Goal: Task Accomplishment & Management: Manage account settings

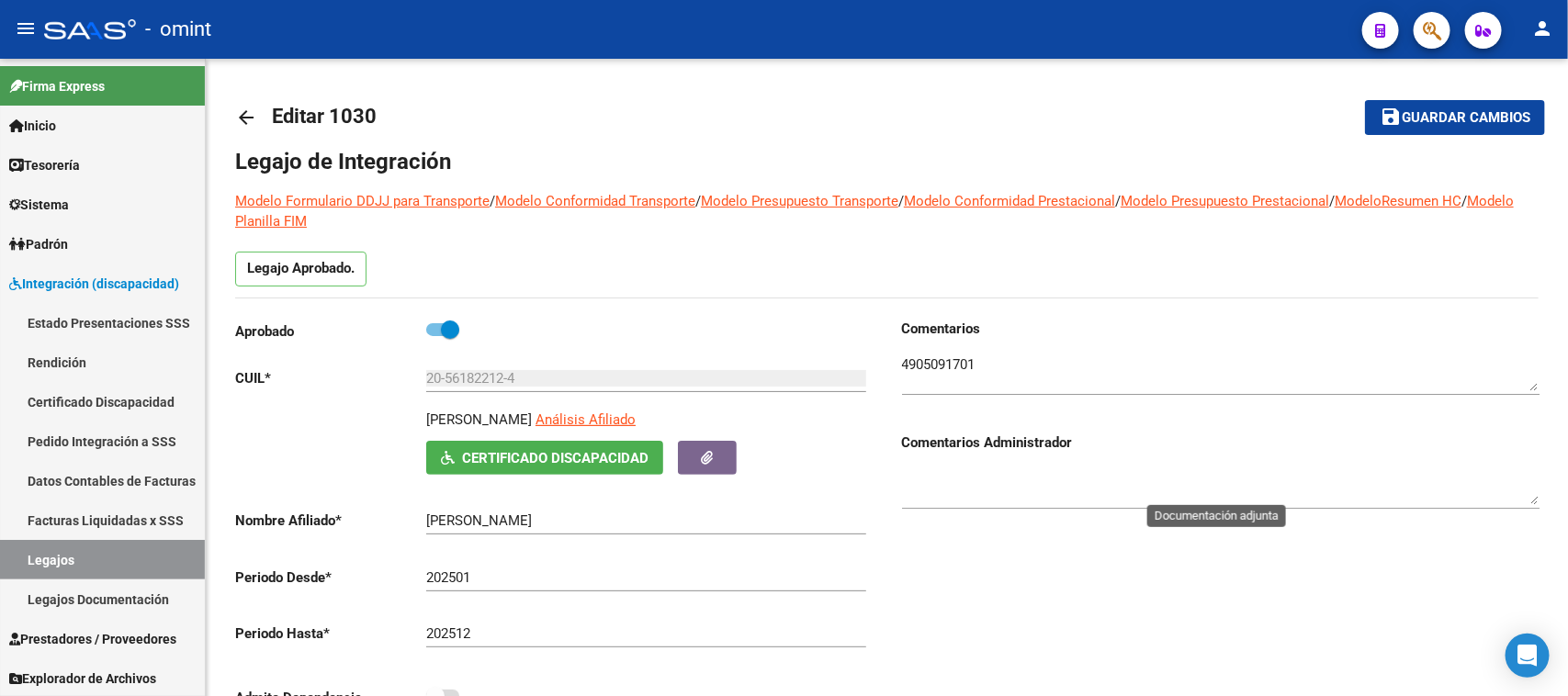
scroll to position [19, 0]
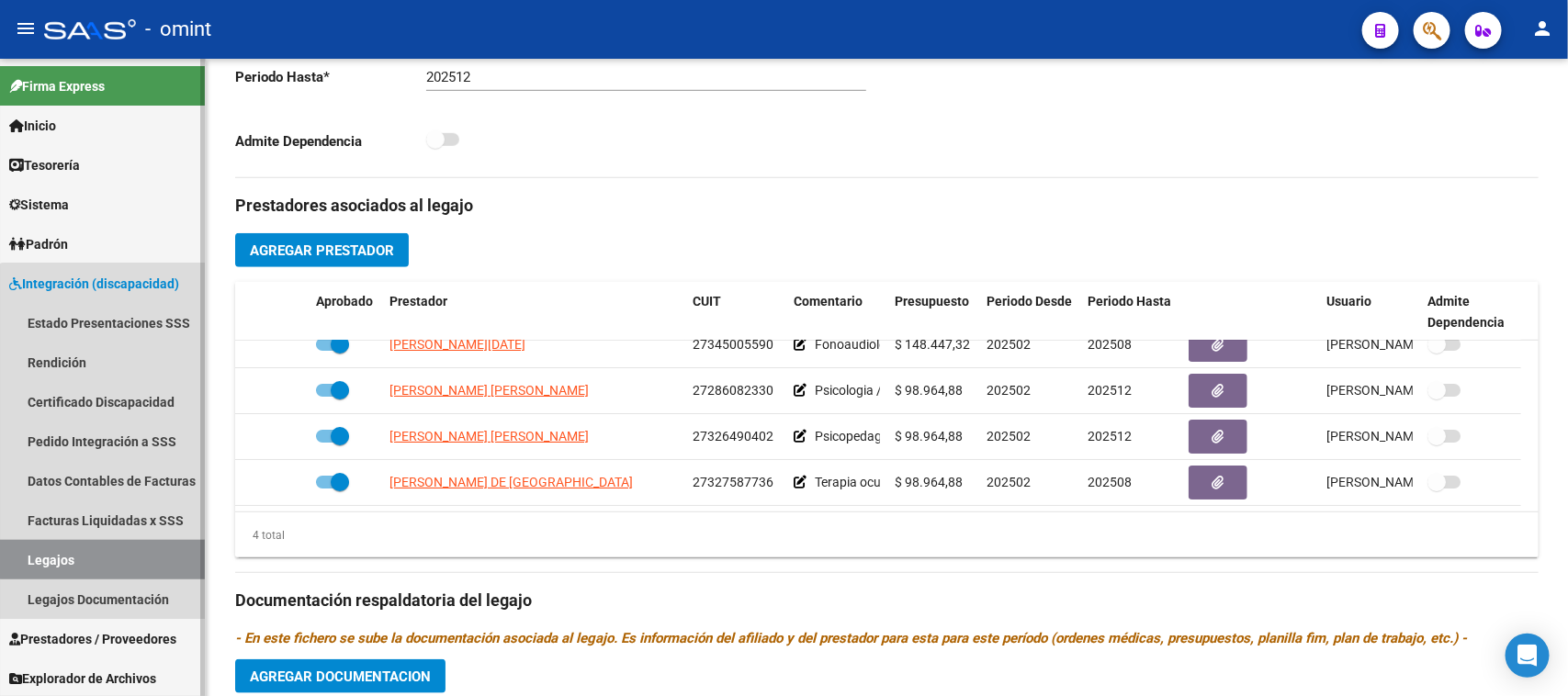
click at [140, 542] on link "Legajos" at bounding box center [102, 559] width 205 height 40
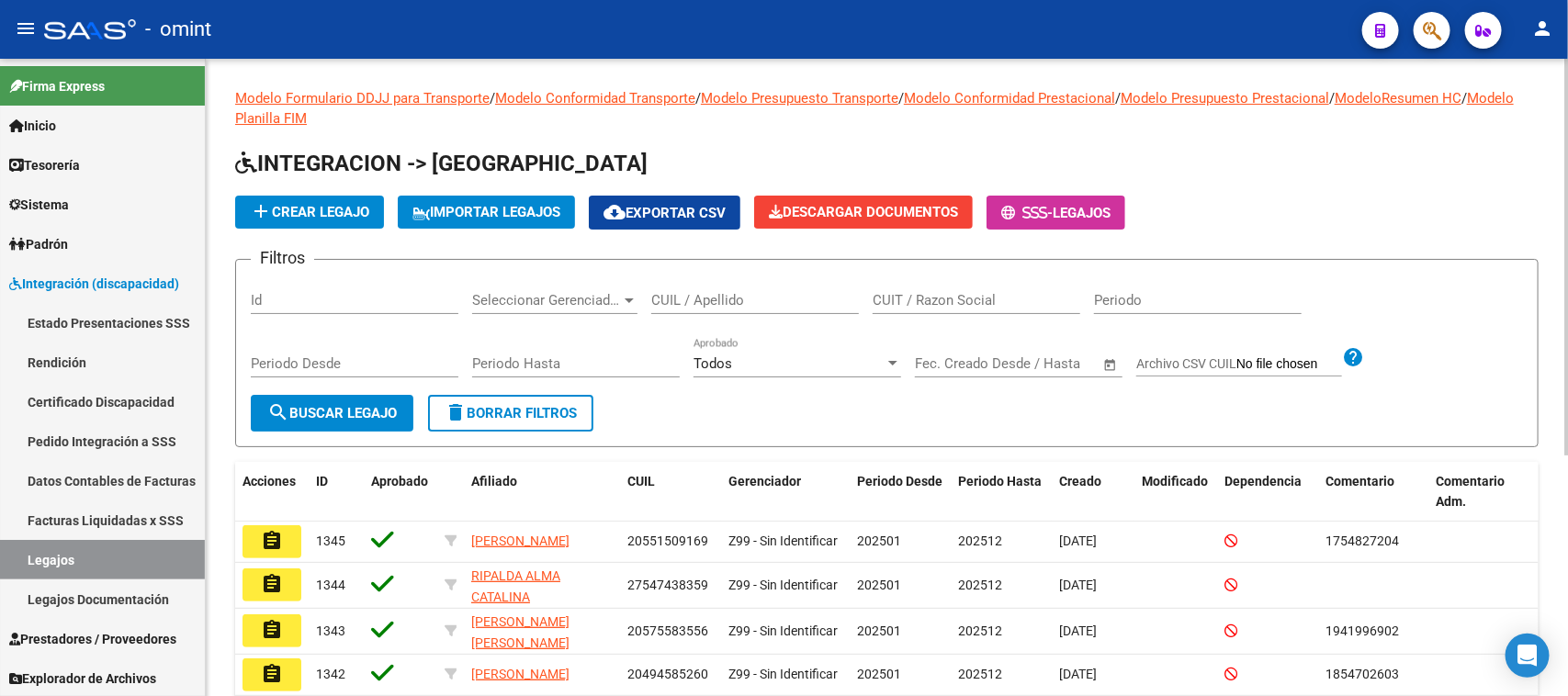
click at [661, 317] on div "CUIL / Apellido" at bounding box center [755, 303] width 208 height 57
click at [669, 308] on div "CUIL / Apellido" at bounding box center [755, 294] width 208 height 40
type input "GIL SAN"
click at [306, 406] on span "search Buscar Legajo" at bounding box center [331, 413] width 129 height 17
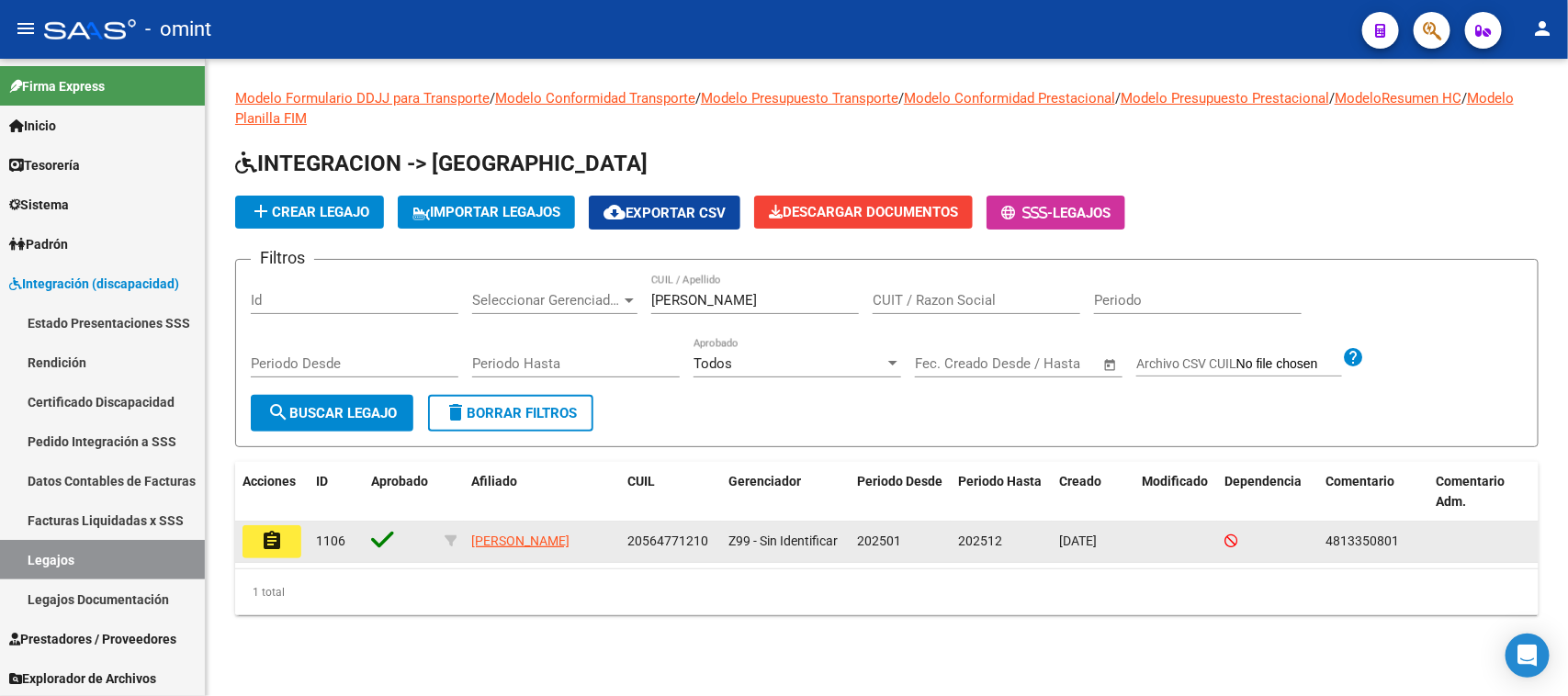
click at [248, 547] on button "assignment" at bounding box center [272, 542] width 59 height 33
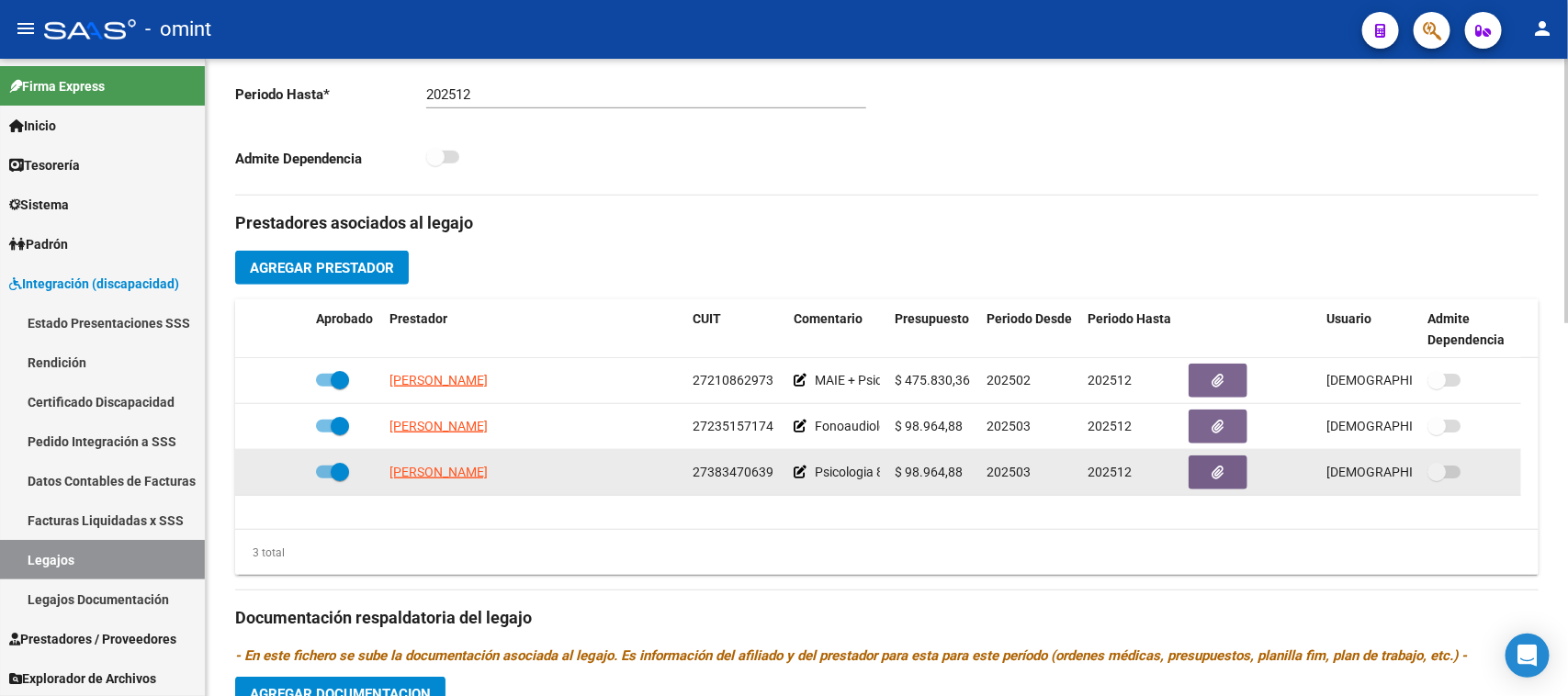
scroll to position [574, 0]
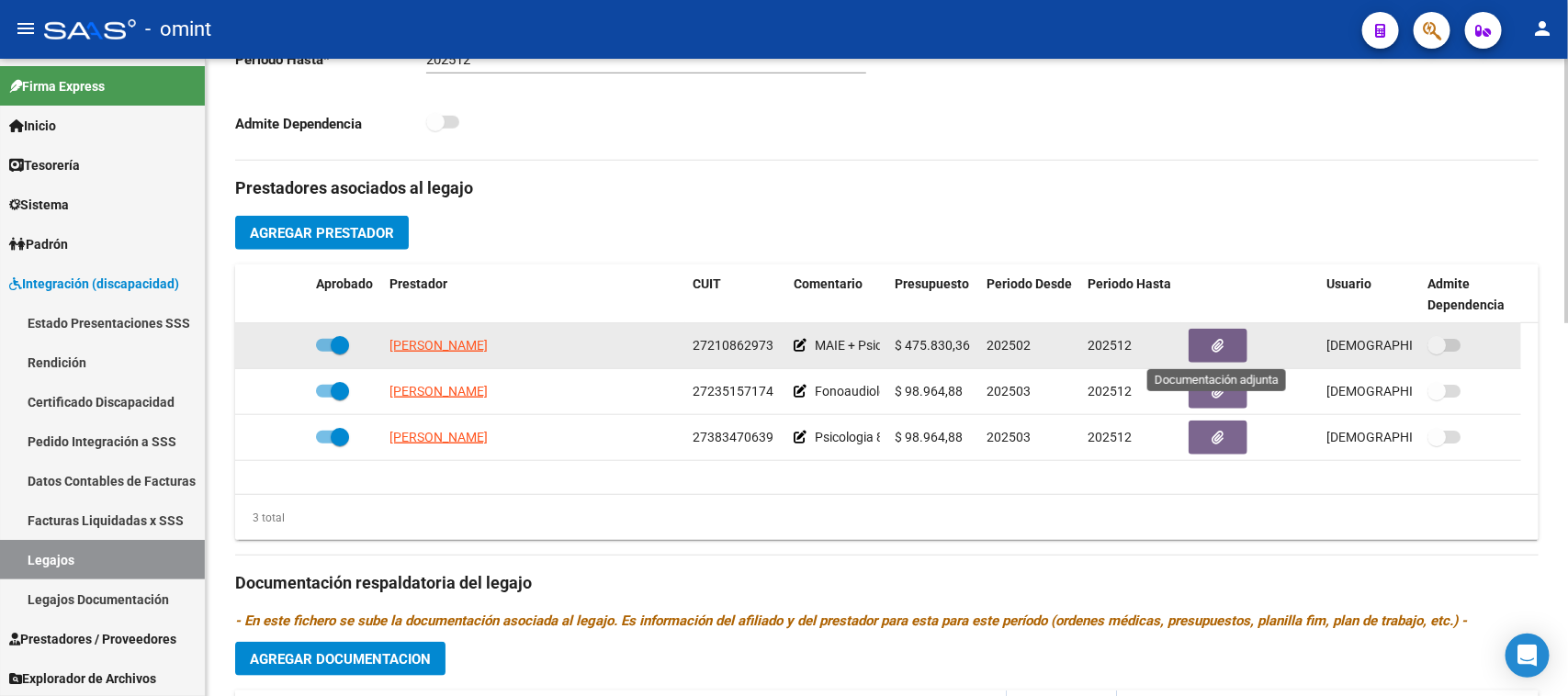
click at [1241, 343] on button "button" at bounding box center [1218, 346] width 59 height 34
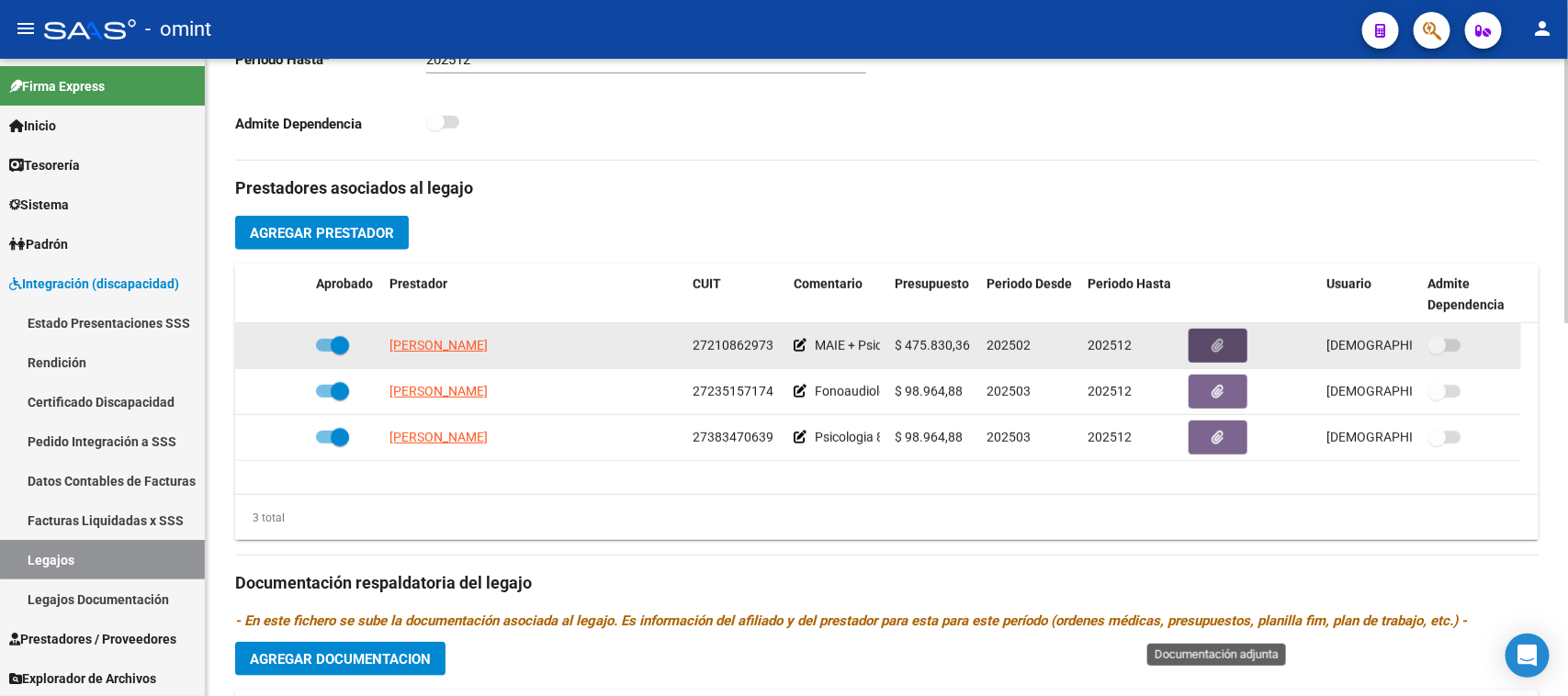
click at [1208, 336] on button "button" at bounding box center [1218, 346] width 59 height 34
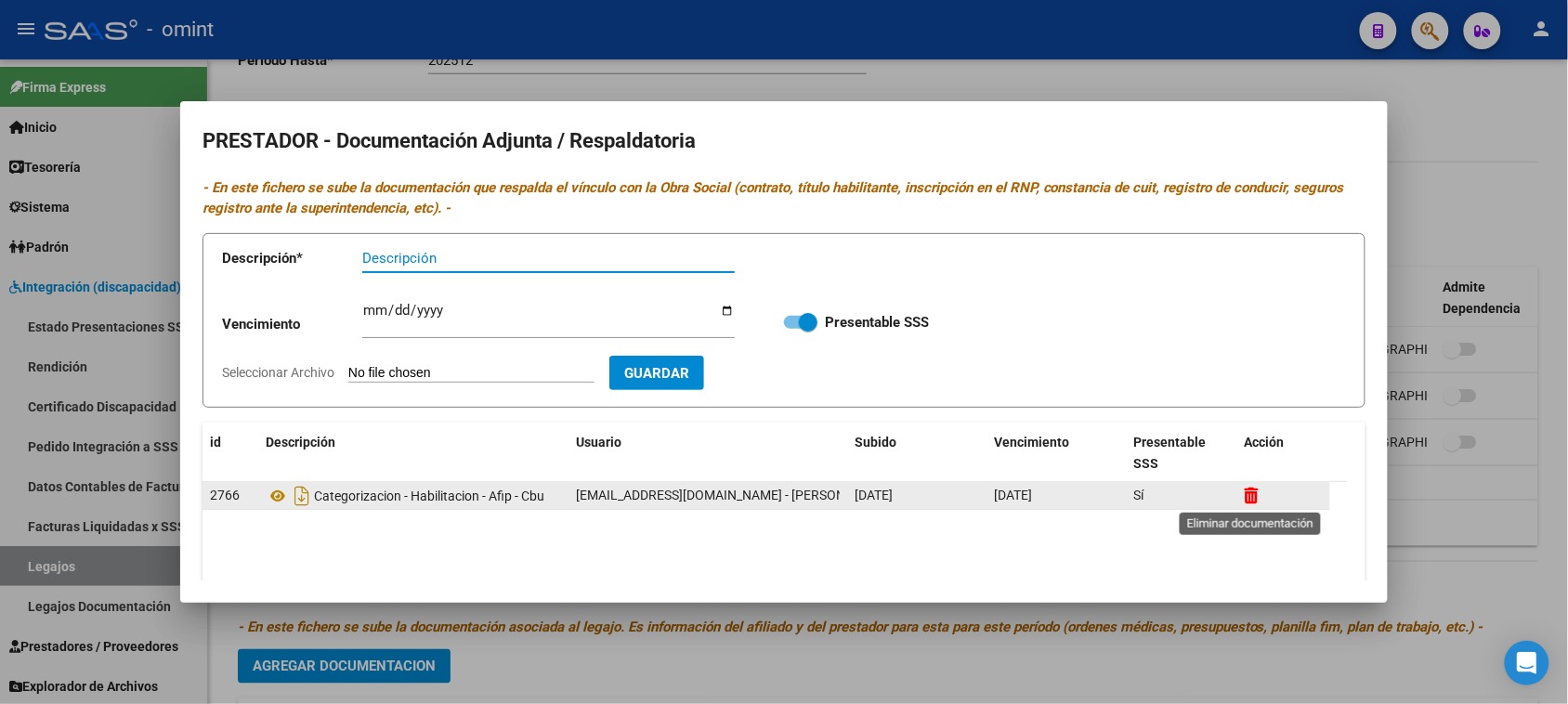
click at [1247, 500] on icon at bounding box center [1252, 496] width 14 height 18
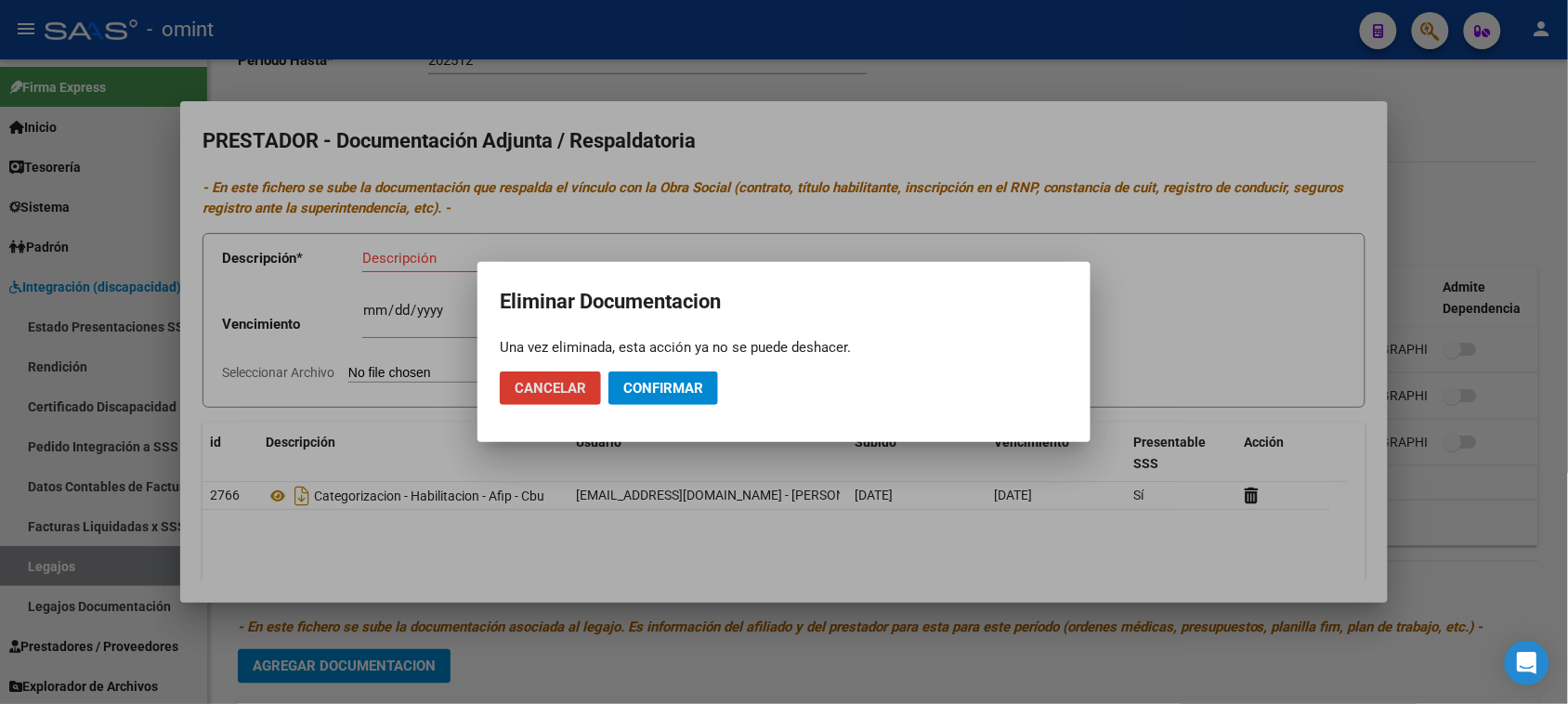
click at [685, 396] on span "Confirmar" at bounding box center [663, 388] width 80 height 17
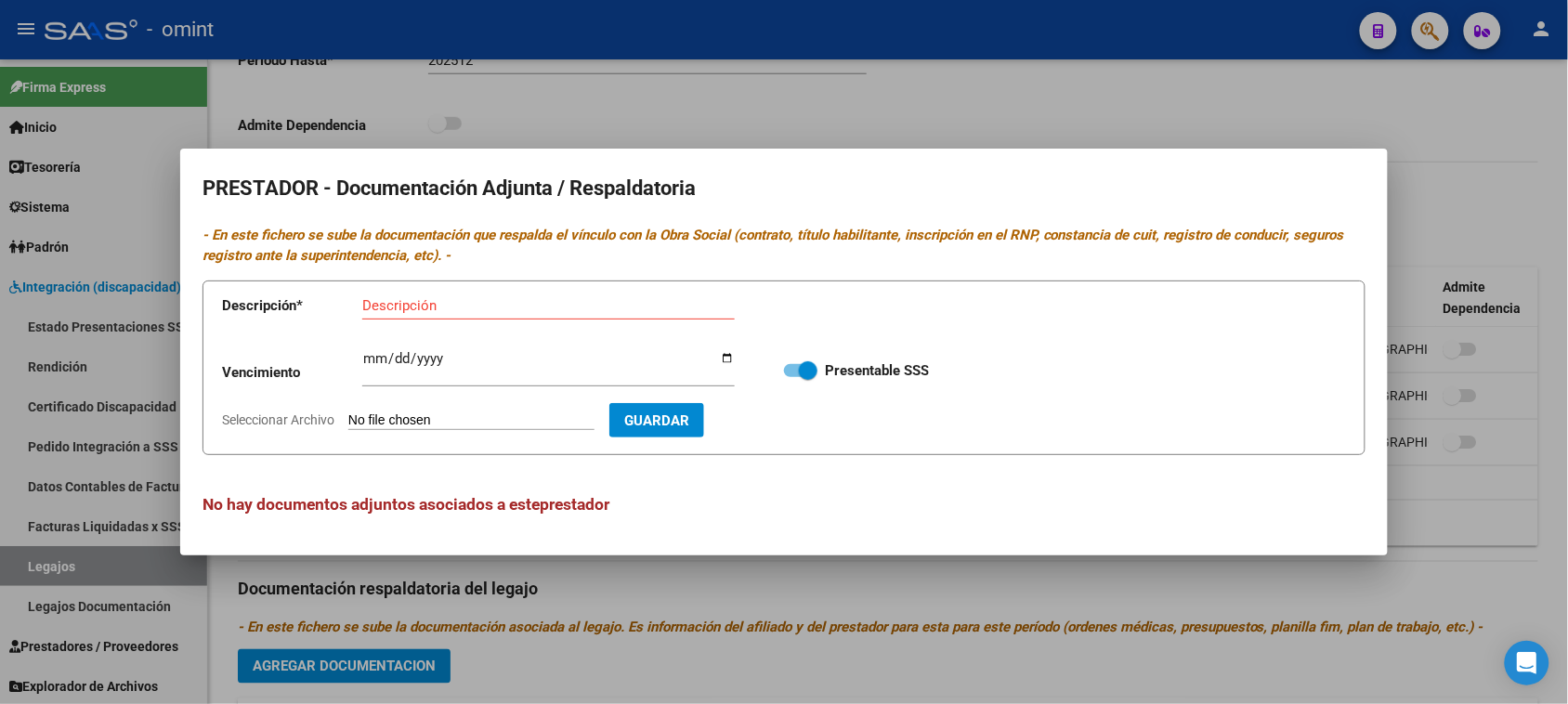
click at [509, 314] on div "Descripción" at bounding box center [548, 305] width 372 height 27
paste input "Habilitación/Categoria/CBU/ARCA"
type input "Habilitación/Categoria/CBU/ARCA"
type input "2025-12-31"
type input "C:\fakepath\MAIE PRESTADOR_organized.pdf"
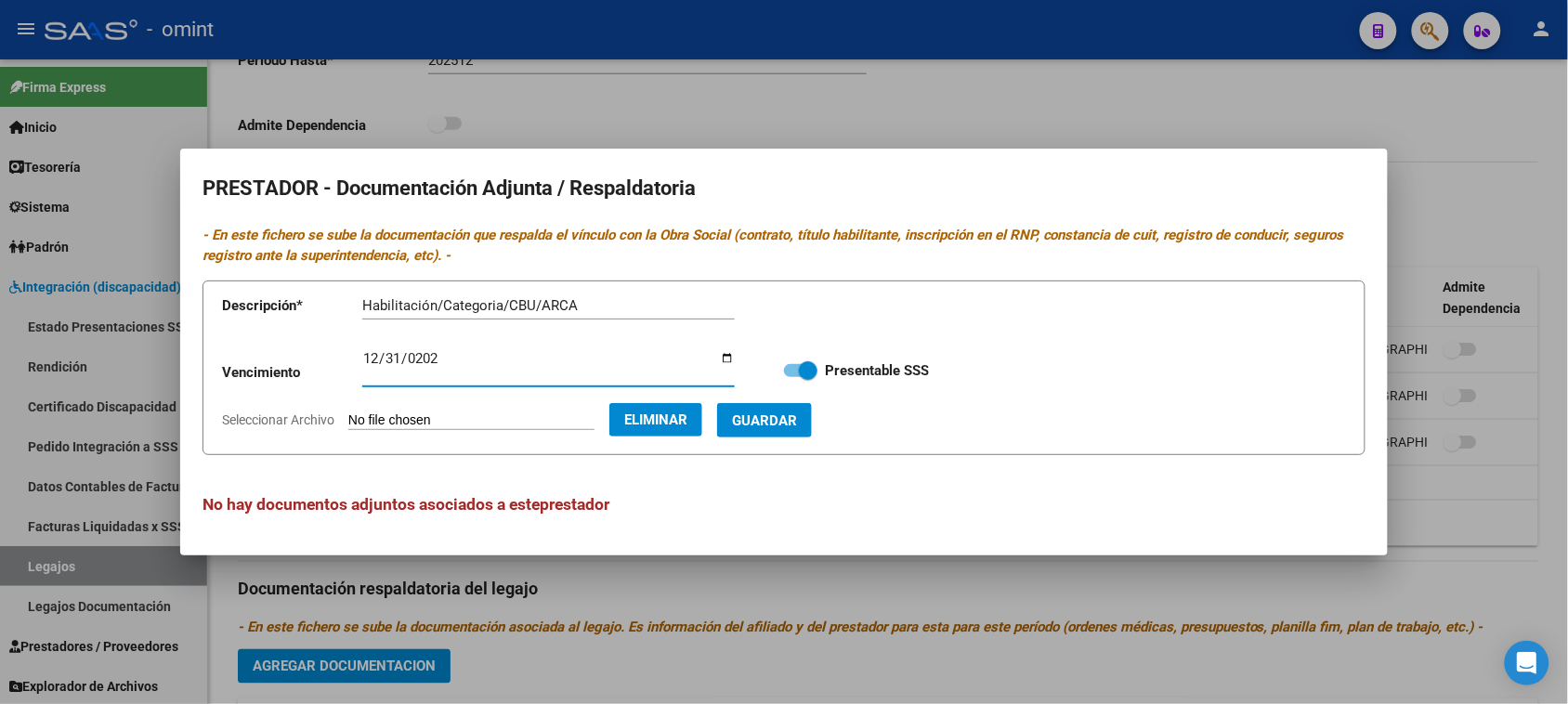
click at [797, 427] on span "Guardar" at bounding box center [765, 420] width 65 height 17
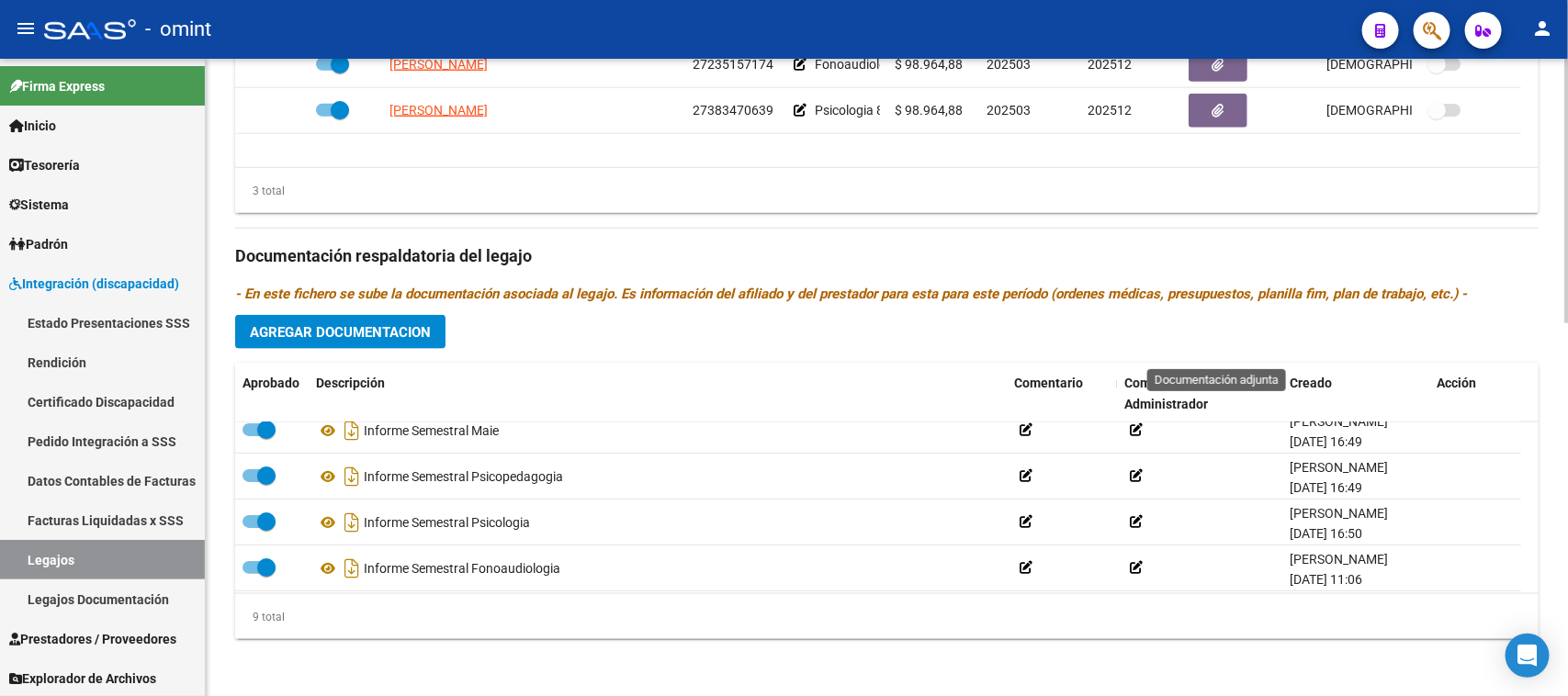
scroll to position [249, 0]
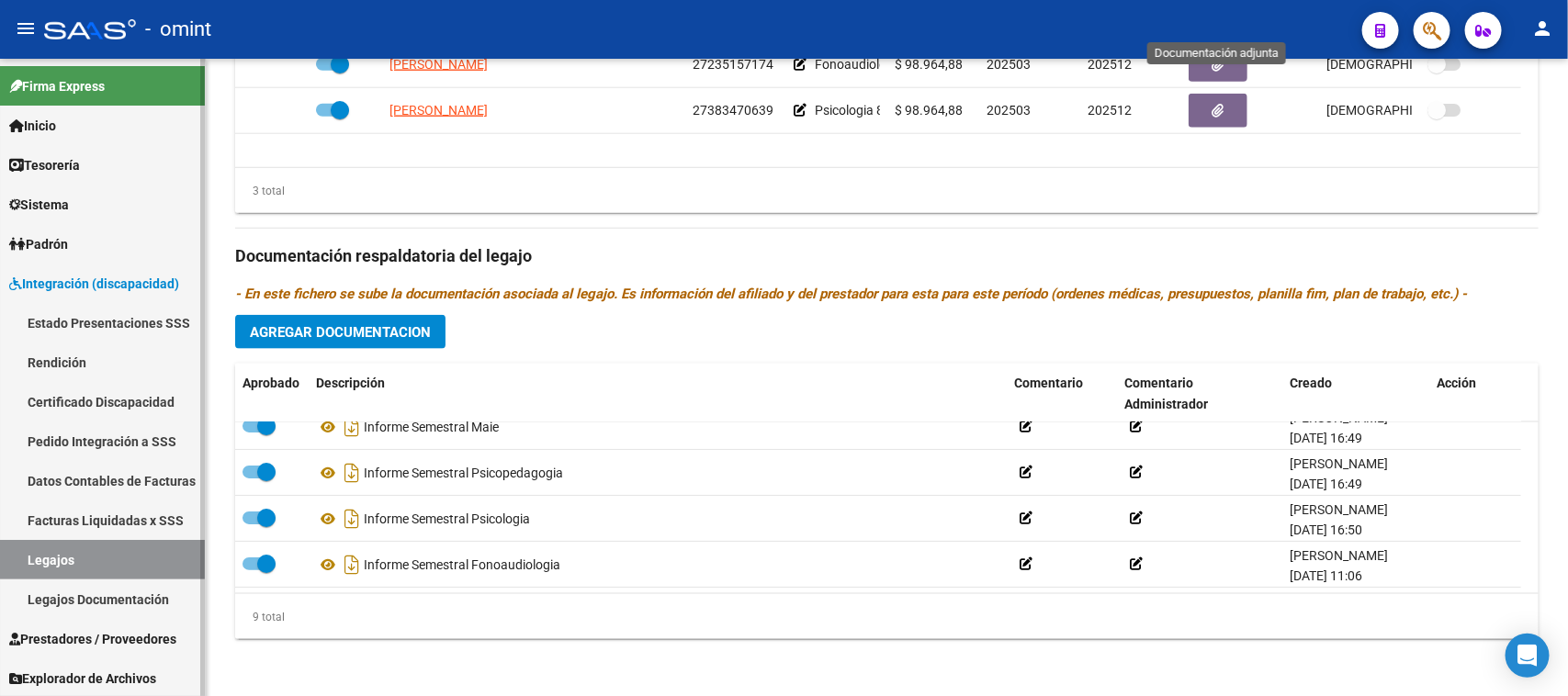
click at [143, 548] on link "Legajos" at bounding box center [102, 559] width 205 height 40
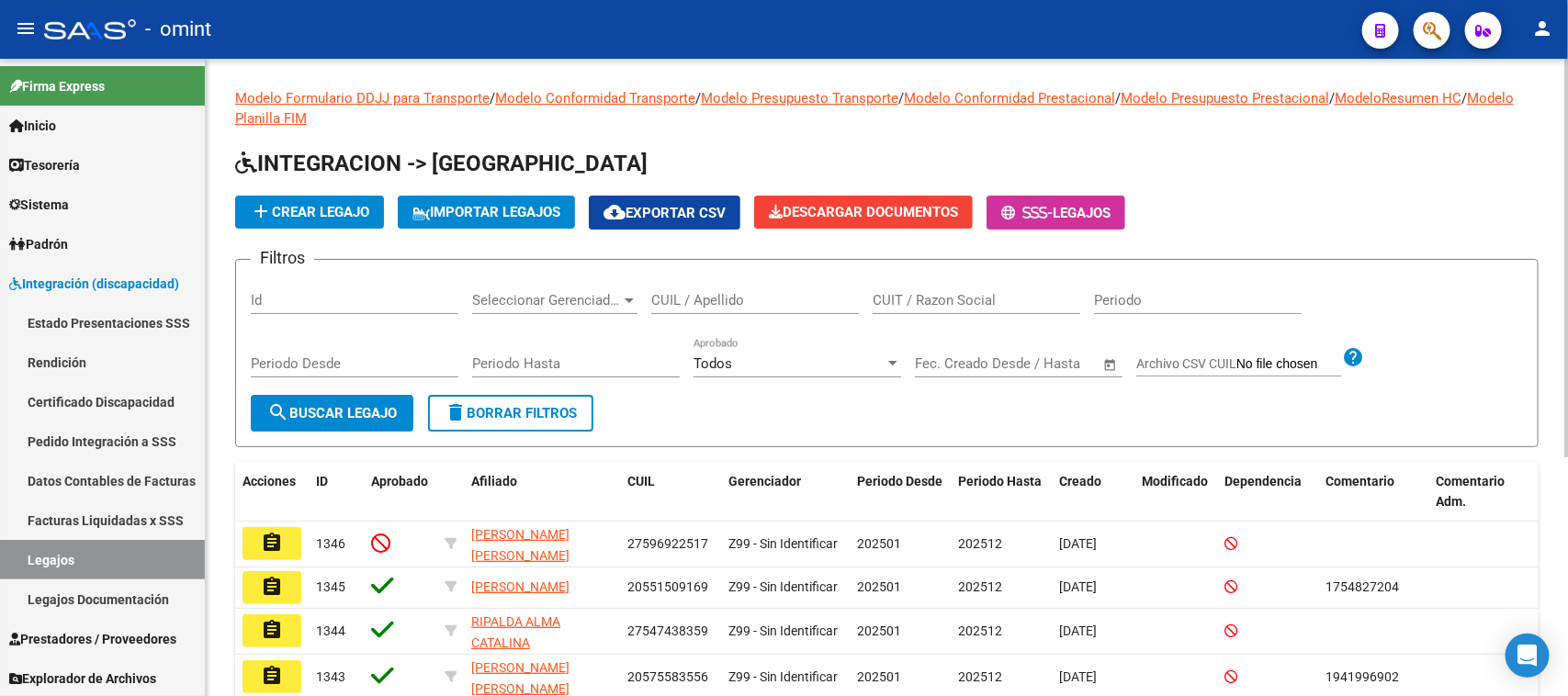
click at [719, 292] on input "CUIL / Apellido" at bounding box center [755, 300] width 208 height 17
type input "RAMIRO"
click at [397, 405] on span "search Buscar Legajo" at bounding box center [331, 413] width 129 height 17
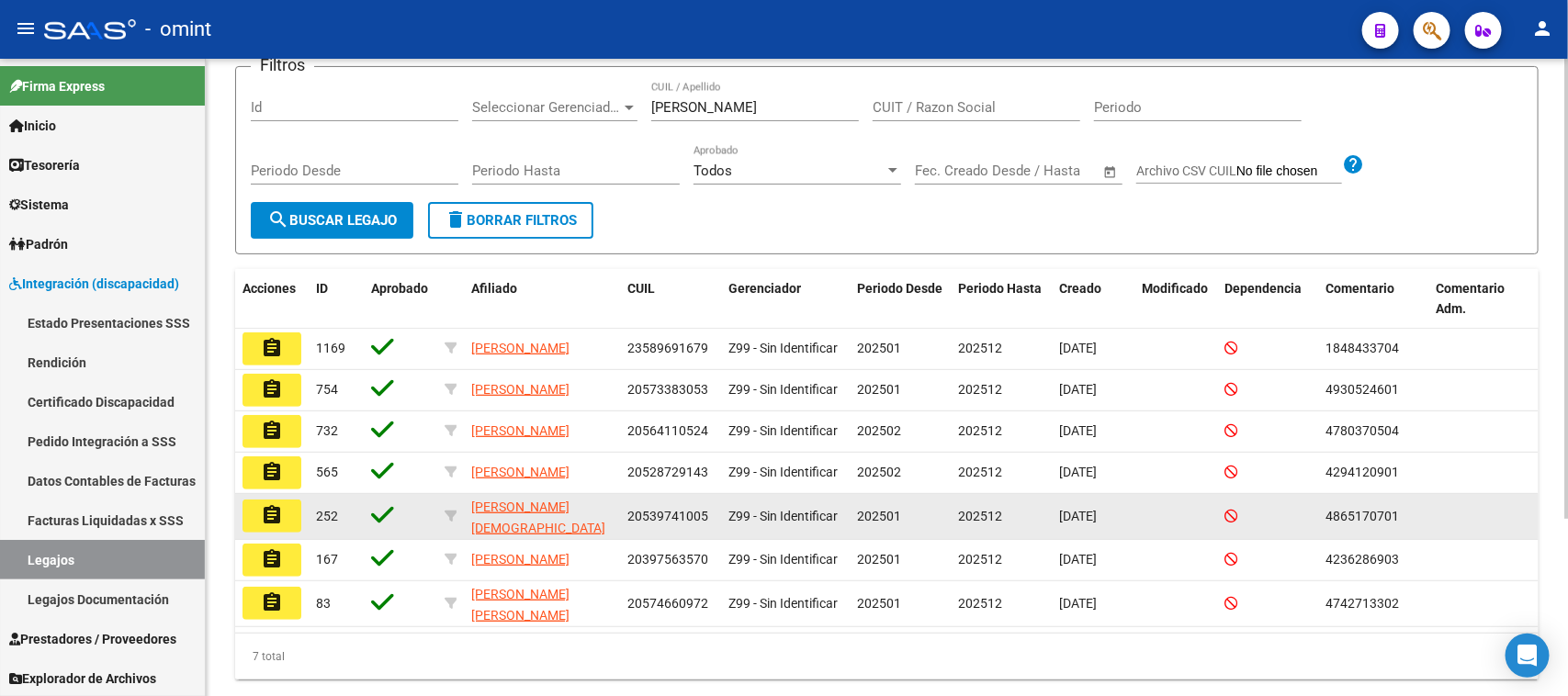
scroll to position [230, 0]
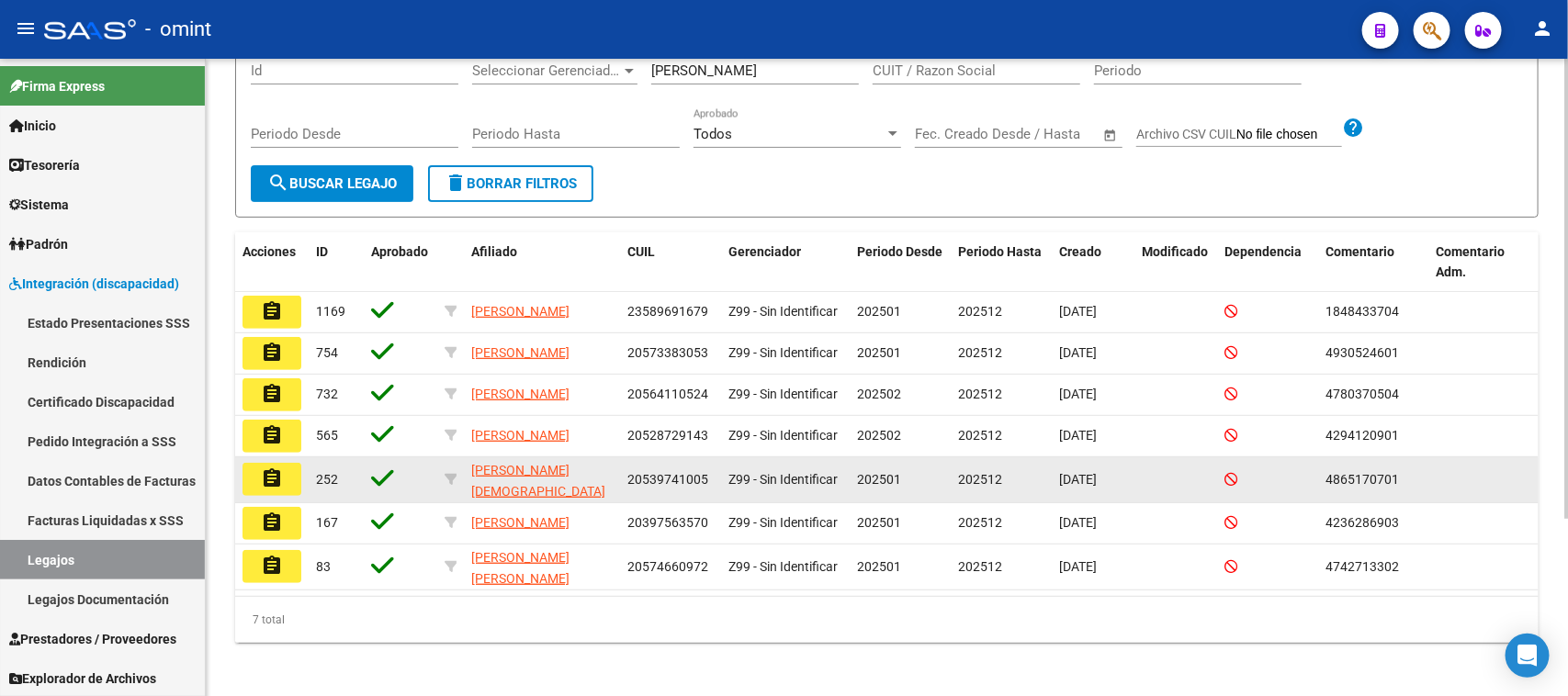
click at [281, 489] on mat-icon "assignment" at bounding box center [272, 479] width 22 height 22
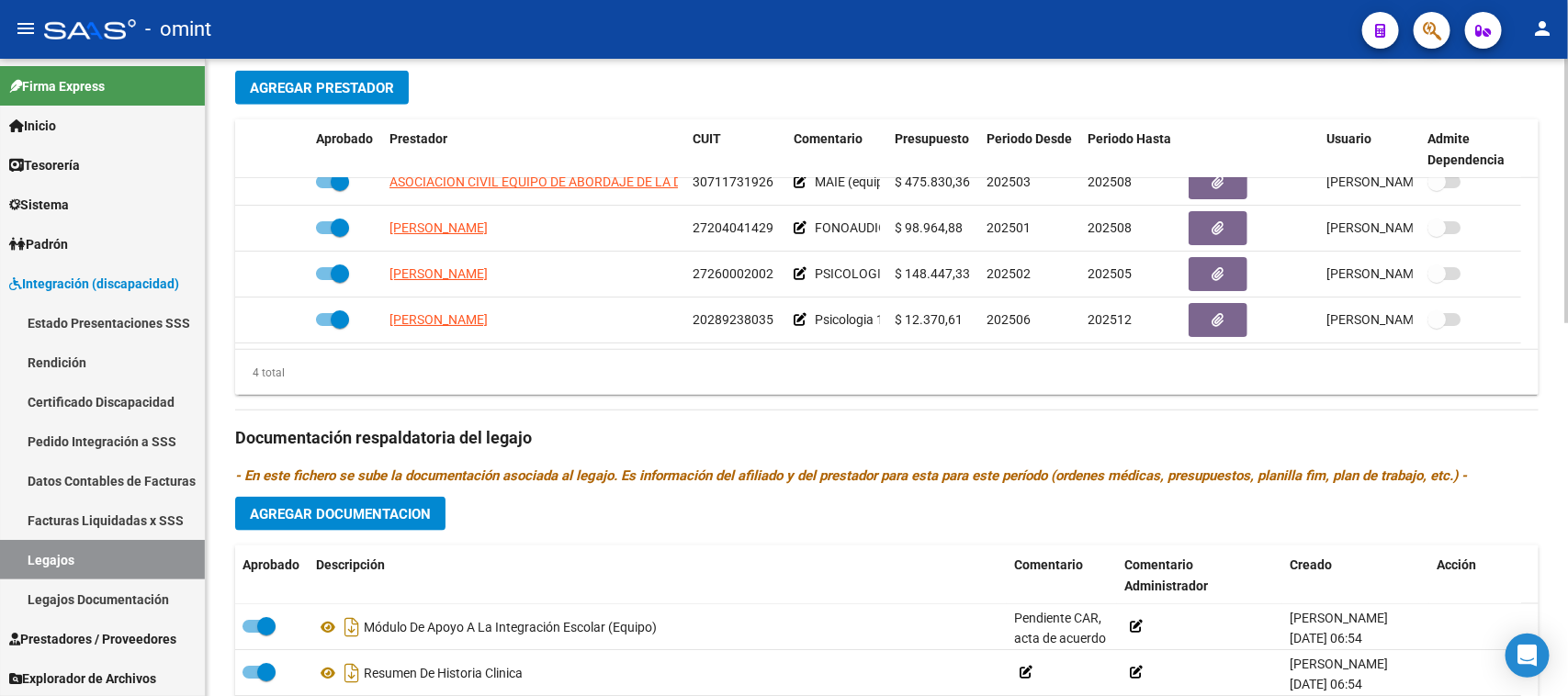
scroll to position [804, 0]
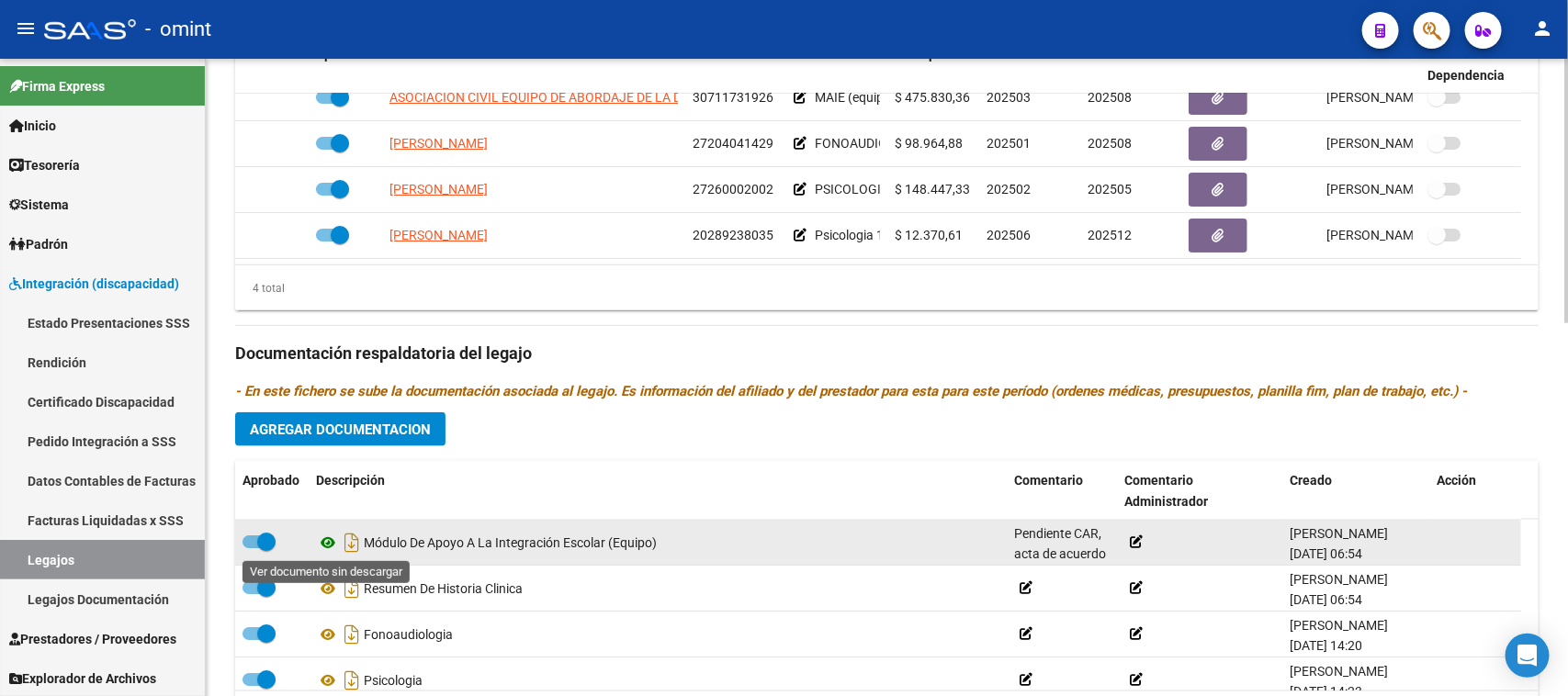
click at [328, 540] on icon at bounding box center [327, 543] width 24 height 22
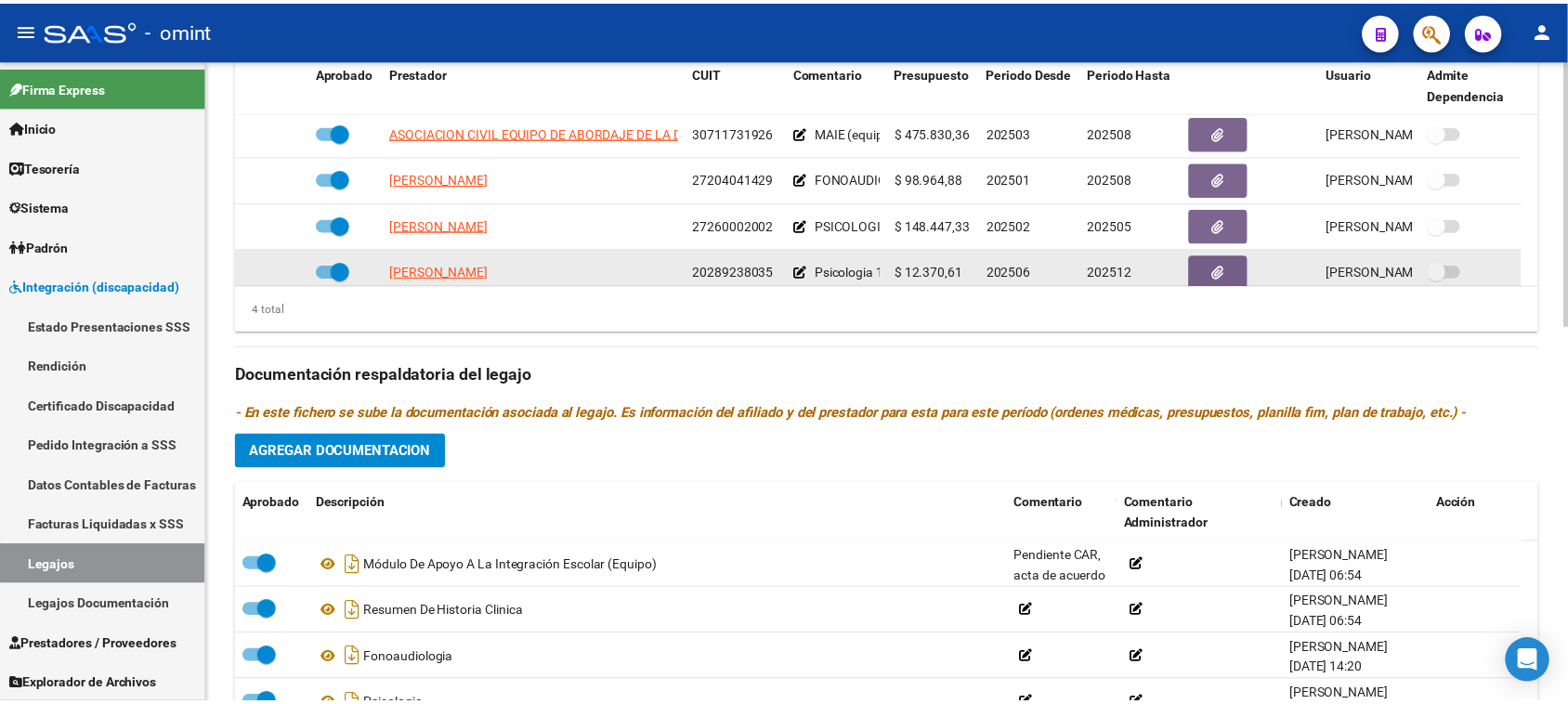
scroll to position [0, 0]
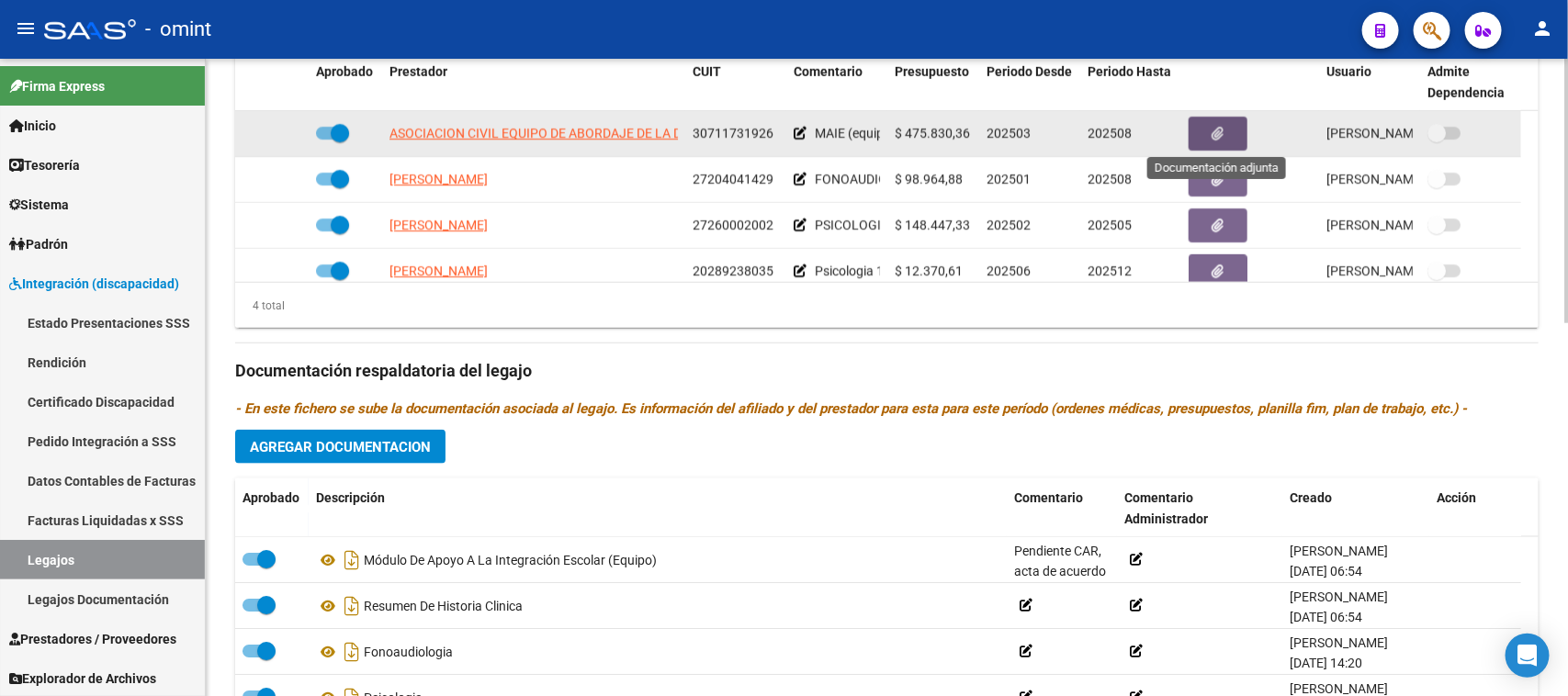
click at [1194, 130] on button "button" at bounding box center [1218, 133] width 59 height 34
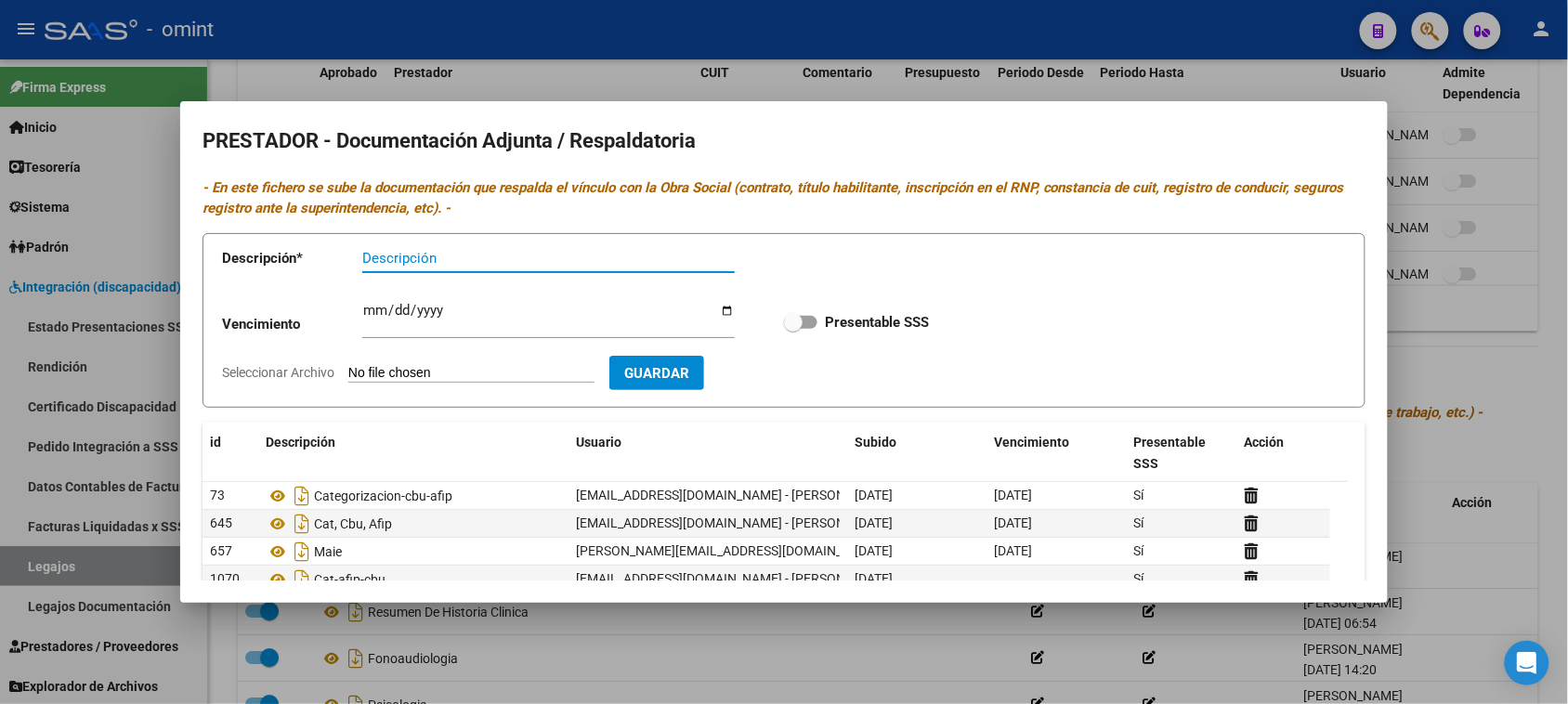
scroll to position [116, 0]
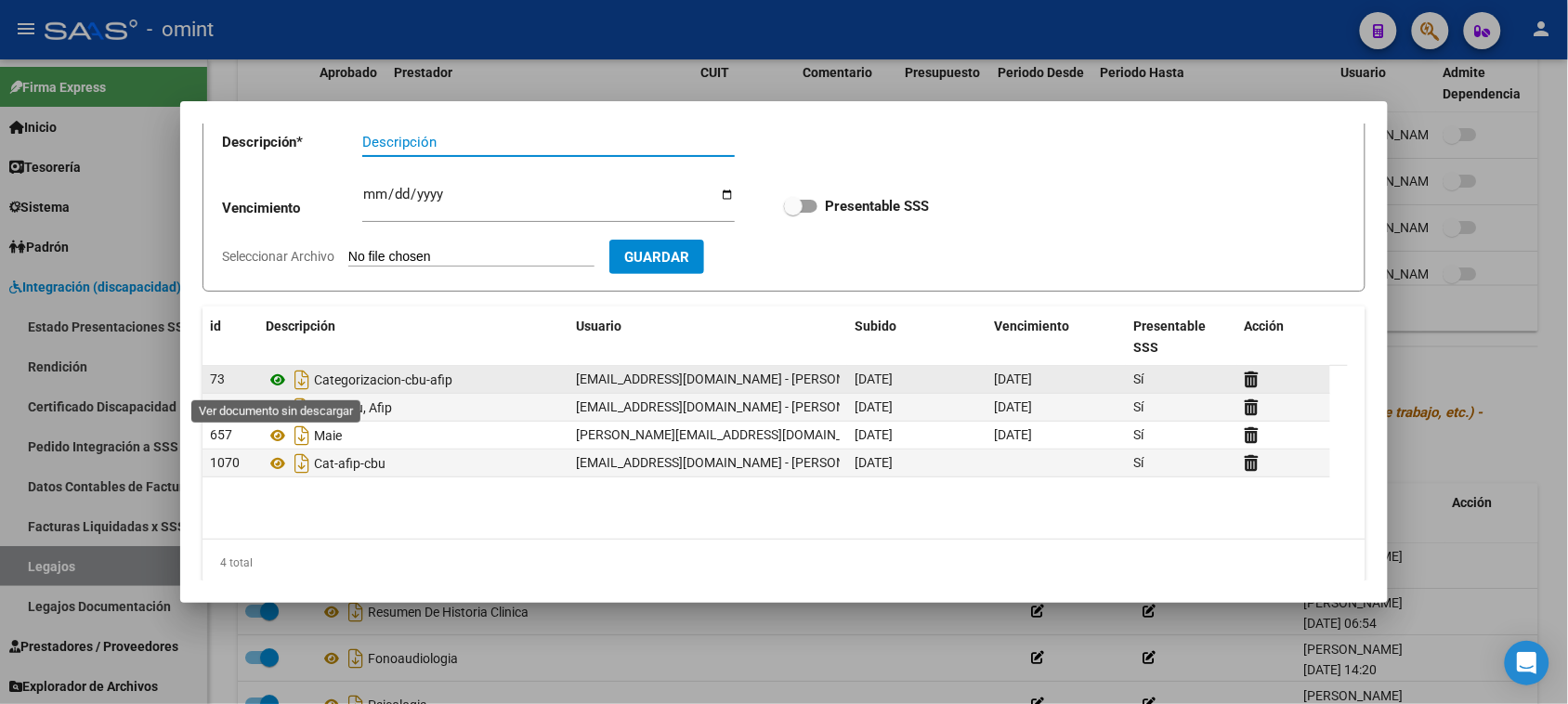
click at [272, 383] on icon at bounding box center [278, 380] width 25 height 23
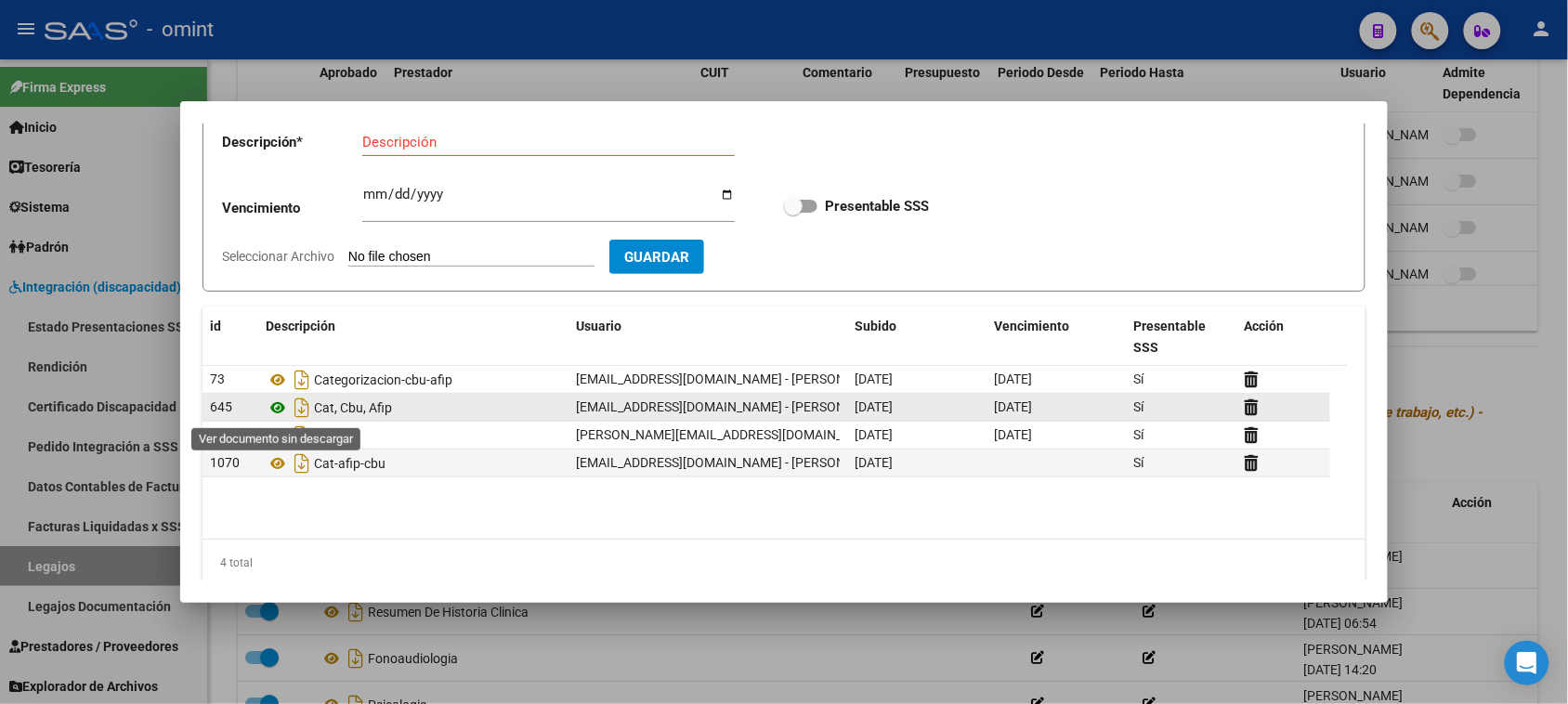
click at [270, 408] on icon at bounding box center [278, 407] width 25 height 23
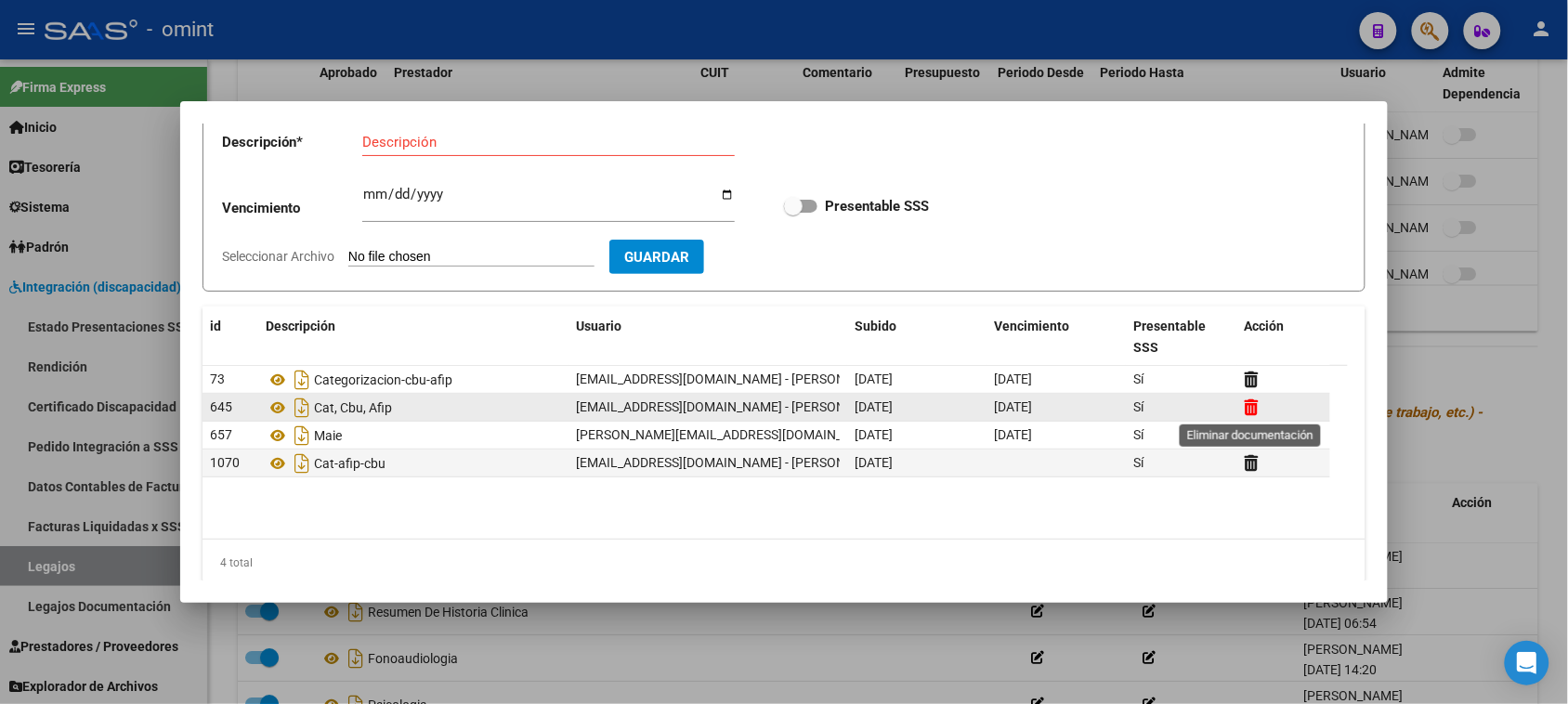
click at [1245, 401] on icon at bounding box center [1252, 407] width 14 height 18
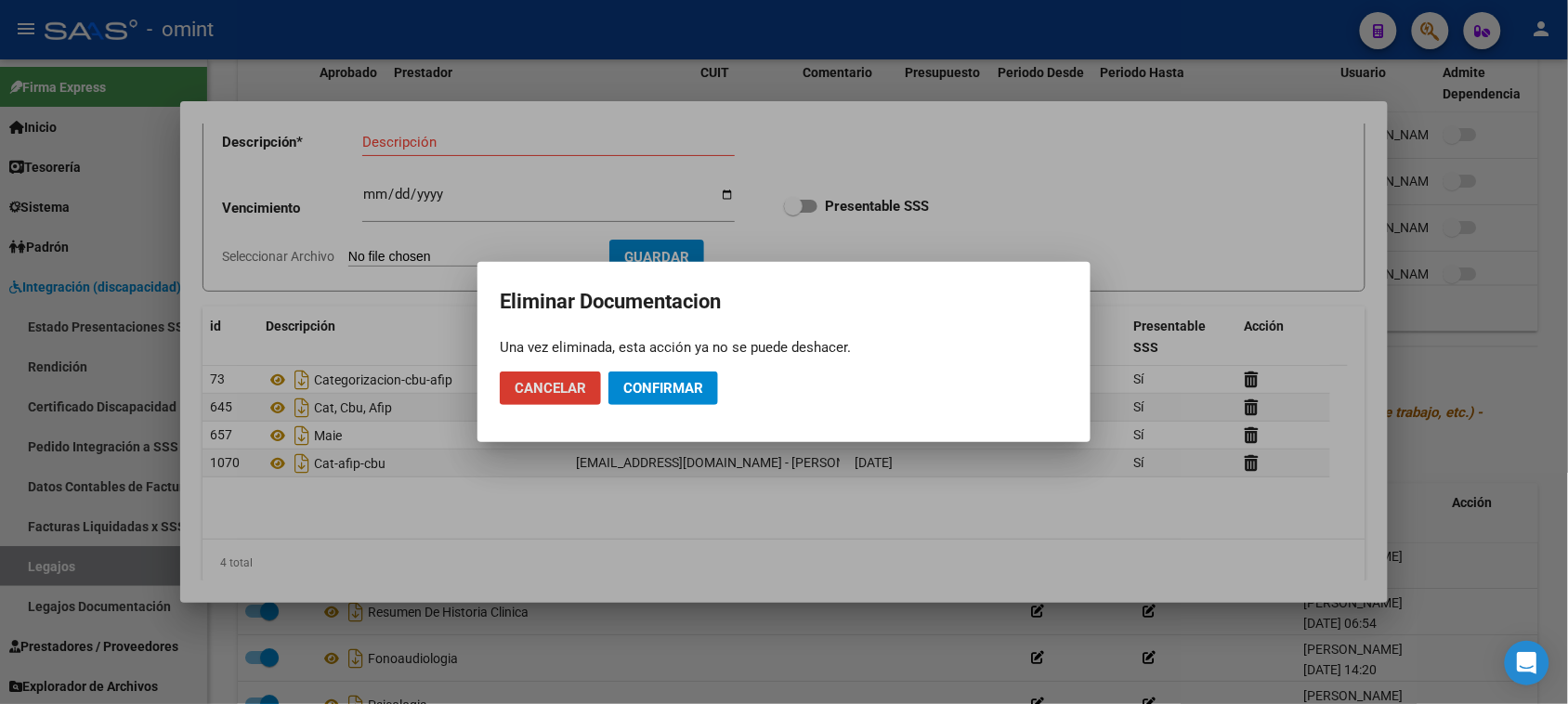
click at [655, 386] on span "Confirmar" at bounding box center [663, 388] width 80 height 17
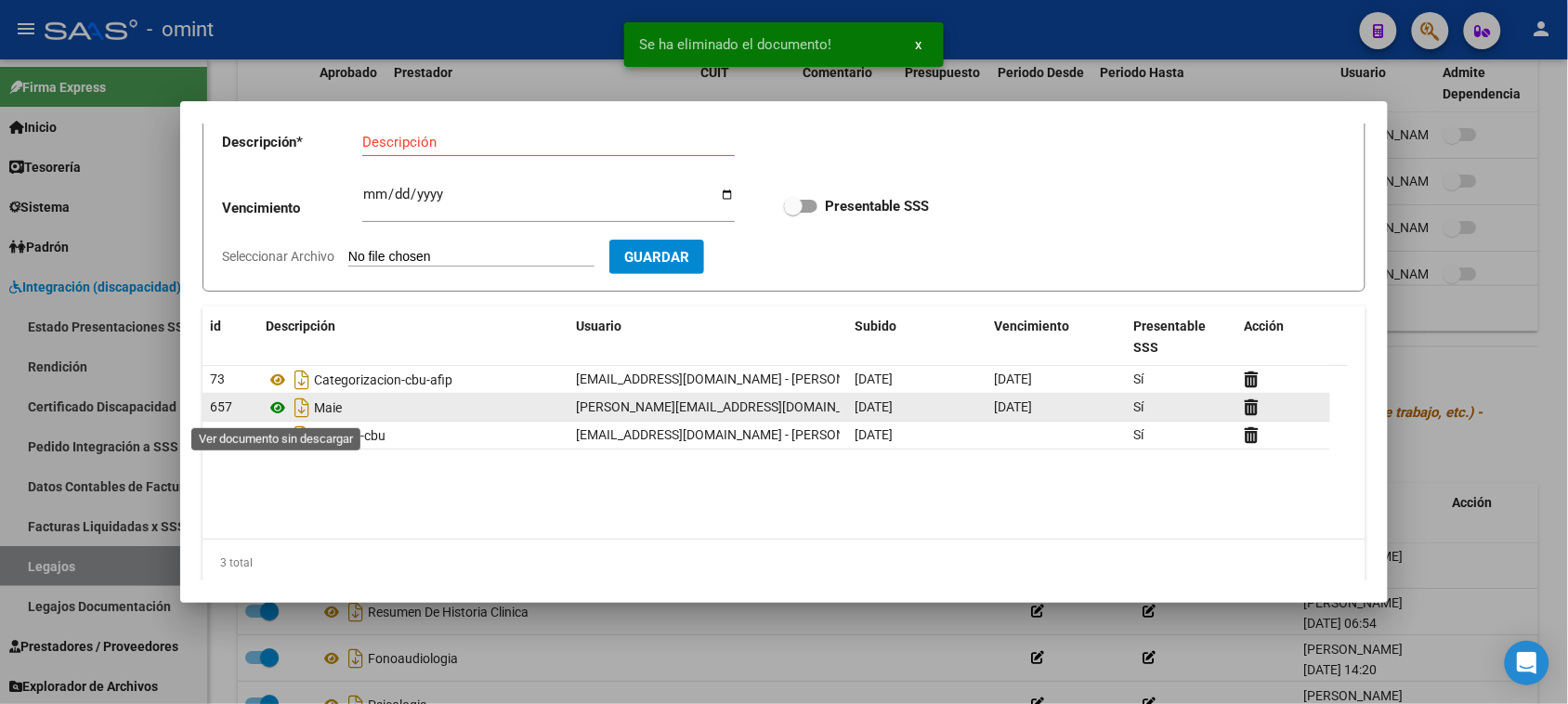
click at [272, 406] on icon at bounding box center [278, 407] width 25 height 23
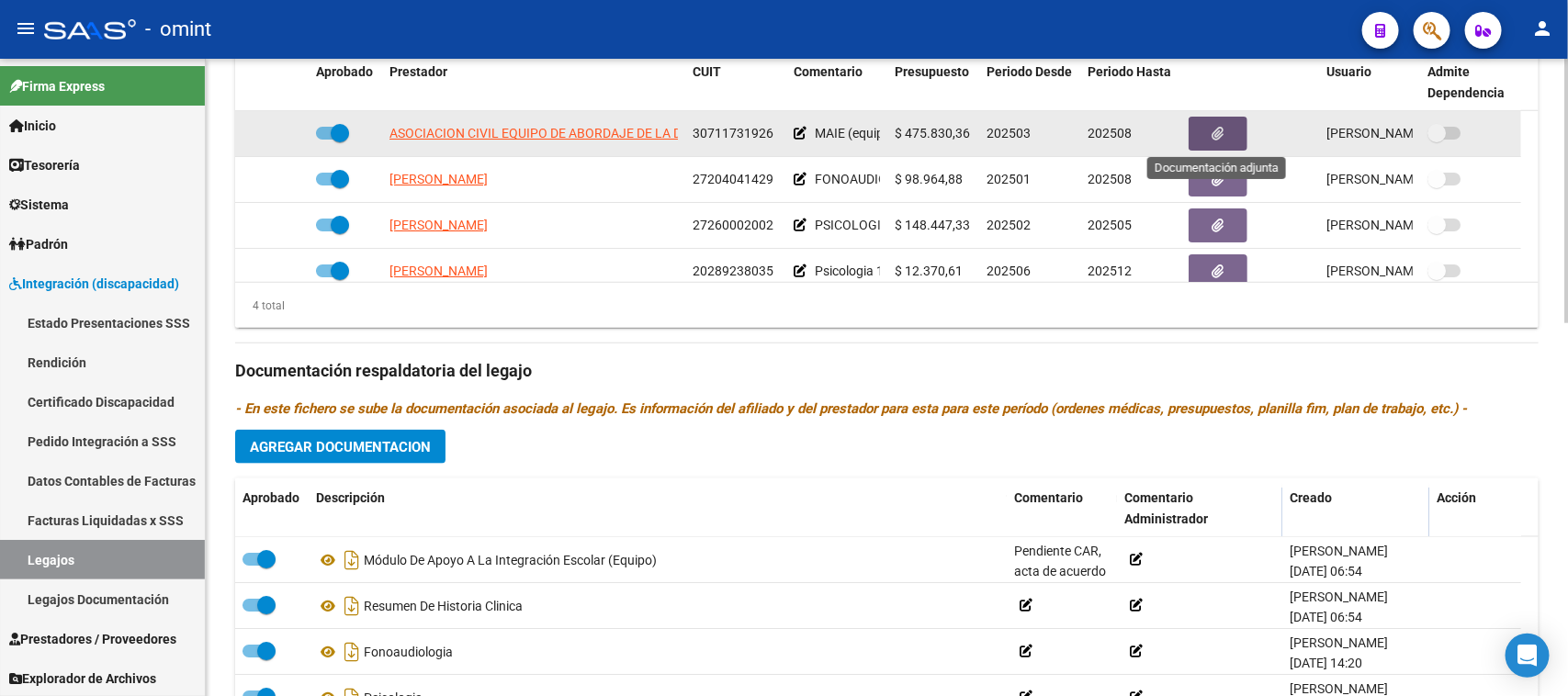
click at [1191, 124] on button "button" at bounding box center [1218, 133] width 59 height 34
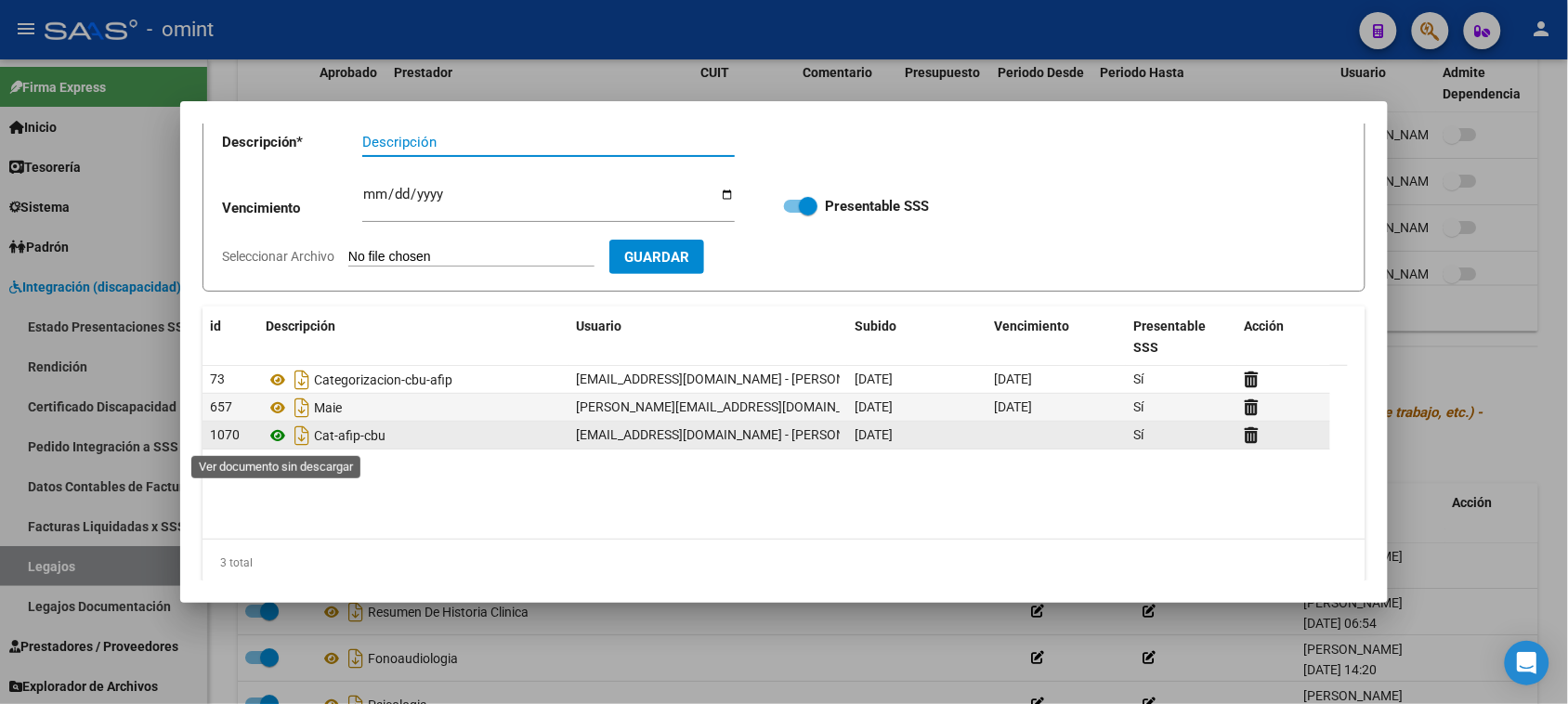
click at [271, 440] on icon at bounding box center [278, 435] width 25 height 23
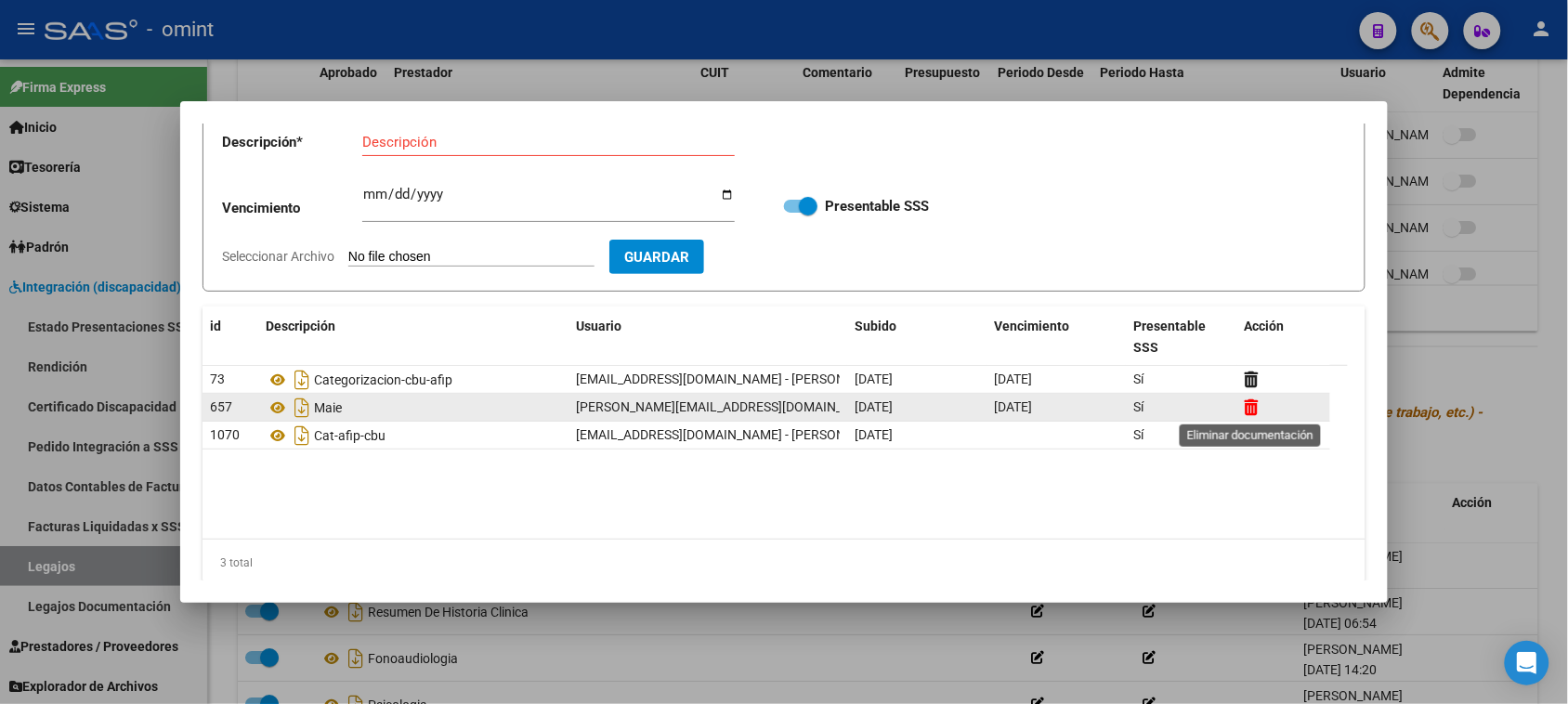
click at [1257, 409] on icon at bounding box center [1252, 407] width 14 height 18
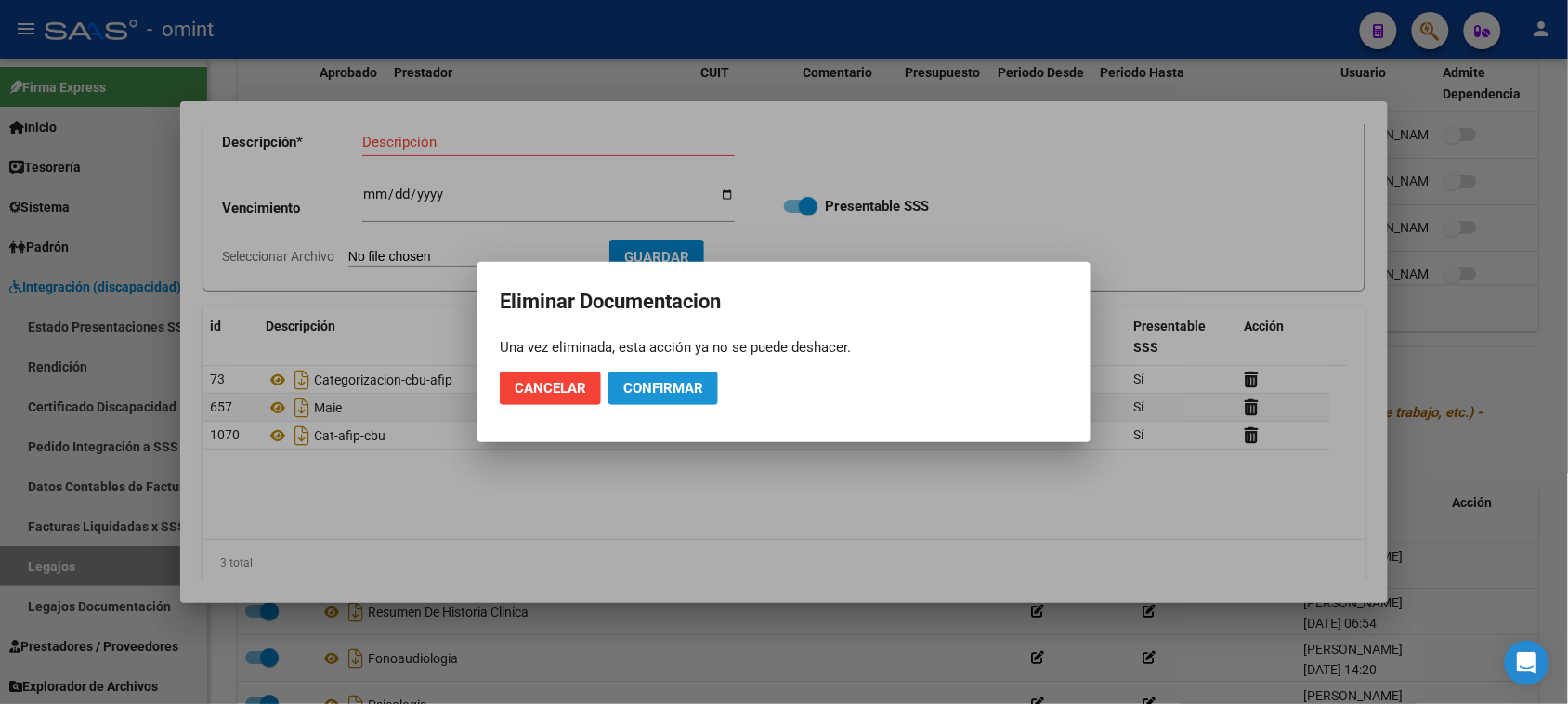
click at [712, 393] on button "Confirmar" at bounding box center [664, 388] width 110 height 33
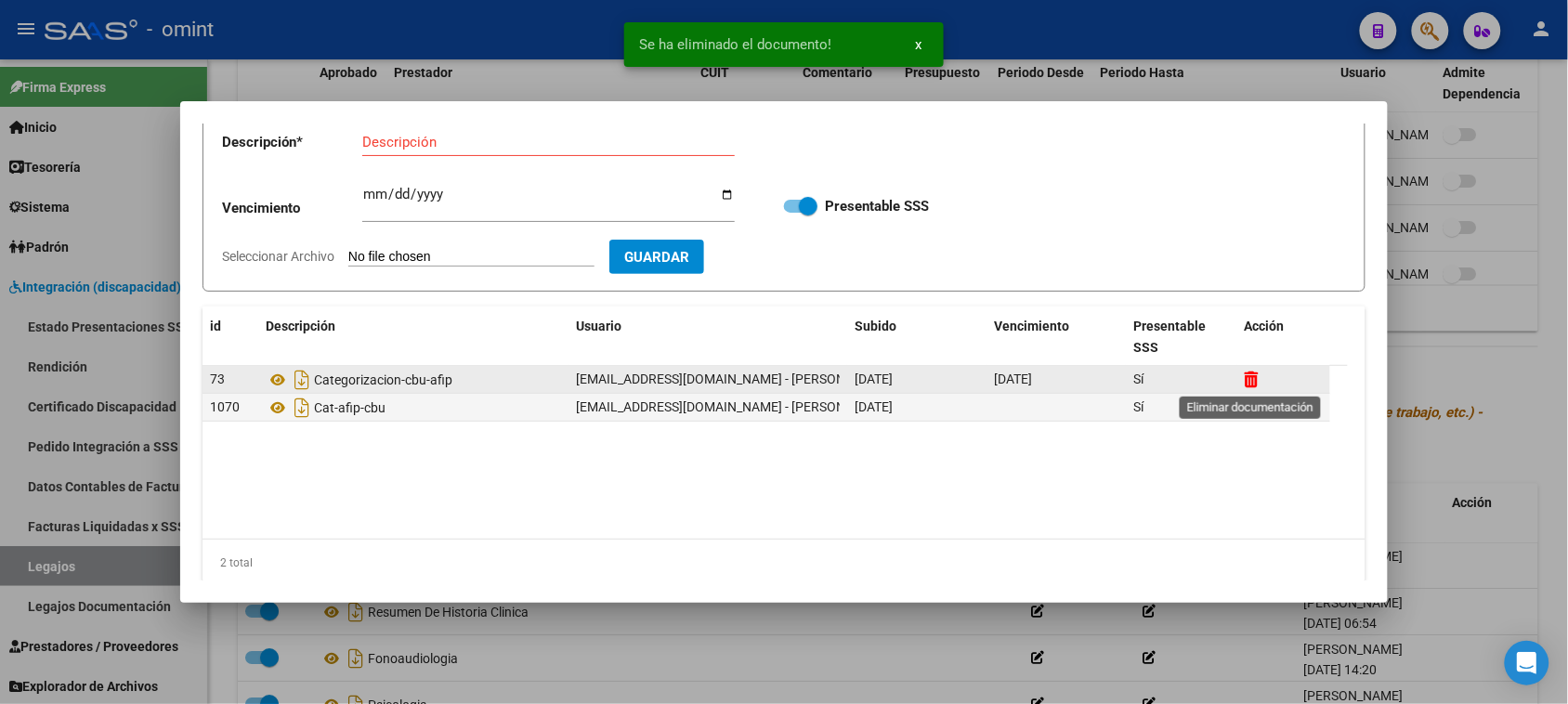
click at [1247, 381] on icon at bounding box center [1252, 380] width 14 height 18
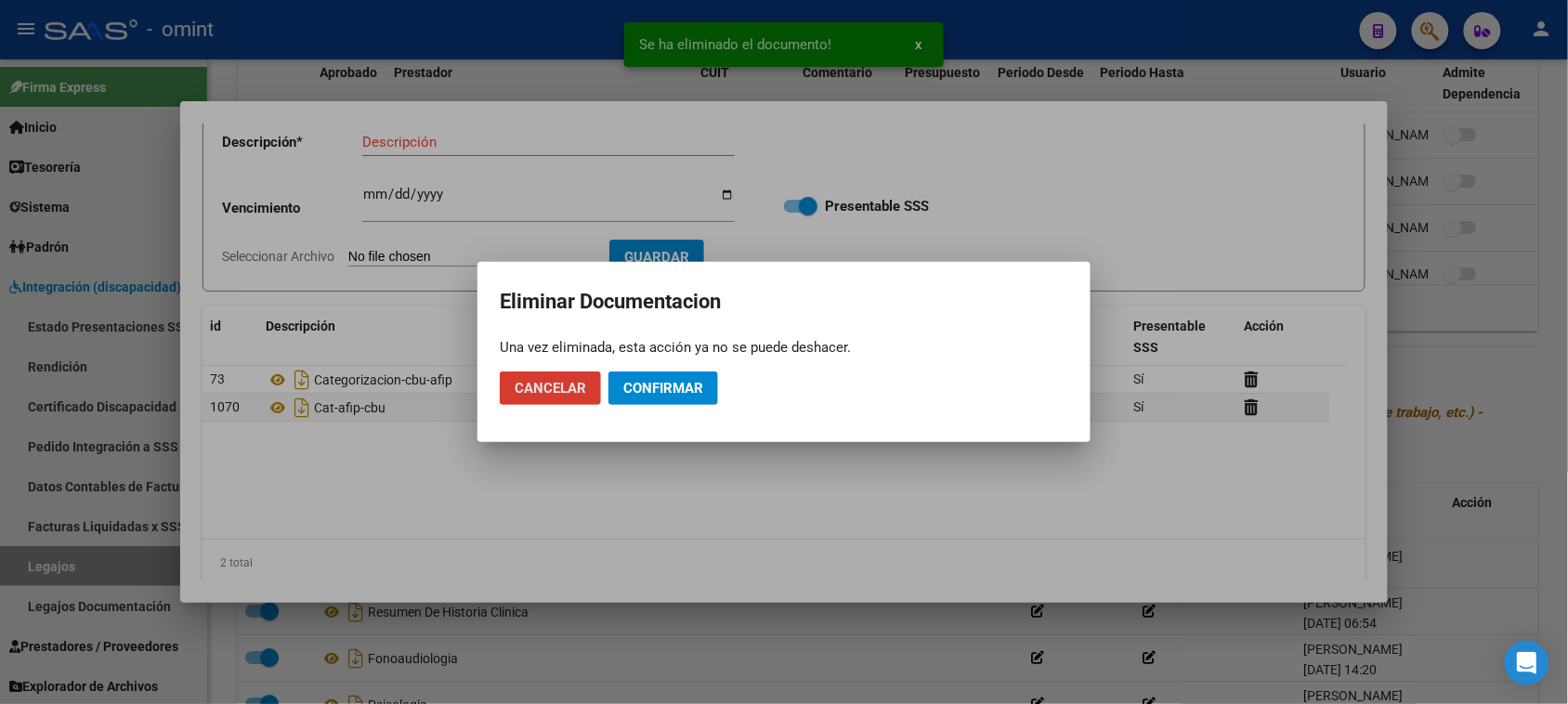
click at [687, 398] on button "Confirmar" at bounding box center [664, 388] width 110 height 33
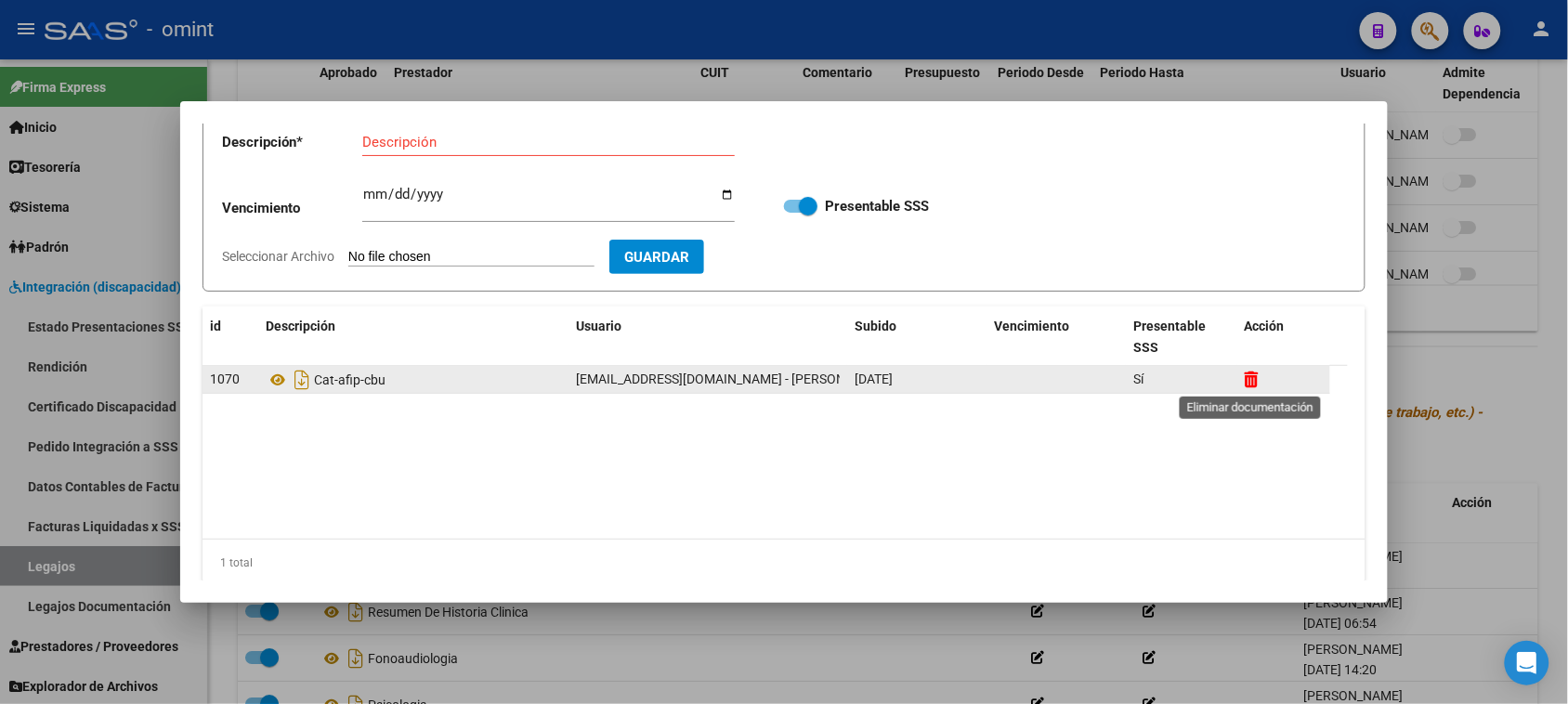
click at [1254, 378] on icon at bounding box center [1252, 380] width 14 height 18
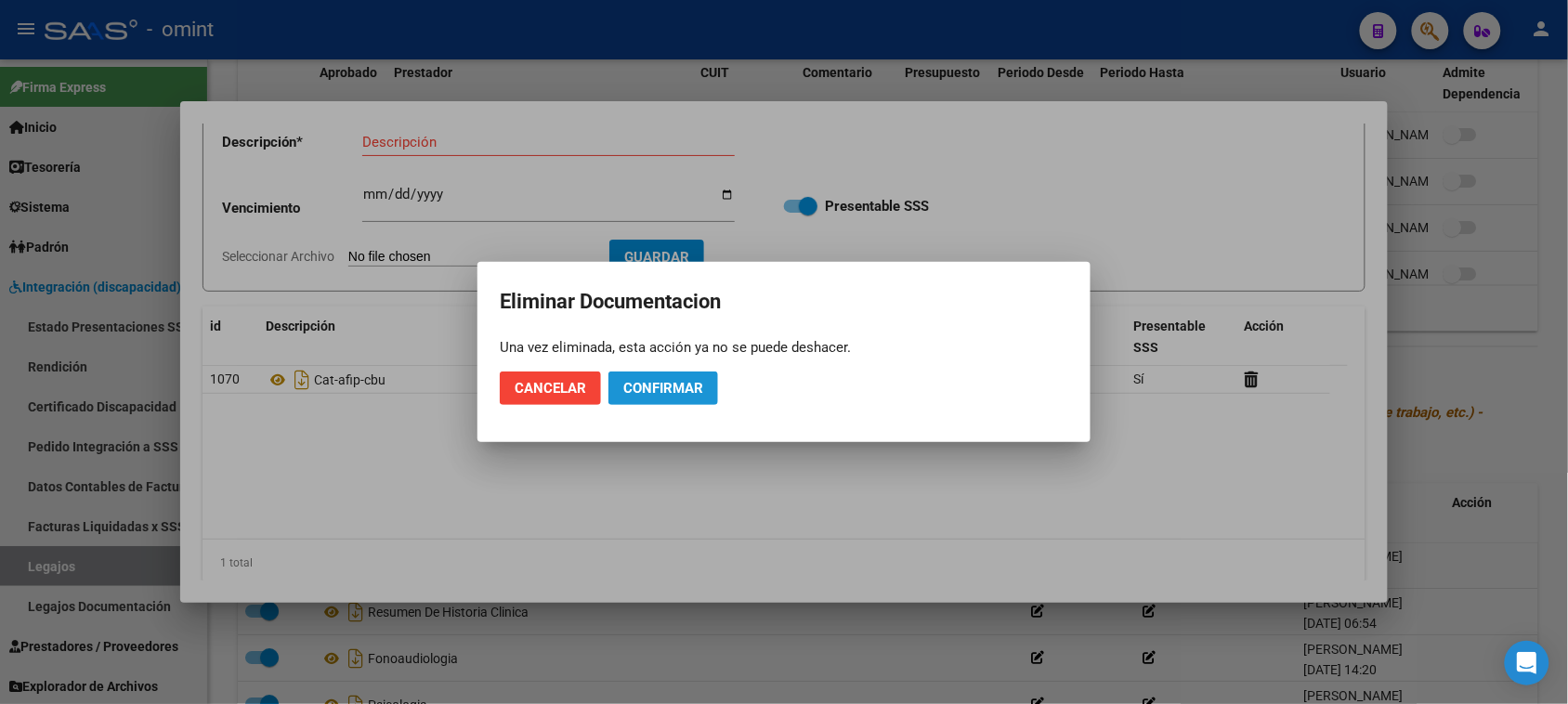
click at [694, 402] on button "Confirmar" at bounding box center [664, 388] width 110 height 33
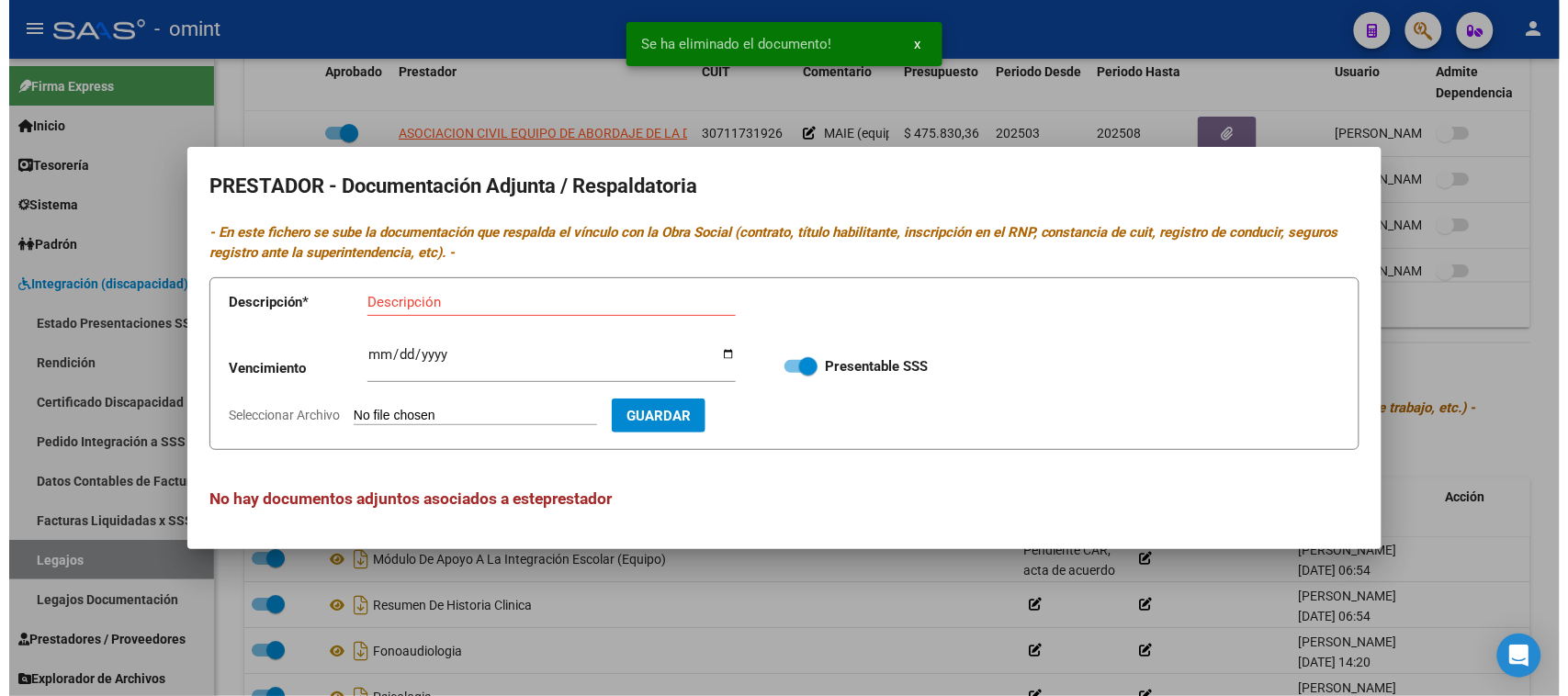
scroll to position [0, 0]
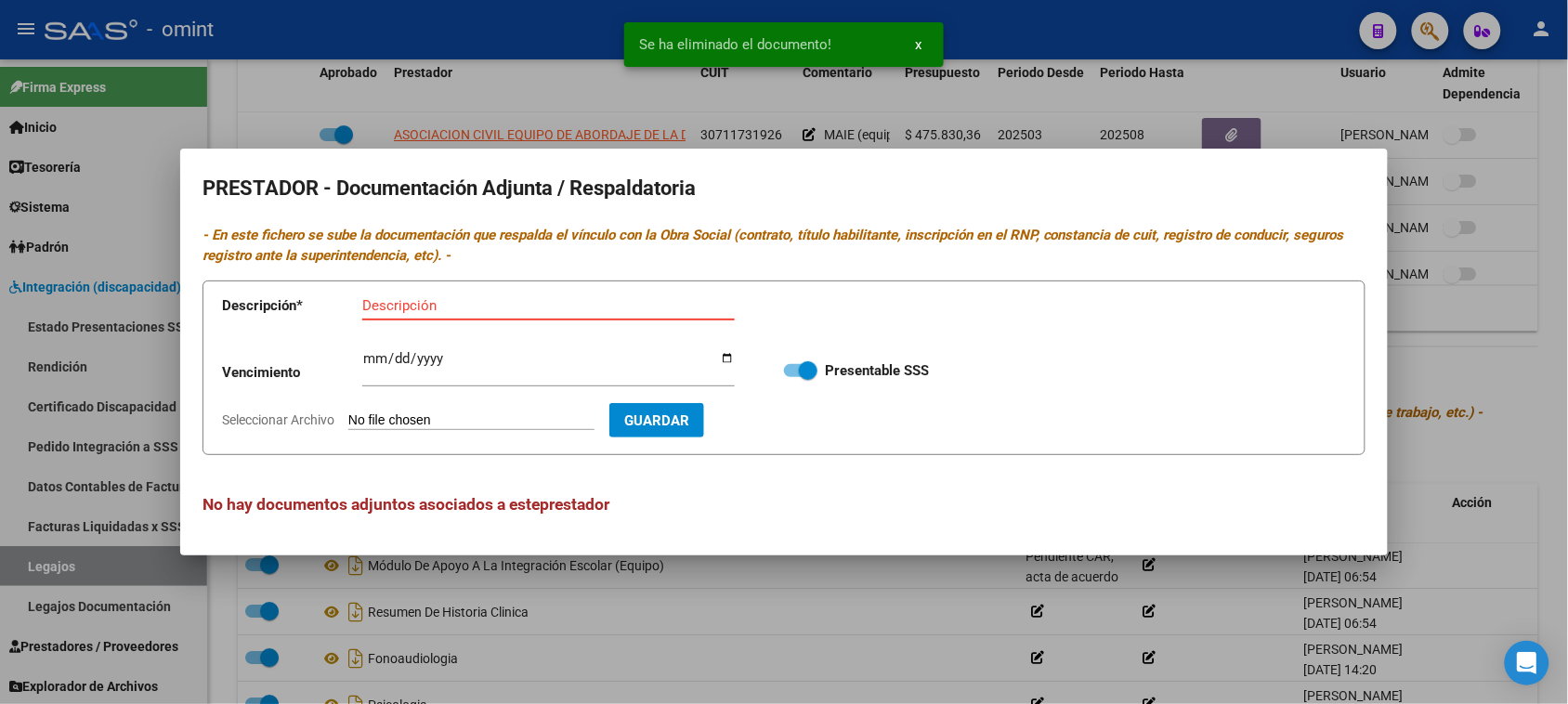
click at [414, 298] on input "Descripción" at bounding box center [548, 305] width 372 height 17
paste input "Habilitación/Categoria/CBU/ARCA"
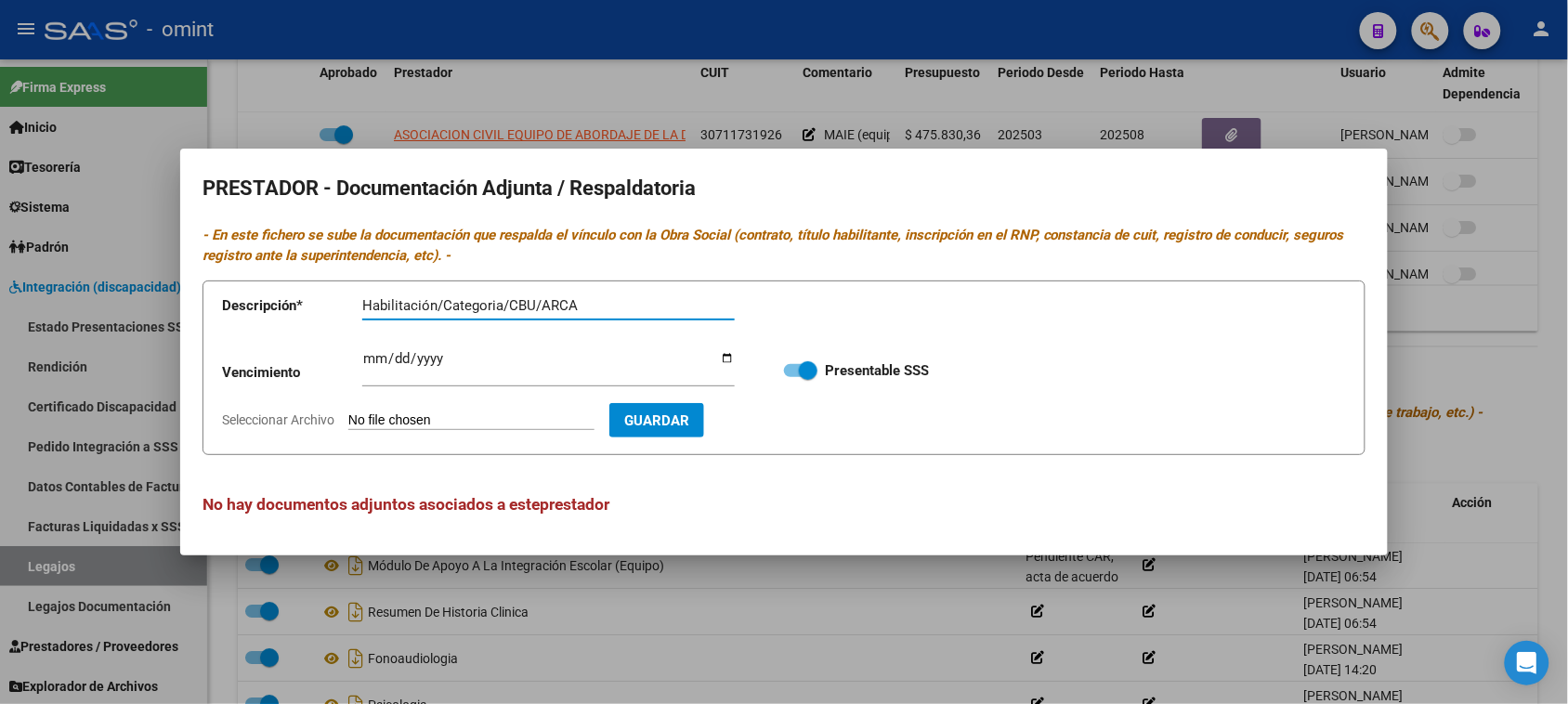
drag, startPoint x: 440, startPoint y: 306, endPoint x: 336, endPoint y: 306, distance: 104.0
click at [336, 306] on app-form-text-field "Descripción * Habilitación/Categoria/CBU/ARCA Descripción" at bounding box center [492, 309] width 540 height 56
type input "RNP/Categoria/CBU/ARCA"
type input "C:\fakepath\MAIE PRESTADOR.pdf"
click at [797, 415] on span "Guardar" at bounding box center [765, 420] width 65 height 17
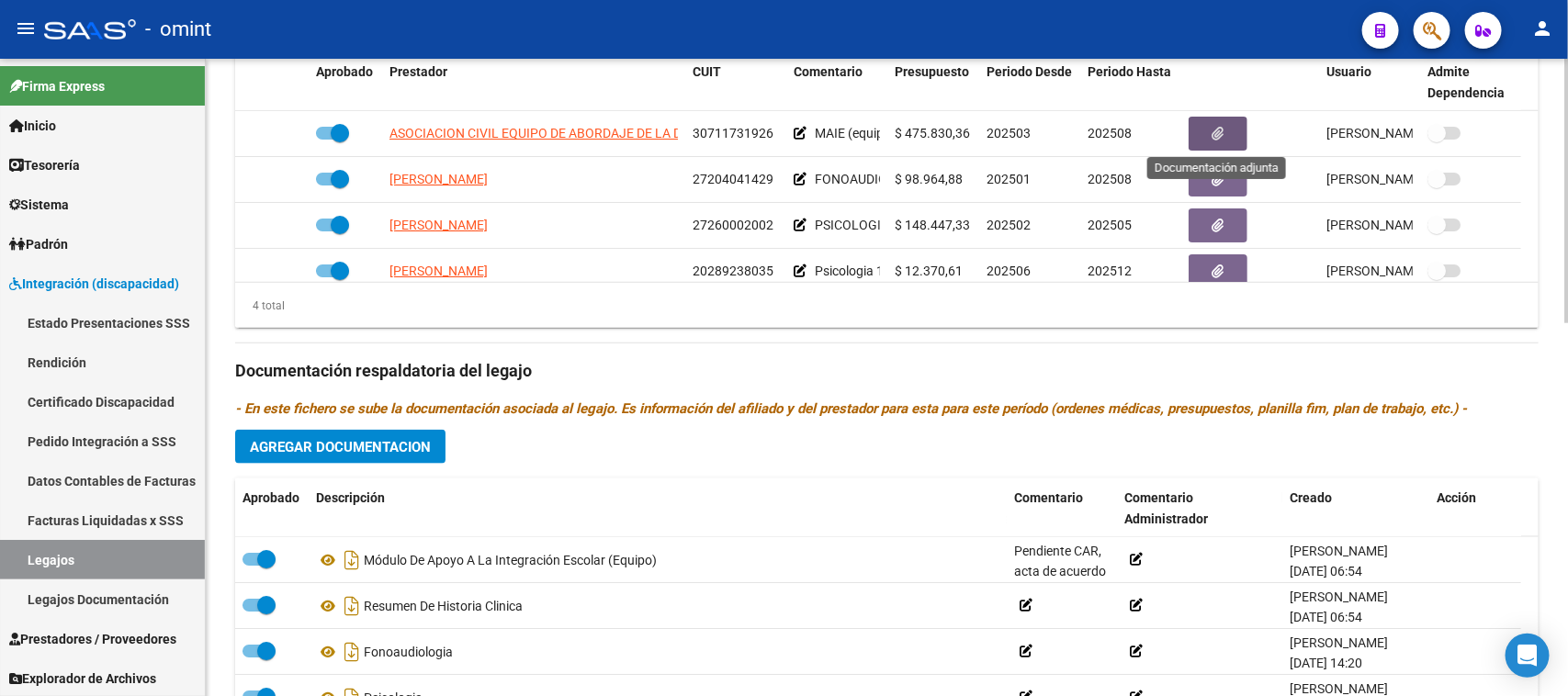
scroll to position [19, 0]
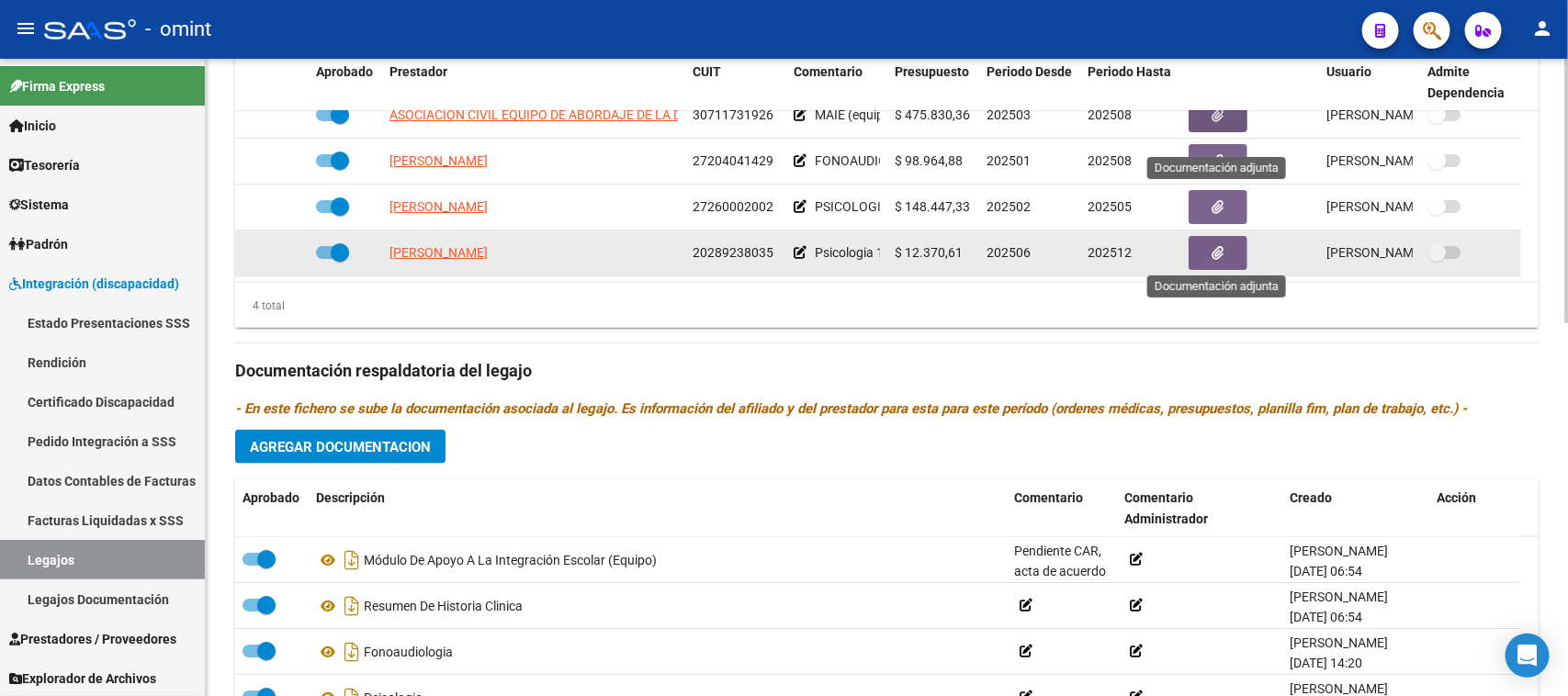
click at [1224, 254] on button "button" at bounding box center [1218, 252] width 59 height 34
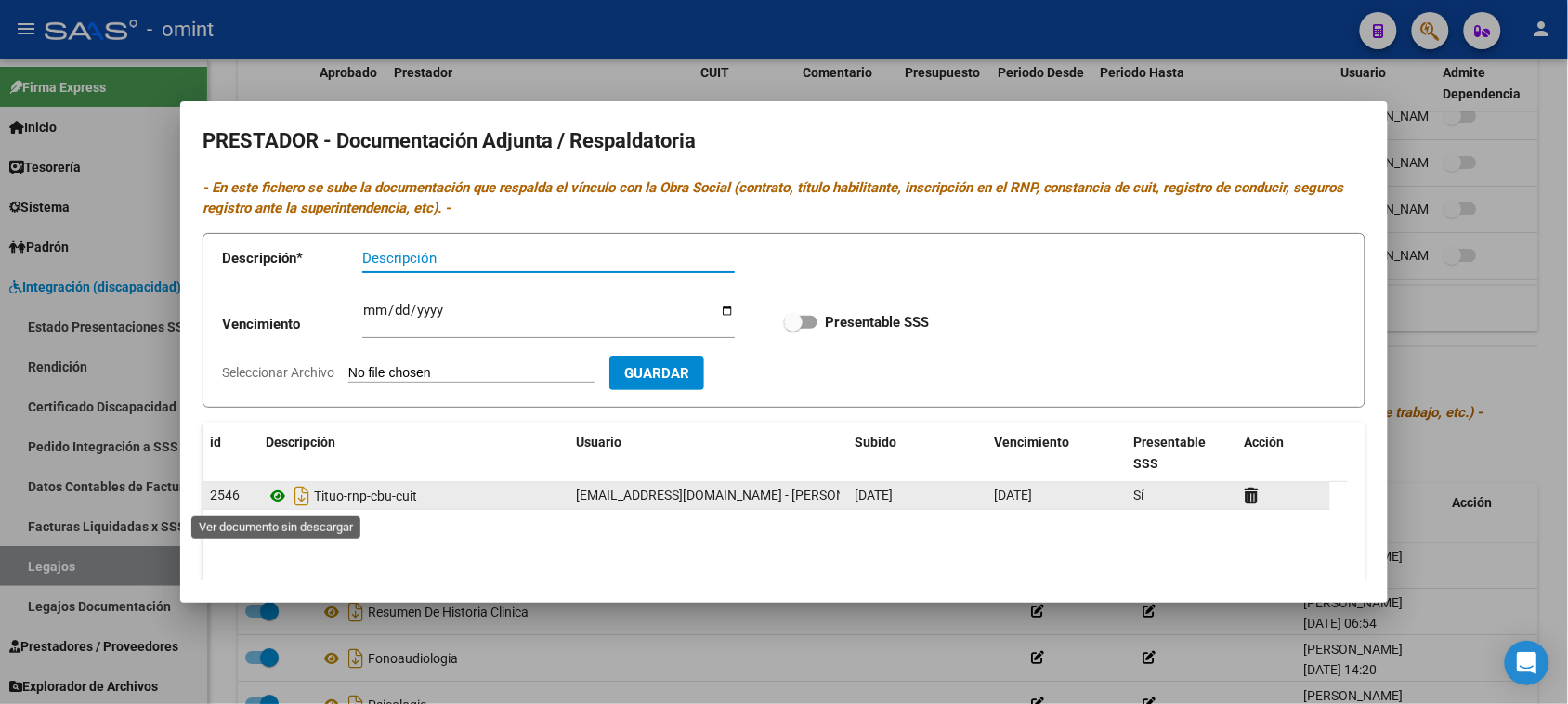
click at [282, 502] on icon at bounding box center [278, 496] width 25 height 23
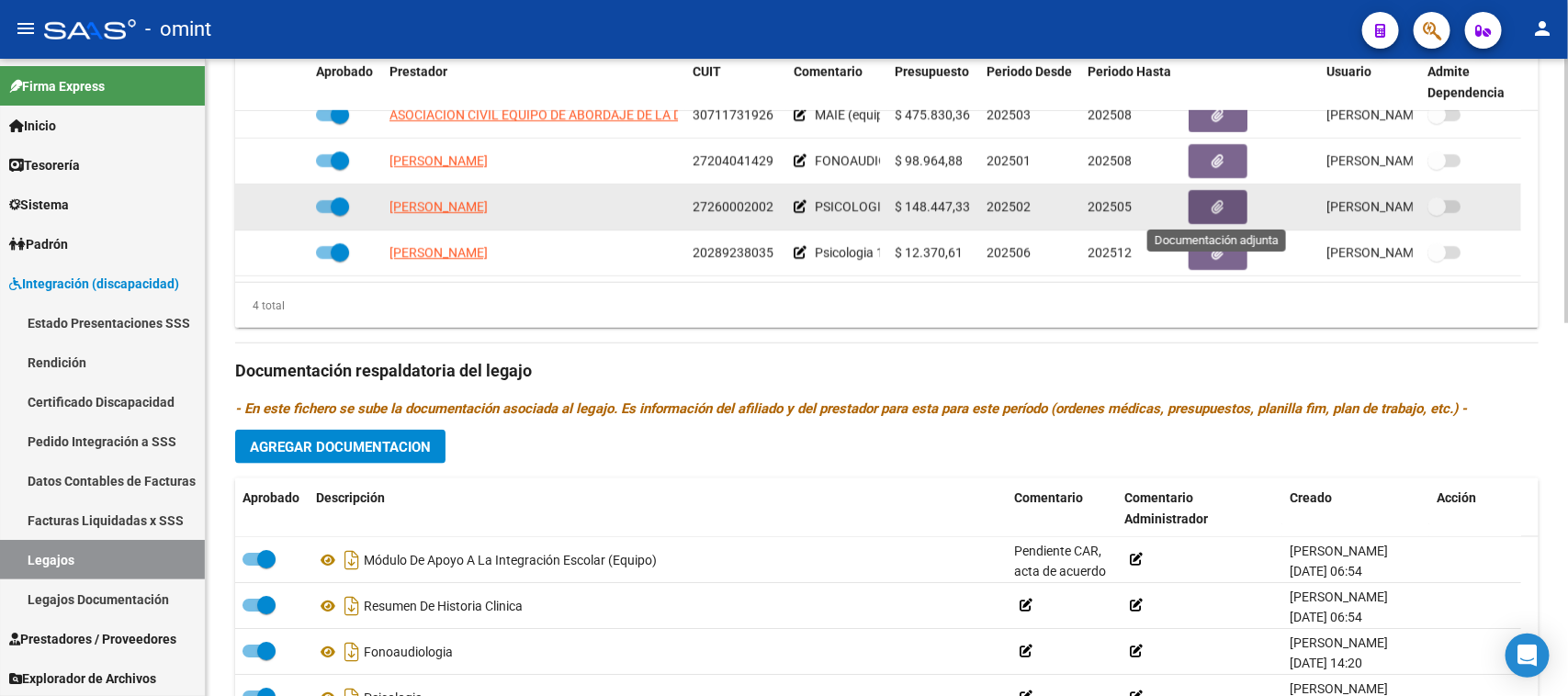
click at [1197, 203] on button "button" at bounding box center [1218, 207] width 59 height 34
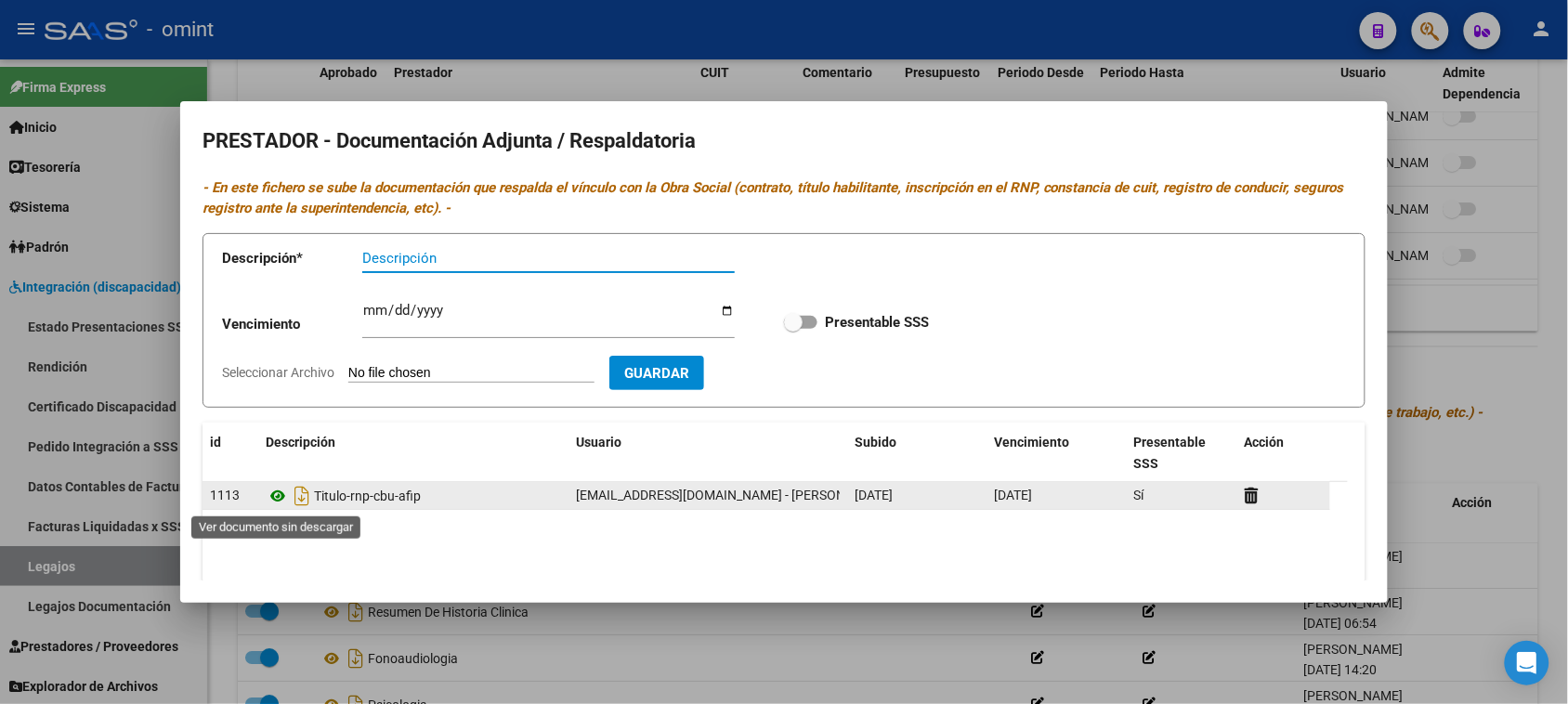
click at [272, 499] on icon at bounding box center [278, 496] width 25 height 23
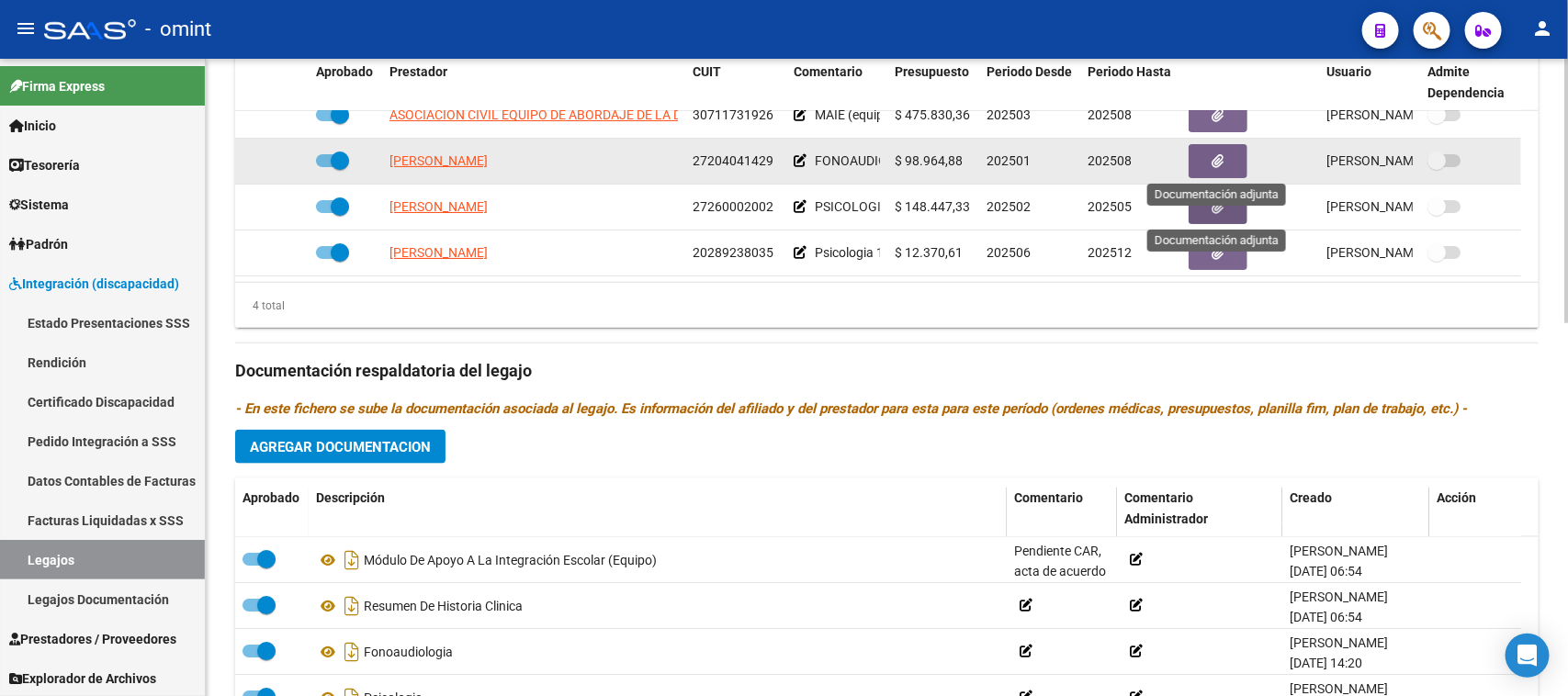
click at [1201, 153] on button "button" at bounding box center [1218, 161] width 59 height 34
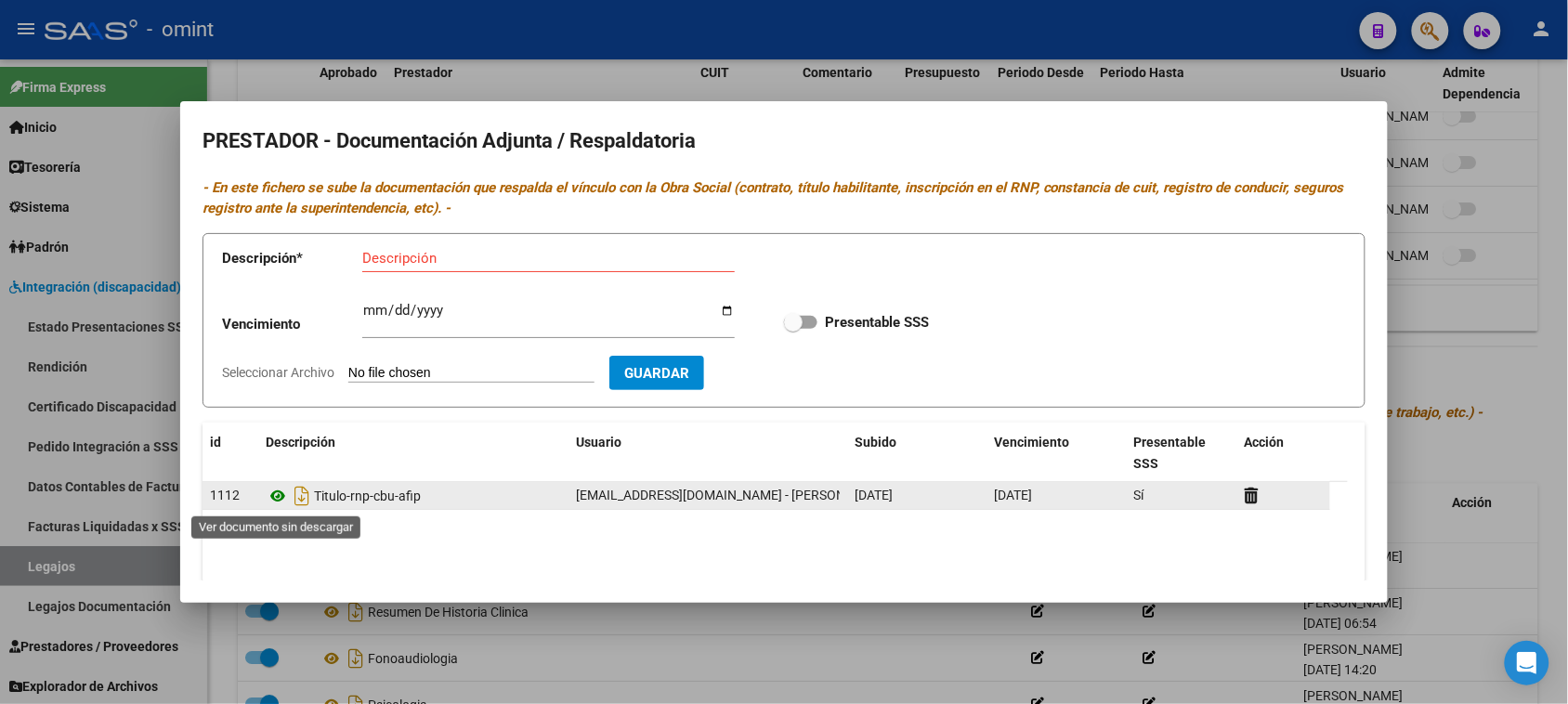
click at [272, 498] on icon at bounding box center [278, 496] width 25 height 23
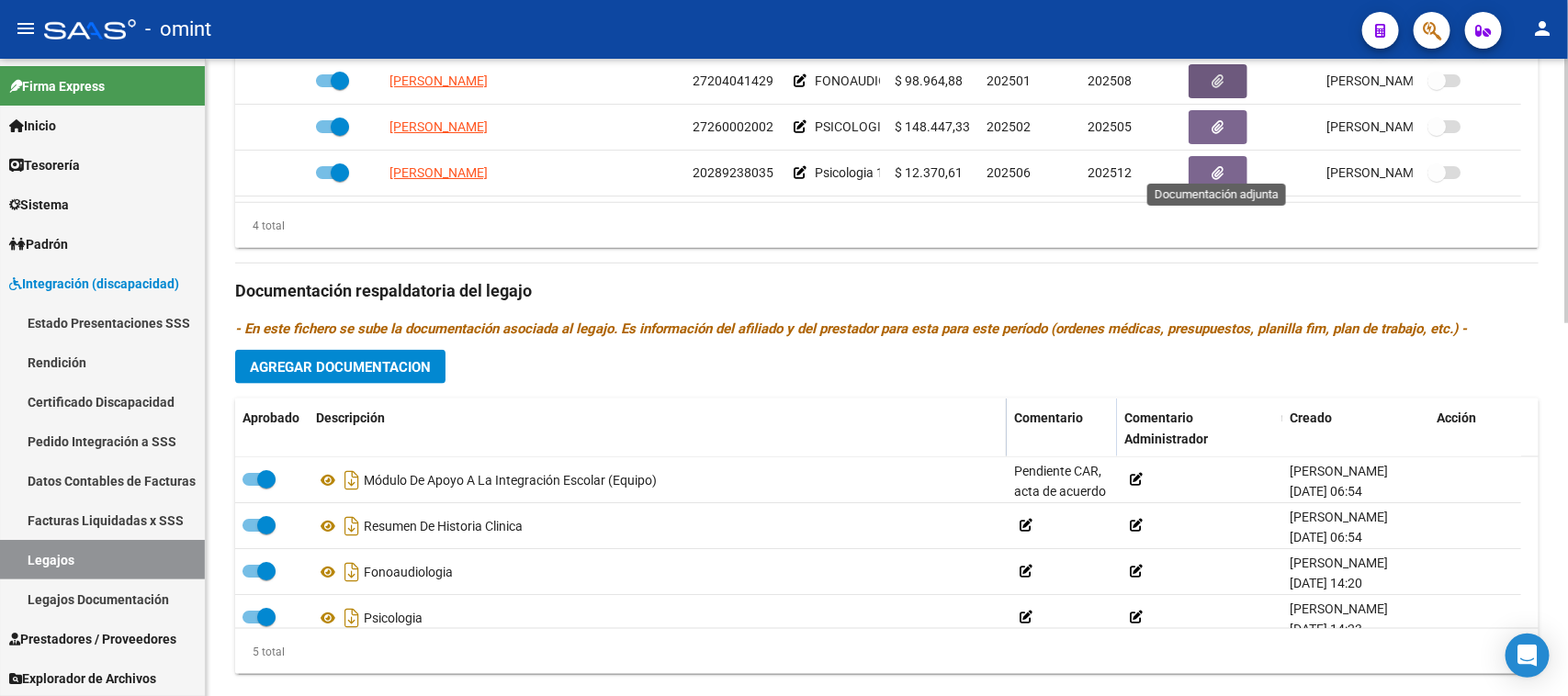
scroll to position [901, 0]
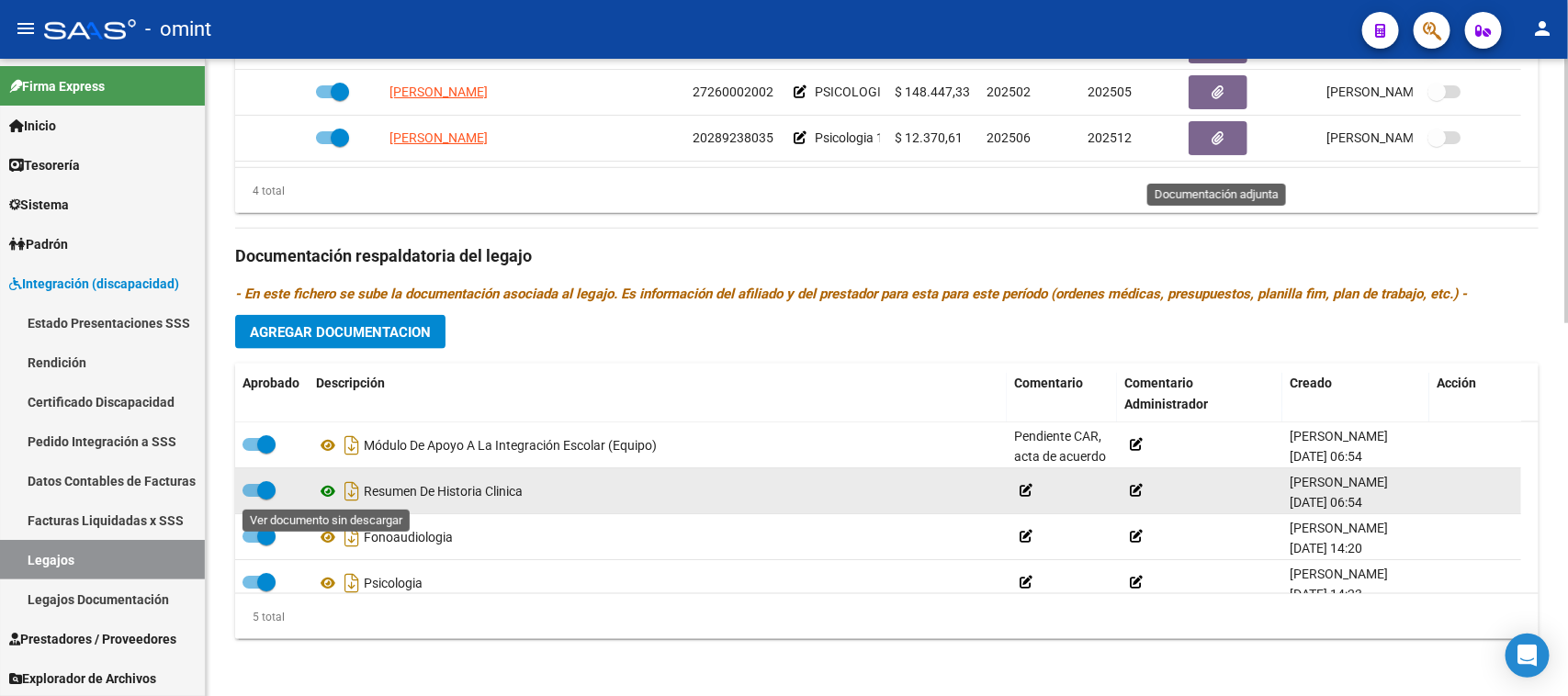
click at [322, 493] on icon at bounding box center [327, 491] width 24 height 22
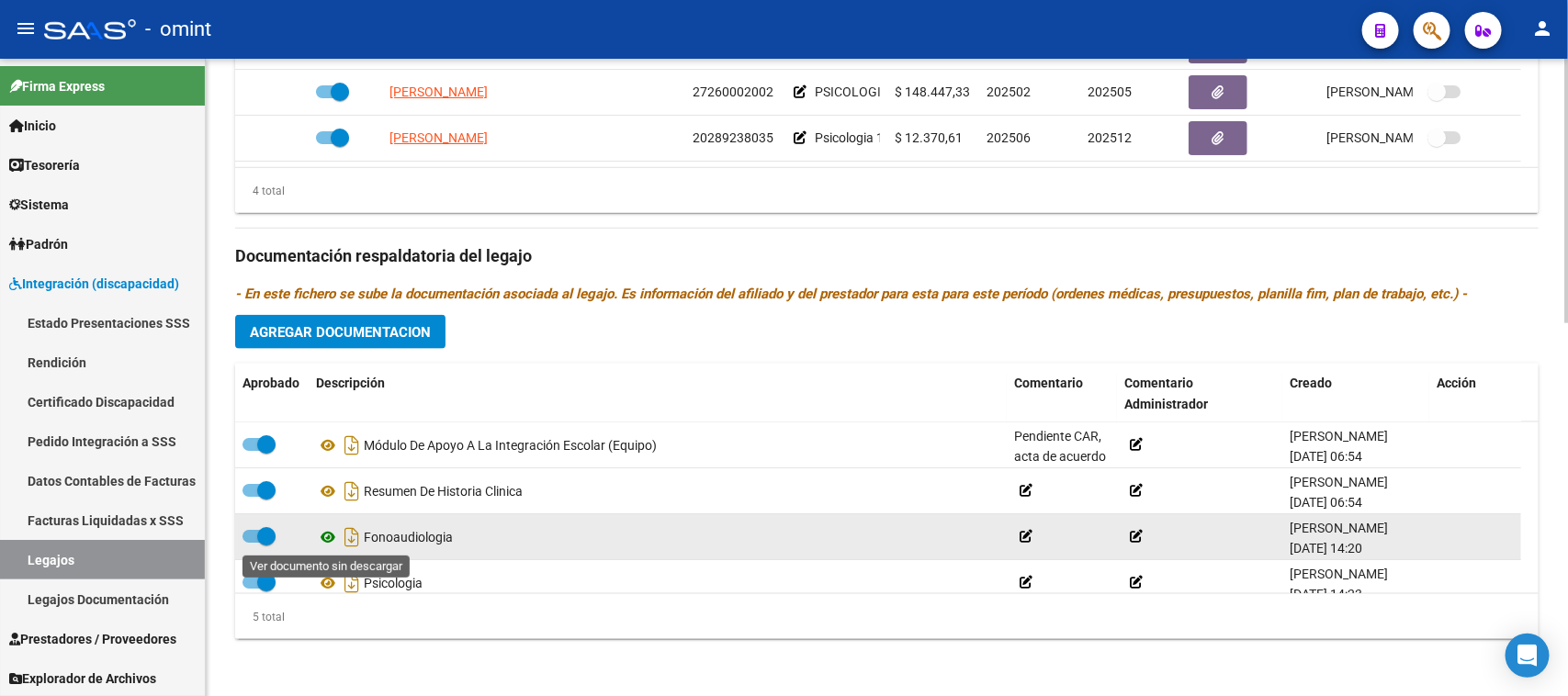
click at [327, 537] on icon at bounding box center [327, 537] width 24 height 22
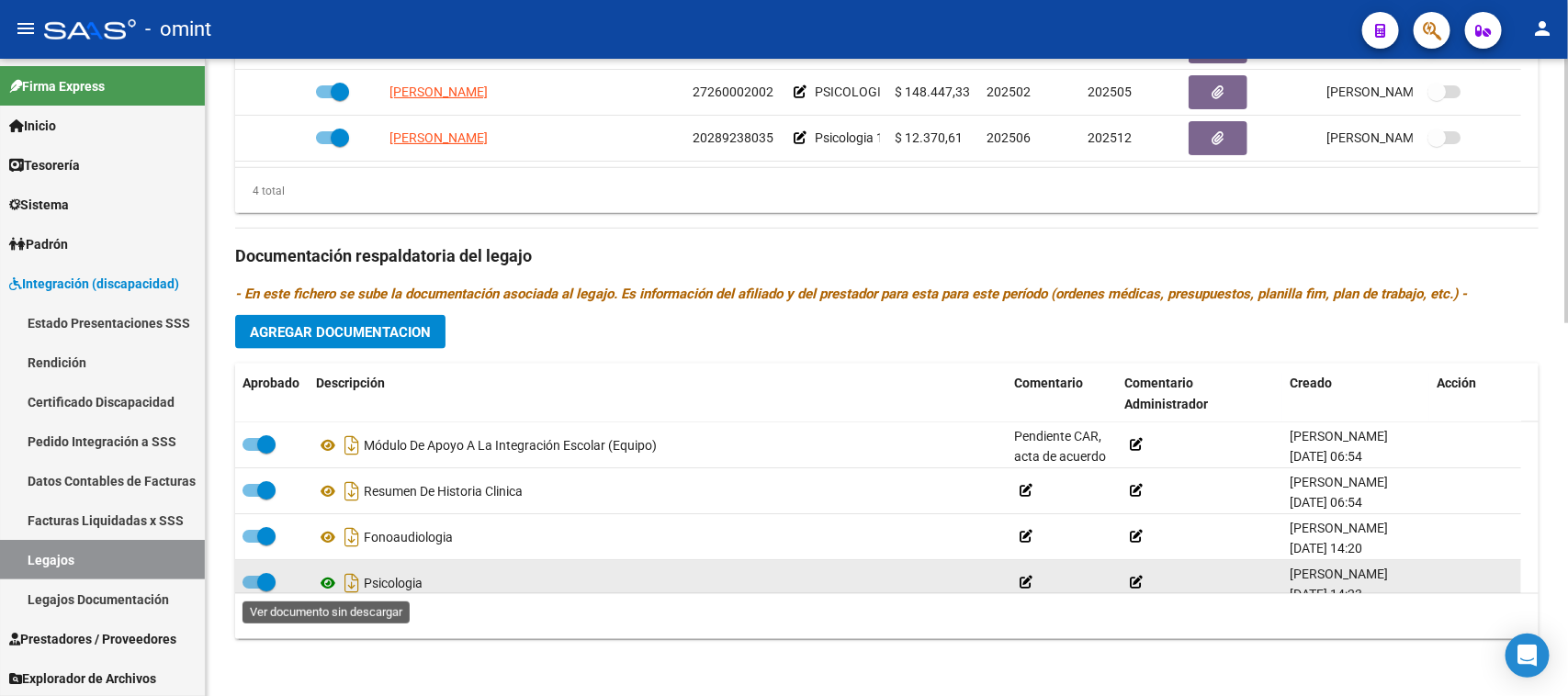
click at [326, 585] on icon at bounding box center [327, 582] width 24 height 22
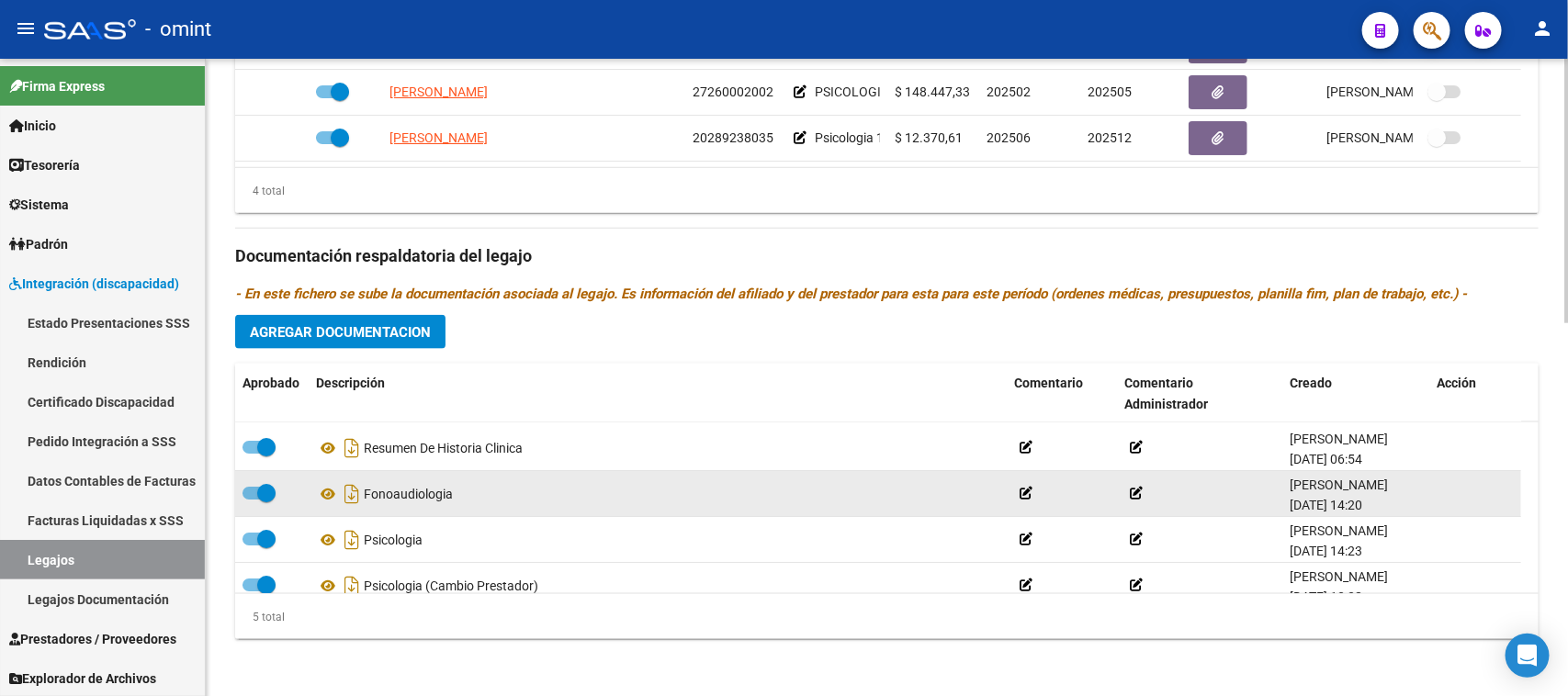
scroll to position [65, 0]
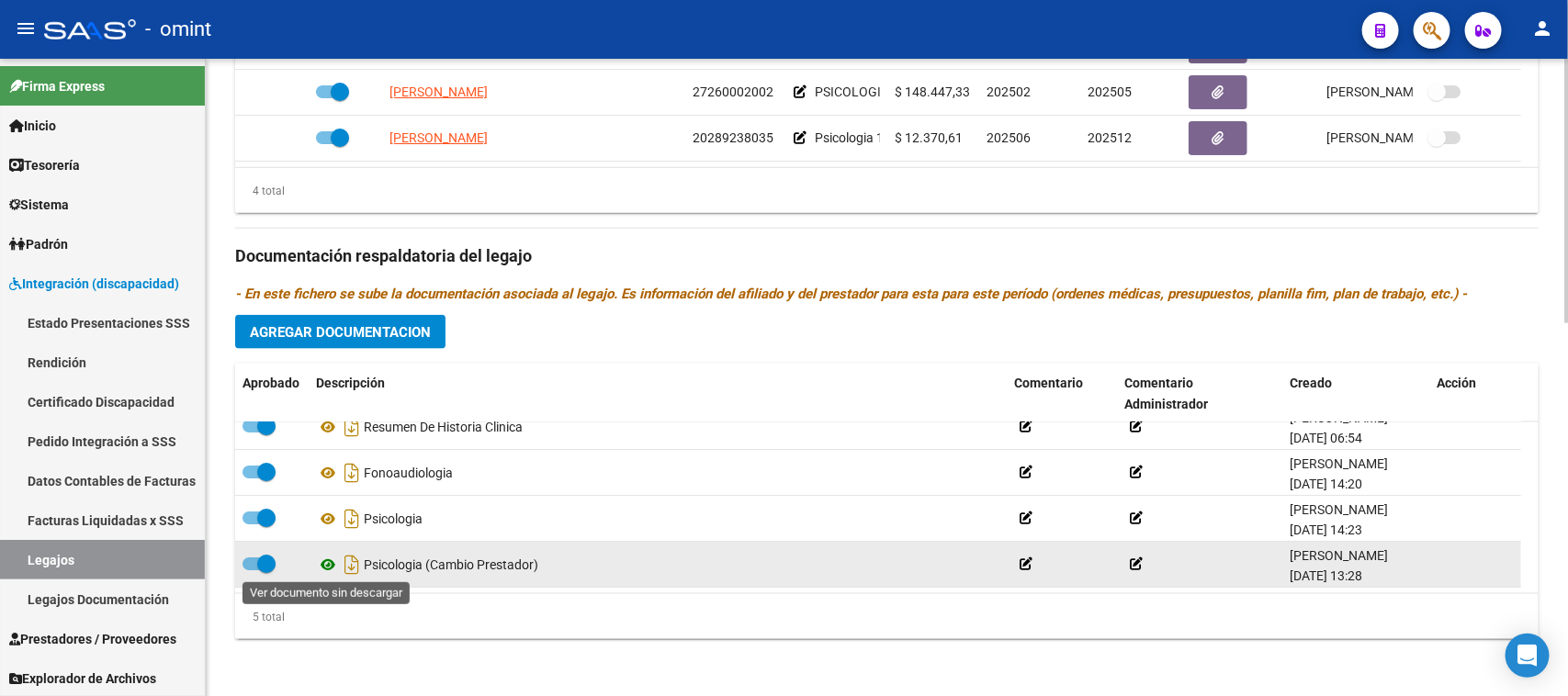
click at [316, 565] on icon at bounding box center [327, 565] width 24 height 22
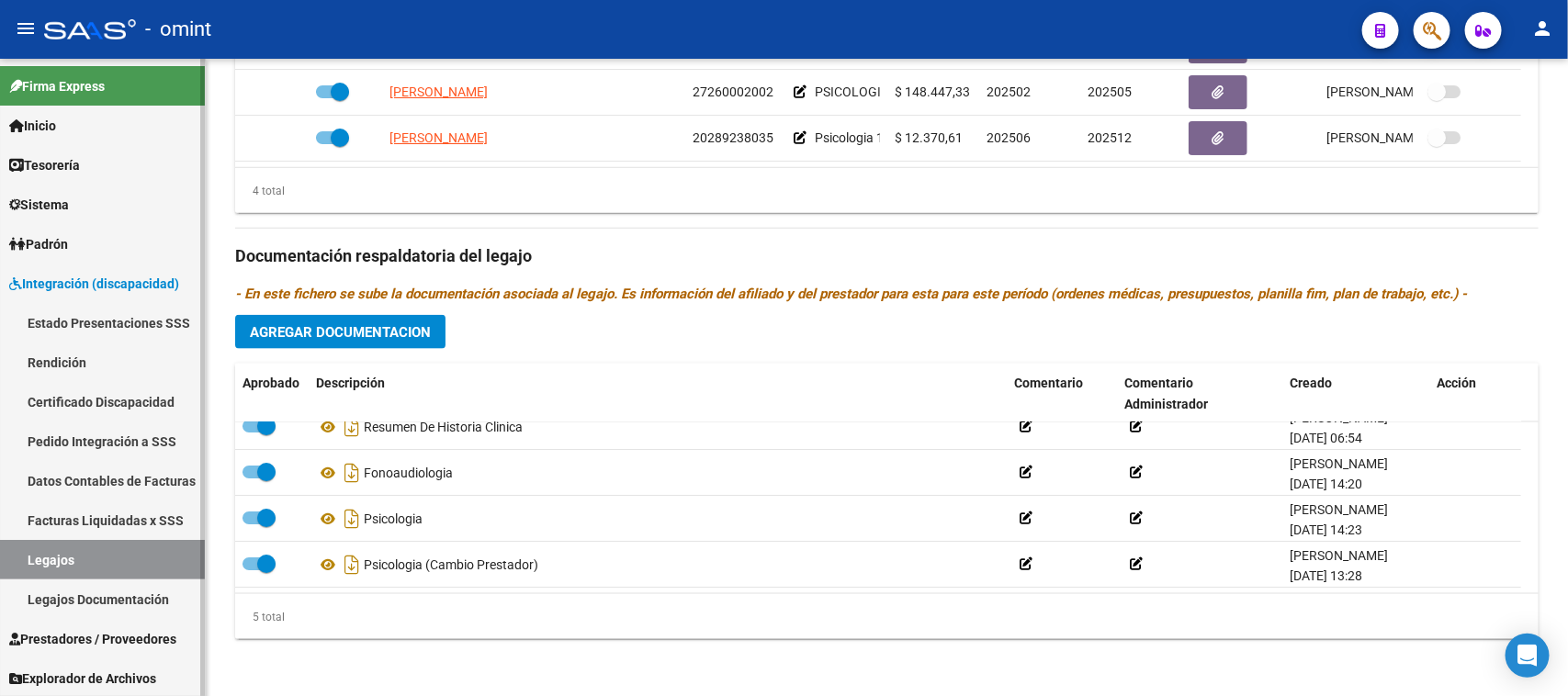
click at [64, 555] on link "Legajos" at bounding box center [102, 559] width 205 height 40
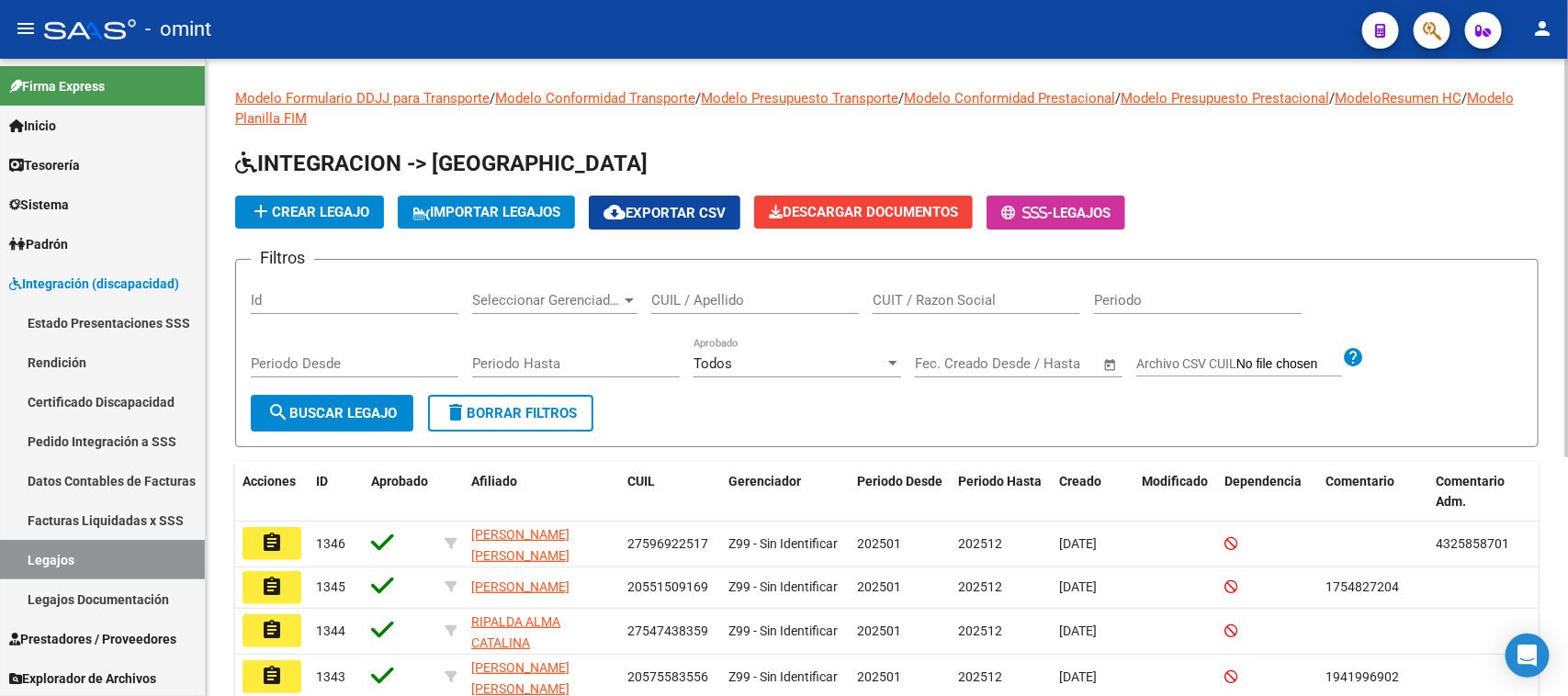
click at [851, 305] on input "CUIL / Apellido" at bounding box center [755, 300] width 208 height 17
type input "POLIMENI"
click at [276, 417] on mat-icon "search" at bounding box center [278, 412] width 22 height 22
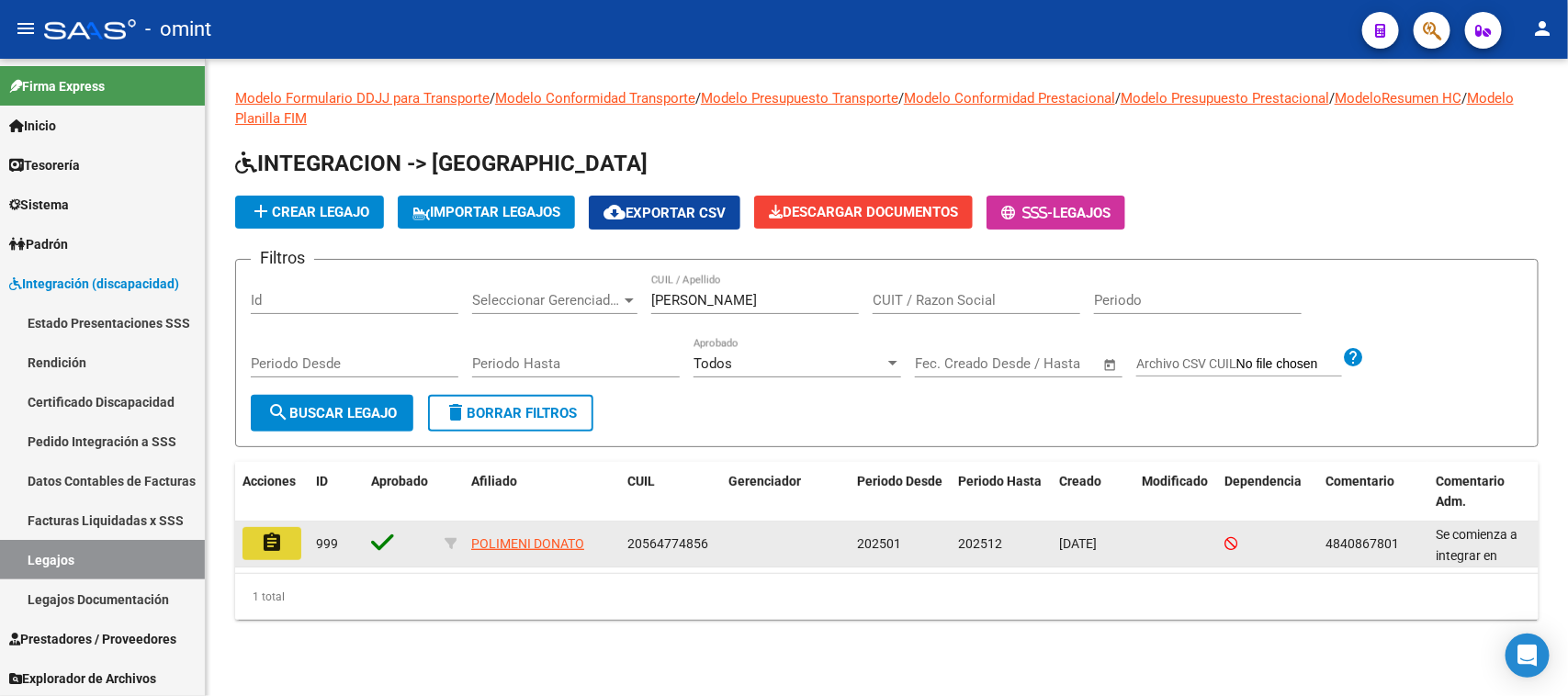
click at [284, 551] on button "assignment" at bounding box center [272, 544] width 59 height 33
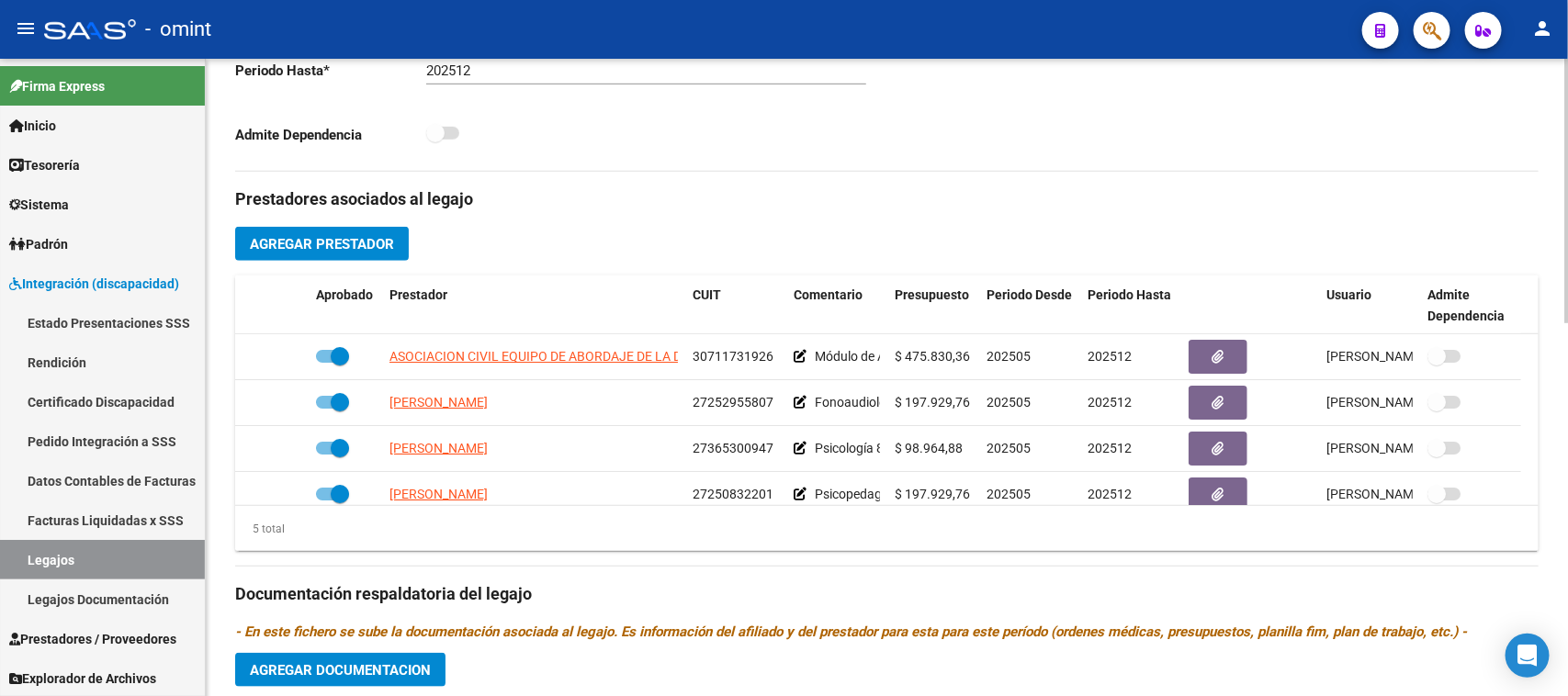
scroll to position [574, 0]
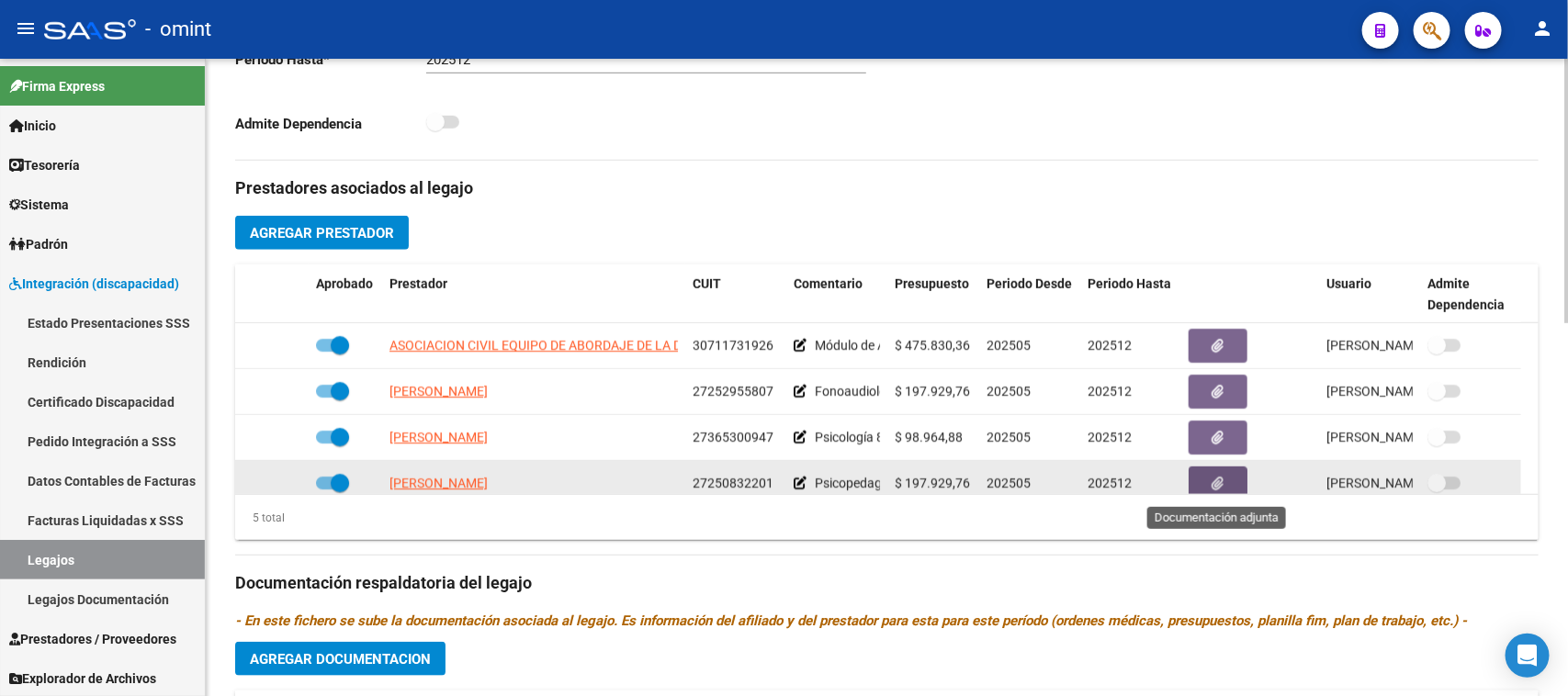
click at [1227, 474] on button "button" at bounding box center [1218, 483] width 59 height 34
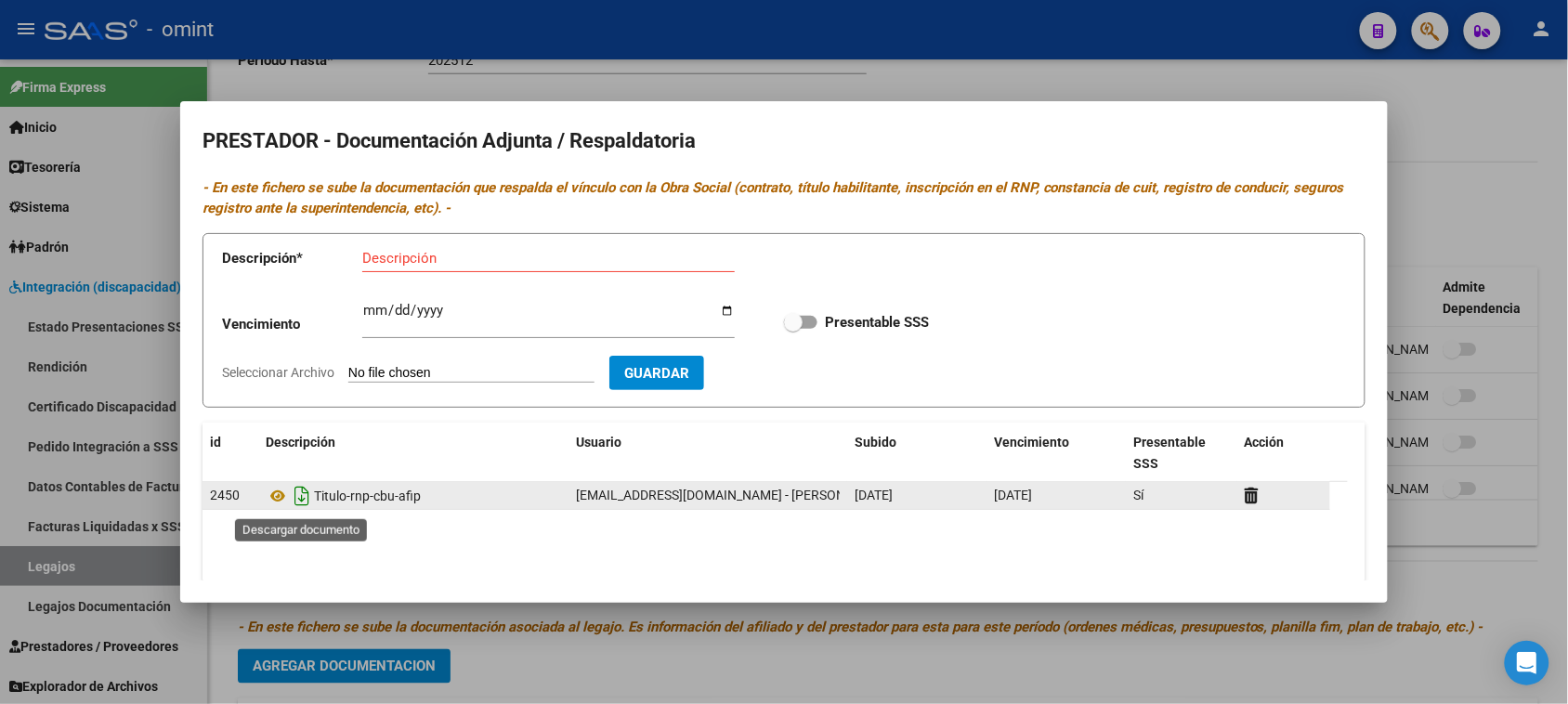
click at [296, 498] on icon "Descargar documento" at bounding box center [301, 496] width 25 height 29
click at [1493, 219] on div at bounding box center [784, 352] width 1568 height 704
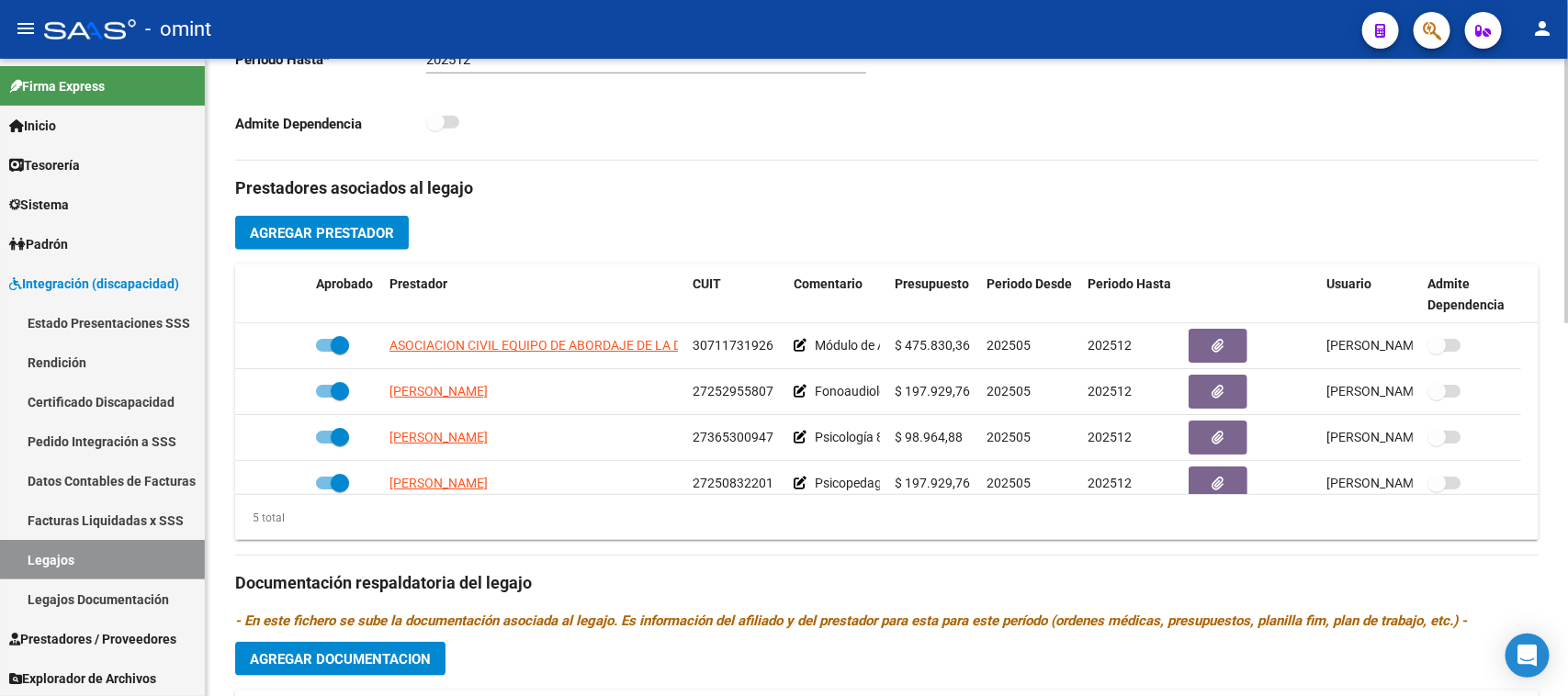
scroll to position [6, 0]
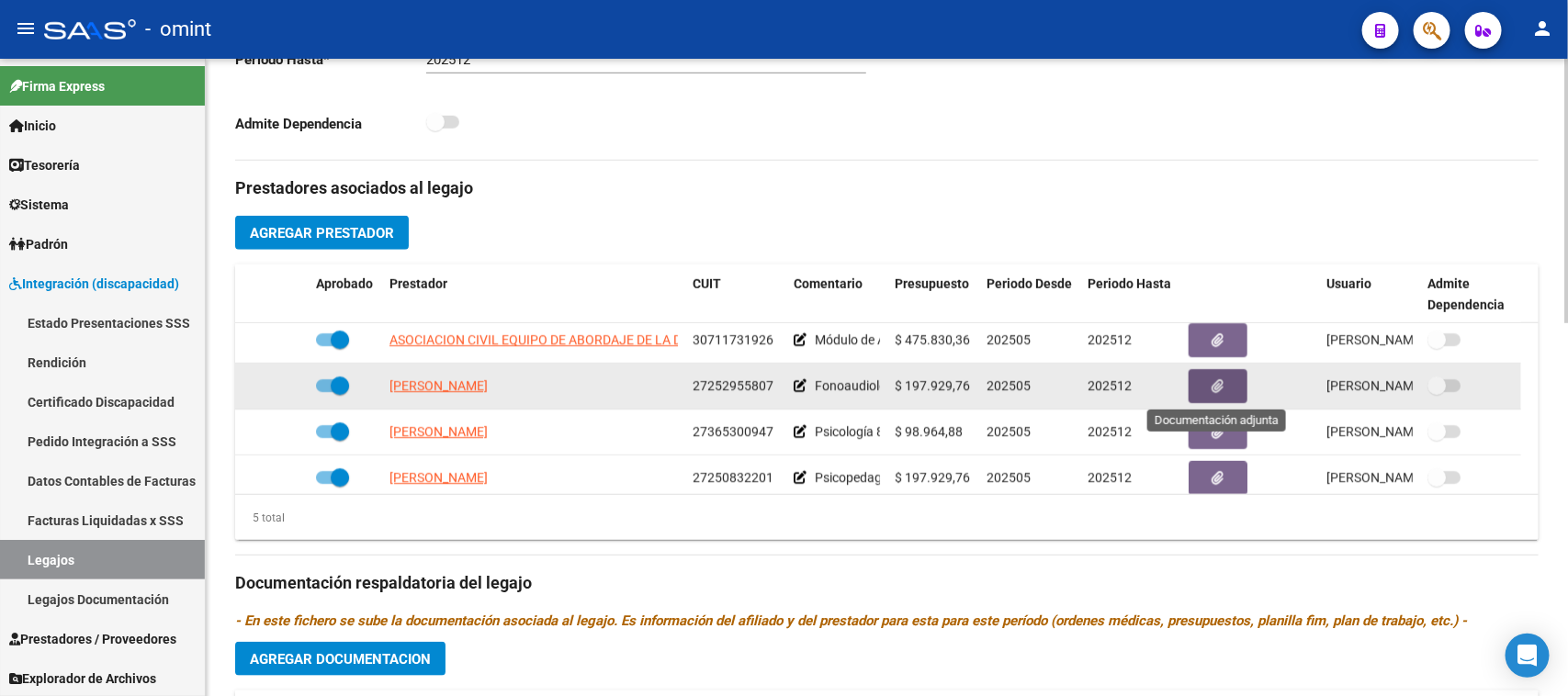
click at [1222, 387] on icon "button" at bounding box center [1218, 386] width 12 height 14
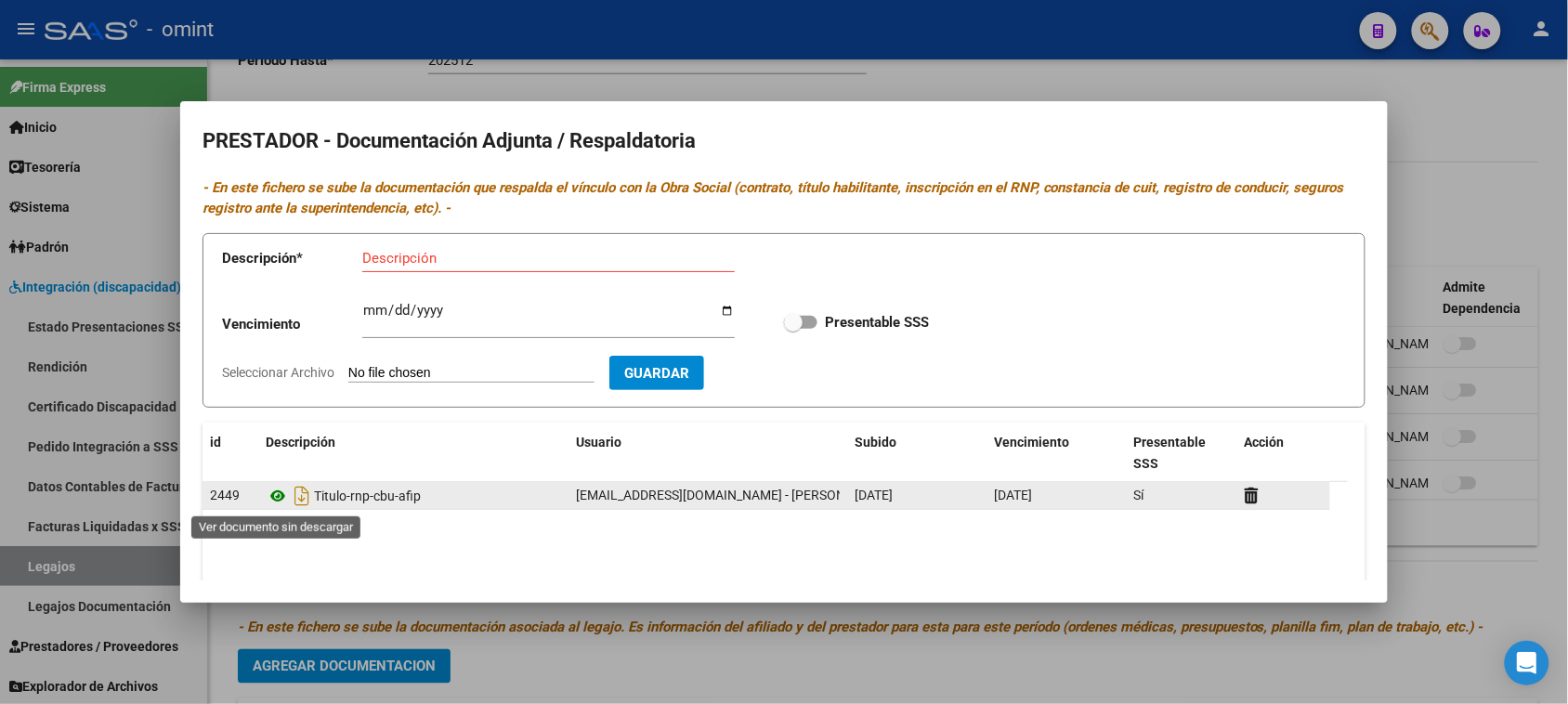
click at [280, 494] on icon at bounding box center [278, 496] width 25 height 23
click at [301, 500] on icon "Descargar documento" at bounding box center [301, 496] width 25 height 29
click at [1257, 498] on icon at bounding box center [1252, 496] width 14 height 18
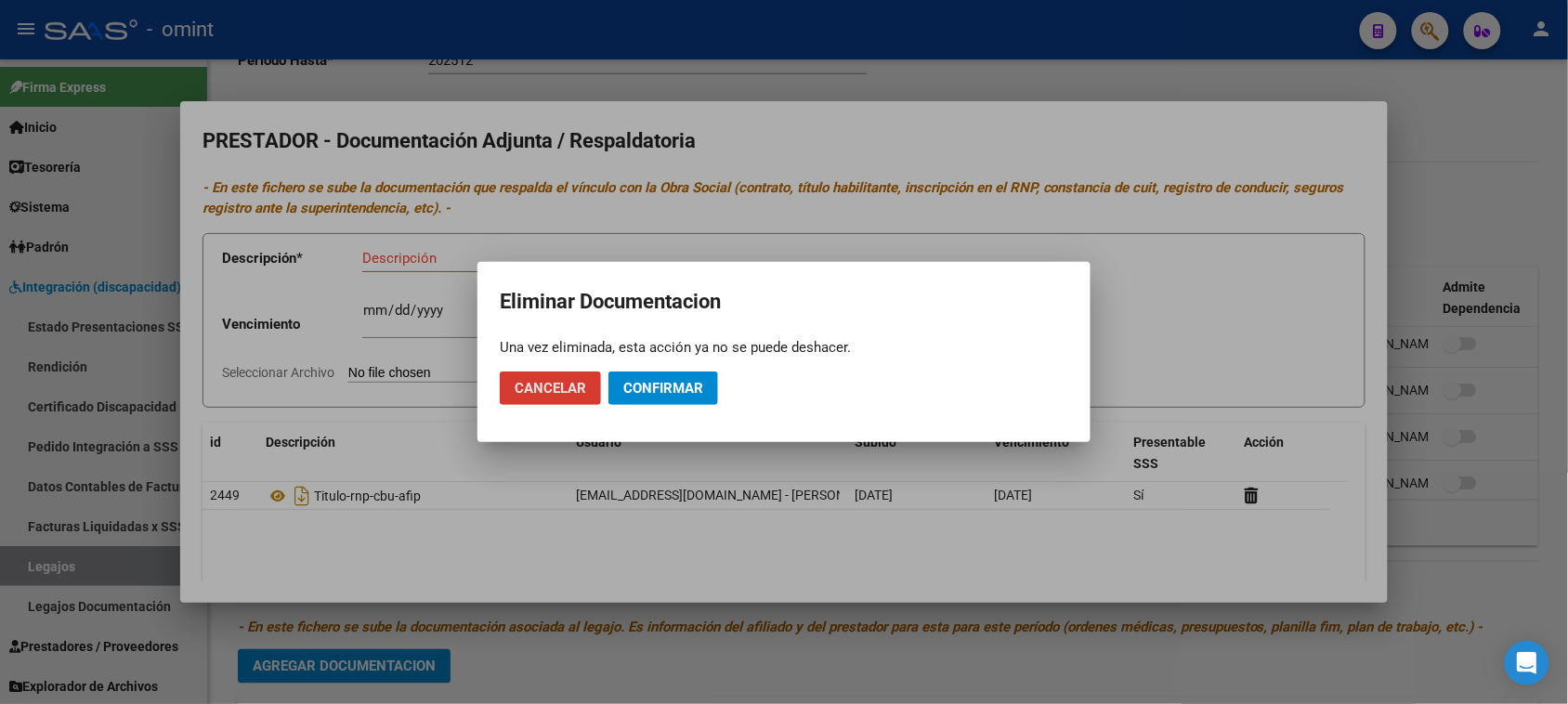
click at [727, 401] on mat-dialog-actions "Cancelar Confirmar" at bounding box center [784, 388] width 568 height 63
click at [722, 393] on mat-dialog-actions "Cancelar Confirmar" at bounding box center [784, 388] width 568 height 63
click at [663, 393] on span "Confirmar" at bounding box center [663, 388] width 80 height 17
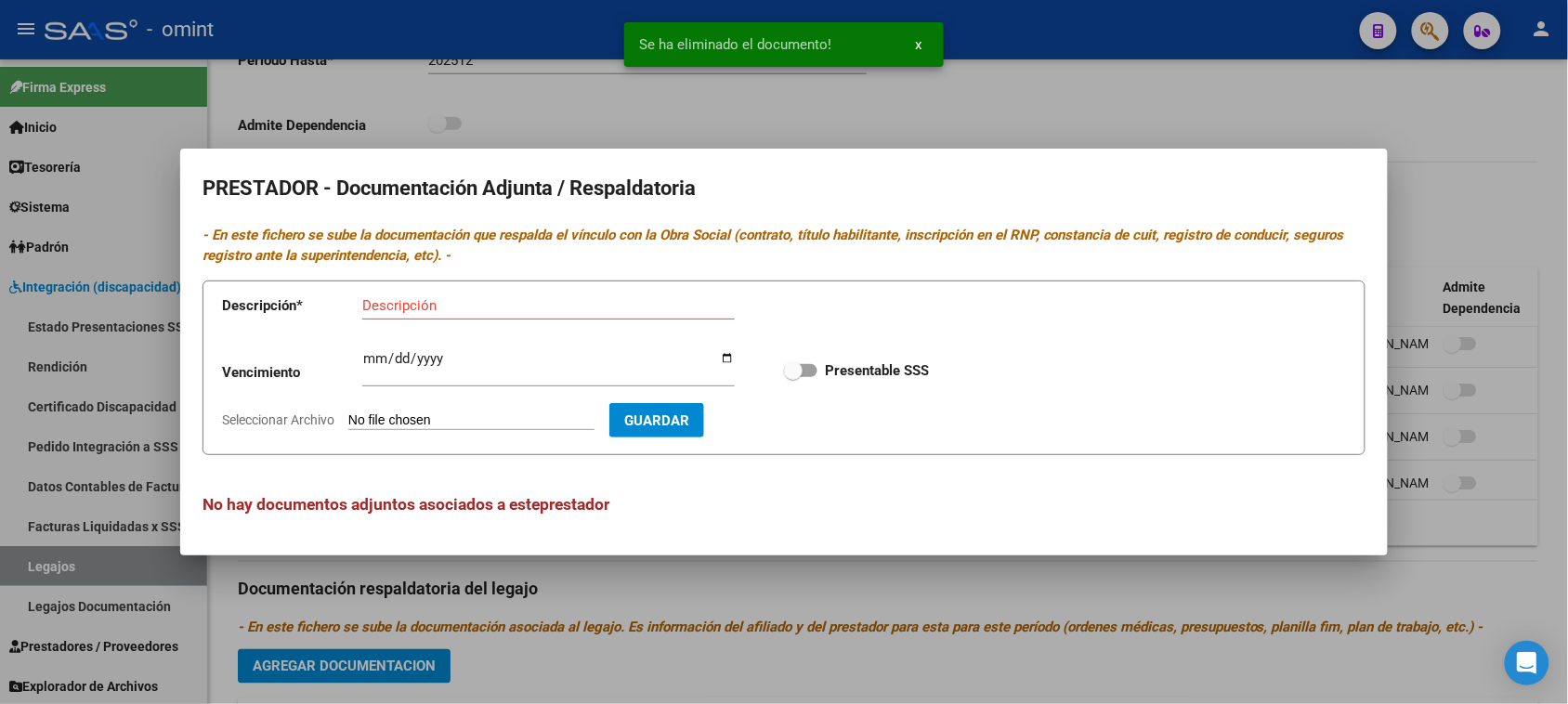
click at [472, 289] on app-form-text-field "Descripción * Descripción" at bounding box center [492, 309] width 540 height 56
click at [464, 303] on input "Descripción" at bounding box center [548, 305] width 372 height 17
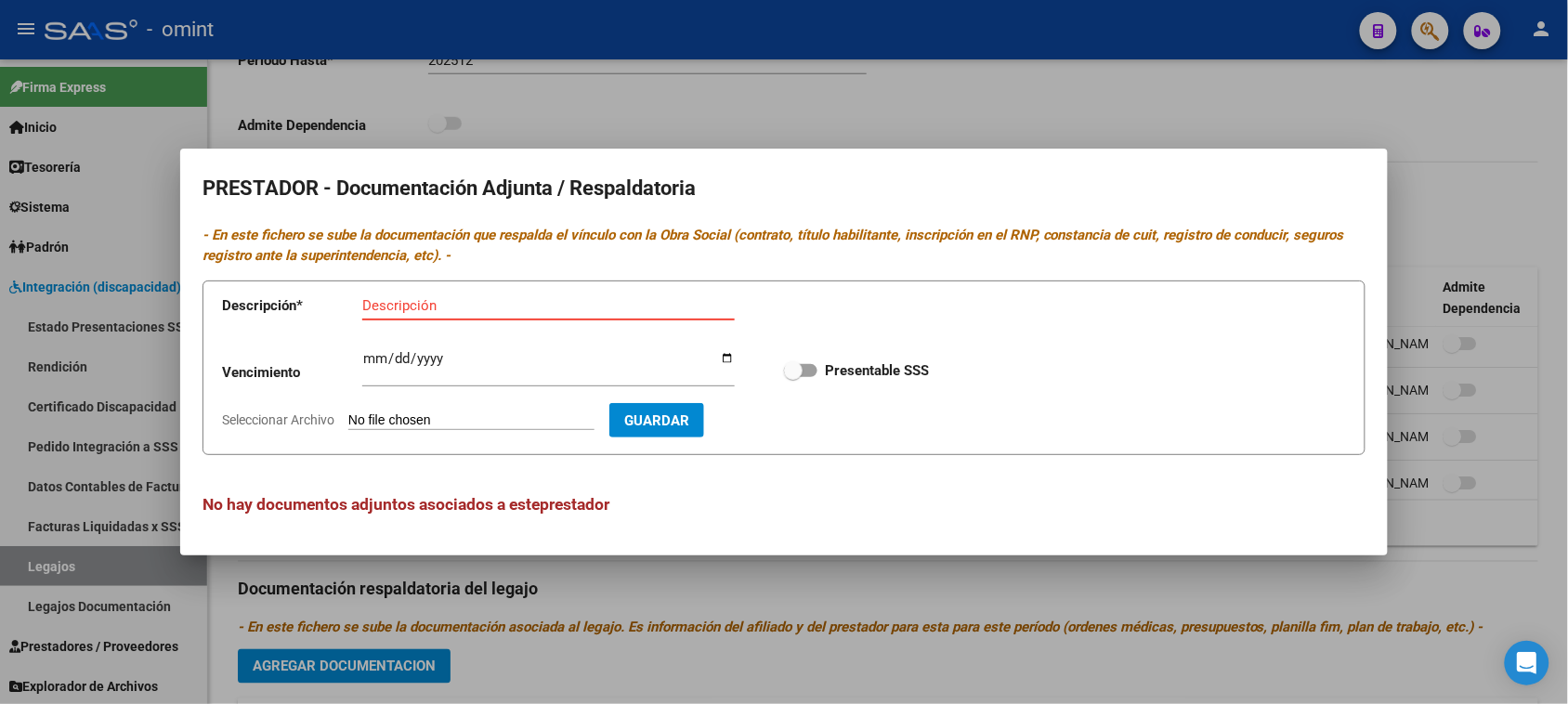
paste input "Título/RNP/CBU/ARCA"
type input "Título/RNP/CBU/ARCA"
type input "2030-07-08"
click at [792, 377] on input "Presentable SSS" at bounding box center [792, 377] width 1 height 1
checkbox input "true"
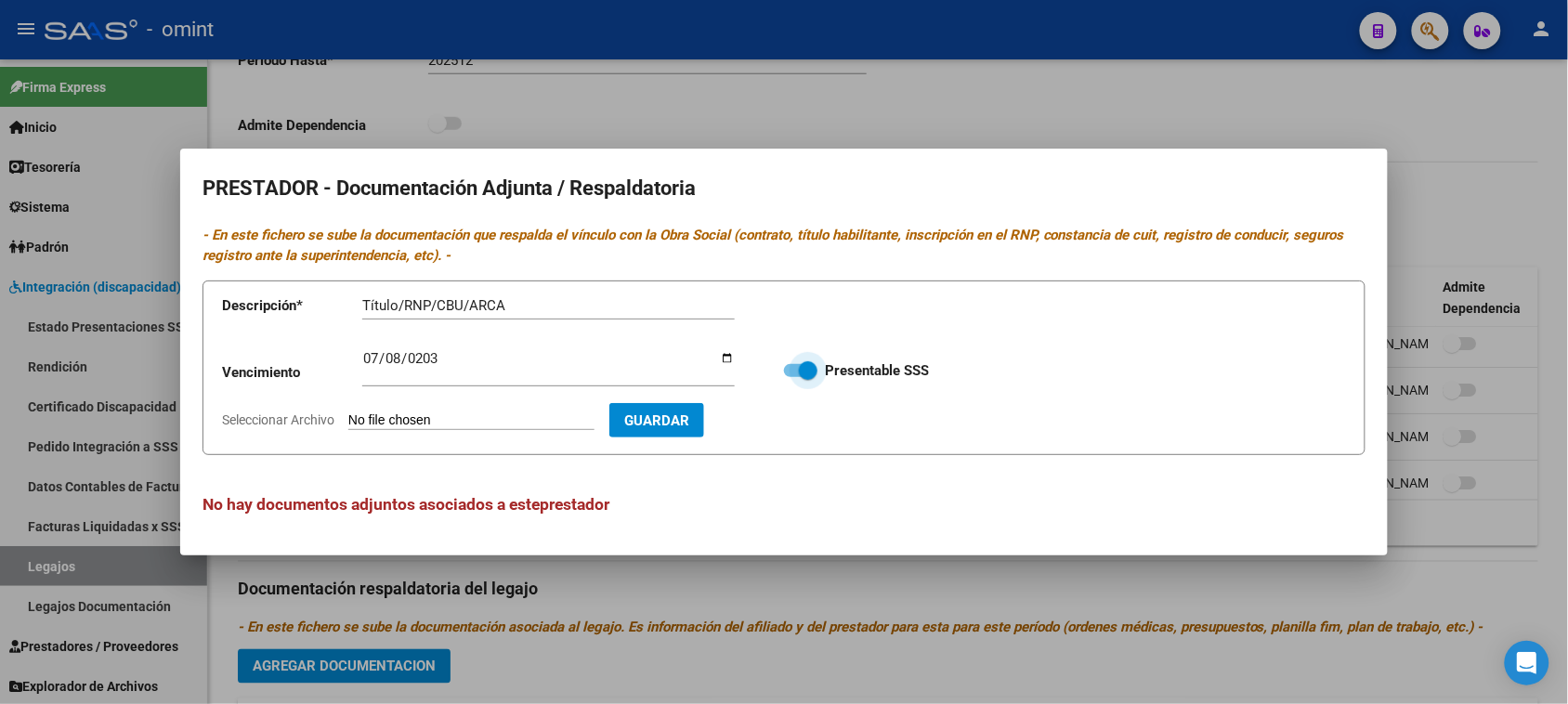
type input "C:\fakepath\FONO PRESTADOR.pdf"
click at [797, 424] on span "Guardar" at bounding box center [765, 420] width 65 height 17
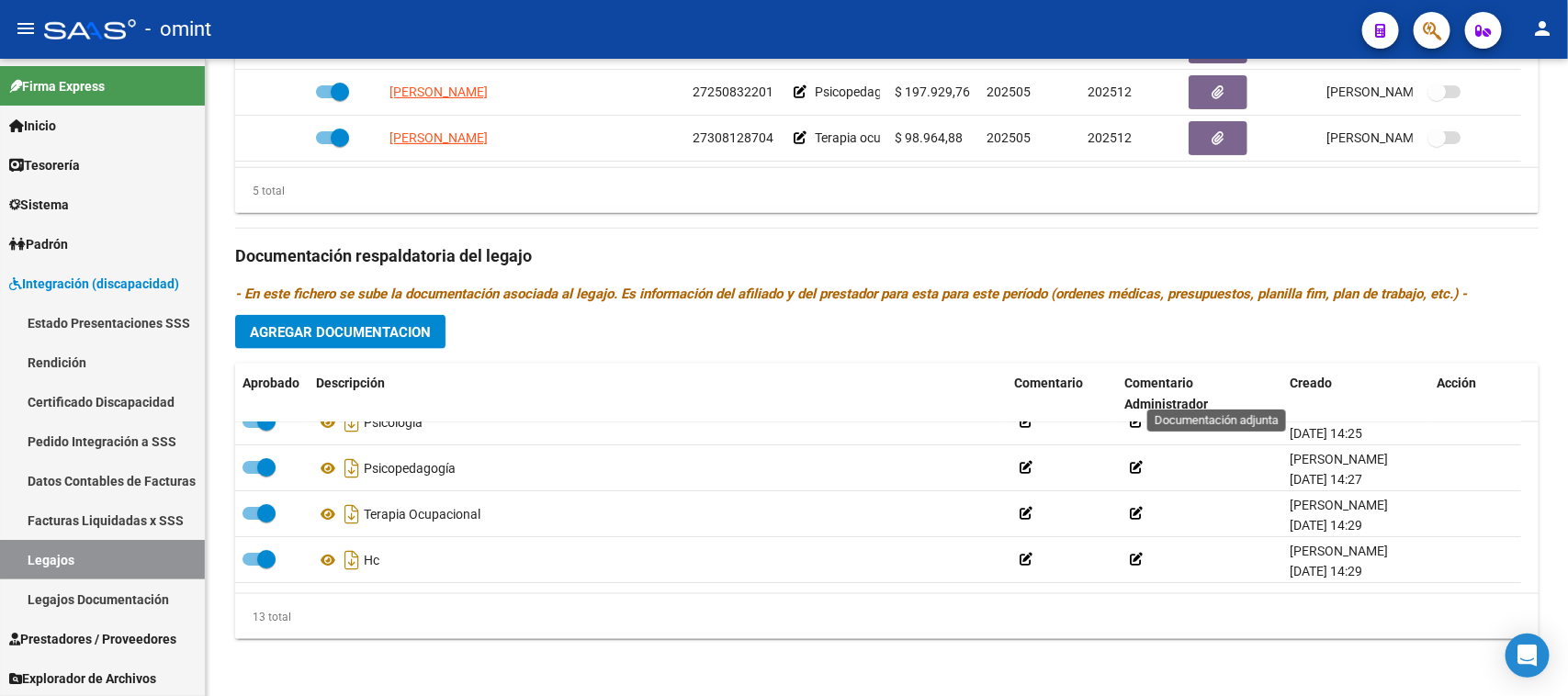
scroll to position [0, 0]
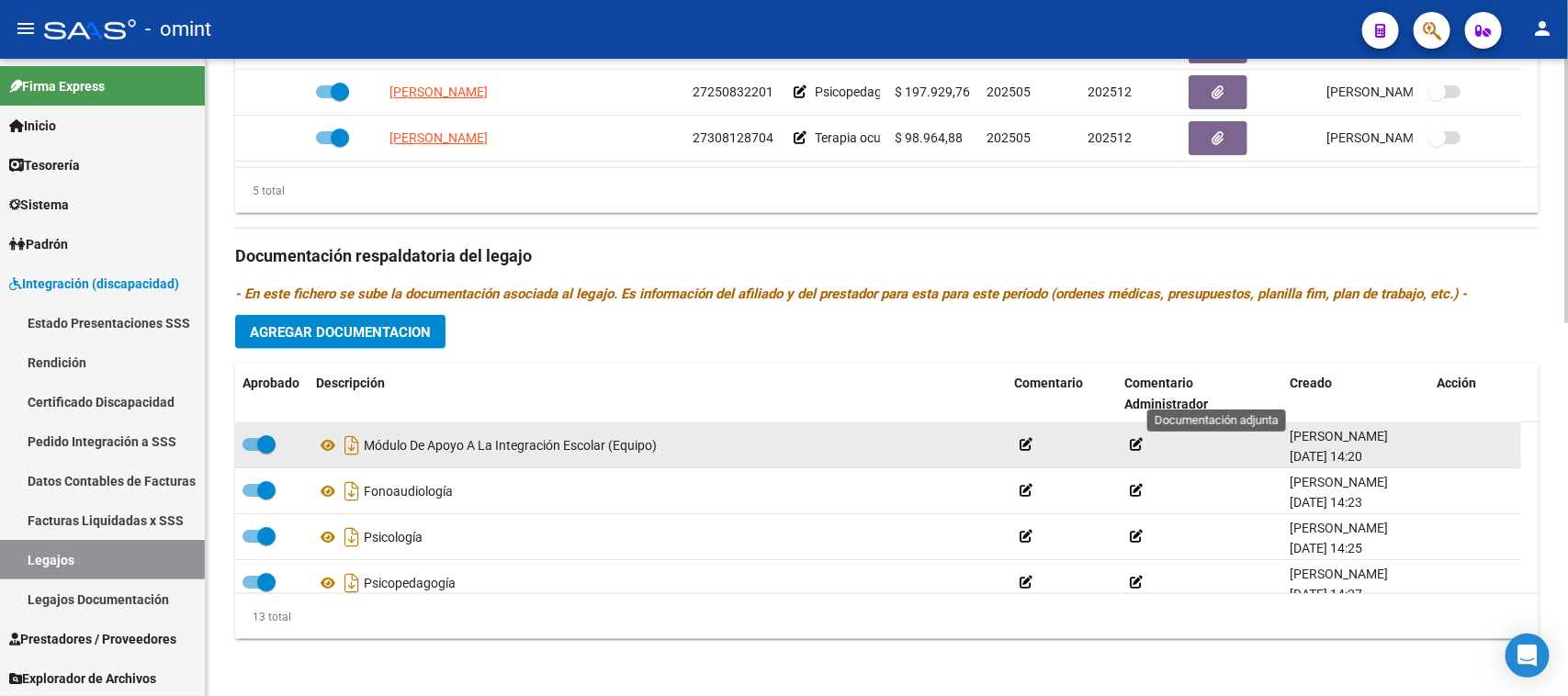
click at [258, 437] on span at bounding box center [266, 444] width 18 height 18
click at [251, 451] on input "checkbox" at bounding box center [250, 451] width 1 height 1
click at [1444, 442] on icon at bounding box center [1444, 445] width 14 height 17
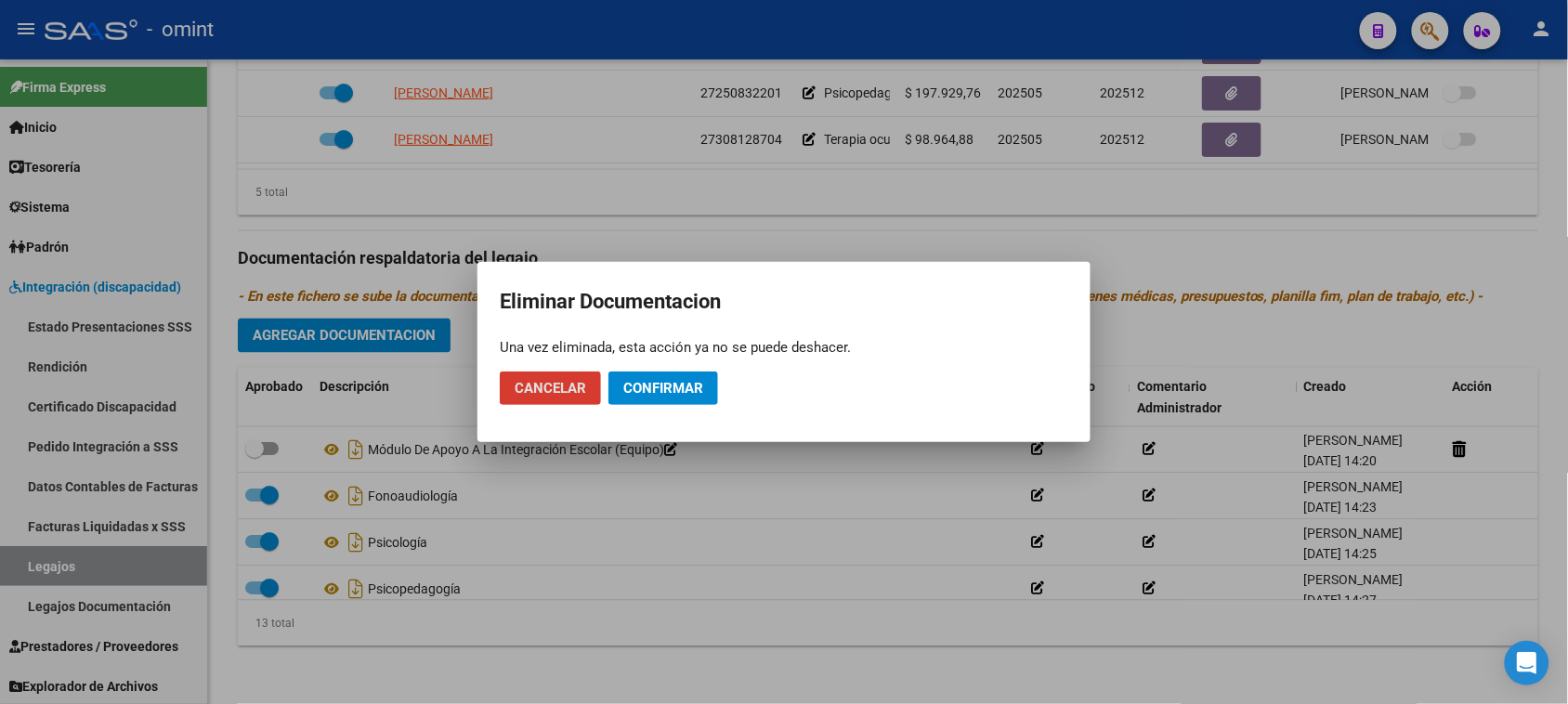
click at [662, 383] on span "Confirmar" at bounding box center [663, 388] width 80 height 17
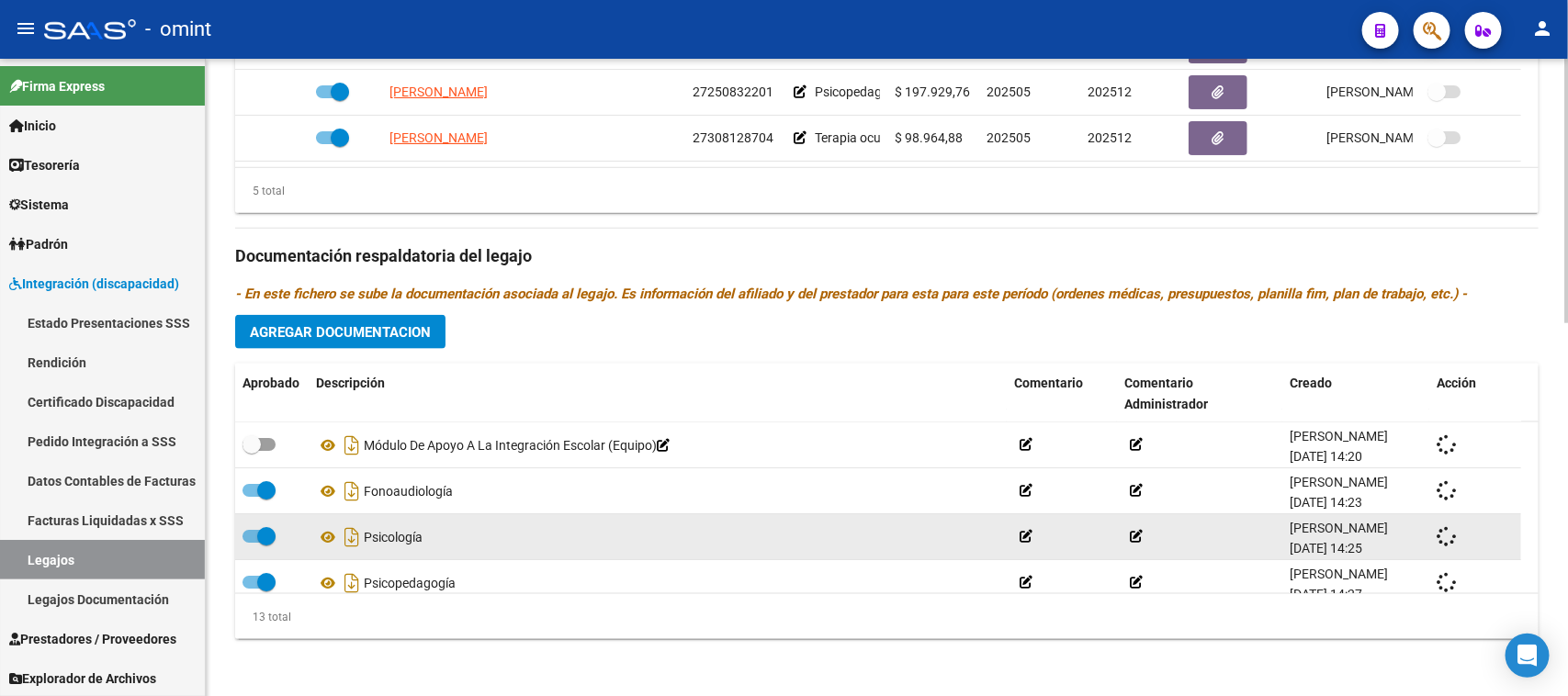
checkbox input "true"
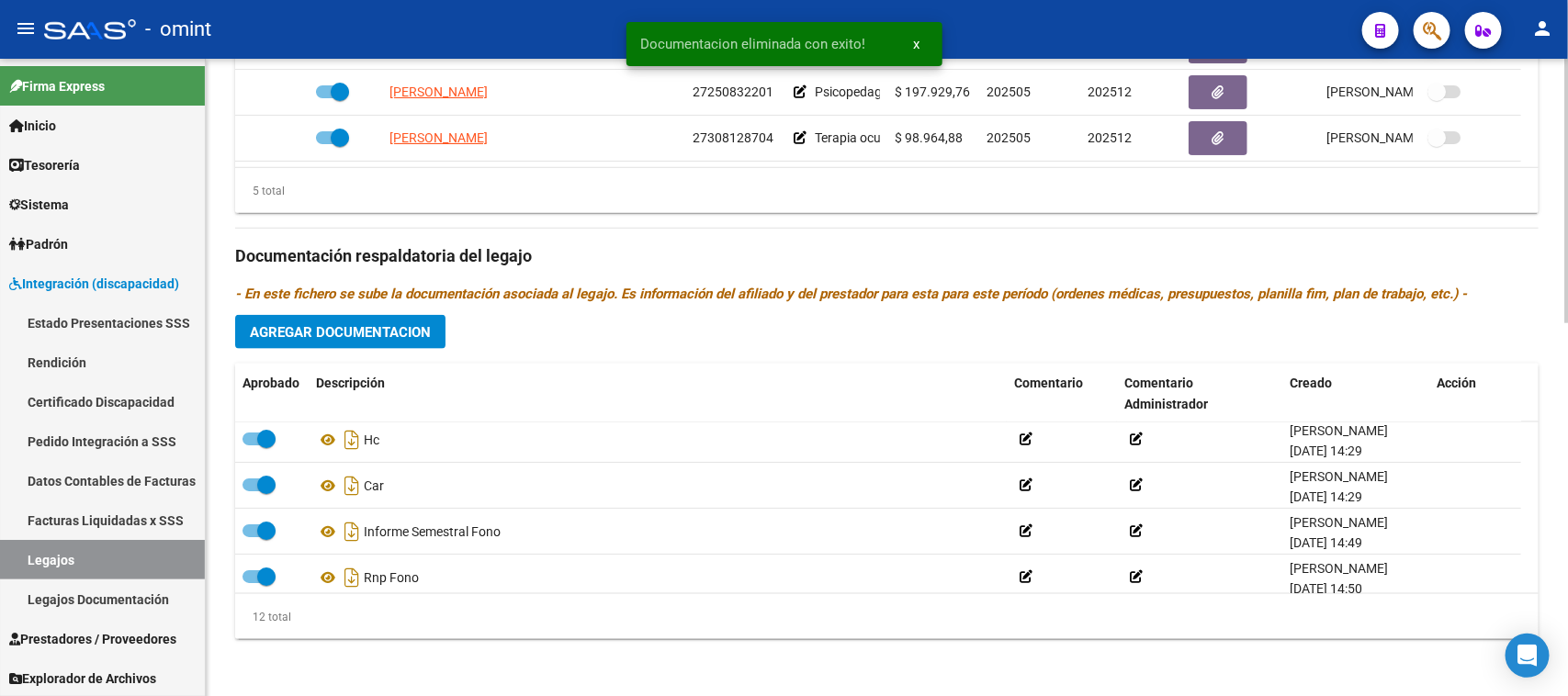
scroll to position [230, 0]
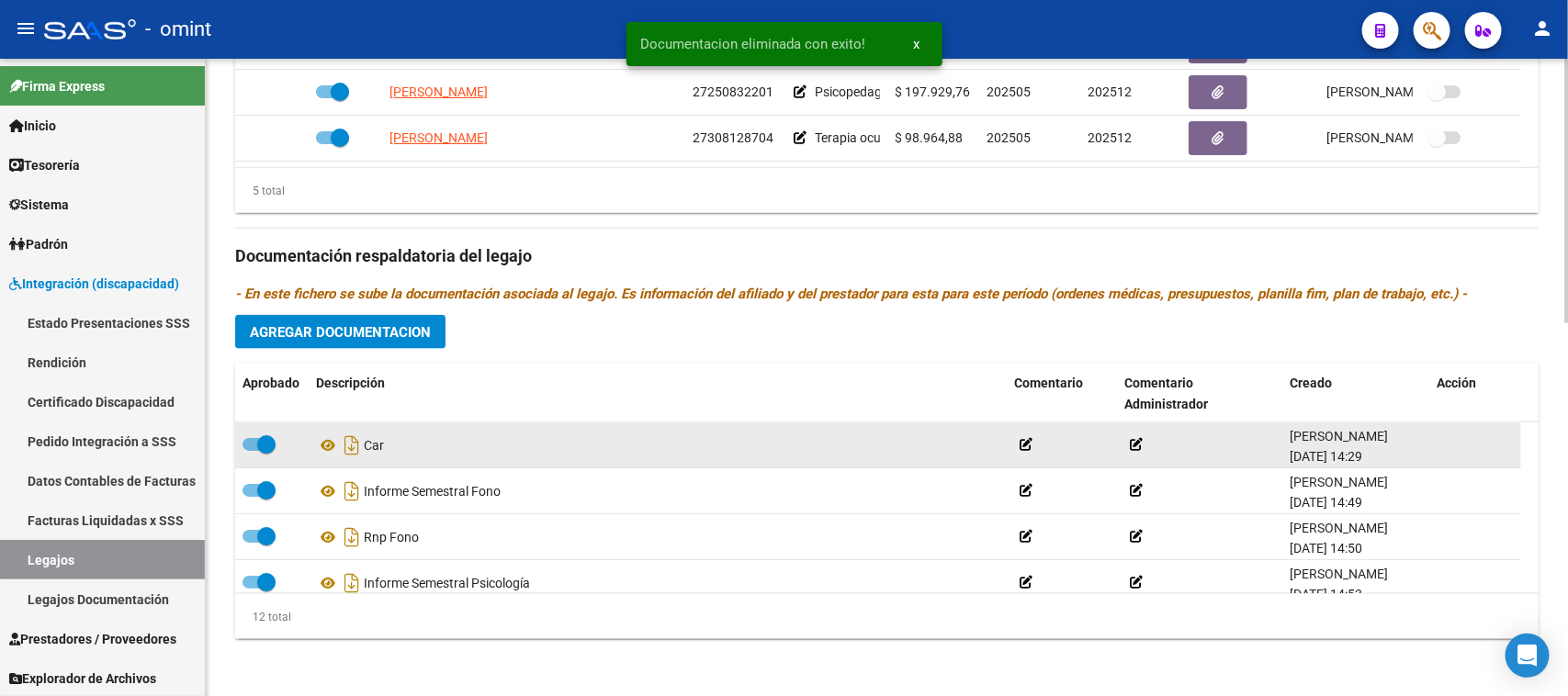
click at [262, 437] on span at bounding box center [266, 444] width 18 height 18
click at [251, 451] on input "checkbox" at bounding box center [250, 451] width 1 height 1
click at [1445, 447] on icon at bounding box center [1444, 445] width 14 height 17
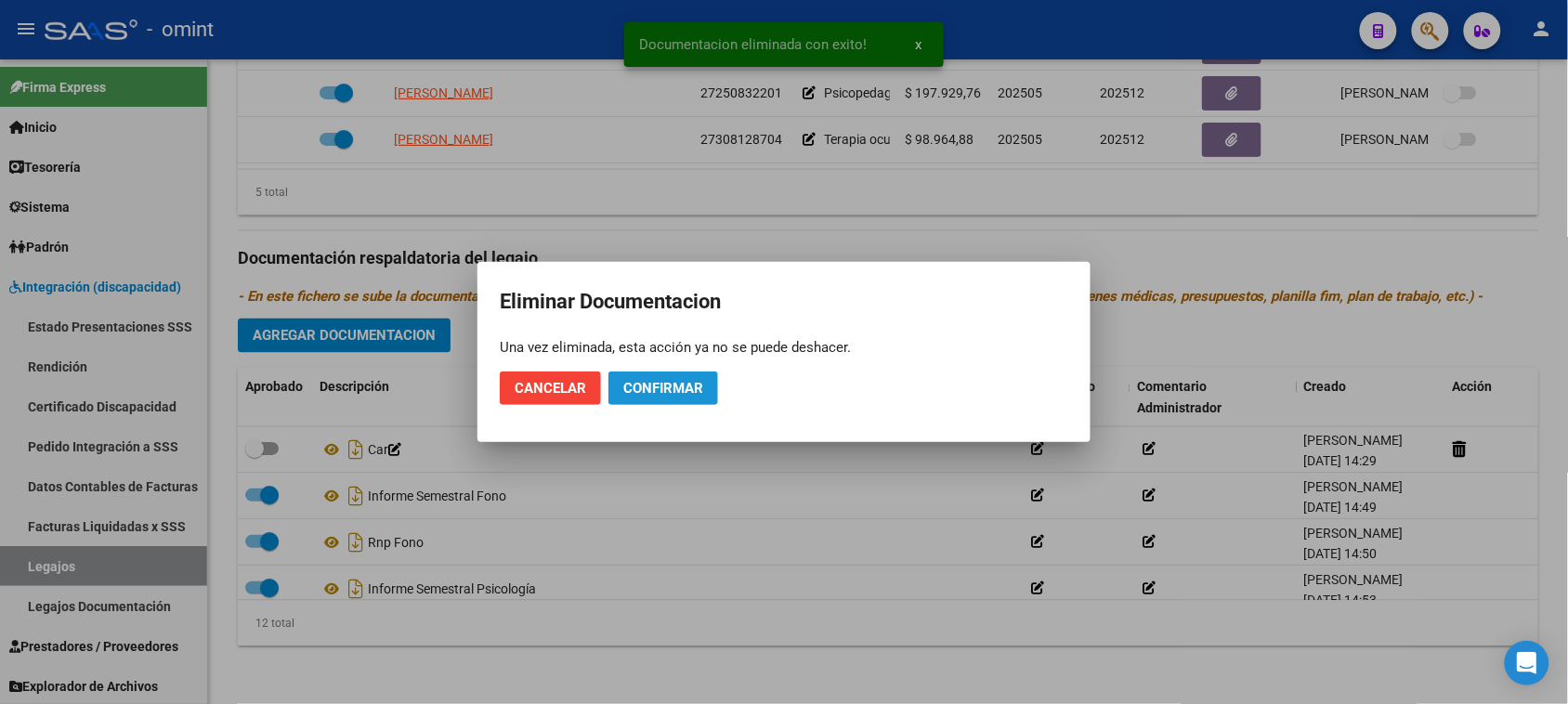
click at [683, 390] on span "Confirmar" at bounding box center [663, 388] width 80 height 17
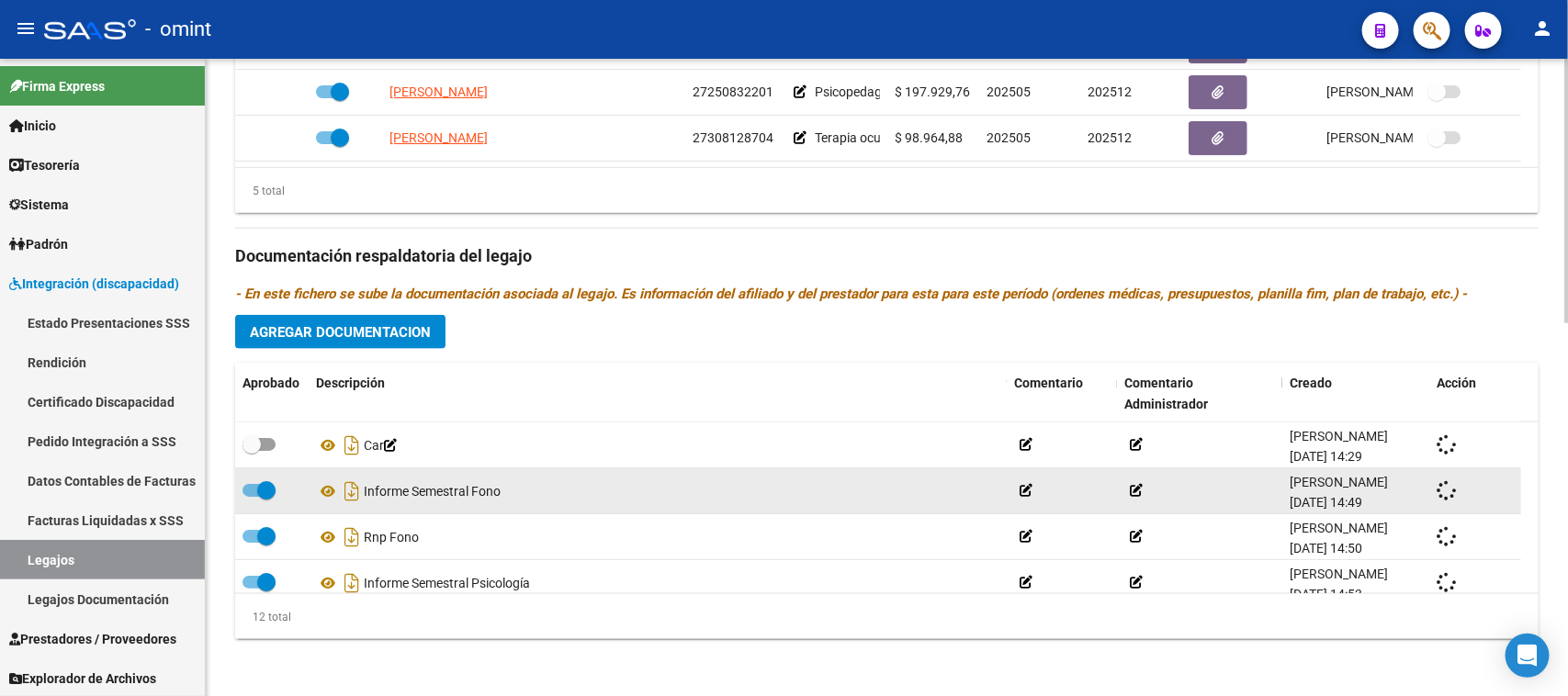
checkbox input "true"
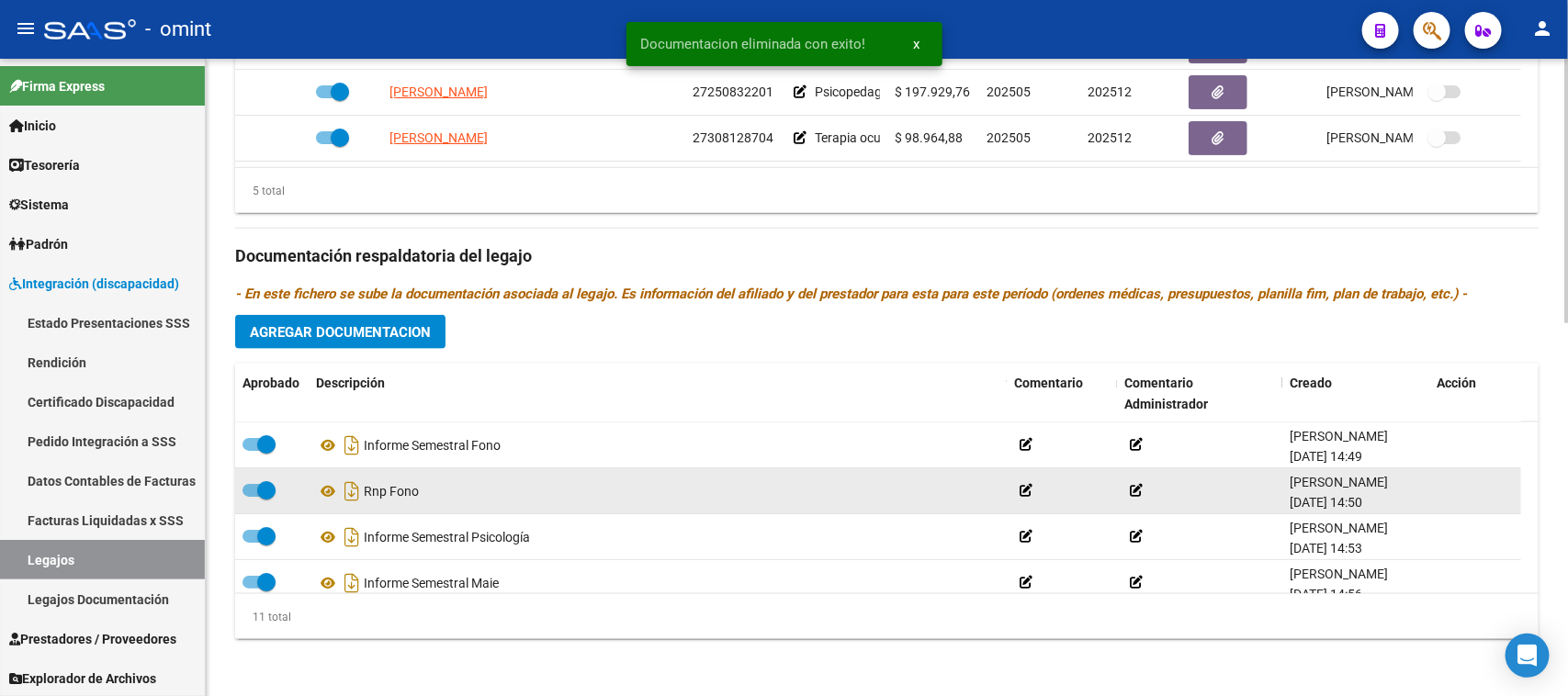
click at [249, 493] on span at bounding box center [259, 490] width 33 height 13
click at [250, 497] on input "checkbox" at bounding box center [250, 497] width 1 height 1
click at [1445, 488] on icon at bounding box center [1444, 491] width 14 height 17
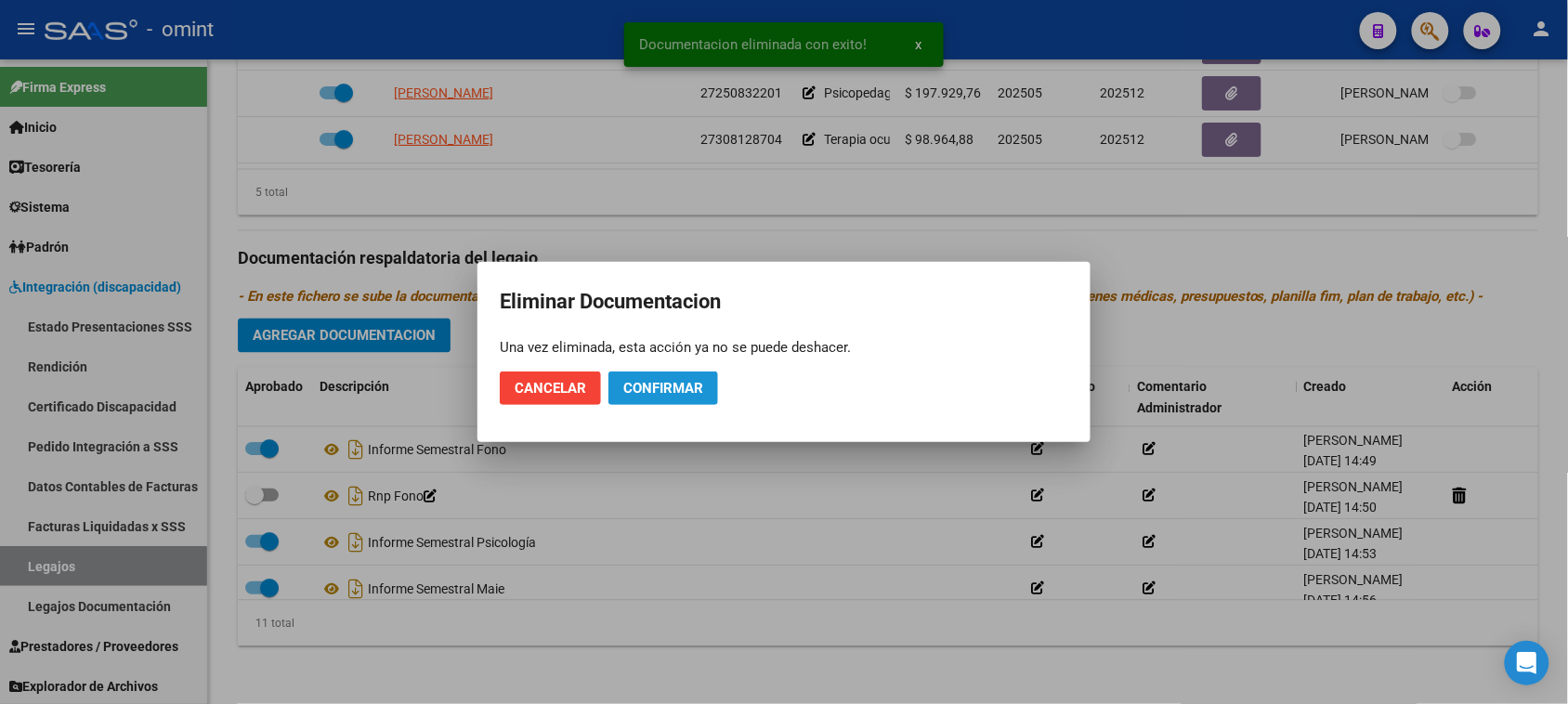
click at [646, 391] on span "Confirmar" at bounding box center [663, 388] width 80 height 17
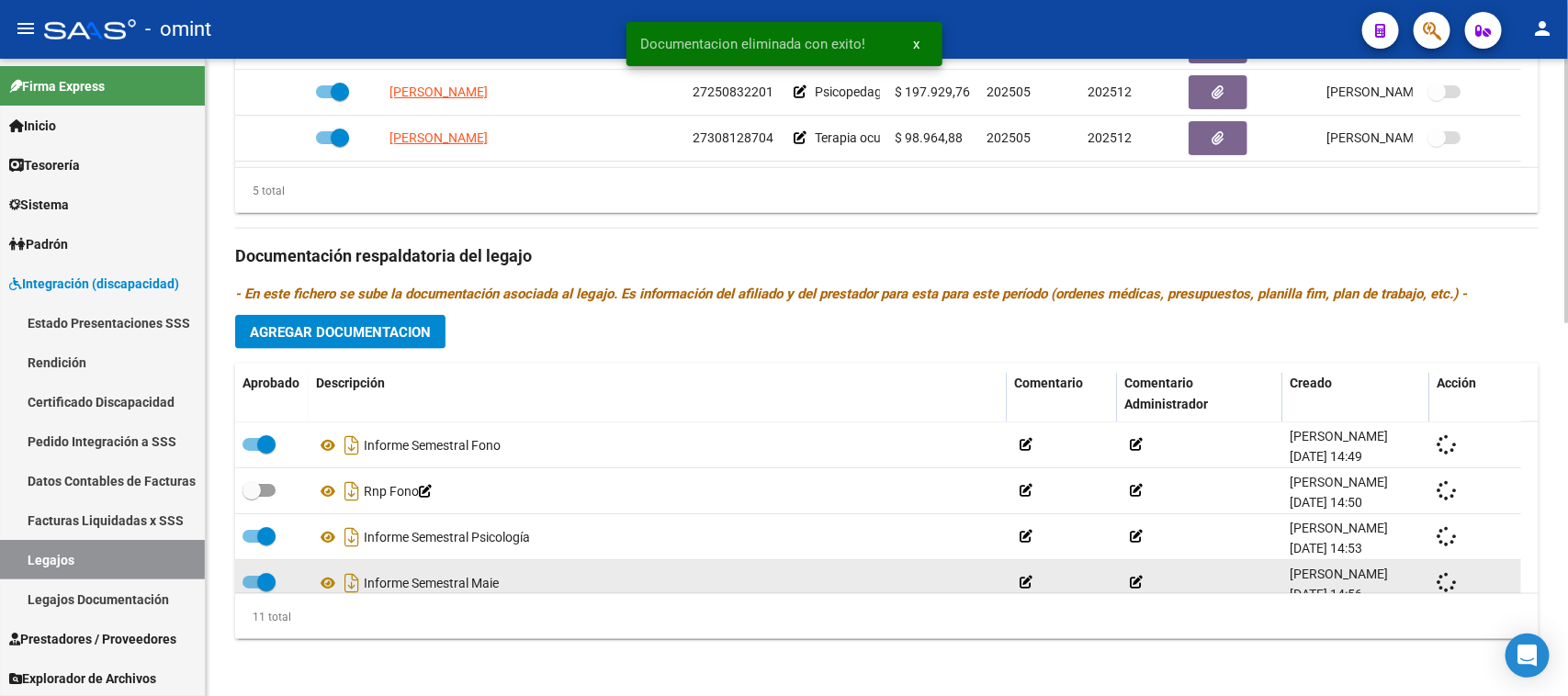
checkbox input "true"
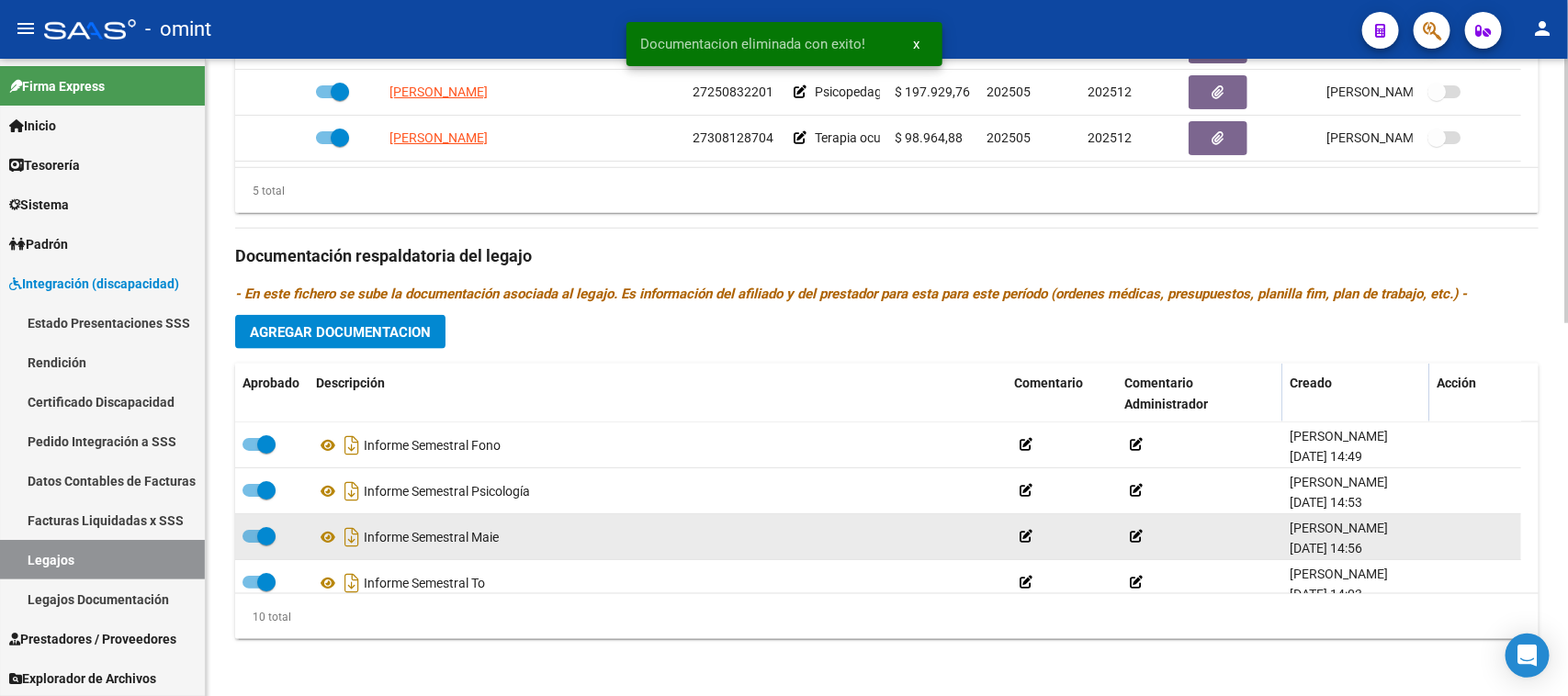
click at [254, 537] on span at bounding box center [259, 536] width 33 height 13
click at [251, 543] on input "checkbox" at bounding box center [250, 543] width 1 height 1
click at [1449, 535] on icon at bounding box center [1444, 537] width 14 height 17
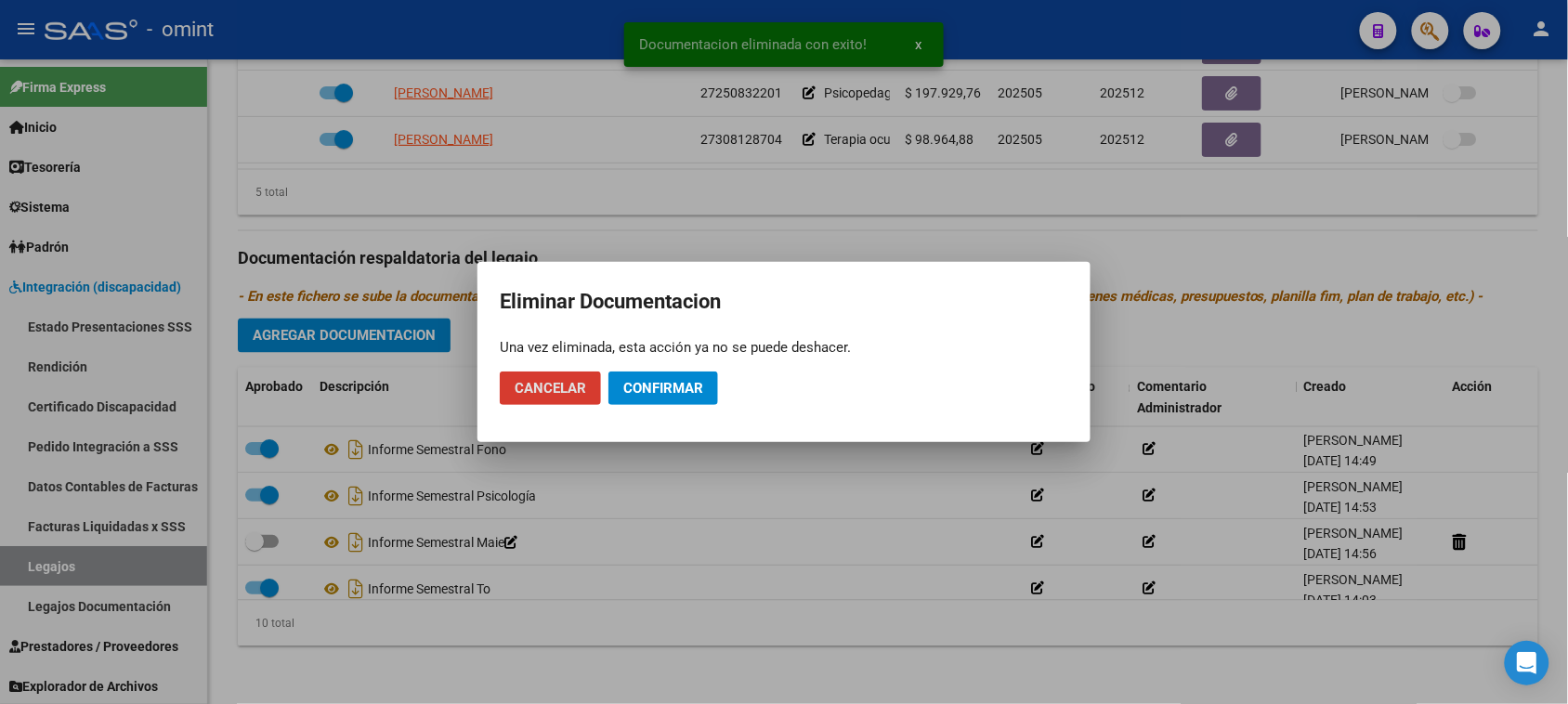
click at [698, 393] on button "Confirmar" at bounding box center [664, 388] width 110 height 33
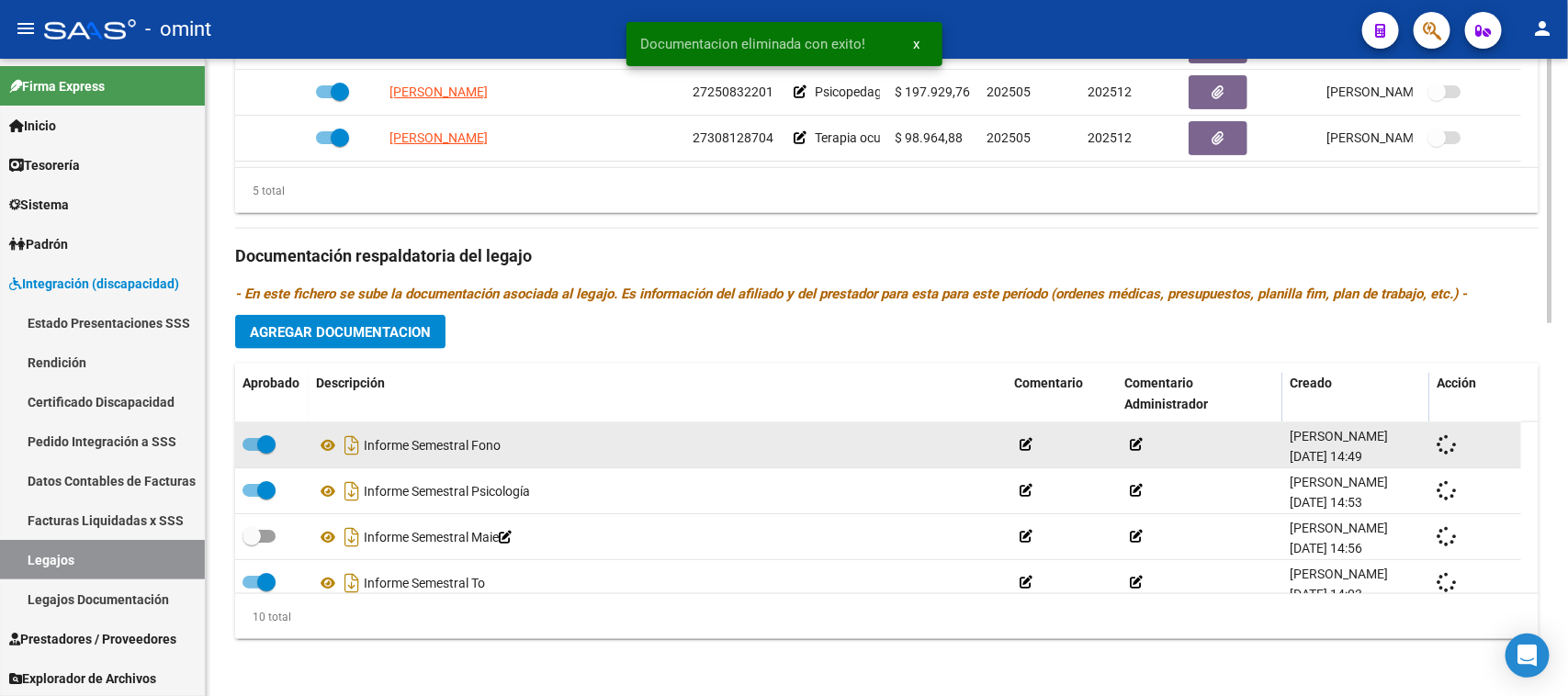
checkbox input "true"
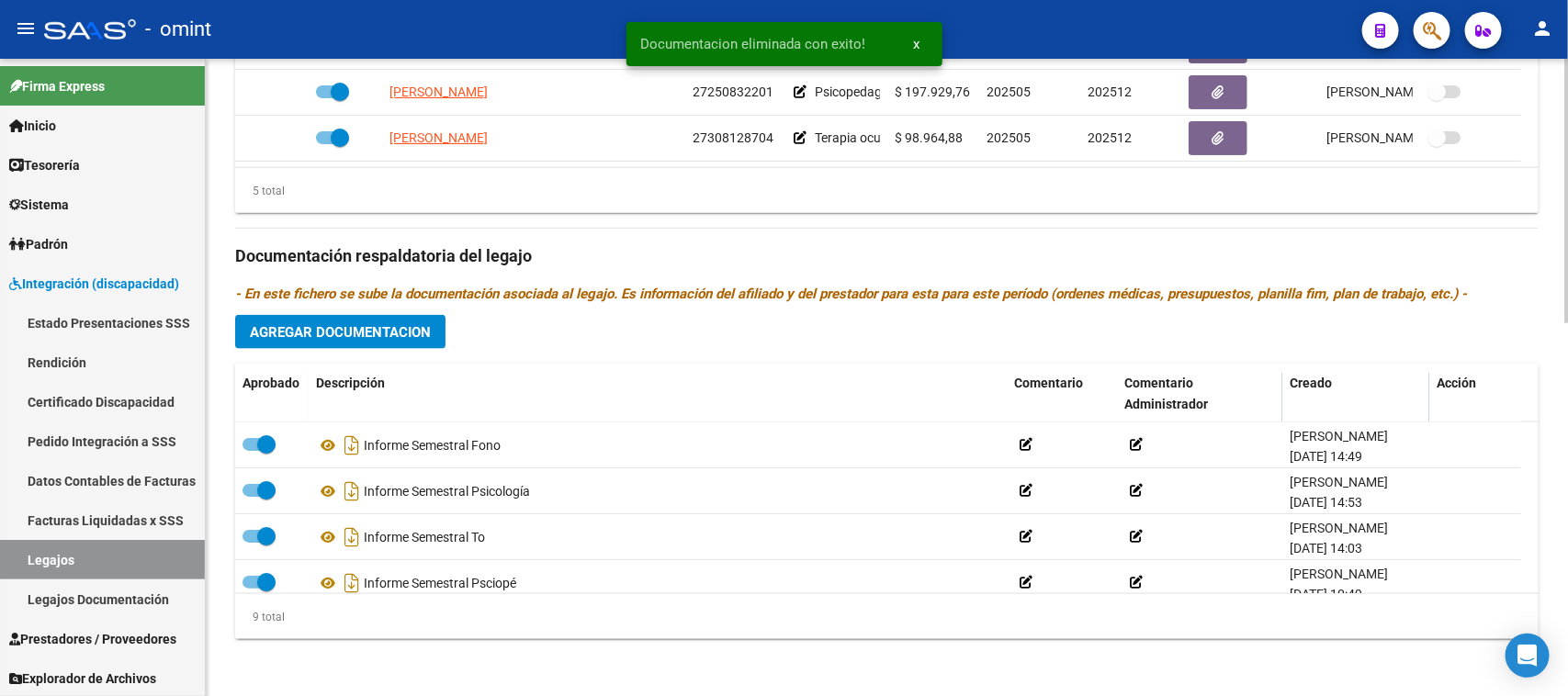
click at [379, 328] on span "Agregar Documentacion" at bounding box center [340, 332] width 181 height 17
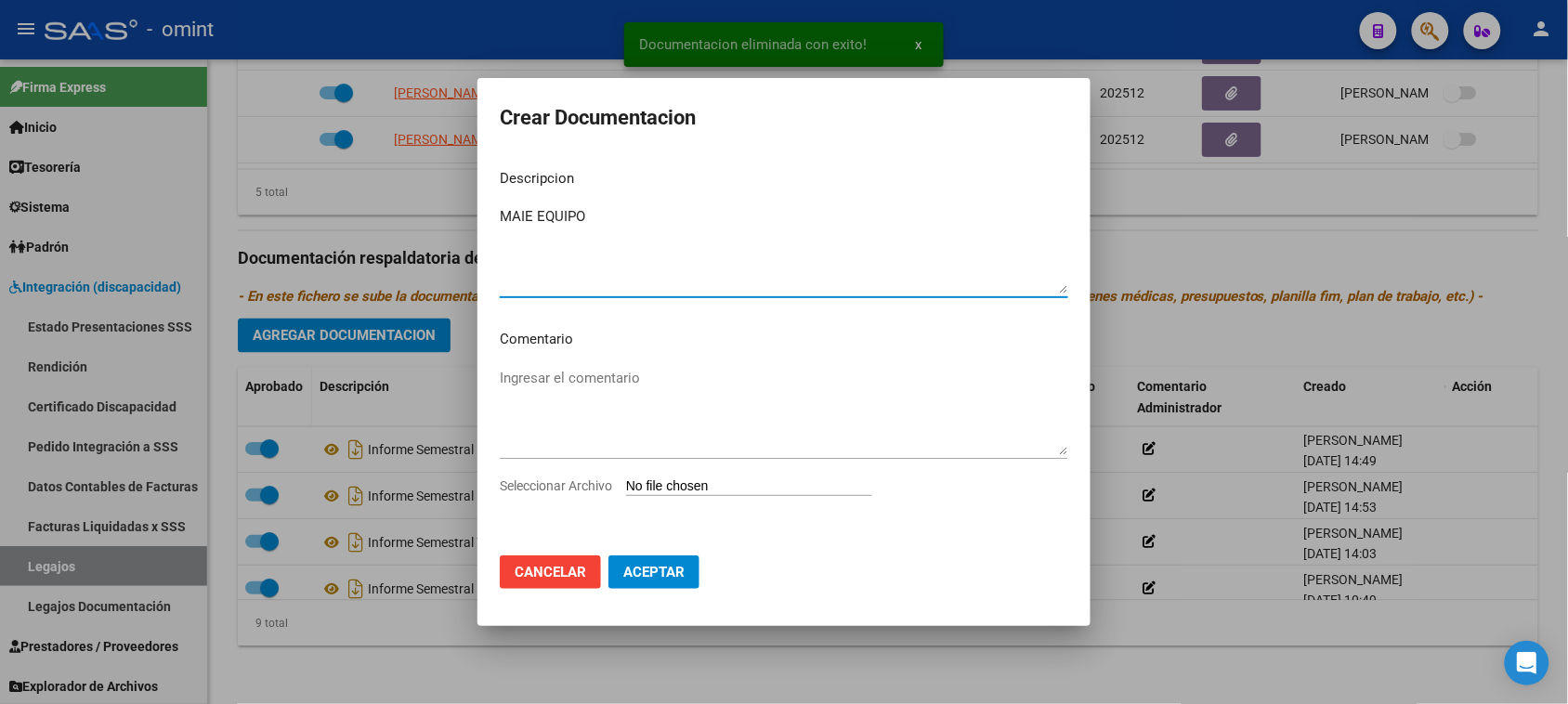
type textarea "MAIE EQUIPO"
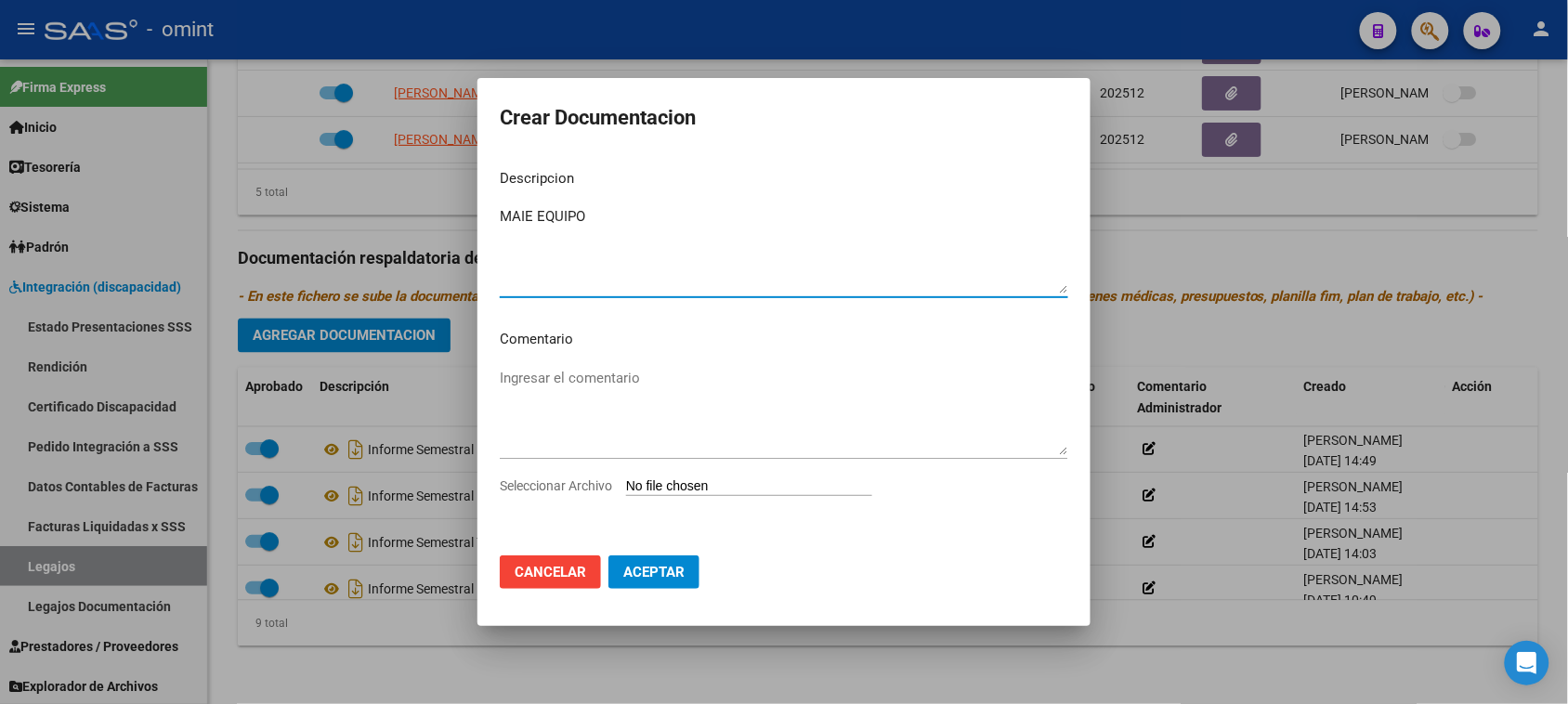
type input "C:\fakepath\MAIE EQUIPO PRESTACION.pdf"
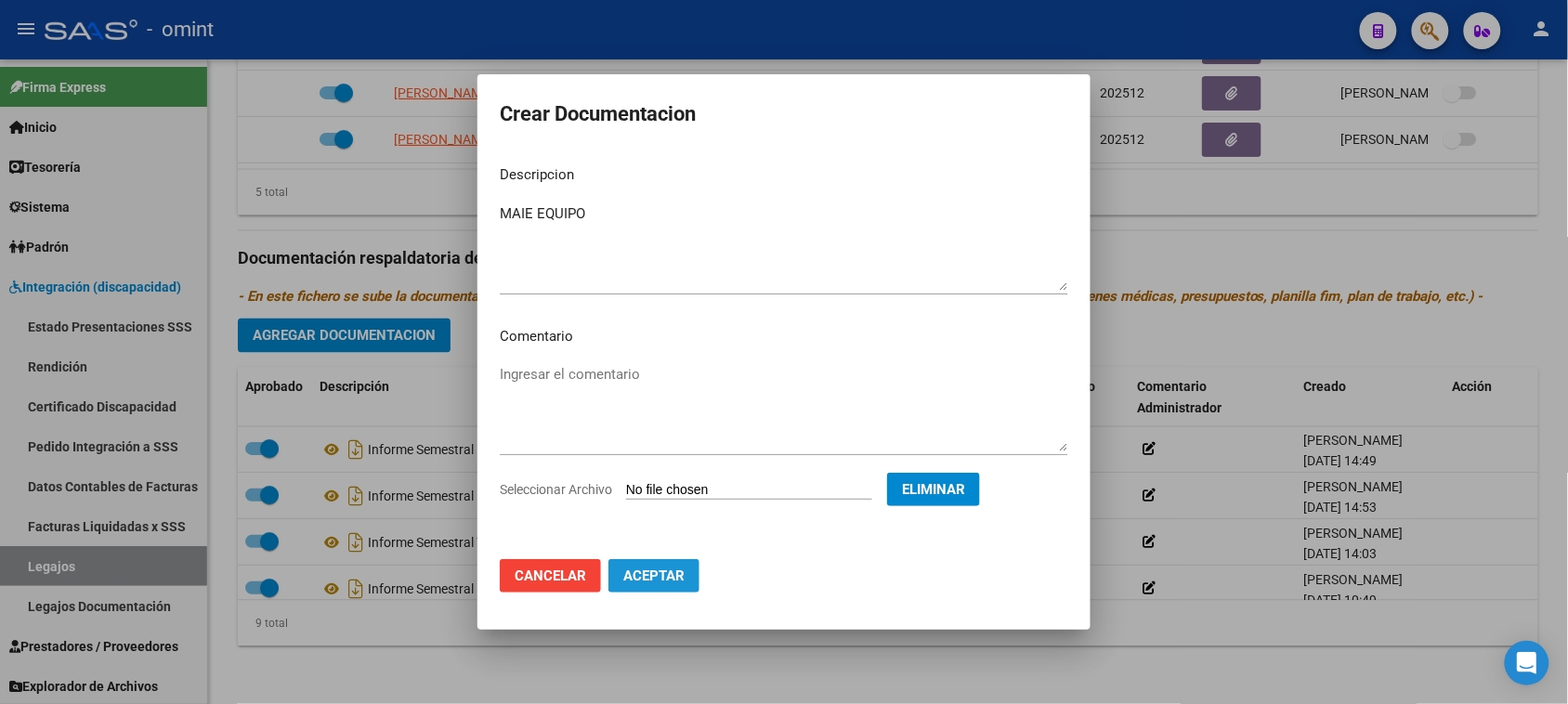
click at [678, 582] on span "Aceptar" at bounding box center [654, 575] width 61 height 17
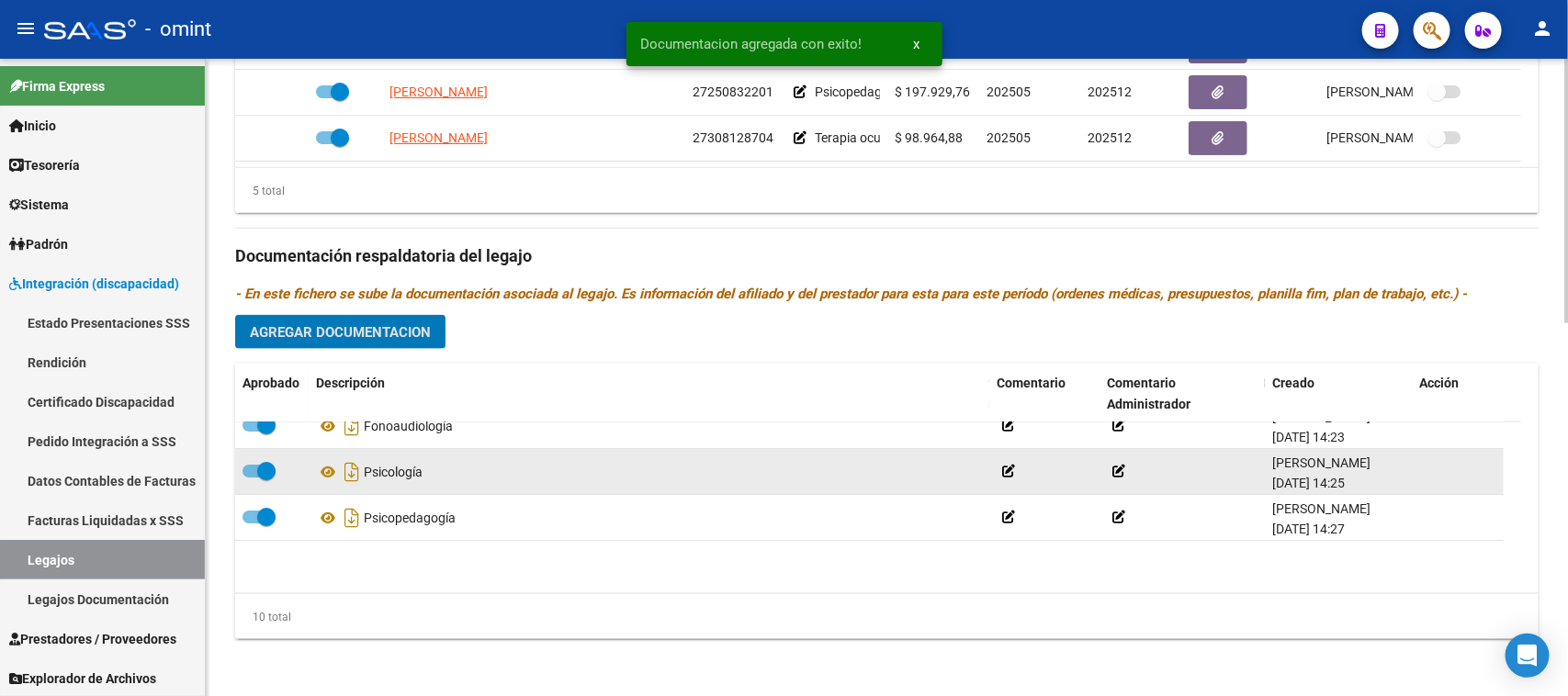
scroll to position [0, 0]
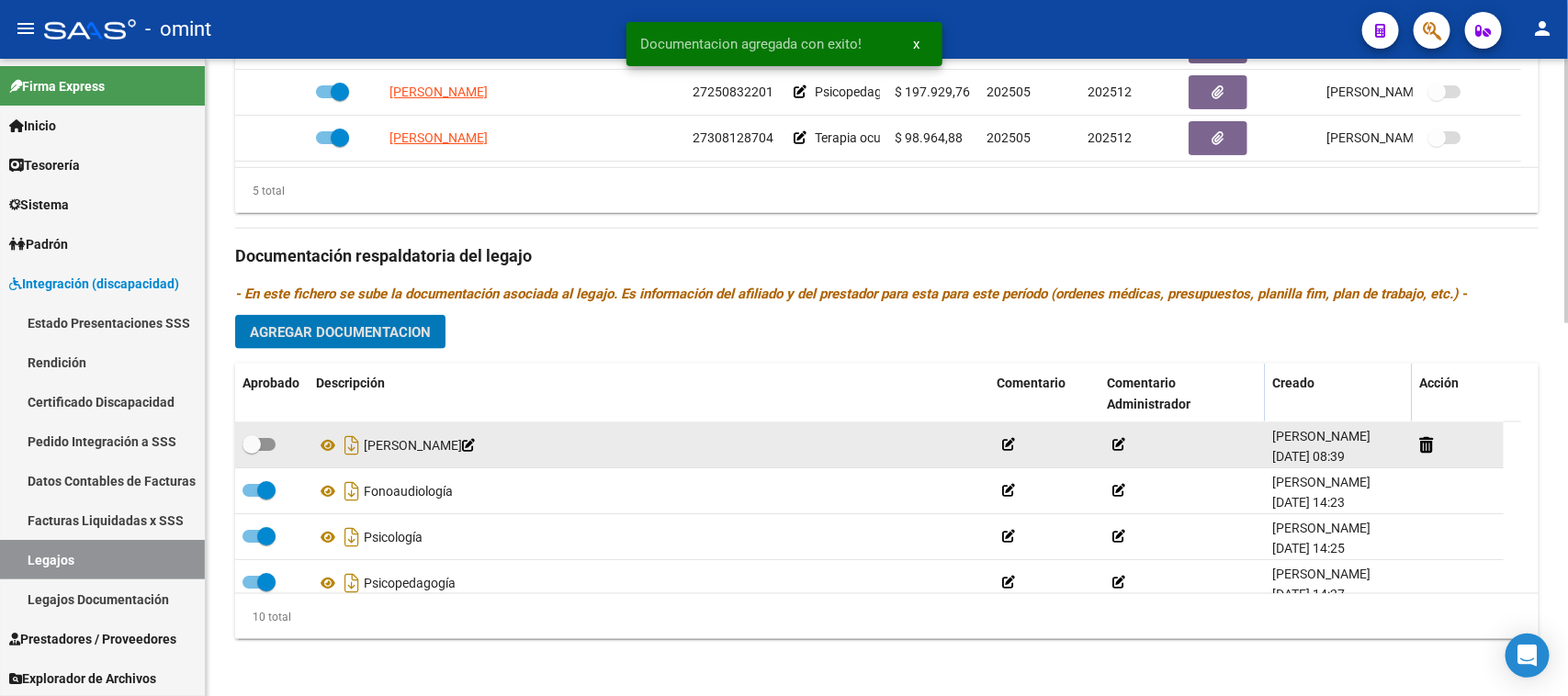
click at [262, 438] on span at bounding box center [259, 444] width 33 height 13
click at [251, 451] on input "checkbox" at bounding box center [250, 451] width 1 height 1
checkbox input "true"
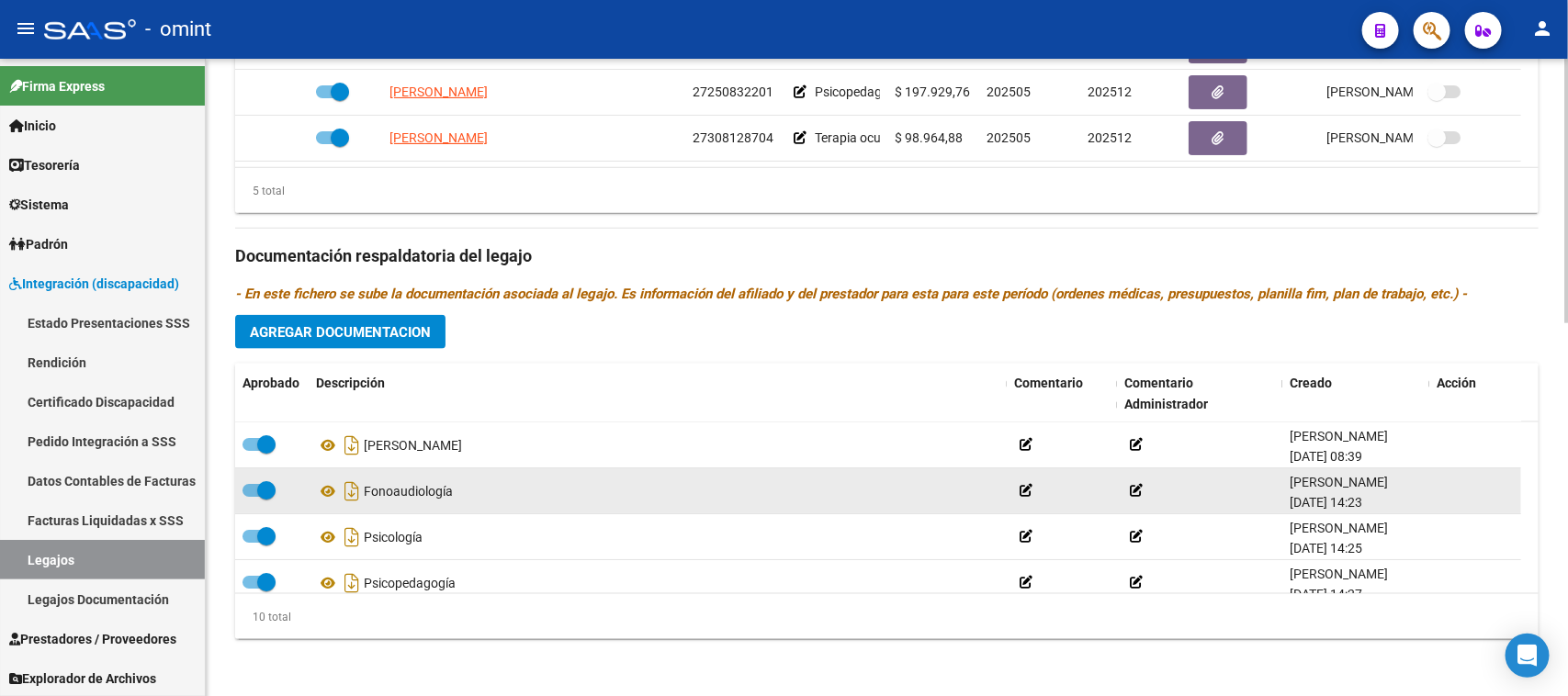
click at [254, 484] on span at bounding box center [259, 490] width 33 height 13
click at [251, 497] on input "checkbox" at bounding box center [250, 497] width 1 height 1
click at [1442, 493] on icon at bounding box center [1444, 491] width 14 height 17
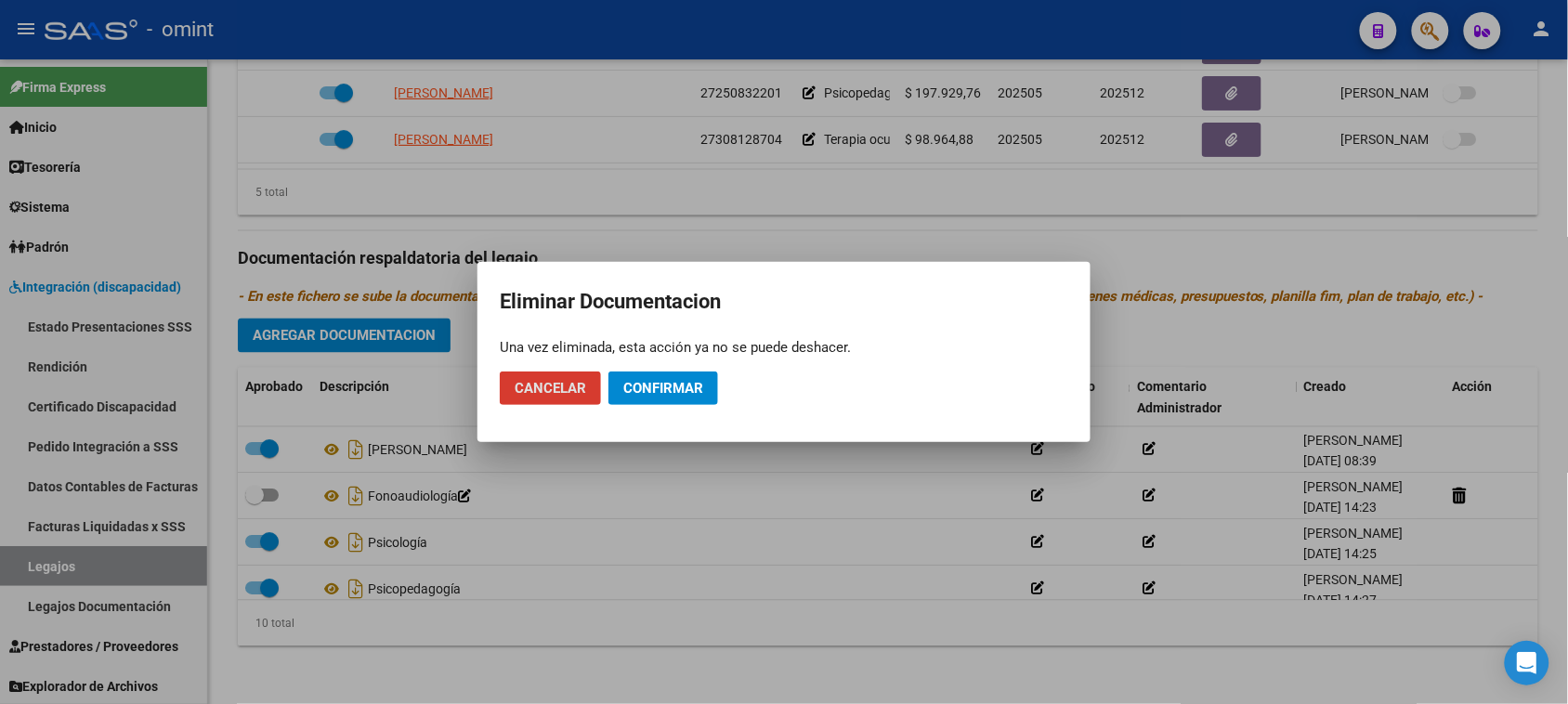
click at [648, 400] on button "Confirmar" at bounding box center [664, 388] width 110 height 33
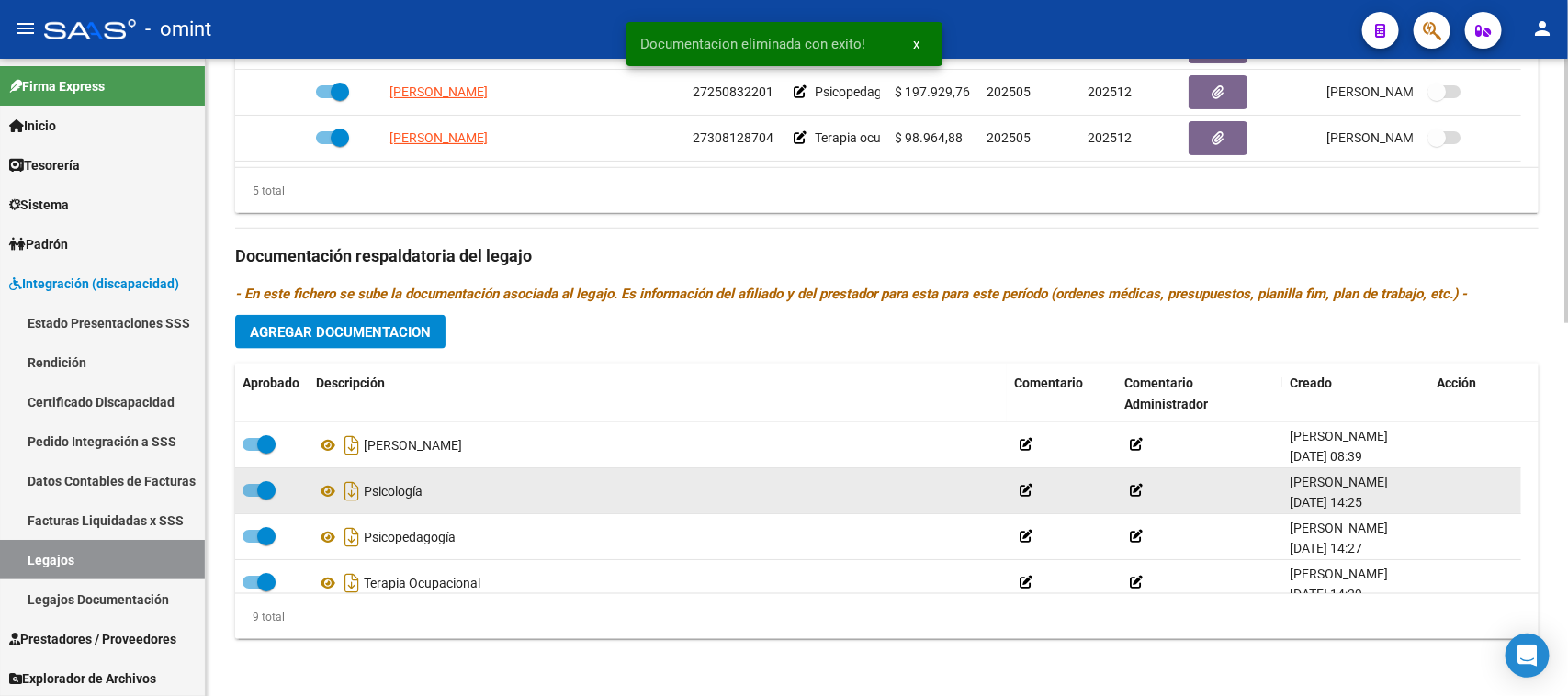
checkbox input "true"
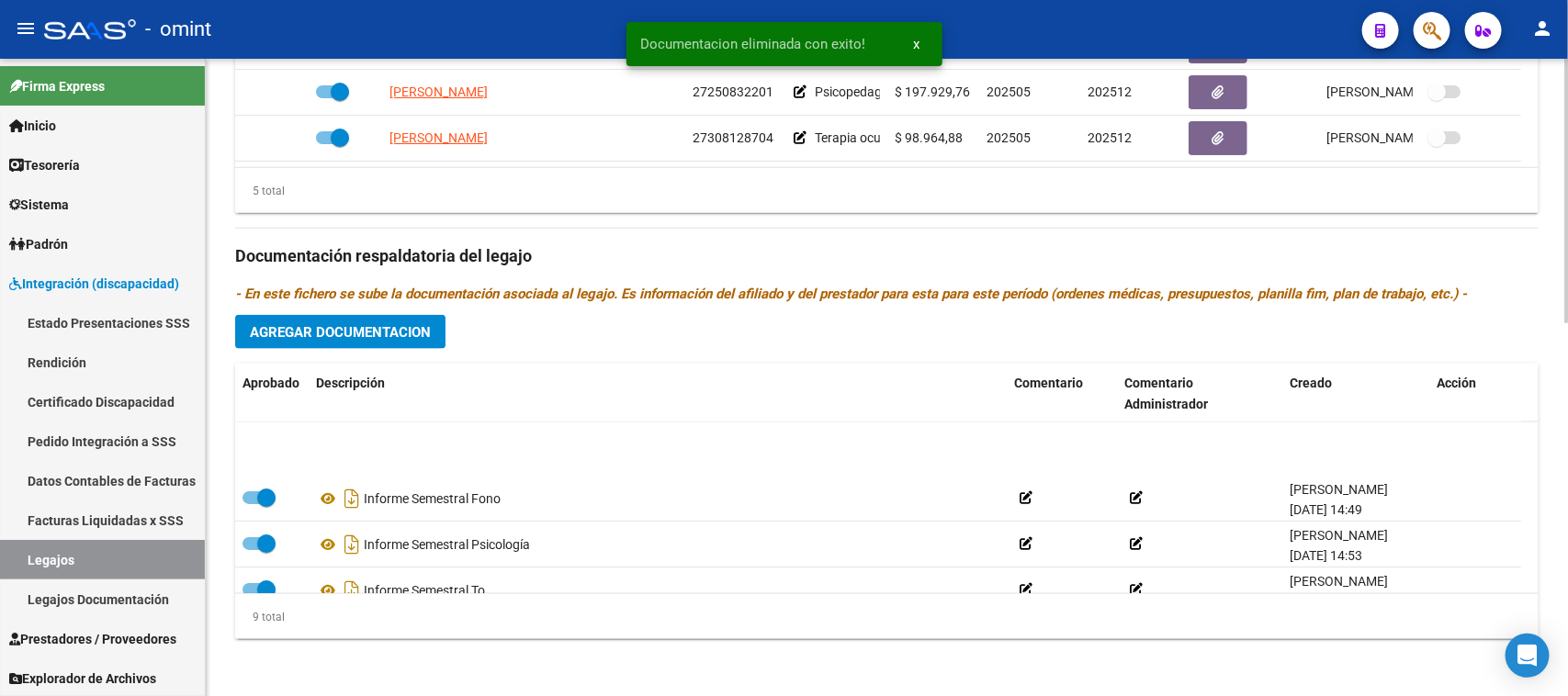
scroll to position [230, 0]
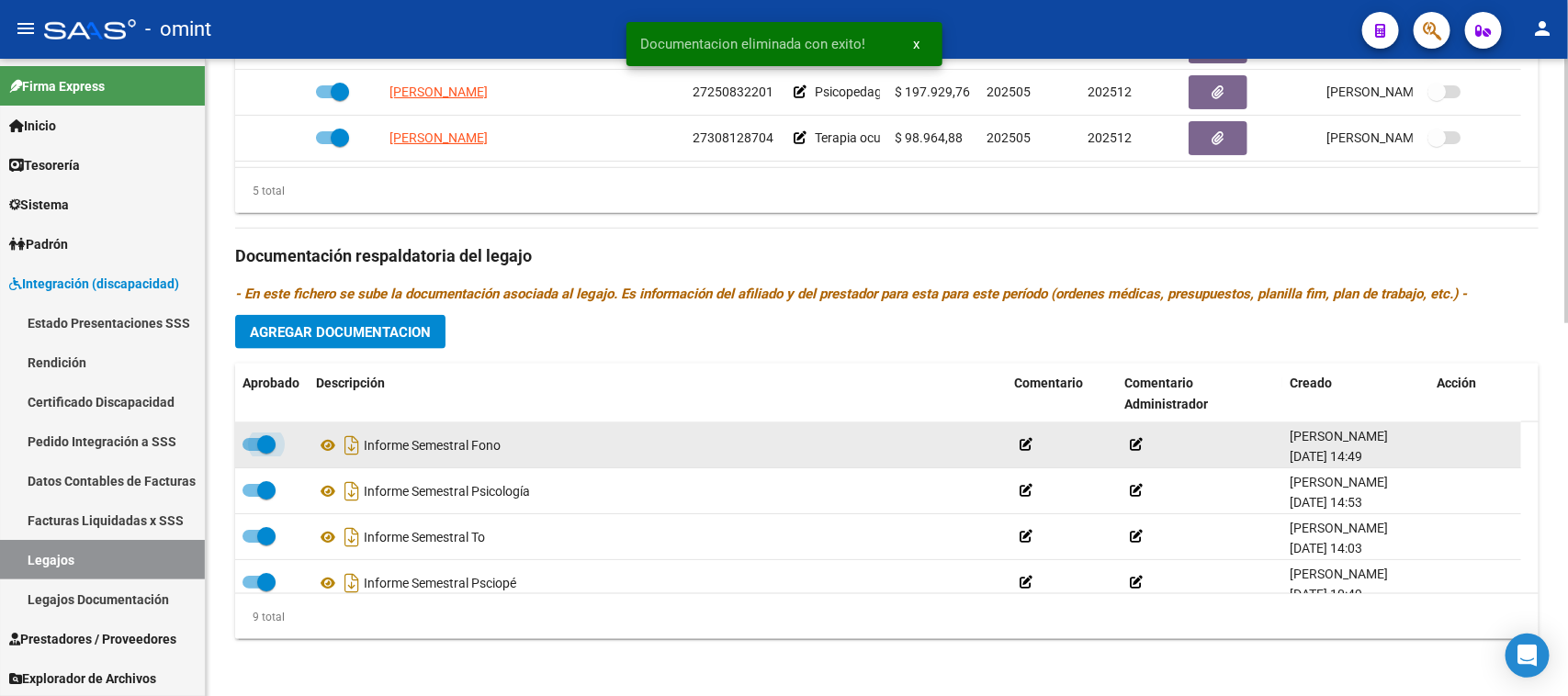
click at [247, 444] on span at bounding box center [259, 444] width 33 height 13
click at [250, 451] on input "checkbox" at bounding box center [250, 451] width 1 height 1
click at [1447, 439] on icon at bounding box center [1444, 445] width 14 height 17
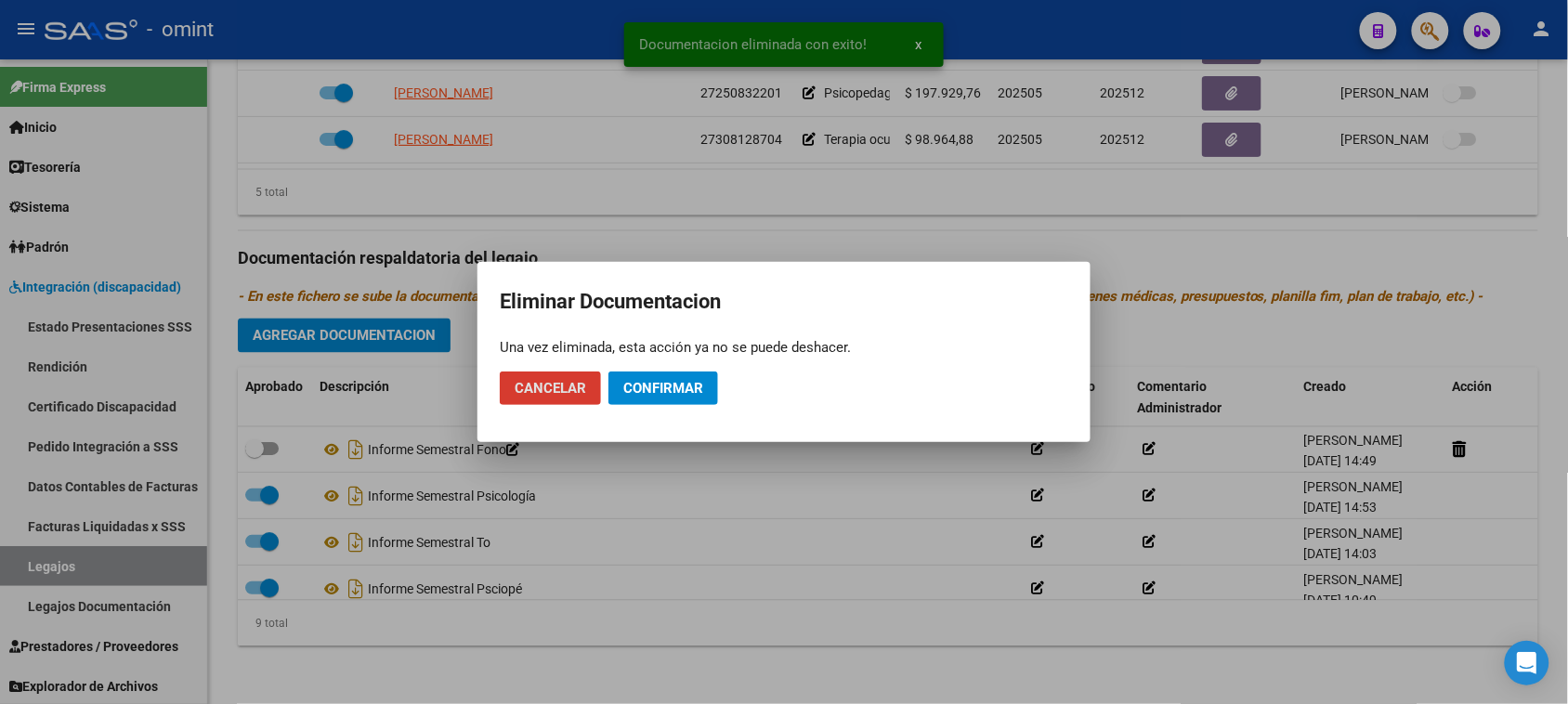
click at [698, 391] on span "Confirmar" at bounding box center [663, 388] width 80 height 17
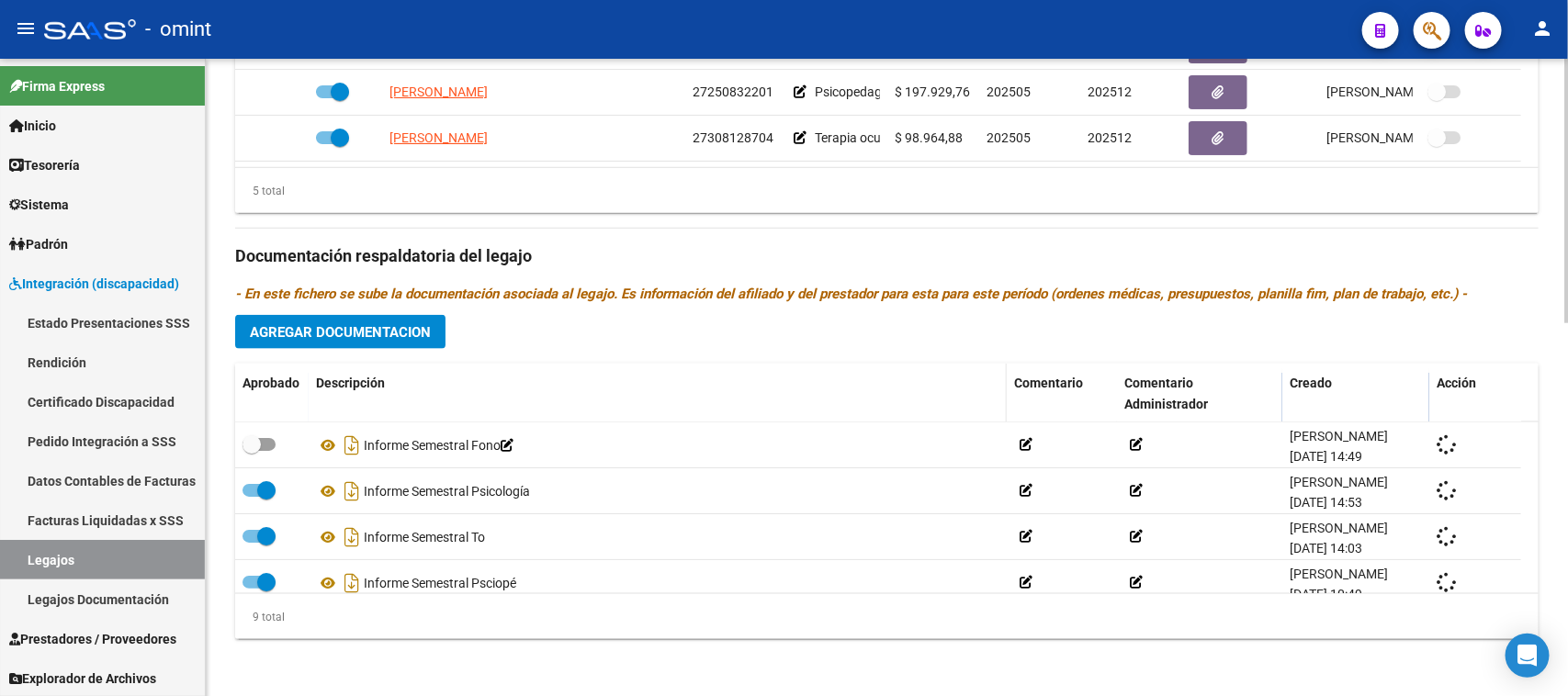
checkbox input "true"
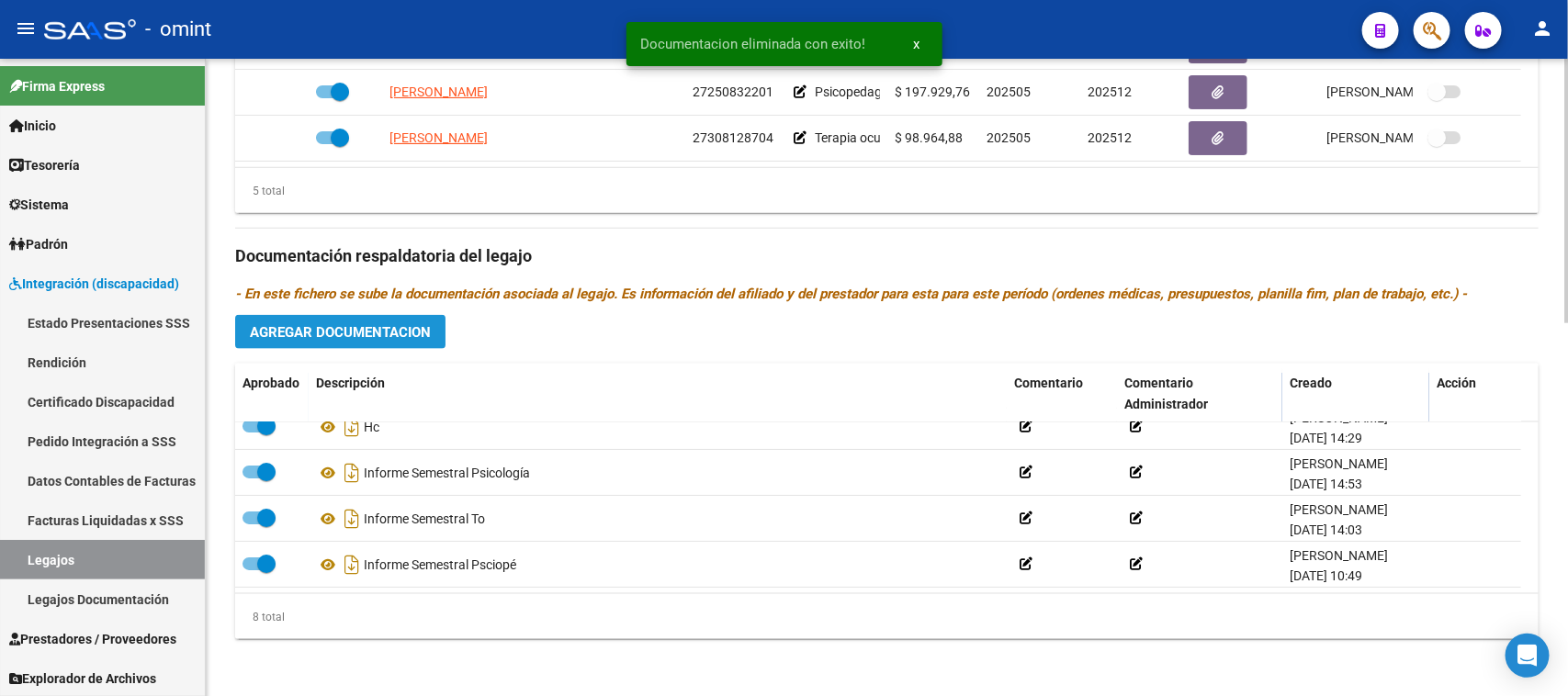
click at [331, 319] on button "Agregar Documentacion" at bounding box center [340, 332] width 211 height 34
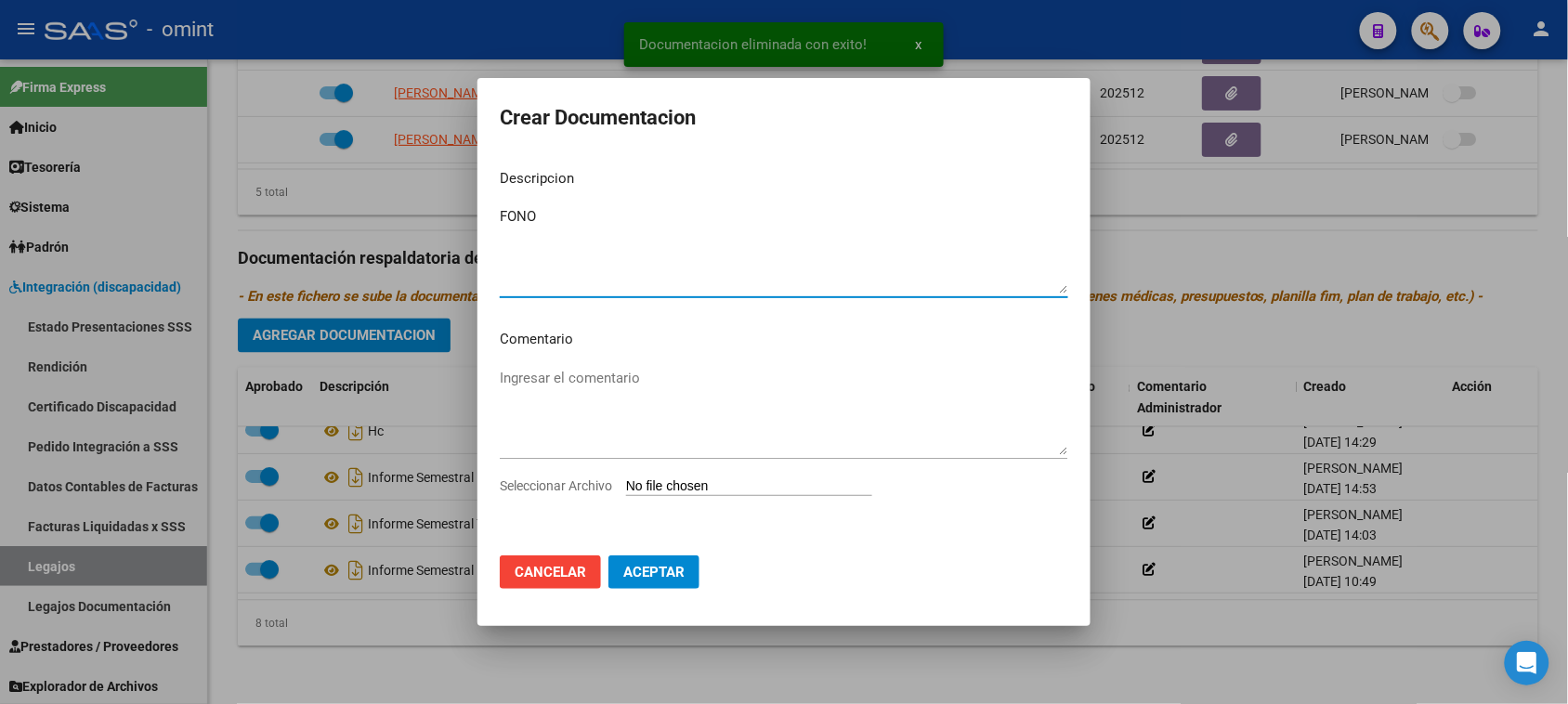
type textarea "FONO"
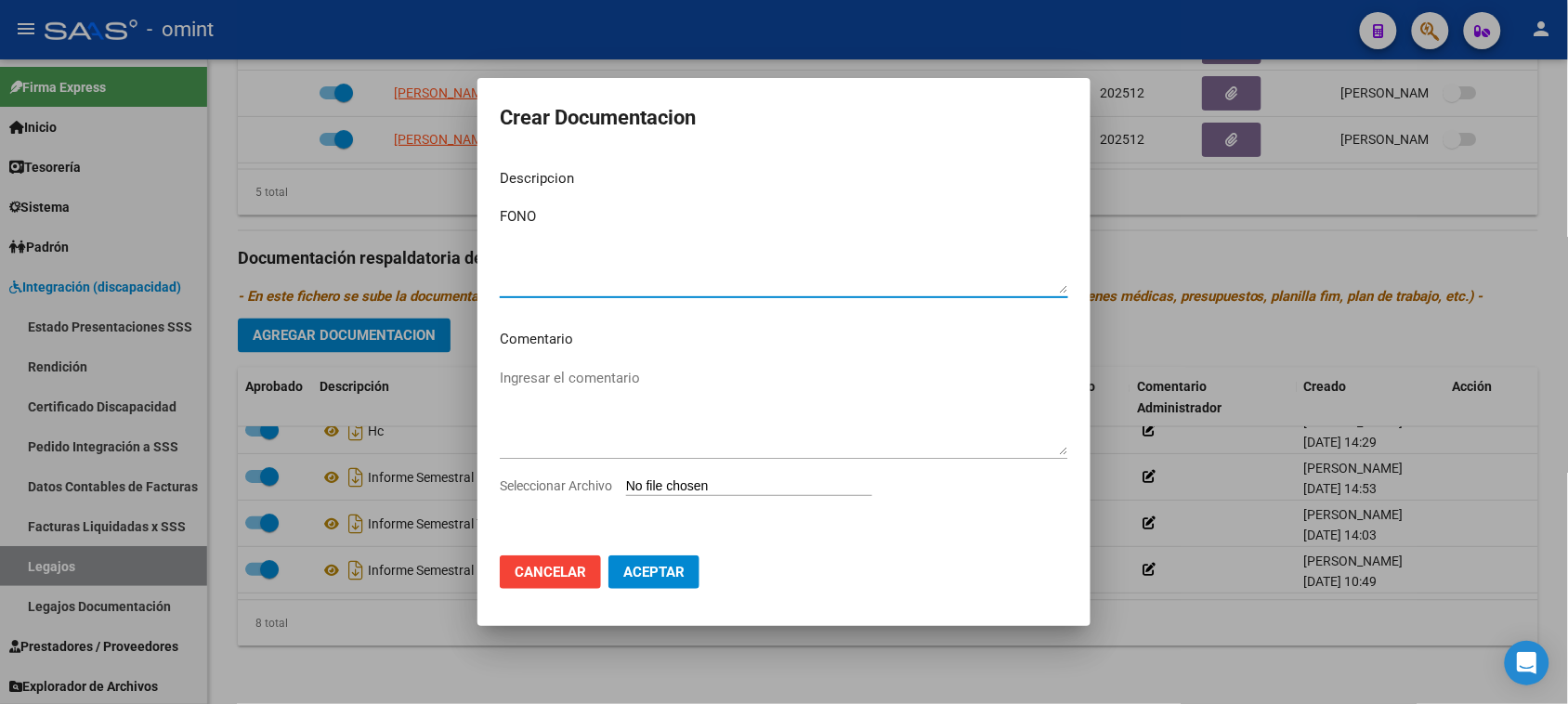
type input "C:\fakepath\FONO PRESTACION.pdf"
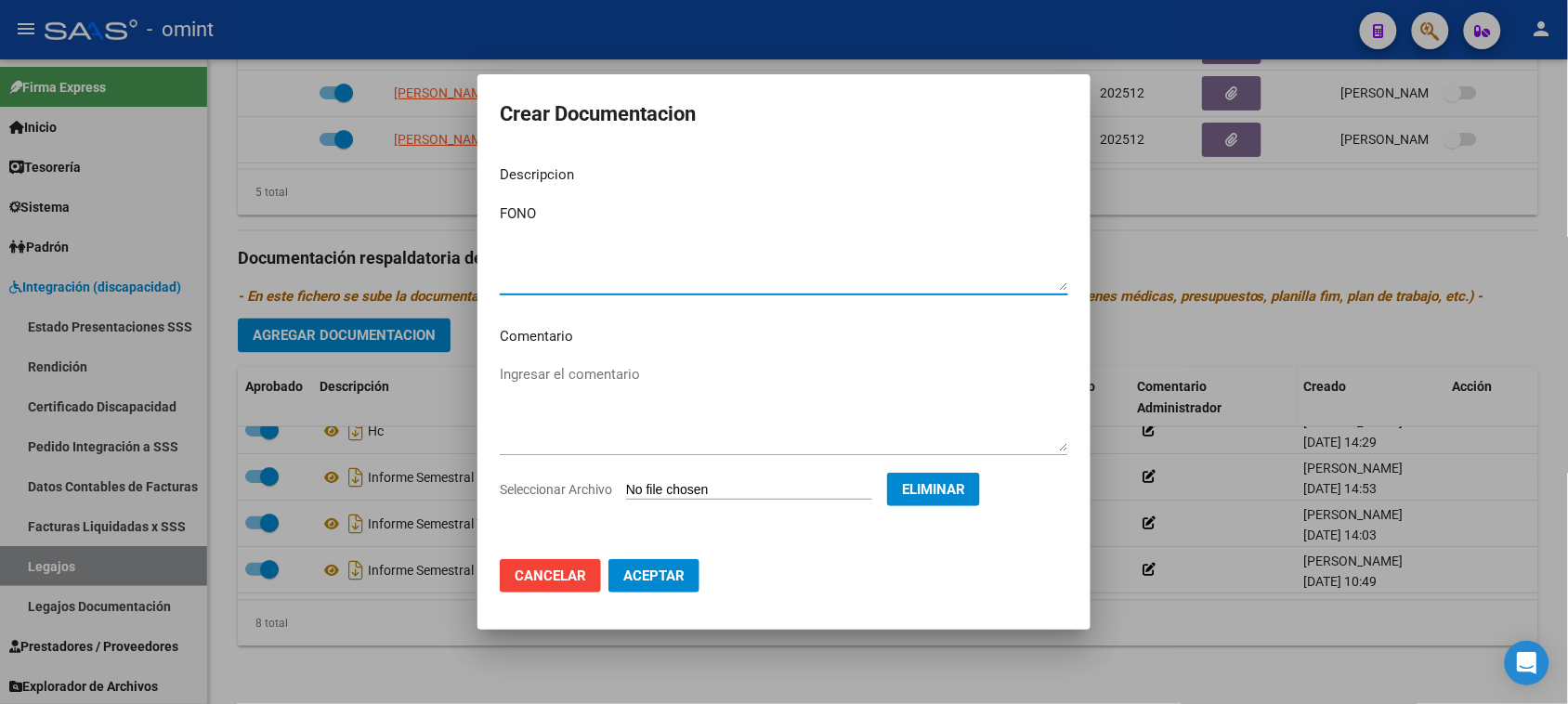
click at [664, 569] on span "Aceptar" at bounding box center [654, 575] width 61 height 17
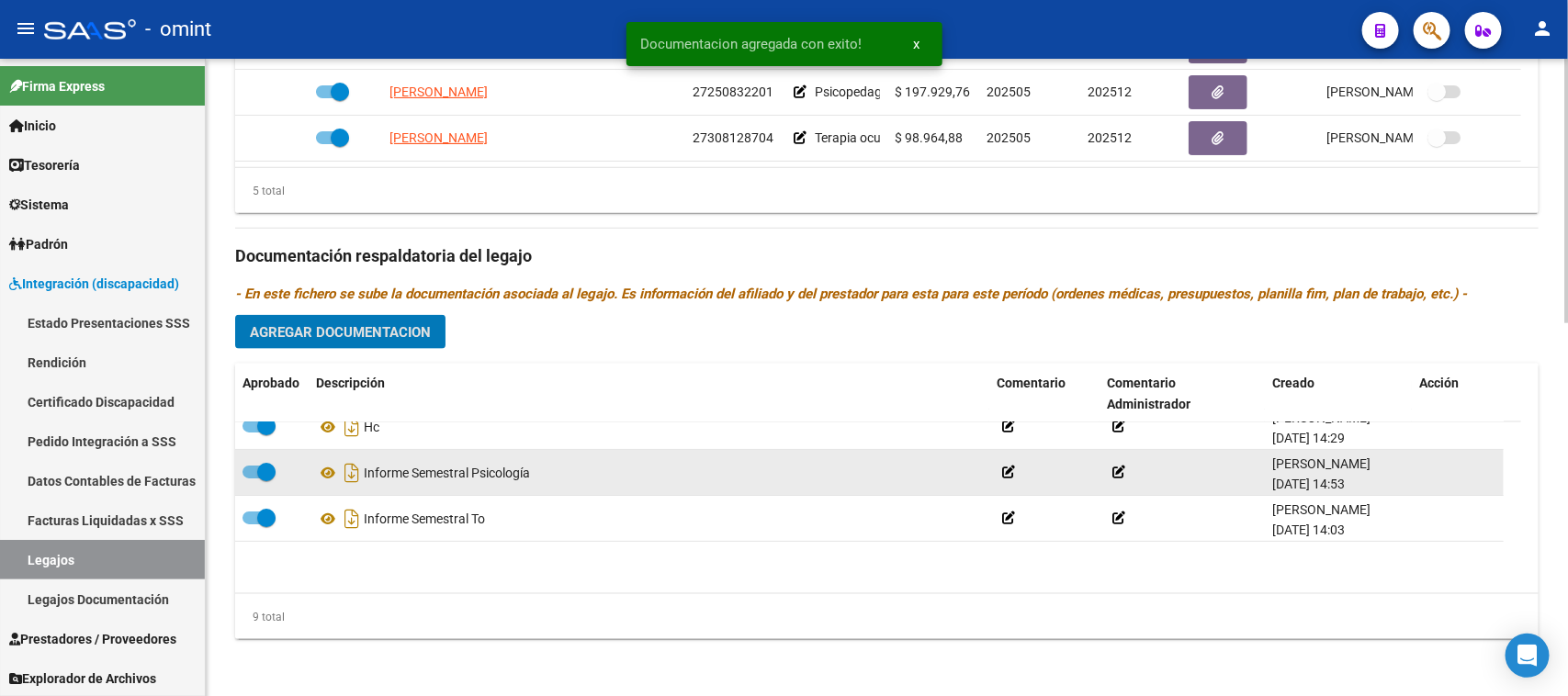
scroll to position [0, 0]
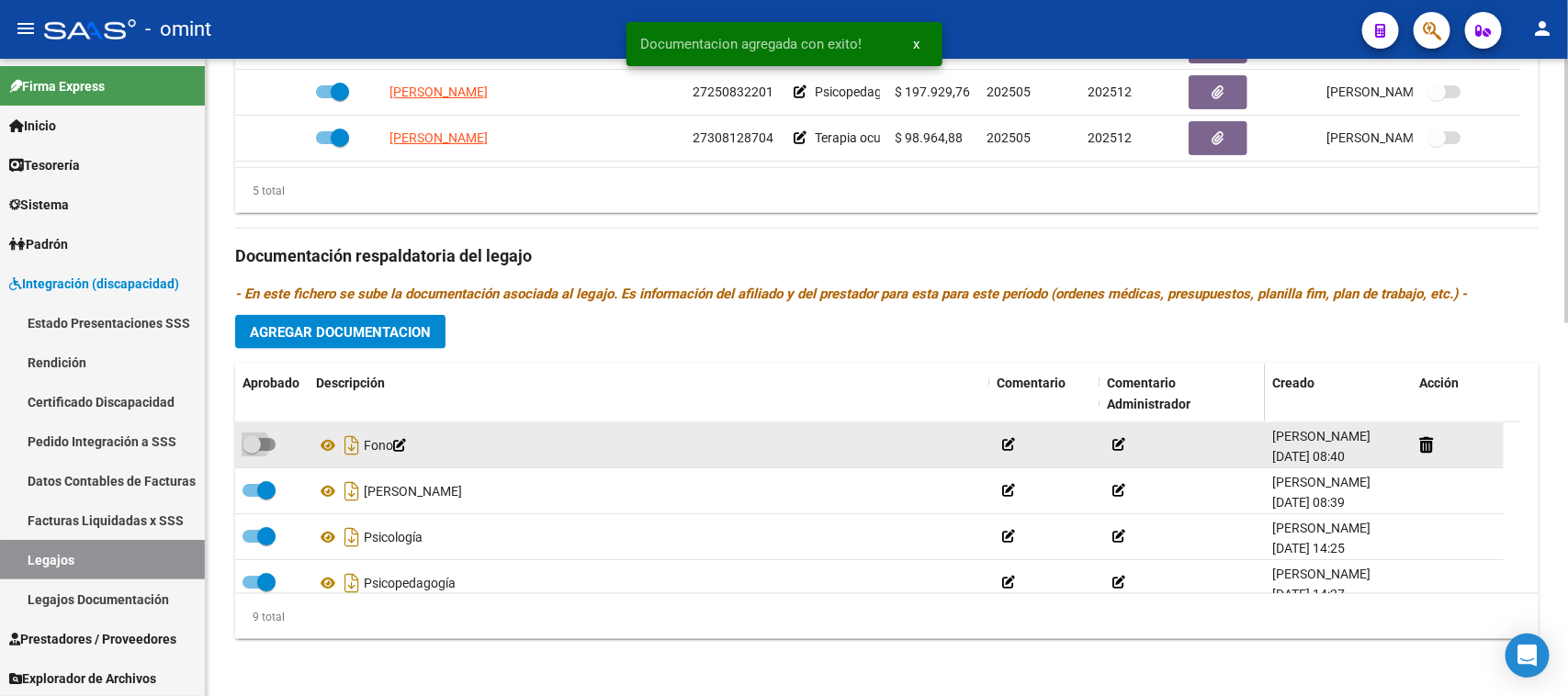
click at [269, 443] on span at bounding box center [259, 444] width 33 height 13
click at [251, 451] on input "checkbox" at bounding box center [250, 451] width 1 height 1
checkbox input "true"
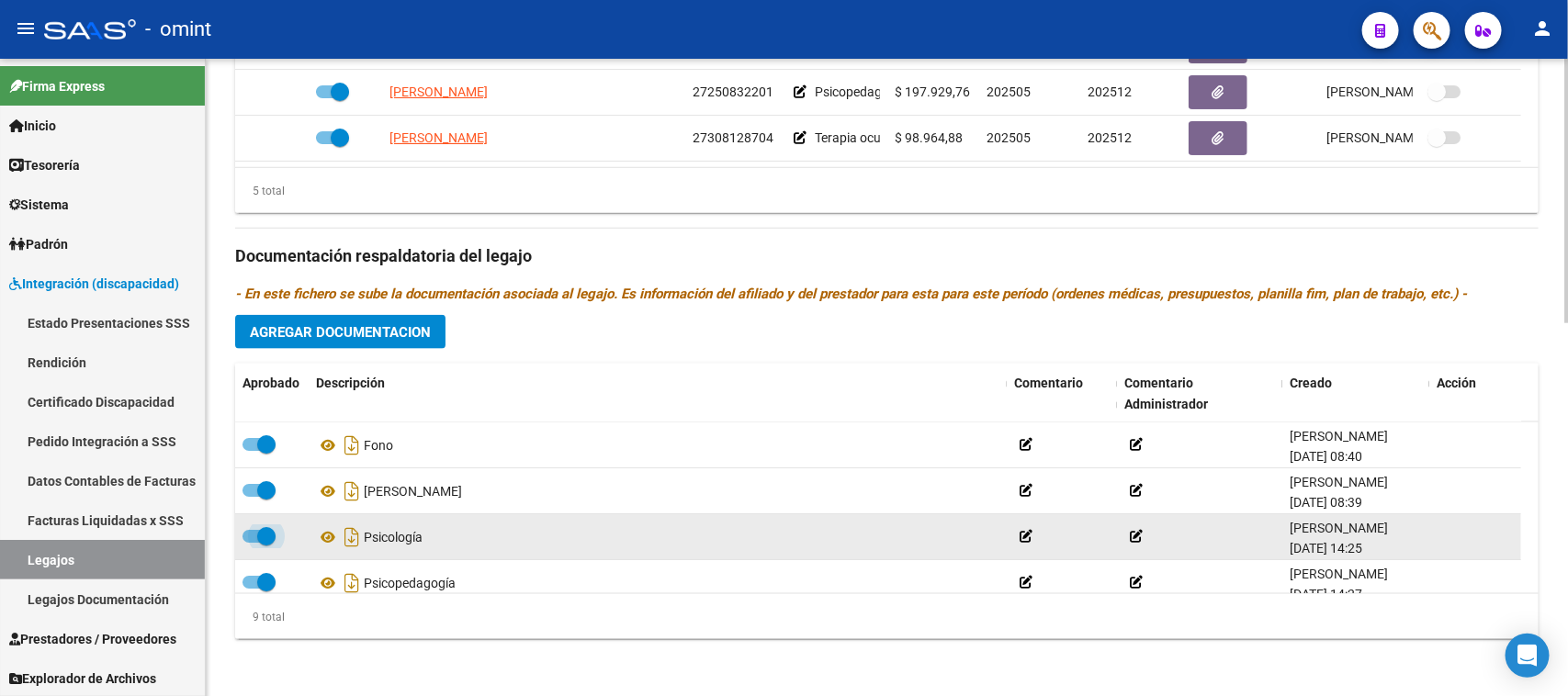
click at [257, 528] on span at bounding box center [266, 536] width 18 height 18
click at [251, 543] on input "checkbox" at bounding box center [250, 543] width 1 height 1
click at [1441, 540] on icon at bounding box center [1444, 537] width 14 height 17
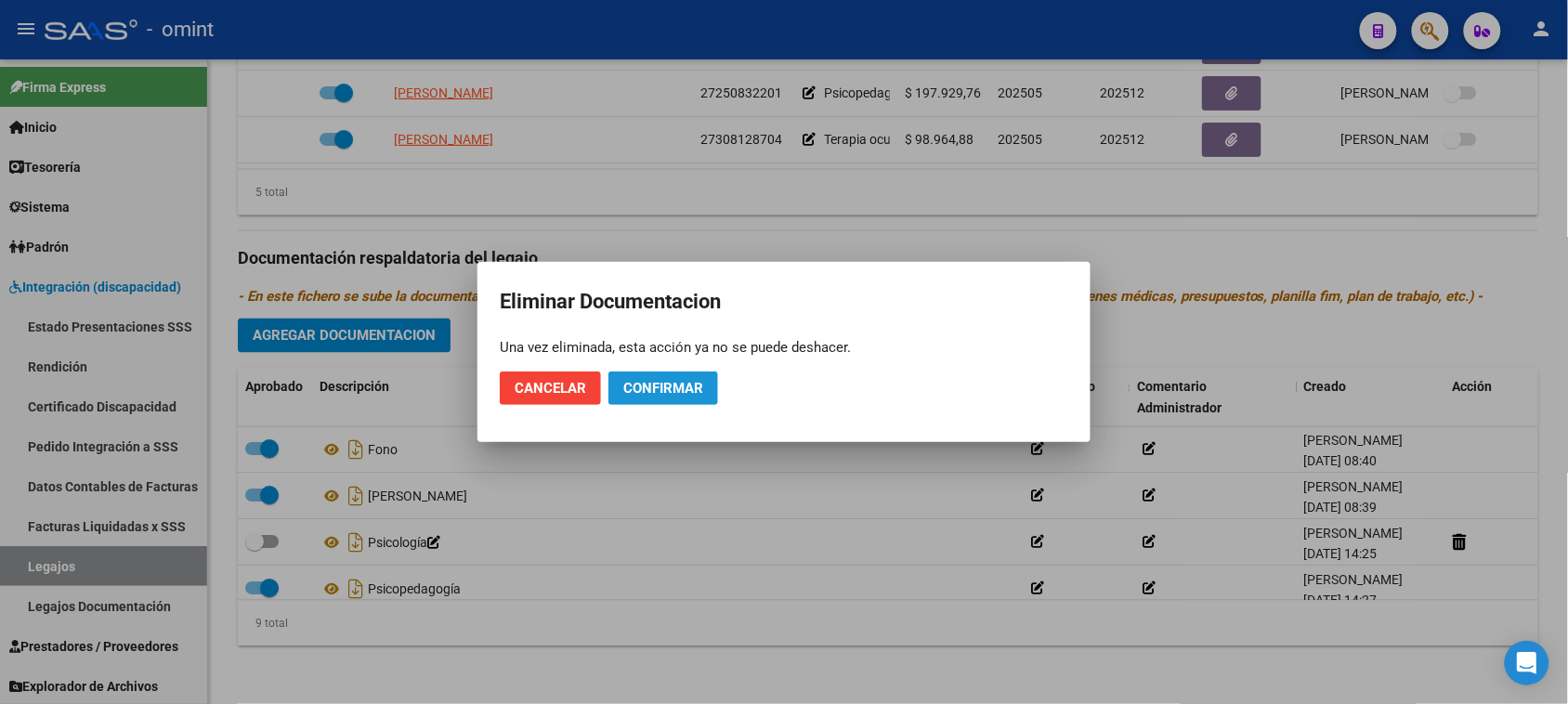
click at [675, 374] on button "Confirmar" at bounding box center [664, 388] width 110 height 33
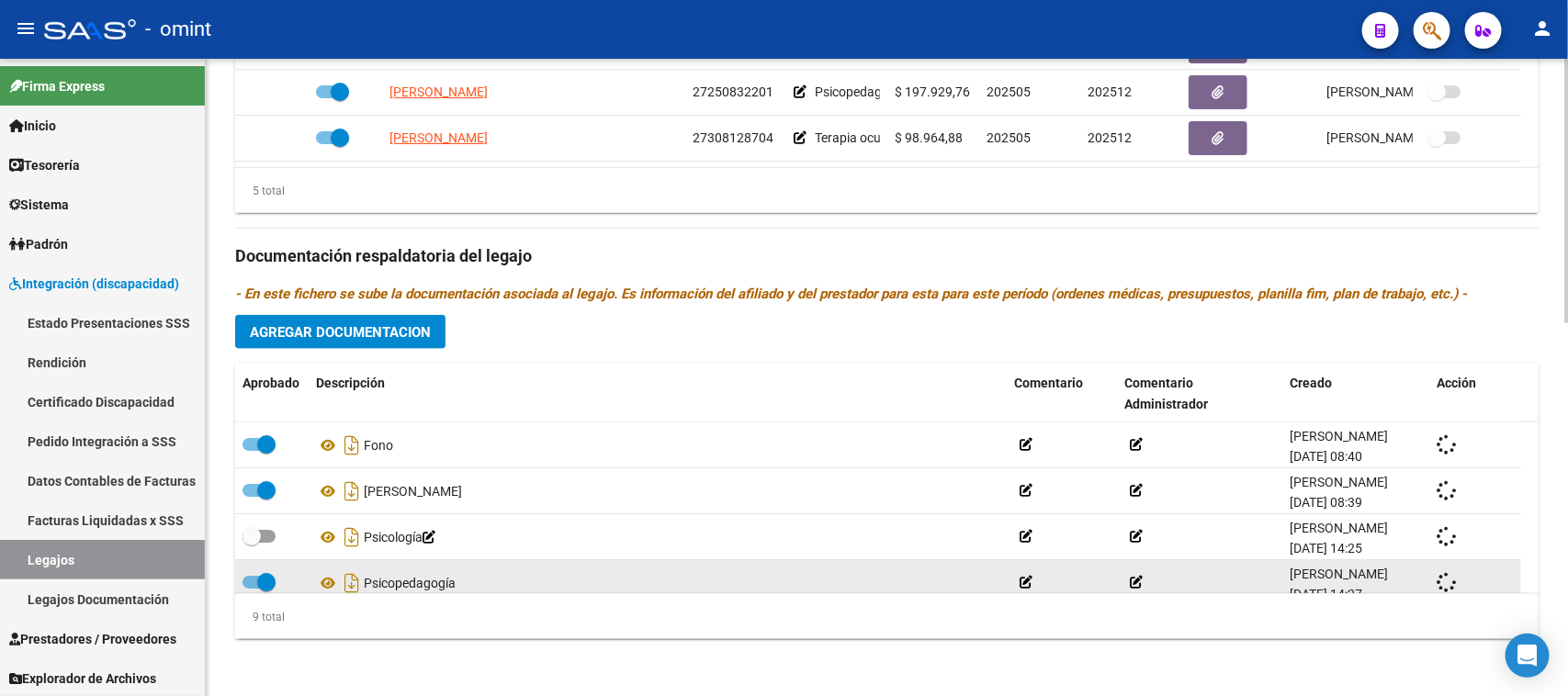
checkbox input "true"
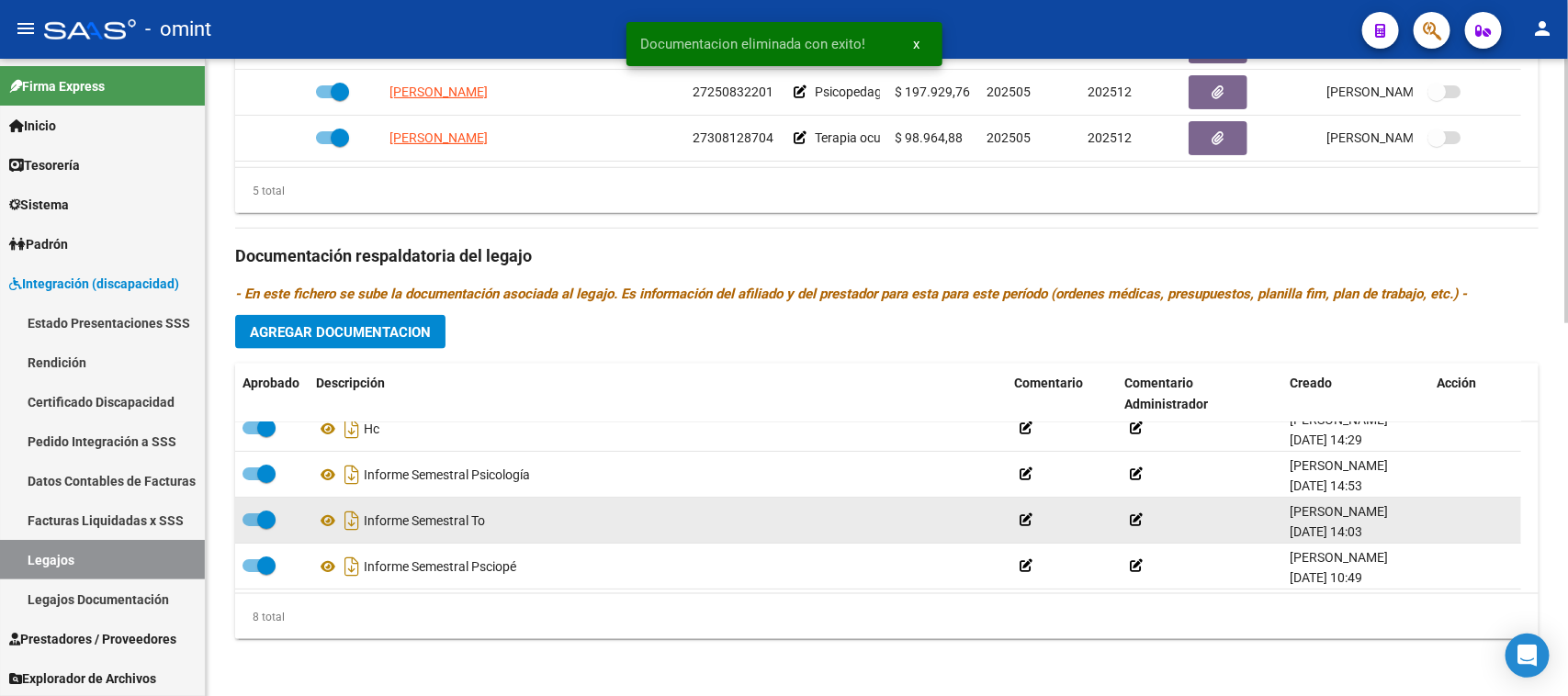
scroll to position [203, 0]
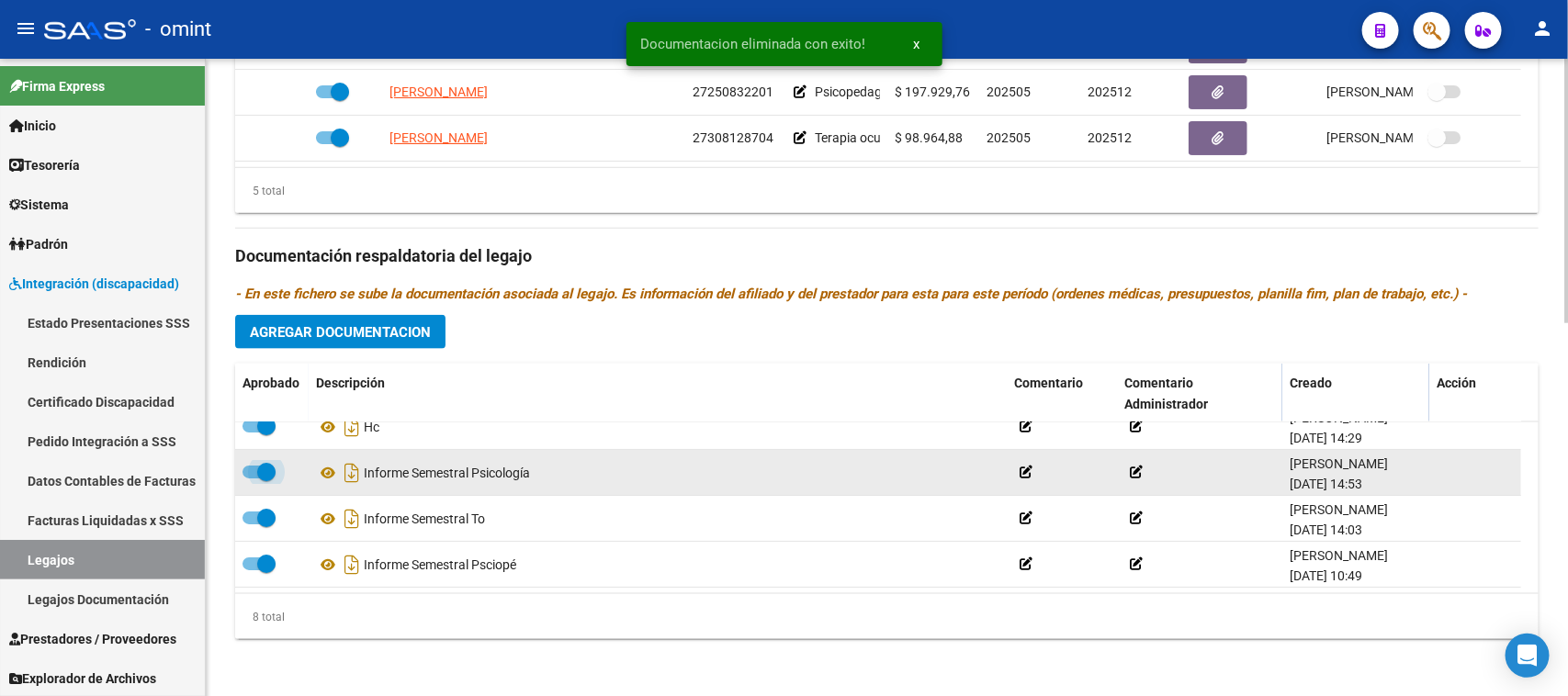
click at [260, 474] on span at bounding box center [266, 472] width 18 height 18
click at [251, 479] on input "checkbox" at bounding box center [250, 479] width 1 height 1
click at [1440, 474] on icon at bounding box center [1444, 473] width 14 height 17
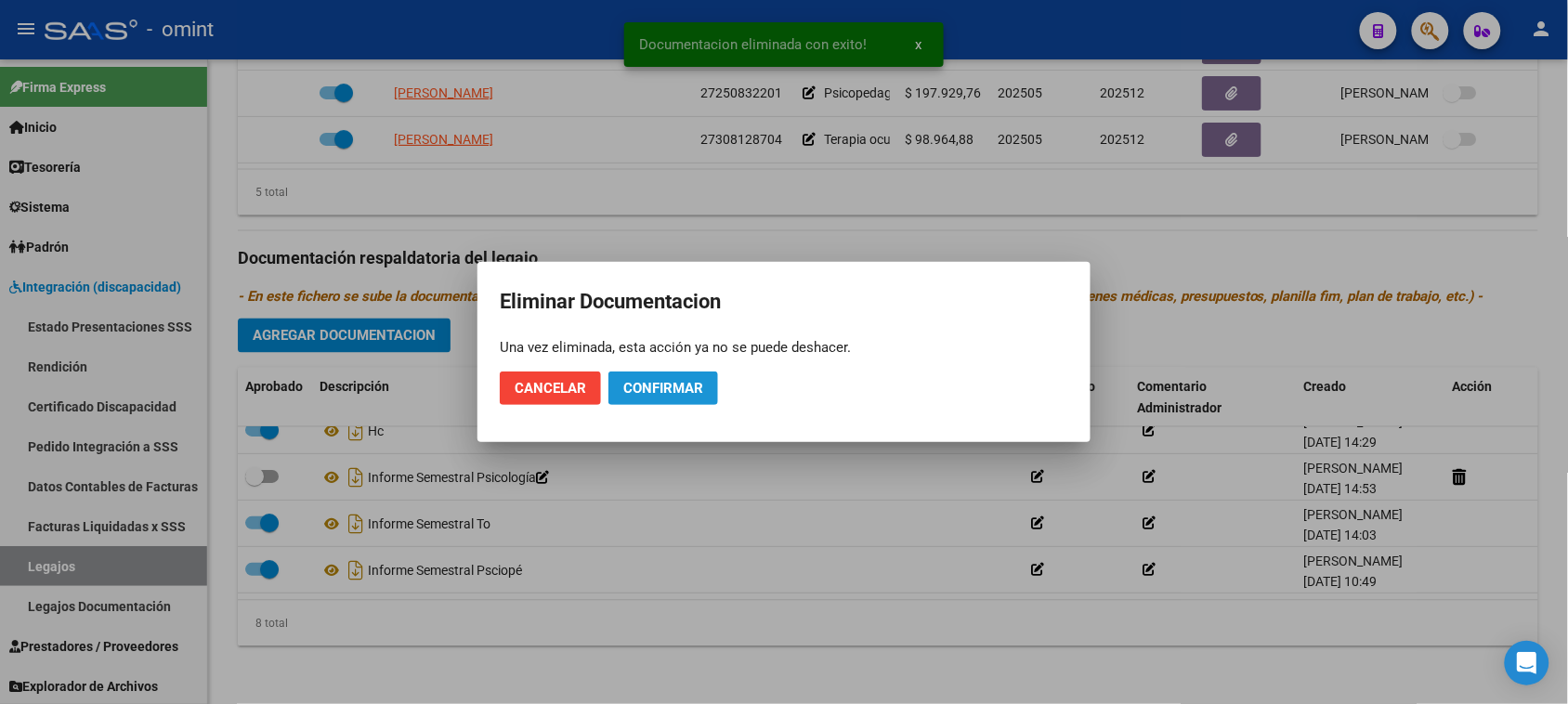
click at [670, 393] on span "Confirmar" at bounding box center [663, 388] width 80 height 17
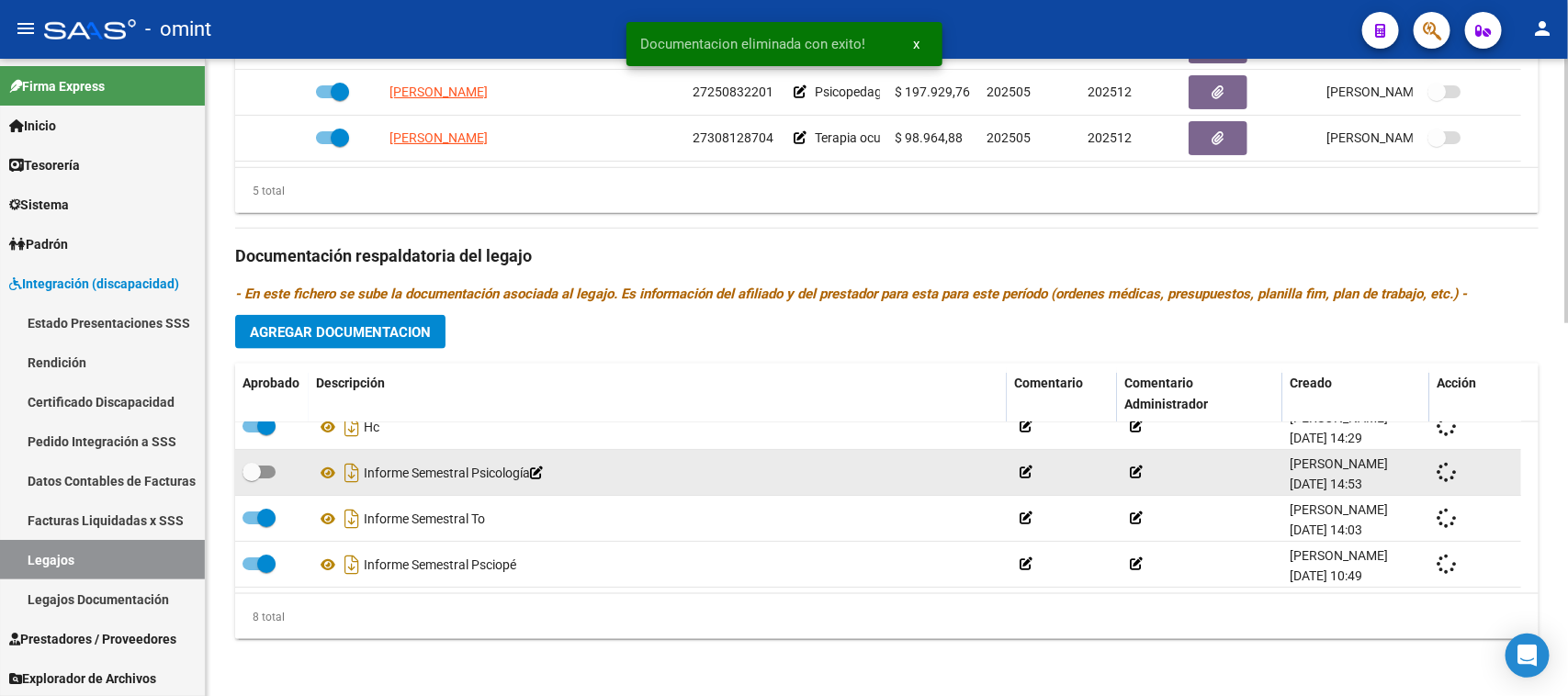
checkbox input "true"
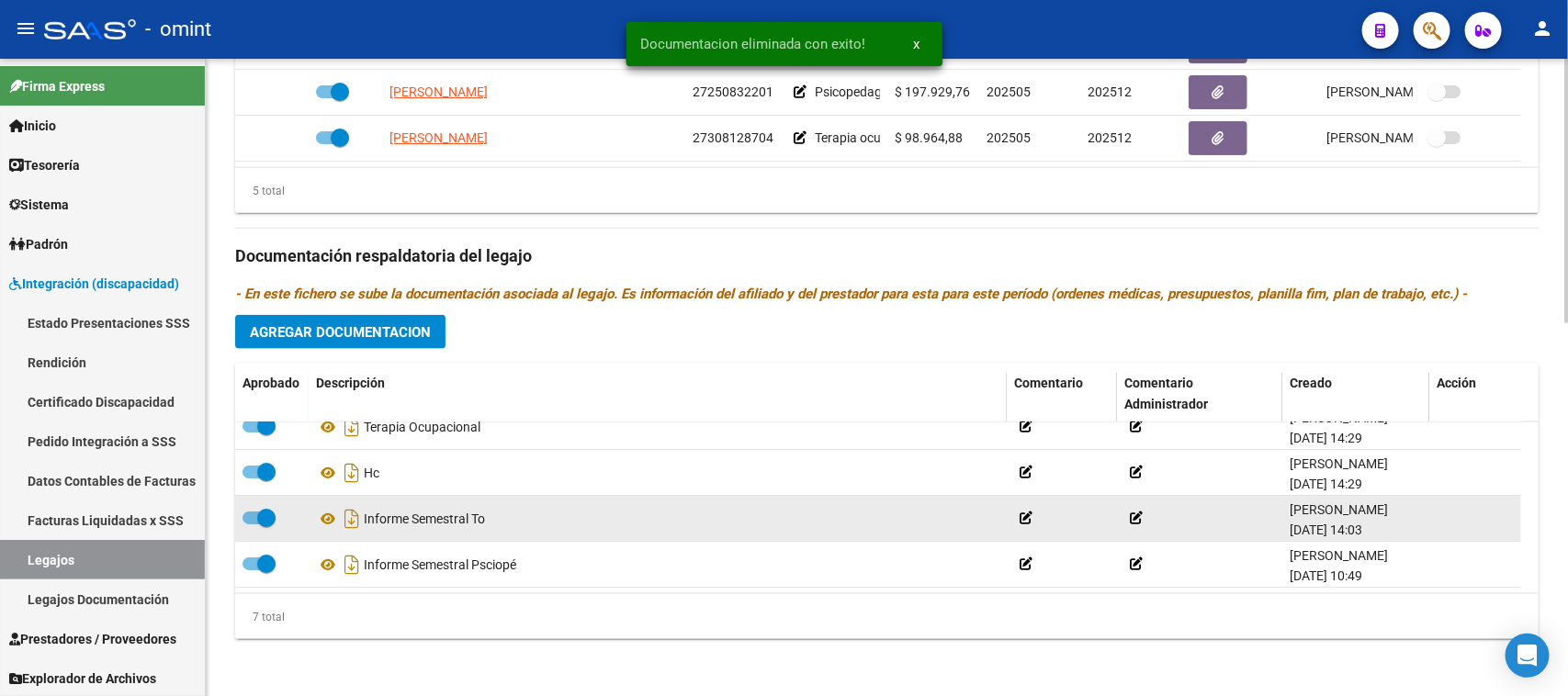
scroll to position [157, 0]
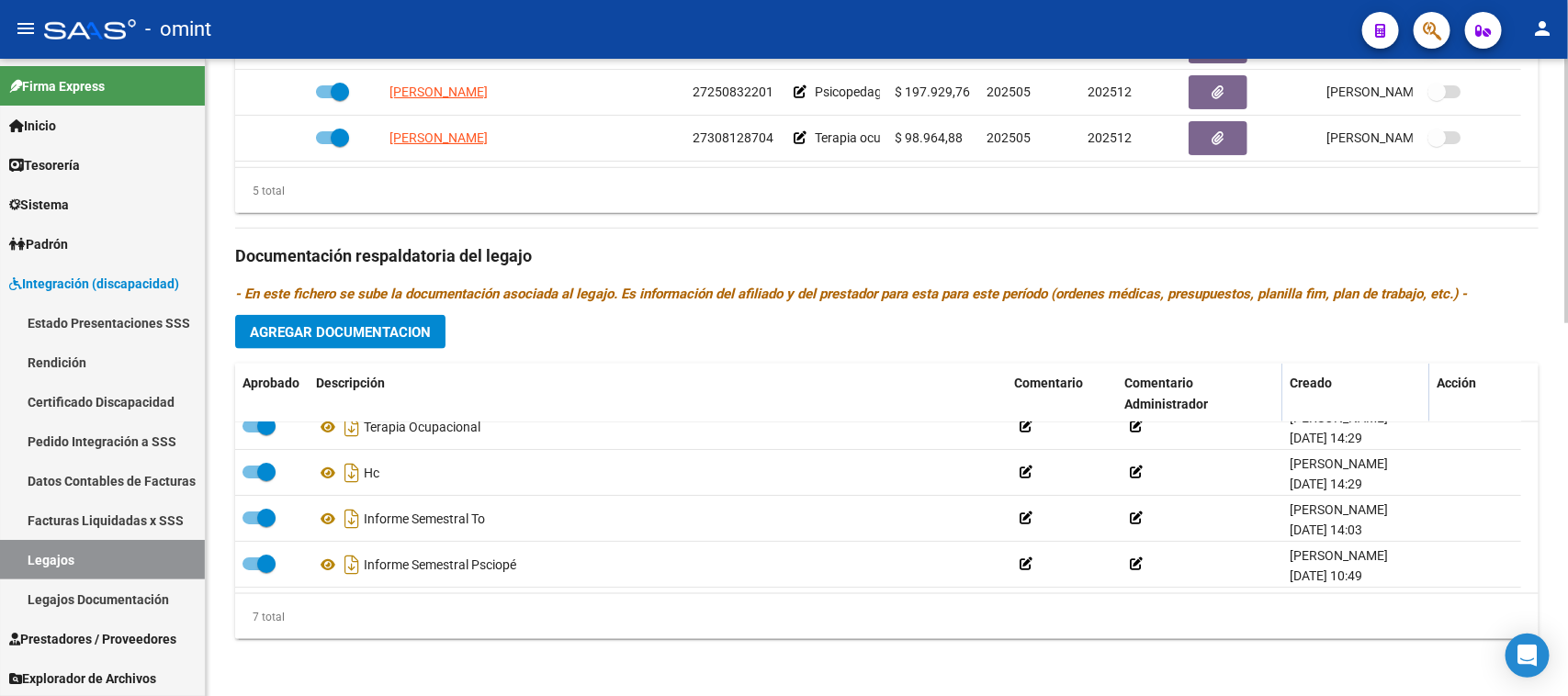
click at [404, 328] on span "Agregar Documentacion" at bounding box center [340, 332] width 181 height 17
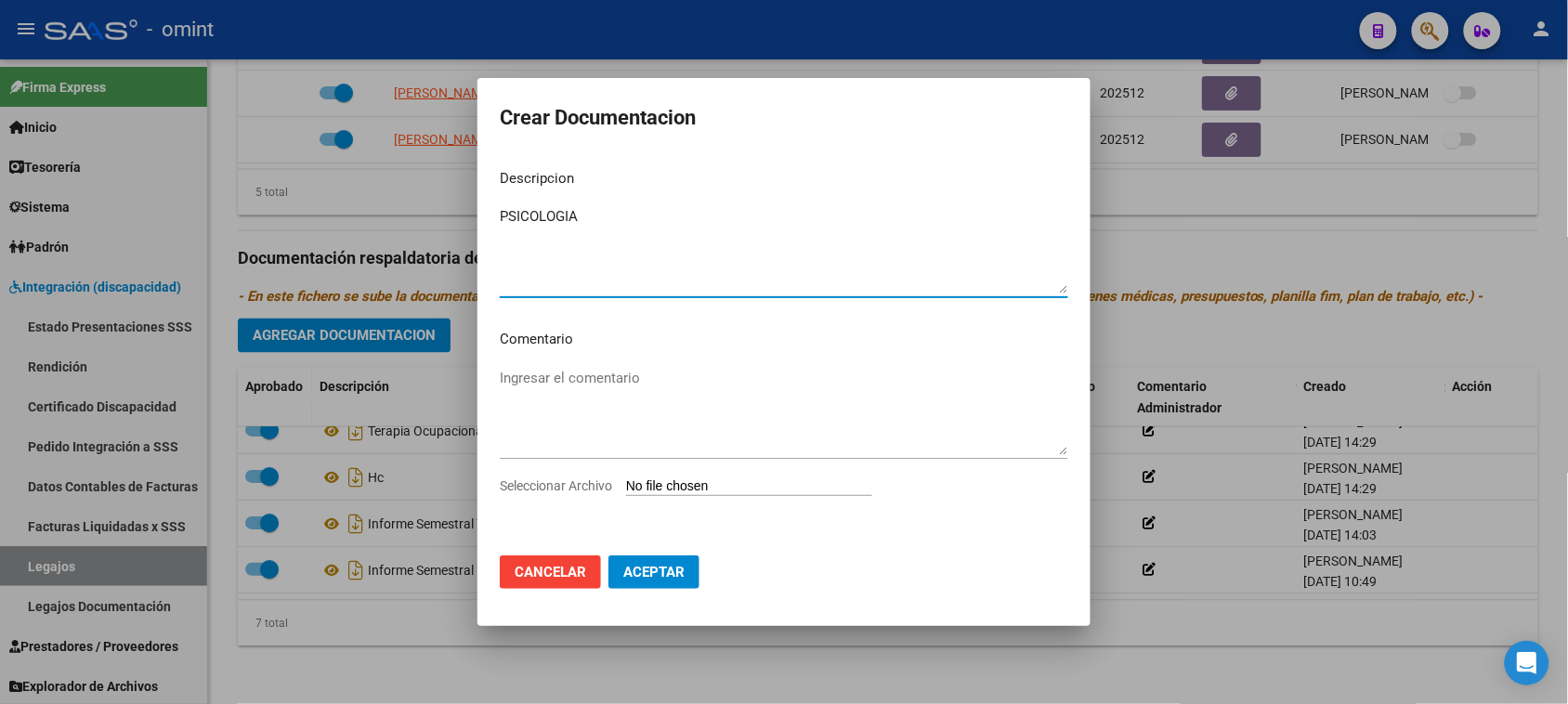
type textarea "PSICOLOGIA"
type input "C:\fakepath\PSICO PRESTACION.pdf"
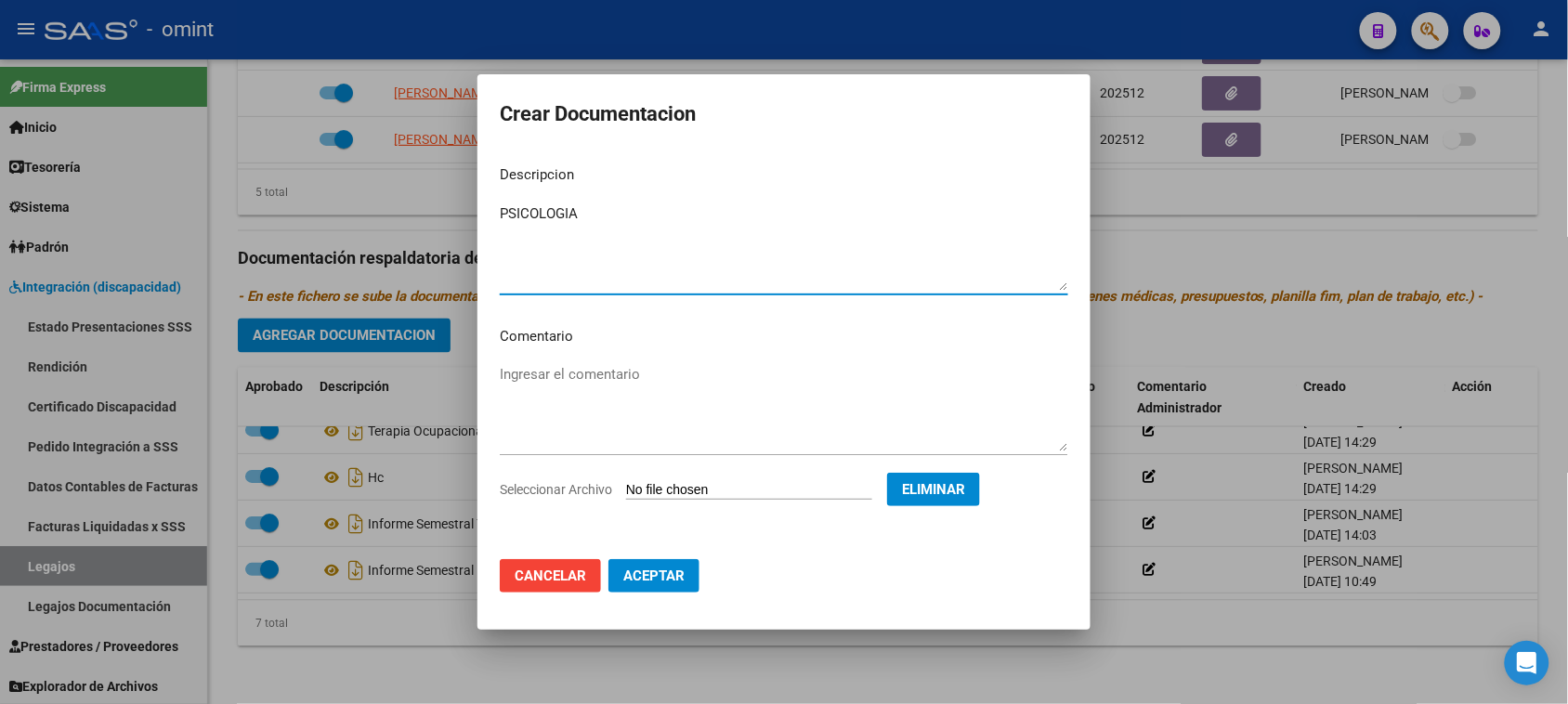
click at [655, 580] on span "Aceptar" at bounding box center [654, 575] width 61 height 17
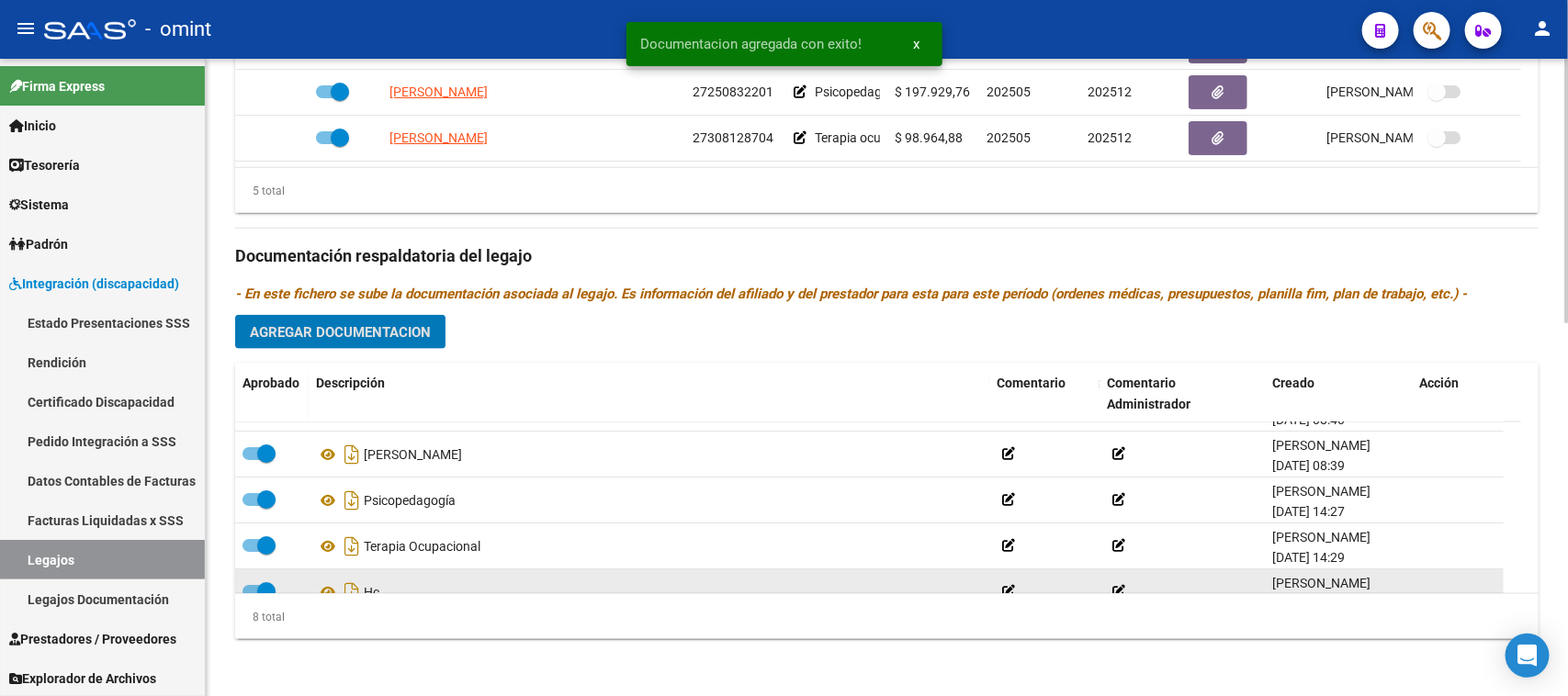
scroll to position [0, 0]
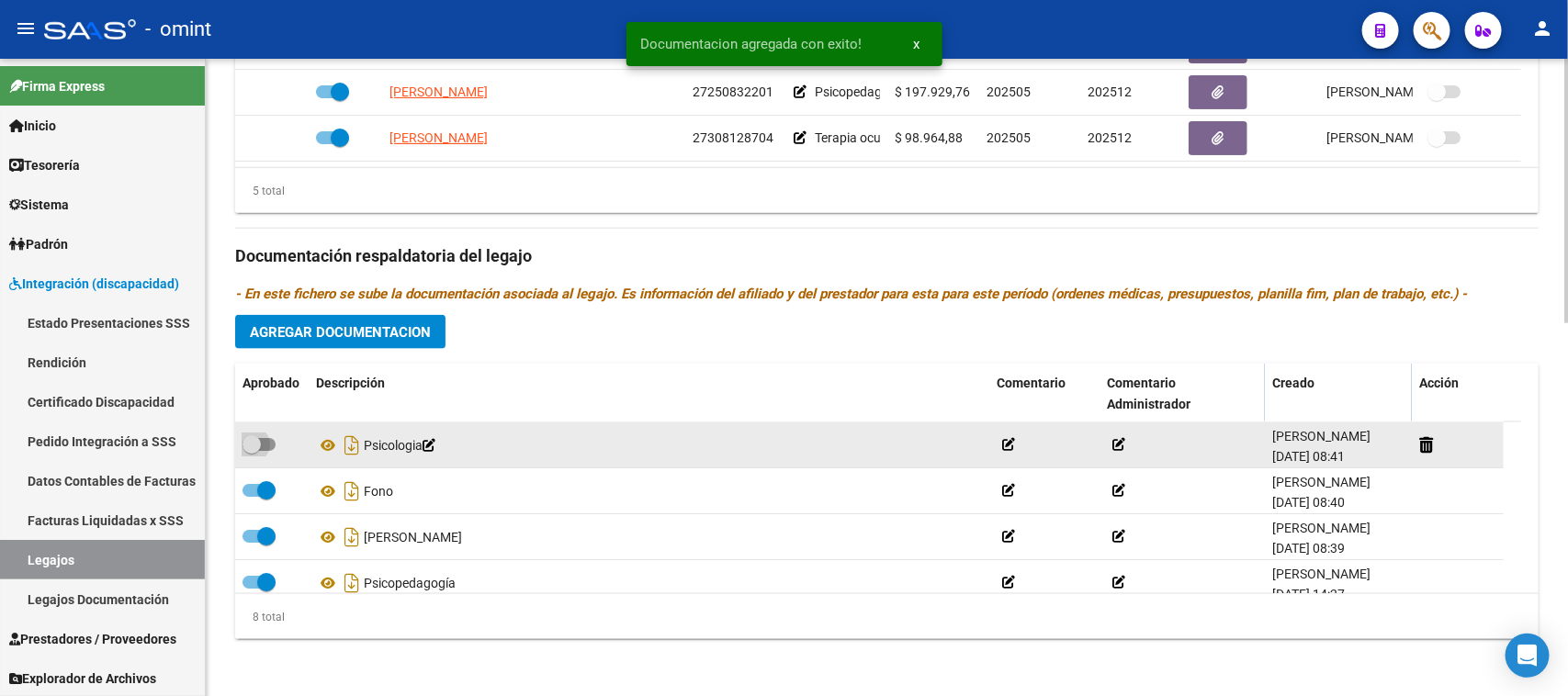
click at [268, 448] on span at bounding box center [259, 444] width 33 height 13
click at [251, 451] on input "checkbox" at bounding box center [250, 451] width 1 height 1
checkbox input "true"
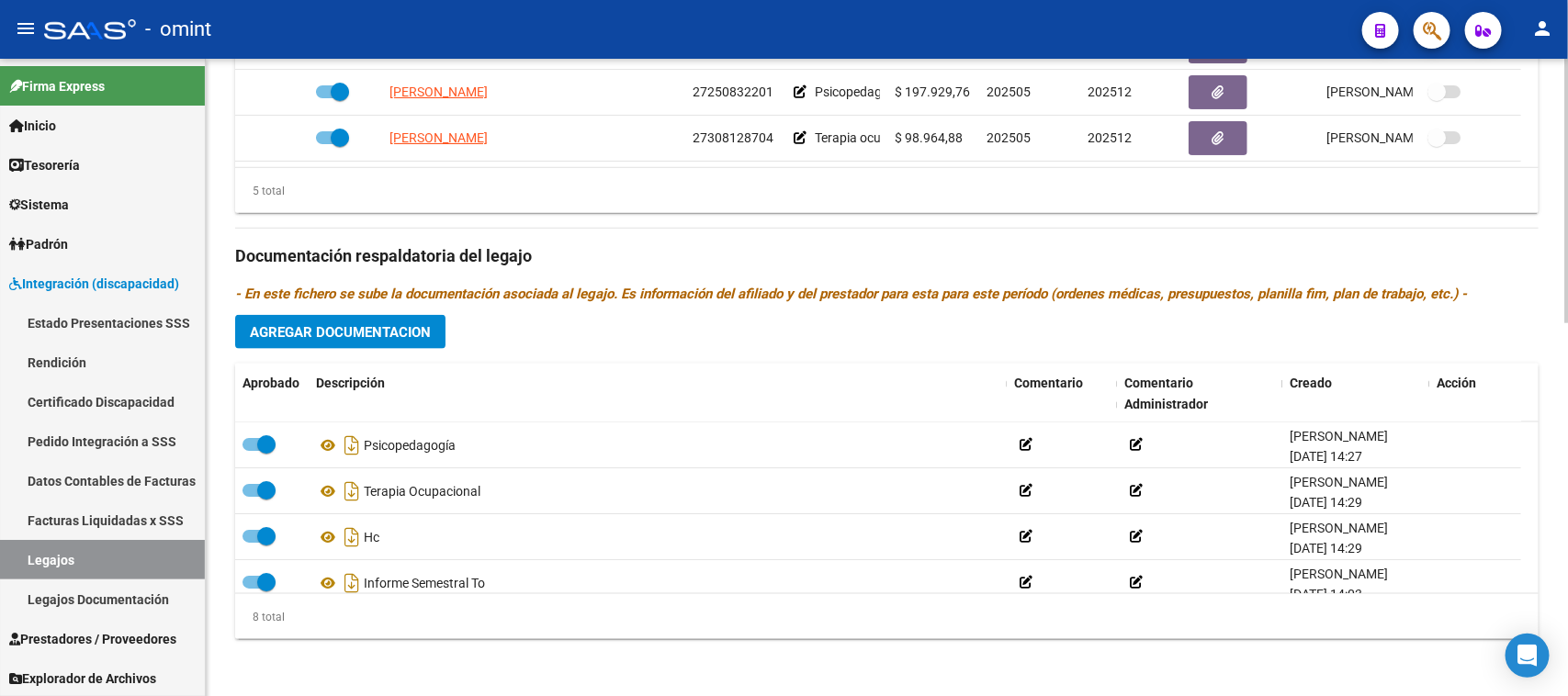
scroll to position [203, 0]
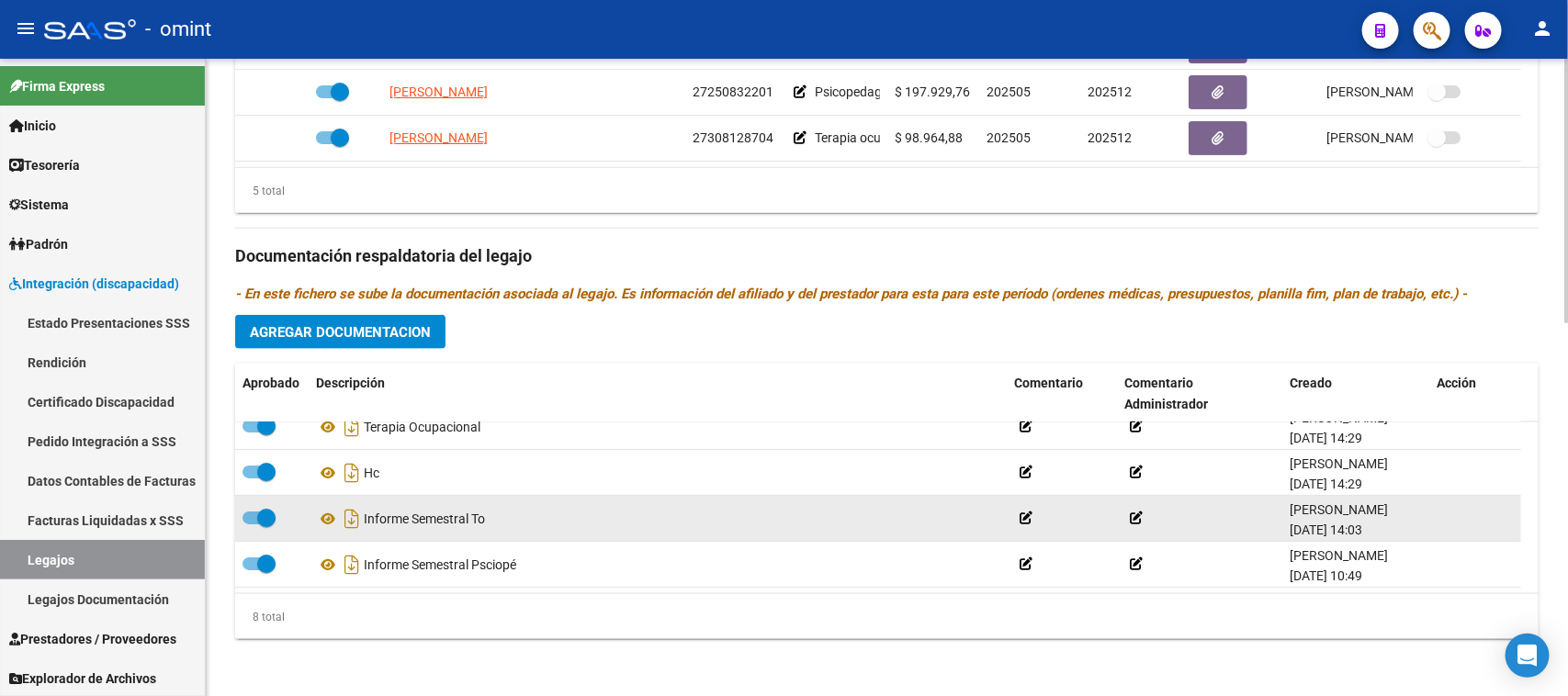
click at [252, 512] on span at bounding box center [259, 517] width 33 height 13
click at [251, 524] on input "checkbox" at bounding box center [250, 524] width 1 height 1
checkbox input "false"
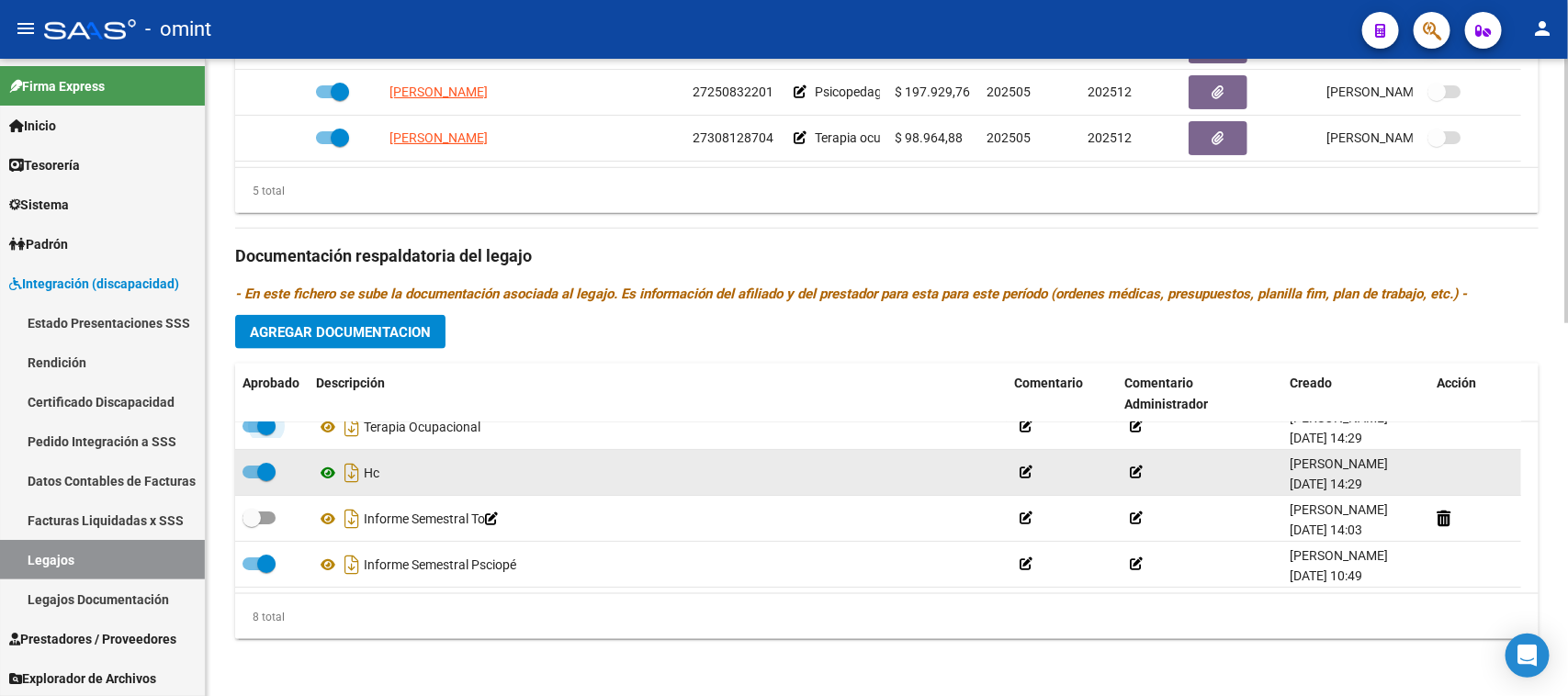
drag, startPoint x: 257, startPoint y: 427, endPoint x: 332, endPoint y: 476, distance: 89.6
click at [258, 427] on span at bounding box center [266, 426] width 18 height 18
click at [251, 433] on input "checkbox" at bounding box center [250, 433] width 1 height 1
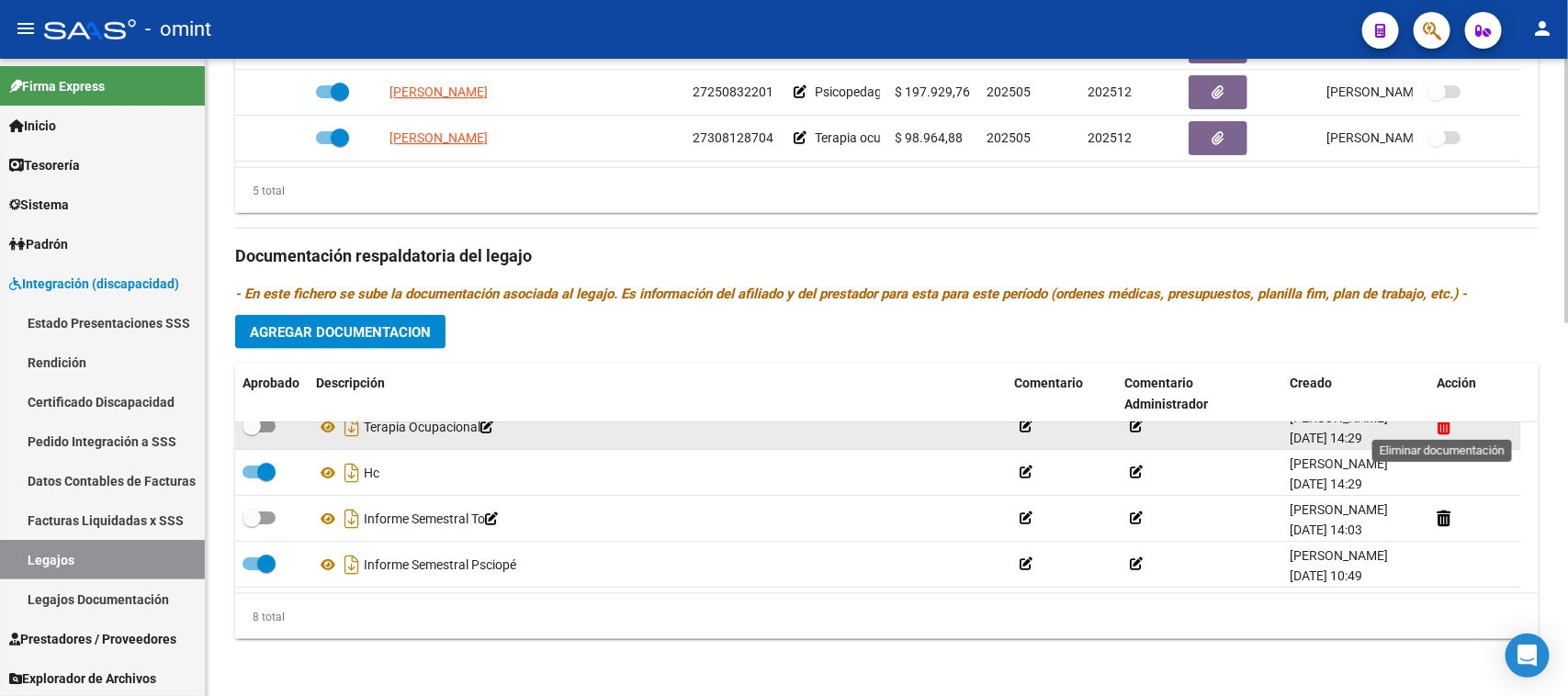
click at [1437, 425] on icon at bounding box center [1444, 426] width 14 height 17
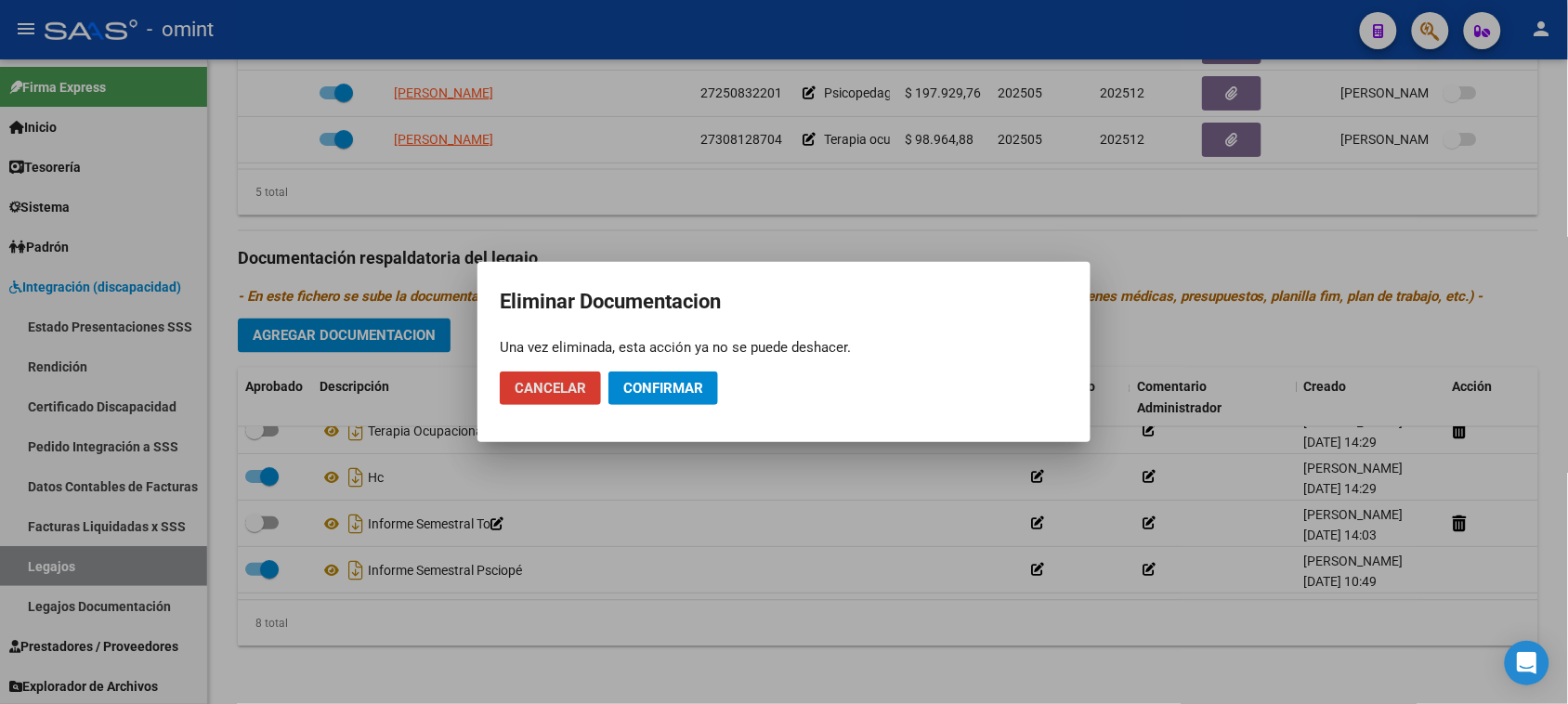
click at [675, 388] on span "Confirmar" at bounding box center [663, 388] width 80 height 17
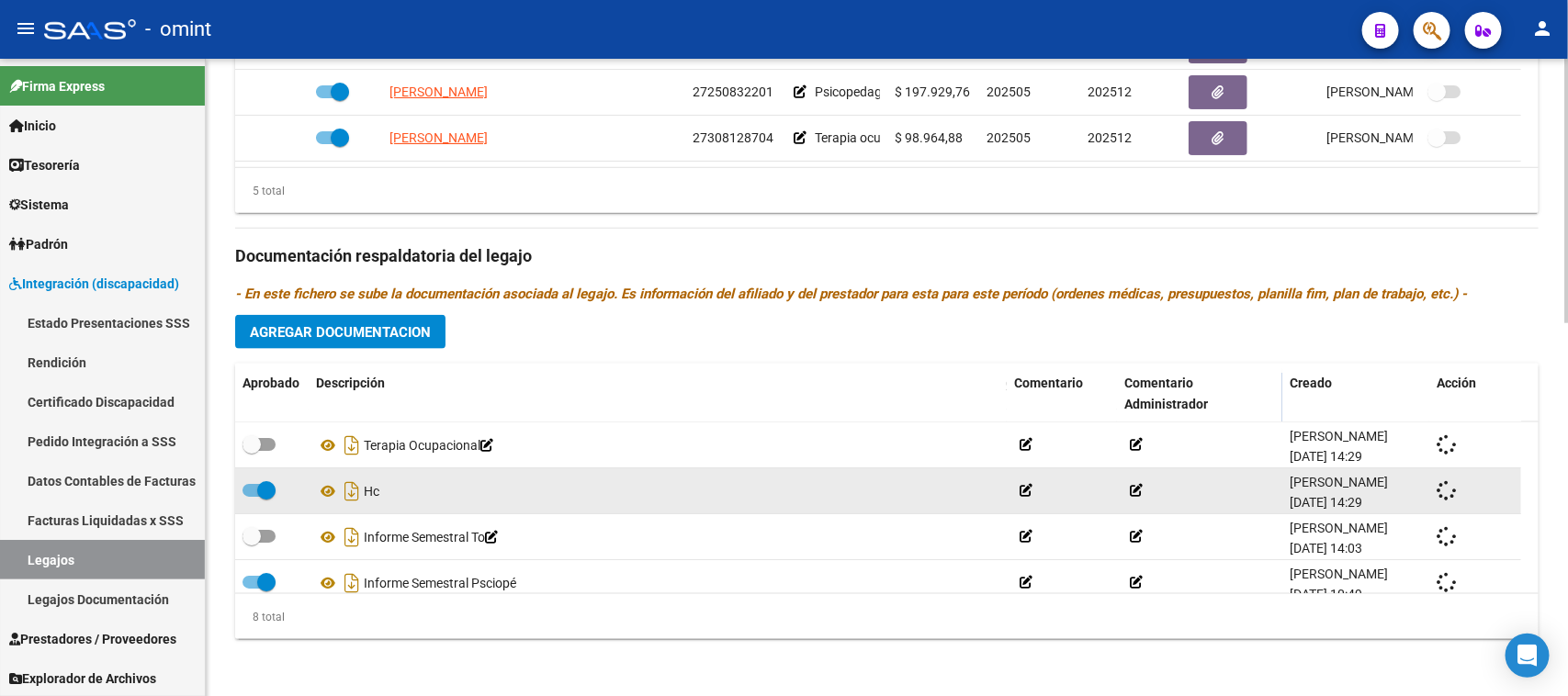
checkbox input "true"
checkbox input "false"
checkbox input "true"
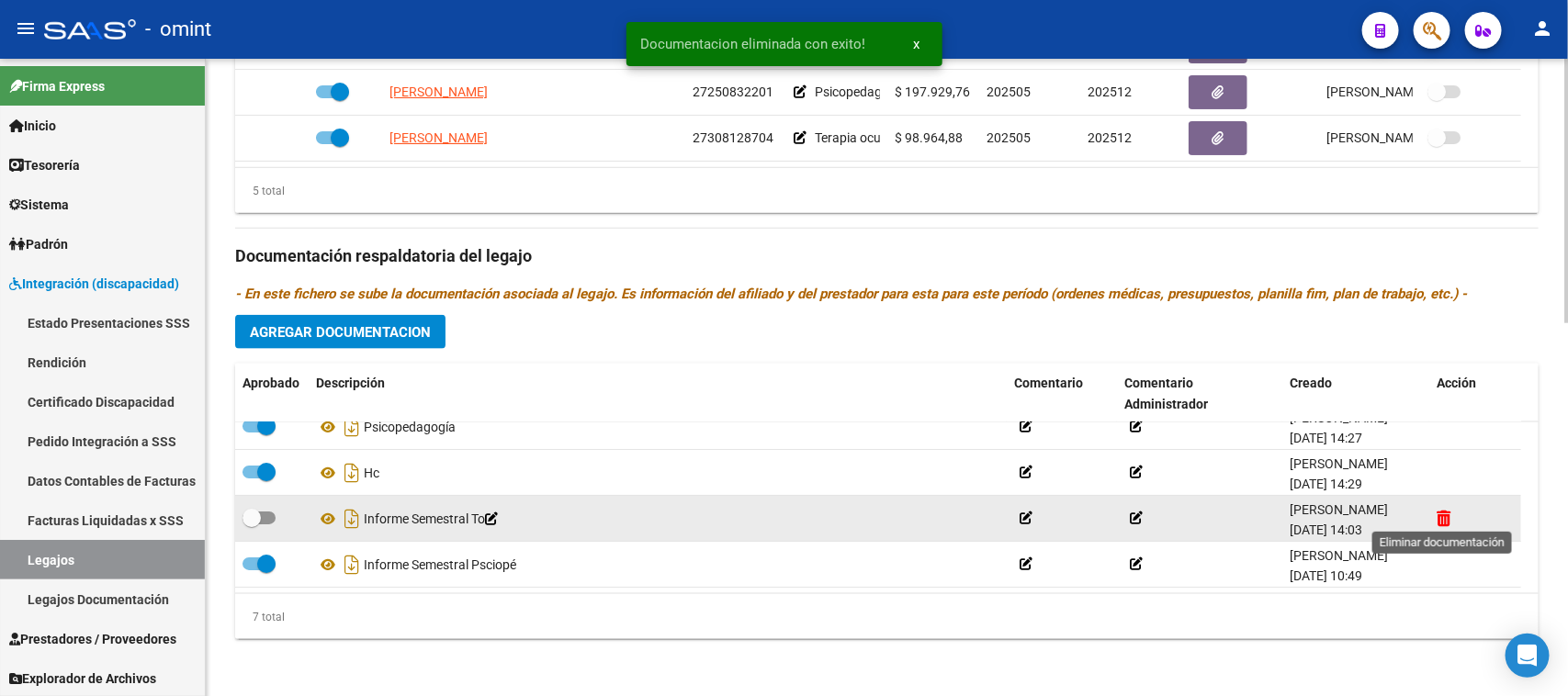
click at [1442, 516] on icon at bounding box center [1444, 518] width 14 height 17
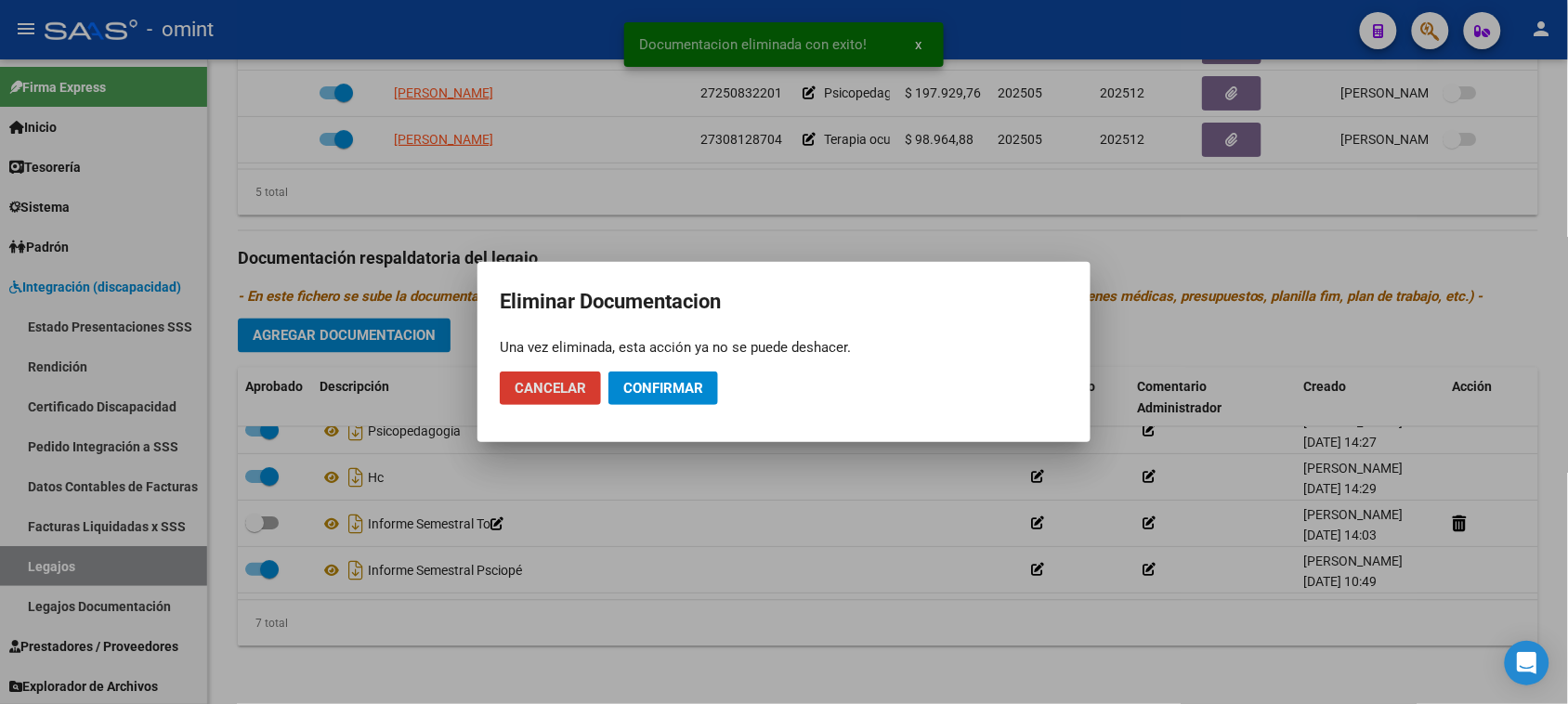
click at [693, 393] on span "Confirmar" at bounding box center [663, 388] width 80 height 17
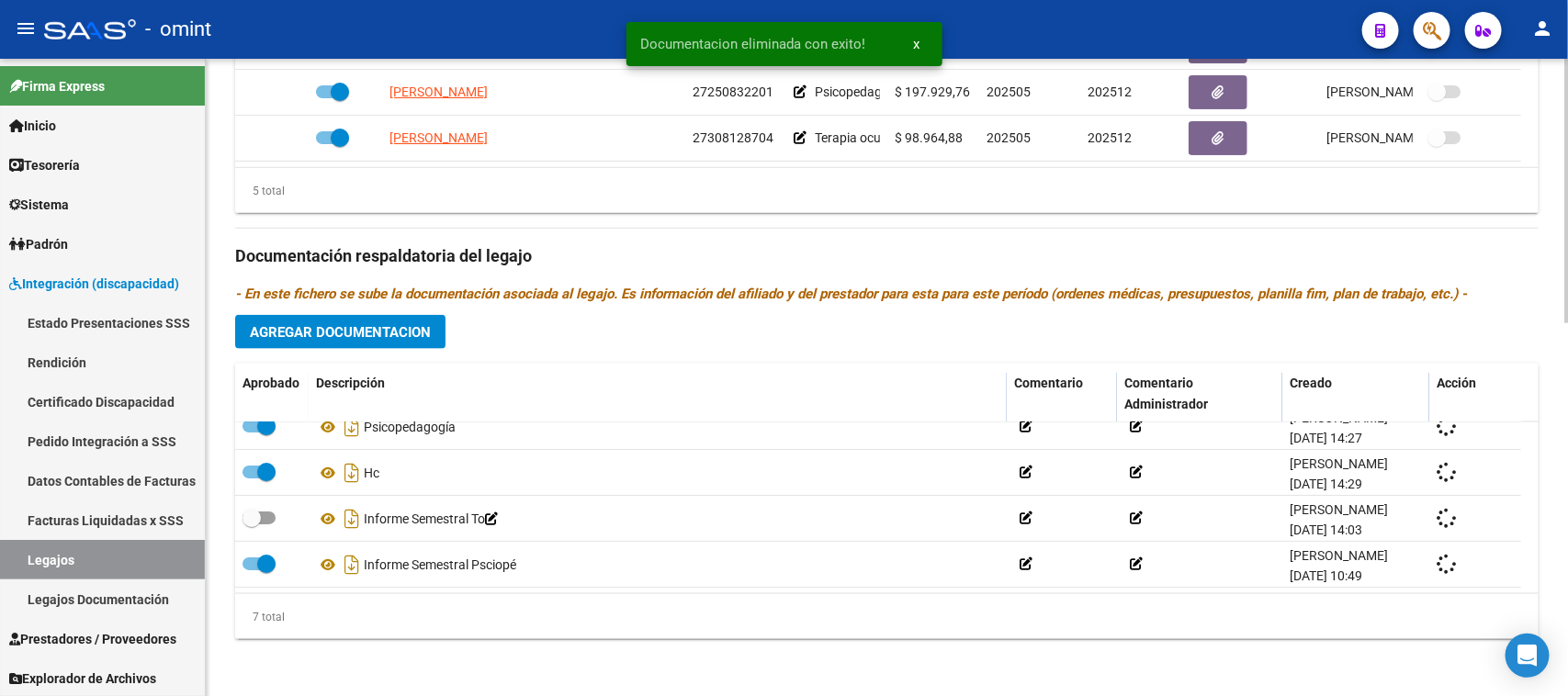
checkbox input "true"
click at [363, 311] on div "Prestadores asociados al legajo Agregar Prestador Aprobado Prestador CUIT Comen…" at bounding box center [886, 244] width 1304 height 820
click at [363, 315] on button "Agregar Documentacion" at bounding box center [340, 332] width 211 height 34
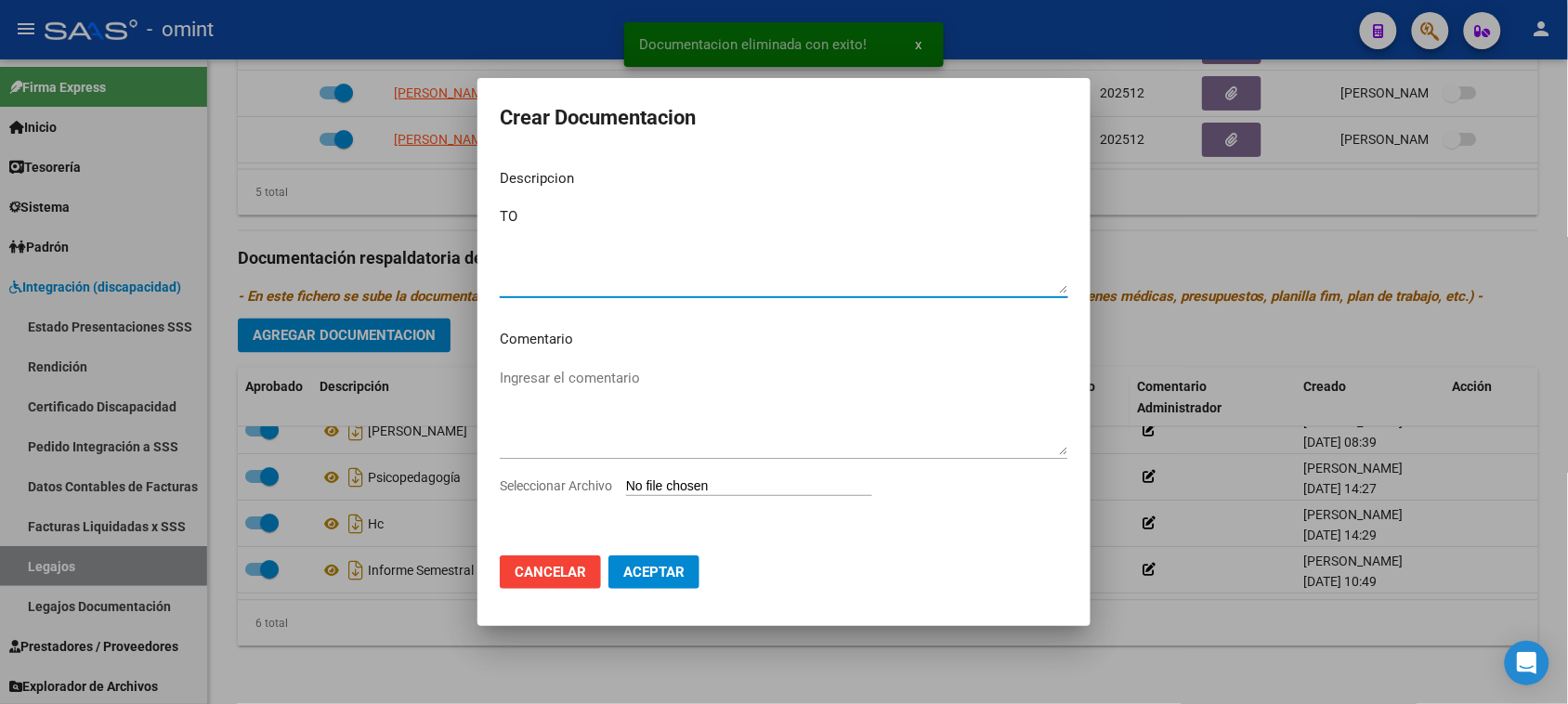
type textarea "TO"
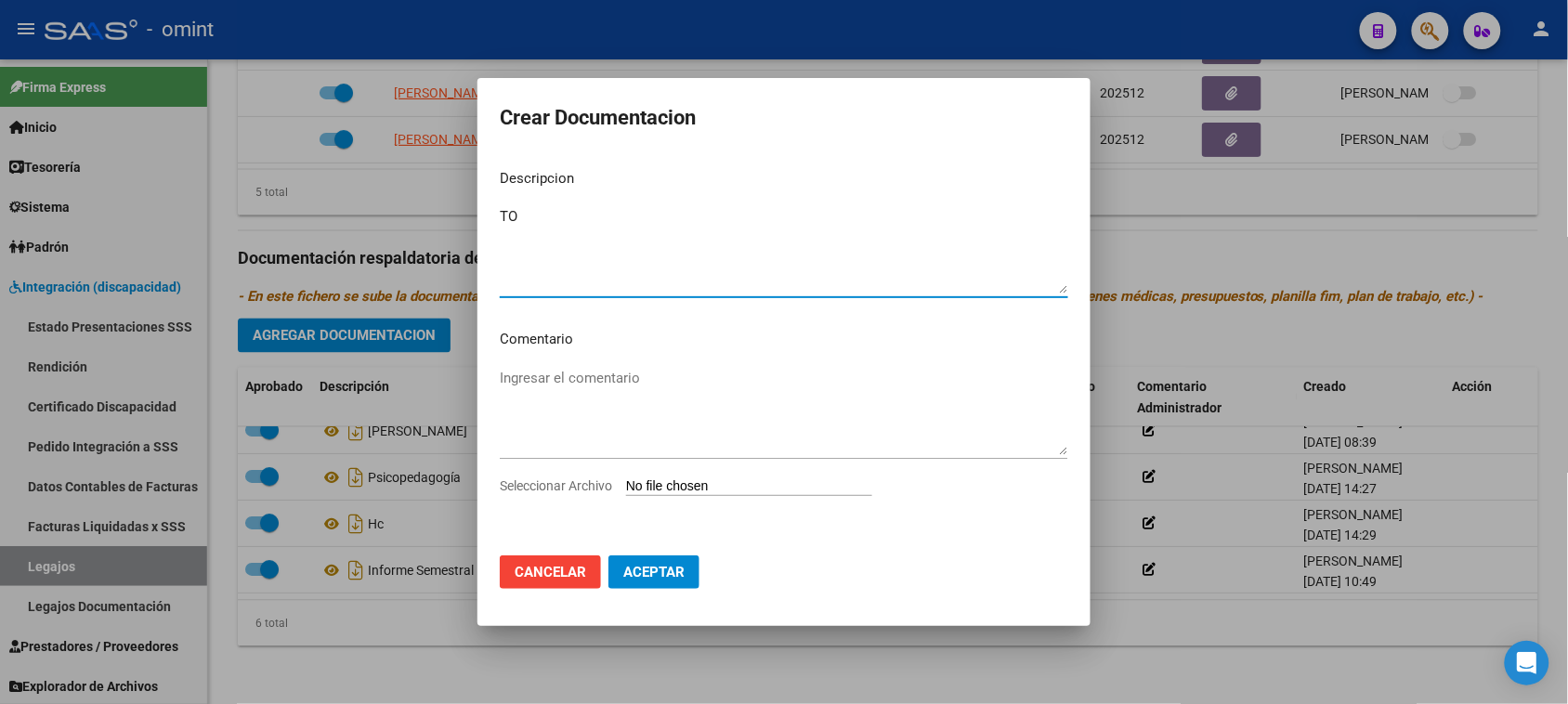
type input "C:\fakepath\TO PRESTACION.pdf"
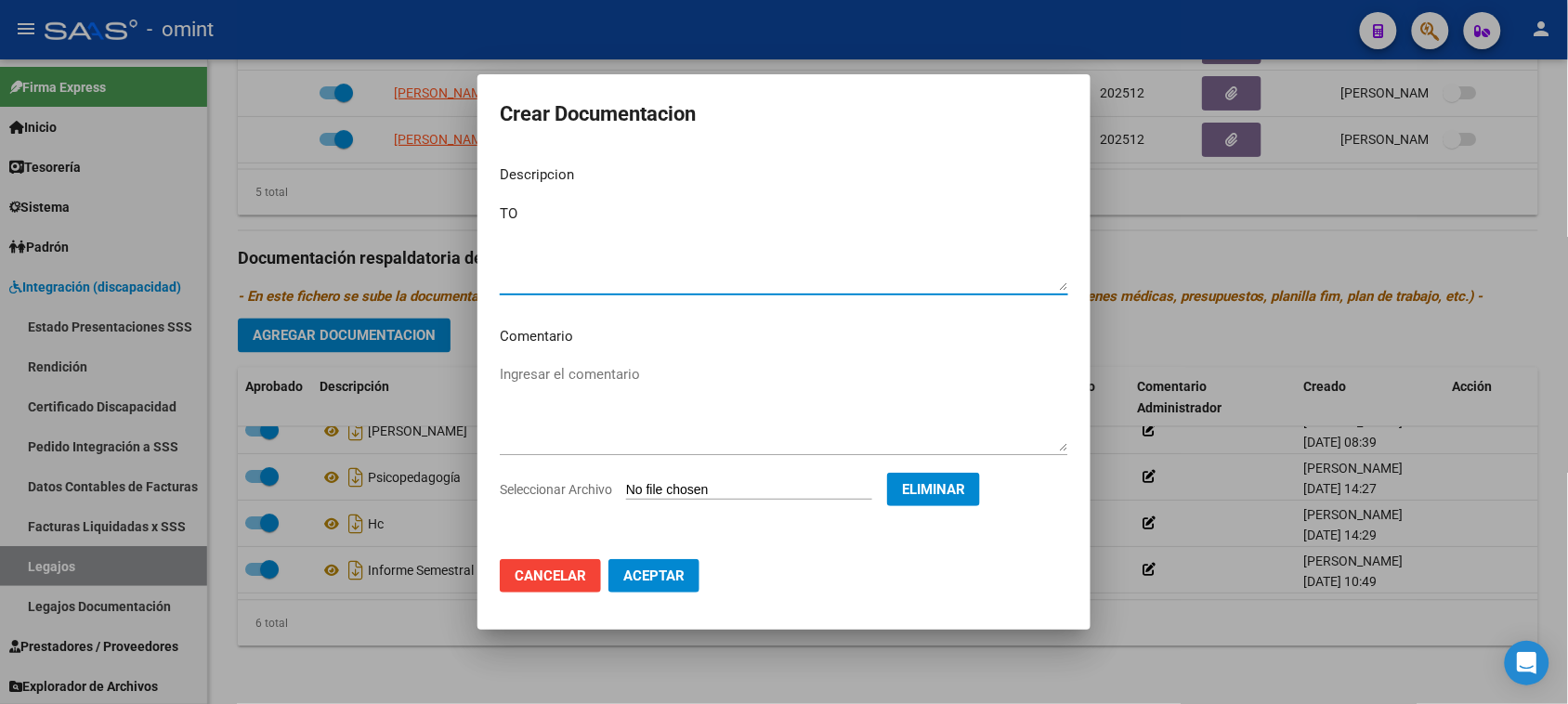
click at [663, 581] on span "Aceptar" at bounding box center [654, 575] width 61 height 17
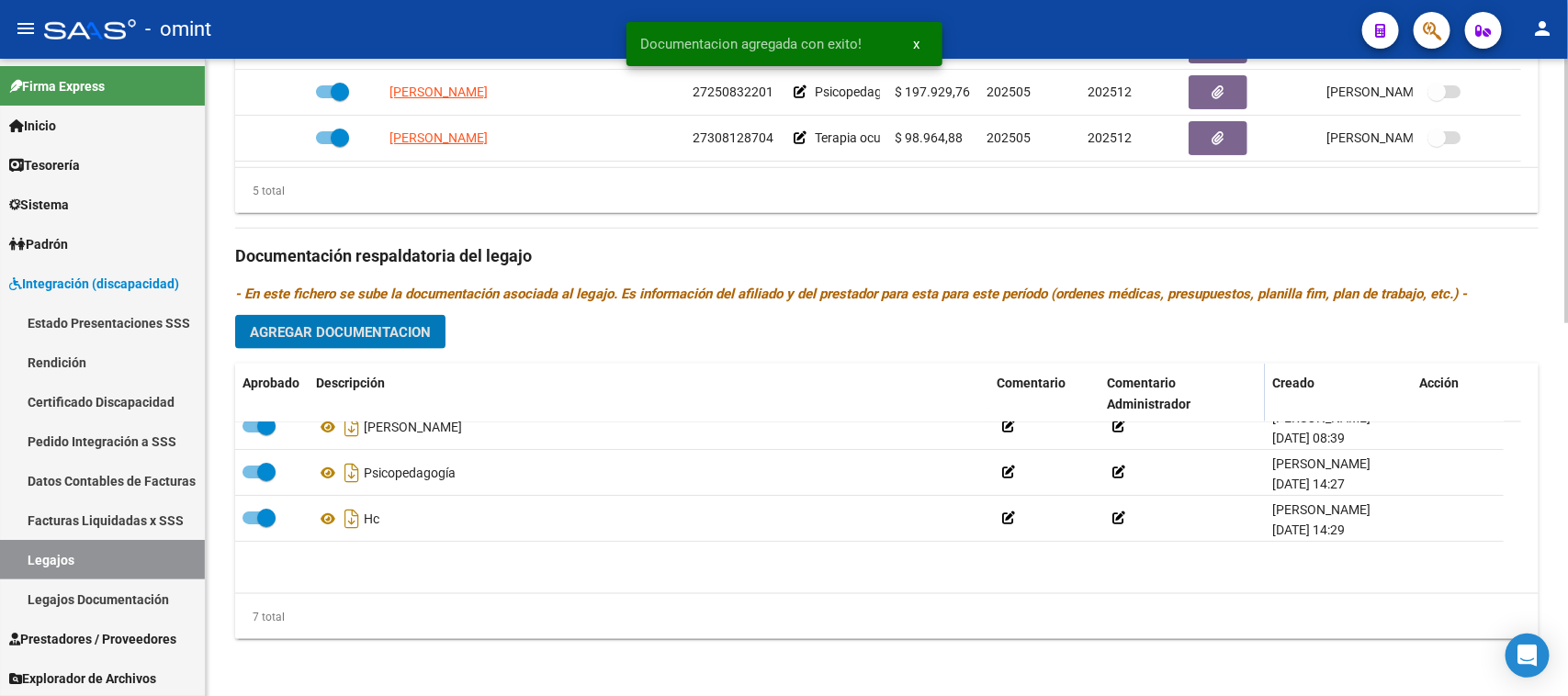
scroll to position [0, 0]
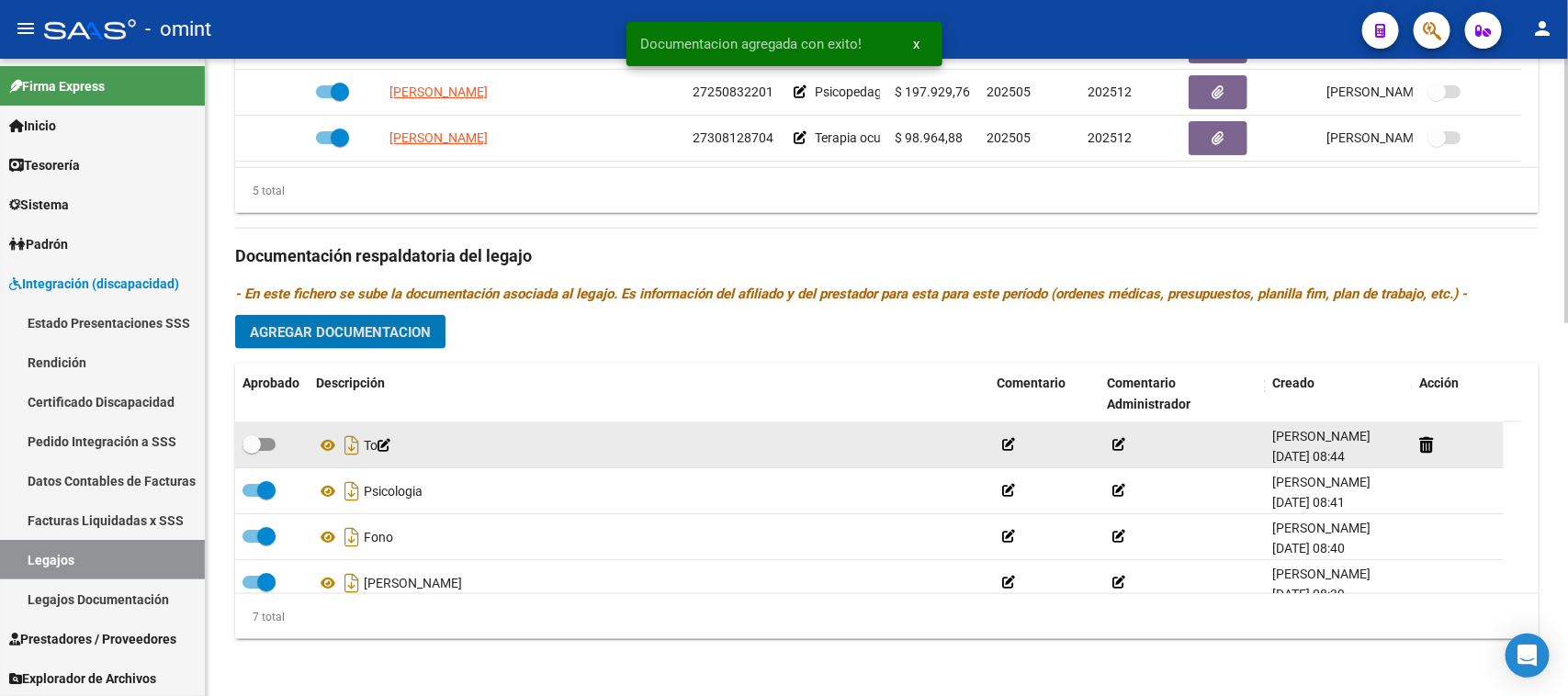
click at [277, 450] on div at bounding box center [272, 446] width 59 height 24
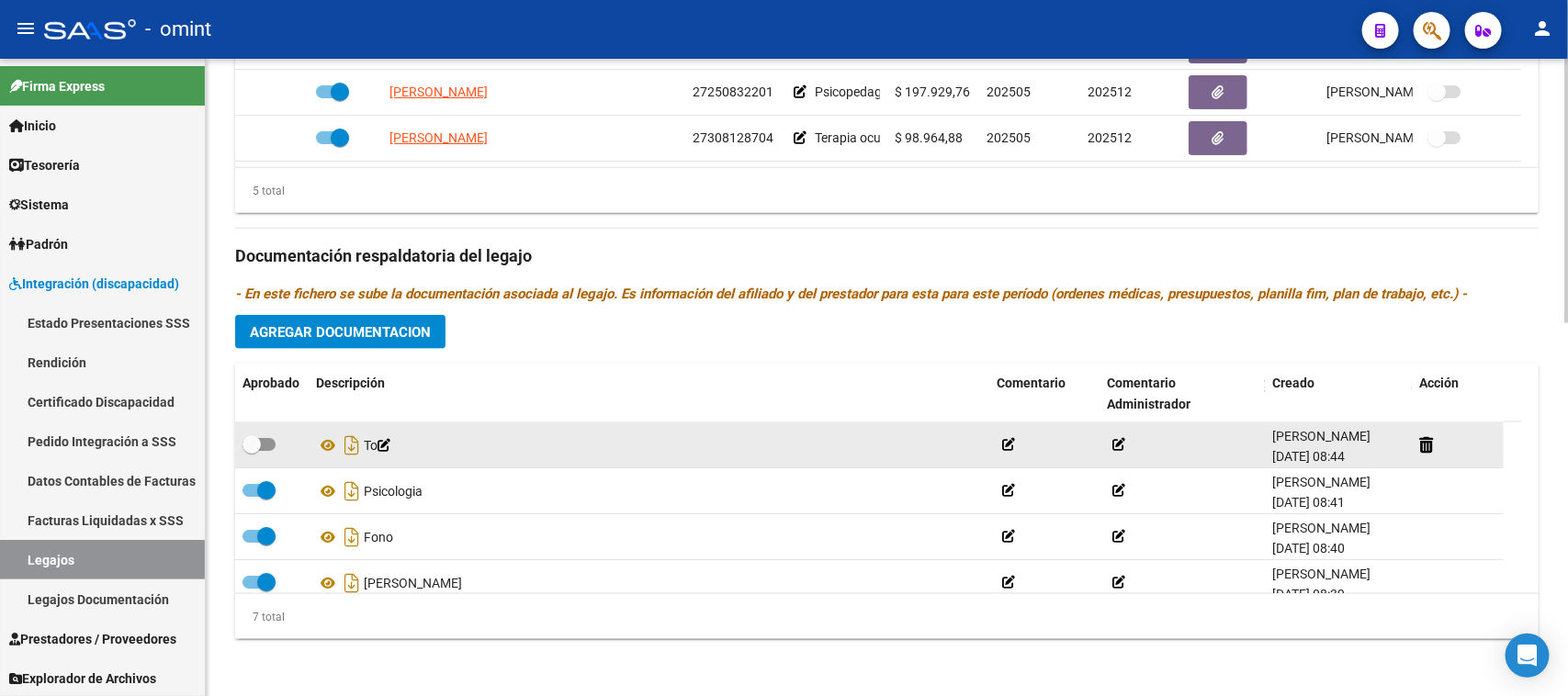
click at [266, 442] on span at bounding box center [259, 444] width 33 height 13
click at [251, 451] on input "checkbox" at bounding box center [250, 451] width 1 height 1
checkbox input "true"
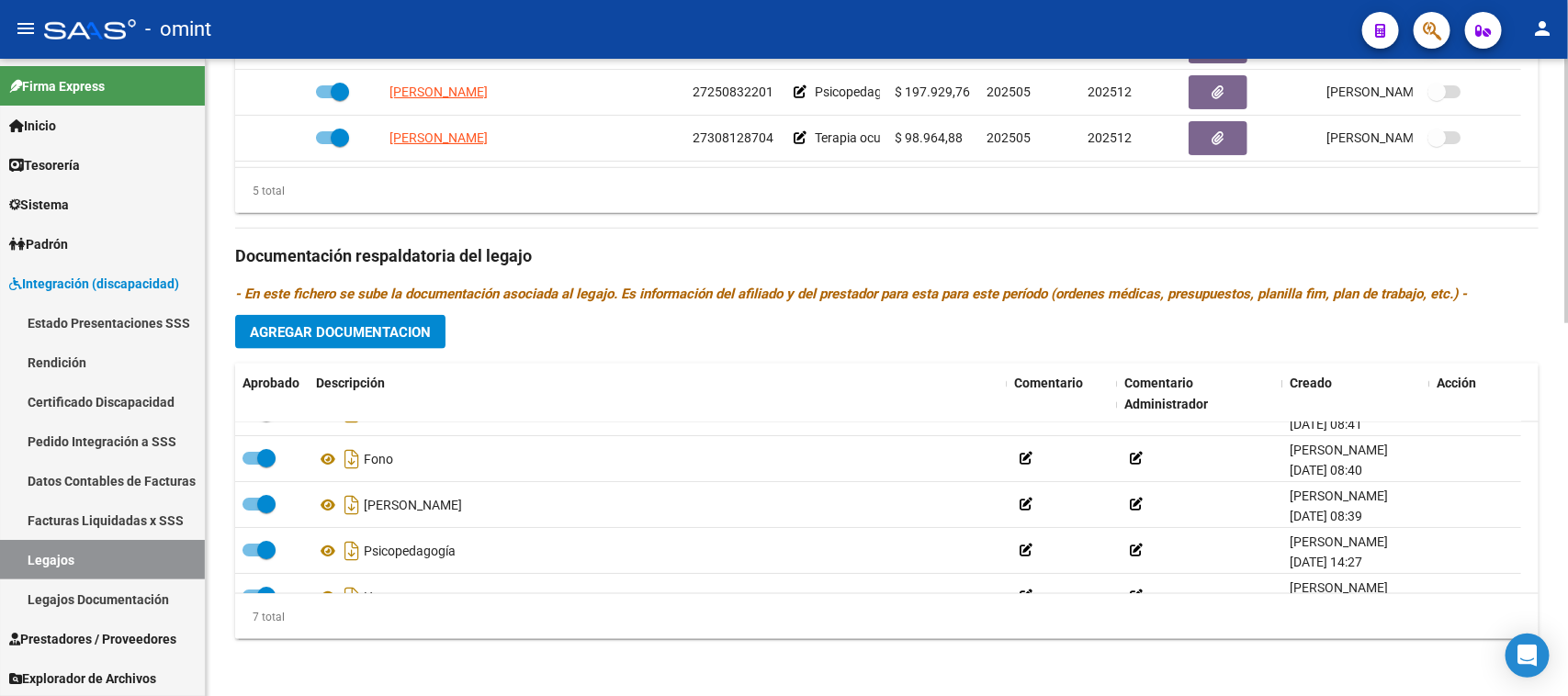
scroll to position [157, 0]
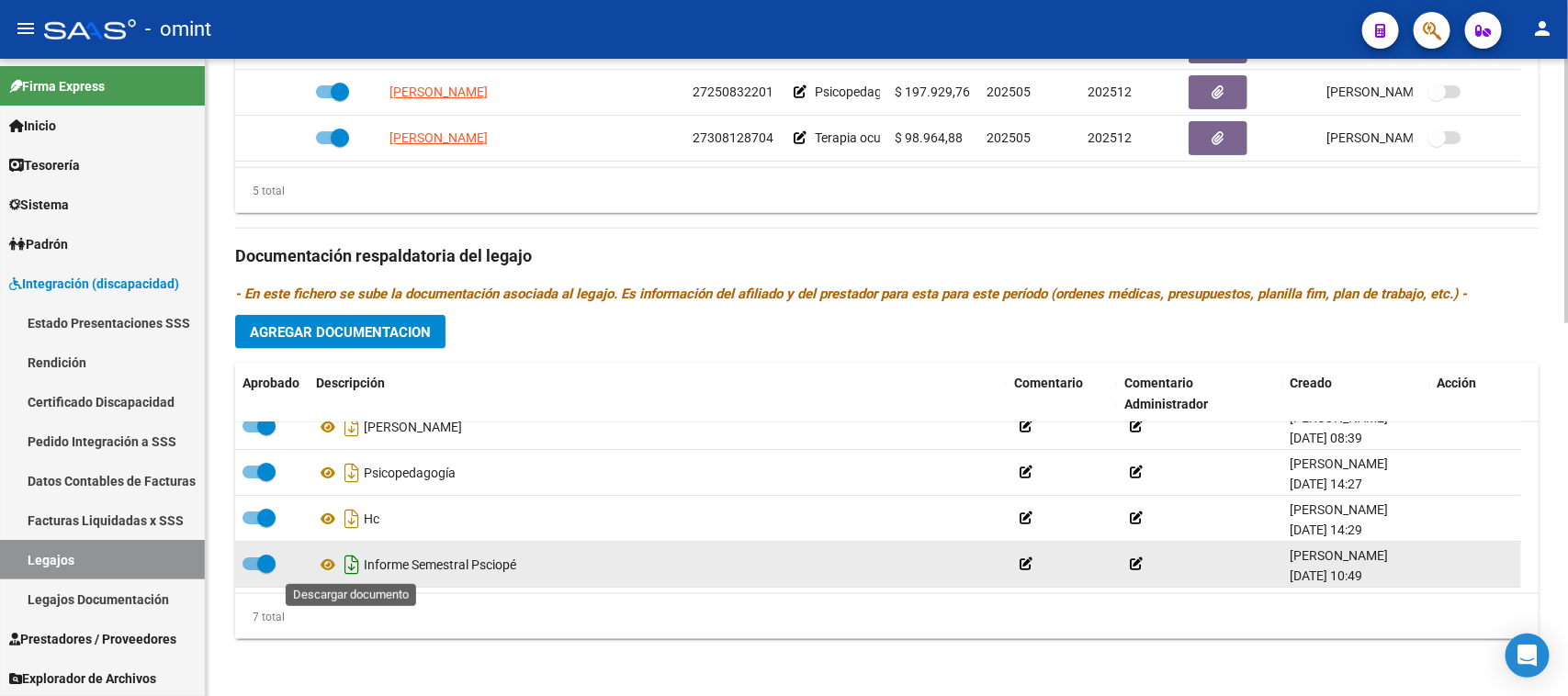
click at [350, 567] on icon "Descargar documento" at bounding box center [351, 565] width 24 height 29
click at [257, 554] on span at bounding box center [266, 563] width 18 height 18
click at [251, 571] on input "checkbox" at bounding box center [250, 571] width 1 height 1
checkbox input "false"
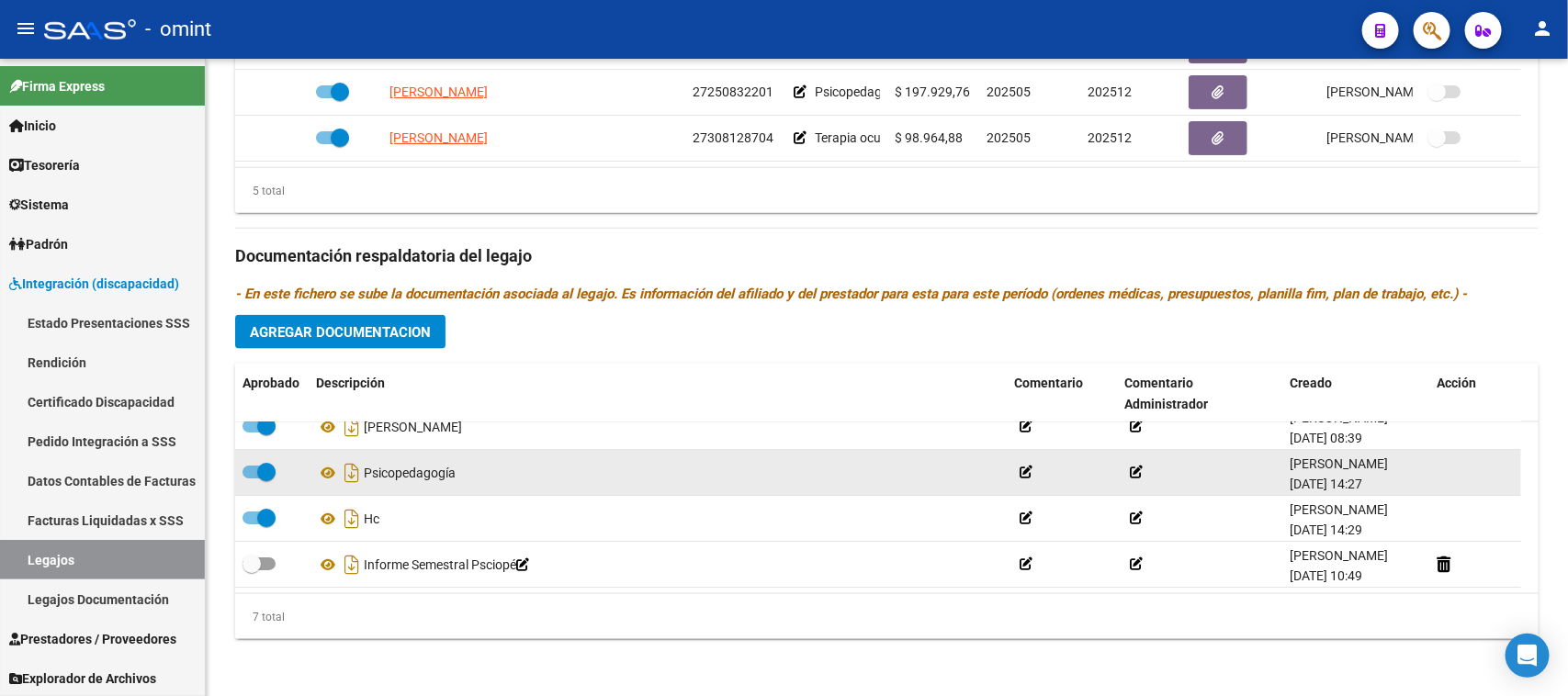
click at [250, 476] on label at bounding box center [259, 472] width 33 height 22
click at [250, 479] on input "checkbox" at bounding box center [250, 479] width 1 height 1
click at [1457, 464] on div at bounding box center [1475, 473] width 77 height 21
click at [1439, 473] on icon at bounding box center [1444, 473] width 14 height 17
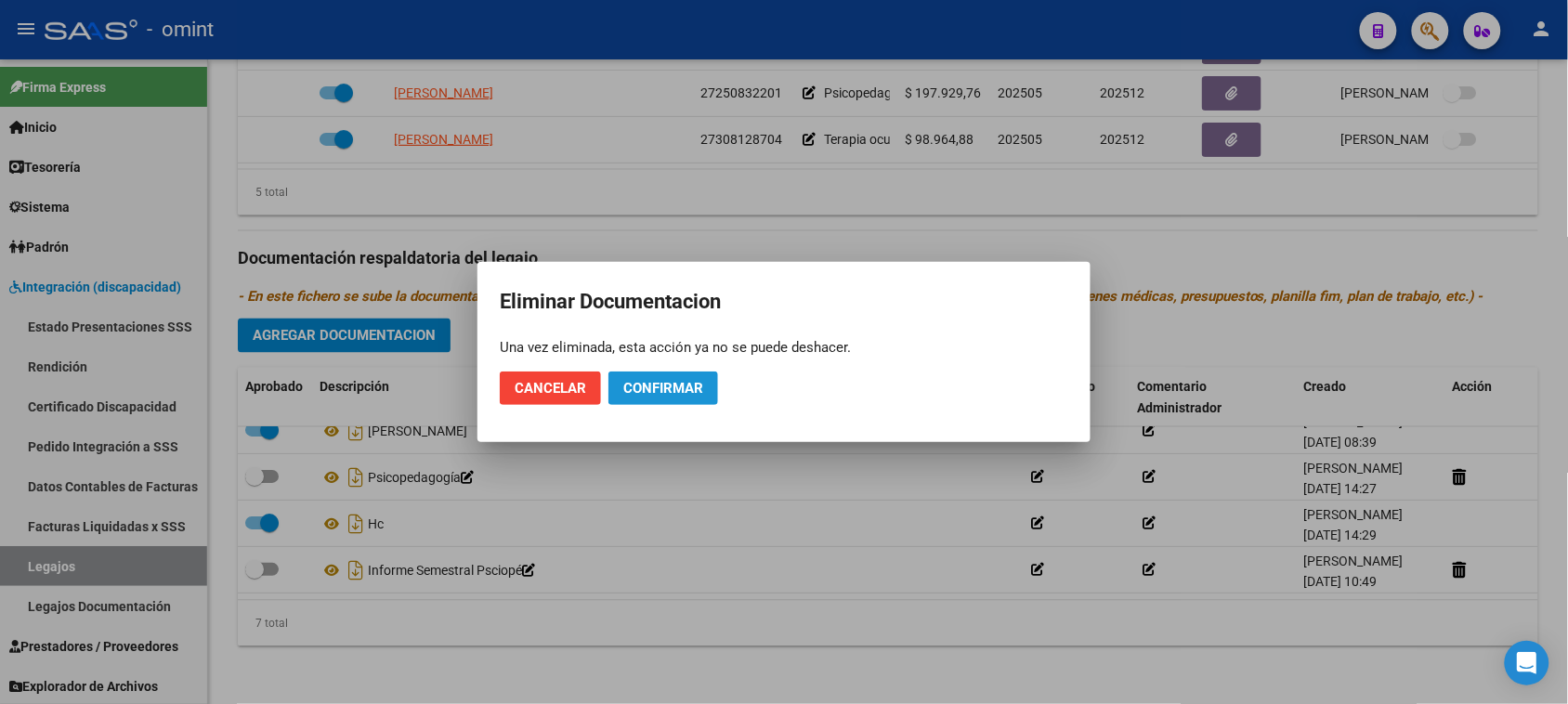
click at [712, 388] on button "Confirmar" at bounding box center [664, 388] width 110 height 33
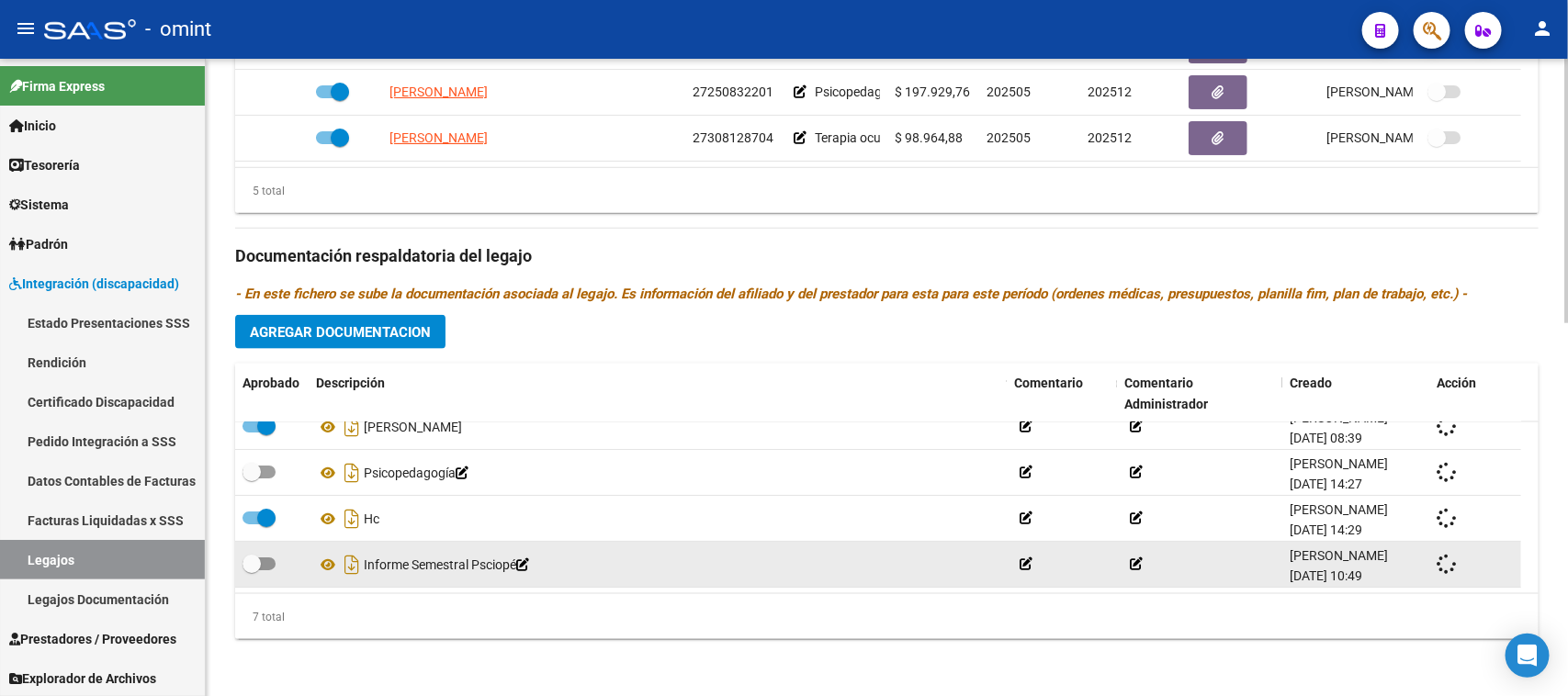
checkbox input "true"
checkbox input "false"
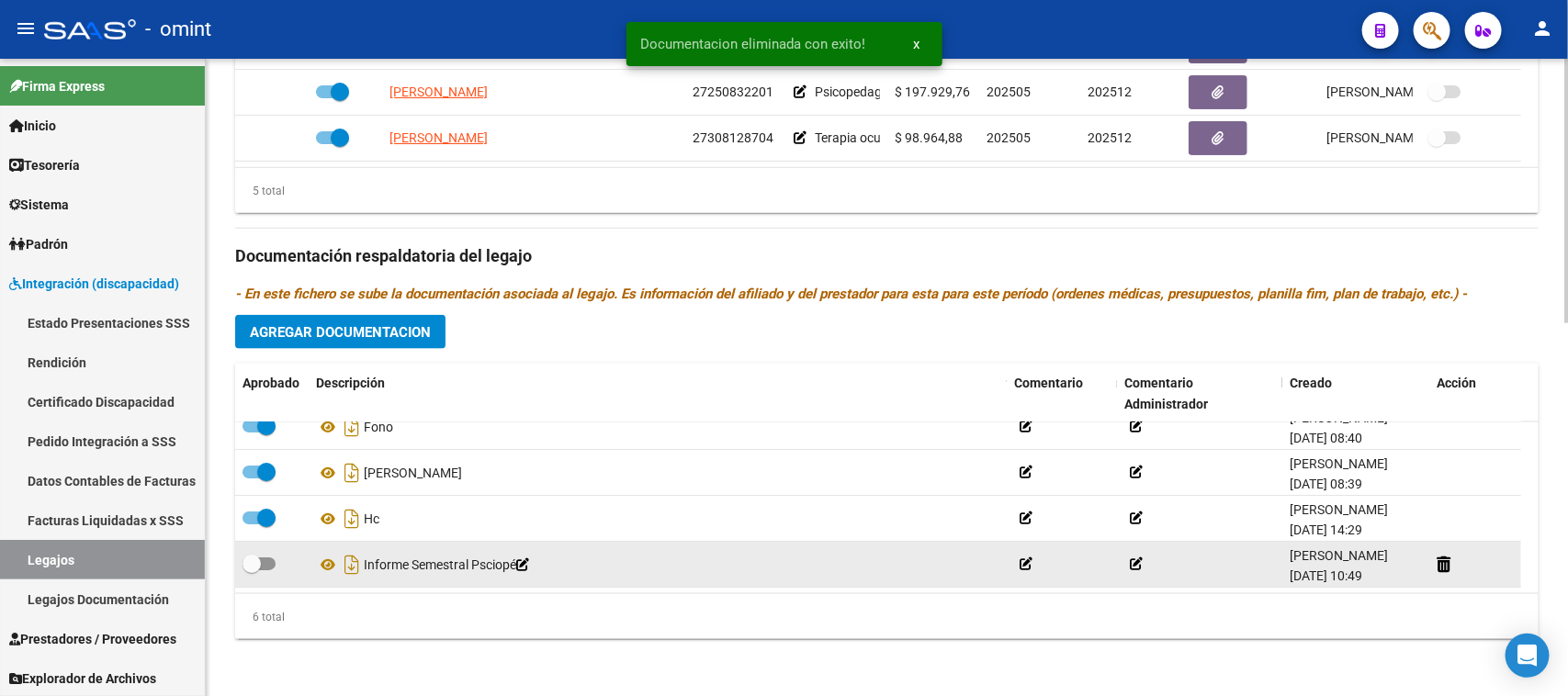
click at [1454, 566] on div at bounding box center [1475, 565] width 77 height 21
click at [1442, 565] on icon at bounding box center [1444, 564] width 14 height 17
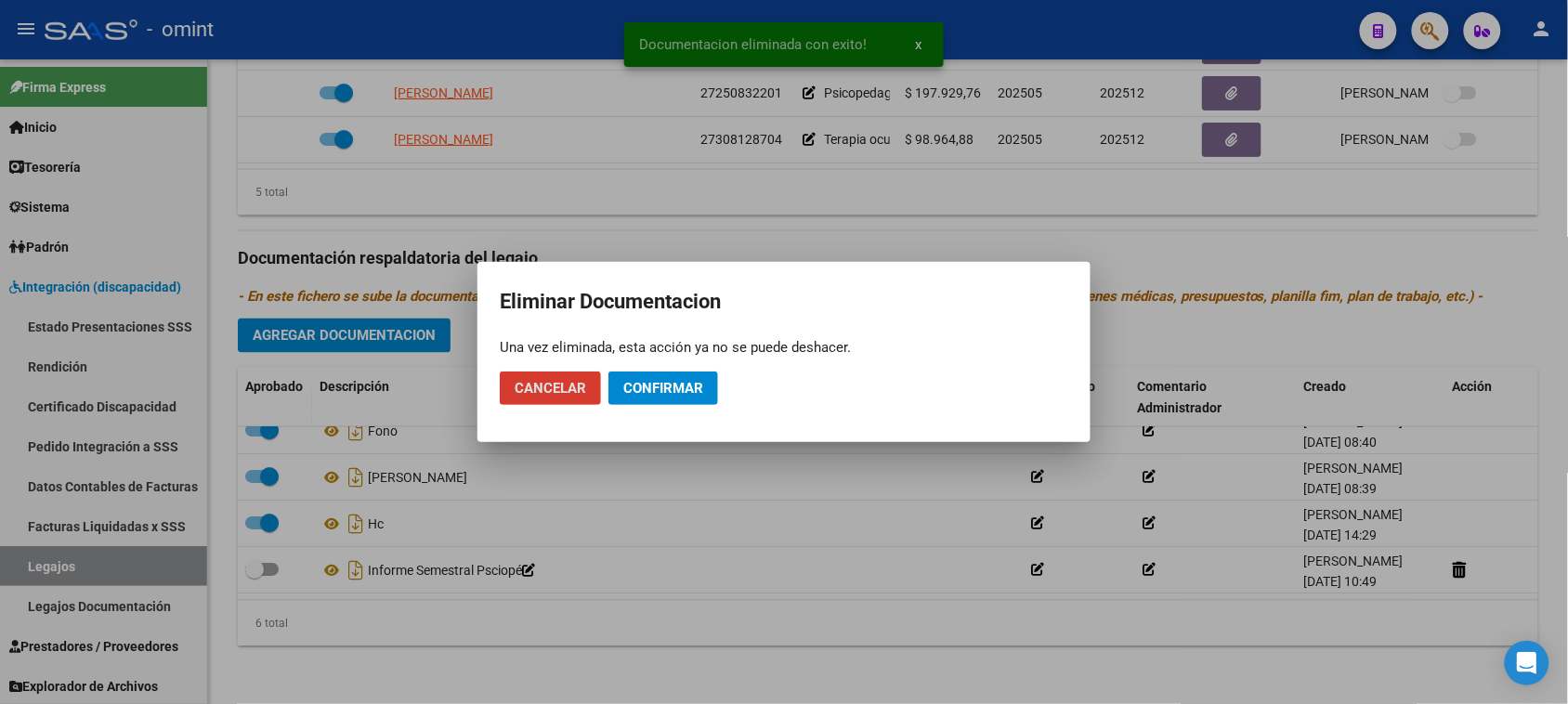
click at [639, 392] on span "Confirmar" at bounding box center [663, 388] width 80 height 17
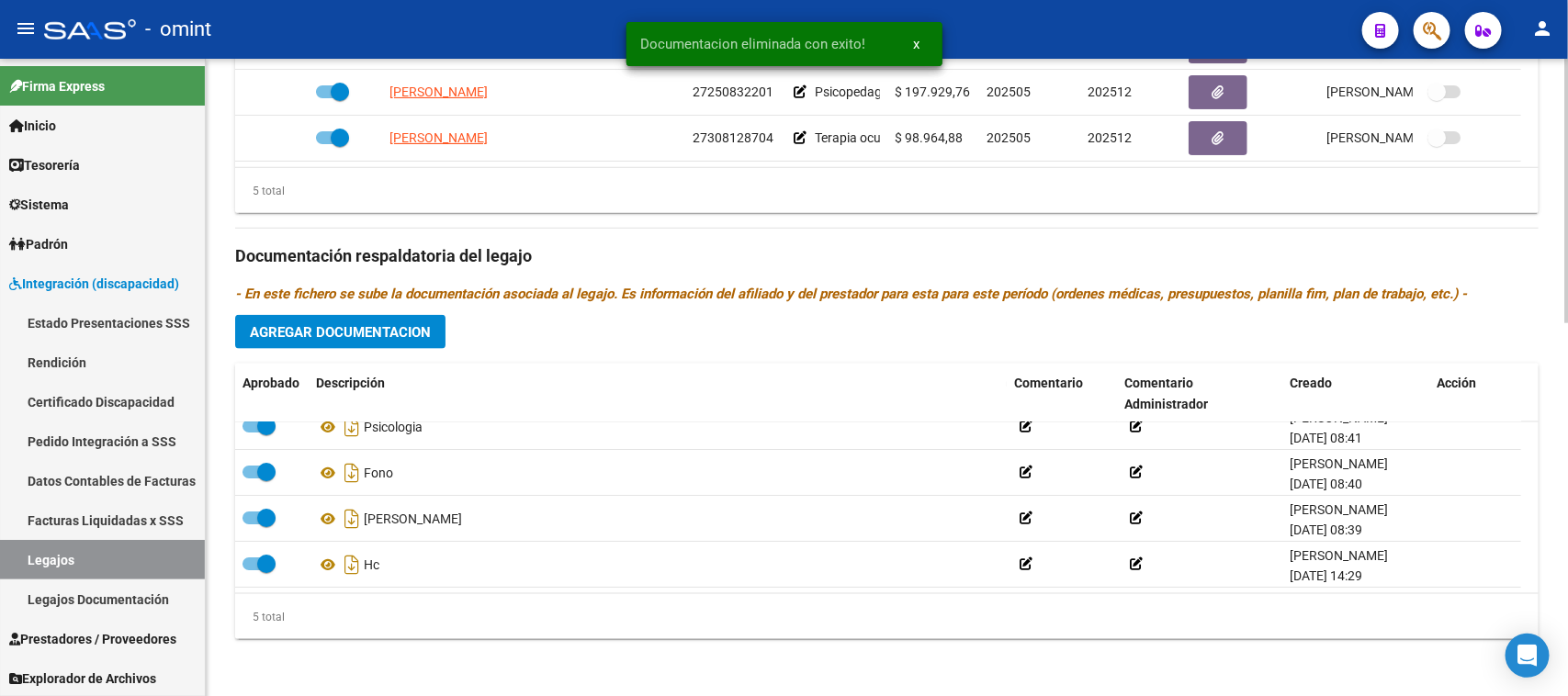
scroll to position [65, 0]
click at [384, 332] on span "Agregar Documentacion" at bounding box center [340, 332] width 181 height 17
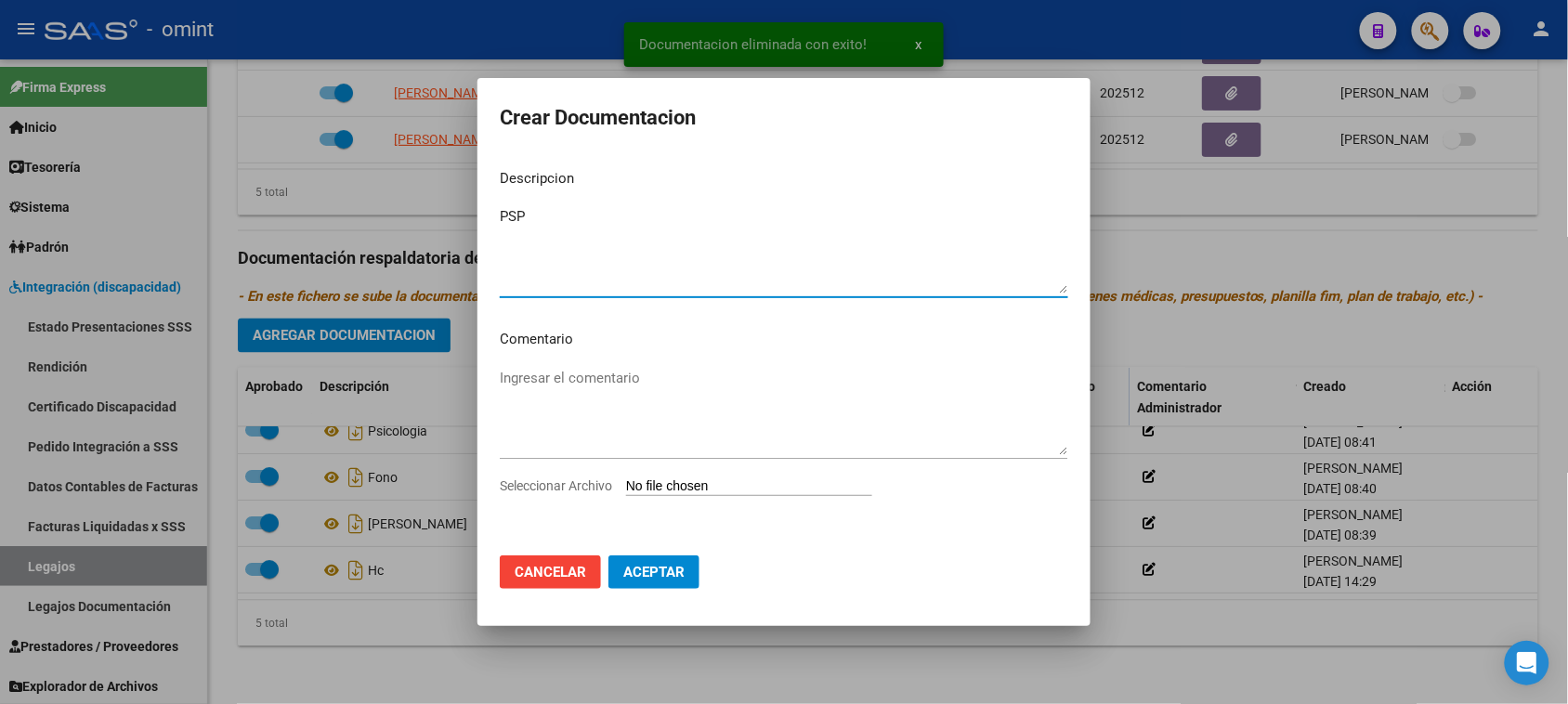
type textarea "PSP"
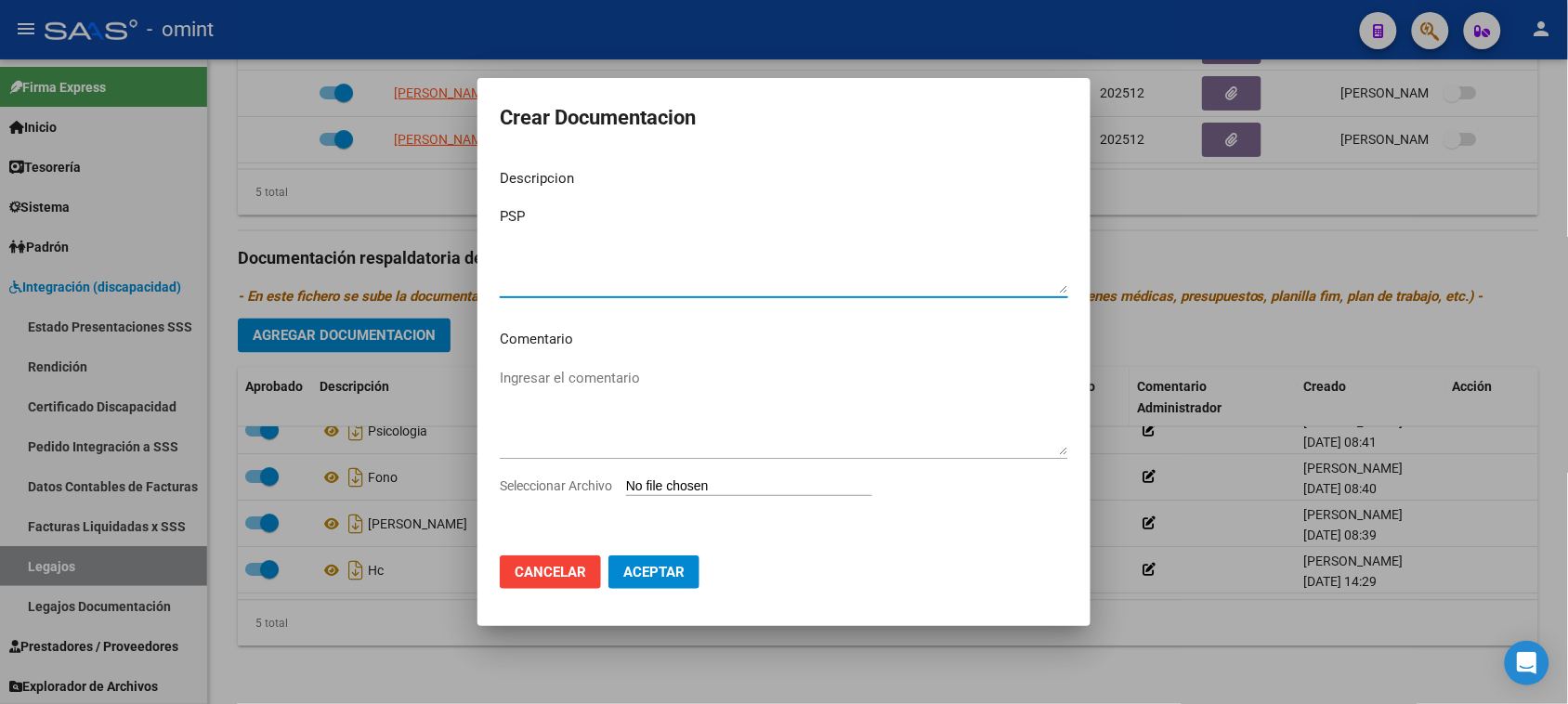
type input "C:\fakepath\PSP PRESTACION.pdf"
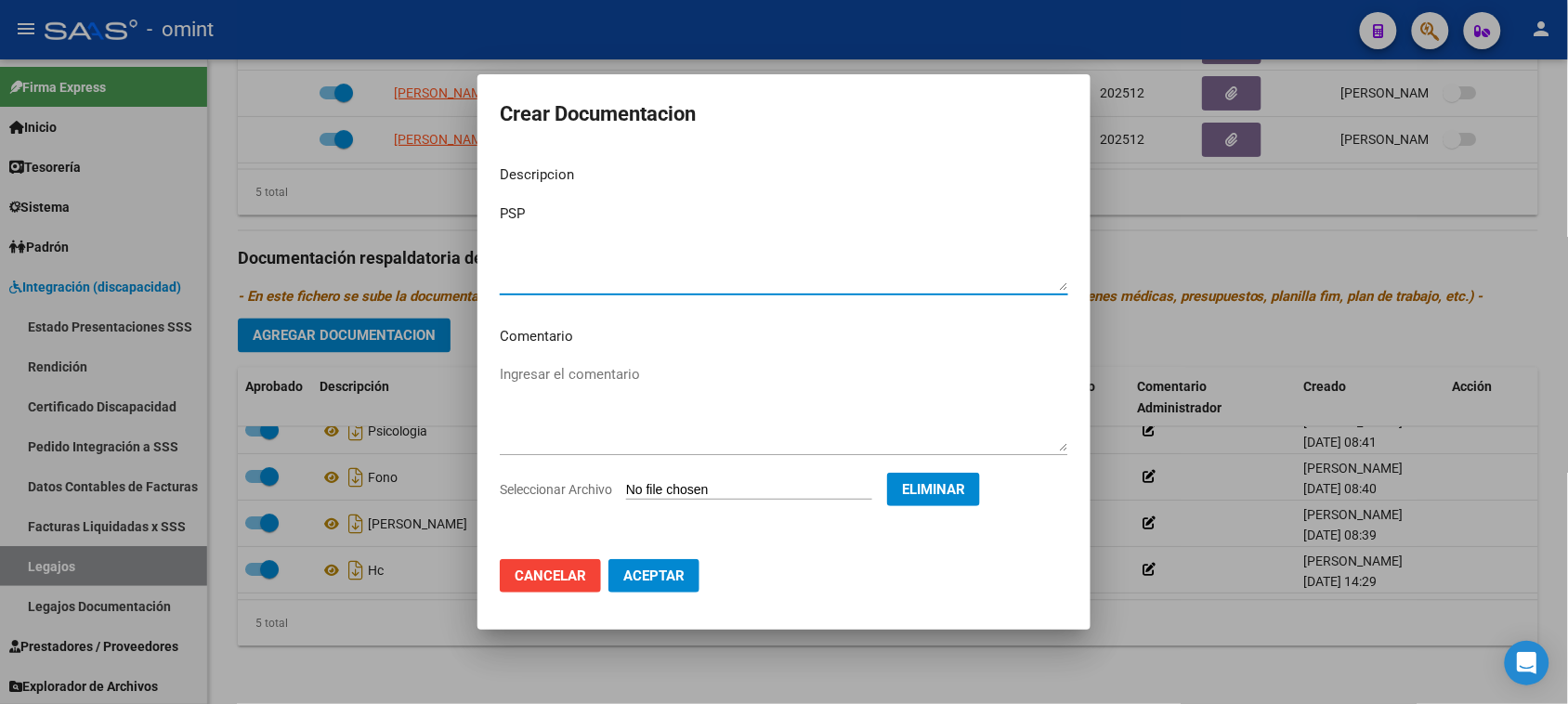
click at [678, 581] on span "Aceptar" at bounding box center [654, 575] width 61 height 17
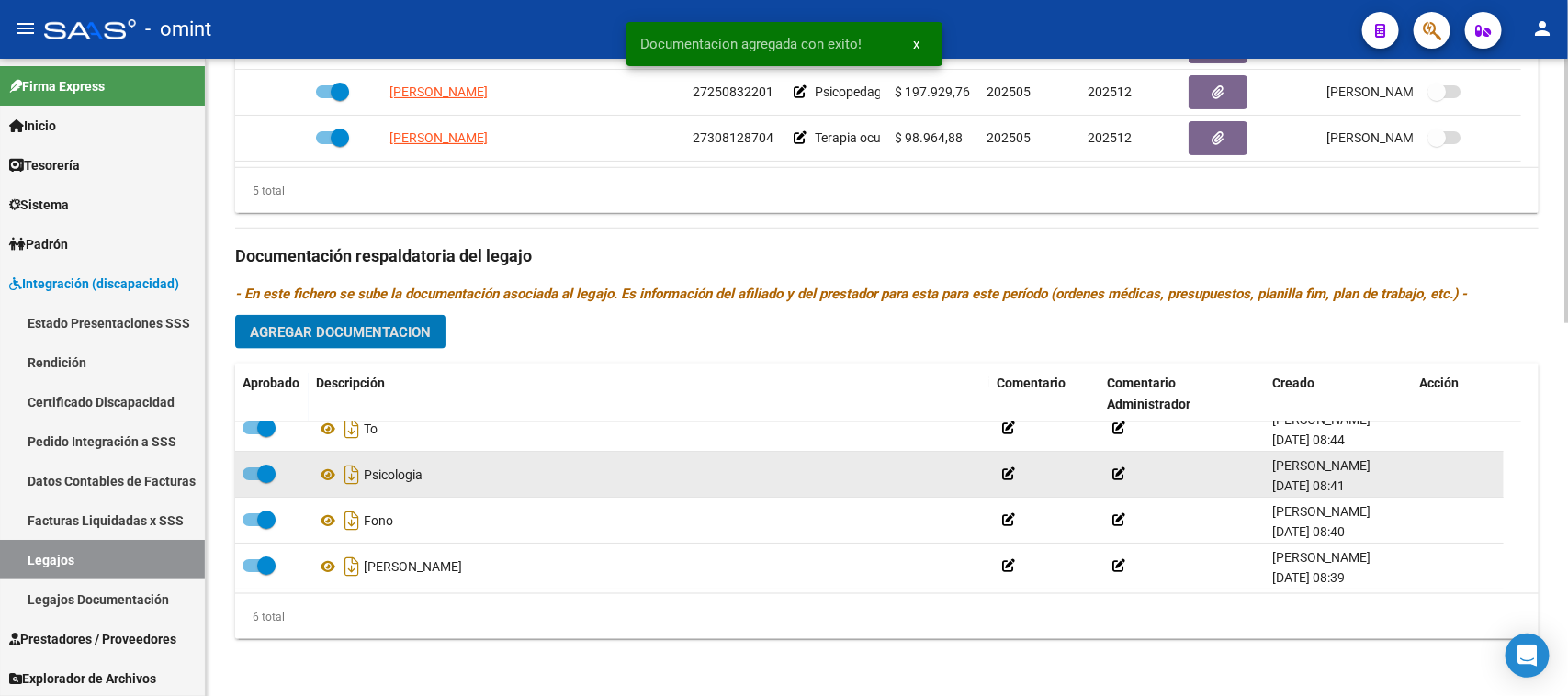
scroll to position [0, 0]
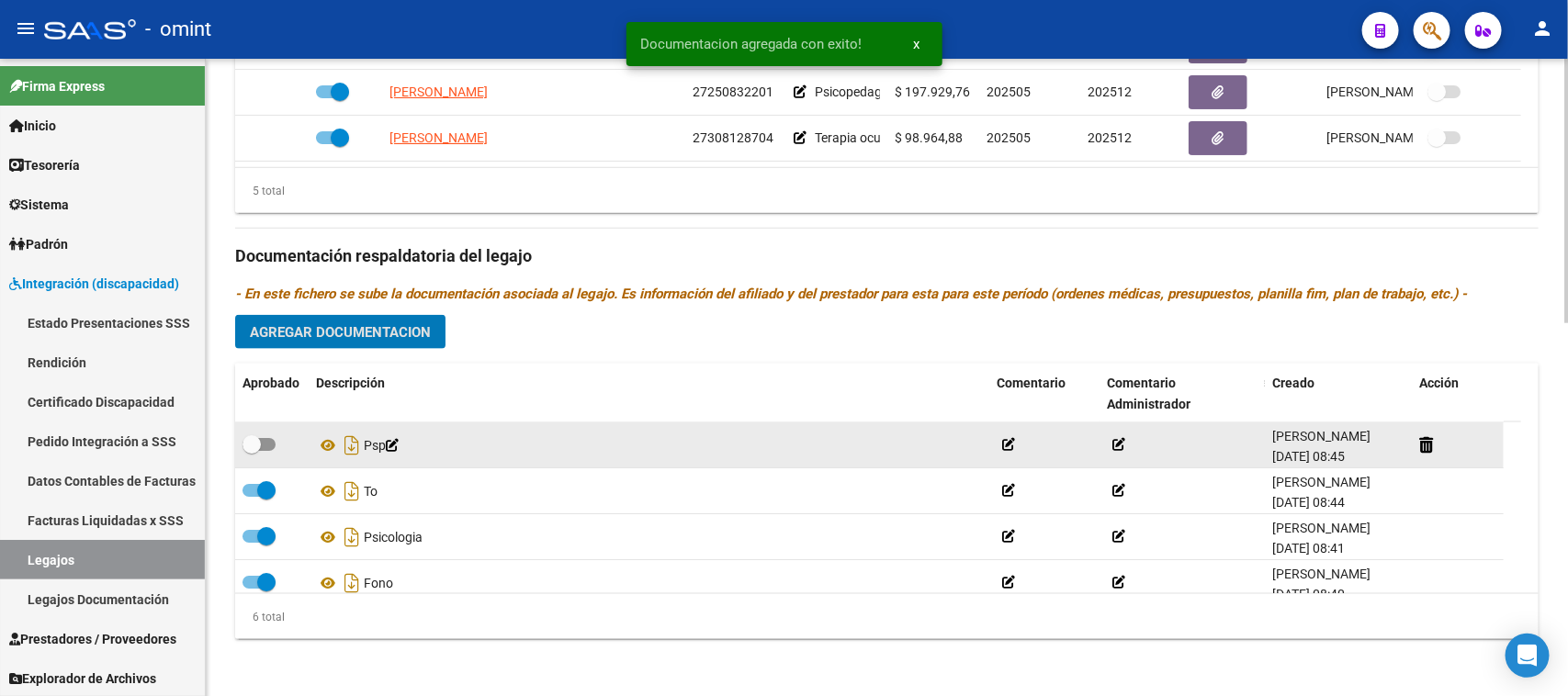
click at [263, 447] on span at bounding box center [259, 444] width 33 height 13
click at [251, 451] on input "checkbox" at bounding box center [250, 451] width 1 height 1
checkbox input "true"
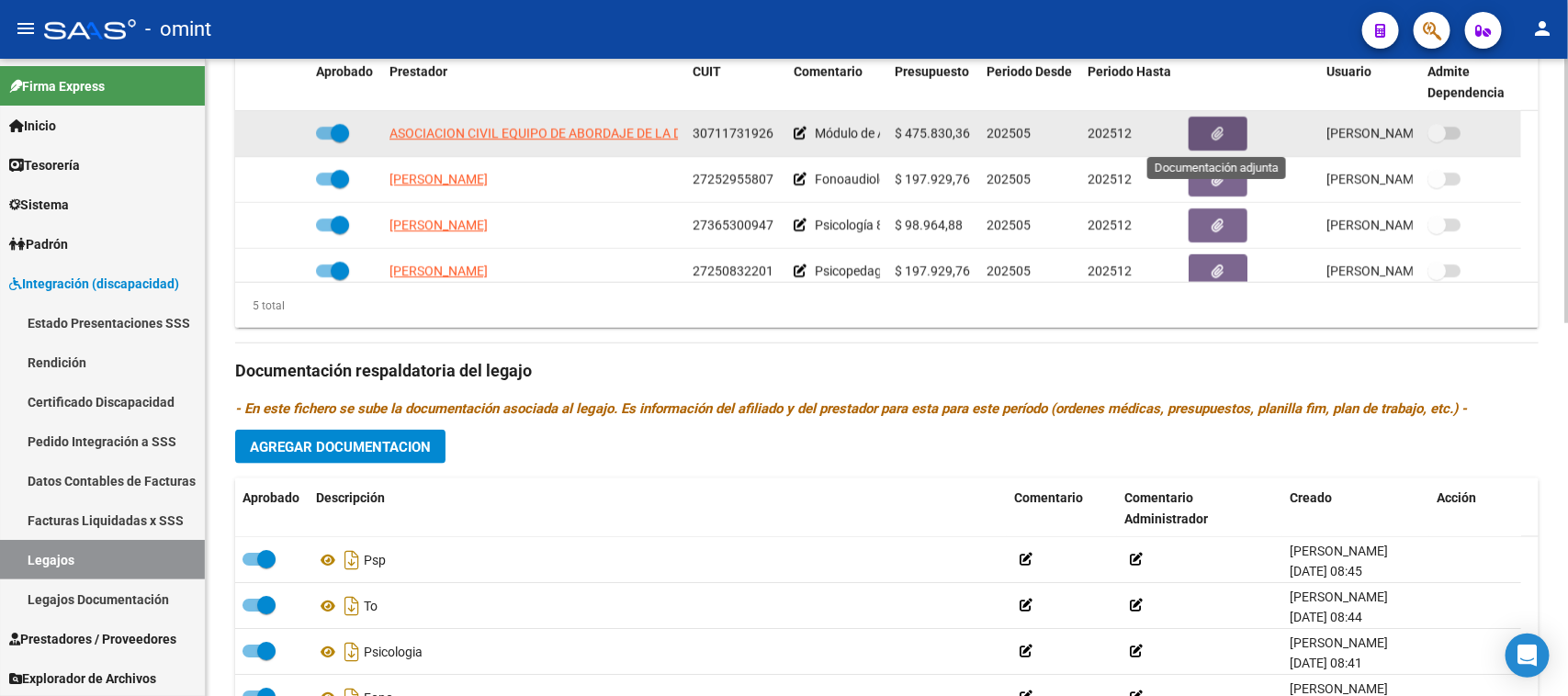
click at [1221, 140] on span "button" at bounding box center [1218, 134] width 12 height 17
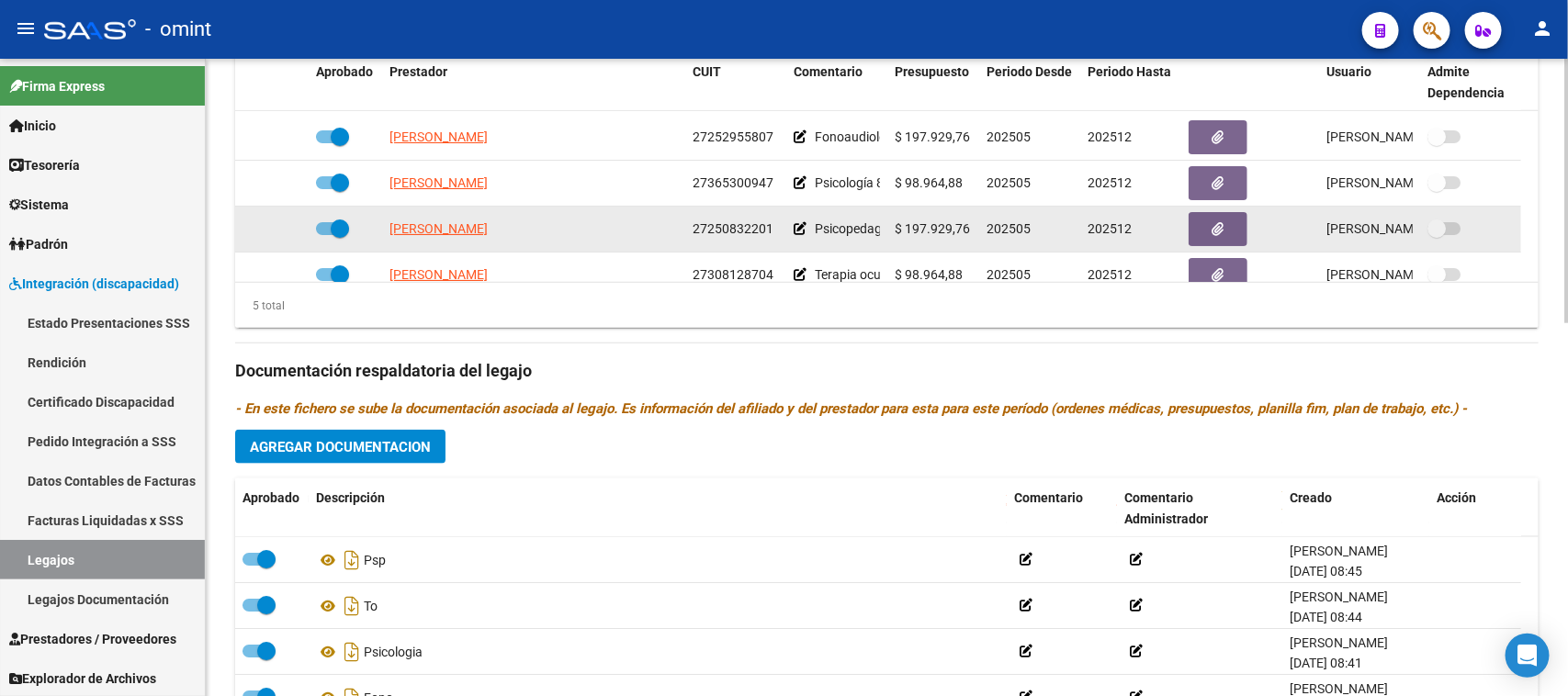
scroll to position [65, 0]
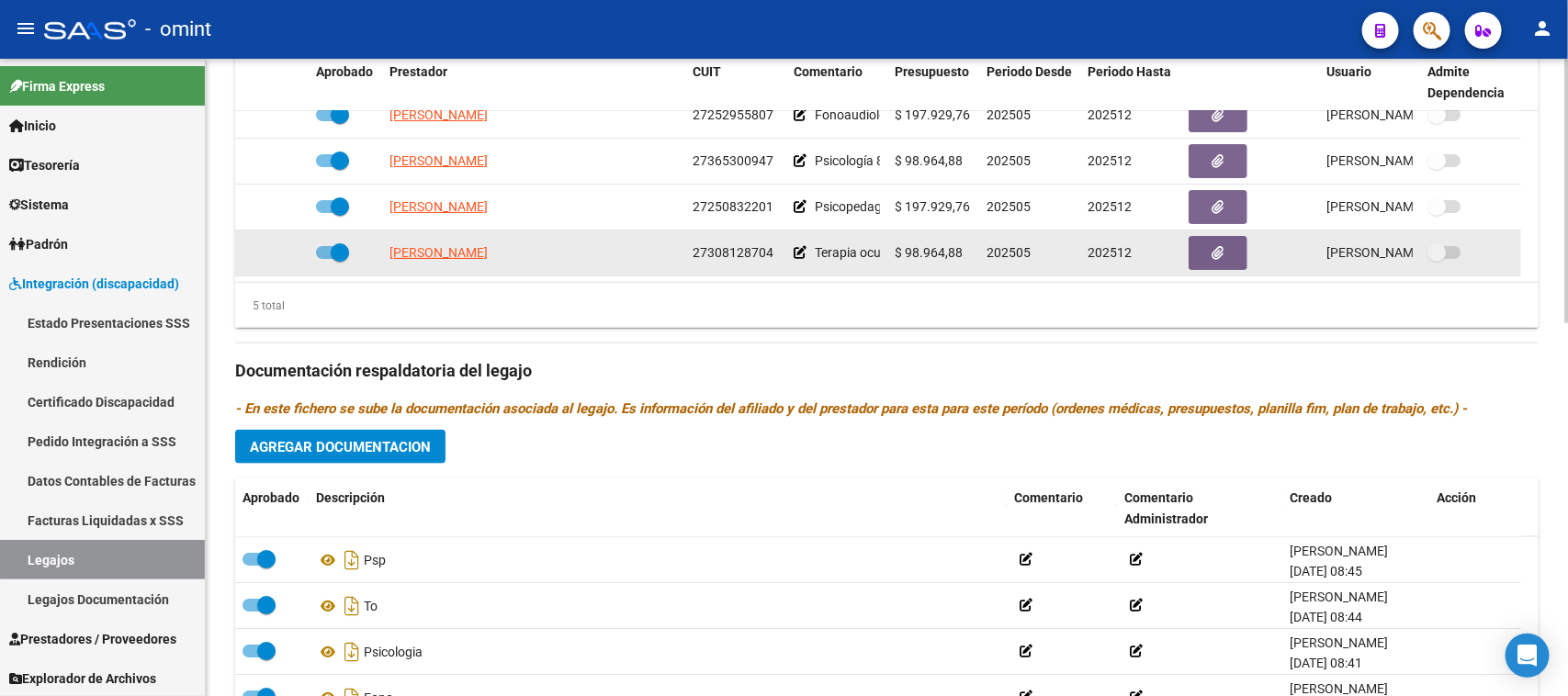
click at [742, 252] on span "27308128704" at bounding box center [732, 252] width 81 height 15
copy span "27308128704"
click at [1226, 250] on button "button" at bounding box center [1218, 252] width 59 height 34
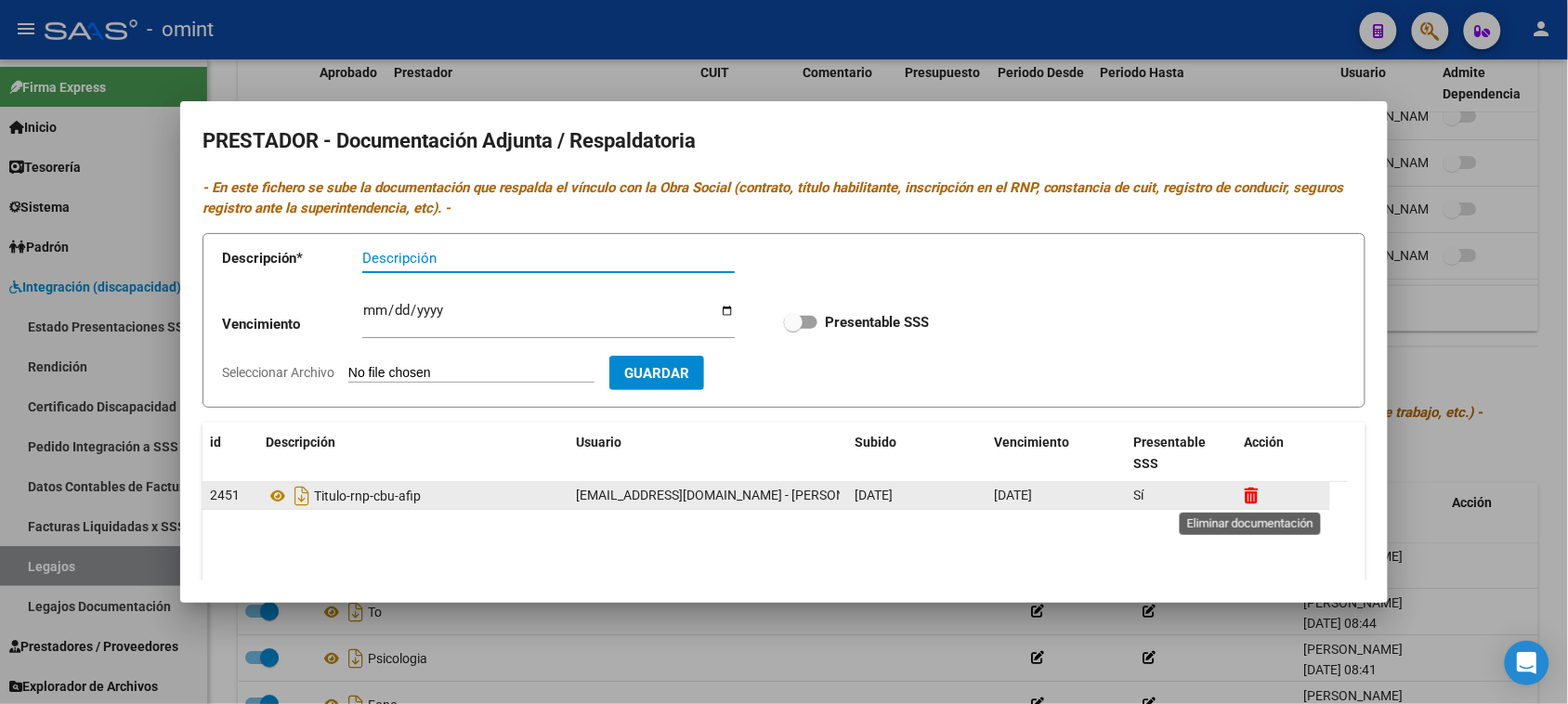
click at [1250, 500] on icon at bounding box center [1252, 496] width 14 height 18
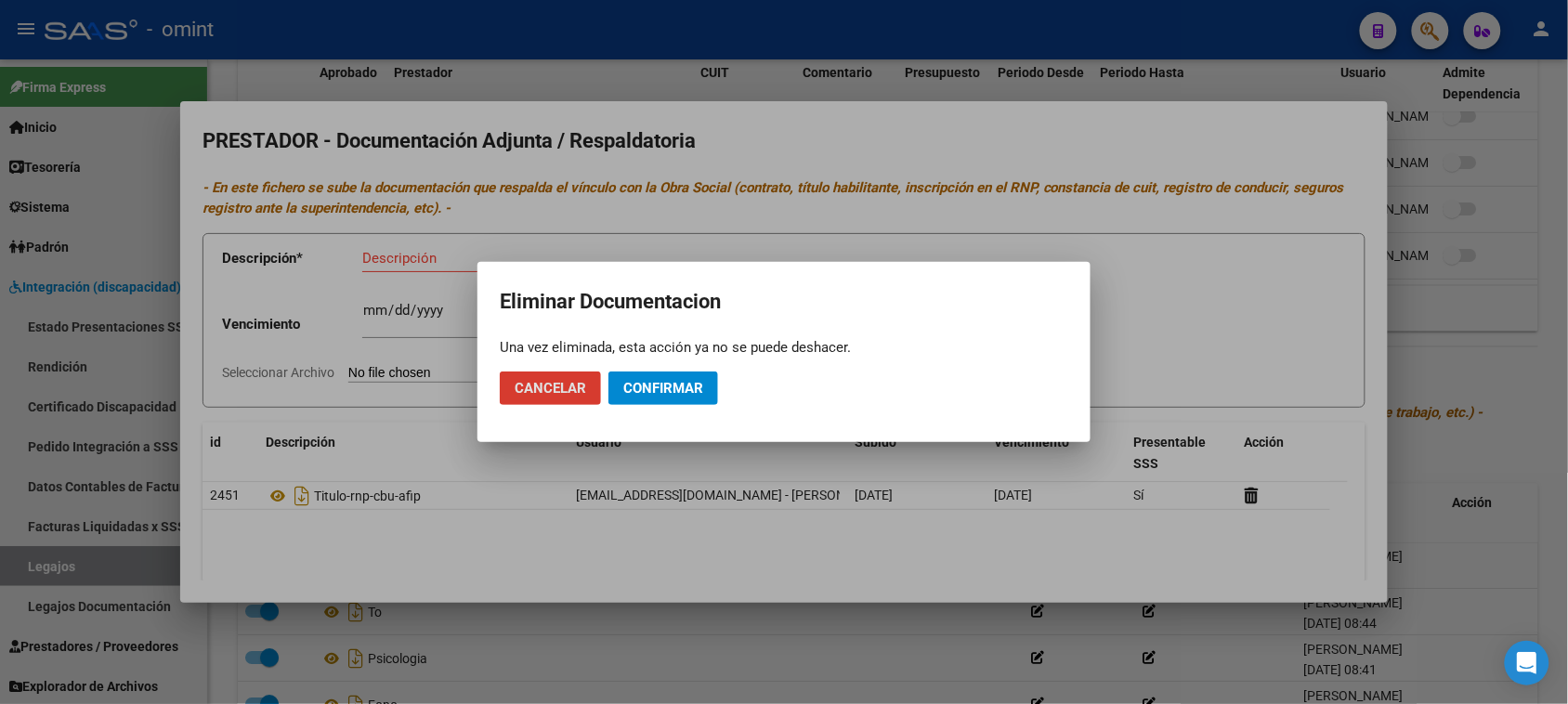
click at [699, 387] on span "Confirmar" at bounding box center [663, 388] width 80 height 17
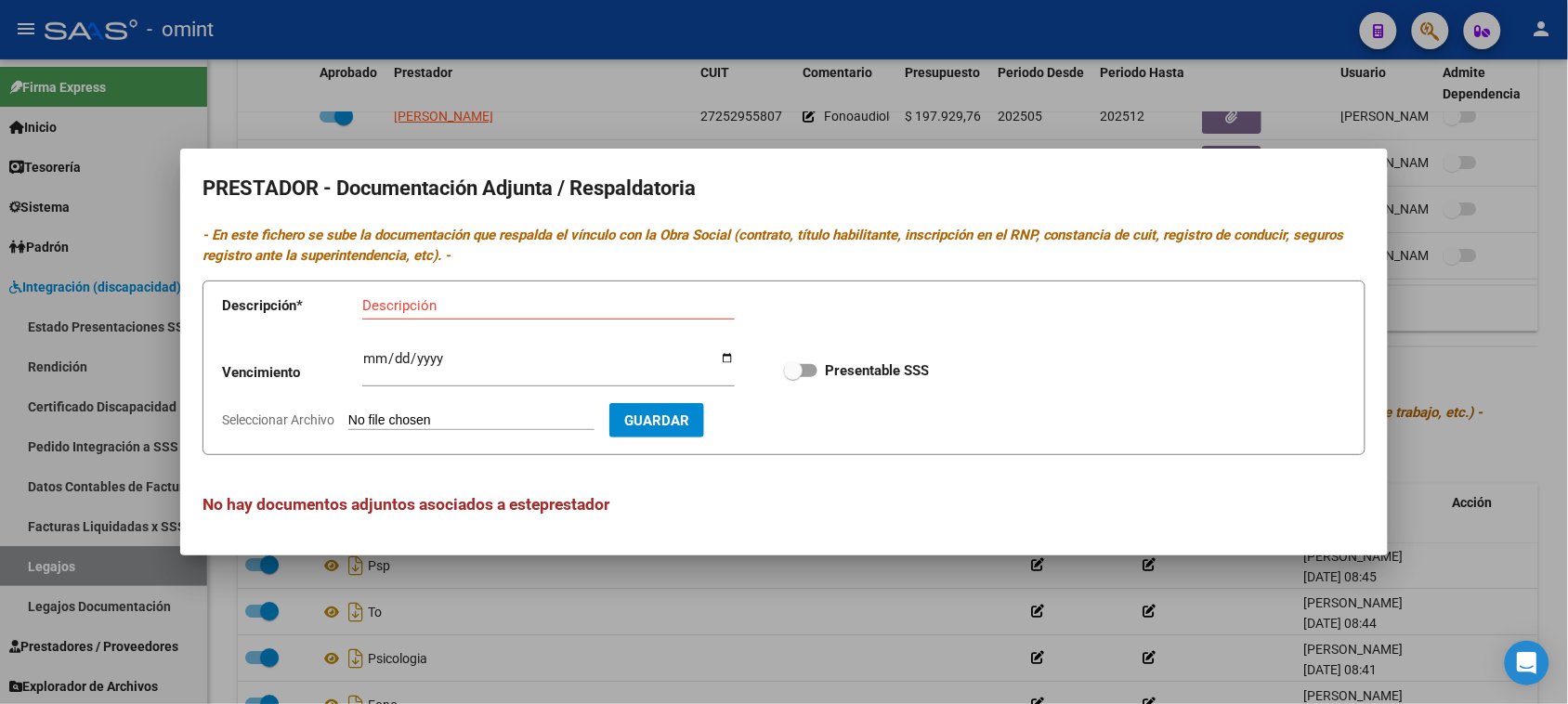
click at [562, 314] on div "Descripción" at bounding box center [548, 305] width 372 height 27
paste input "Título/RNP/CBU/ARCA"
type input "Título/RNP/CBU/ARCA"
type input "2030-01-29"
click at [792, 377] on input "Presentable SSS" at bounding box center [792, 377] width 1 height 1
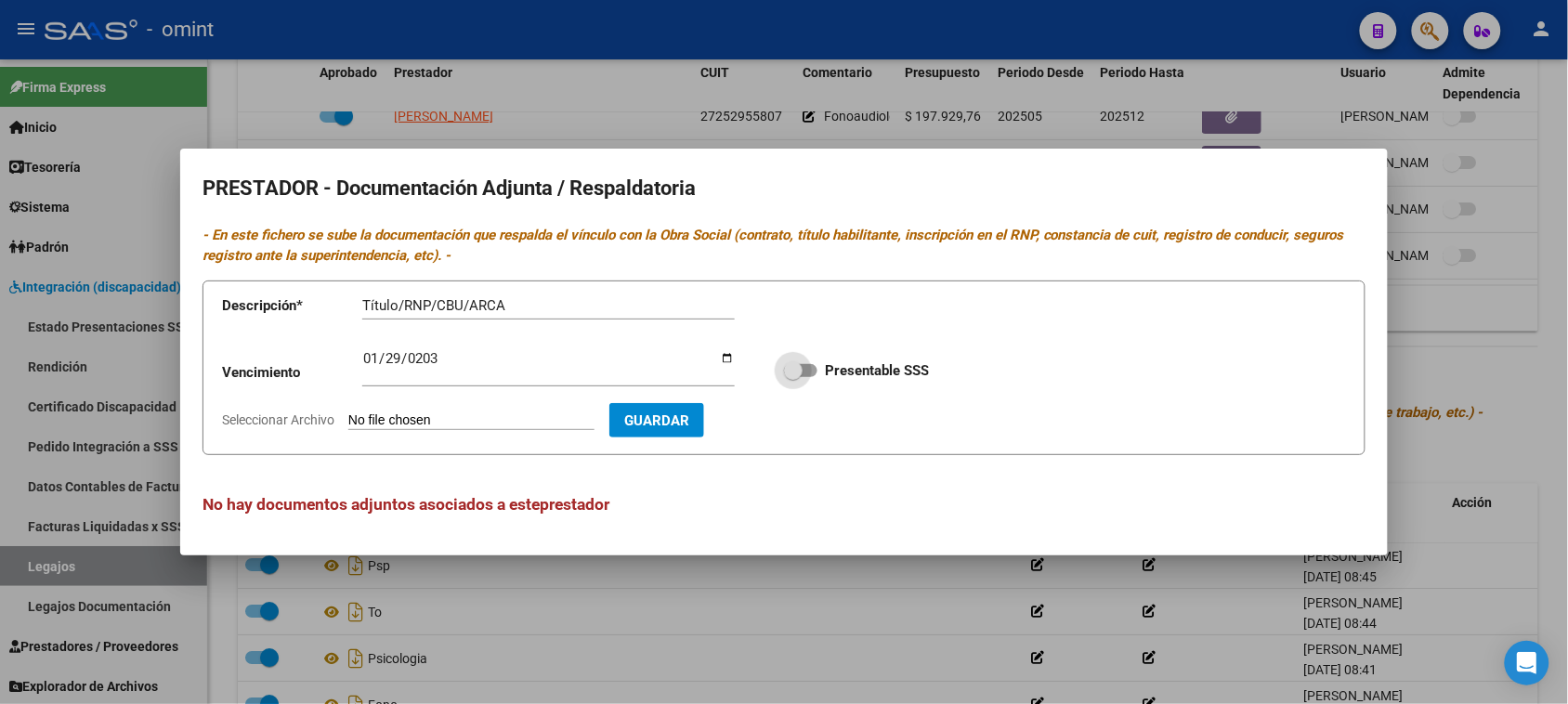
checkbox input "true"
type input "C:\fakepath\TO PRESTADOR.pdf"
click at [797, 420] on span "Guardar" at bounding box center [765, 420] width 65 height 17
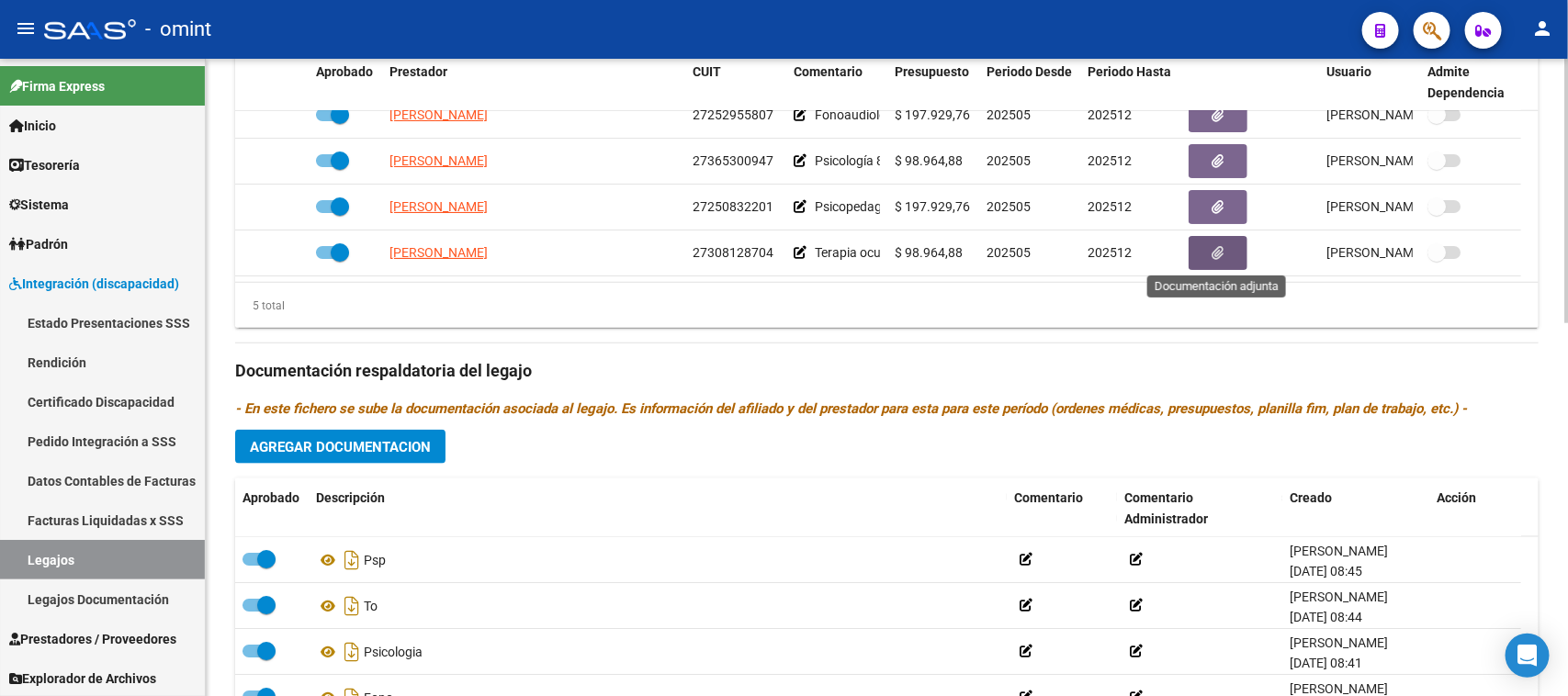
scroll to position [901, 0]
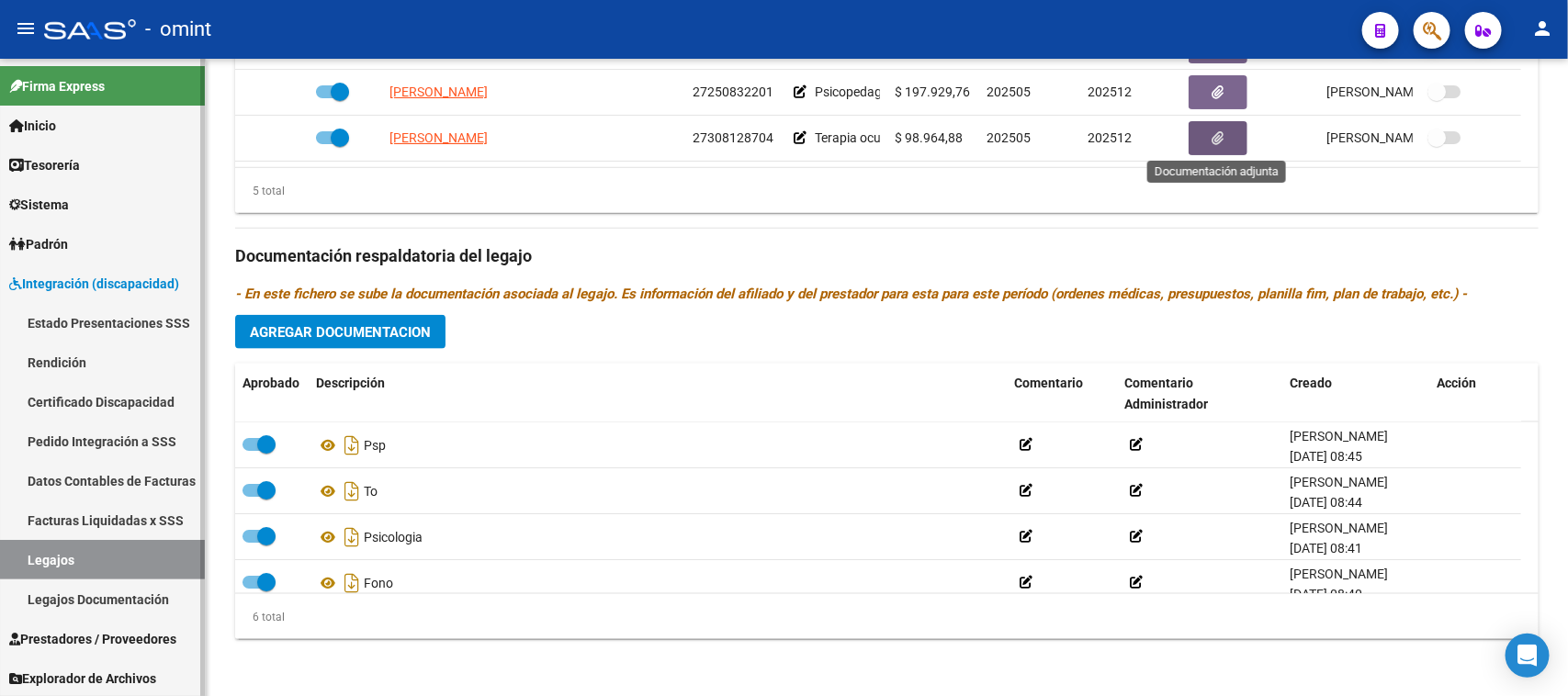
click at [141, 557] on link "Legajos" at bounding box center [102, 559] width 205 height 40
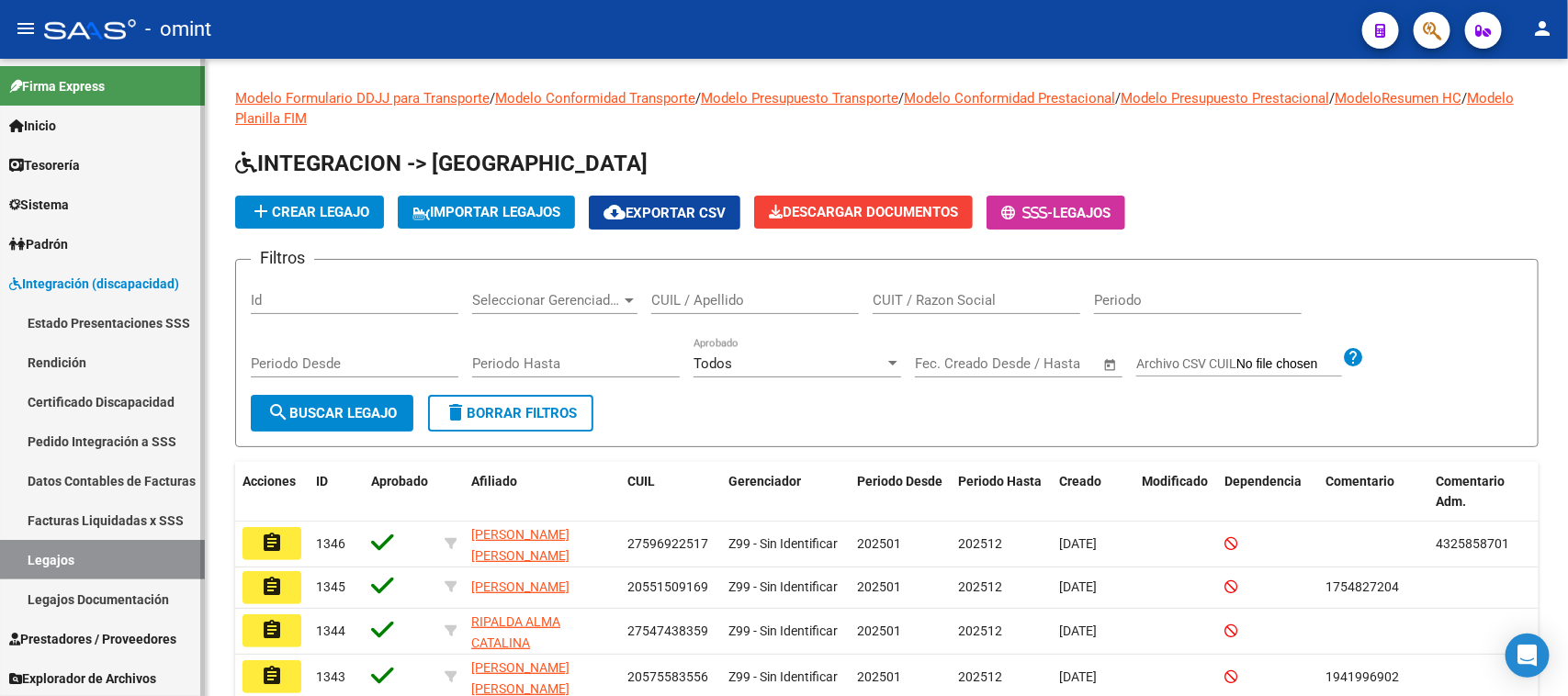
click at [108, 517] on link "Facturas Liquidadas x SSS" at bounding box center [102, 520] width 205 height 40
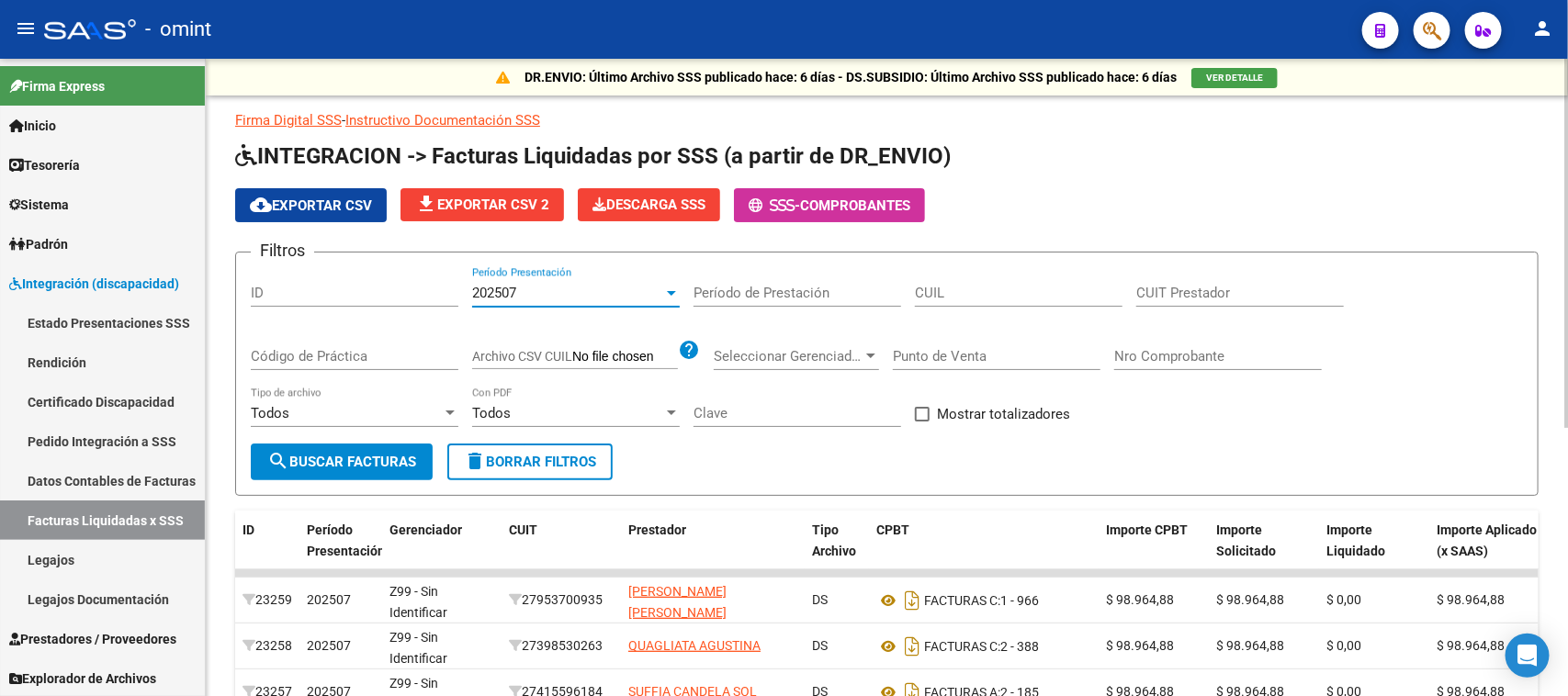
click at [537, 292] on div "202507" at bounding box center [567, 292] width 191 height 17
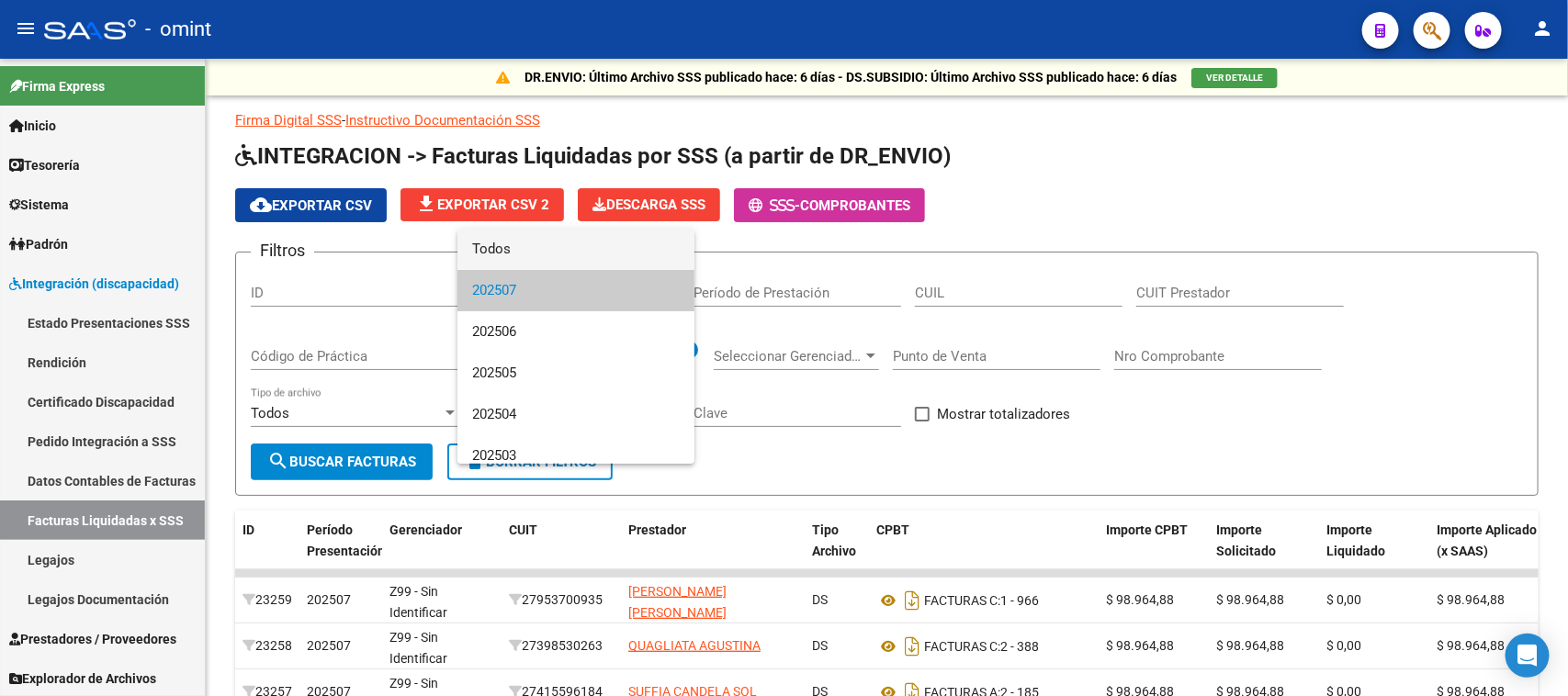
click at [540, 263] on span "Todos" at bounding box center [576, 249] width 208 height 42
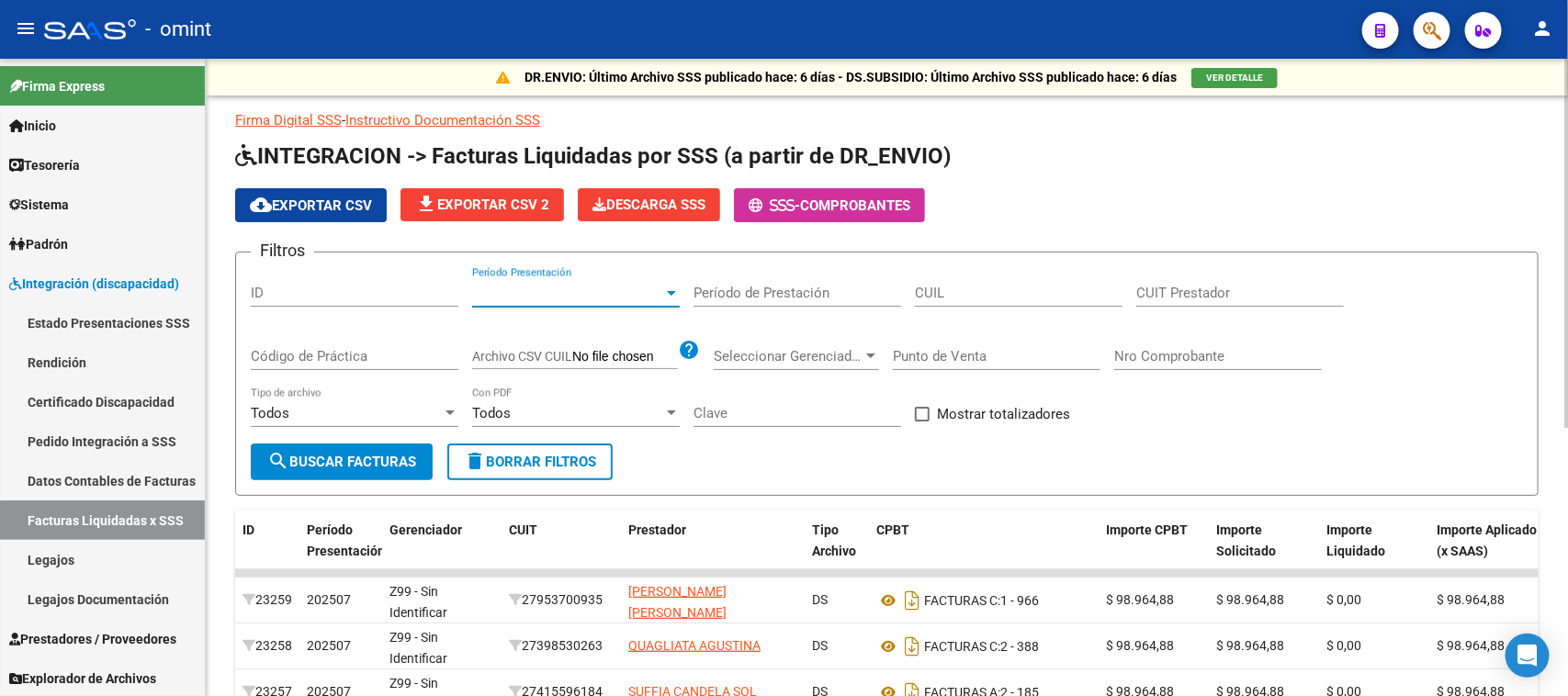
click at [958, 287] on input "CUIL" at bounding box center [1018, 292] width 208 height 17
paste input "20-54705425-4"
type input "20-54705425-4"
click at [402, 447] on button "search Buscar Facturas" at bounding box center [341, 462] width 182 height 37
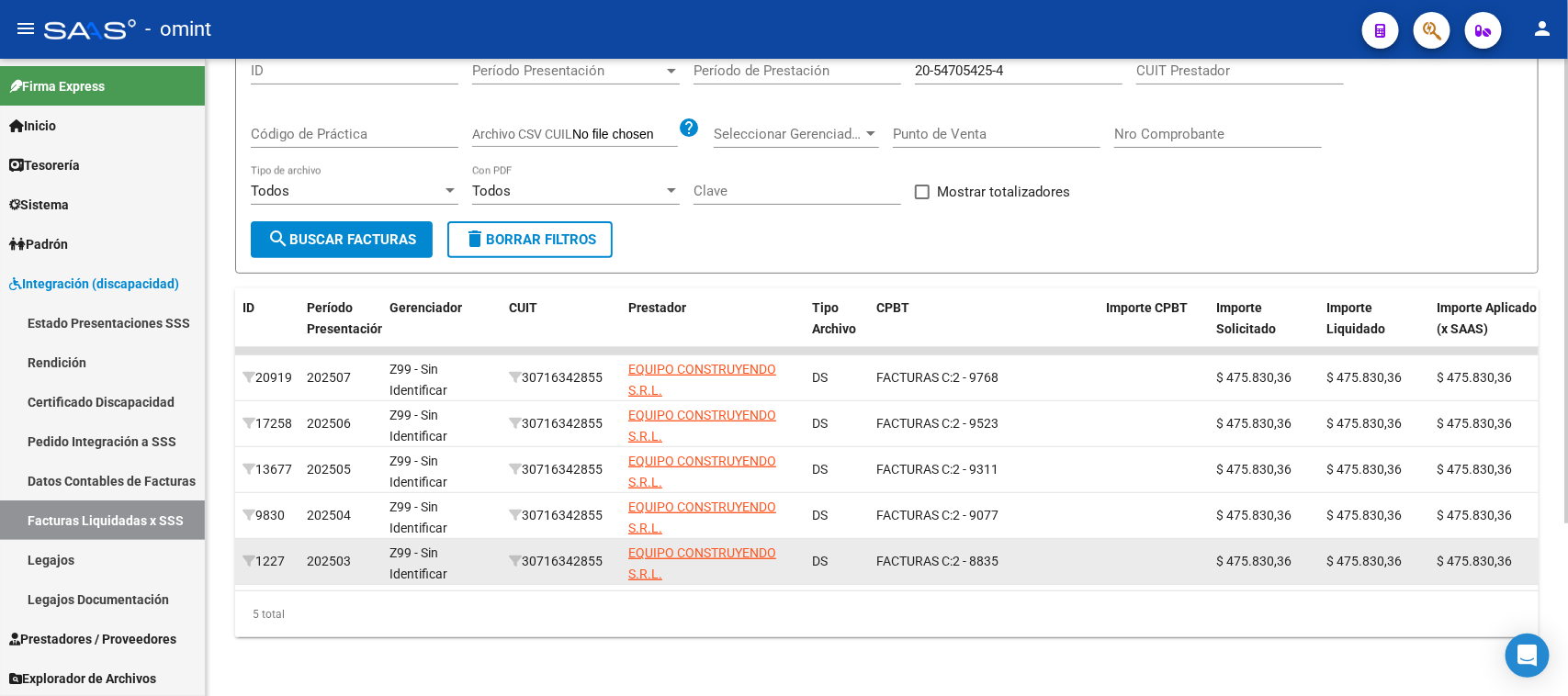
click at [557, 551] on div "30716342855" at bounding box center [561, 562] width 105 height 21
copy div "30716342855"
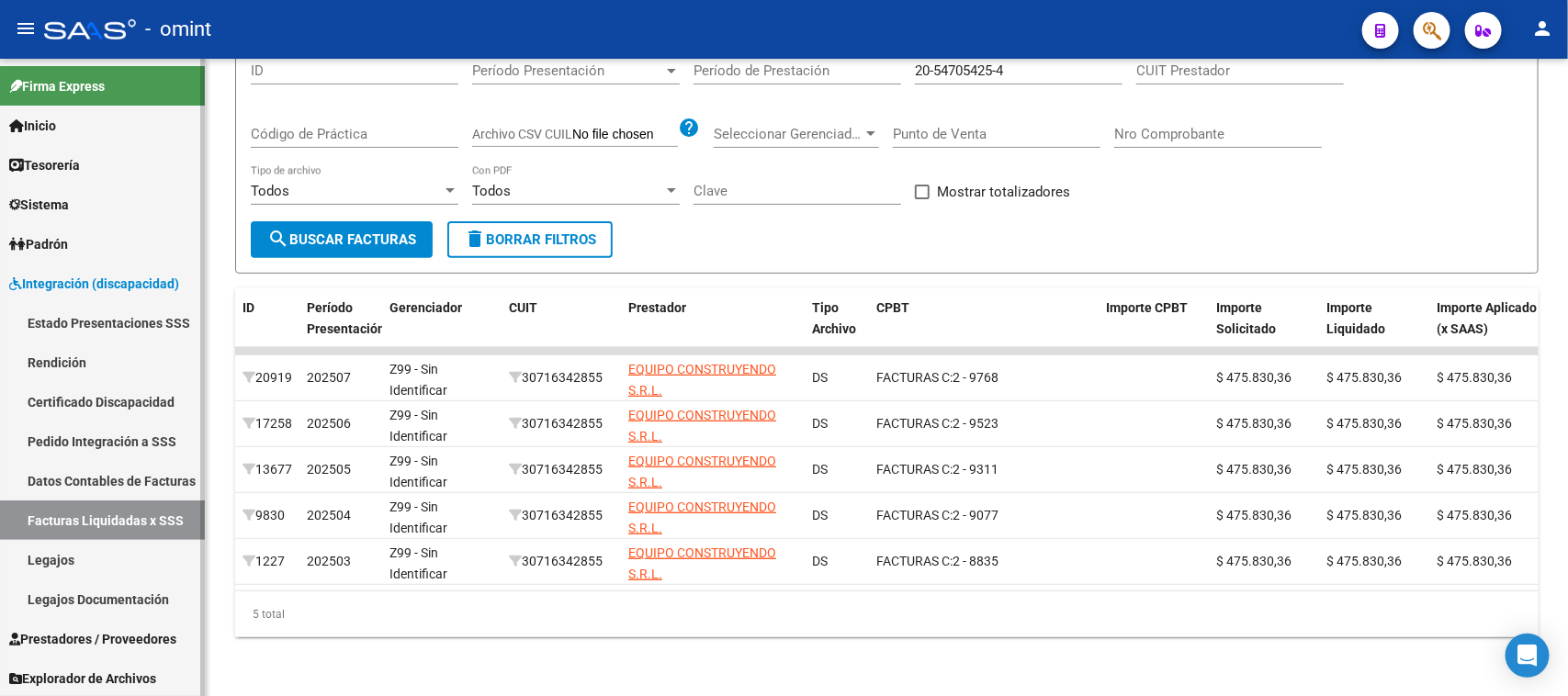
click at [78, 547] on link "Legajos" at bounding box center [102, 559] width 205 height 40
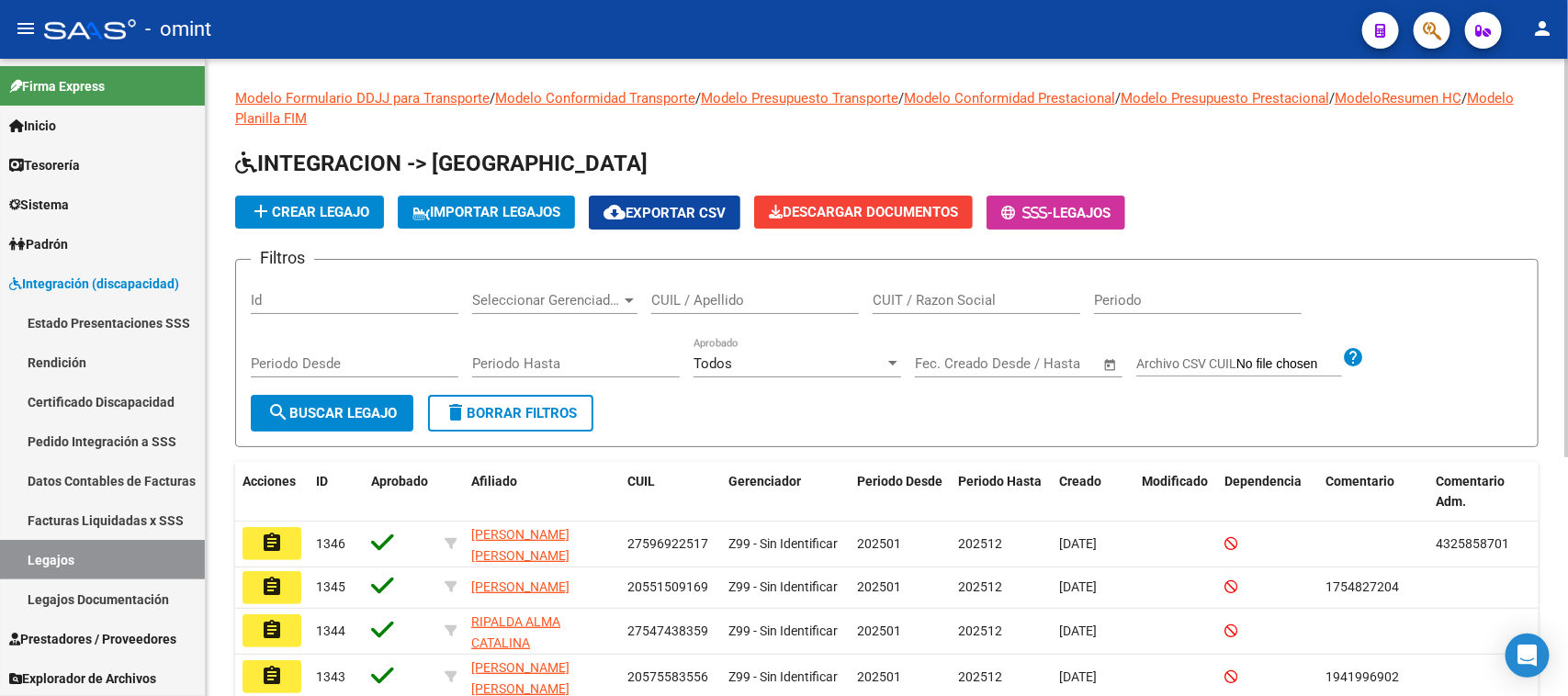
click at [995, 299] on input "CUIT / Razon Social" at bounding box center [977, 300] width 208 height 17
paste input "30716342855"
type input "30716342855"
click at [333, 409] on span "search Buscar Legajo" at bounding box center [331, 413] width 129 height 17
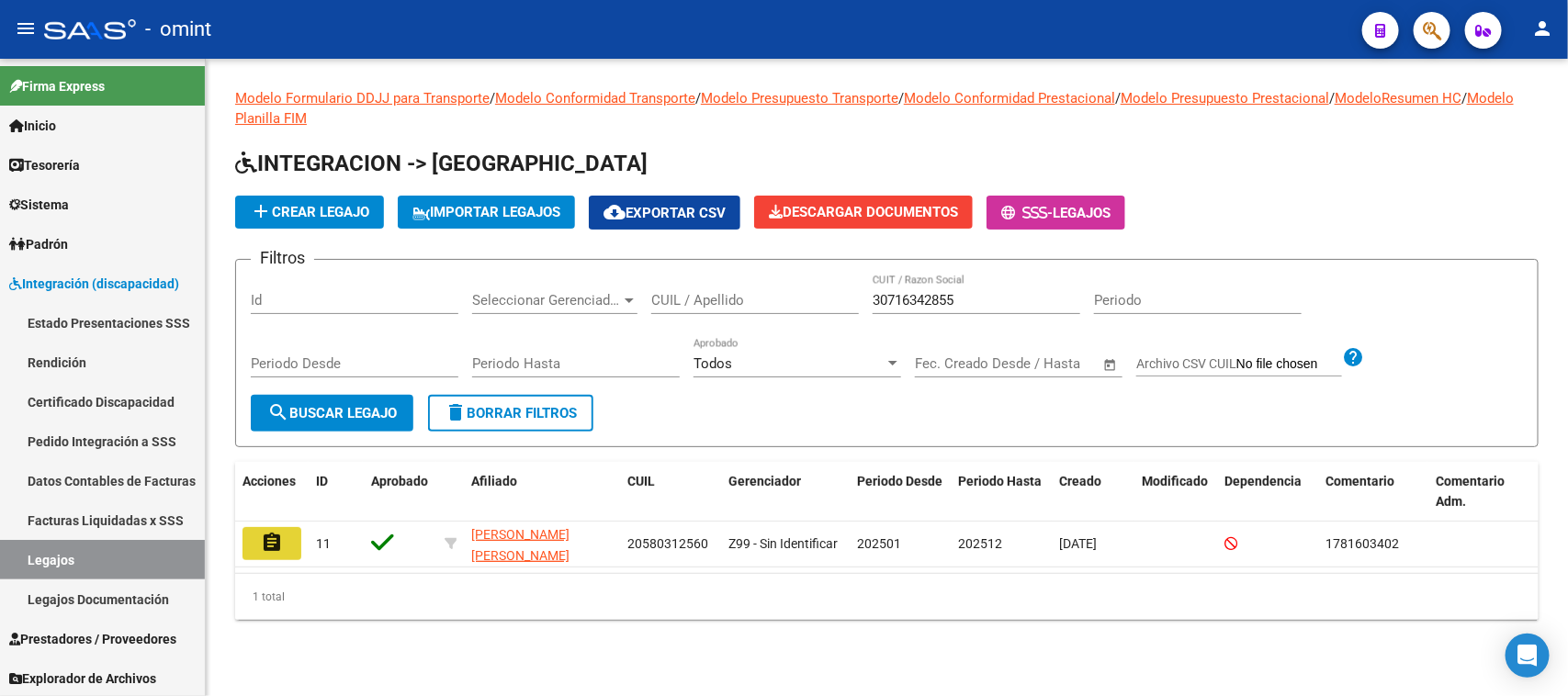
drag, startPoint x: 272, startPoint y: 540, endPoint x: 850, endPoint y: 534, distance: 578.0
click at [271, 542] on mat-icon "assignment" at bounding box center [272, 543] width 22 height 22
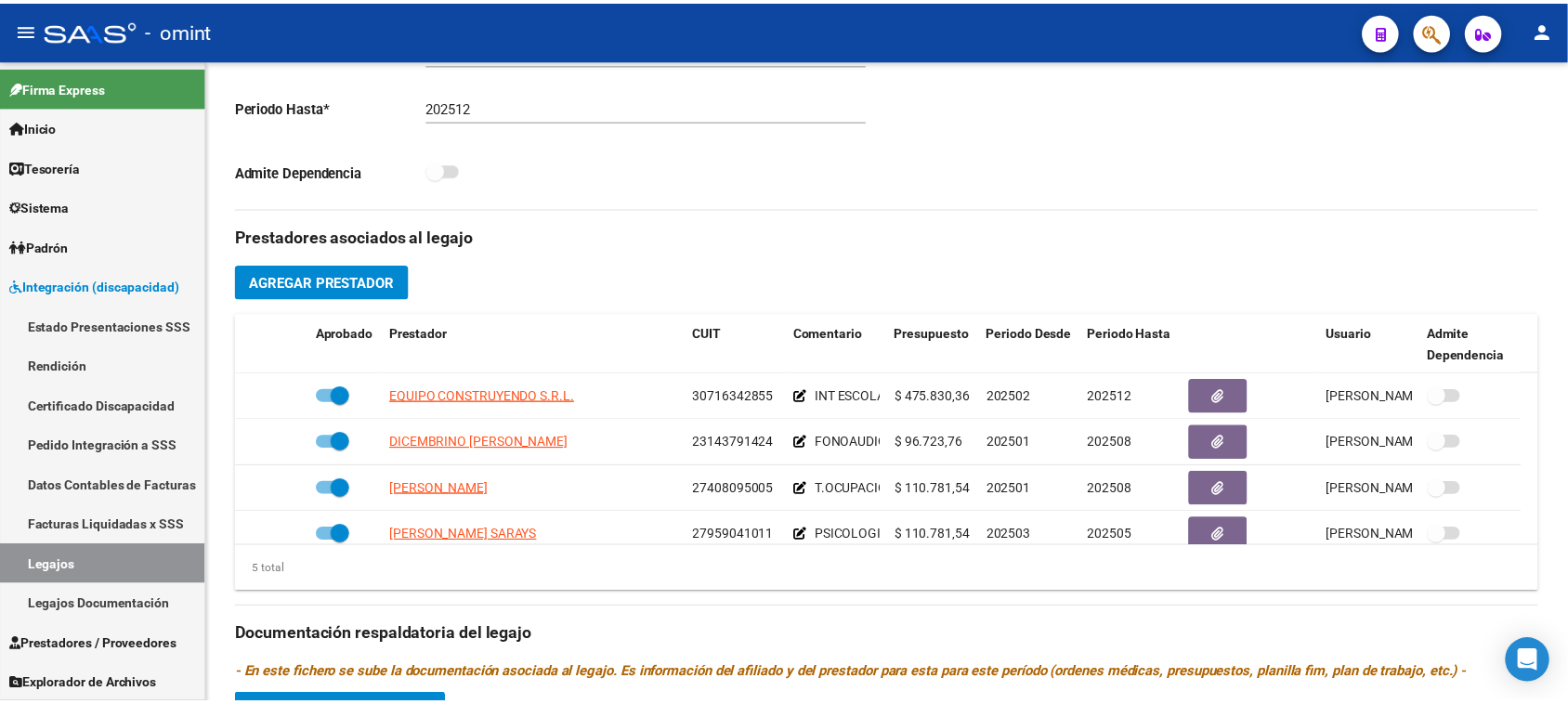
scroll to position [580, 0]
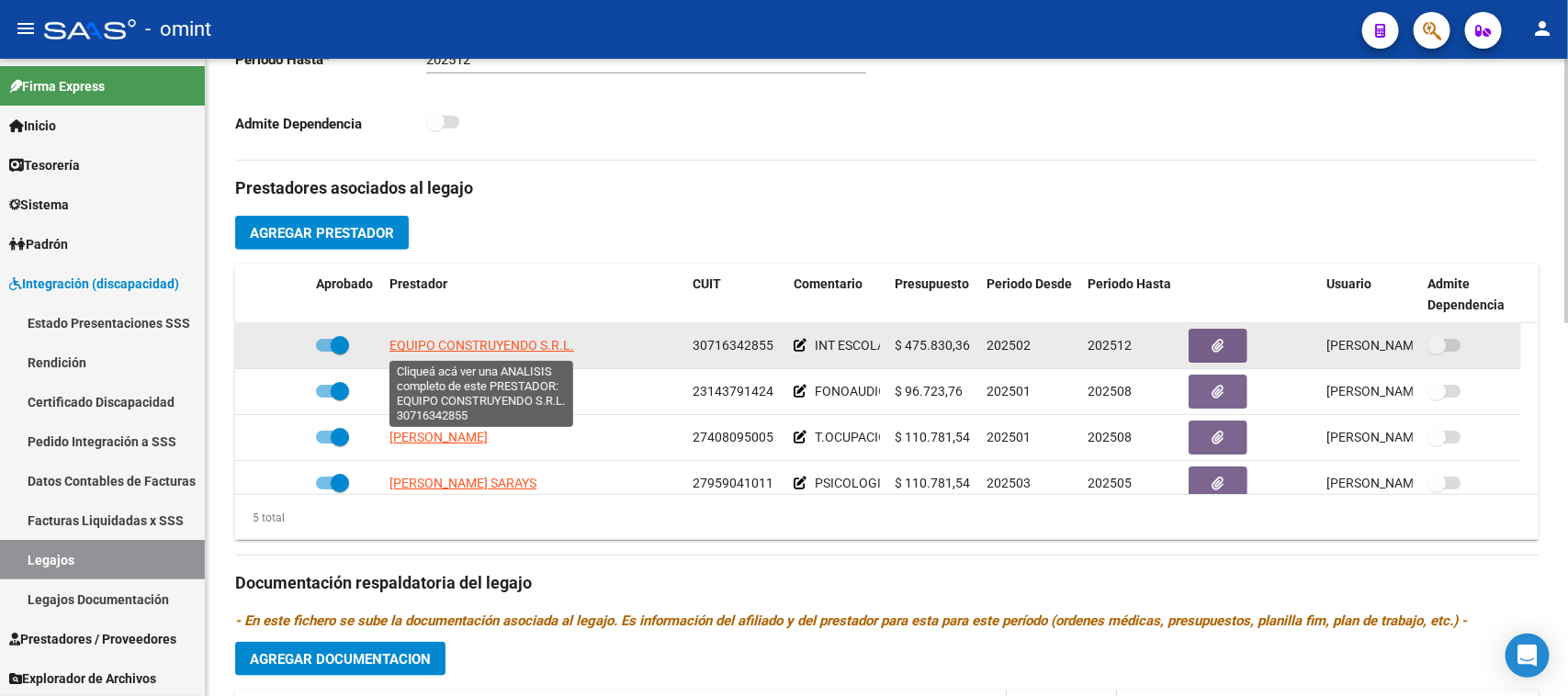
click at [535, 349] on span "EQUIPO CONSTRUYENDO S.R.L." at bounding box center [482, 345] width 184 height 15
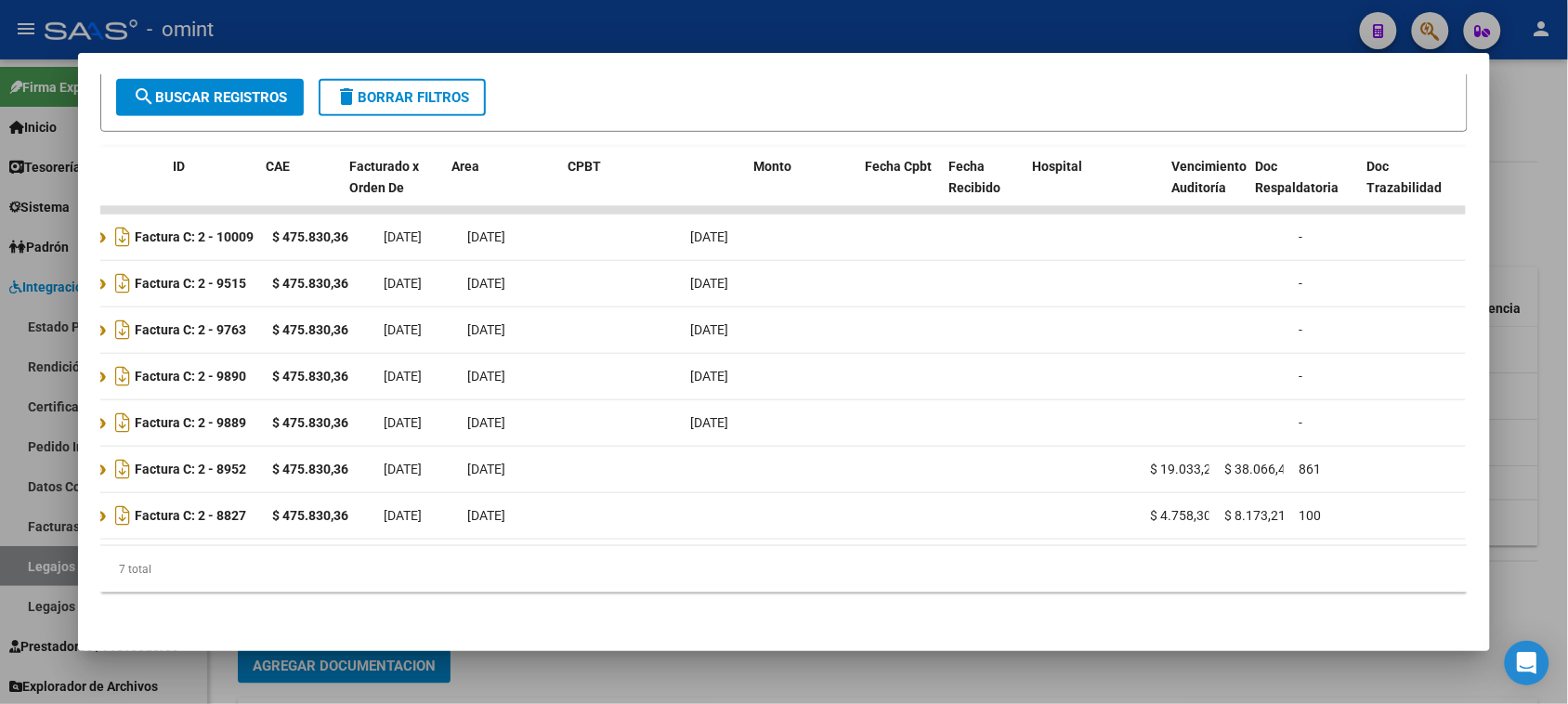
scroll to position [0, 0]
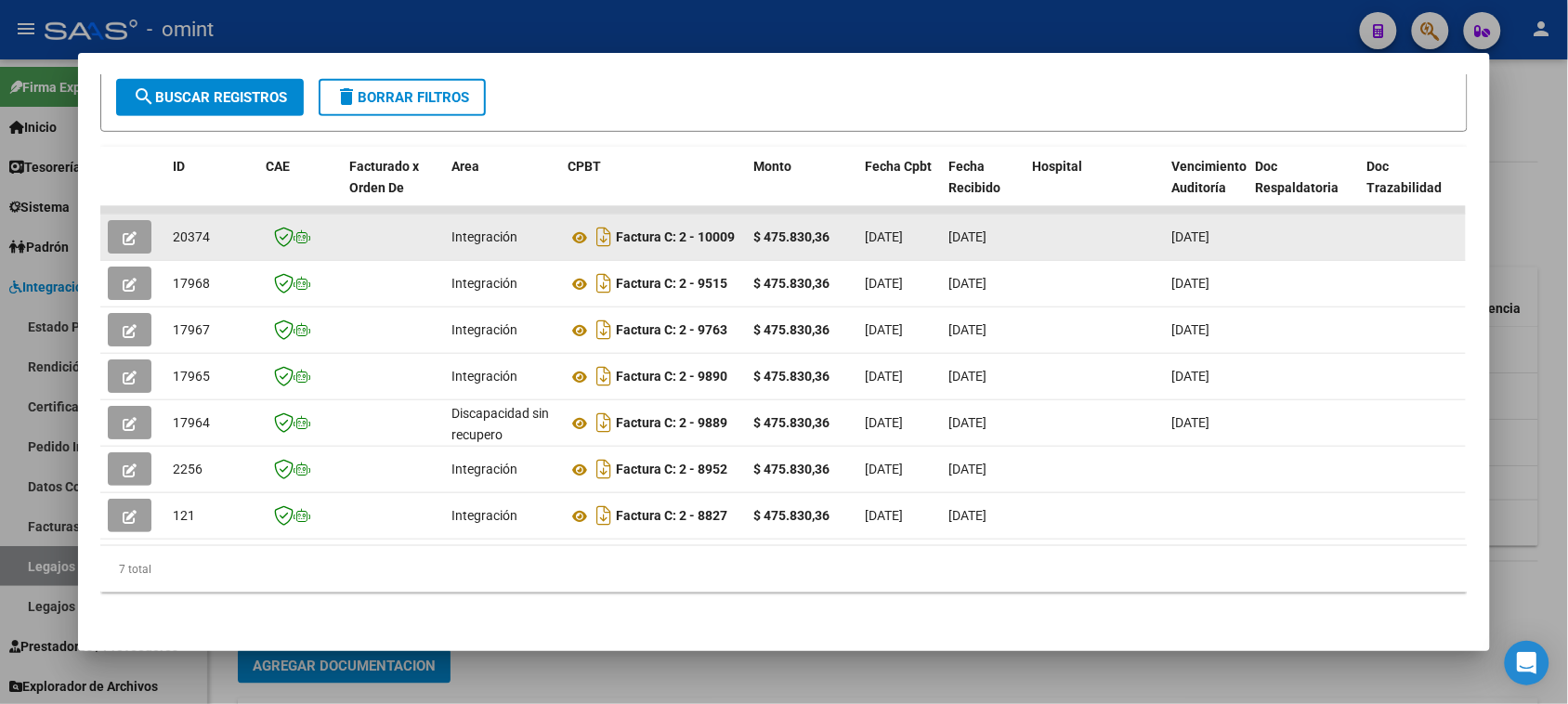
click at [126, 232] on icon "button" at bounding box center [130, 239] width 14 height 14
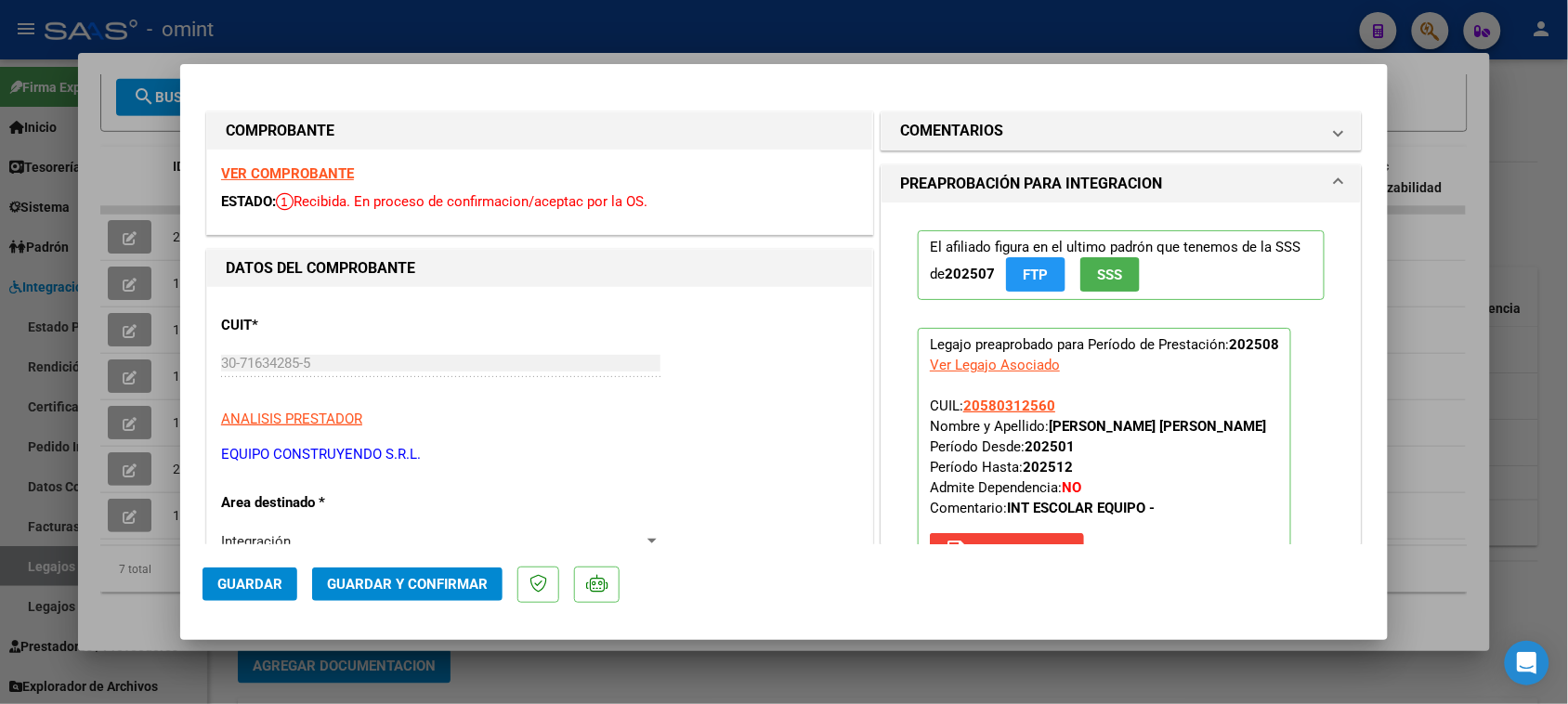
click at [306, 181] on strong "VER COMPROBANTE" at bounding box center [287, 173] width 133 height 17
click at [434, 577] on span "Guardar y Confirmar" at bounding box center [407, 584] width 161 height 17
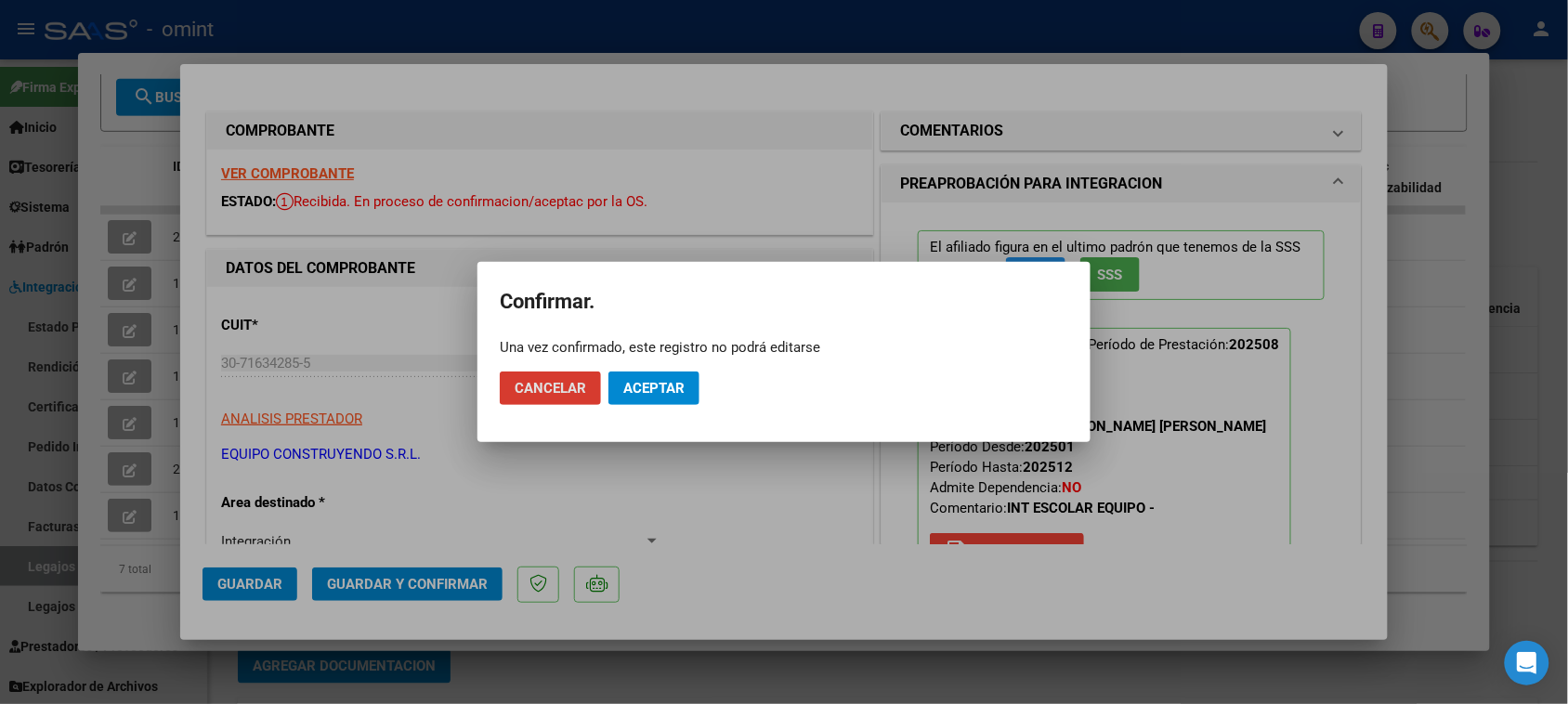
click at [675, 388] on span "Aceptar" at bounding box center [654, 388] width 61 height 17
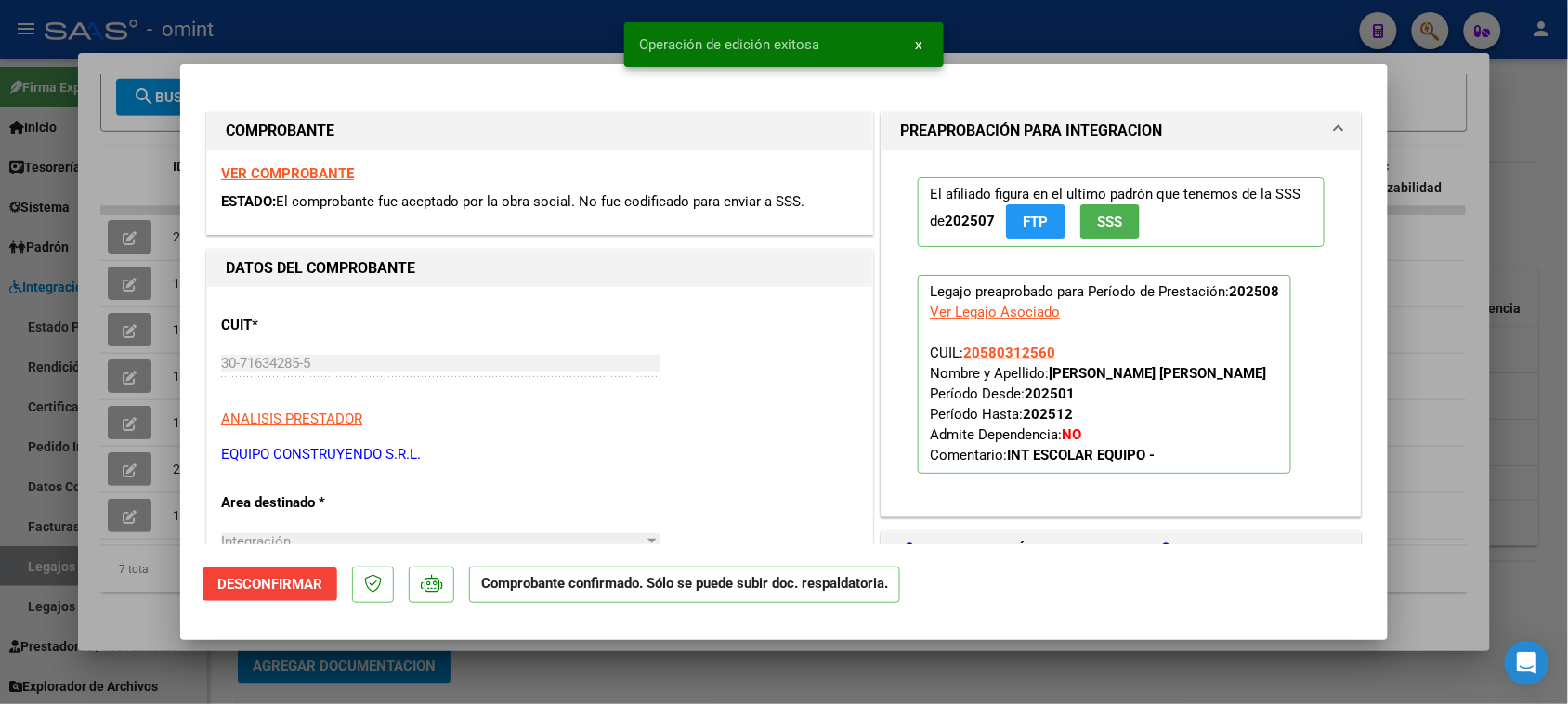
type input "$ 0,00"
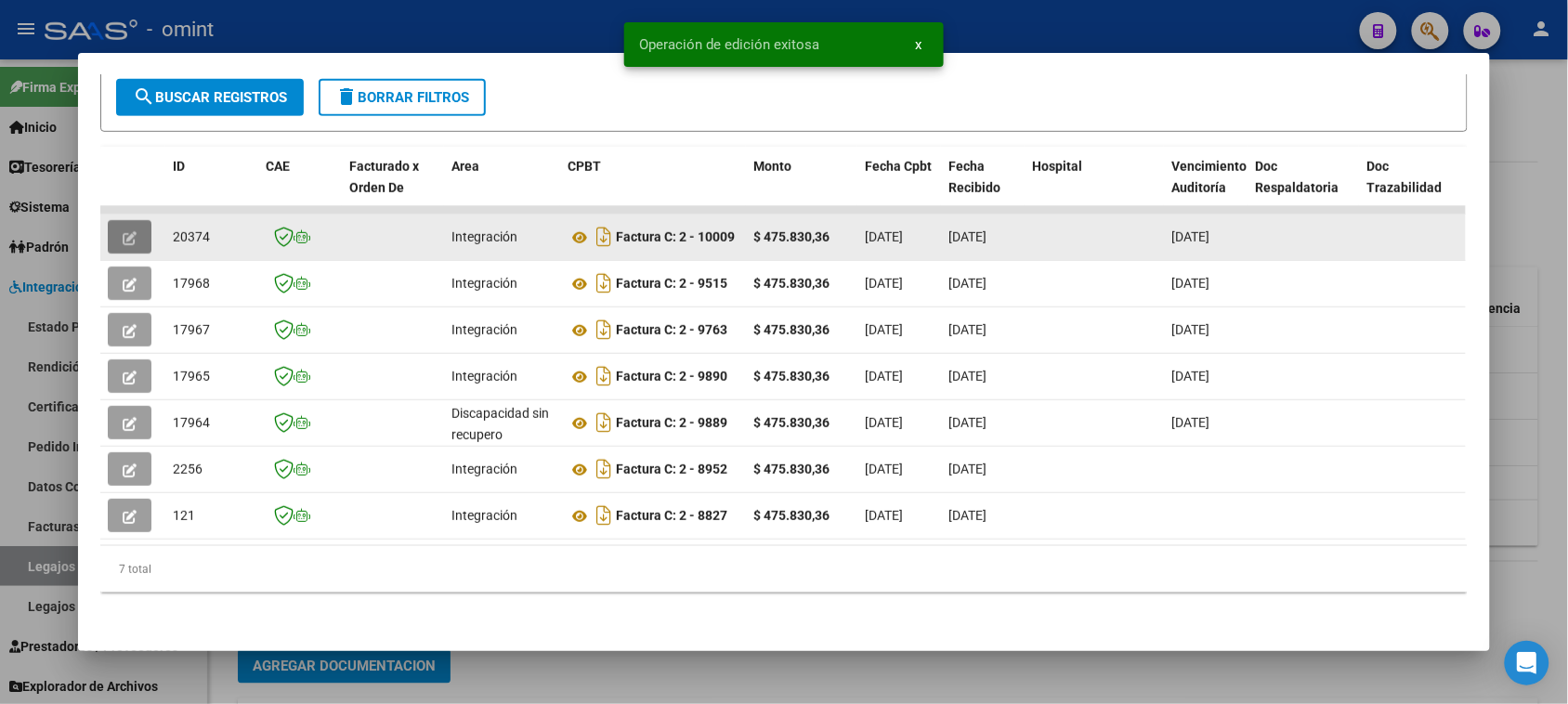
click at [123, 232] on icon "button" at bounding box center [130, 239] width 14 height 14
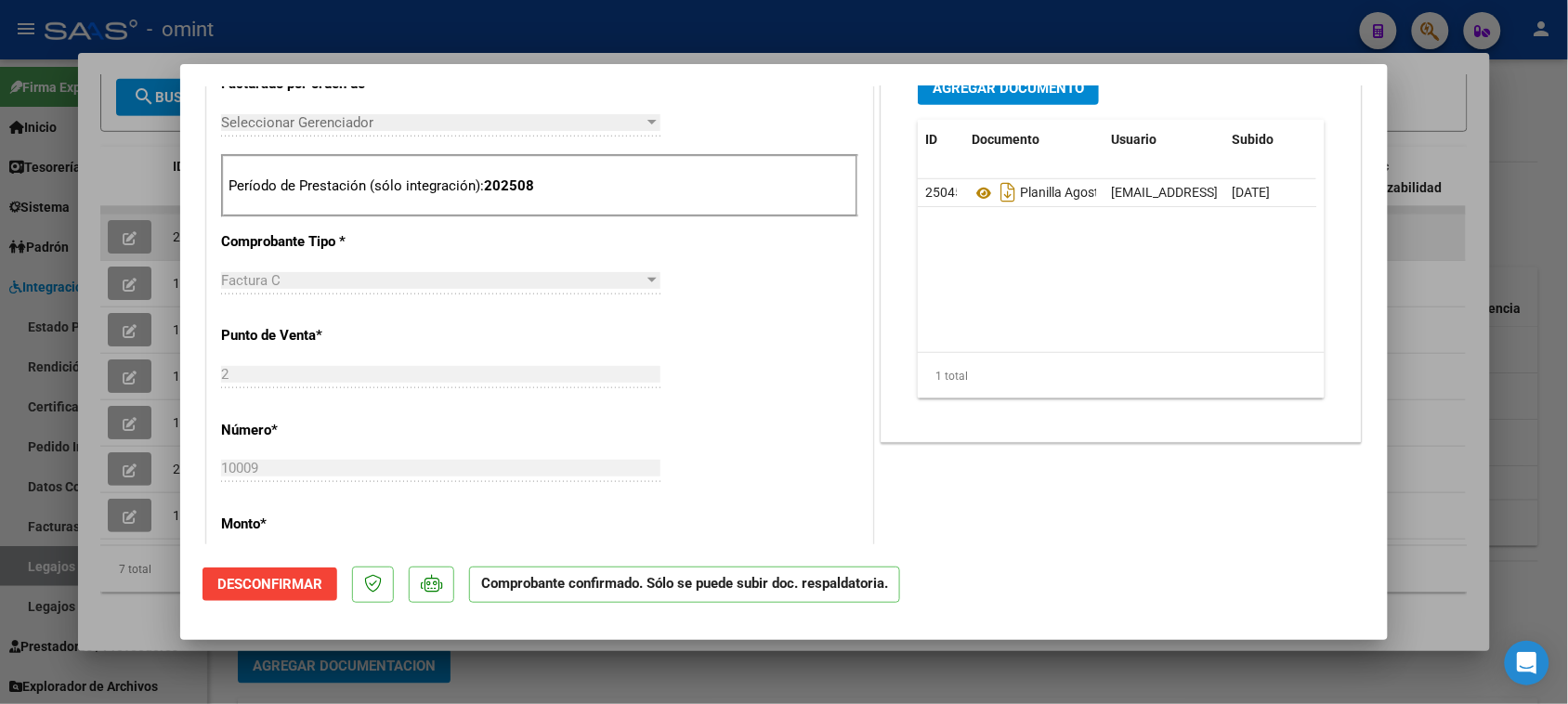
scroll to position [464, 0]
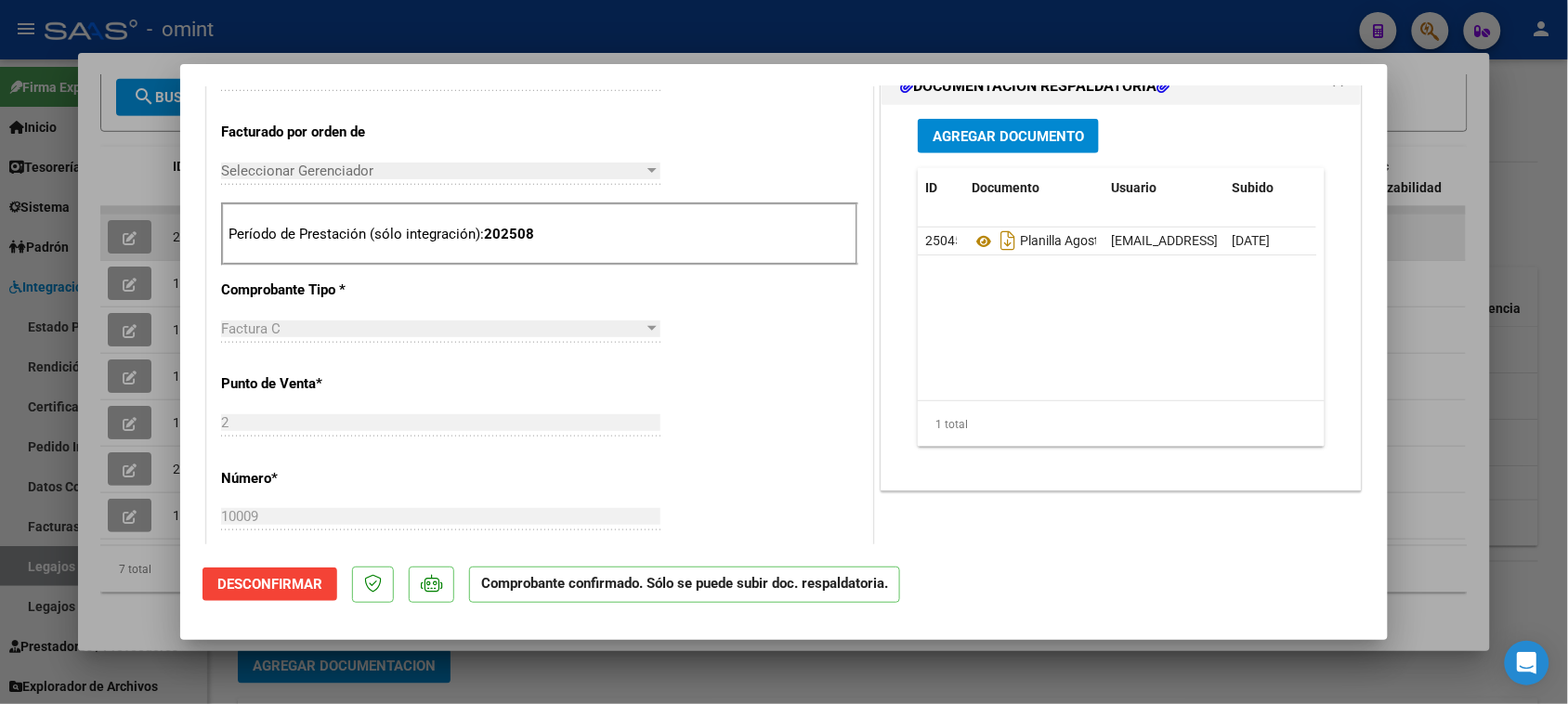
type input "$ 0,00"
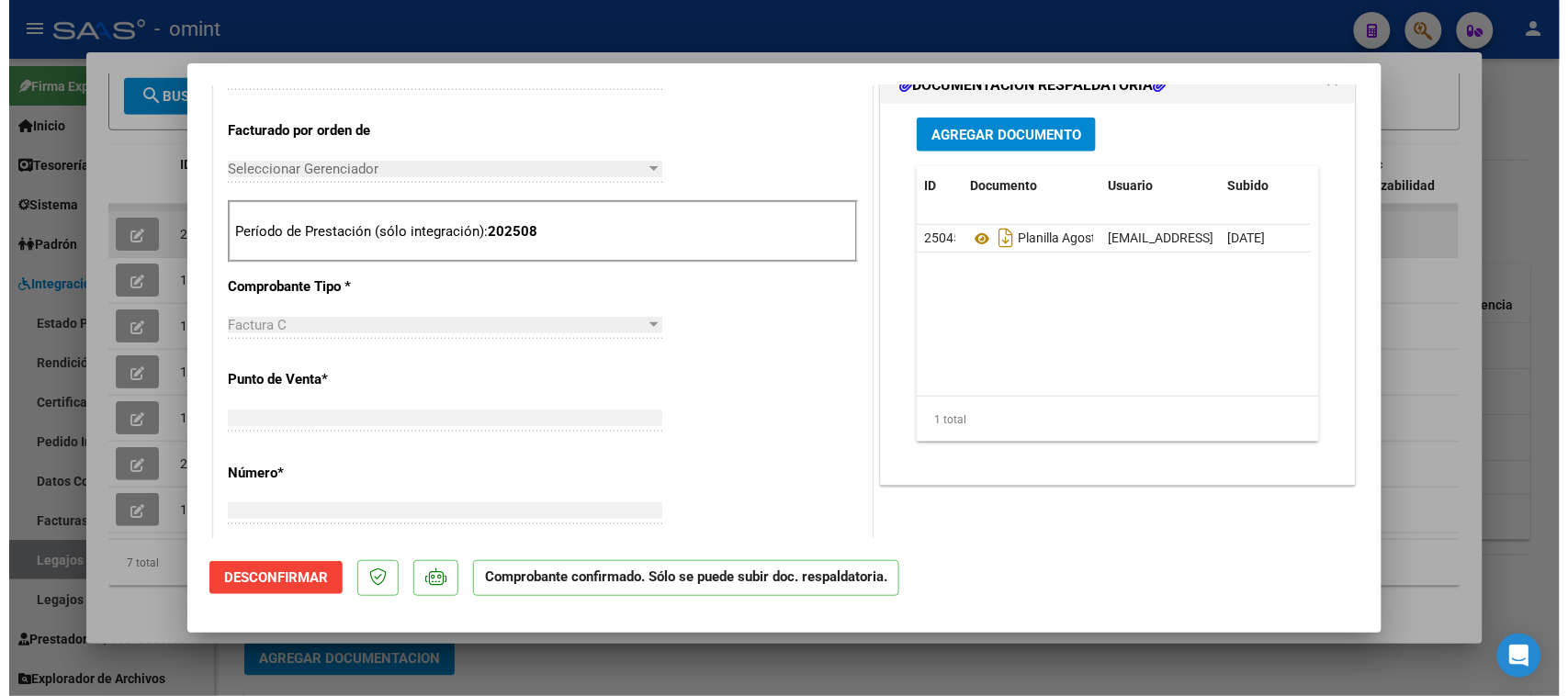
scroll to position [0, 0]
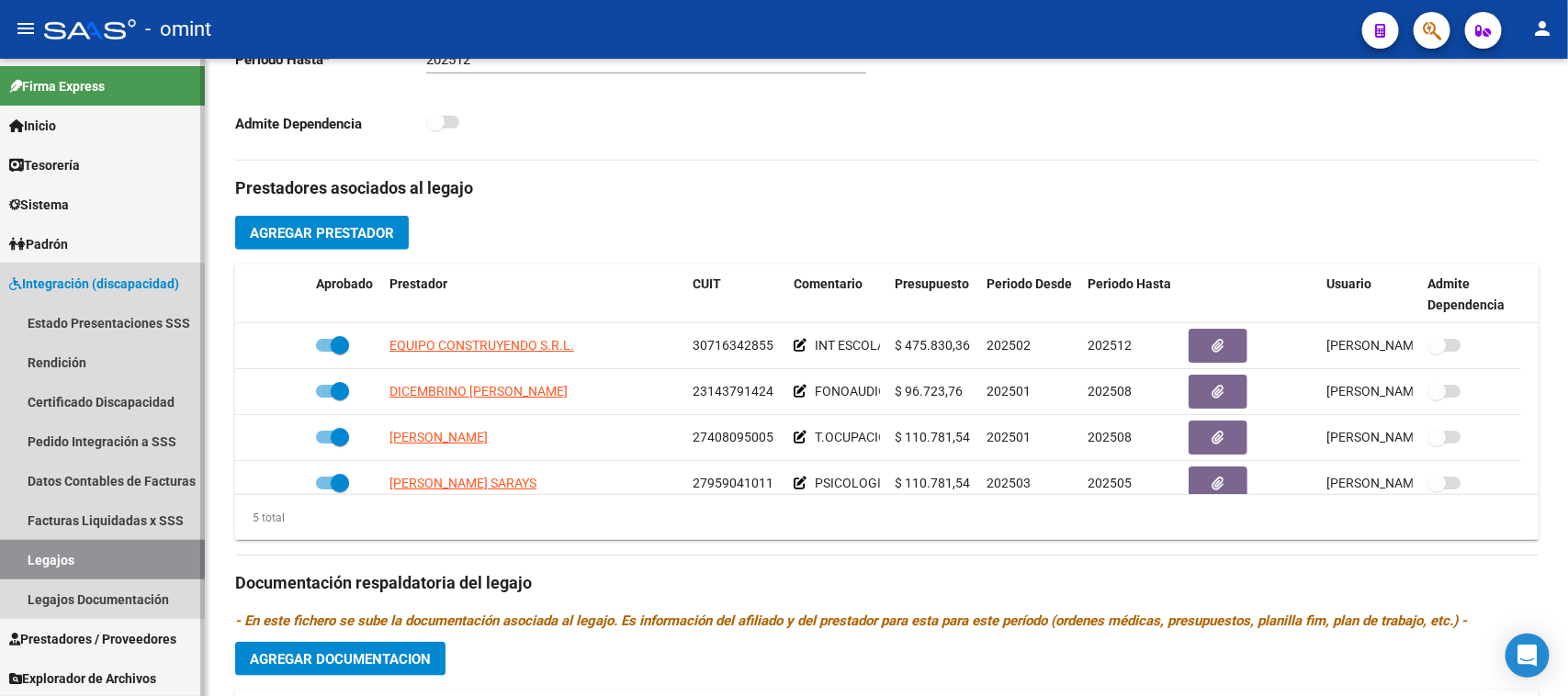
click at [89, 553] on link "Legajos" at bounding box center [102, 559] width 205 height 40
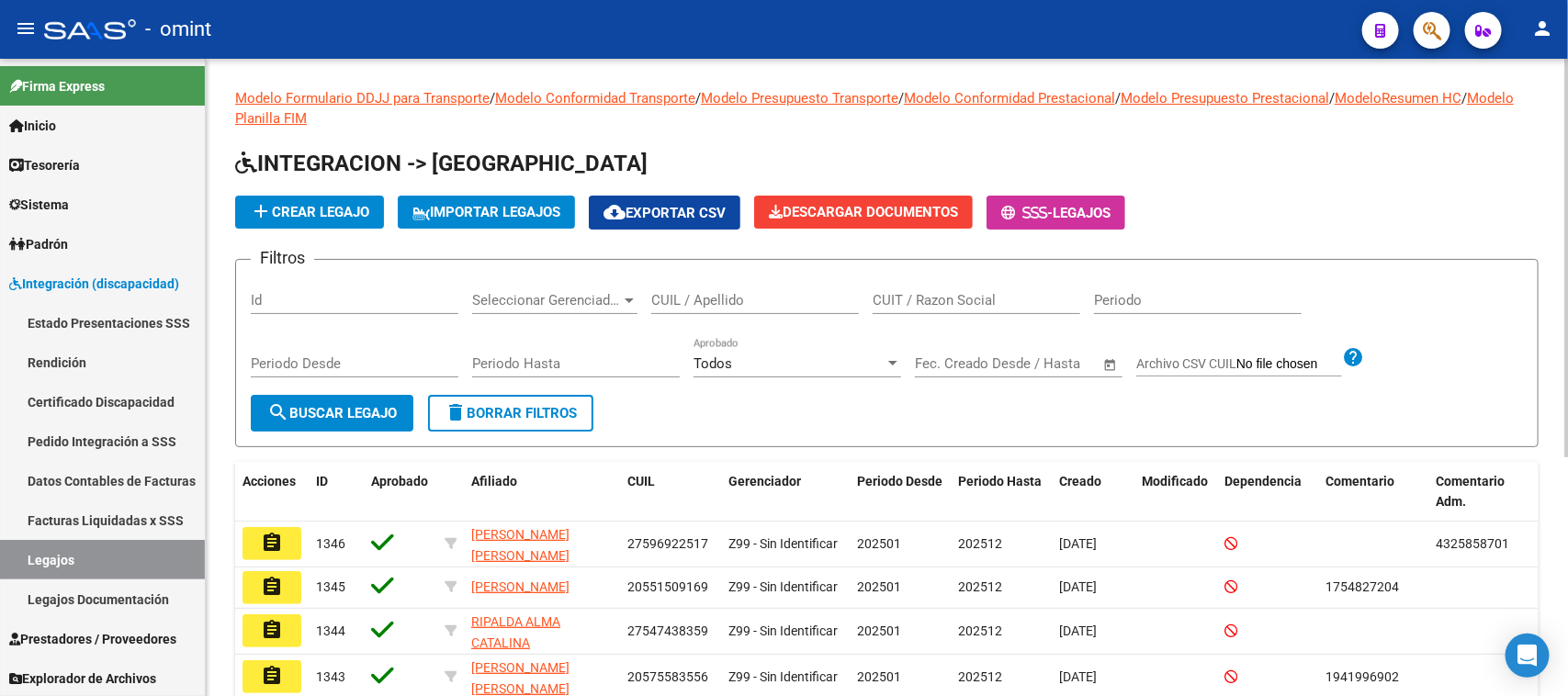
click at [882, 300] on input "CUIT / Razon Social" at bounding box center [977, 300] width 208 height 17
paste input "30717468593"
type input "30717468593"
drag, startPoint x: 297, startPoint y: 420, endPoint x: 796, endPoint y: 459, distance: 500.5
click at [298, 420] on button "search Buscar Legajo" at bounding box center [331, 414] width 162 height 37
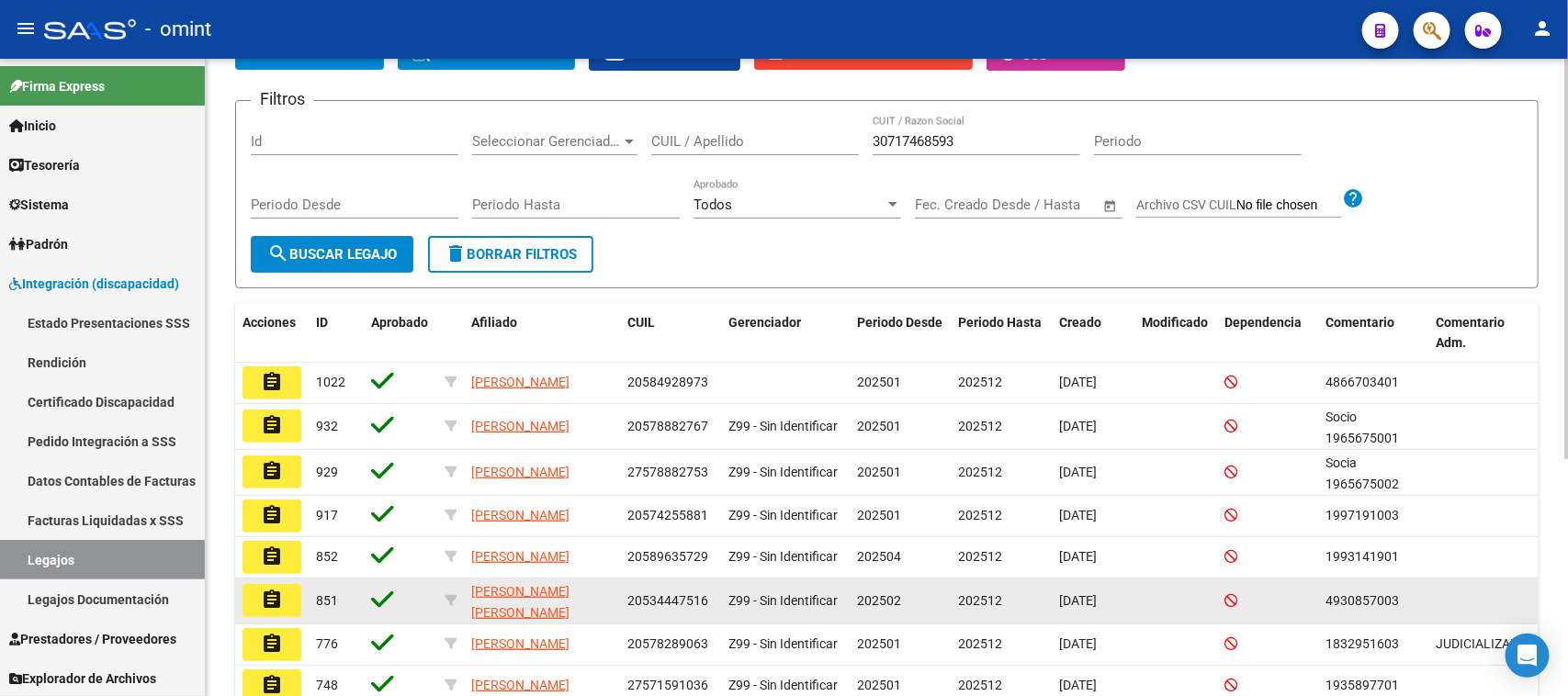
scroll to position [230, 0]
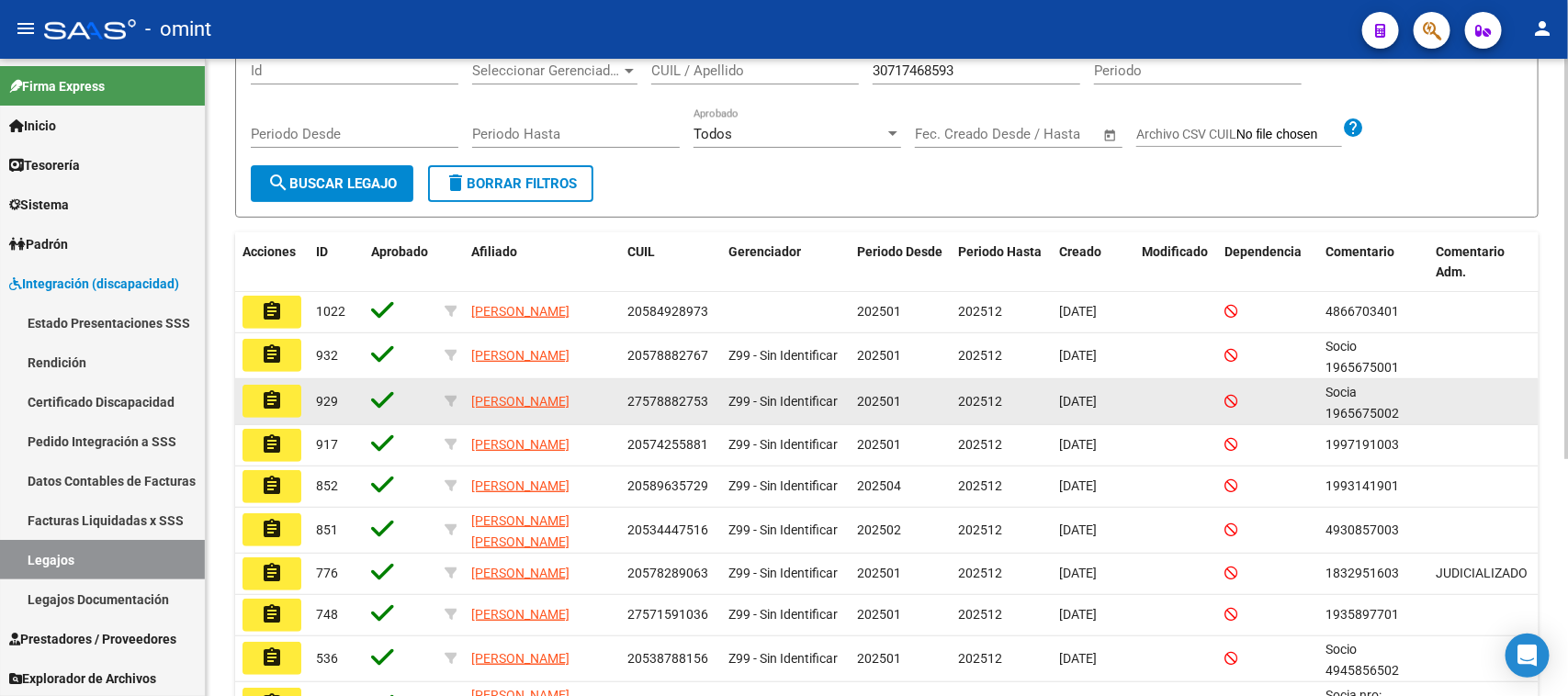
click at [285, 404] on button "assignment" at bounding box center [272, 401] width 59 height 33
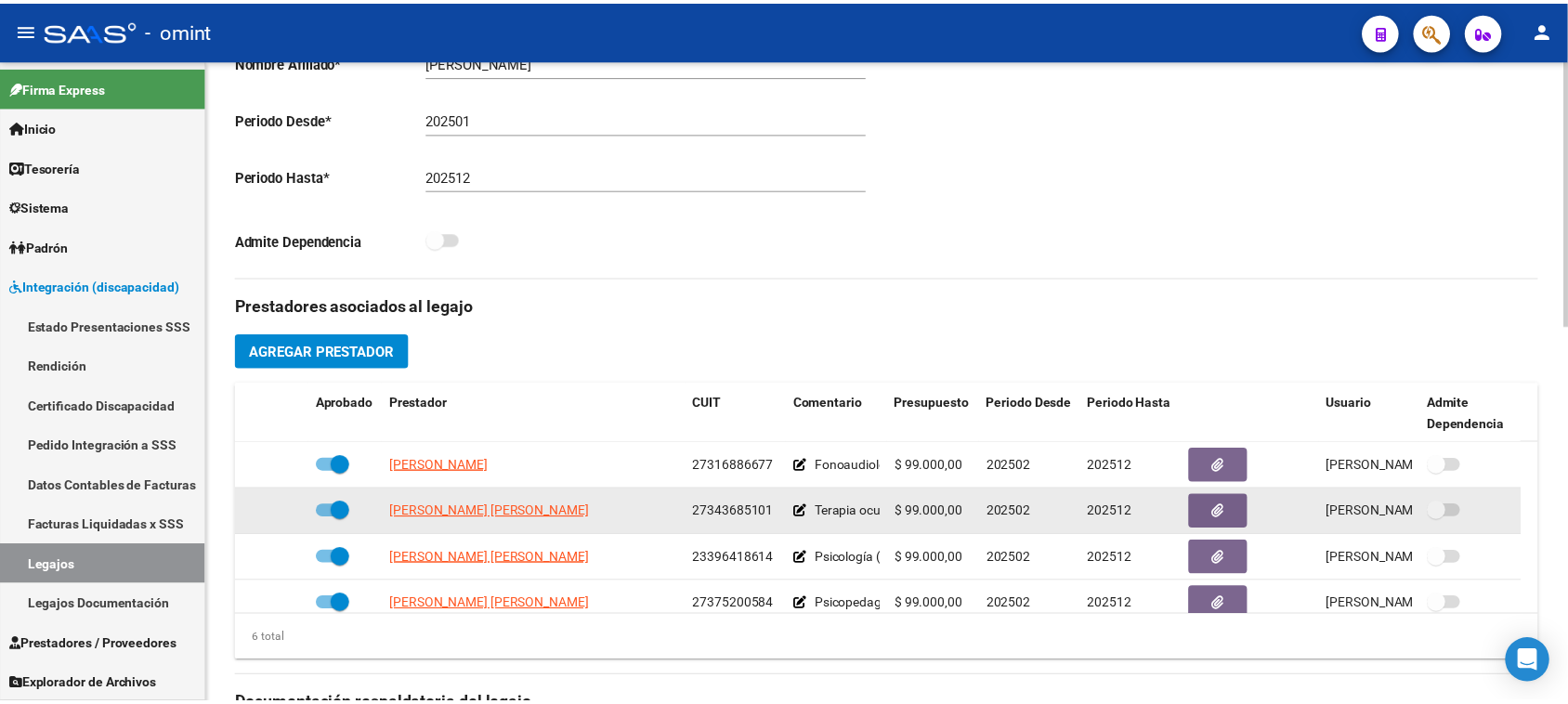
scroll to position [112, 0]
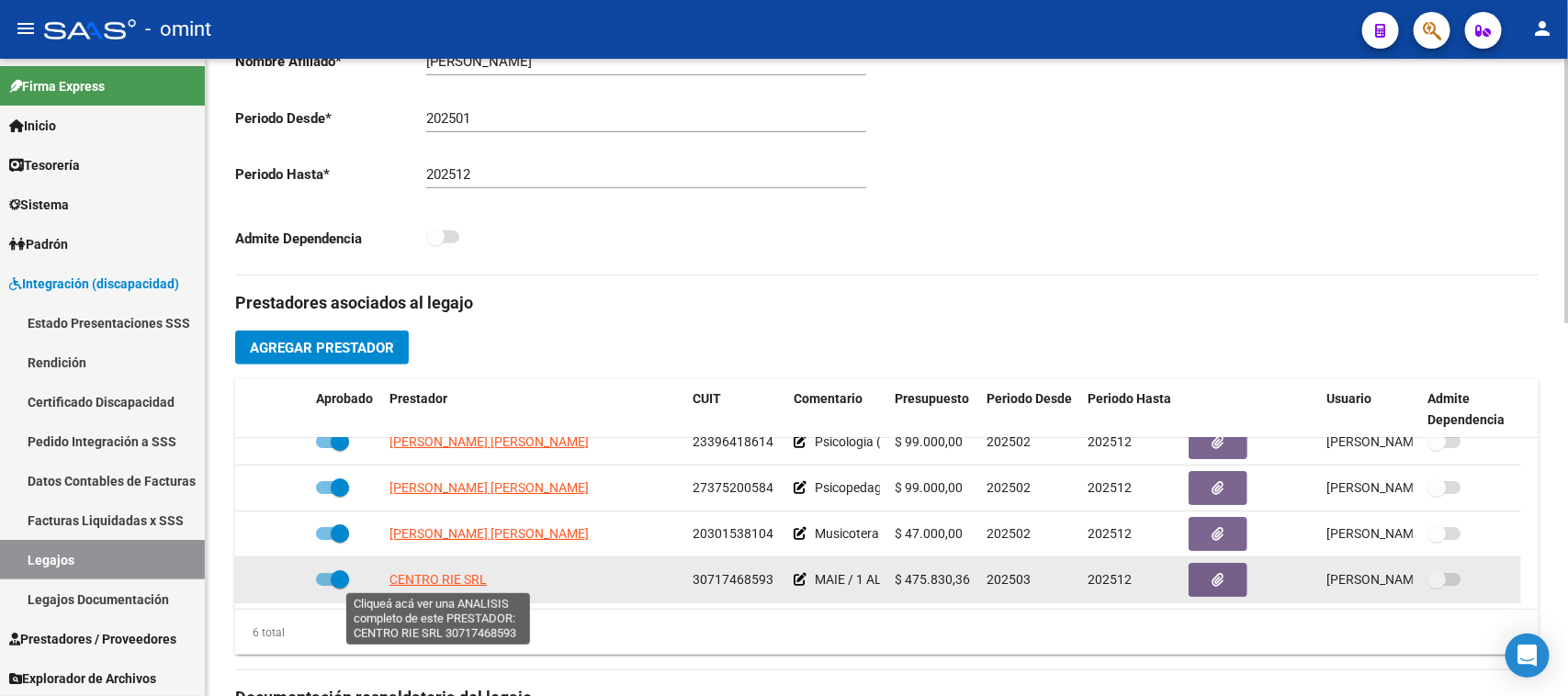
click at [433, 572] on span "CENTRO RIE SRL" at bounding box center [438, 579] width 97 height 15
type textarea "30717468593"
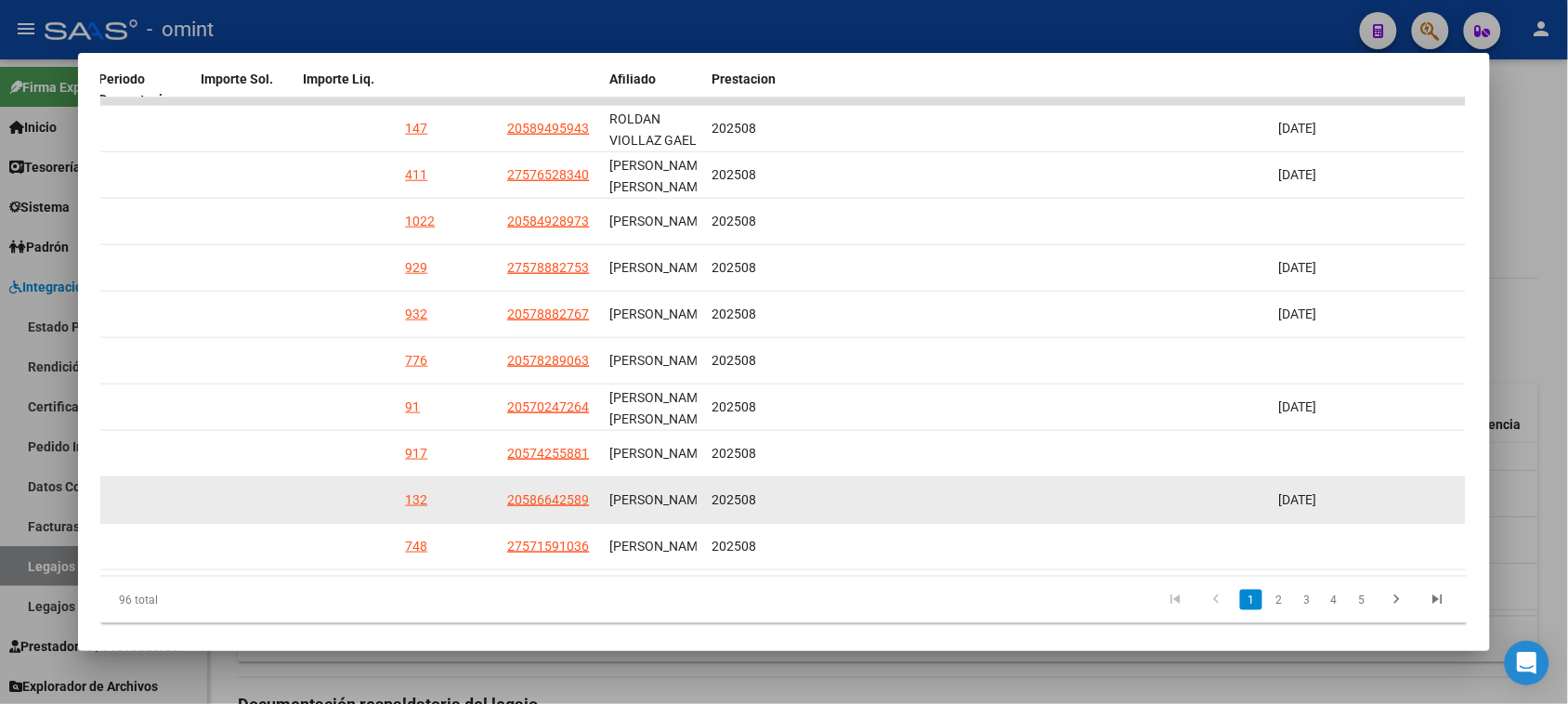
scroll to position [483, 0]
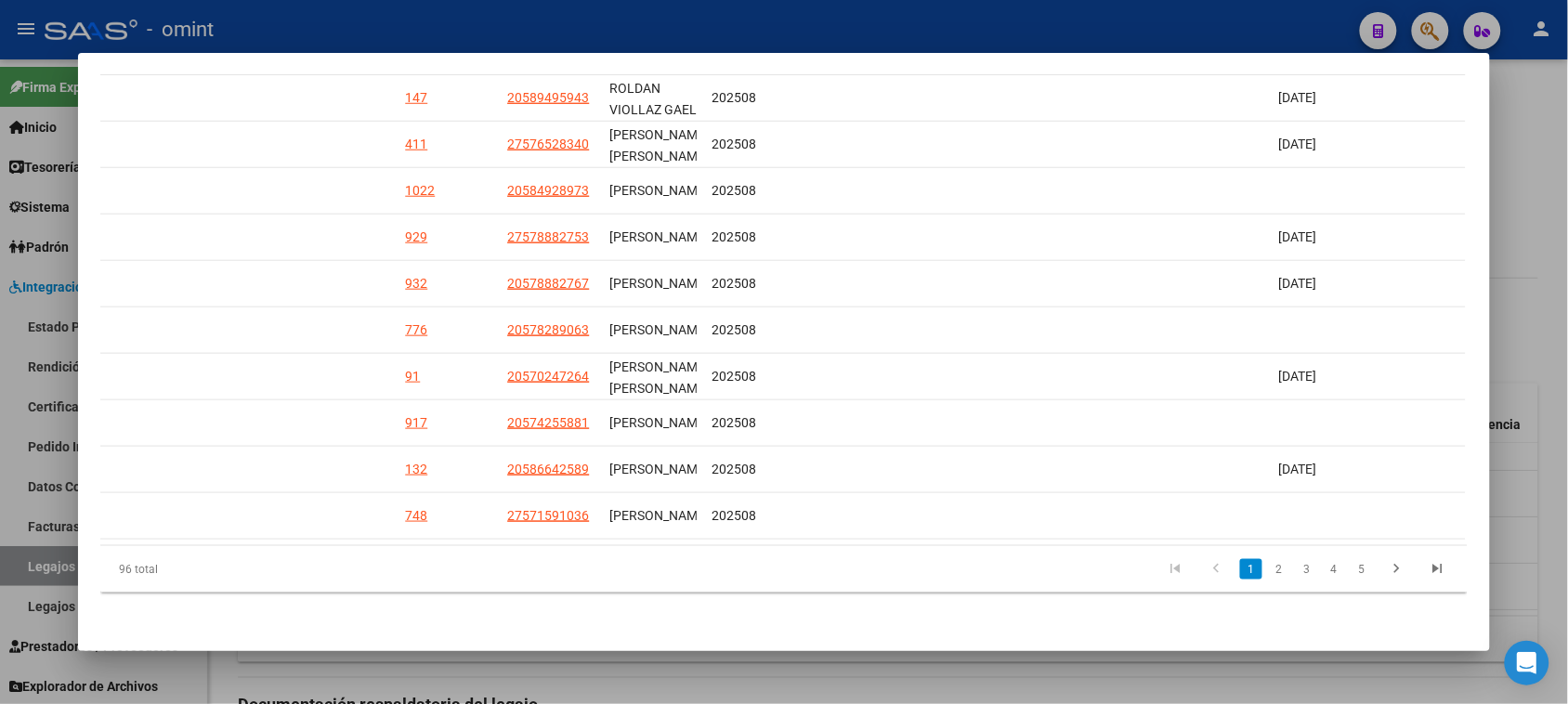
click at [1273, 558] on li "2" at bounding box center [1279, 569] width 27 height 31
click at [1272, 563] on link "2" at bounding box center [1278, 569] width 23 height 21
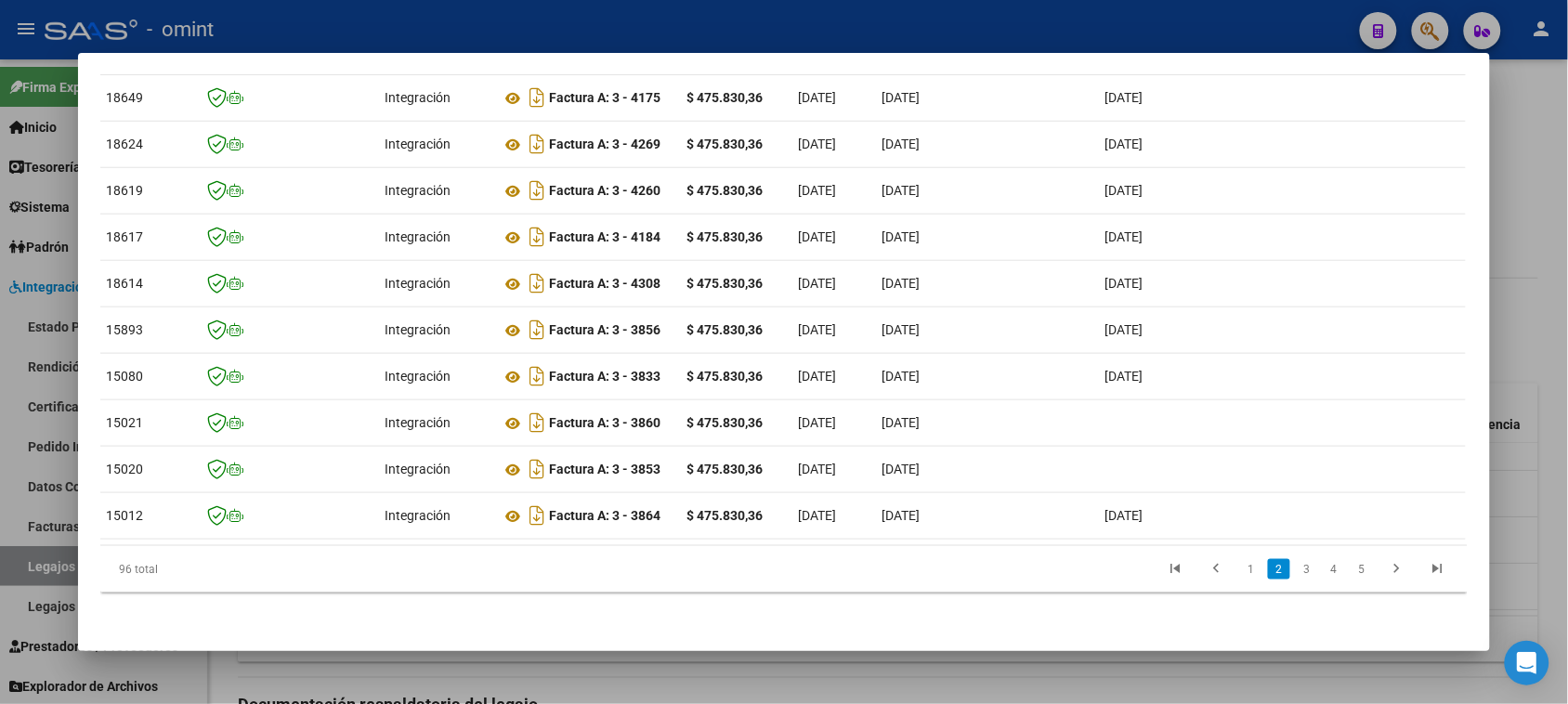
scroll to position [0, 0]
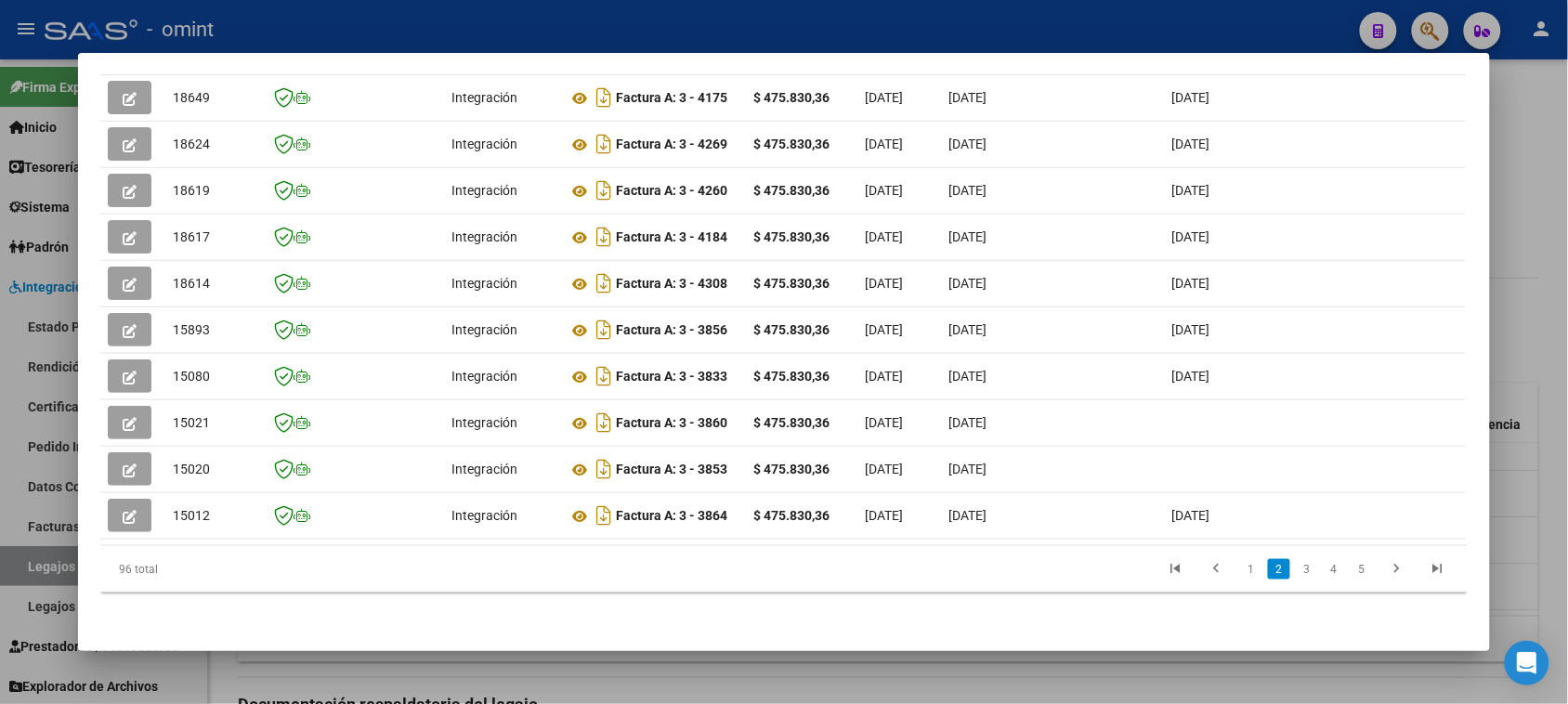
drag, startPoint x: 1129, startPoint y: 529, endPoint x: 77, endPoint y: 421, distance: 1057.5
click at [60, 529] on div "Análisis Prestador - CUIT: 30717468593 cloud_download Exportar CSV ABM ARCA Imp…" at bounding box center [784, 352] width 1568 height 704
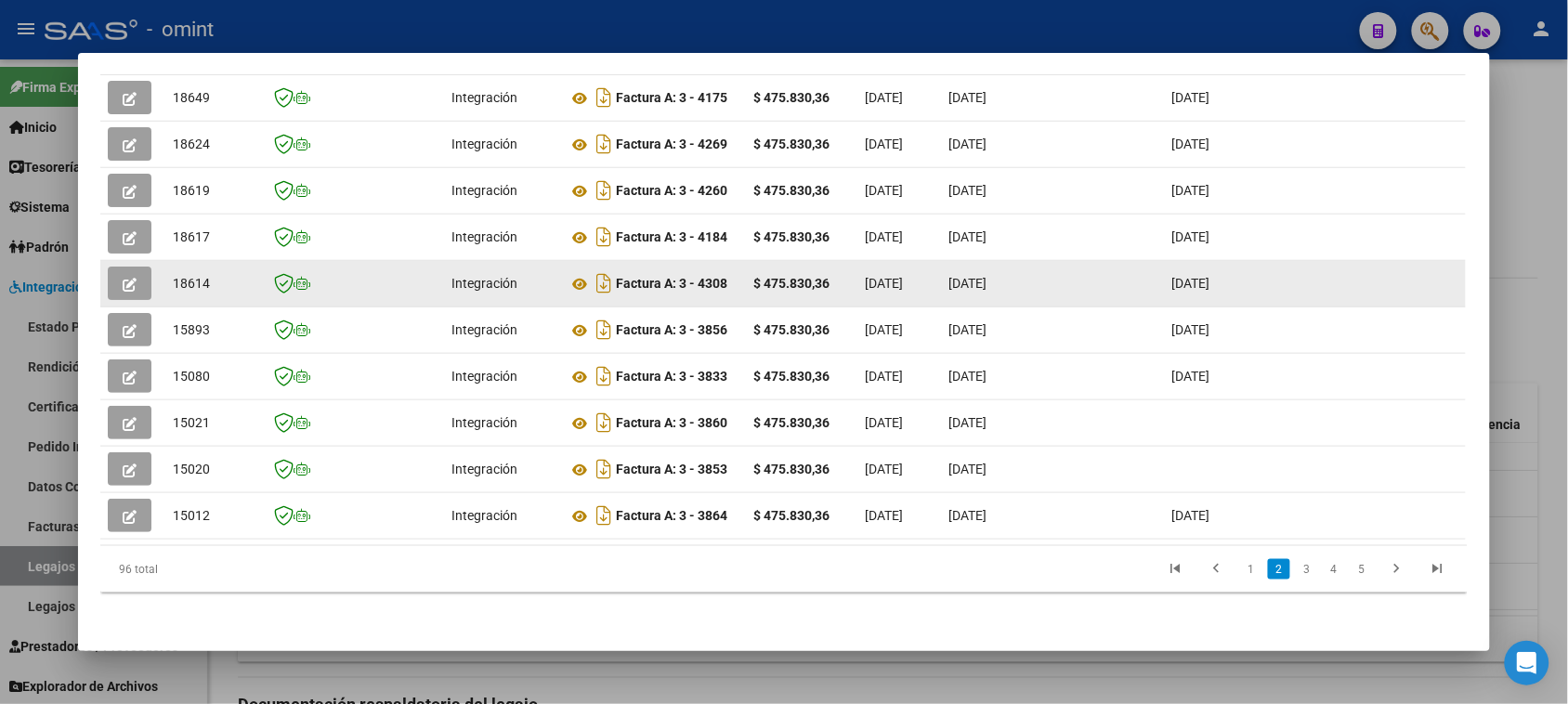
click at [137, 274] on button "button" at bounding box center [130, 284] width 43 height 33
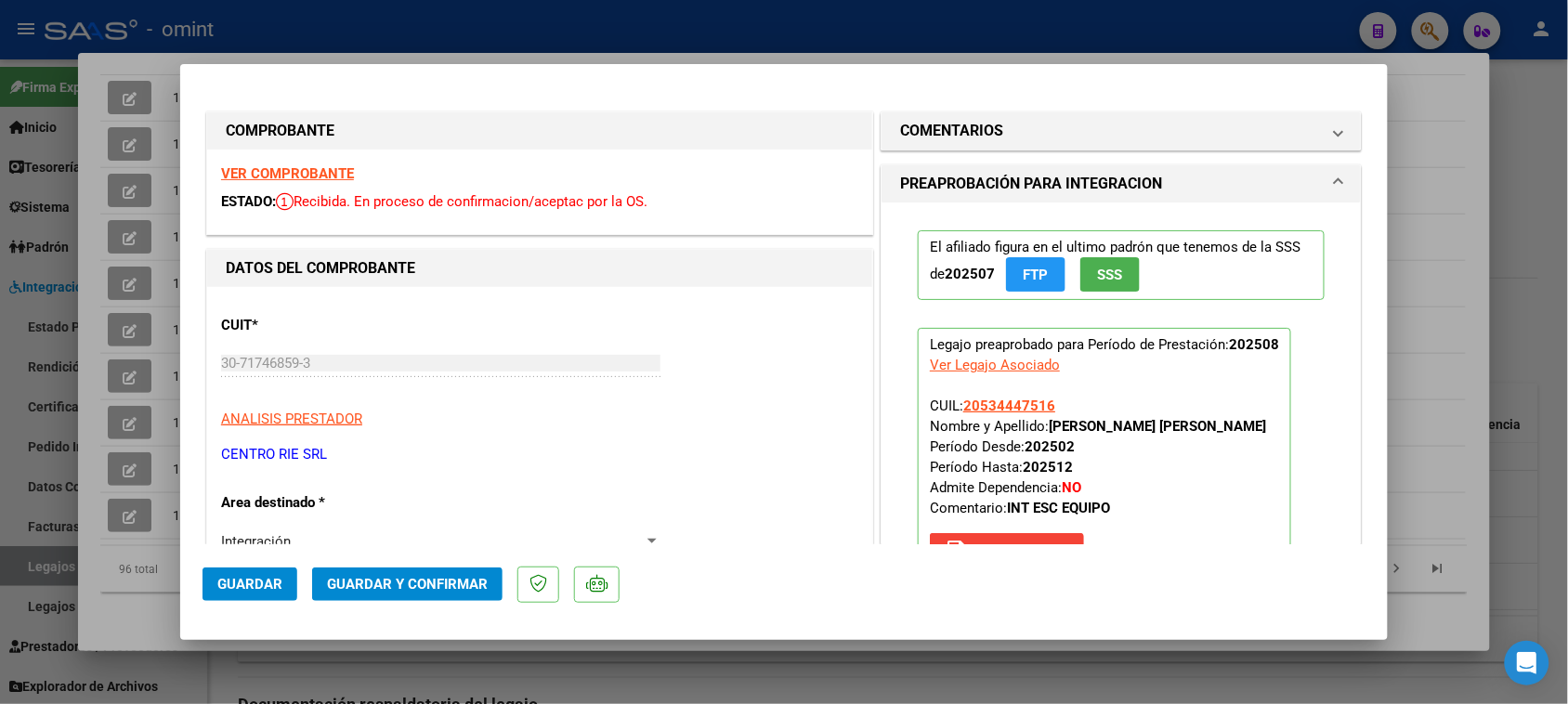
click at [336, 174] on strong "VER COMPROBANTE" at bounding box center [287, 173] width 133 height 17
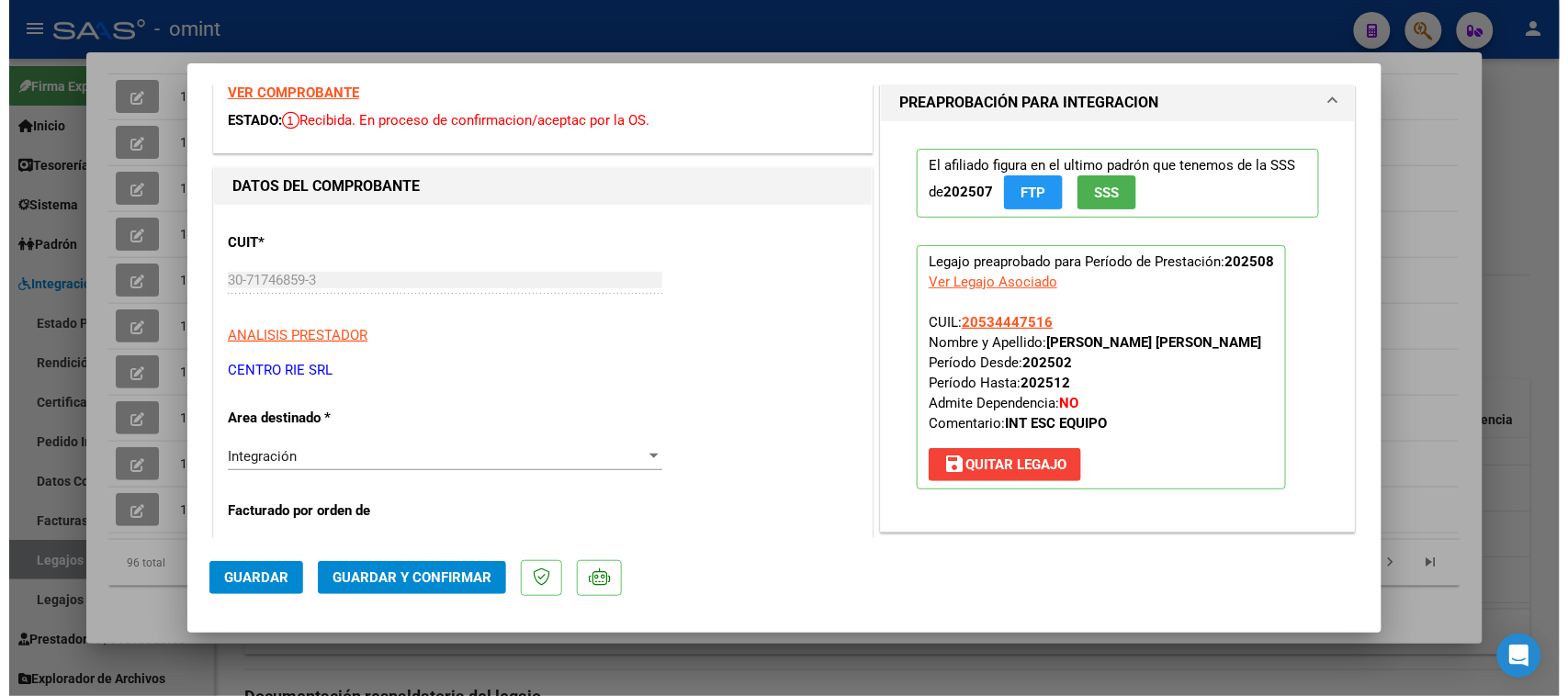
scroll to position [115, 0]
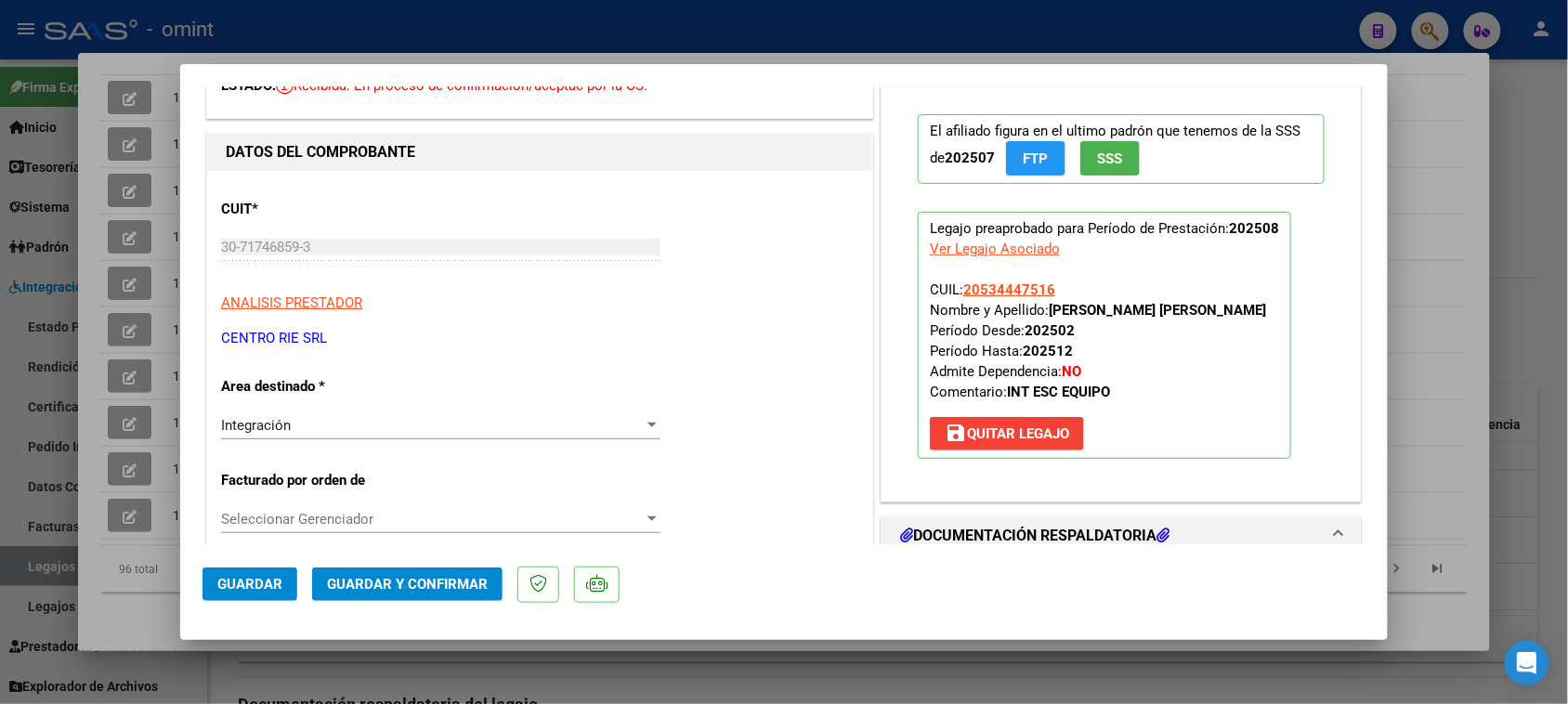
click at [457, 592] on span "Guardar y Confirmar" at bounding box center [407, 584] width 161 height 17
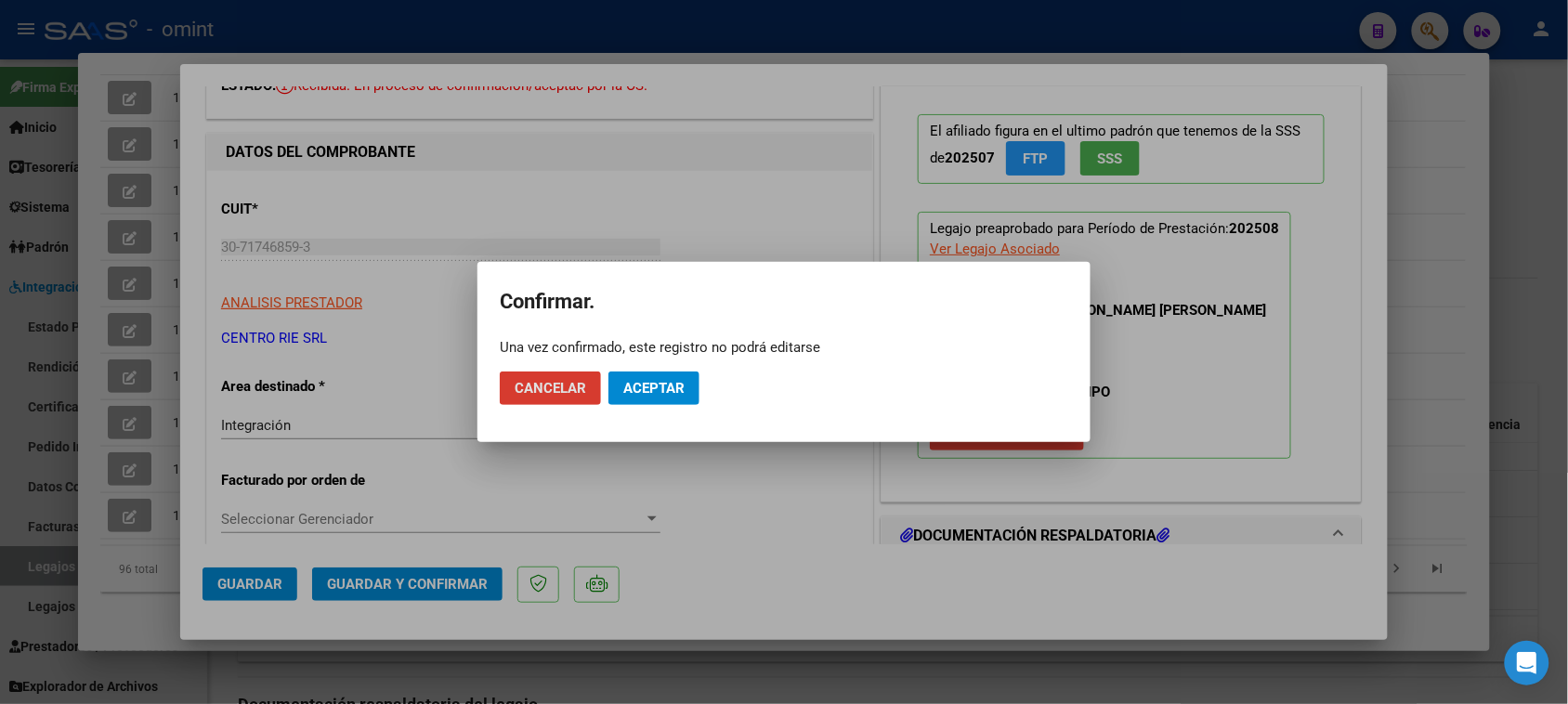
click at [667, 384] on span "Aceptar" at bounding box center [654, 388] width 61 height 17
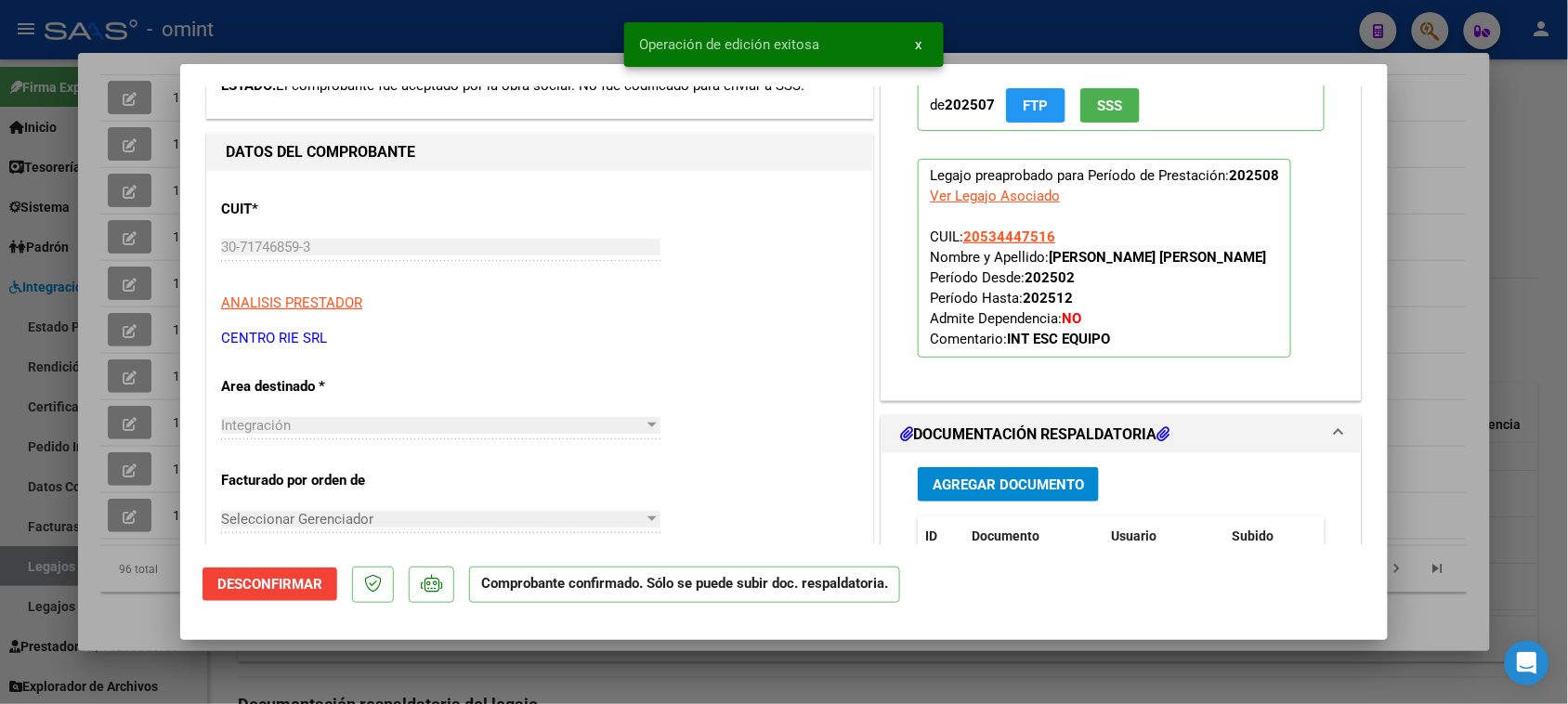
type input "$ 0,00"
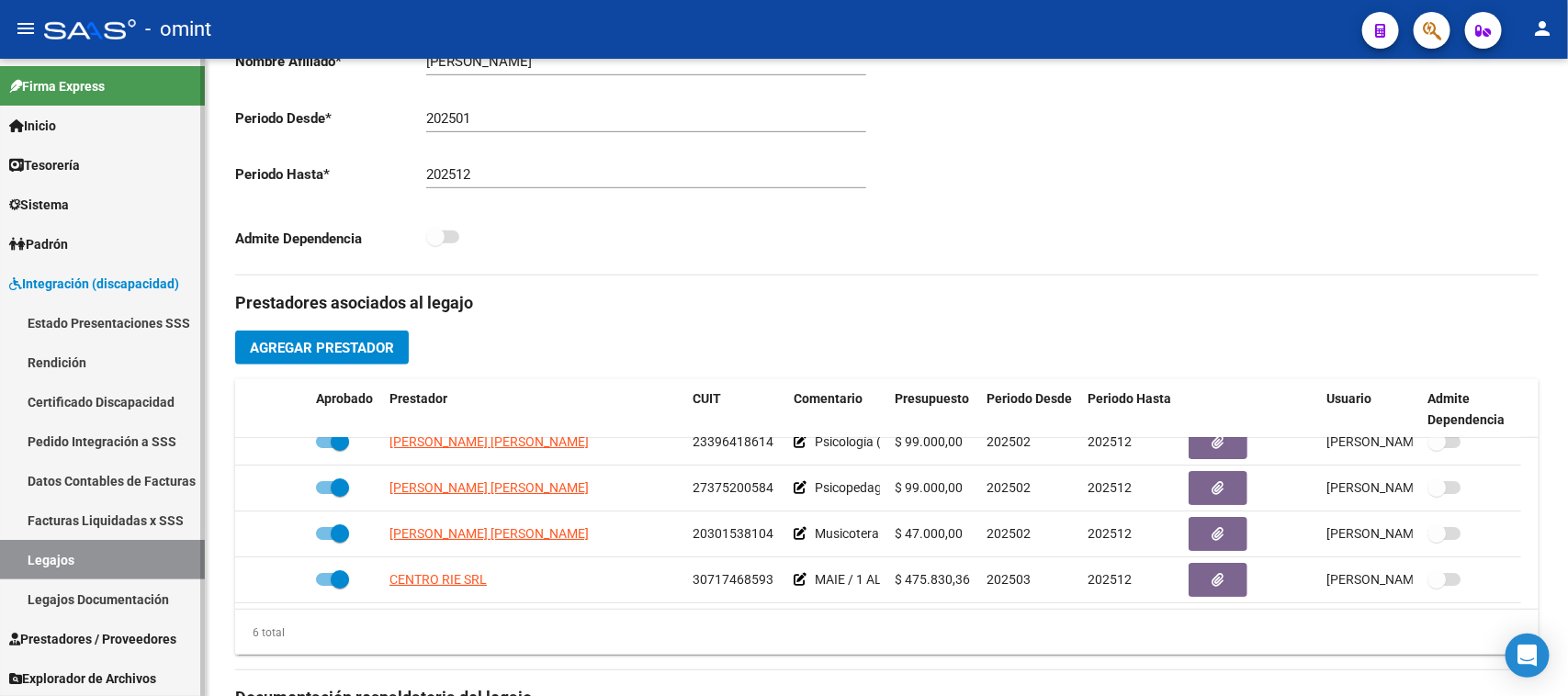
click at [145, 560] on link "Legajos" at bounding box center [102, 559] width 205 height 40
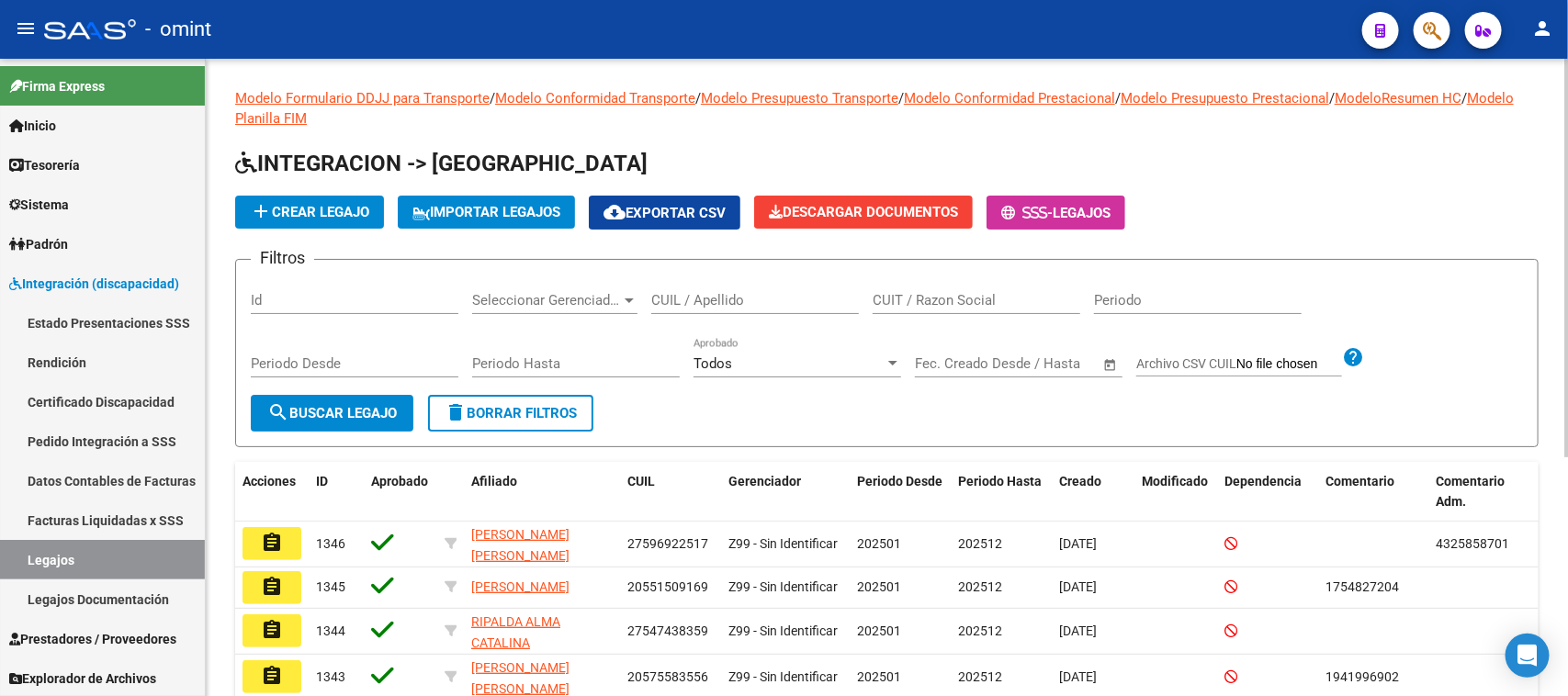
drag, startPoint x: 977, startPoint y: 305, endPoint x: 848, endPoint y: 304, distance: 129.0
click at [977, 303] on input "CUIT / Razon Social" at bounding box center [977, 300] width 208 height 17
paste input "30712404007"
type input "30712404007"
click at [397, 401] on button "search Buscar Legajo" at bounding box center [331, 414] width 162 height 37
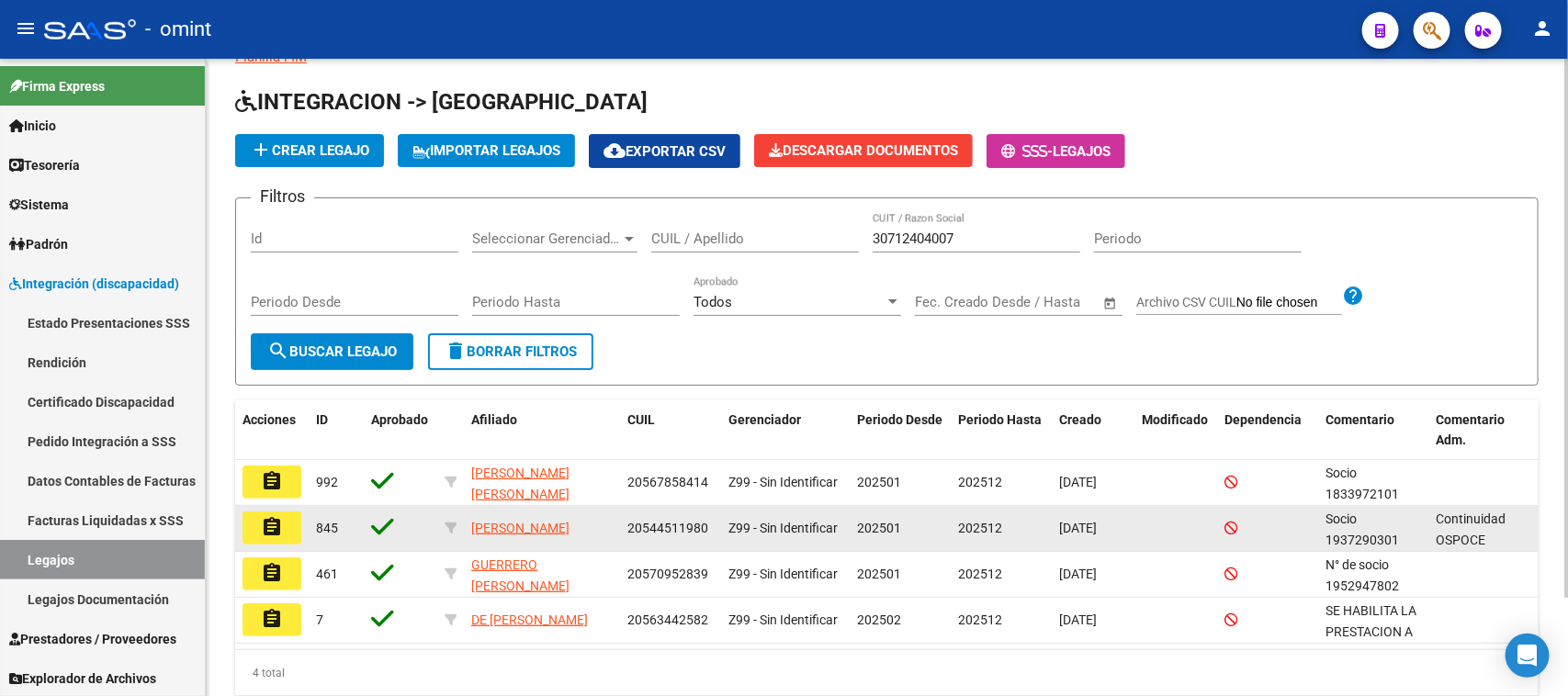
scroll to position [117, 0]
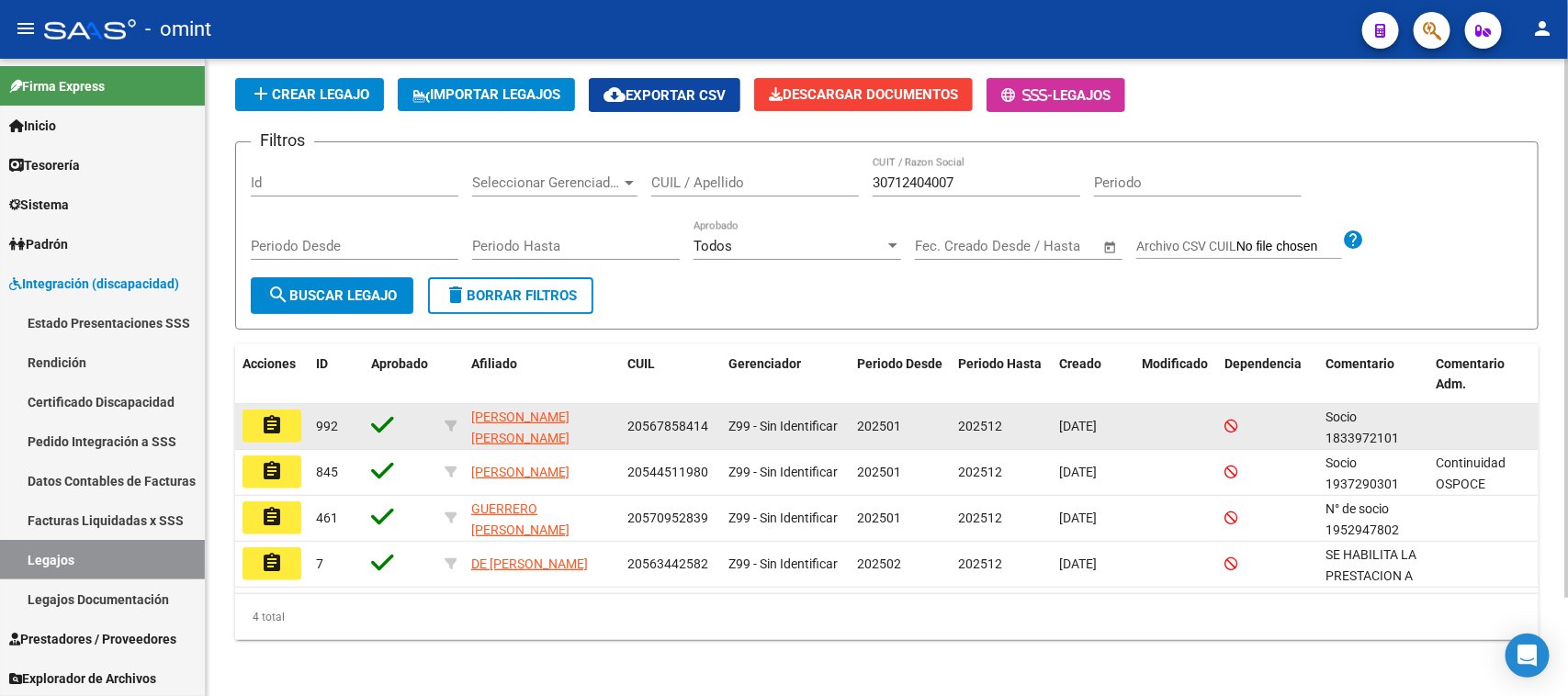
click at [269, 423] on mat-icon "assignment" at bounding box center [272, 425] width 22 height 22
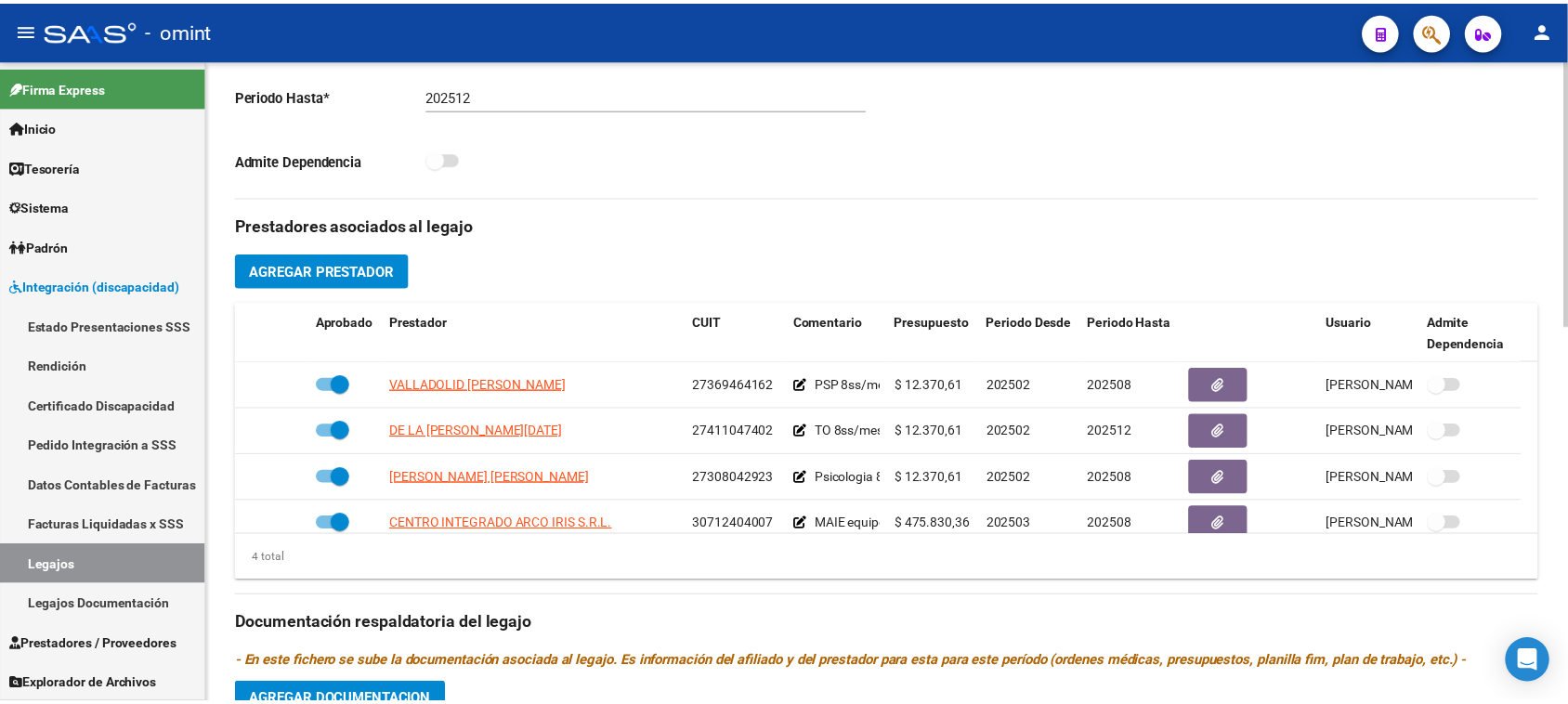
scroll to position [580, 0]
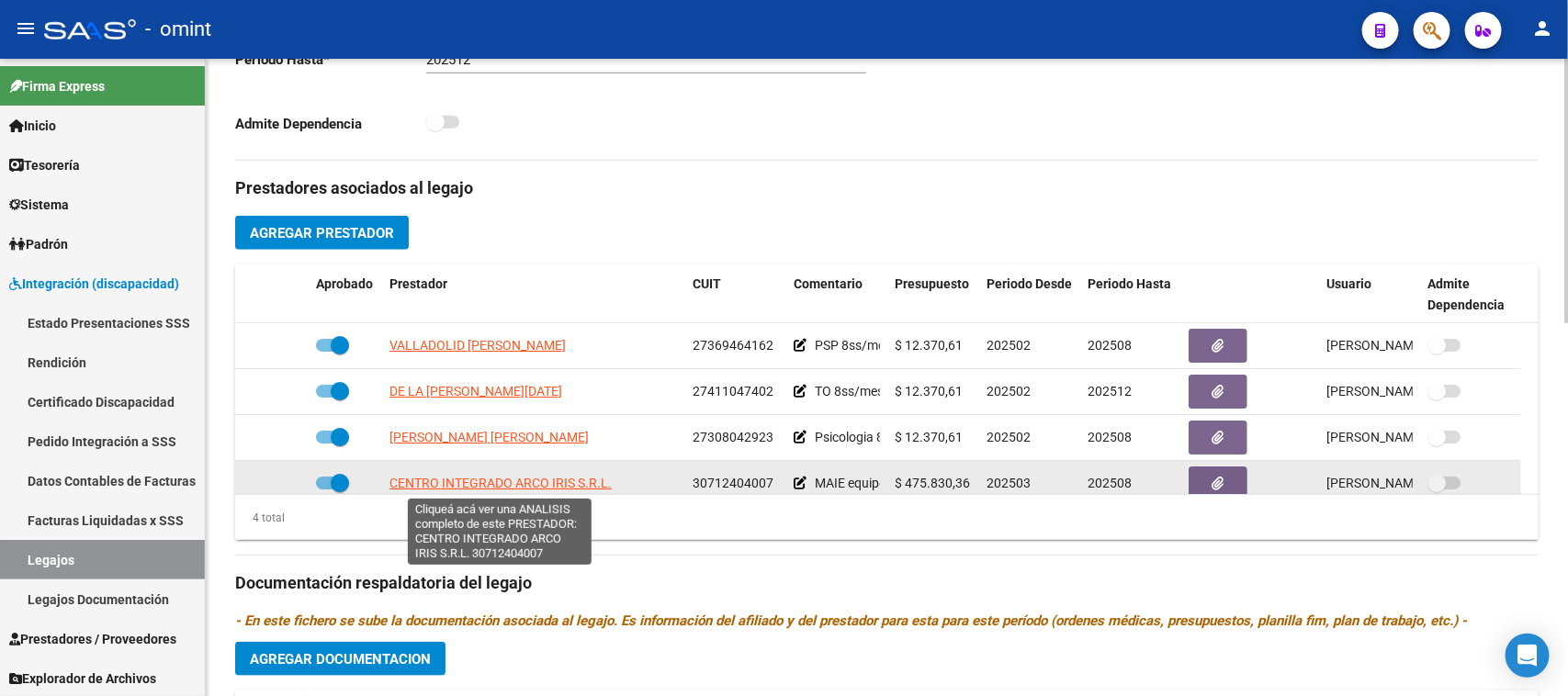
click at [562, 478] on span "CENTRO INTEGRADO ARCO IRIS S.R.L." at bounding box center [500, 482] width 222 height 15
type textarea "30712404007"
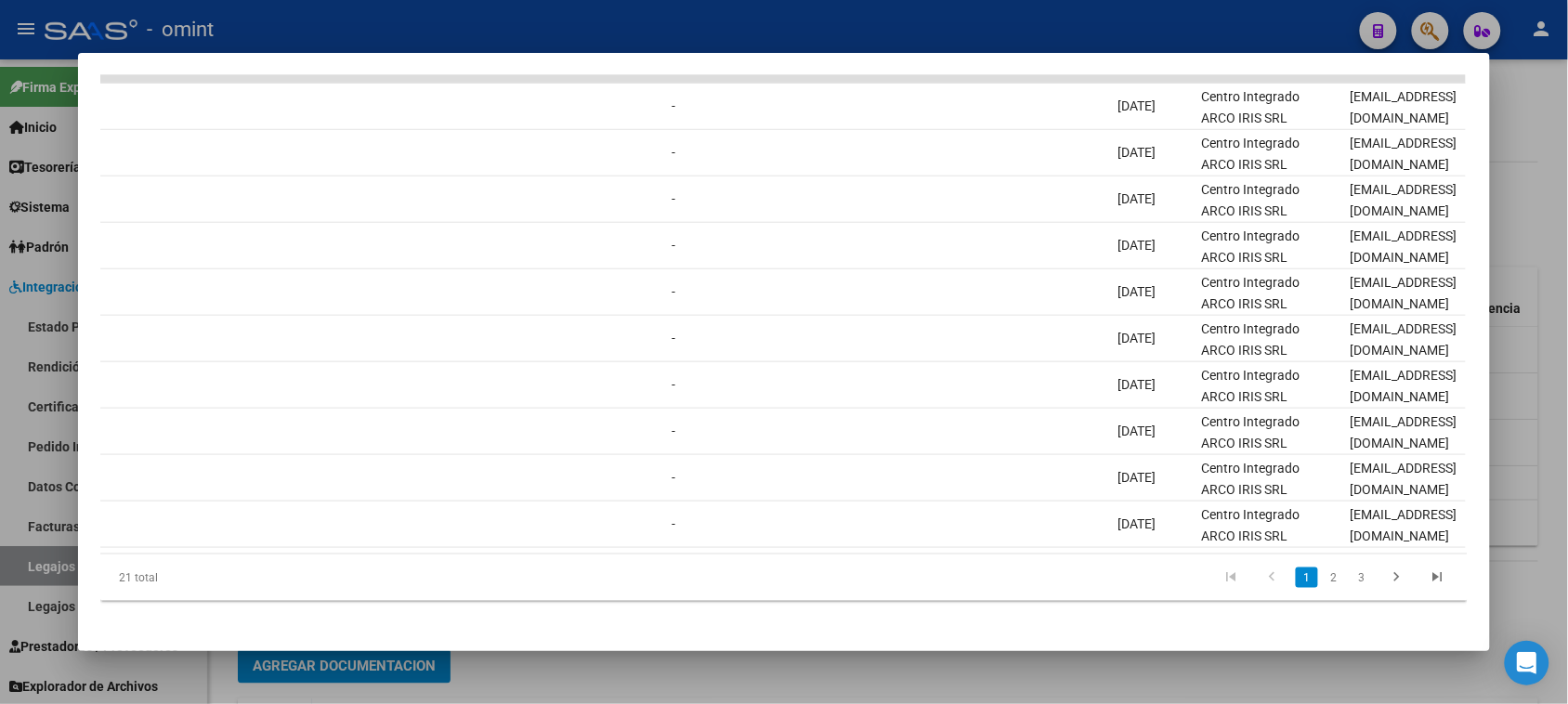
scroll to position [0, 0]
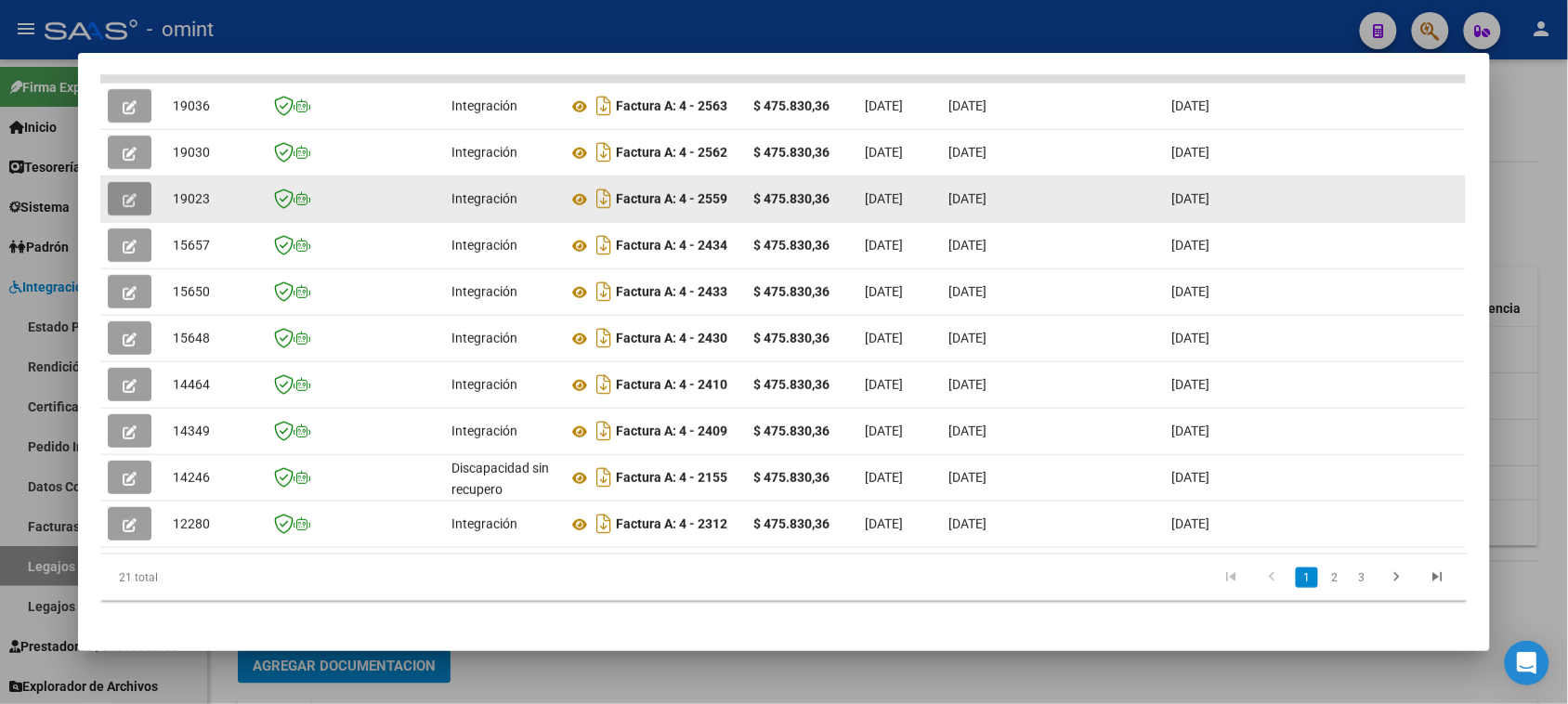
click at [123, 195] on icon "button" at bounding box center [130, 200] width 14 height 14
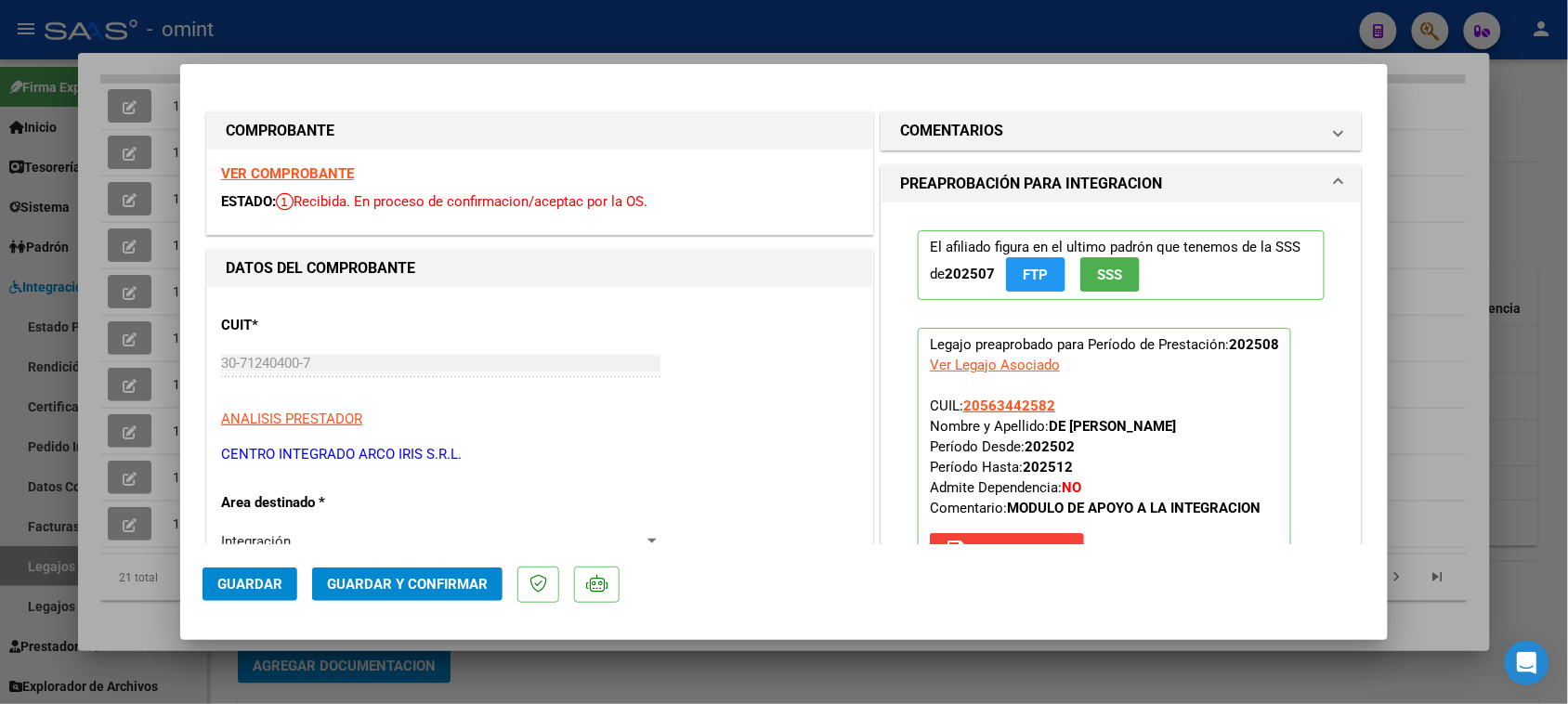
click at [340, 170] on strong "VER COMPROBANTE" at bounding box center [287, 173] width 133 height 17
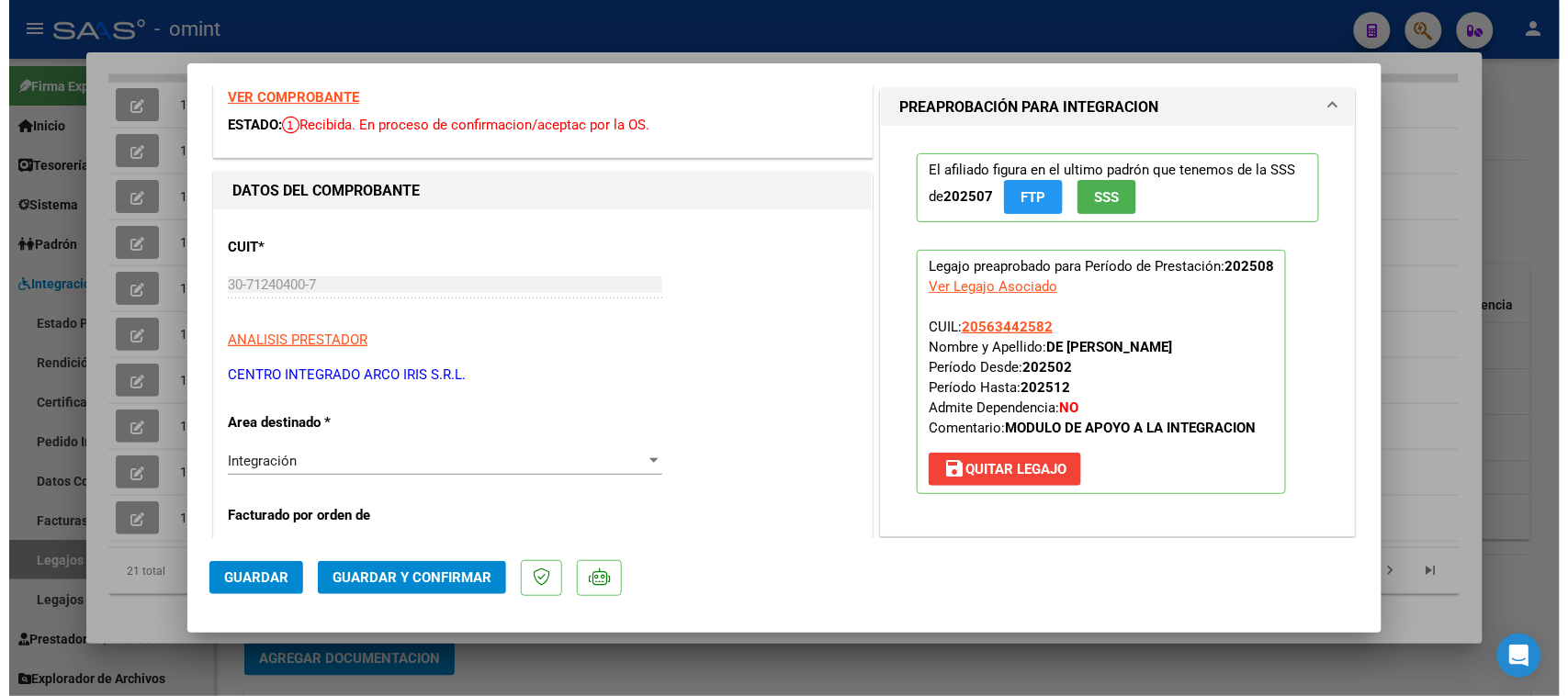
scroll to position [115, 0]
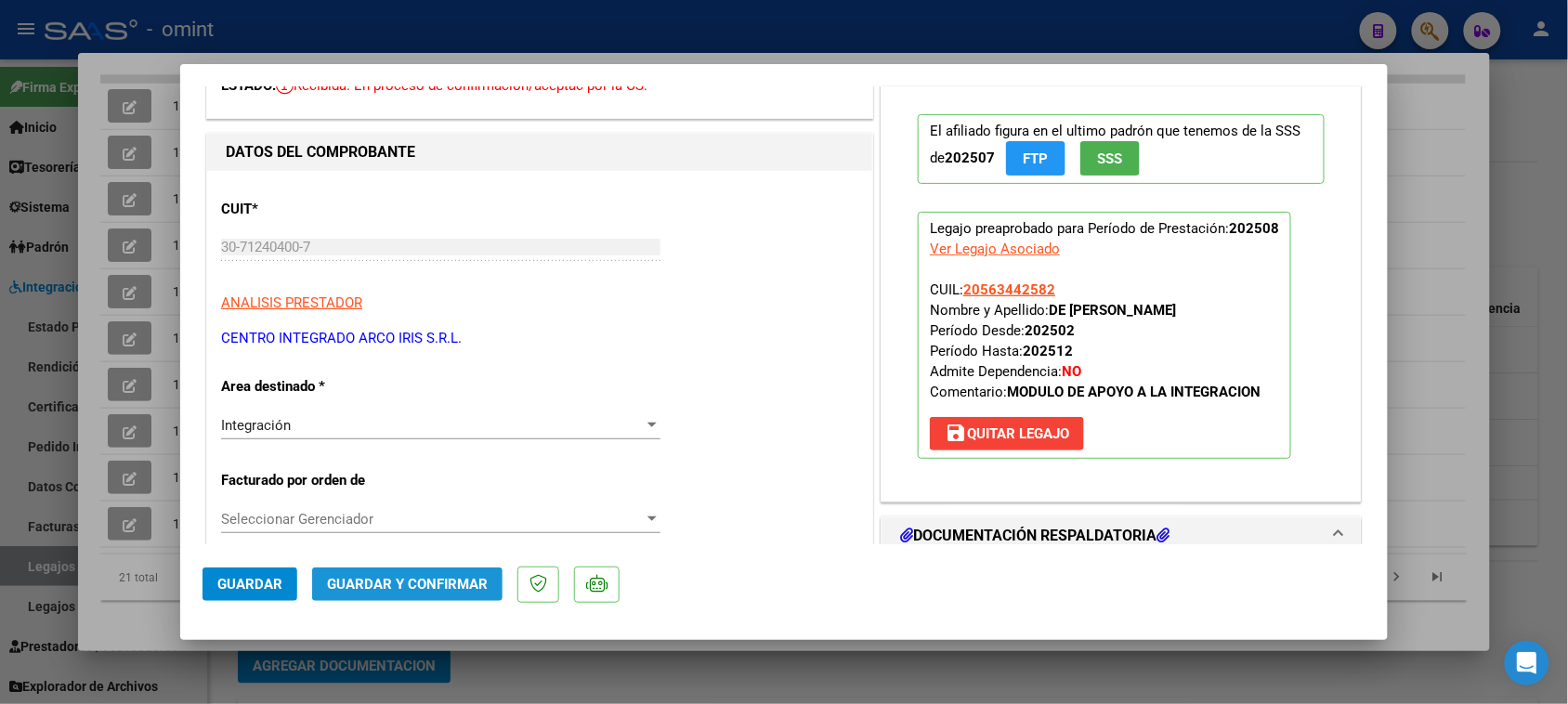
click at [437, 569] on button "Guardar y Confirmar" at bounding box center [407, 584] width 190 height 33
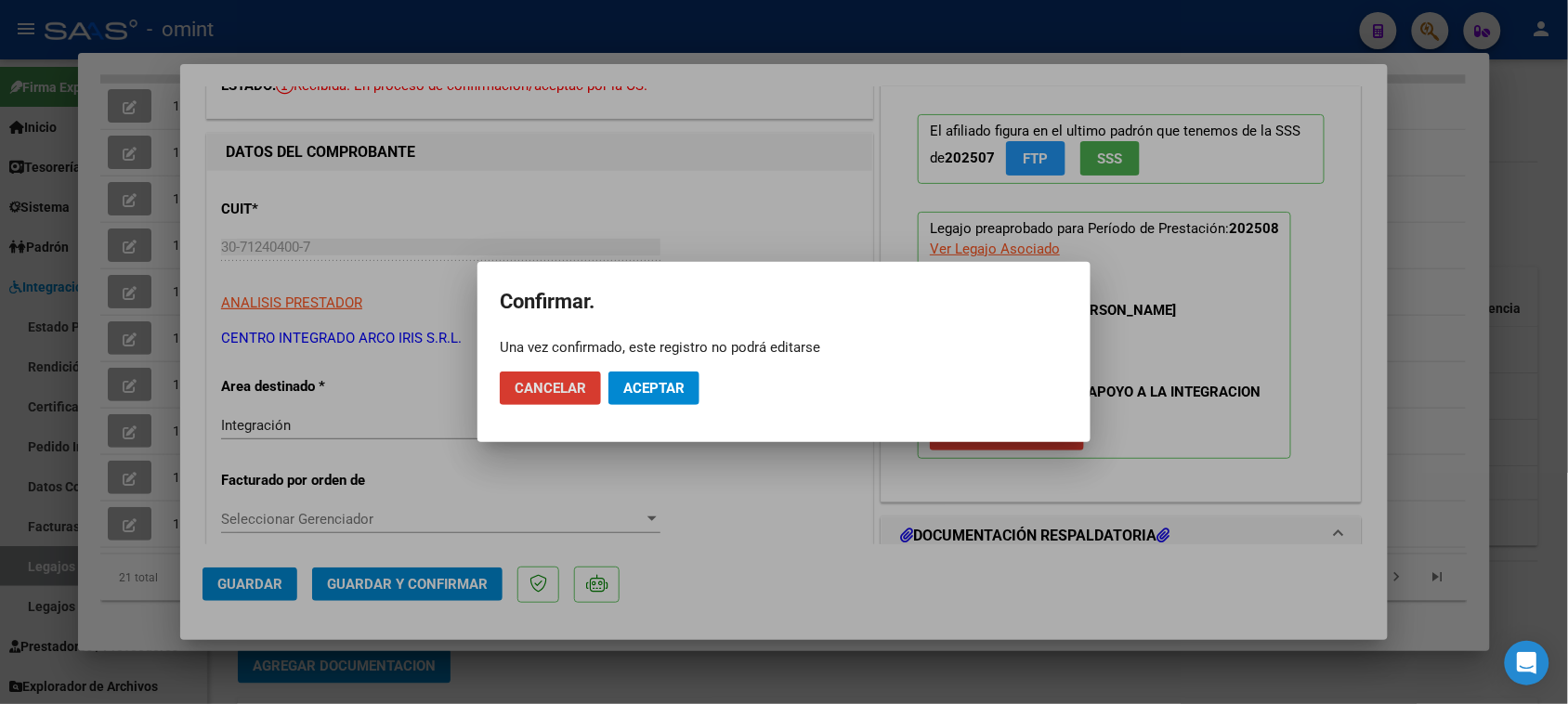
click at [646, 388] on span "Aceptar" at bounding box center [654, 388] width 61 height 17
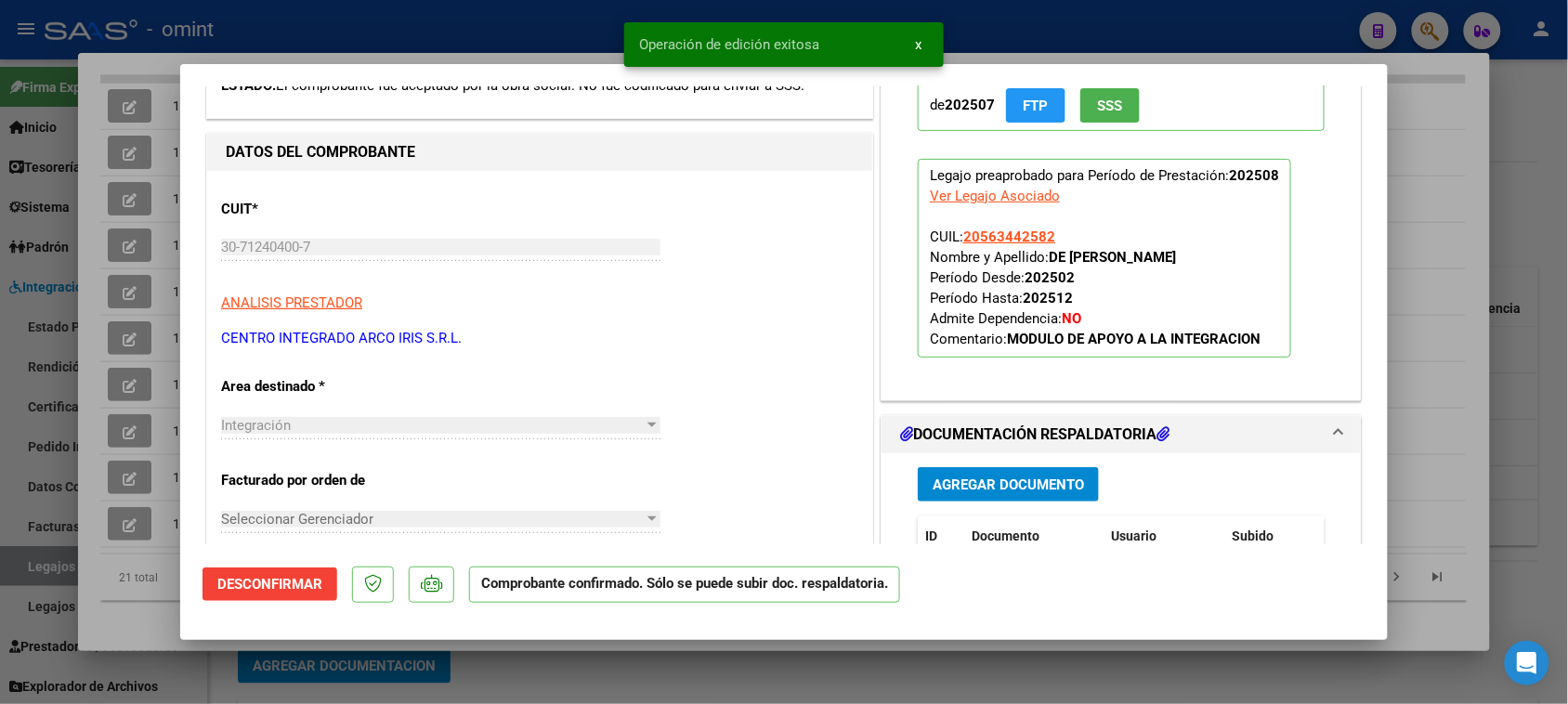
type input "$ 0,00"
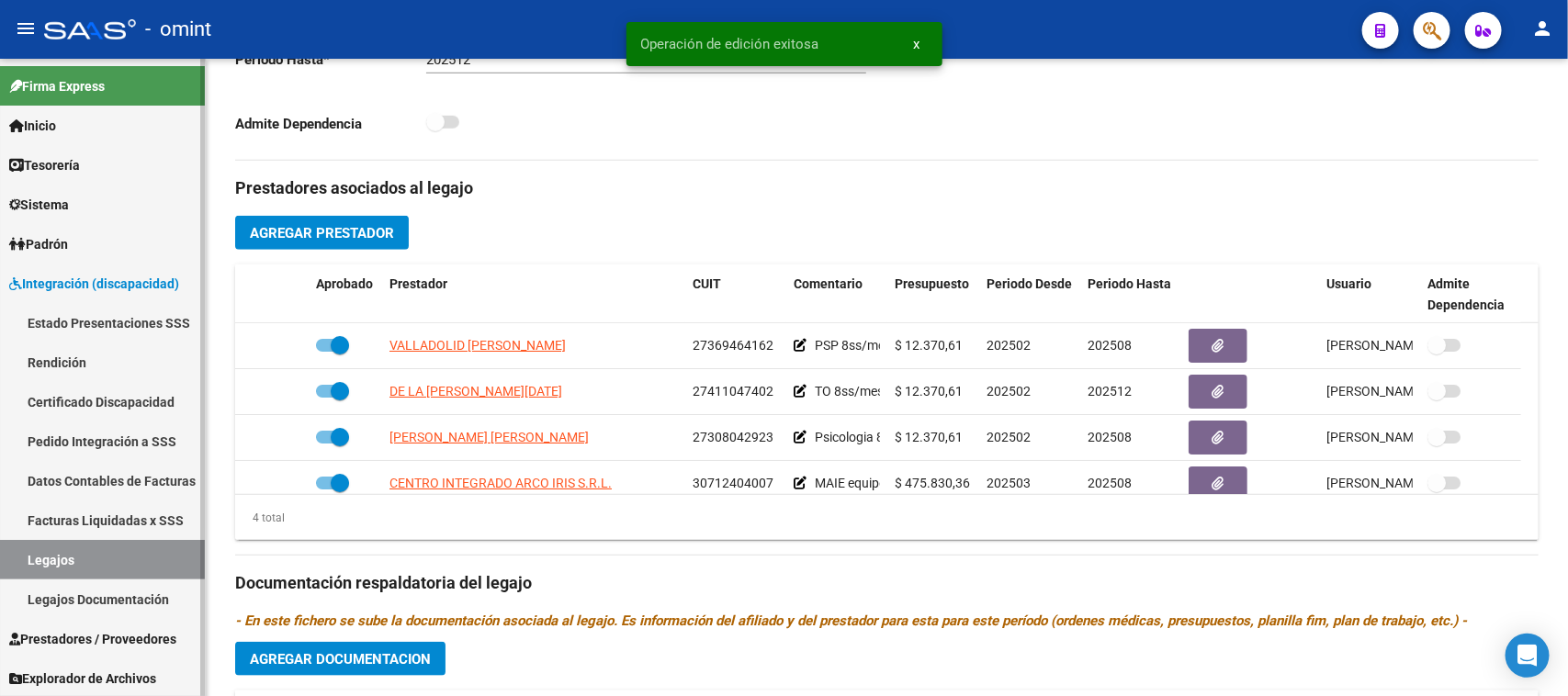
scroll to position [1, 0]
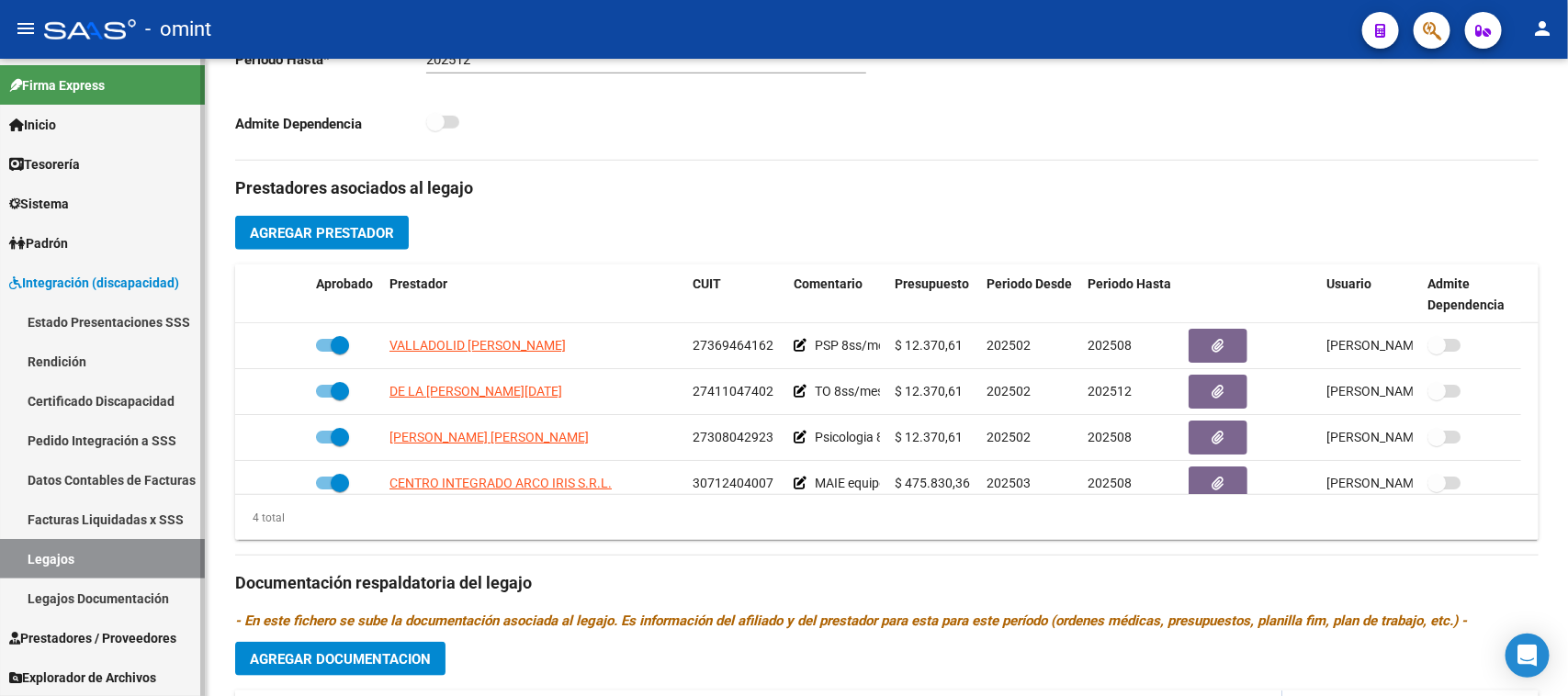
click at [124, 441] on link "Pedido Integración a SSS" at bounding box center [102, 440] width 205 height 40
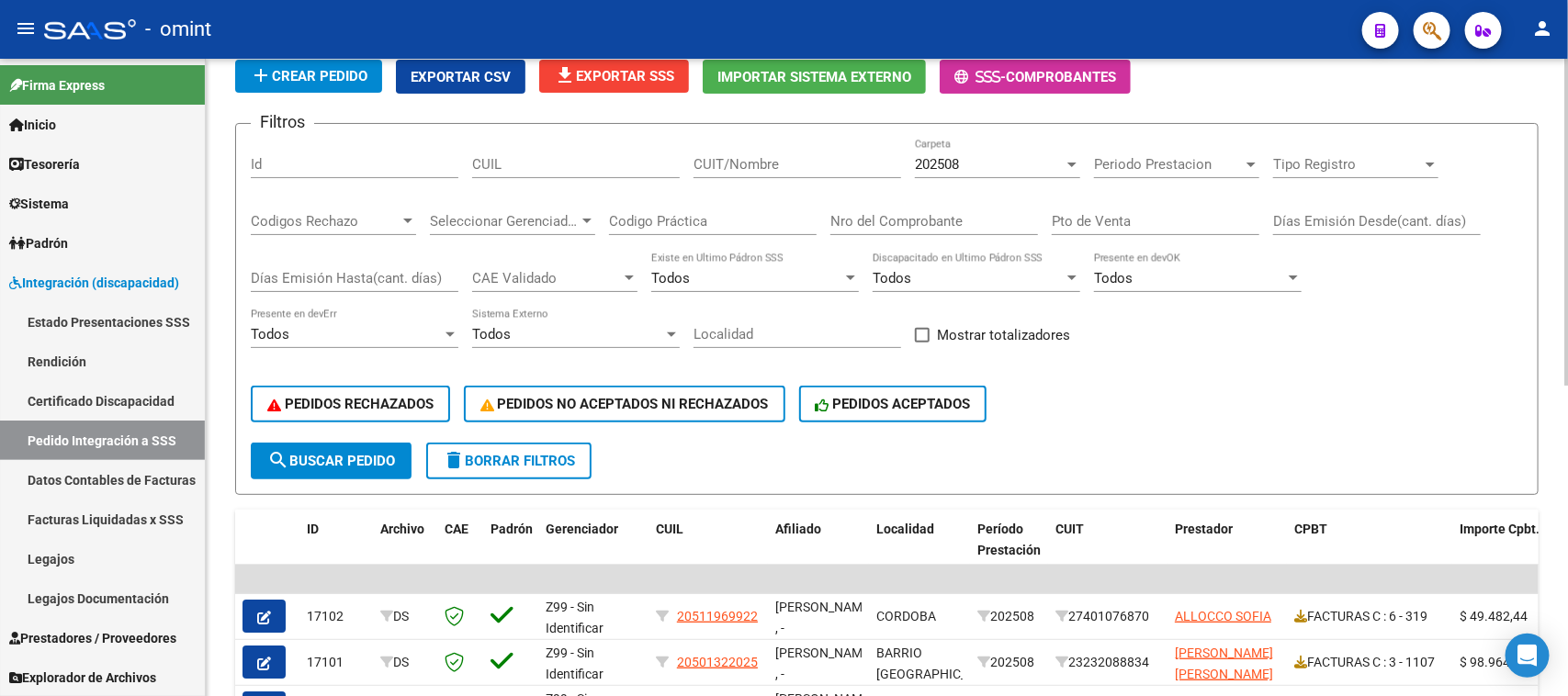
scroll to position [115, 0]
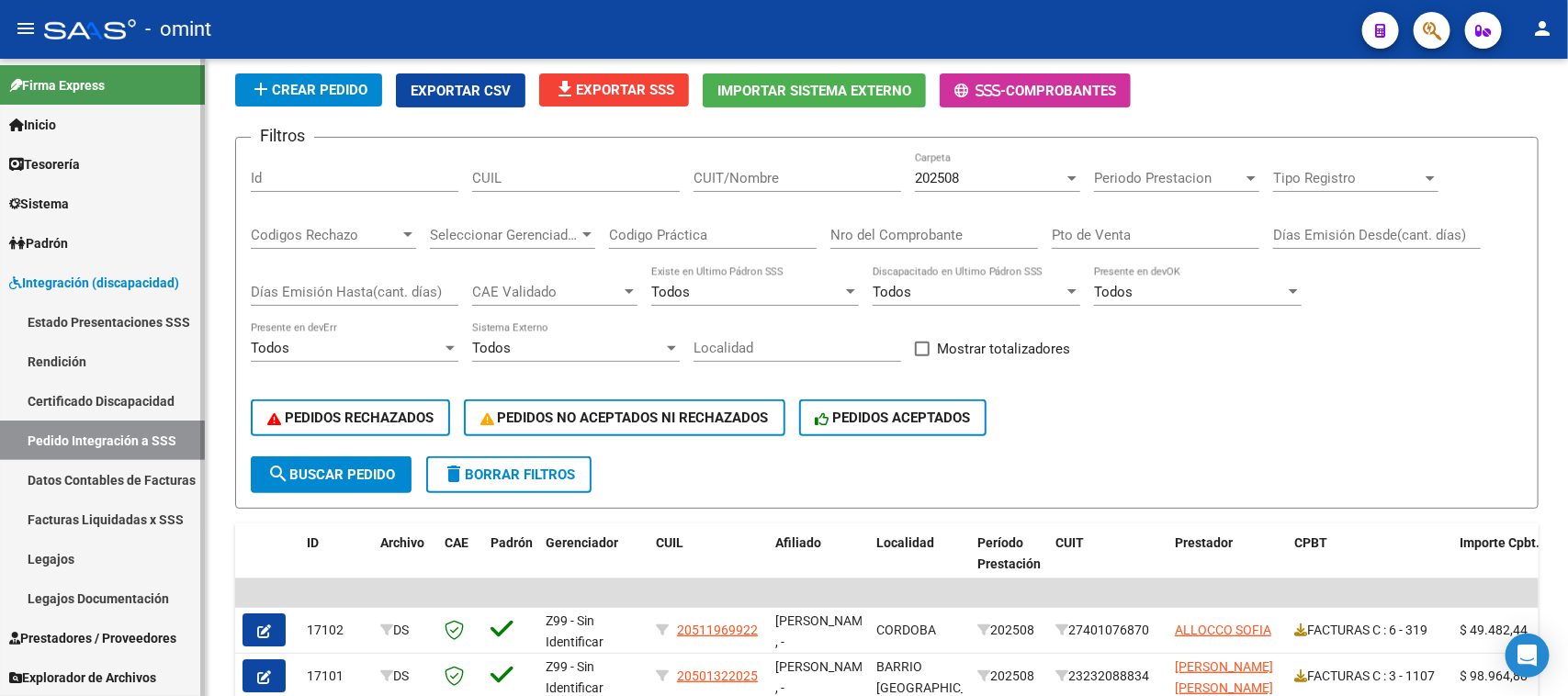
click at [143, 641] on span "Prestadores / Proveedores" at bounding box center [92, 638] width 167 height 20
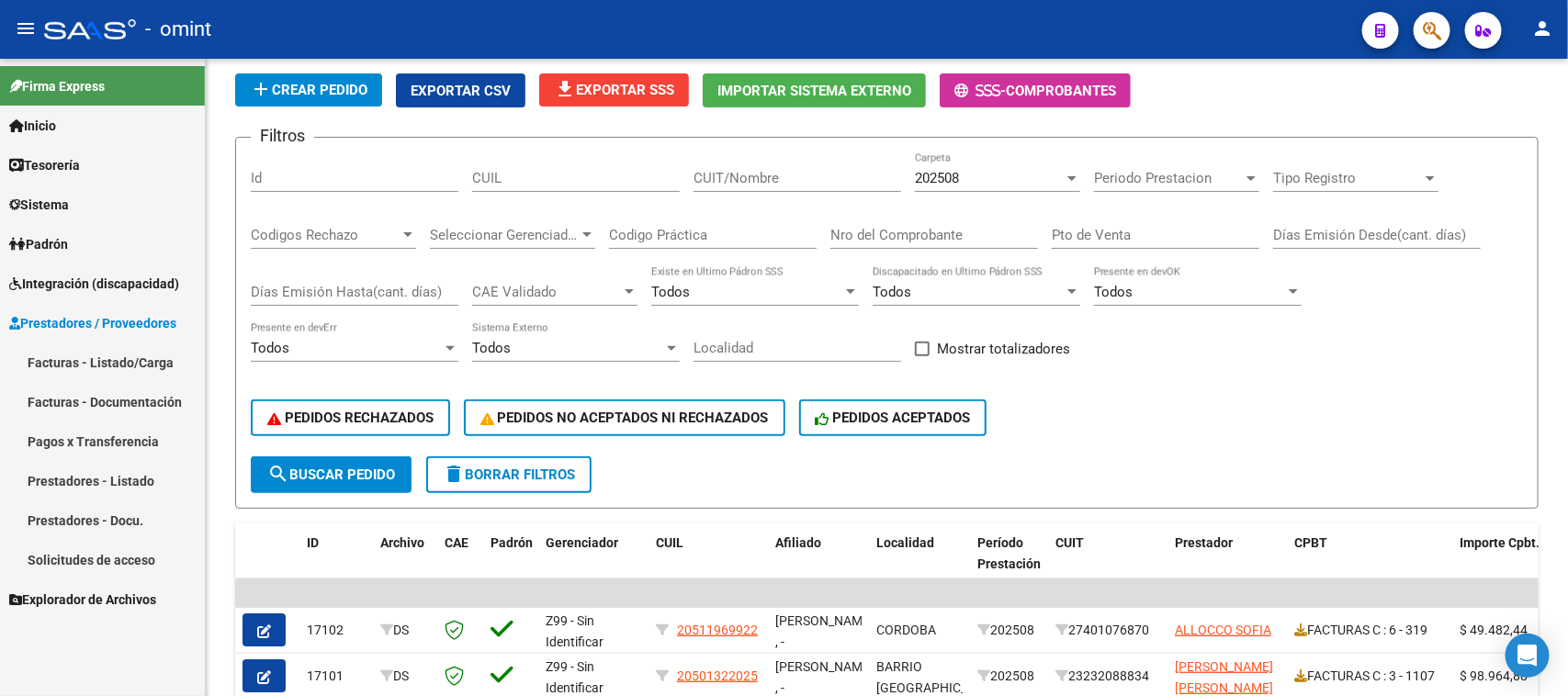
scroll to position [0, 0]
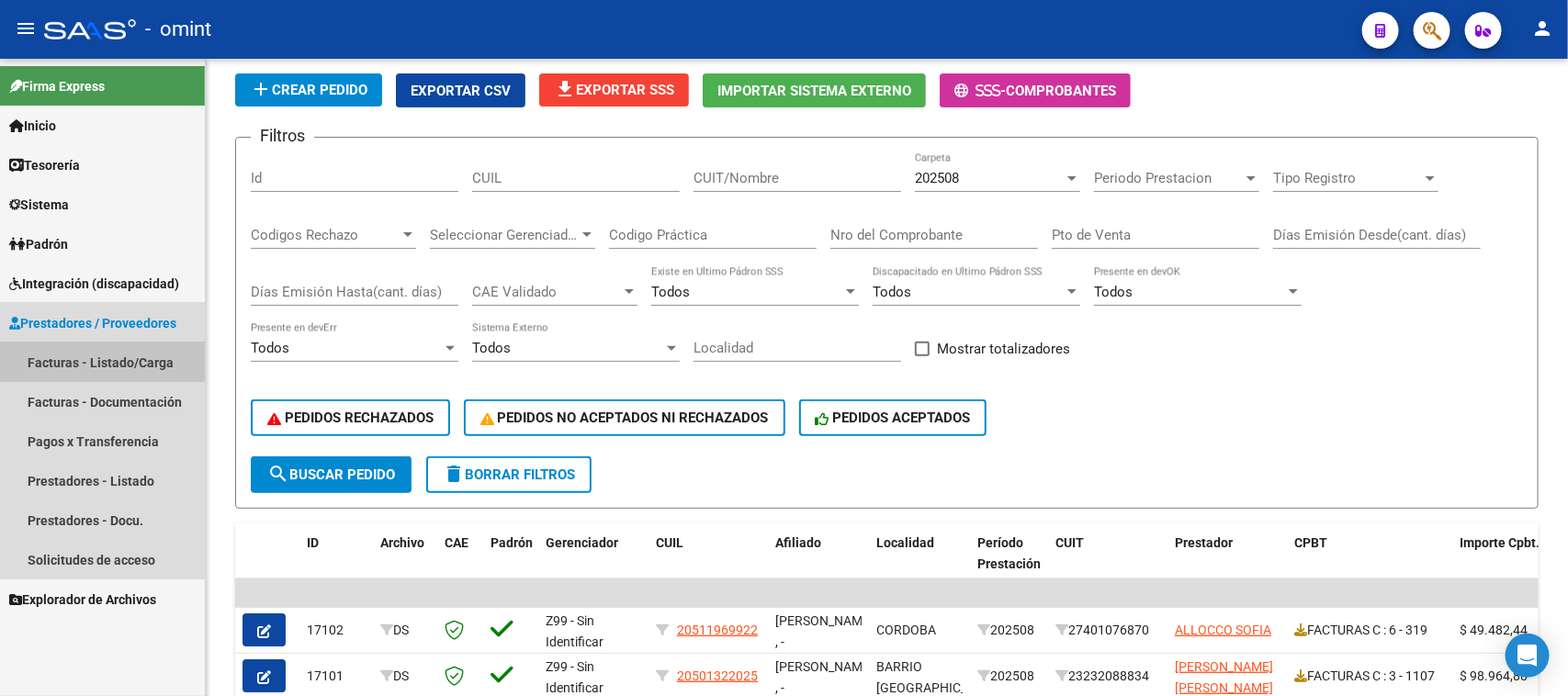
click at [83, 367] on link "Facturas - Listado/Carga" at bounding box center [102, 362] width 205 height 40
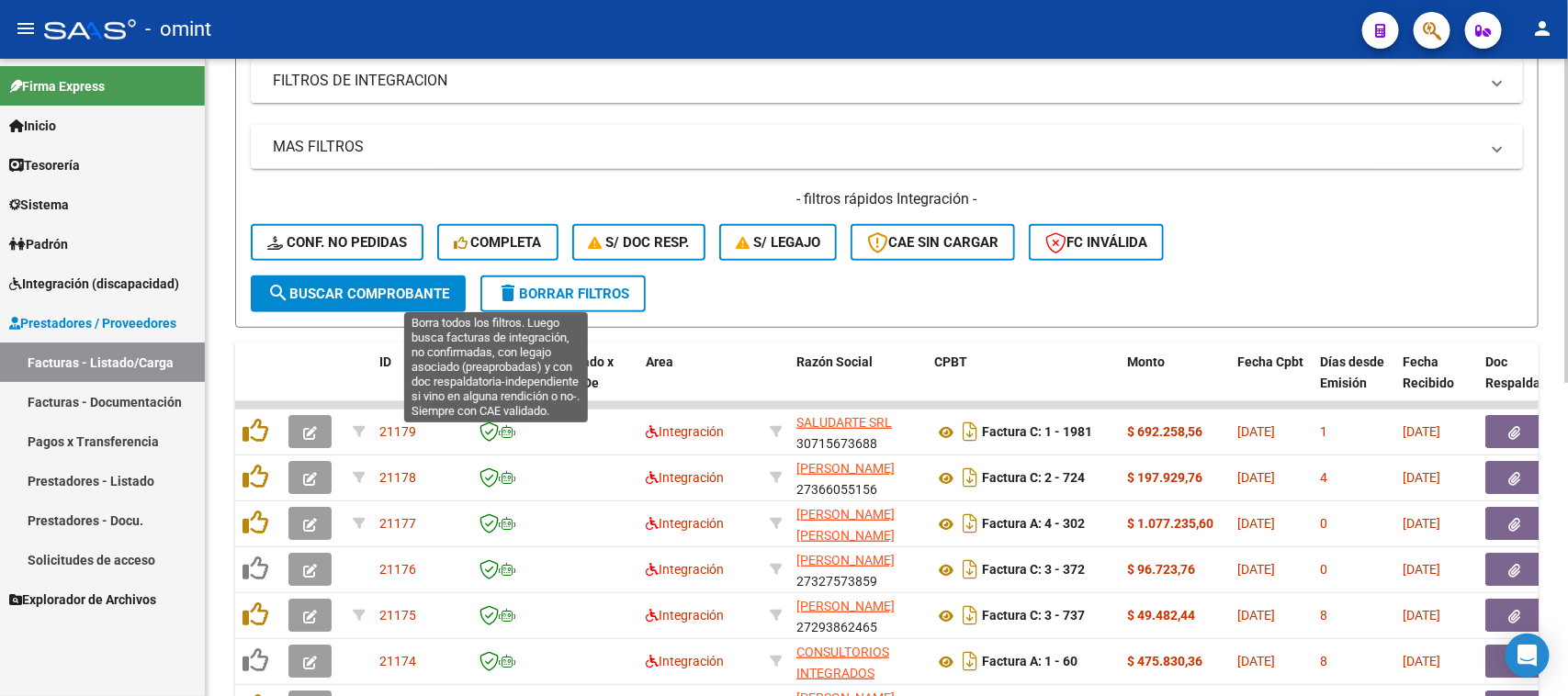
scroll to position [273, 0]
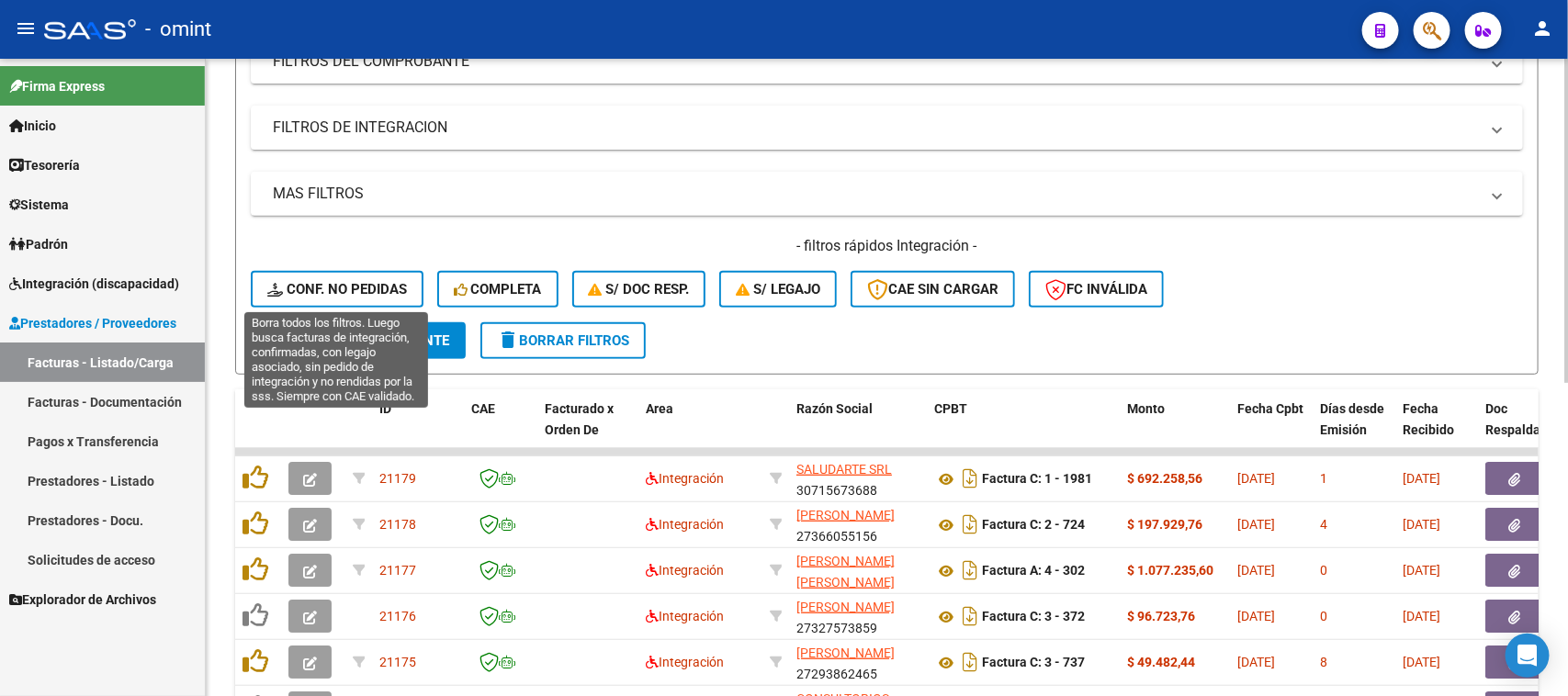
click at [364, 290] on span "Conf. no pedidas" at bounding box center [337, 289] width 140 height 17
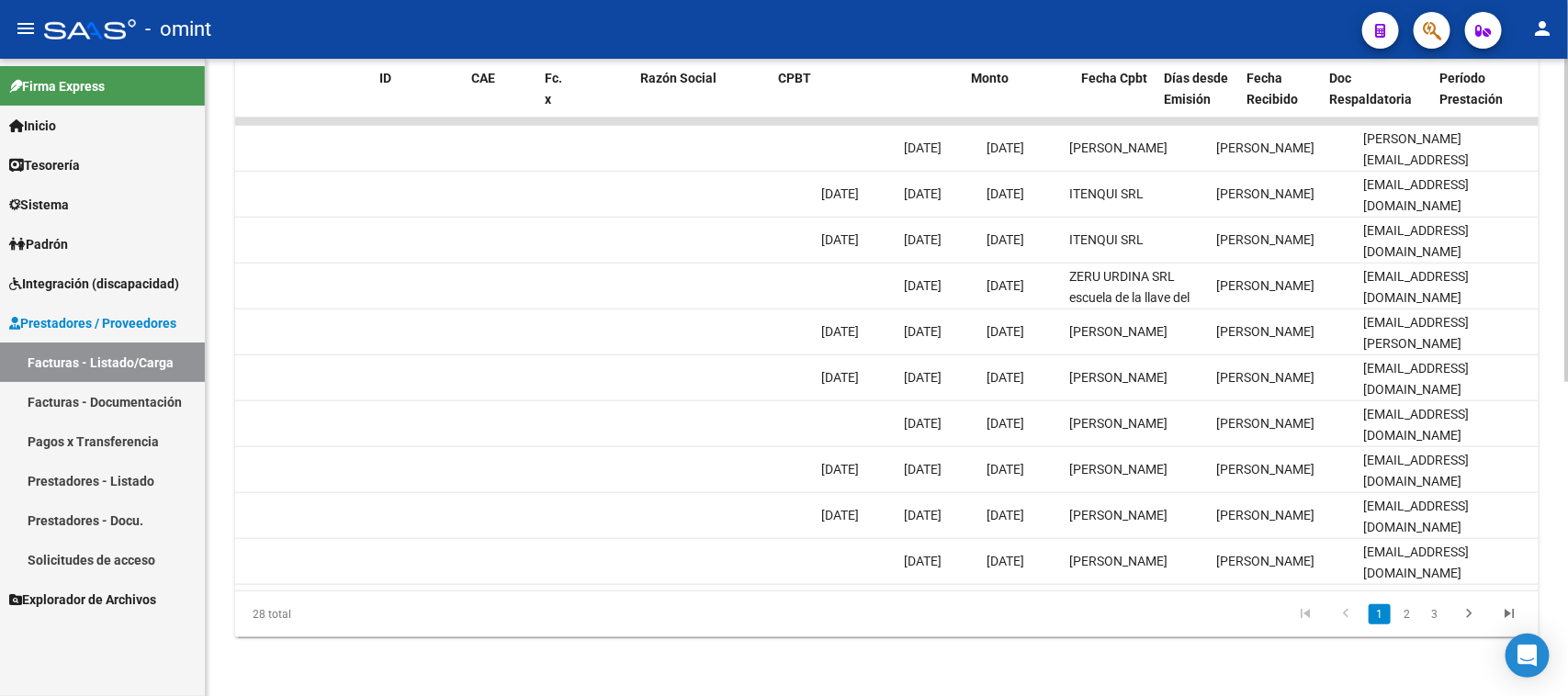
scroll to position [0, 0]
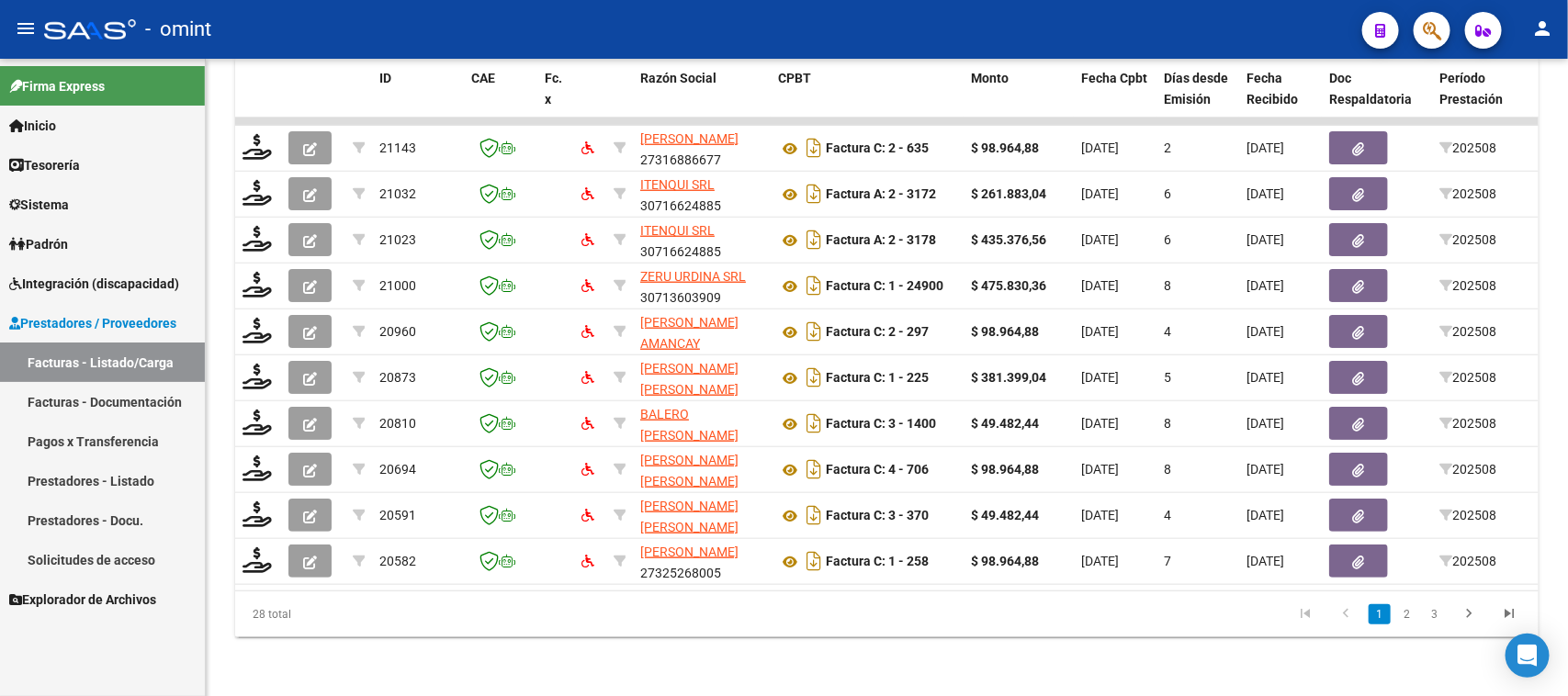
click at [151, 287] on span "Integración (discapacidad)" at bounding box center [93, 283] width 170 height 20
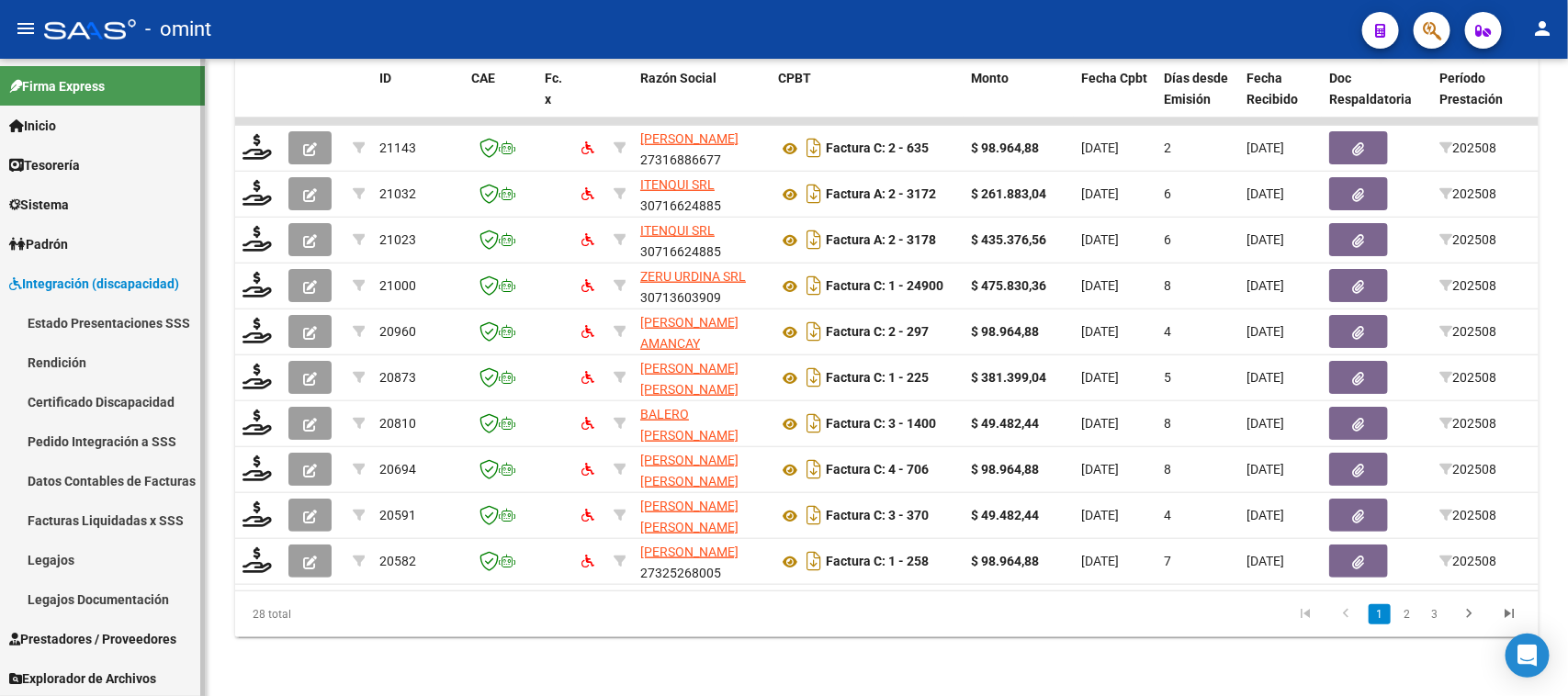
click at [77, 560] on link "Legajos" at bounding box center [102, 559] width 205 height 40
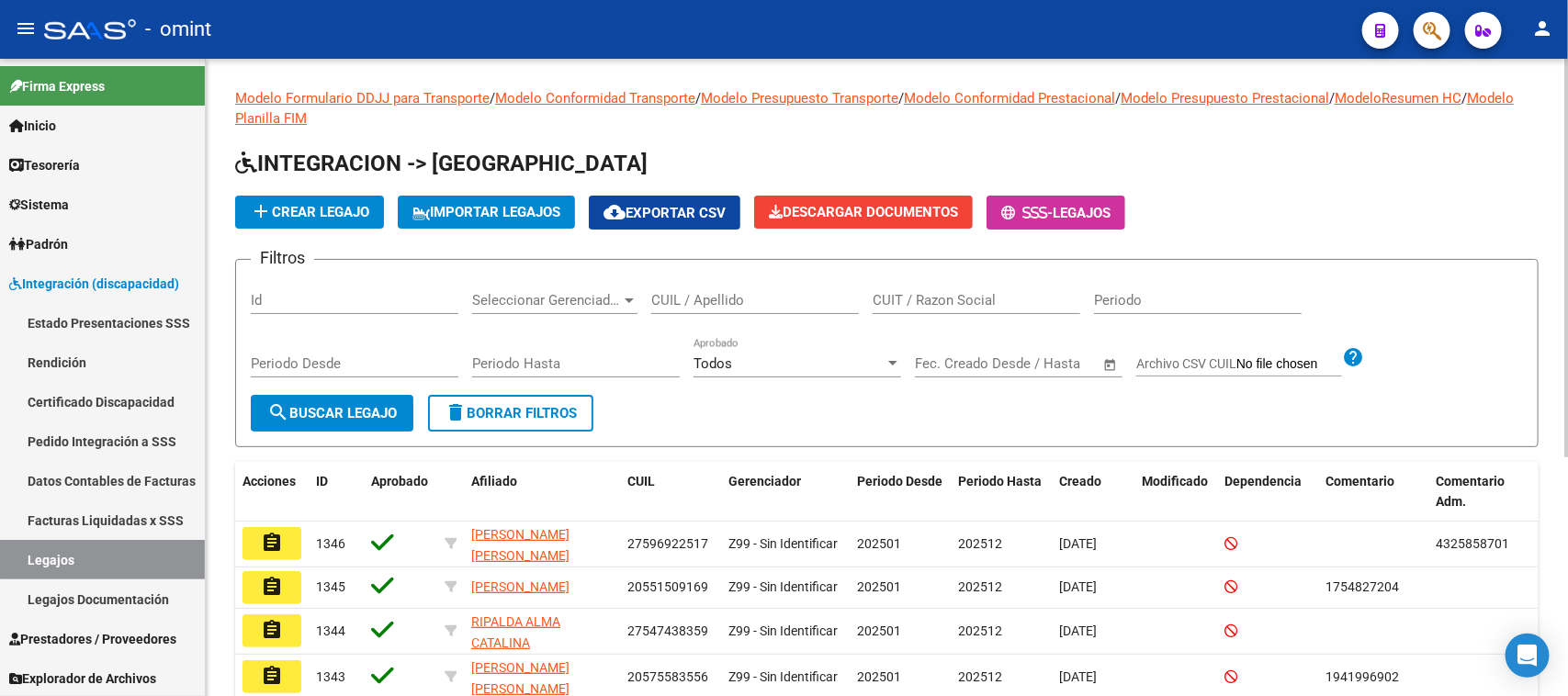
click at [997, 310] on div "CUIT / Razon Social" at bounding box center [977, 294] width 208 height 40
paste input "30716231107"
type input "30716231107"
click at [332, 411] on span "search Buscar Legajo" at bounding box center [331, 413] width 129 height 17
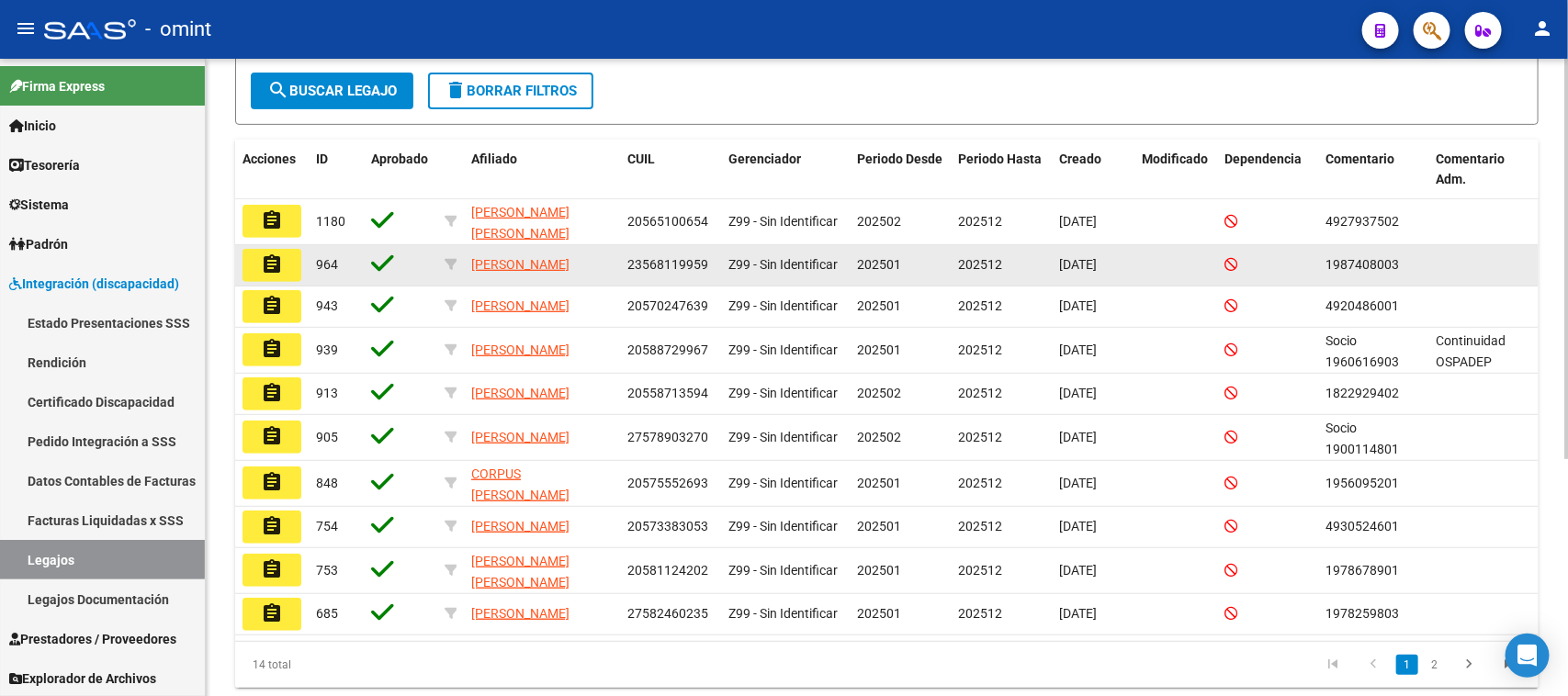
scroll to position [345, 0]
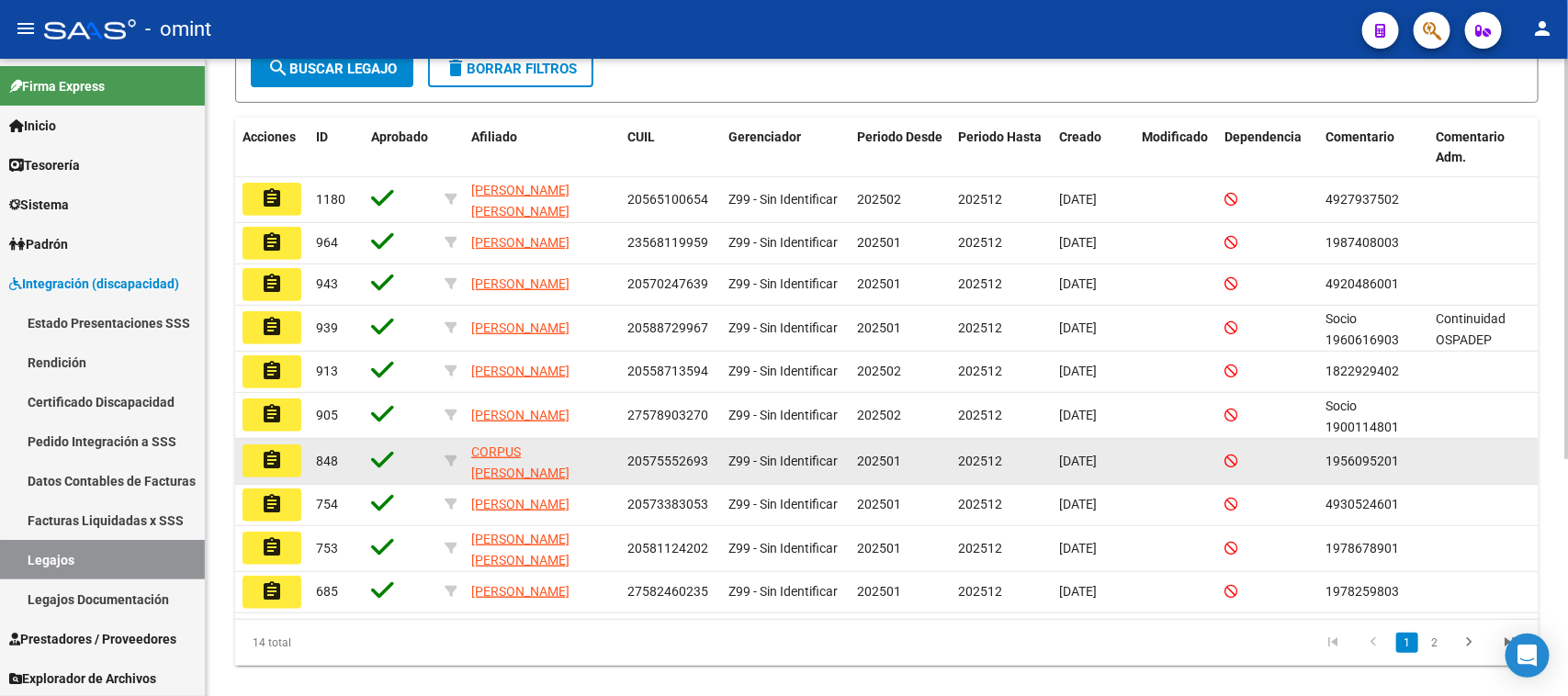
click at [278, 460] on mat-icon "assignment" at bounding box center [272, 460] width 22 height 22
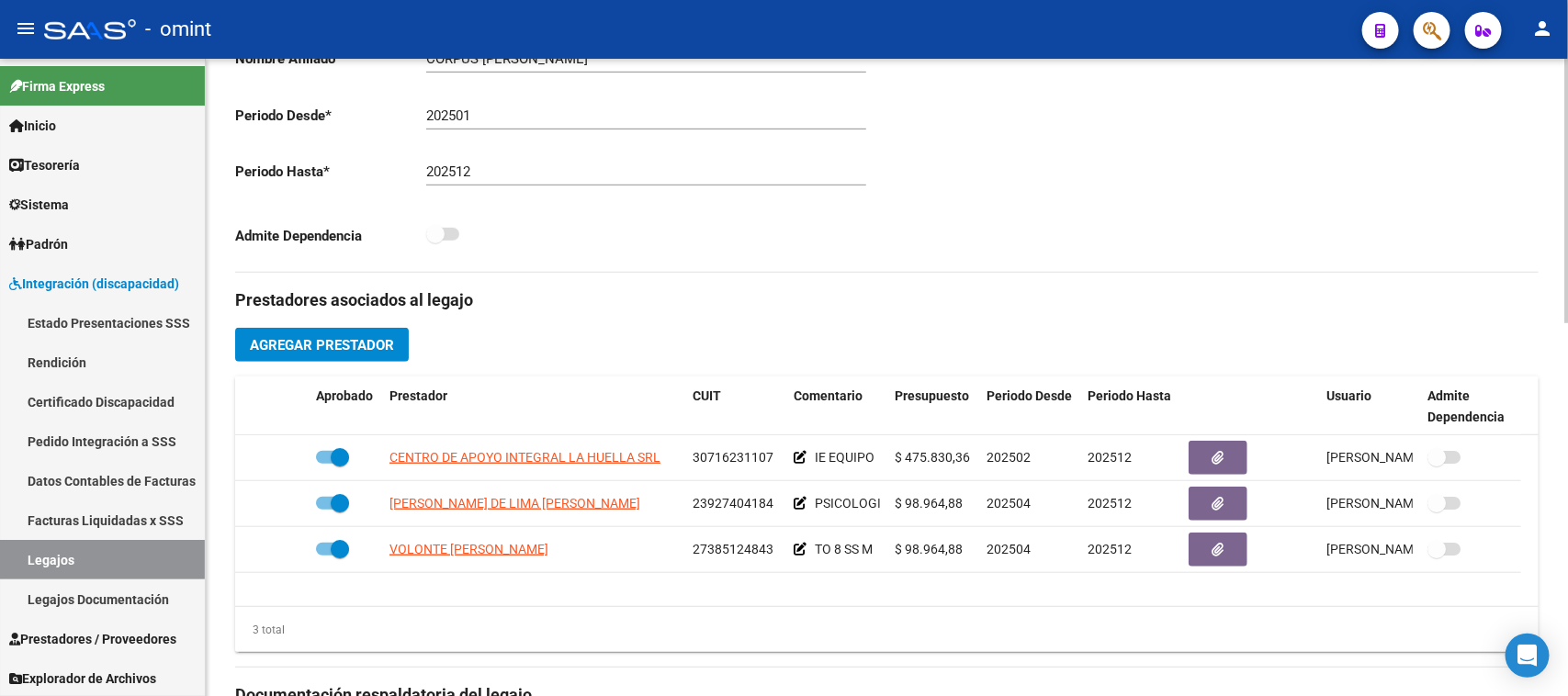
scroll to position [574, 0]
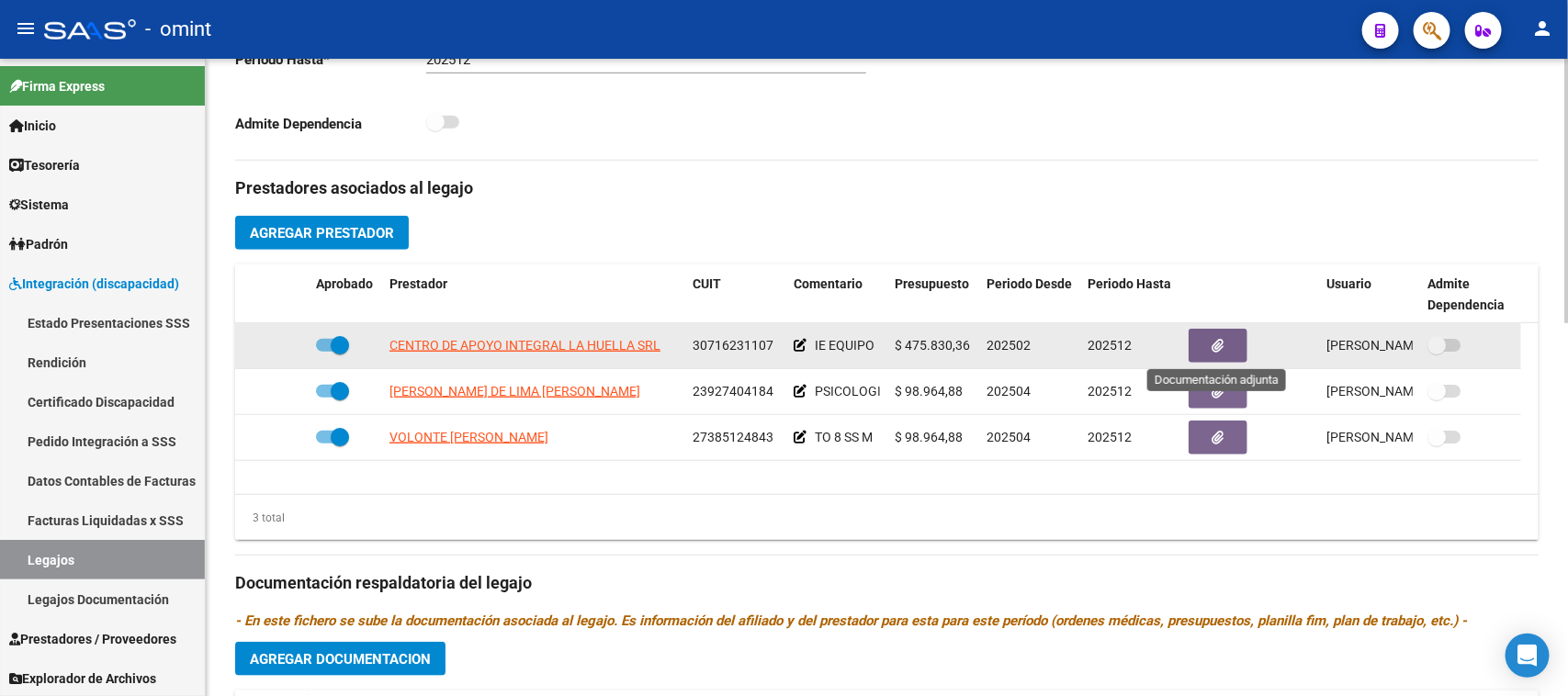
click at [1226, 349] on button "button" at bounding box center [1218, 346] width 59 height 34
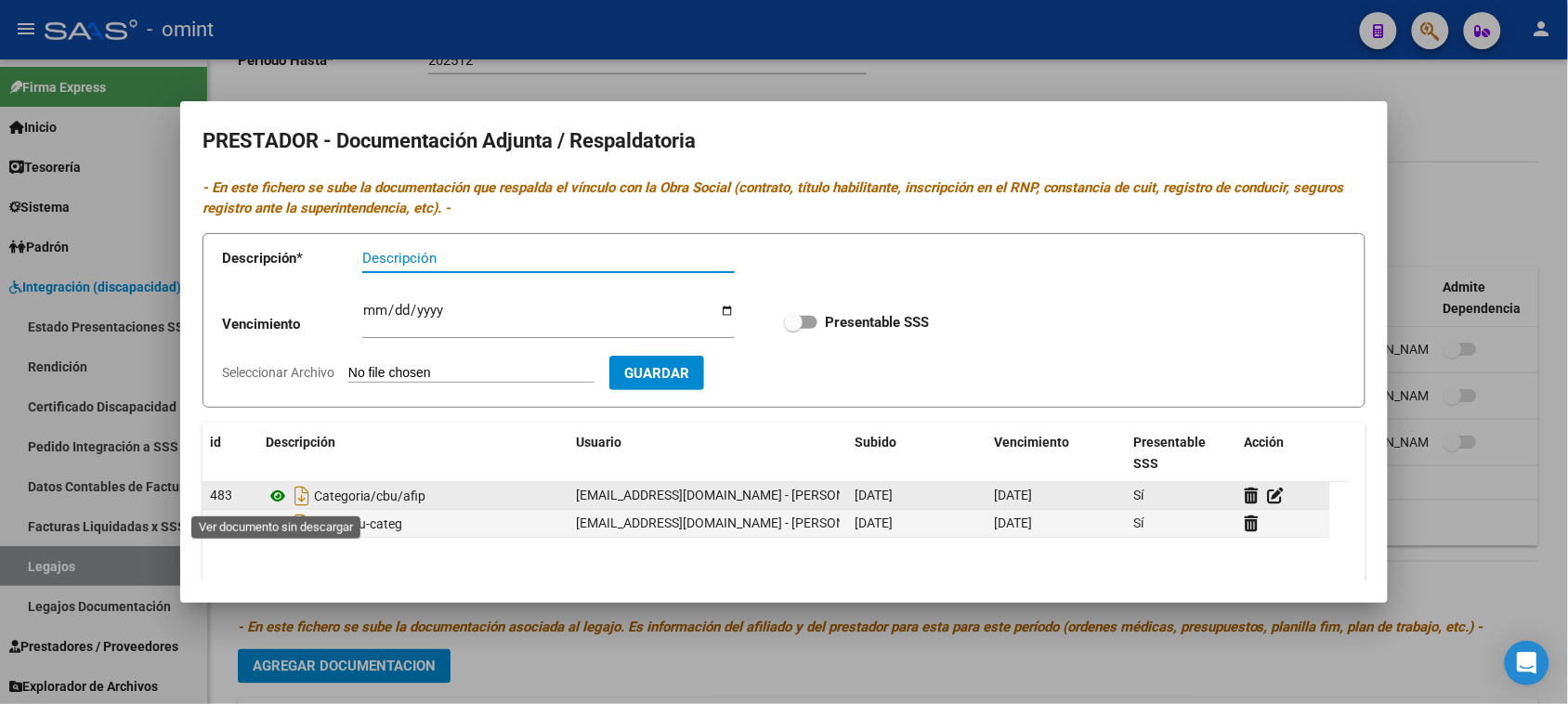
click at [277, 502] on icon at bounding box center [278, 496] width 25 height 23
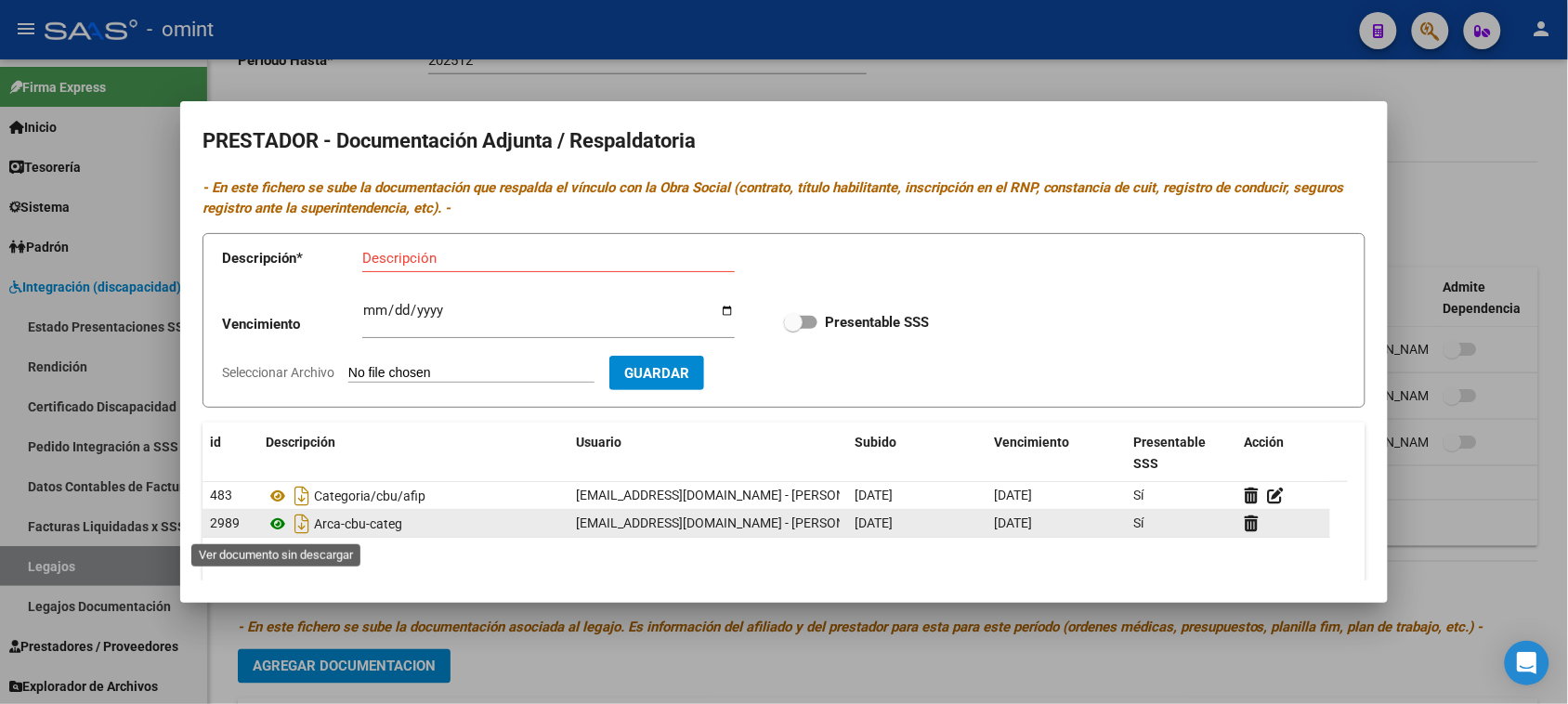
click at [279, 529] on icon at bounding box center [278, 523] width 25 height 23
click at [1251, 529] on icon at bounding box center [1252, 523] width 14 height 18
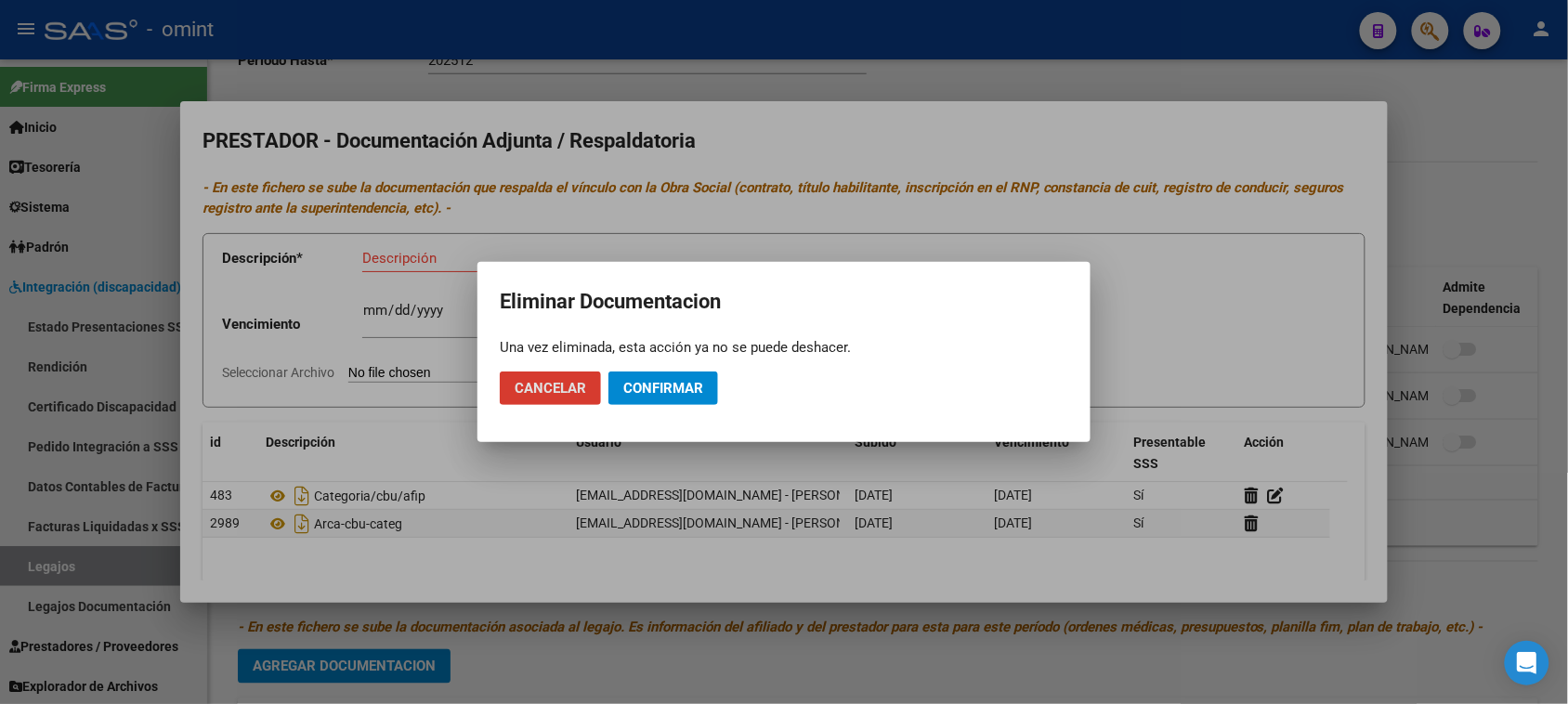
click at [672, 388] on span "Confirmar" at bounding box center [663, 388] width 80 height 17
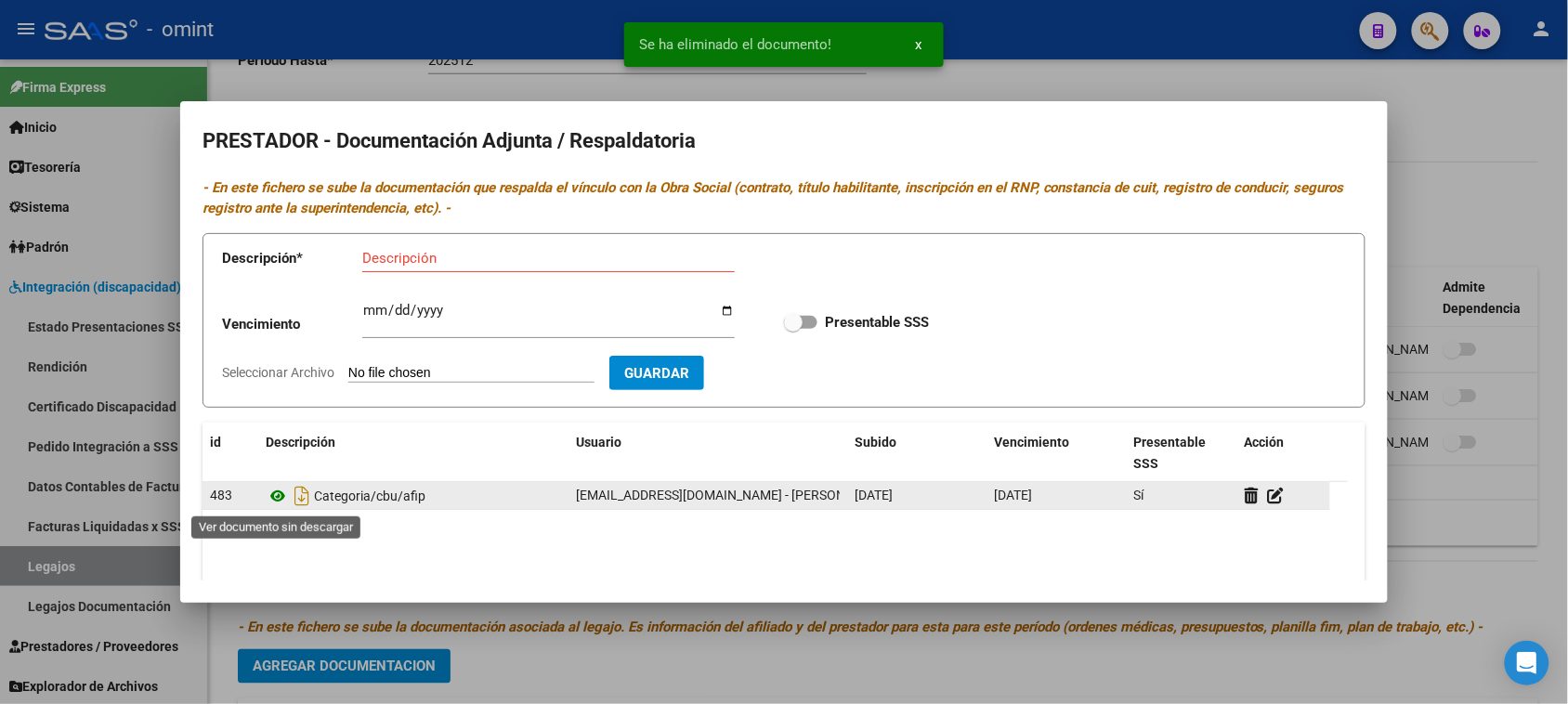
click at [274, 500] on icon at bounding box center [278, 496] width 25 height 23
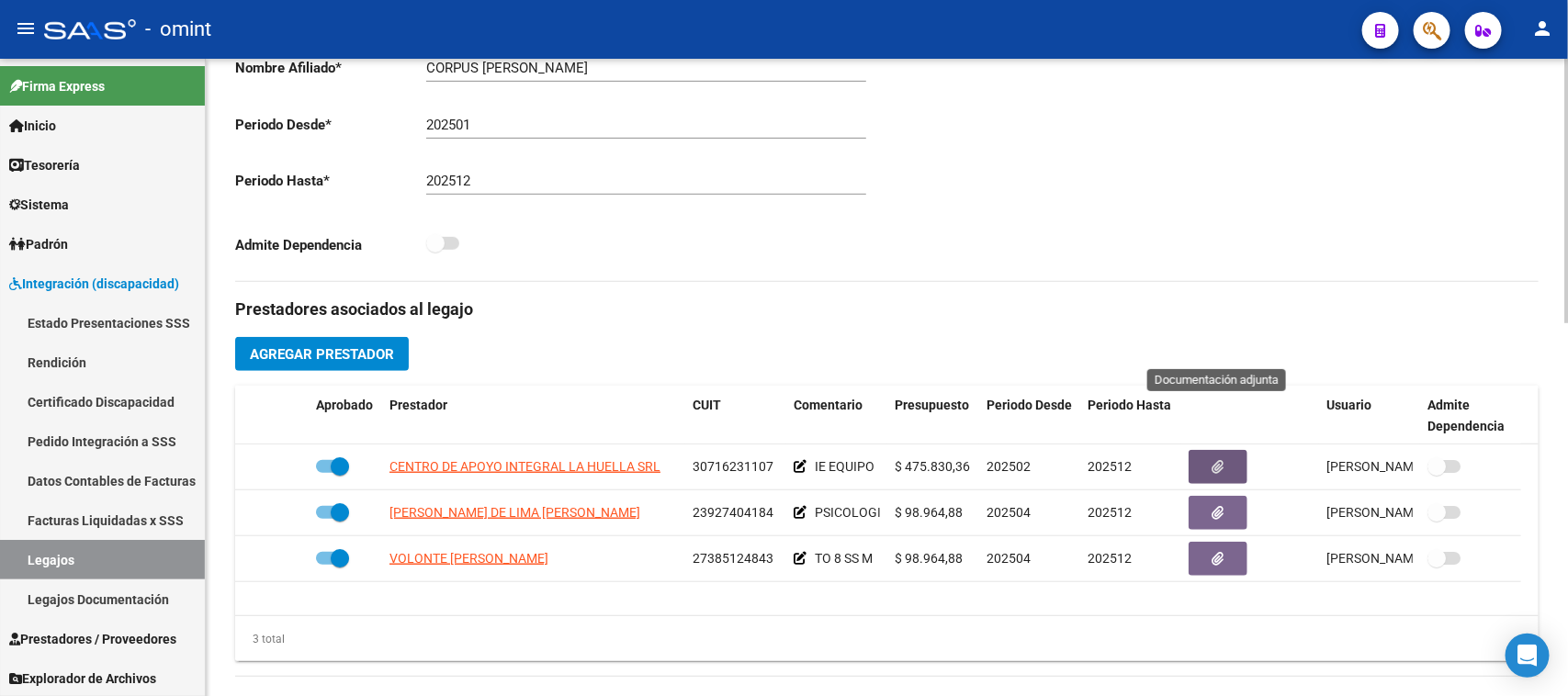
scroll to position [459, 0]
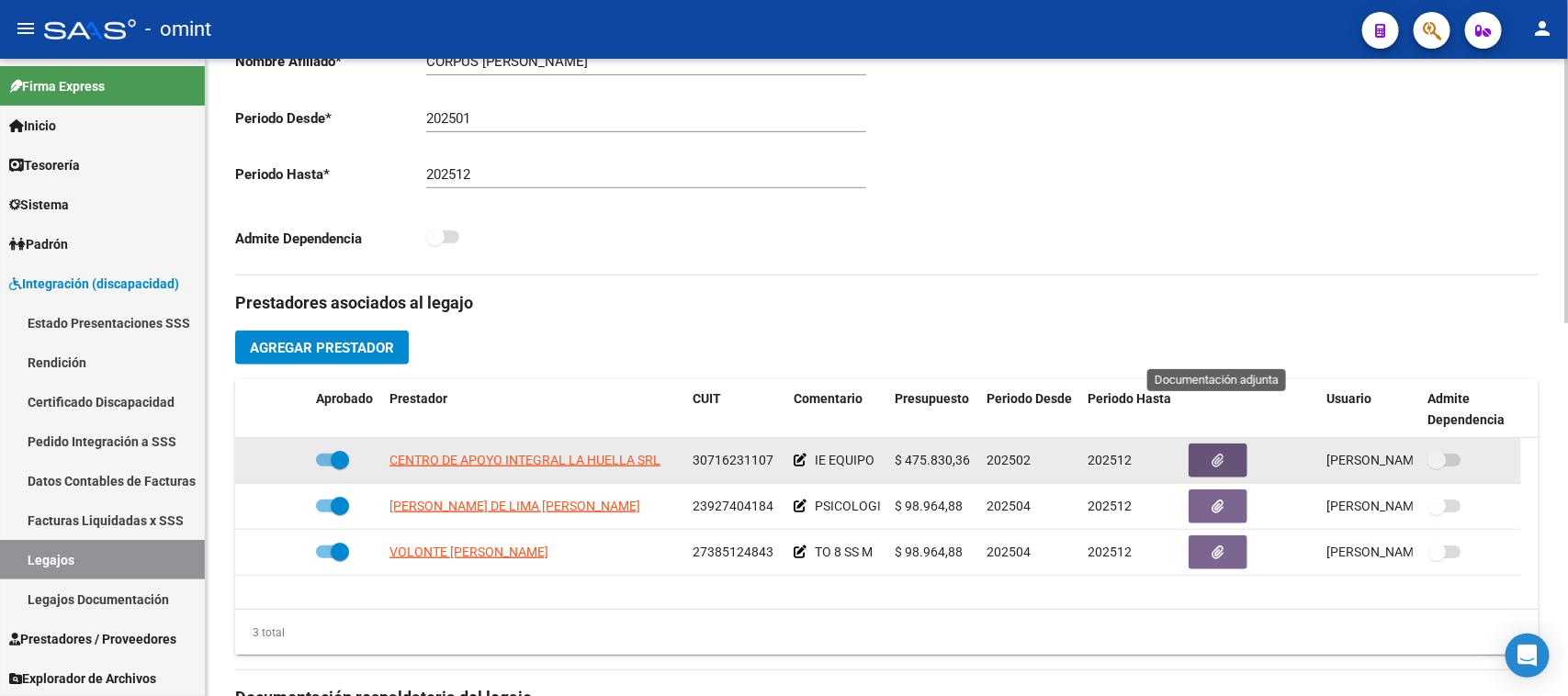
click at [758, 465] on span "30716231107" at bounding box center [732, 459] width 81 height 15
copy span "30716231107"
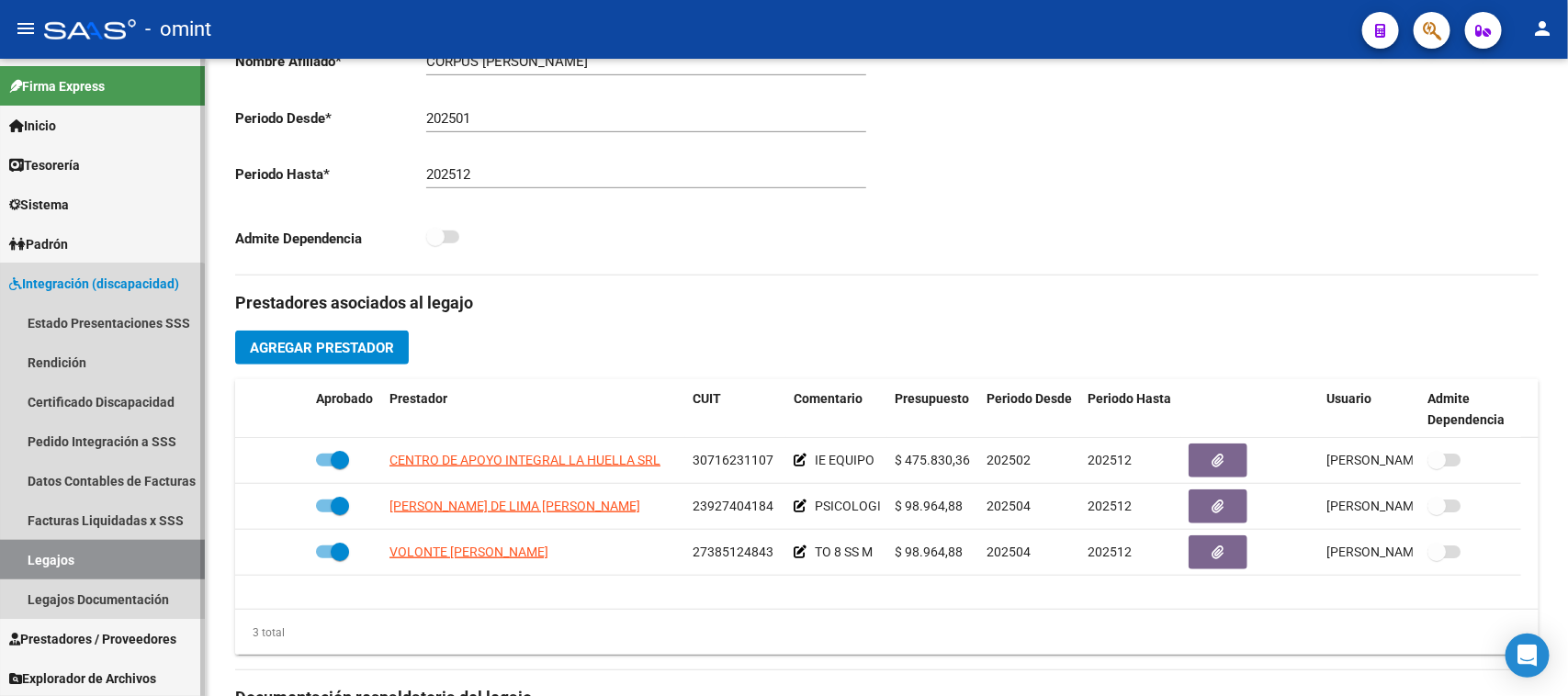
click at [101, 549] on link "Legajos" at bounding box center [102, 559] width 205 height 40
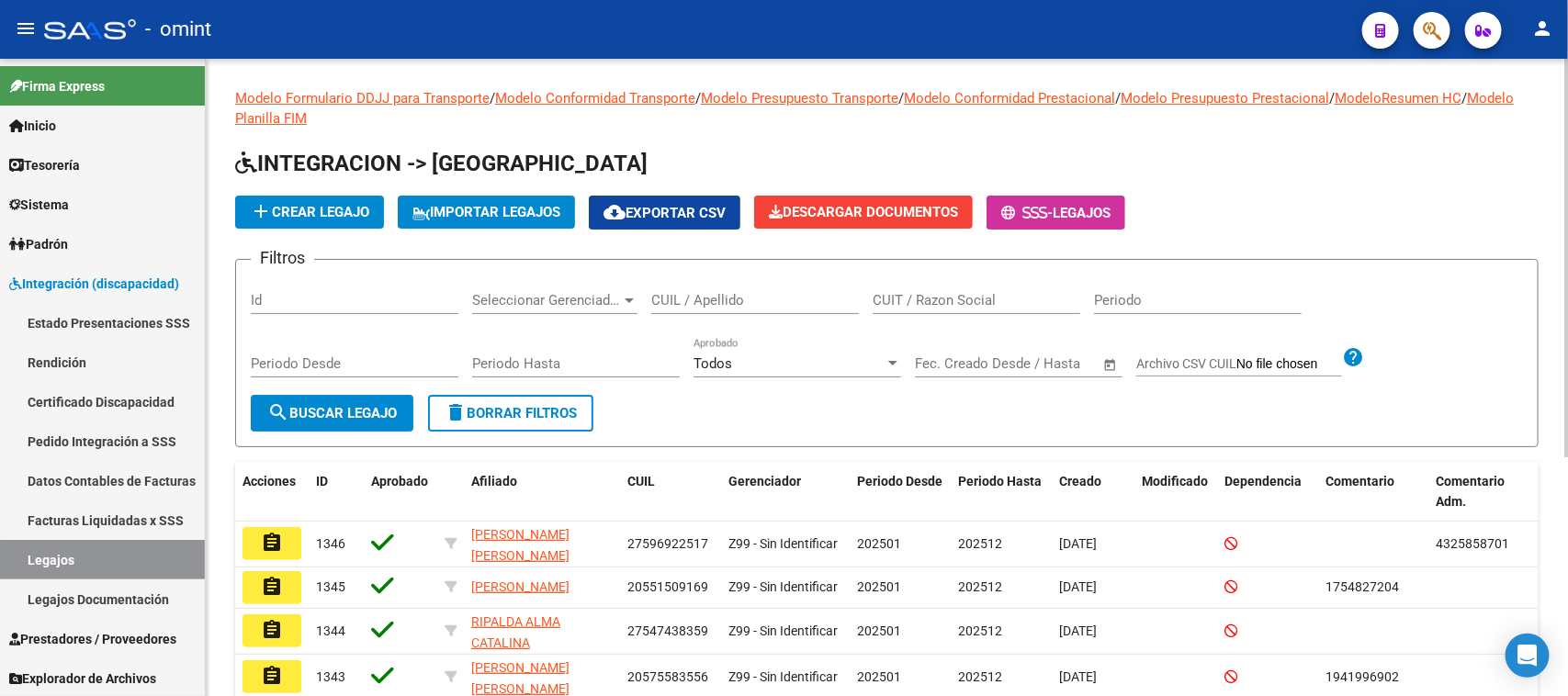
click at [1001, 301] on input "CUIT / Razon Social" at bounding box center [977, 300] width 208 height 17
paste input "30716231107"
type input "30716231107"
click at [306, 410] on span "search Buscar Legajo" at bounding box center [331, 413] width 129 height 17
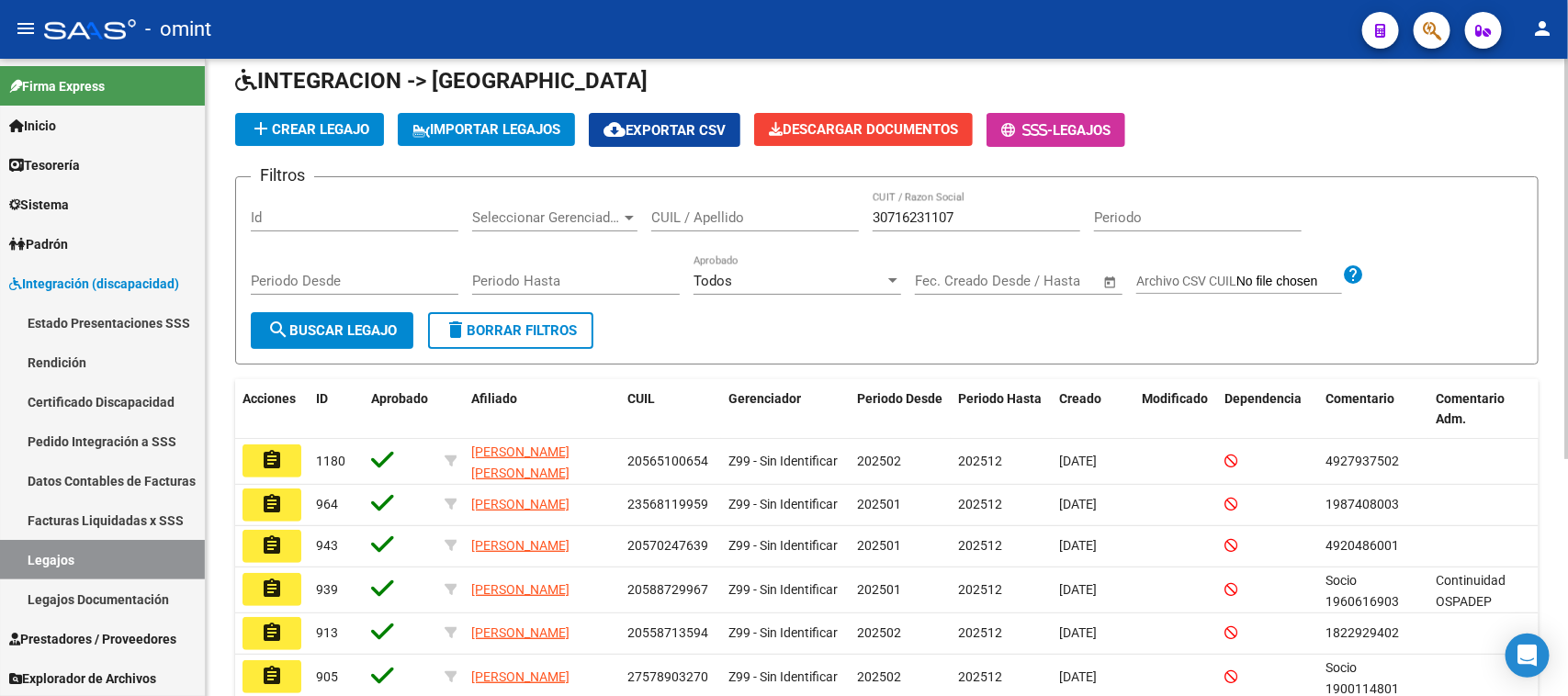
scroll to position [115, 0]
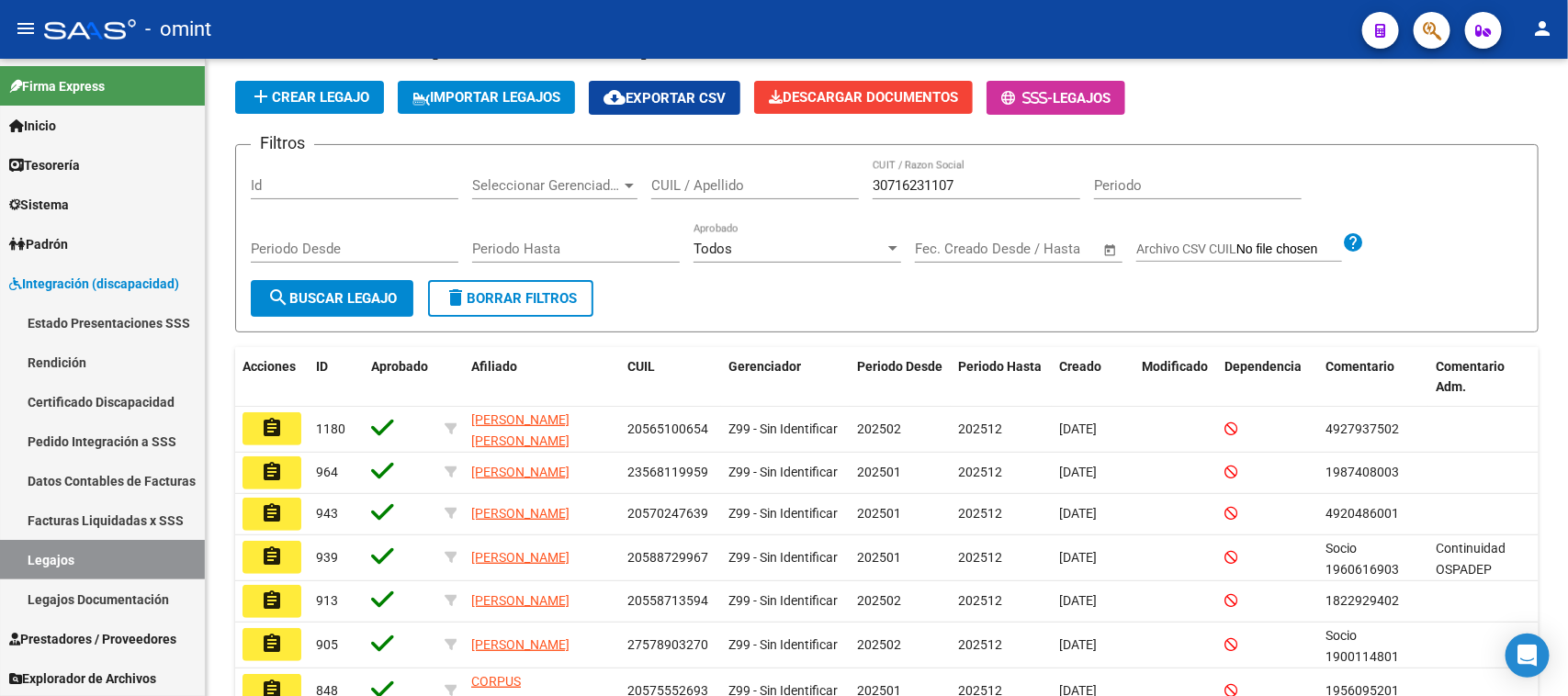
click at [271, 427] on mat-icon "assignment" at bounding box center [272, 428] width 22 height 22
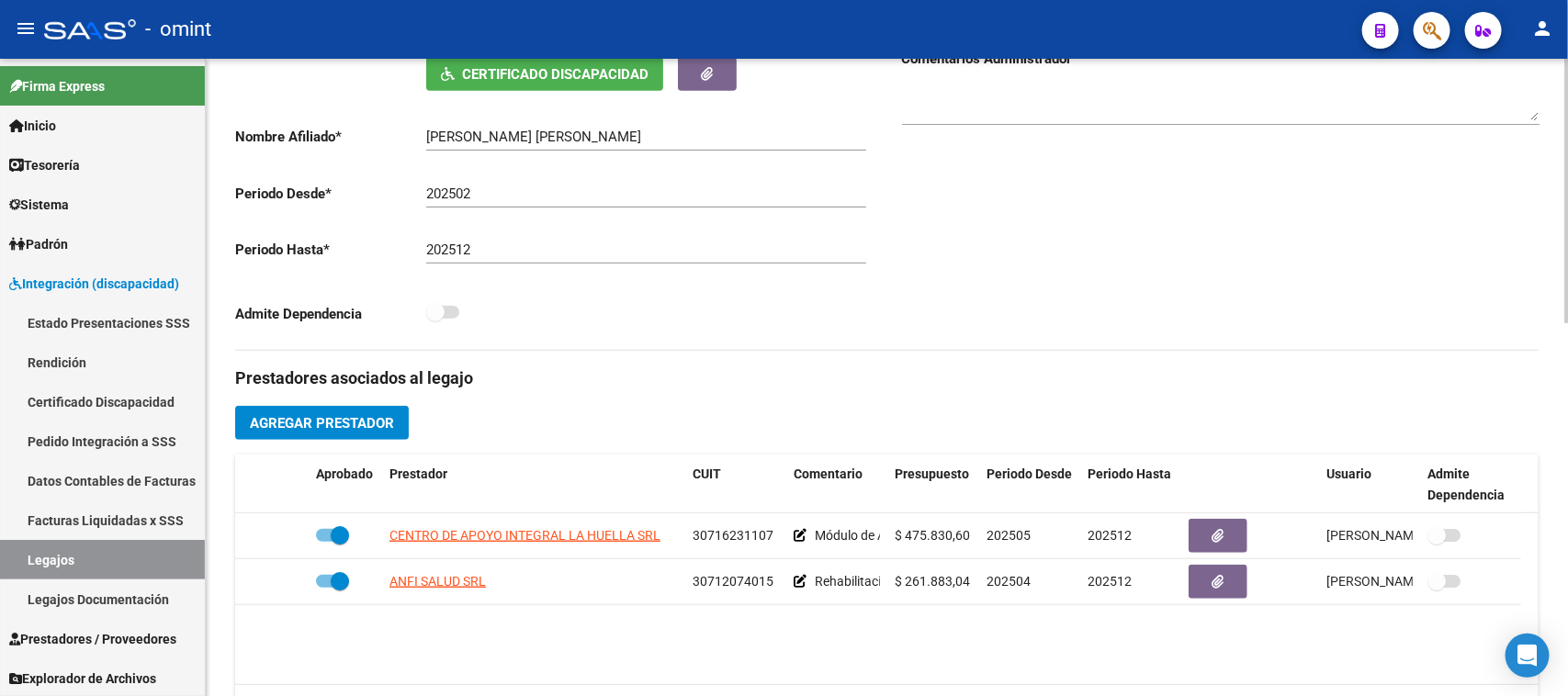
scroll to position [459, 0]
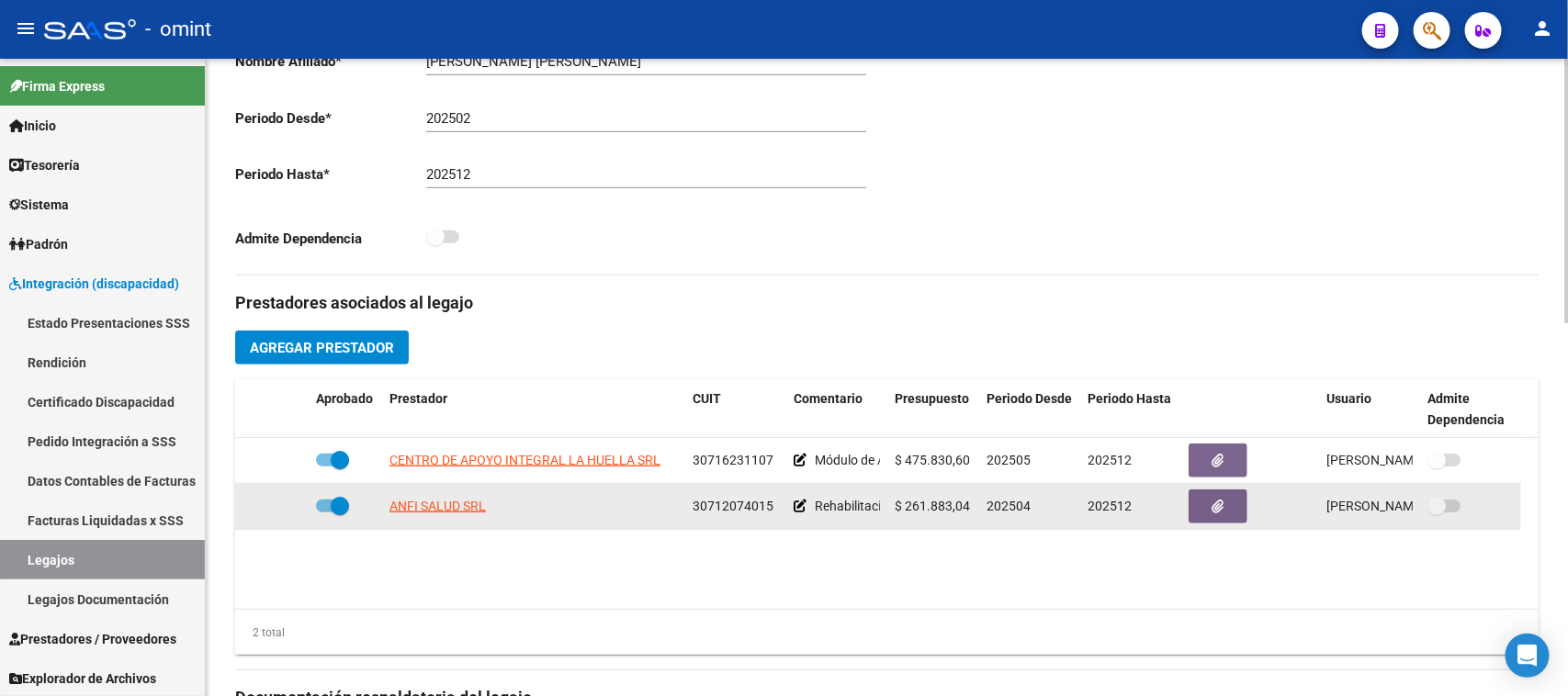
click at [1199, 510] on button "button" at bounding box center [1218, 506] width 59 height 34
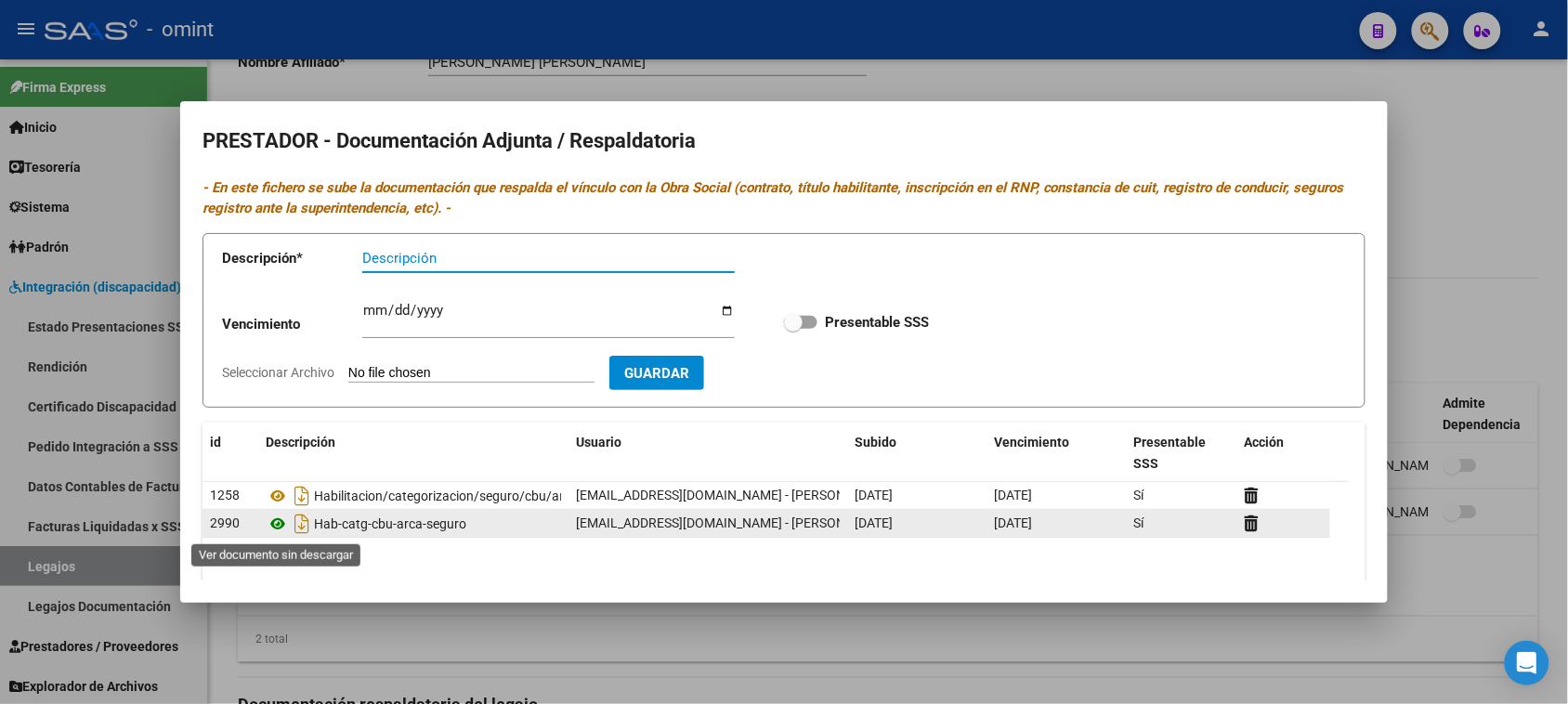
click at [280, 526] on icon at bounding box center [278, 523] width 25 height 23
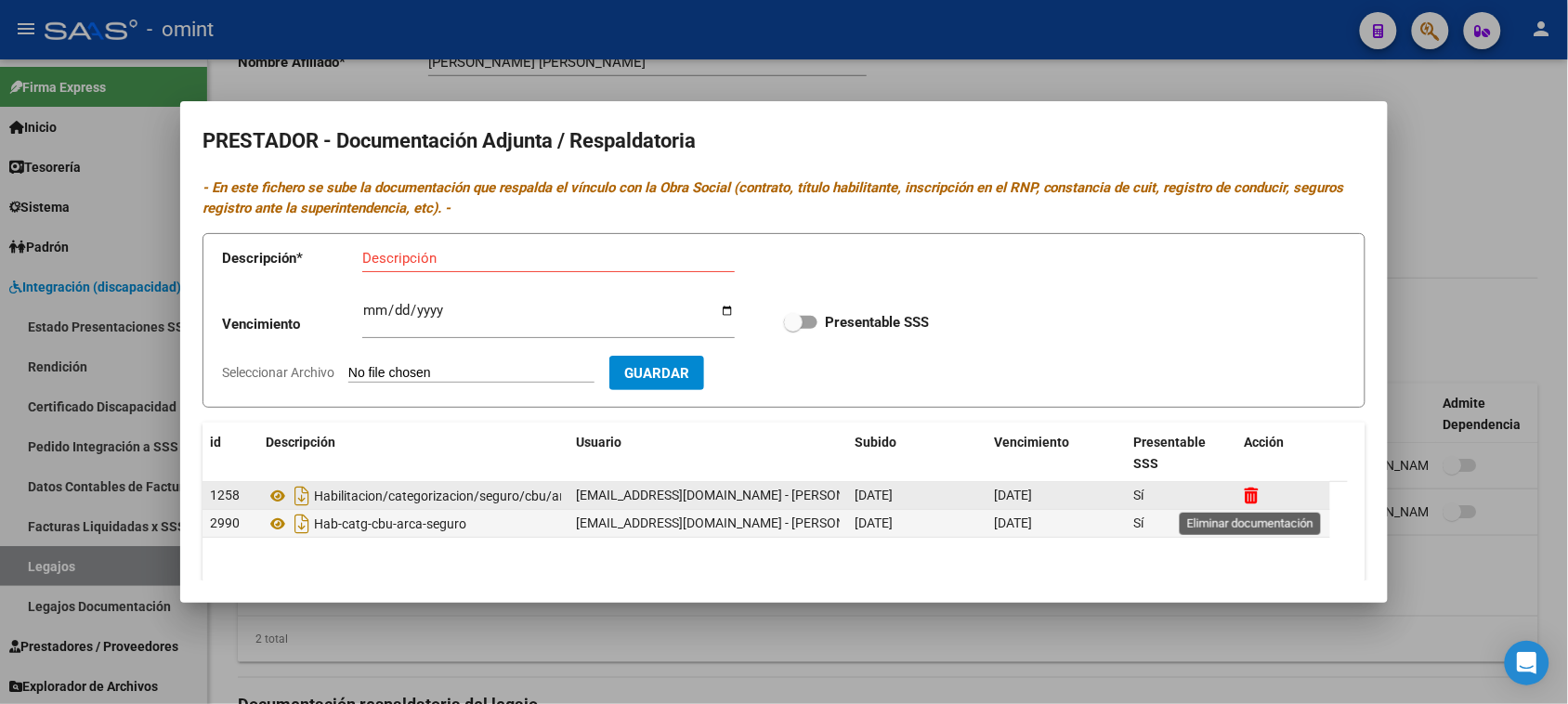
click at [1257, 497] on icon at bounding box center [1252, 496] width 14 height 18
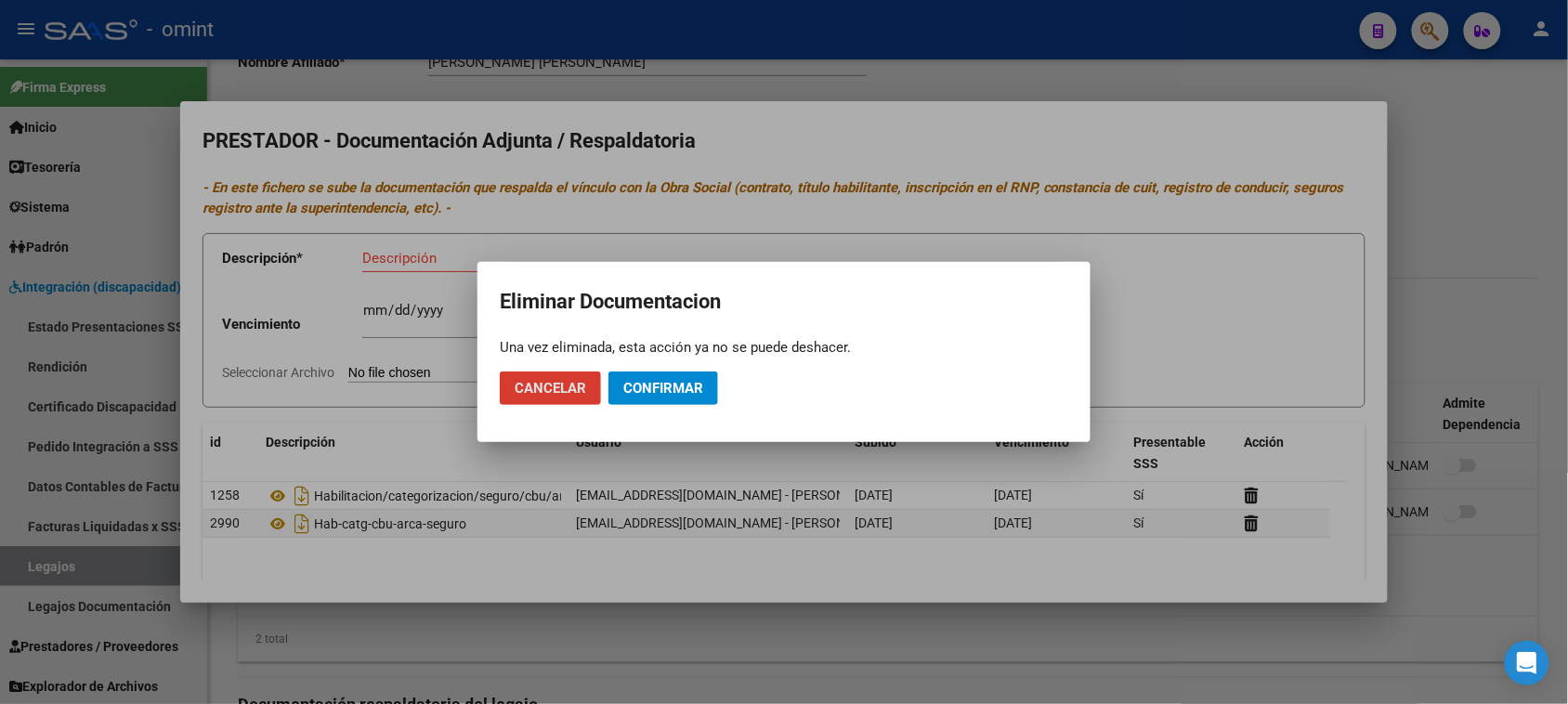
click at [569, 401] on button "Cancelar" at bounding box center [550, 388] width 101 height 33
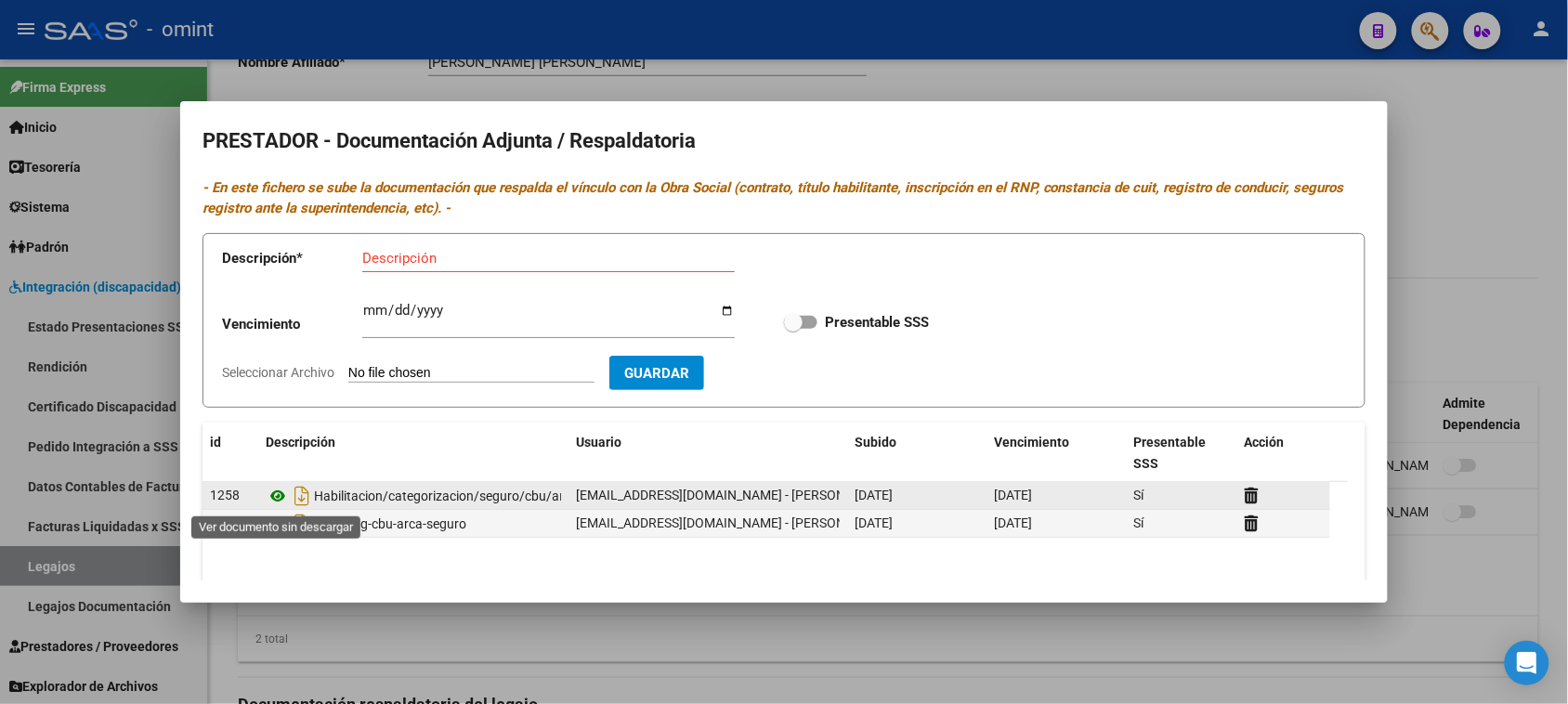
click at [276, 502] on icon at bounding box center [278, 496] width 25 height 23
click at [1248, 493] on icon at bounding box center [1252, 496] width 14 height 18
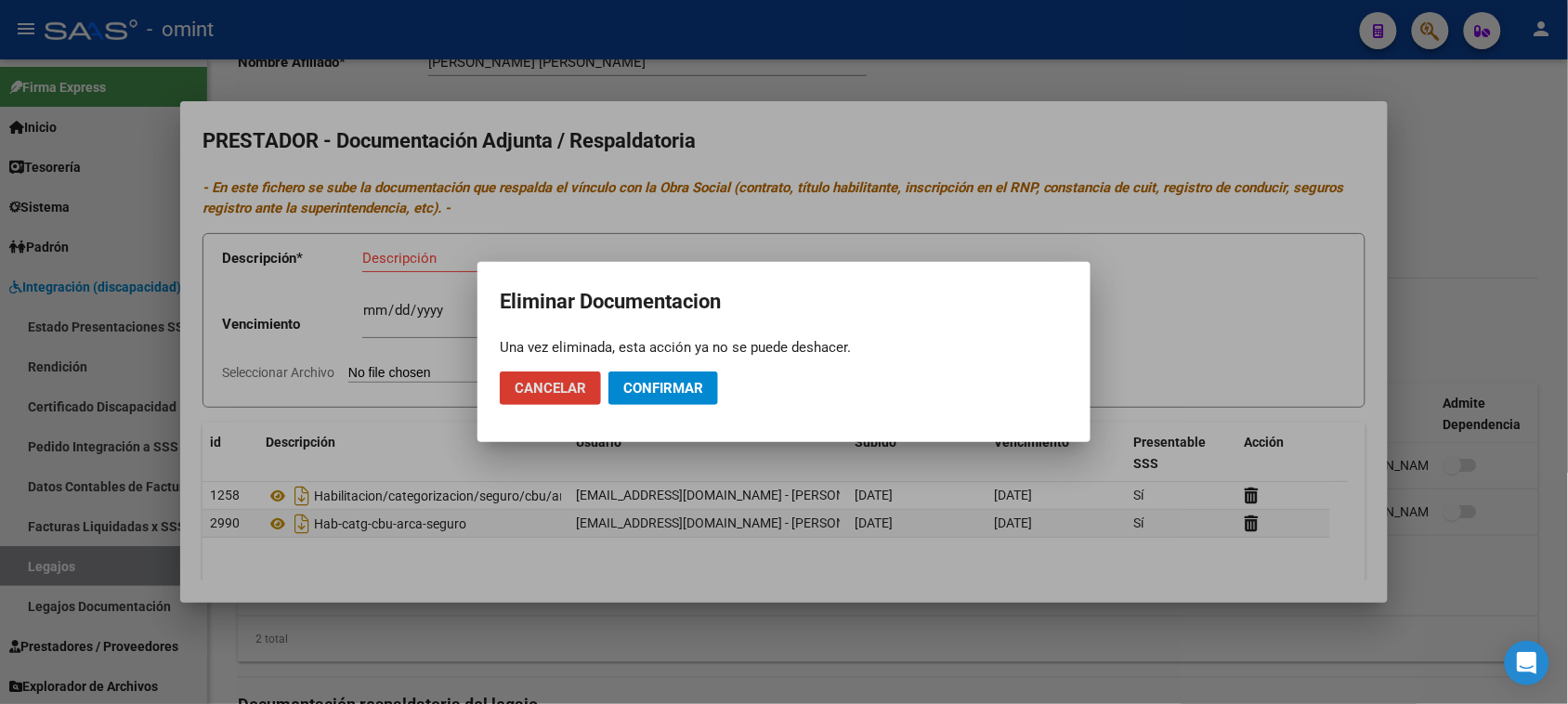
click at [687, 374] on button "Confirmar" at bounding box center [664, 388] width 110 height 33
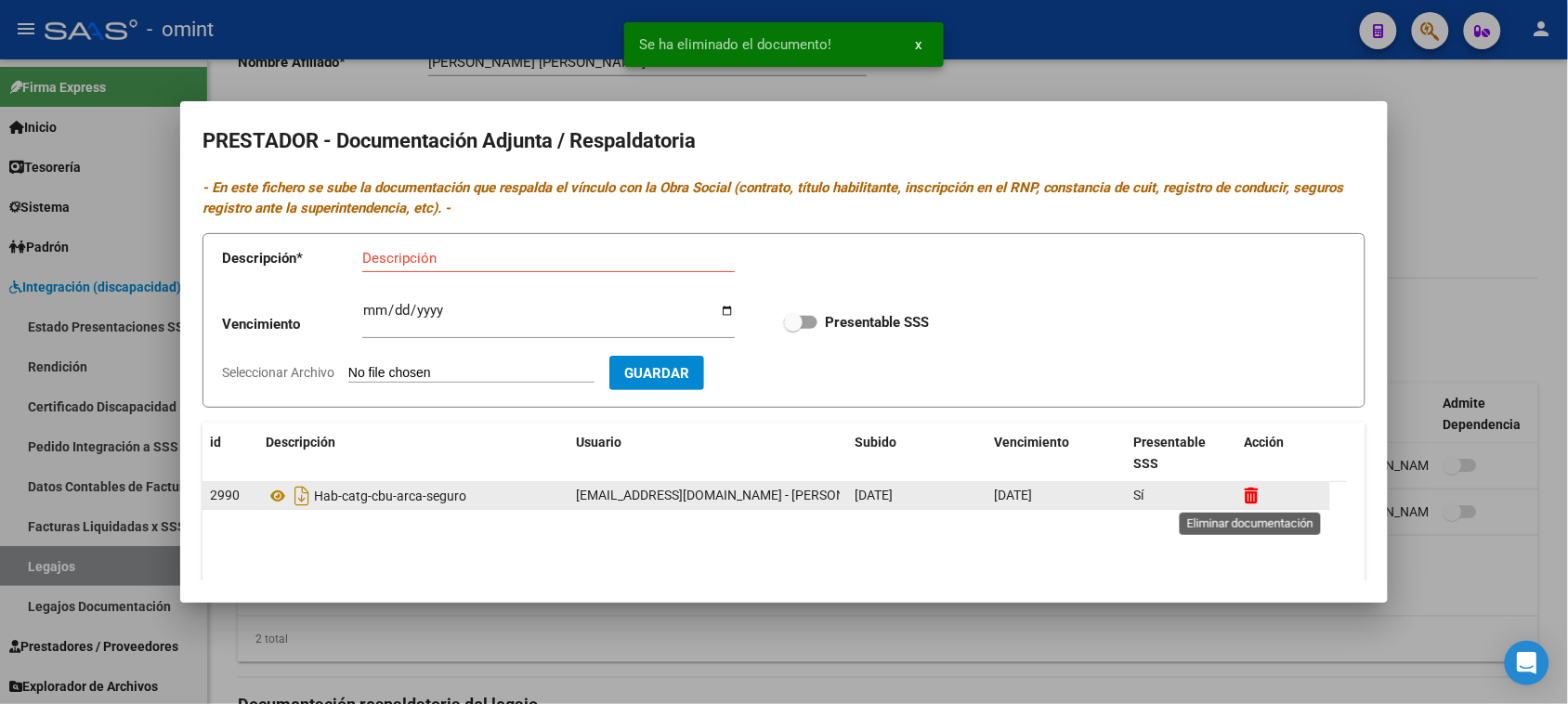
click at [1250, 499] on icon at bounding box center [1252, 496] width 14 height 18
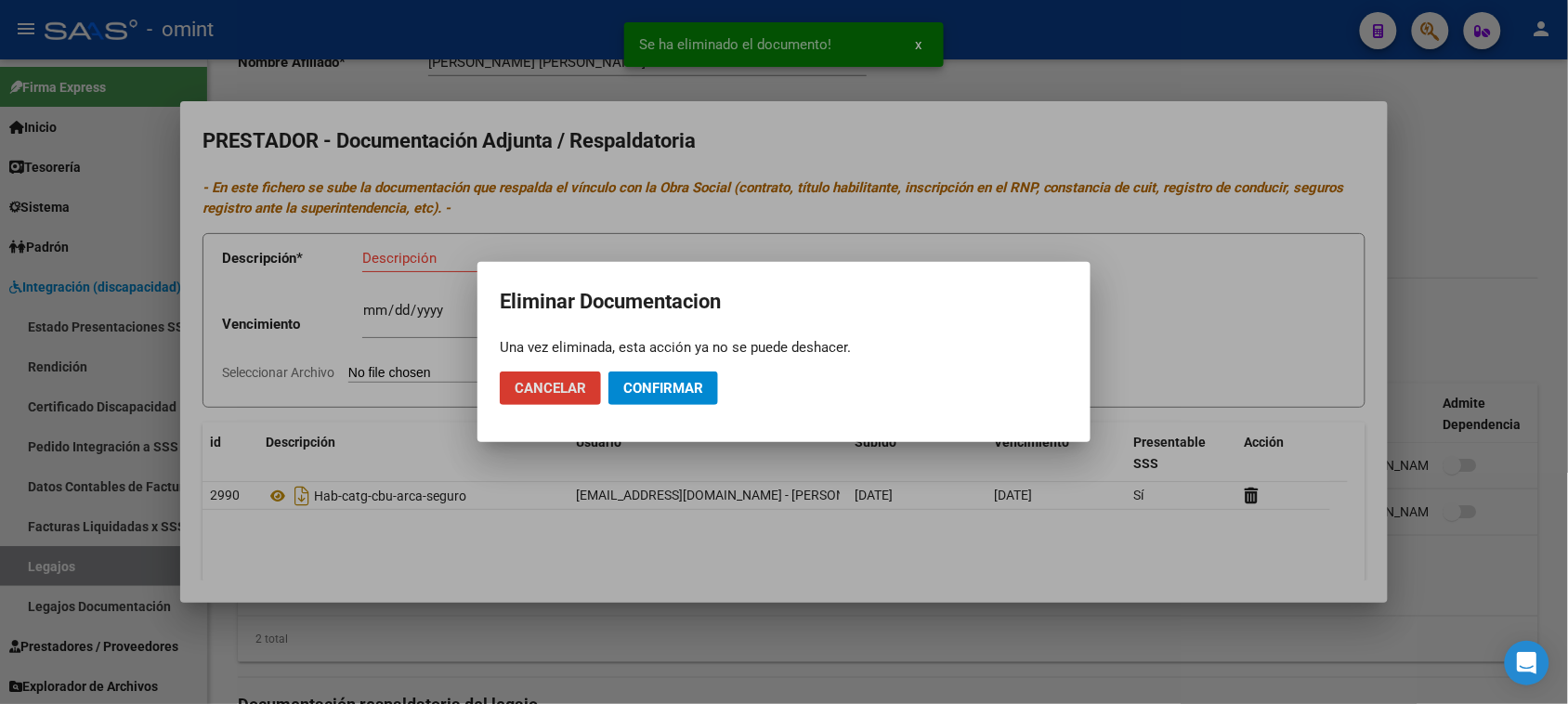
click at [647, 380] on span "Confirmar" at bounding box center [663, 388] width 80 height 17
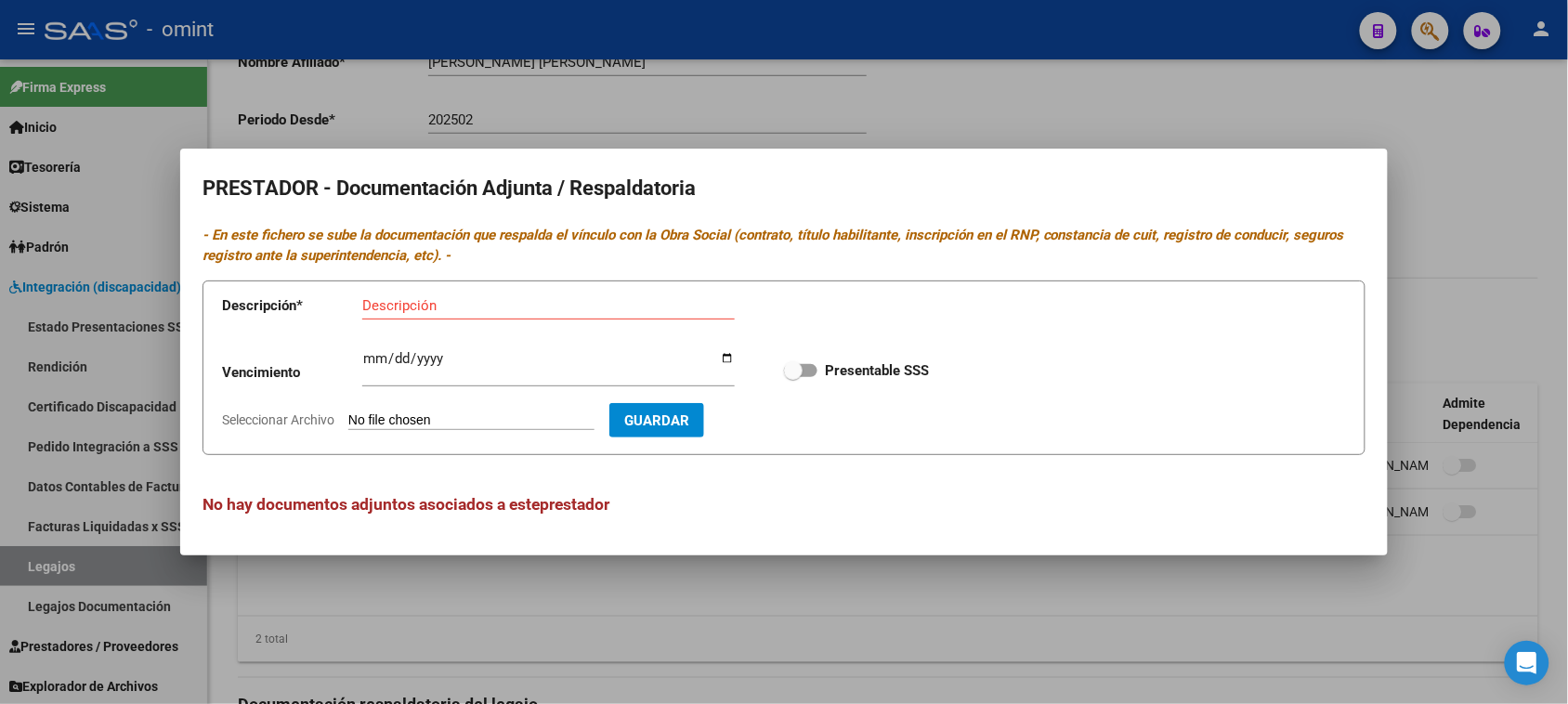
click at [554, 309] on input "Descripción" at bounding box center [548, 305] width 372 height 17
paste input "Habilitación/Categoria/CBU/ARCA"
type input "Habilitación/Categoria/CBU/ARCA"
type input "2027-10-11"
click at [792, 377] on input "Presentable SSS" at bounding box center [792, 377] width 1 height 1
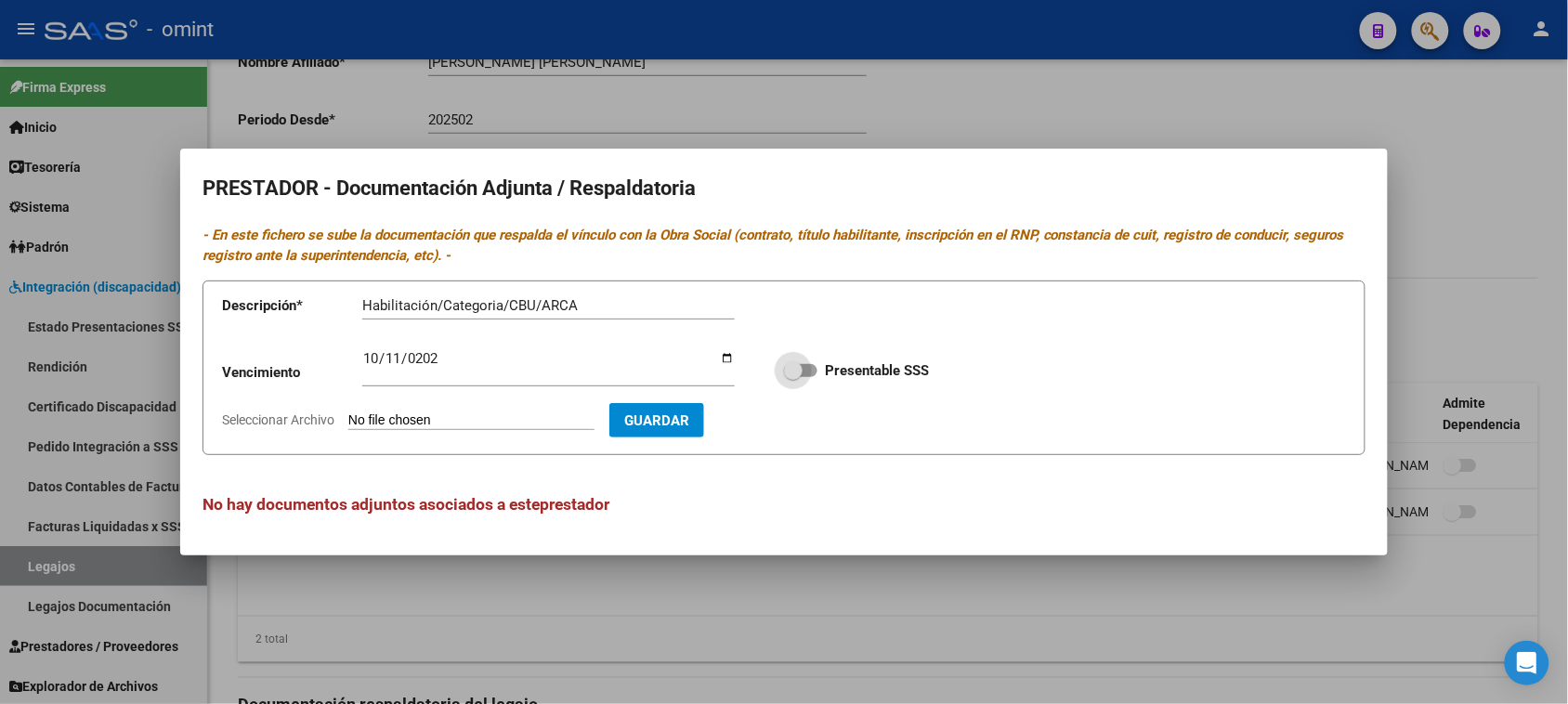
checkbox input "true"
type input "C:\fakepath\CET PRESTADOR_organized.pdf"
click at [797, 427] on span "Guardar" at bounding box center [765, 420] width 65 height 17
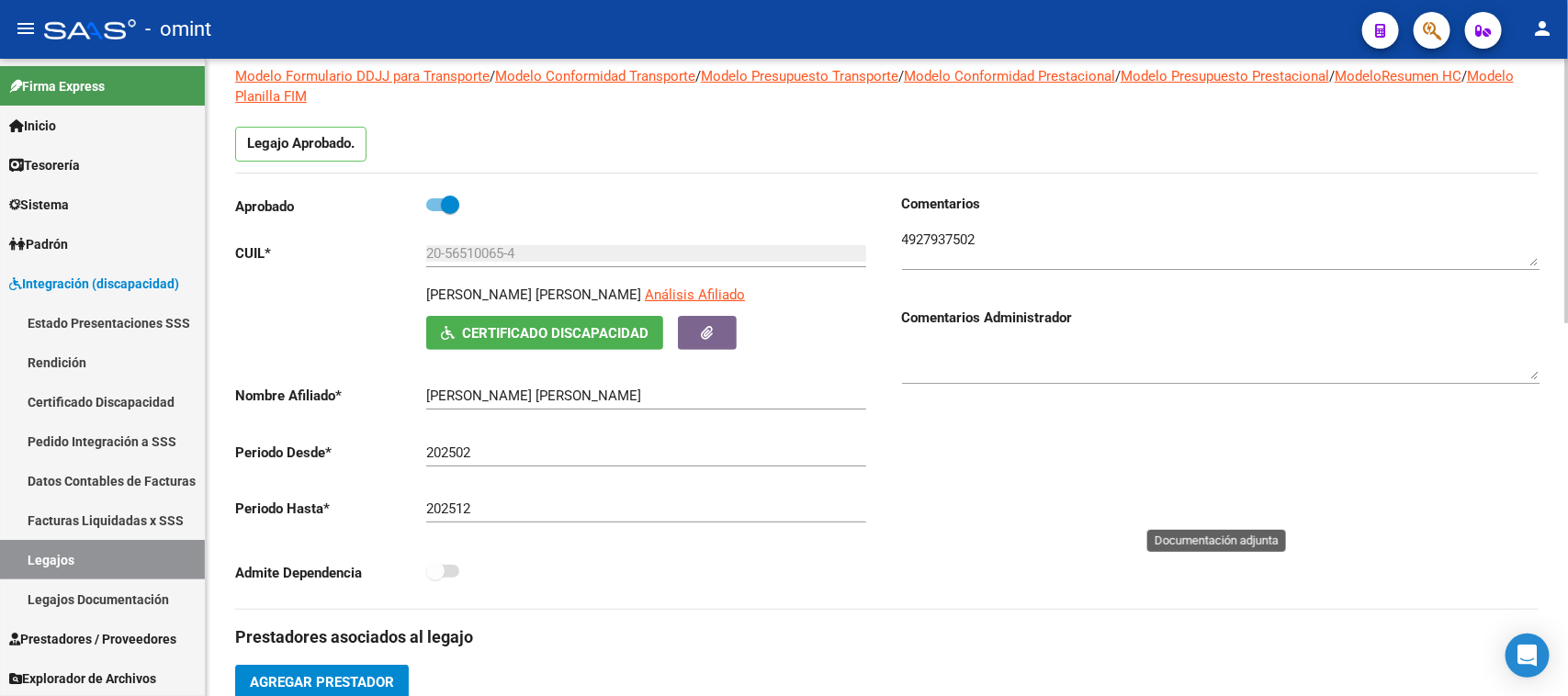
scroll to position [97, 0]
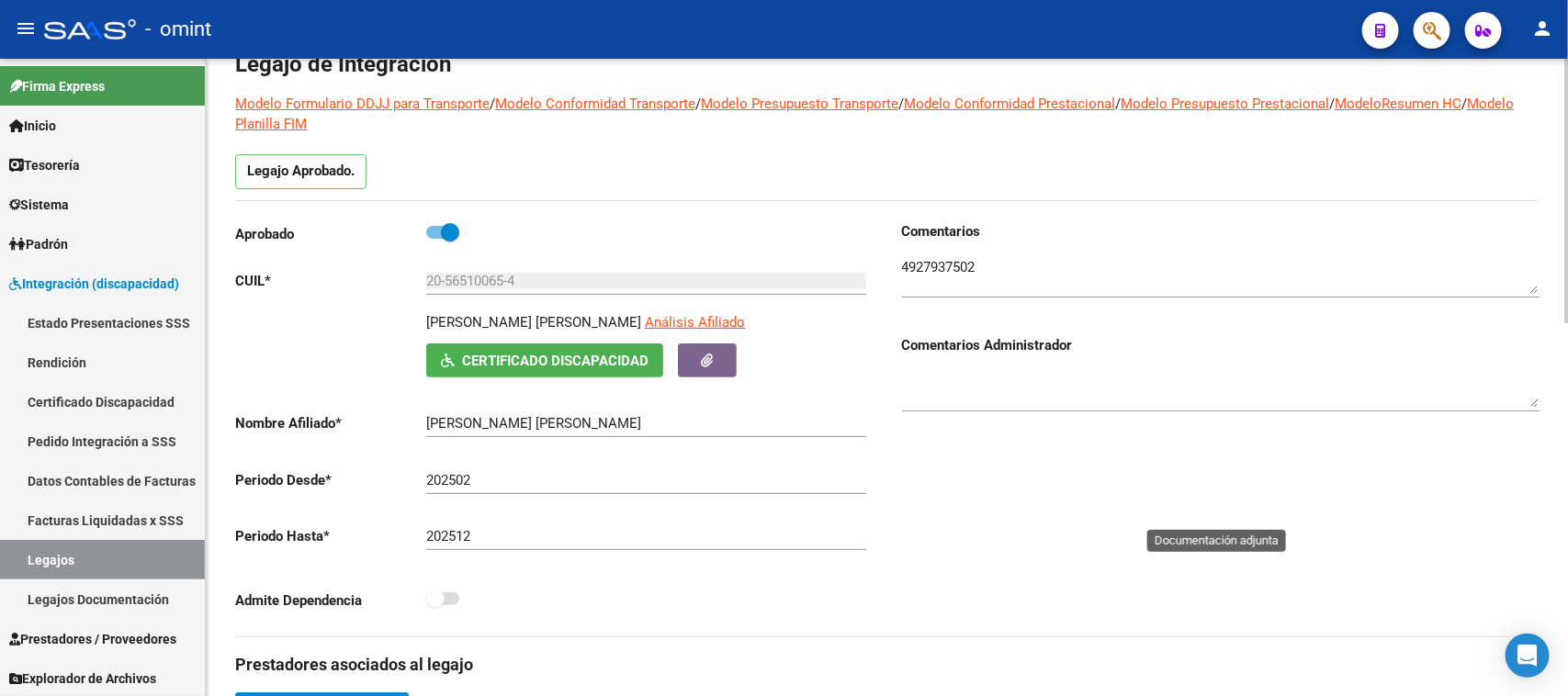
click at [930, 260] on textarea at bounding box center [1220, 276] width 638 height 37
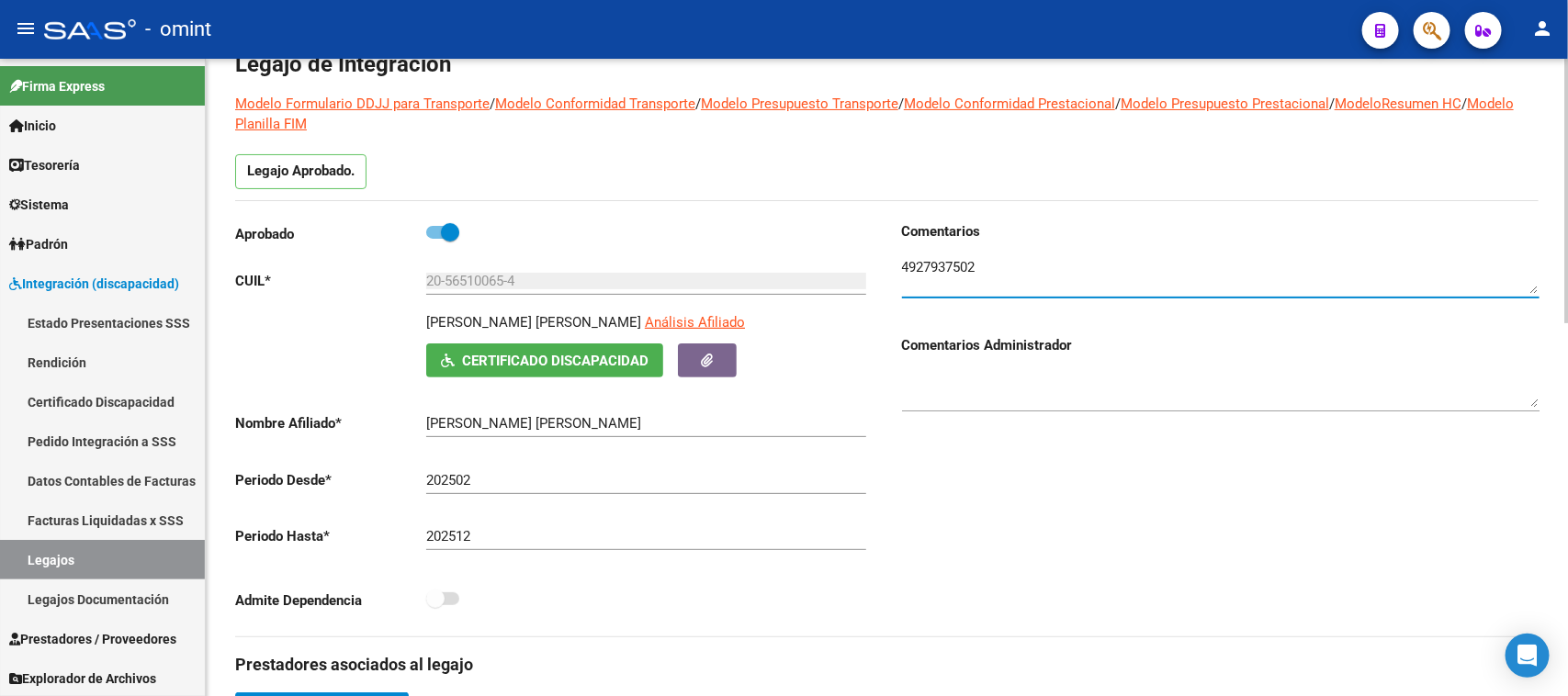
click at [930, 260] on textarea at bounding box center [1220, 276] width 638 height 37
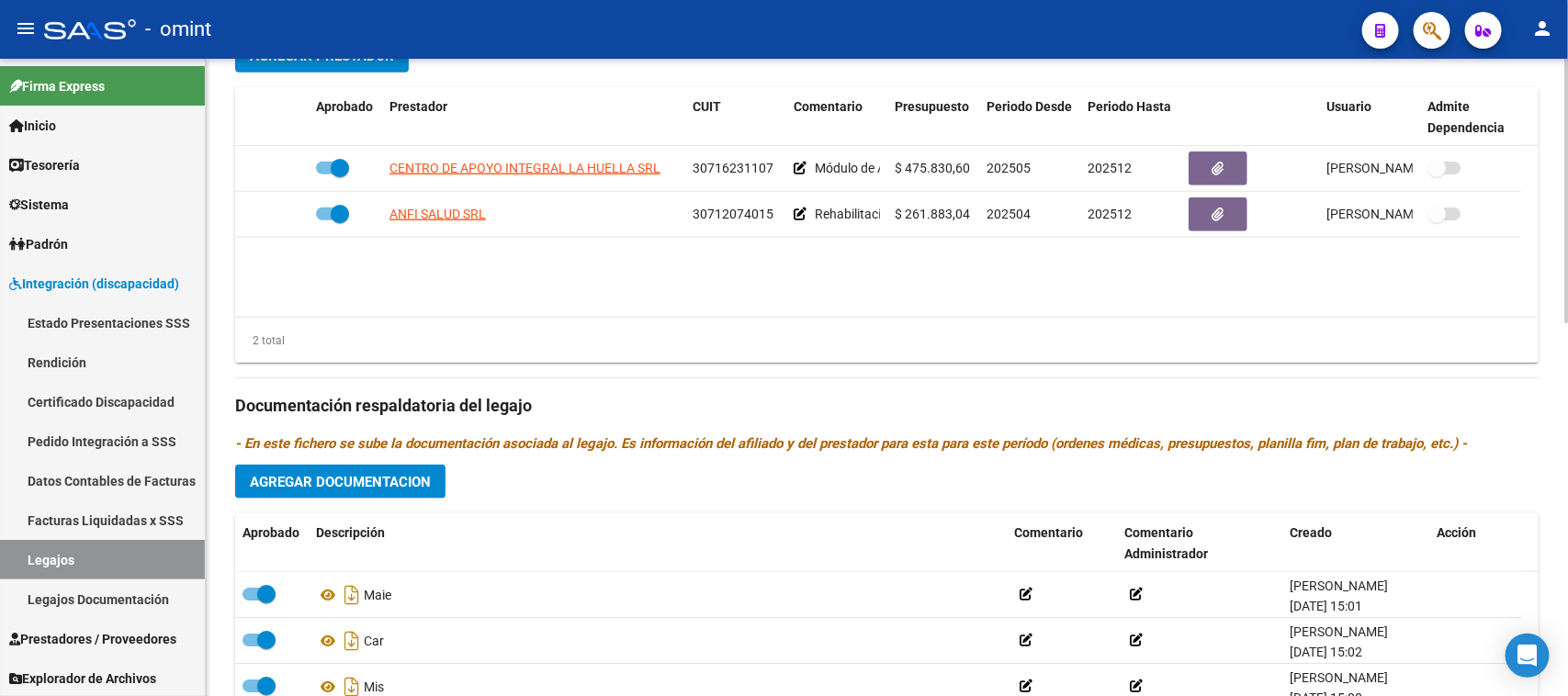
scroll to position [901, 0]
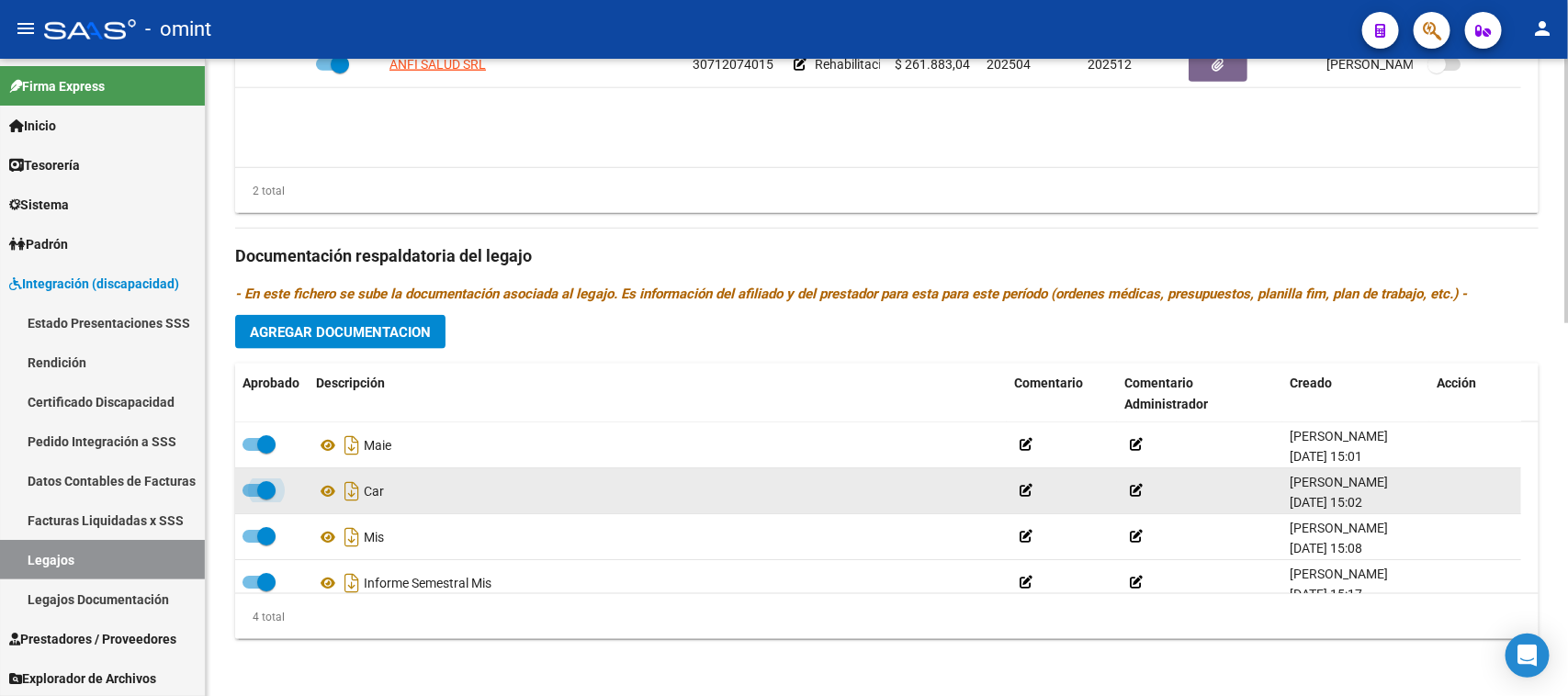
click at [250, 485] on span at bounding box center [259, 490] width 33 height 13
click at [250, 497] on input "checkbox" at bounding box center [250, 497] width 1 height 1
checkbox input "false"
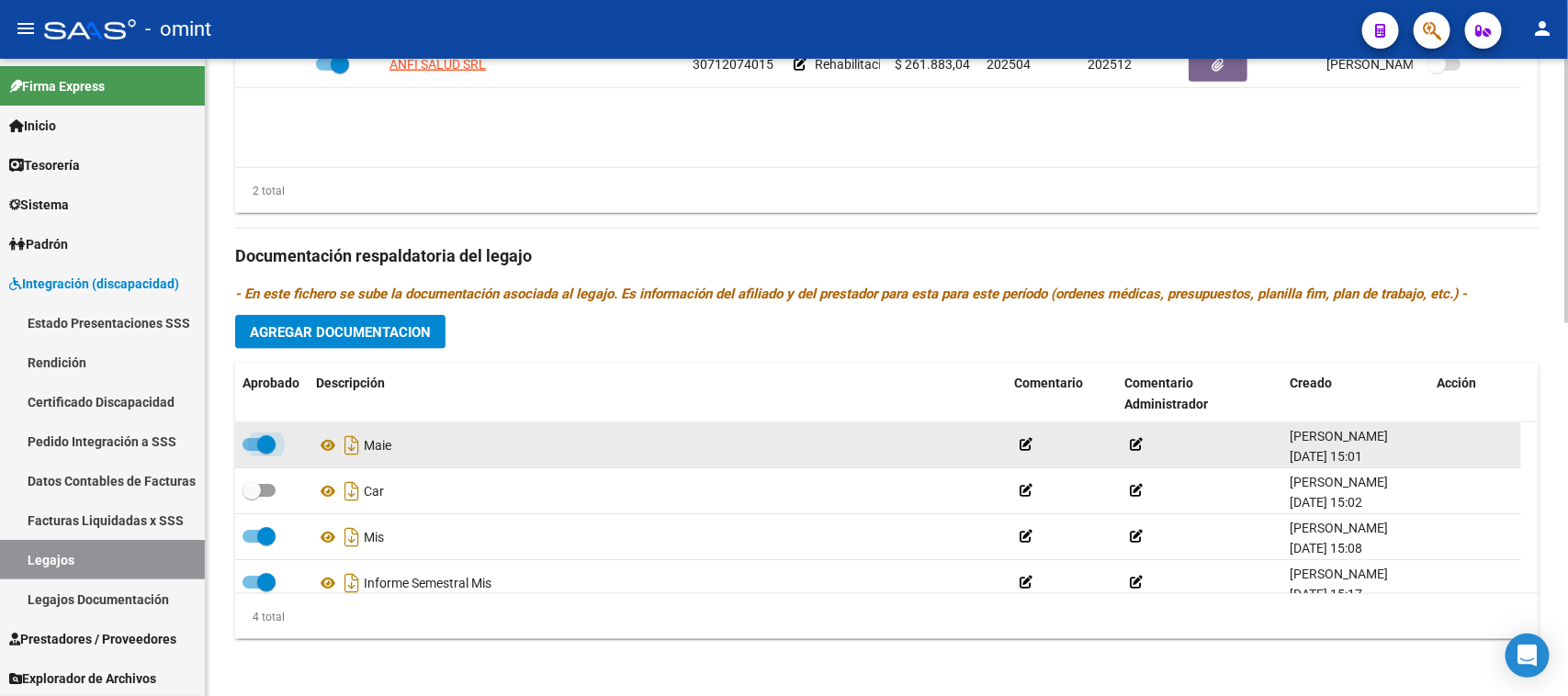
click at [266, 443] on span at bounding box center [266, 444] width 18 height 18
click at [251, 451] on input "checkbox" at bounding box center [250, 451] width 1 height 1
checkbox input "false"
click at [1443, 444] on icon at bounding box center [1444, 445] width 14 height 17
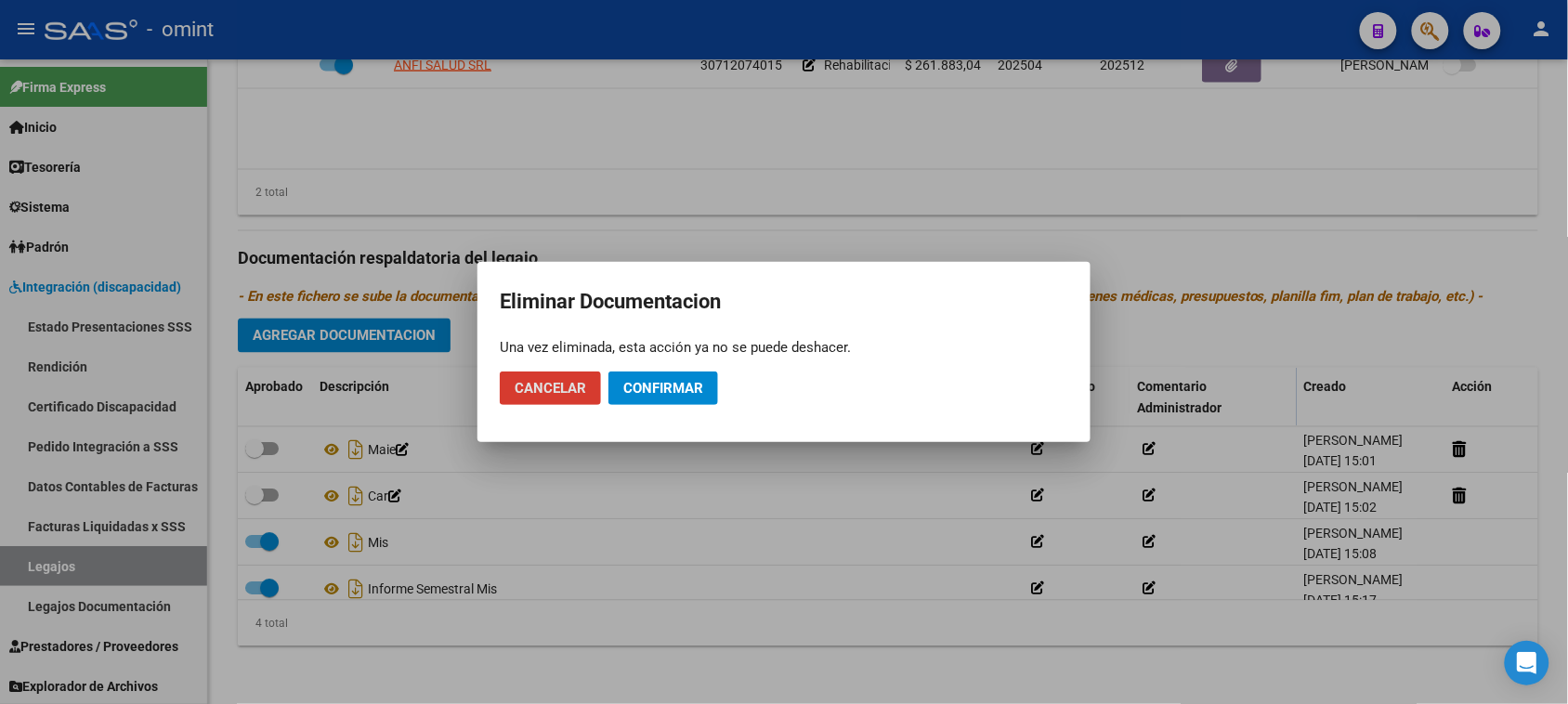
click at [666, 388] on span "Confirmar" at bounding box center [663, 388] width 80 height 17
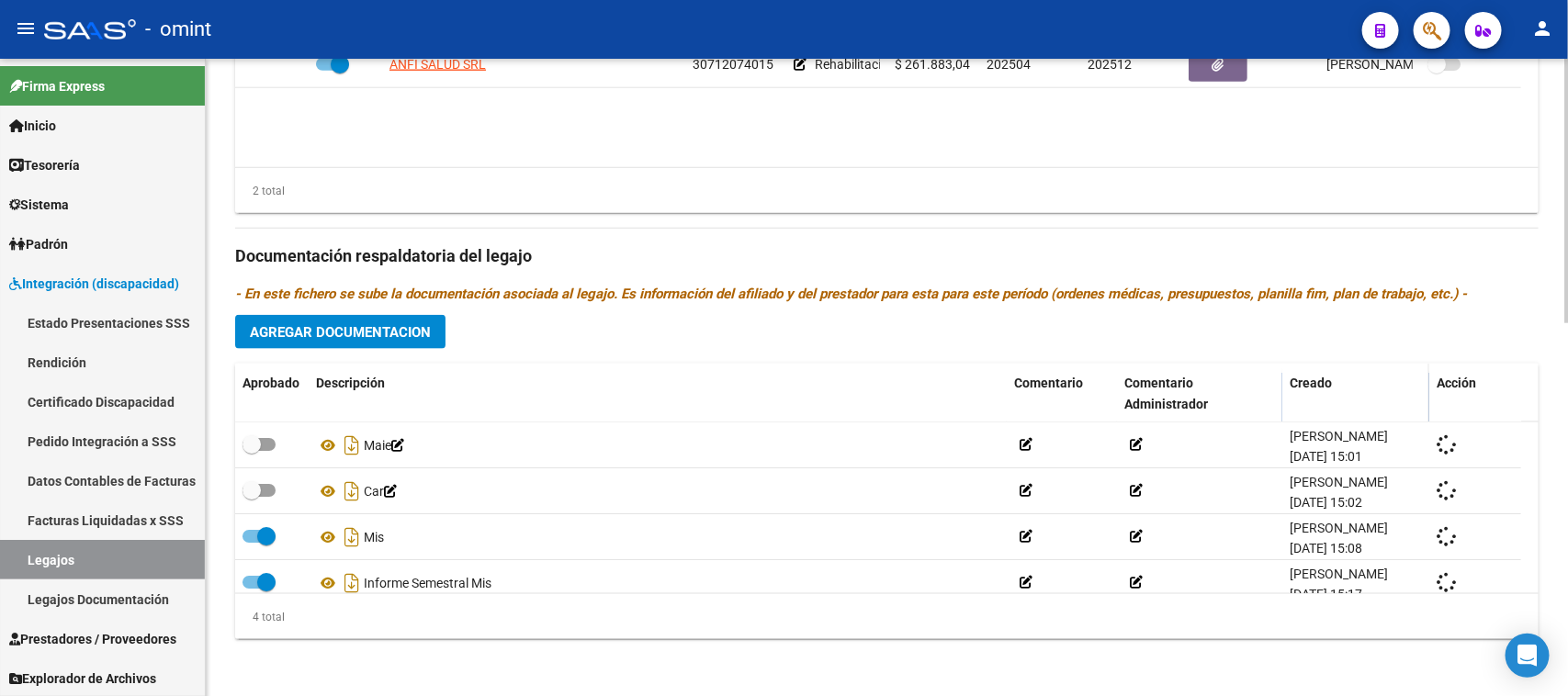
checkbox input "true"
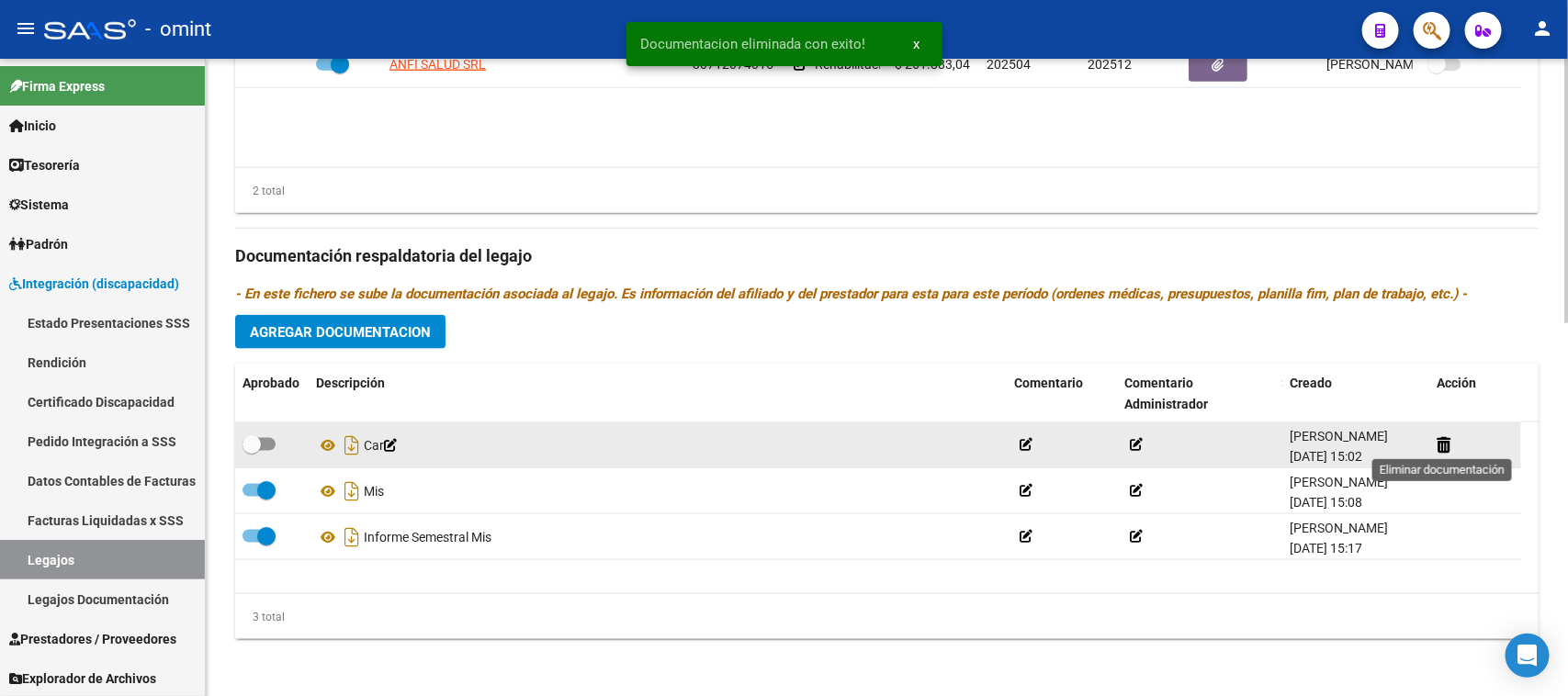
click at [1451, 439] on div at bounding box center [1475, 446] width 77 height 21
click at [1440, 447] on icon at bounding box center [1444, 445] width 14 height 17
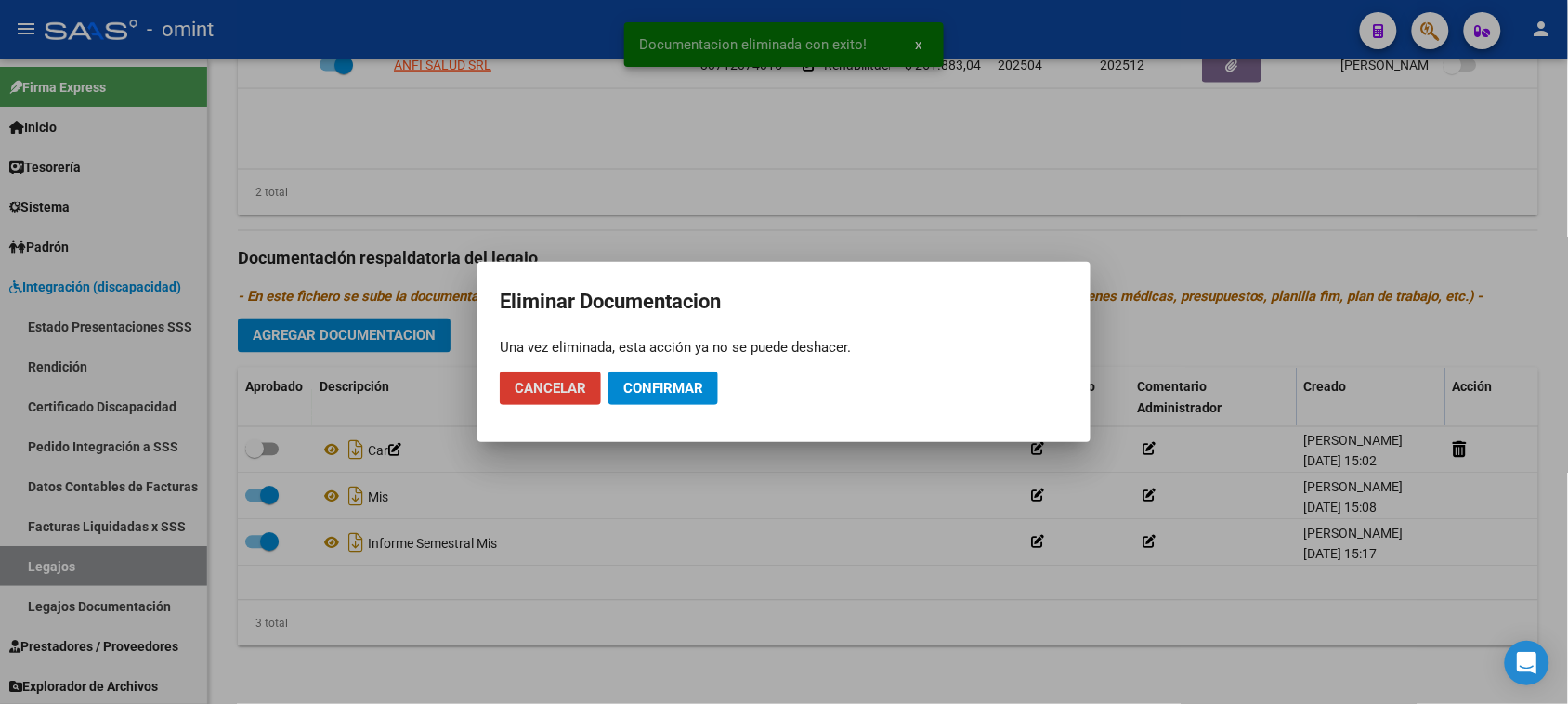
click at [699, 395] on span "Confirmar" at bounding box center [663, 388] width 80 height 17
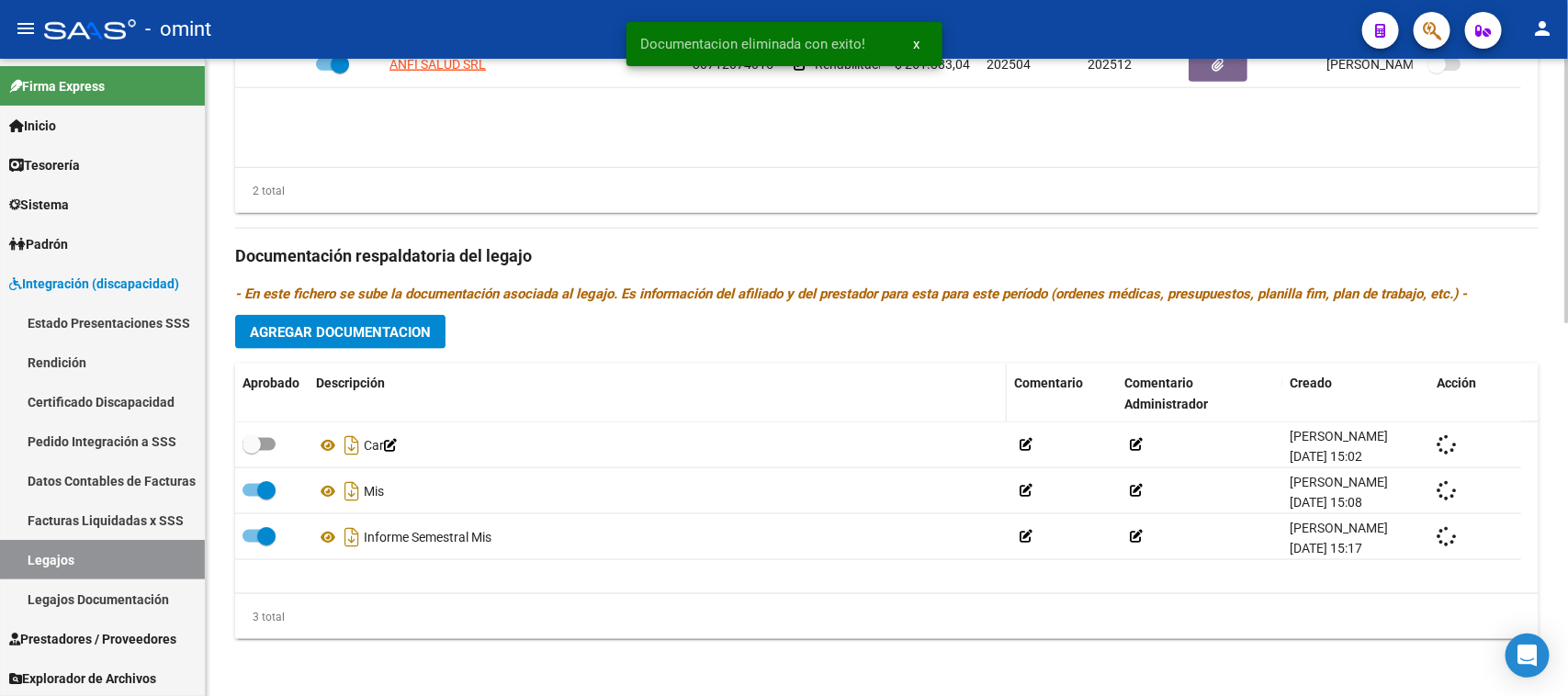
checkbox input "true"
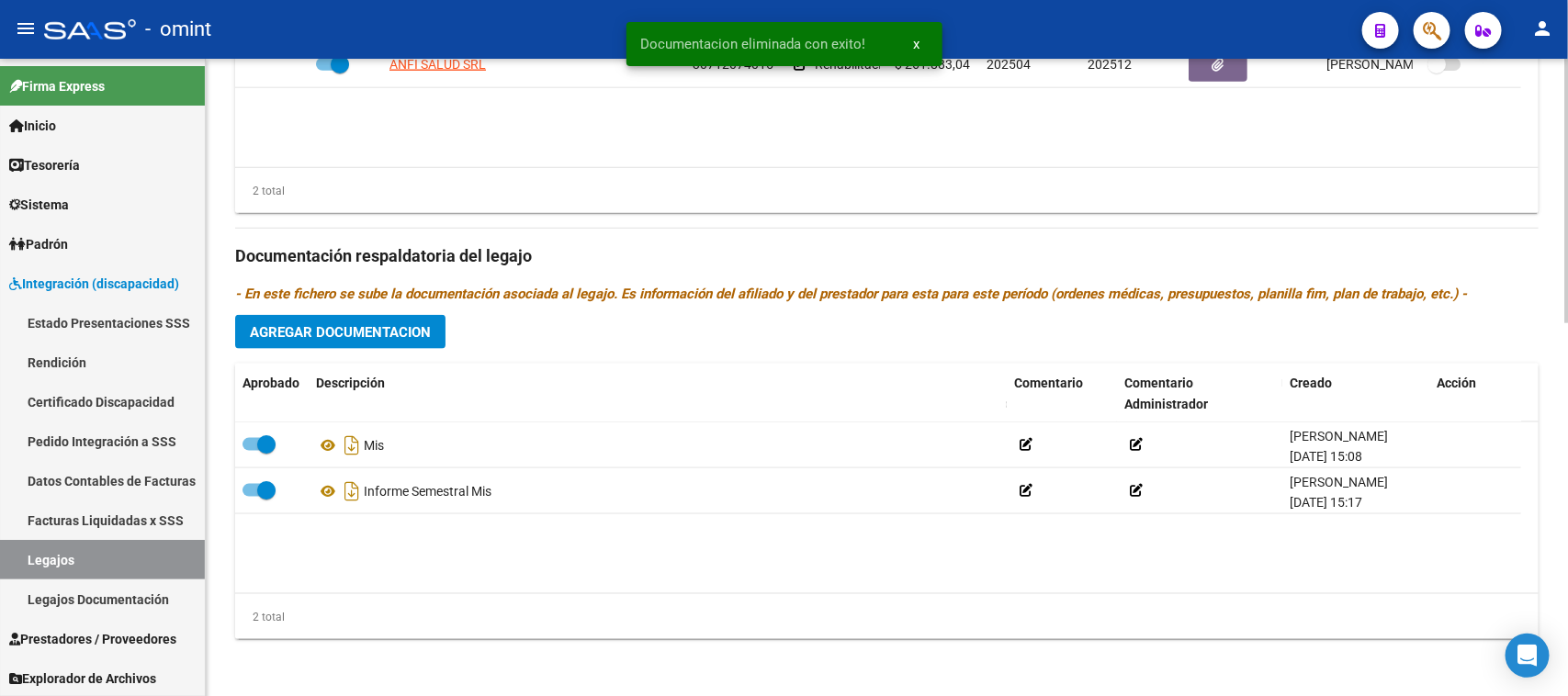
click at [326, 321] on button "Agregar Documentacion" at bounding box center [340, 332] width 211 height 34
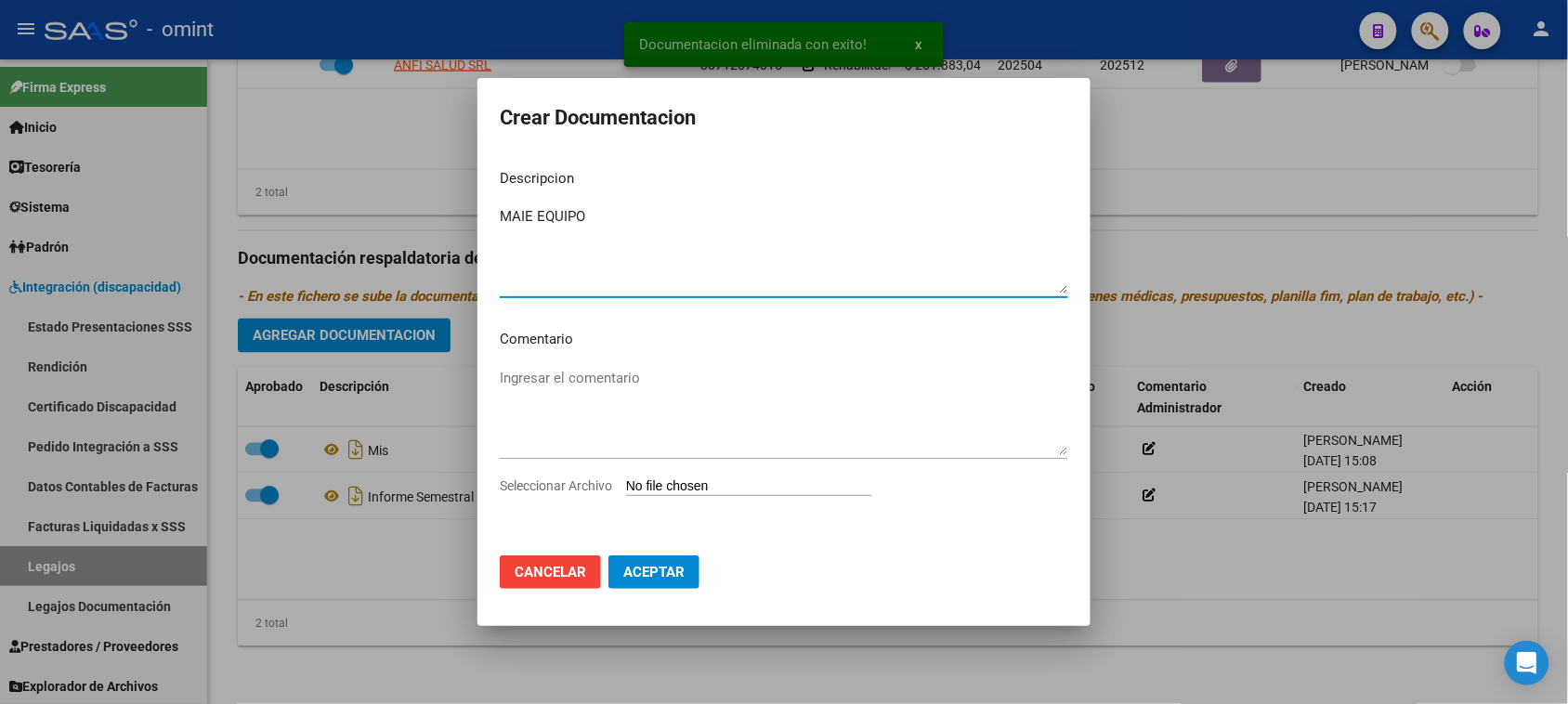
type textarea "MAIE EQUIPO"
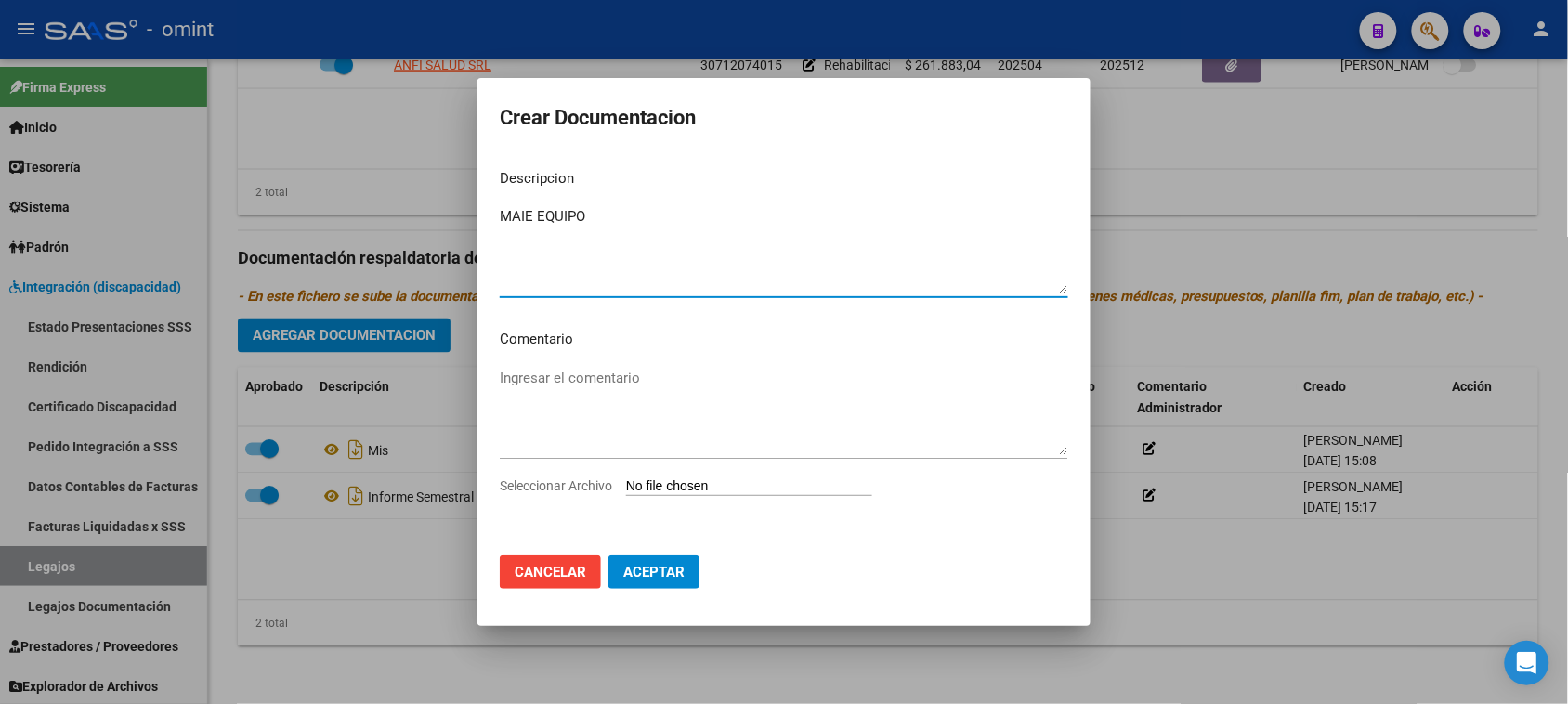
type input "C:\fakepath\MAIE PRESTACION.pdf"
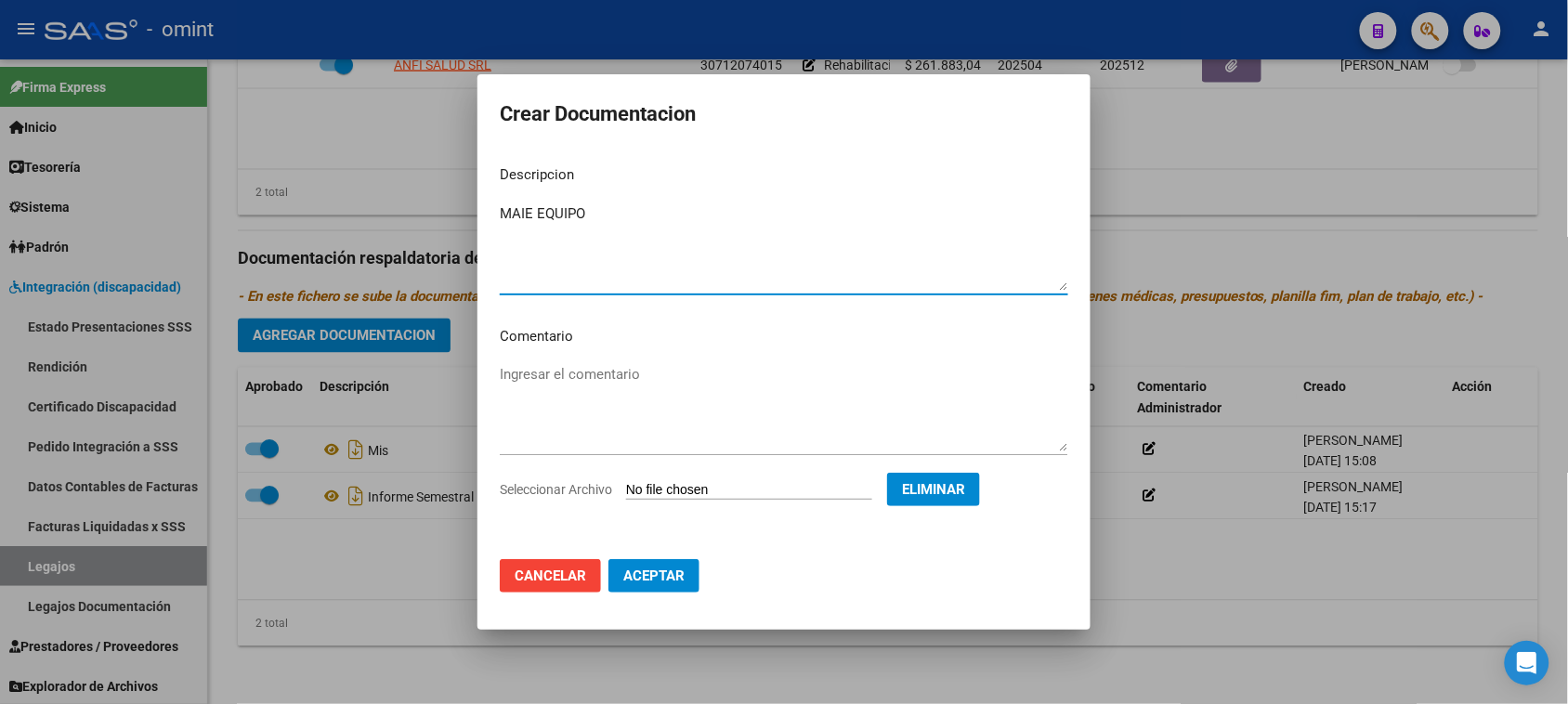
click at [666, 568] on span "Aceptar" at bounding box center [654, 575] width 61 height 17
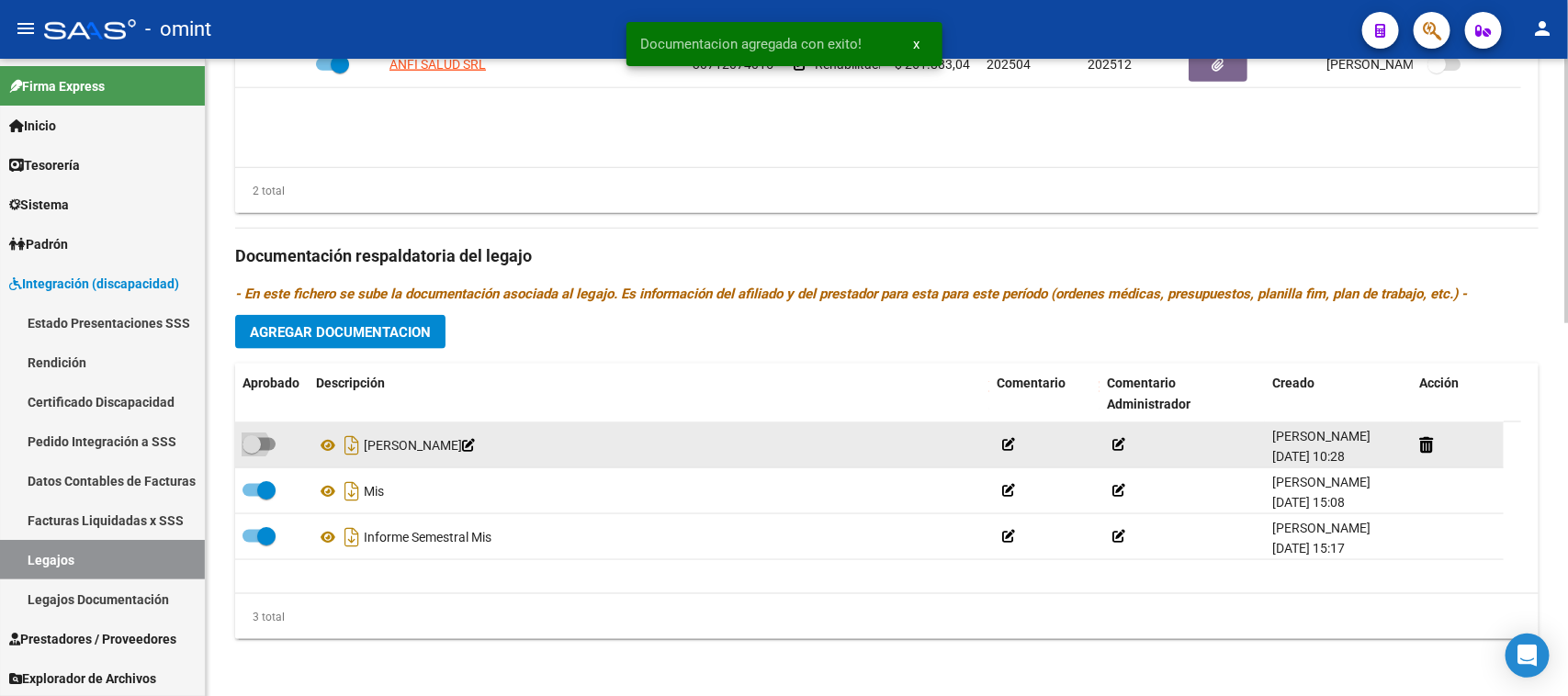
click at [254, 436] on span at bounding box center [251, 444] width 18 height 18
click at [251, 451] on input "checkbox" at bounding box center [250, 451] width 1 height 1
checkbox input "true"
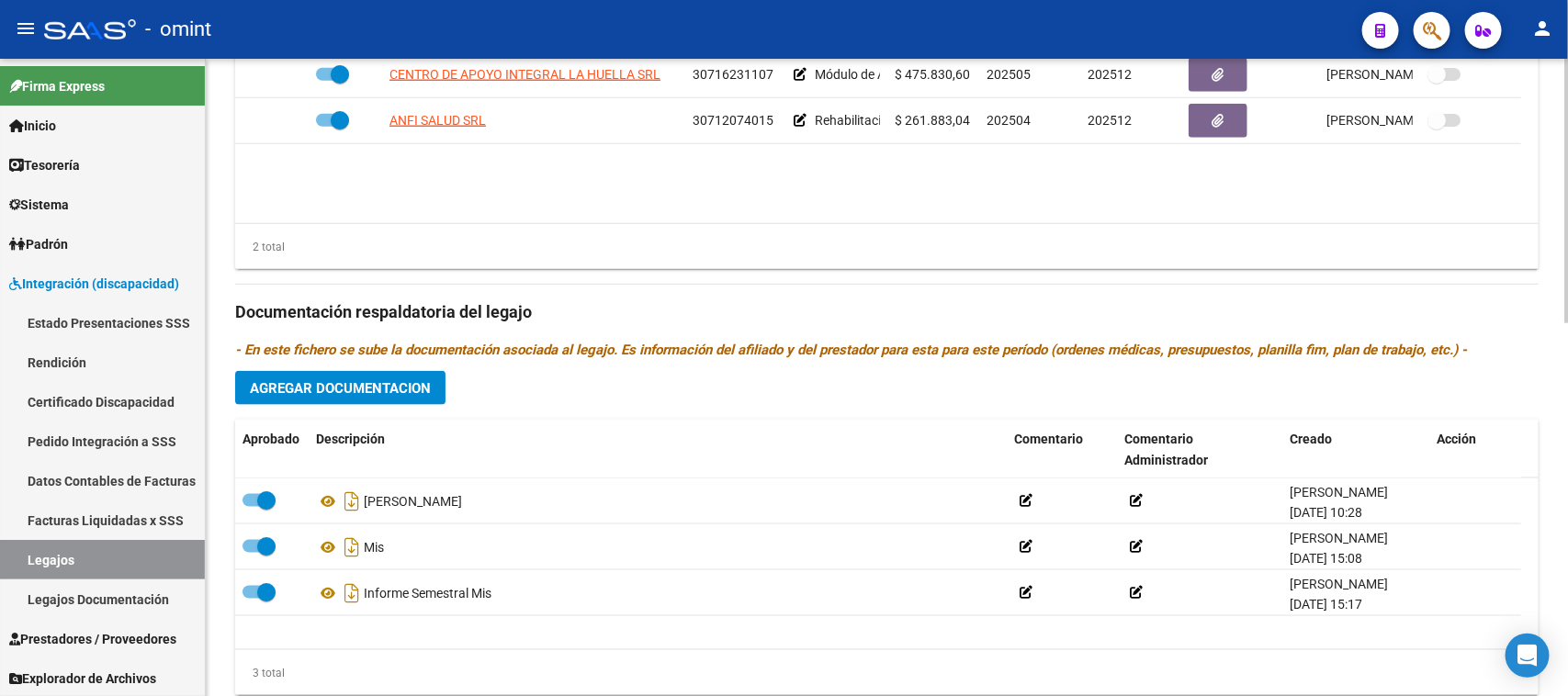
scroll to position [786, 0]
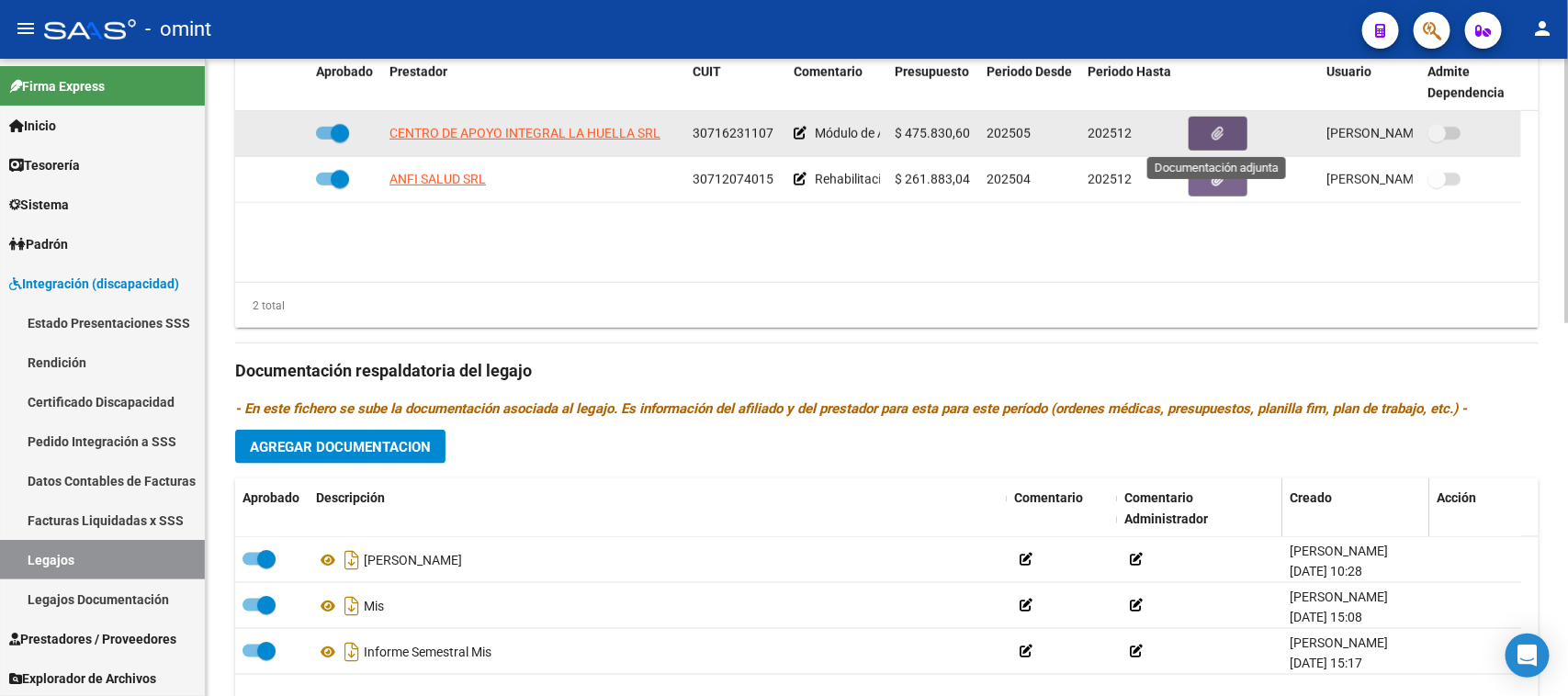
click at [1213, 134] on icon "button" at bounding box center [1218, 134] width 12 height 14
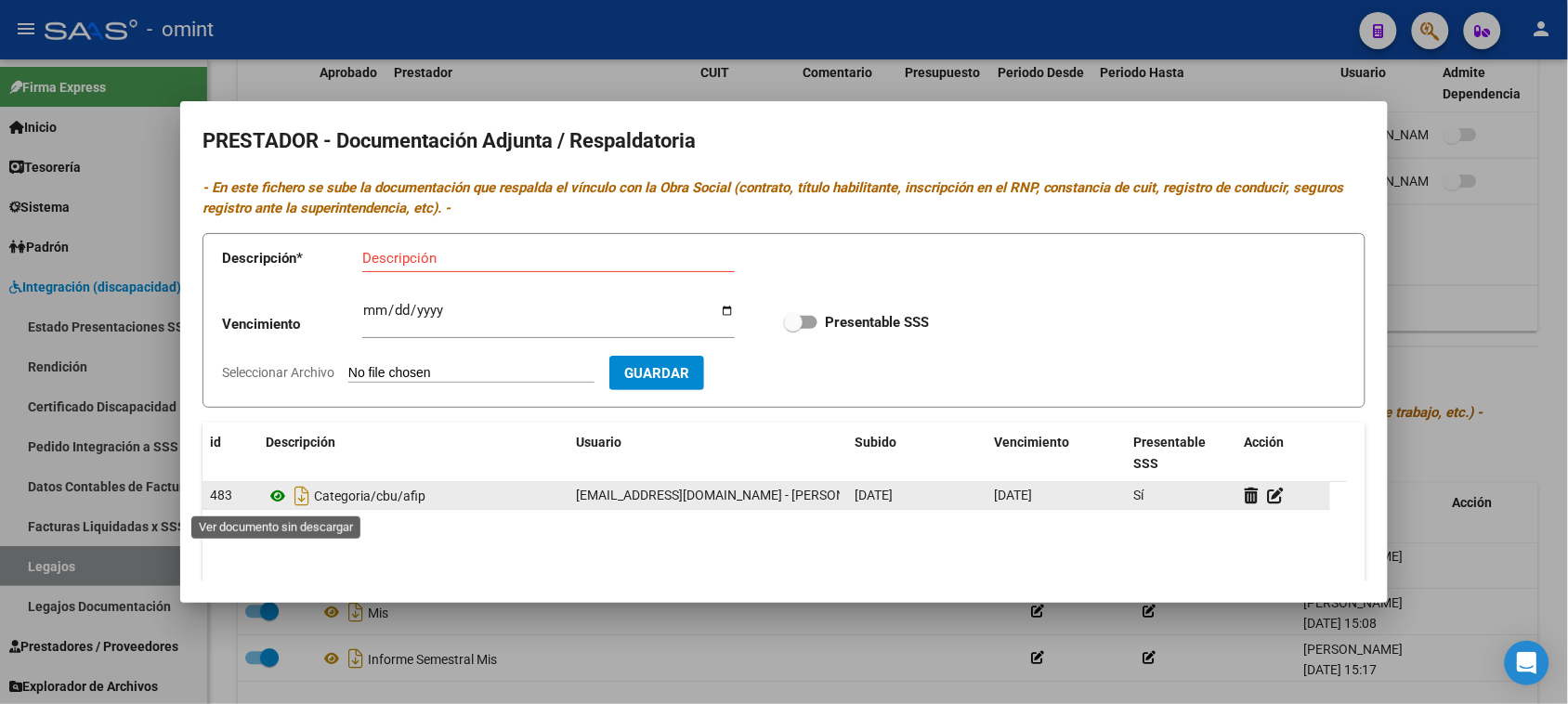
click at [277, 502] on icon at bounding box center [278, 496] width 25 height 23
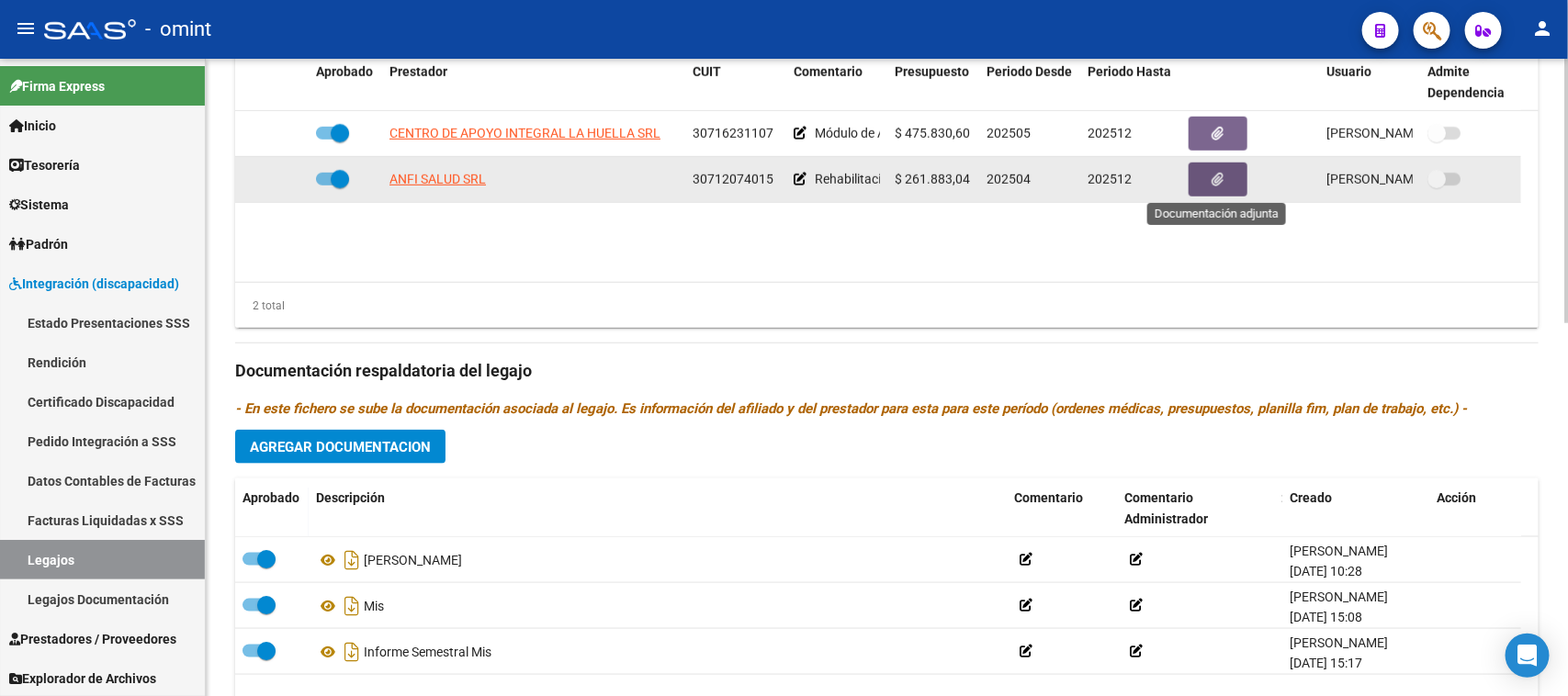
click at [1218, 189] on button "button" at bounding box center [1218, 179] width 59 height 34
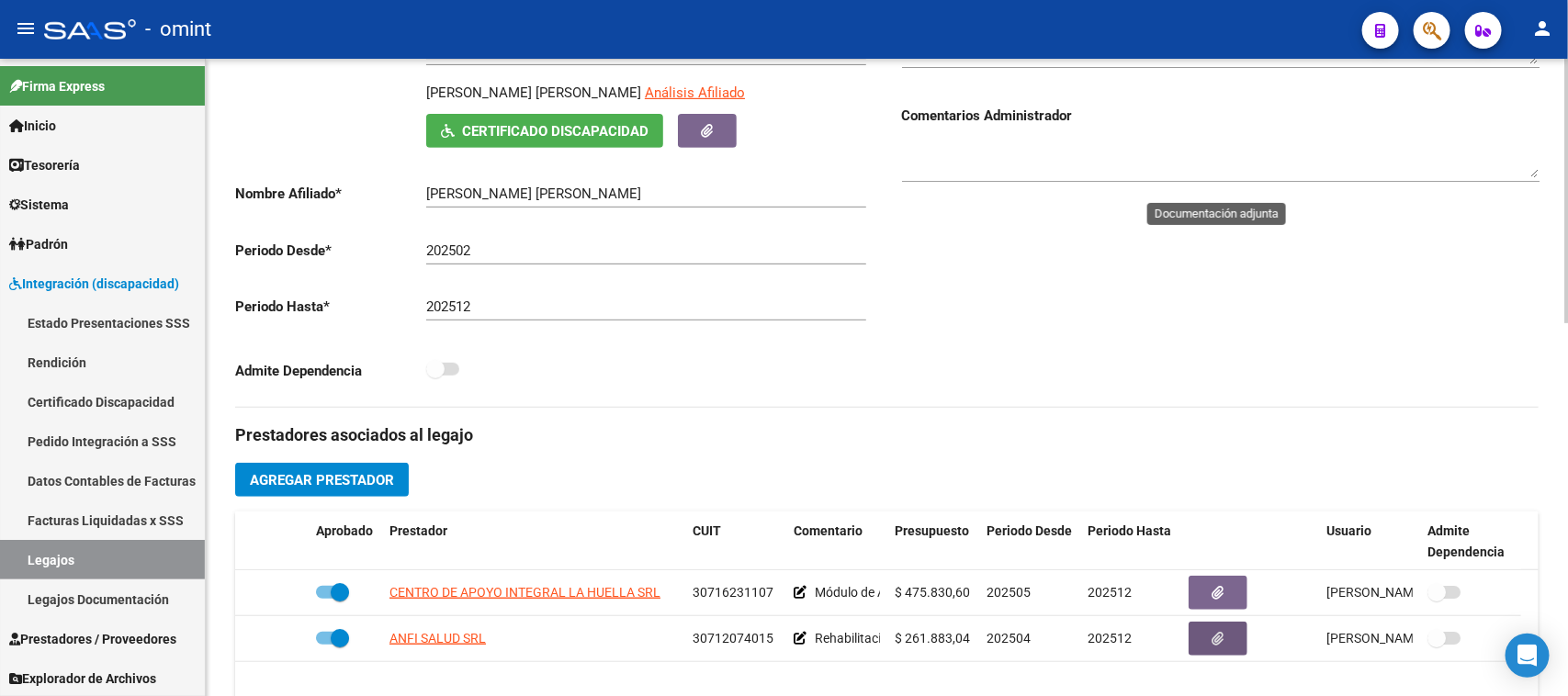
scroll to position [213, 0]
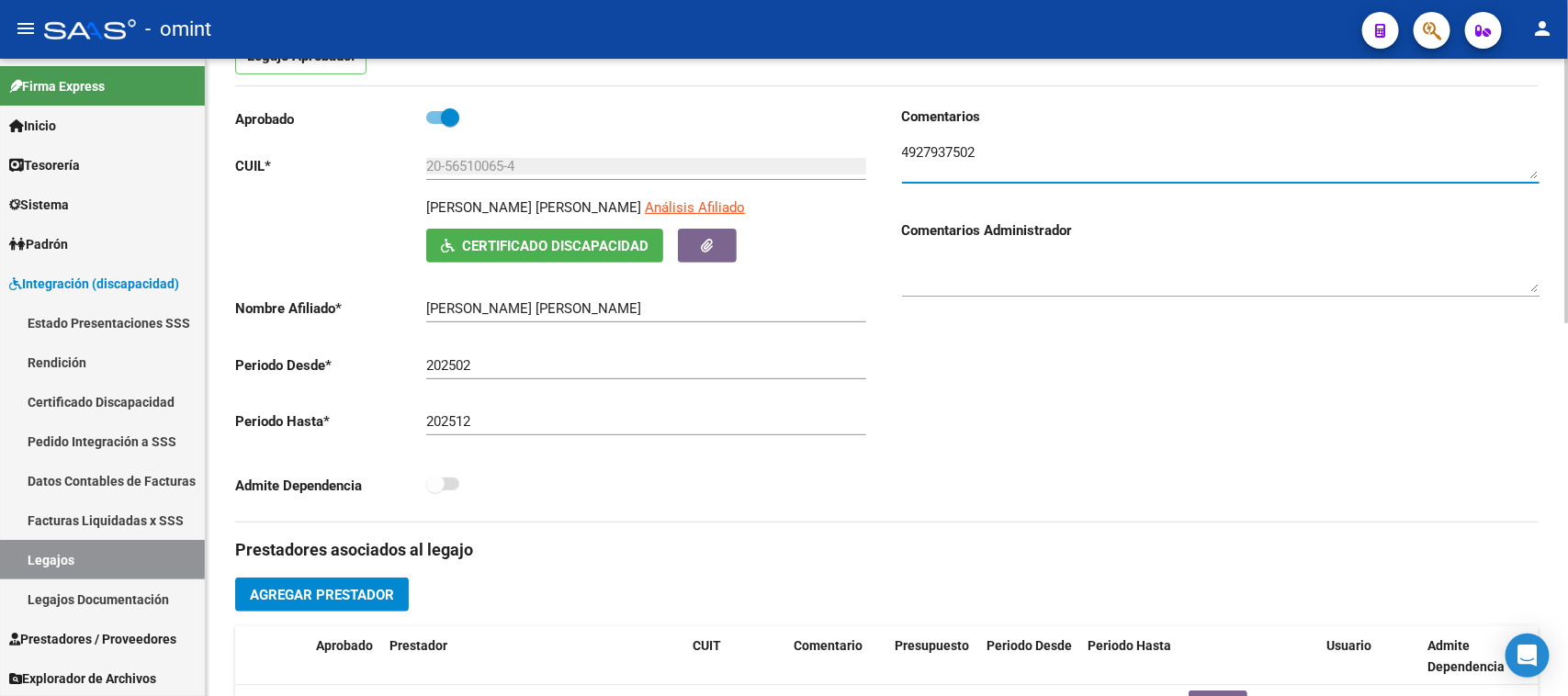
click at [915, 143] on textarea at bounding box center [1220, 161] width 638 height 37
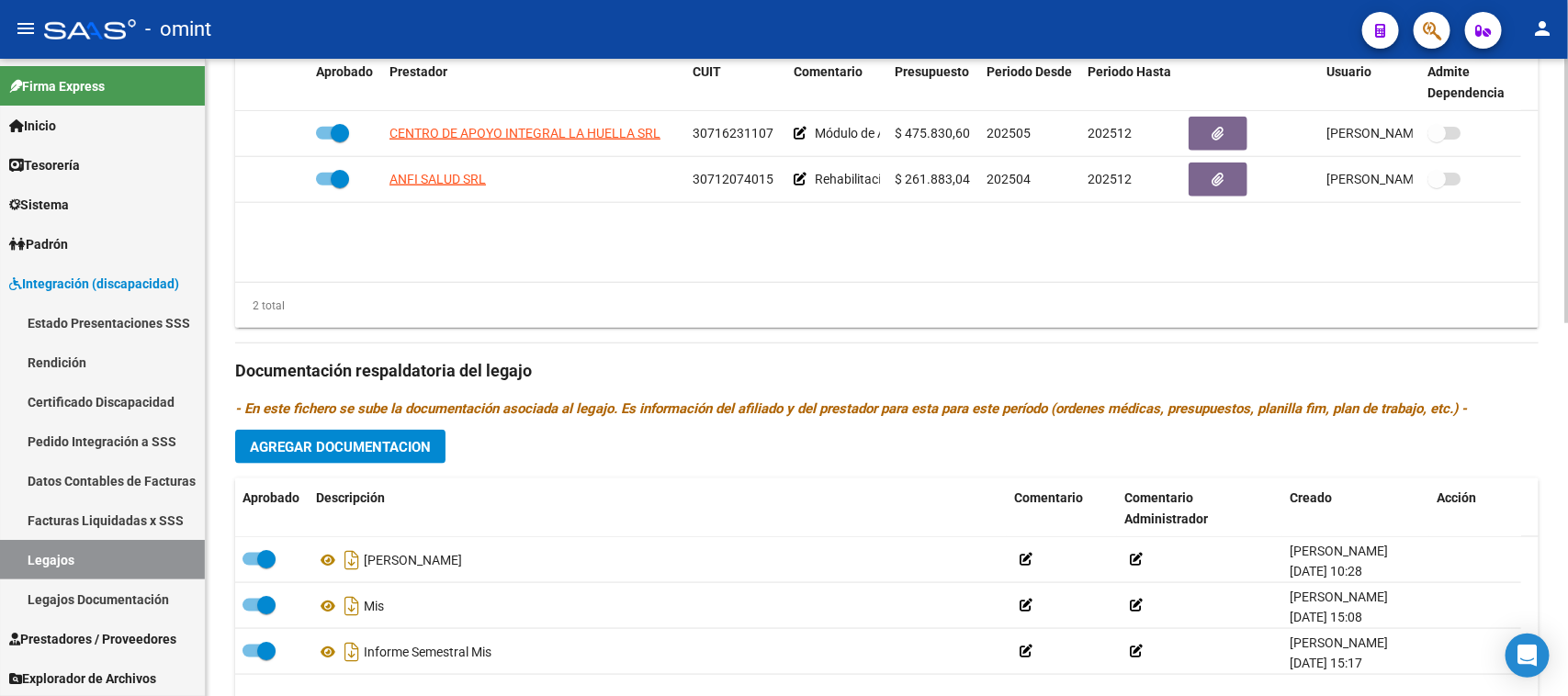
scroll to position [901, 0]
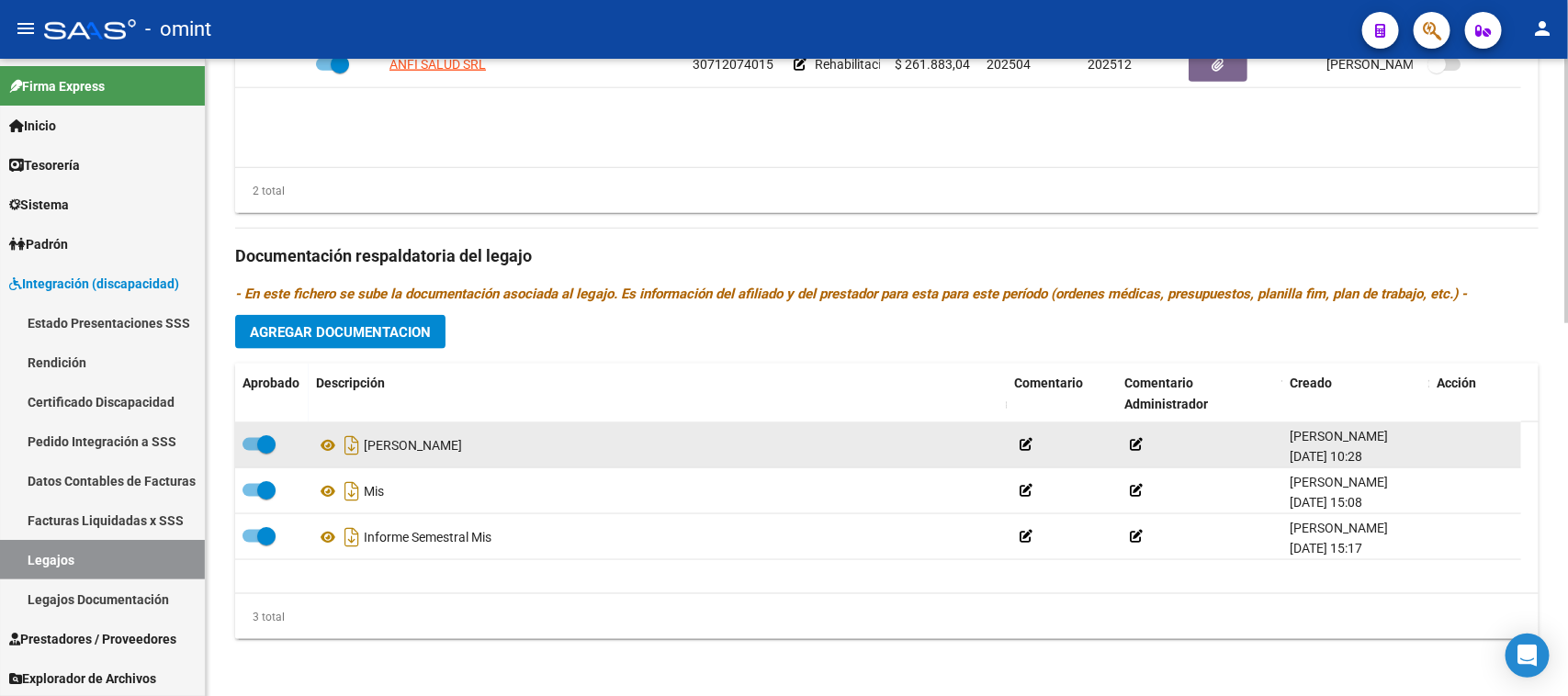
click at [262, 454] on div at bounding box center [272, 446] width 59 height 24
click at [262, 441] on span at bounding box center [266, 444] width 18 height 18
click at [251, 451] on input "checkbox" at bounding box center [250, 451] width 1 height 1
click at [1443, 447] on icon at bounding box center [1444, 445] width 14 height 17
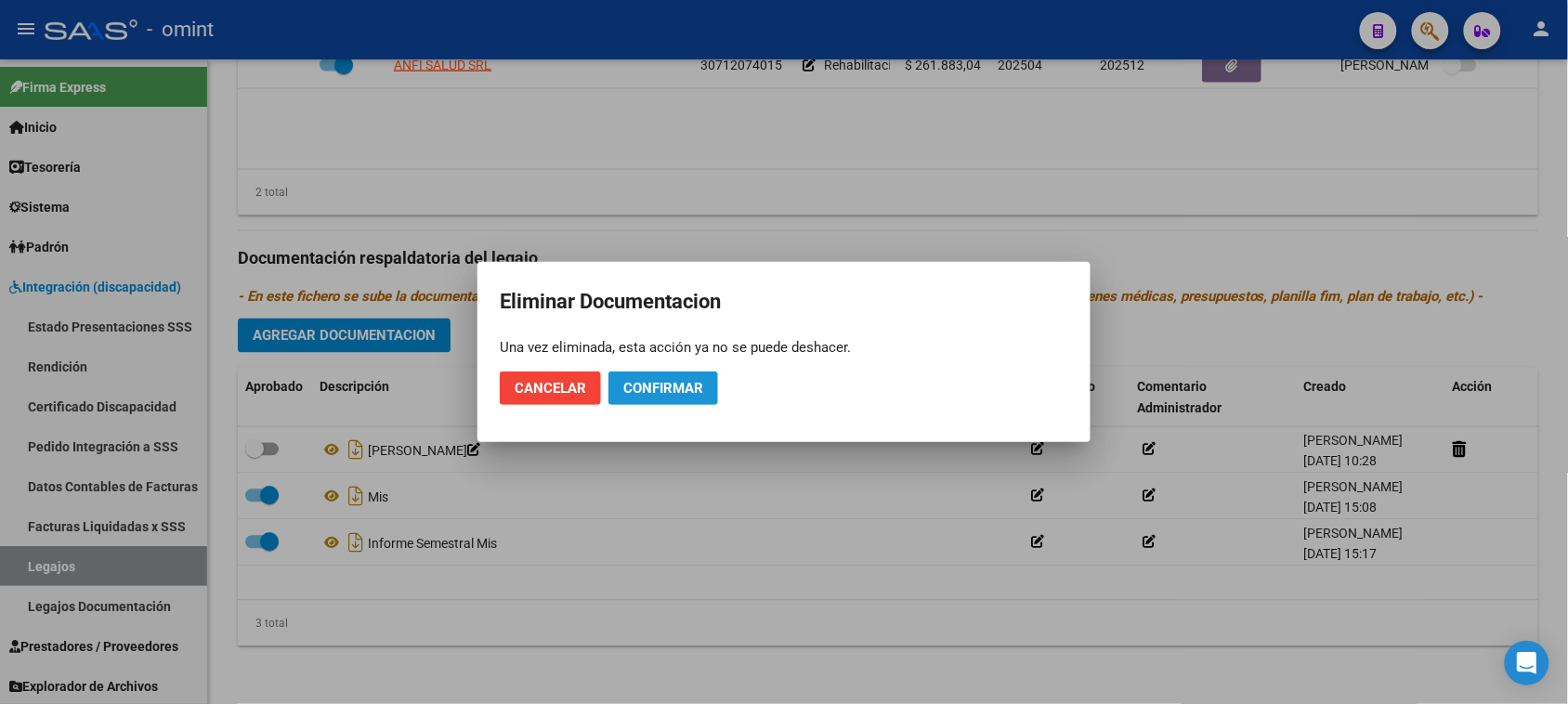
click at [688, 372] on button "Confirmar" at bounding box center [664, 388] width 110 height 33
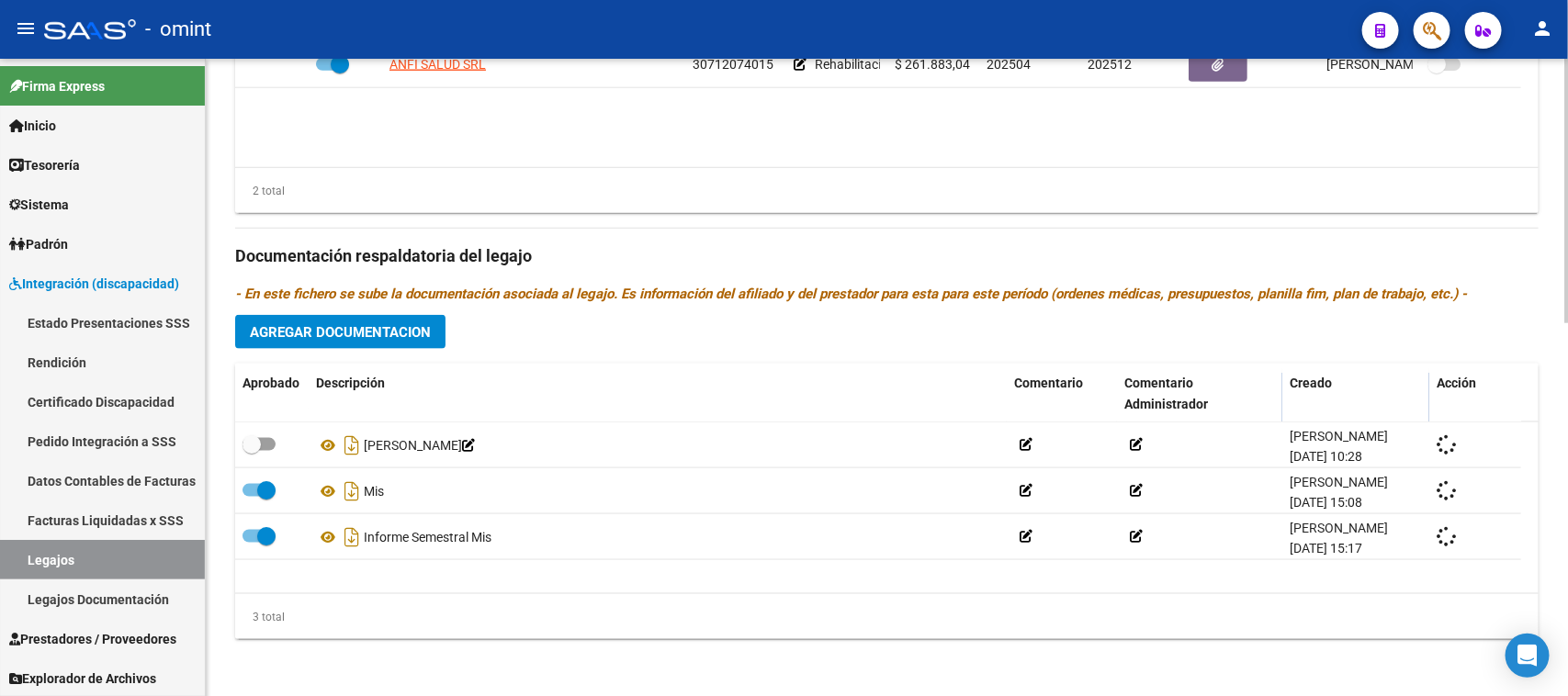
checkbox input "true"
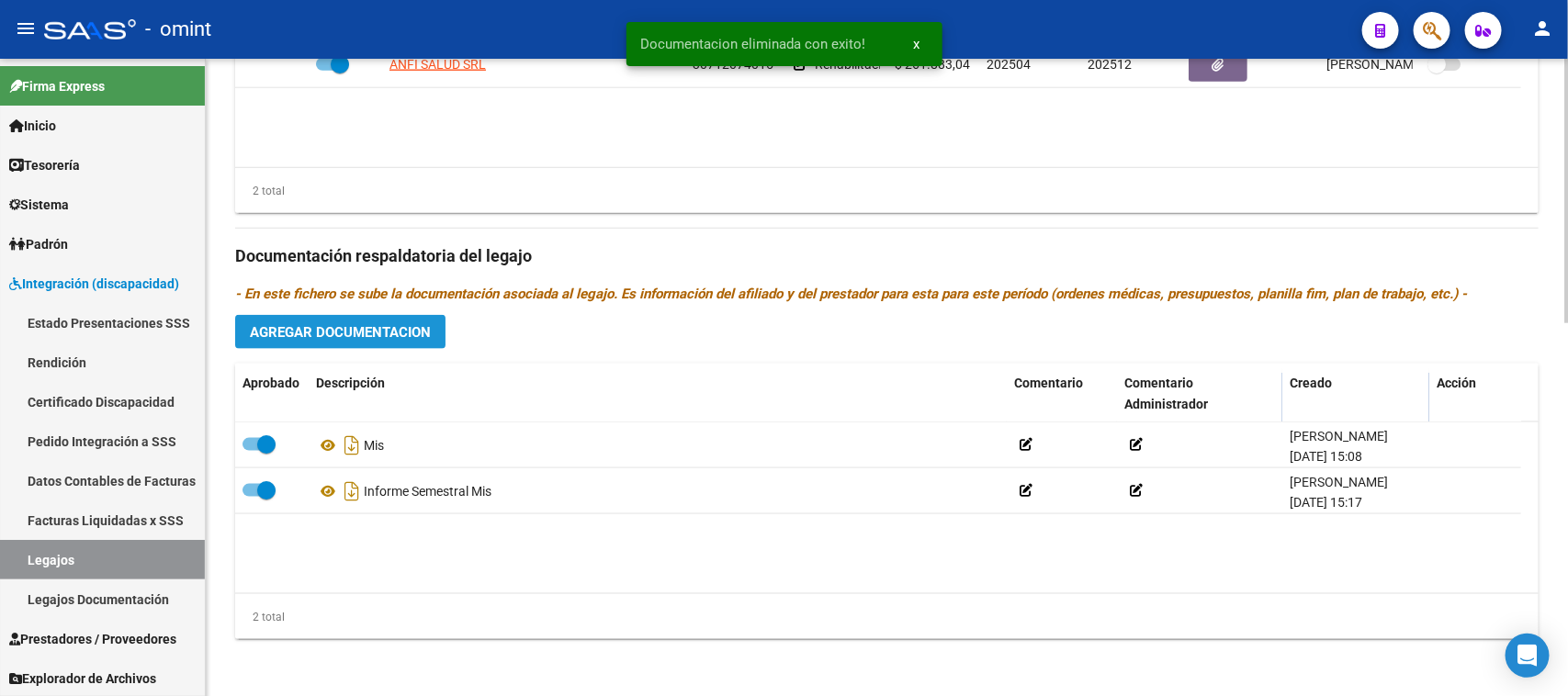
click at [400, 338] on span "Agregar Documentacion" at bounding box center [340, 332] width 181 height 17
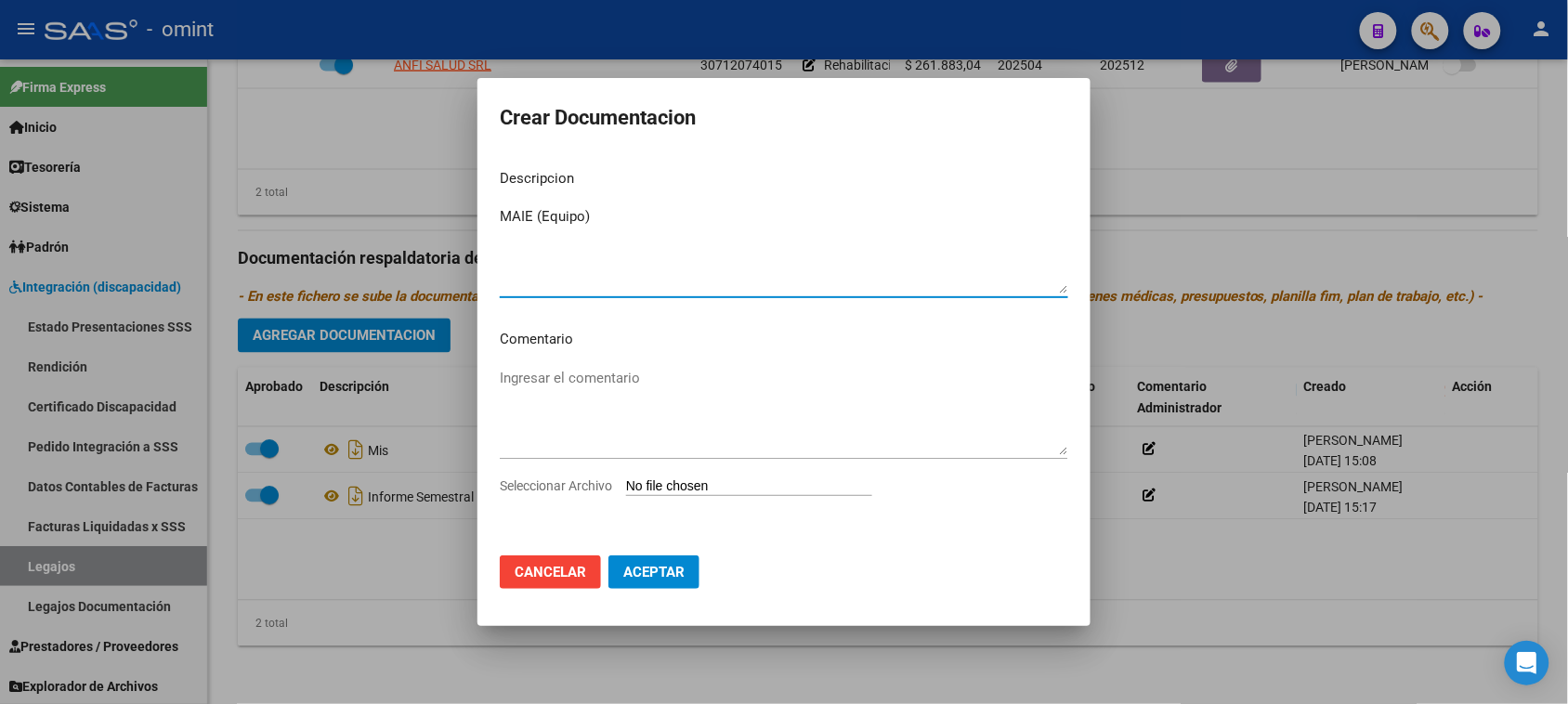
type textarea "MAIE (Equipo)"
type input "C:\fakepath\MAIE PRESTACION.pdf"
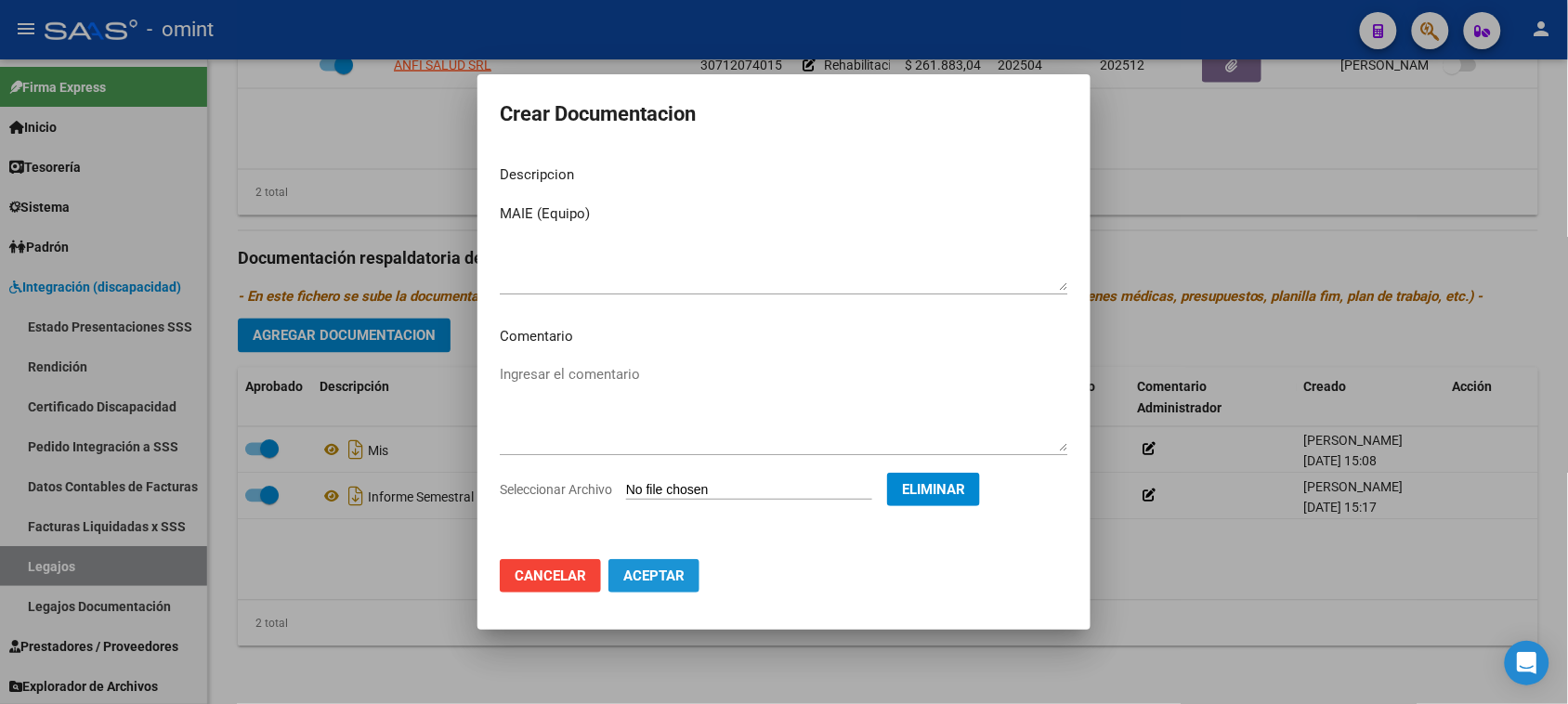
click at [670, 587] on button "Aceptar" at bounding box center [654, 576] width 91 height 33
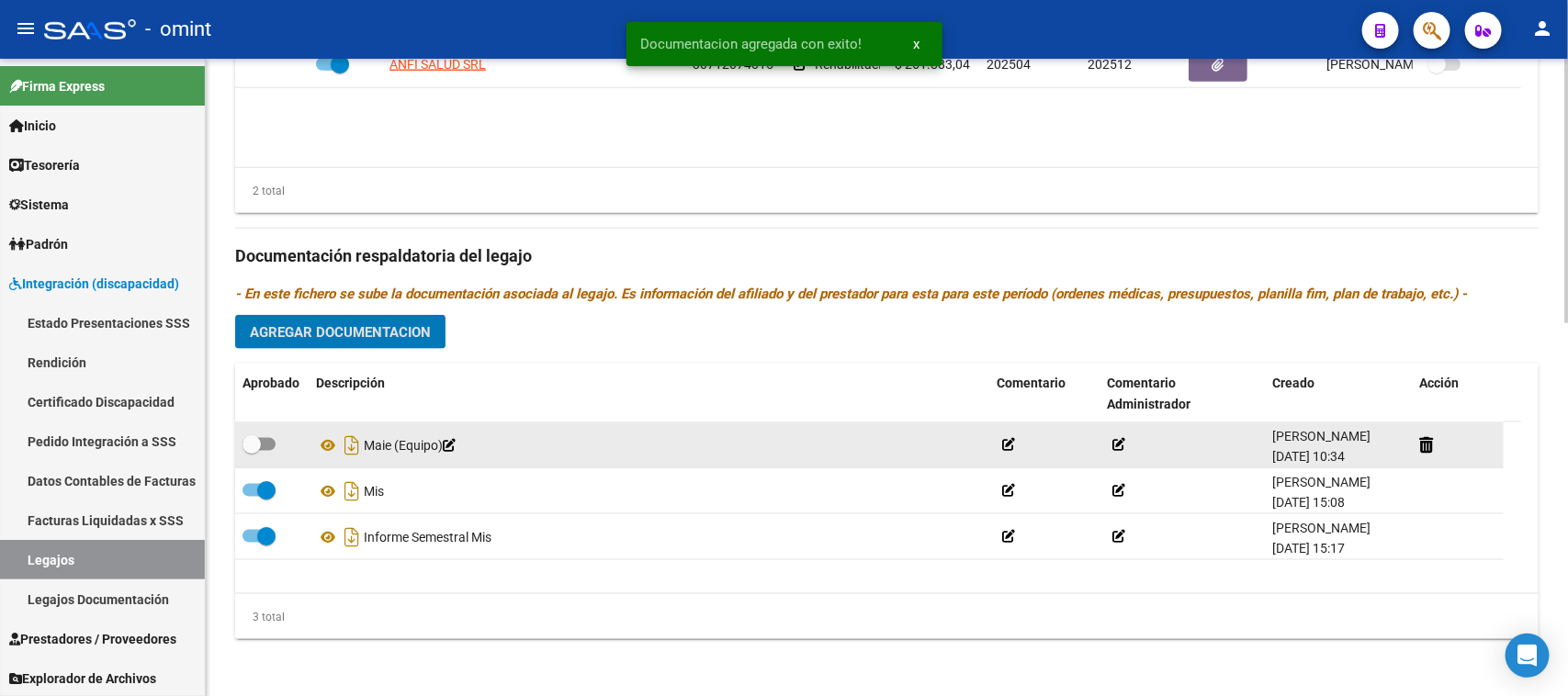
click at [254, 446] on span at bounding box center [251, 444] width 18 height 18
click at [251, 451] on input "checkbox" at bounding box center [250, 451] width 1 height 1
checkbox input "true"
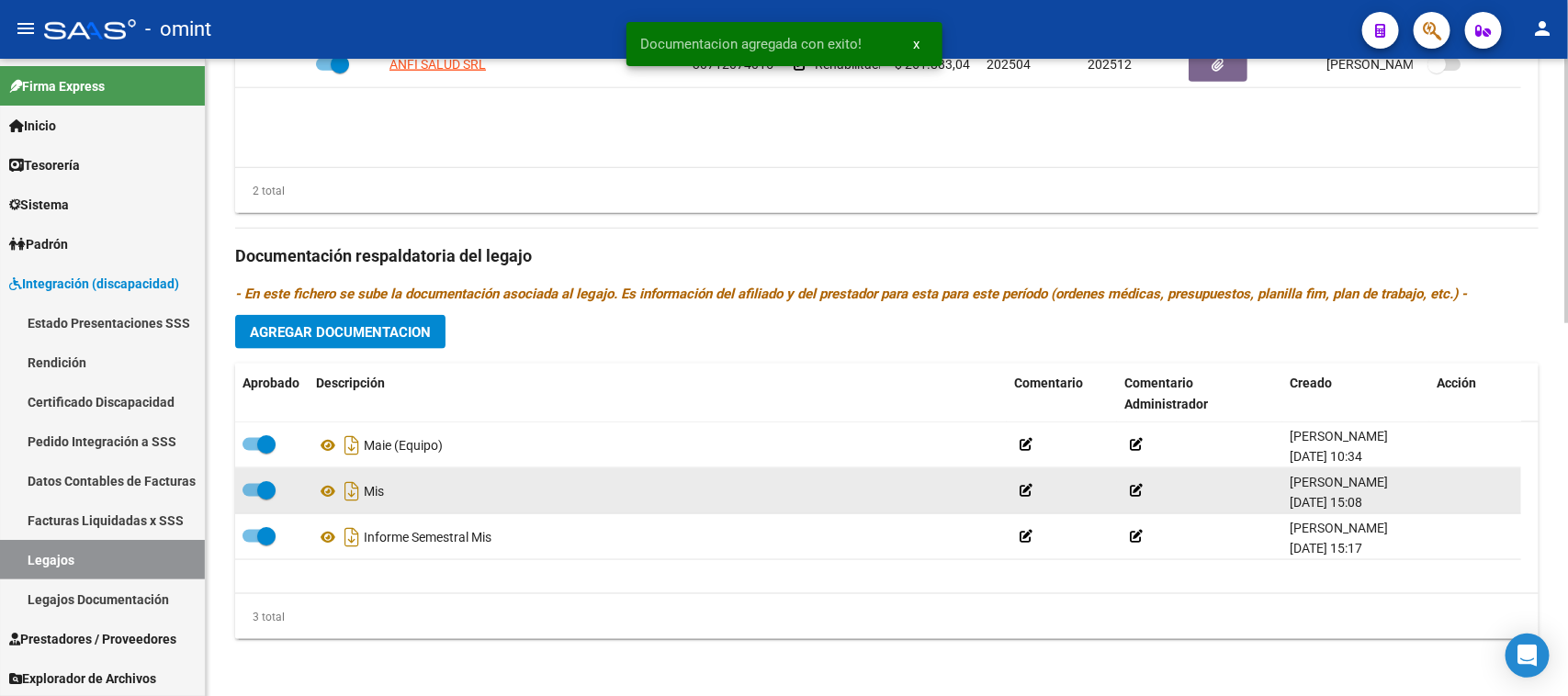
click at [262, 492] on span at bounding box center [266, 490] width 18 height 18
click at [251, 497] on input "checkbox" at bounding box center [250, 497] width 1 height 1
checkbox input "false"
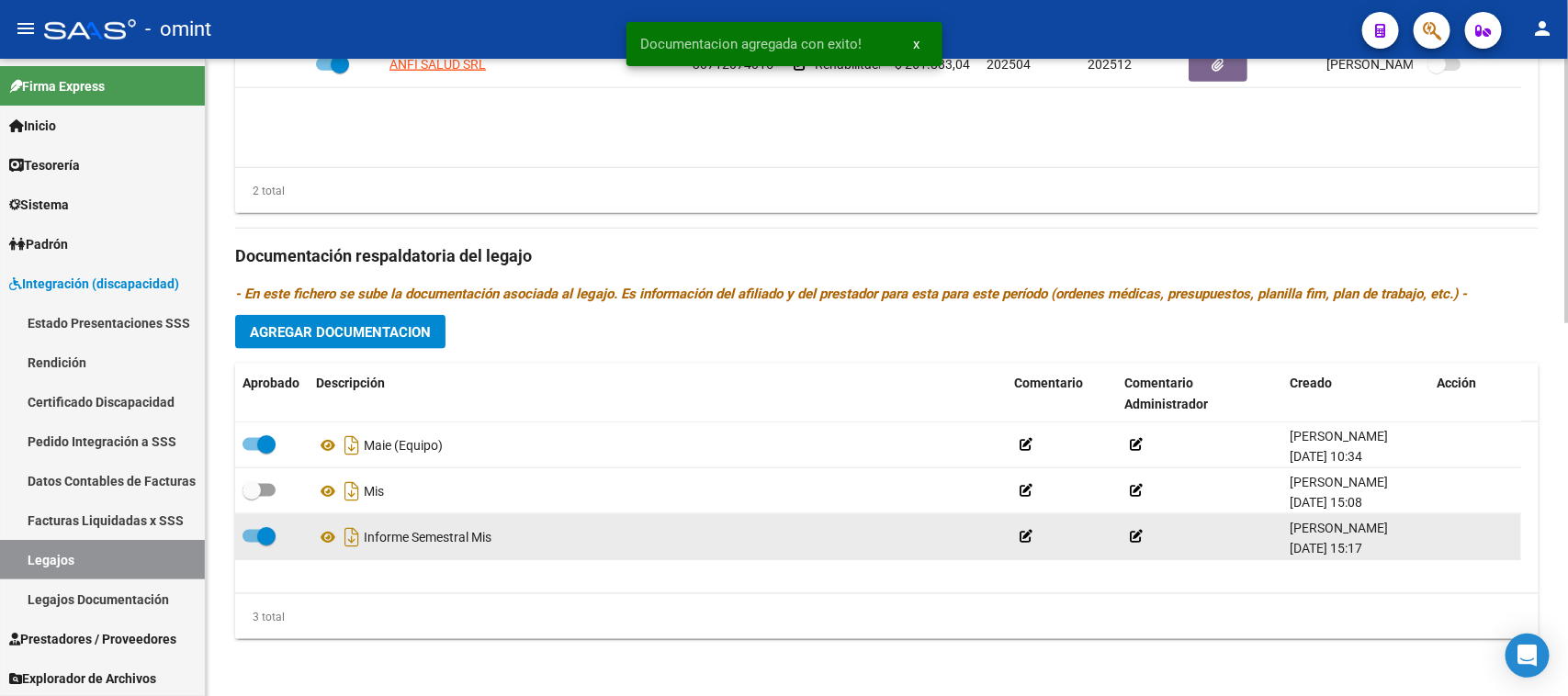
click at [259, 533] on span at bounding box center [266, 536] width 18 height 18
click at [251, 543] on input "checkbox" at bounding box center [250, 543] width 1 height 1
checkbox input "false"
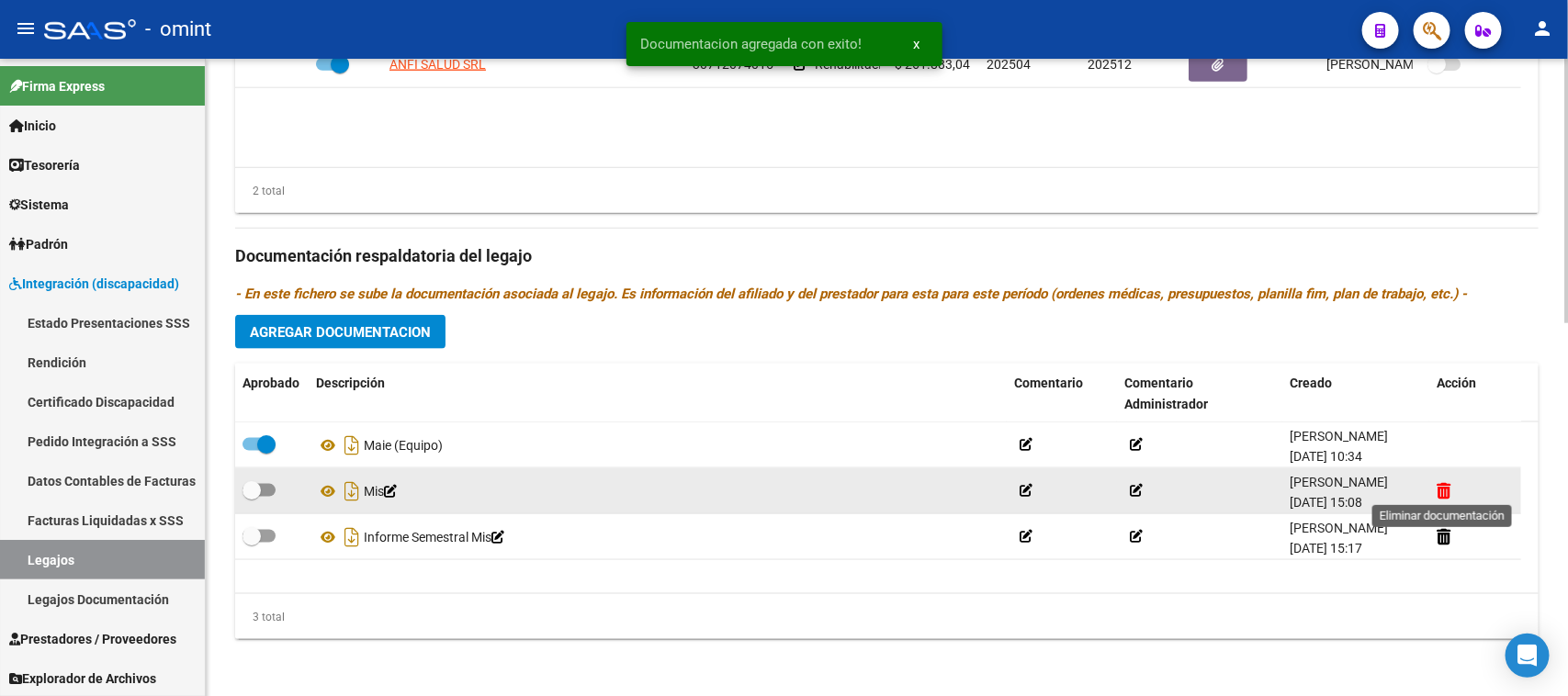
click at [1439, 492] on icon at bounding box center [1444, 491] width 14 height 17
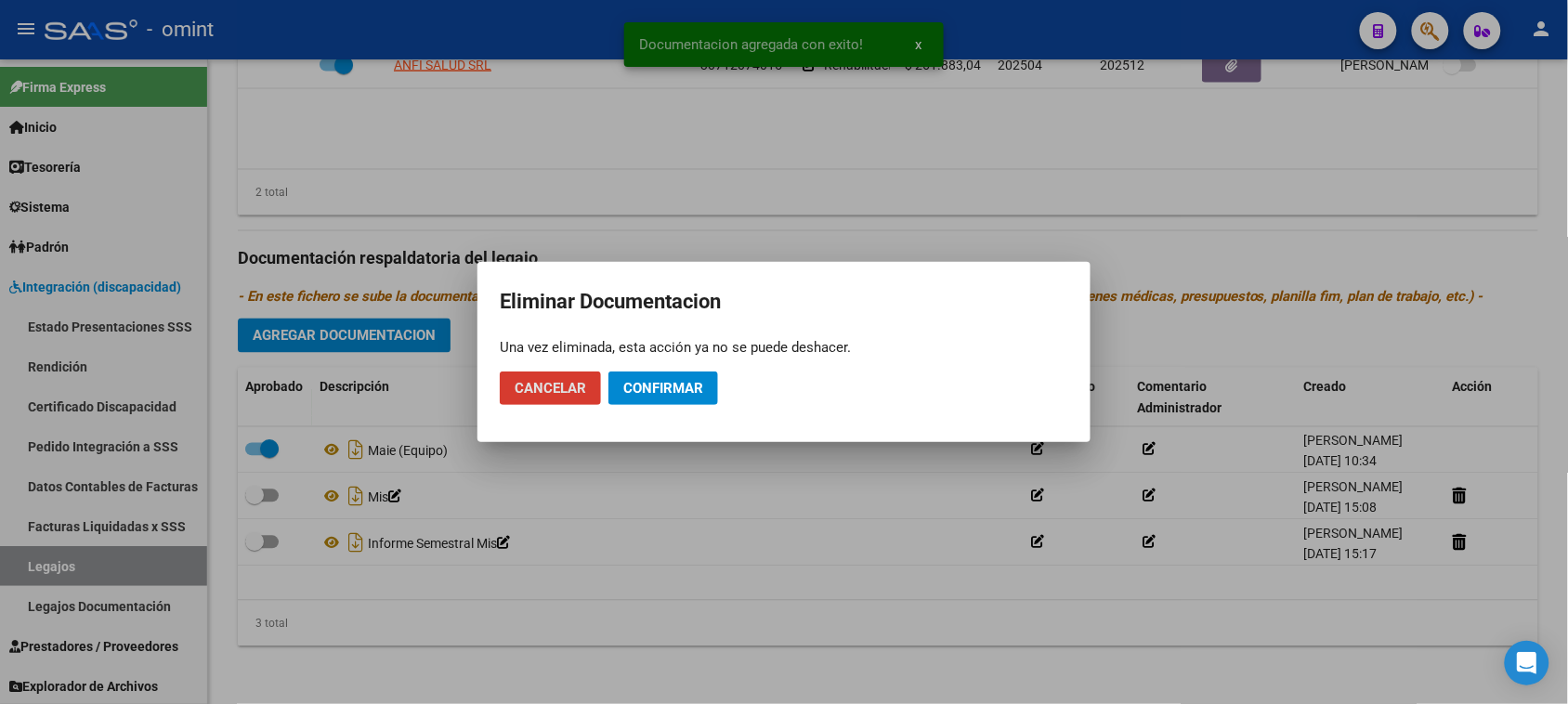
click at [689, 392] on span "Confirmar" at bounding box center [663, 388] width 80 height 17
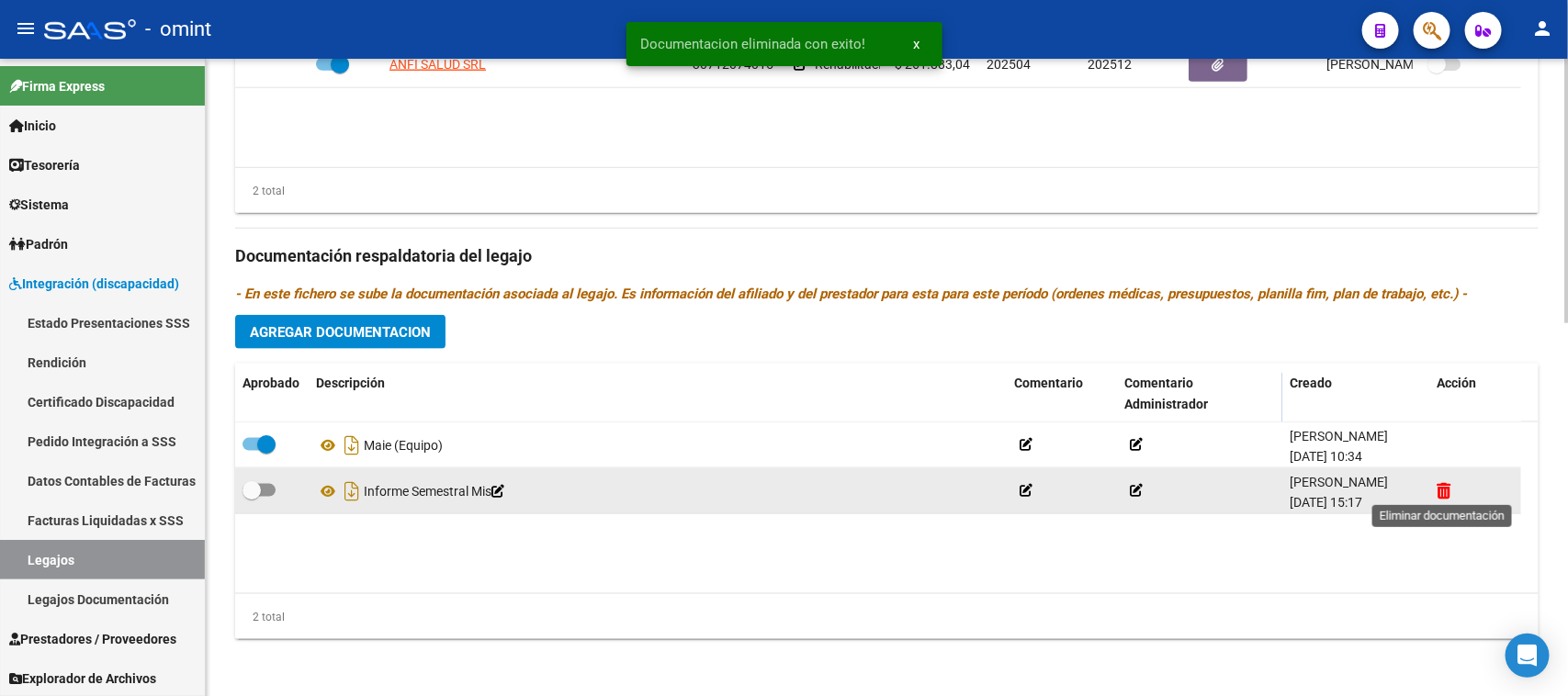
click at [1448, 491] on icon at bounding box center [1444, 491] width 14 height 17
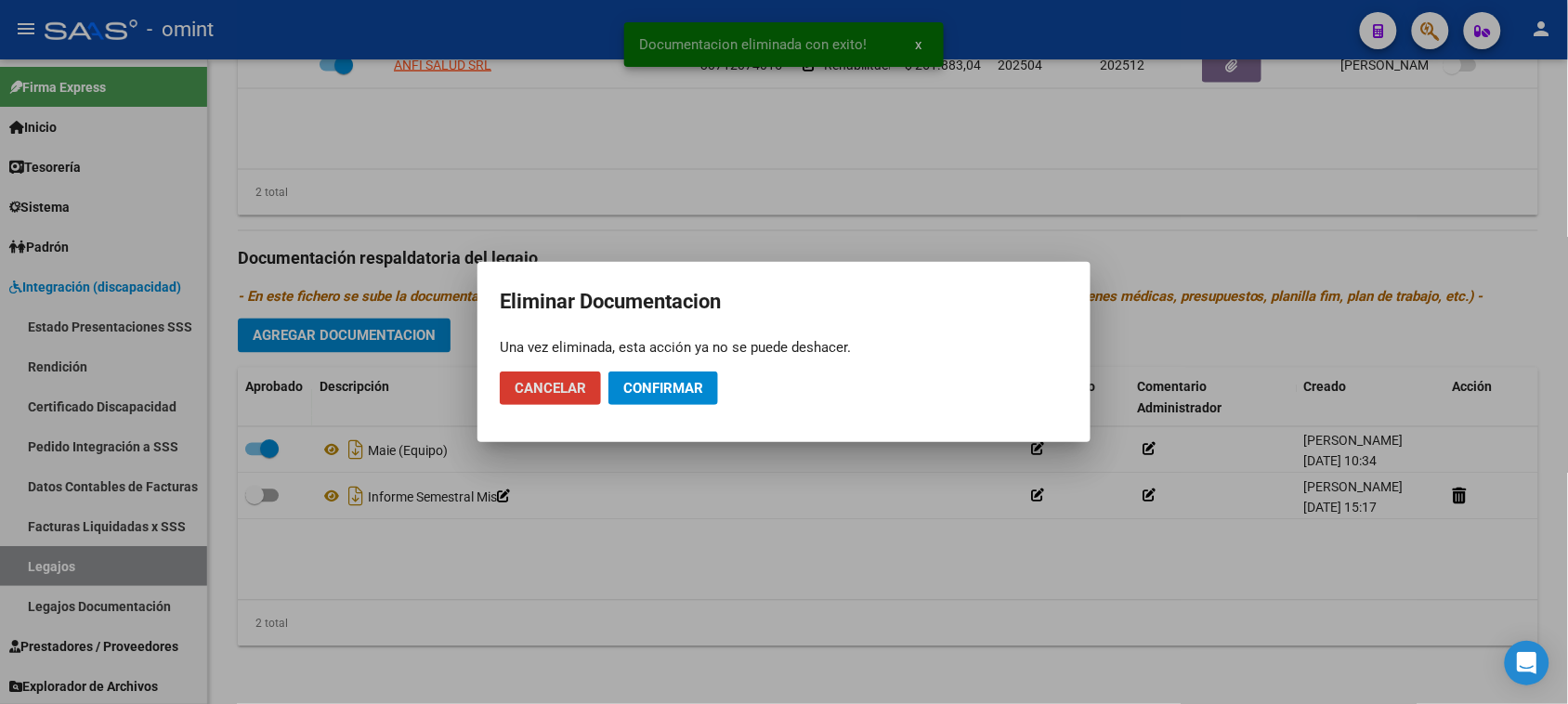
click at [684, 388] on span "Confirmar" at bounding box center [663, 388] width 80 height 17
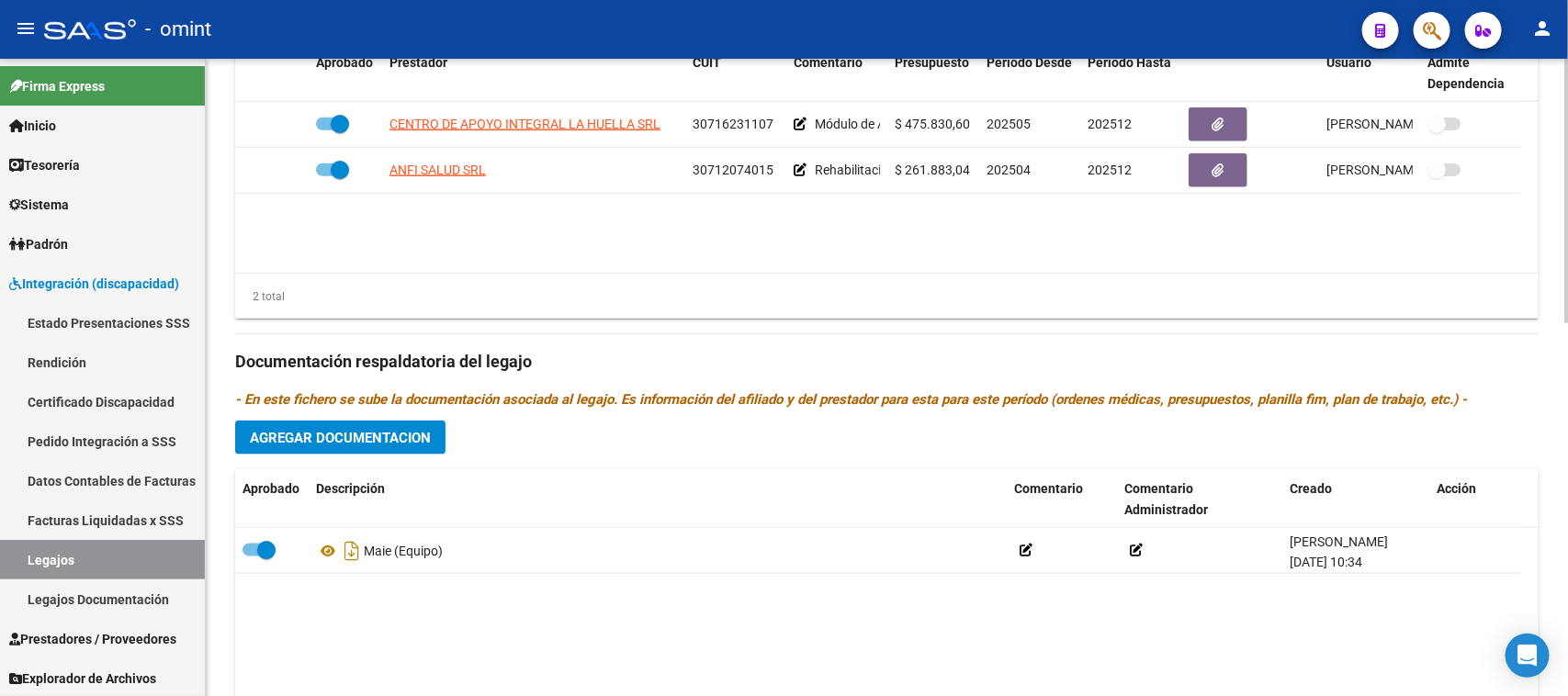
scroll to position [556, 0]
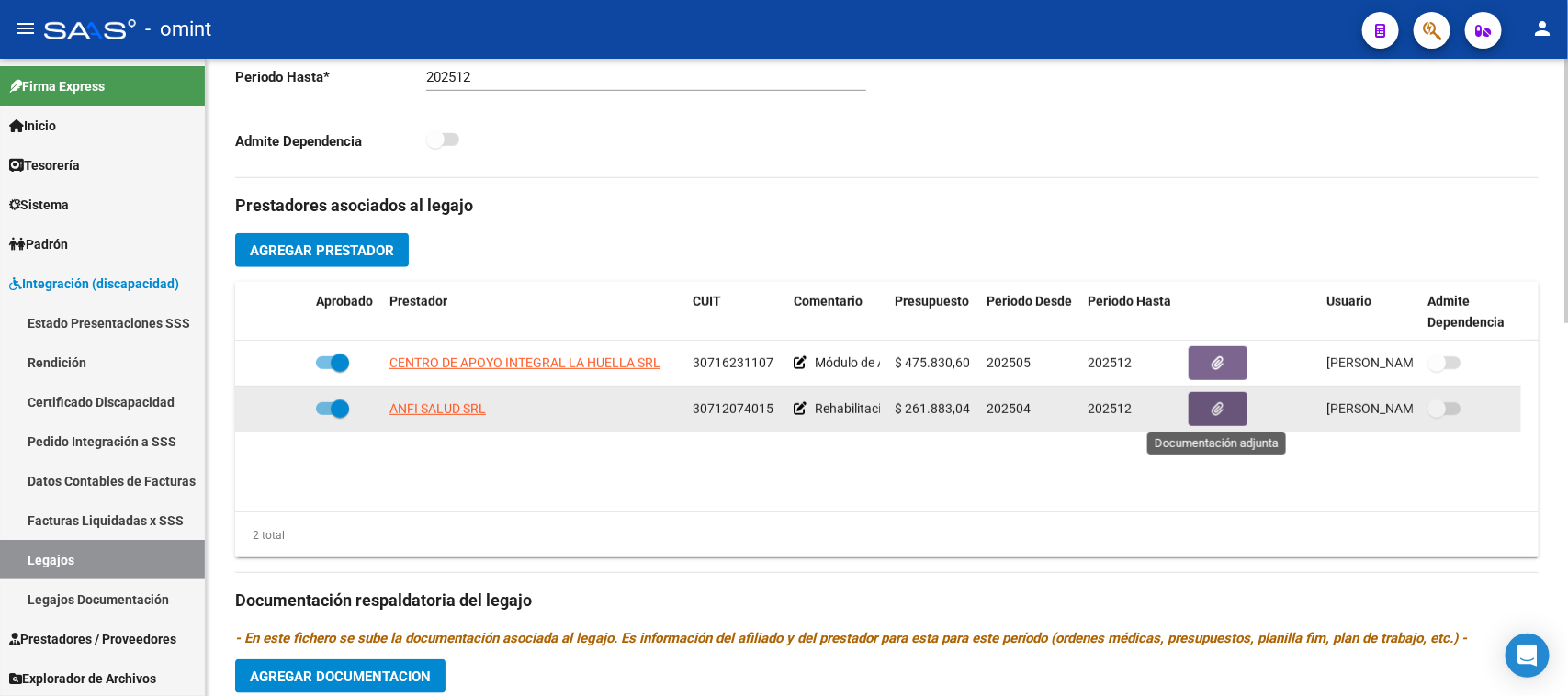
click at [1209, 410] on button "button" at bounding box center [1218, 409] width 59 height 34
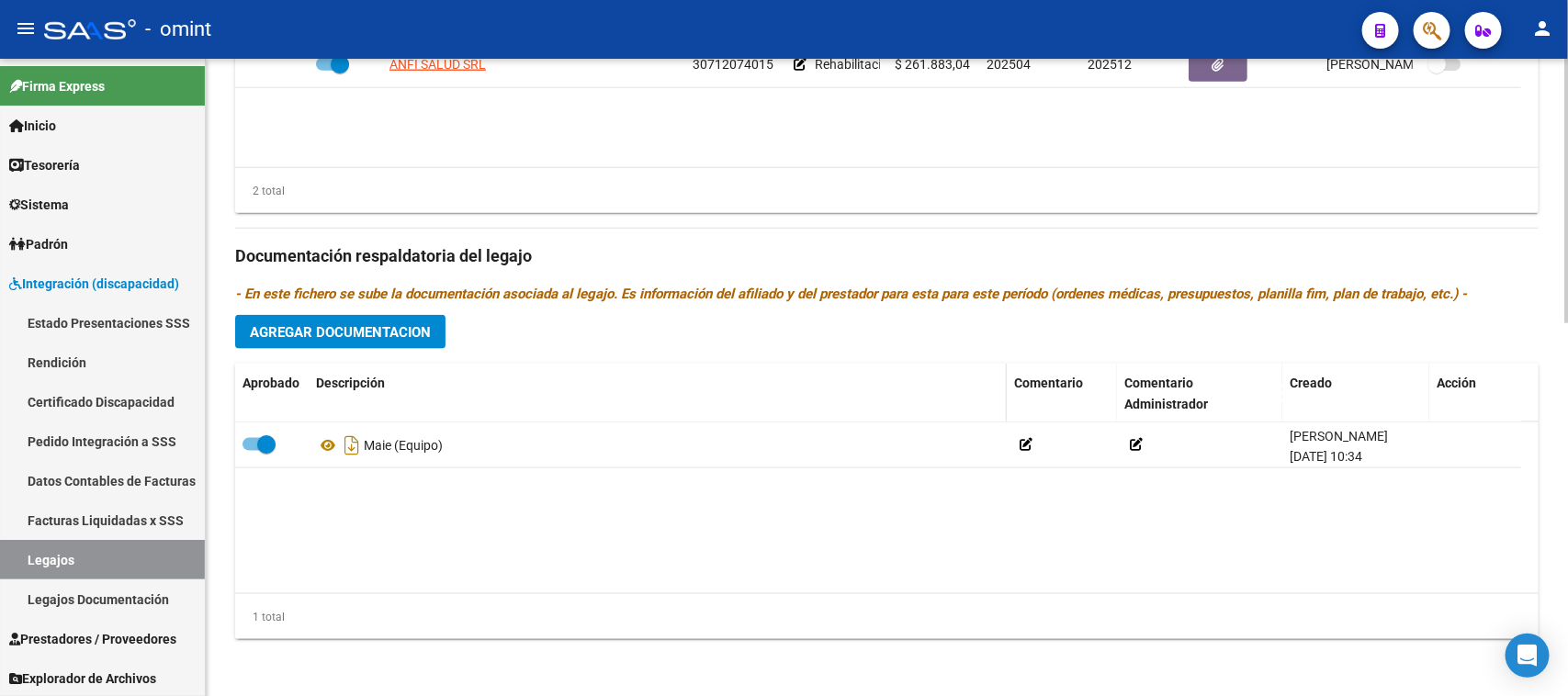
scroll to position [896, 0]
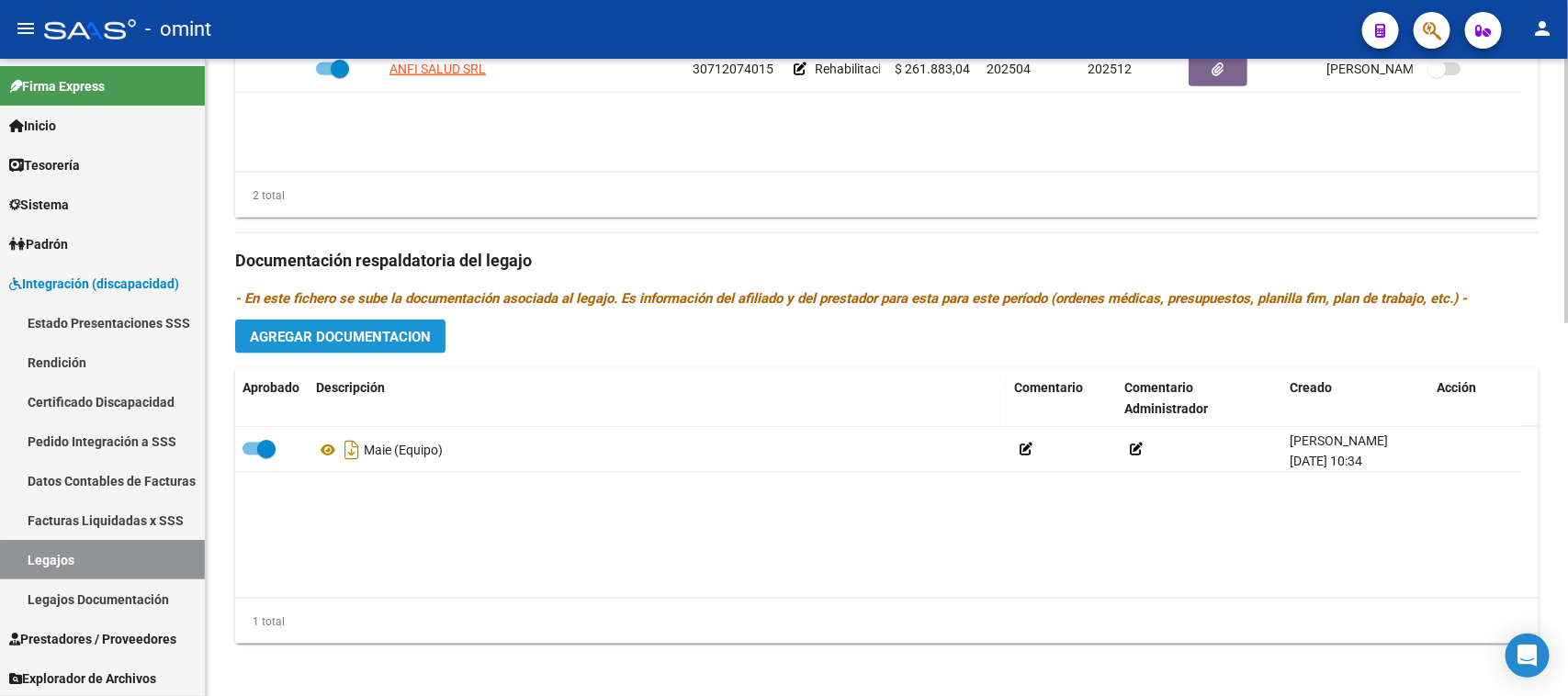
click at [379, 326] on button "Agregar Documentacion" at bounding box center [340, 336] width 211 height 34
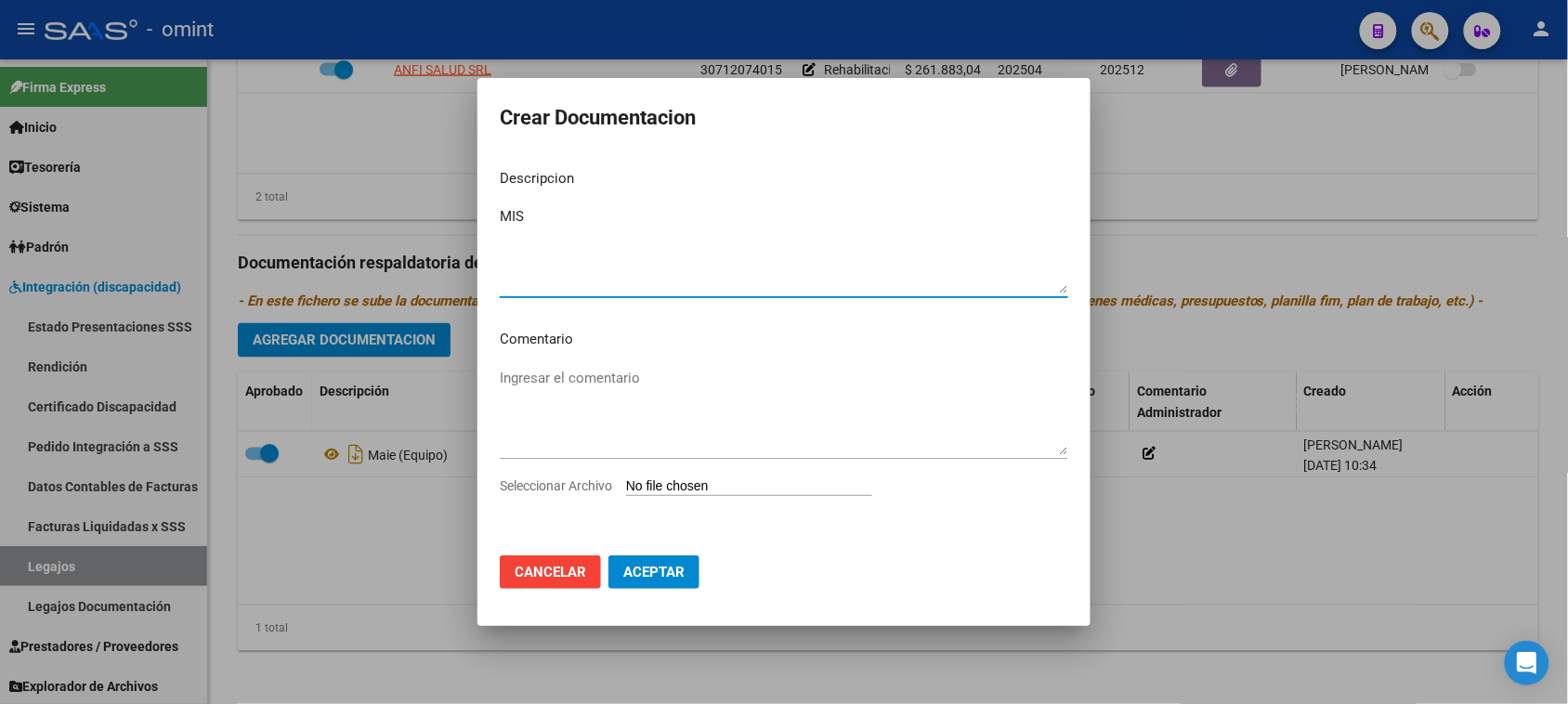
type textarea "MIS"
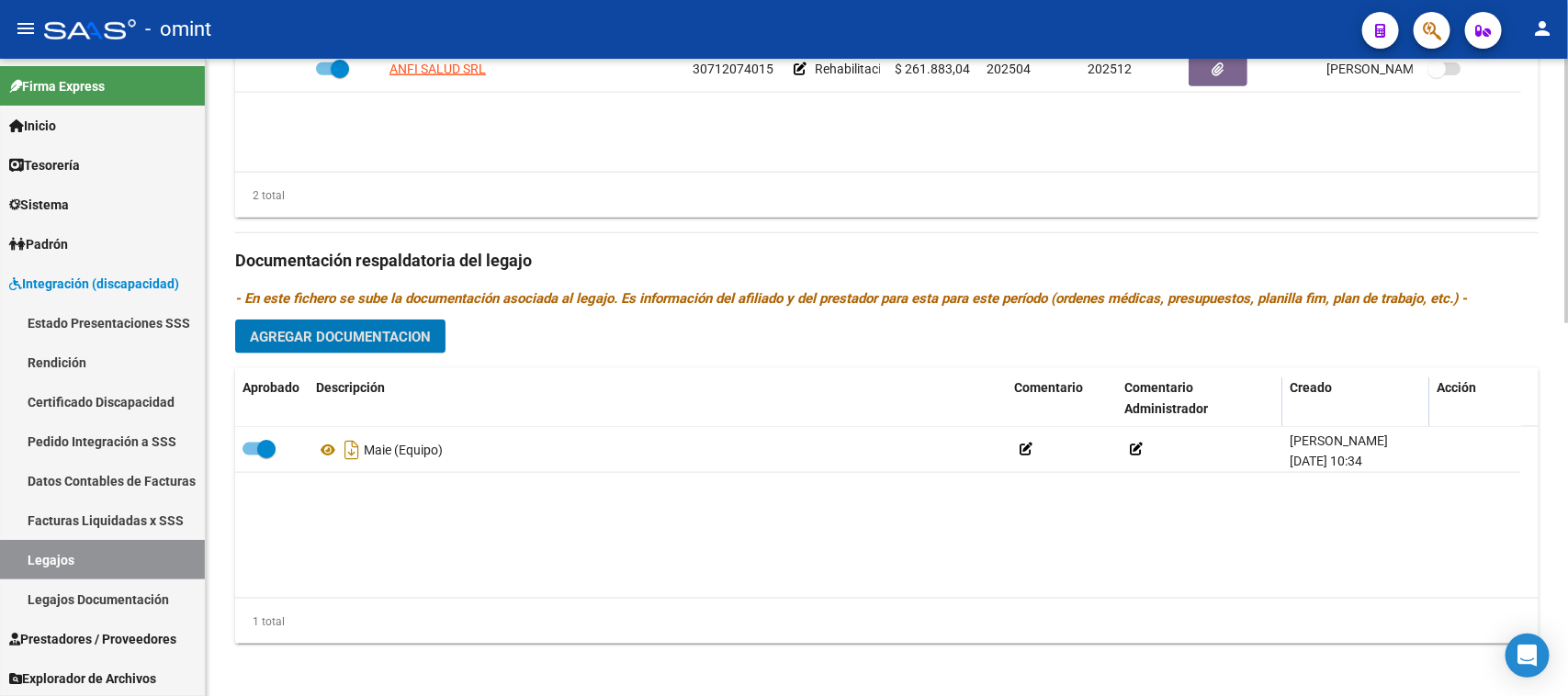
click at [340, 326] on button "Agregar Documentacion" at bounding box center [340, 336] width 211 height 34
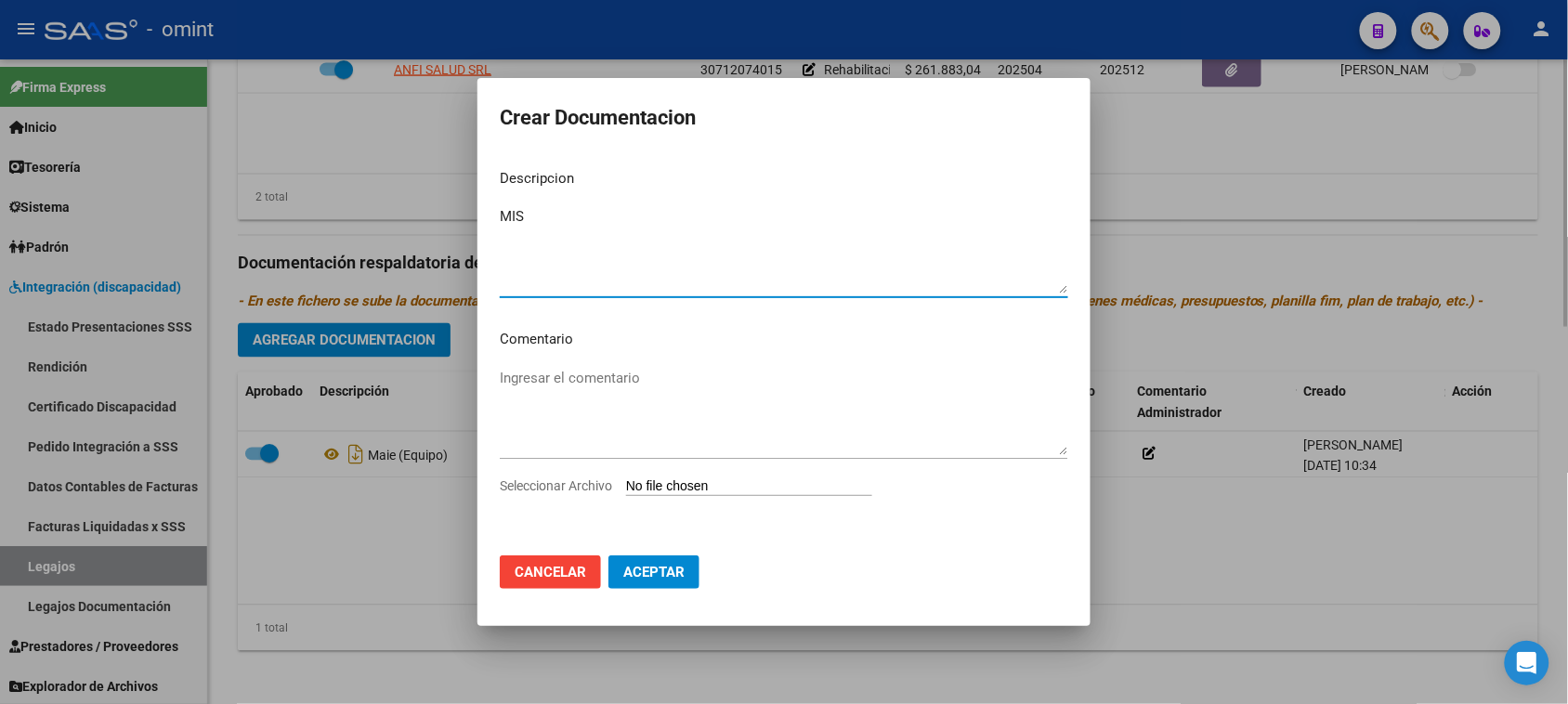
type textarea "MIS"
type input "C:\fakepath\MIS PRESTACION.pdf"
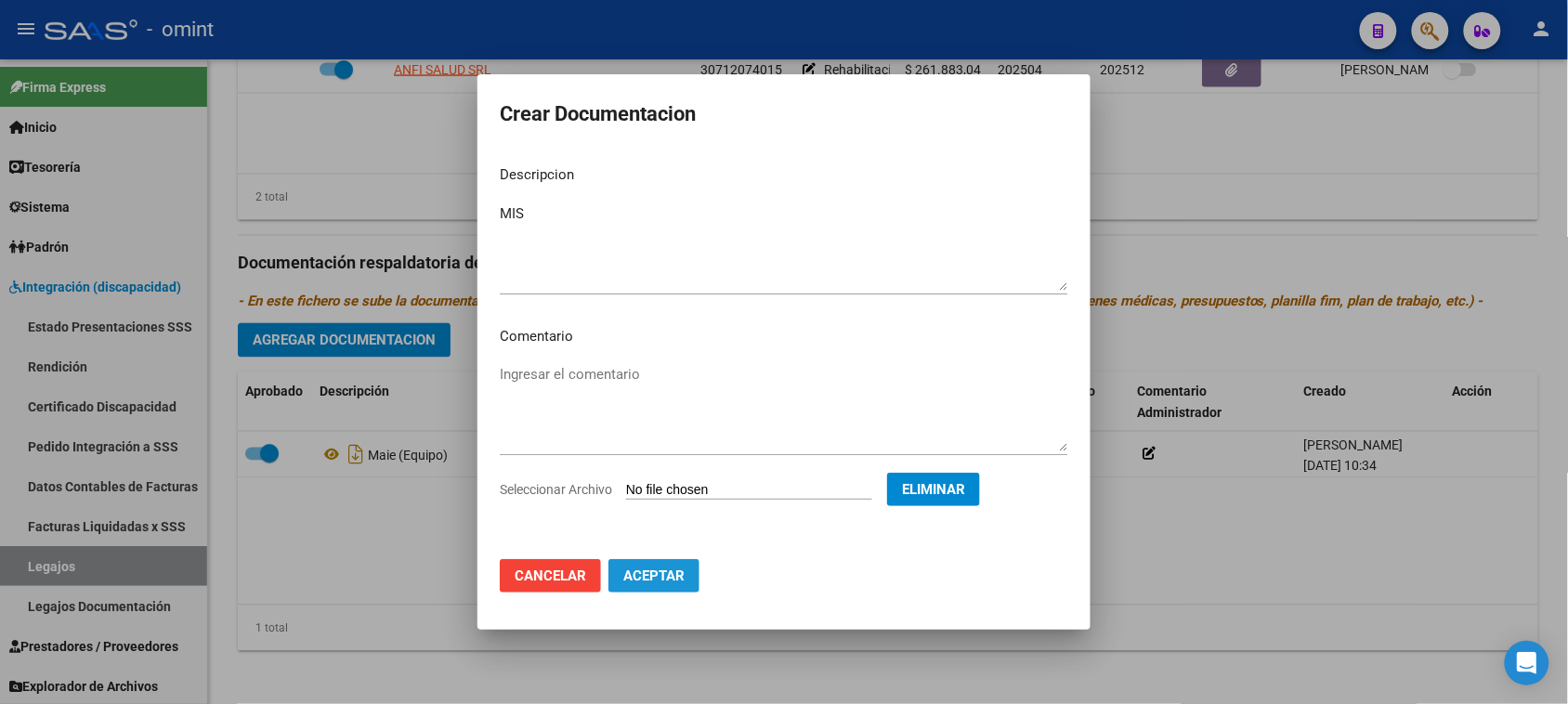
click at [650, 576] on span "Aceptar" at bounding box center [654, 575] width 61 height 17
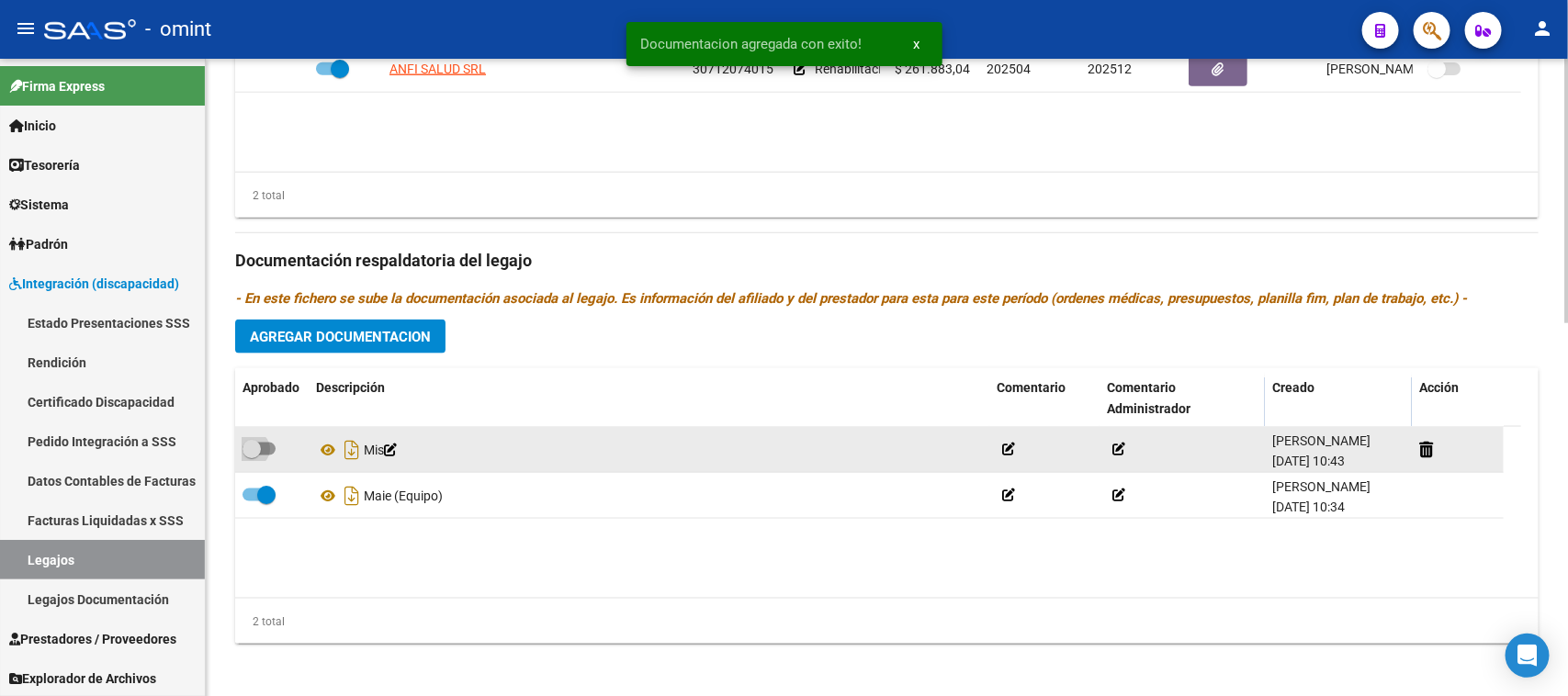
click at [259, 447] on span at bounding box center [251, 448] width 18 height 18
click at [251, 455] on input "checkbox" at bounding box center [250, 455] width 1 height 1
checkbox input "true"
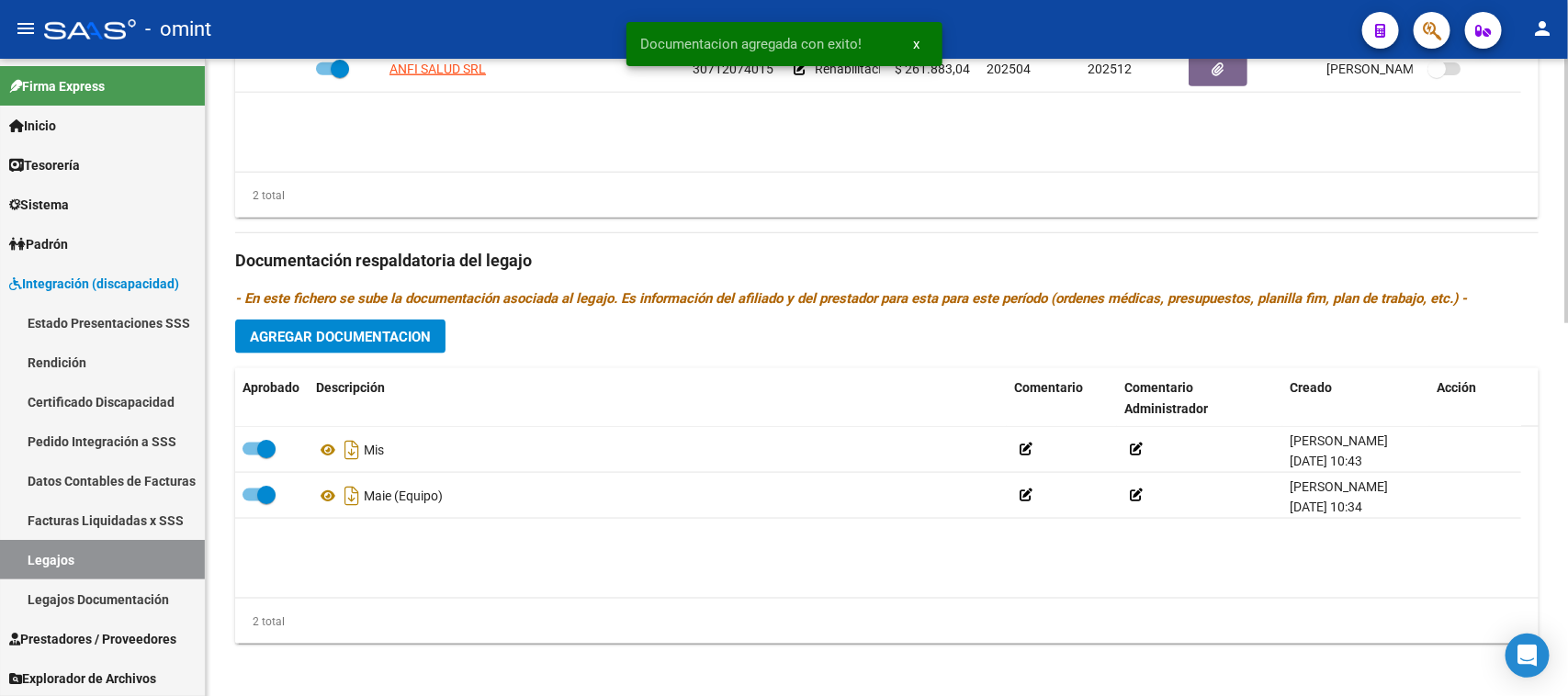
click at [348, 337] on span "Agregar Documentacion" at bounding box center [340, 337] width 181 height 17
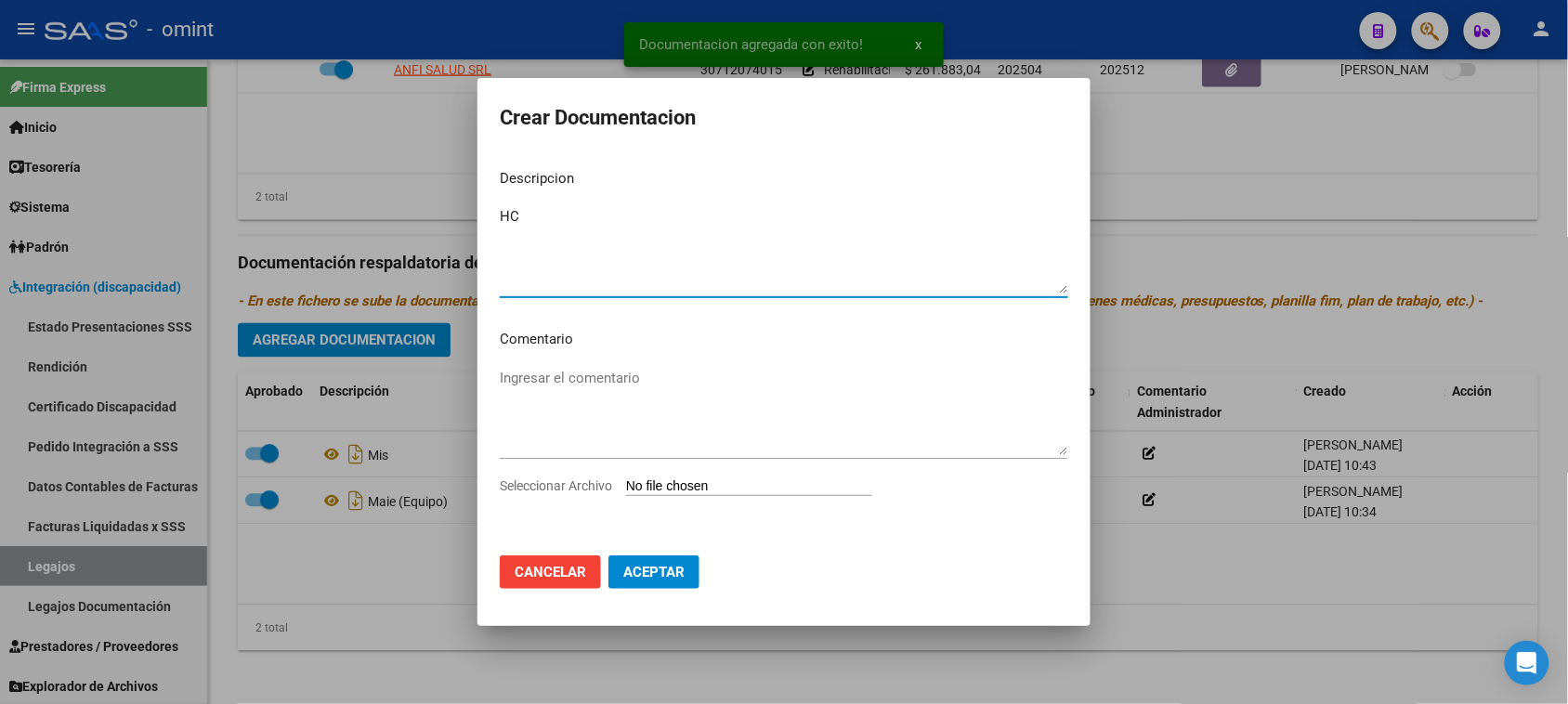
type textarea "HC"
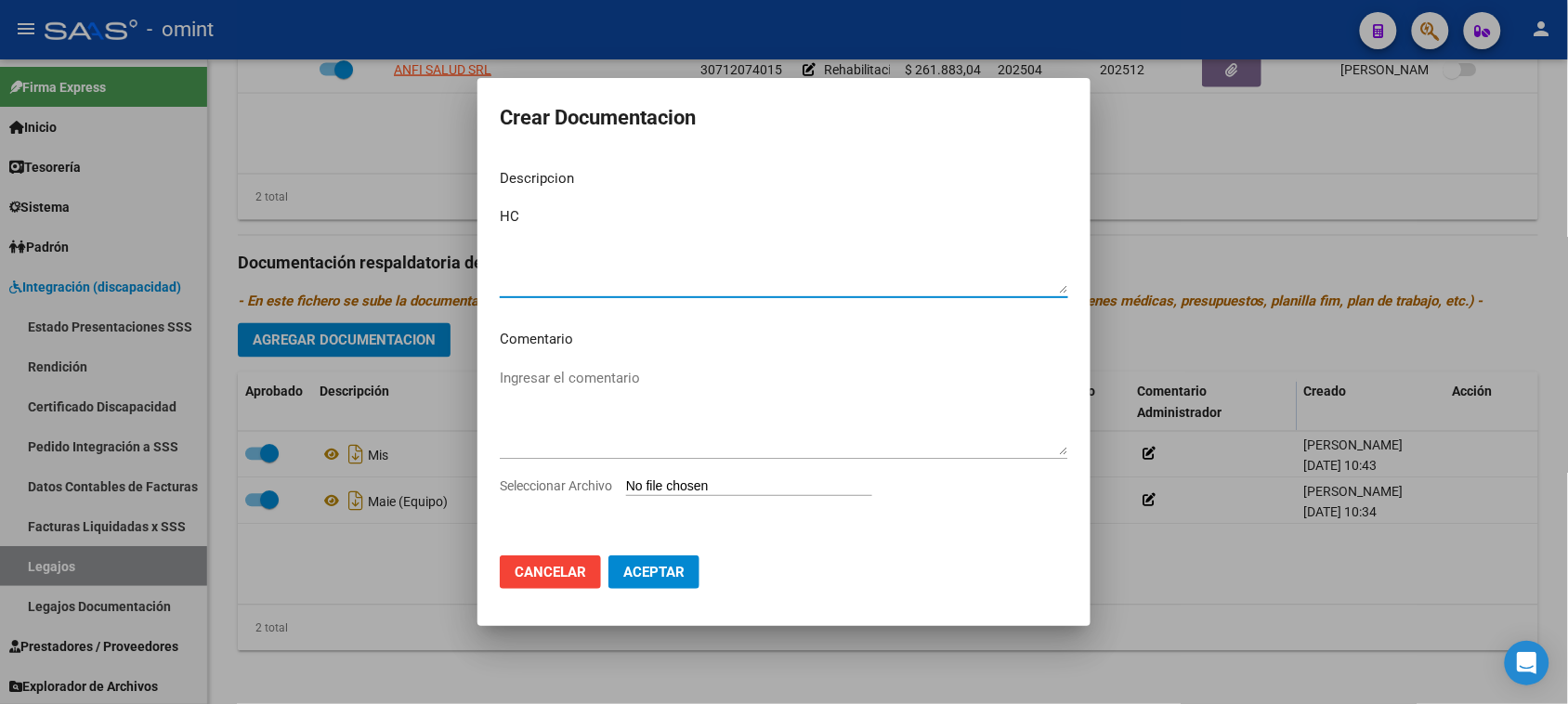
type input "C:\fakepath\HC_merged.pdf"
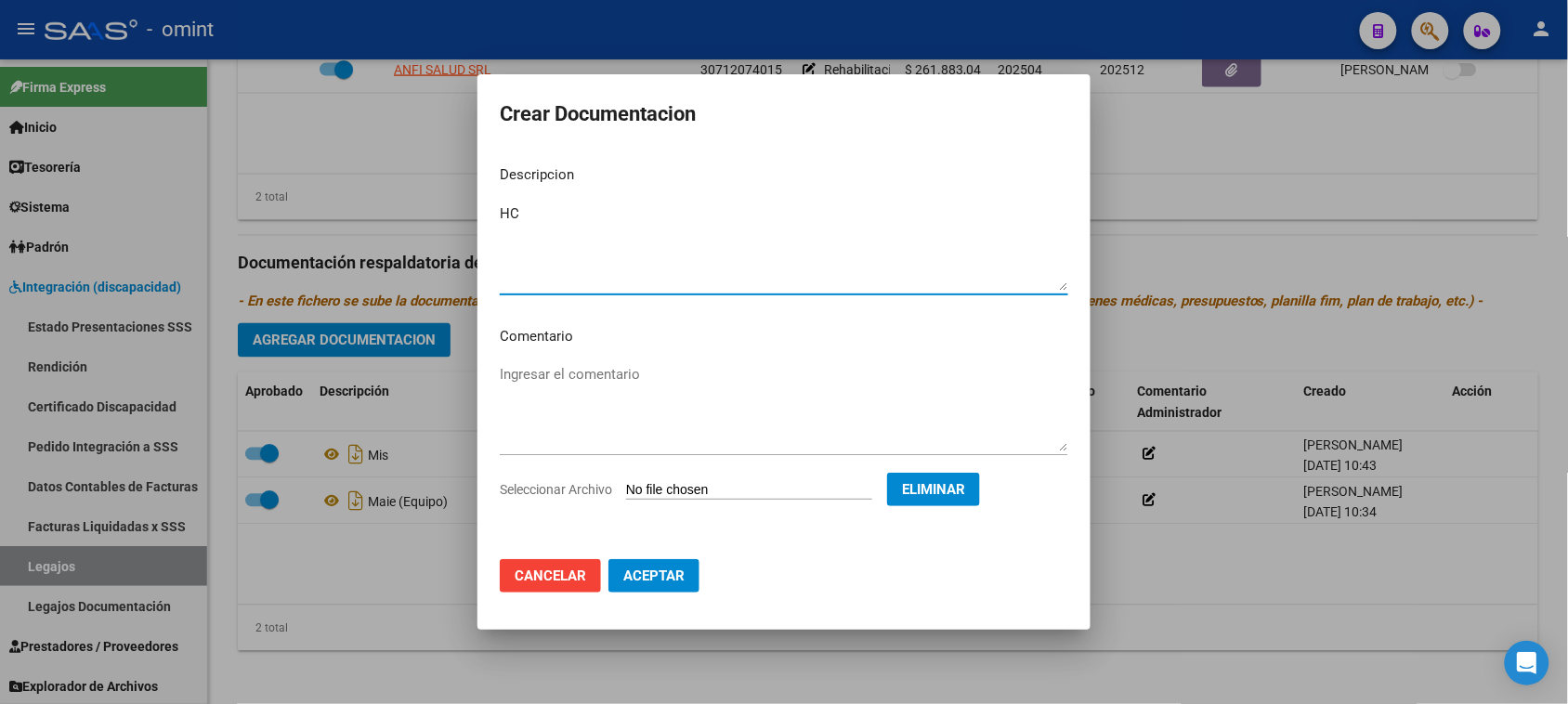
click at [676, 591] on button "Aceptar" at bounding box center [654, 576] width 91 height 33
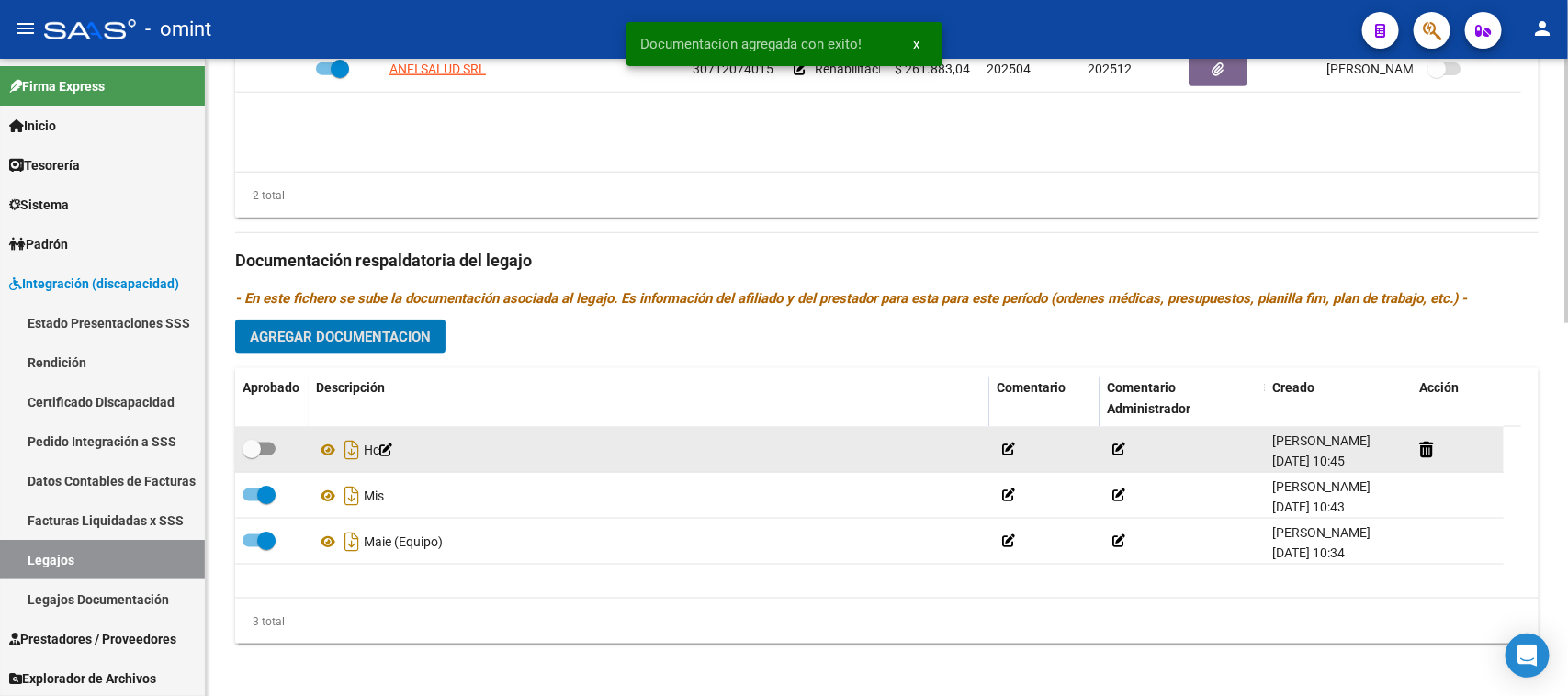
click at [277, 451] on div at bounding box center [272, 449] width 59 height 24
click at [273, 451] on label at bounding box center [259, 448] width 33 height 22
click at [251, 455] on input "checkbox" at bounding box center [250, 455] width 1 height 1
checkbox input "true"
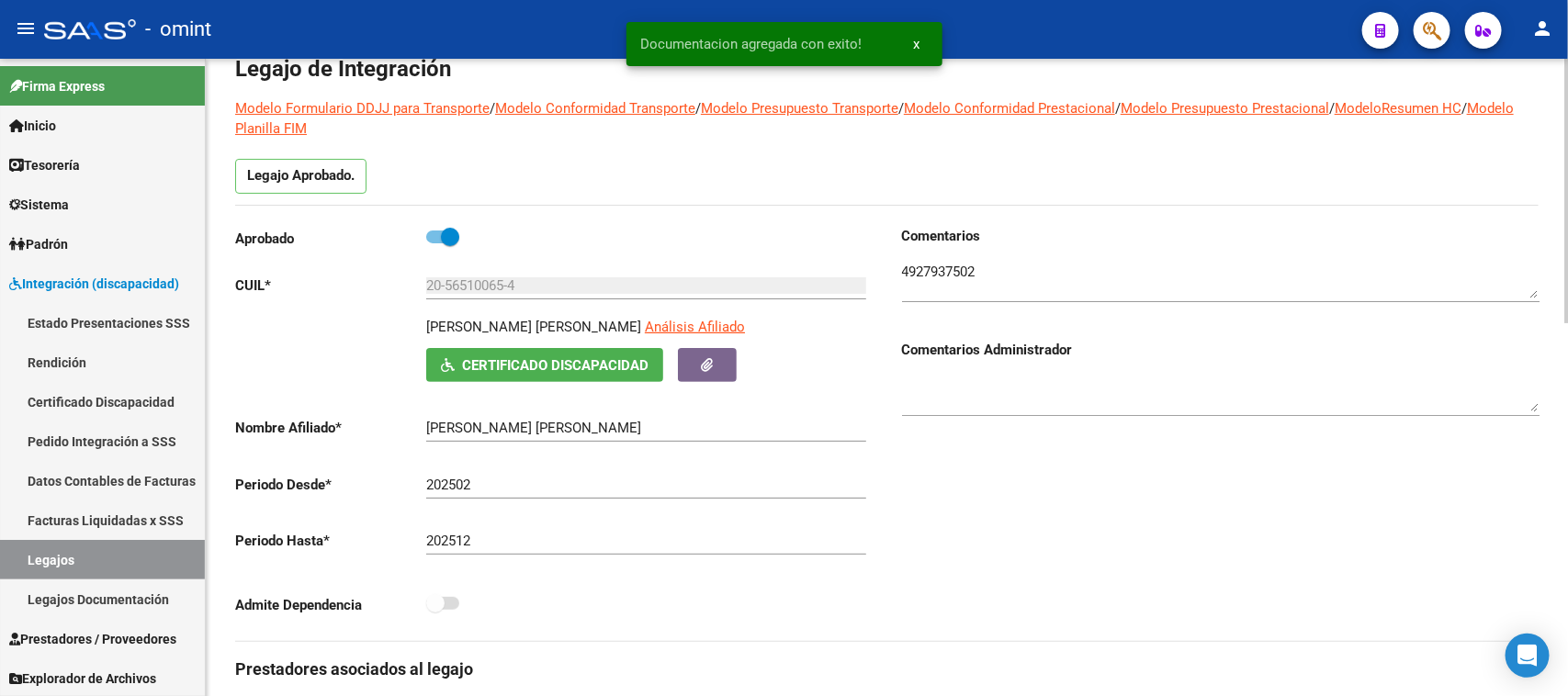
scroll to position [0, 0]
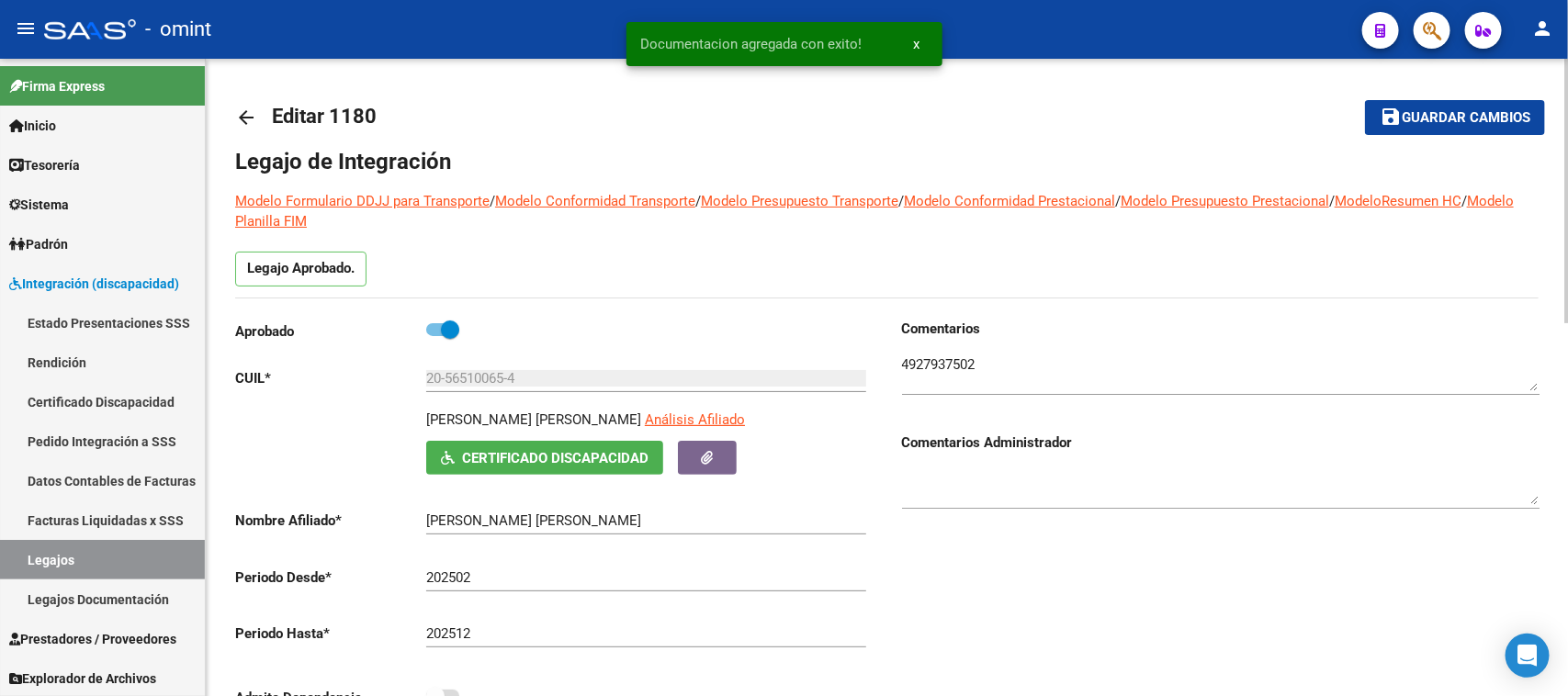
click at [1453, 100] on button "save Guardar cambios" at bounding box center [1454, 116] width 180 height 34
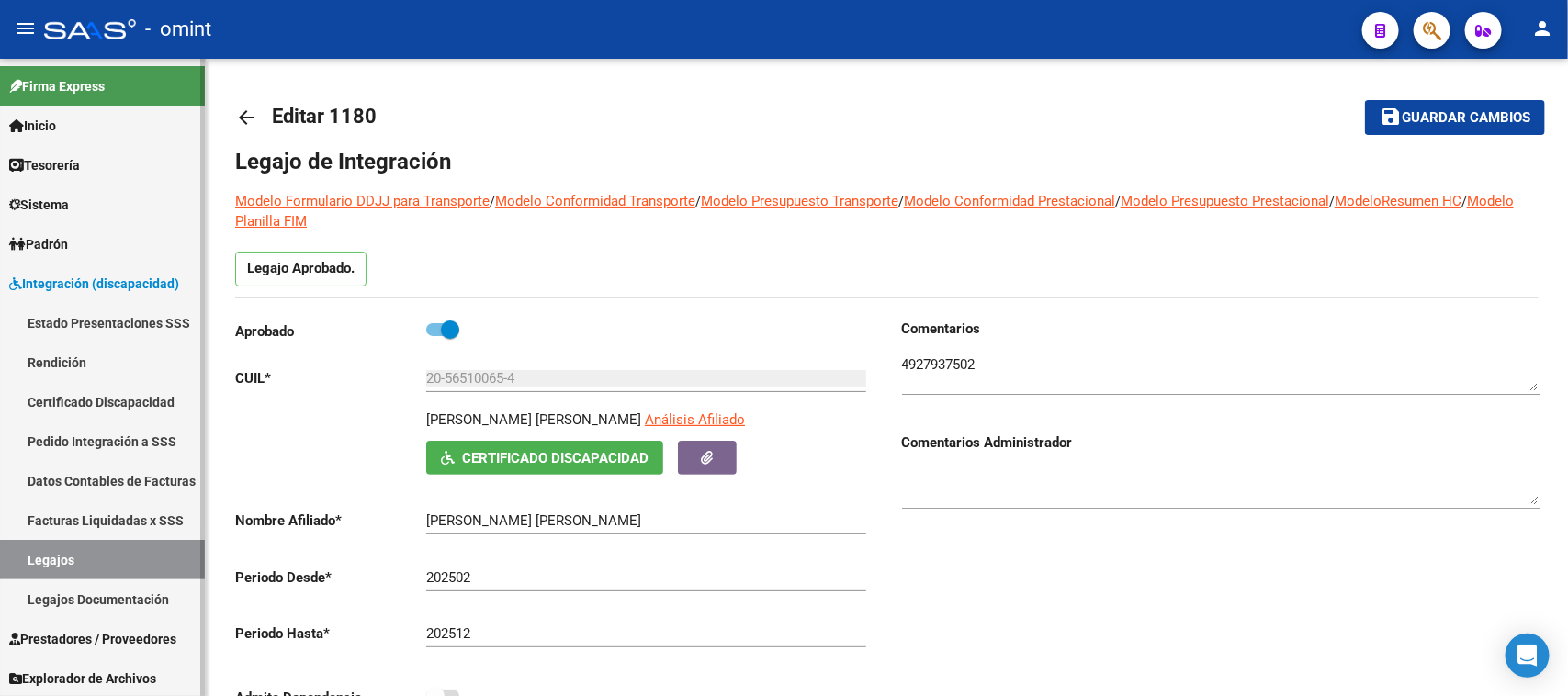
click at [144, 556] on link "Legajos" at bounding box center [102, 559] width 205 height 40
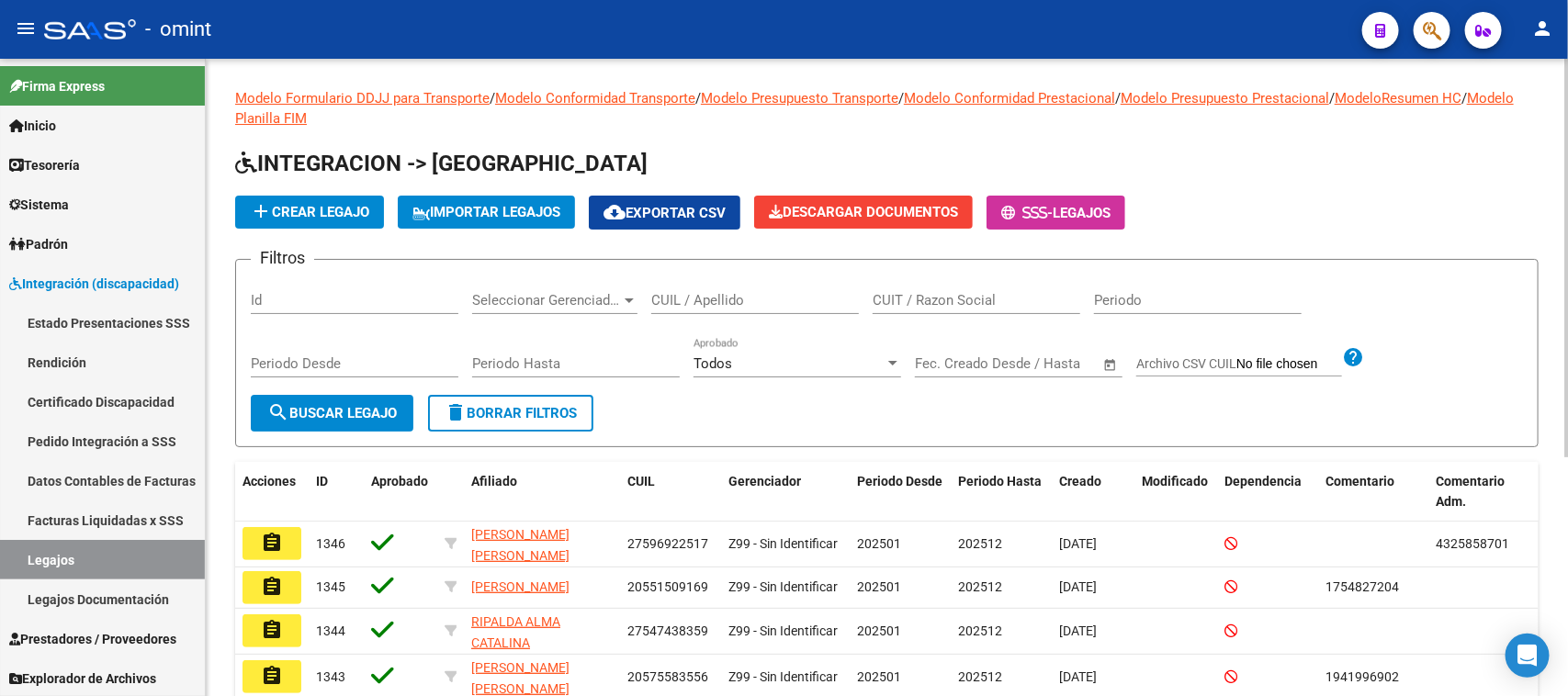
click at [722, 295] on input "CUIL / Apellido" at bounding box center [755, 300] width 208 height 17
type input "toffa"
click at [327, 434] on form "Filtros Id Seleccionar Gerenciador Seleccionar Gerenciador toffa CUIL / Apellid…" at bounding box center [886, 353] width 1304 height 188
click at [343, 420] on button "search Buscar Legajo" at bounding box center [331, 414] width 162 height 37
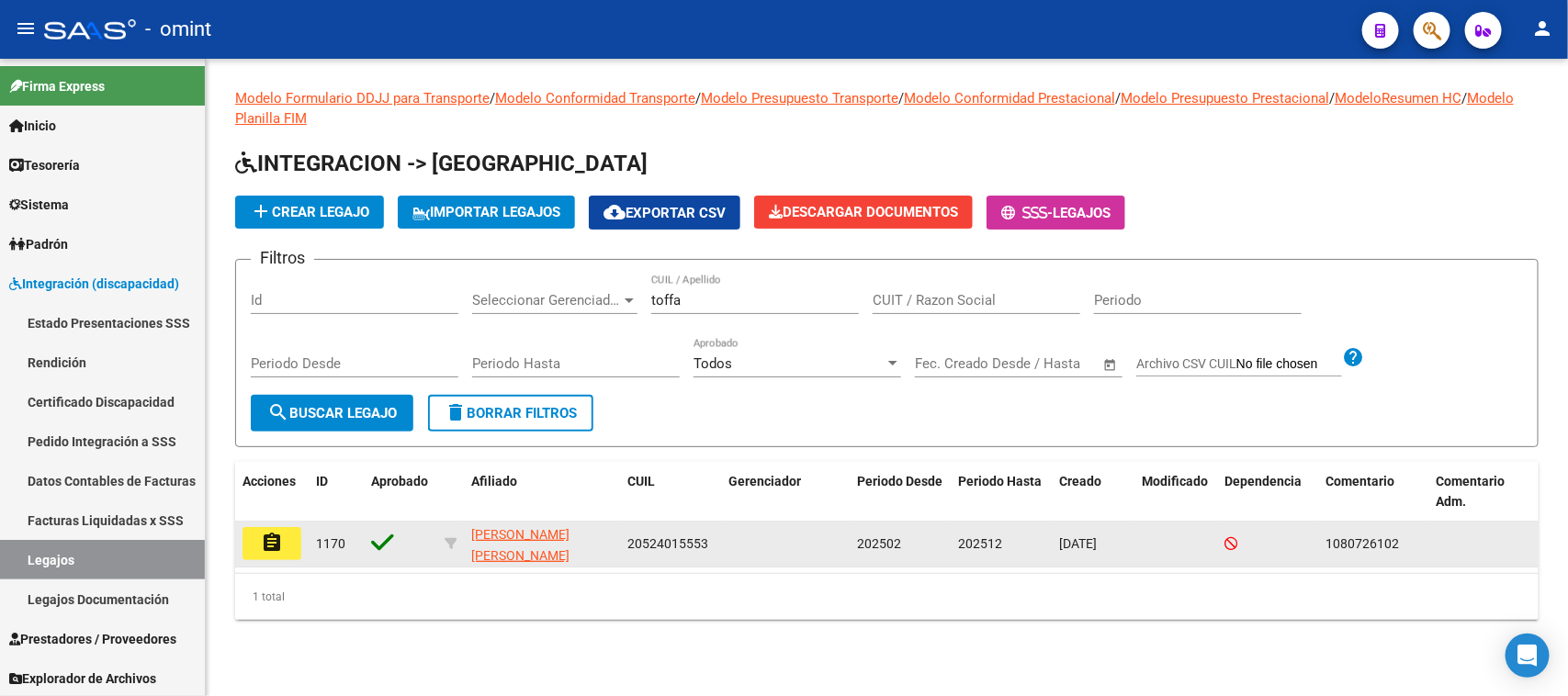
click at [264, 536] on mat-icon "assignment" at bounding box center [272, 543] width 22 height 22
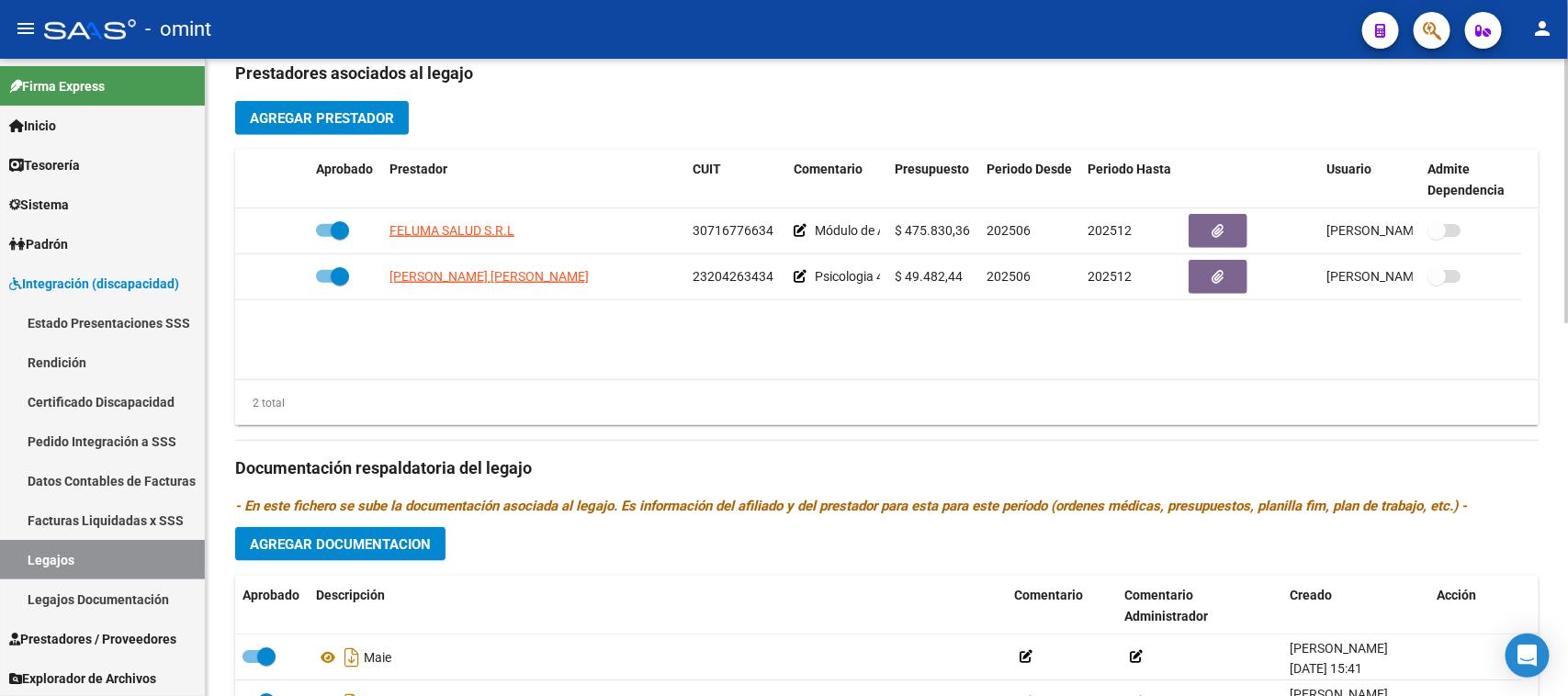
scroll to position [574, 0]
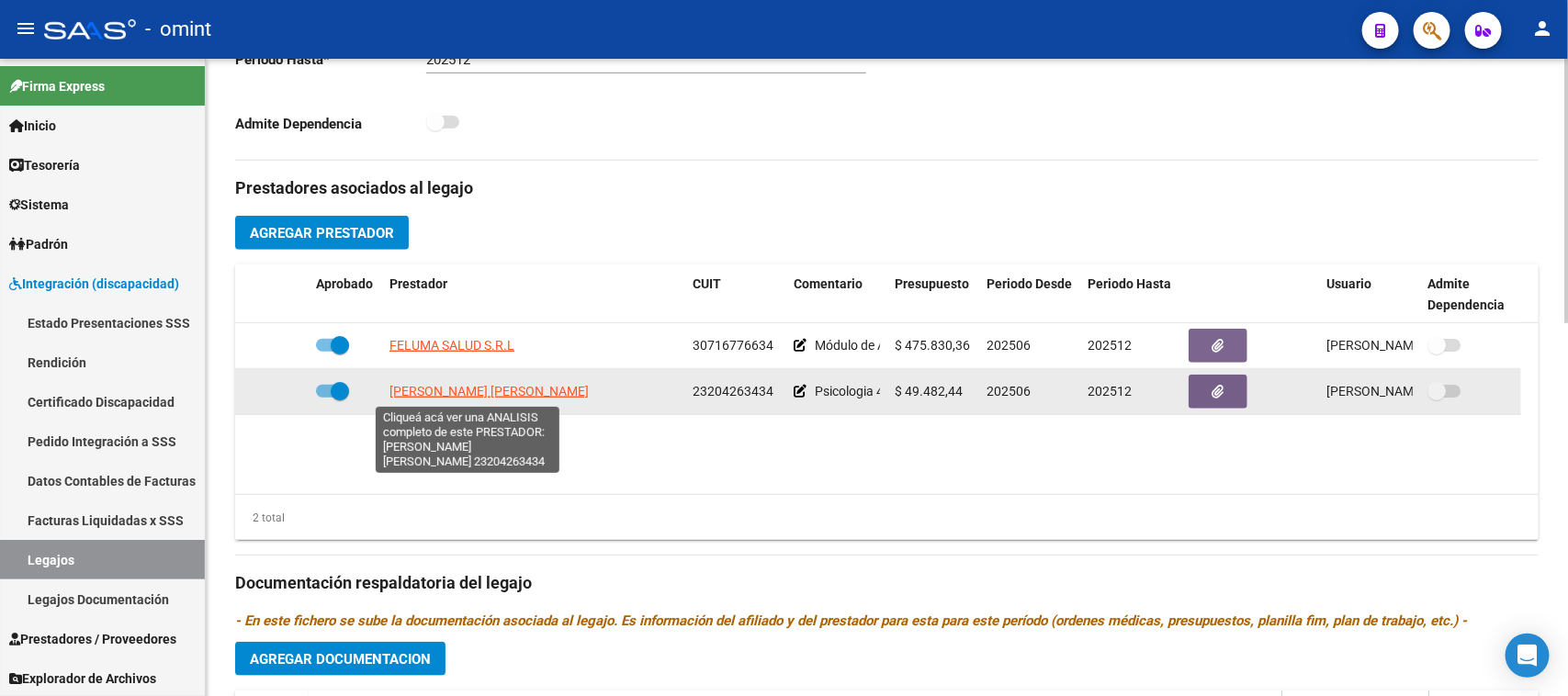
click at [498, 388] on span "RIVEIRO SANDRA FABIANA" at bounding box center [488, 390] width 199 height 15
type textarea "23204263434"
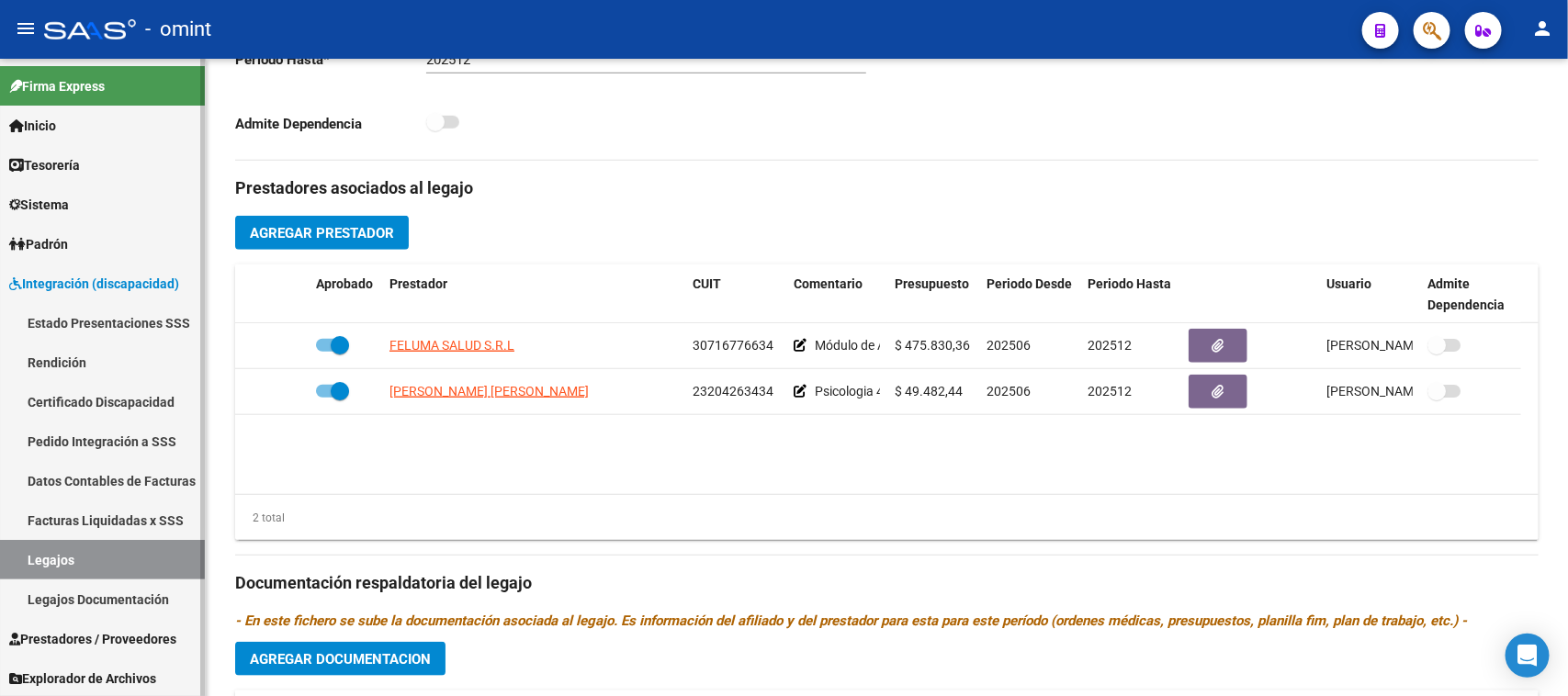
click at [90, 547] on link "Legajos" at bounding box center [102, 559] width 205 height 40
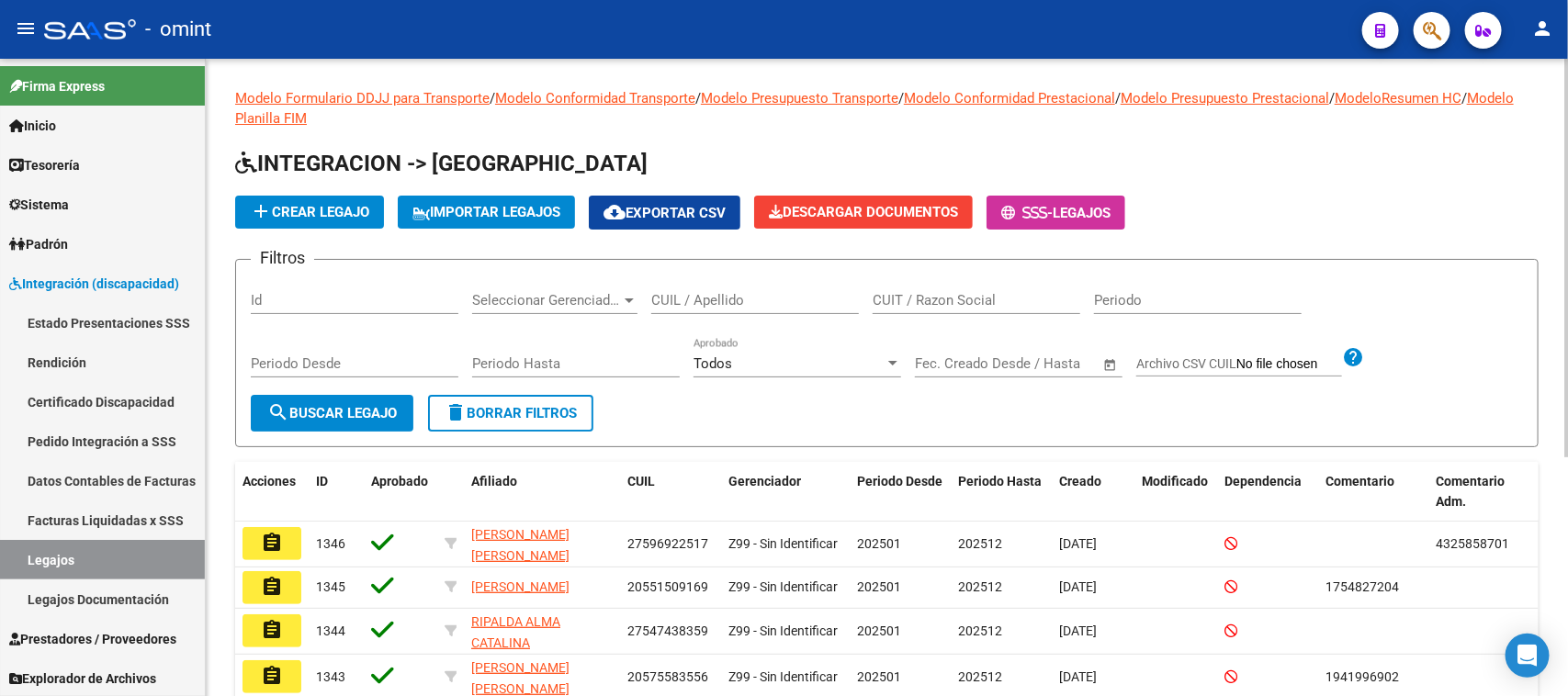
click at [832, 289] on div "CUIL / Apellido" at bounding box center [755, 294] width 208 height 40
type input "LOPEZ ROD"
click at [356, 412] on span "search Buscar Legajo" at bounding box center [331, 413] width 129 height 17
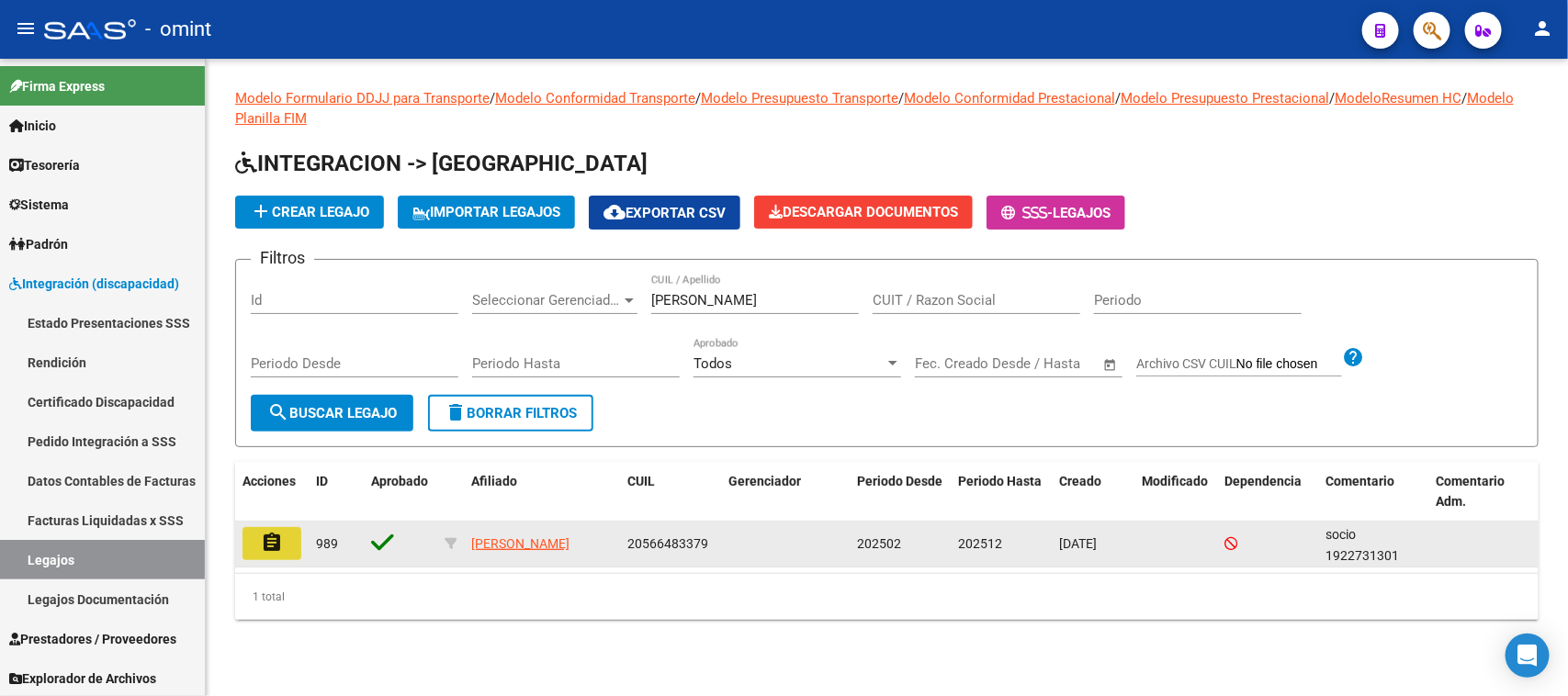
drag, startPoint x: 249, startPoint y: 542, endPoint x: 318, endPoint y: 543, distance: 69.0
click at [248, 542] on button "assignment" at bounding box center [272, 544] width 59 height 33
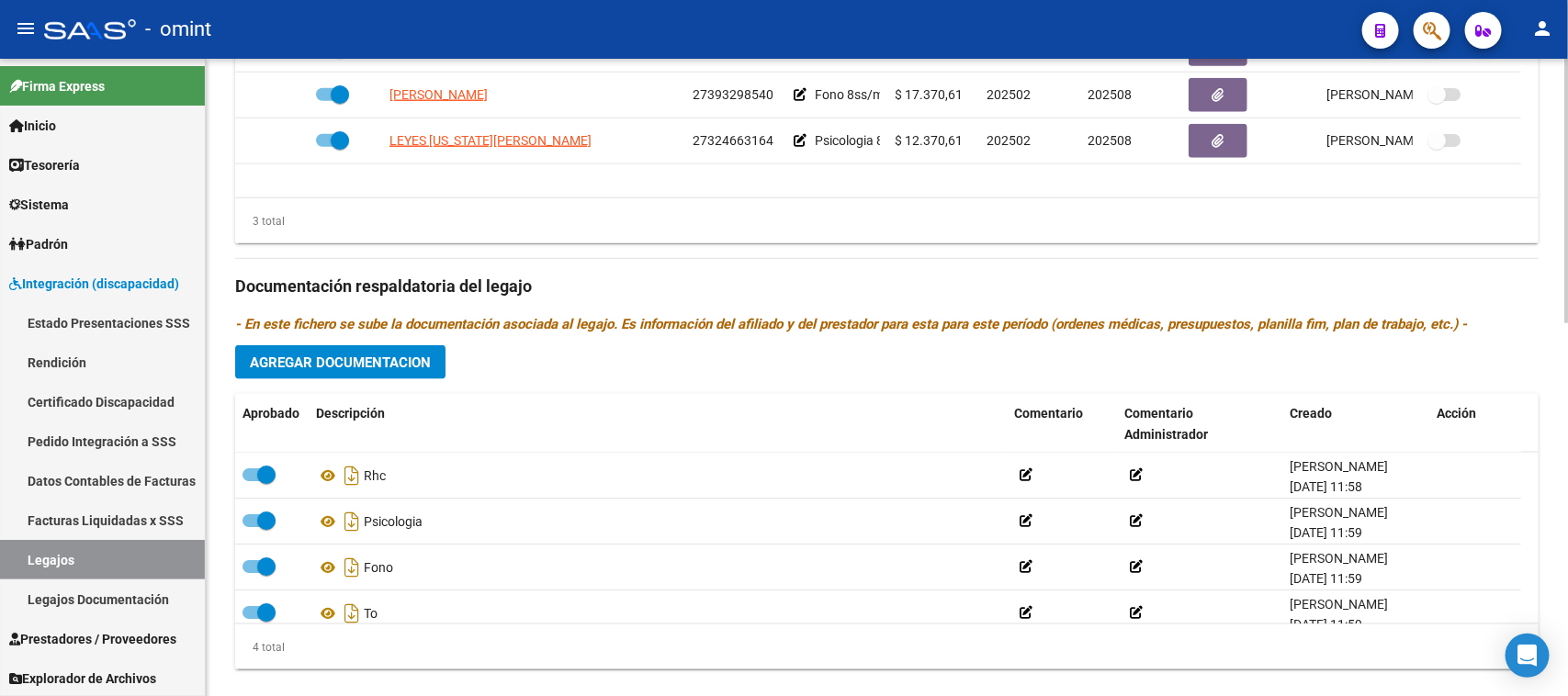
scroll to position [901, 0]
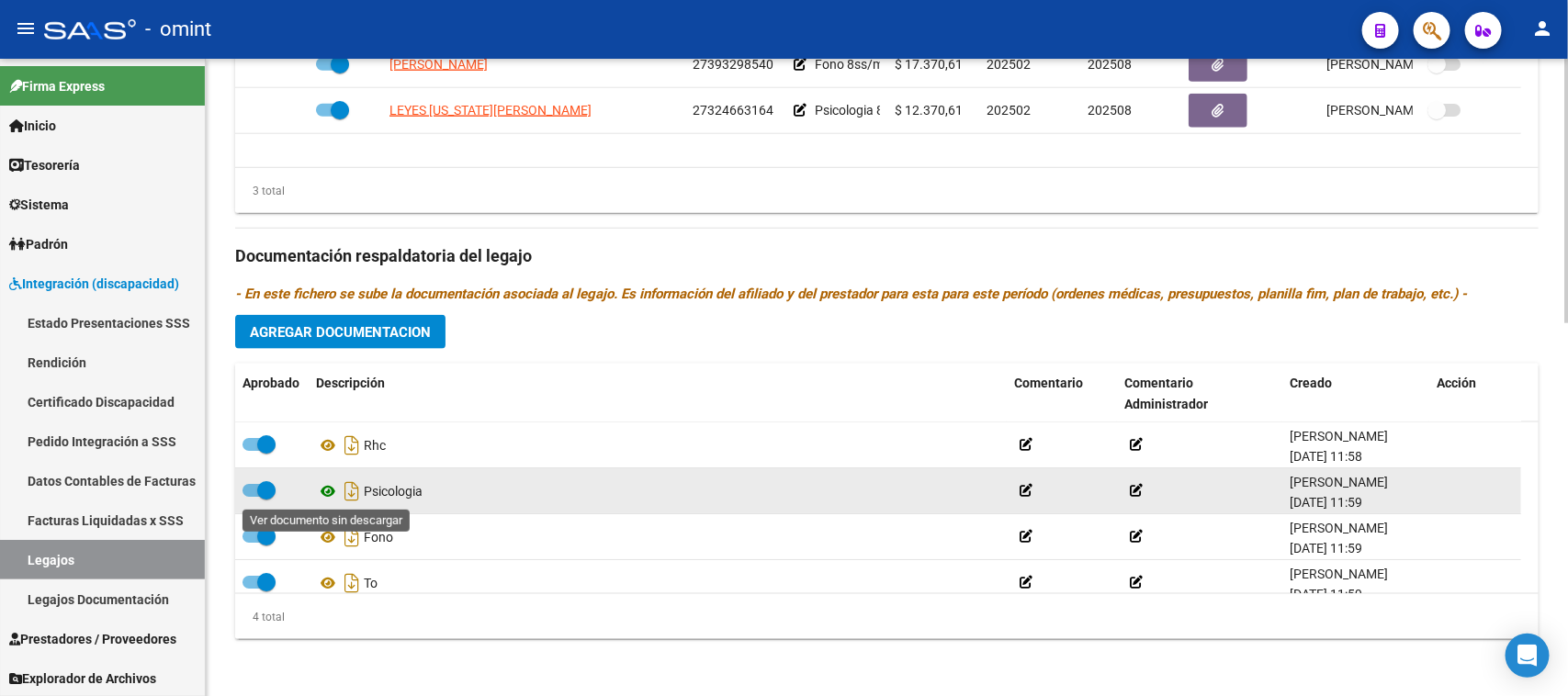
click at [332, 493] on icon at bounding box center [327, 491] width 24 height 22
click at [259, 491] on span at bounding box center [266, 490] width 18 height 18
click at [251, 497] on input "checkbox" at bounding box center [250, 497] width 1 height 1
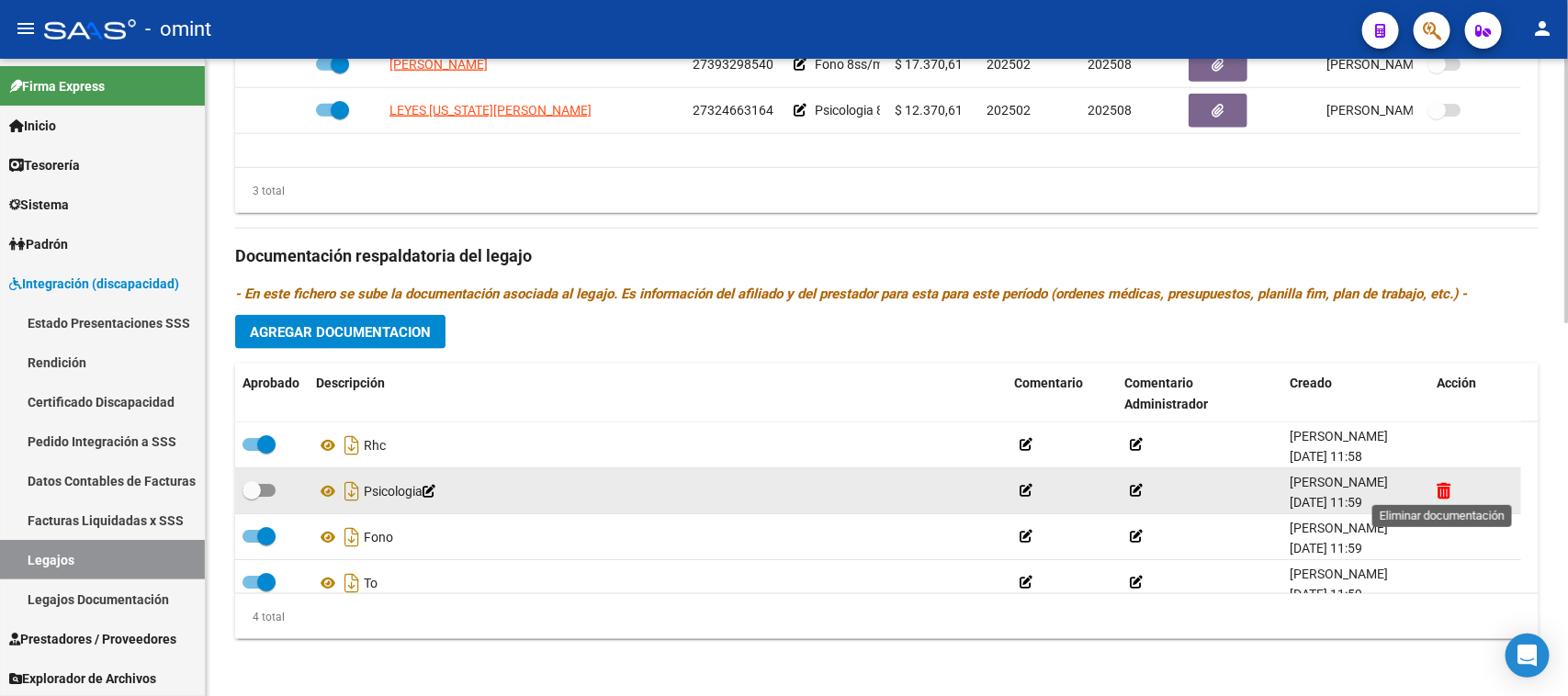
click at [1447, 492] on icon at bounding box center [1444, 491] width 14 height 17
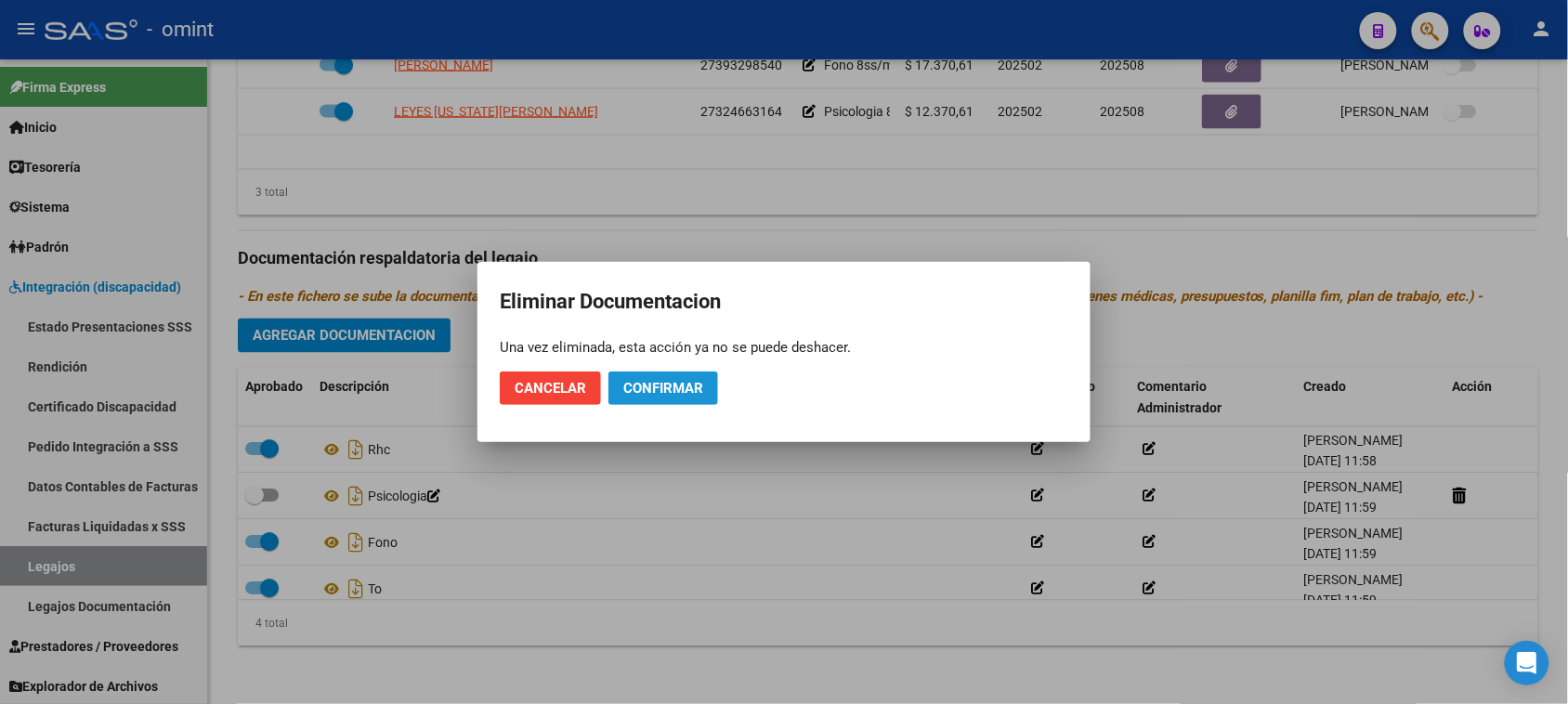
click at [681, 388] on span "Confirmar" at bounding box center [663, 388] width 80 height 17
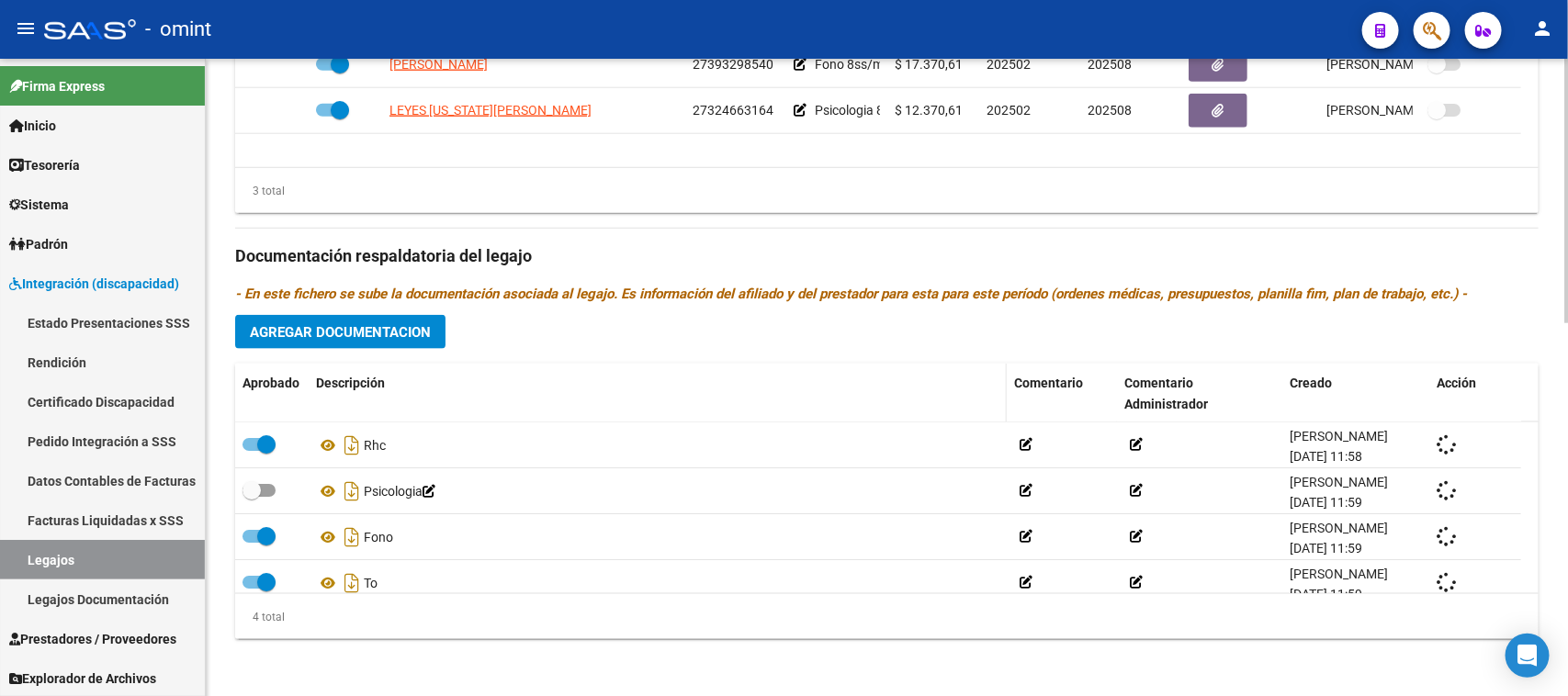
checkbox input "true"
click at [369, 324] on span "Agregar Documentacion" at bounding box center [340, 332] width 181 height 17
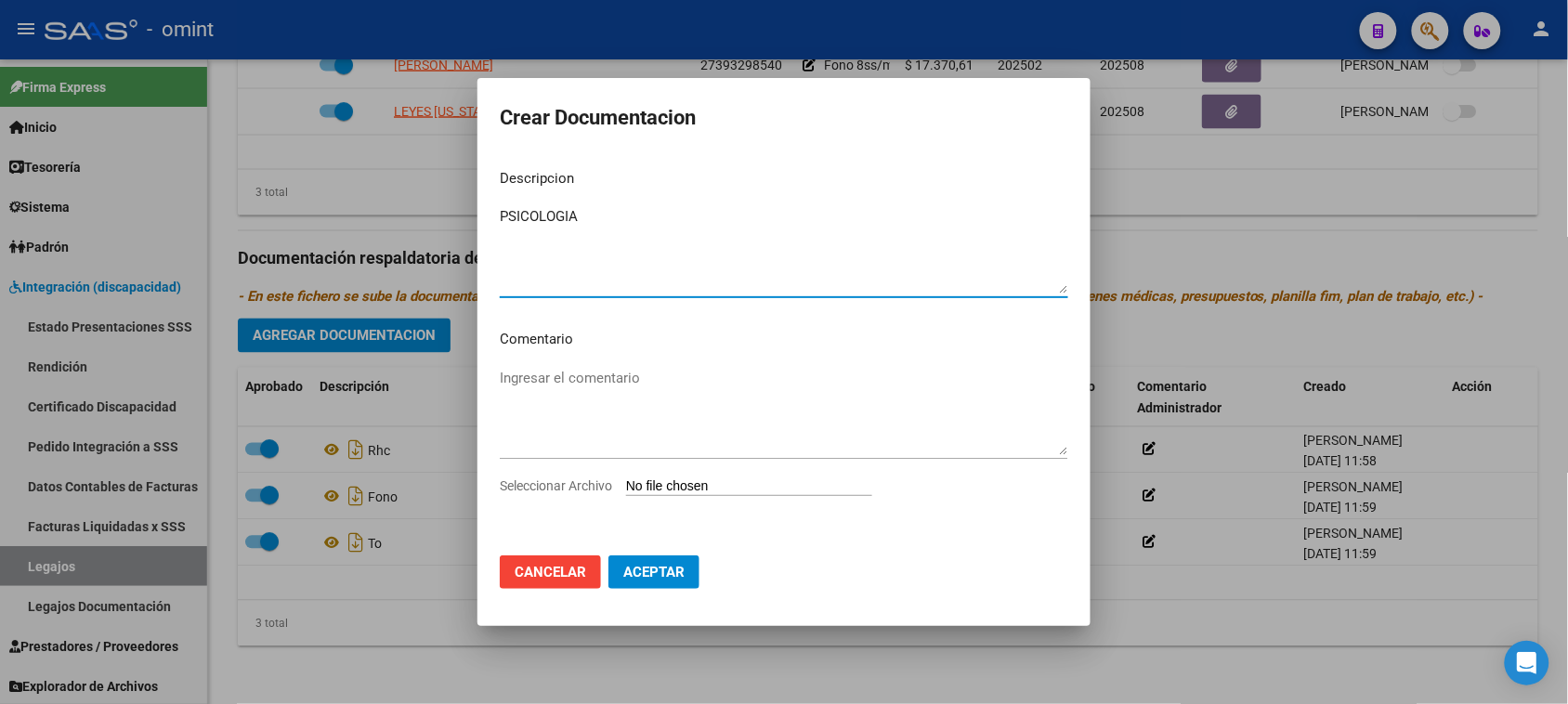
type textarea "PSICOLOGIA"
type input "C:\fakepath\PSICO PRESTACION.pdf"
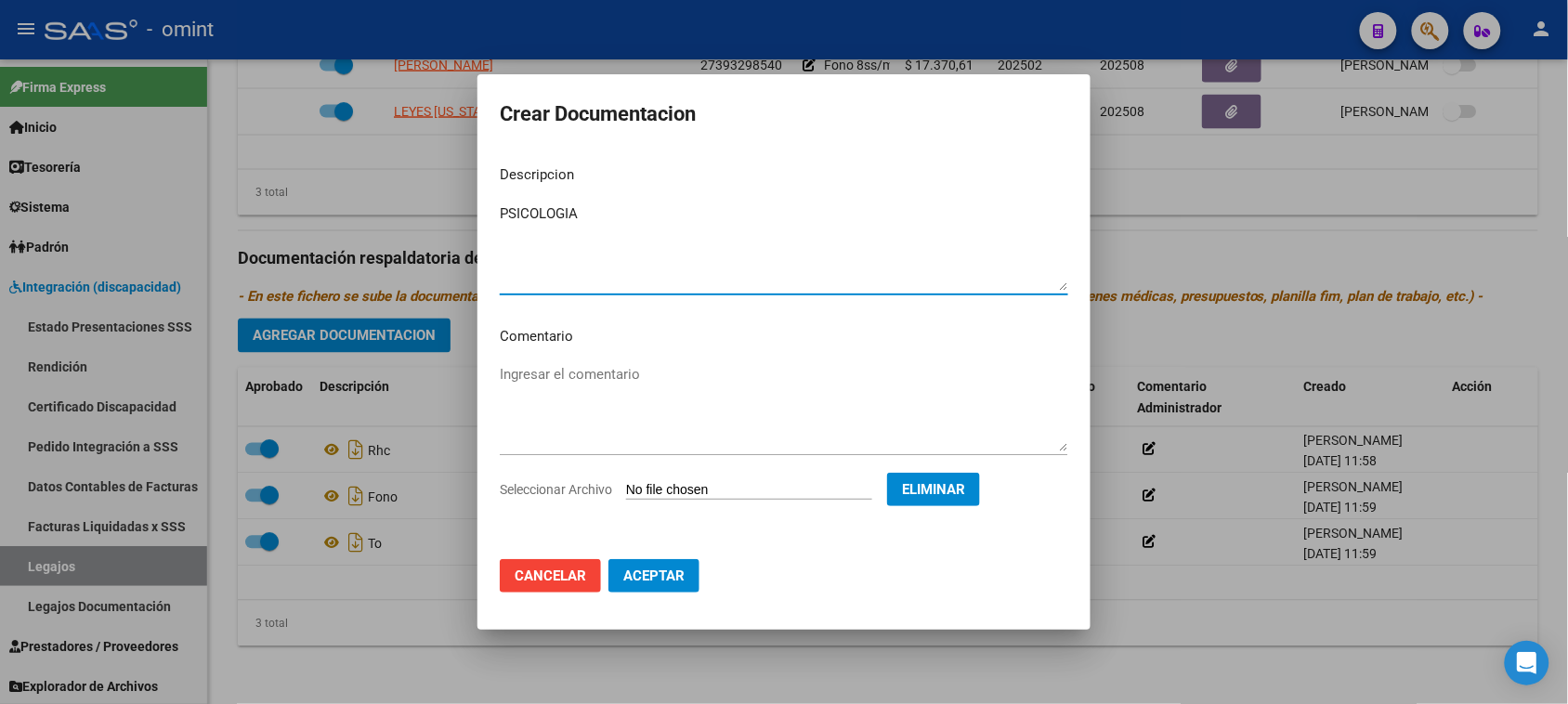
click at [674, 586] on button "Aceptar" at bounding box center [654, 576] width 91 height 33
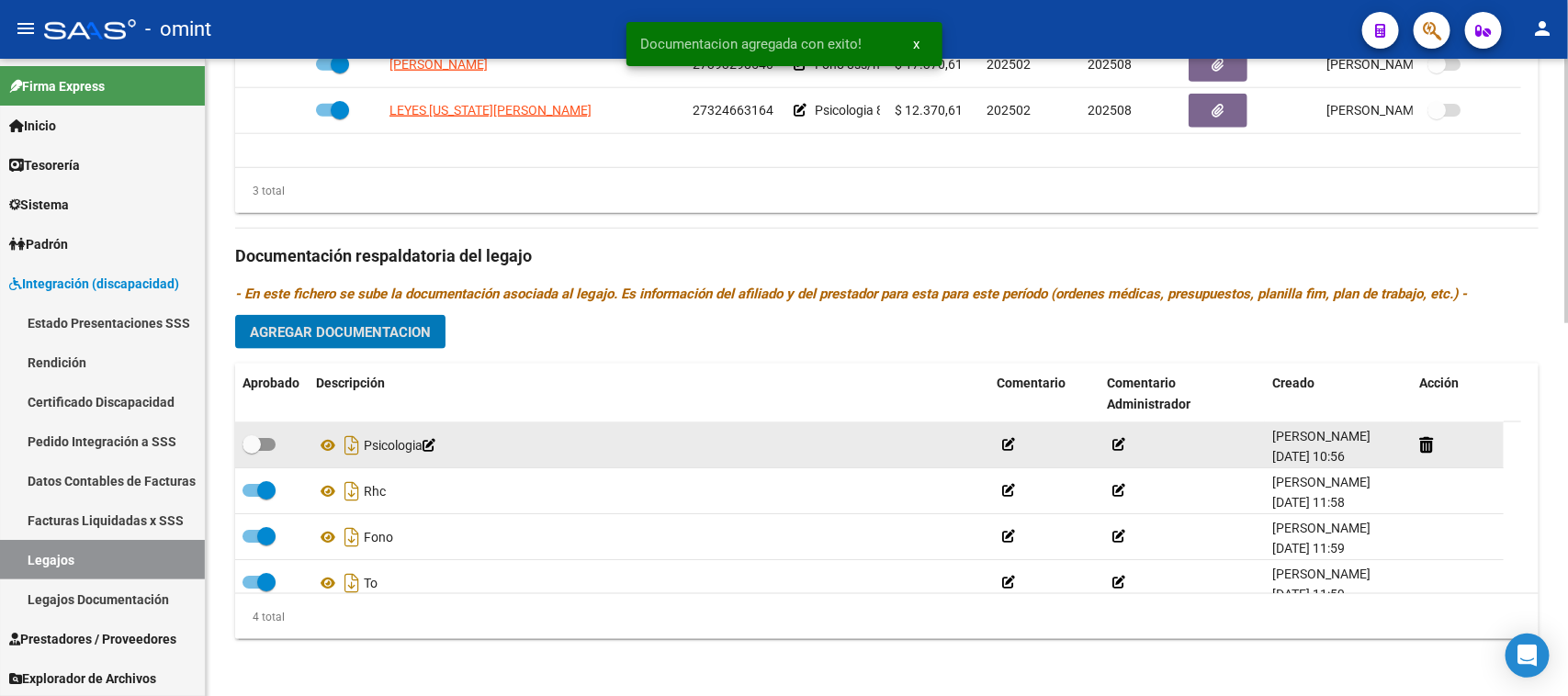
click at [311, 459] on div "Psicologia Paula Sanchez 09/09/2025 10:56" at bounding box center [869, 445] width 1269 height 46
click at [260, 438] on span at bounding box center [259, 444] width 33 height 13
click at [251, 451] on input "checkbox" at bounding box center [250, 451] width 1 height 1
checkbox input "true"
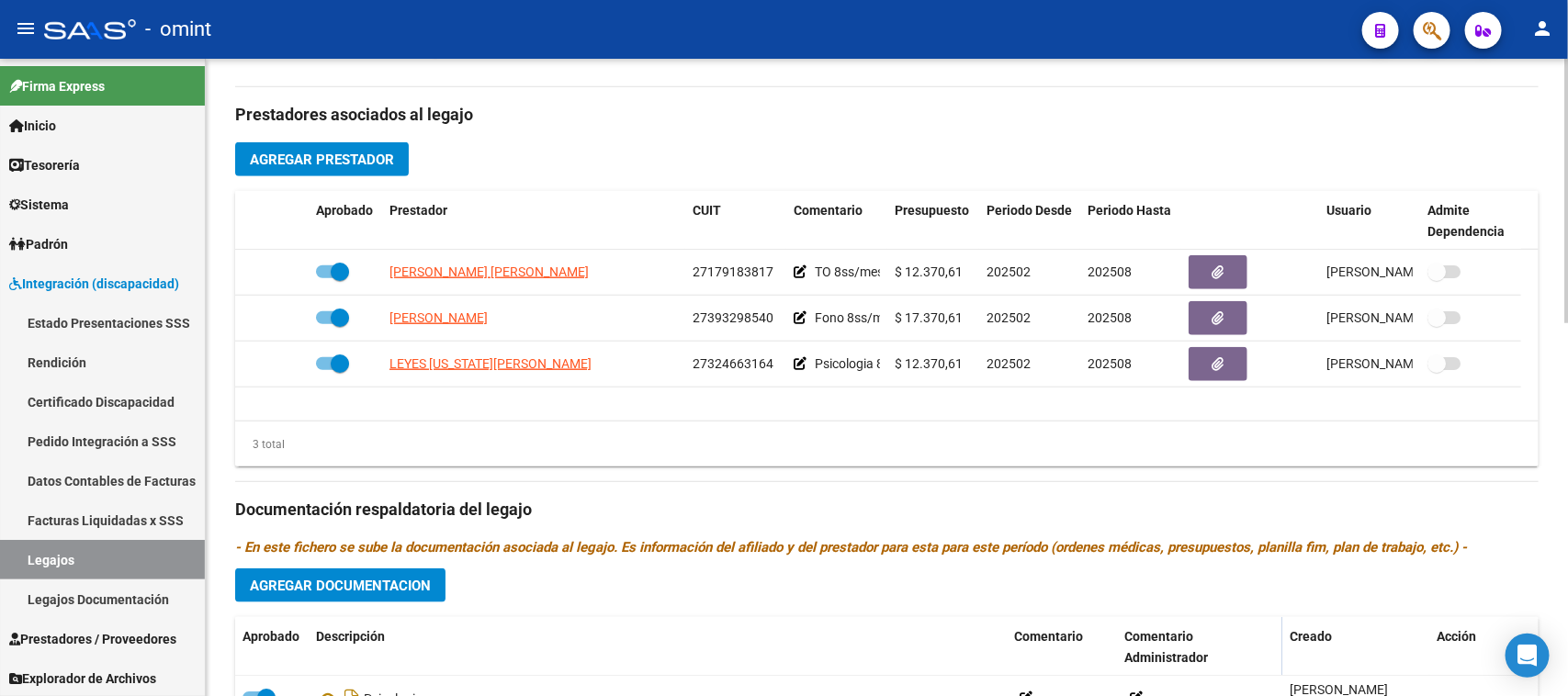
scroll to position [556, 0]
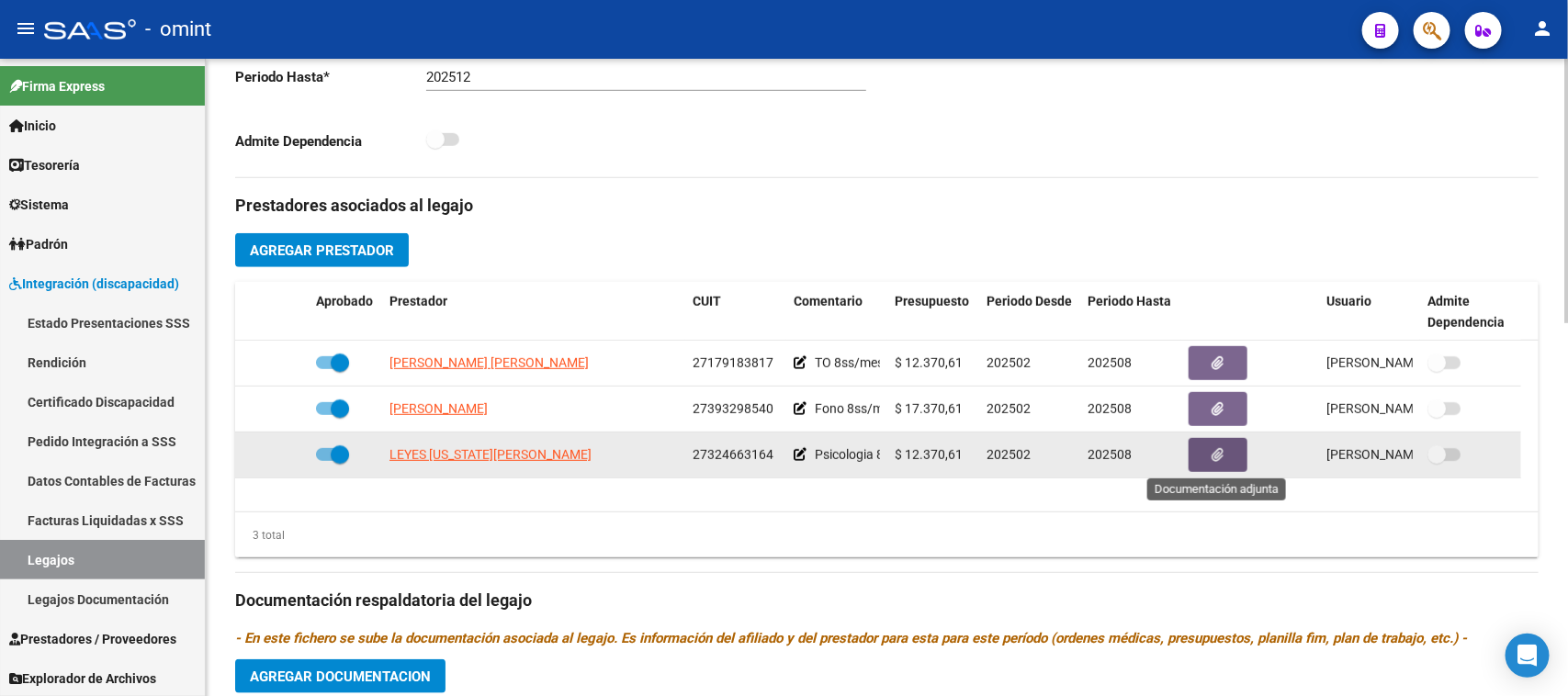
click at [1199, 461] on button "button" at bounding box center [1218, 454] width 59 height 34
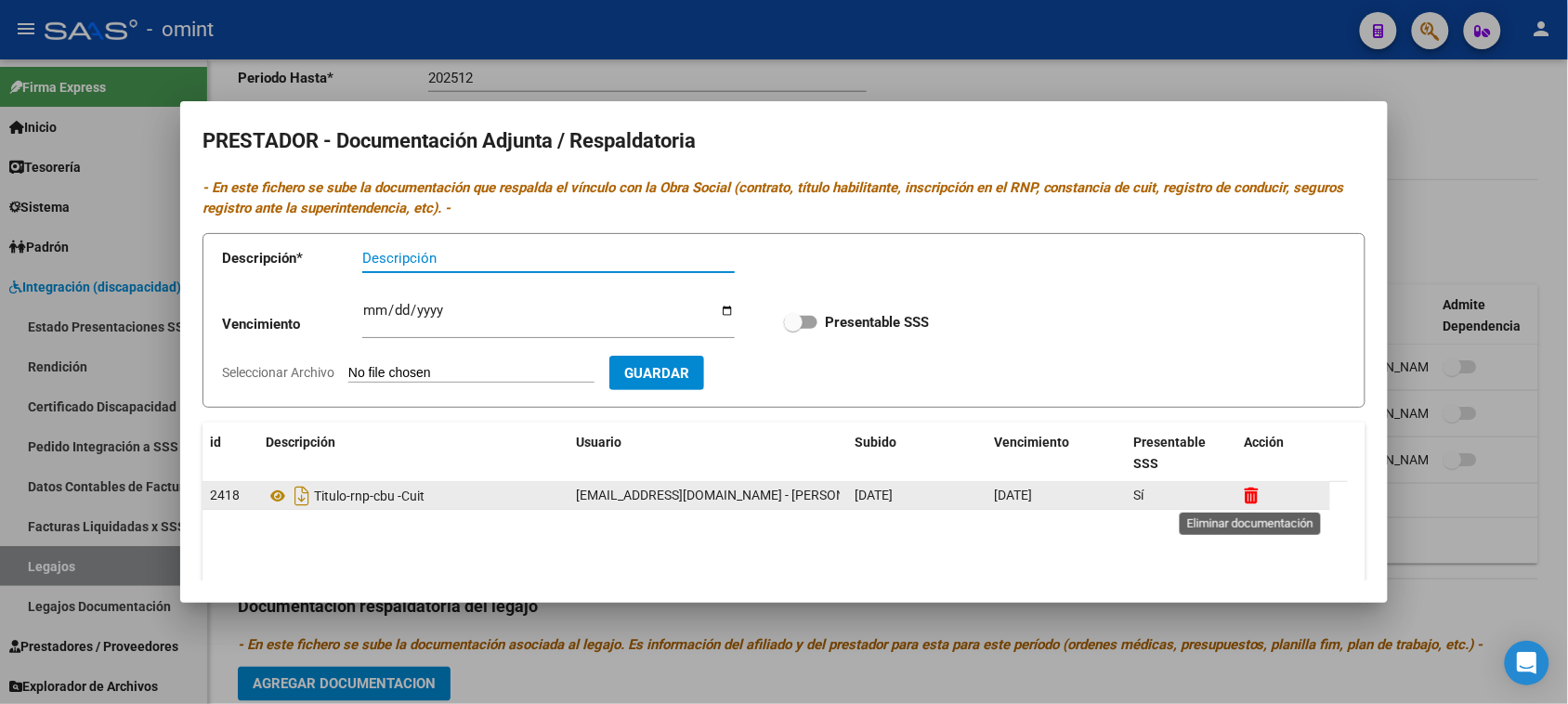
click at [1251, 500] on icon at bounding box center [1252, 496] width 14 height 18
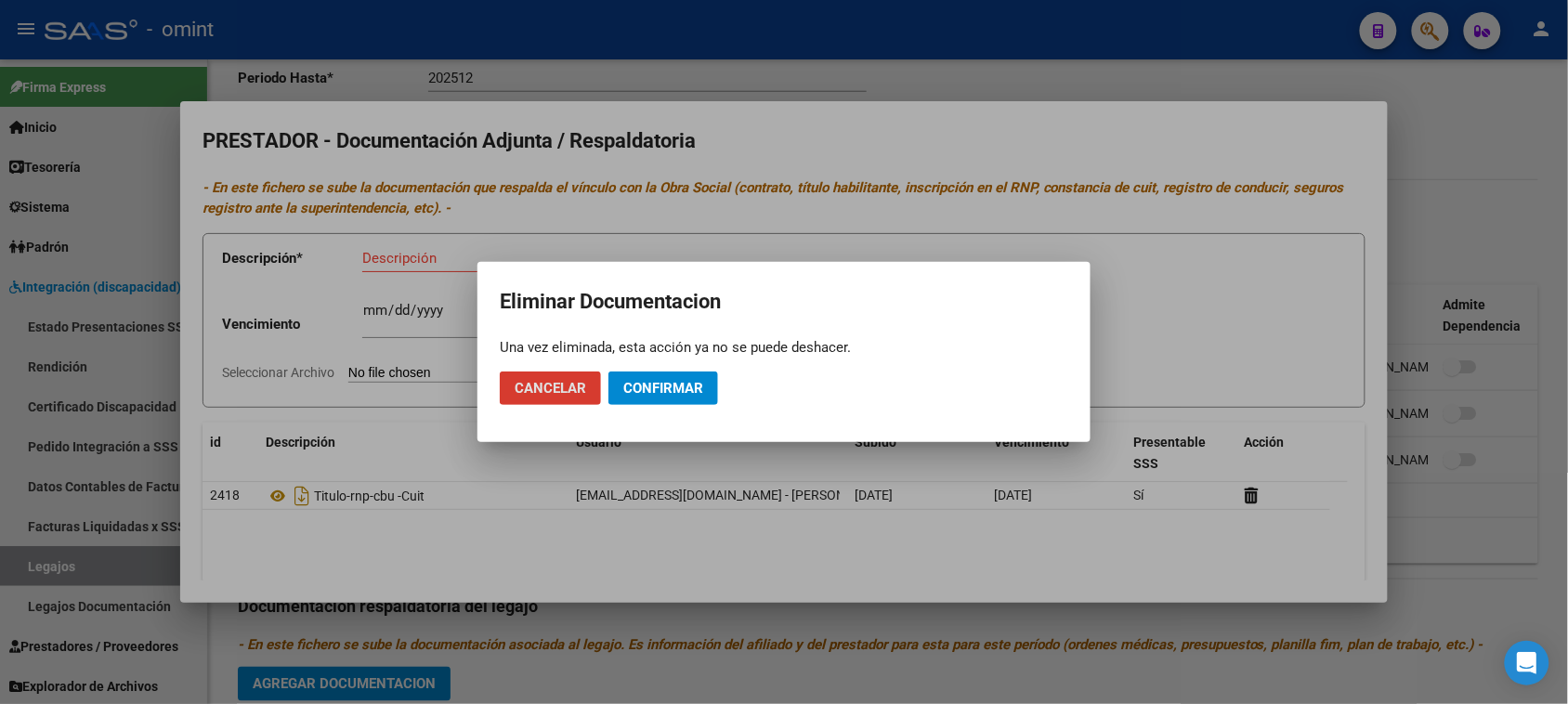
click at [702, 400] on button "Confirmar" at bounding box center [664, 388] width 110 height 33
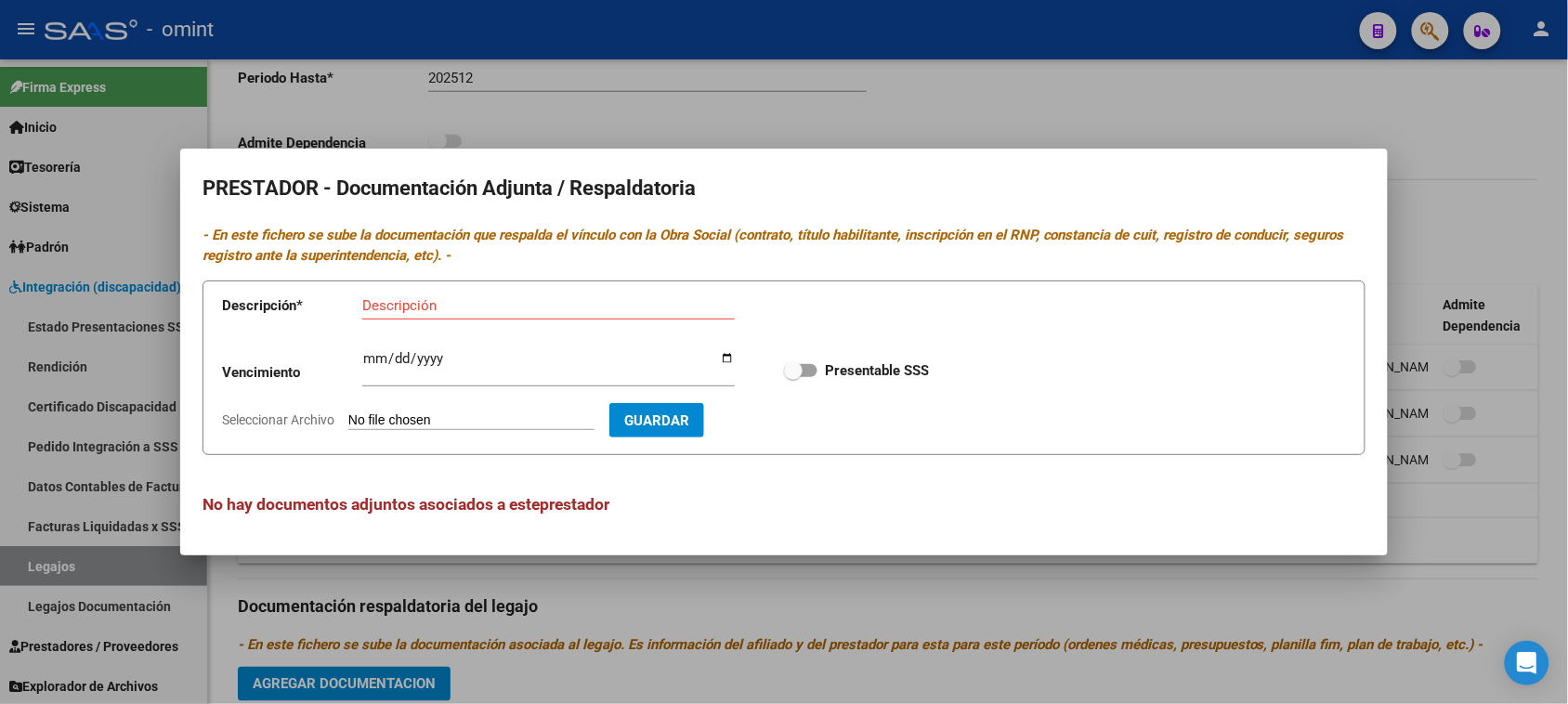
click at [462, 296] on div "Descripción" at bounding box center [548, 305] width 372 height 27
paste input "Título/RNP/CBU/ARCA"
type input "Título/RNP/CBU/ARCA"
type input "C:\fakepath\PSICO PRESTADOR.pdf"
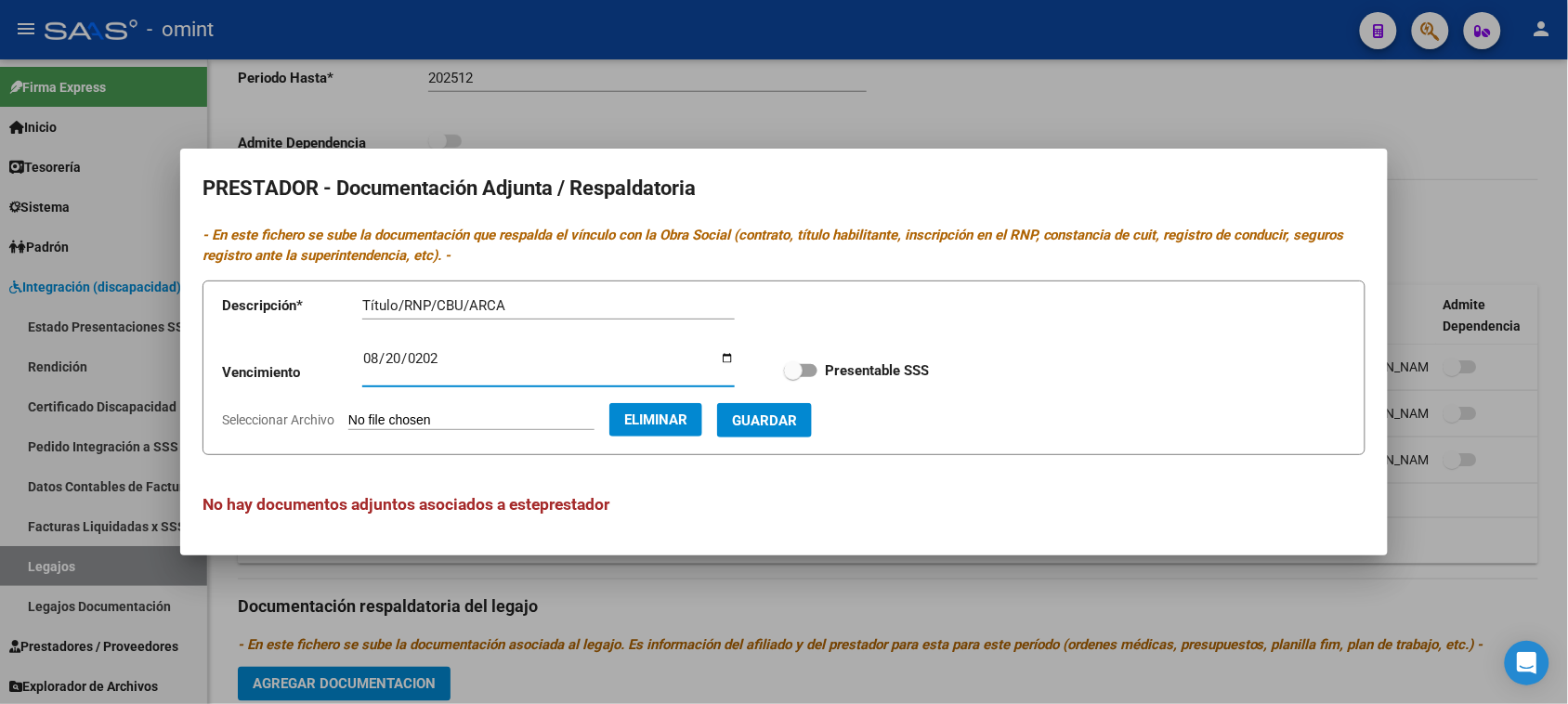
type input "2029-08-20"
click at [792, 377] on input "Presentable SSS" at bounding box center [792, 377] width 1 height 1
checkbox input "true"
click at [797, 420] on span "Guardar" at bounding box center [765, 420] width 65 height 17
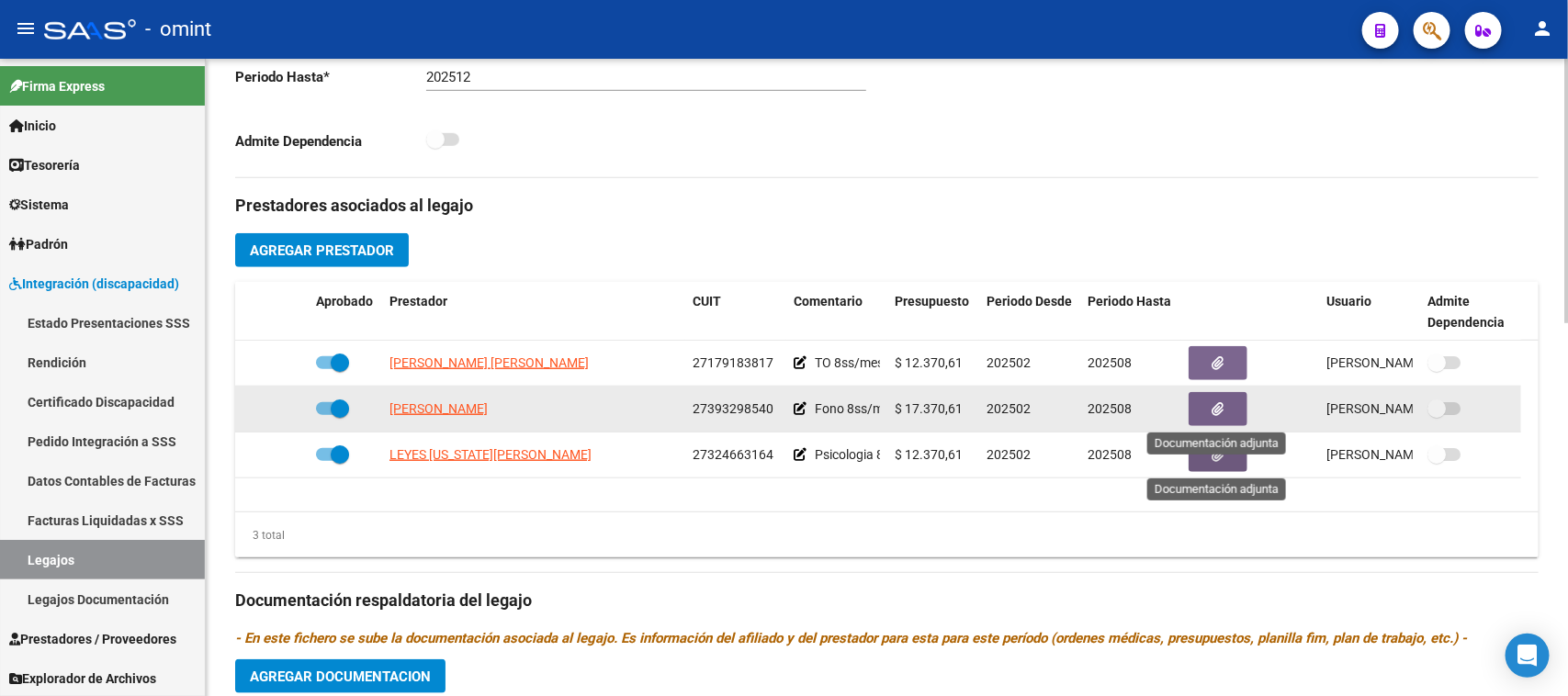
click at [1232, 414] on button "button" at bounding box center [1218, 409] width 59 height 34
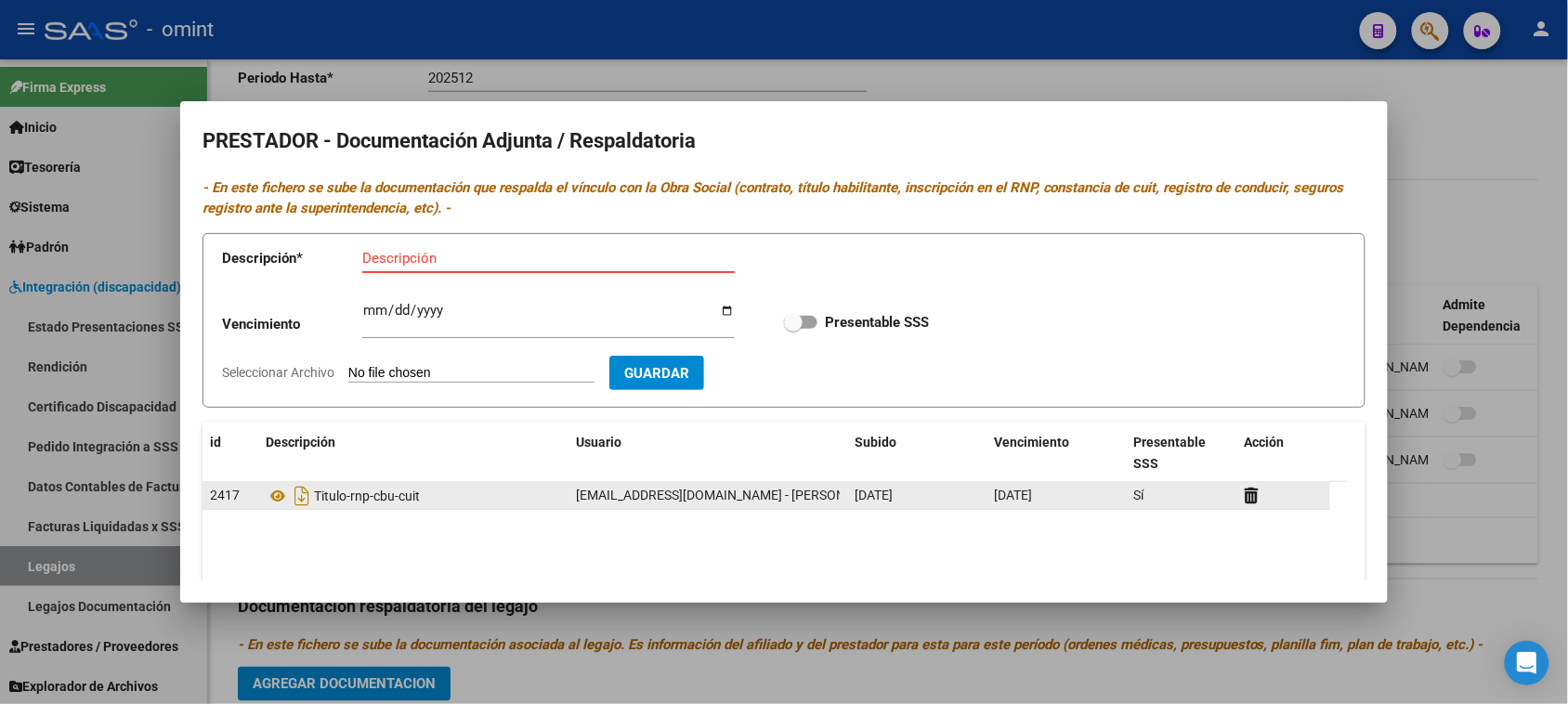
click at [388, 504] on span "Titulo-rnp-cbu-cuit" at bounding box center [367, 496] width 106 height 15
copy span "Titulo-rnp-cbu-cuit"
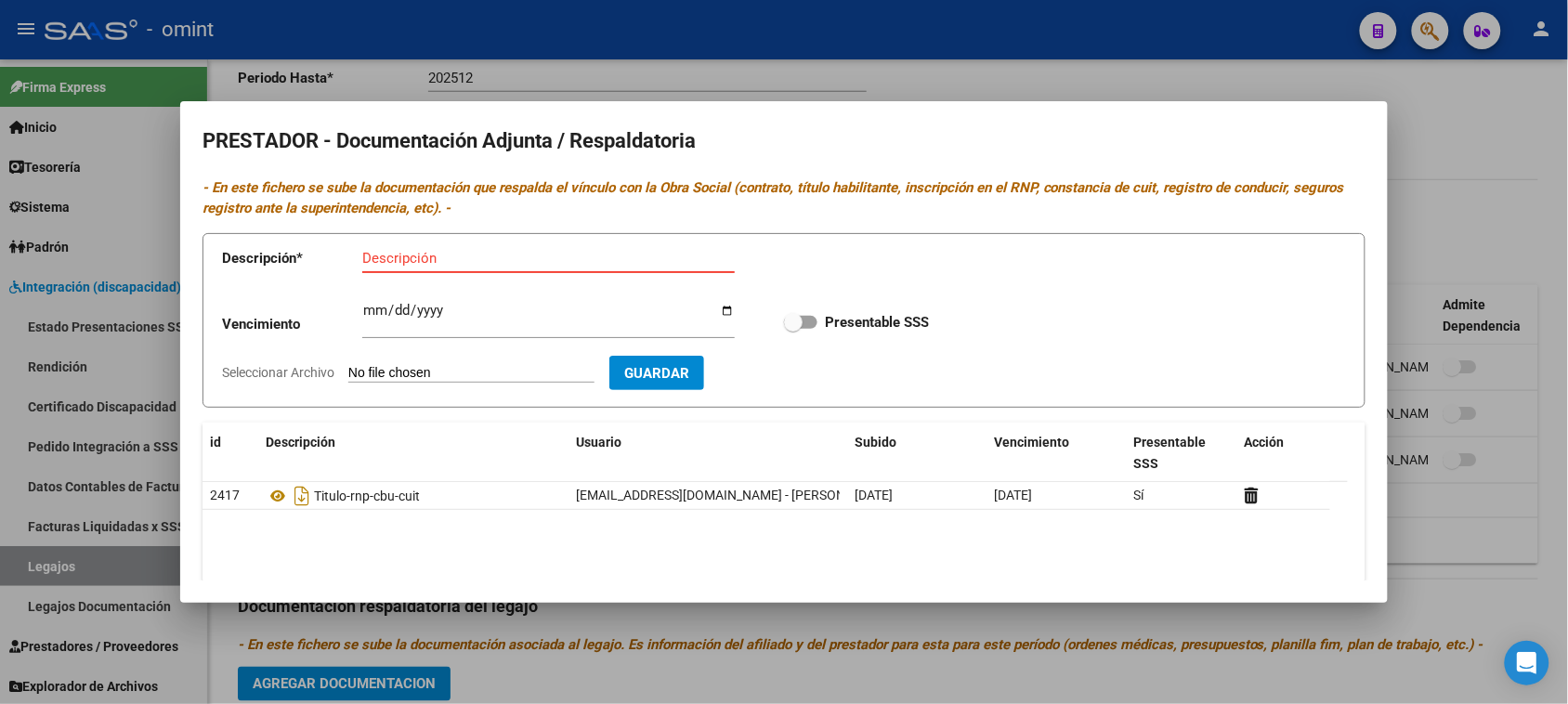
click at [420, 253] on input "Descripción" at bounding box center [548, 258] width 372 height 17
paste input "Titulo-rnp-cbu-cuit"
type input "Titulo-rnp-cbu-cuit"
type input "2028-06-15"
click at [792, 329] on input "Presentable SSS" at bounding box center [792, 329] width 1 height 1
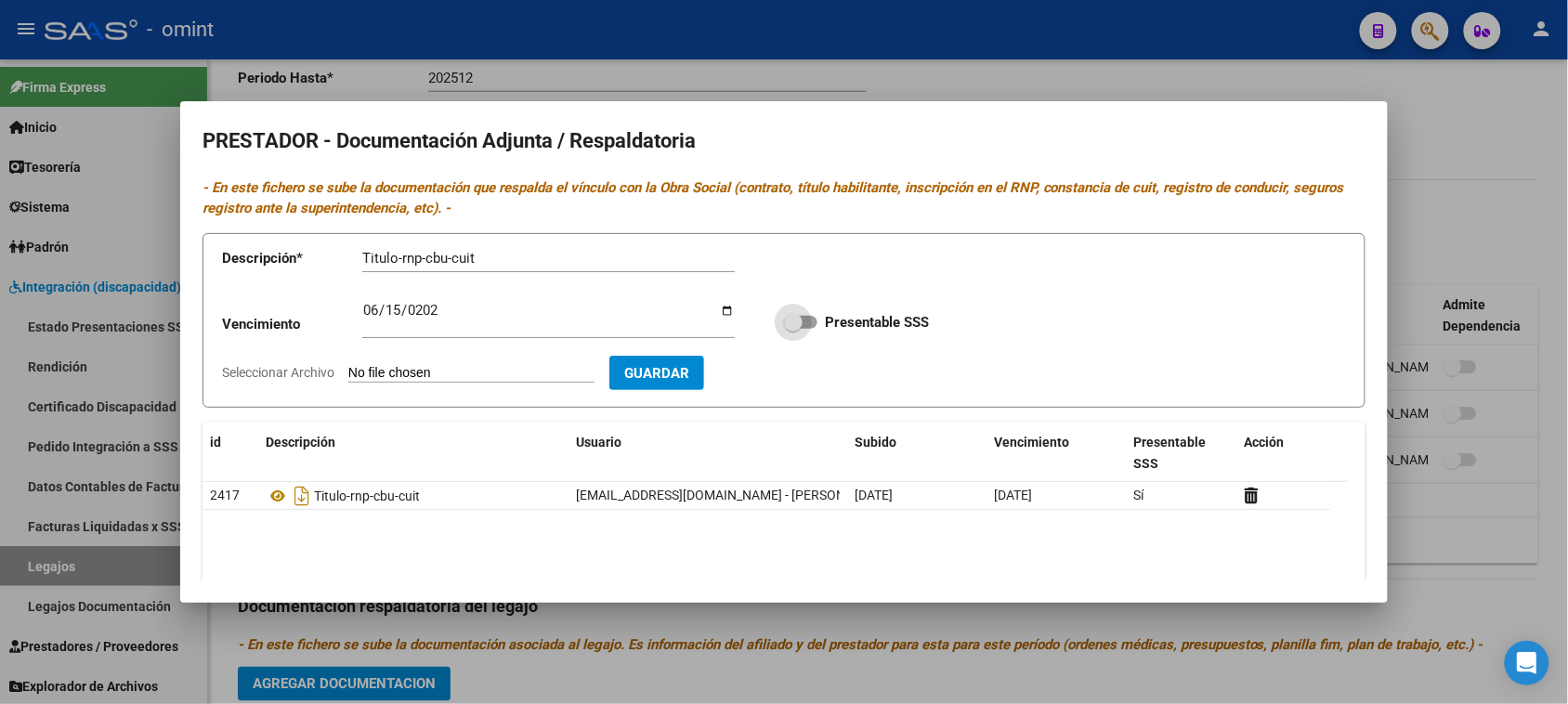
checkbox input "true"
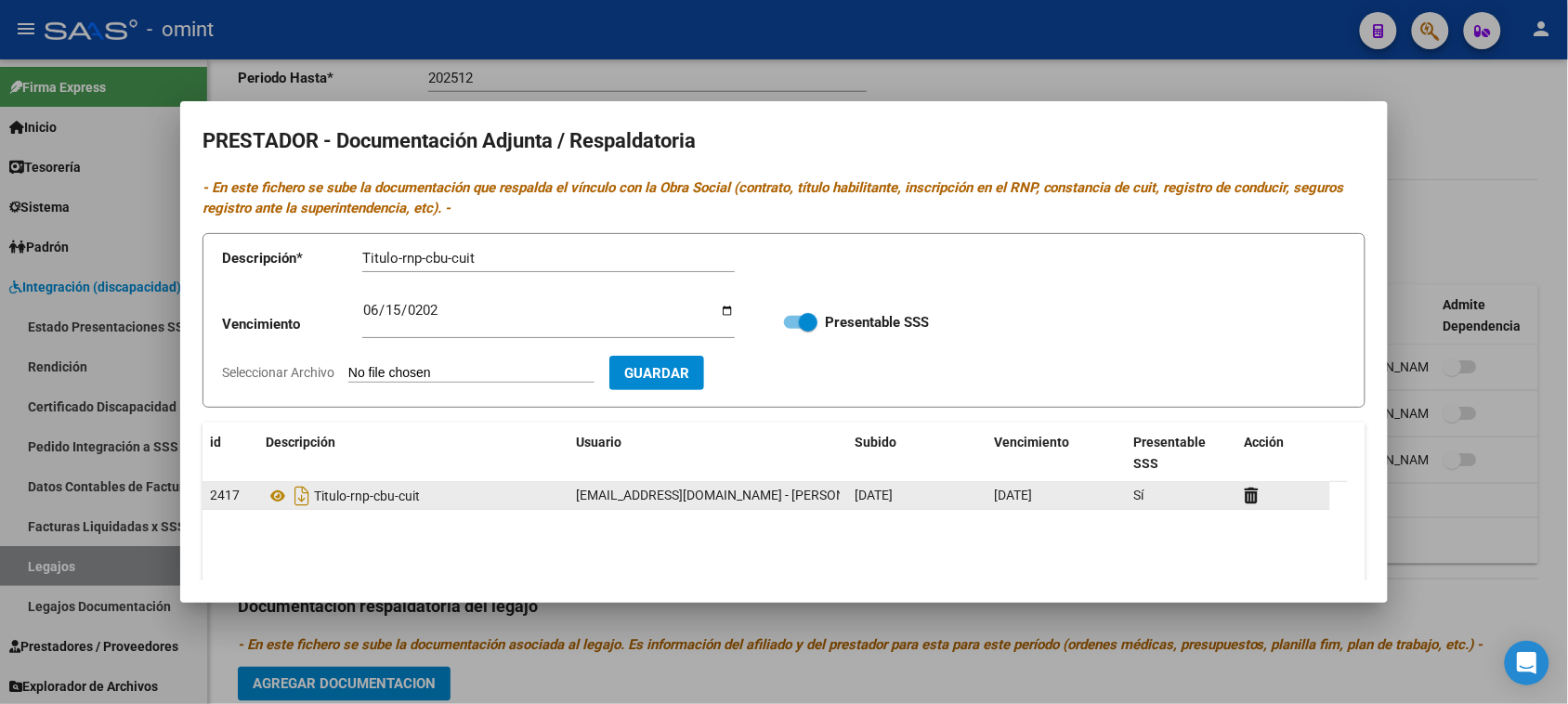
click at [1261, 492] on div at bounding box center [1283, 496] width 78 height 22
click at [1248, 500] on icon at bounding box center [1252, 496] width 14 height 18
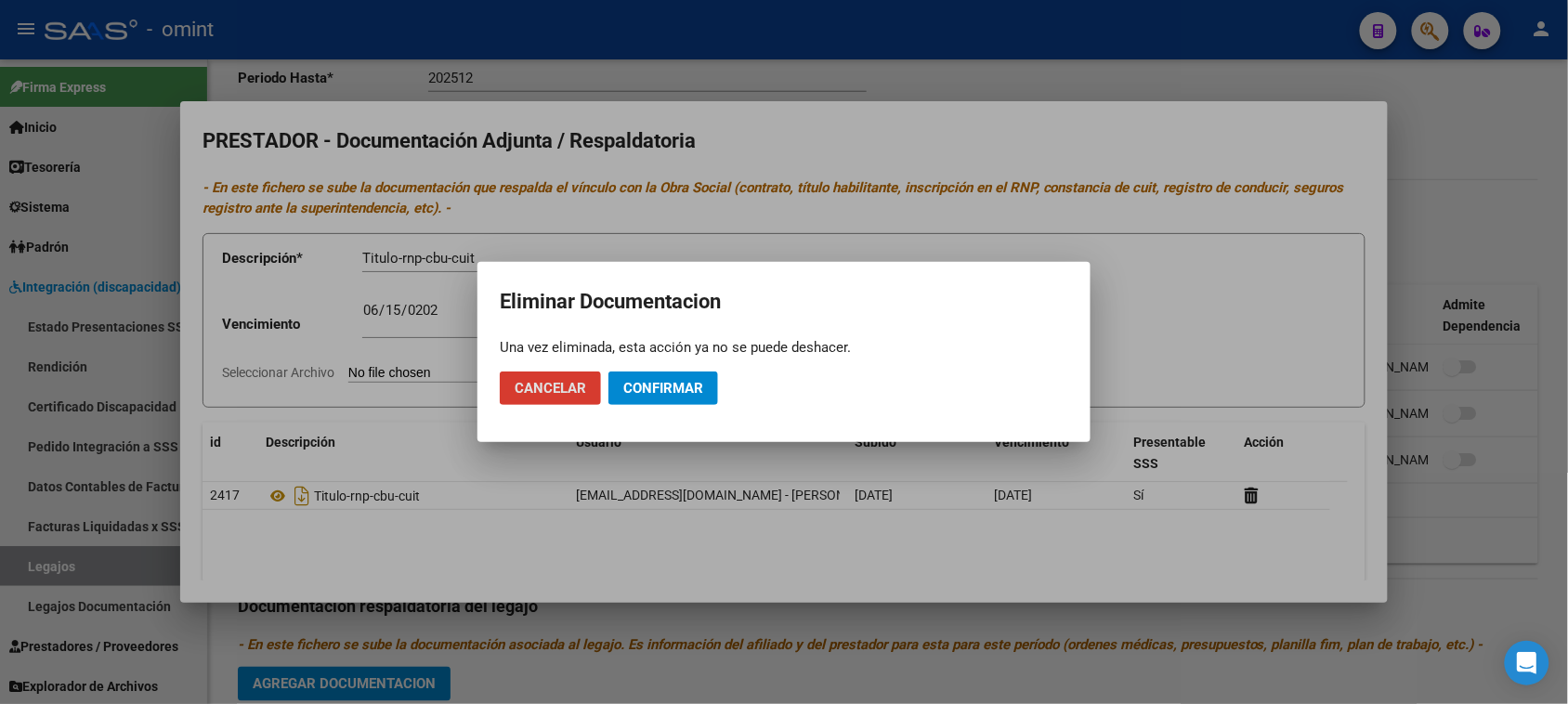
click at [703, 392] on span "Confirmar" at bounding box center [663, 388] width 80 height 17
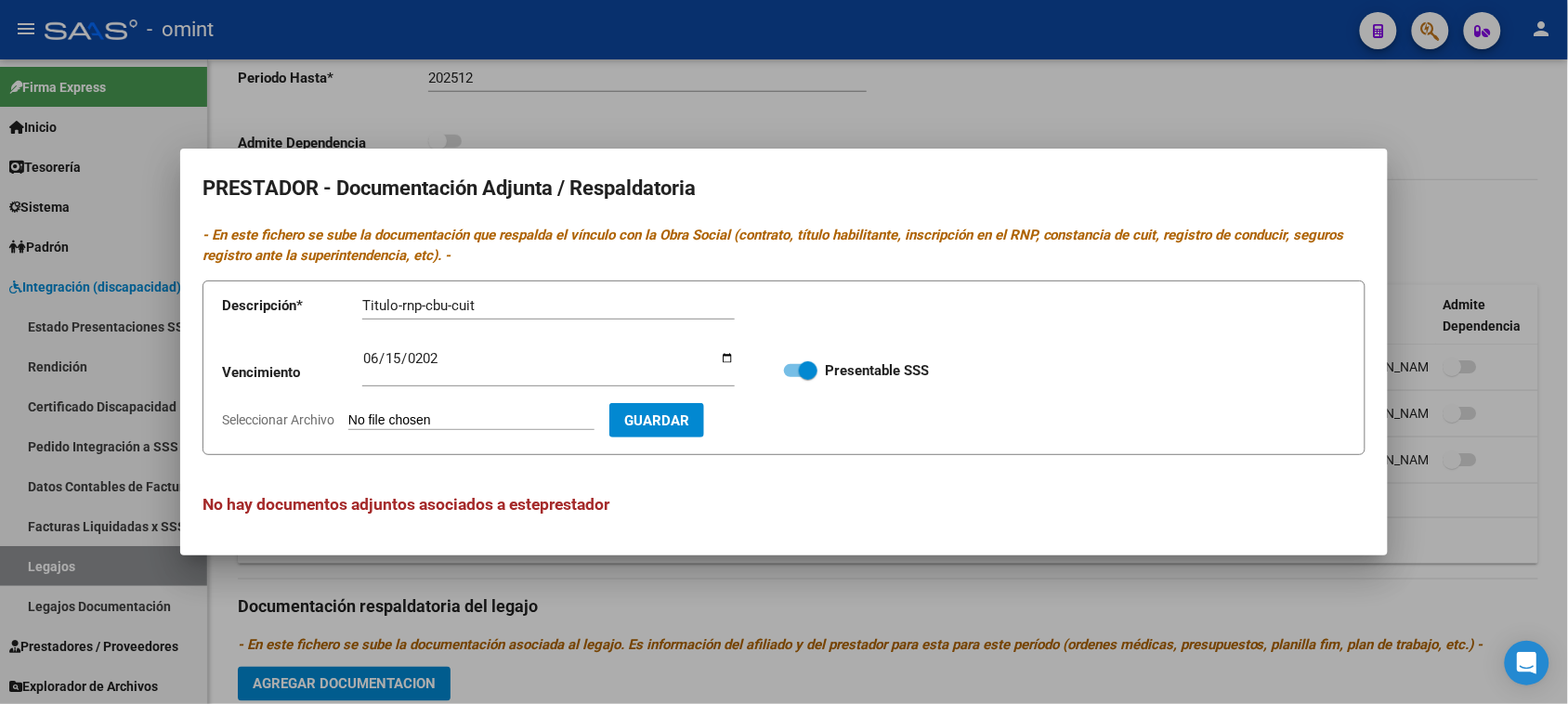
type input "C:\fakepath\FONO PRESTADOR.pdf"
click at [797, 424] on span "Guardar" at bounding box center [765, 420] width 65 height 17
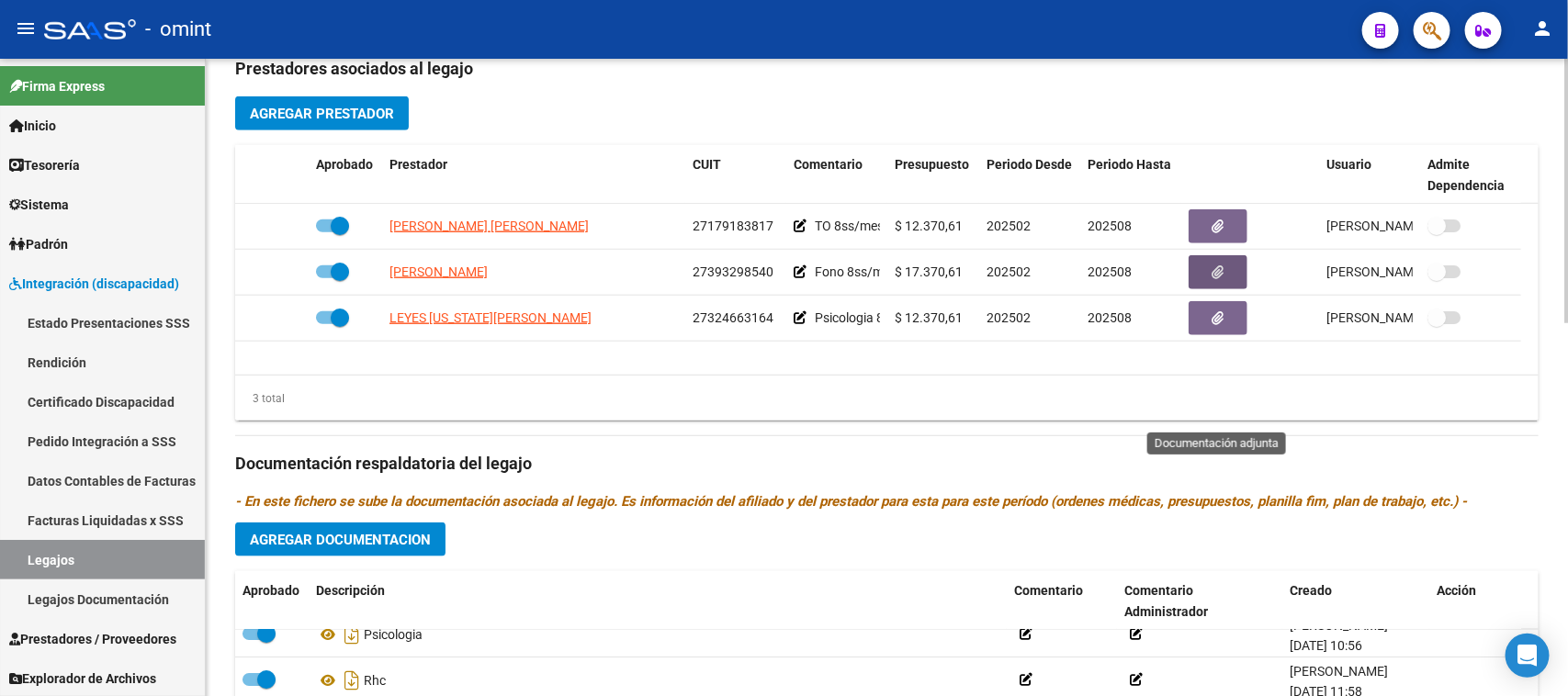
scroll to position [672, 0]
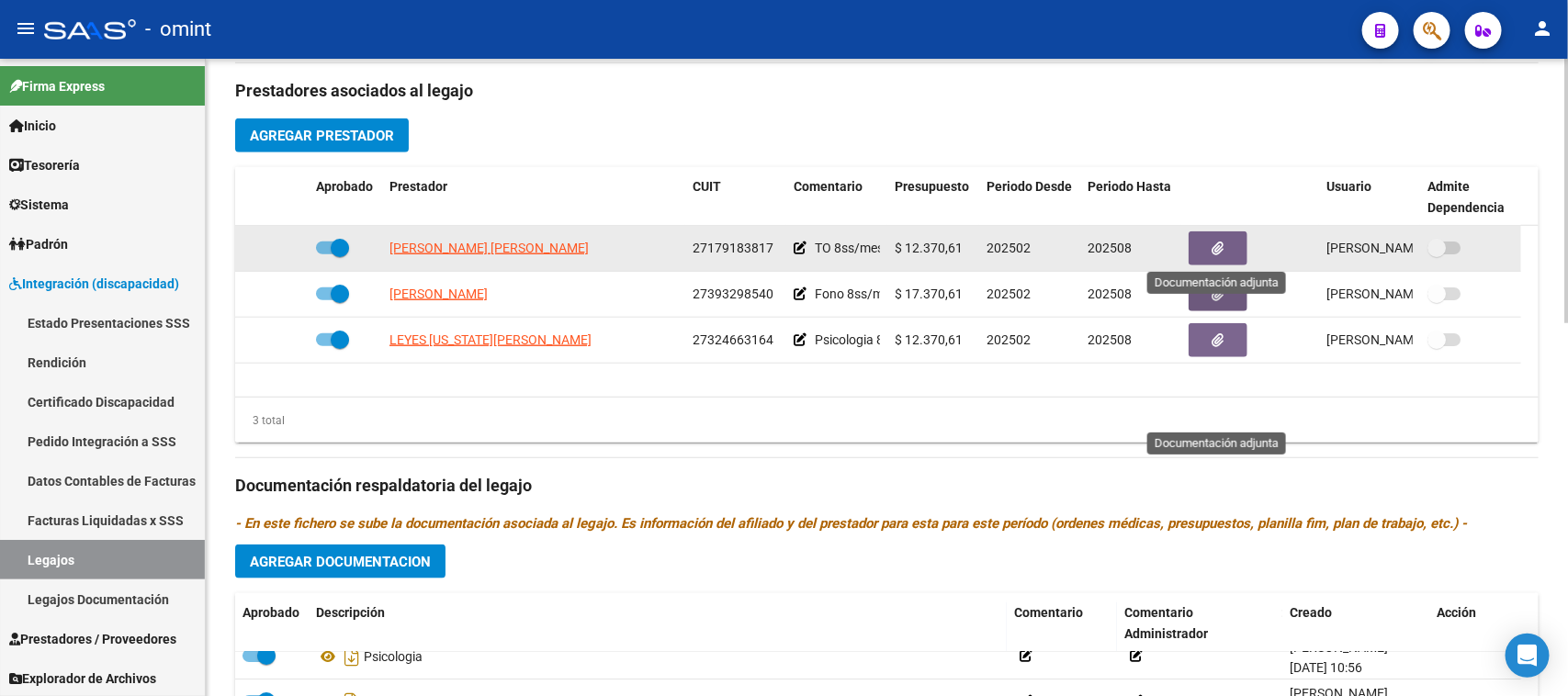
click at [1206, 242] on button "button" at bounding box center [1218, 248] width 59 height 34
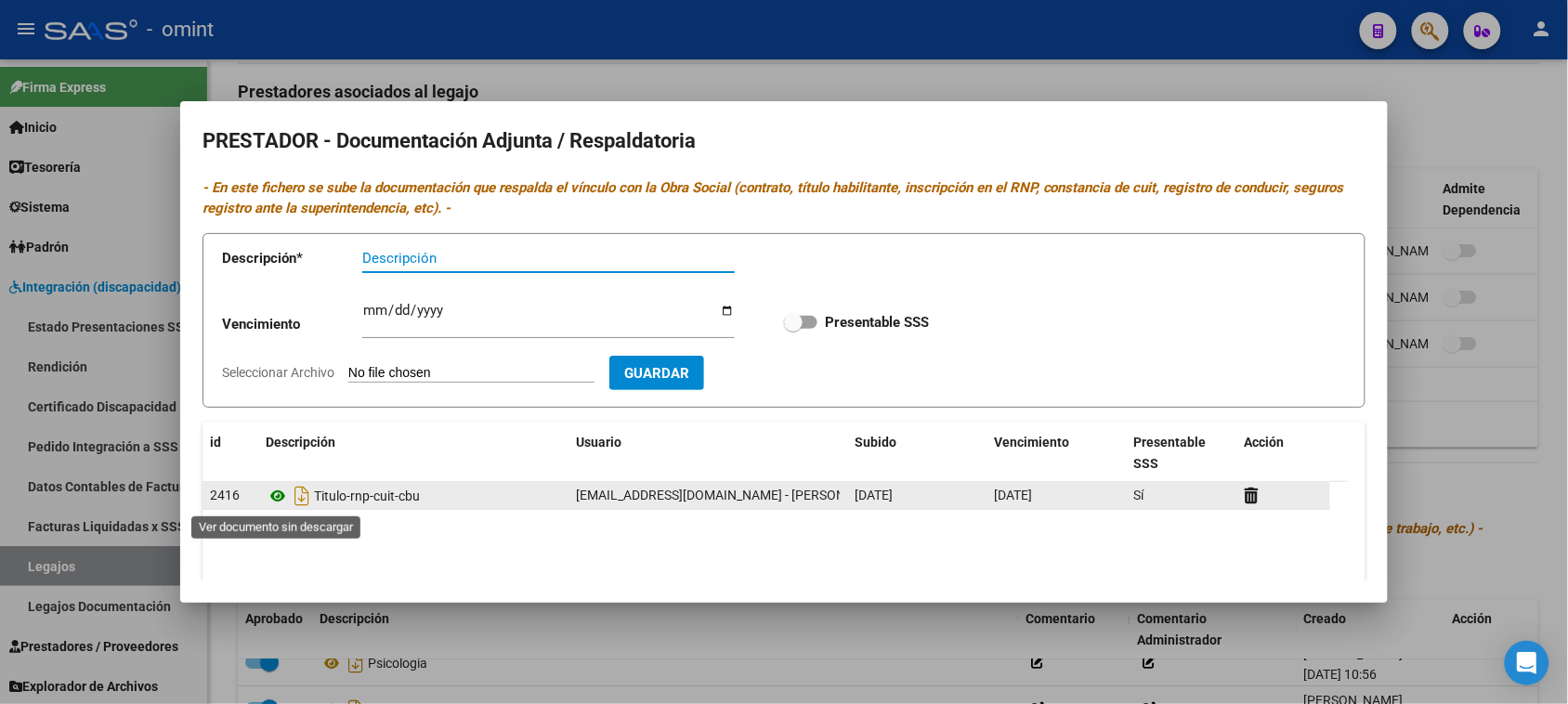
click at [270, 495] on icon at bounding box center [278, 496] width 25 height 23
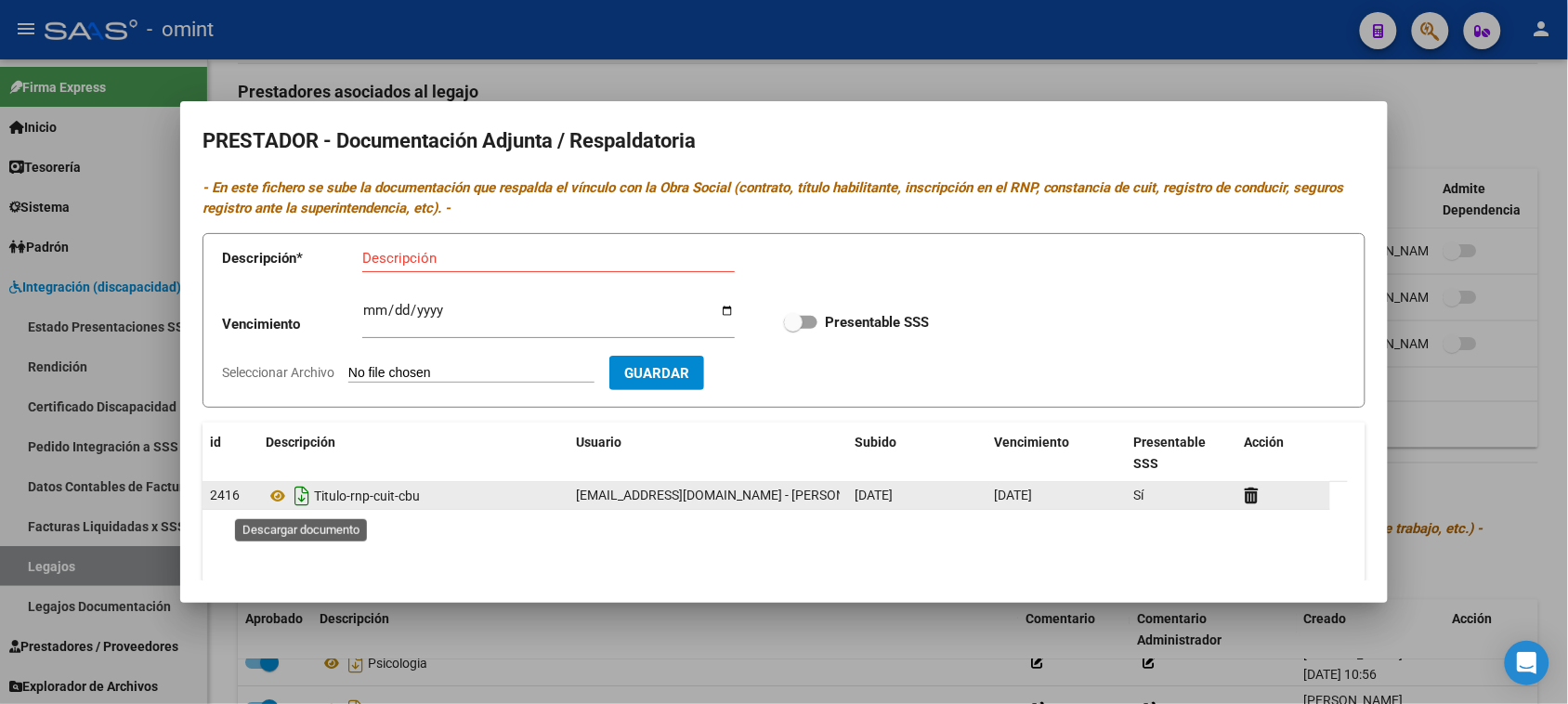
click at [306, 490] on icon "Descargar documento" at bounding box center [301, 496] width 25 height 29
click at [1247, 500] on icon at bounding box center [1252, 496] width 14 height 18
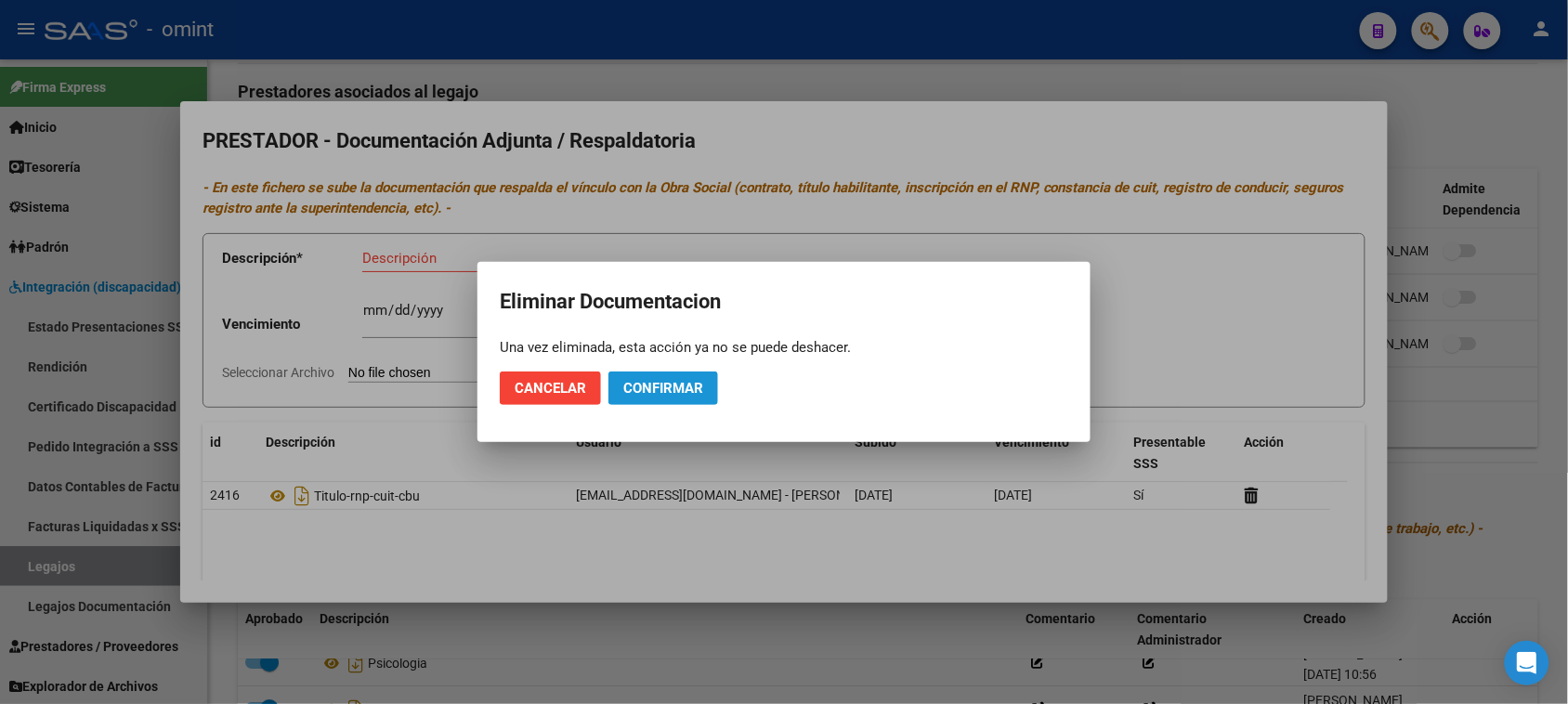
click at [695, 381] on span "Confirmar" at bounding box center [663, 388] width 80 height 17
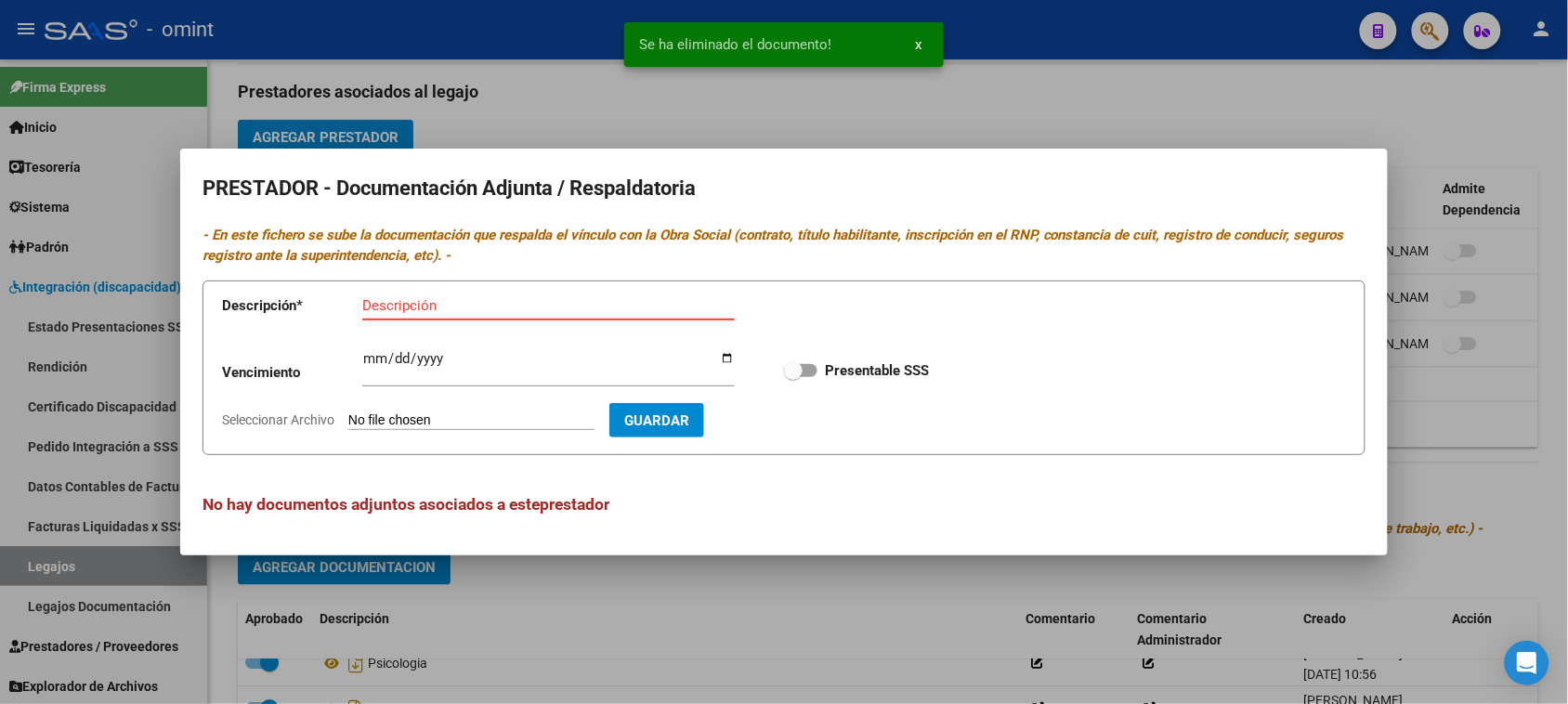
click at [392, 300] on input "Descripción" at bounding box center [548, 305] width 372 height 17
paste input "Título/RNP/CBU/ARCA"
type input "Título/RNP/CBU/ARCA"
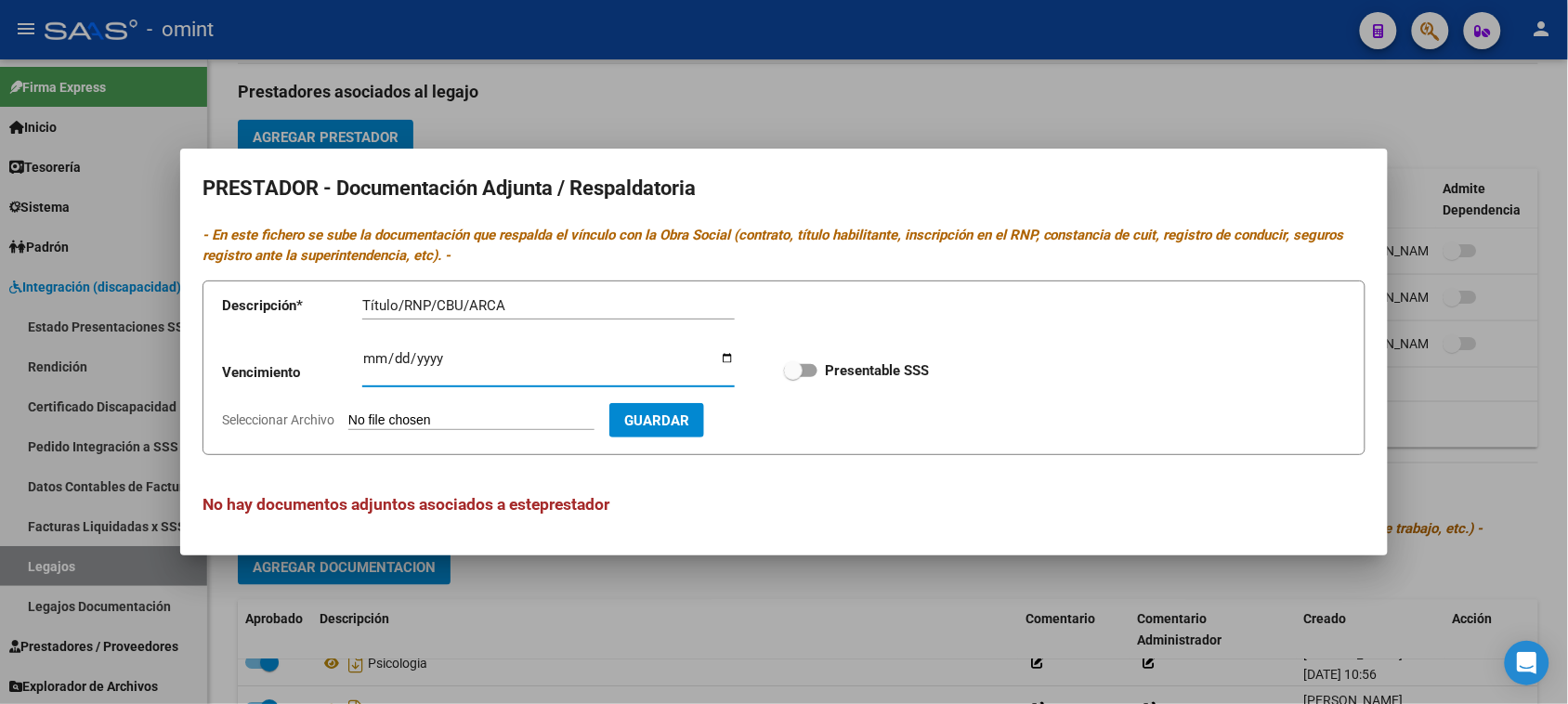
click at [370, 354] on input "Ingresar vencimiento" at bounding box center [548, 366] width 372 height 29
type input "2029-03-14"
click at [792, 377] on input "Presentable SSS" at bounding box center [792, 377] width 1 height 1
checkbox input "true"
type input "C:\fakepath\TO PRESTADOR.pdf"
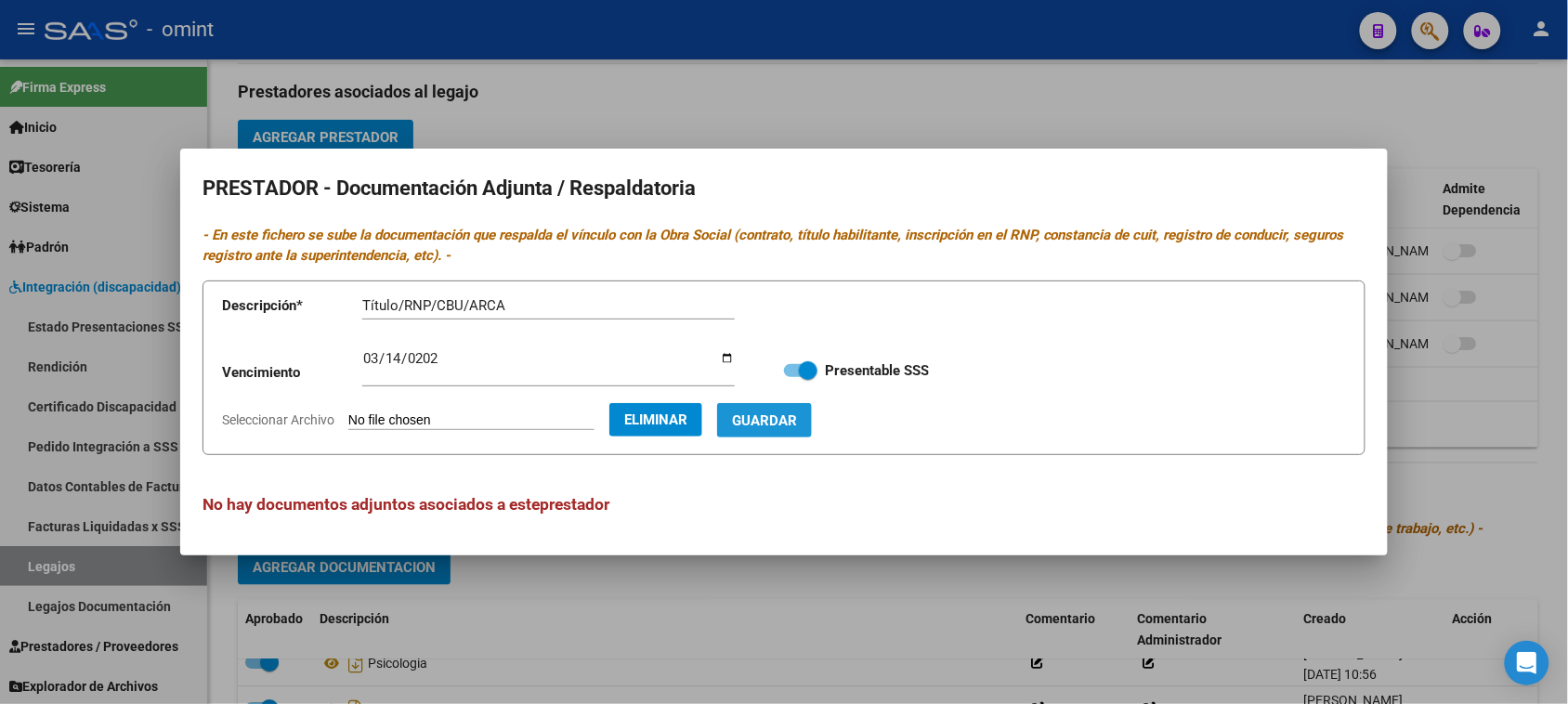
drag, startPoint x: 823, startPoint y: 422, endPoint x: 746, endPoint y: 476, distance: 94.0
click at [797, 422] on span "Guardar" at bounding box center [765, 420] width 65 height 17
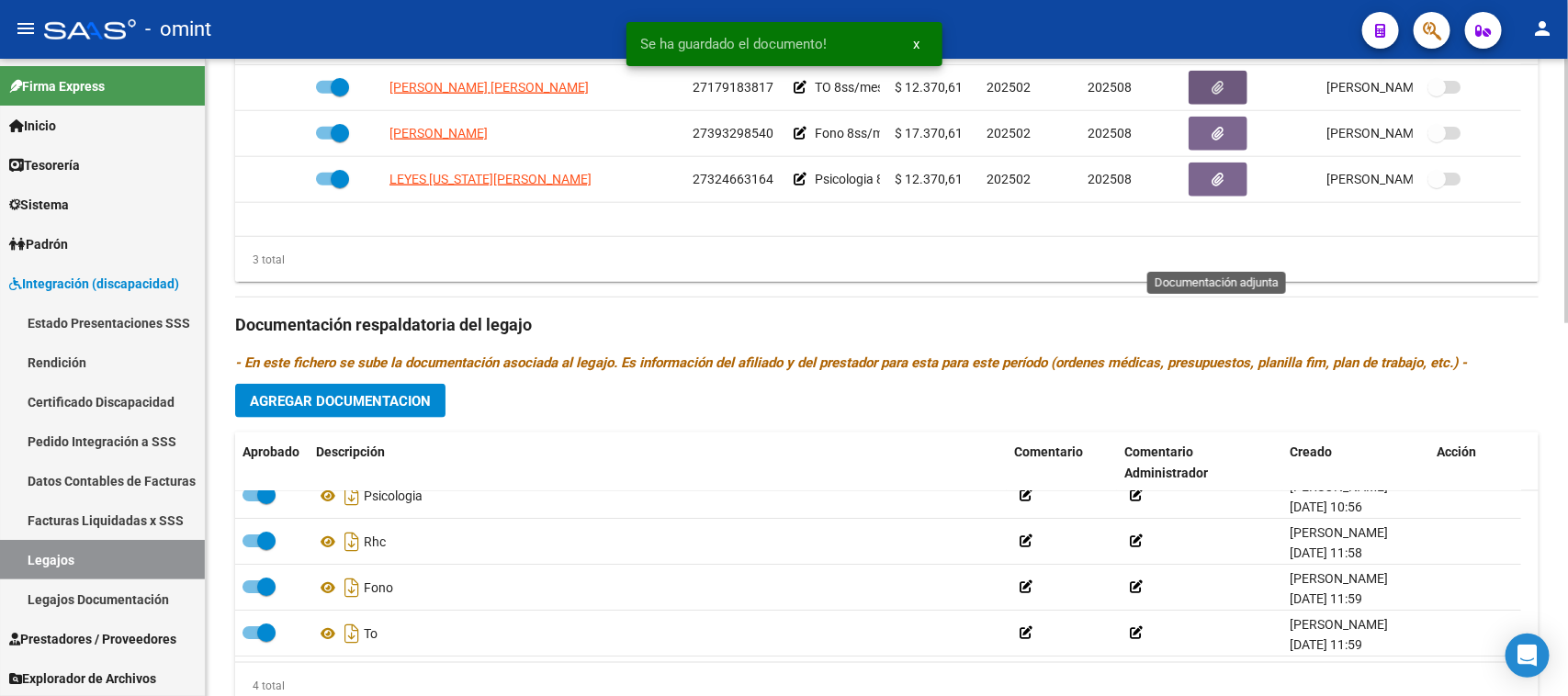
scroll to position [901, 0]
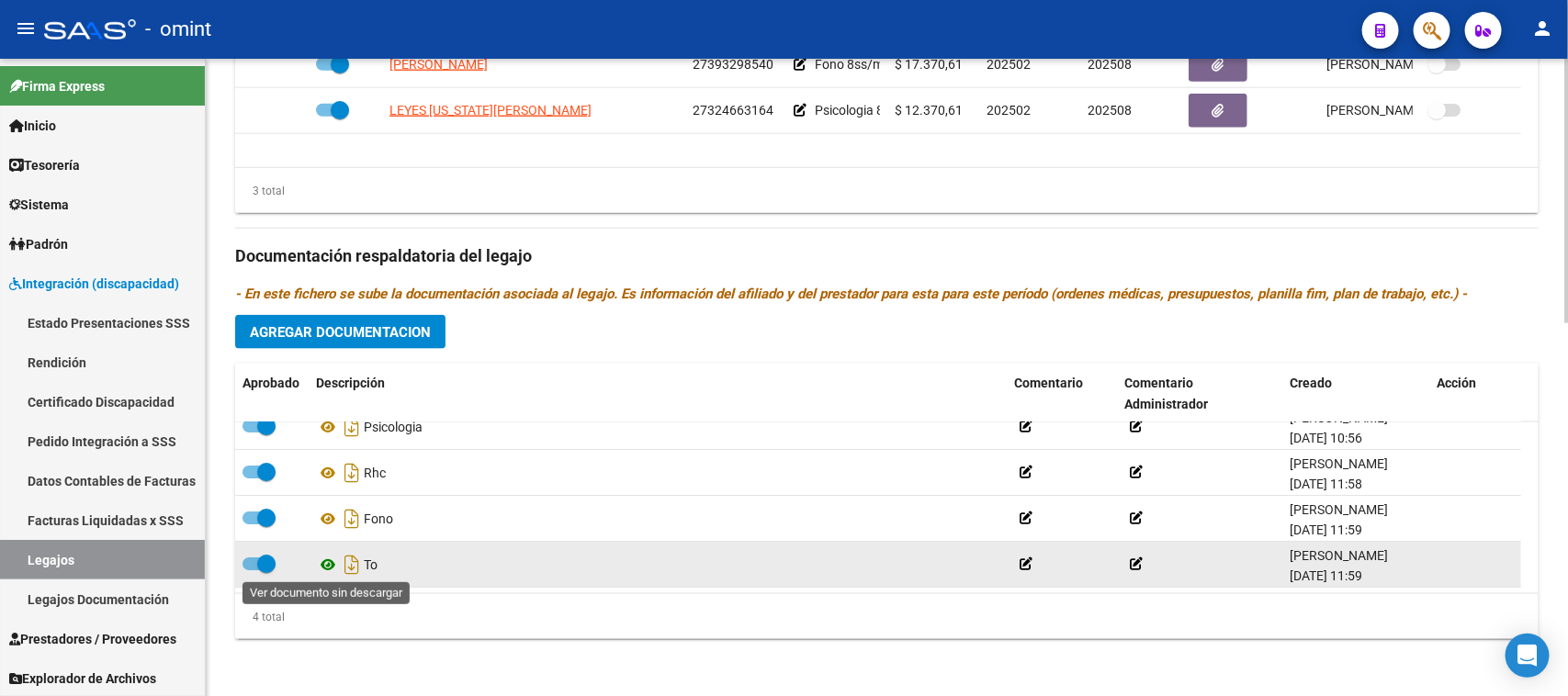
click at [323, 560] on icon at bounding box center [327, 565] width 24 height 22
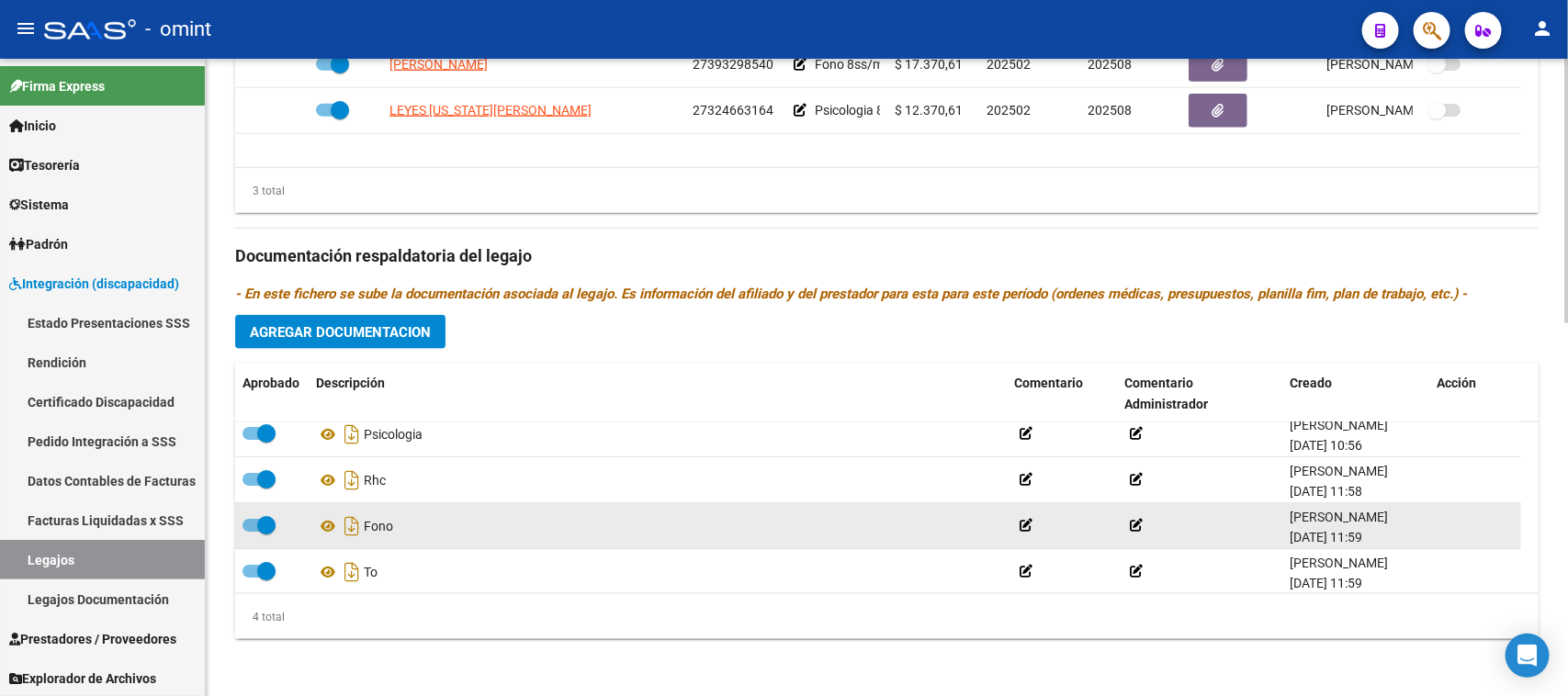
scroll to position [19, 0]
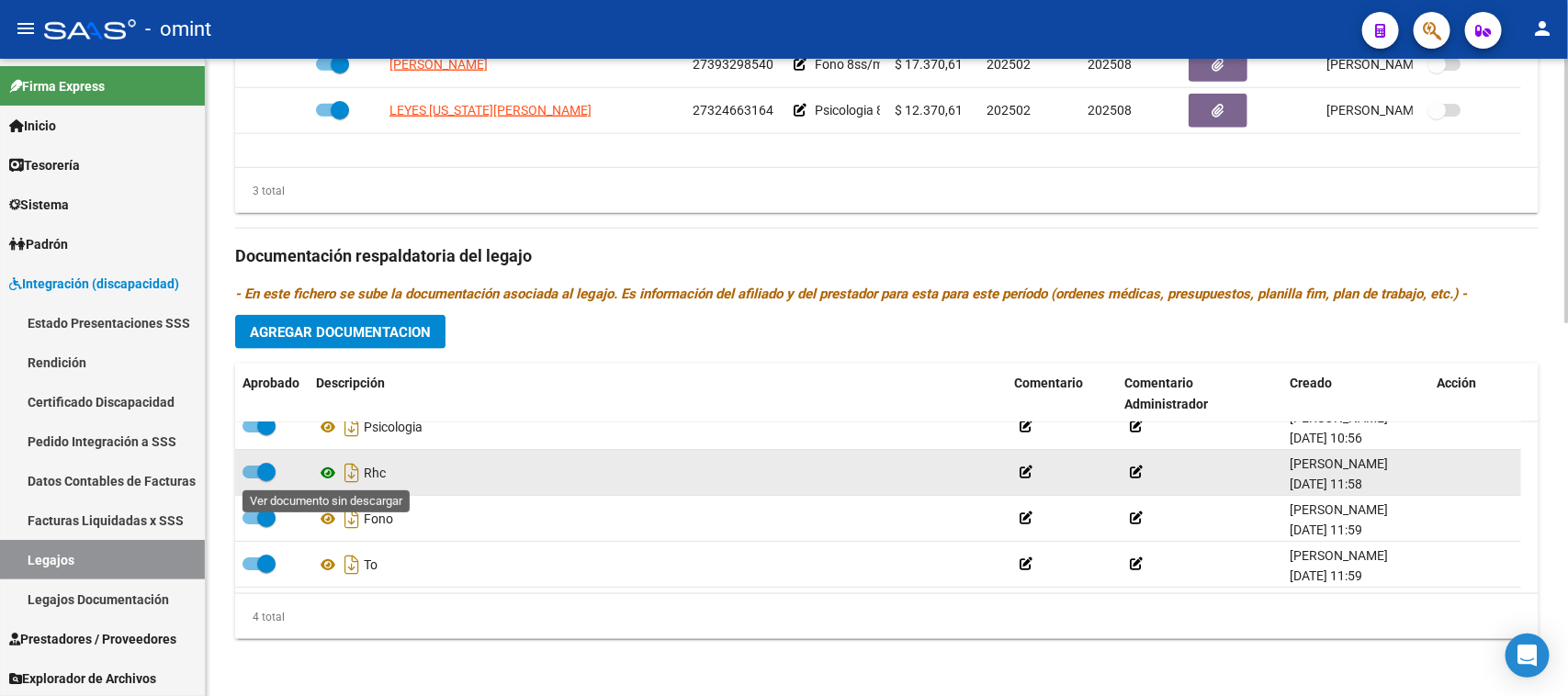
click at [317, 467] on icon at bounding box center [327, 473] width 24 height 22
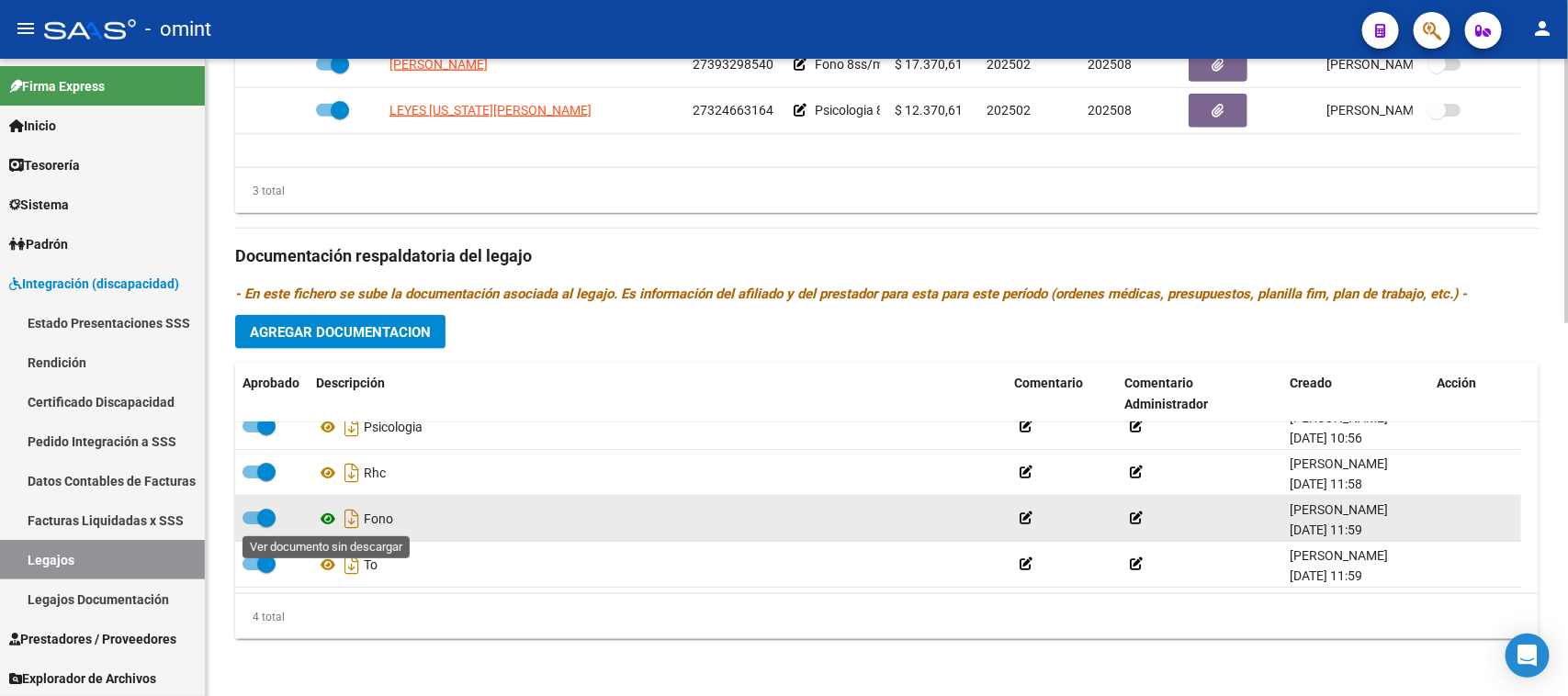
click at [316, 521] on icon at bounding box center [327, 518] width 24 height 22
click at [258, 515] on span at bounding box center [266, 517] width 18 height 18
click at [251, 524] on input "checkbox" at bounding box center [250, 524] width 1 height 1
click at [1437, 521] on icon at bounding box center [1444, 518] width 14 height 17
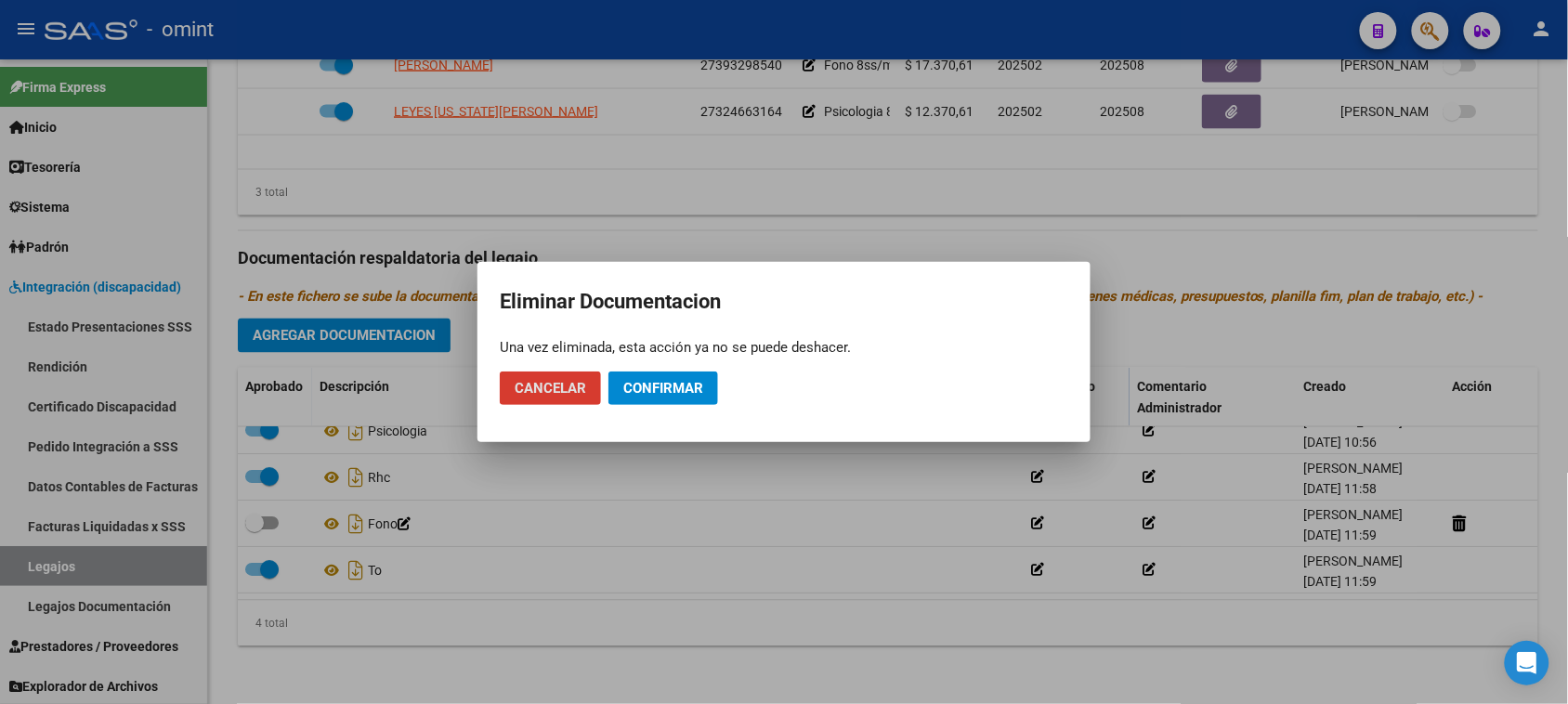
click at [699, 387] on span "Confirmar" at bounding box center [663, 388] width 80 height 17
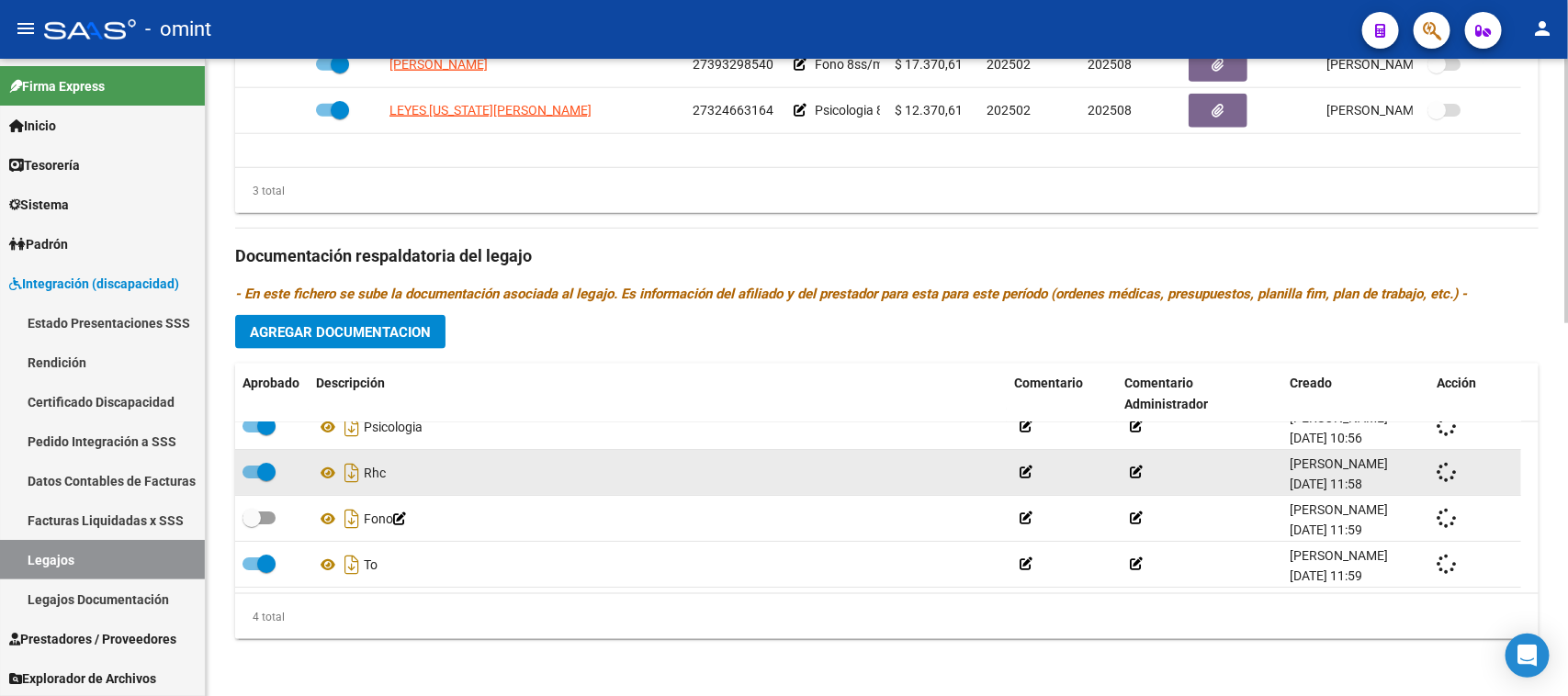
checkbox input "true"
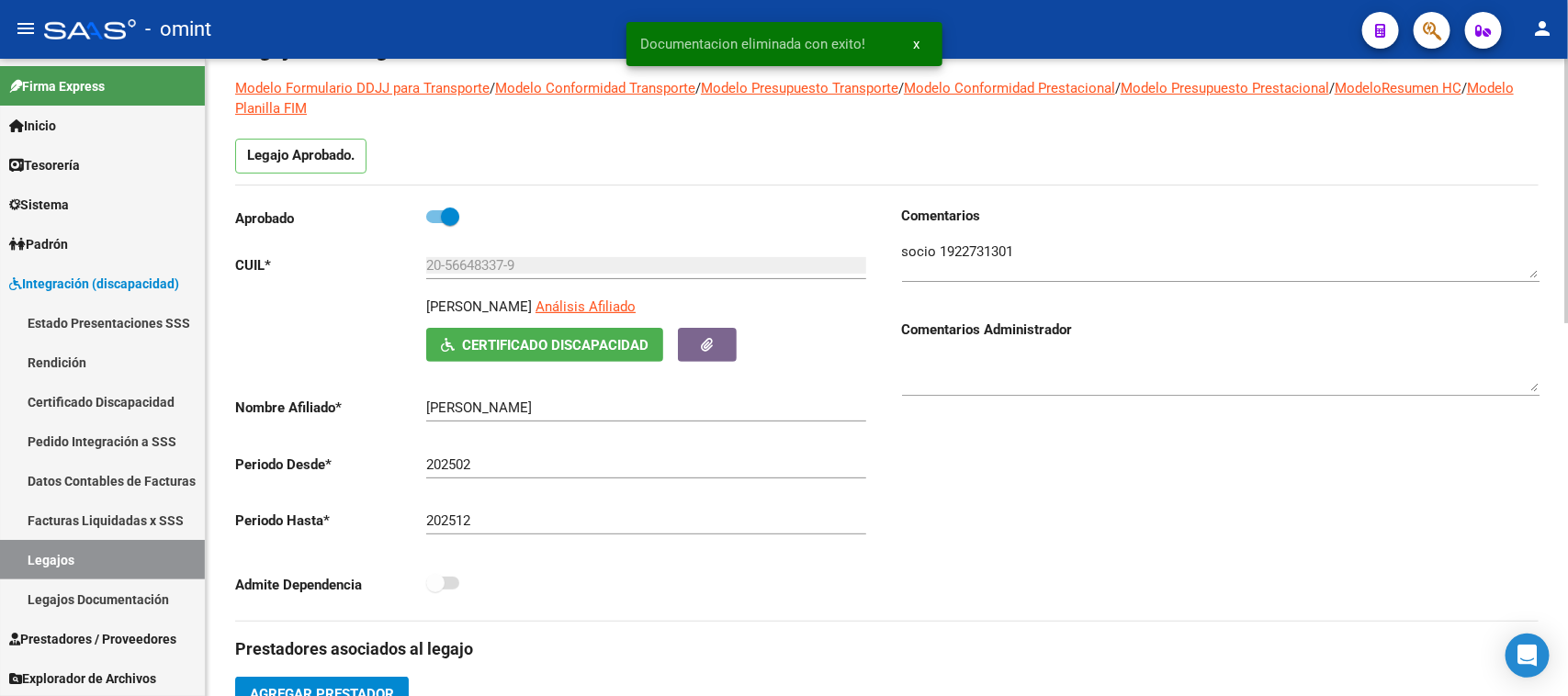
scroll to position [97, 0]
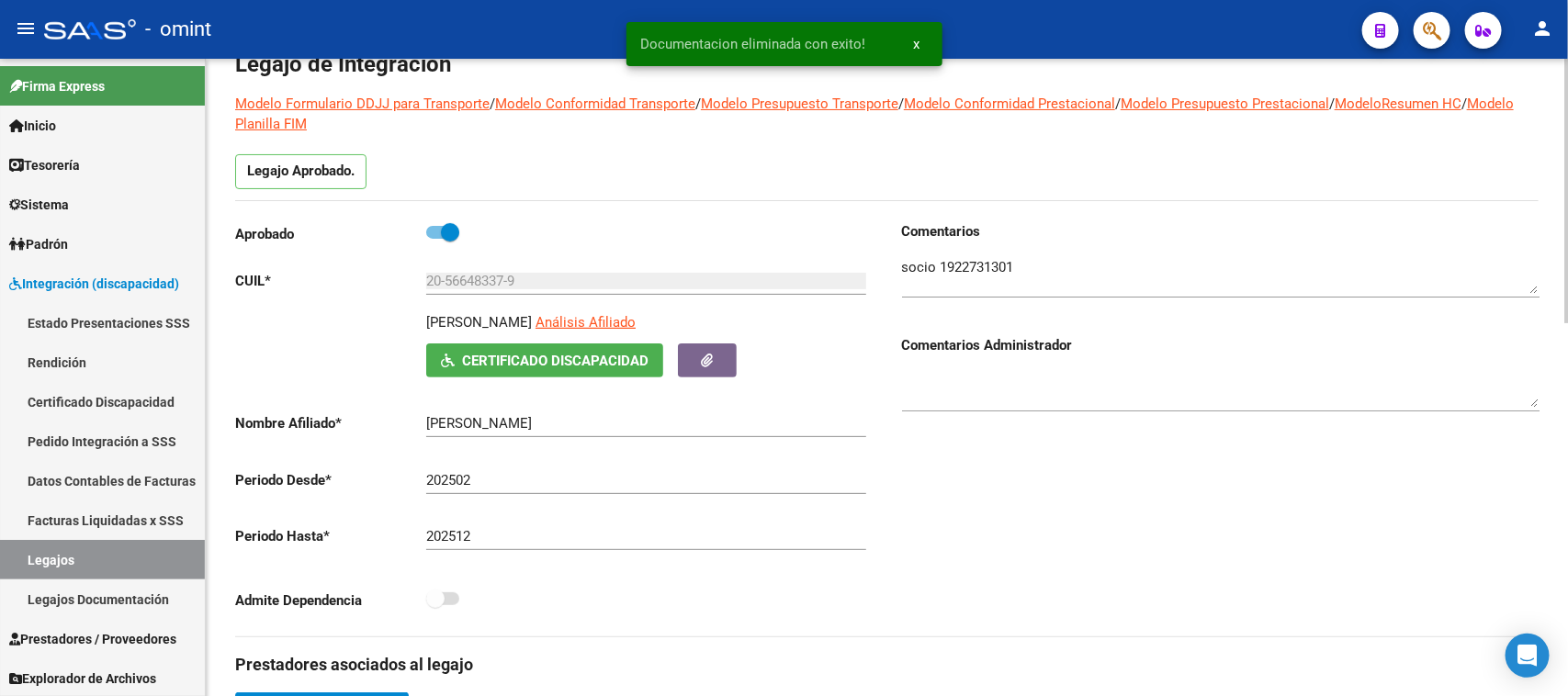
click at [988, 269] on textarea at bounding box center [1220, 276] width 638 height 37
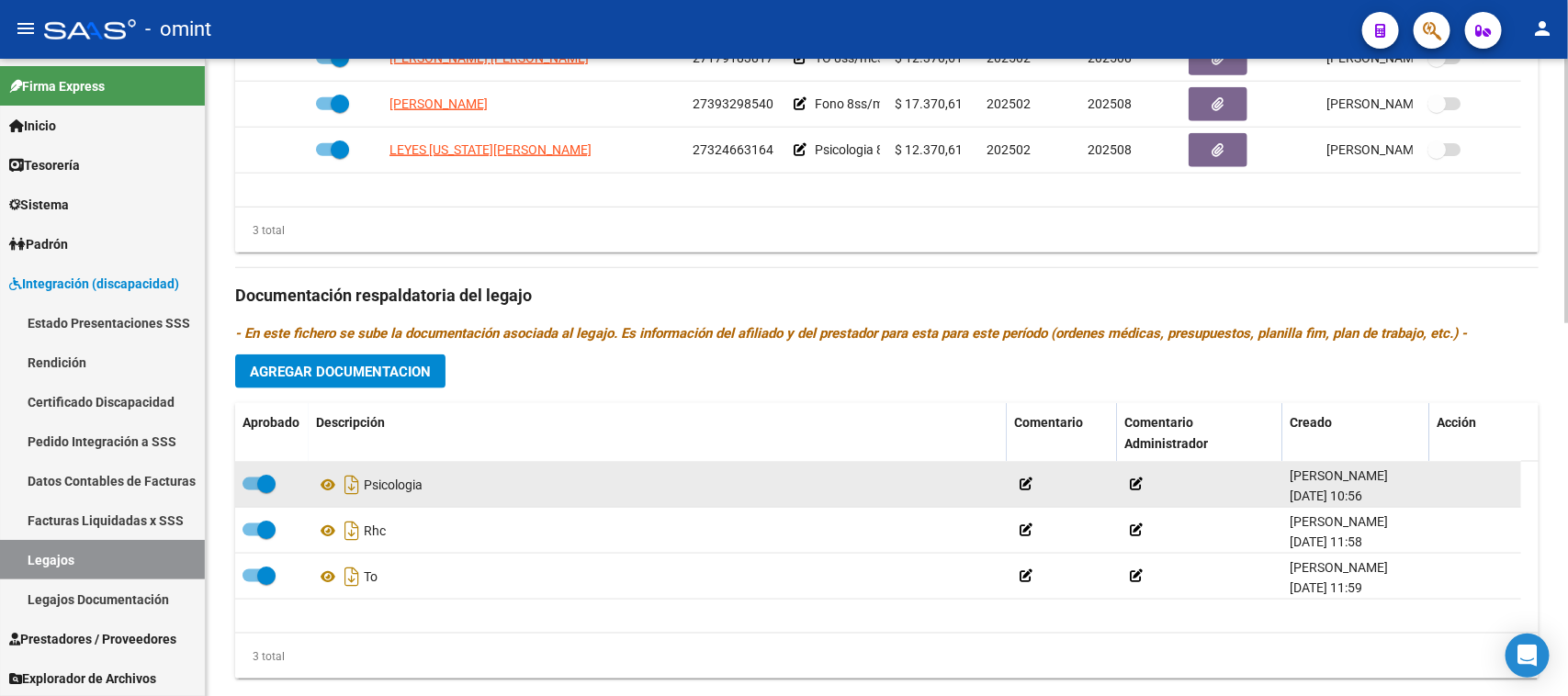
scroll to position [901, 0]
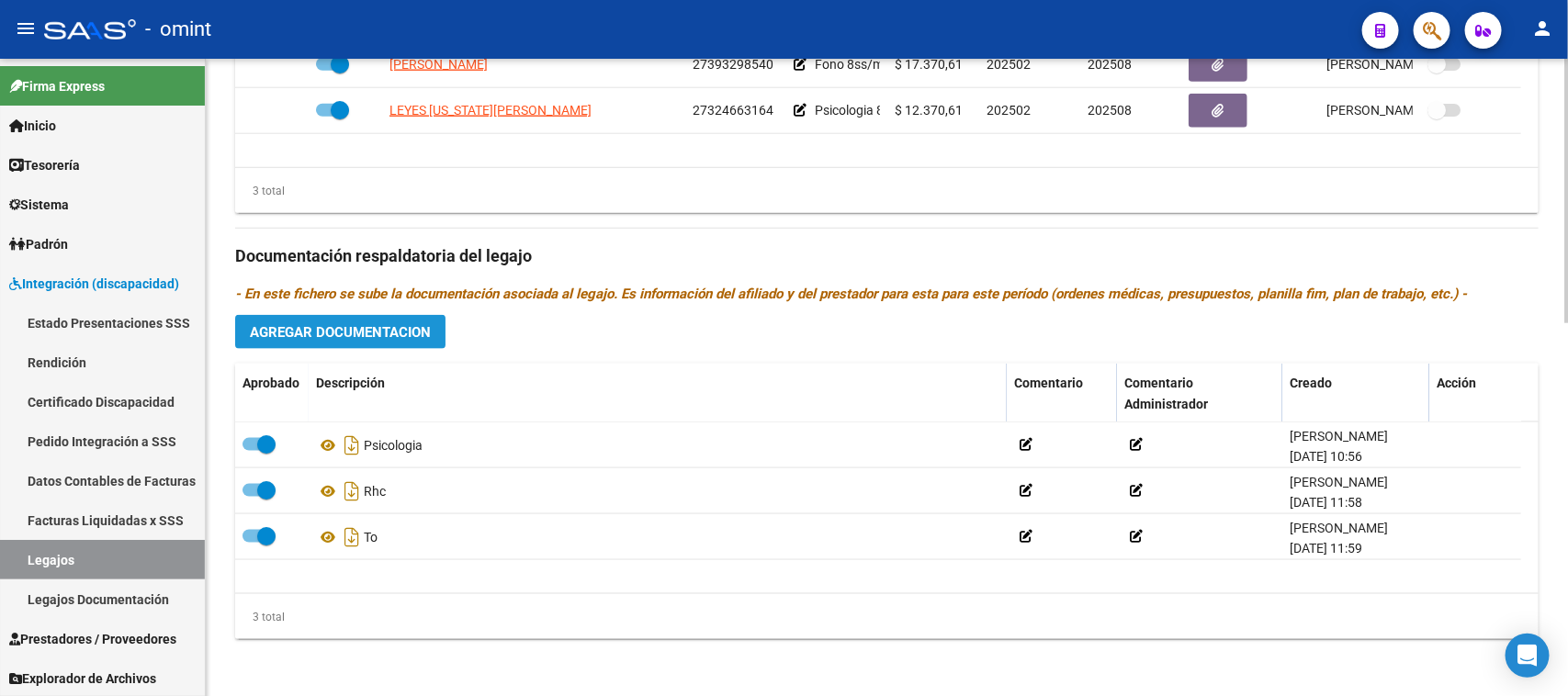
click at [398, 338] on button "Agregar Documentacion" at bounding box center [340, 332] width 211 height 34
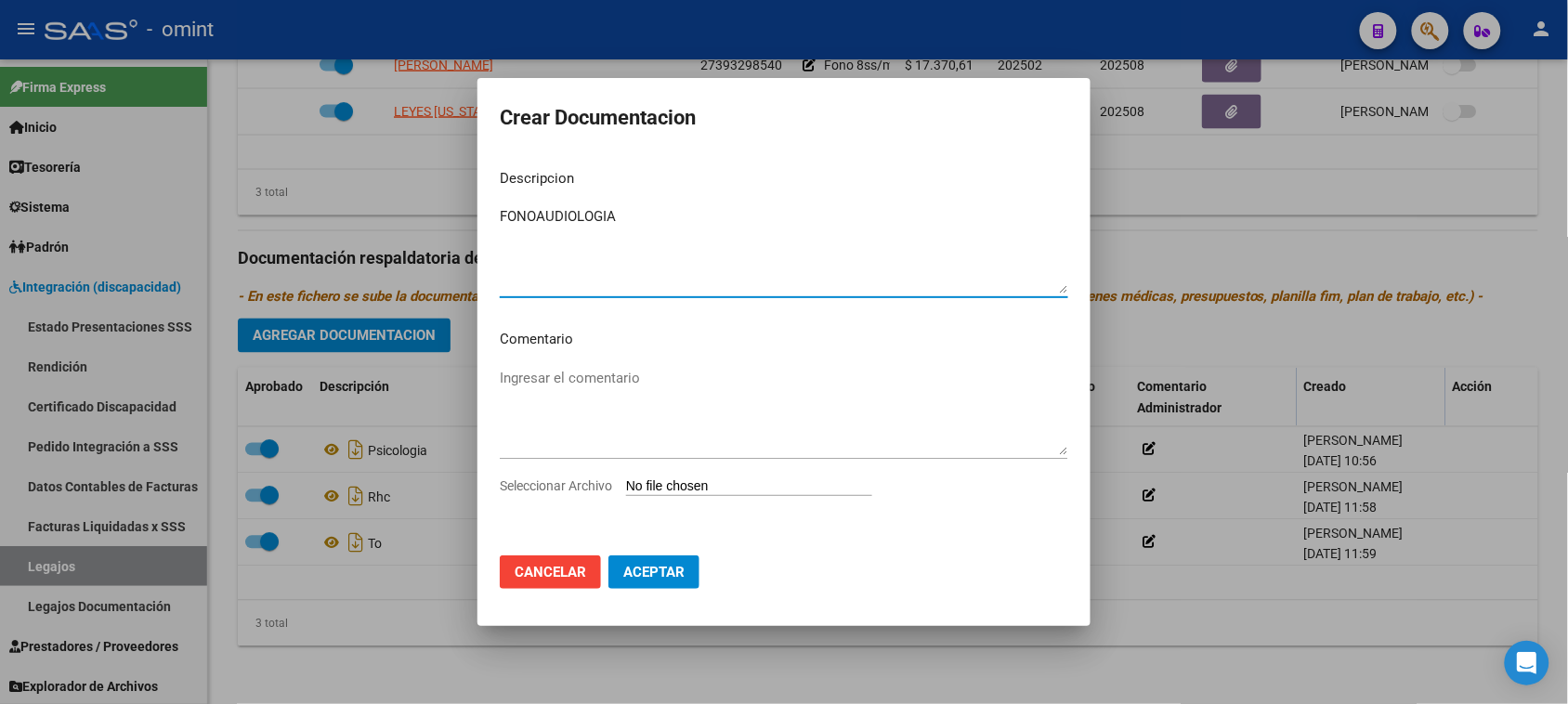
type textarea "FONOAUDIOLOGIA"
type input "C:\fakepath\FONO PRESTACION.pdf"
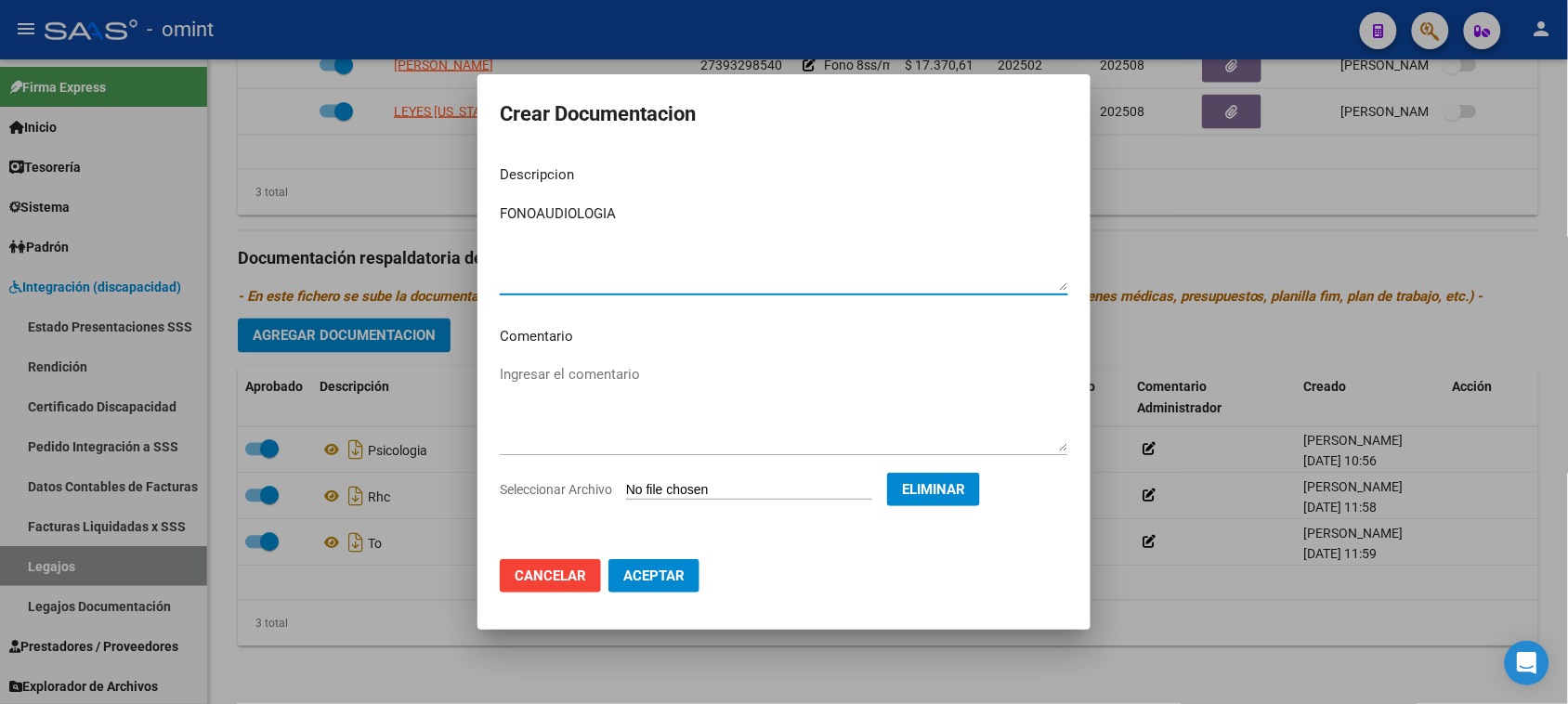
click at [676, 581] on span "Aceptar" at bounding box center [654, 575] width 61 height 17
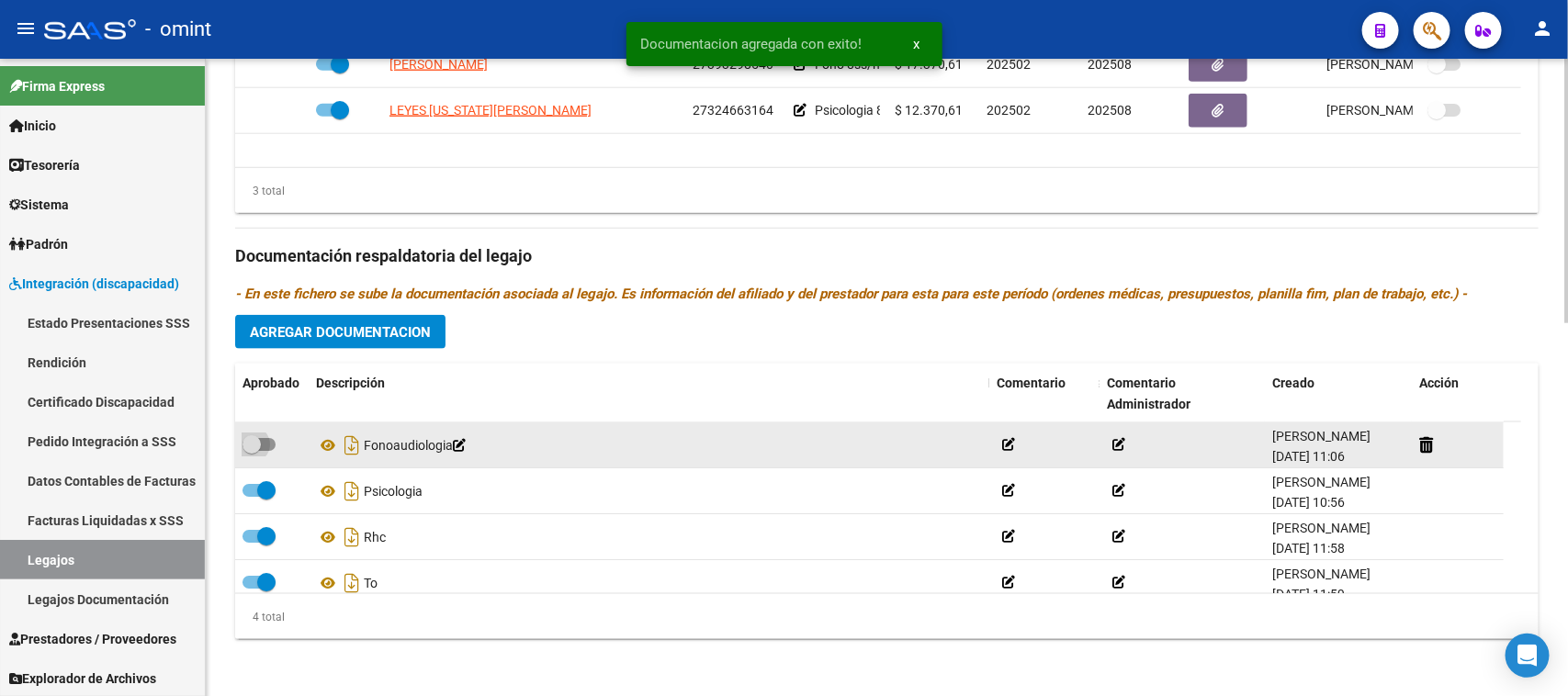
click at [259, 447] on span at bounding box center [251, 444] width 18 height 18
click at [251, 451] on input "checkbox" at bounding box center [250, 451] width 1 height 1
checkbox input "true"
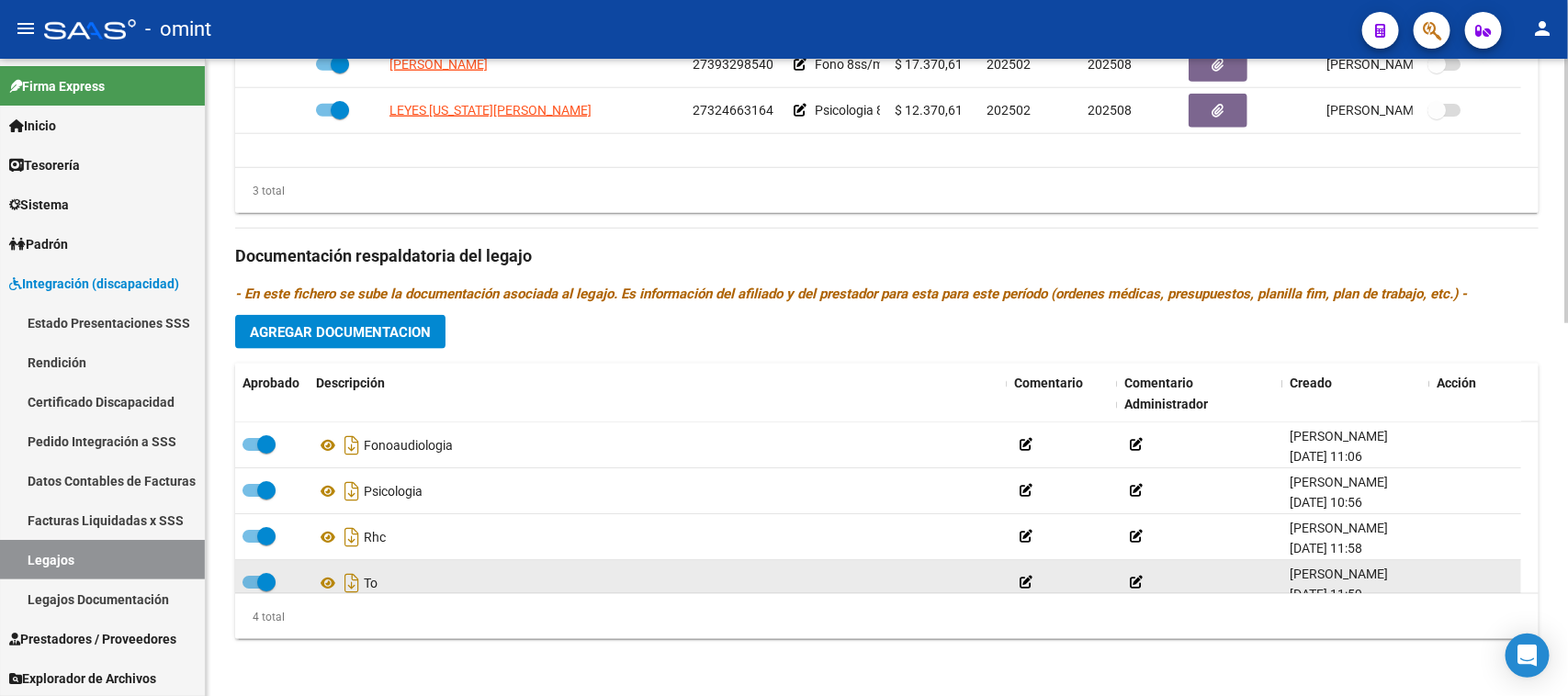
click at [264, 580] on span at bounding box center [266, 581] width 18 height 18
click at [251, 588] on input "checkbox" at bounding box center [250, 588] width 1 height 1
checkbox input "false"
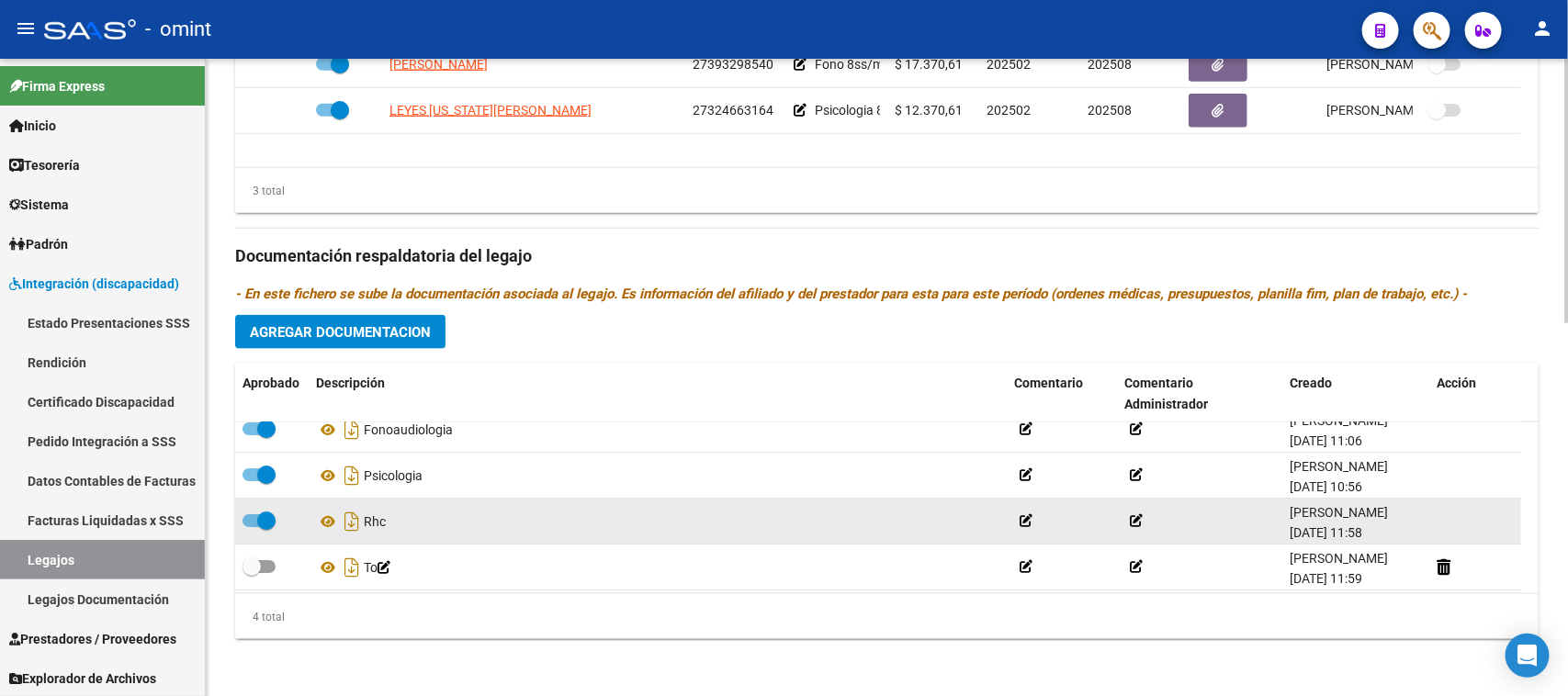
scroll to position [19, 0]
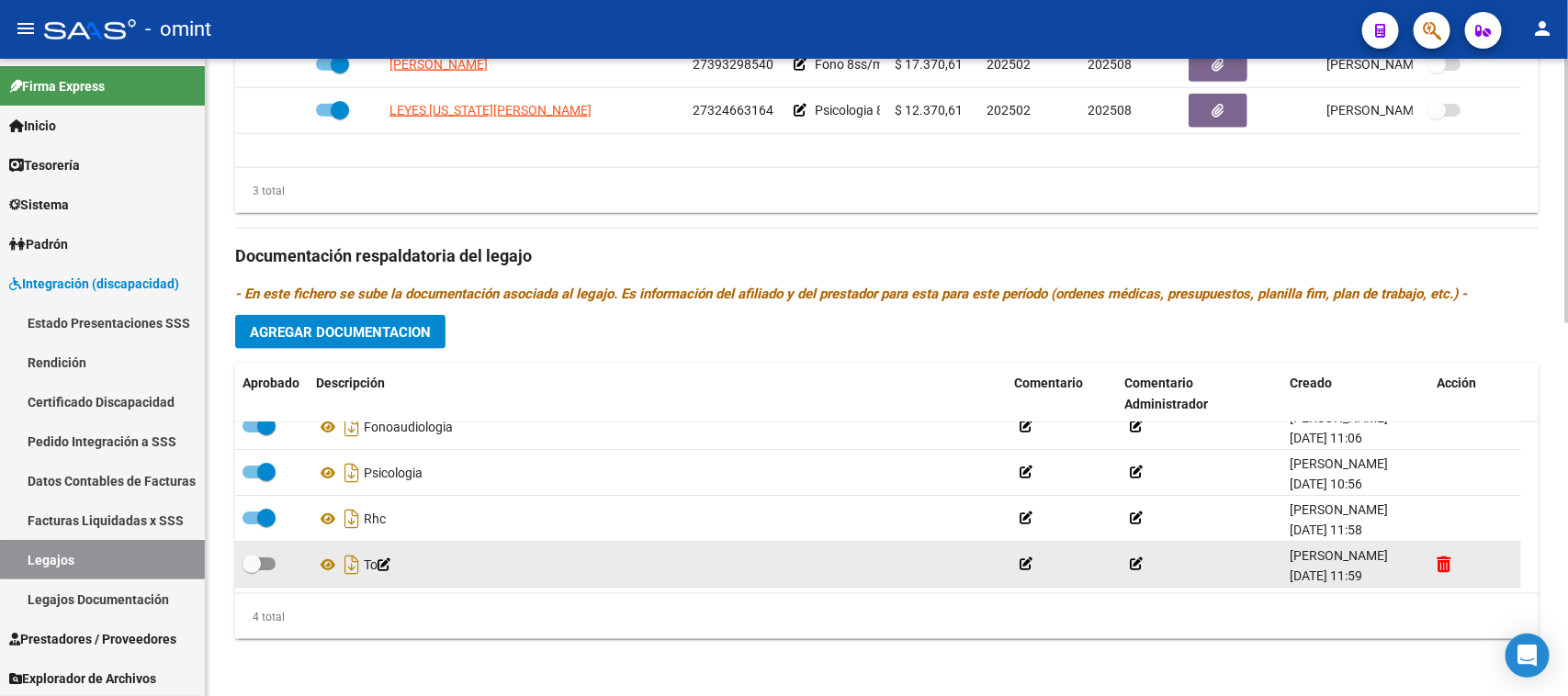
click at [1444, 570] on icon at bounding box center [1444, 564] width 14 height 17
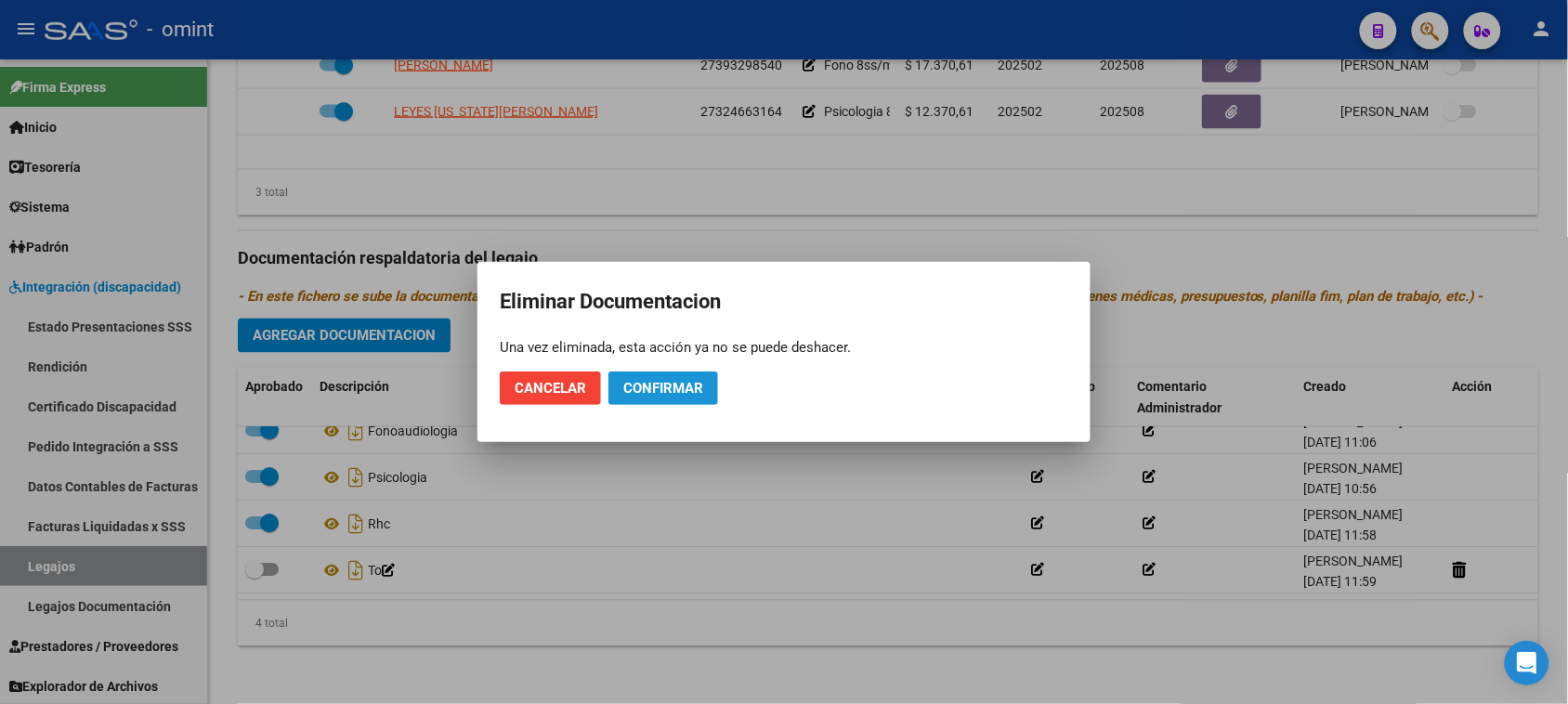
click at [688, 397] on button "Confirmar" at bounding box center [664, 388] width 110 height 33
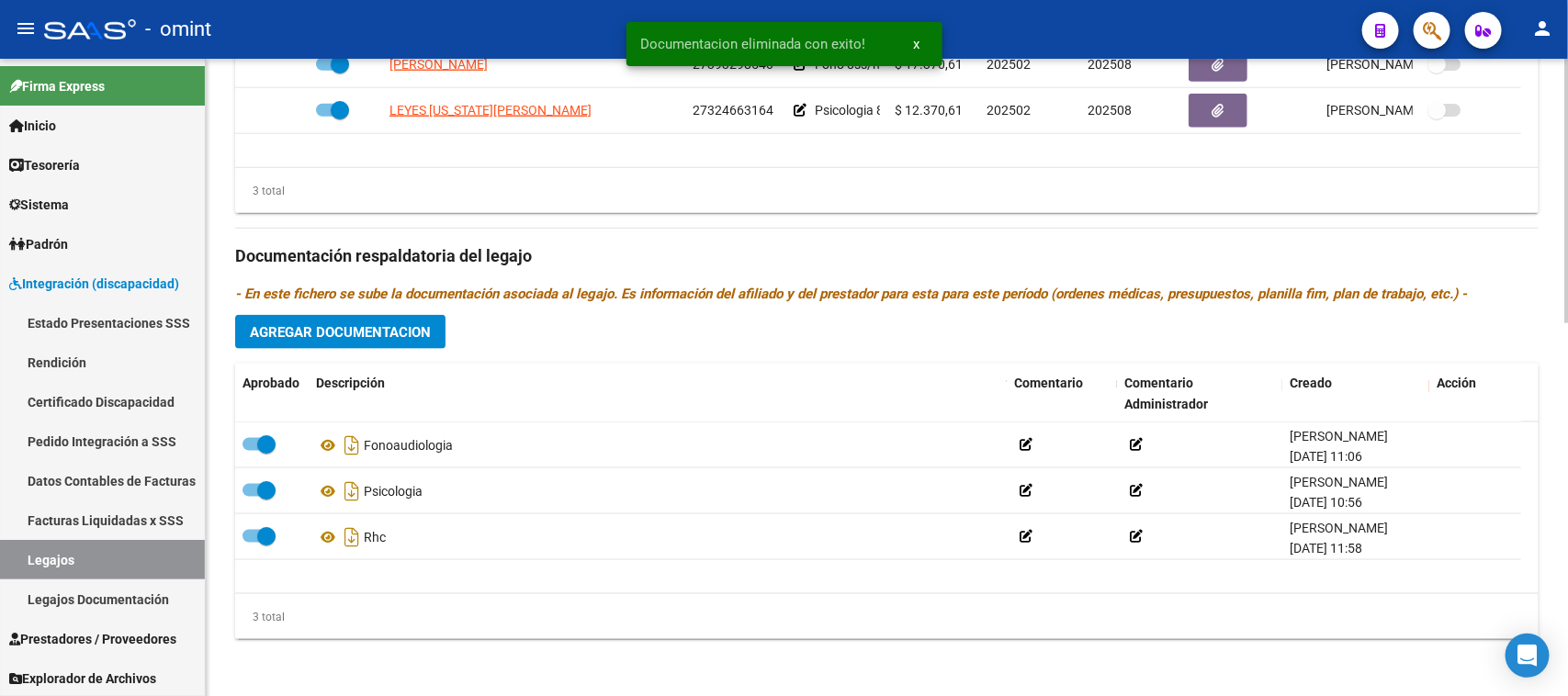
scroll to position [0, 0]
click at [366, 324] on span "Agregar Documentacion" at bounding box center [340, 332] width 181 height 17
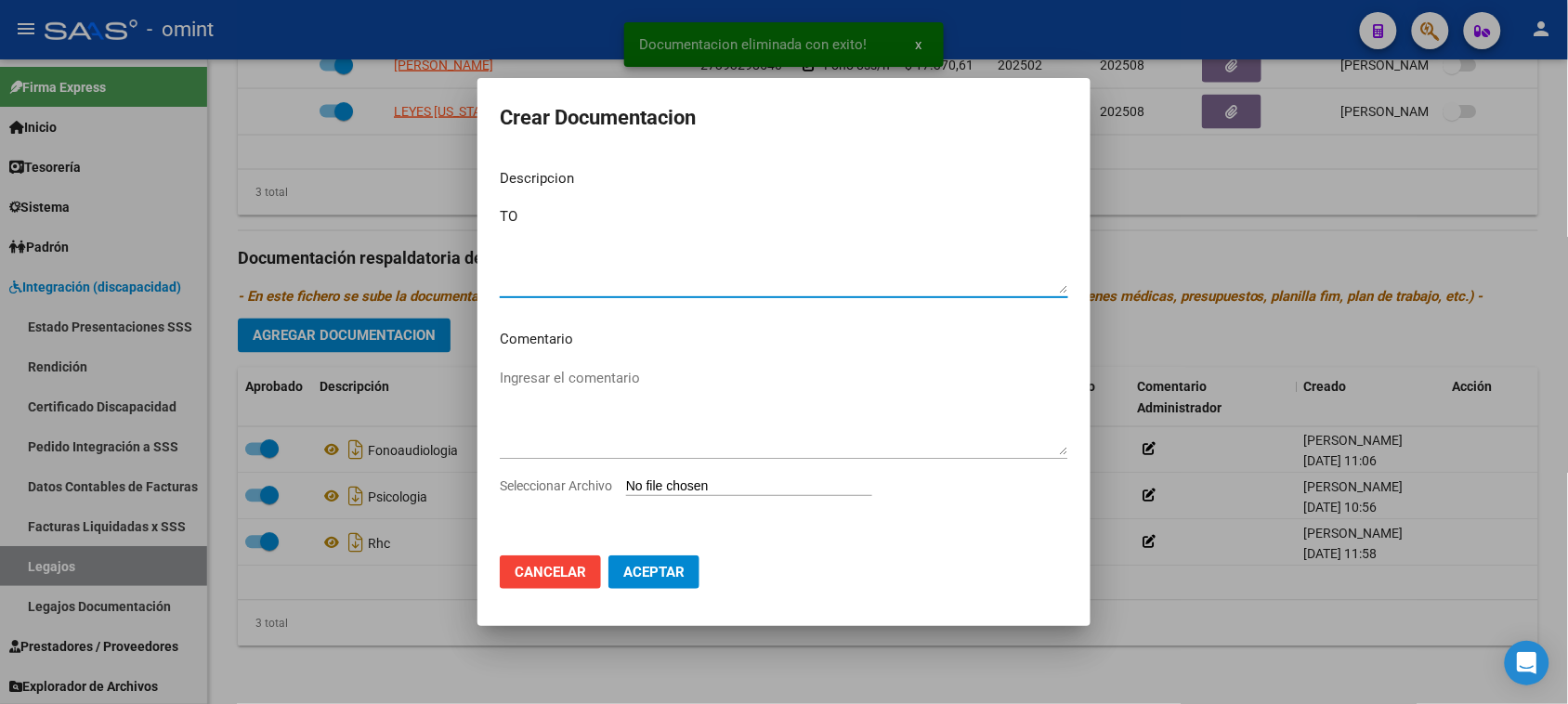
type textarea "TO"
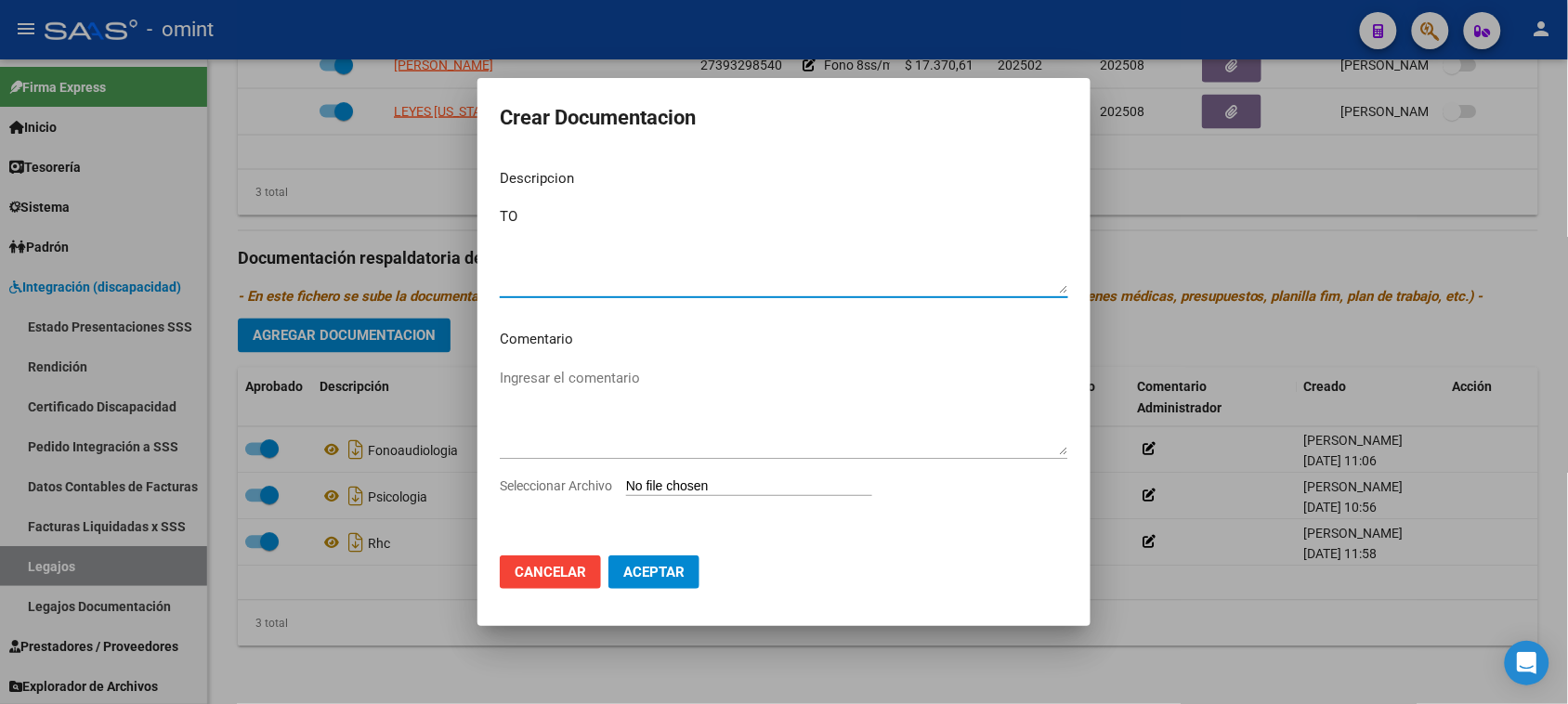
type input "C:\fakepath\TO PRESTACION.pdf"
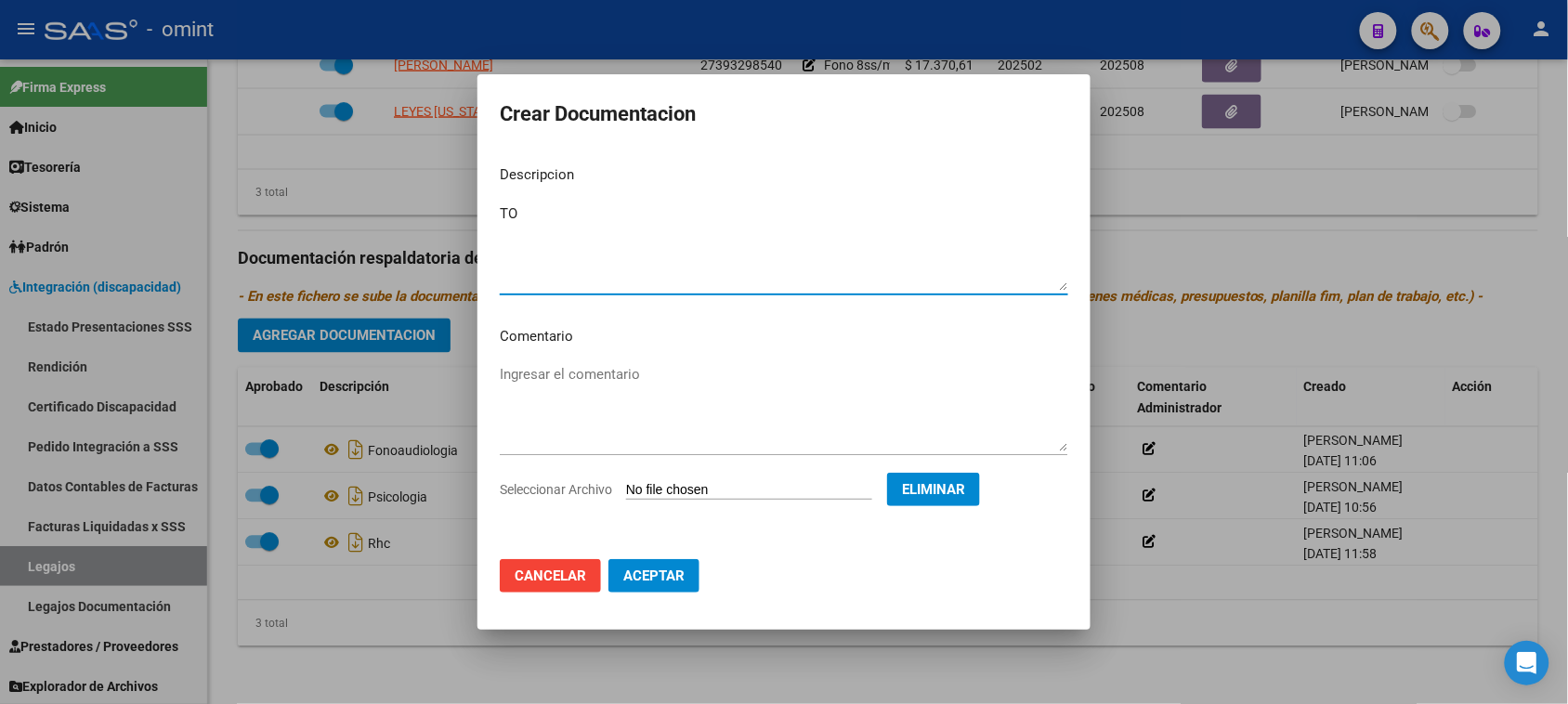
click at [676, 582] on span "Aceptar" at bounding box center [654, 575] width 61 height 17
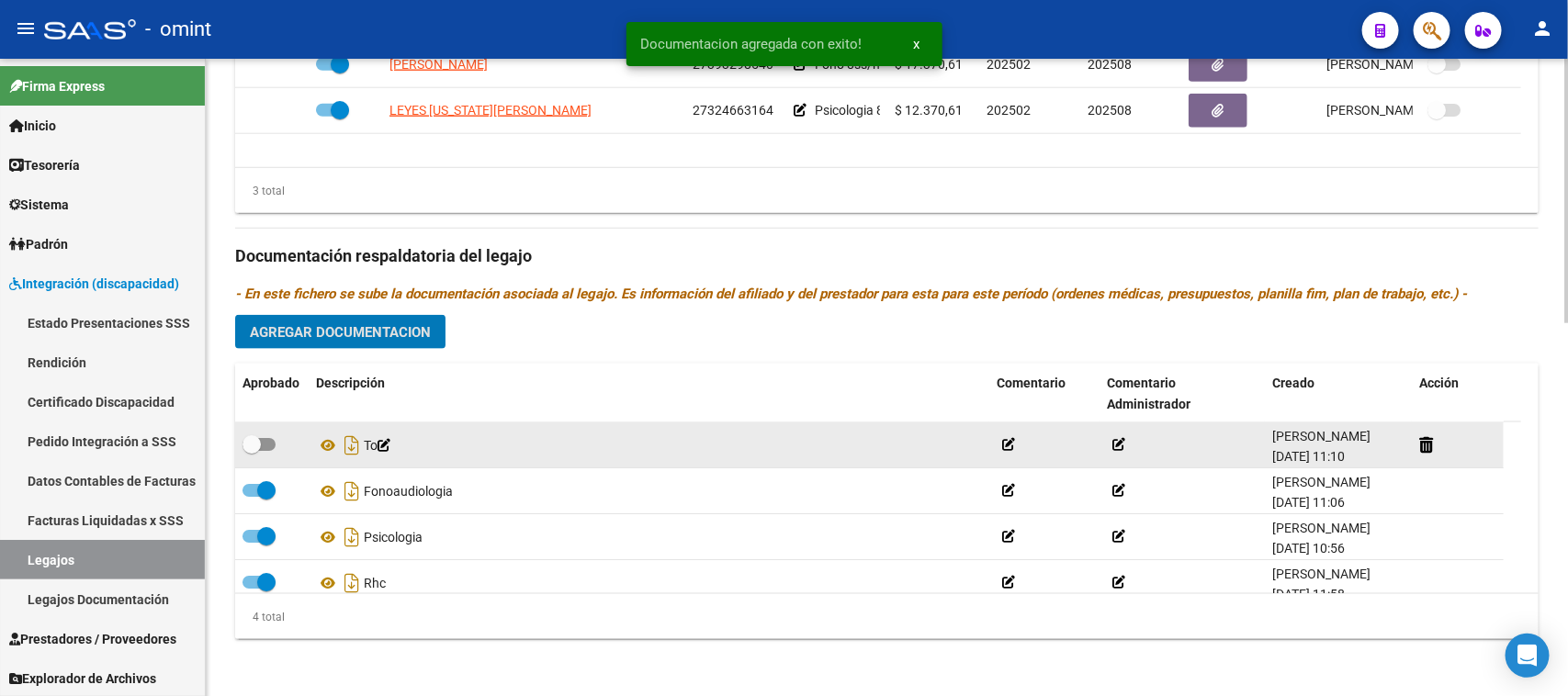
click at [250, 439] on span at bounding box center [251, 444] width 18 height 18
click at [250, 451] on input "checkbox" at bounding box center [250, 451] width 1 height 1
checkbox input "true"
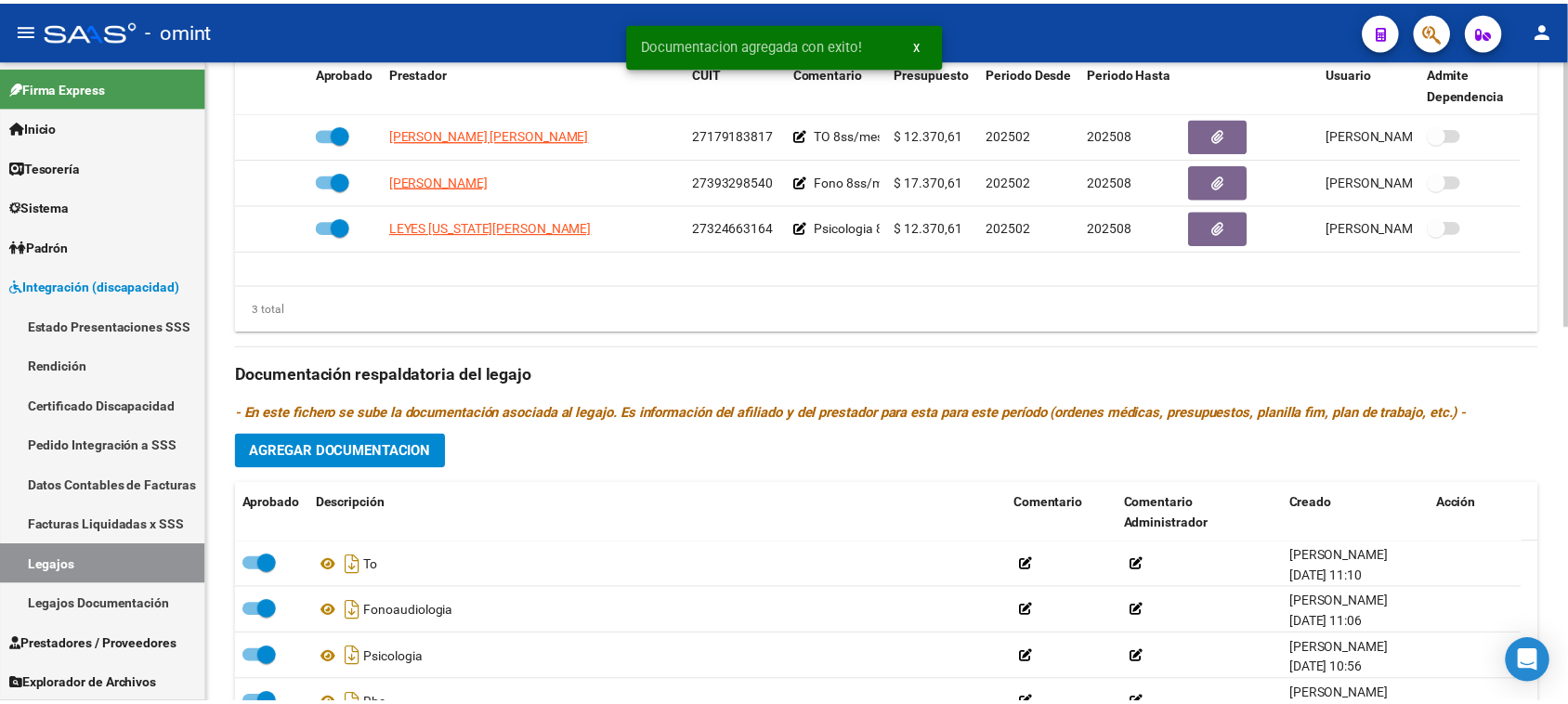
scroll to position [679, 0]
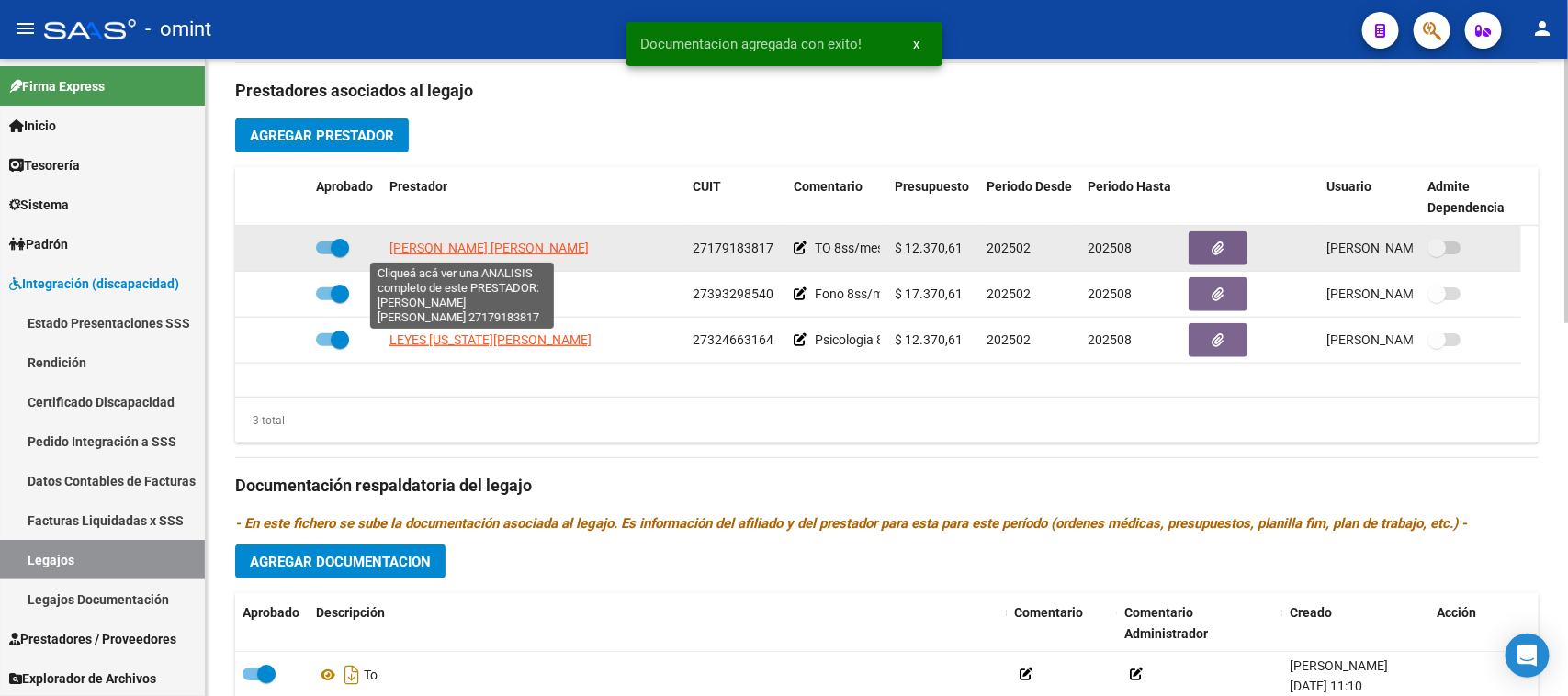
click at [443, 250] on span "FIGUEROA MARIA LAURA" at bounding box center [488, 248] width 199 height 15
type textarea "27179183817"
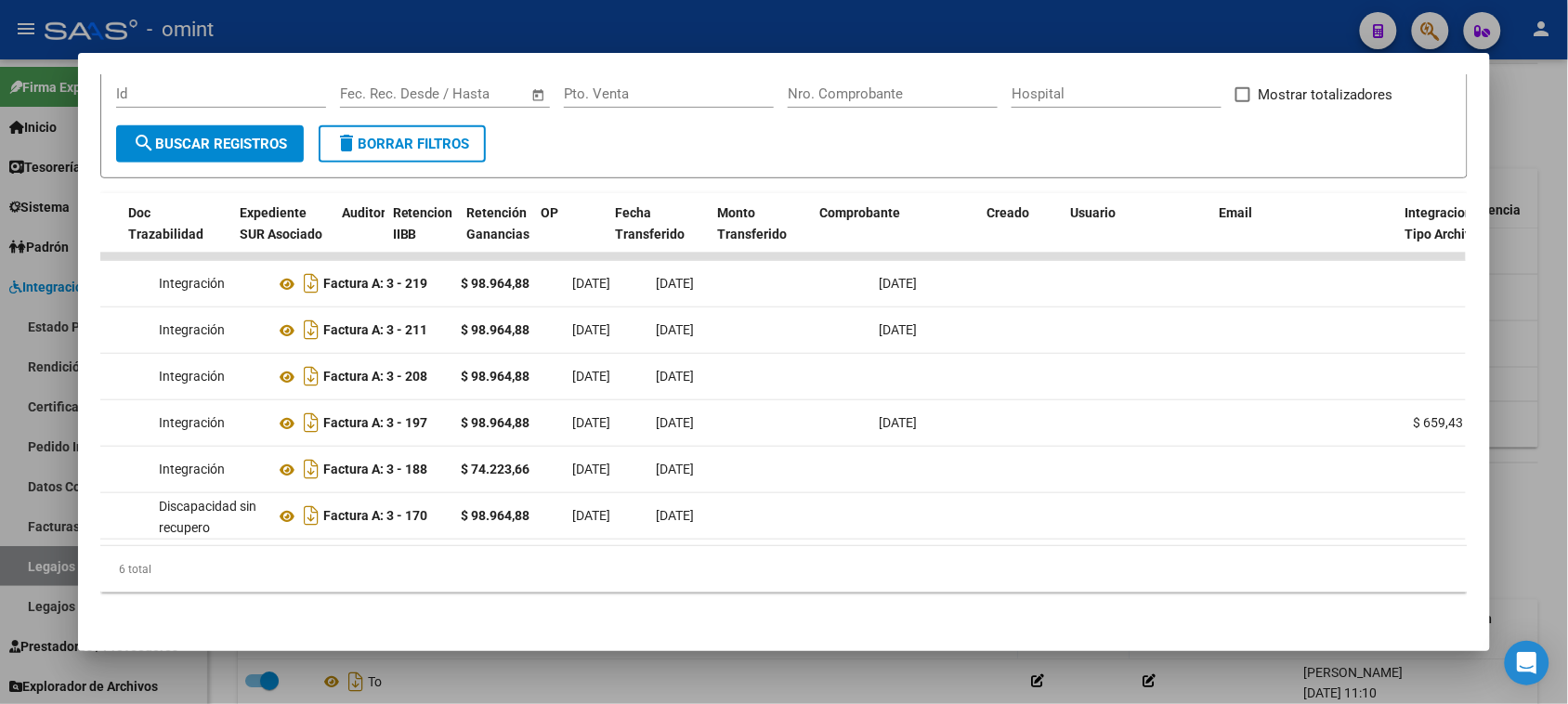
scroll to position [0, 0]
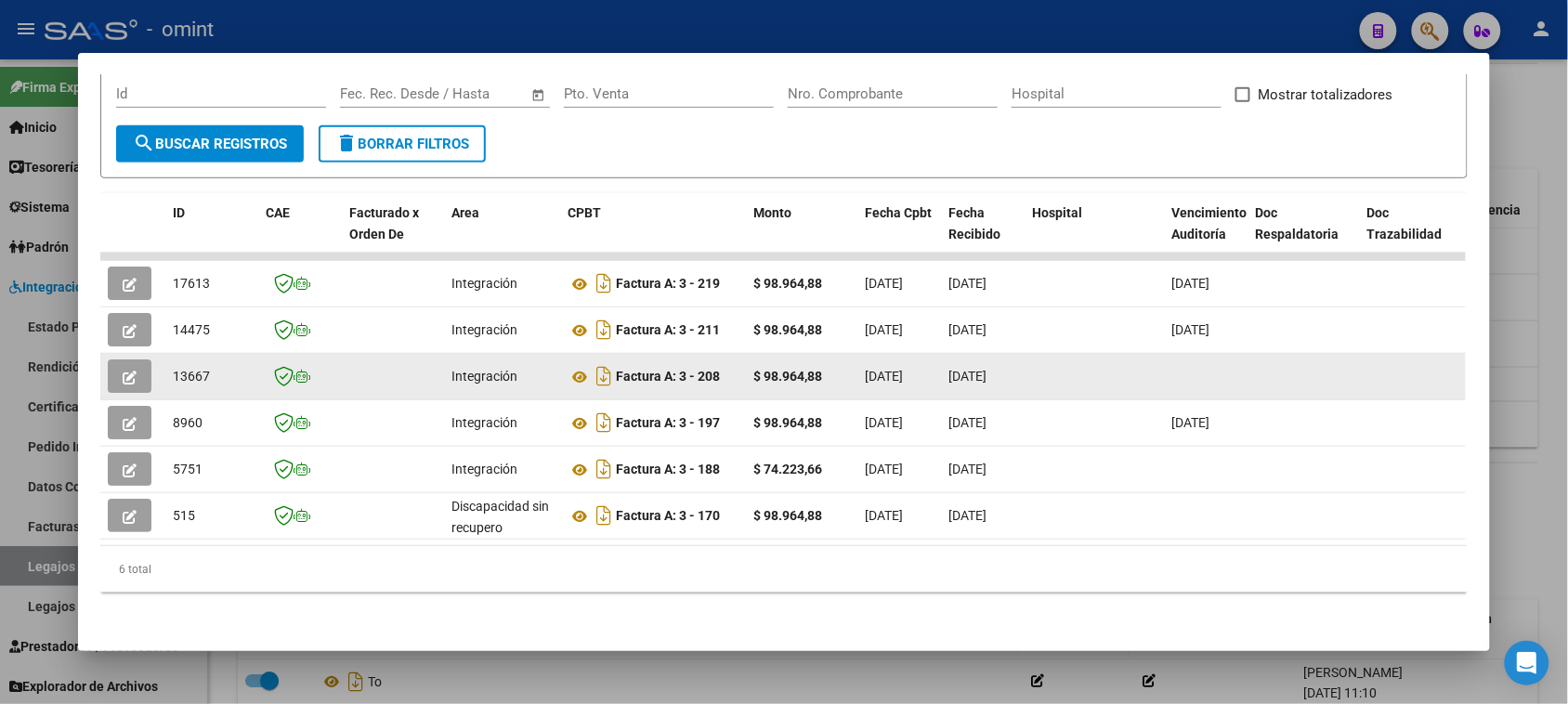
click at [128, 371] on icon "button" at bounding box center [130, 378] width 14 height 14
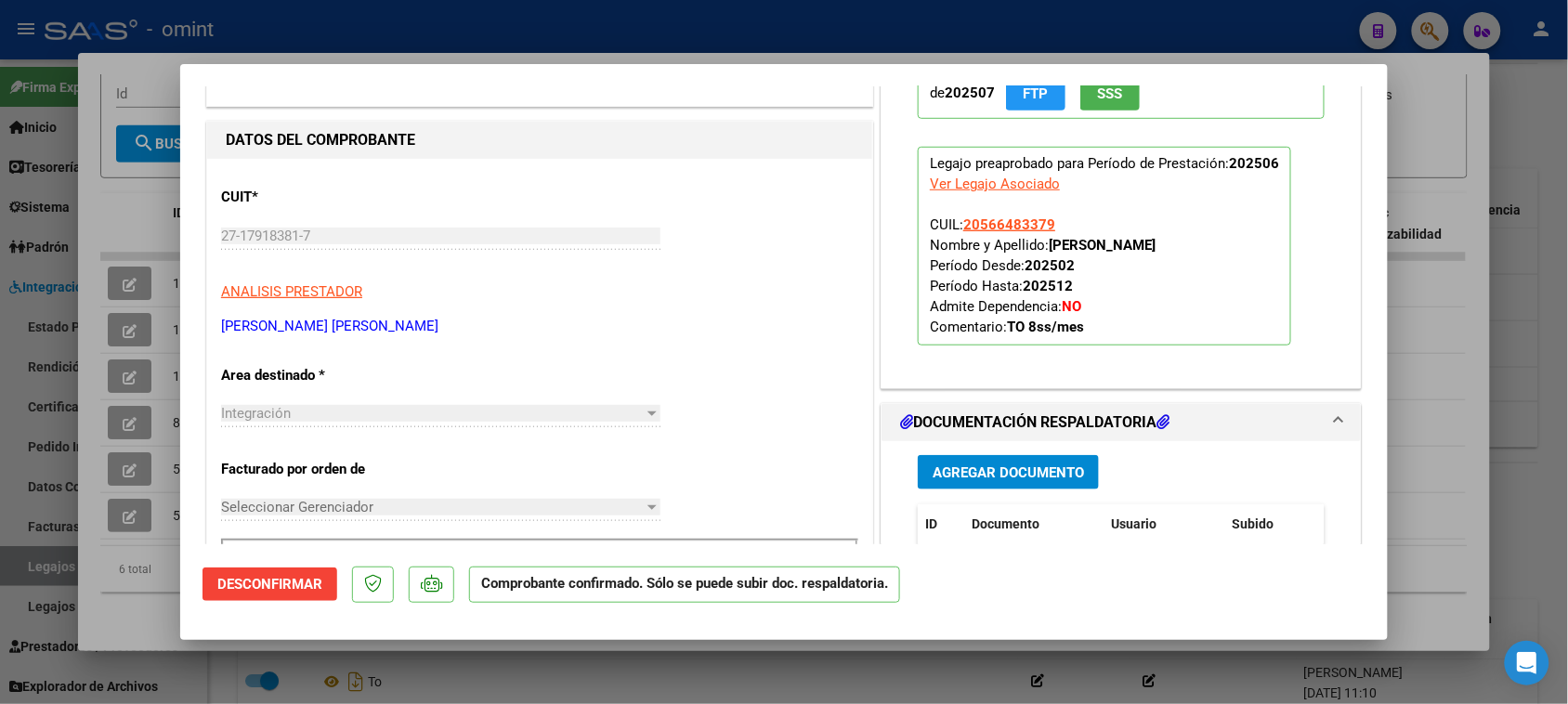
scroll to position [580, 0]
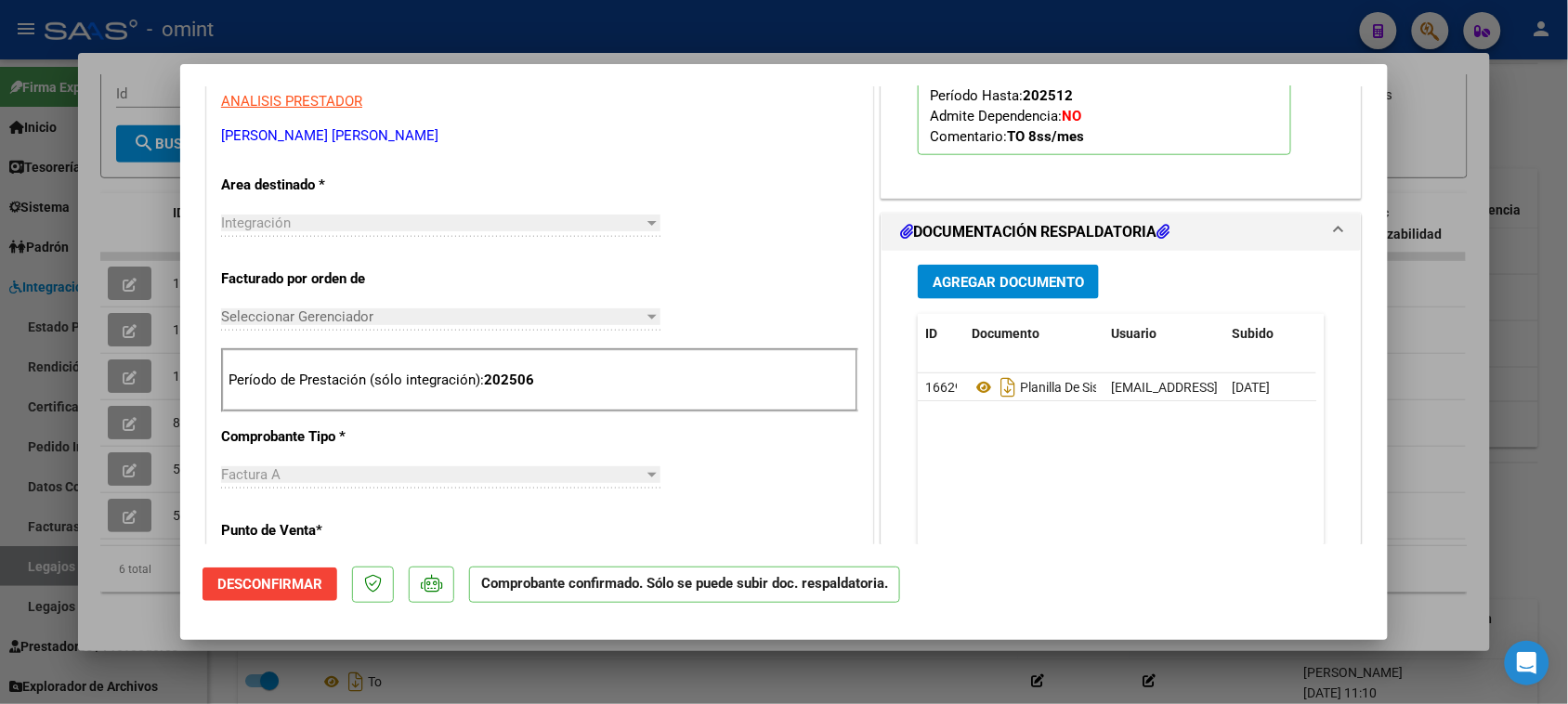
type input "$ 0,00"
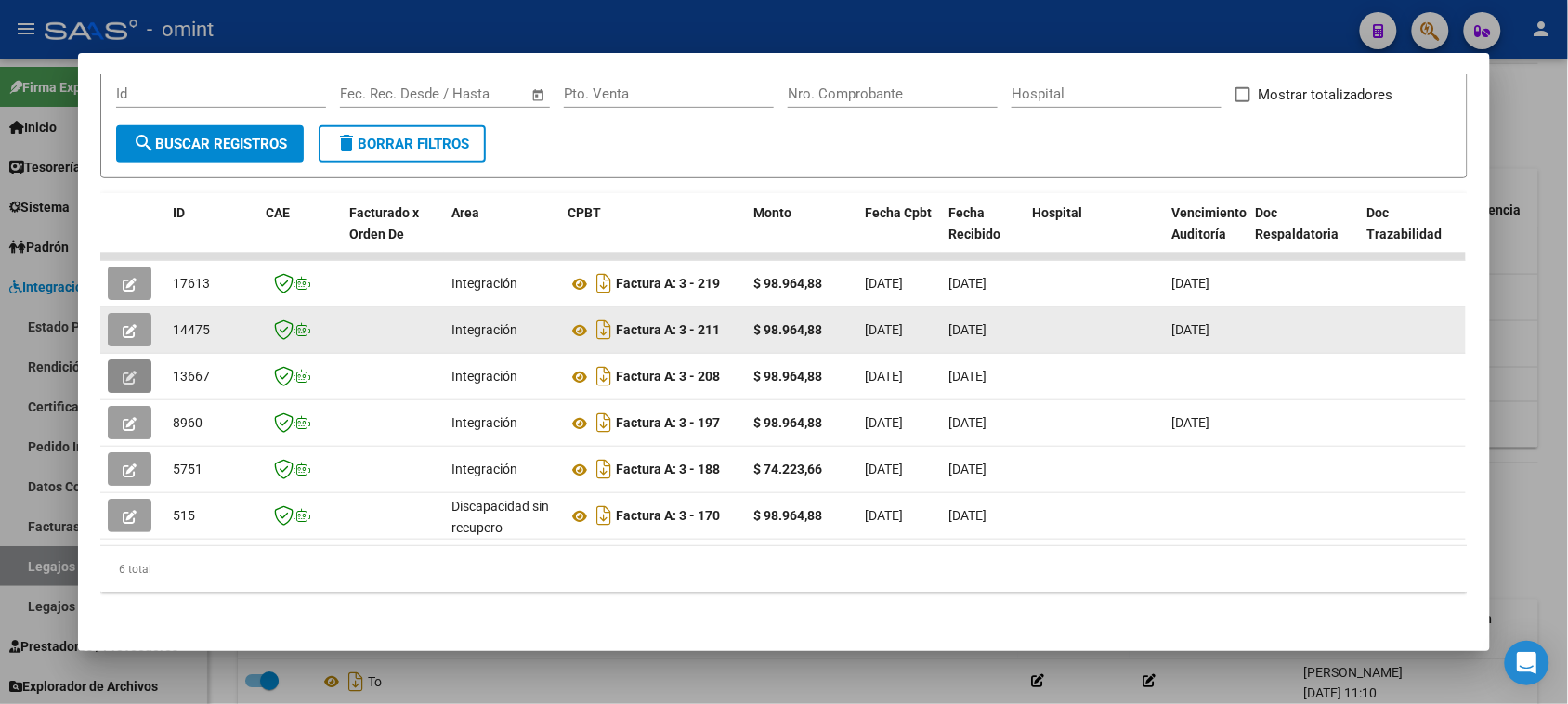
click at [110, 322] on button "button" at bounding box center [130, 330] width 43 height 33
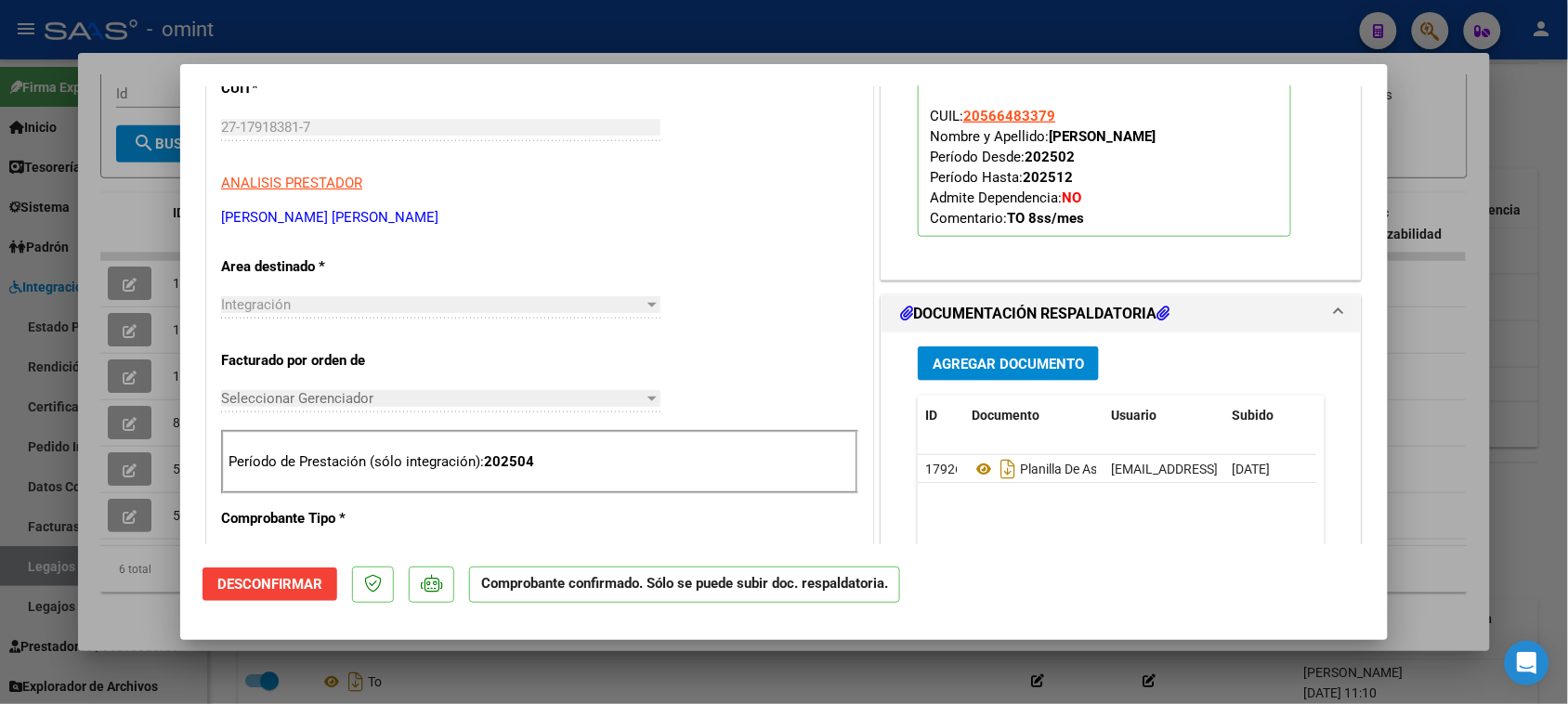
scroll to position [697, 0]
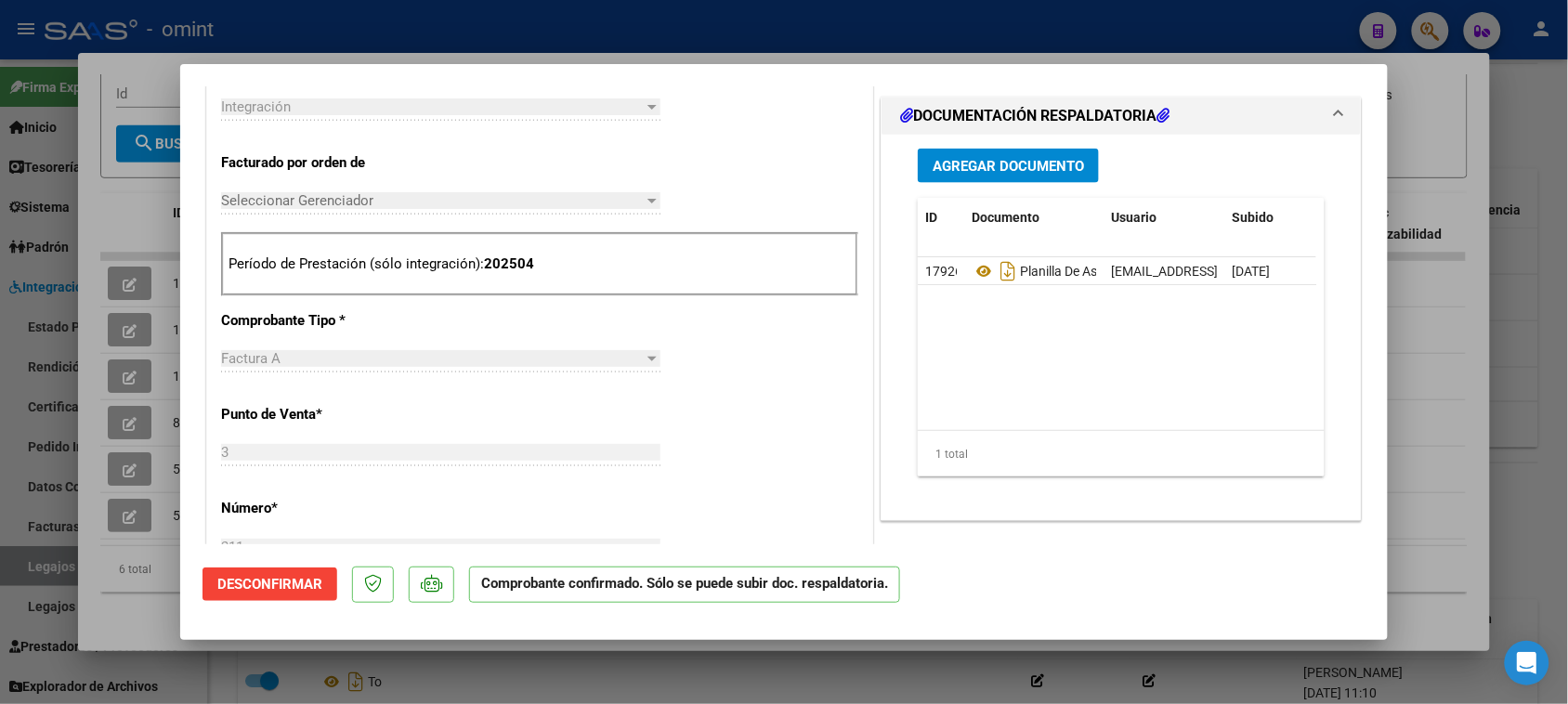
type input "$ 0,00"
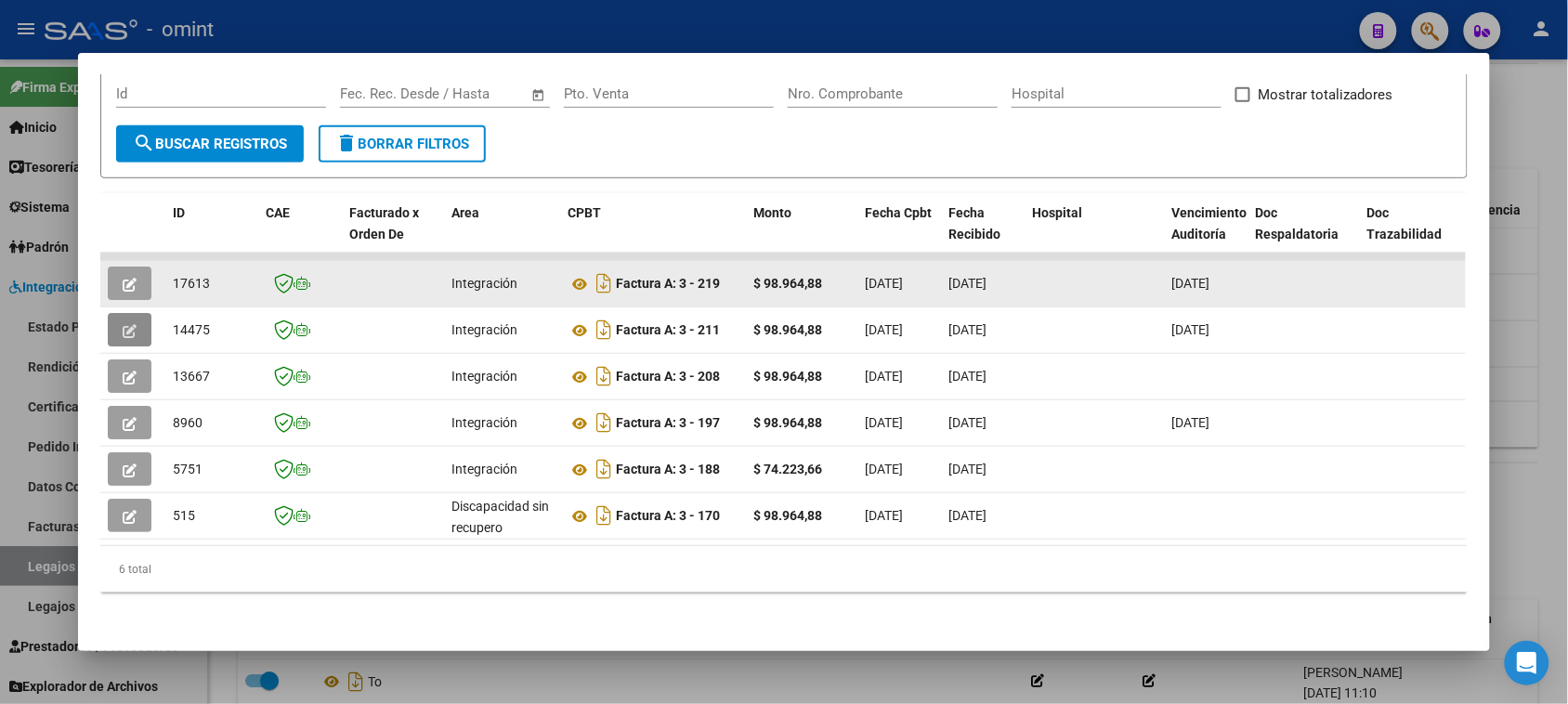
click at [135, 267] on button "button" at bounding box center [130, 284] width 43 height 33
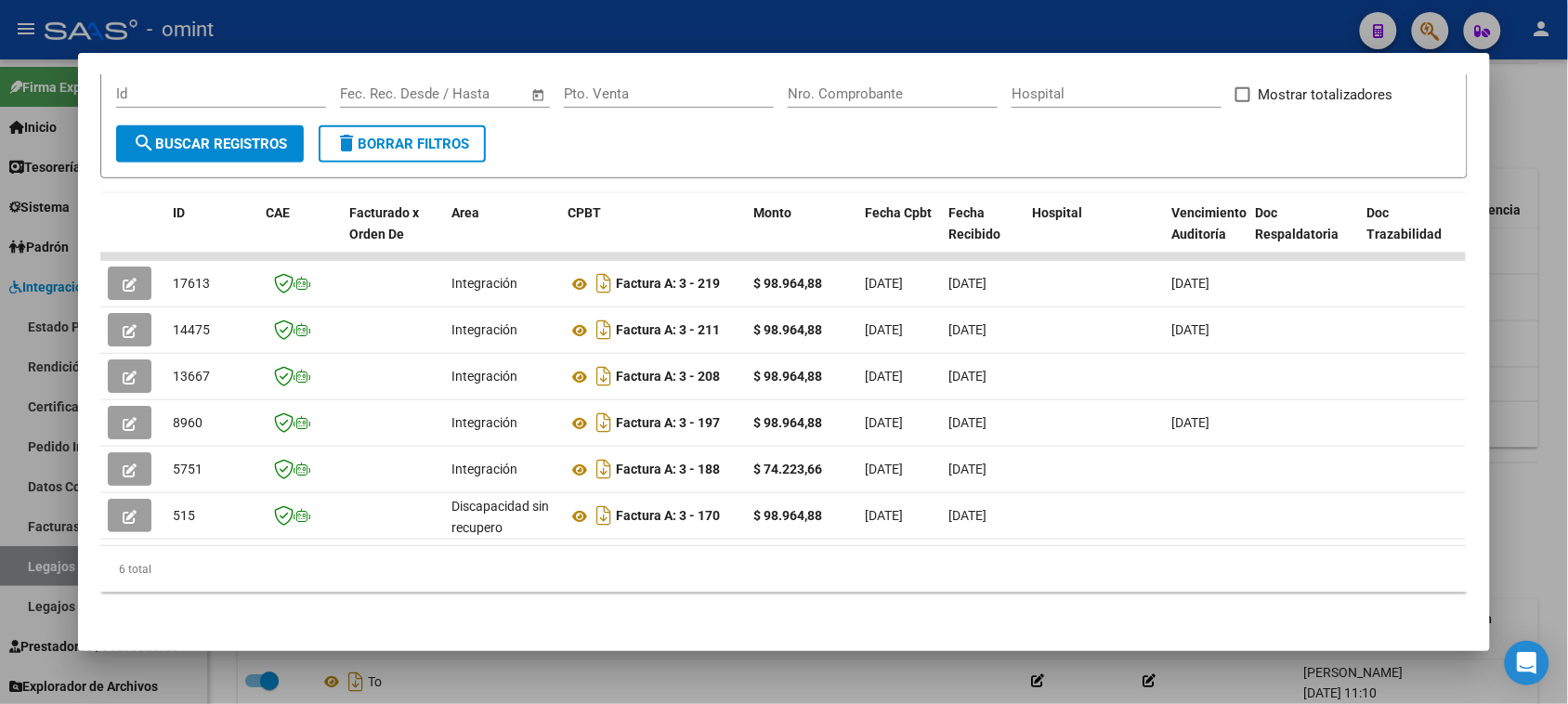
click at [85, 403] on mat-dialog-content "Análisis Prestador - CUIT: 27179183817 cloud_download Exportar CSV ABM ARCA Imp…" at bounding box center [783, 352] width 1411 height 554
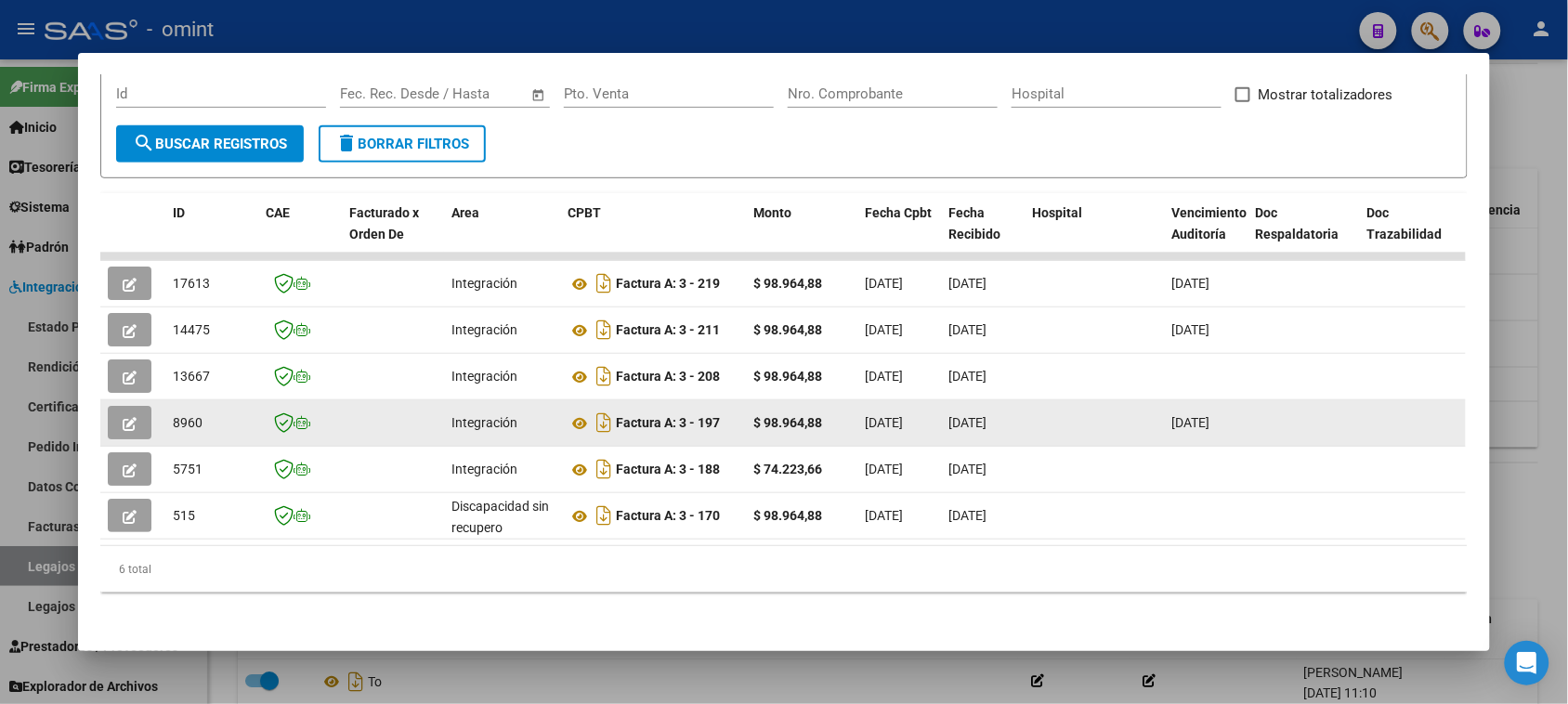
click at [123, 417] on icon "button" at bounding box center [130, 424] width 14 height 14
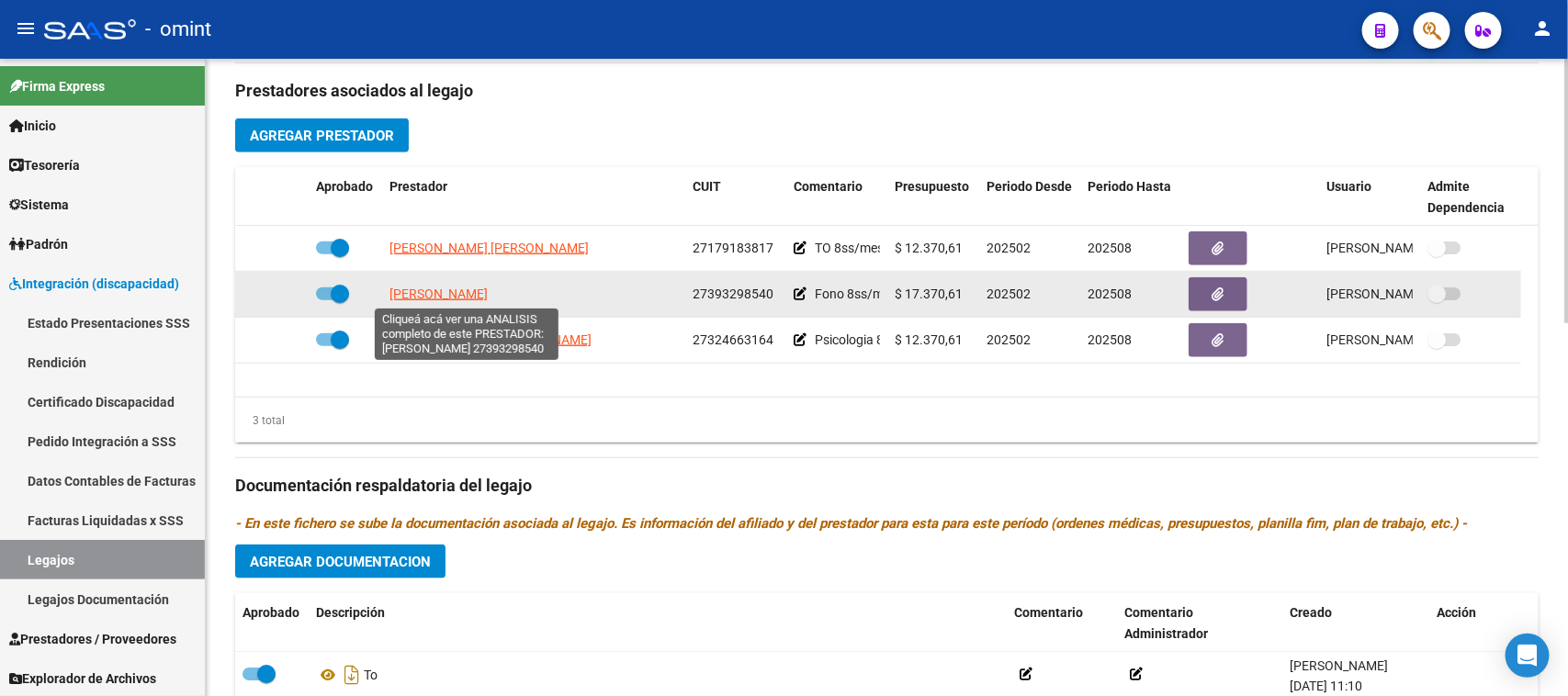
click at [429, 290] on span "BENITEZ SOLANGE MARIA" at bounding box center [438, 293] width 98 height 15
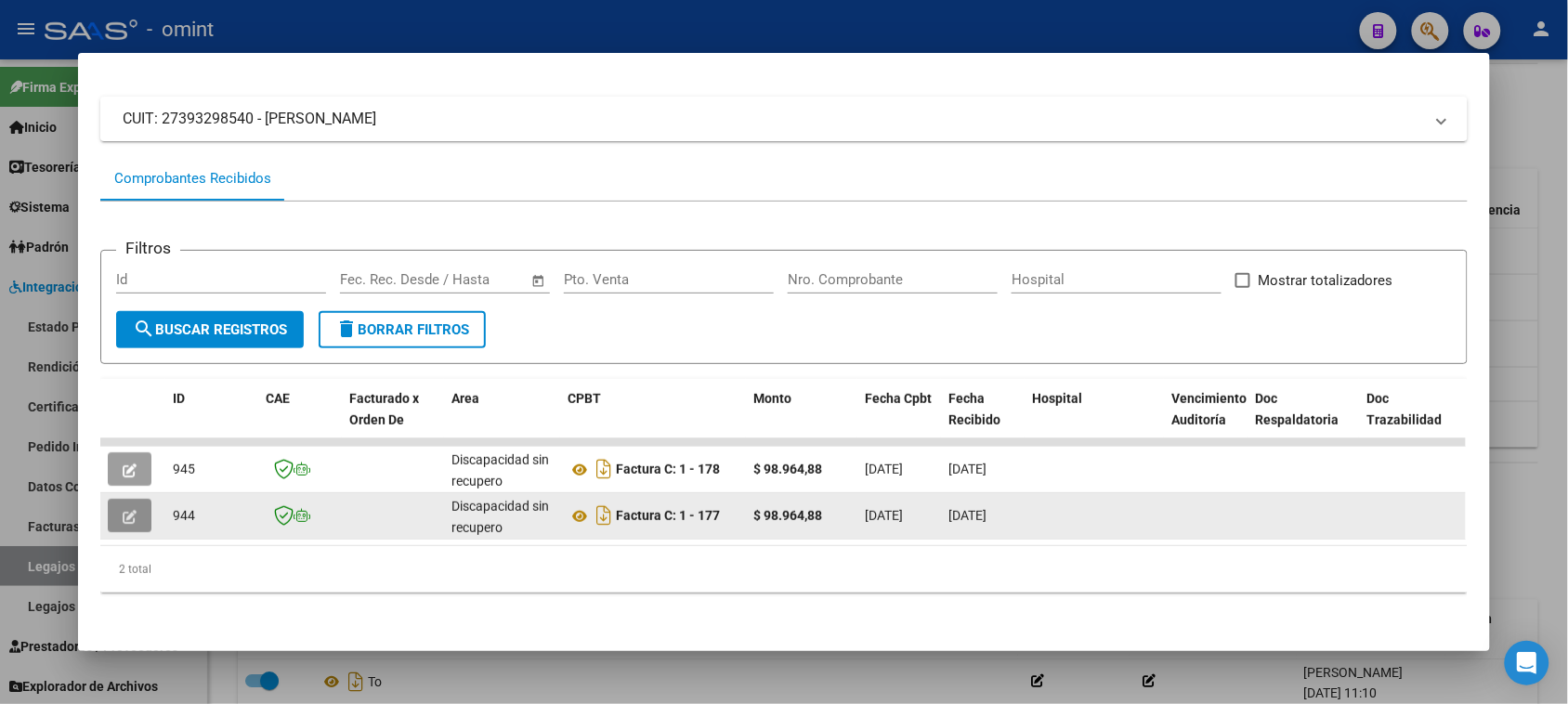
click at [112, 499] on button "button" at bounding box center [130, 515] width 43 height 33
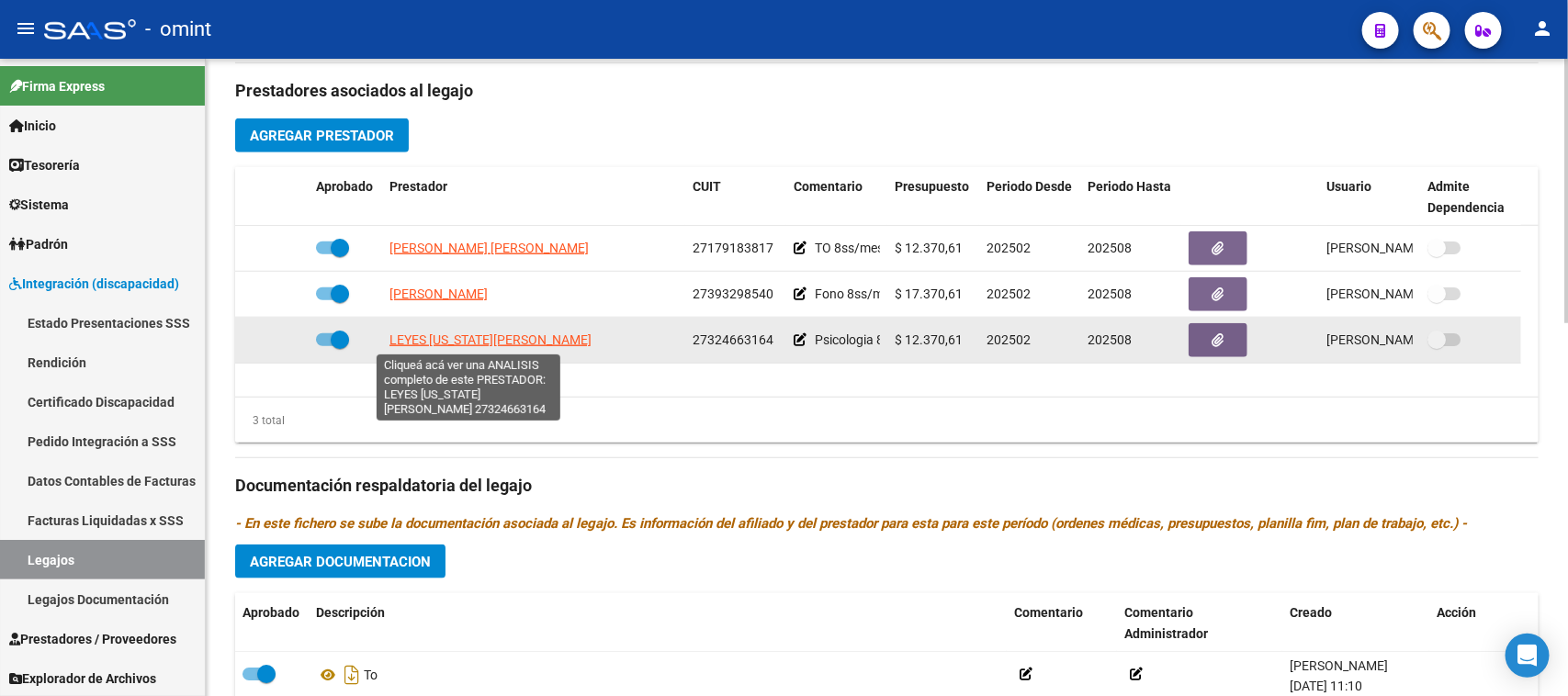
click at [516, 340] on span "LEYES VIRGINIA VERONICA" at bounding box center [490, 339] width 202 height 15
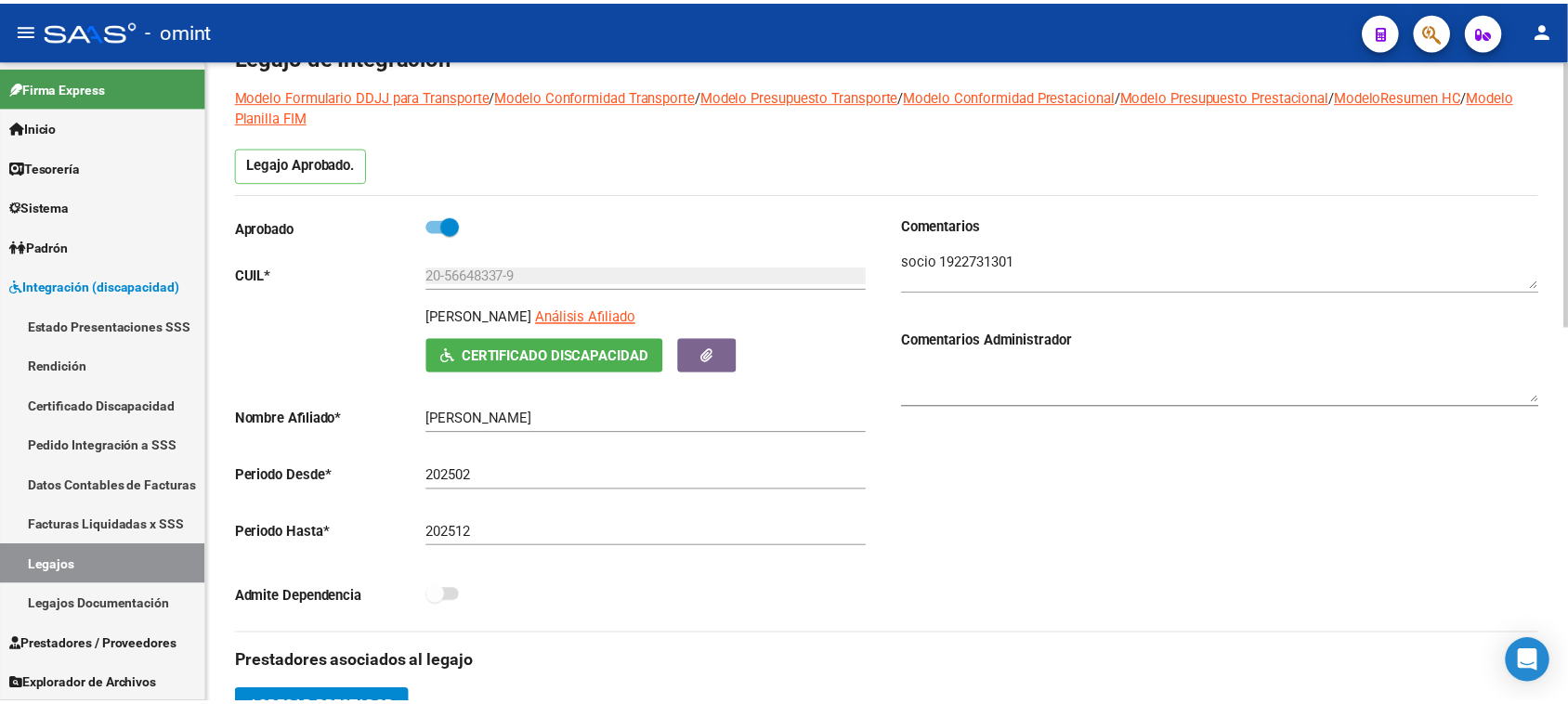
scroll to position [98, 0]
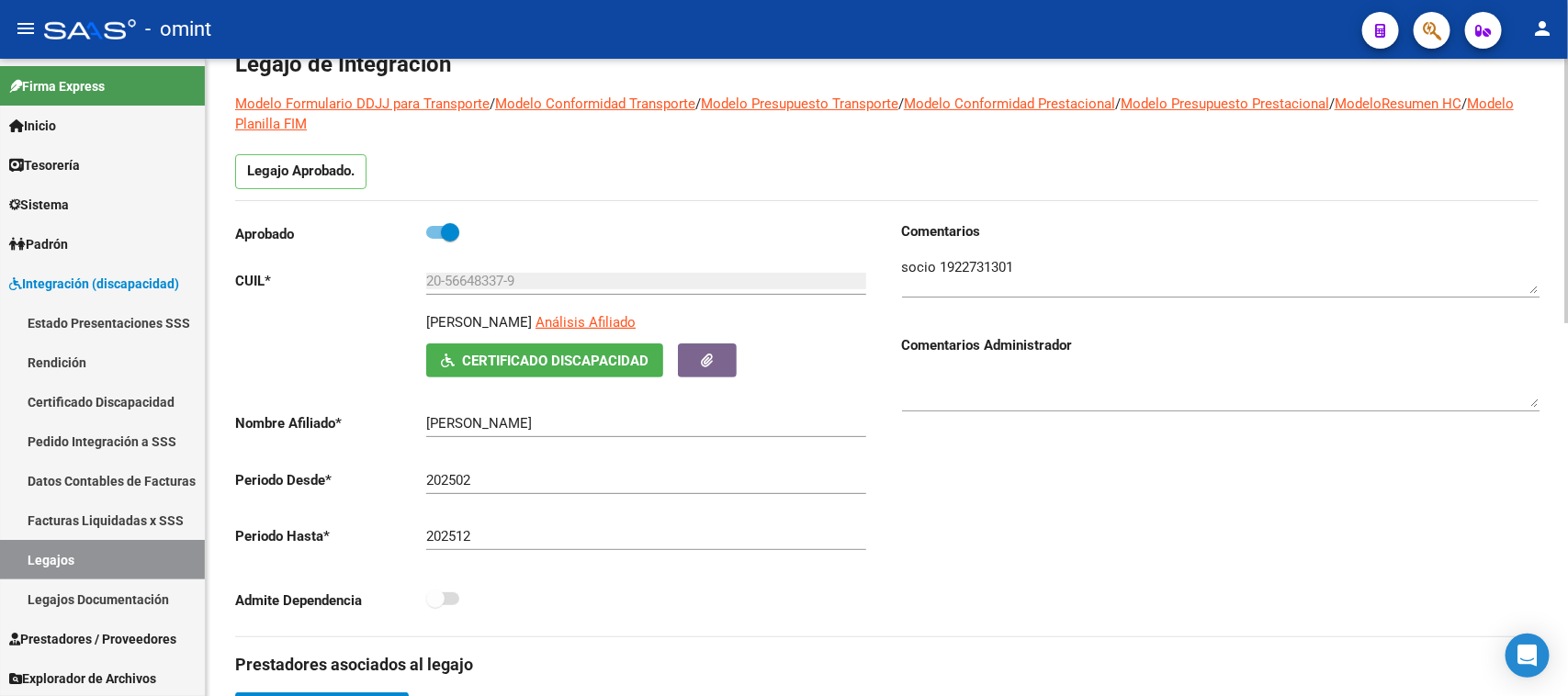
click at [696, 323] on div "LOPEZ RODRIGUEZ MATEO Análisis Afiliado" at bounding box center [649, 328] width 446 height 31
click at [636, 323] on span "Análisis Afiliado" at bounding box center [585, 322] width 100 height 17
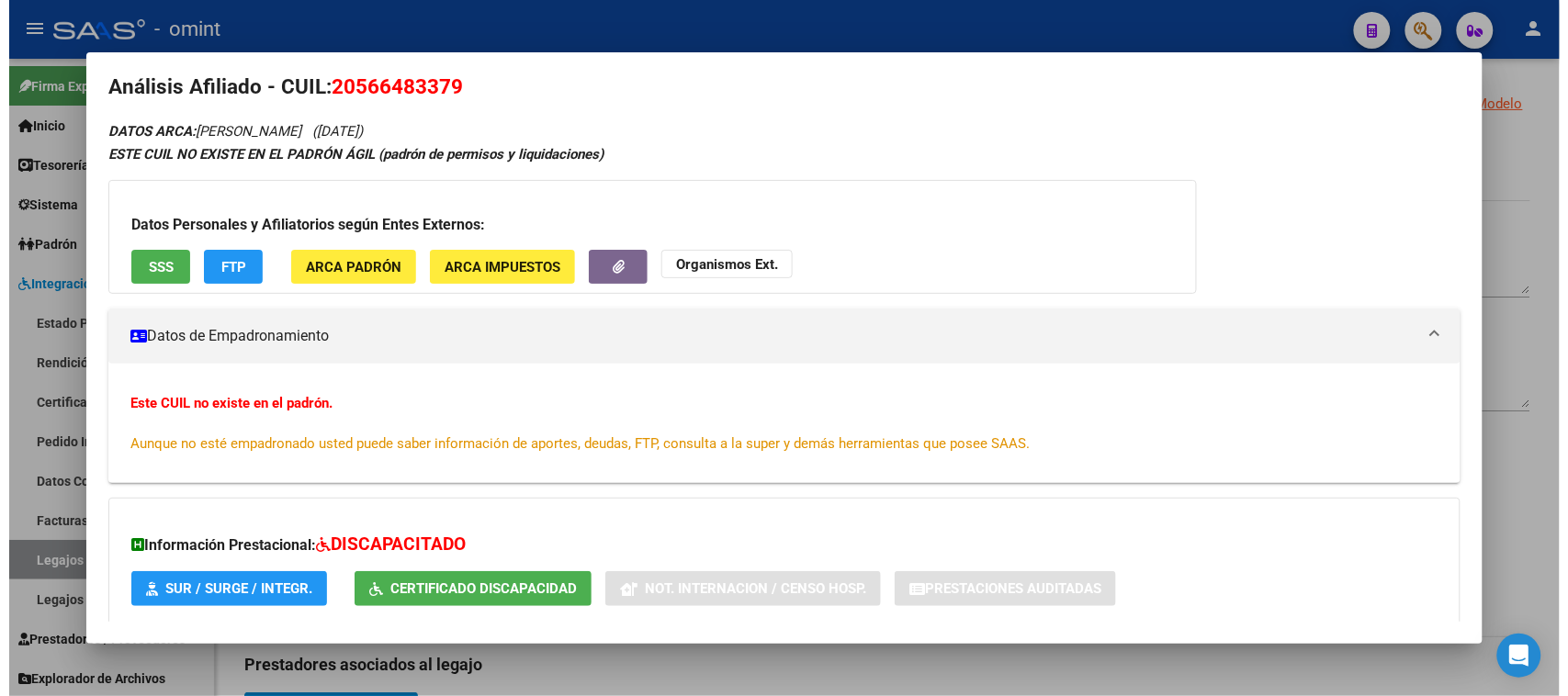
scroll to position [0, 0]
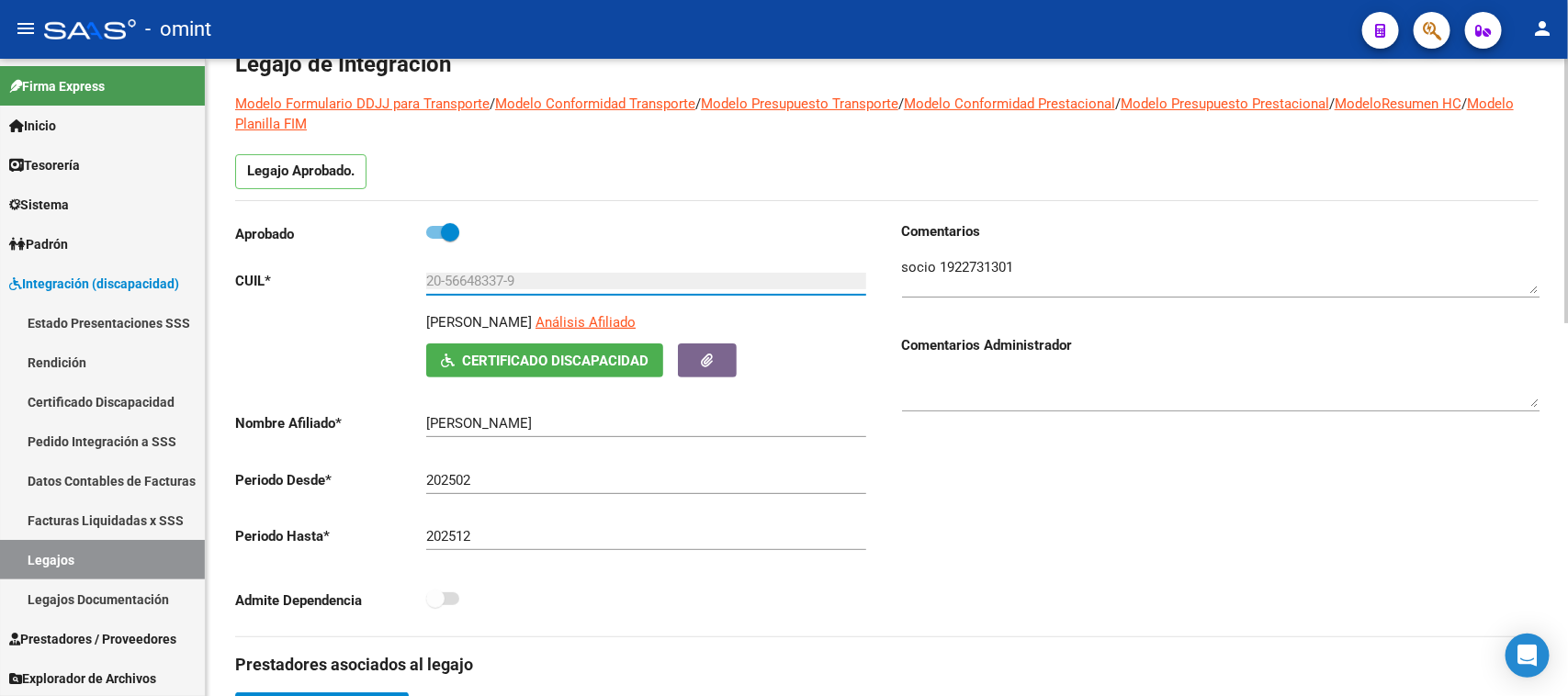
drag, startPoint x: 561, startPoint y: 286, endPoint x: 356, endPoint y: 287, distance: 205.0
click at [356, 287] on app-form-text-field "CUIL * 20-56648337-9 Ingresar CUIL" at bounding box center [550, 281] width 631 height 17
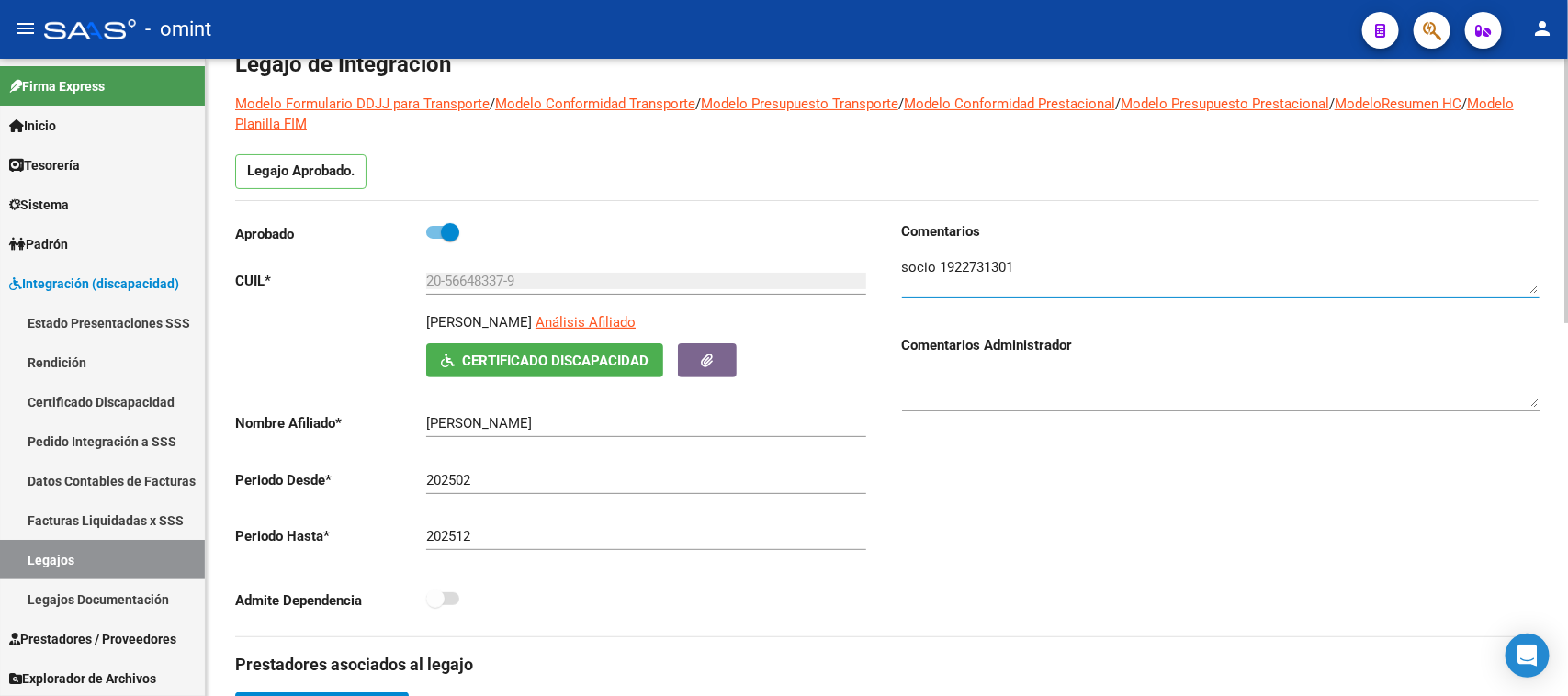
click at [997, 272] on textarea at bounding box center [1220, 276] width 638 height 37
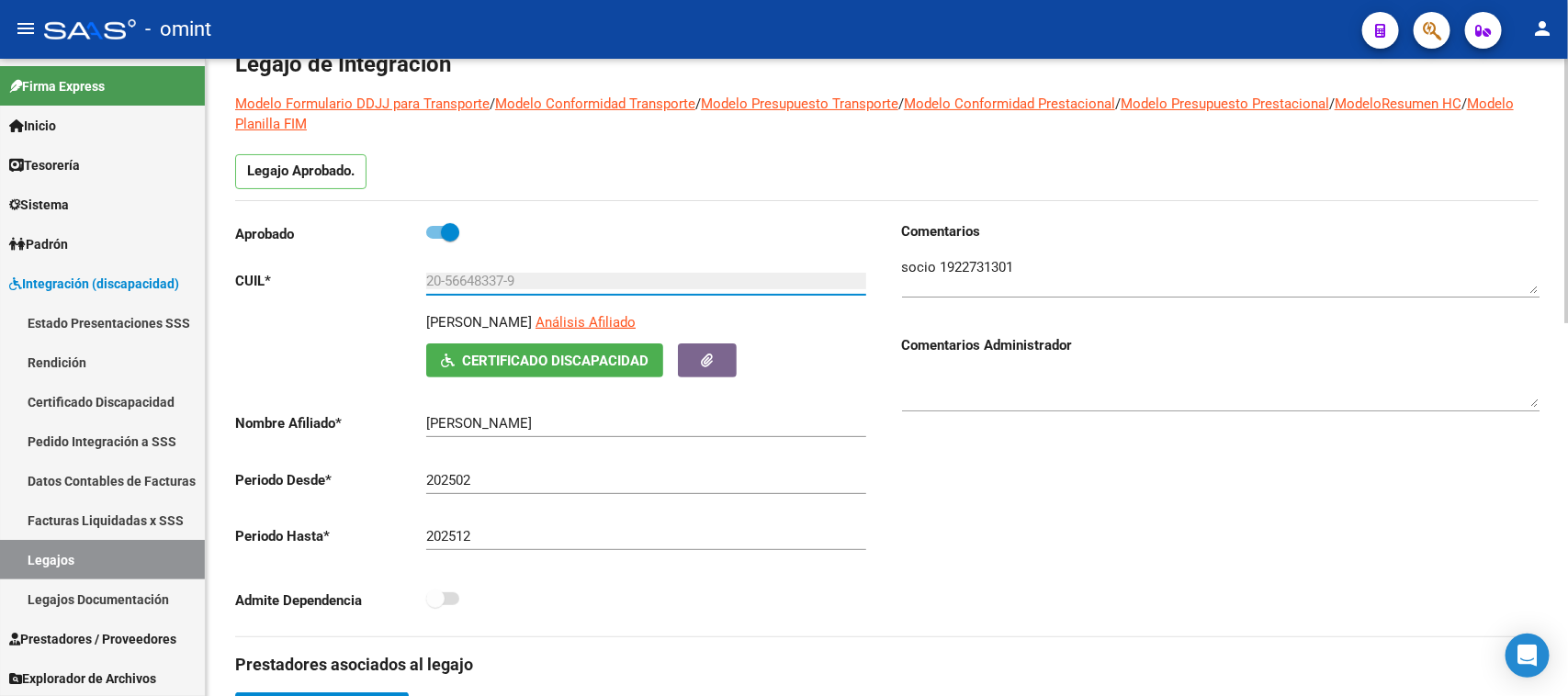
drag, startPoint x: 581, startPoint y: 273, endPoint x: 377, endPoint y: 274, distance: 204.0
click at [377, 274] on app-form-text-field "CUIL * 20-56648337-9 Ingresar CUIL" at bounding box center [550, 281] width 631 height 17
drag, startPoint x: 427, startPoint y: 324, endPoint x: 572, endPoint y: 322, distance: 145.0
click at [593, 323] on div "LOPEZ RODRIGUEZ MATEO Análisis Afiliado" at bounding box center [649, 328] width 446 height 31
copy p "LOPEZ RODRIGUEZ MATEO"
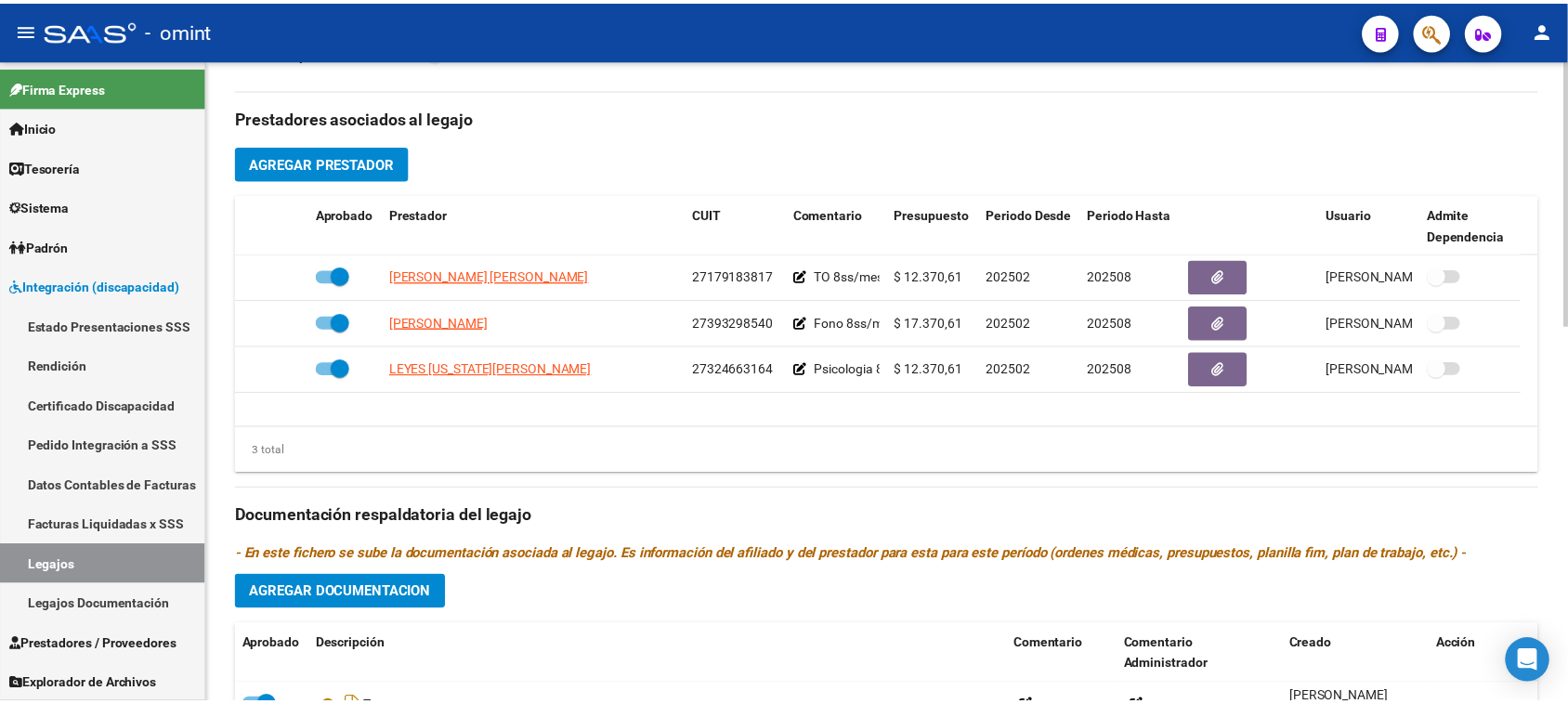
scroll to position [563, 0]
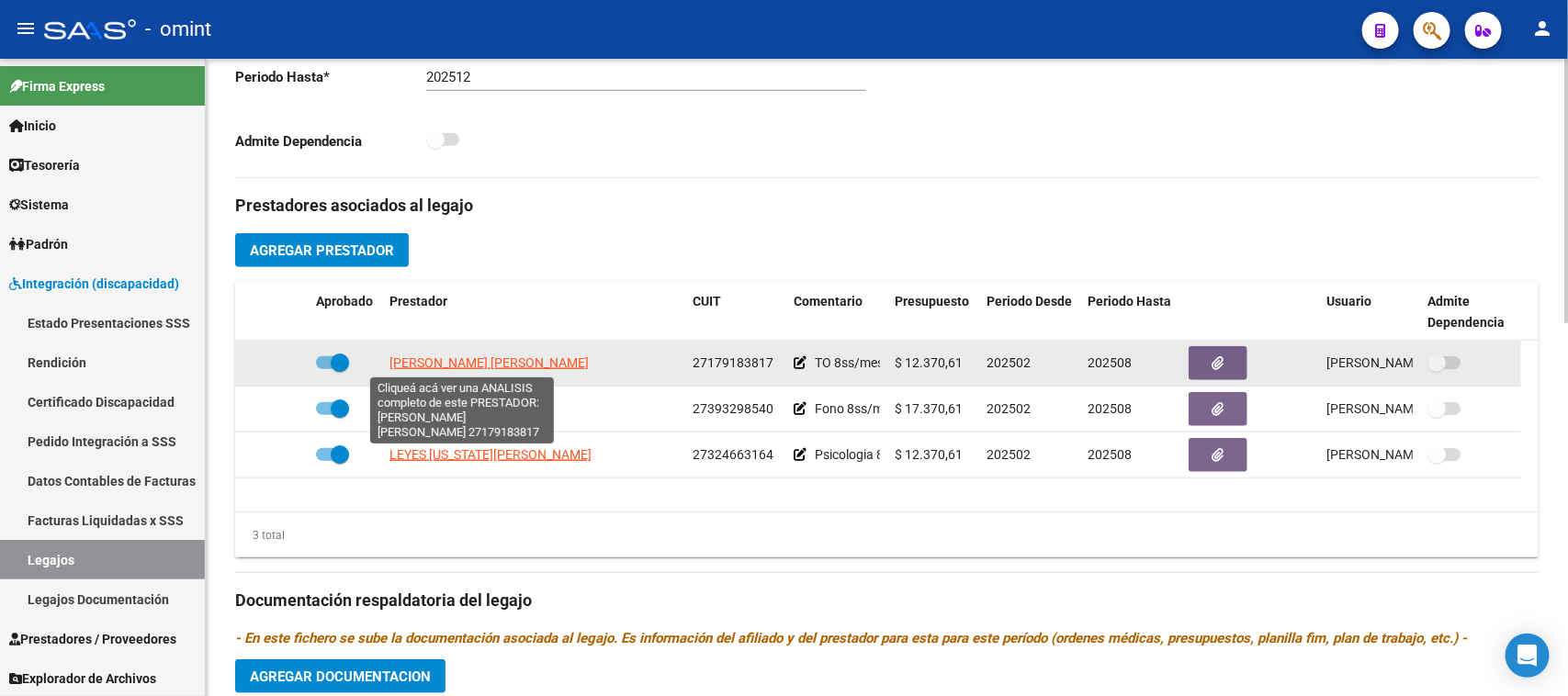
click at [481, 355] on span "FIGUEROA MARIA LAURA" at bounding box center [488, 362] width 199 height 15
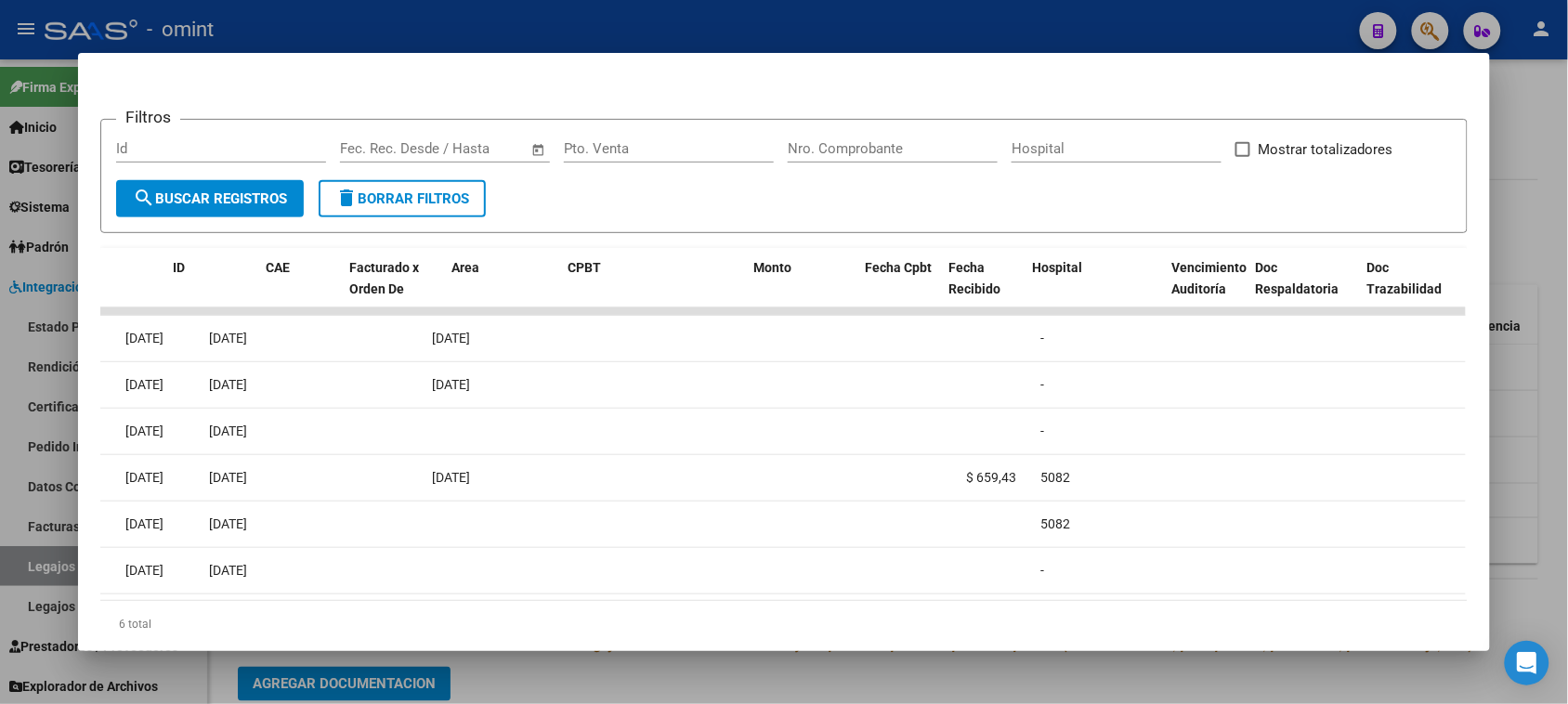
scroll to position [0, 0]
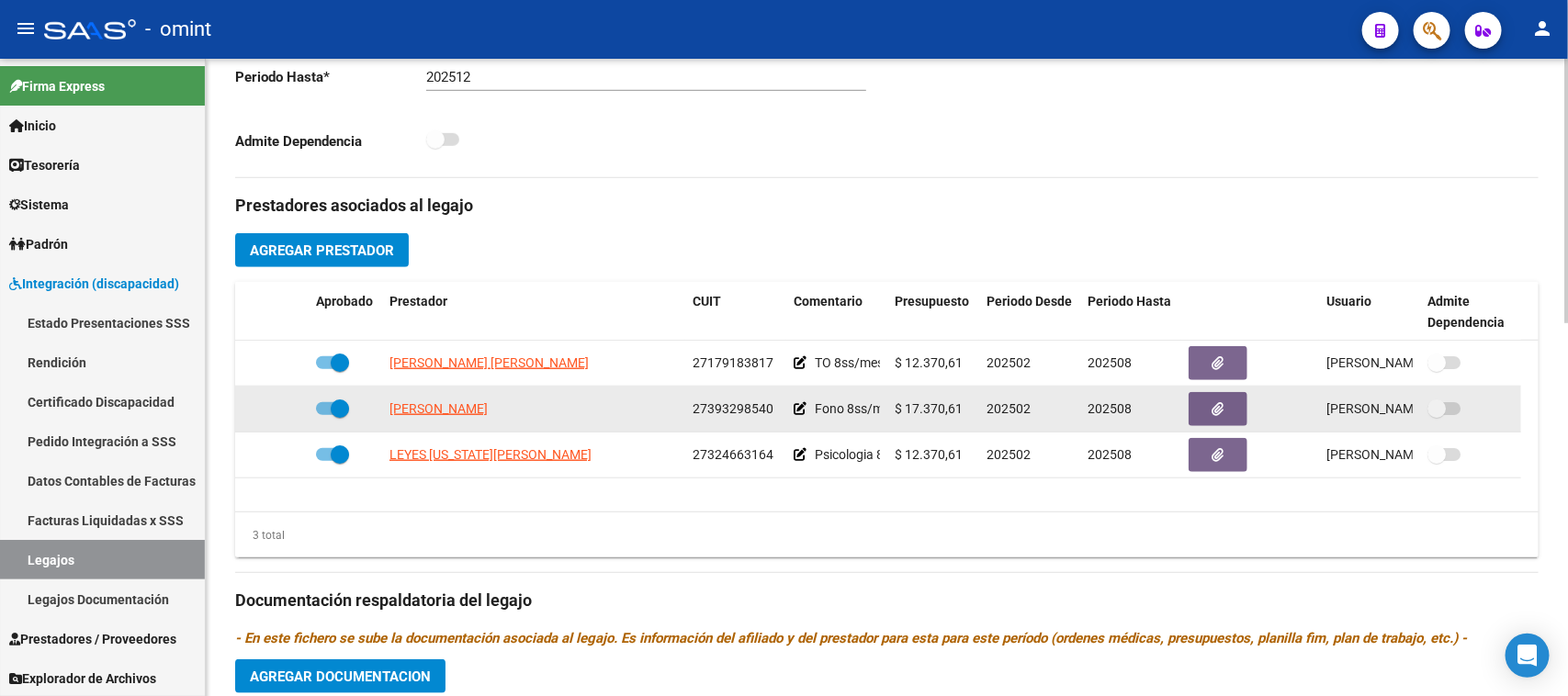
drag, startPoint x: 432, startPoint y: 430, endPoint x: 772, endPoint y: 417, distance: 340.2
click at [772, 417] on div "BENITEZ SOLANGE MARIA 27393298540 Fono 8ss/mes $ 17.370,61 202502 202508 Pamela…" at bounding box center [878, 409] width 1286 height 46
copy div "BENITEZ SOLANGE MARIA 27393298540"
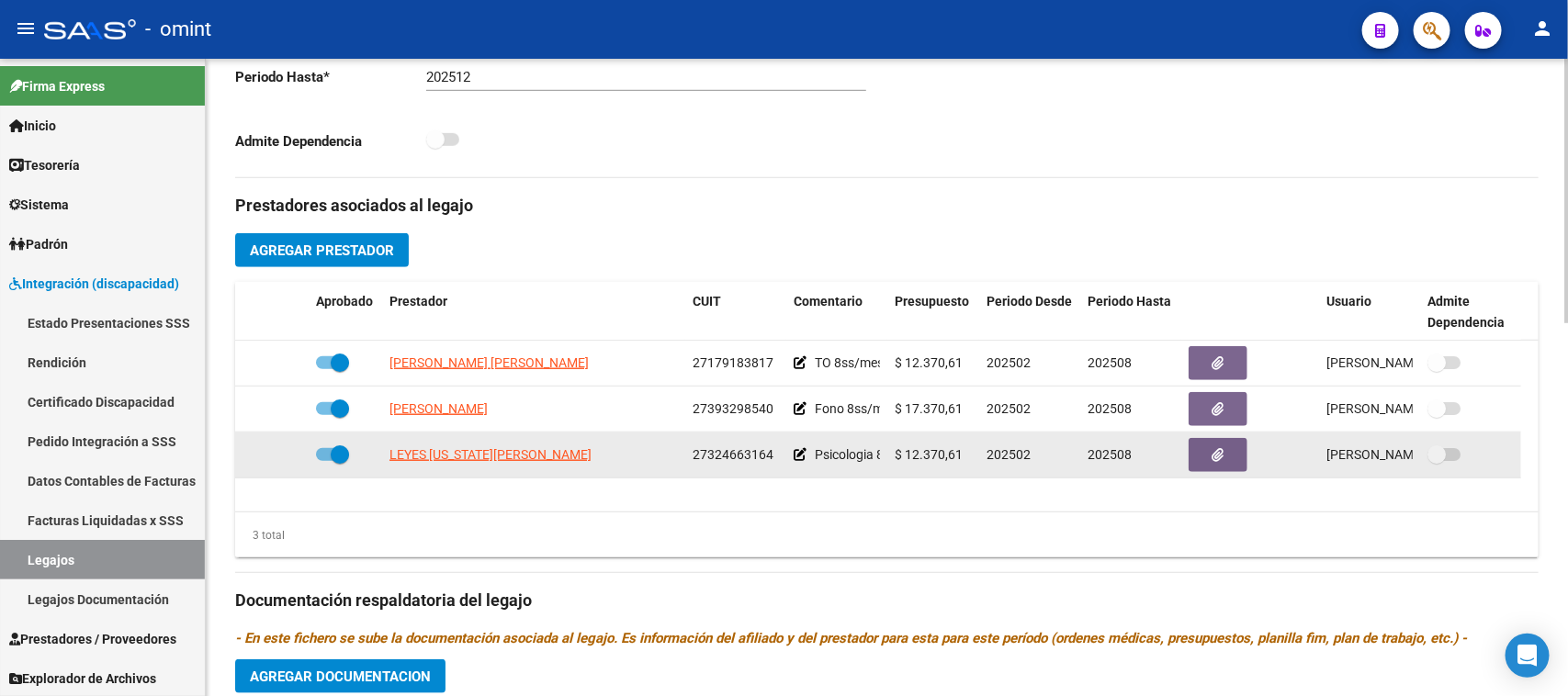
drag, startPoint x: 388, startPoint y: 467, endPoint x: 828, endPoint y: 475, distance: 440.1
click at [845, 474] on div "LEYES VIRGINIA VERONICA 27324663164 Psicologia 8ss/mes $ 12.370,61 202502 20250…" at bounding box center [878, 455] width 1286 height 46
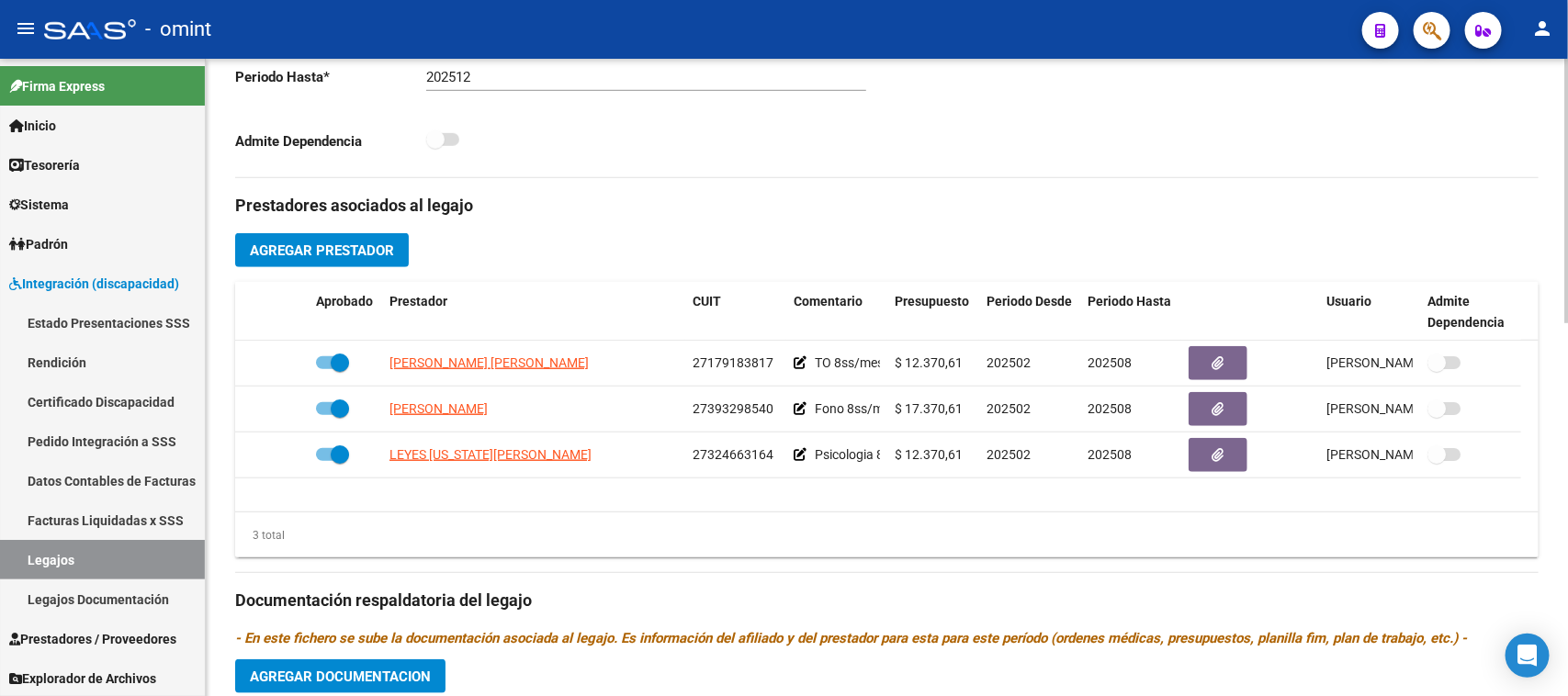
click at [594, 484] on datatable-body "FIGUEROA MARIA LAURA 27179183817 TO 8ss/mes $ 12.370,61 202502 202508 Pamela Ga…" at bounding box center [886, 426] width 1304 height 171
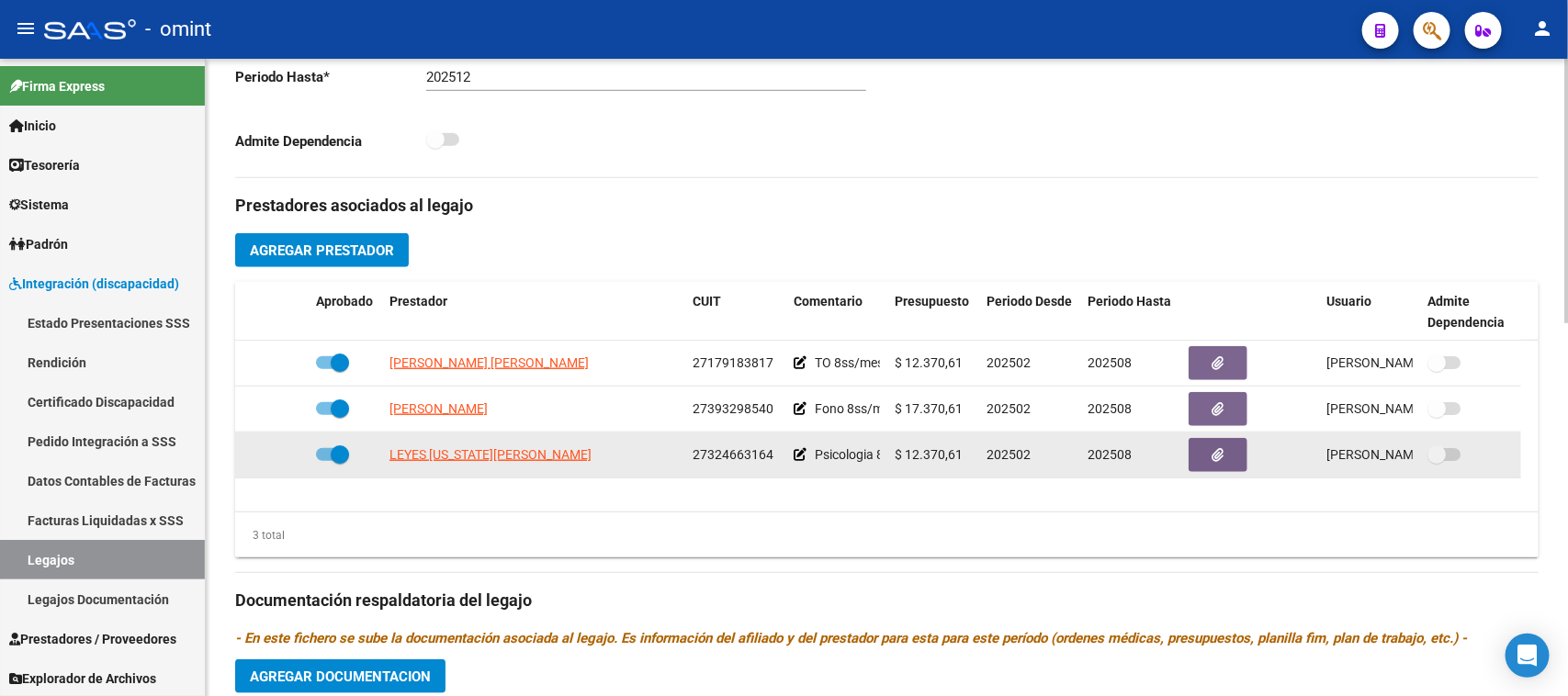
drag, startPoint x: 390, startPoint y: 467, endPoint x: 410, endPoint y: 459, distance: 21.5
click at [456, 464] on datatable-body-cell "LEYES VIRGINIA VERONICA" at bounding box center [534, 455] width 303 height 45
drag, startPoint x: 387, startPoint y: 466, endPoint x: 866, endPoint y: 474, distance: 479.1
click at [876, 470] on div "LEYES VIRGINIA VERONICA 27324663164 Psicologia 8ss/mes $ 12.370,61 202502 20250…" at bounding box center [878, 455] width 1286 height 46
copy div "LEYES VIRGINIA VERONICA 27324663164 Psicologia"
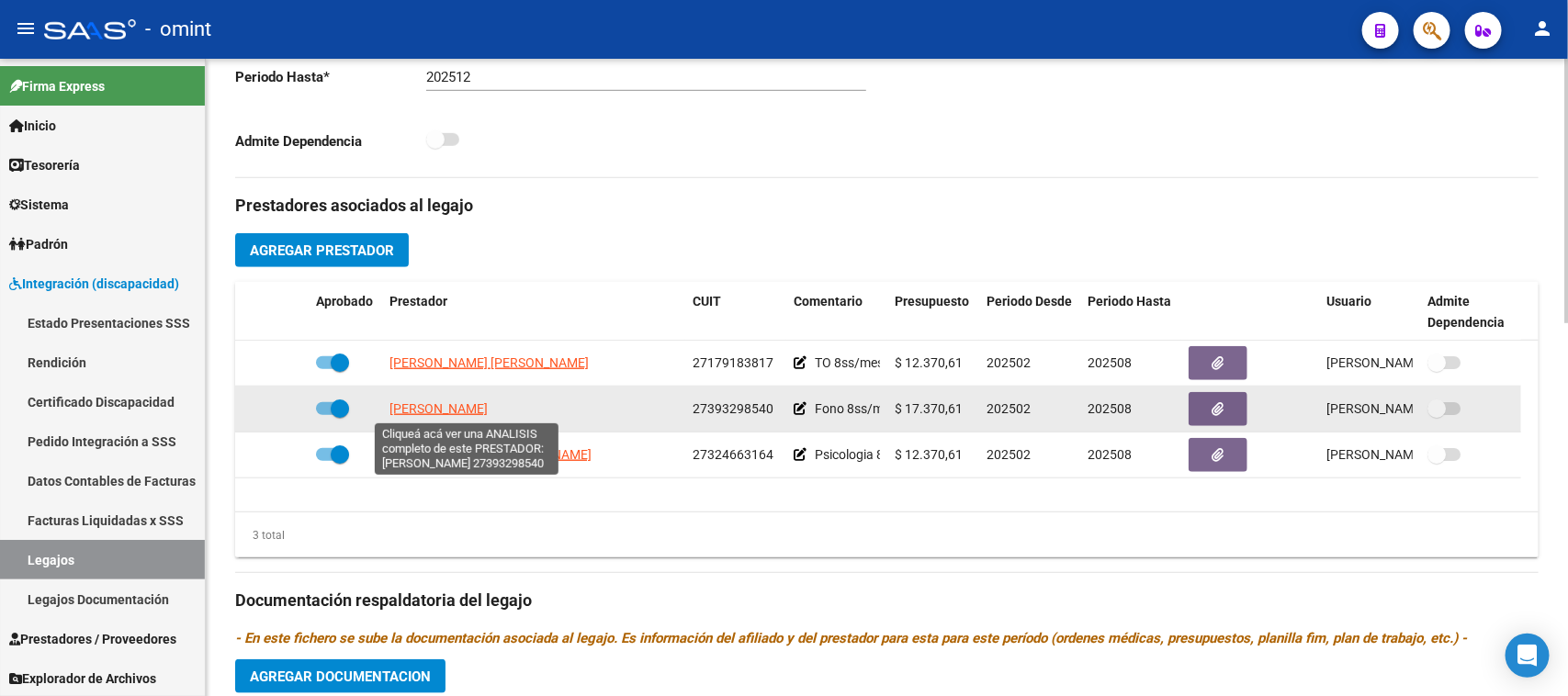
click at [449, 409] on span "BENITEZ SOLANGE MARIA" at bounding box center [438, 408] width 98 height 15
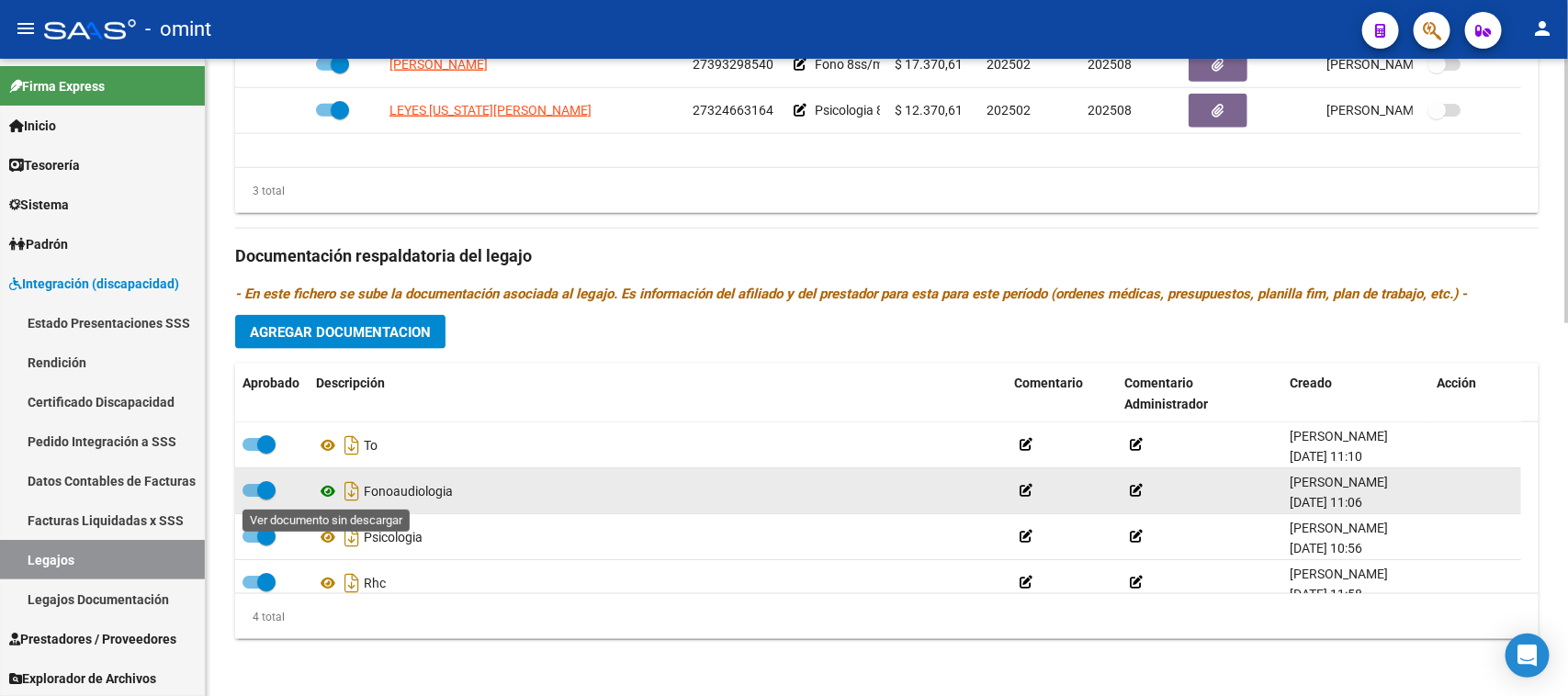
click at [324, 494] on icon at bounding box center [327, 491] width 24 height 22
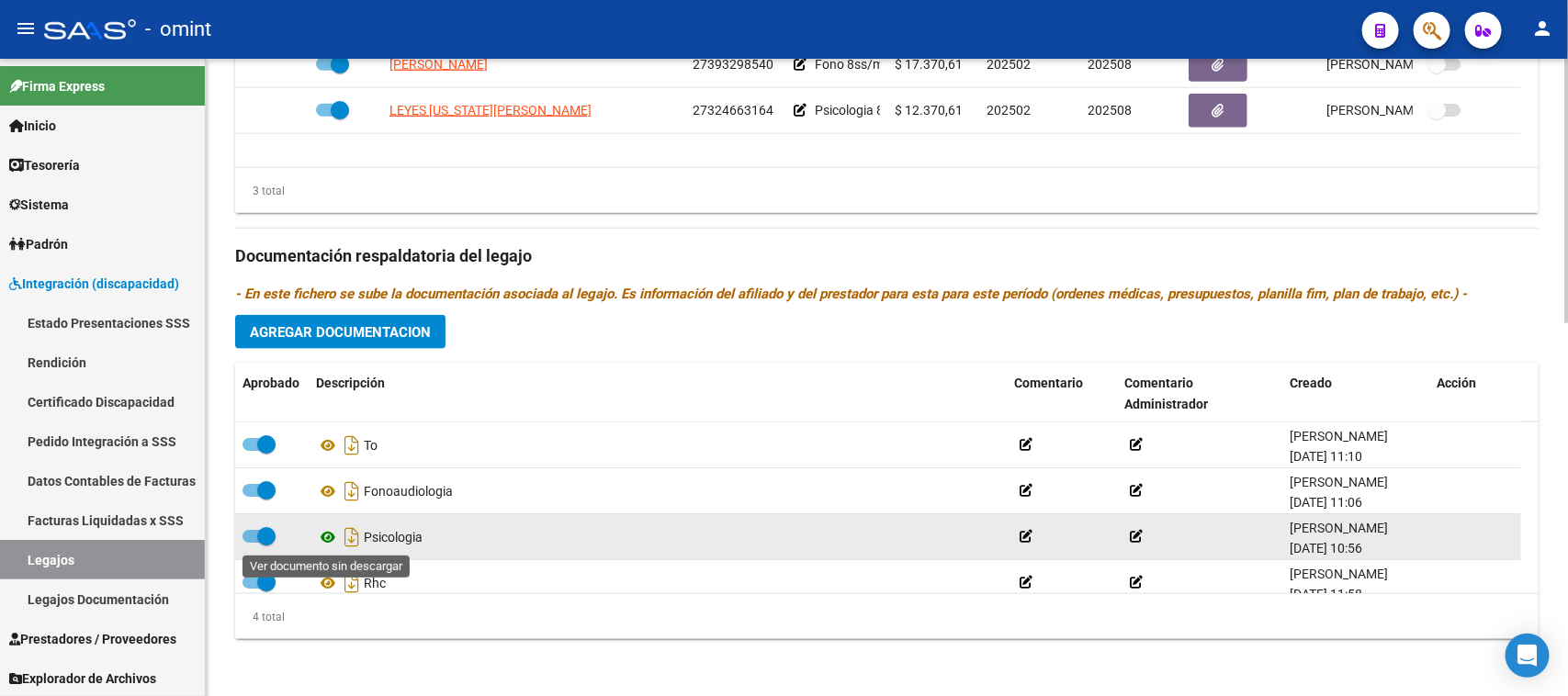
click at [319, 537] on icon at bounding box center [327, 537] width 24 height 22
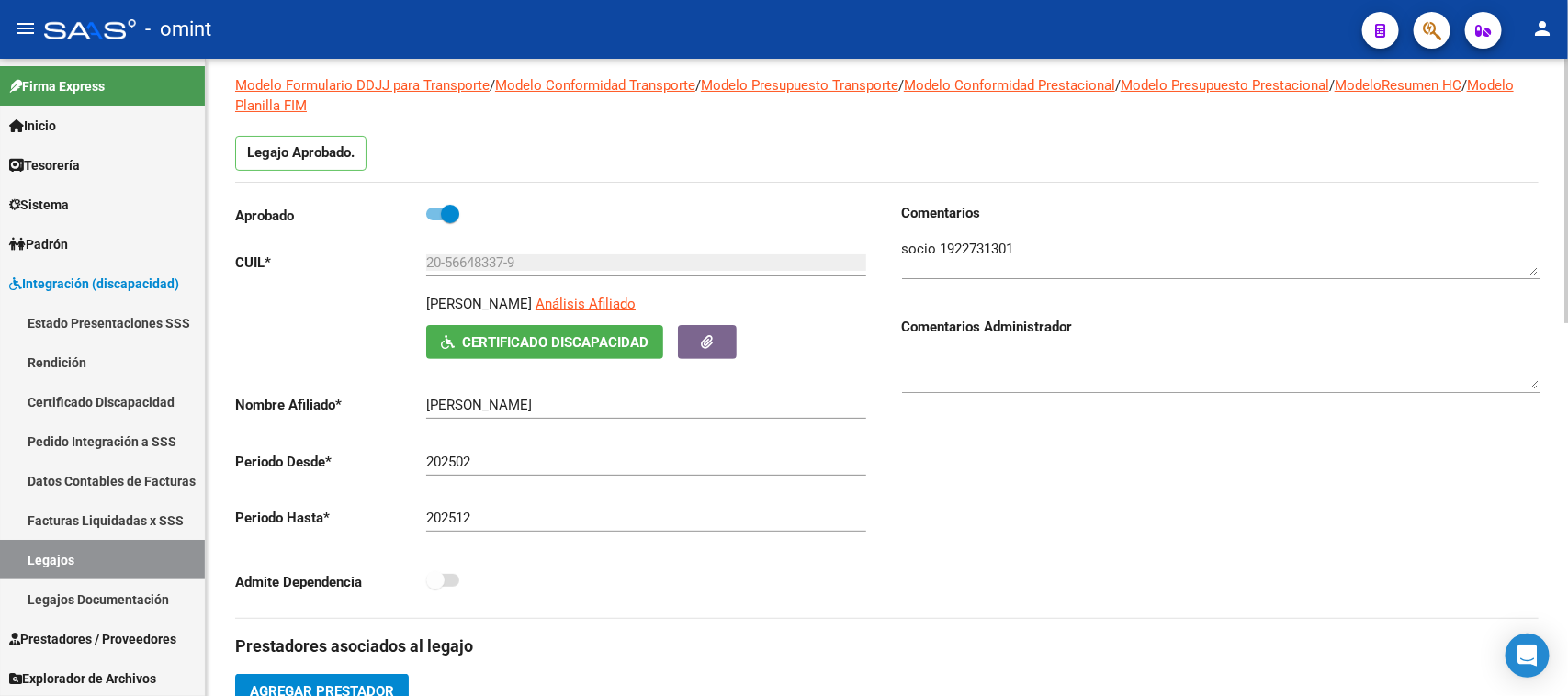
scroll to position [97, 0]
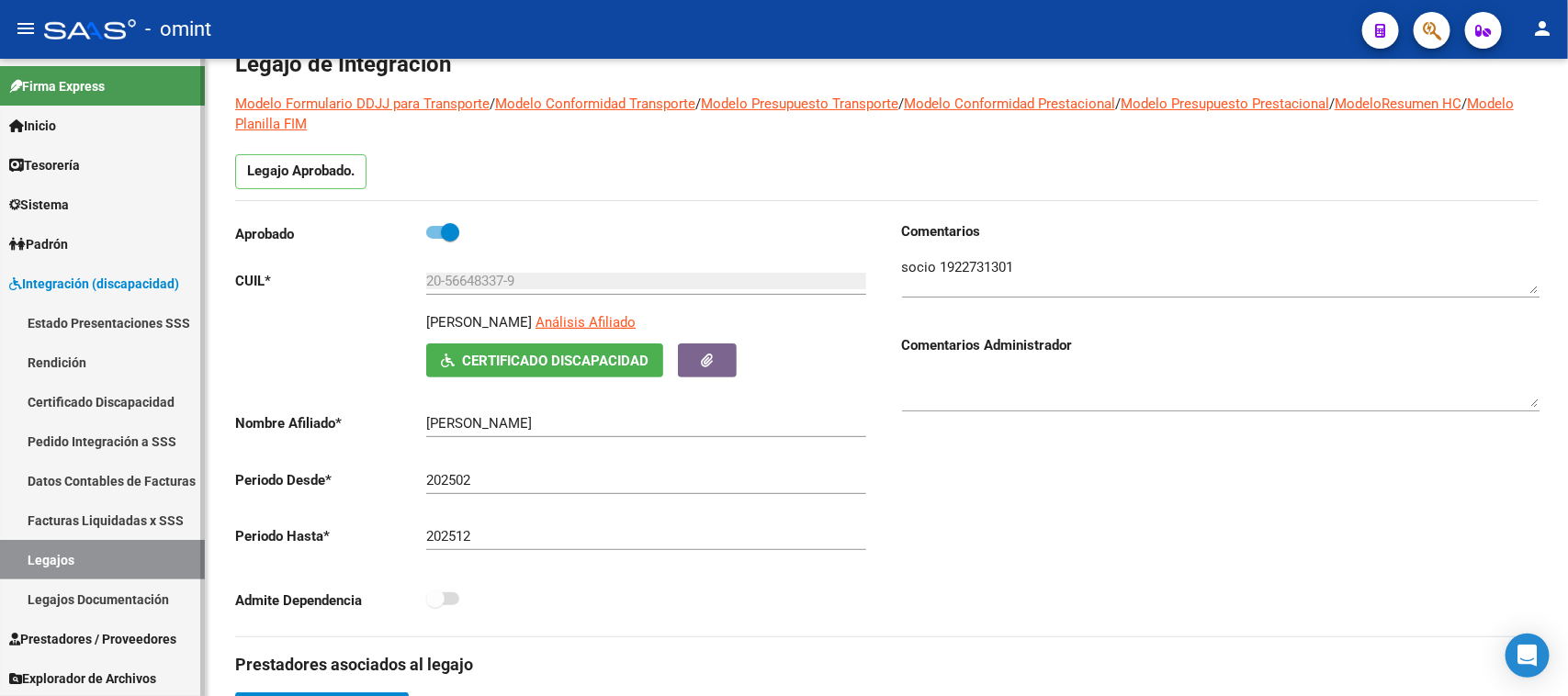
click at [117, 563] on link "Legajos" at bounding box center [102, 559] width 205 height 40
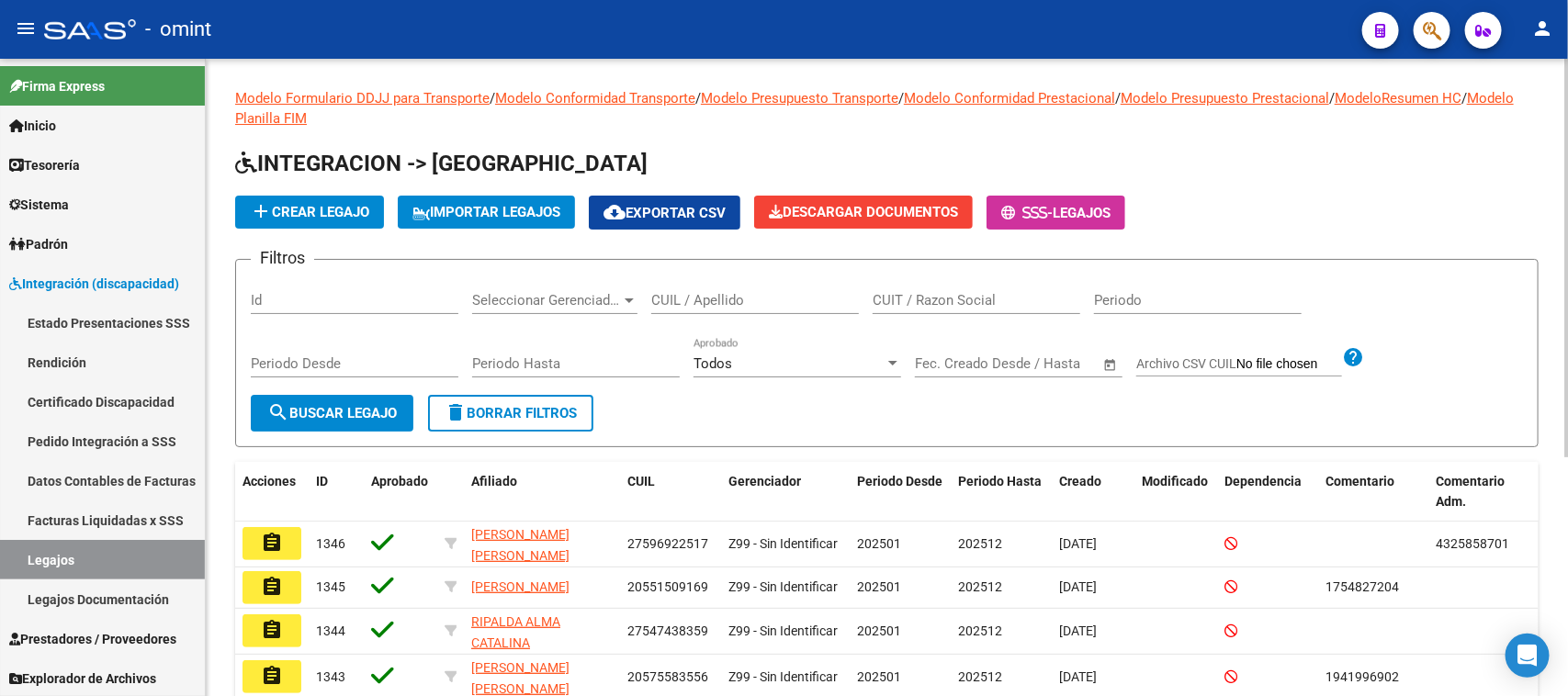
click at [732, 299] on input "CUIL / Apellido" at bounding box center [755, 300] width 208 height 17
click at [391, 417] on span "search Buscar Legajo" at bounding box center [331, 413] width 129 height 17
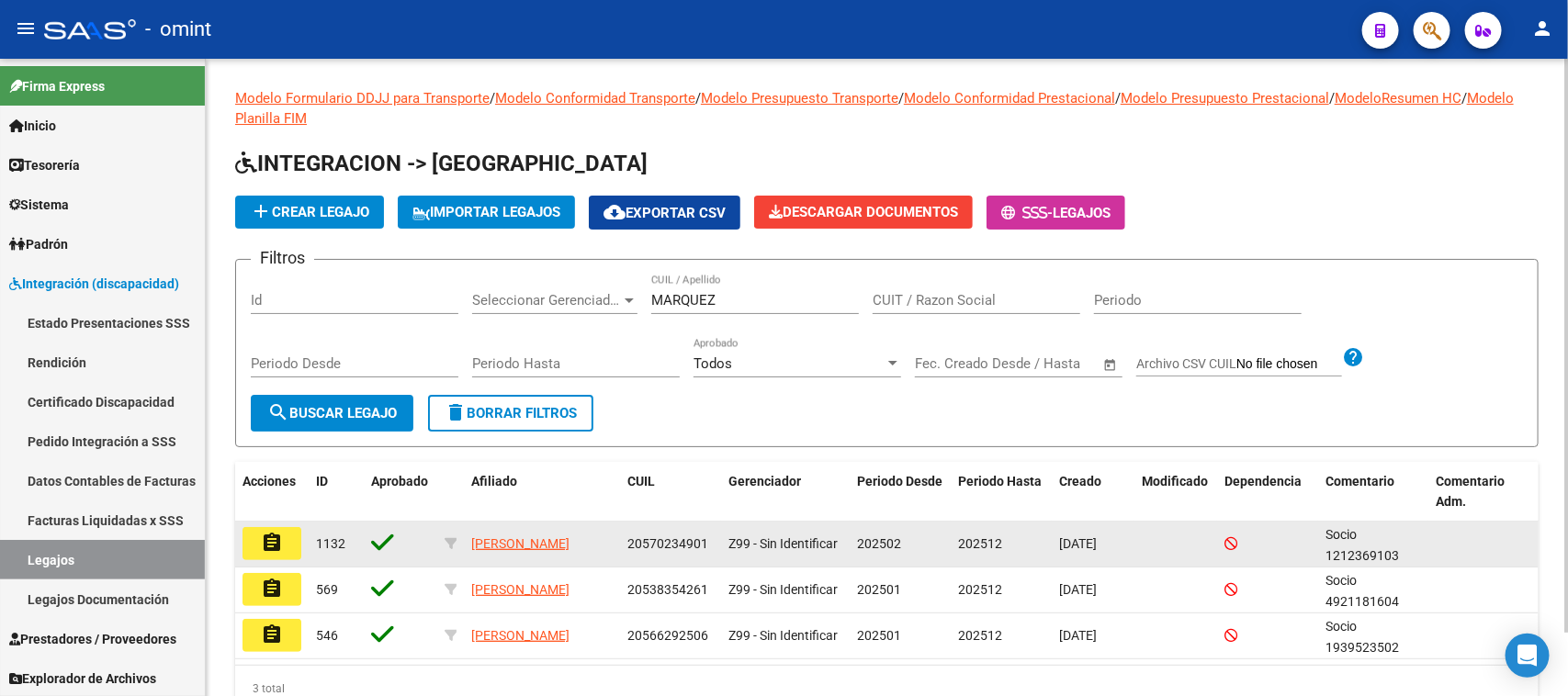
click at [290, 543] on button "assignment" at bounding box center [272, 544] width 59 height 33
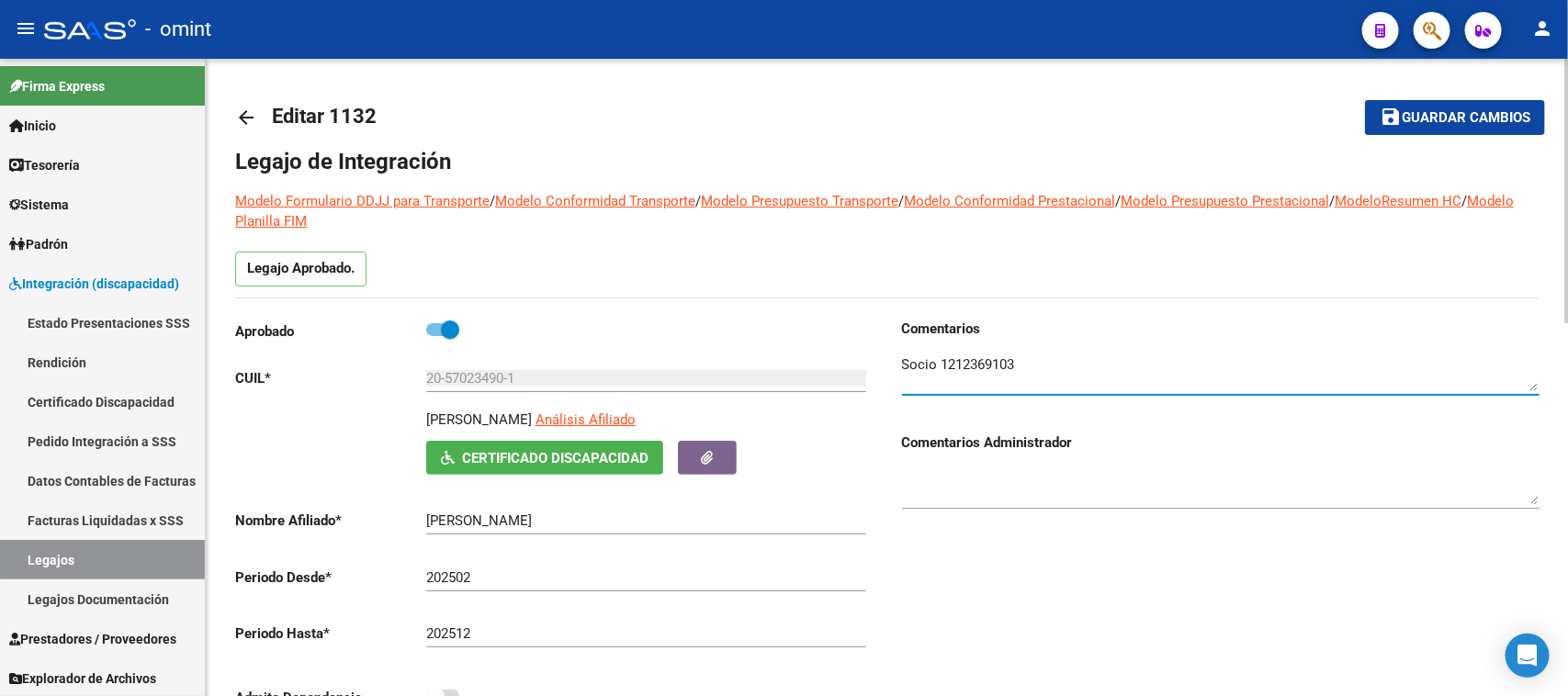
click at [981, 356] on textarea at bounding box center [1220, 373] width 638 height 37
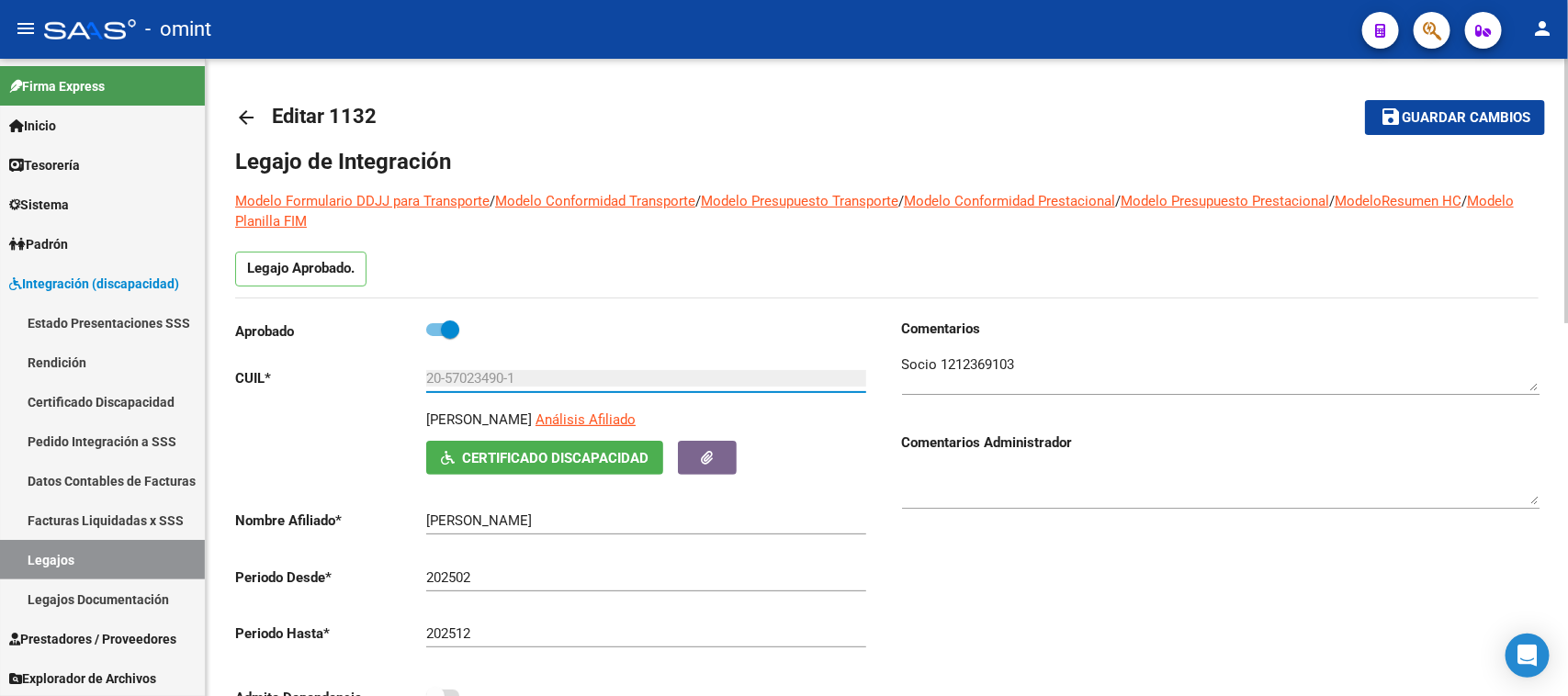
drag, startPoint x: 543, startPoint y: 383, endPoint x: 295, endPoint y: 385, distance: 248.0
click at [292, 383] on app-form-text-field "CUIL * 20-57023490-1 Ingresar CUIL" at bounding box center [550, 378] width 631 height 17
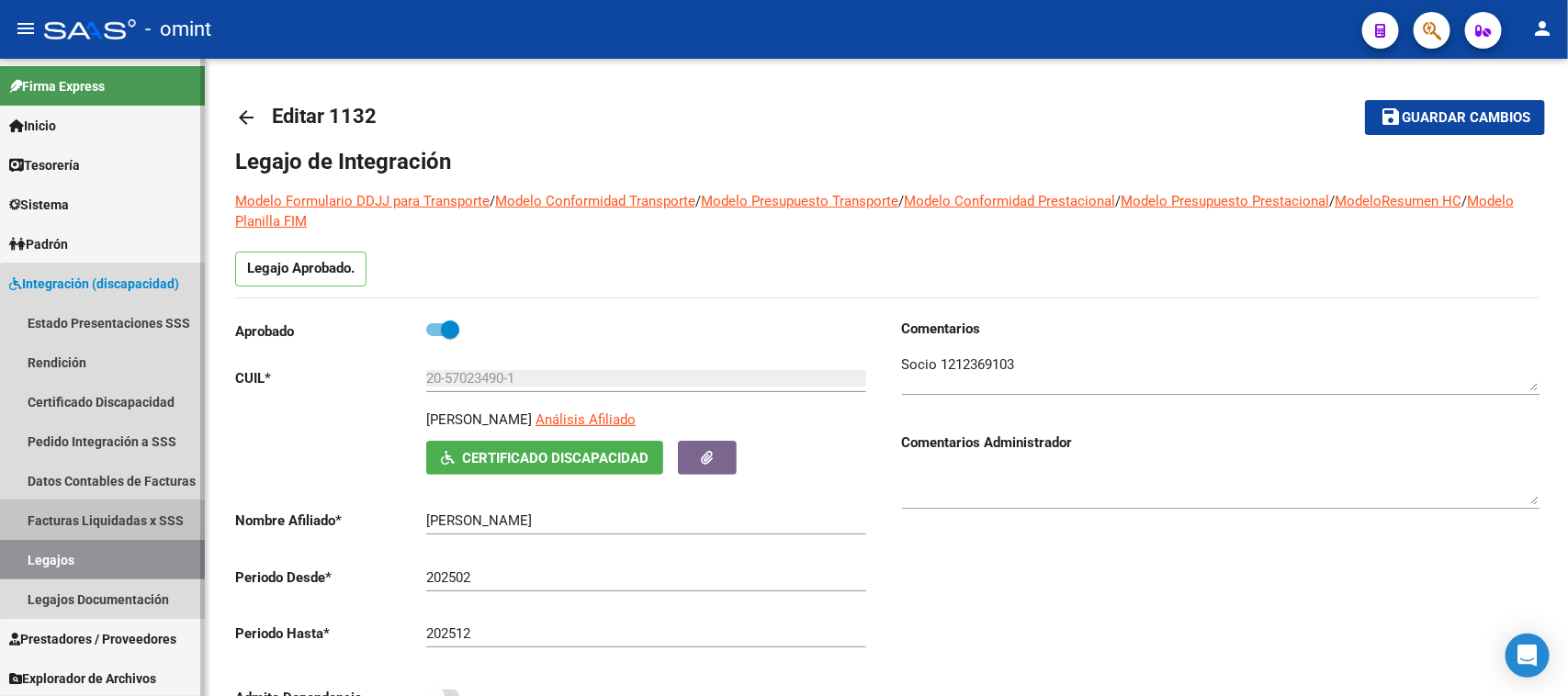
click at [126, 508] on link "Facturas Liquidadas x SSS" at bounding box center [102, 520] width 205 height 40
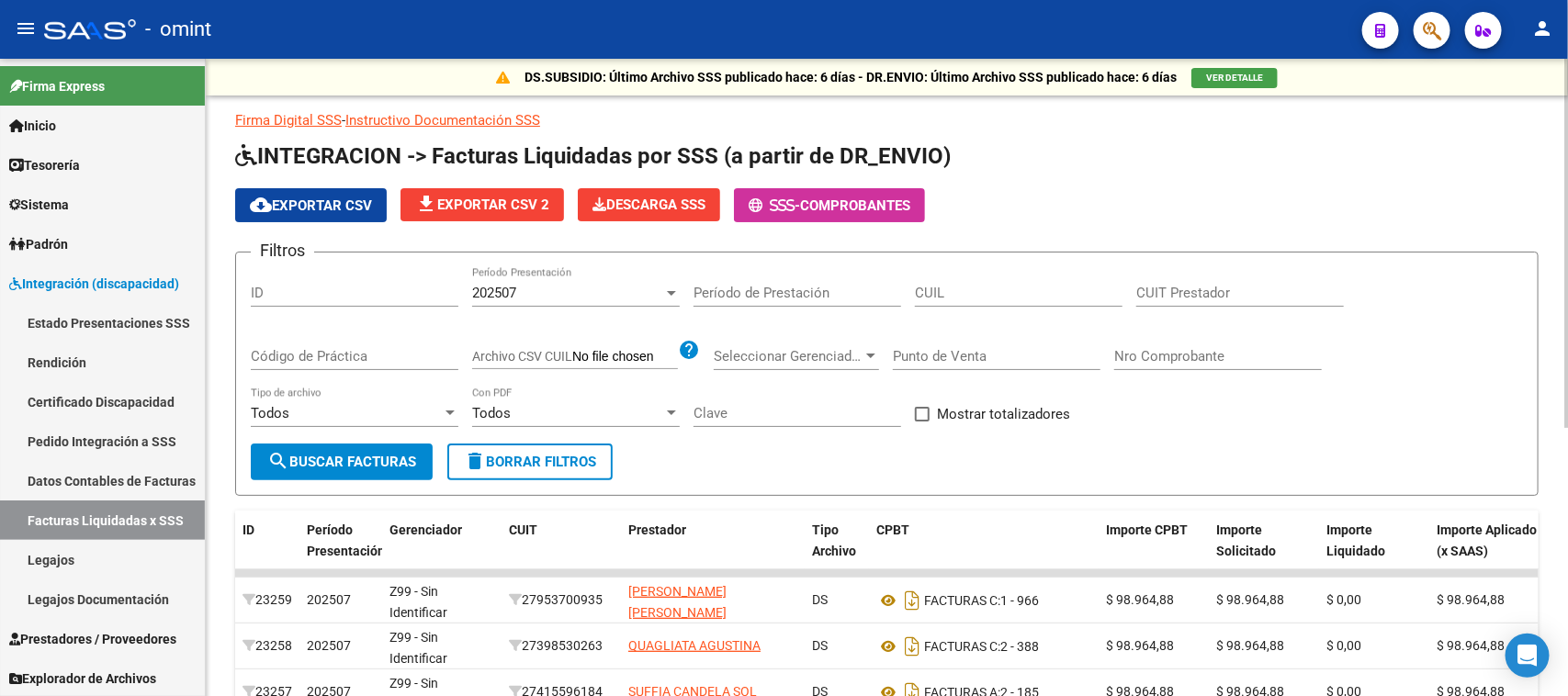
click at [990, 300] on div "CUIL" at bounding box center [1018, 286] width 208 height 40
paste input "20-57023490-1"
click at [507, 295] on span "202507" at bounding box center [493, 292] width 44 height 17
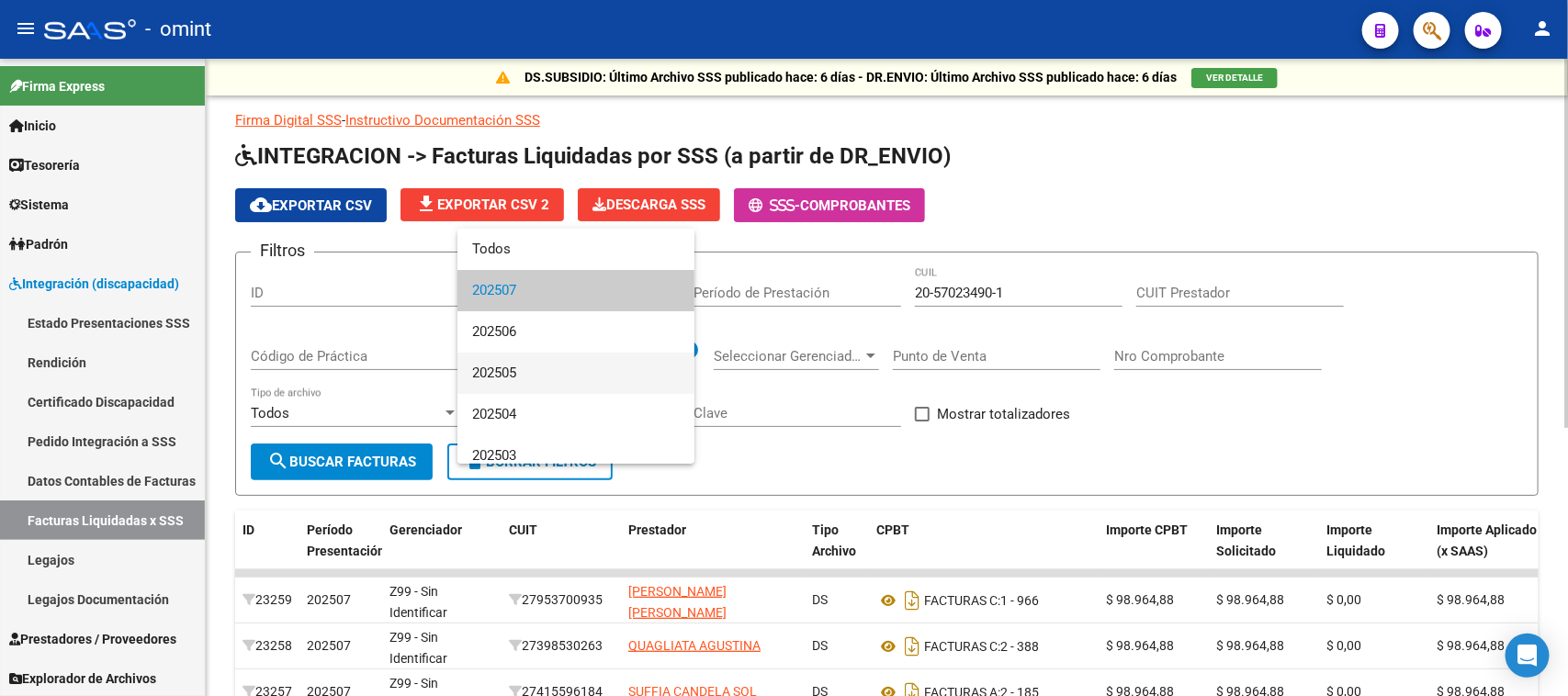
click at [492, 373] on span "202505" at bounding box center [576, 373] width 208 height 42
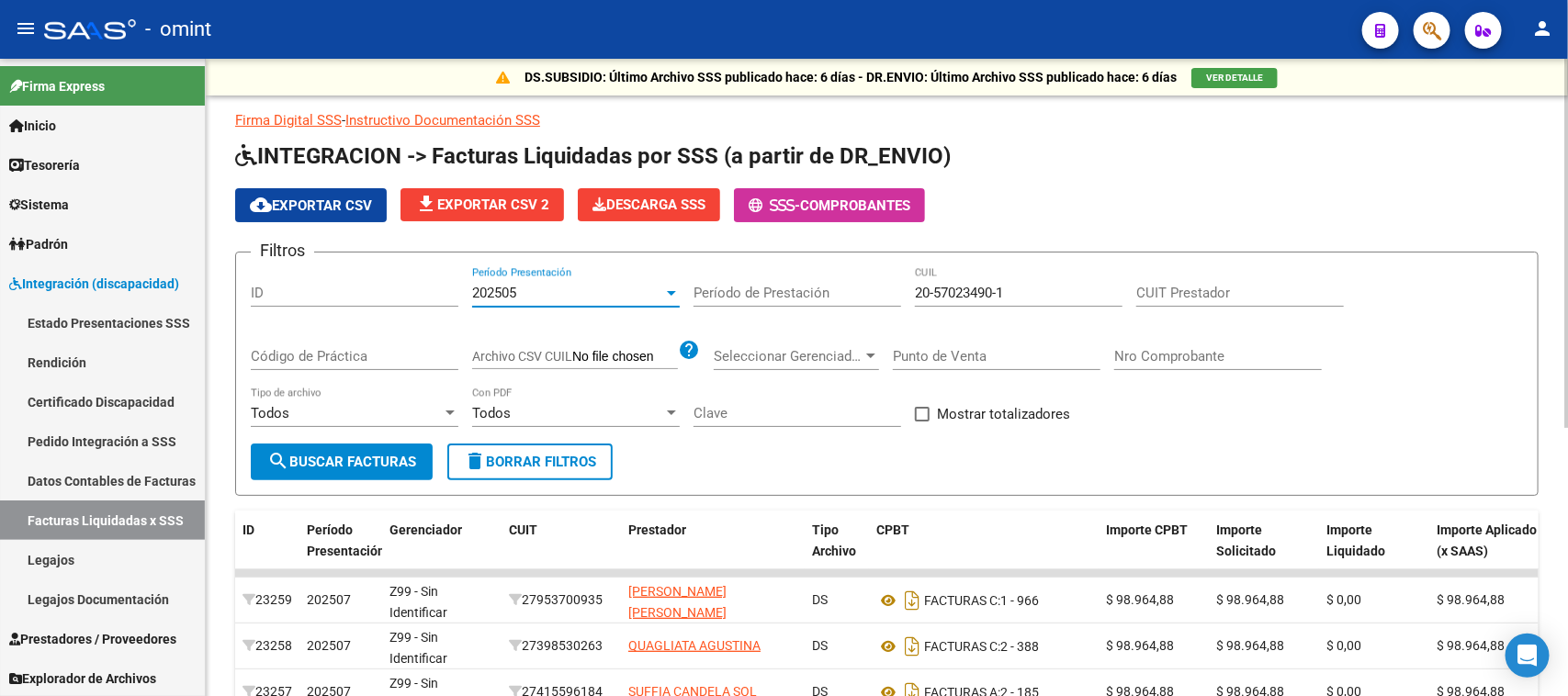
click at [341, 459] on span "search Buscar Facturas" at bounding box center [341, 461] width 149 height 17
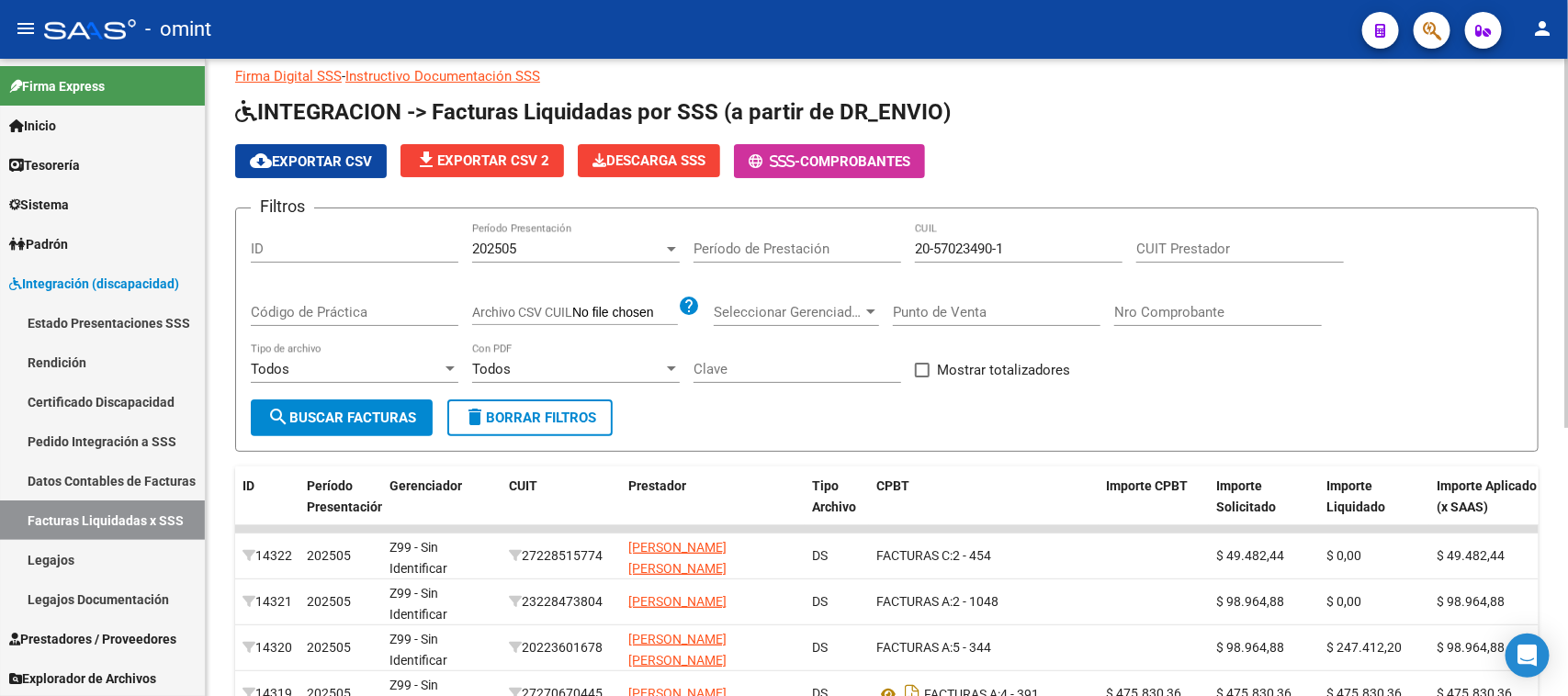
scroll to position [7, 0]
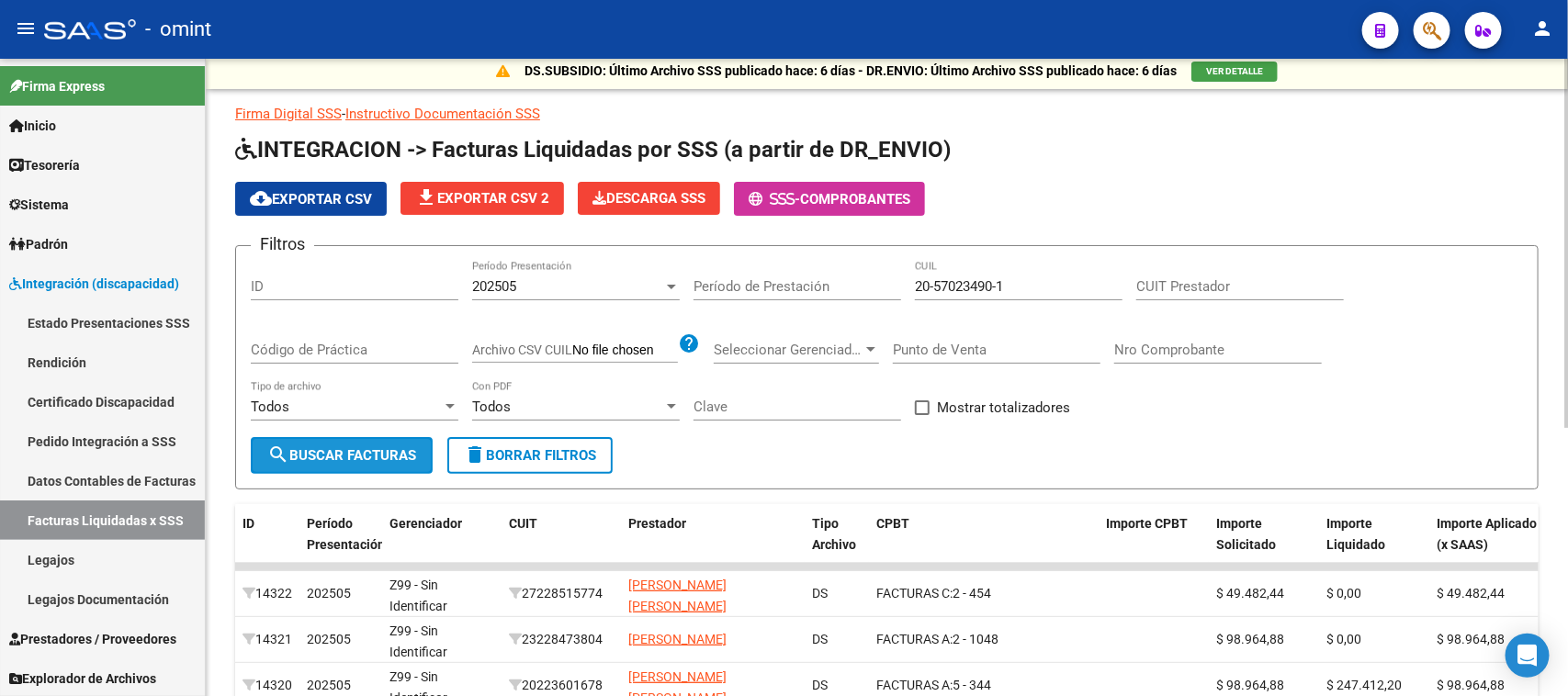
click at [374, 437] on button "search Buscar Facturas" at bounding box center [341, 455] width 182 height 37
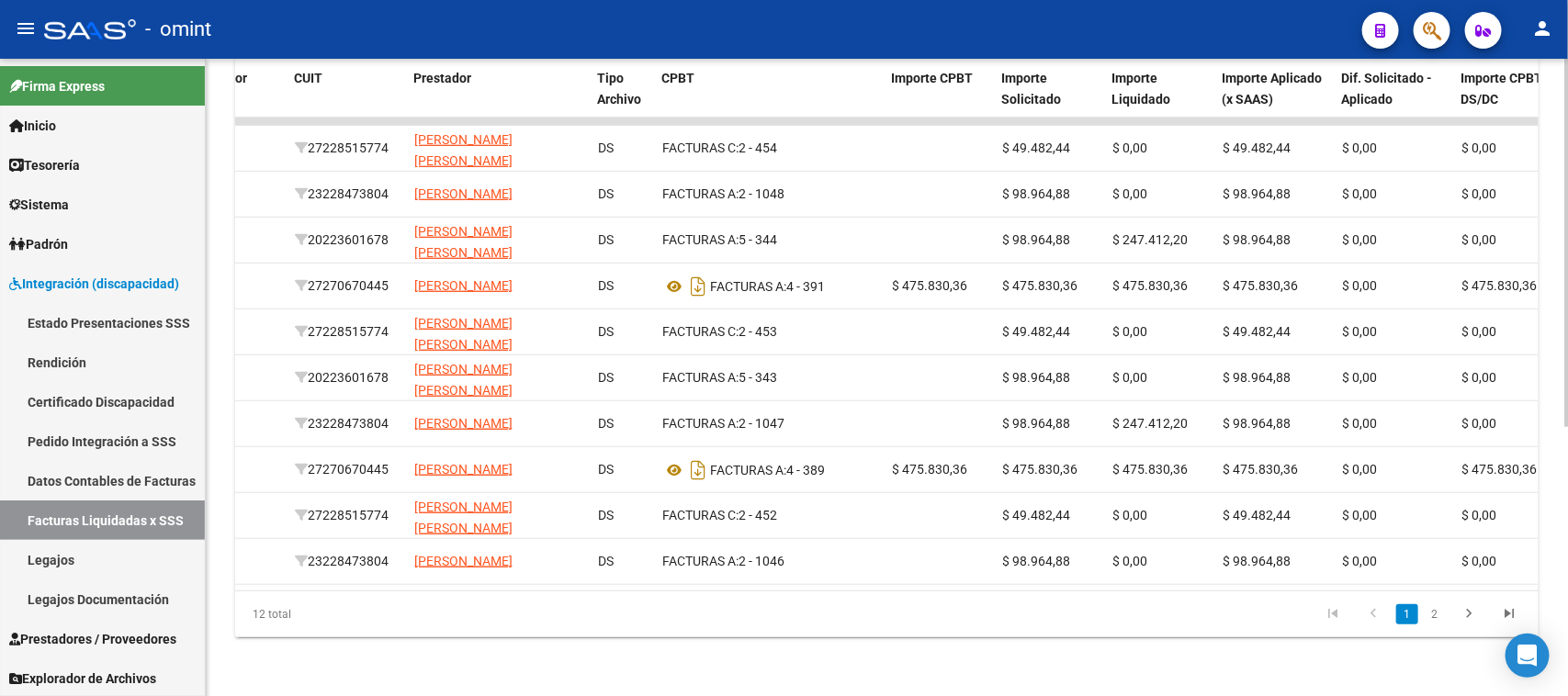
scroll to position [0, 210]
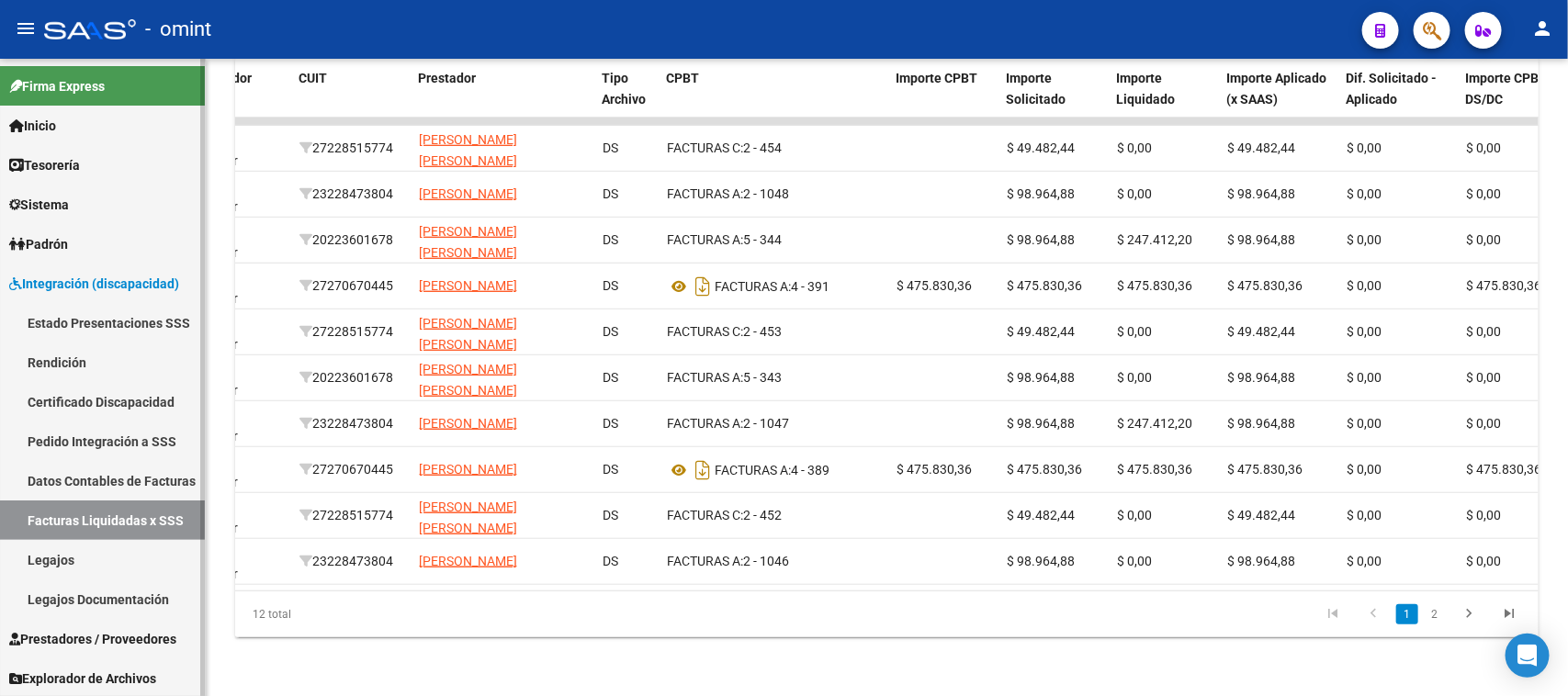
click at [126, 571] on link "Legajos" at bounding box center [102, 559] width 205 height 40
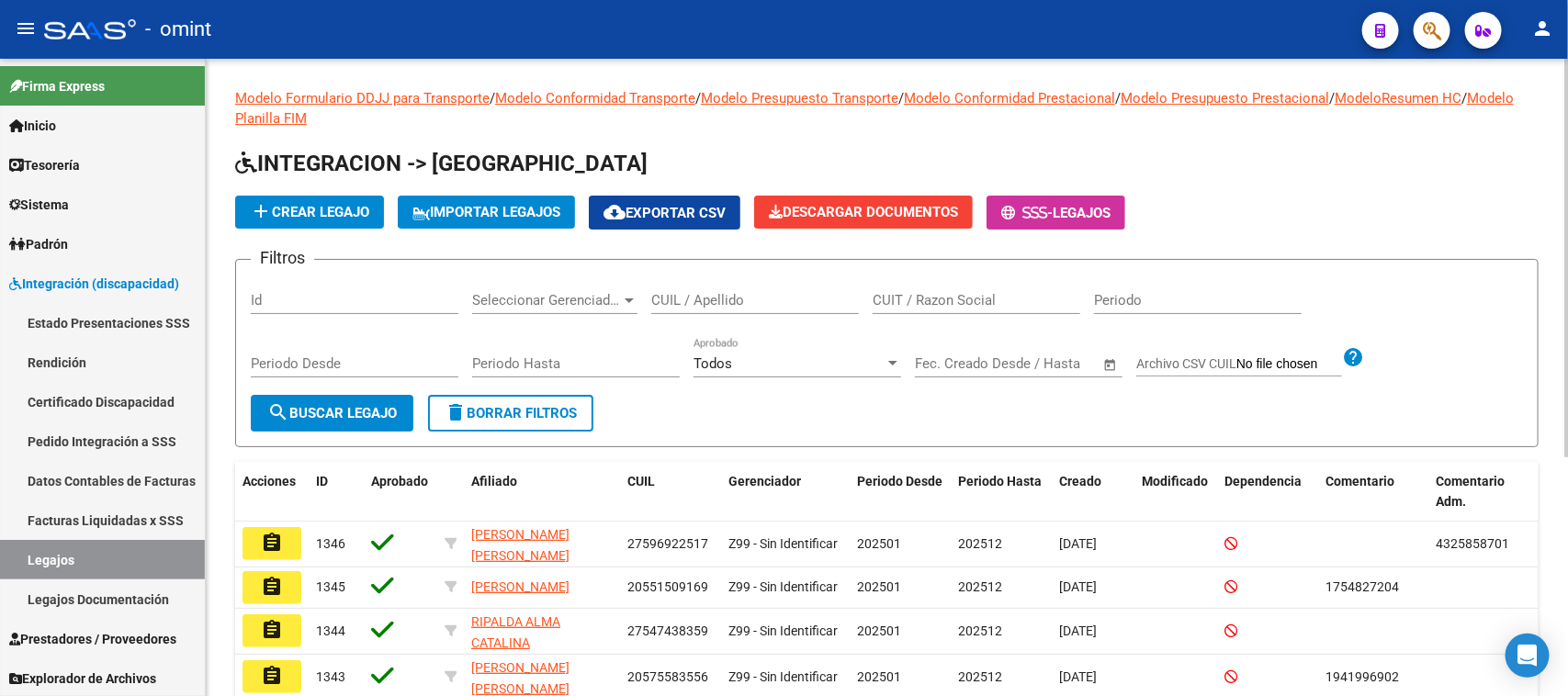
click at [827, 299] on input "CUIL / Apellido" at bounding box center [755, 300] width 208 height 17
paste input "20-57023490-1"
click at [335, 418] on button "search Buscar Legajo" at bounding box center [331, 414] width 162 height 37
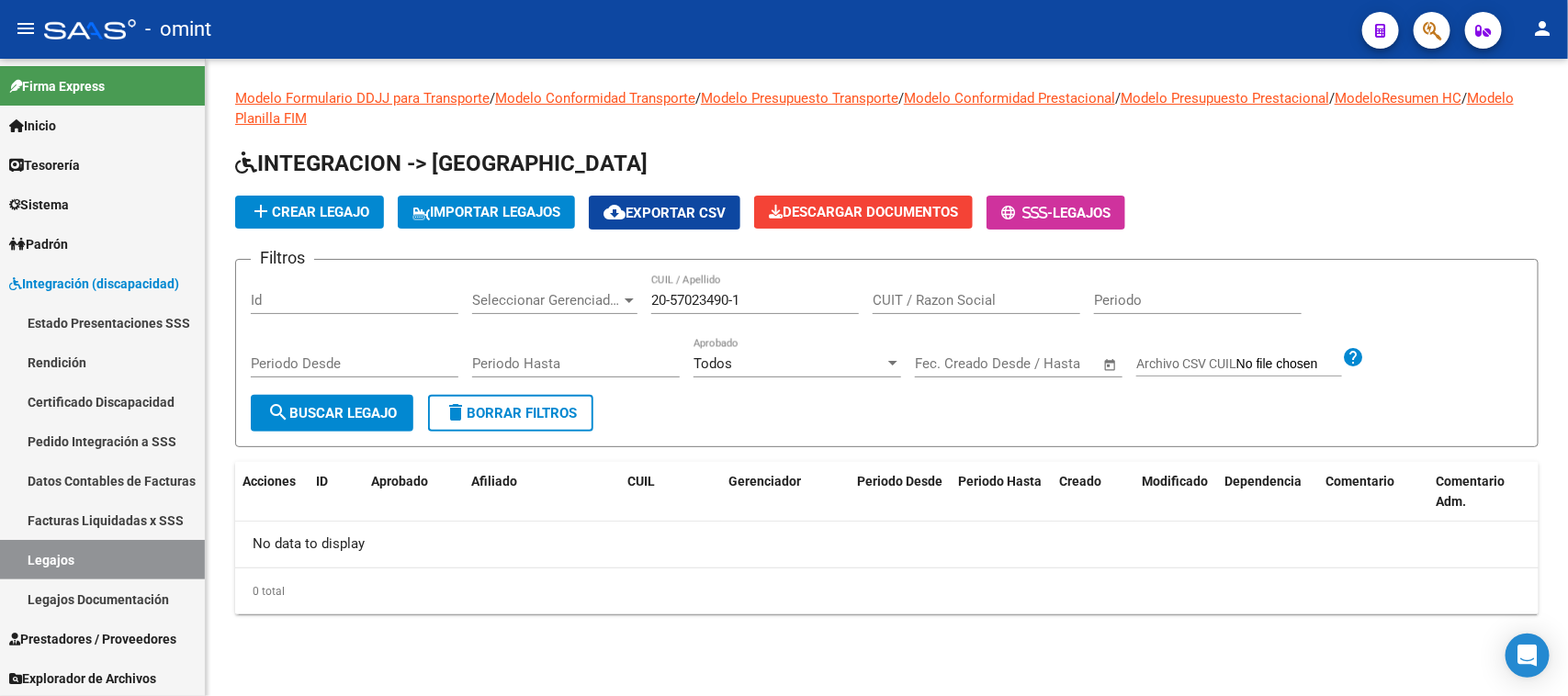
click at [674, 300] on input "20-57023490-1" at bounding box center [755, 300] width 208 height 17
click at [737, 301] on input "2057023490-1" at bounding box center [755, 300] width 208 height 17
click at [732, 295] on input "2057023490-1" at bounding box center [755, 300] width 208 height 17
click at [400, 417] on button "search Buscar Legajo" at bounding box center [331, 414] width 162 height 37
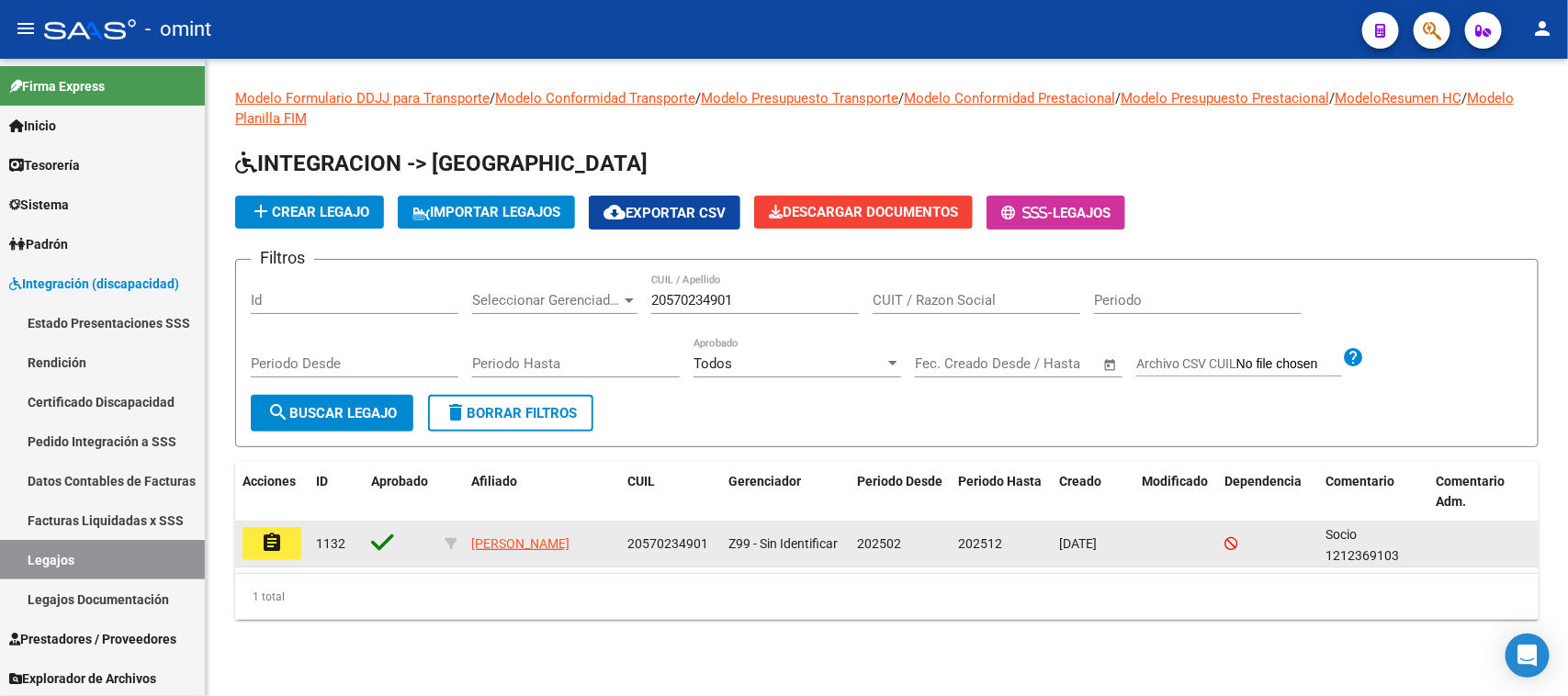
click at [287, 536] on button "assignment" at bounding box center [272, 544] width 59 height 33
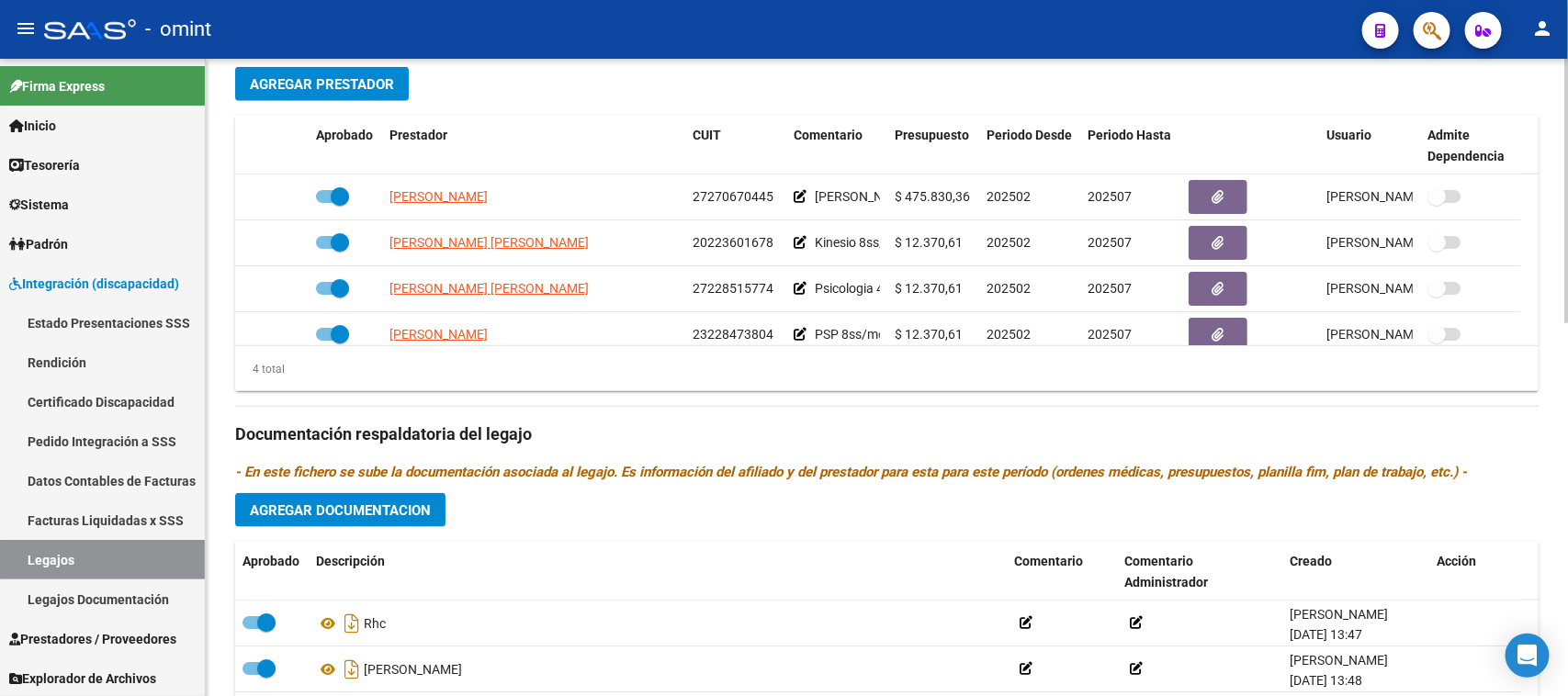
scroll to position [689, 0]
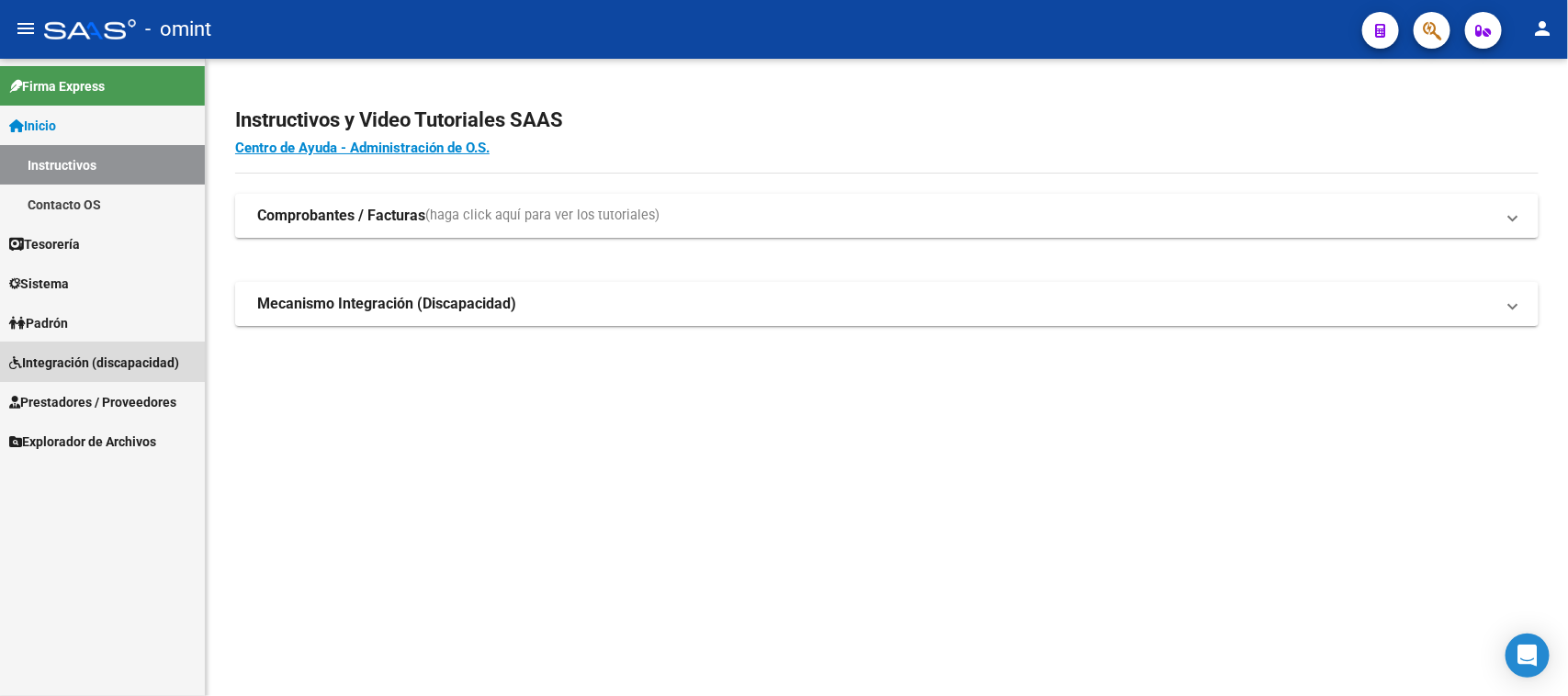
click at [57, 349] on link "Integración (discapacidad)" at bounding box center [102, 362] width 205 height 40
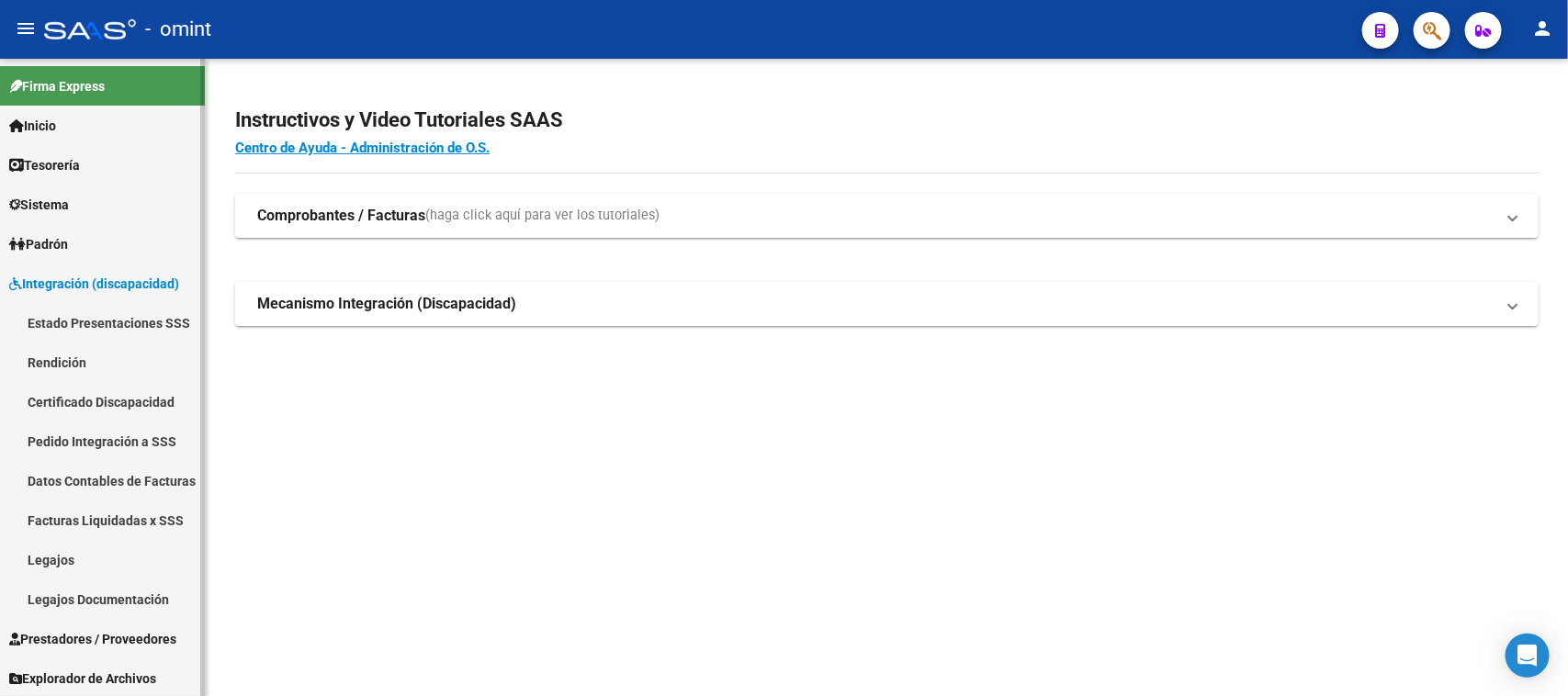
click at [57, 349] on link "Rendición" at bounding box center [102, 362] width 205 height 40
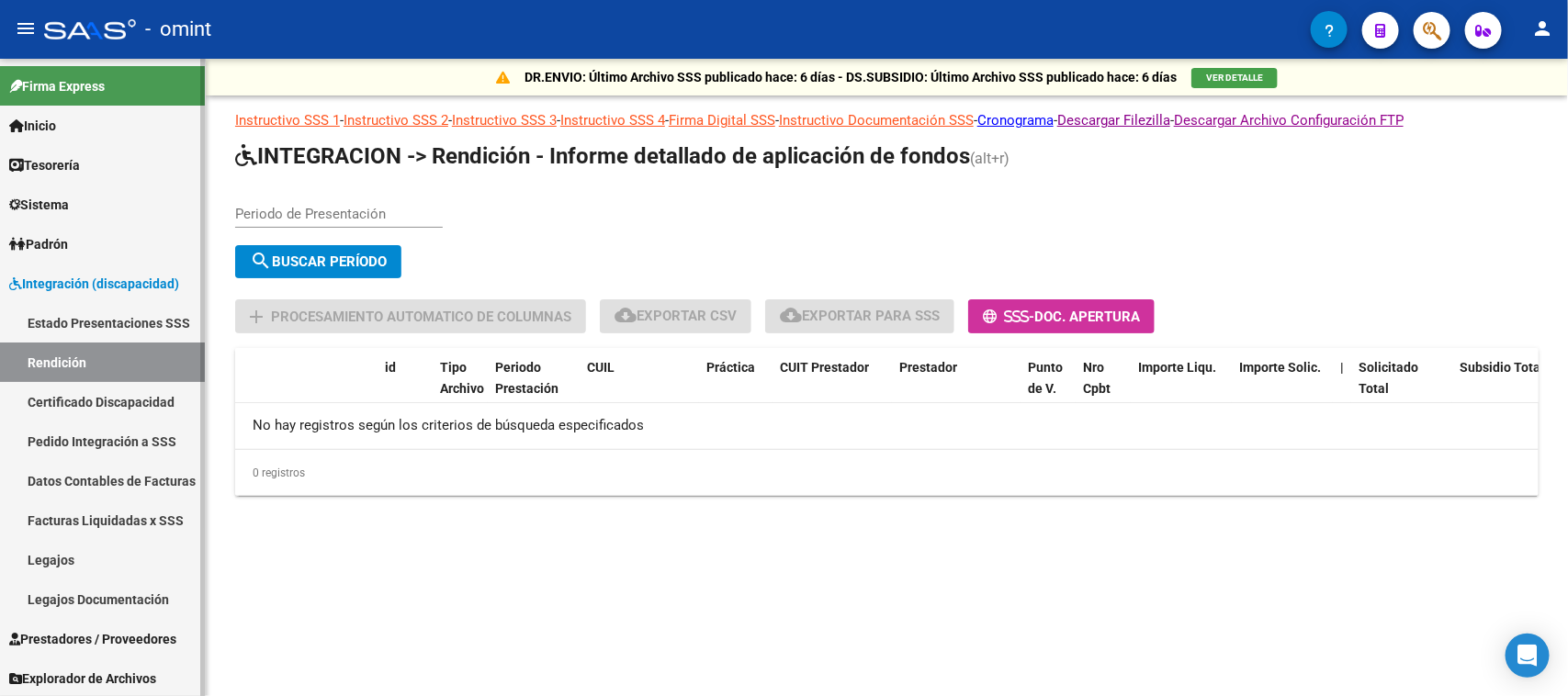
click at [122, 317] on link "Estado Presentaciones SSS" at bounding box center [102, 322] width 205 height 40
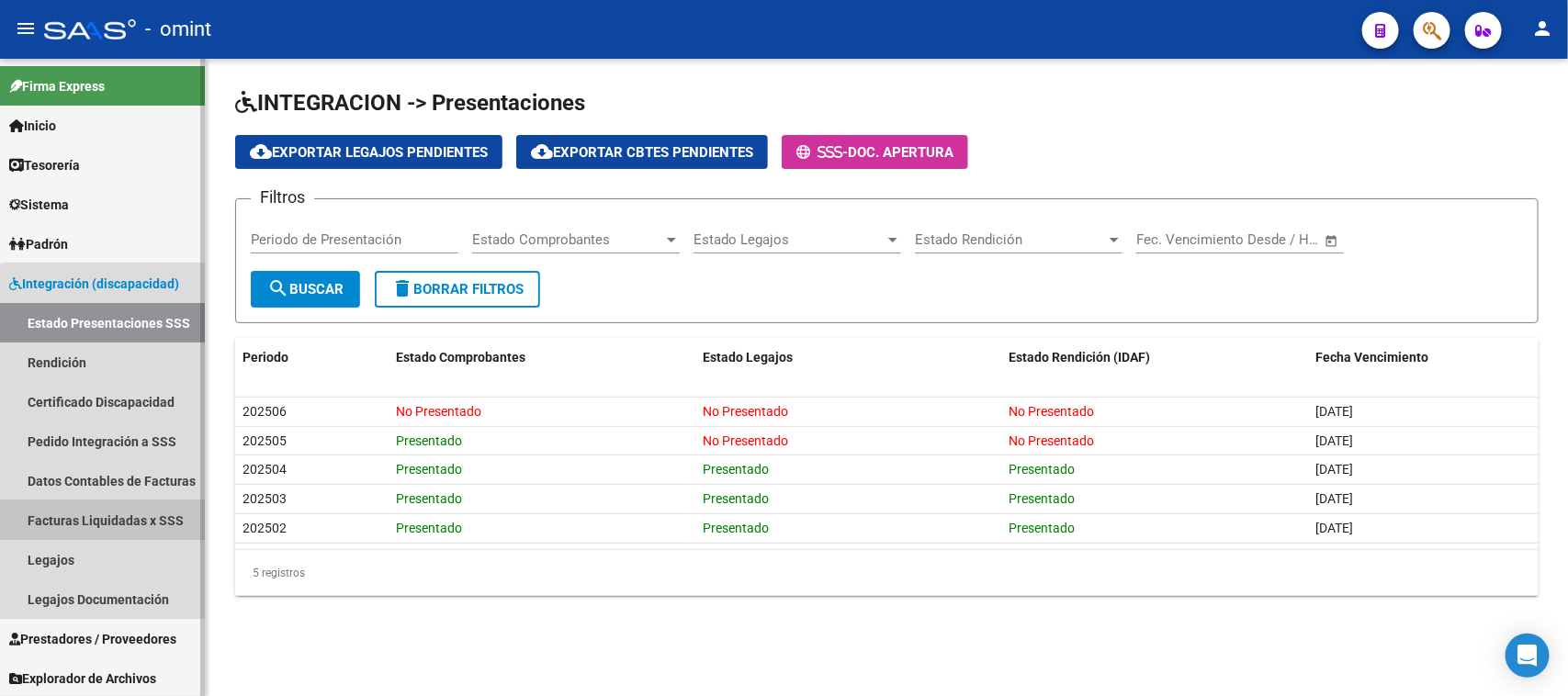
click at [113, 516] on link "Facturas Liquidadas x SSS" at bounding box center [102, 520] width 205 height 40
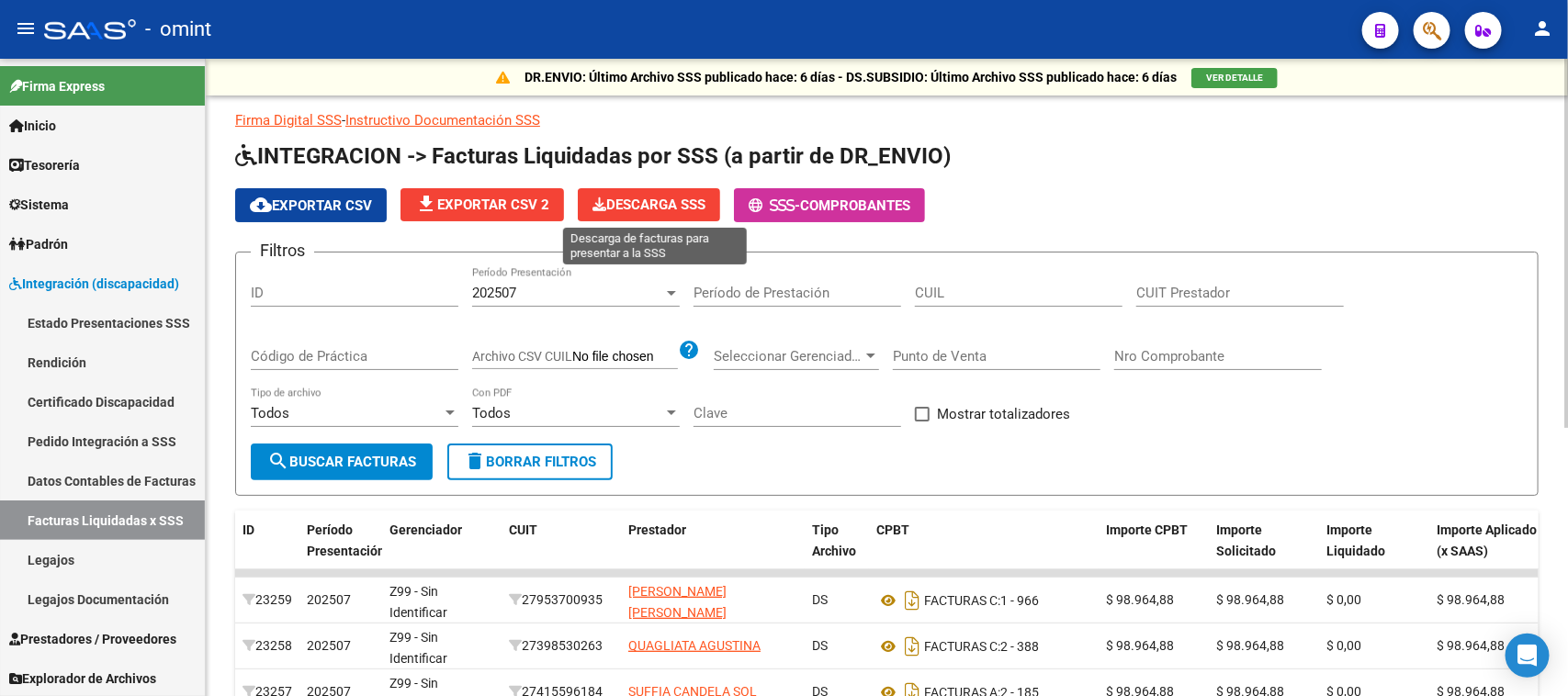
click at [675, 197] on span "Descarga SSS" at bounding box center [649, 204] width 113 height 17
click at [663, 209] on span "Descarga SSS" at bounding box center [649, 204] width 113 height 17
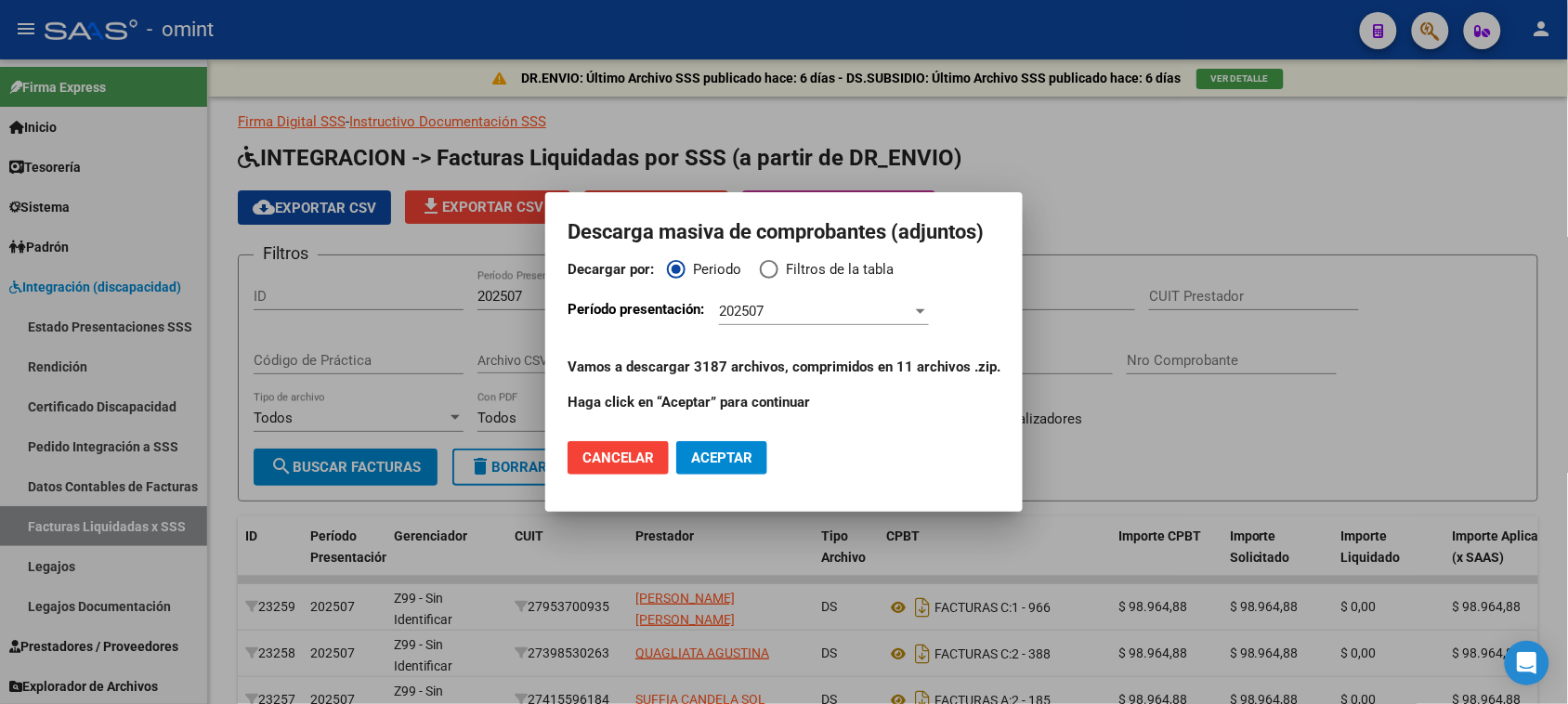
click at [838, 364] on p "Vamos a descargar 3187 archivos, comprimidos en 11 archivos .zip." at bounding box center [784, 367] width 433 height 22
click at [845, 321] on div "202507 Período Presentación" at bounding box center [824, 311] width 210 height 27
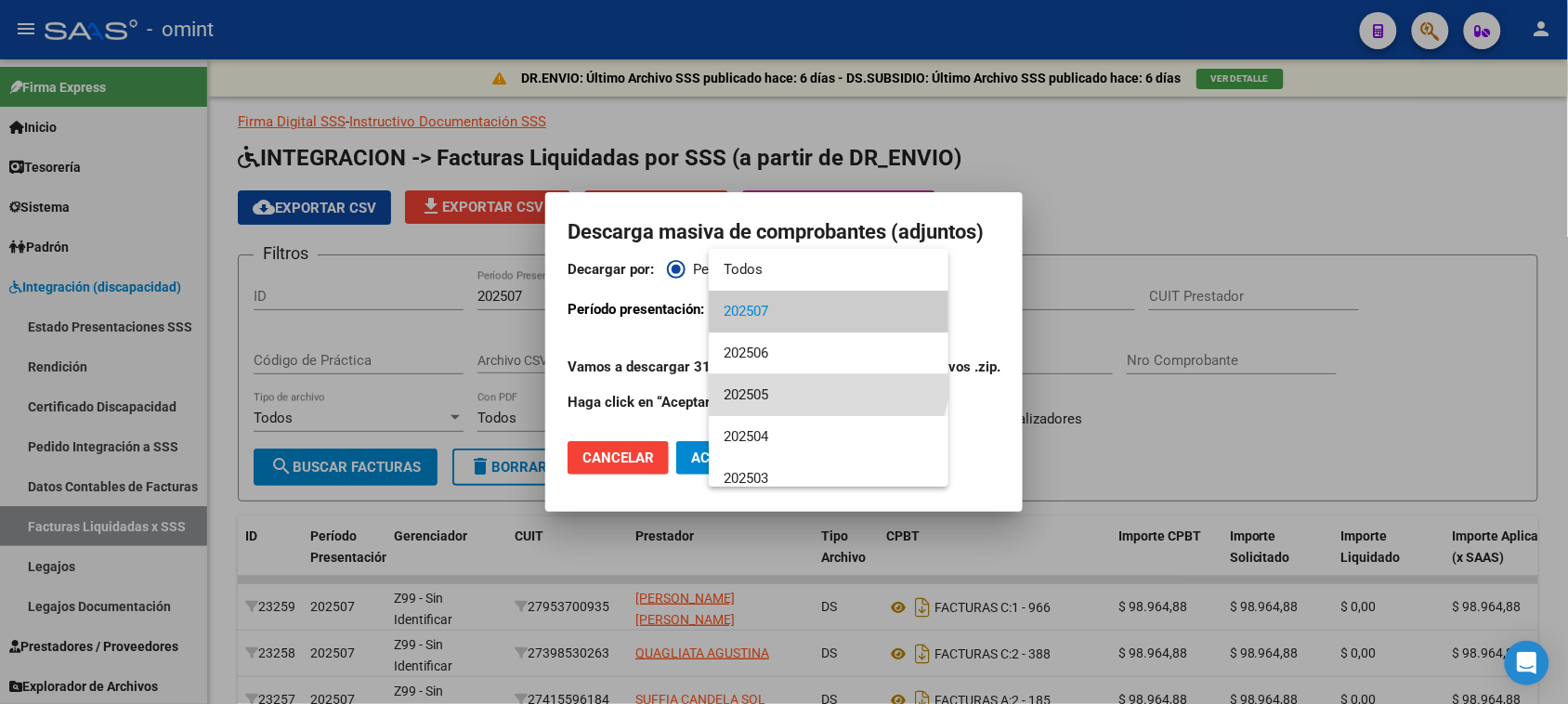
click at [827, 378] on span "202505" at bounding box center [829, 395] width 210 height 42
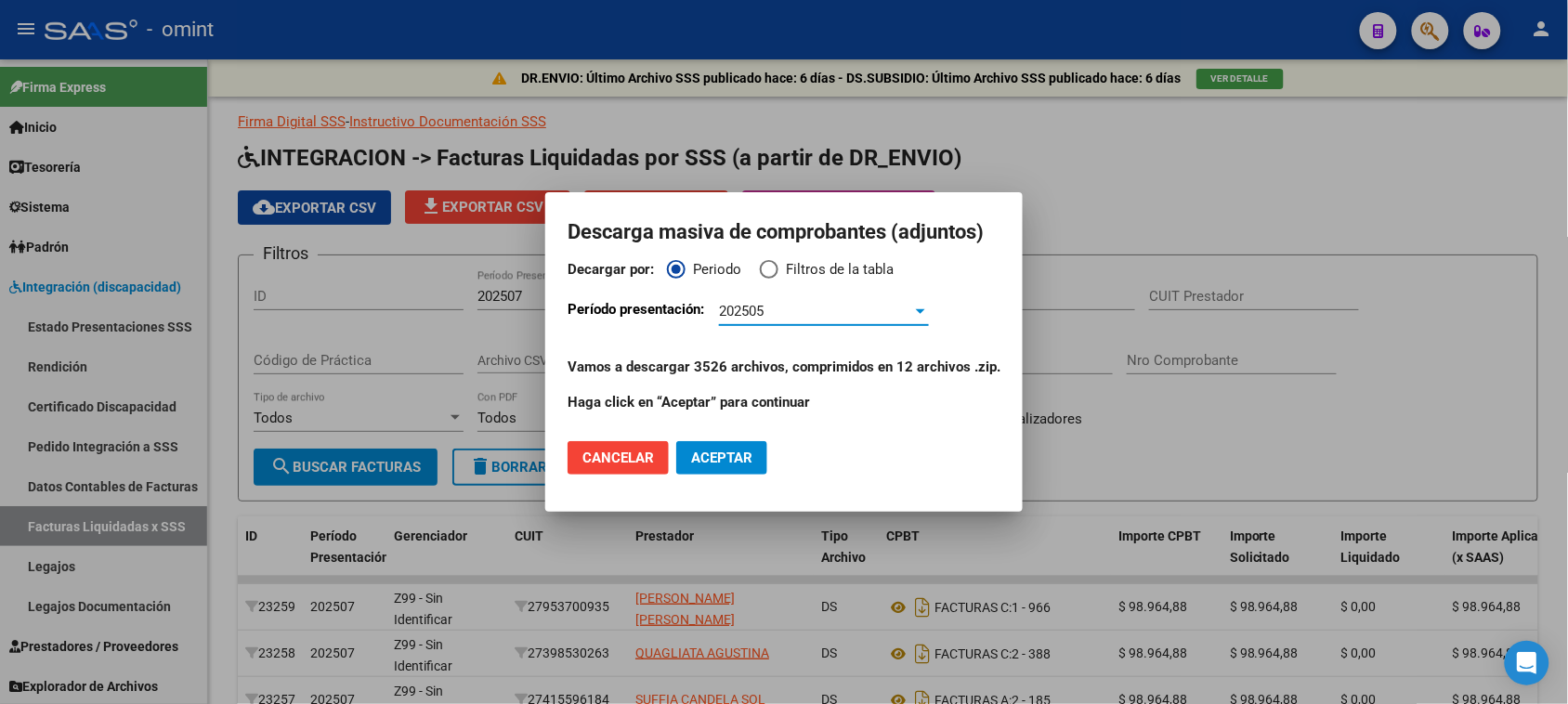
click at [639, 441] on button "Cancelar" at bounding box center [618, 458] width 101 height 33
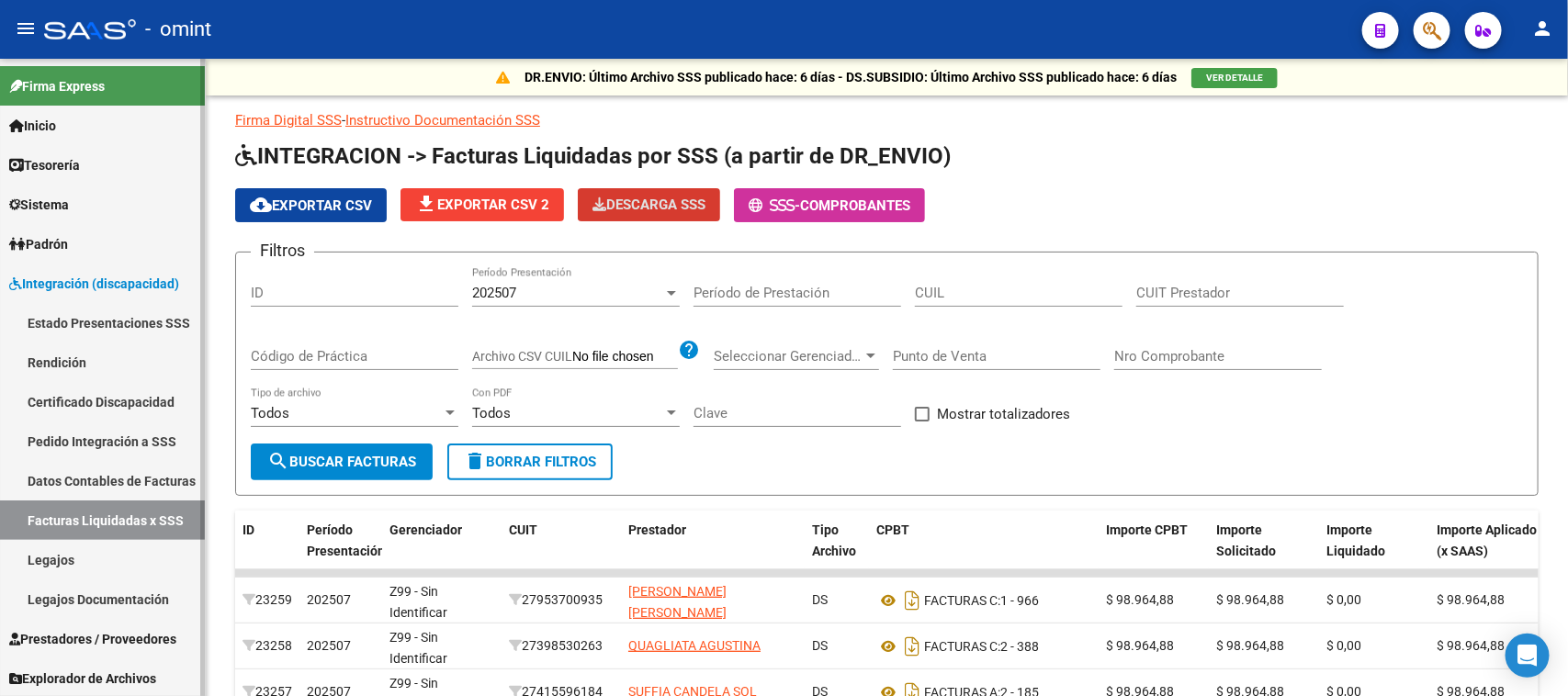
click at [120, 553] on link "Legajos" at bounding box center [102, 559] width 205 height 40
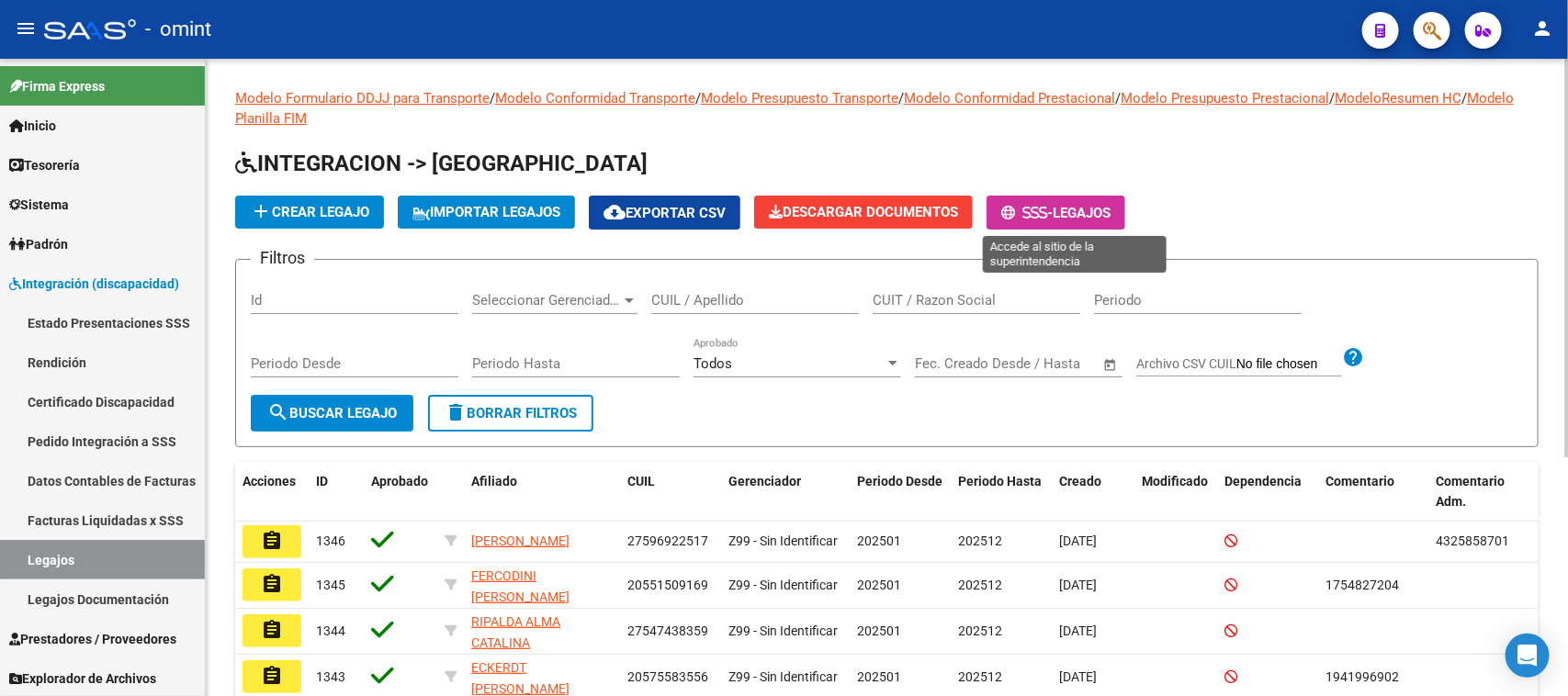
click at [1039, 206] on icon at bounding box center [1035, 213] width 9 height 14
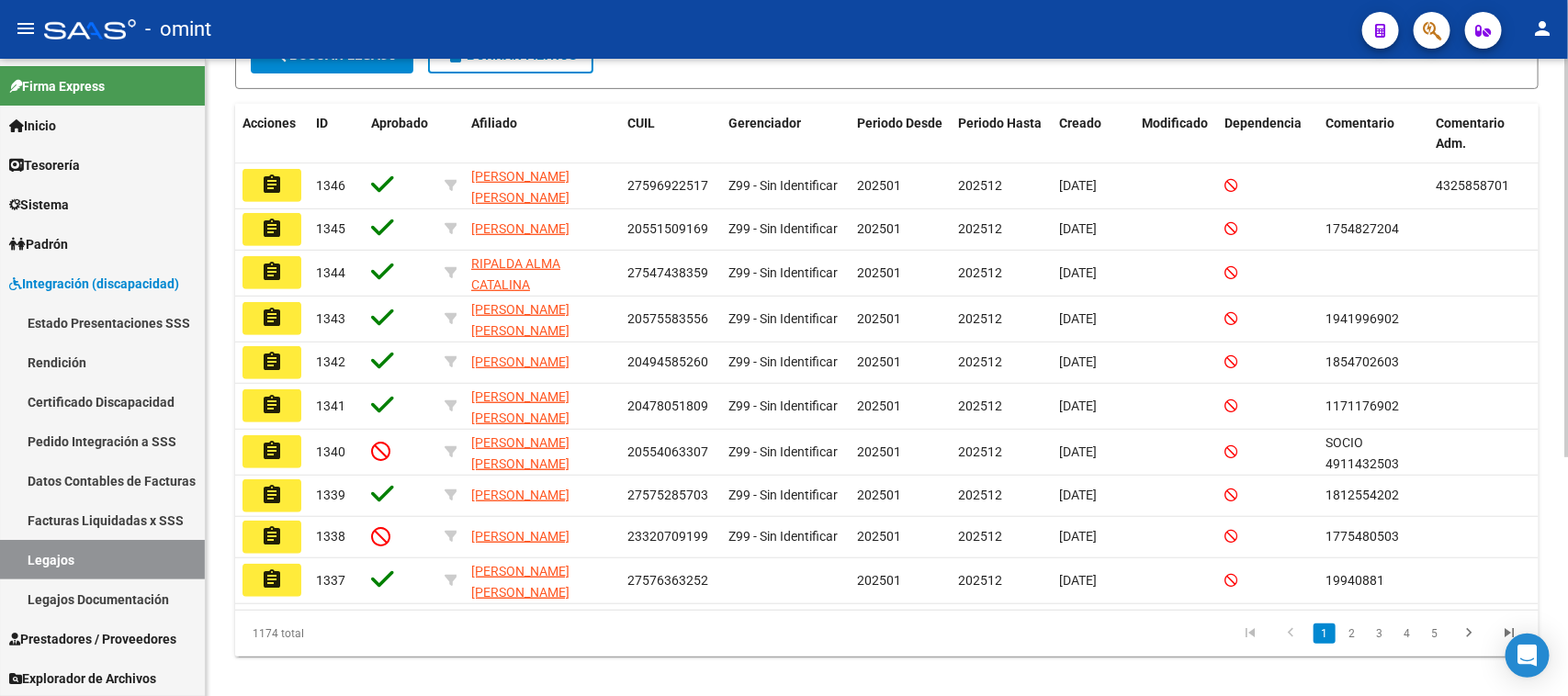
scroll to position [383, 0]
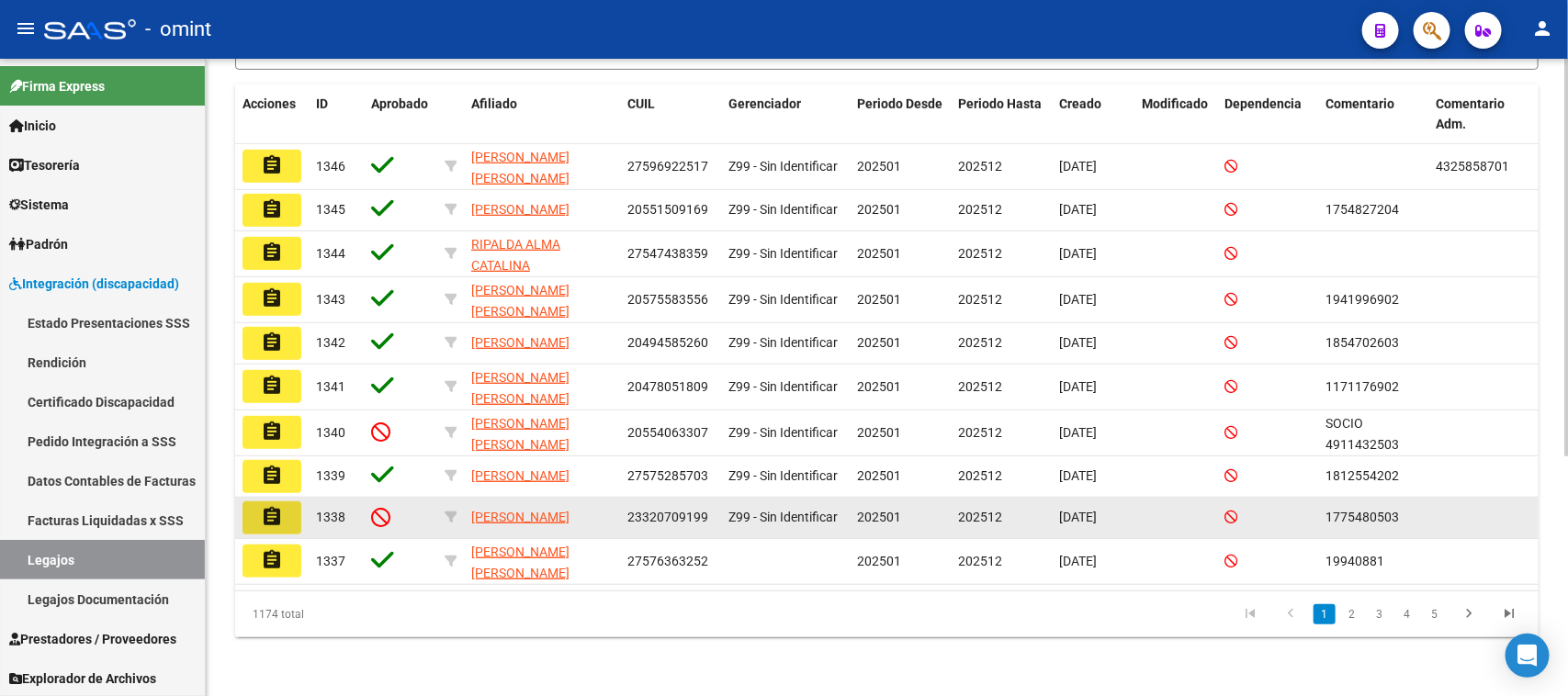
click at [271, 519] on mat-icon "assignment" at bounding box center [272, 516] width 22 height 22
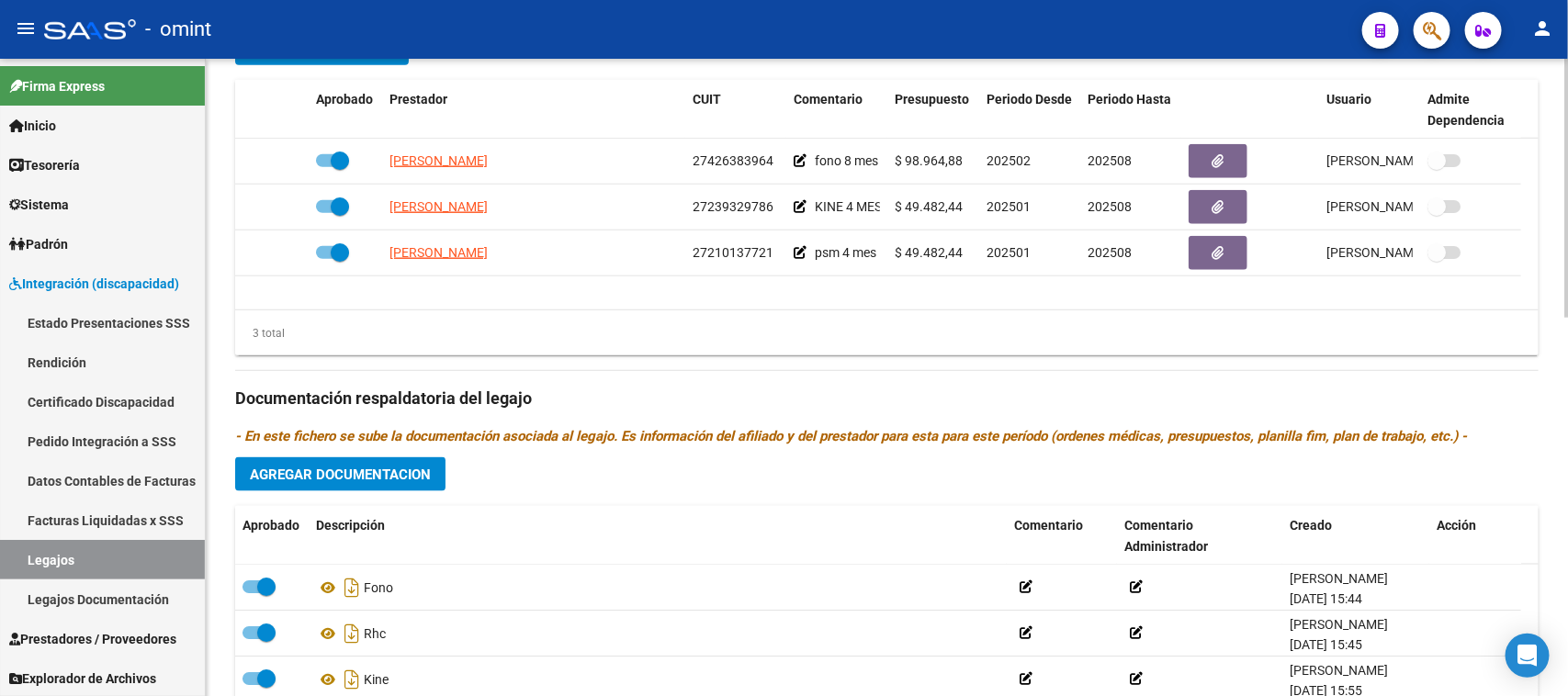
scroll to position [918, 0]
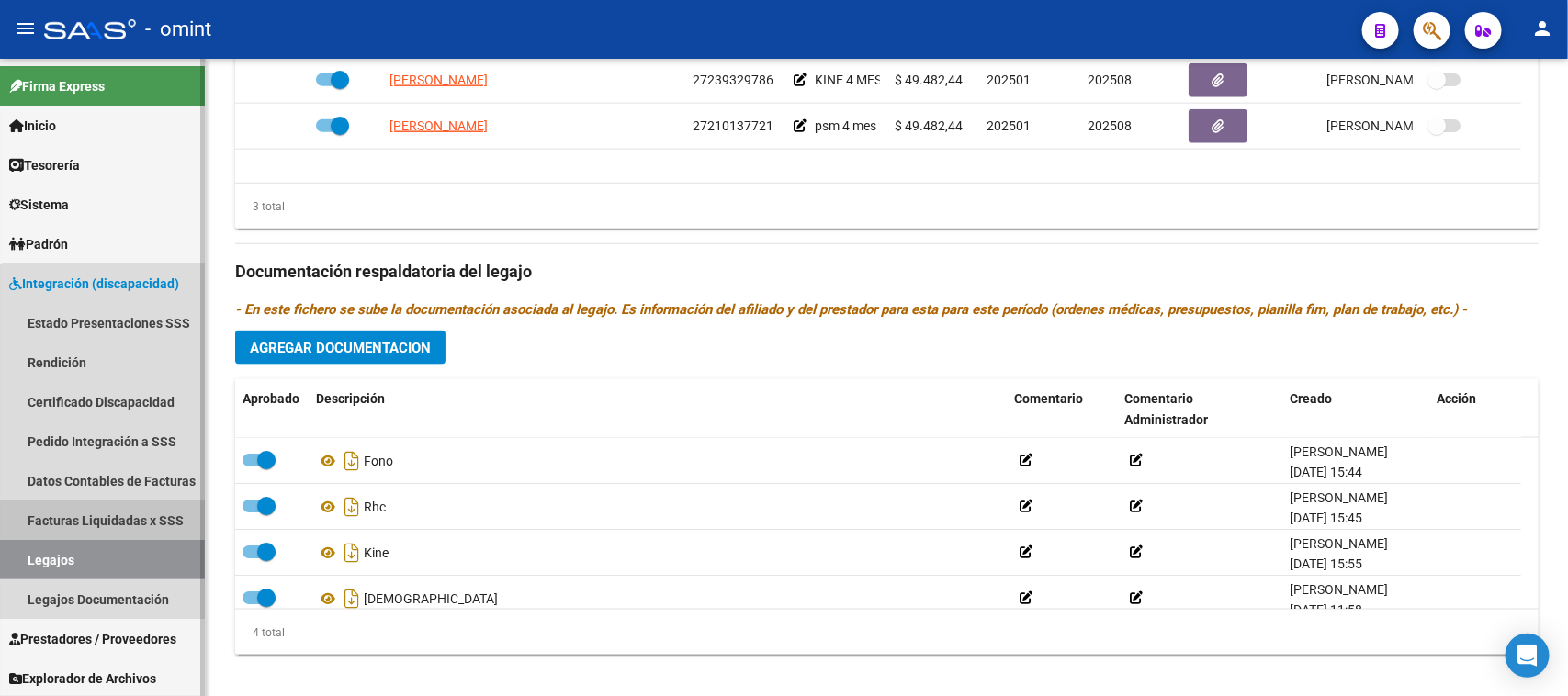
click at [128, 536] on link "Facturas Liquidadas x SSS" at bounding box center [102, 520] width 205 height 40
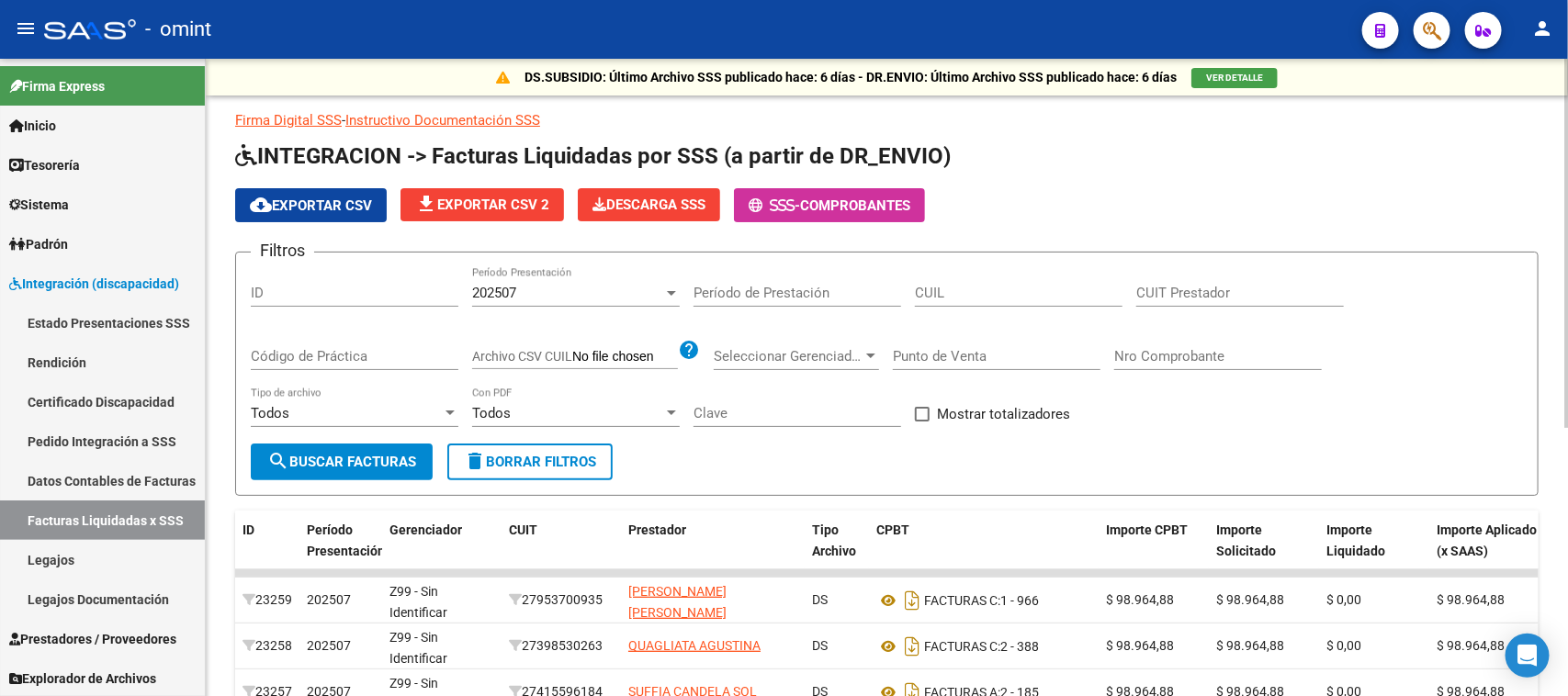
drag, startPoint x: 81, startPoint y: 556, endPoint x: 226, endPoint y: 553, distance: 145.0
click at [79, 556] on link "Legajos" at bounding box center [102, 559] width 205 height 40
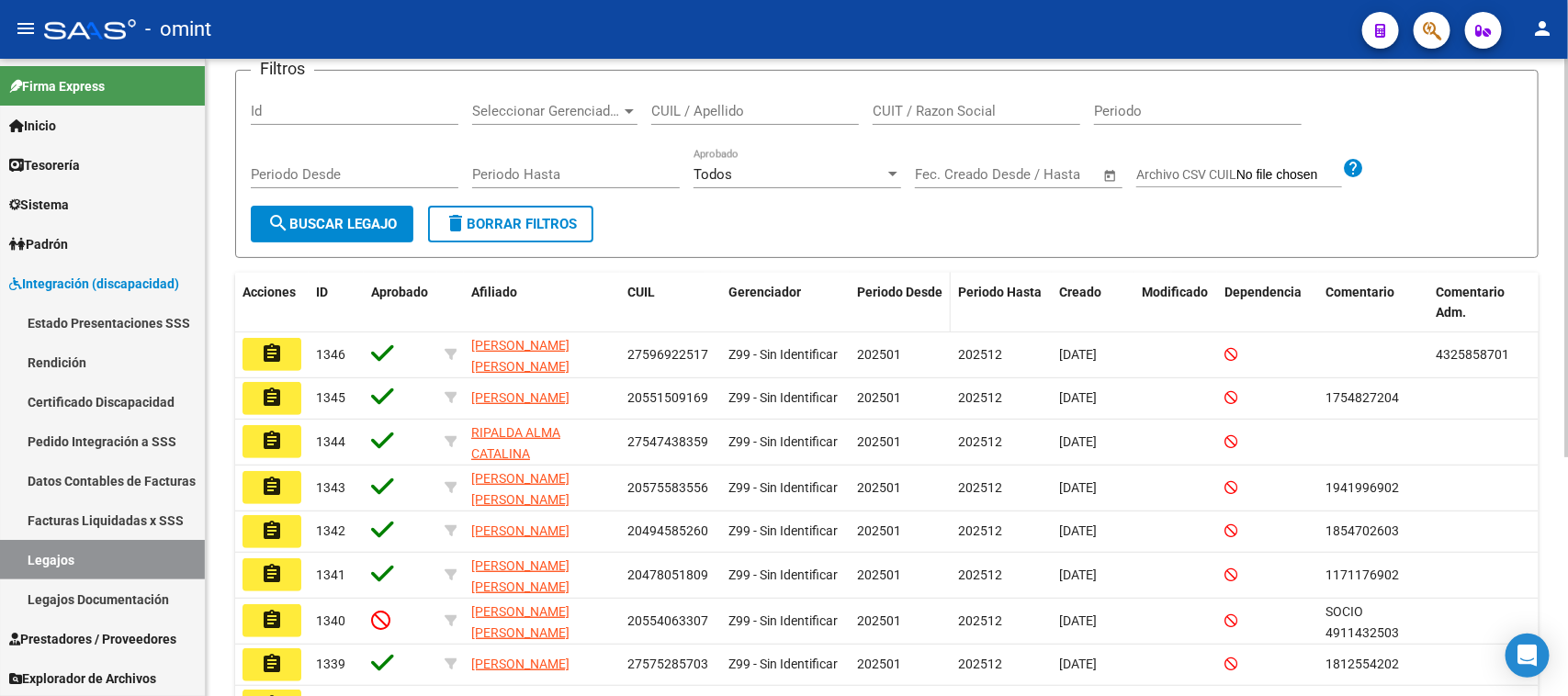
scroll to position [230, 0]
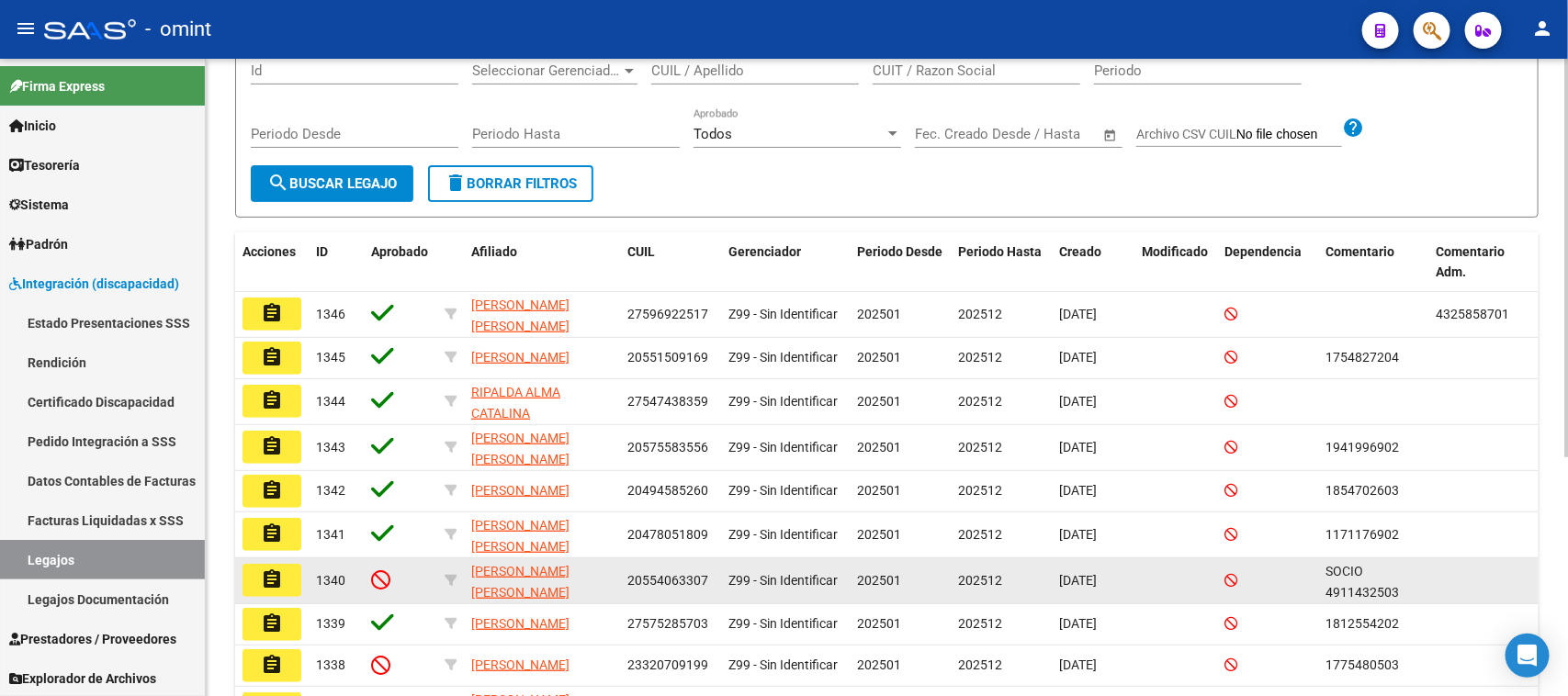
click at [268, 580] on mat-icon "assignment" at bounding box center [272, 580] width 22 height 22
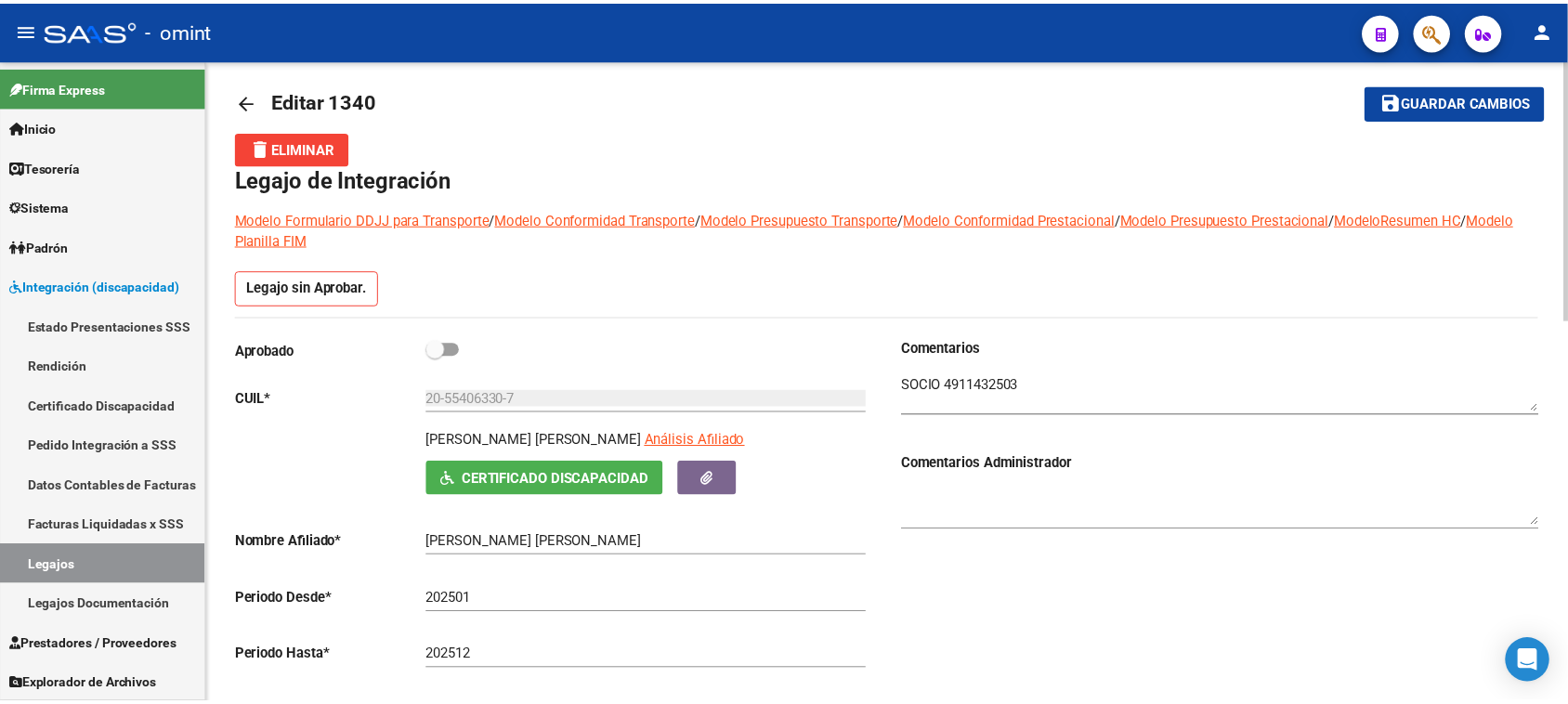
scroll to position [16, 0]
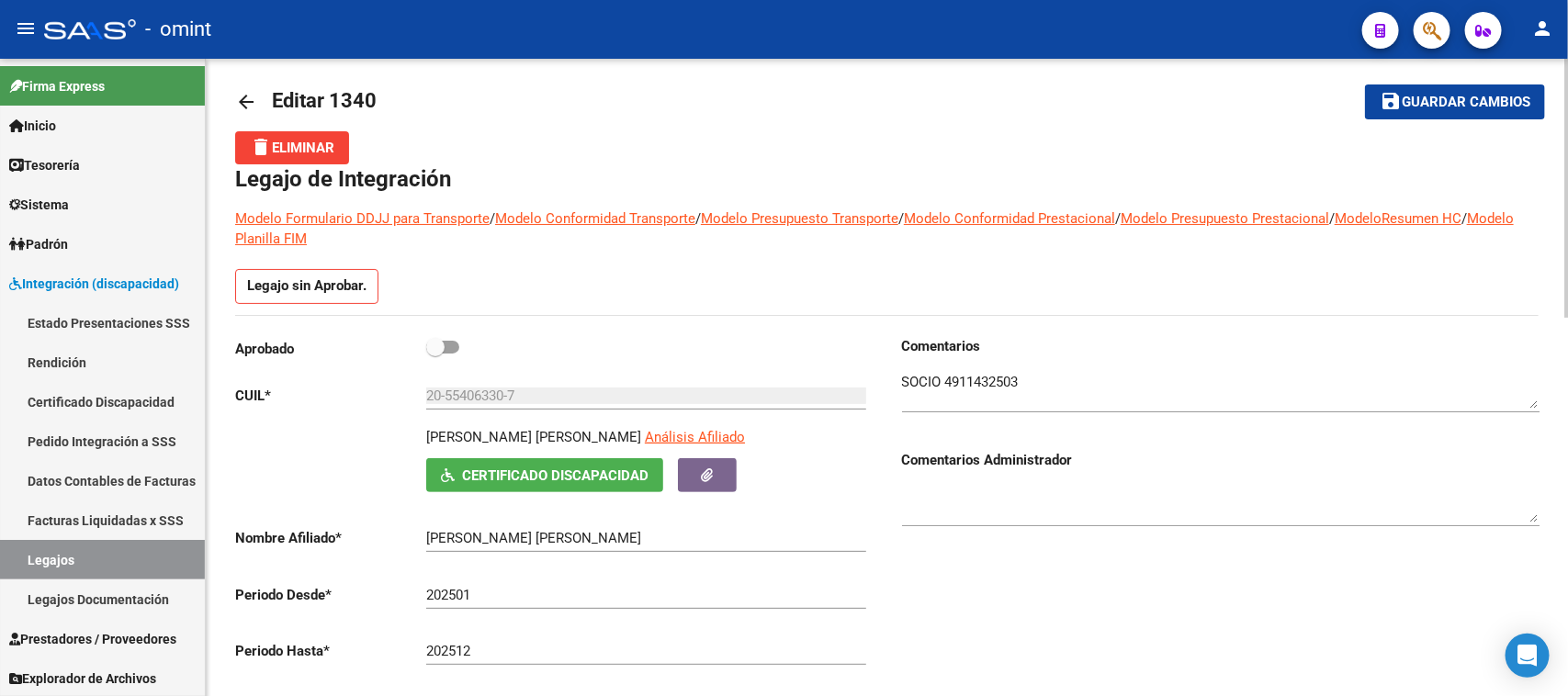
click at [309, 149] on span "delete Eliminar" at bounding box center [291, 148] width 84 height 17
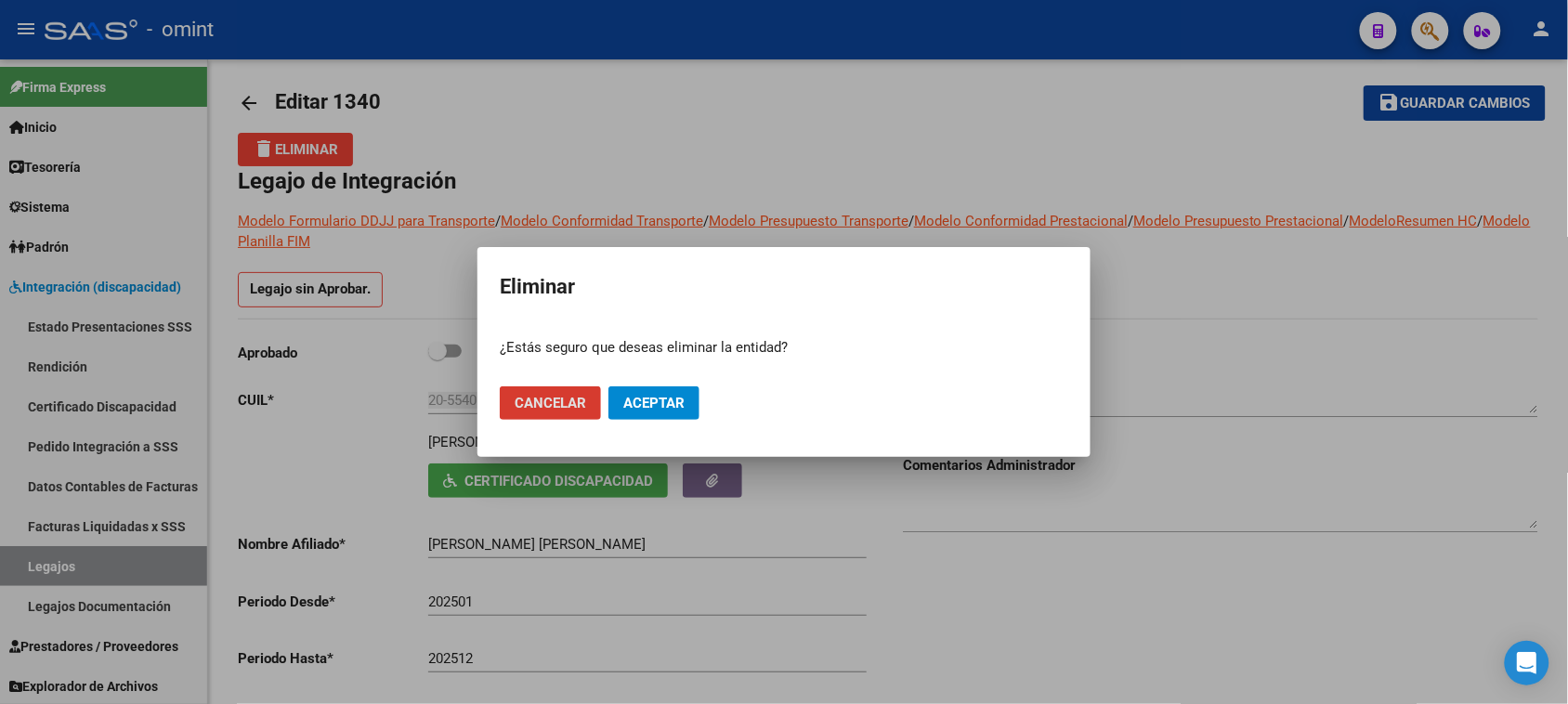
click at [662, 398] on span "Aceptar" at bounding box center [654, 403] width 61 height 17
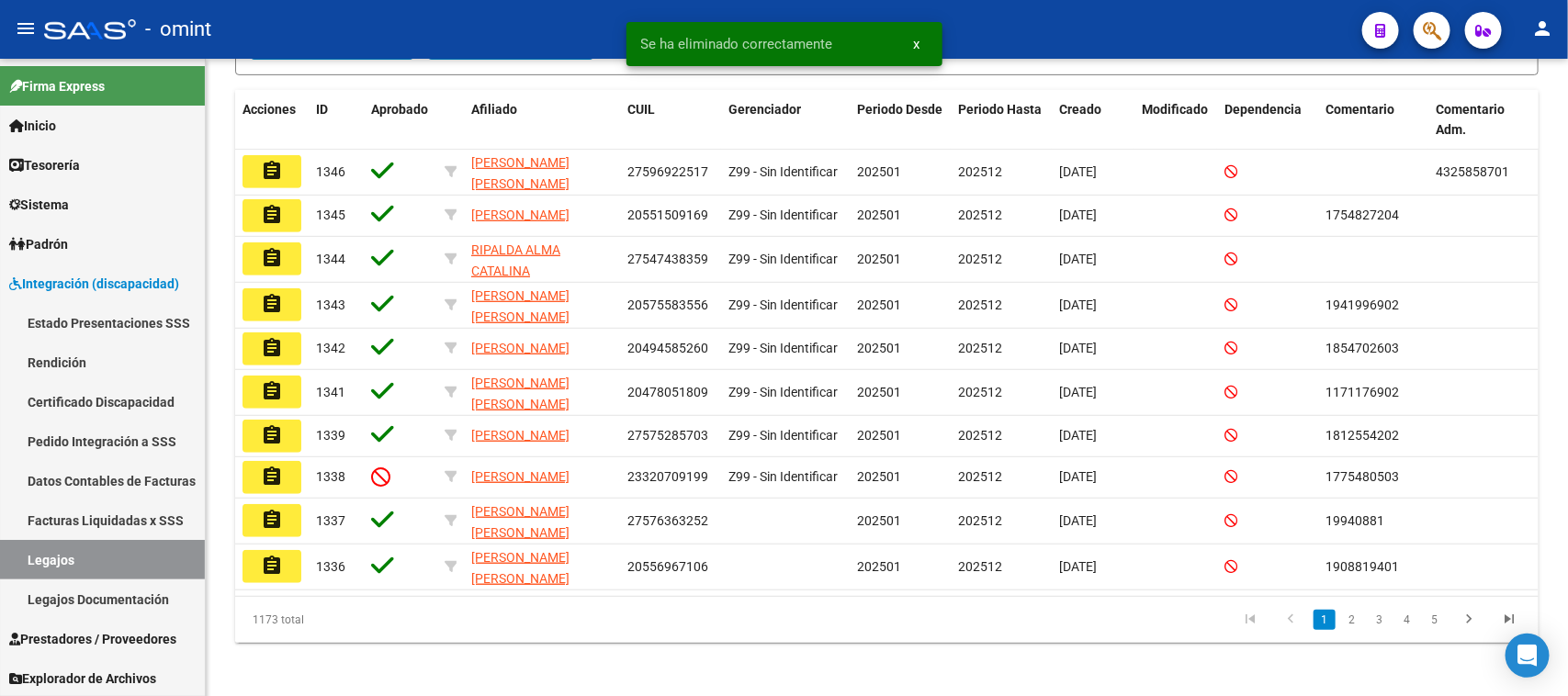
scroll to position [383, 0]
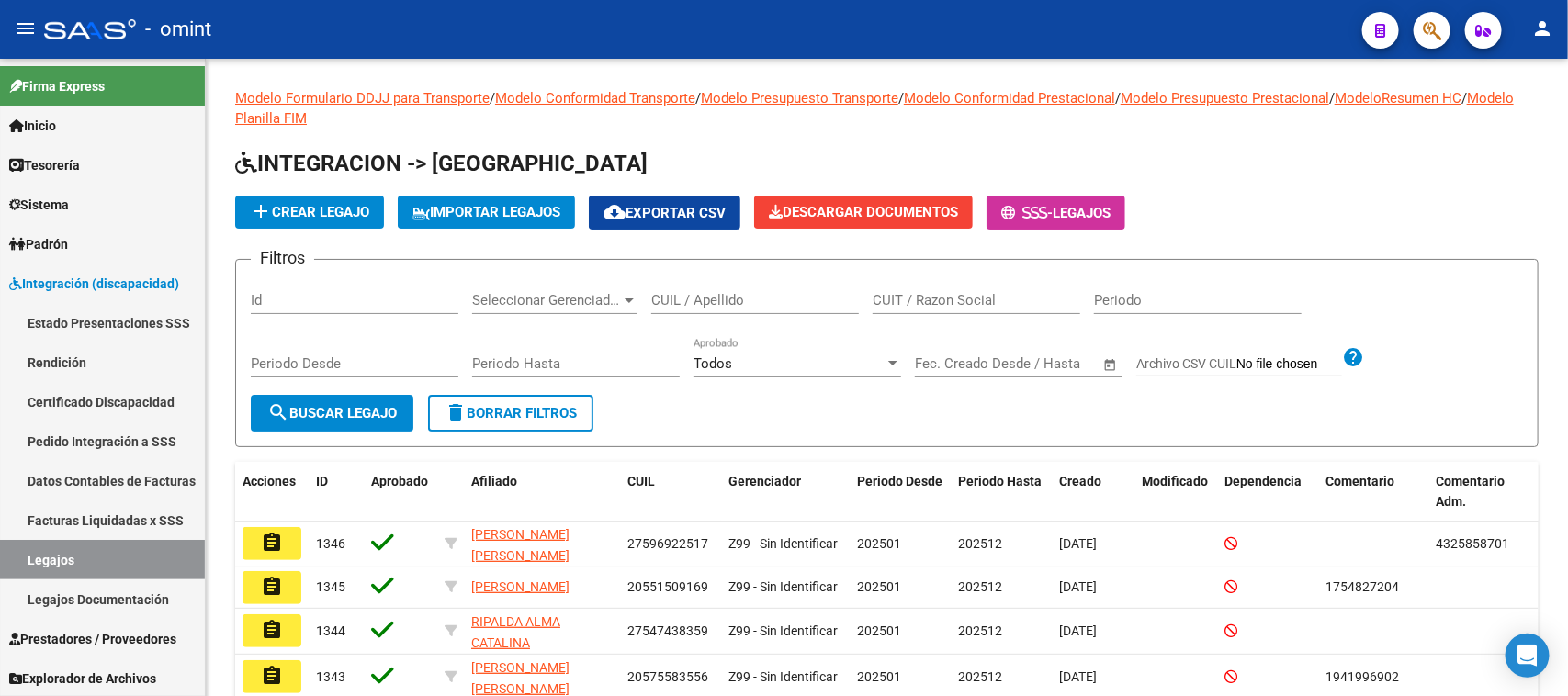
scroll to position [383, 0]
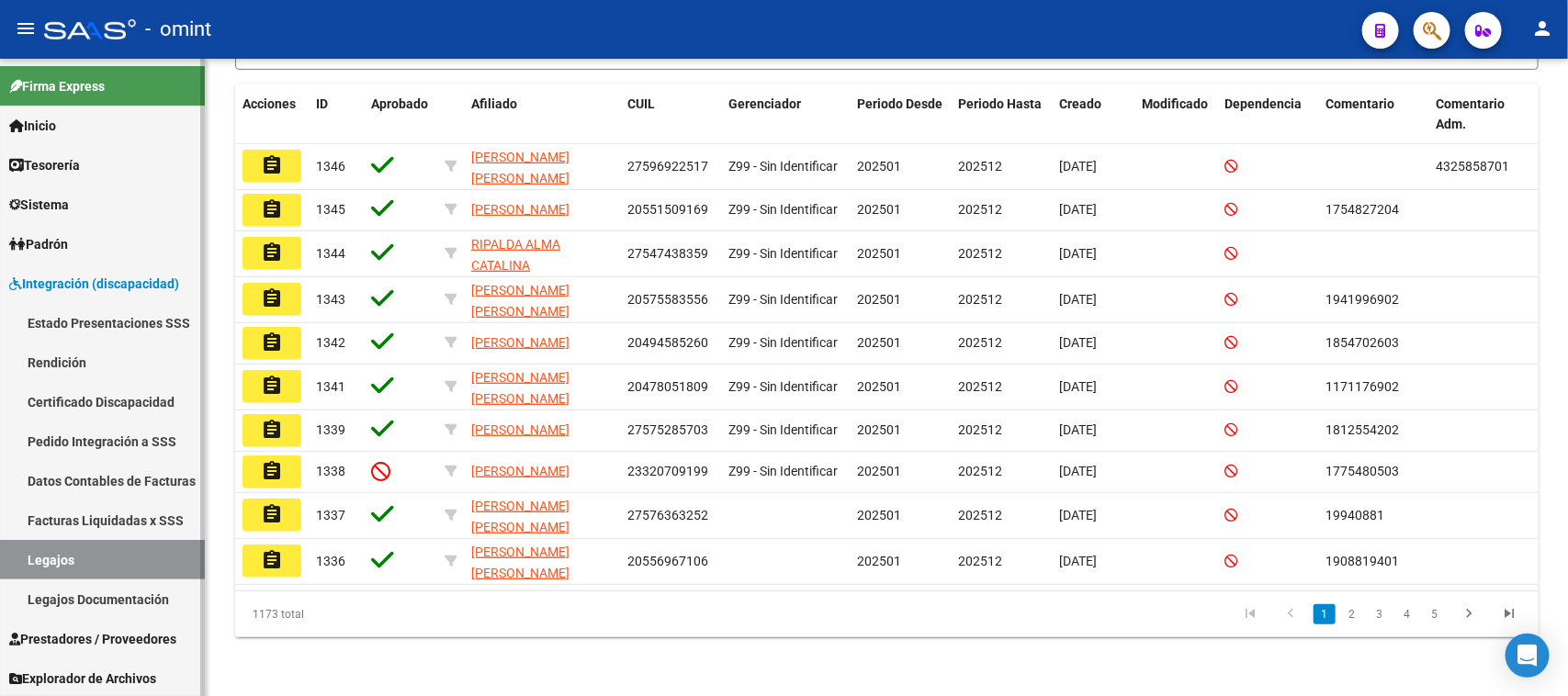
click at [87, 544] on link "Legajos" at bounding box center [102, 559] width 205 height 40
click at [92, 526] on link "Facturas Liquidadas x SSS" at bounding box center [102, 520] width 205 height 40
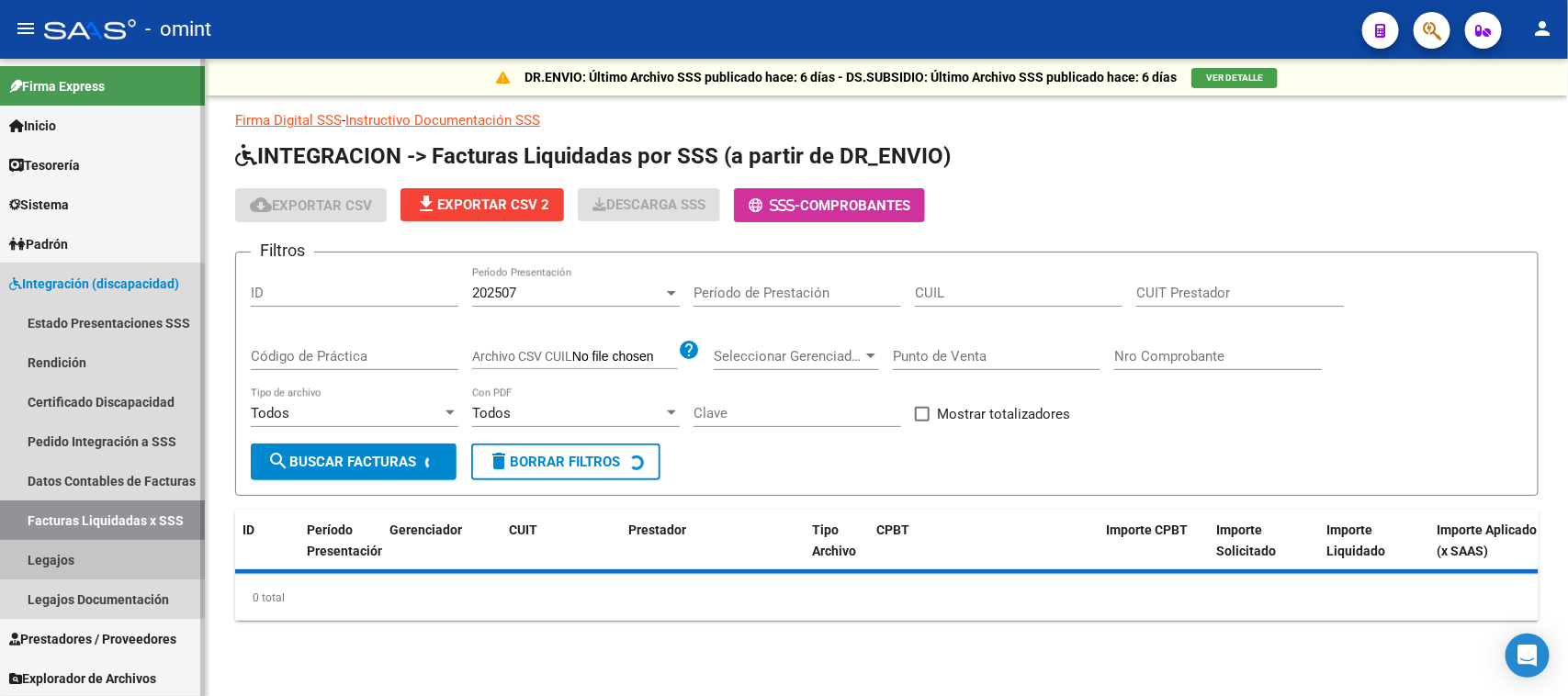
click at [84, 561] on link "Legajos" at bounding box center [102, 559] width 205 height 40
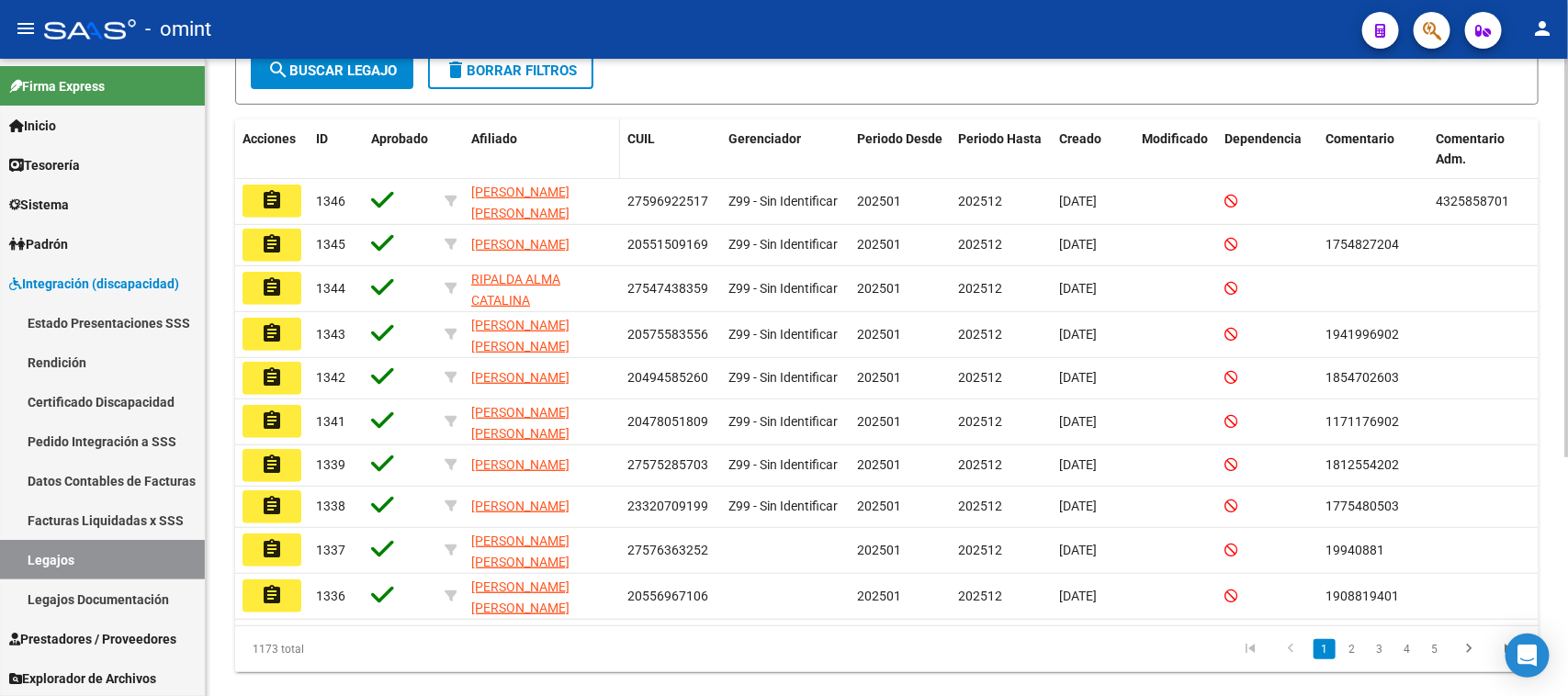
scroll to position [345, 0]
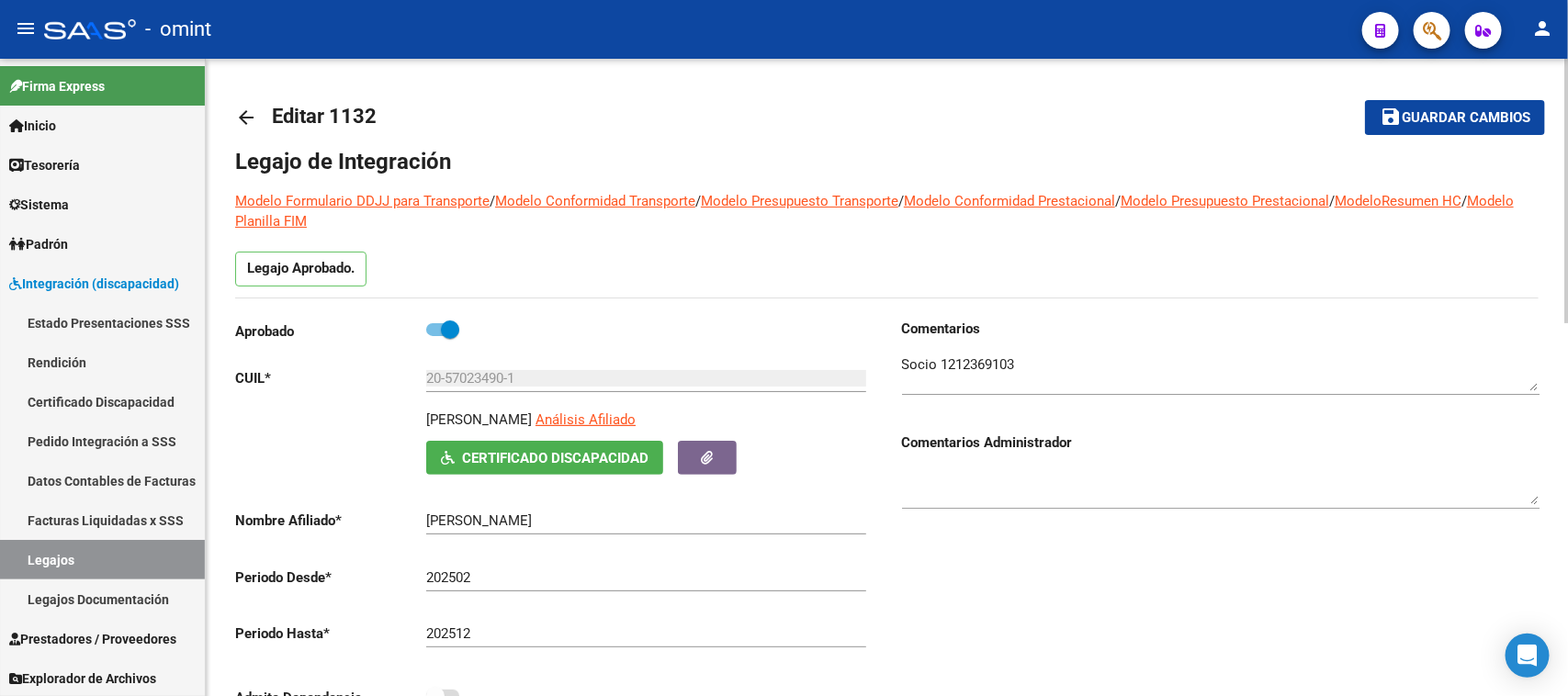
scroll to position [689, 0]
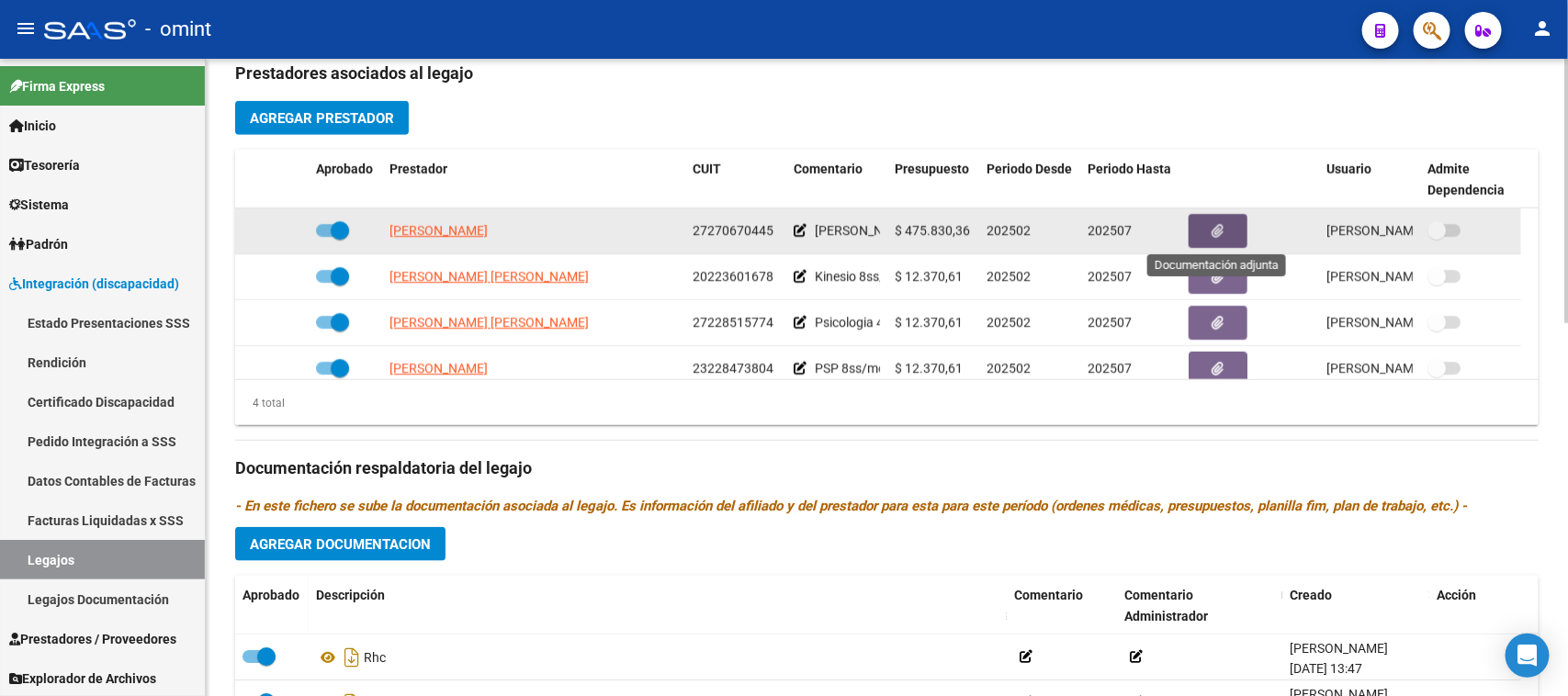
click at [1202, 220] on button "button" at bounding box center [1218, 230] width 59 height 34
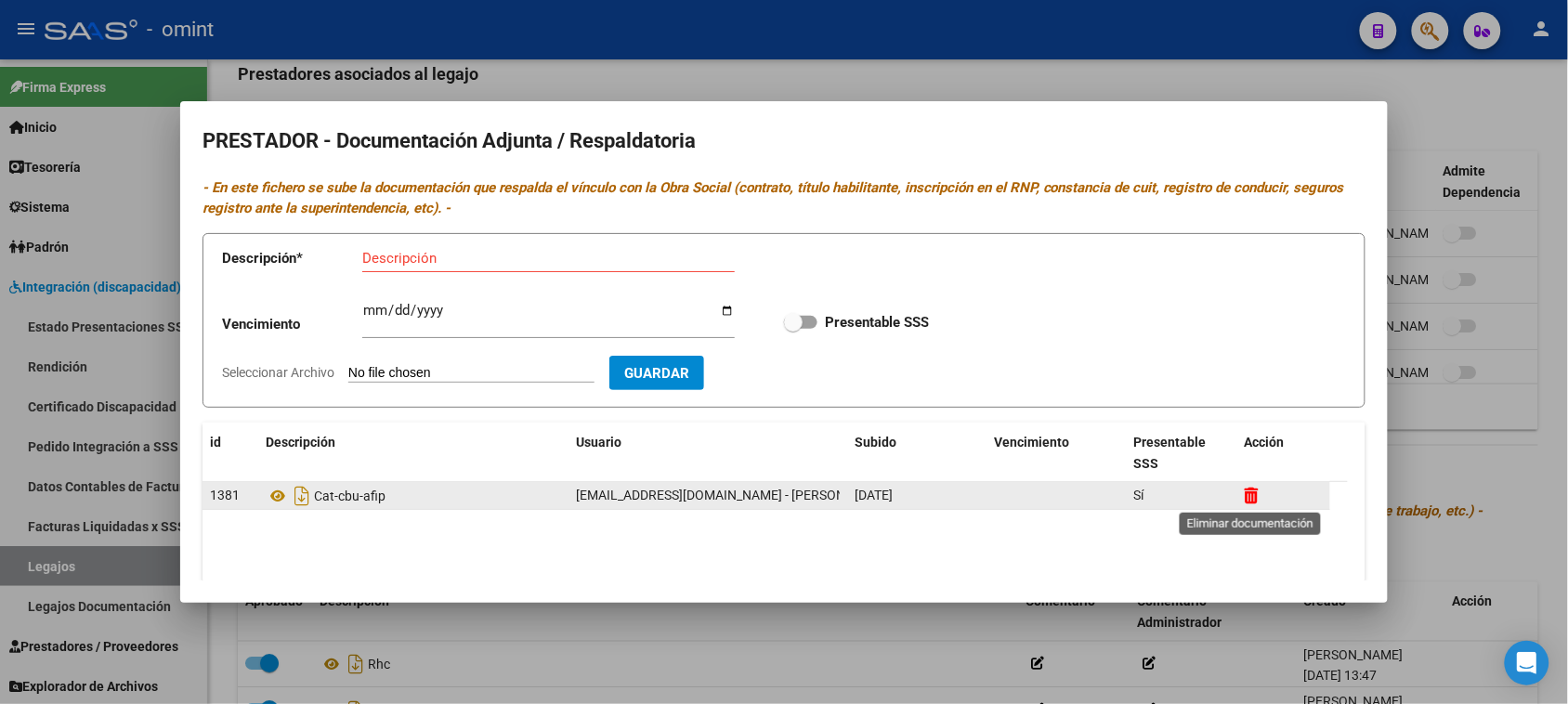
click at [1250, 492] on icon at bounding box center [1252, 496] width 14 height 18
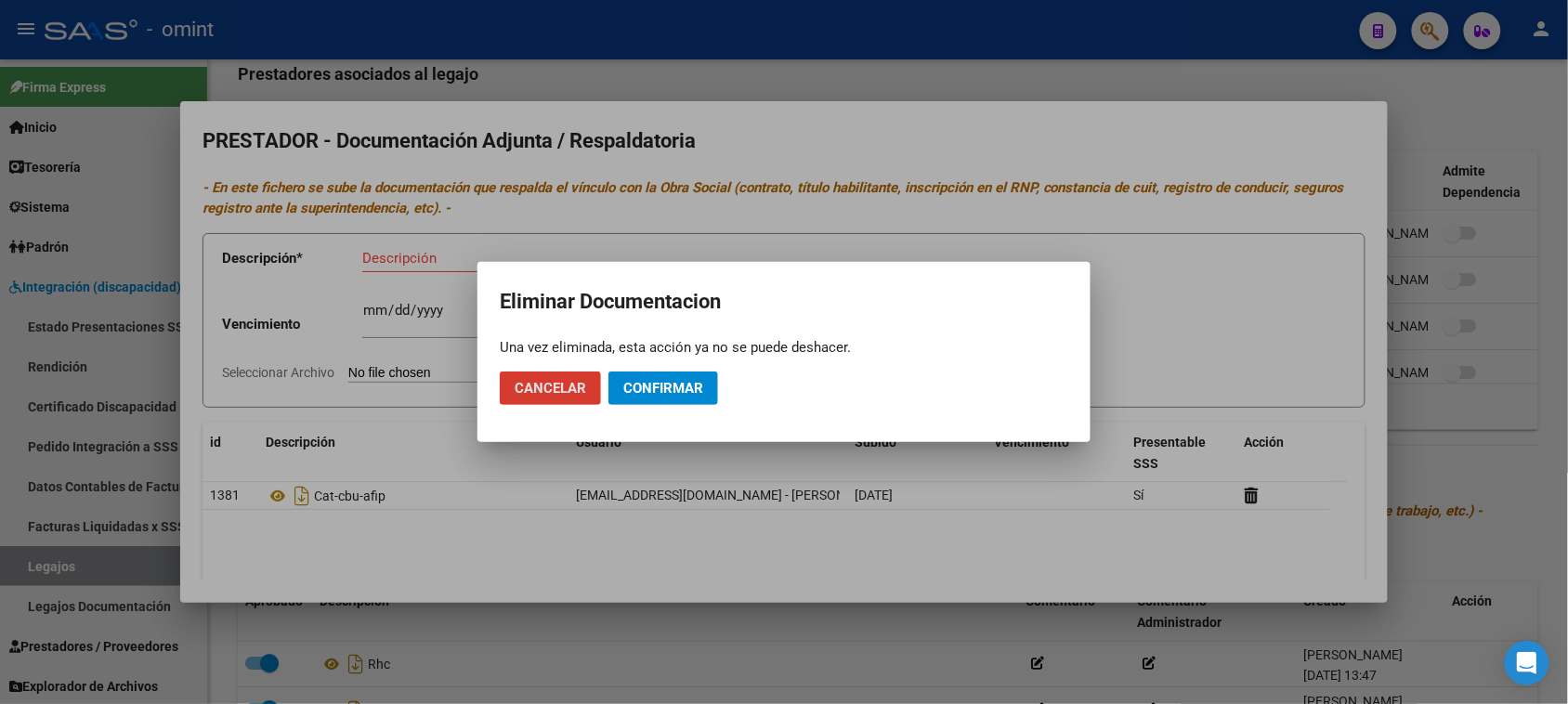
click at [653, 391] on span "Confirmar" at bounding box center [663, 388] width 80 height 17
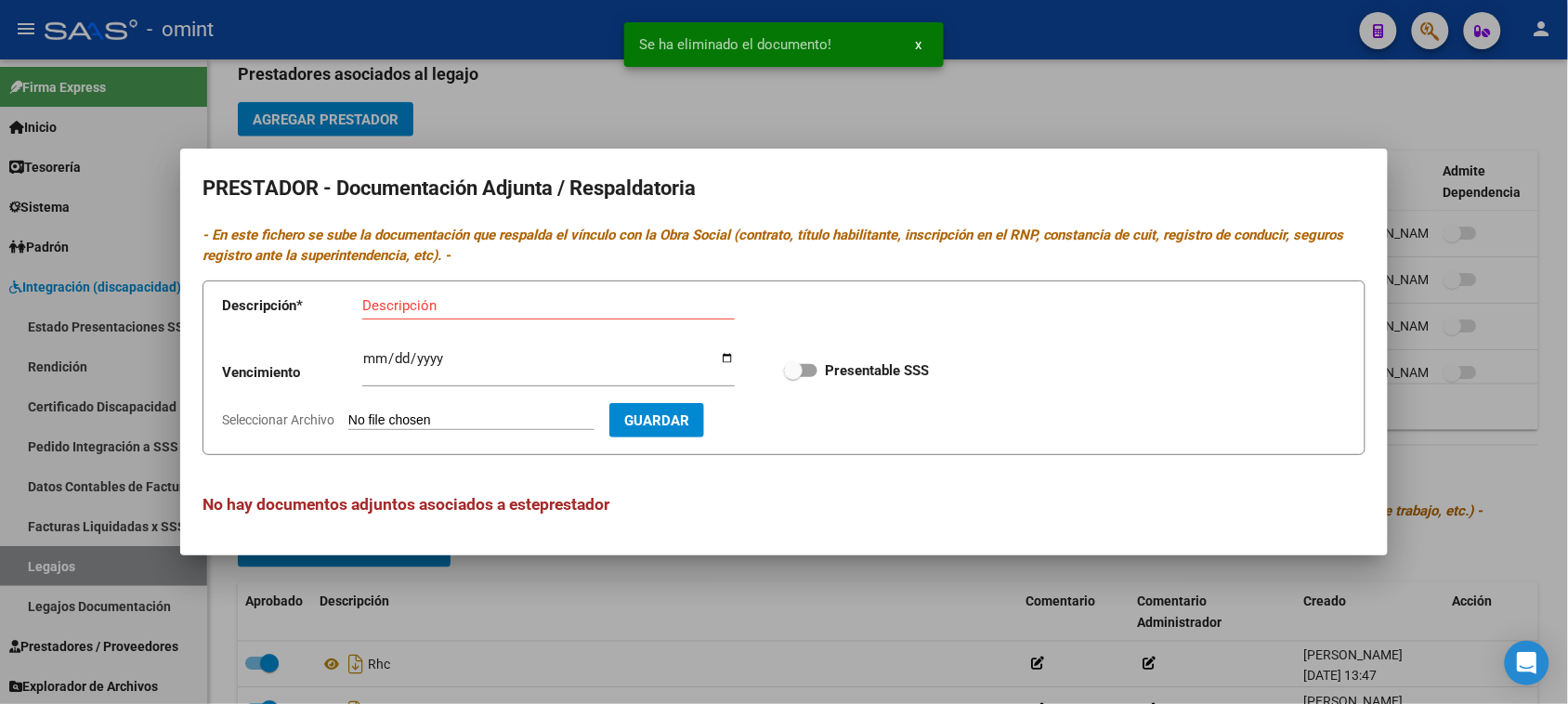
click at [485, 316] on div "Descripción" at bounding box center [548, 305] width 372 height 27
paste input "Habilitación/Categoria/CBU/ARCA"
type input "Habilitación/Categoria/CBU/ARCA"
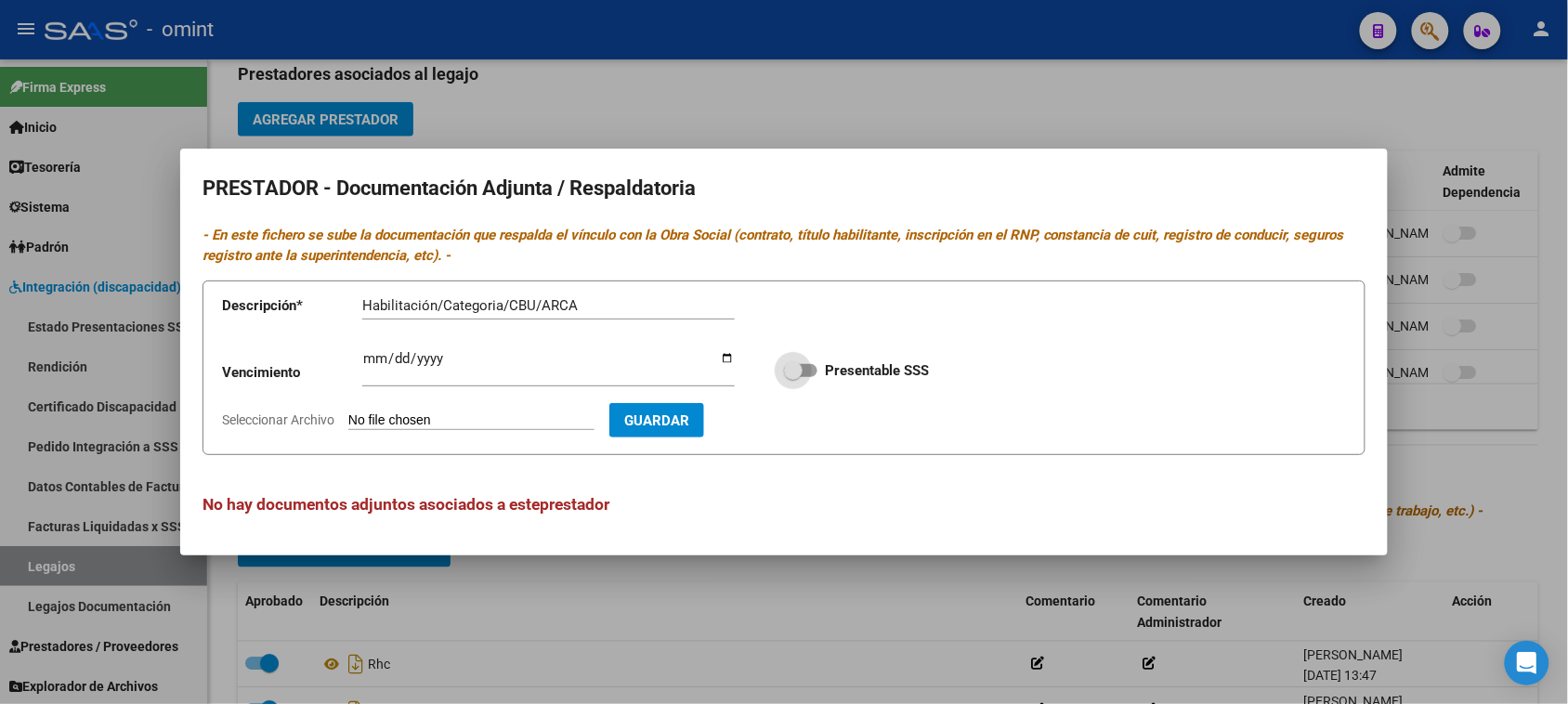
click at [792, 377] on input "Presentable SSS" at bounding box center [792, 377] width 1 height 1
checkbox input "true"
type input "C:\fakepath\MAIE PRESTADOR.pdf"
click at [810, 432] on button "Guardar" at bounding box center [764, 420] width 95 height 34
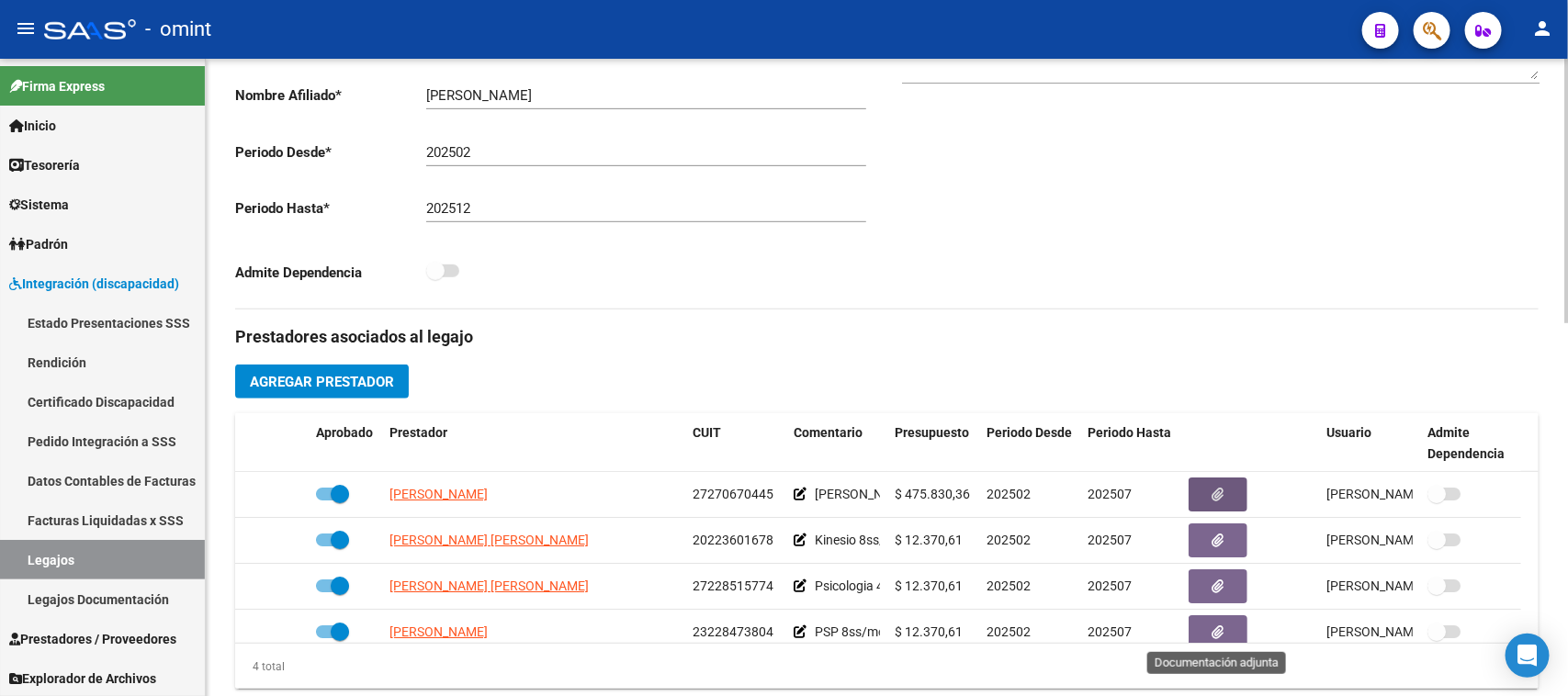
scroll to position [459, 0]
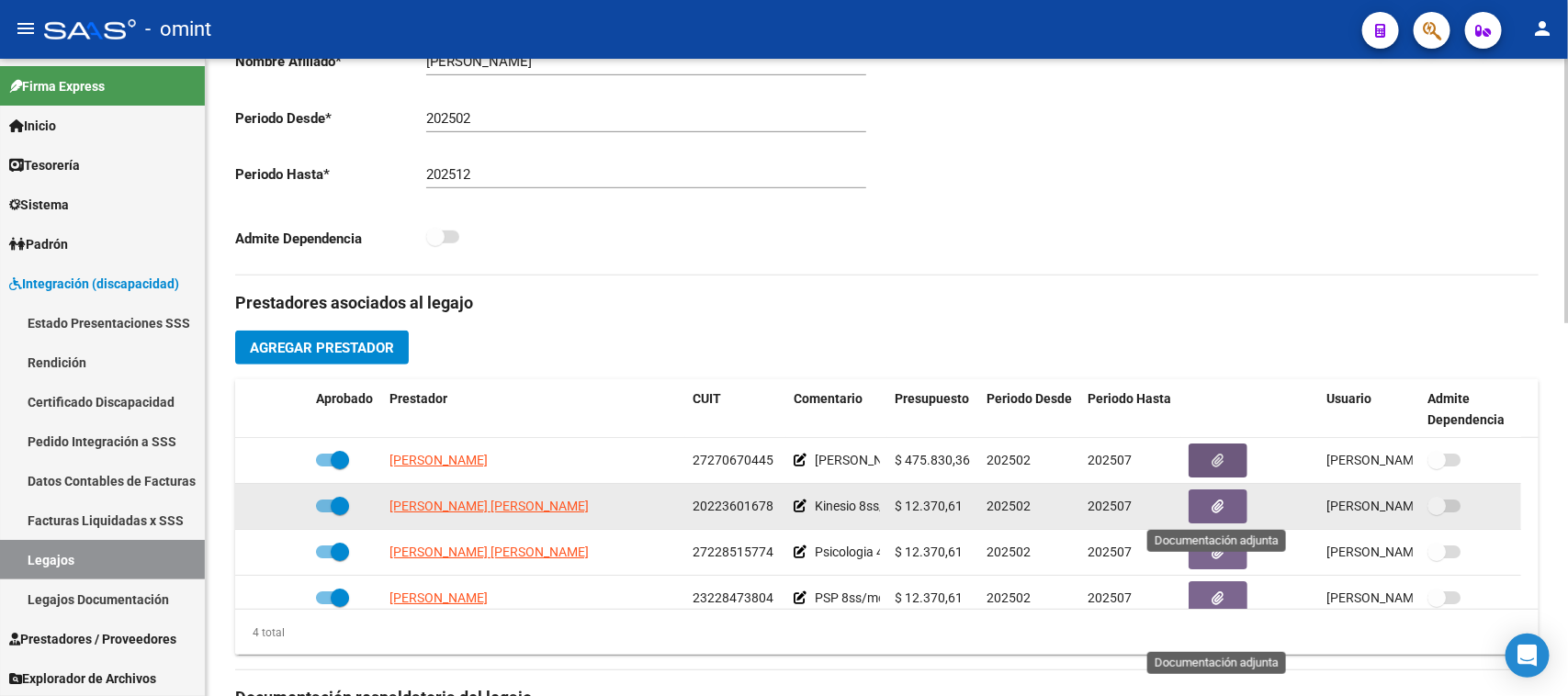
click at [1213, 503] on icon "button" at bounding box center [1218, 507] width 12 height 14
click at [1214, 500] on icon "button" at bounding box center [1218, 507] width 12 height 14
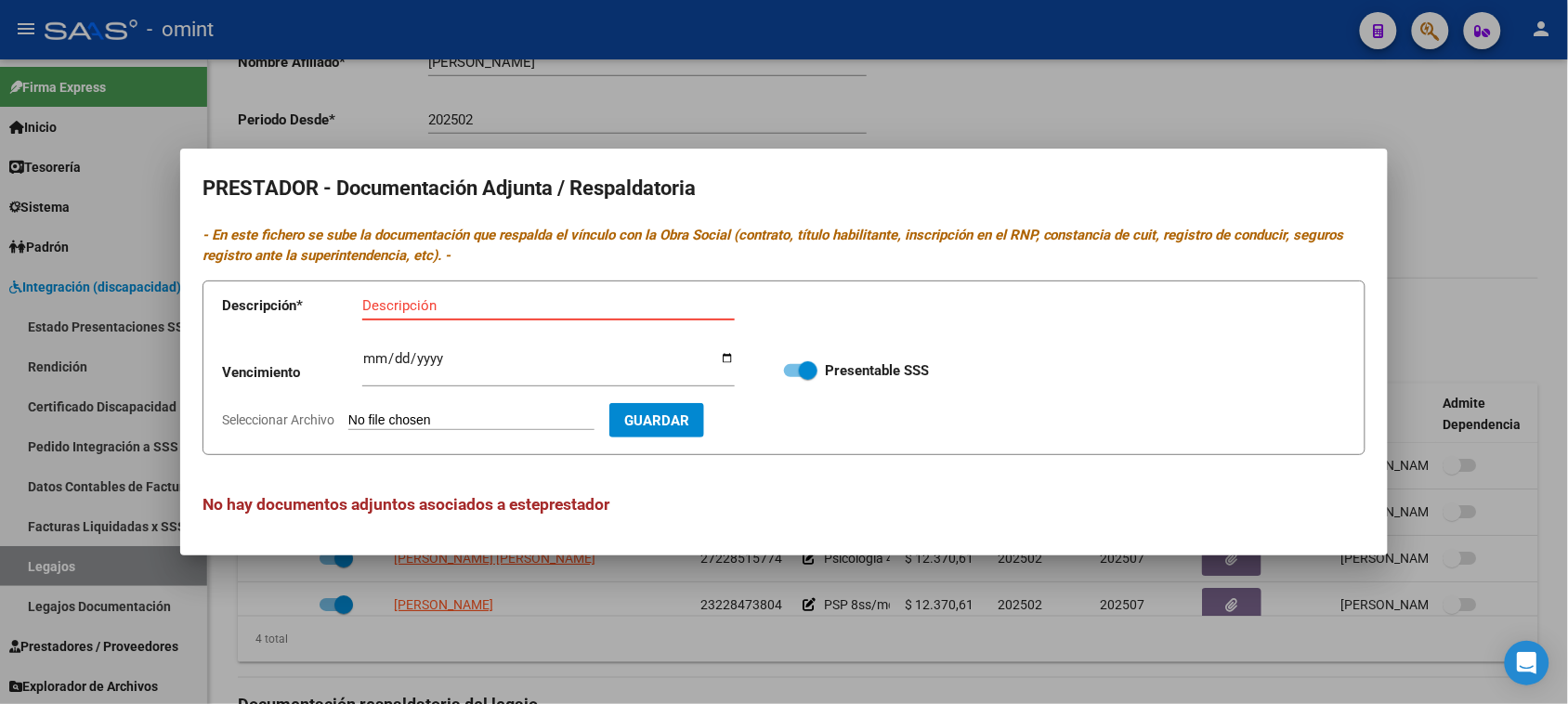
paste input "Título/RNP/CBU/ARCA"
click at [446, 299] on input "Título/RNP/CBU/ARCA" at bounding box center [548, 305] width 372 height 17
type input "Título/RNP/ARCA"
type input "2029-11-22"
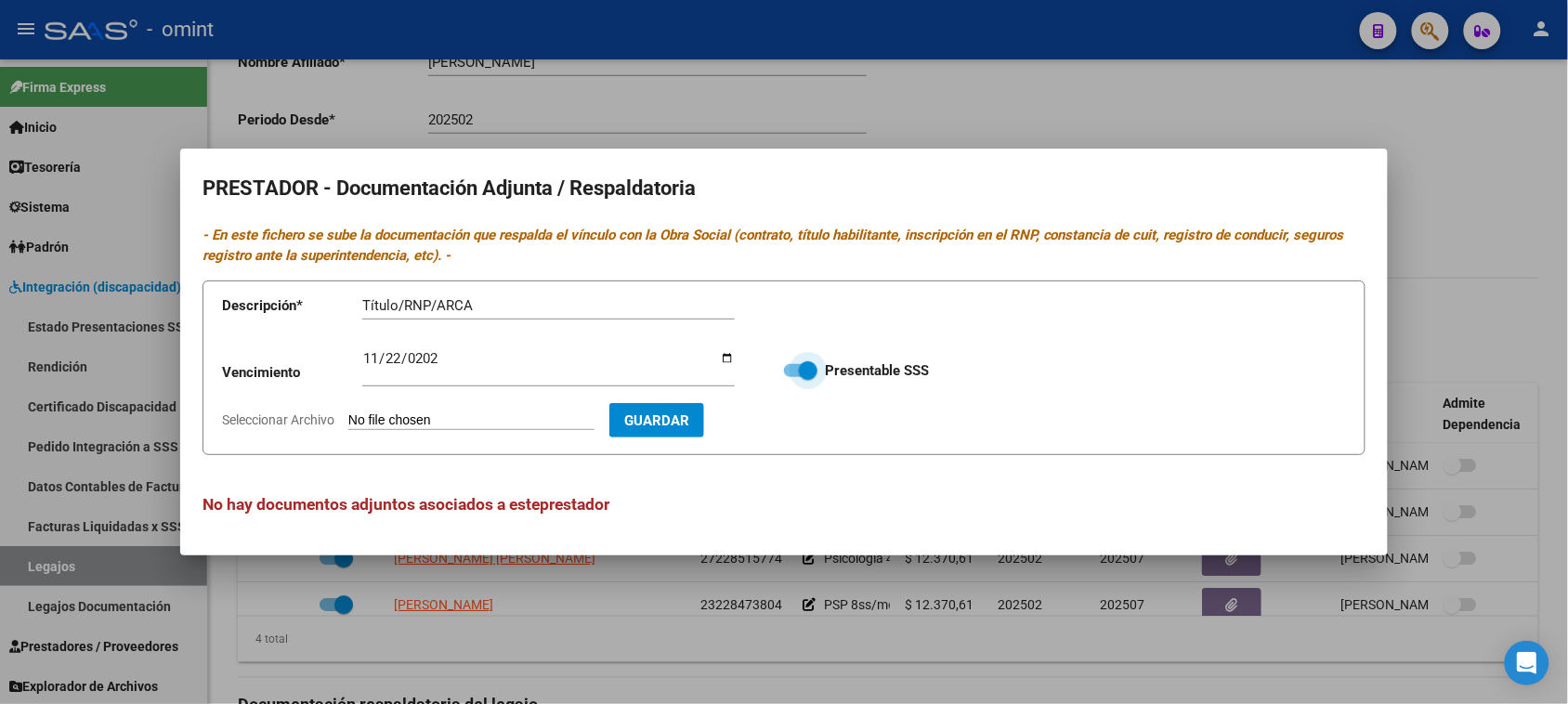
type input "C:\fakepath\KINE PRESTADOR.pdf"
click at [812, 406] on button "Guardar" at bounding box center [764, 420] width 95 height 34
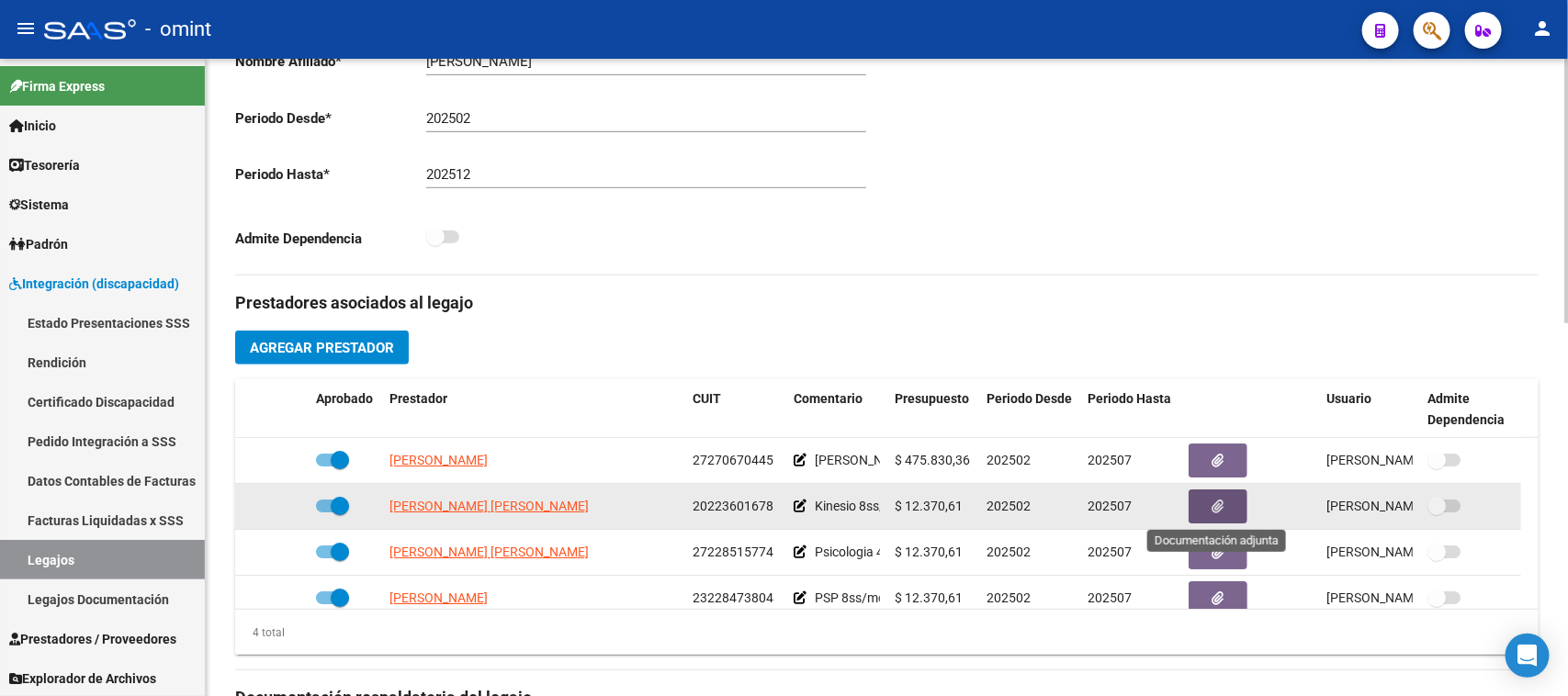
click at [1218, 512] on icon "button" at bounding box center [1218, 507] width 12 height 14
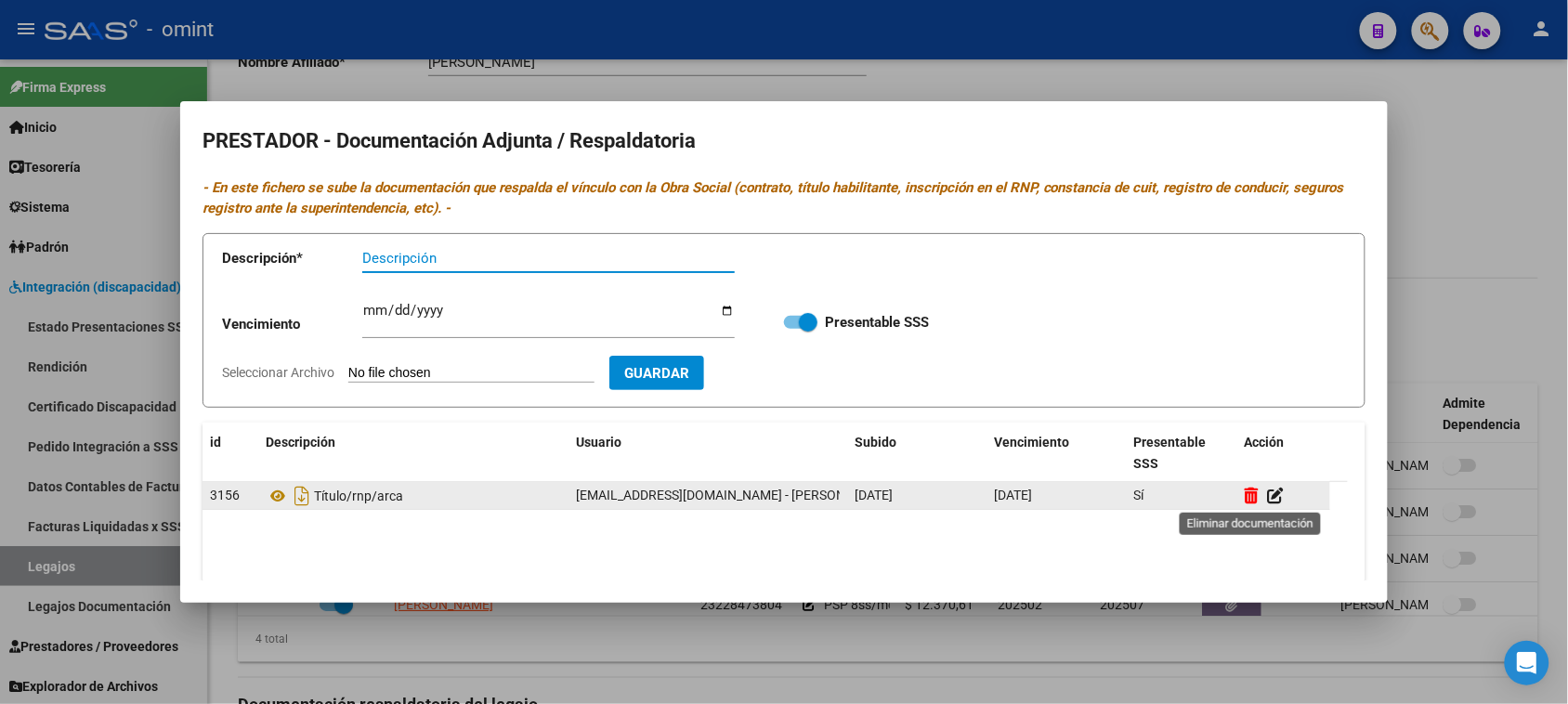
click at [1248, 495] on icon at bounding box center [1252, 496] width 14 height 18
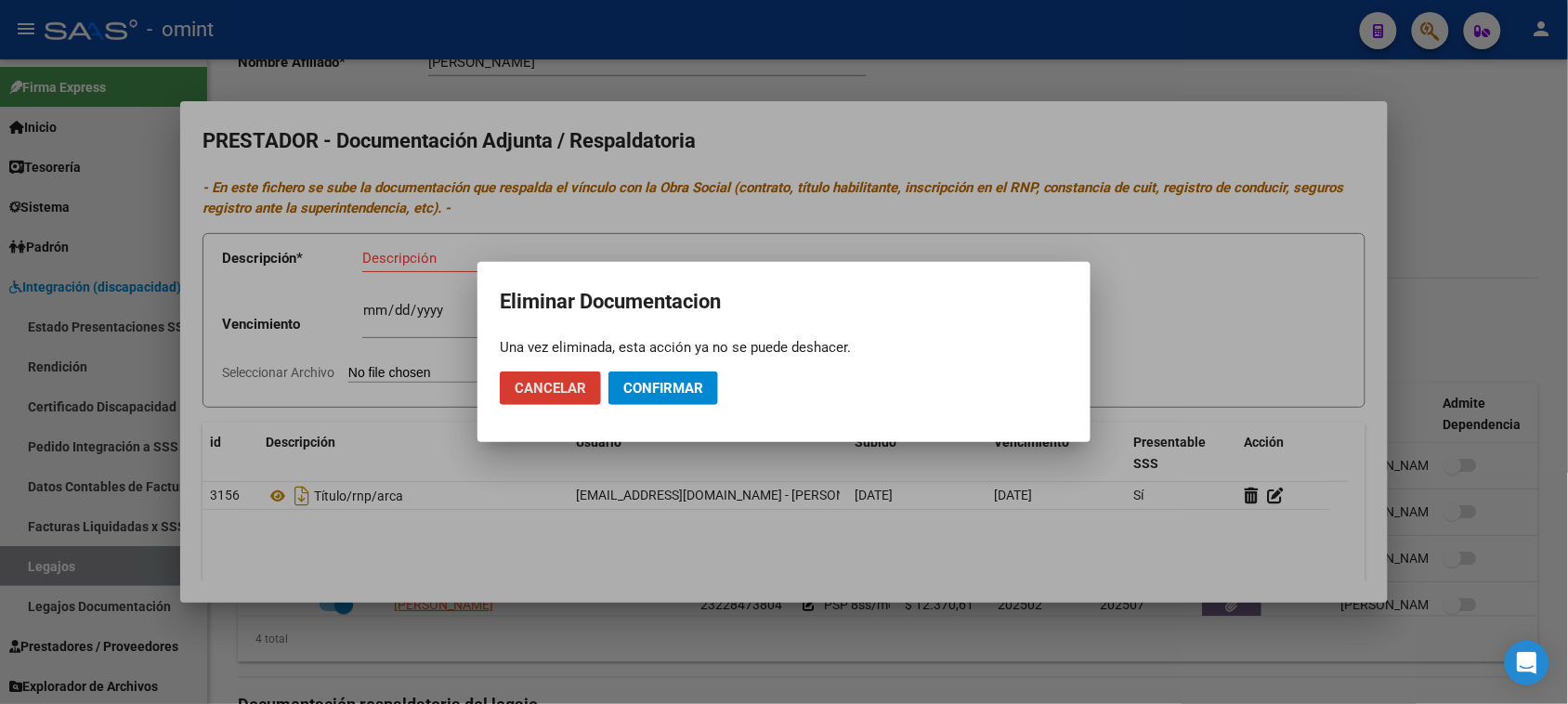
click at [687, 397] on button "Confirmar" at bounding box center [664, 388] width 110 height 33
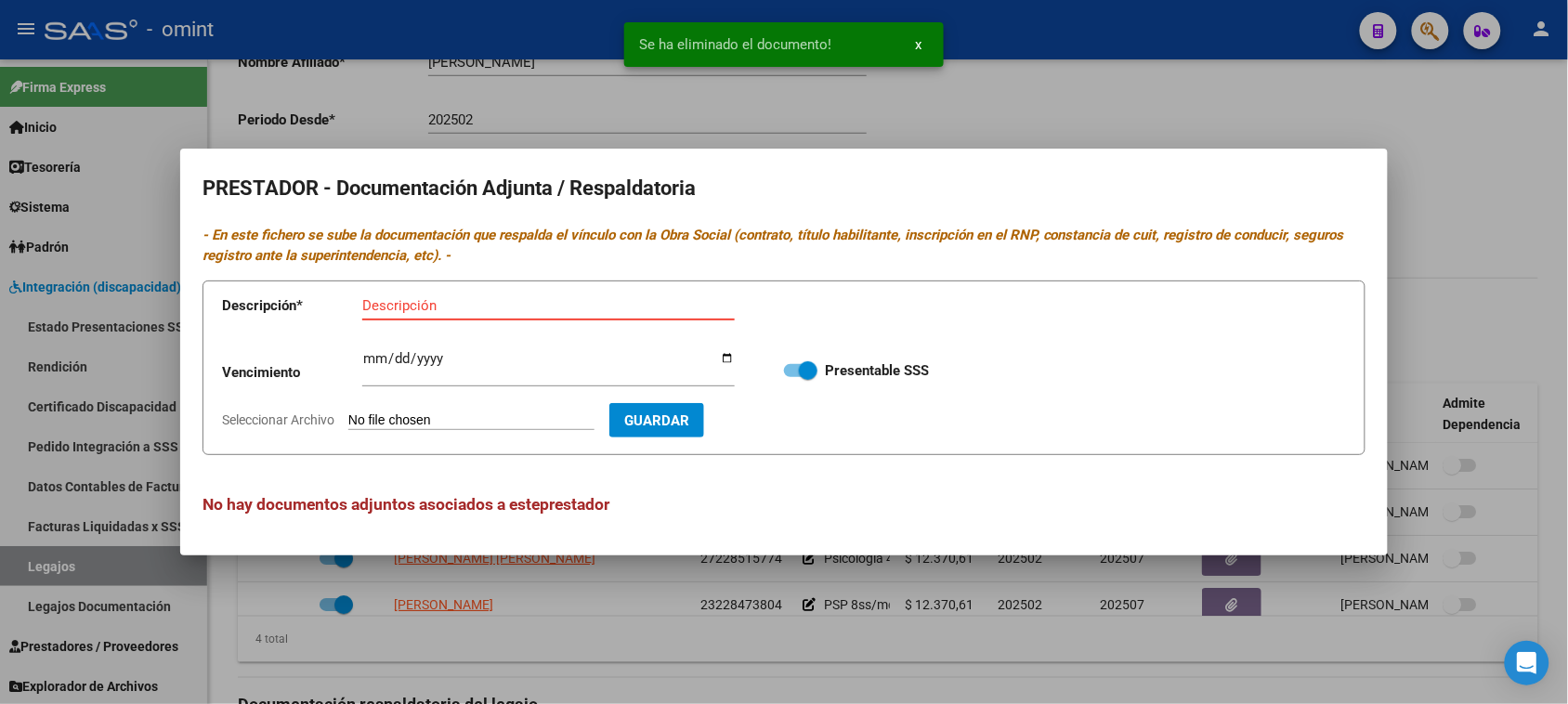
click at [526, 307] on input "Descripción" at bounding box center [548, 305] width 372 height 17
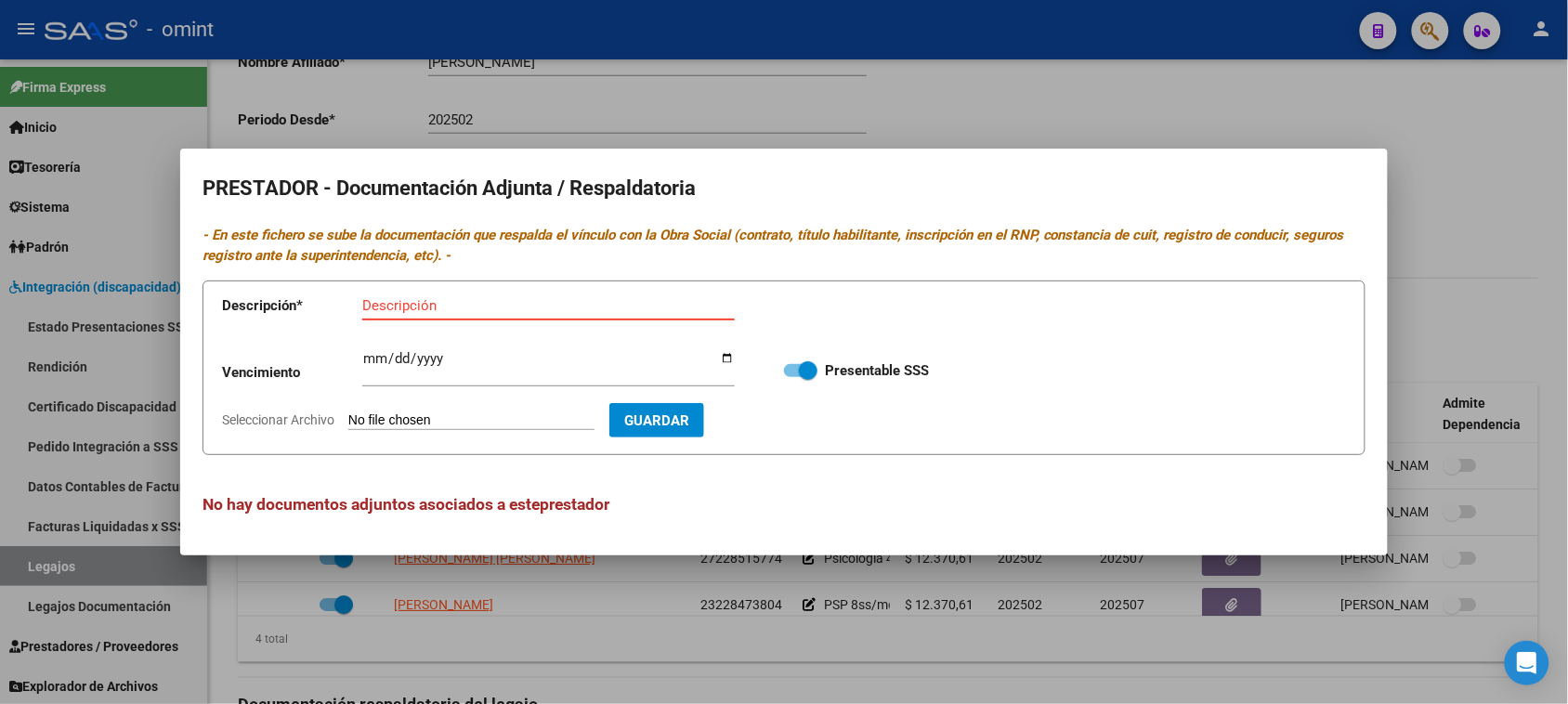
paste input "Título/RNP/CBU/ARCA"
type input "Título/RNP/CBU/ARCA"
type input "0298-11-22"
type input "2029-11-22"
type input "C:\fakepath\KINE PRESTADOR.pdf"
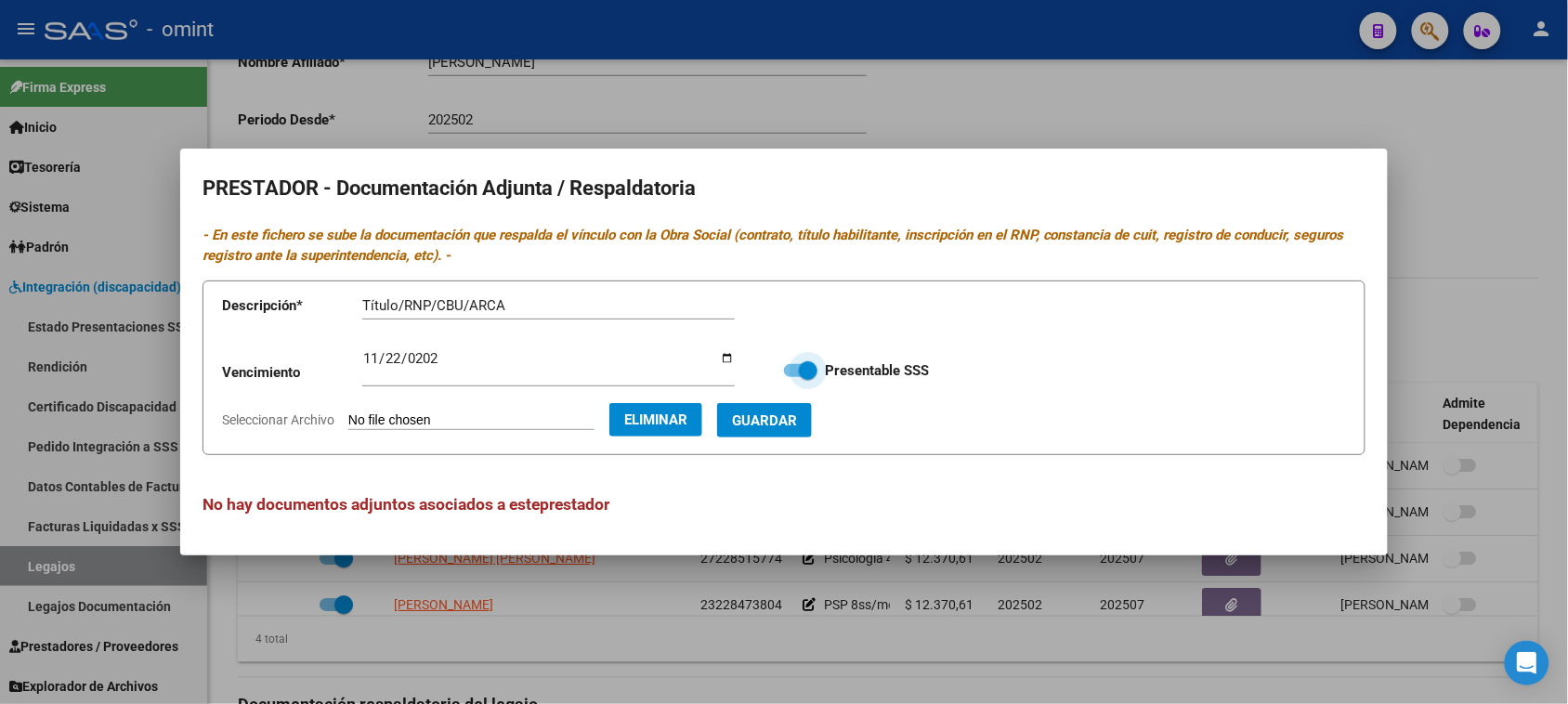
click at [797, 422] on span "Guardar" at bounding box center [765, 420] width 65 height 17
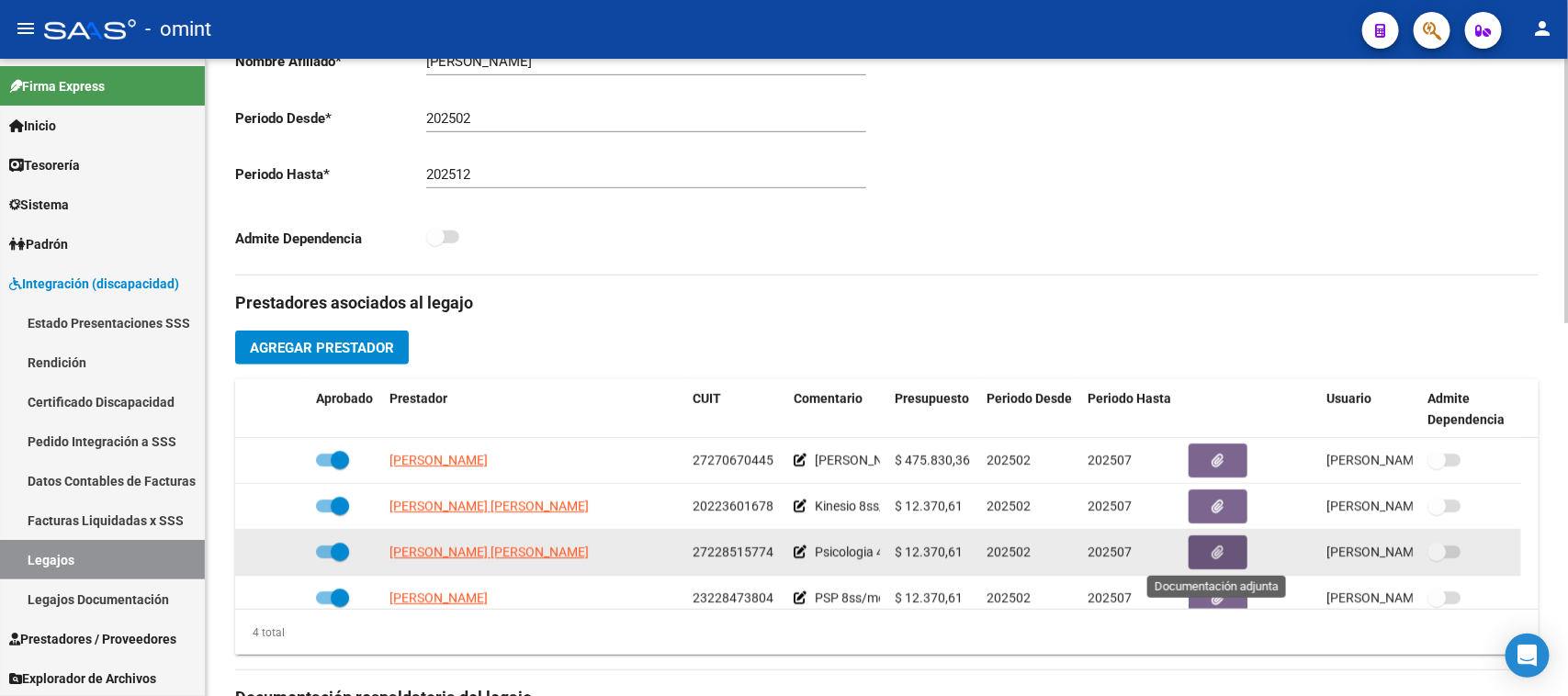
click at [1201, 545] on button "button" at bounding box center [1218, 552] width 59 height 34
click at [1219, 549] on icon "button" at bounding box center [1218, 552] width 12 height 14
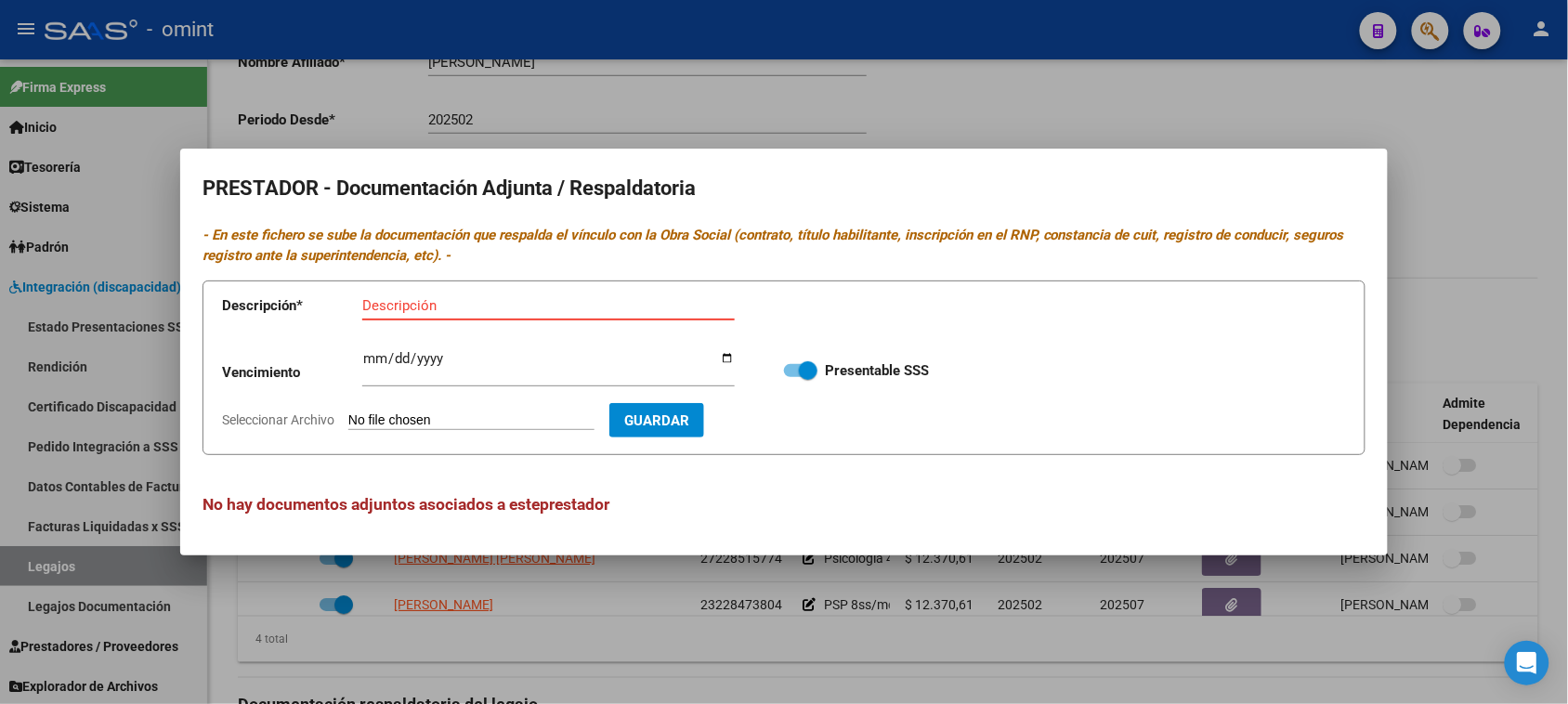
paste input "Título/RNP/CBU/ARCA"
type input "Título/RNP/CBU/ARCA"
type input "2027-08-26"
type input "C:\fakepath\PSICO PRESTADOR.pdf"
click at [797, 427] on span "Guardar" at bounding box center [765, 420] width 65 height 17
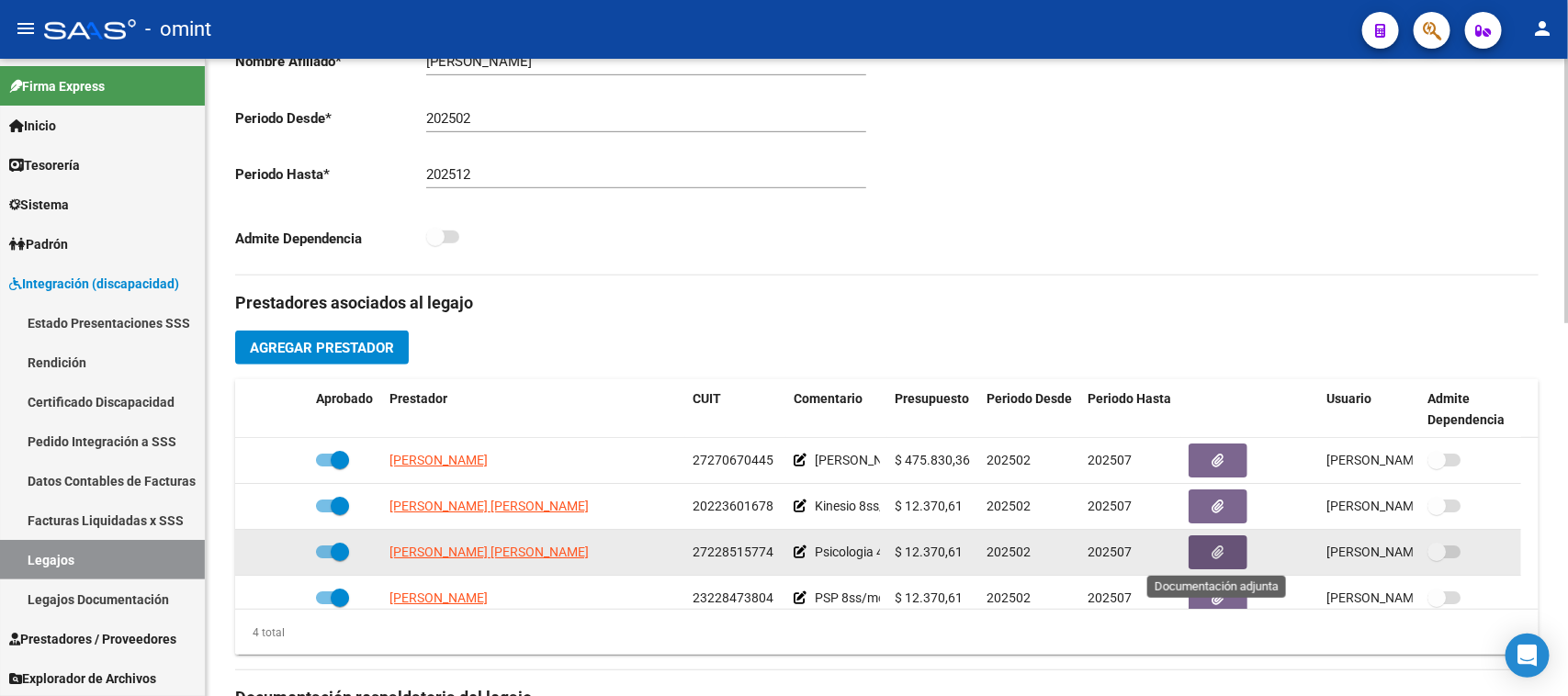
scroll to position [19, 0]
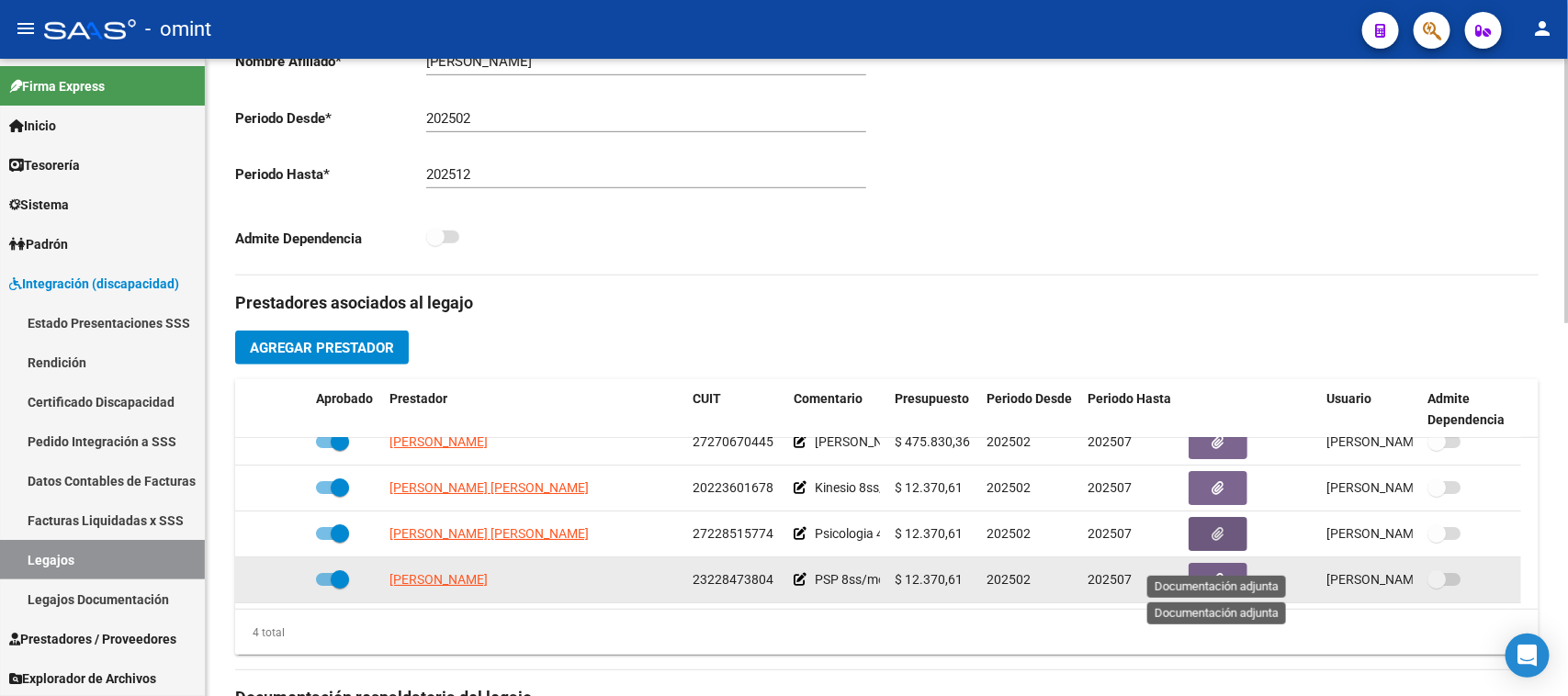
click at [1218, 573] on icon "button" at bounding box center [1218, 580] width 12 height 14
click at [1209, 583] on button "button" at bounding box center [1218, 580] width 59 height 34
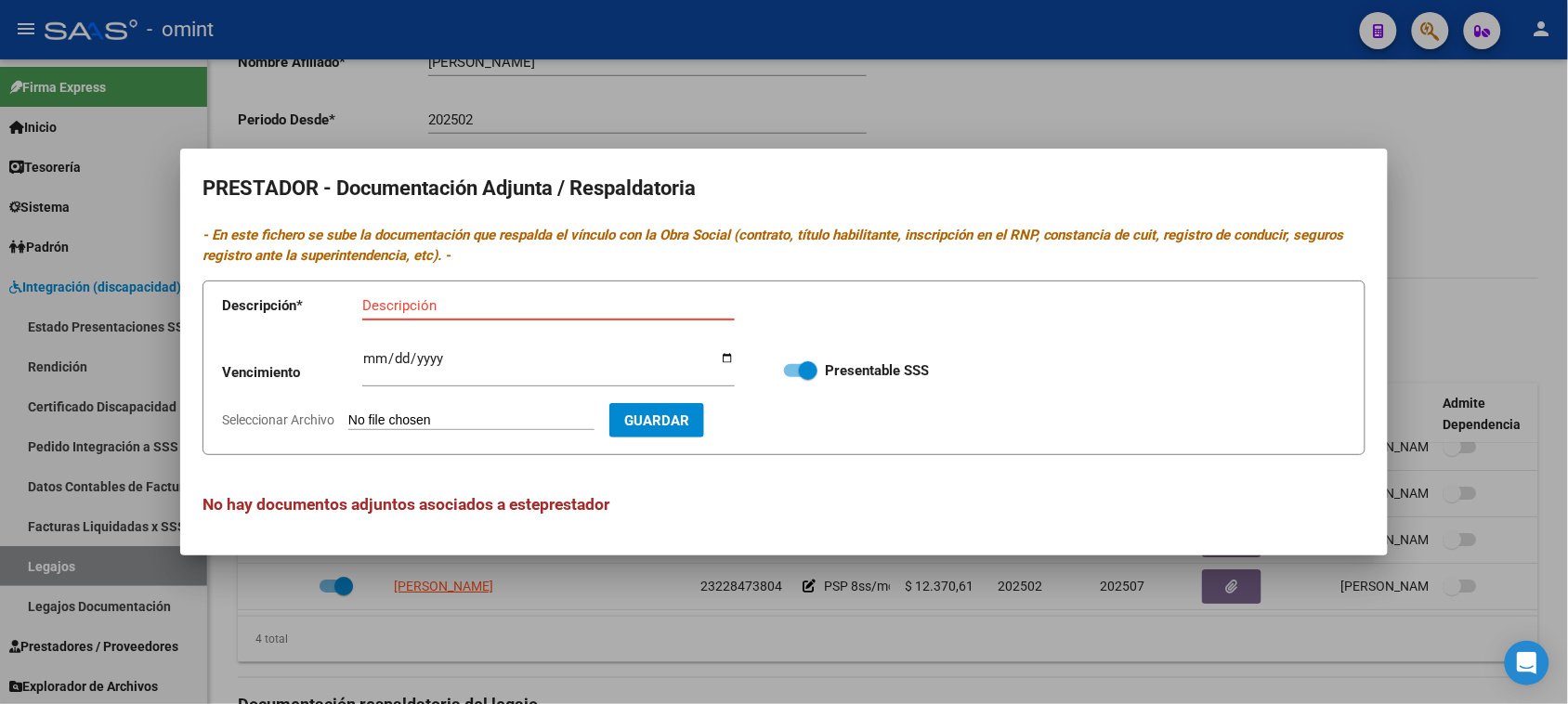
paste input "Título/RNP/CBU/ARCA"
type input "Título/RNP/CBU/ARCA"
type input "2027-07-07"
type input "C:\fakepath\PSP PRESTADOR.pdf"
click at [797, 421] on span "Guardar" at bounding box center [765, 420] width 65 height 17
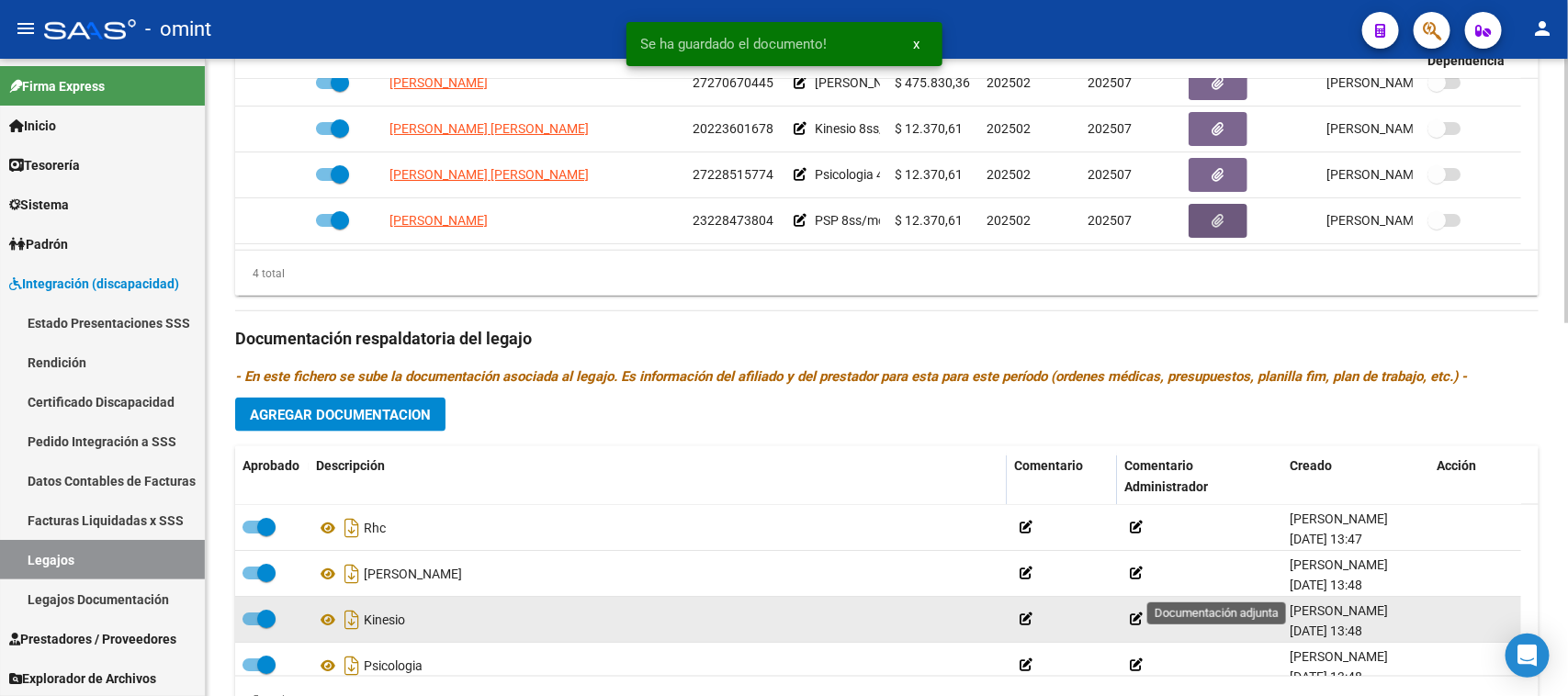
scroll to position [901, 0]
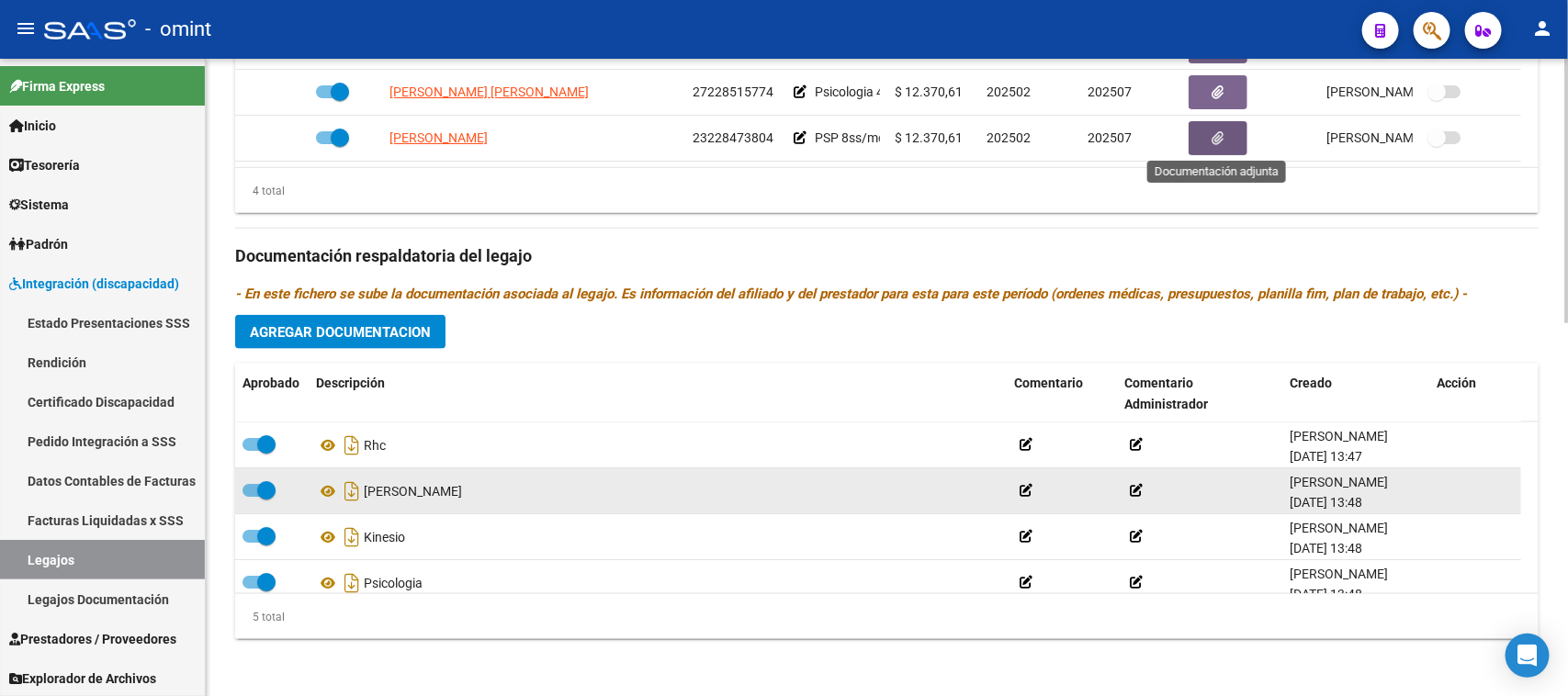
click at [240, 487] on datatable-body-cell at bounding box center [272, 491] width 74 height 45
click at [257, 487] on span at bounding box center [266, 490] width 18 height 18
click at [251, 497] on input "checkbox" at bounding box center [250, 497] width 1 height 1
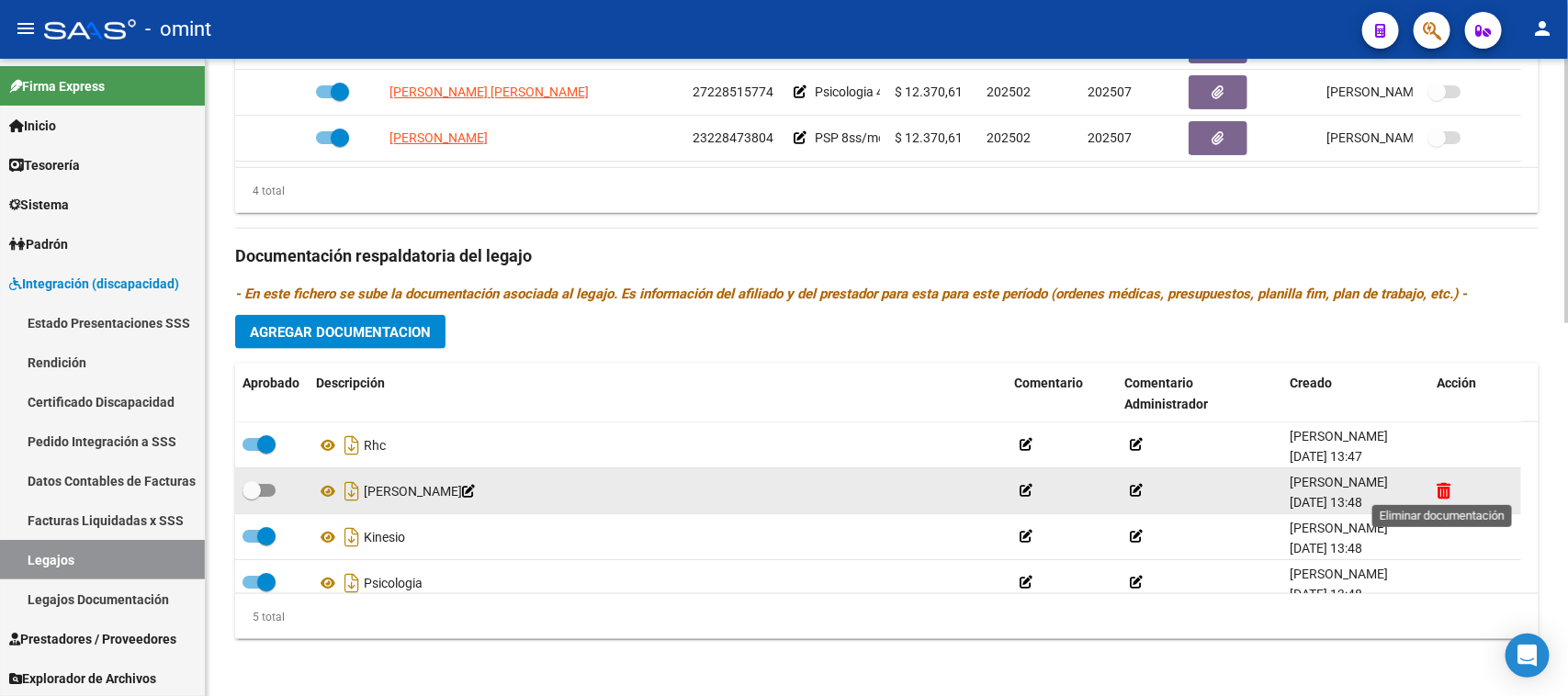
click at [1437, 491] on icon at bounding box center [1444, 491] width 14 height 17
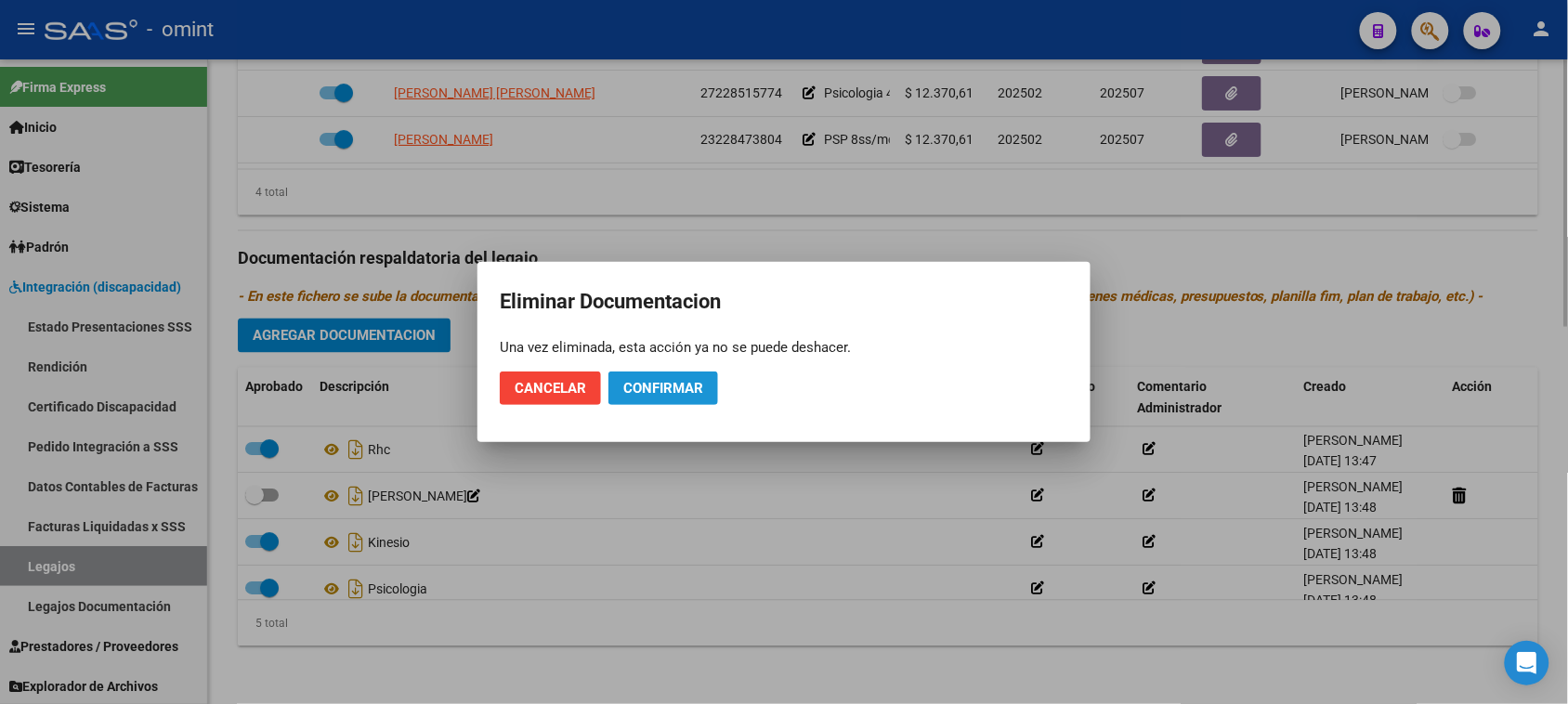
drag, startPoint x: 664, startPoint y: 395, endPoint x: 568, endPoint y: 395, distance: 96.0
click at [665, 395] on span "Confirmar" at bounding box center [663, 388] width 80 height 17
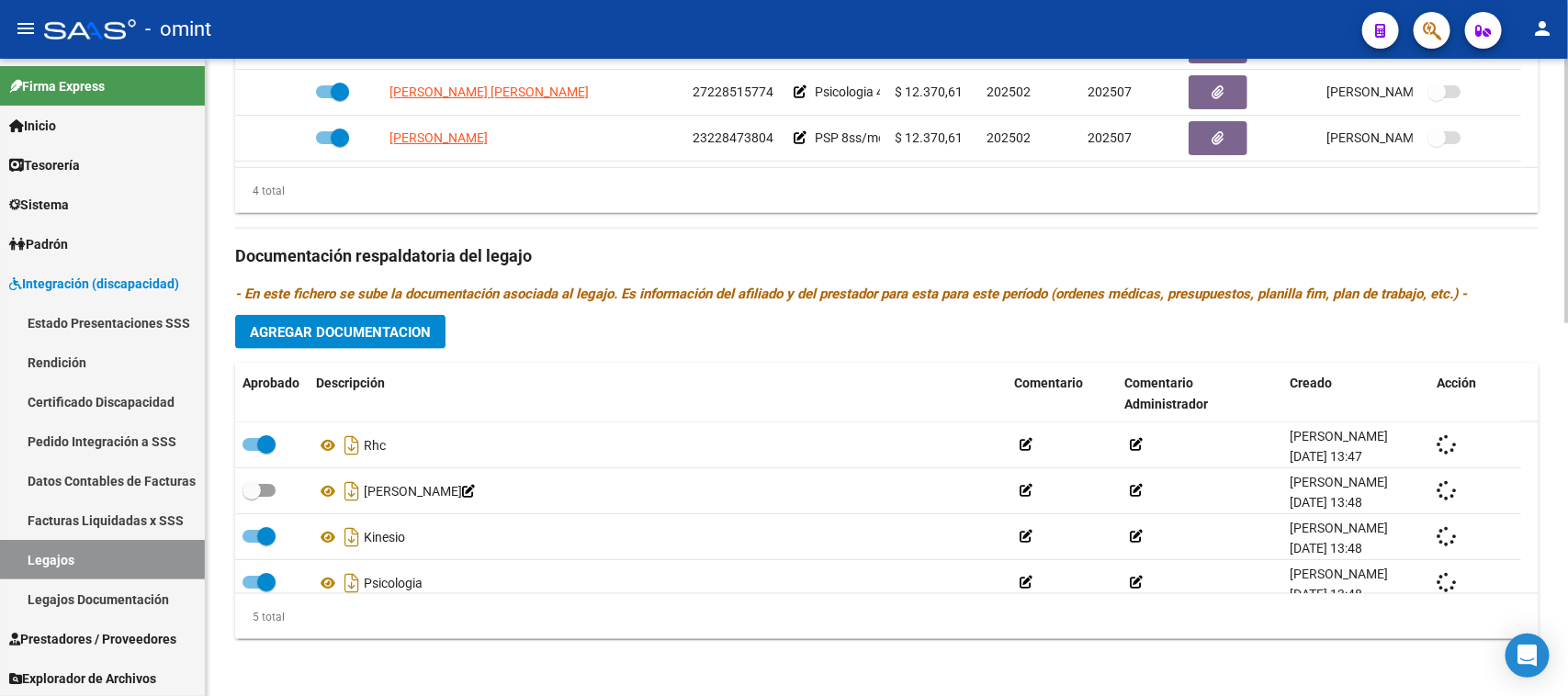
checkbox input "true"
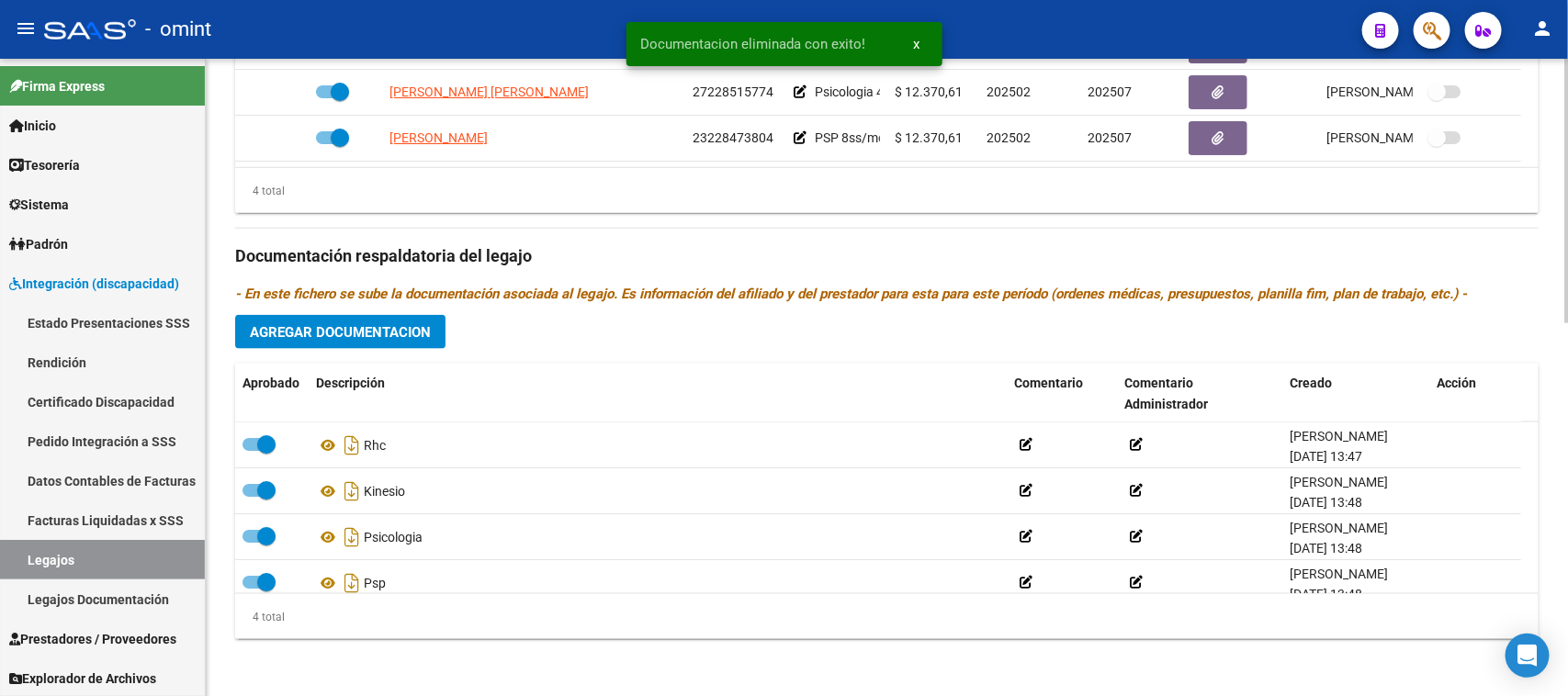
click at [410, 324] on span "Agregar Documentacion" at bounding box center [340, 332] width 181 height 17
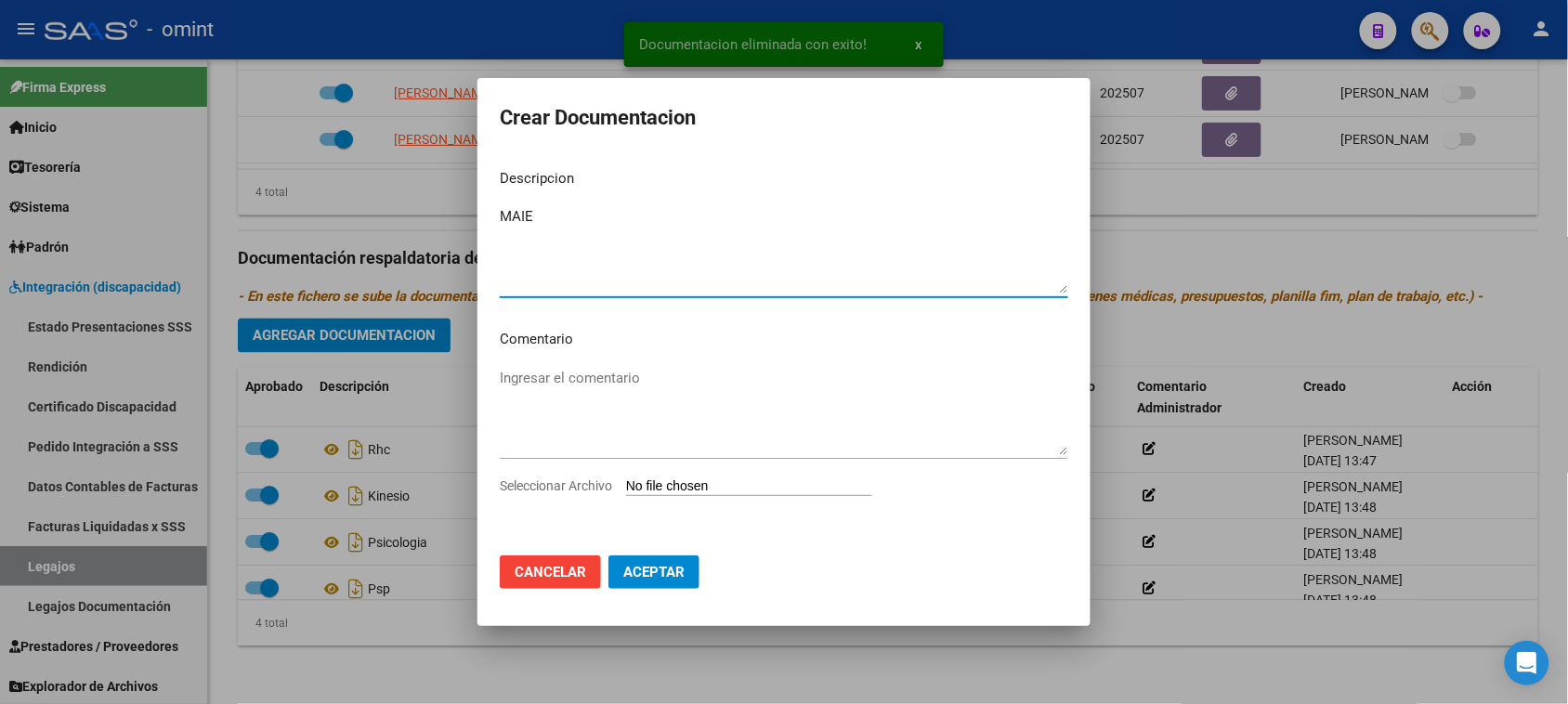
type textarea "MAIE"
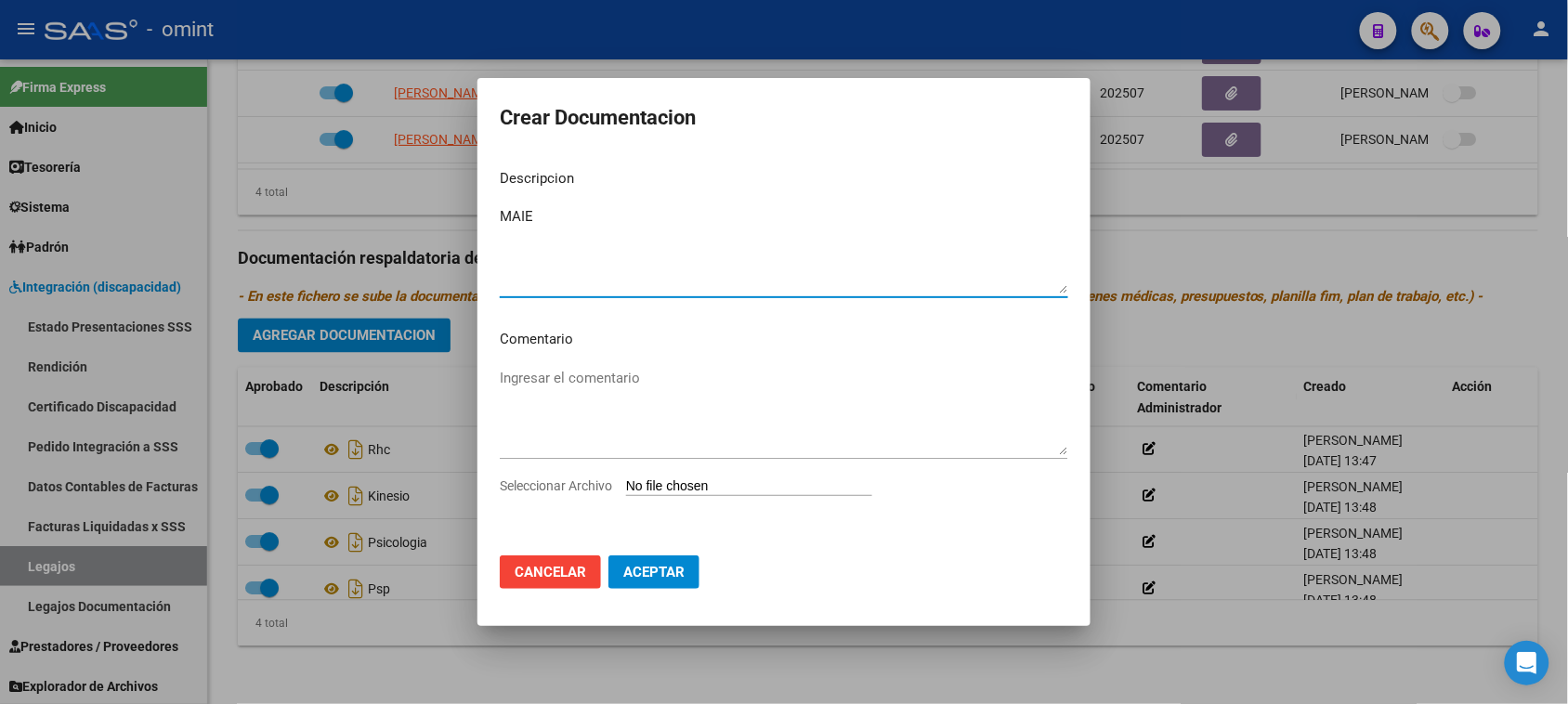
type input "C:\fakepath\MAIE PRESTACION.pdf"
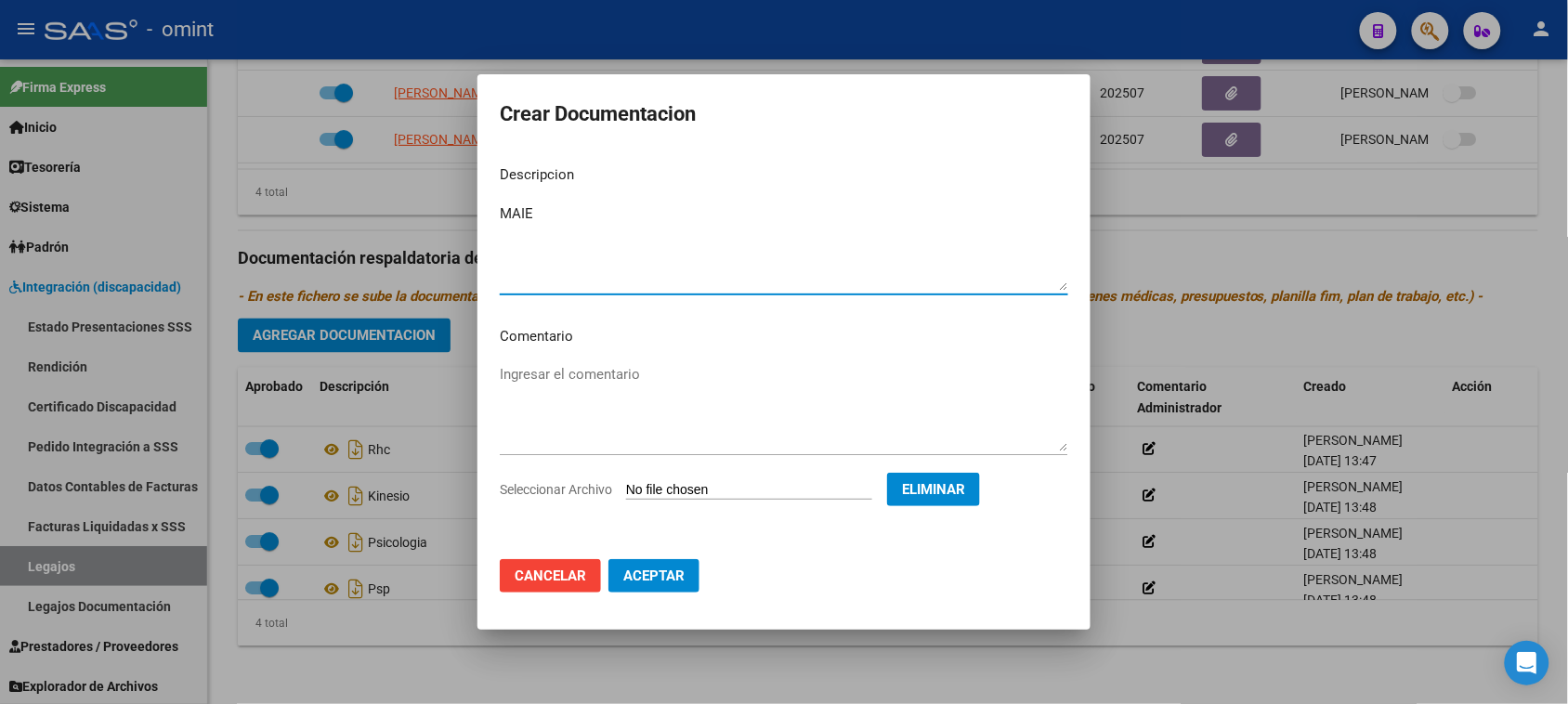
click at [680, 583] on button "Aceptar" at bounding box center [654, 576] width 91 height 33
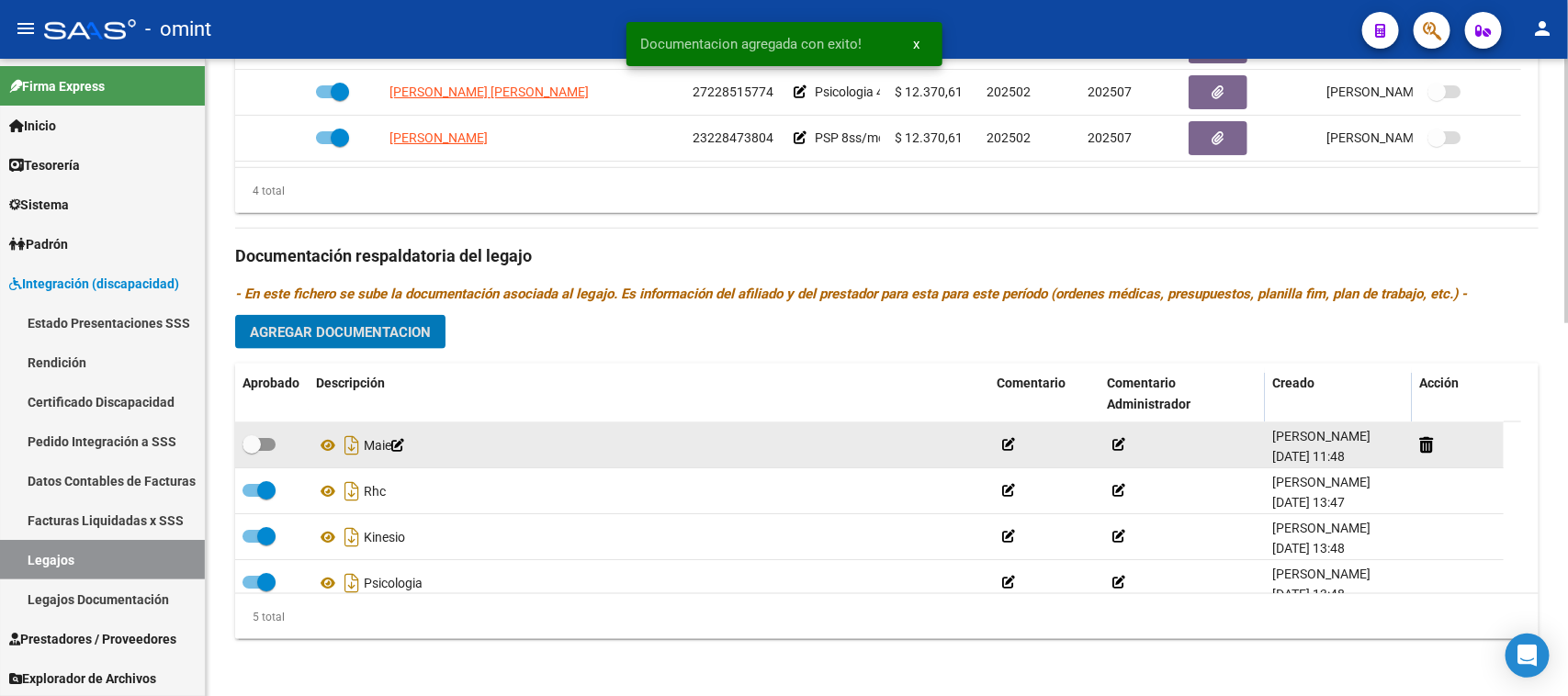
click at [260, 446] on span at bounding box center [259, 444] width 33 height 13
click at [251, 451] on input "checkbox" at bounding box center [250, 451] width 1 height 1
checkbox input "true"
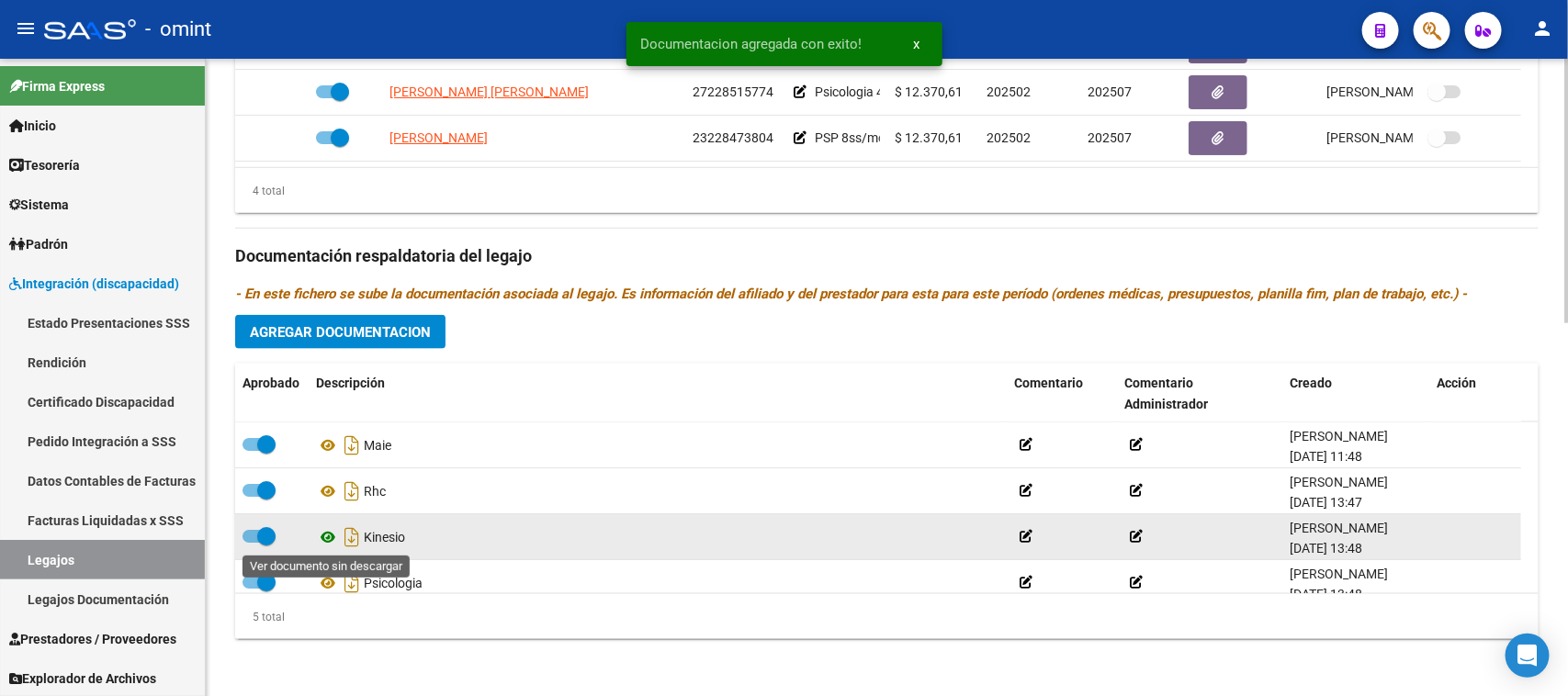
click at [327, 533] on icon at bounding box center [327, 537] width 24 height 22
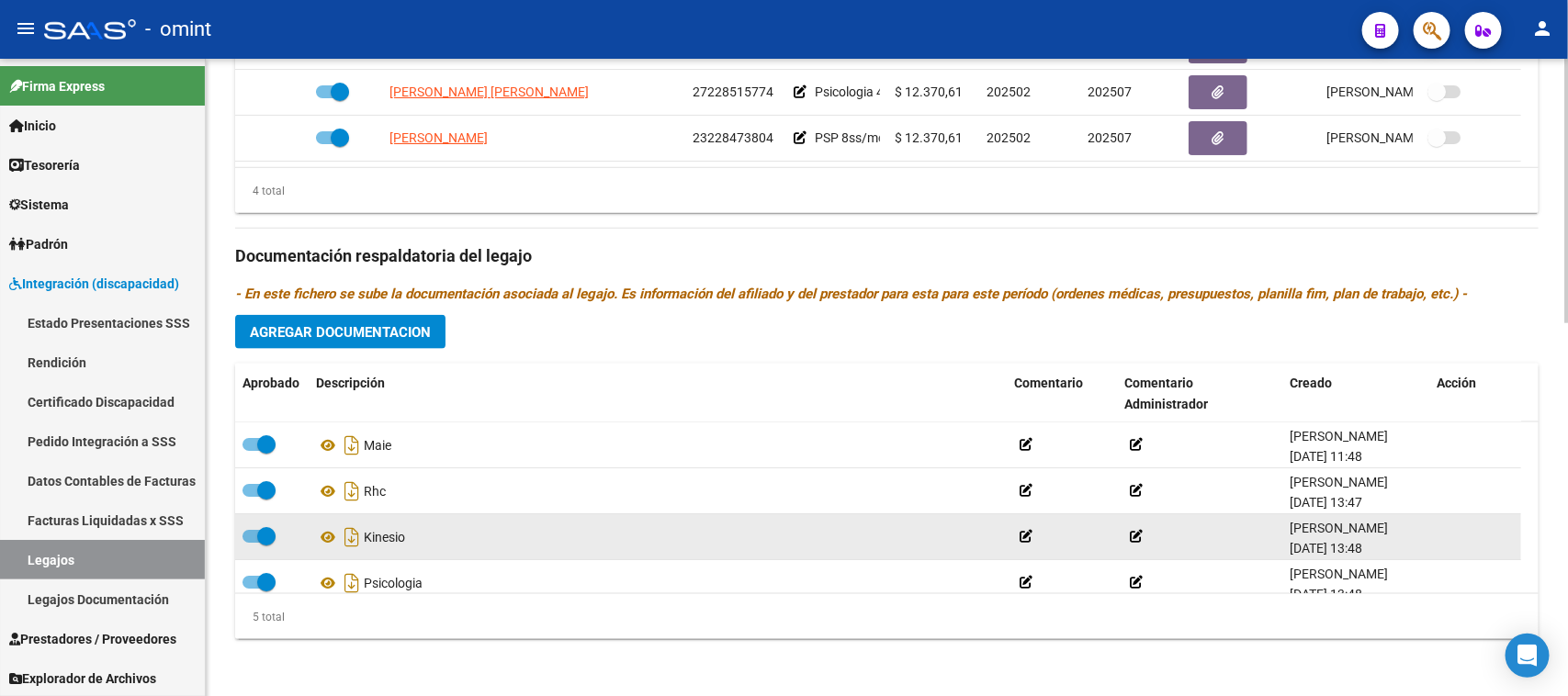
click at [257, 537] on span at bounding box center [266, 536] width 18 height 18
click at [251, 543] on input "checkbox" at bounding box center [250, 543] width 1 height 1
click at [1440, 531] on icon at bounding box center [1444, 537] width 14 height 17
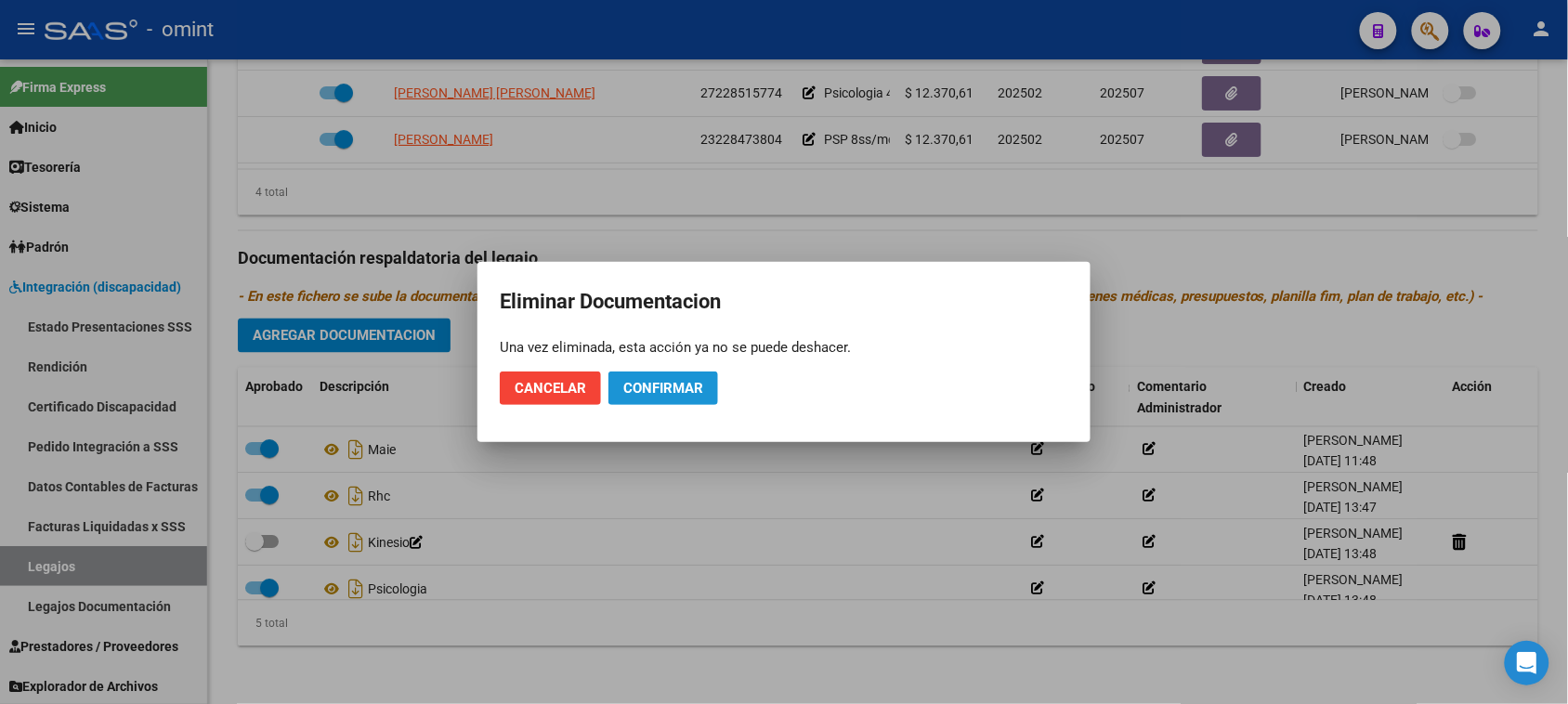
click at [680, 392] on span "Confirmar" at bounding box center [663, 388] width 80 height 17
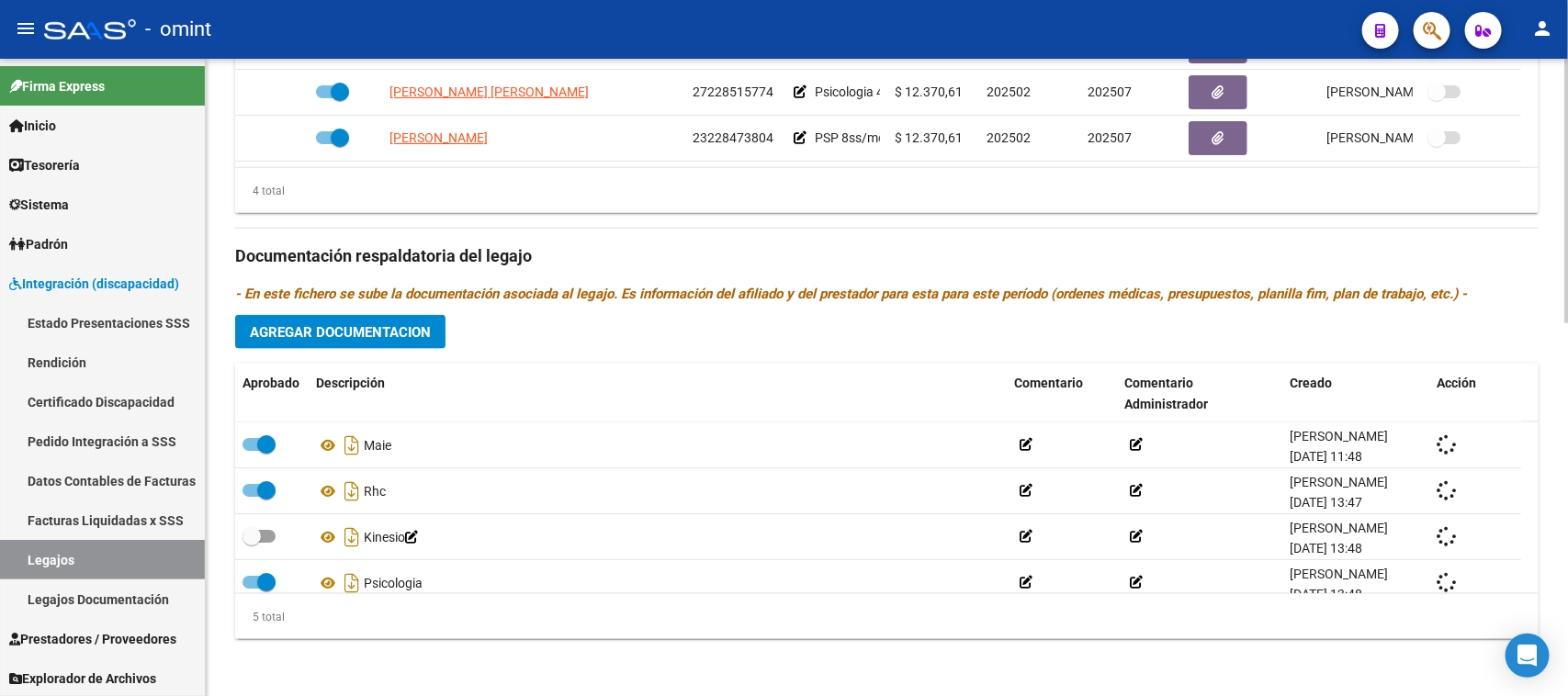
checkbox input "true"
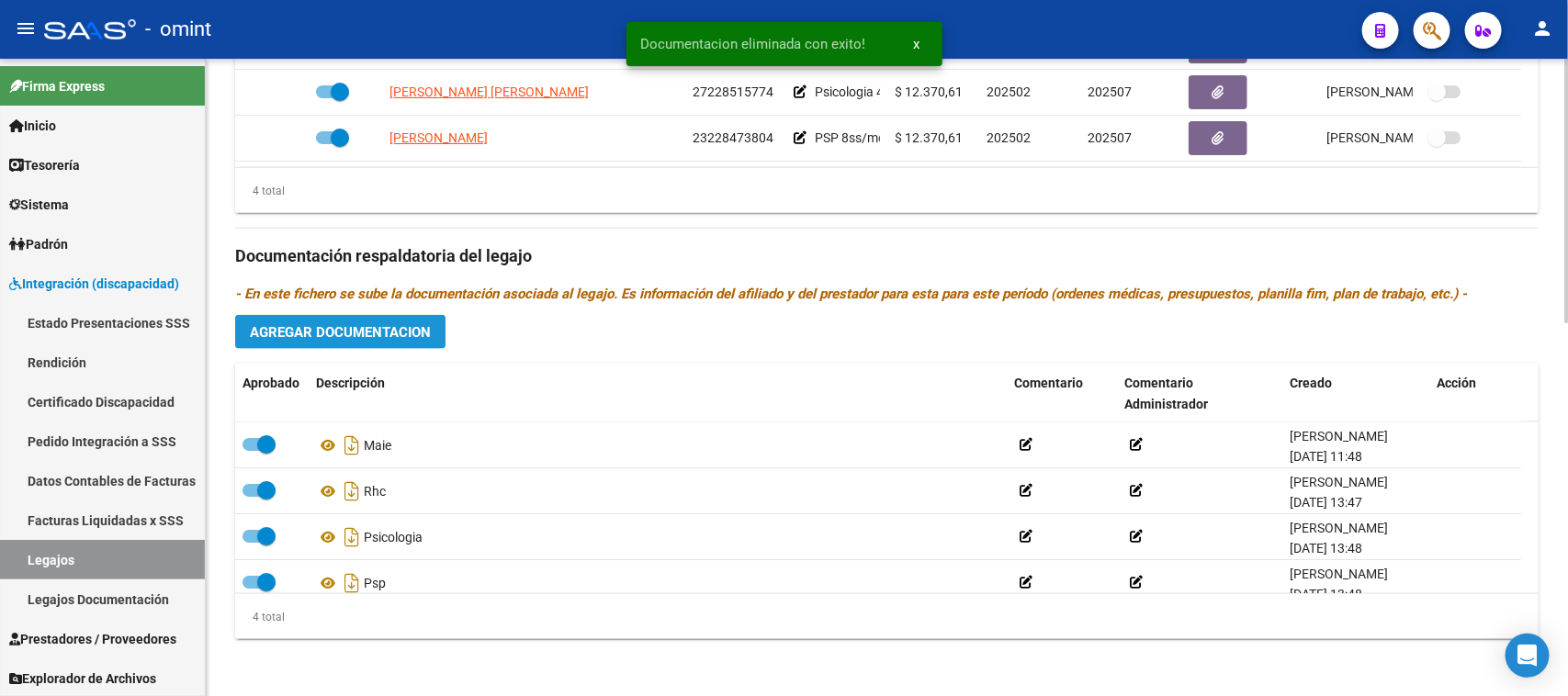
click at [346, 341] on button "Agregar Documentacion" at bounding box center [340, 332] width 211 height 34
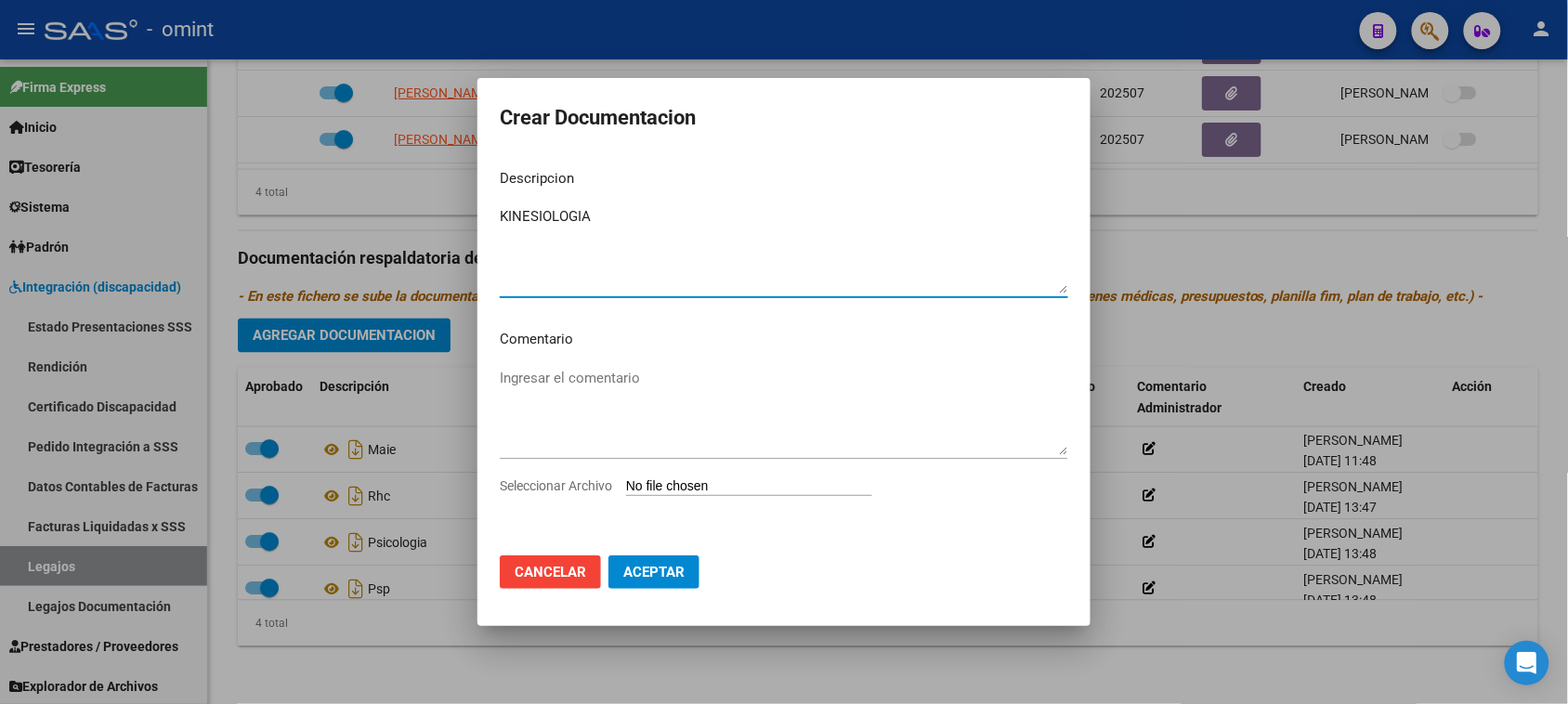
type textarea "KINESIOLOGIA"
type input "C:\fakepath\KINESIO PRESTACION.pdf"
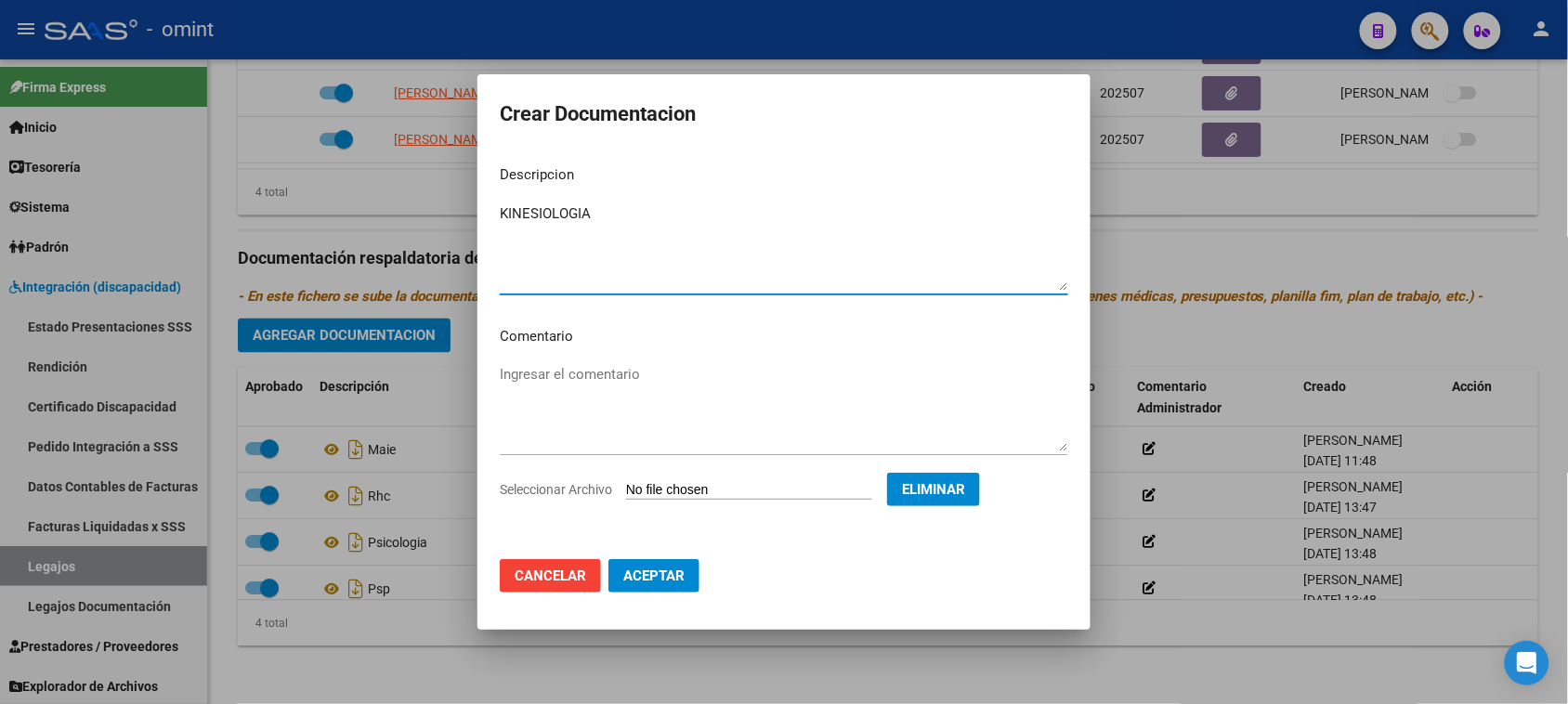
drag, startPoint x: 667, startPoint y: 585, endPoint x: 615, endPoint y: 620, distance: 62.7
click at [667, 583] on button "Aceptar" at bounding box center [654, 576] width 91 height 33
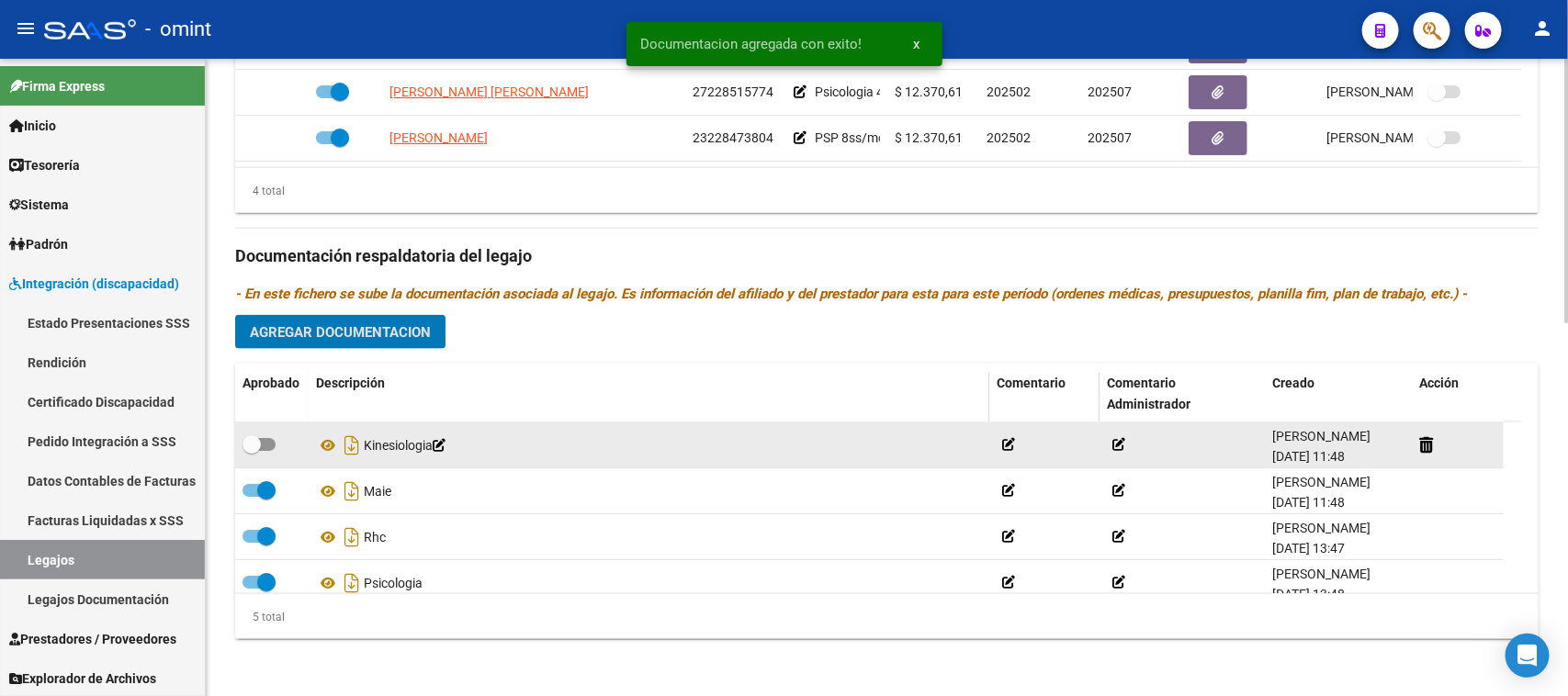
click at [267, 444] on span at bounding box center [259, 444] width 33 height 13
click at [251, 451] on input "checkbox" at bounding box center [250, 451] width 1 height 1
checkbox input "true"
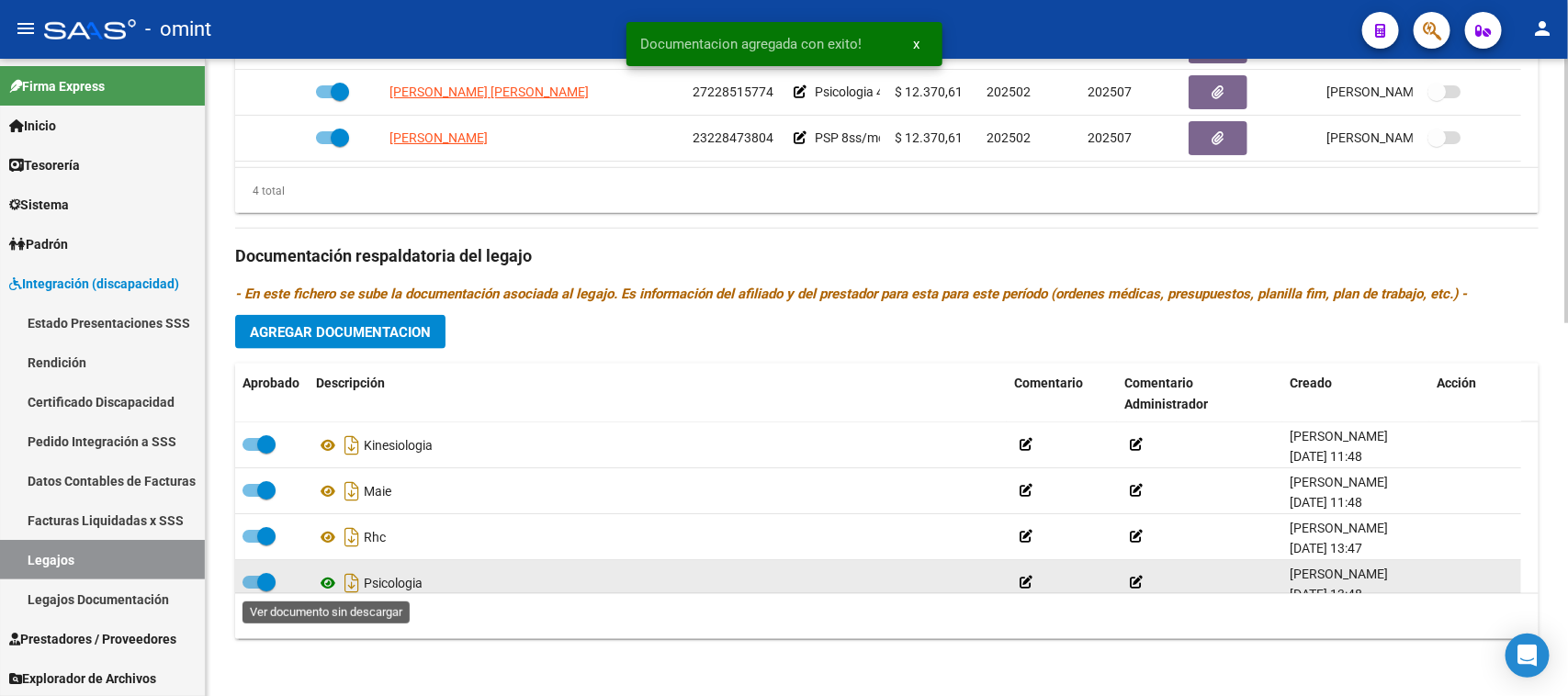
click at [324, 585] on icon at bounding box center [327, 582] width 24 height 22
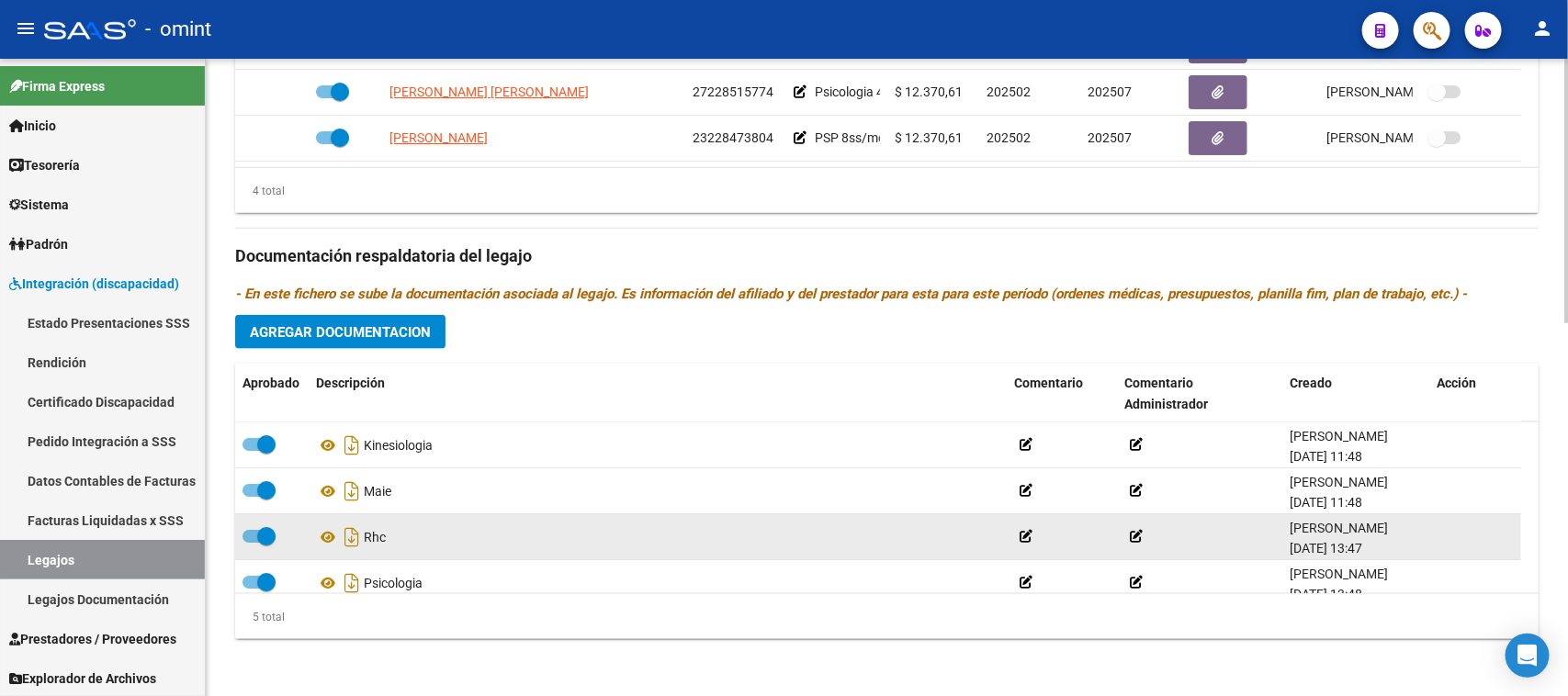
scroll to position [65, 0]
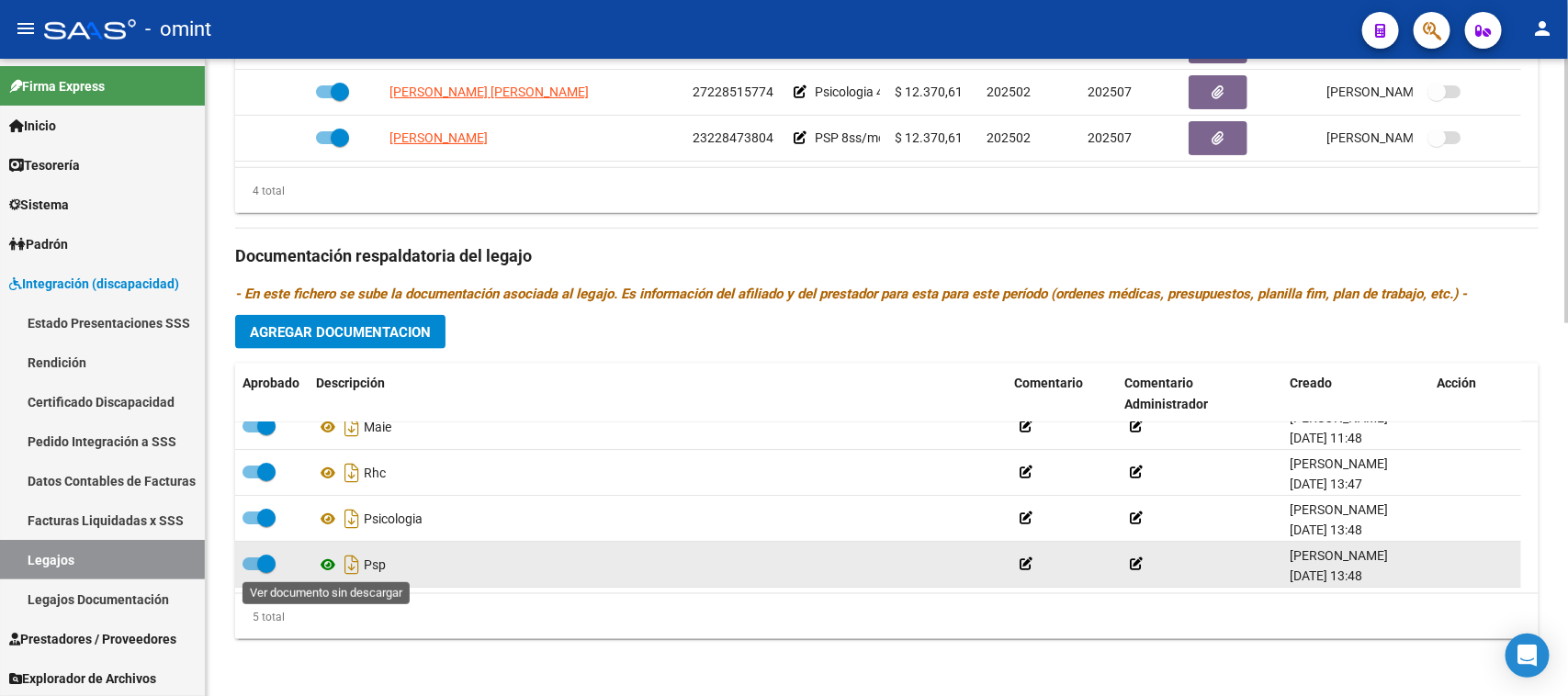
click at [327, 560] on icon at bounding box center [327, 565] width 24 height 22
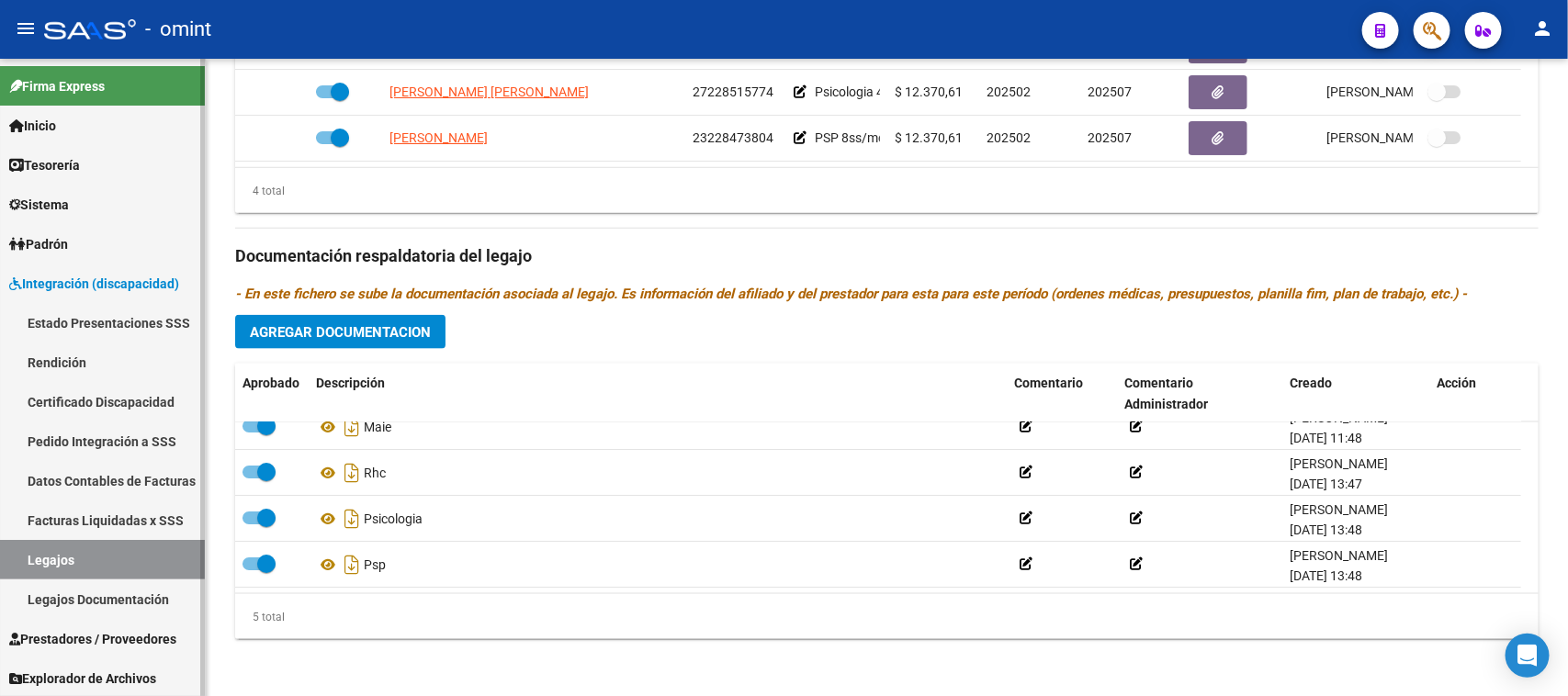
click at [83, 560] on link "Legajos" at bounding box center [102, 559] width 205 height 40
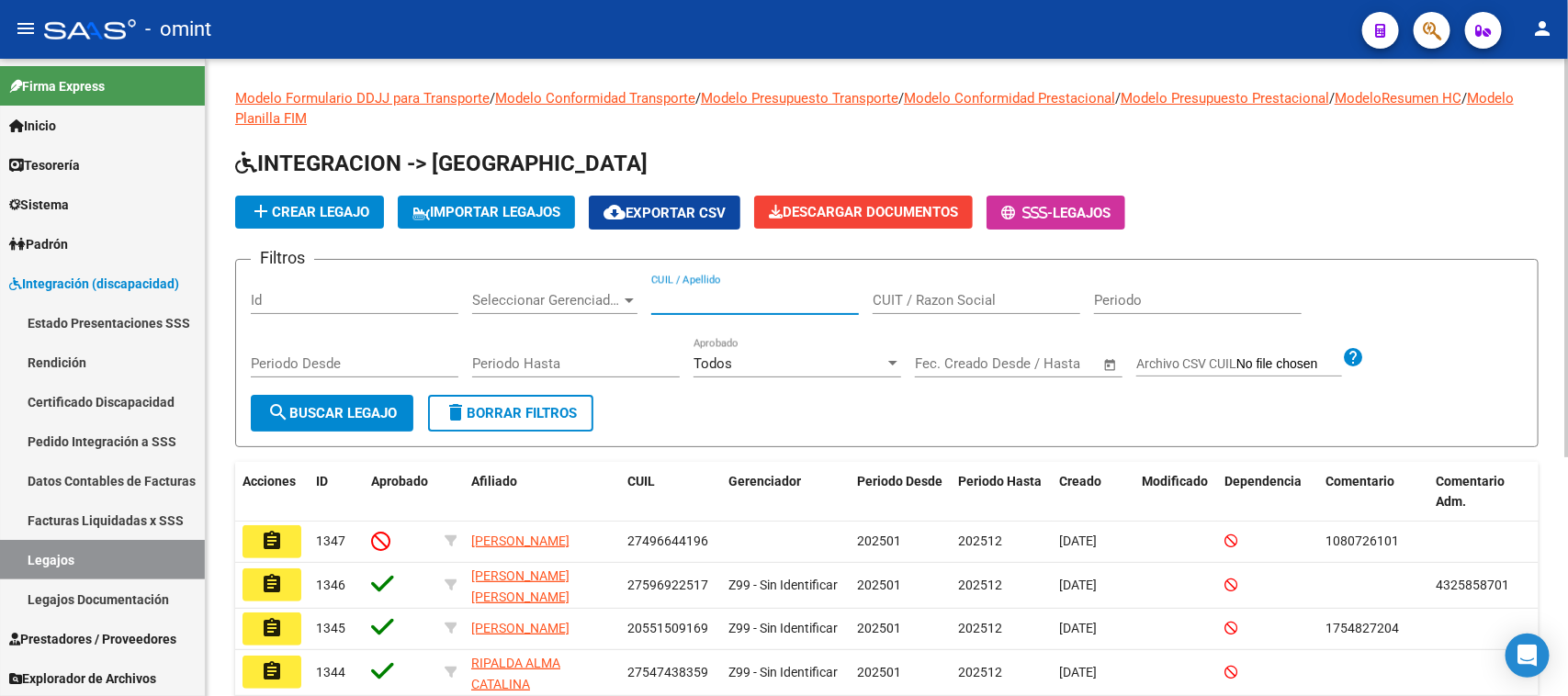
click at [746, 303] on input "CUIL / Apellido" at bounding box center [755, 300] width 208 height 17
type input "COLOMBO"
click at [397, 395] on button "search Buscar Legajo" at bounding box center [331, 414] width 162 height 37
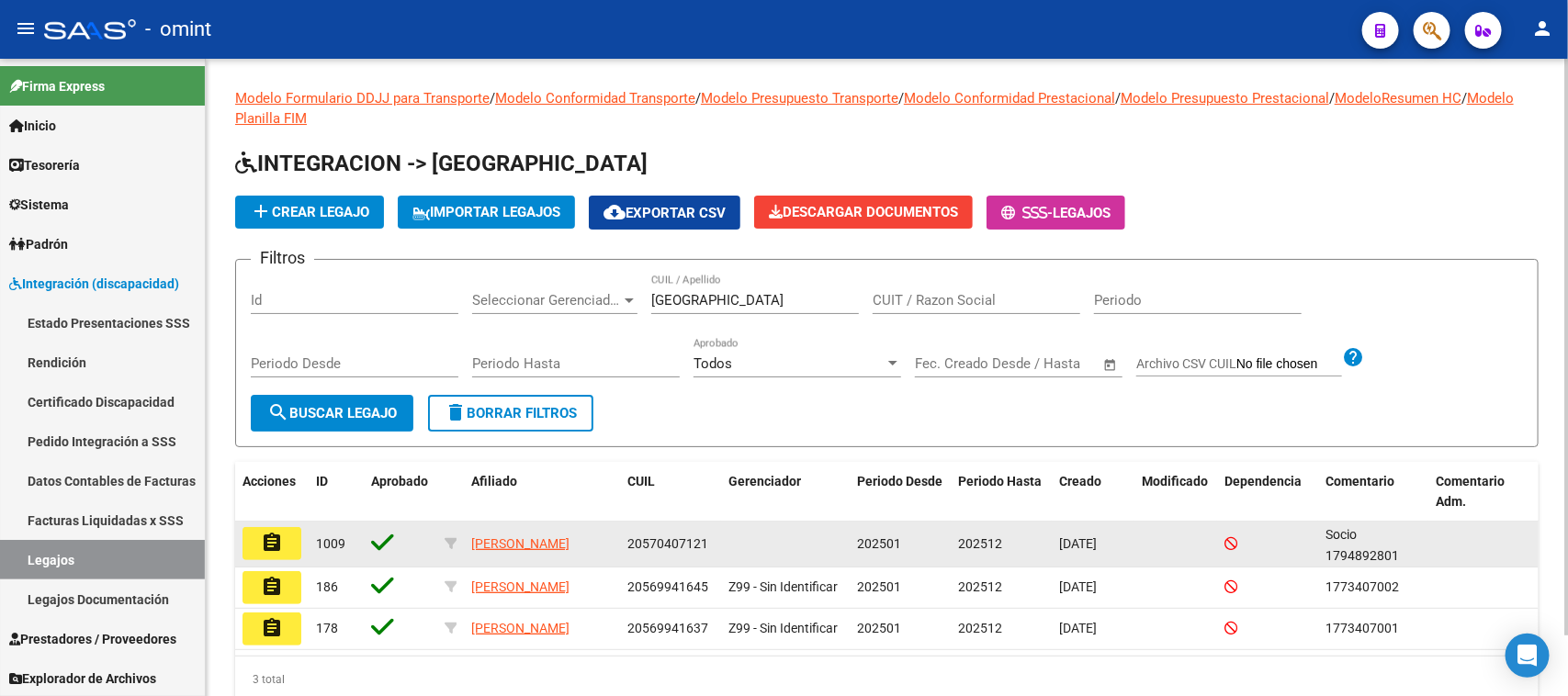
click at [282, 545] on mat-icon "assignment" at bounding box center [272, 543] width 22 height 22
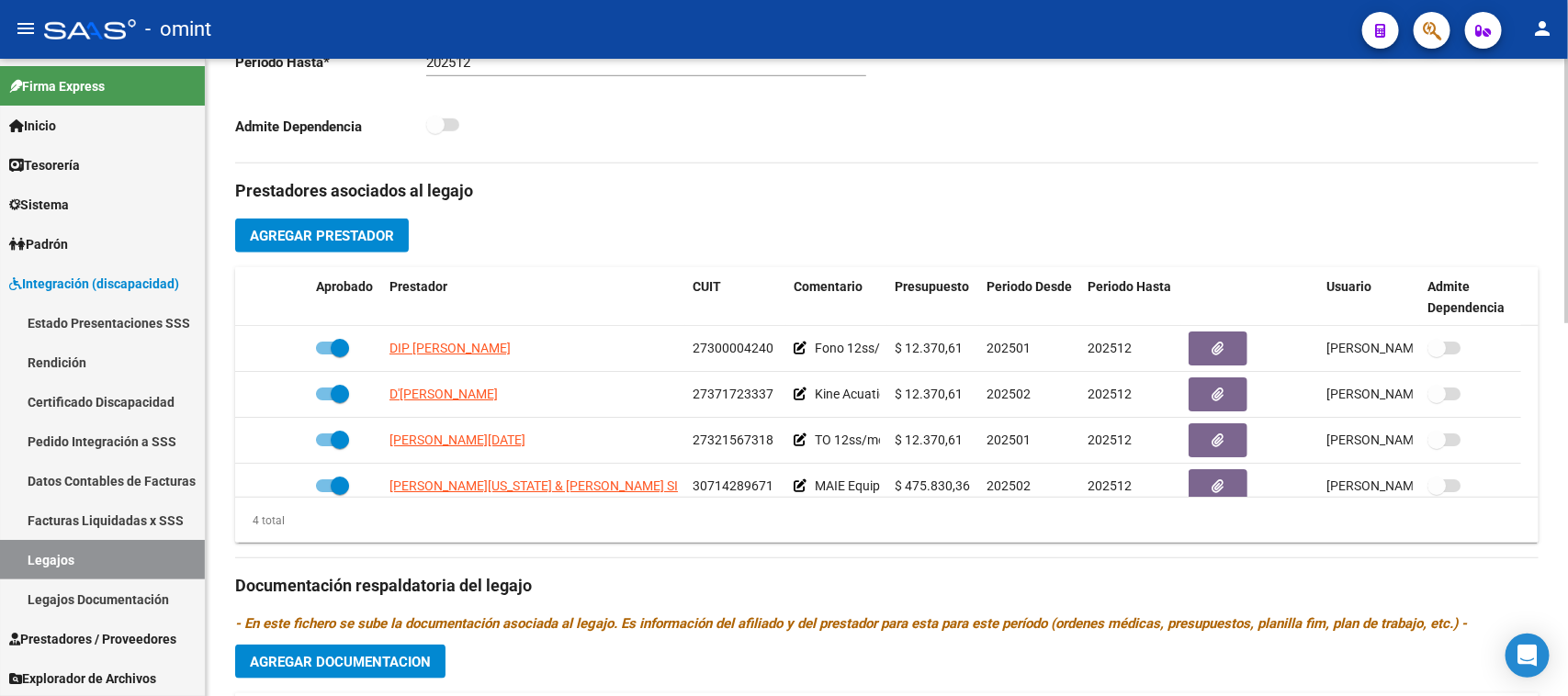
scroll to position [574, 0]
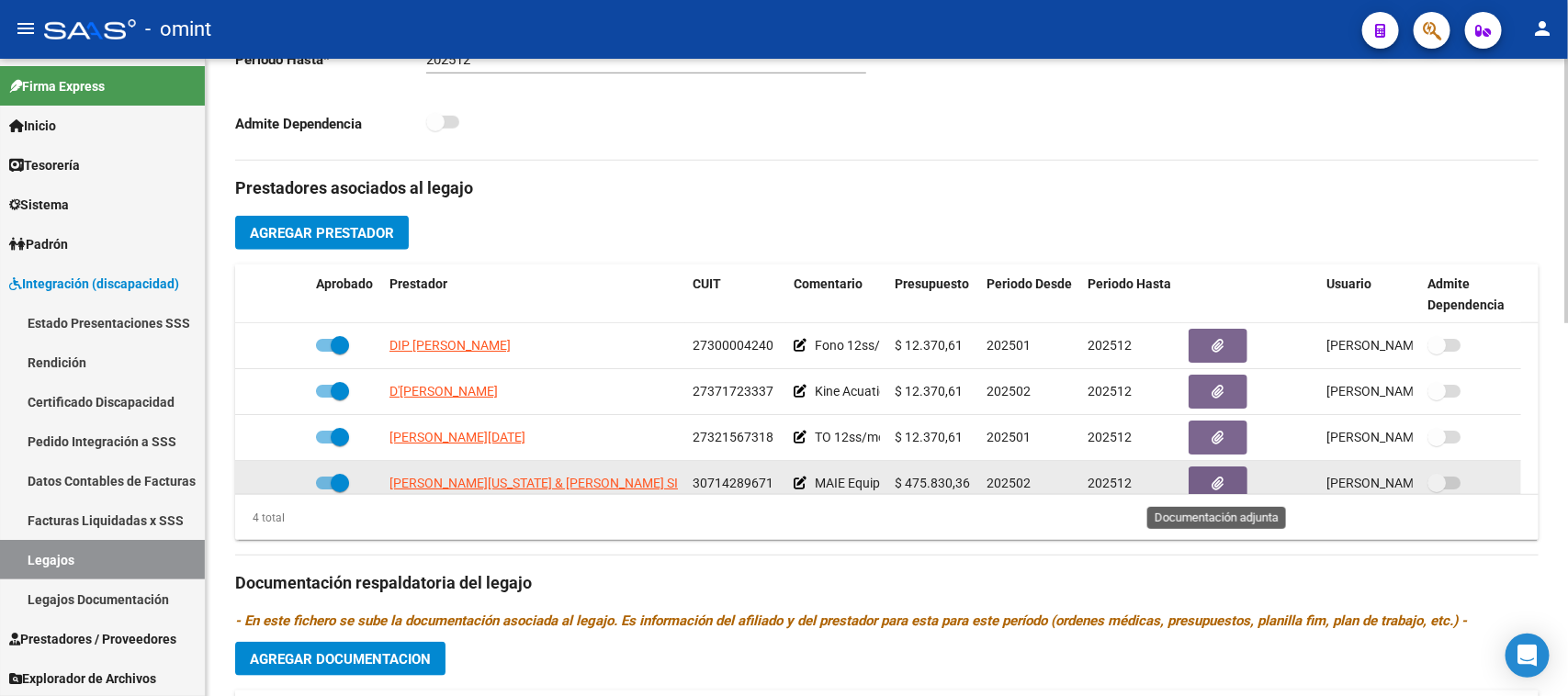
click at [1208, 484] on button "button" at bounding box center [1218, 483] width 59 height 34
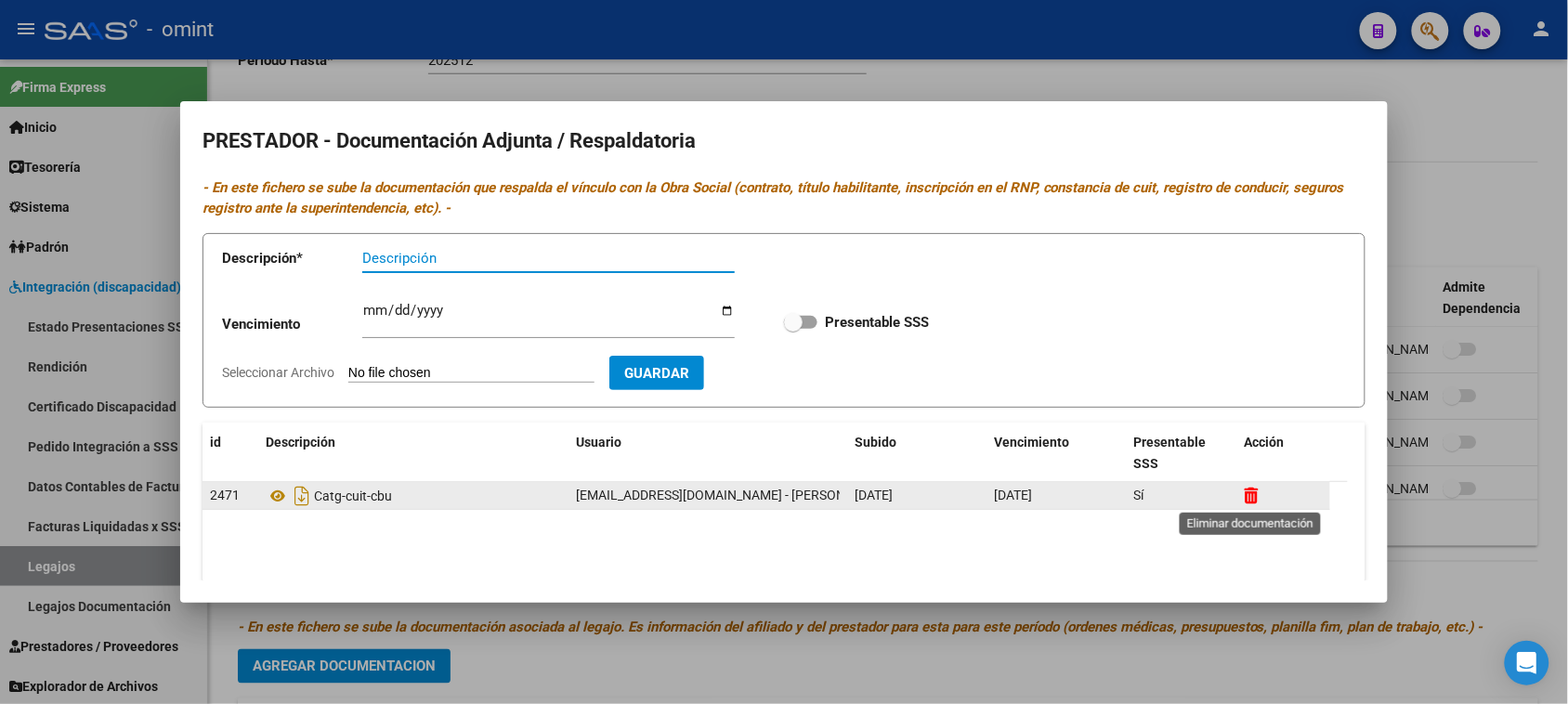
click at [1259, 497] on icon at bounding box center [1252, 496] width 14 height 18
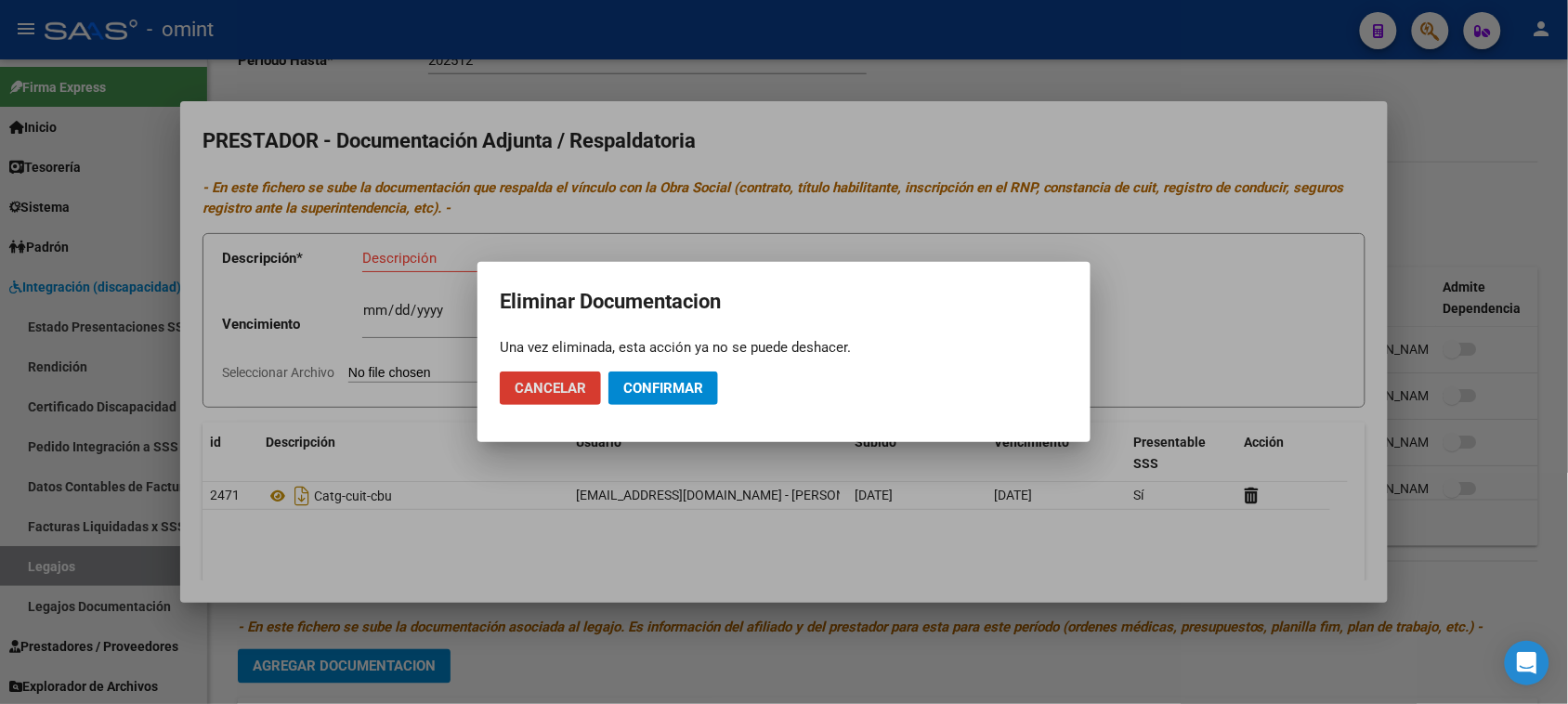
click at [693, 383] on span "Confirmar" at bounding box center [663, 388] width 80 height 17
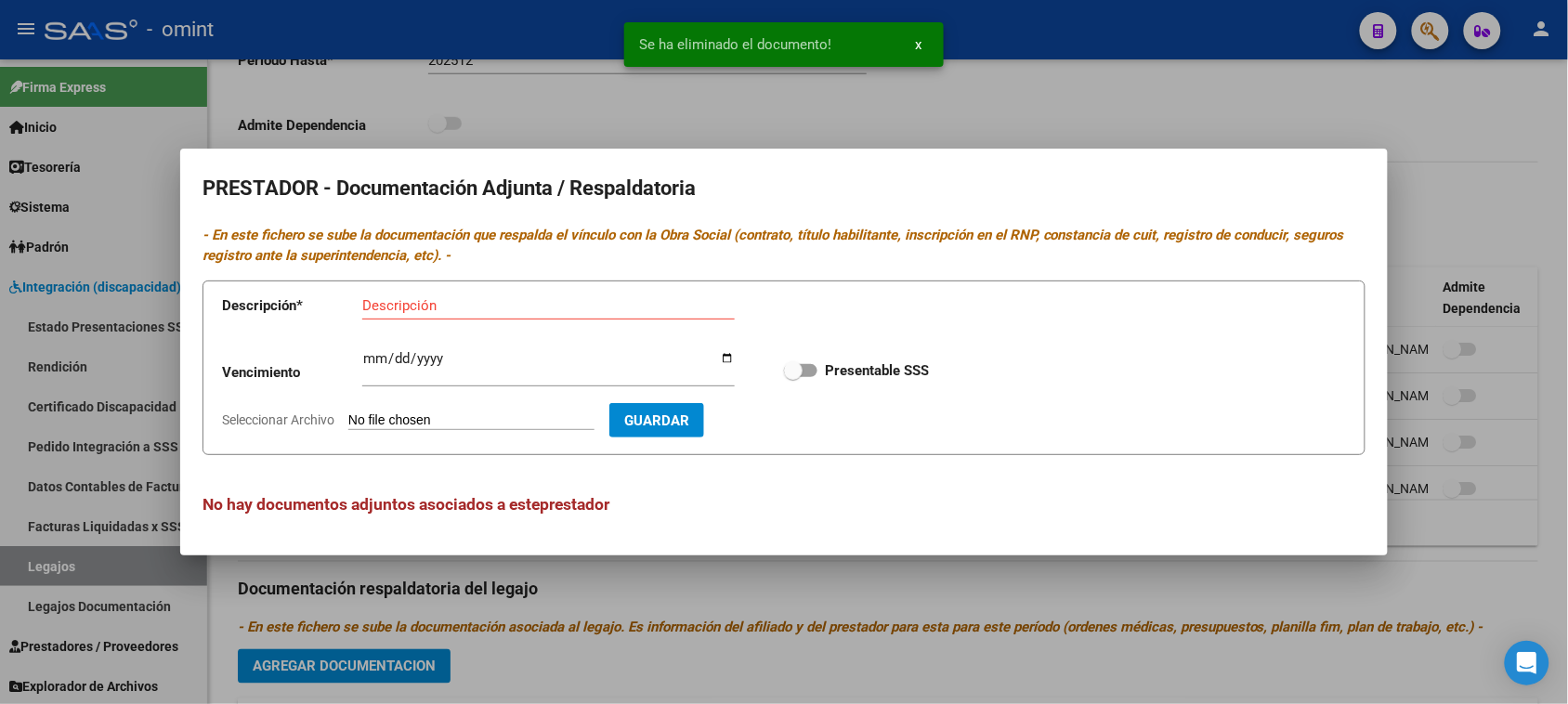
click at [511, 307] on input "Descripción" at bounding box center [548, 305] width 372 height 17
paste input "Categoria/CBU/ARCA"
type input "Categoria/CBU/ARCA"
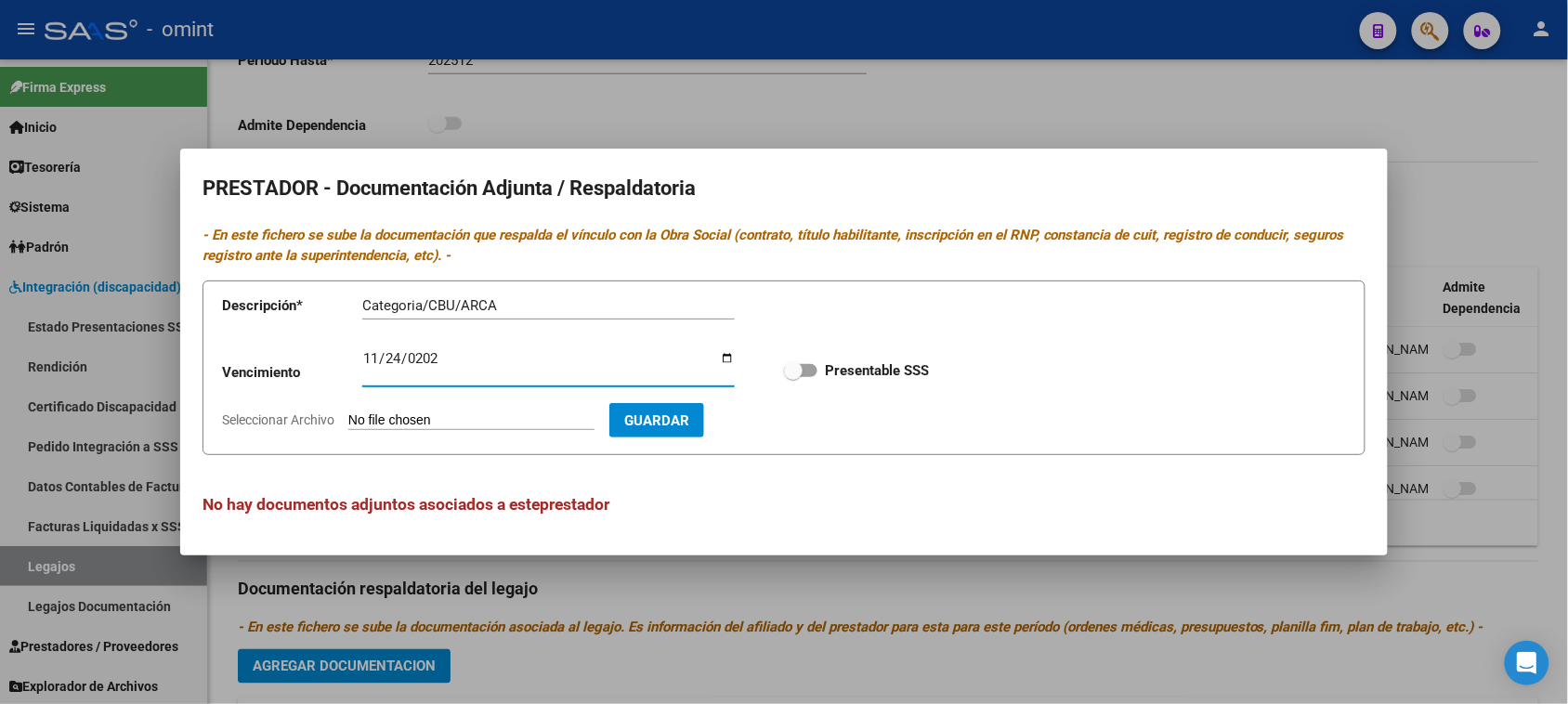
type input "2026-11-24"
click at [792, 377] on input "Presentable SSS" at bounding box center [792, 377] width 1 height 1
checkbox input "true"
type input "C:\fakepath\MAIE PRESTADOR.pdf"
click at [812, 430] on button "Guardar" at bounding box center [764, 420] width 95 height 34
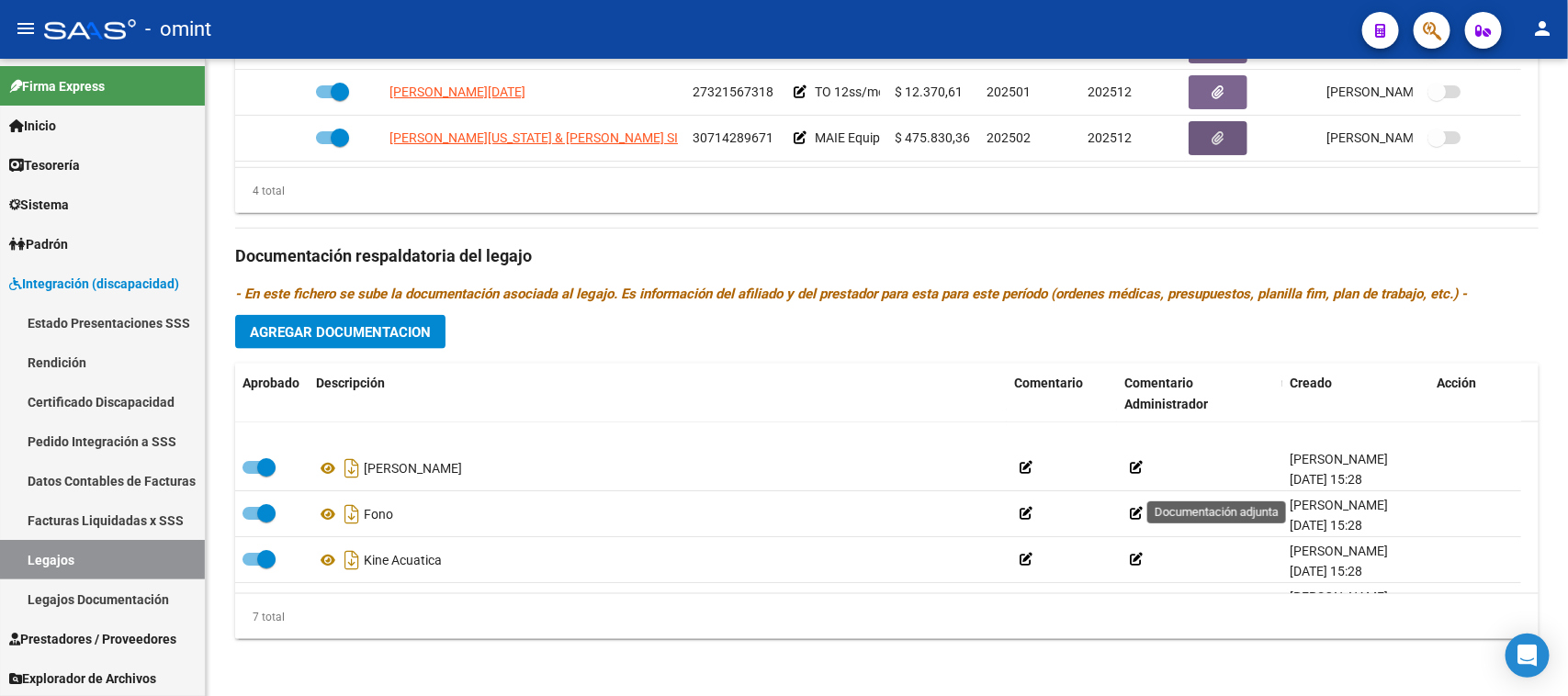
scroll to position [0, 0]
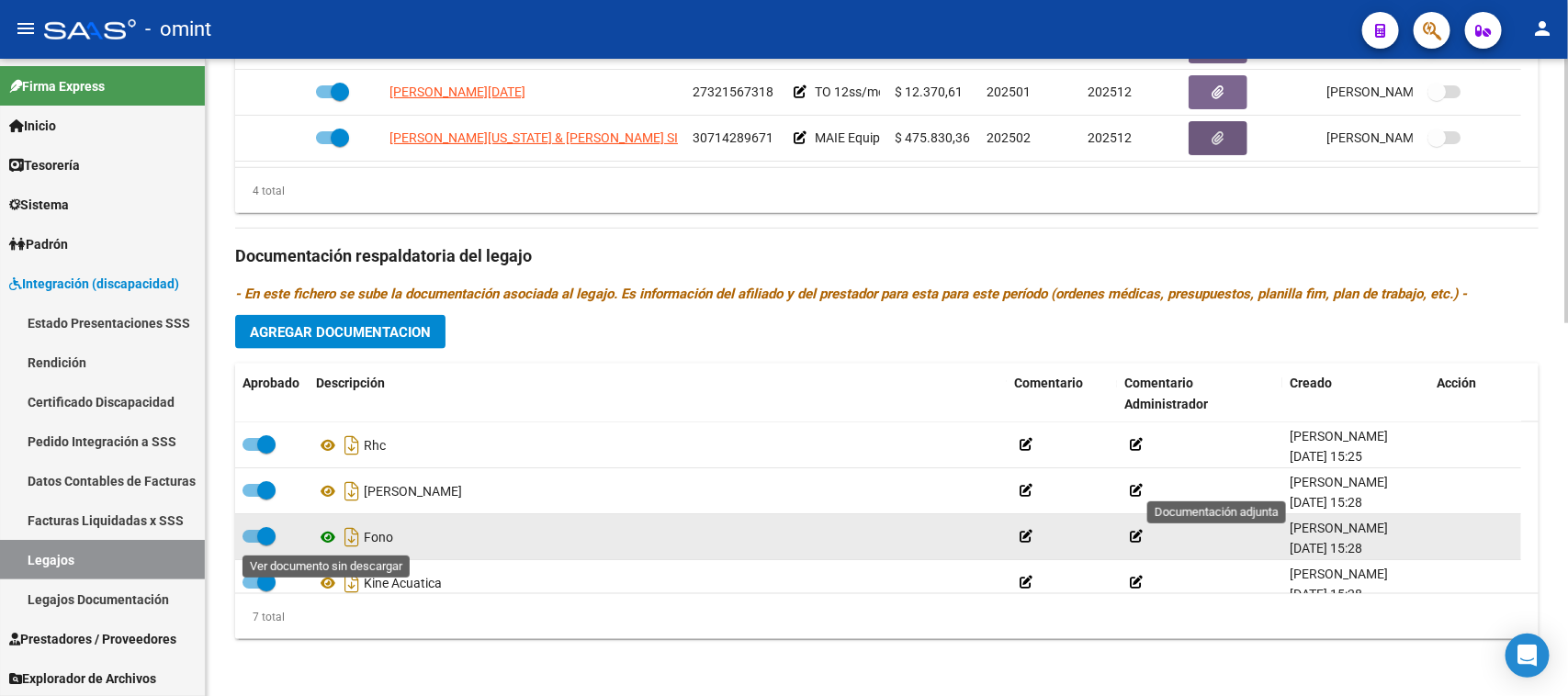
click at [324, 530] on icon at bounding box center [327, 537] width 24 height 22
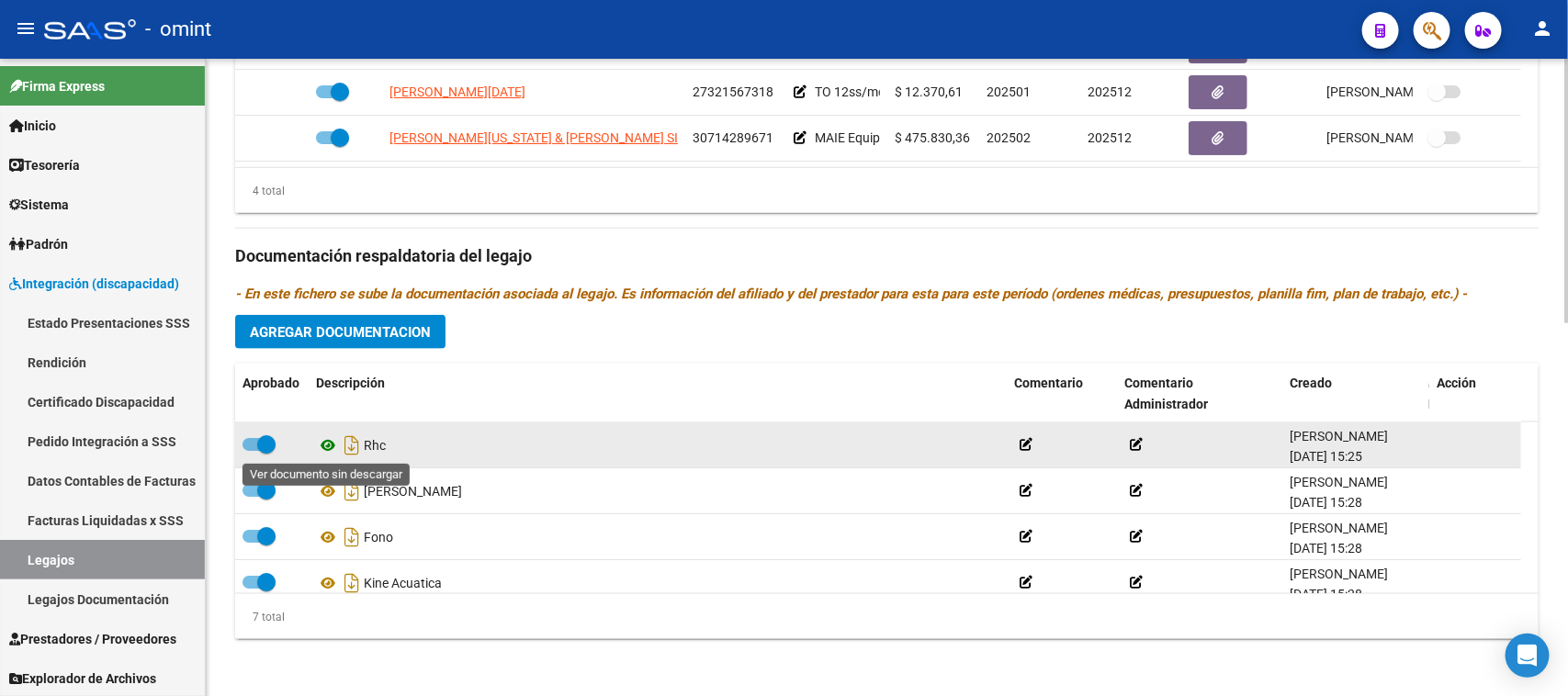
click at [326, 444] on icon at bounding box center [327, 446] width 24 height 22
click at [253, 447] on span at bounding box center [259, 444] width 33 height 13
click at [251, 451] on input "checkbox" at bounding box center [250, 451] width 1 height 1
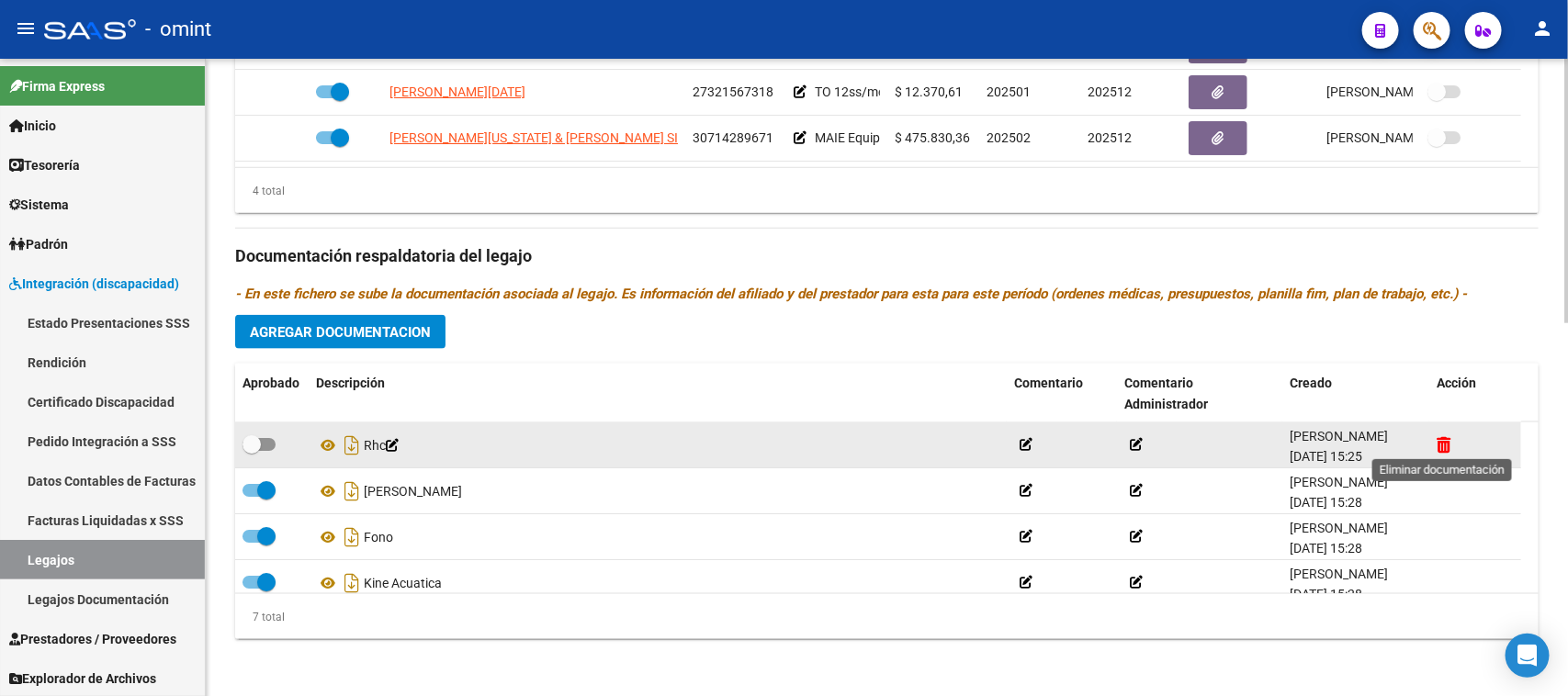
click at [1442, 436] on icon at bounding box center [1444, 445] width 14 height 17
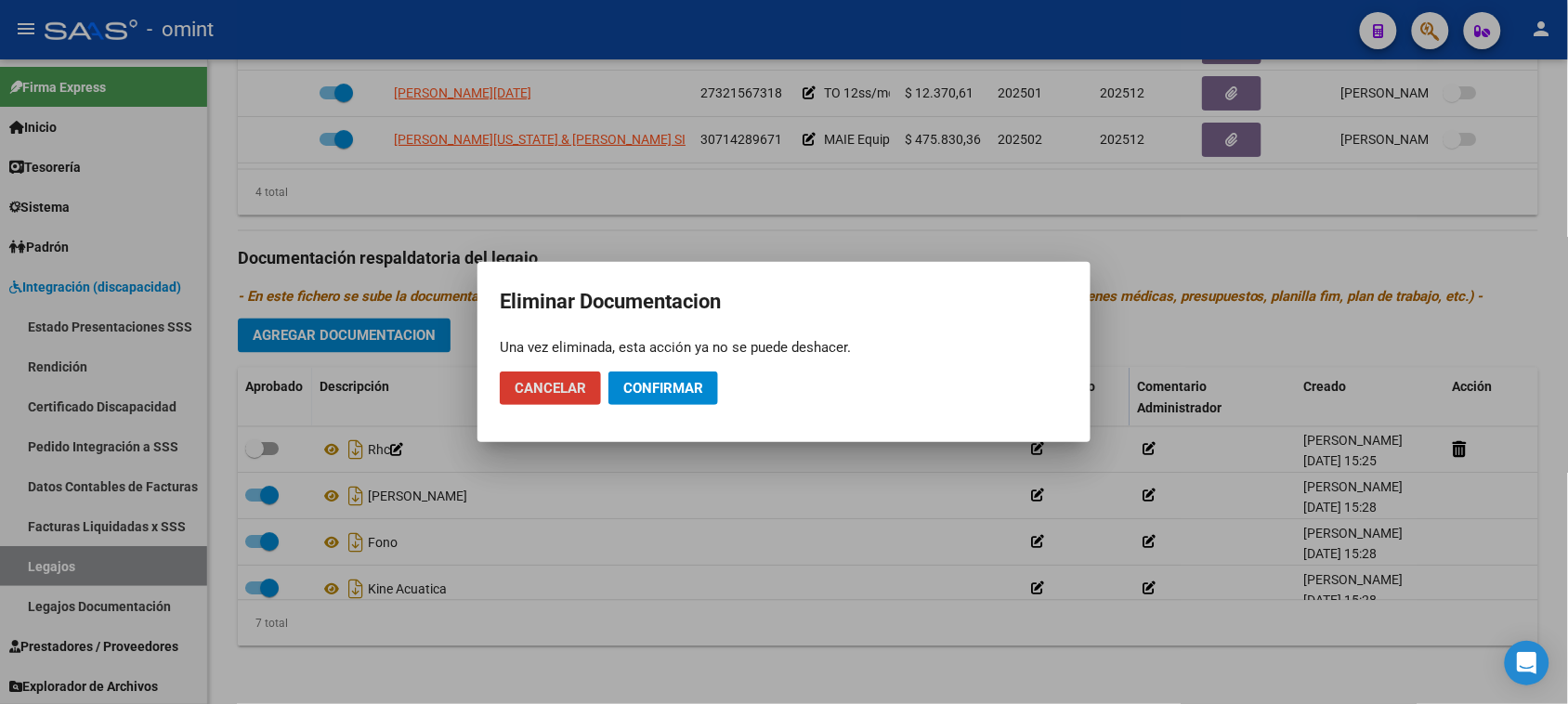
click at [683, 371] on button "Confirmar" at bounding box center [664, 388] width 110 height 33
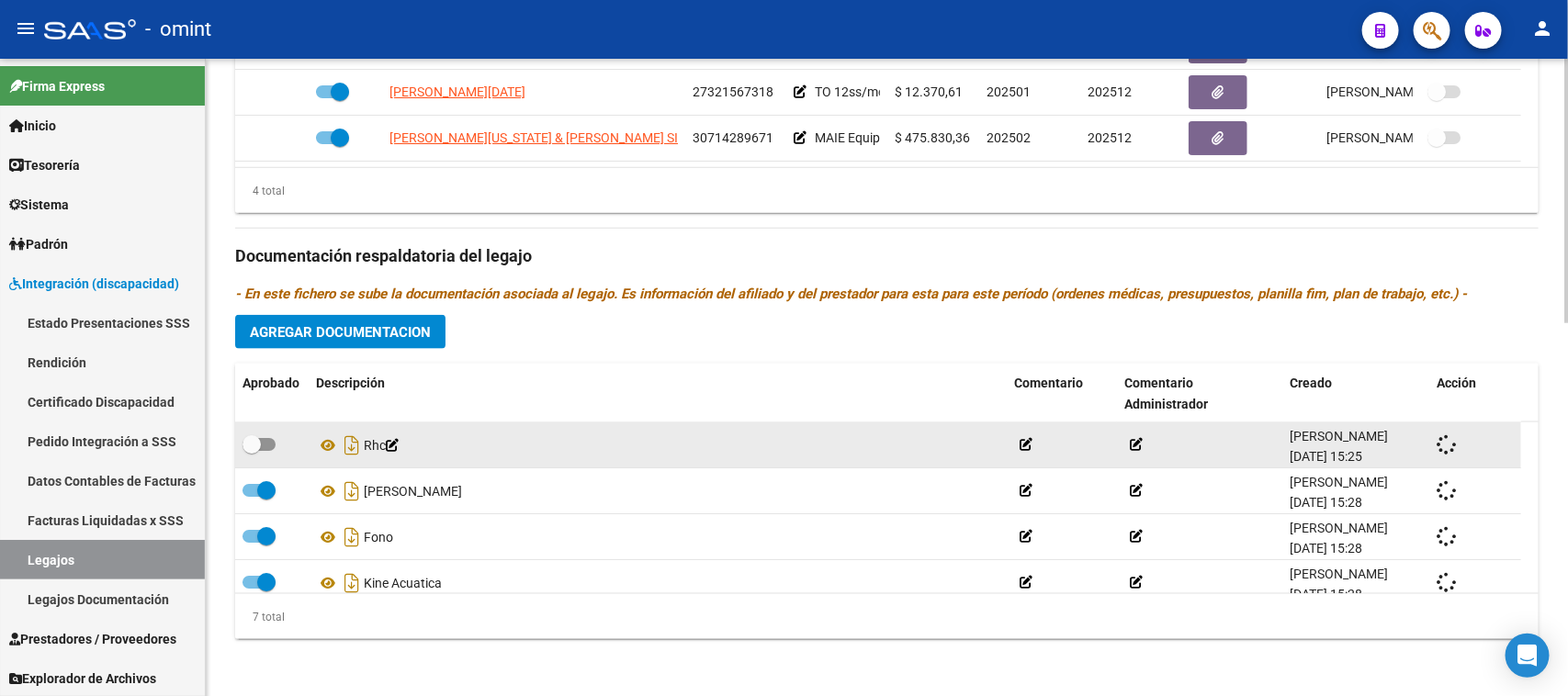
checkbox input "true"
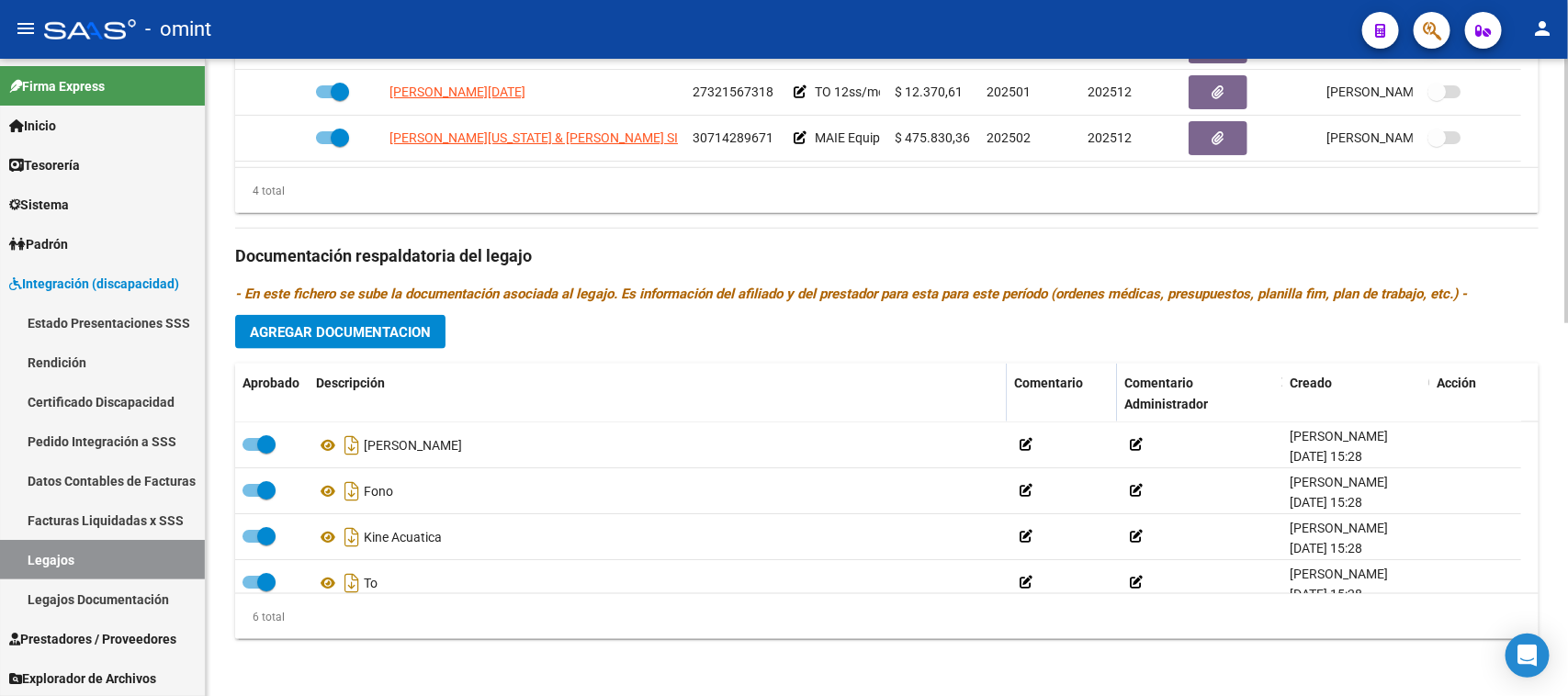
click at [324, 317] on button "Agregar Documentacion" at bounding box center [340, 332] width 211 height 34
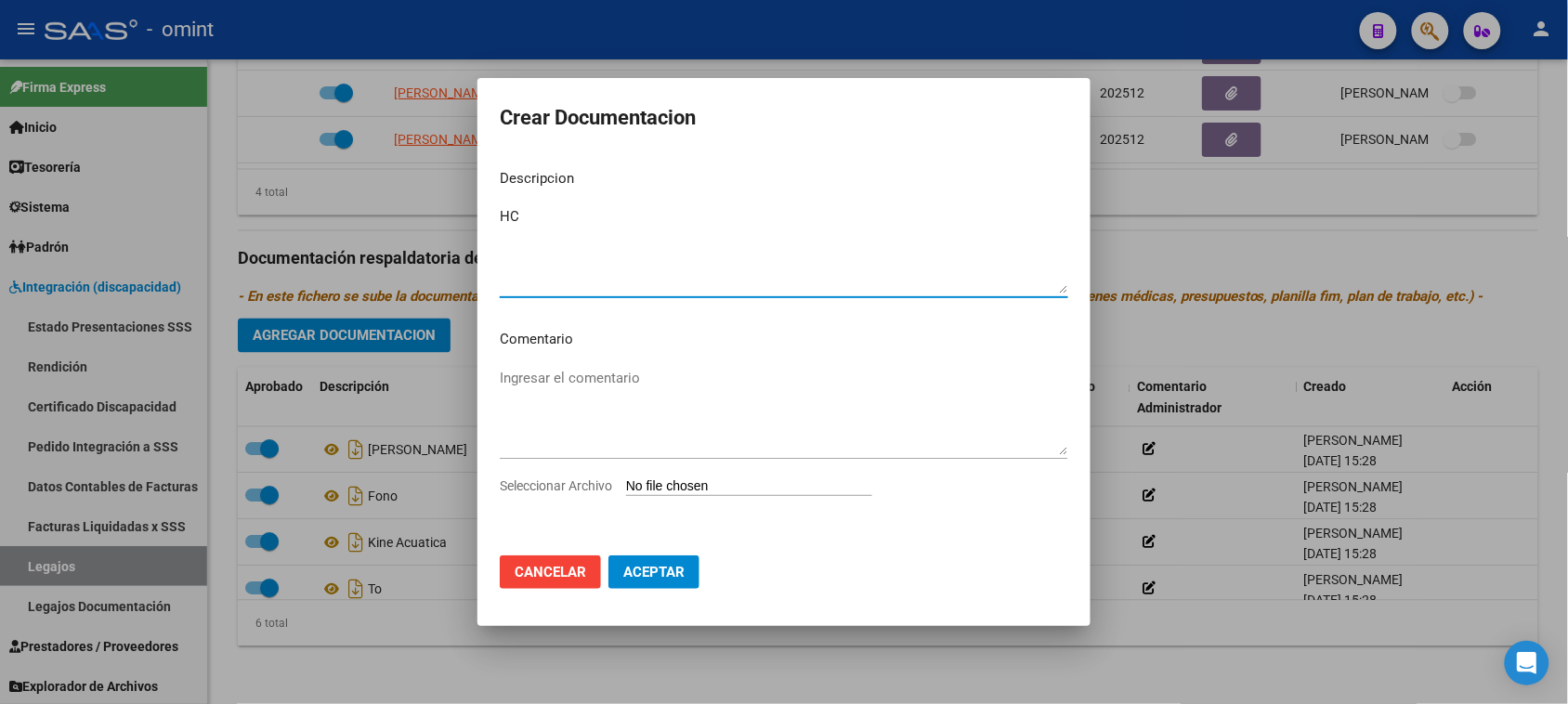
type textarea "HC"
type input "C:\fakepath\HC.pdf"
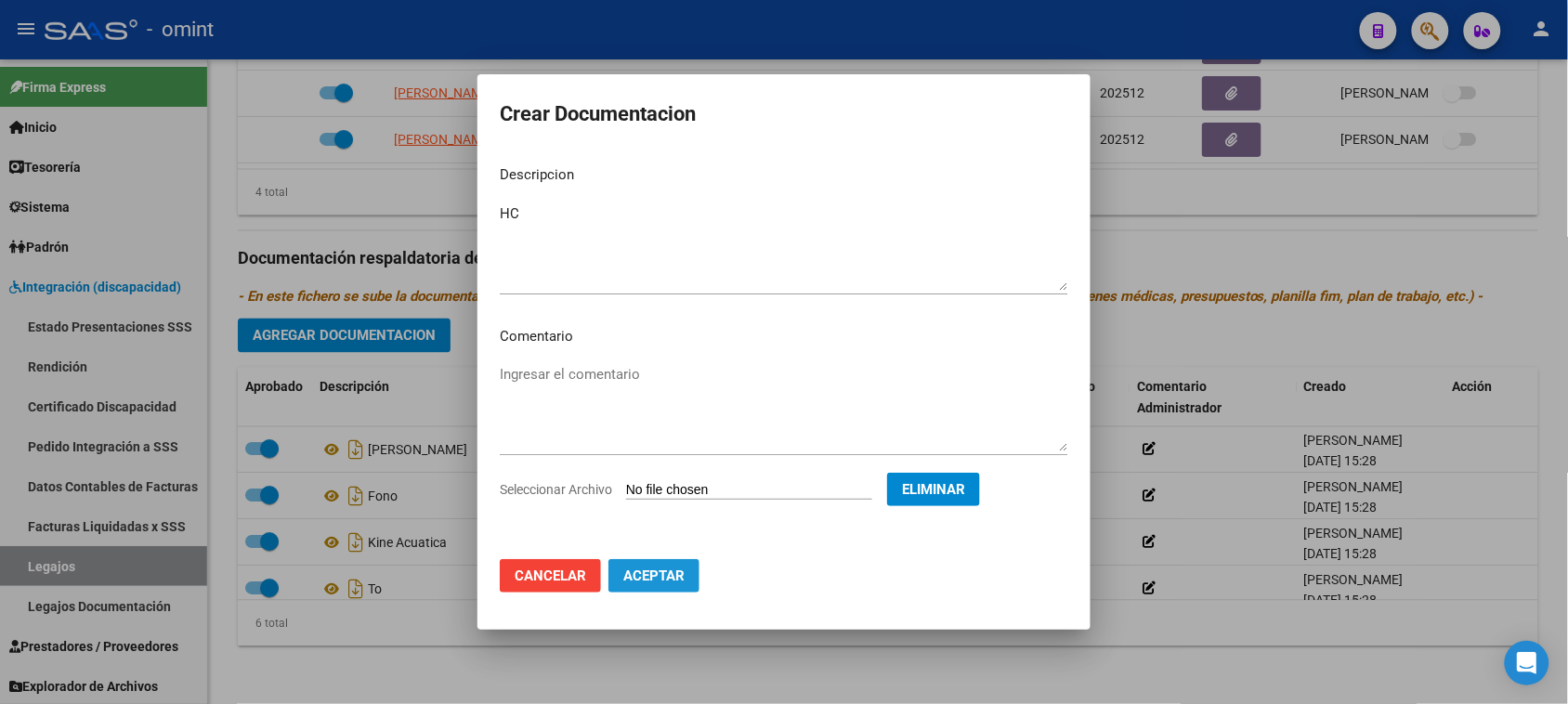
click at [679, 590] on button "Aceptar" at bounding box center [654, 576] width 91 height 33
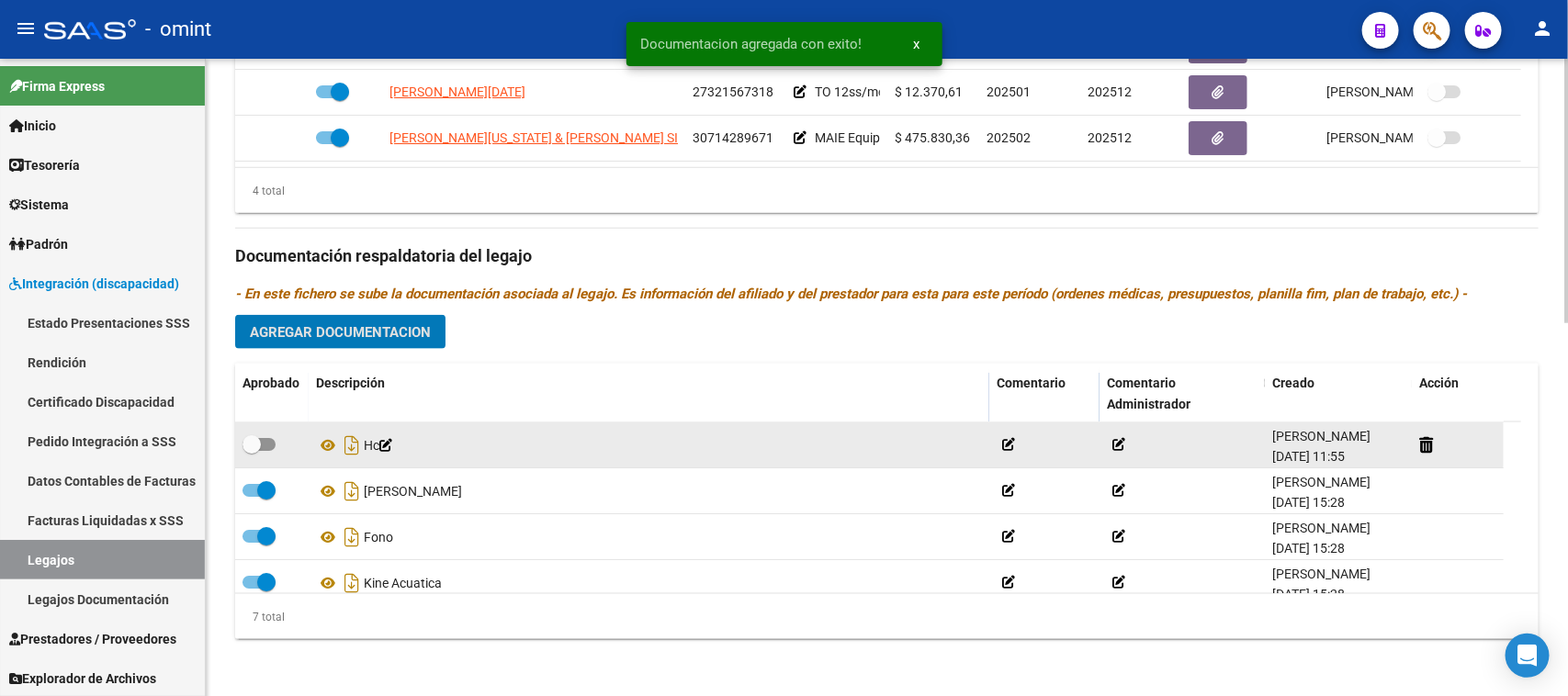
click at [247, 439] on span at bounding box center [251, 444] width 18 height 18
click at [250, 451] on input "checkbox" at bounding box center [250, 451] width 1 height 1
checkbox input "true"
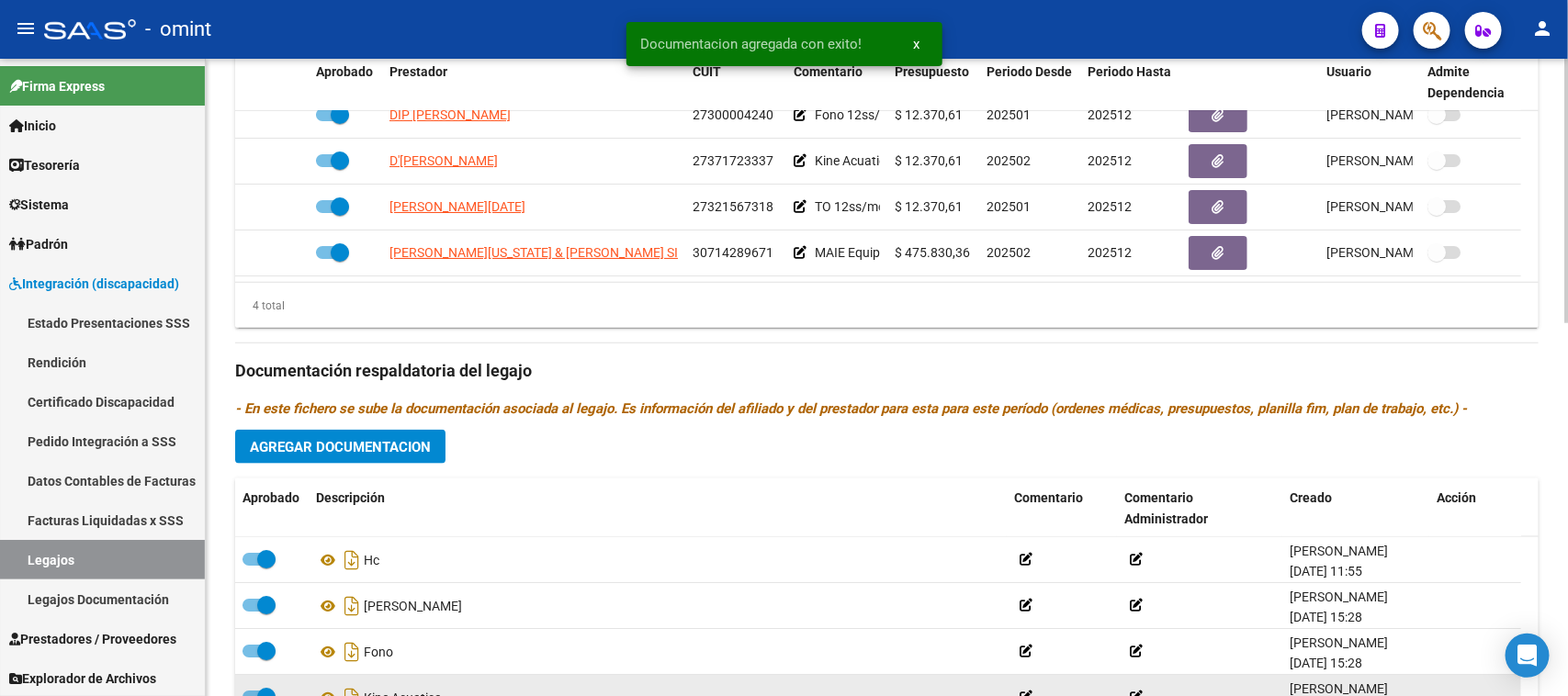
scroll to position [672, 0]
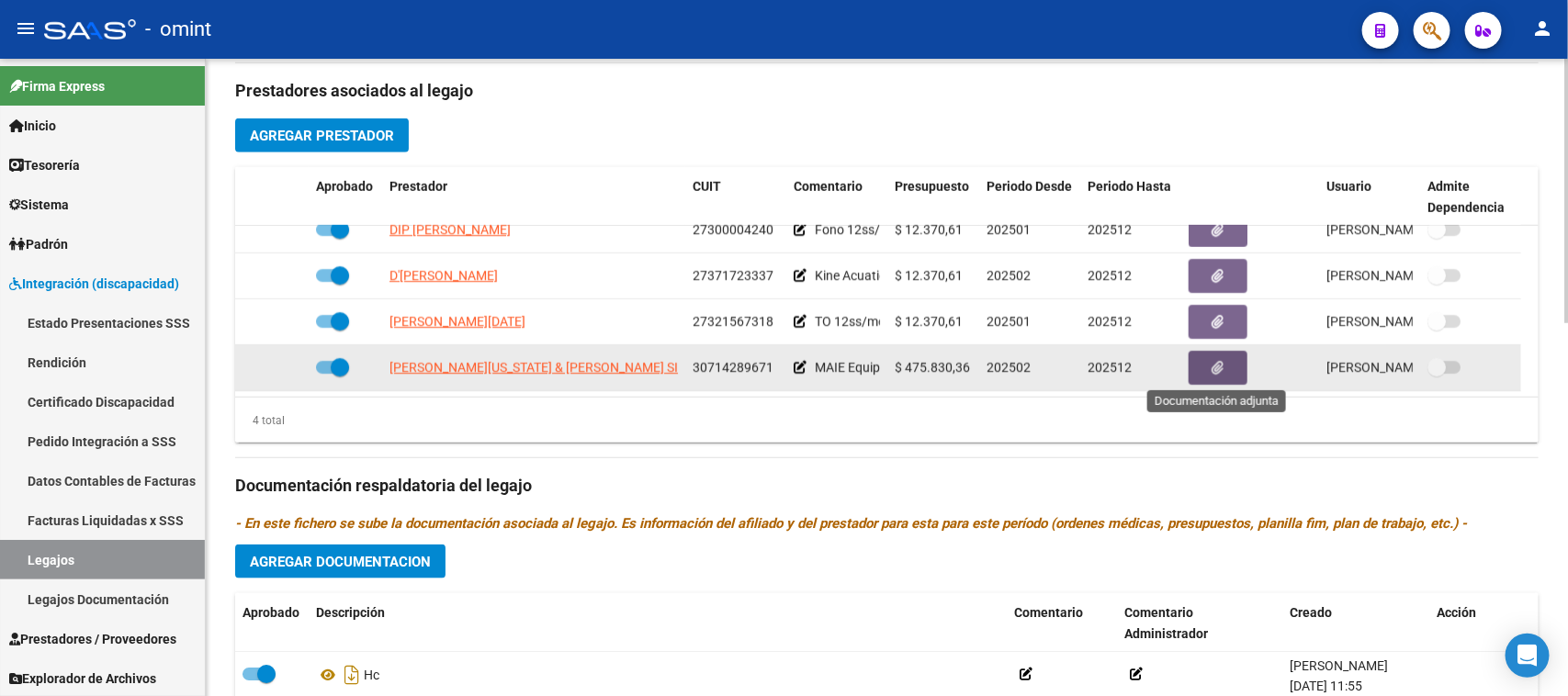
click at [1206, 361] on button "button" at bounding box center [1218, 367] width 59 height 34
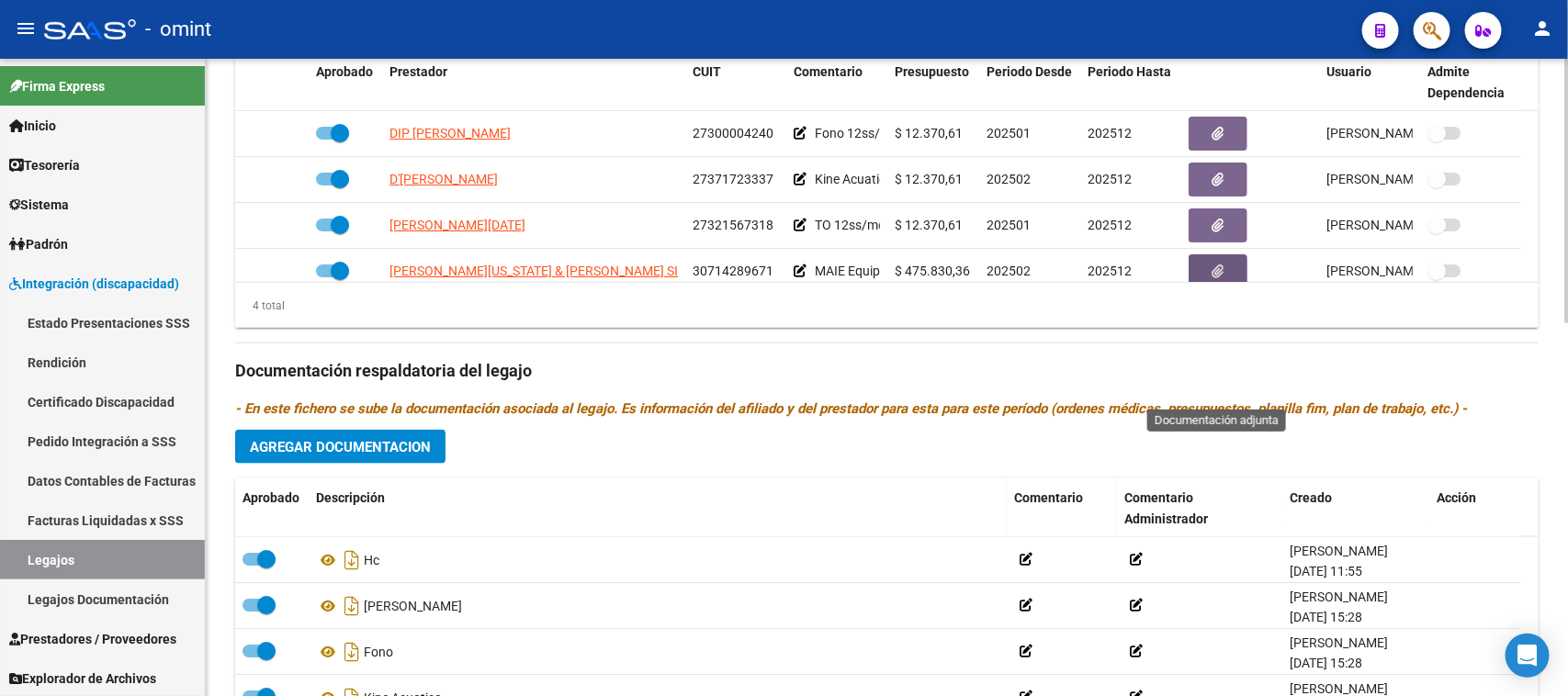
scroll to position [901, 0]
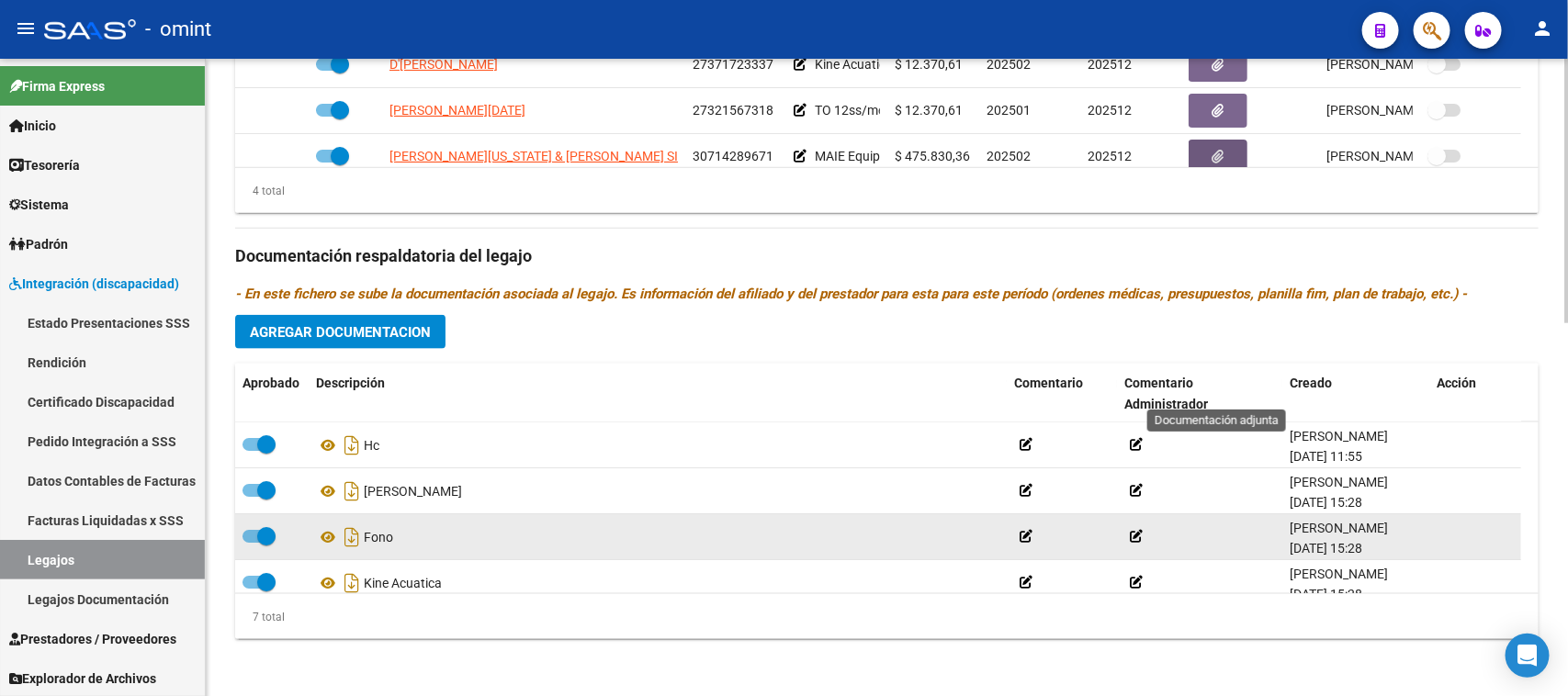
click at [249, 539] on span at bounding box center [259, 536] width 33 height 13
click at [250, 543] on input "checkbox" at bounding box center [250, 543] width 1 height 1
click at [1444, 540] on icon at bounding box center [1444, 537] width 14 height 17
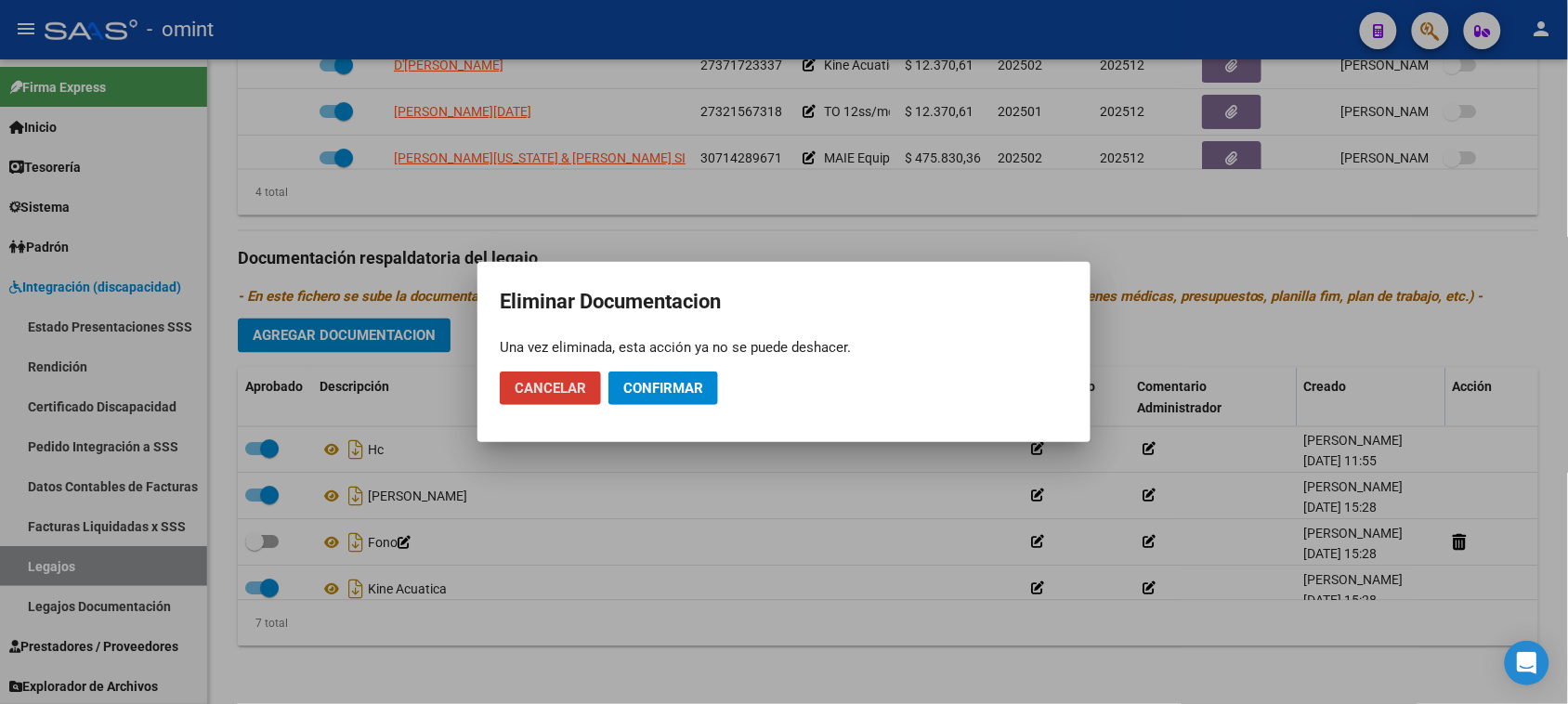
click at [706, 388] on button "Confirmar" at bounding box center [664, 388] width 110 height 33
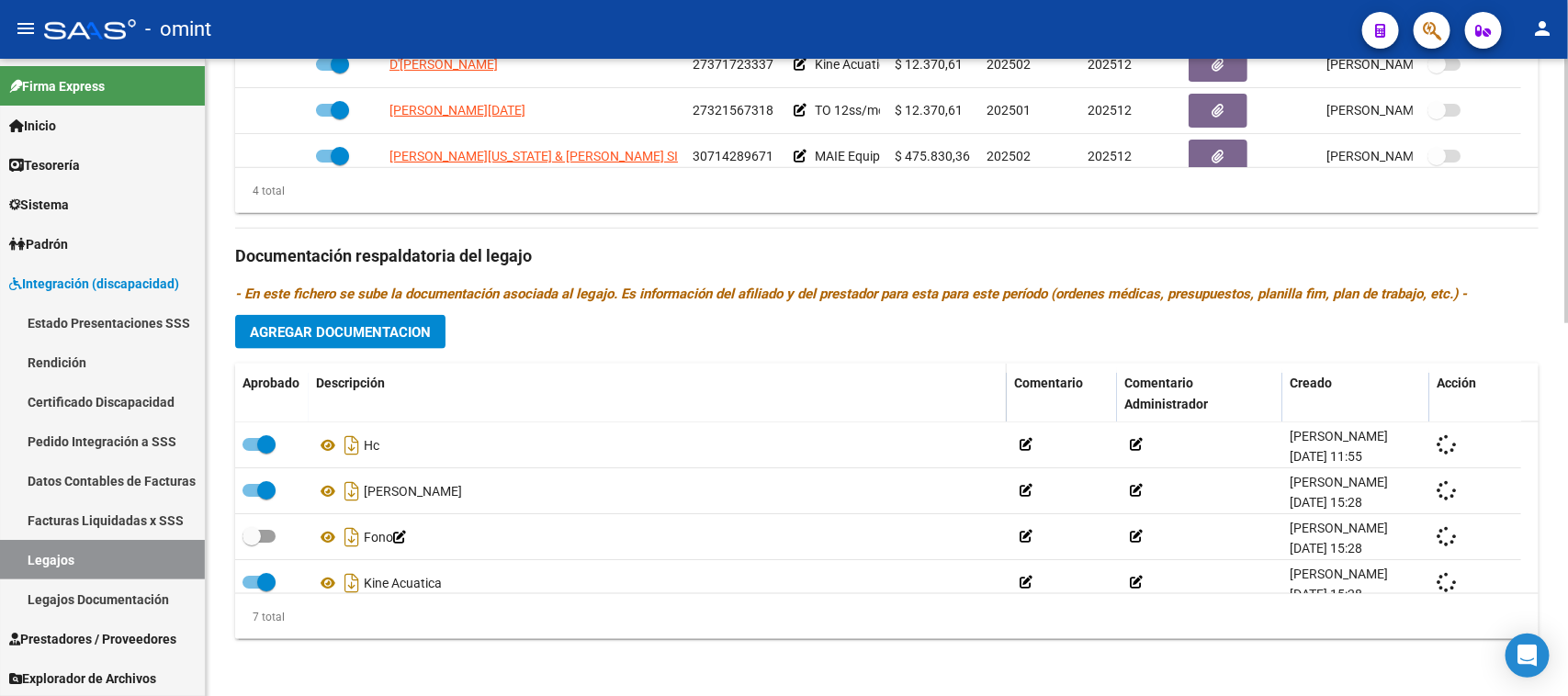
checkbox input "true"
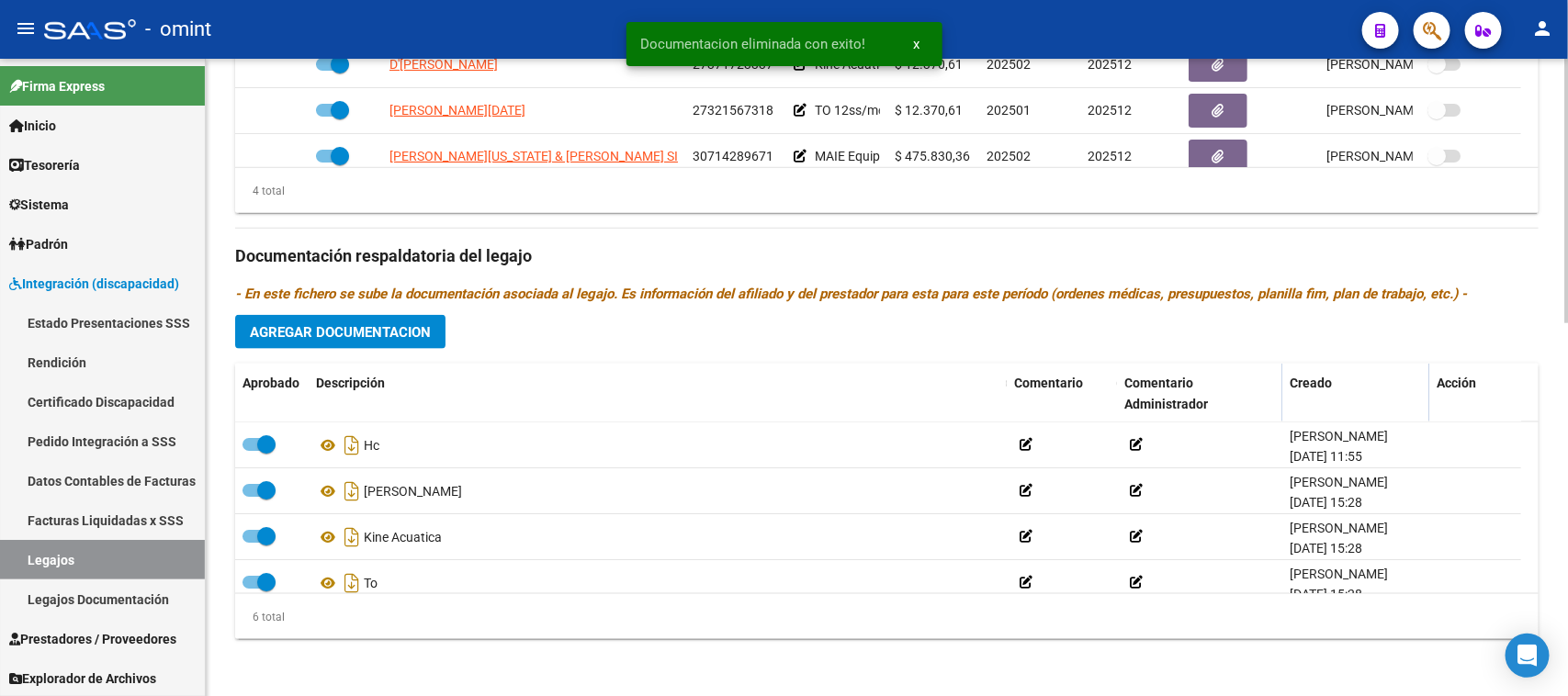
click at [395, 337] on span "Agregar Documentacion" at bounding box center [340, 332] width 181 height 17
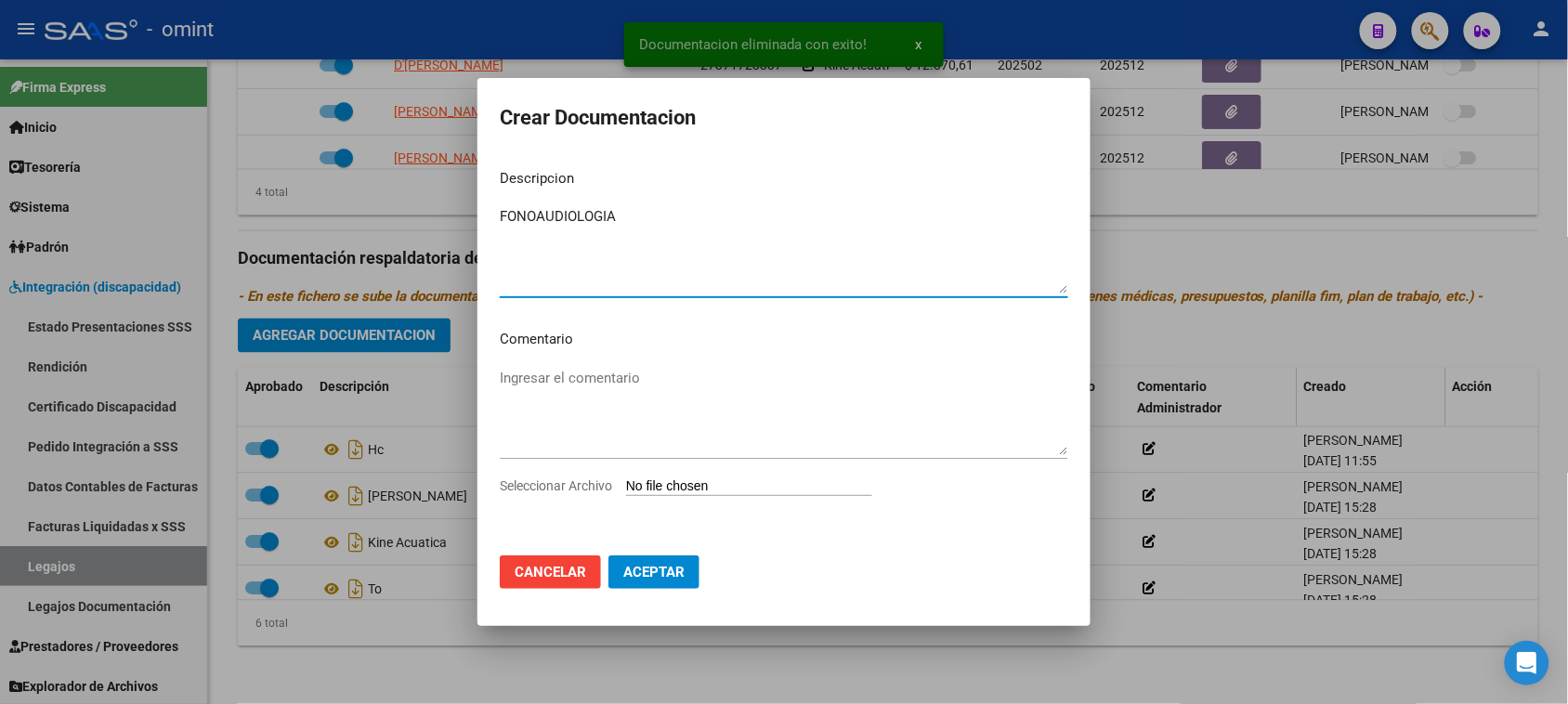
type textarea "FONOAUDIOLOGIA"
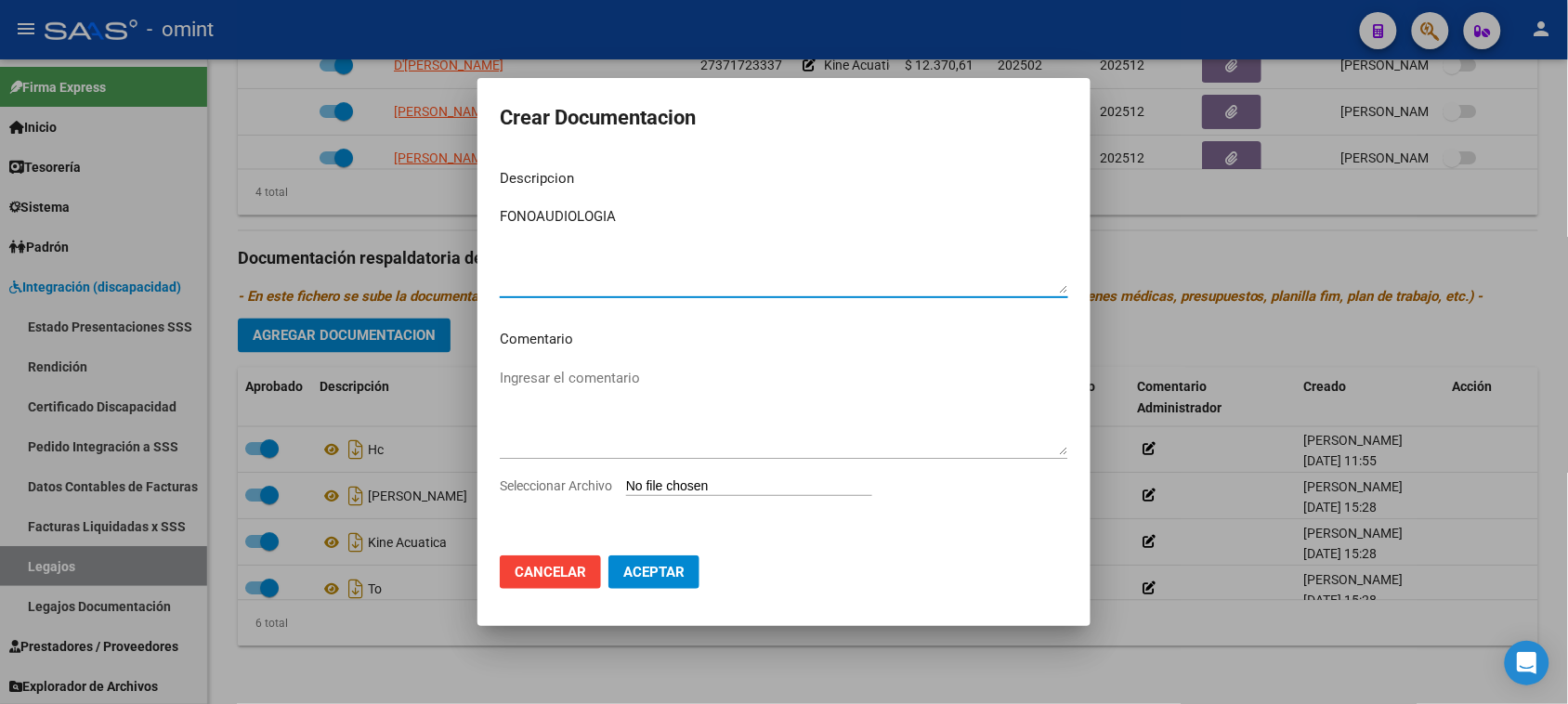
type input "C:\fakepath\FONO PRESTACION.pdf"
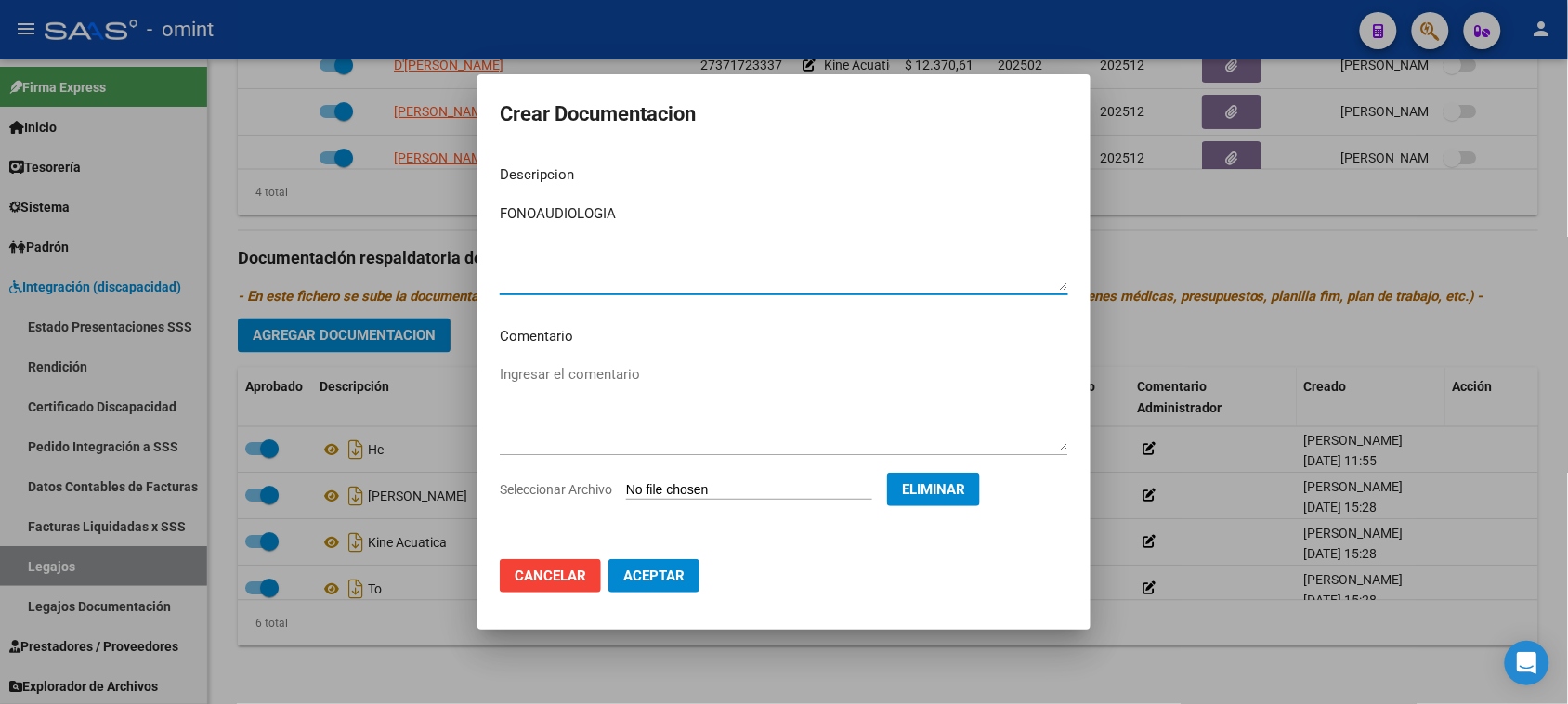
click at [678, 577] on span "Aceptar" at bounding box center [654, 575] width 61 height 17
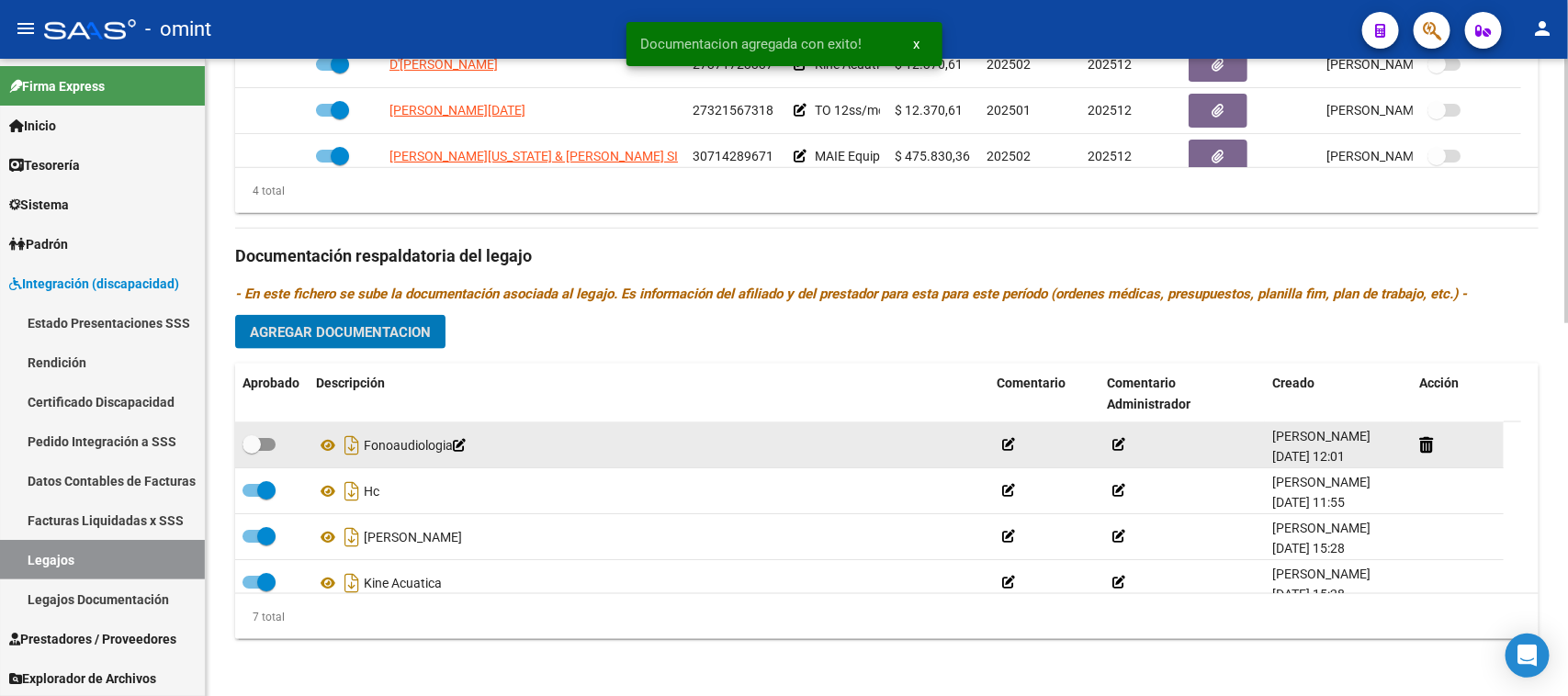
drag, startPoint x: 250, startPoint y: 441, endPoint x: 278, endPoint y: 465, distance: 36.9
click at [252, 442] on span at bounding box center [251, 444] width 18 height 18
click at [251, 451] on input "checkbox" at bounding box center [250, 451] width 1 height 1
checkbox input "true"
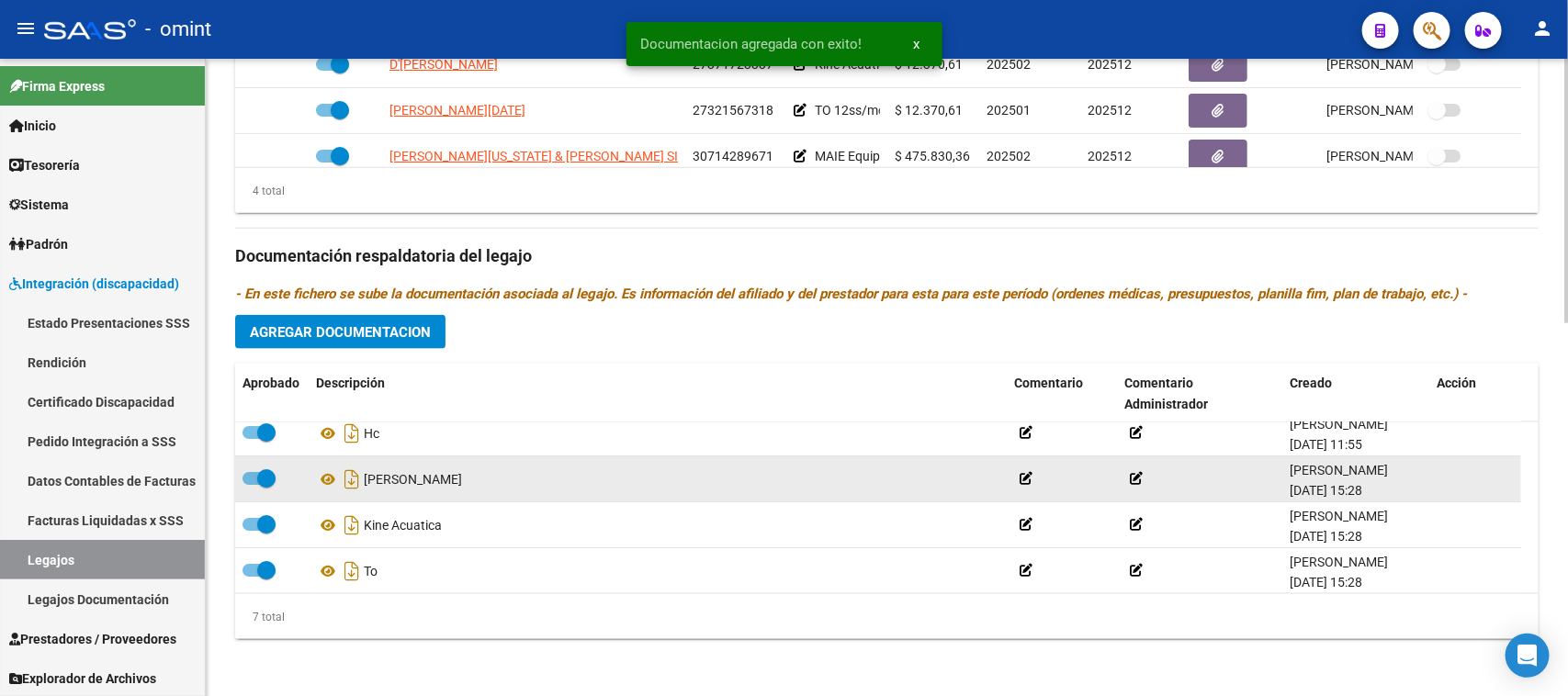
scroll to position [115, 0]
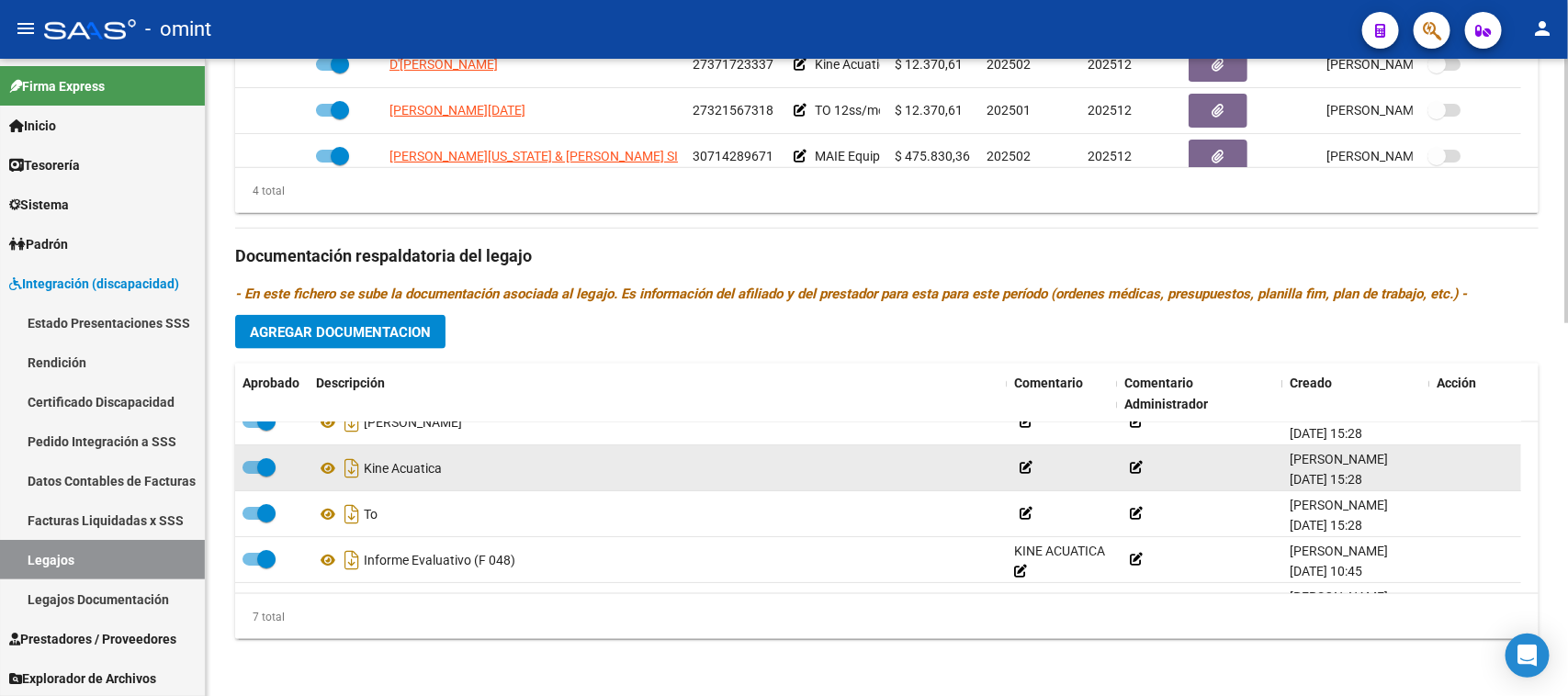
click at [253, 466] on span at bounding box center [259, 467] width 33 height 13
click at [251, 474] on input "checkbox" at bounding box center [250, 474] width 1 height 1
checkbox input "false"
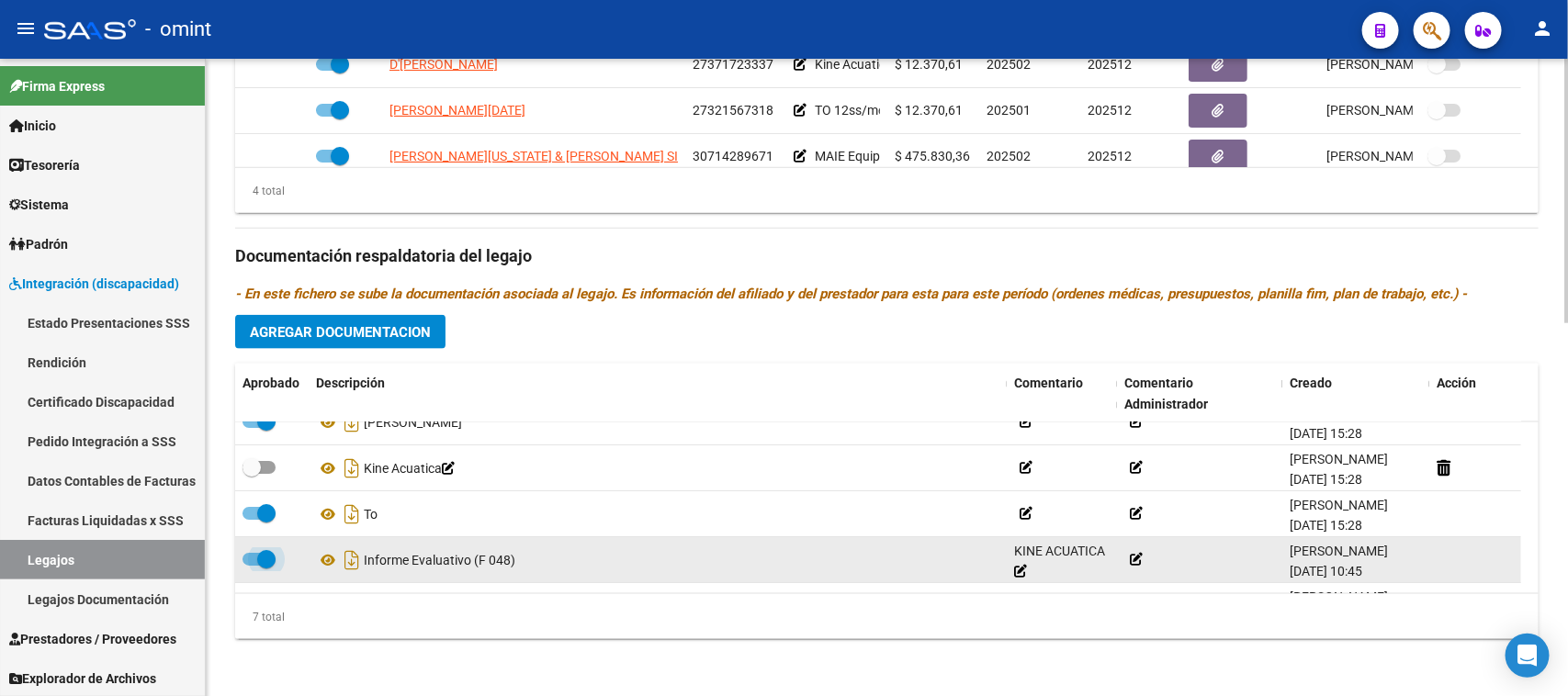
click at [254, 558] on span at bounding box center [259, 559] width 33 height 13
click at [251, 566] on input "checkbox" at bounding box center [250, 566] width 1 height 1
checkbox input "false"
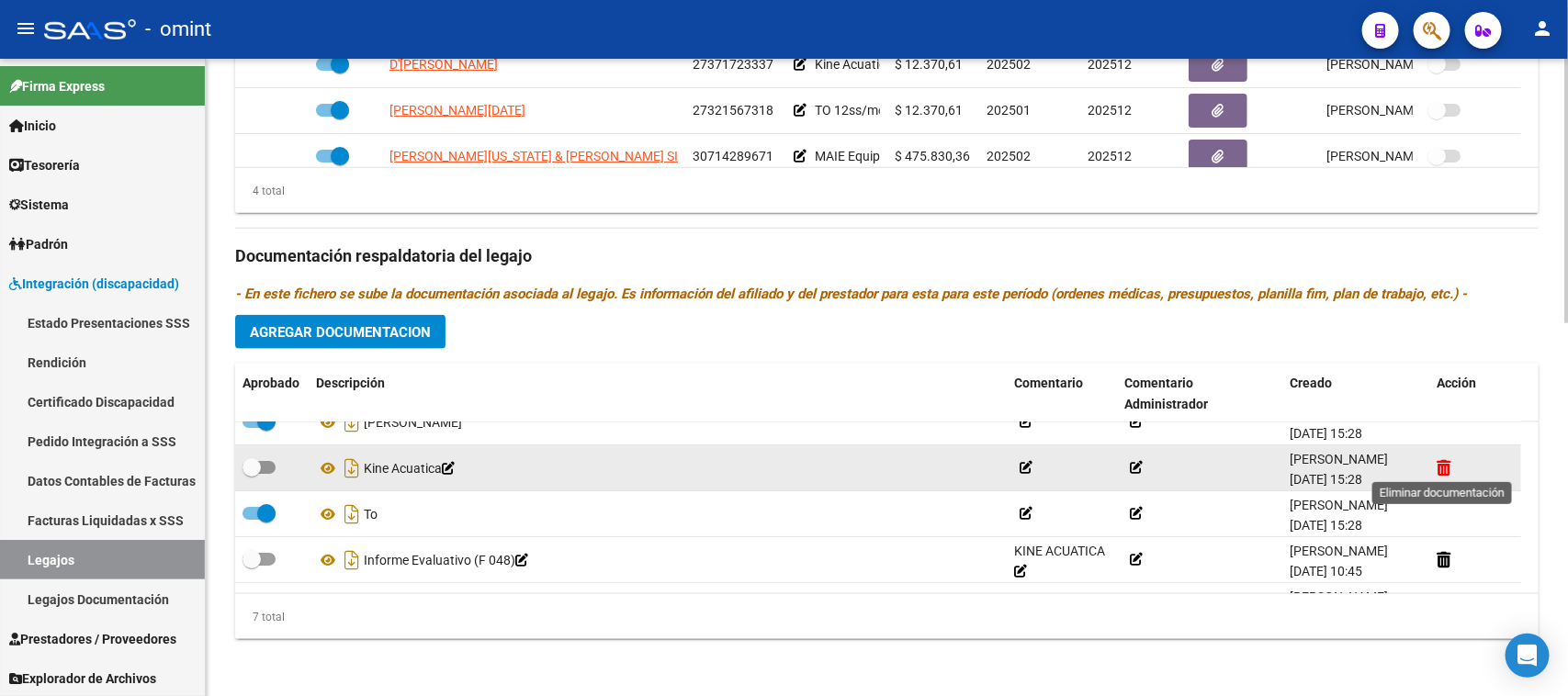
click at [1439, 469] on icon at bounding box center [1444, 468] width 14 height 17
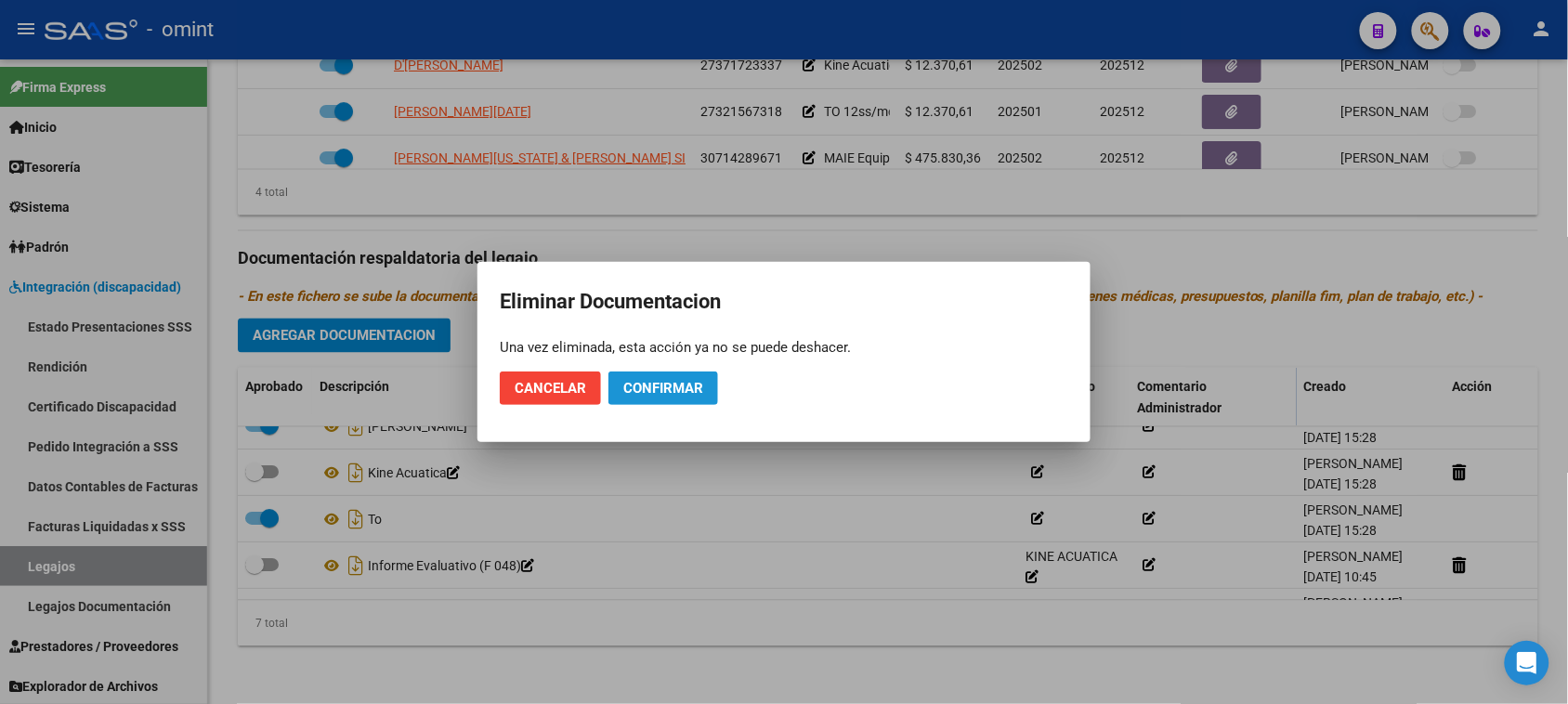
click at [697, 391] on span "Confirmar" at bounding box center [663, 388] width 80 height 17
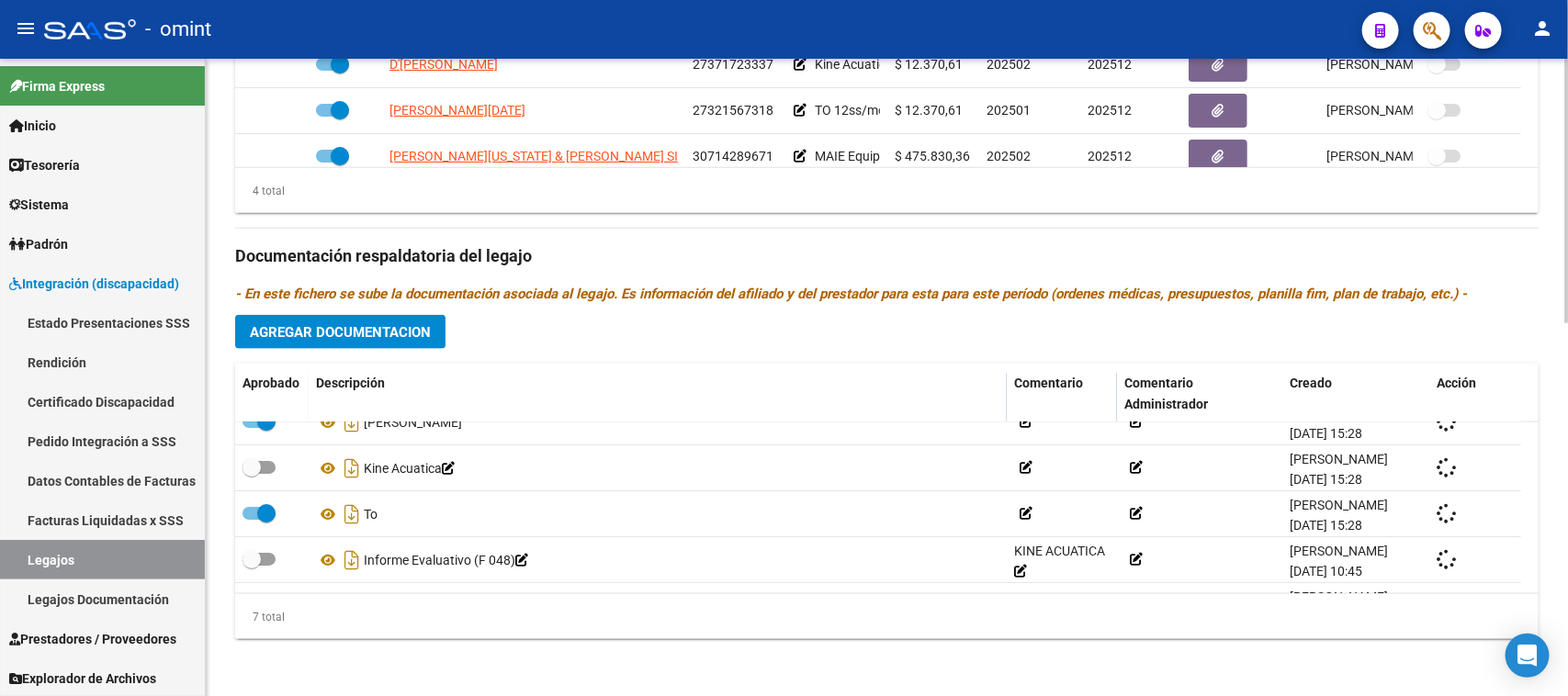
checkbox input "true"
checkbox input "false"
checkbox input "true"
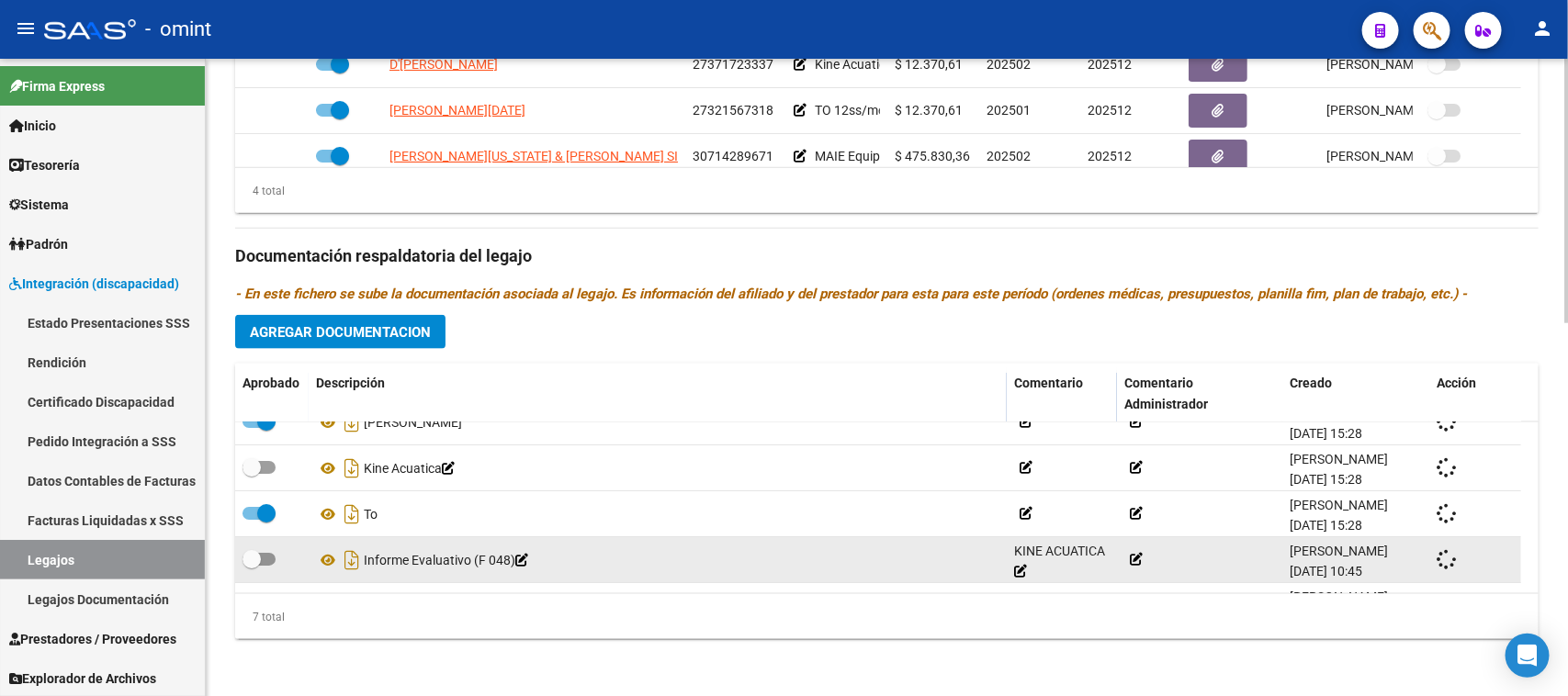
scroll to position [111, 0]
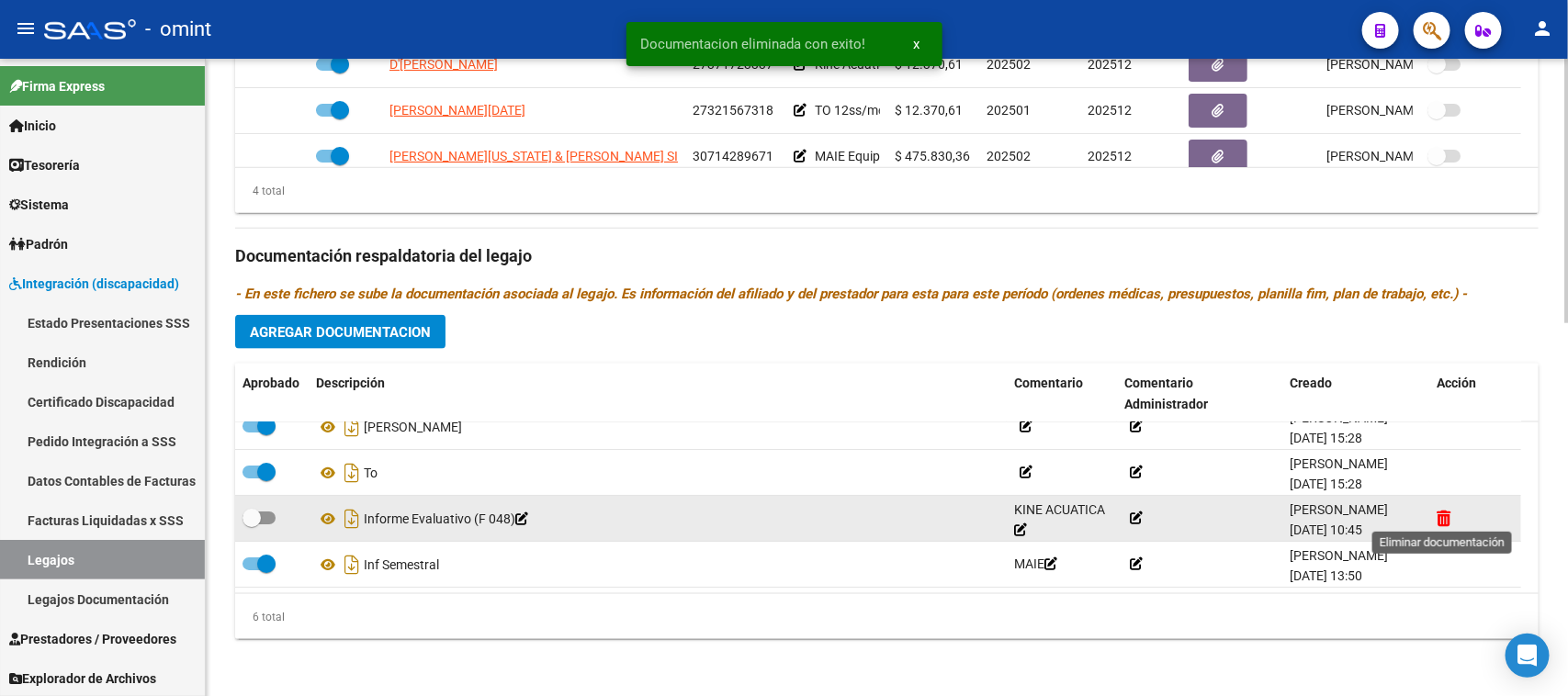
click at [1443, 520] on icon at bounding box center [1444, 518] width 14 height 17
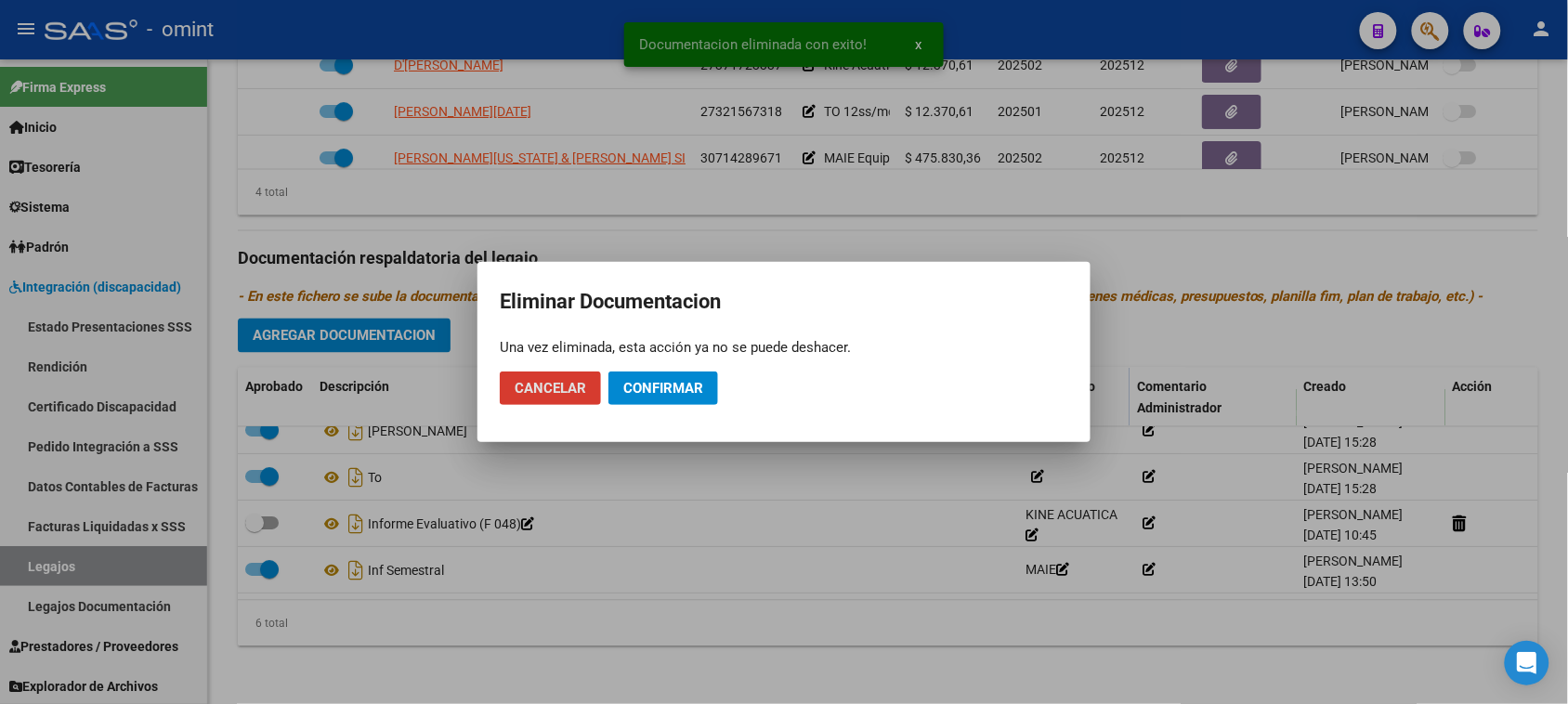
click at [698, 388] on span "Confirmar" at bounding box center [663, 388] width 80 height 17
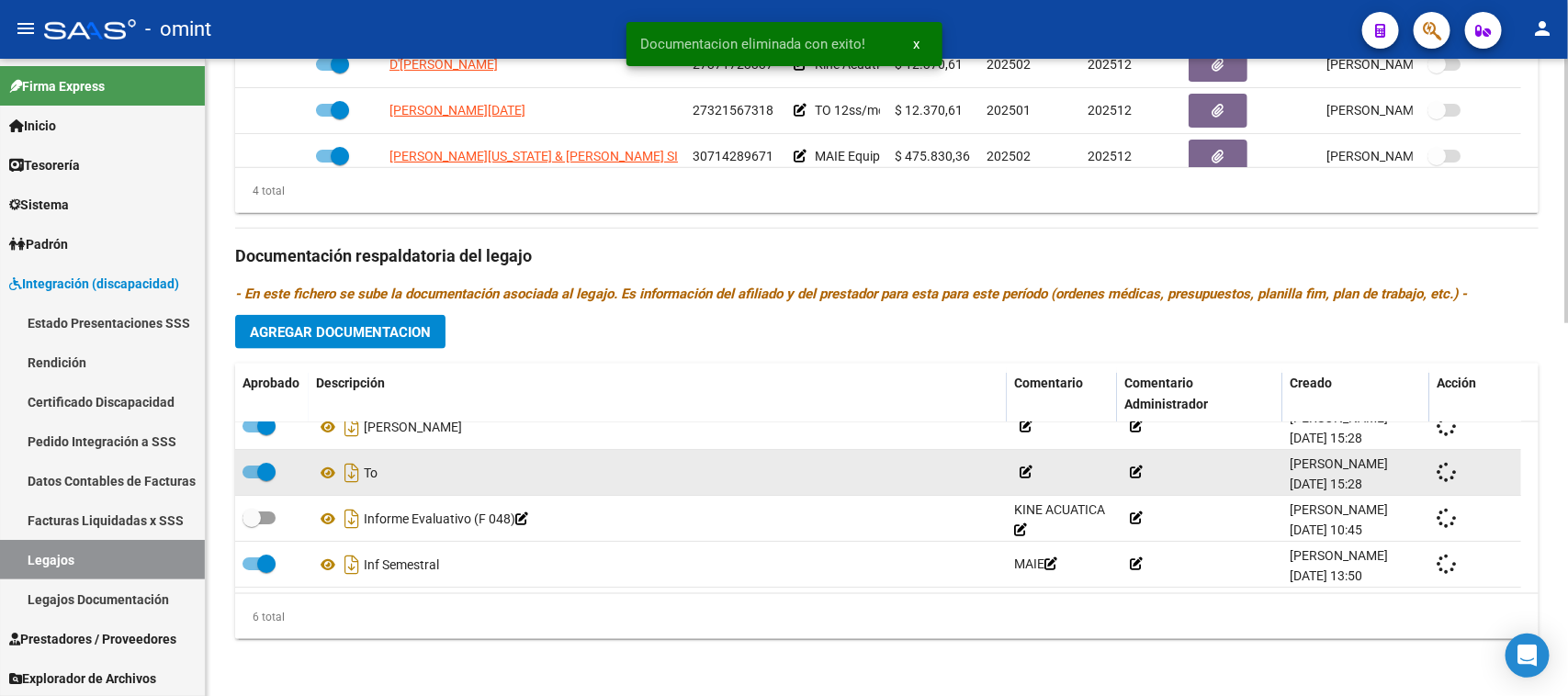
checkbox input "true"
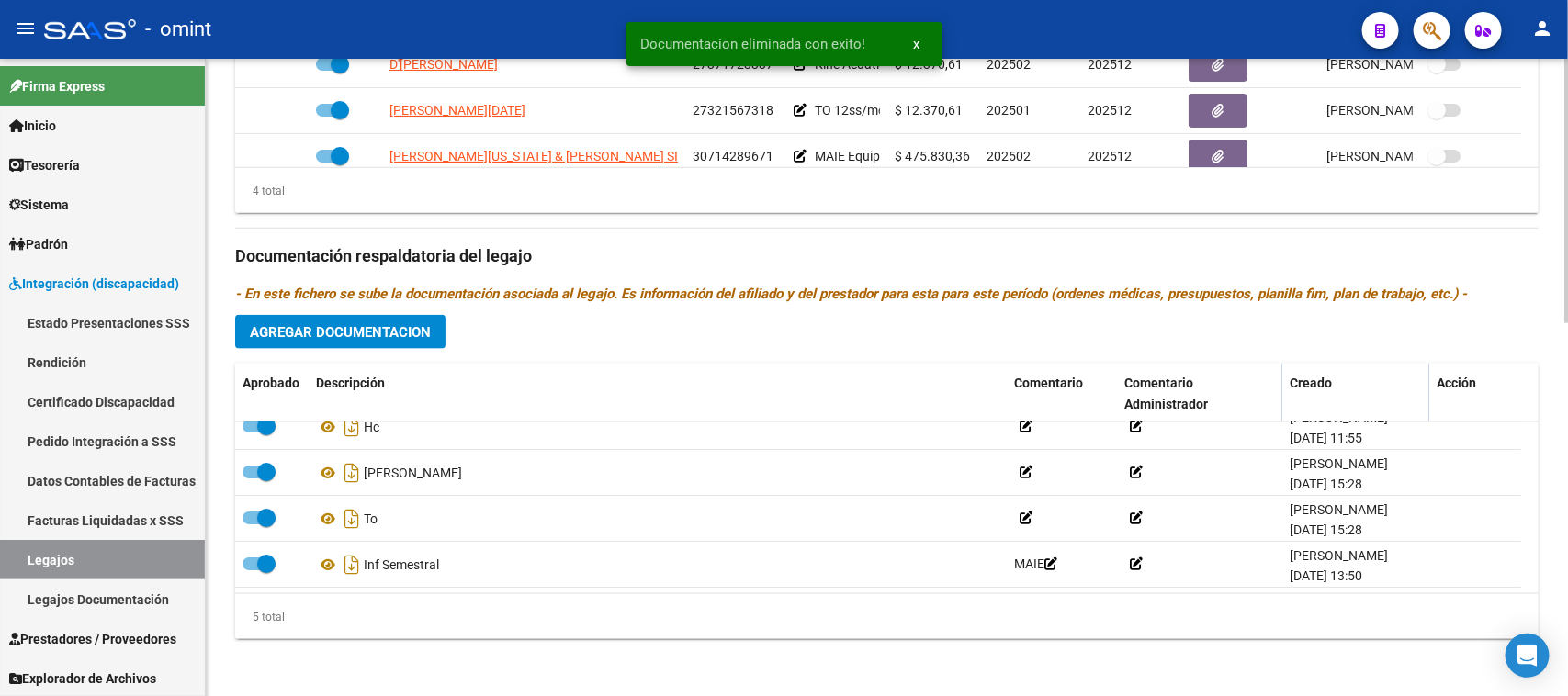
click at [384, 332] on span "Agregar Documentacion" at bounding box center [340, 332] width 181 height 17
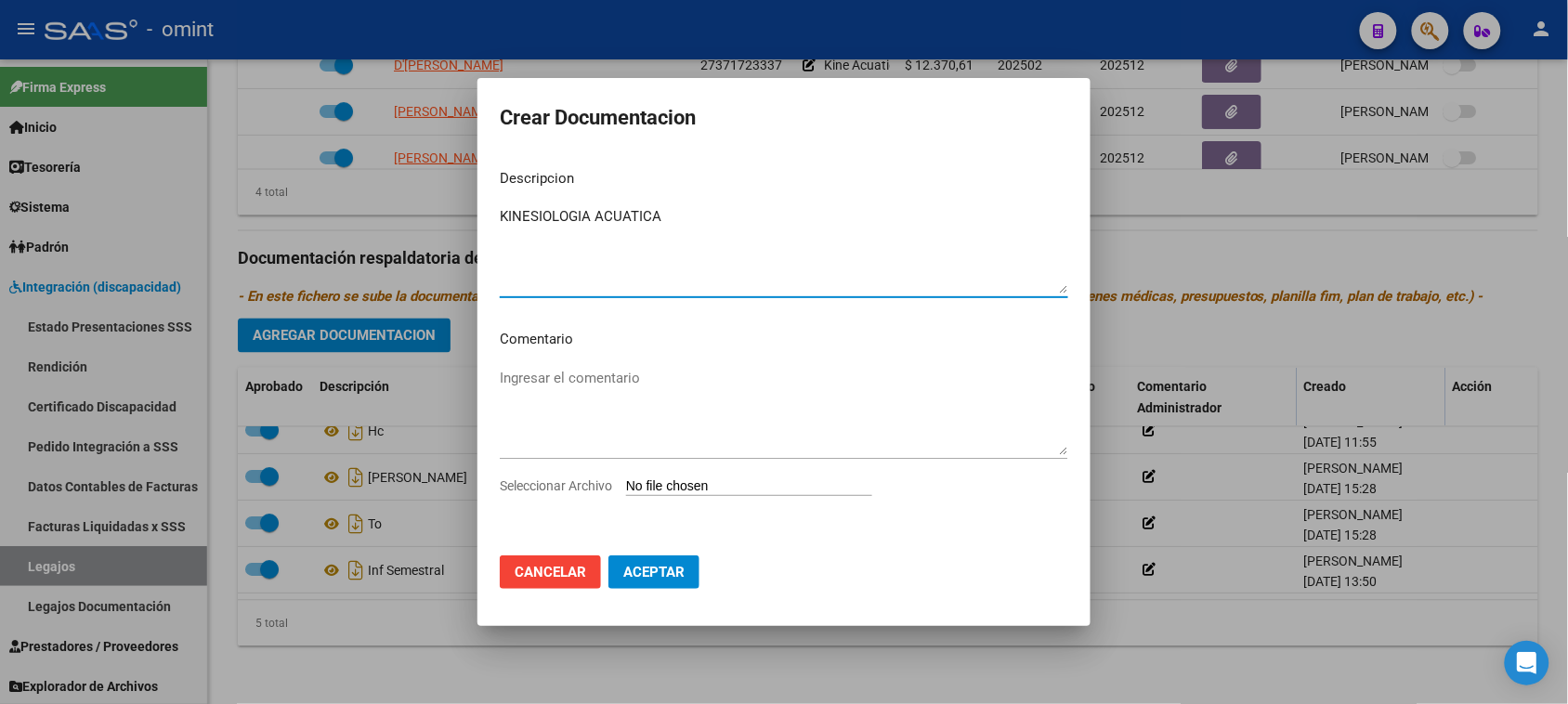
type textarea "KINESIOLOGIA ACUATICA"
type input "C:\fakepath\KINE PRESTACION.pdf"
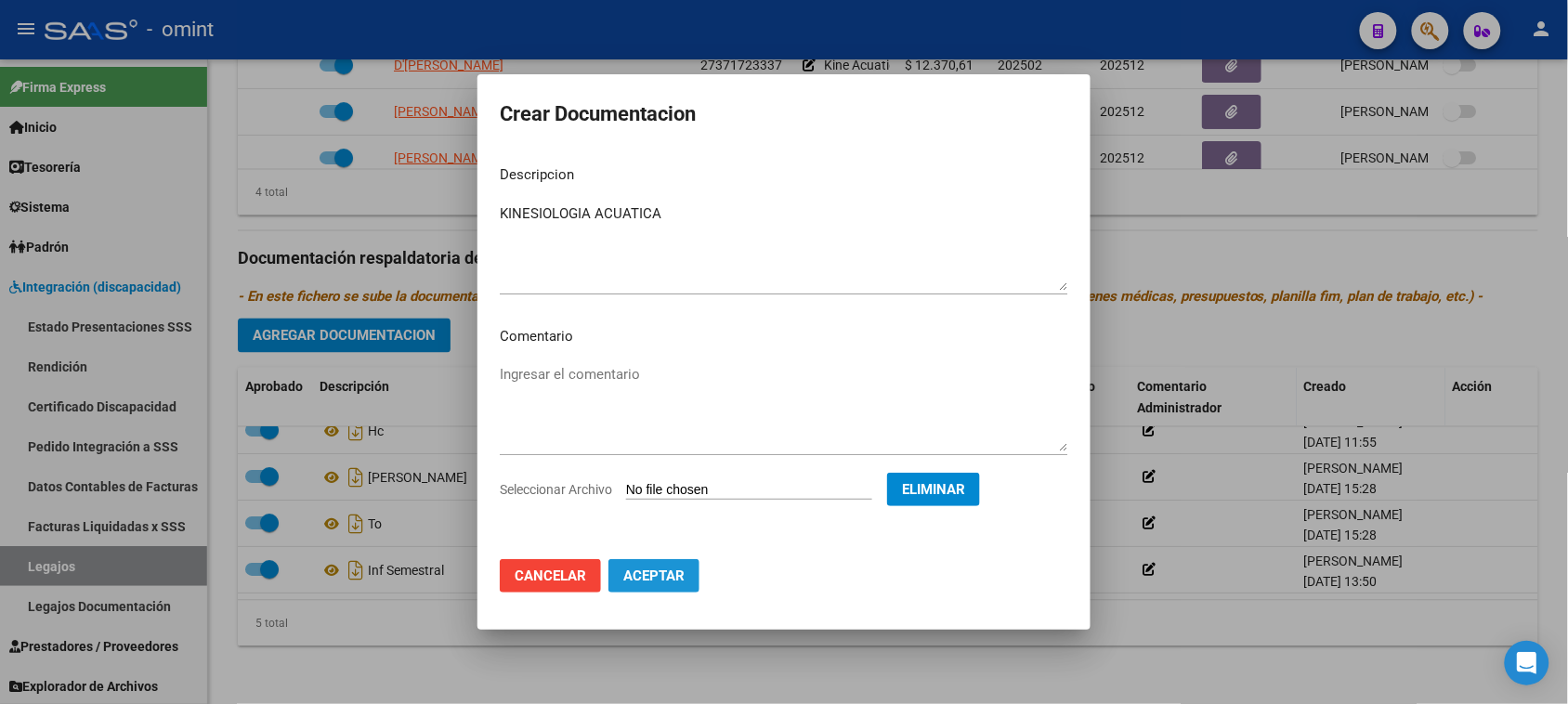
click at [684, 587] on button "Aceptar" at bounding box center [654, 576] width 91 height 33
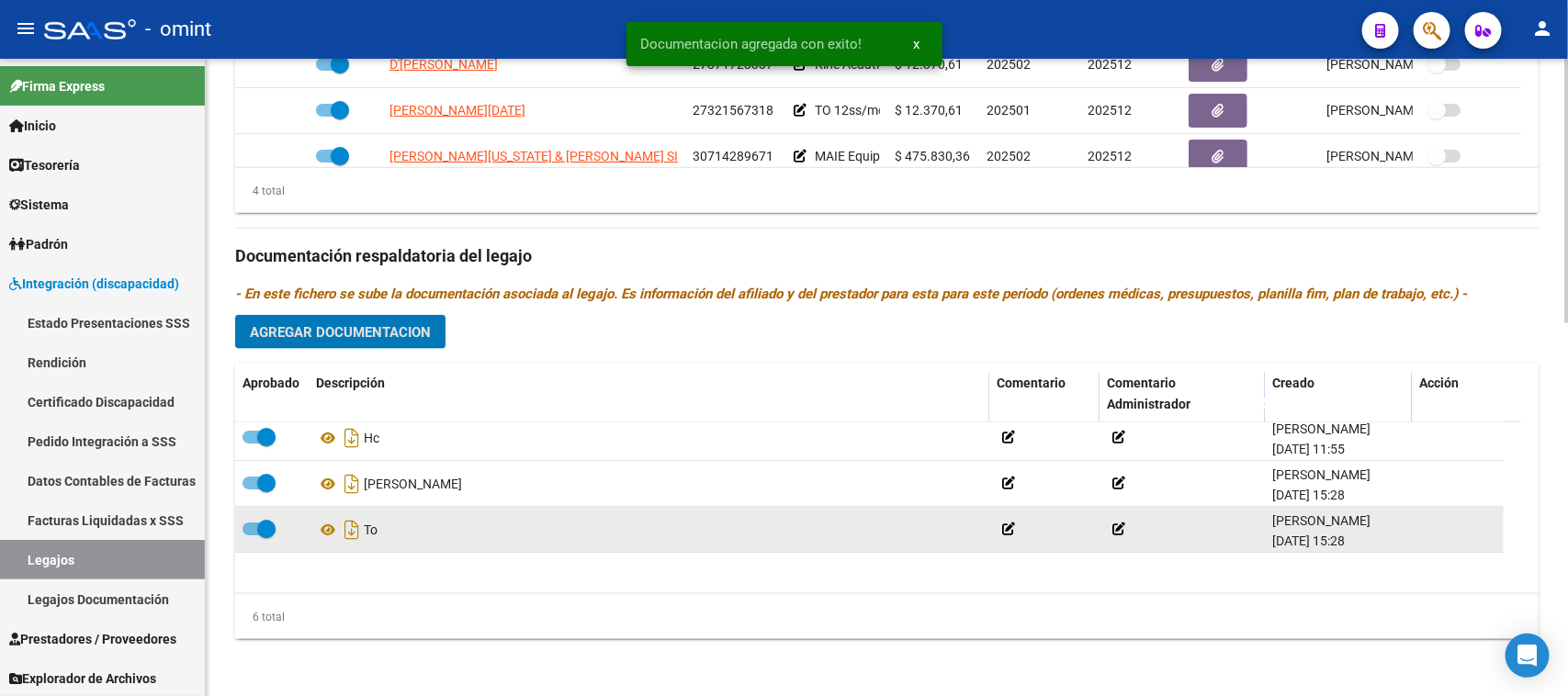
scroll to position [0, 0]
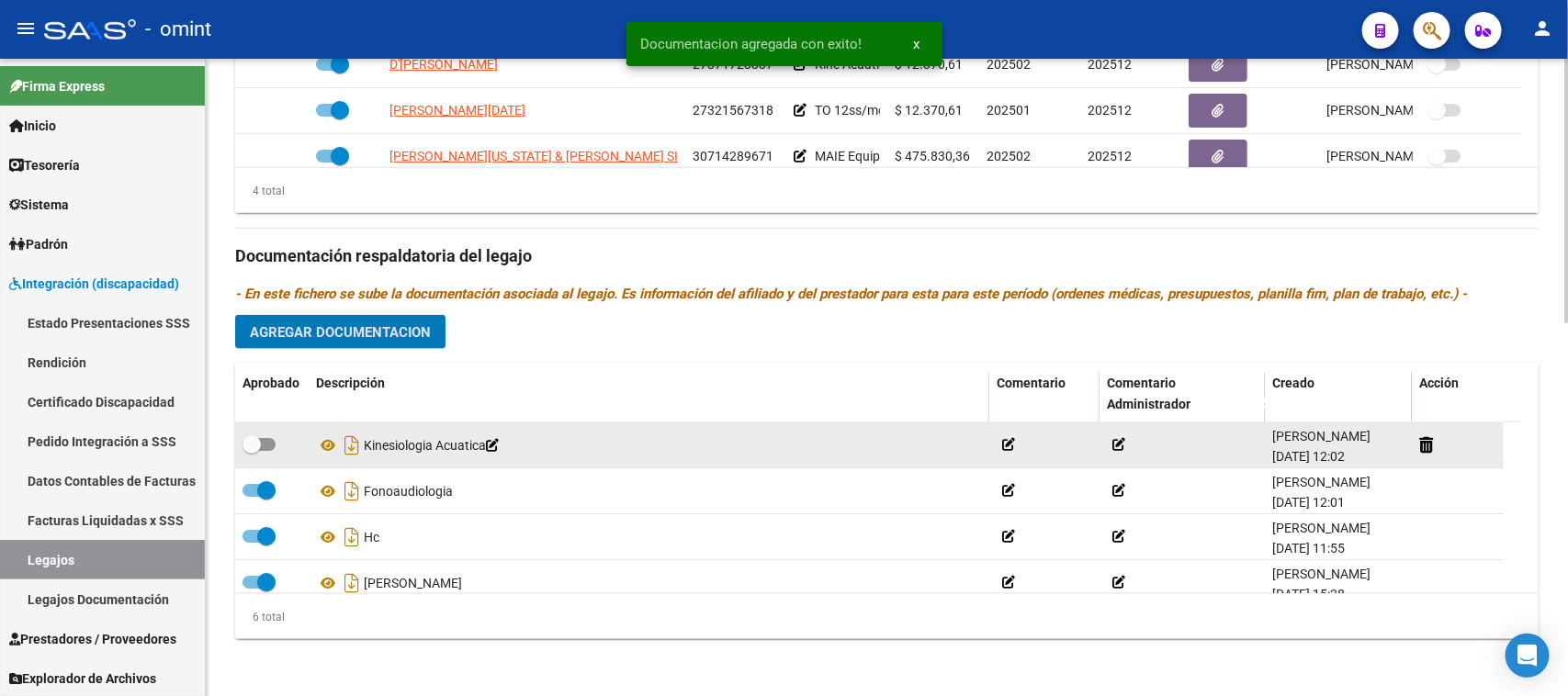
click at [263, 442] on span at bounding box center [259, 444] width 33 height 13
click at [251, 451] on input "checkbox" at bounding box center [250, 451] width 1 height 1
checkbox input "true"
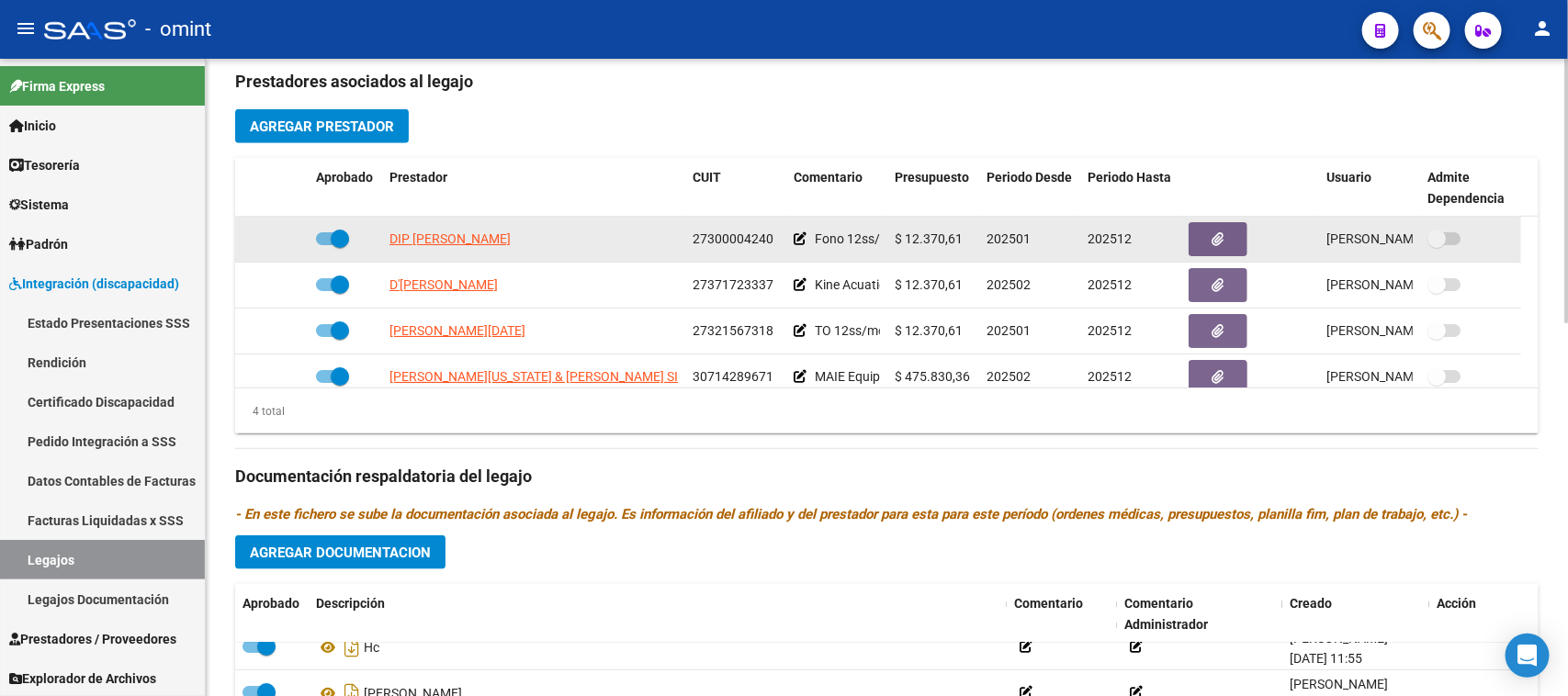
scroll to position [672, 0]
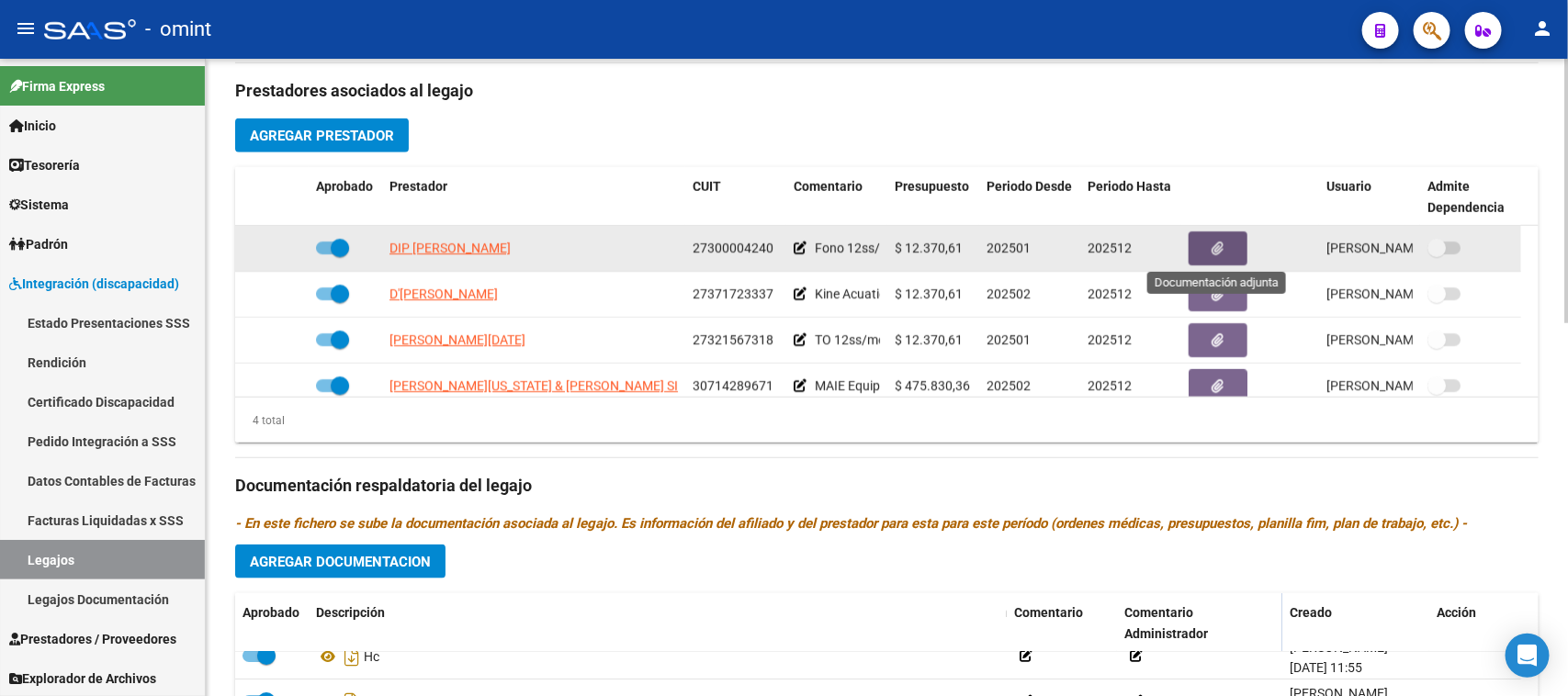
click at [1209, 242] on button "button" at bounding box center [1218, 248] width 59 height 34
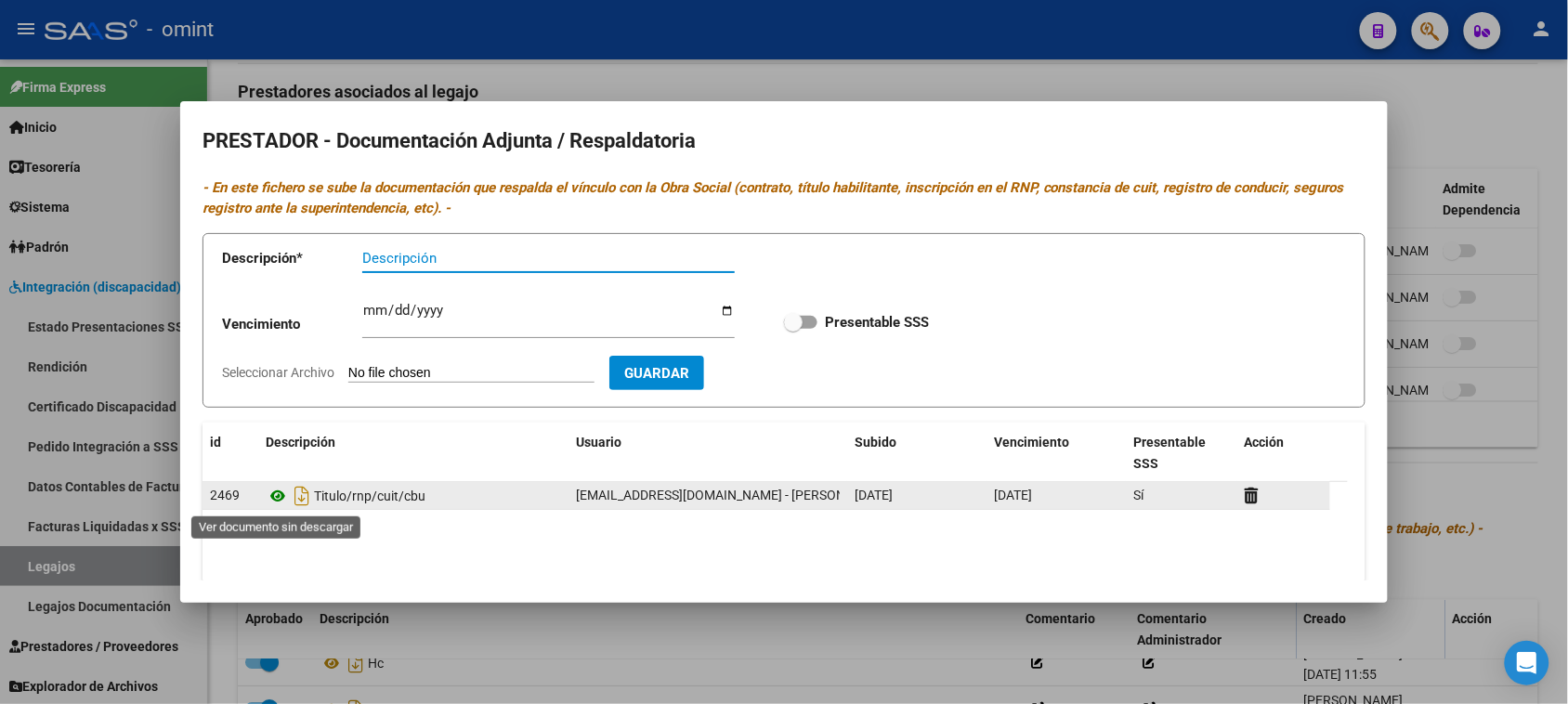
click at [270, 498] on icon at bounding box center [278, 496] width 25 height 23
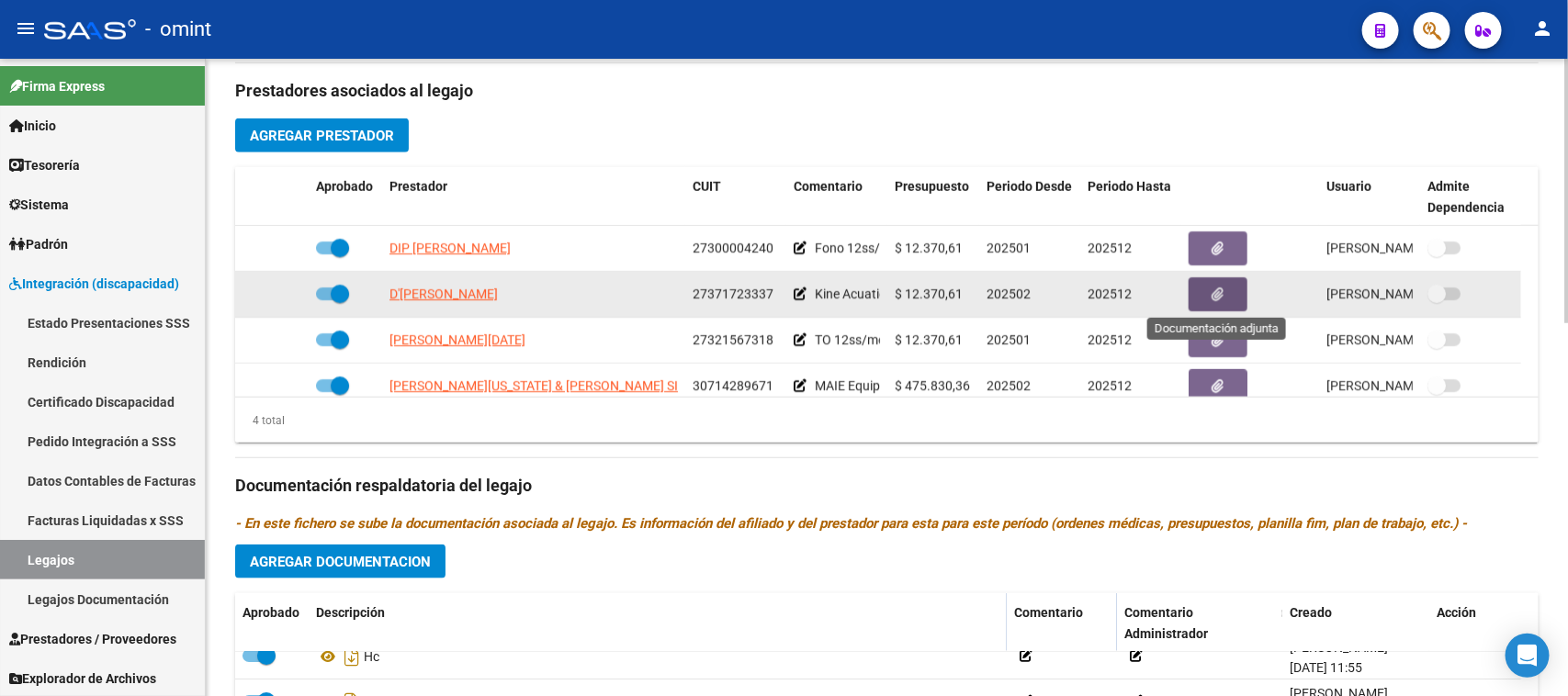
click at [1224, 282] on button "button" at bounding box center [1218, 294] width 59 height 34
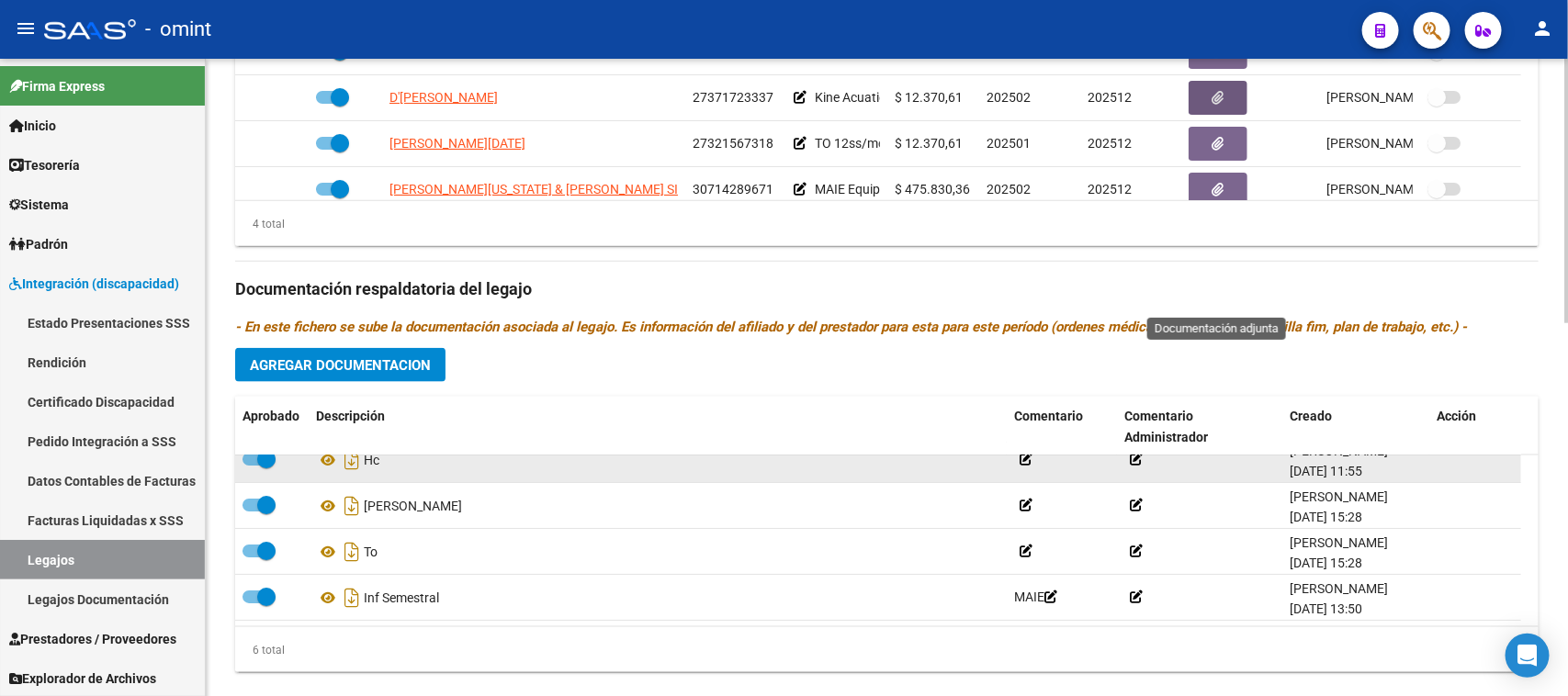
scroll to position [901, 0]
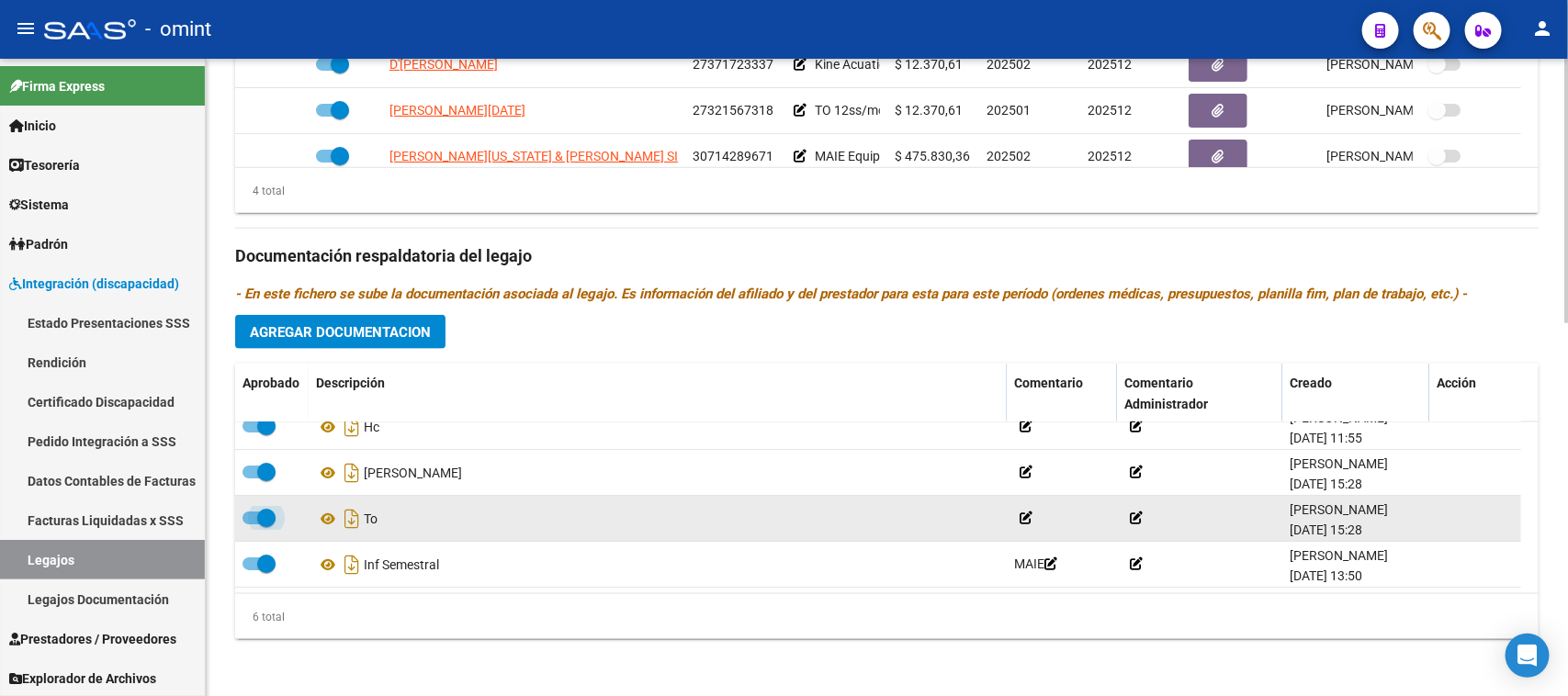
click at [244, 515] on span at bounding box center [259, 517] width 33 height 13
click at [250, 524] on input "checkbox" at bounding box center [250, 524] width 1 height 1
click at [1456, 515] on div at bounding box center [1475, 518] width 77 height 21
click at [1442, 516] on icon at bounding box center [1444, 518] width 14 height 17
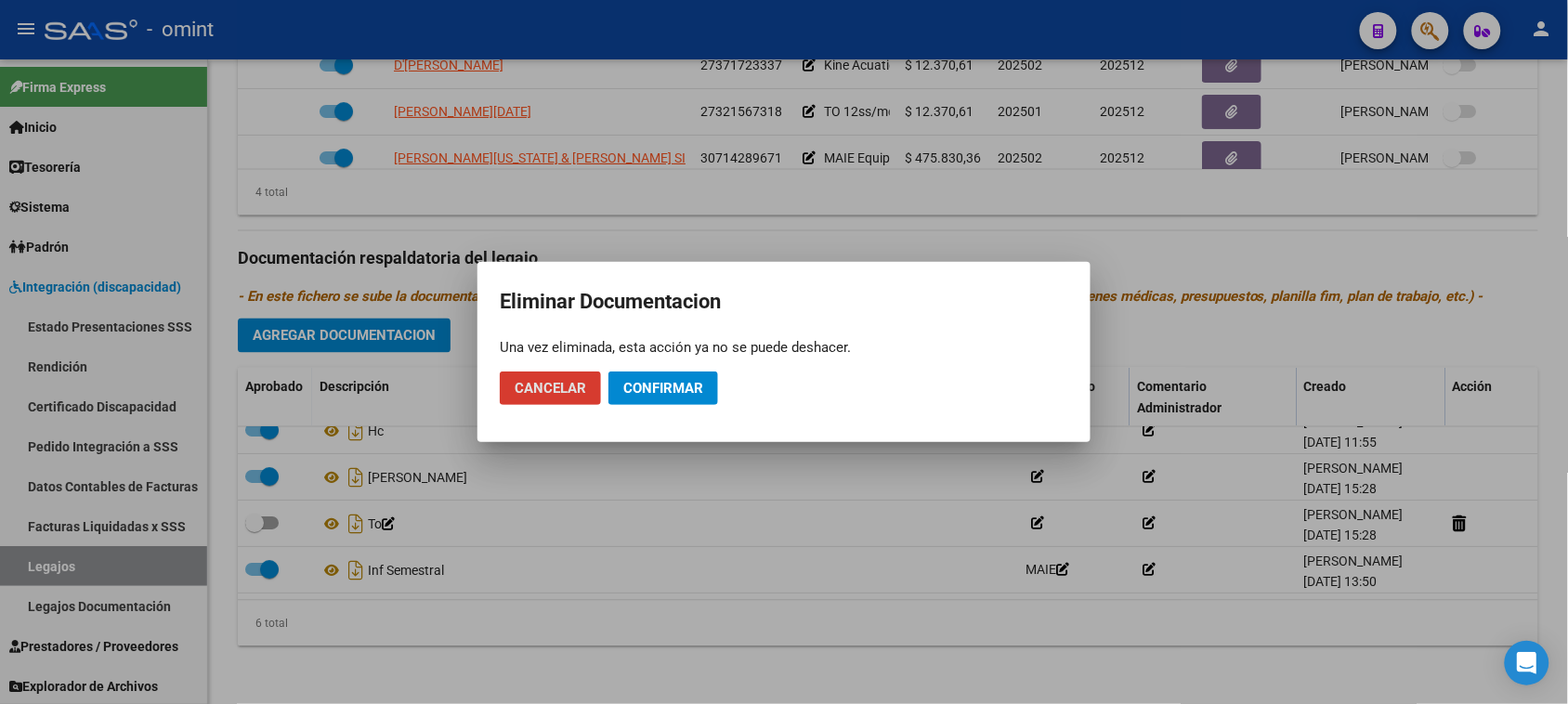
click at [688, 388] on span "Confirmar" at bounding box center [663, 388] width 80 height 17
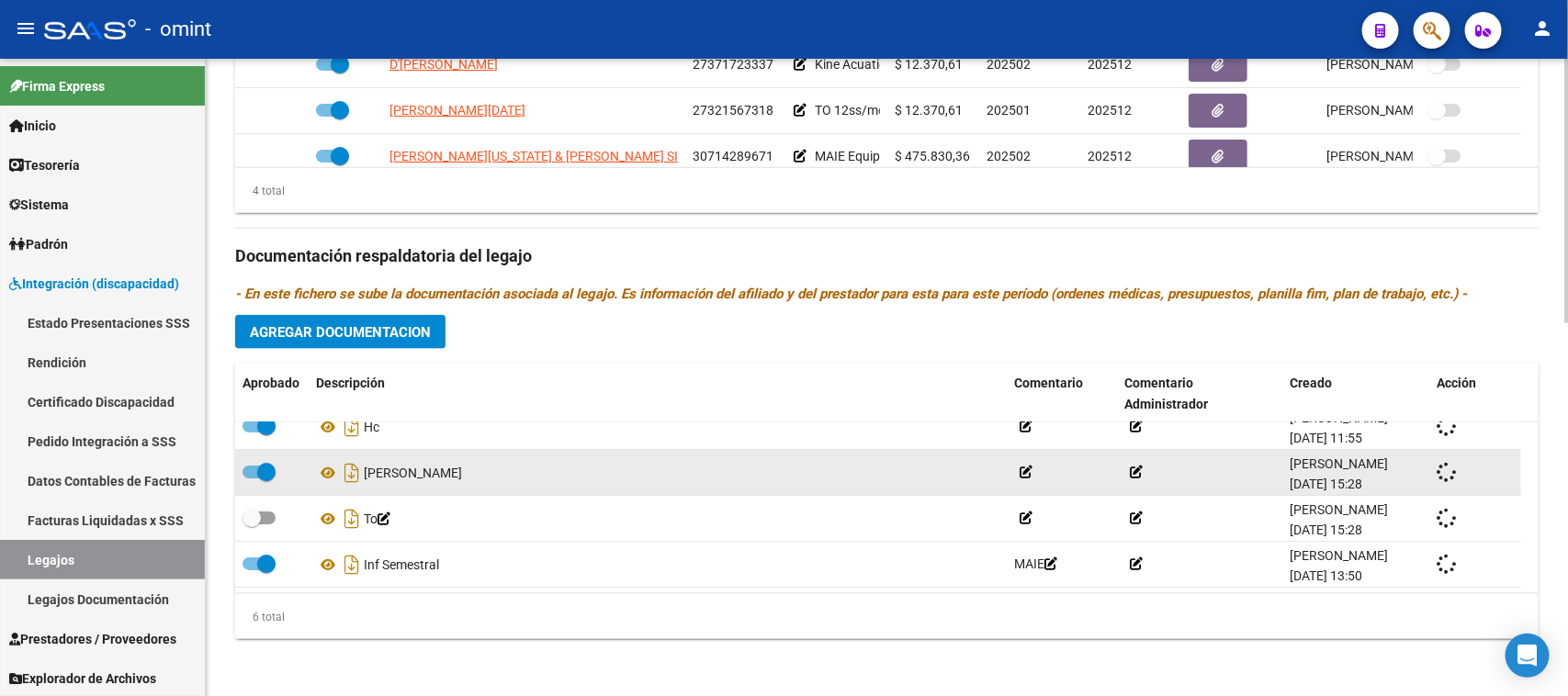
checkbox input "true"
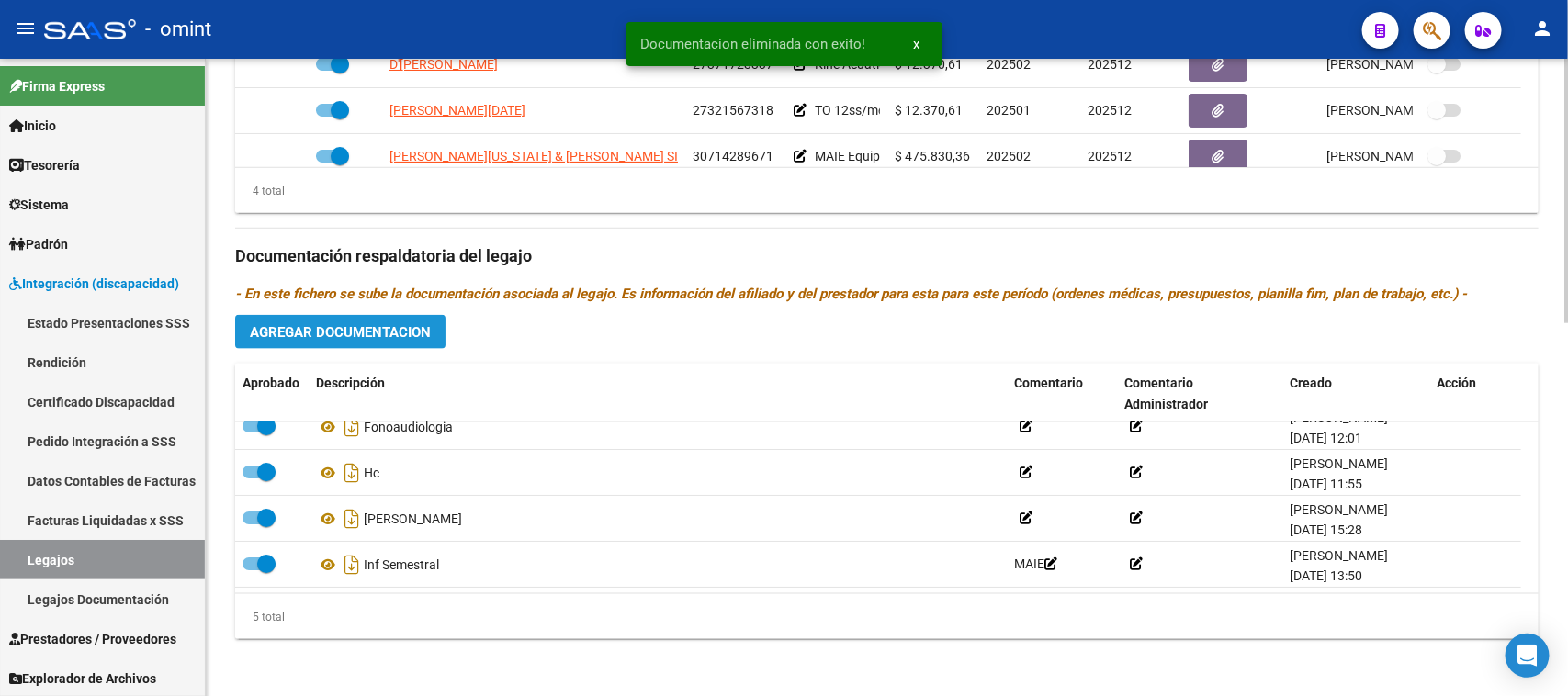
click at [401, 340] on button "Agregar Documentacion" at bounding box center [340, 332] width 211 height 34
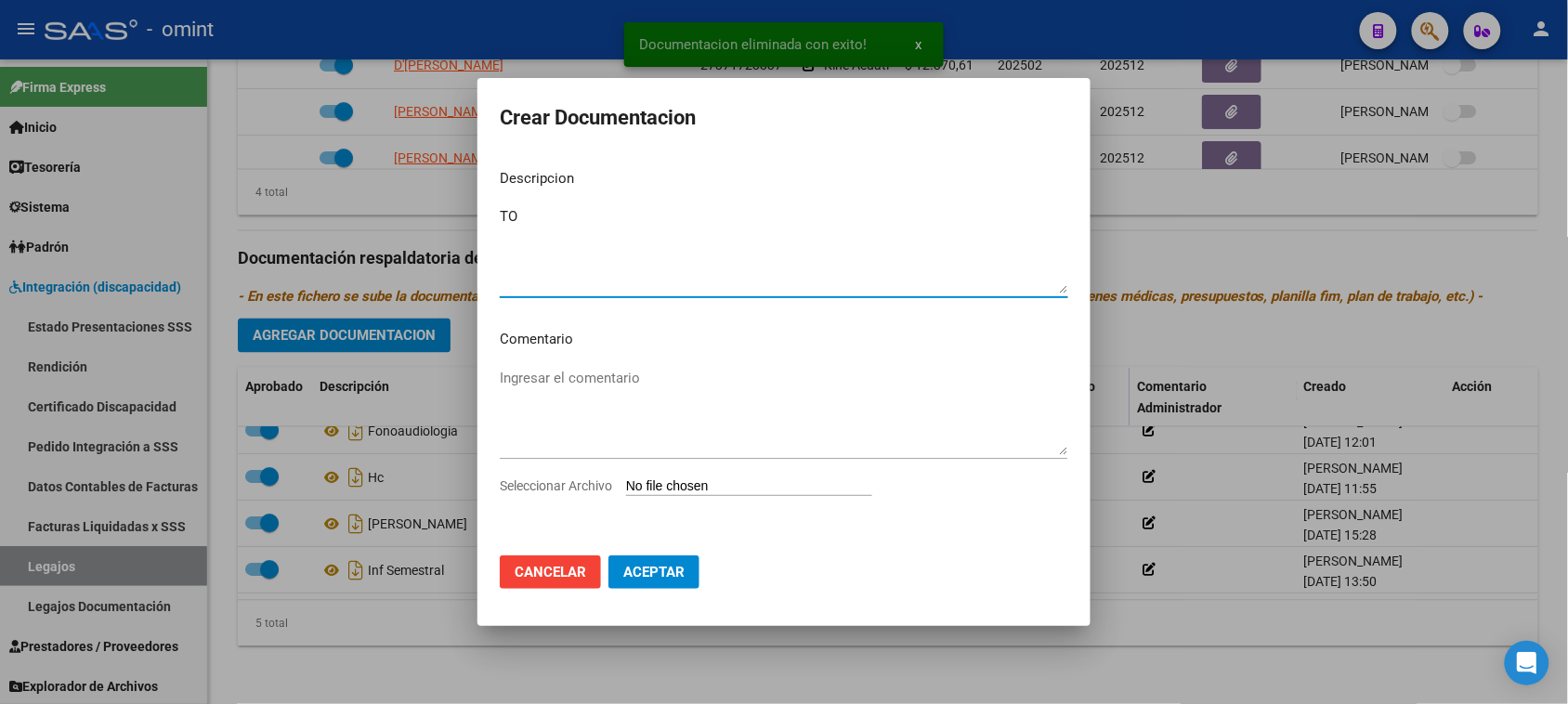
type textarea "TO"
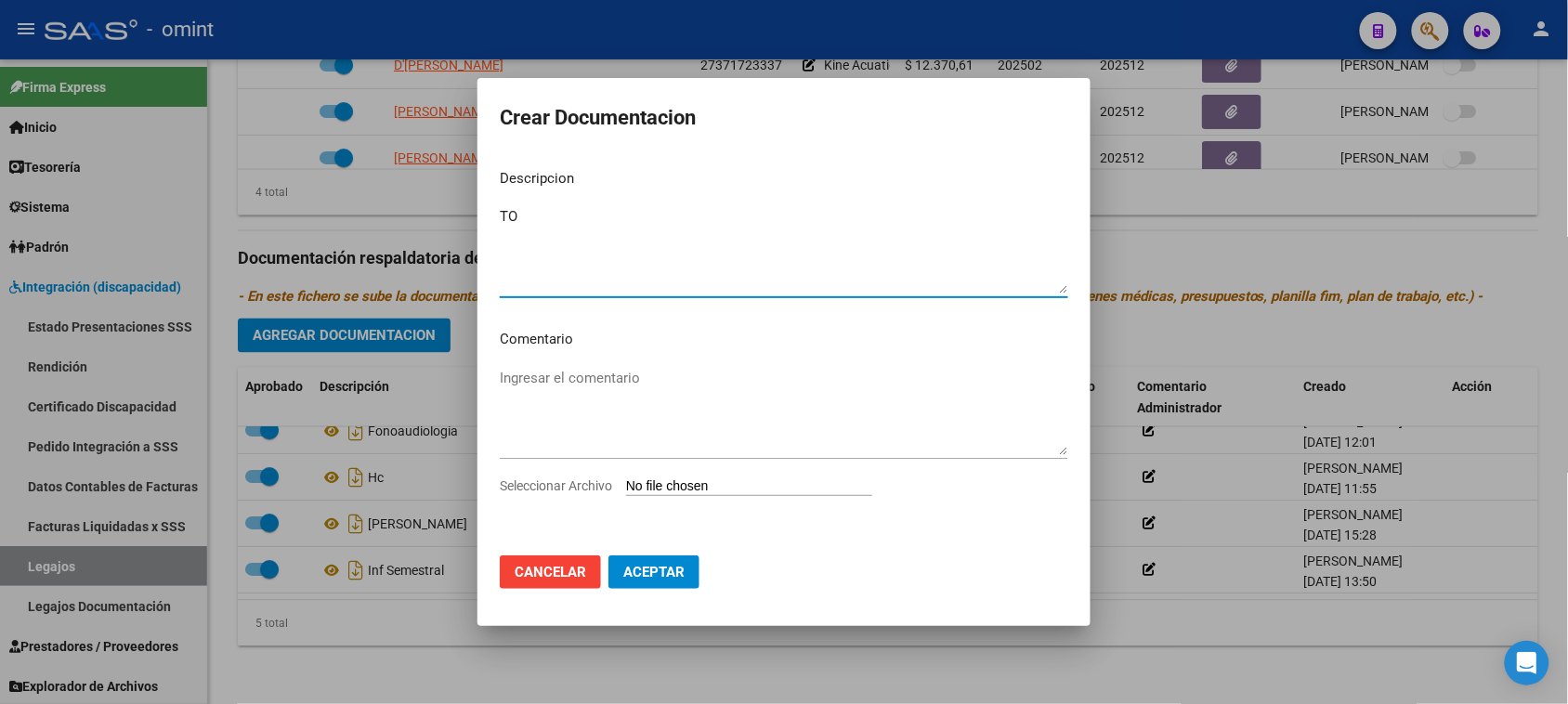
type input "C:\fakepath\TO PRESTACION.pdf"
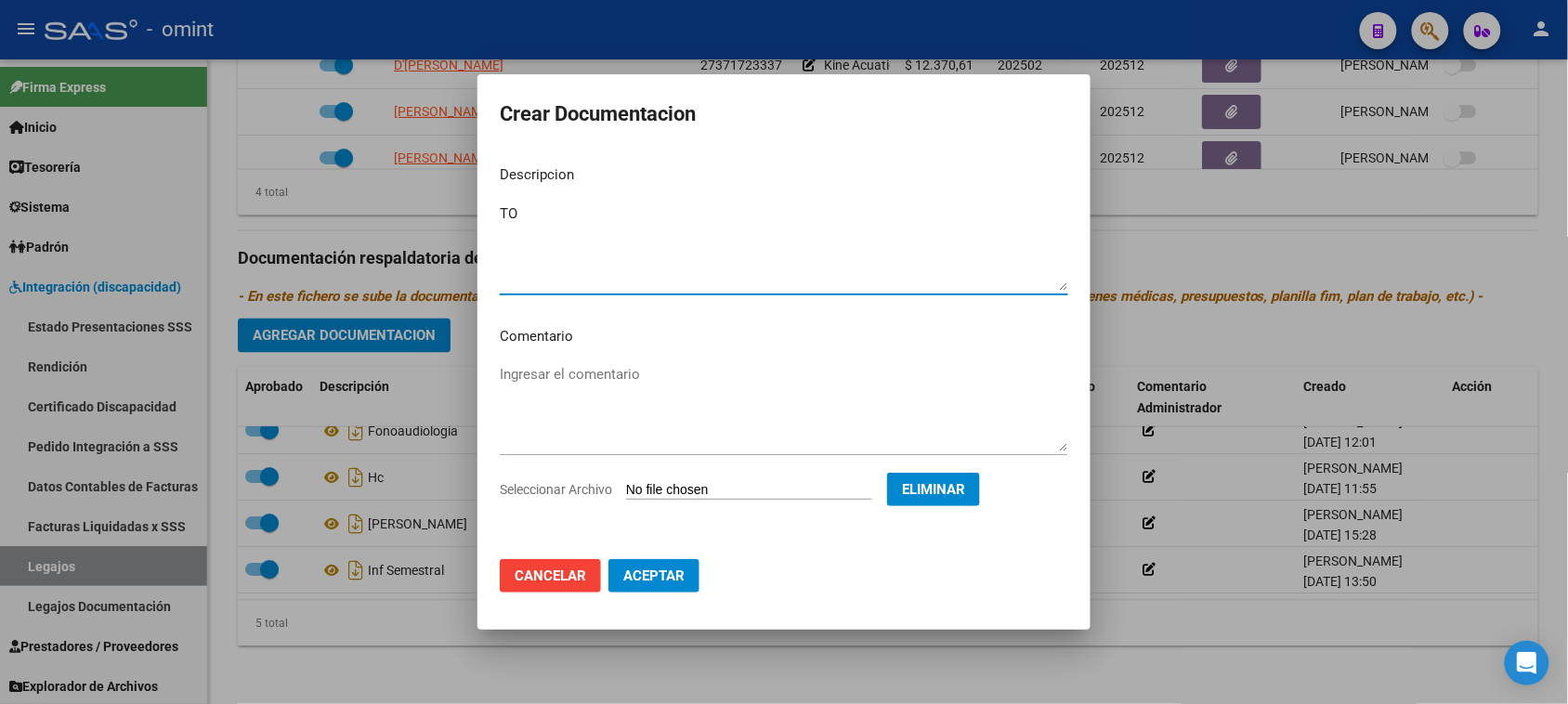
click at [675, 587] on button "Aceptar" at bounding box center [654, 576] width 91 height 33
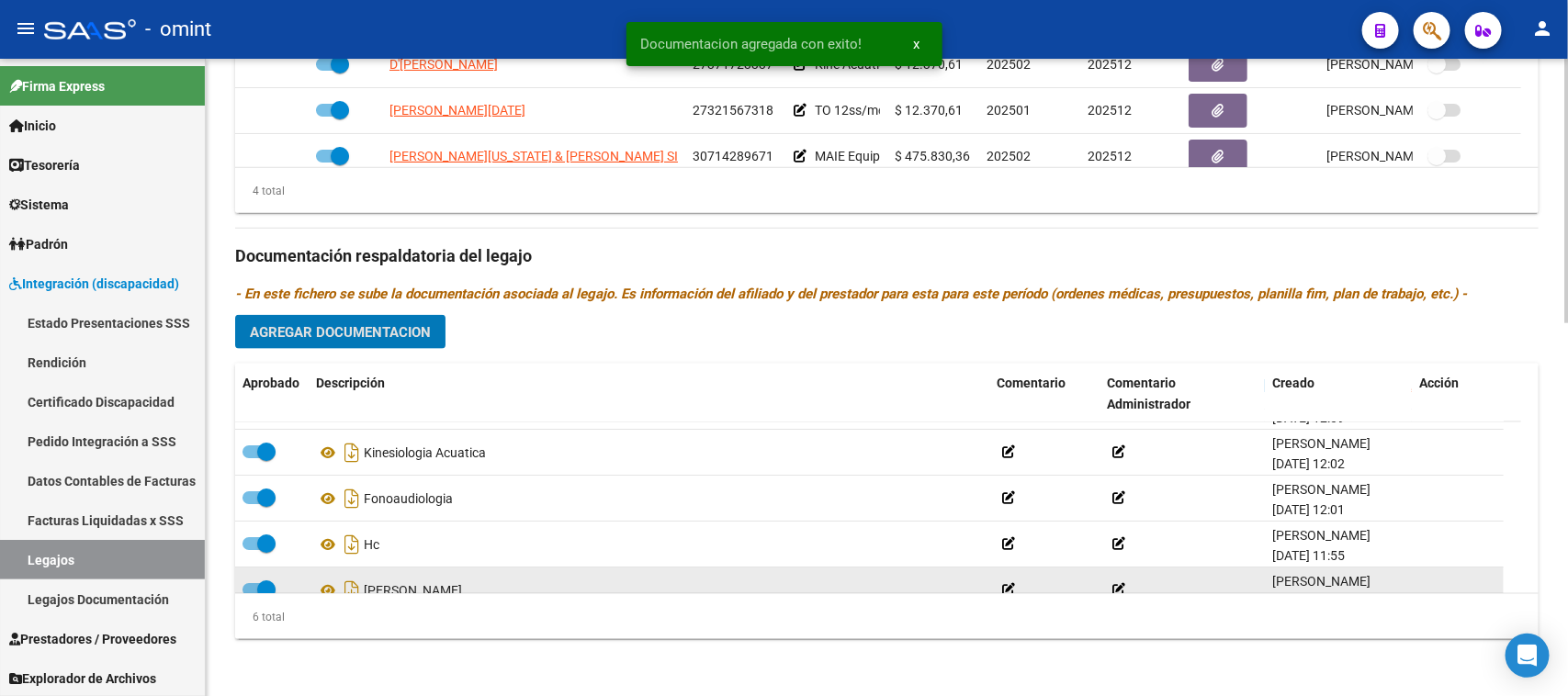
scroll to position [0, 0]
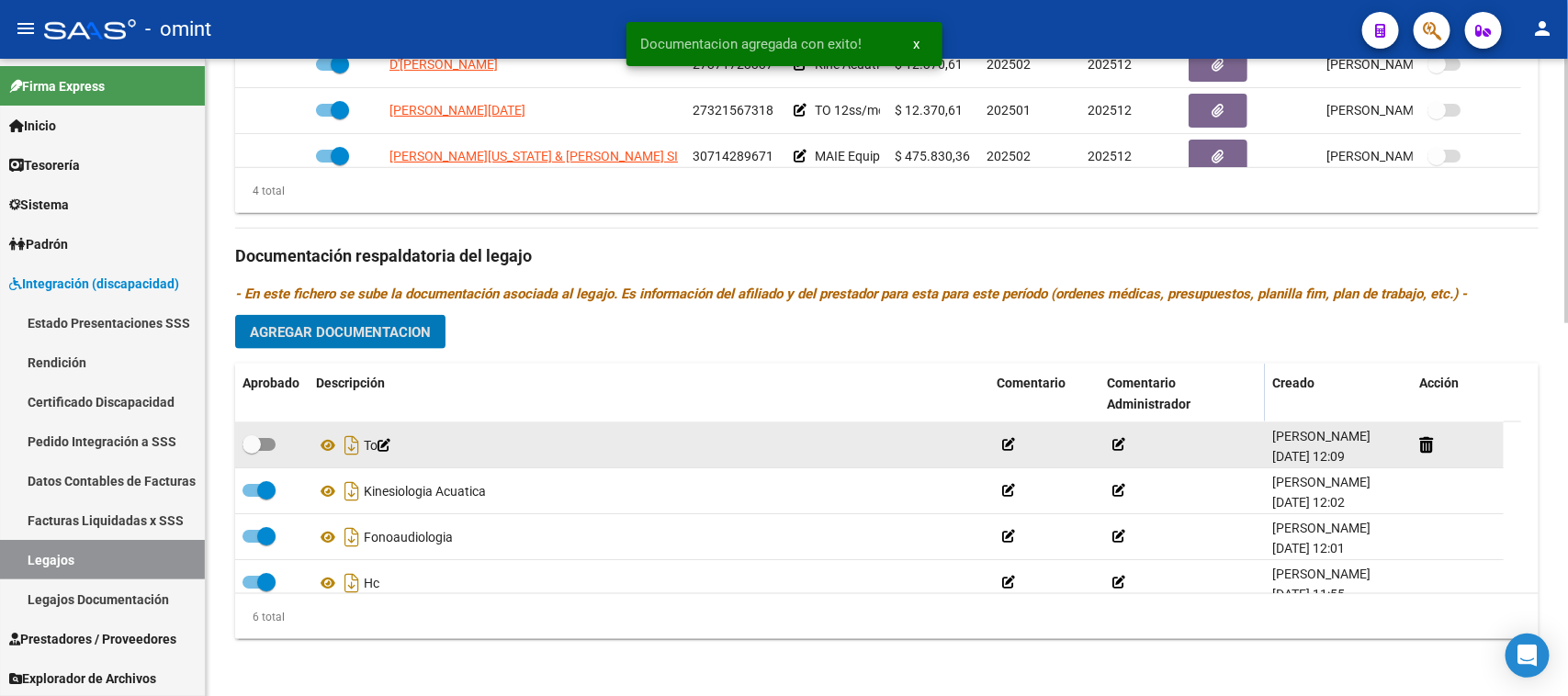
click at [269, 441] on span at bounding box center [259, 444] width 33 height 13
click at [251, 451] on input "checkbox" at bounding box center [250, 451] width 1 height 1
checkbox input "true"
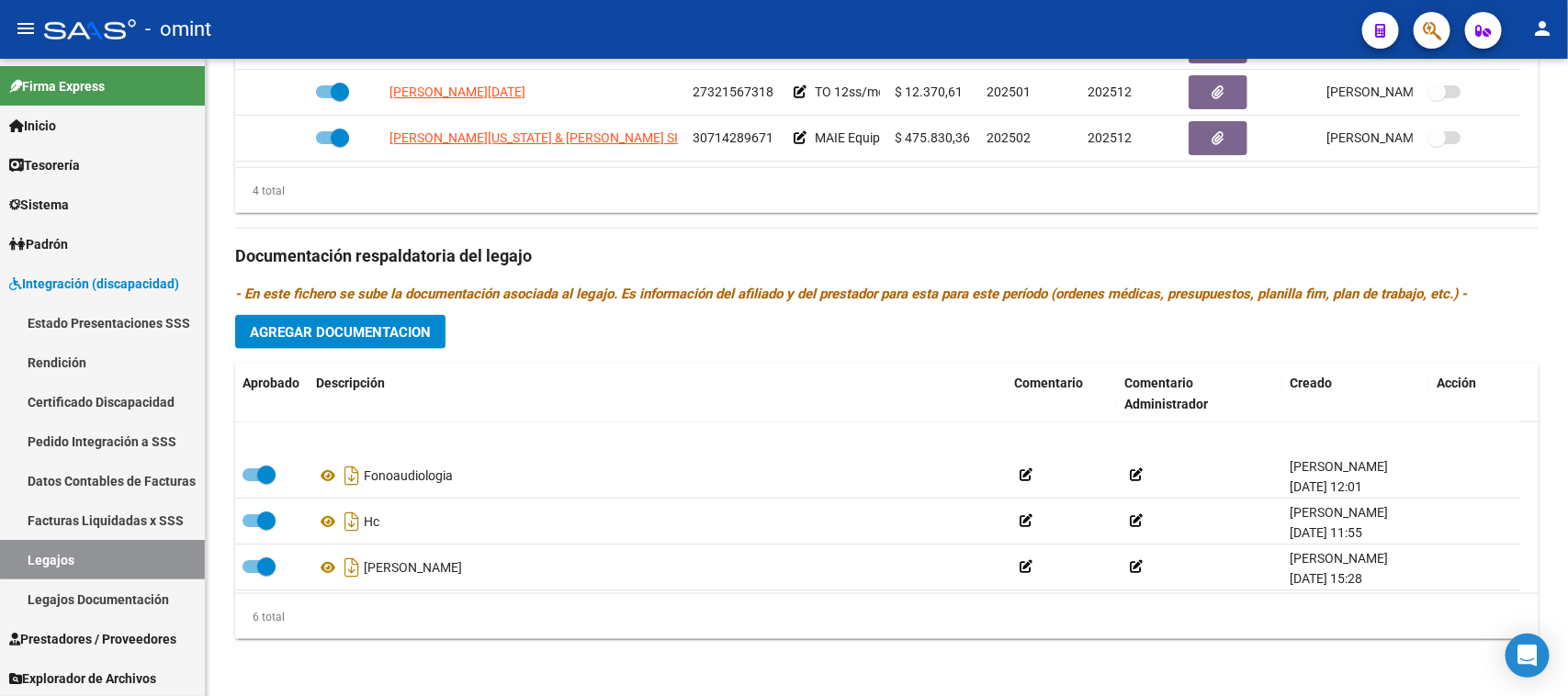
scroll to position [111, 0]
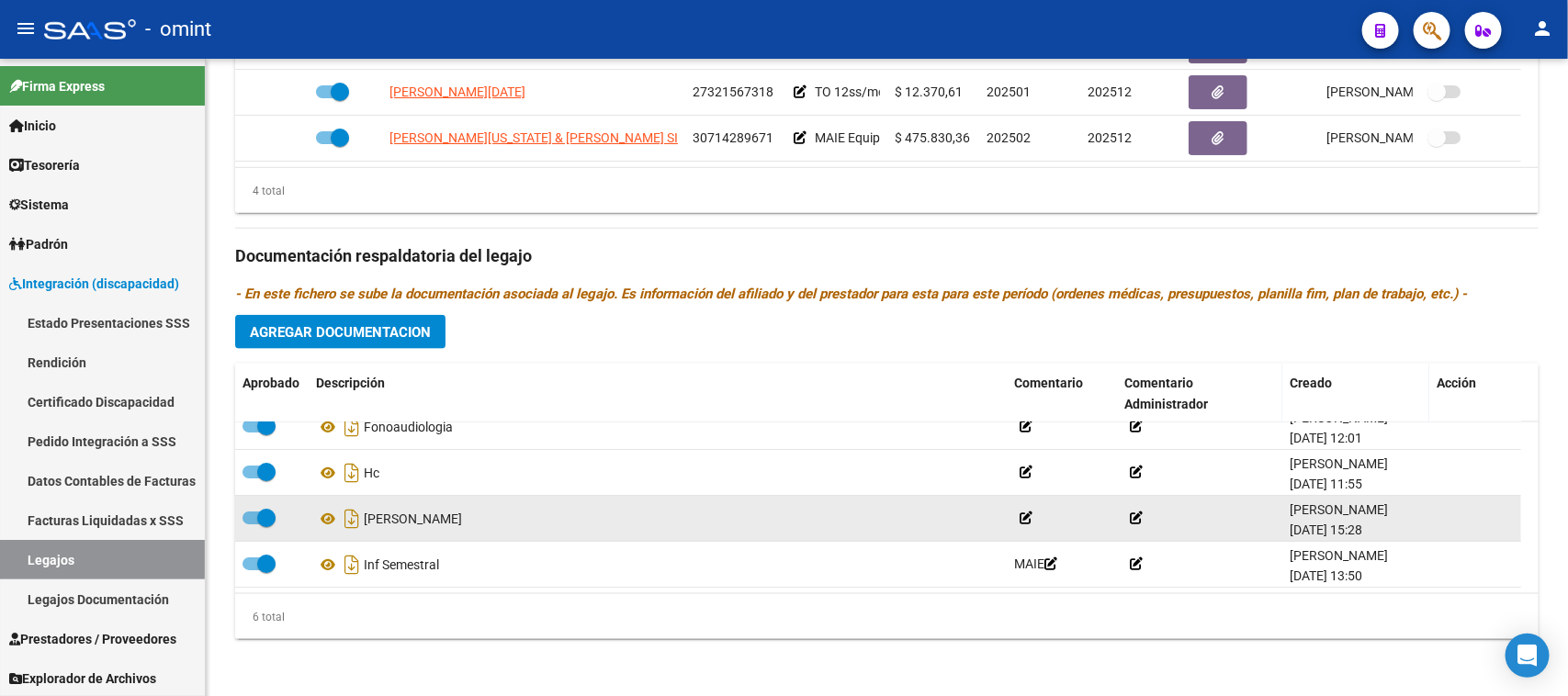
click at [249, 523] on label at bounding box center [259, 517] width 33 height 22
click at [250, 524] on input "checkbox" at bounding box center [250, 524] width 1 height 1
checkbox input "false"
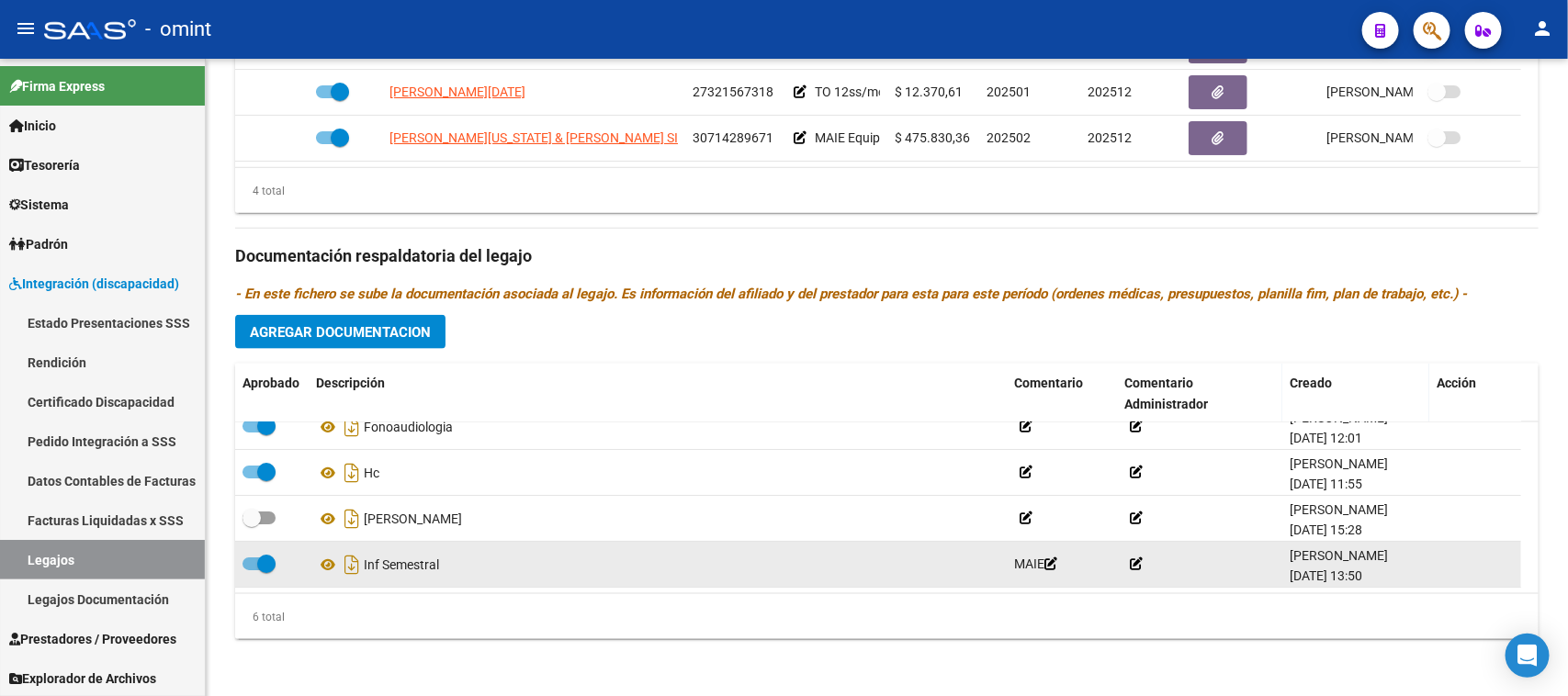
click at [253, 570] on label at bounding box center [259, 564] width 33 height 22
click at [251, 571] on input "checkbox" at bounding box center [250, 571] width 1 height 1
checkbox input "false"
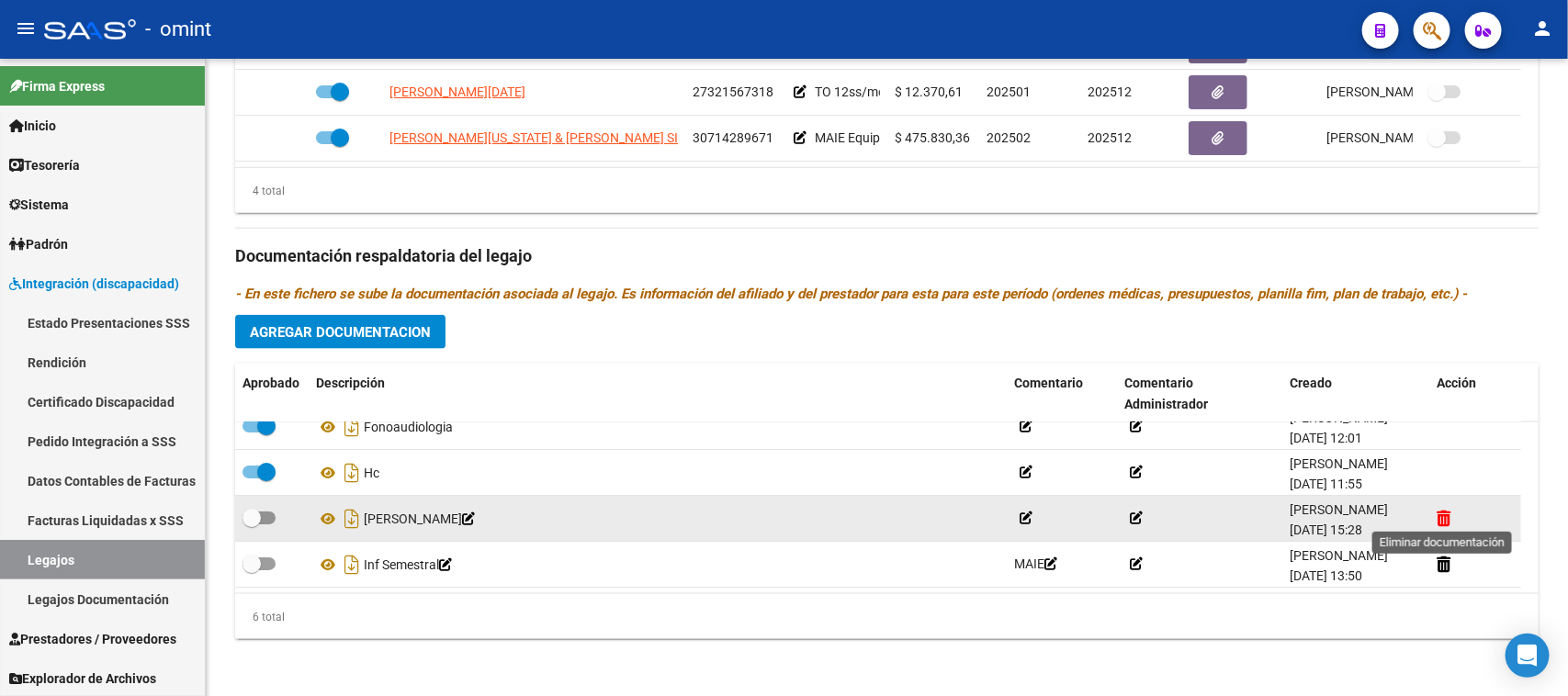
click at [1443, 511] on icon at bounding box center [1444, 518] width 14 height 17
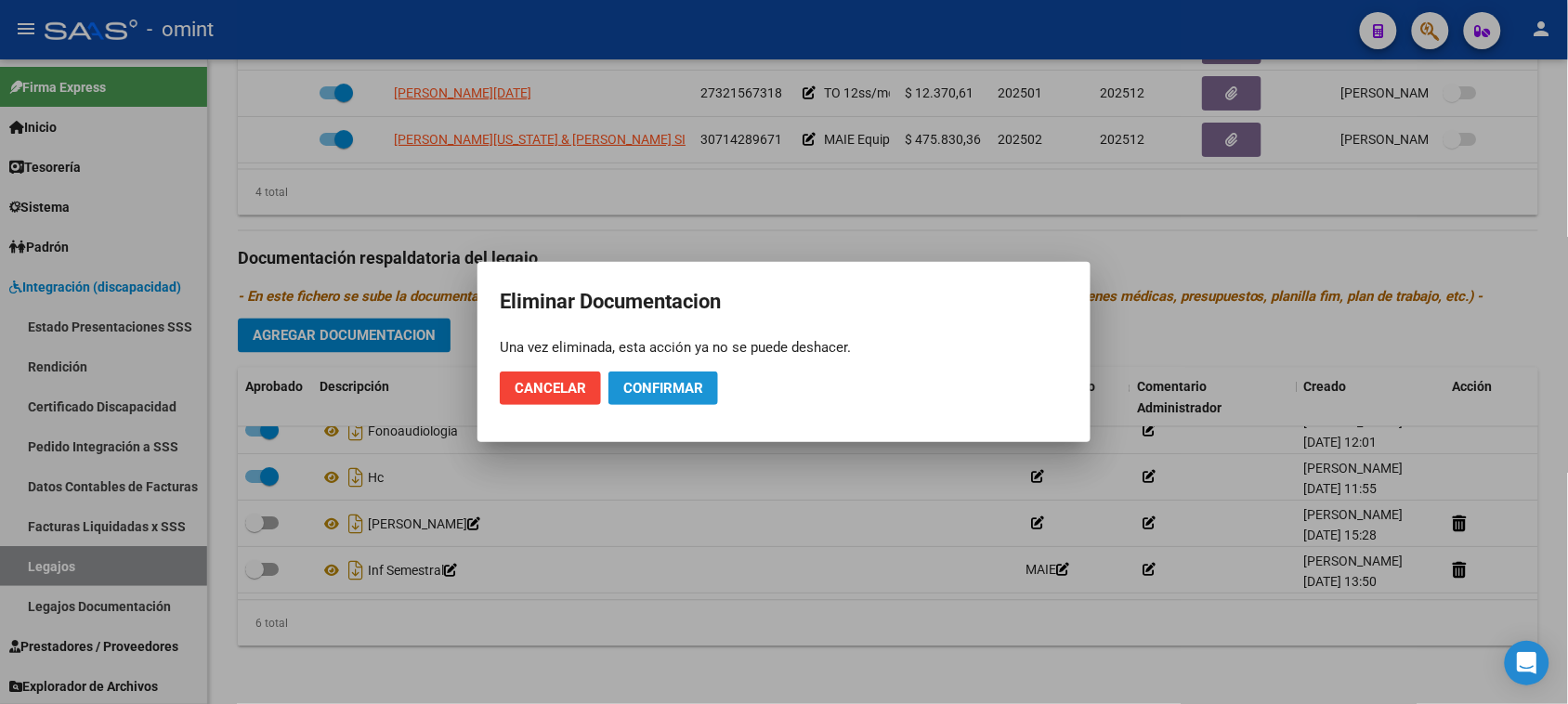
drag, startPoint x: 693, startPoint y: 388, endPoint x: 704, endPoint y: 386, distance: 11.2
click at [693, 388] on span "Confirmar" at bounding box center [663, 388] width 80 height 17
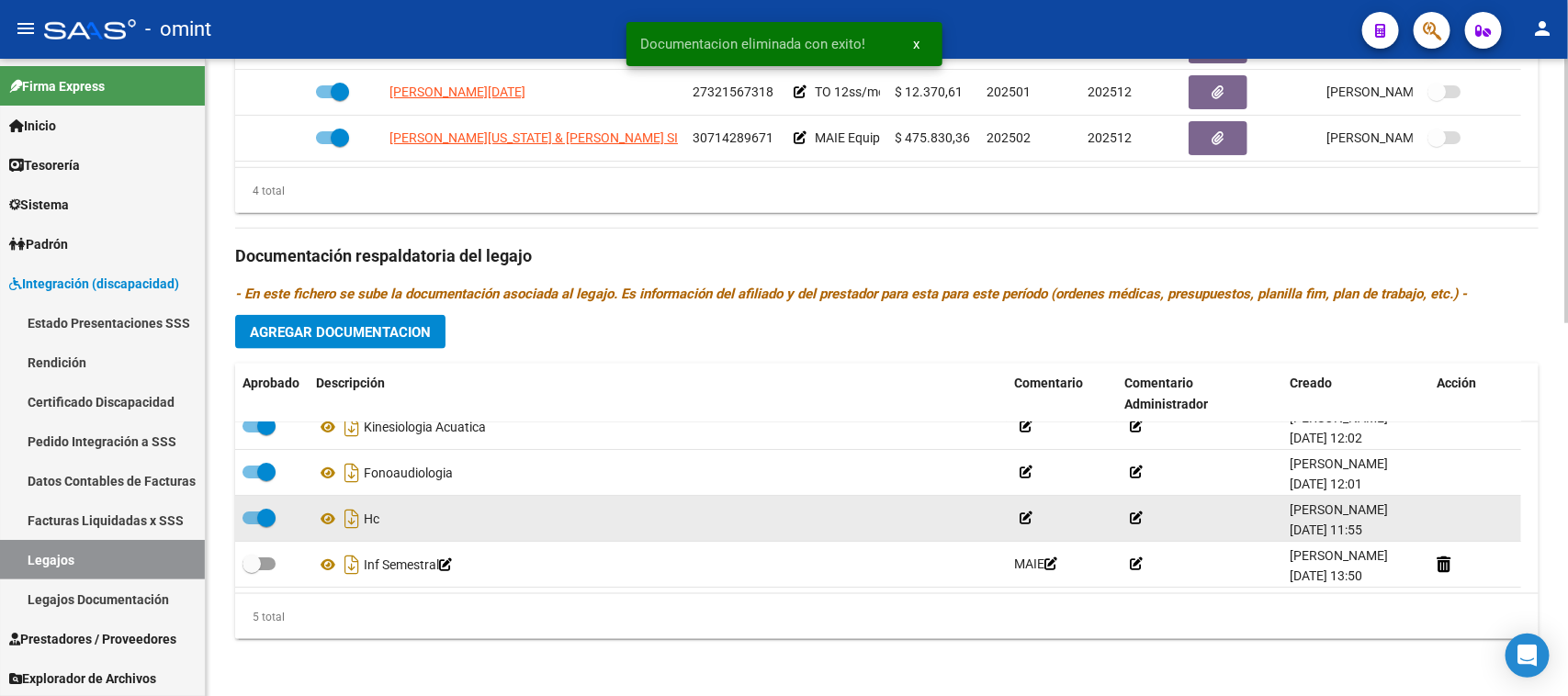
scroll to position [65, 0]
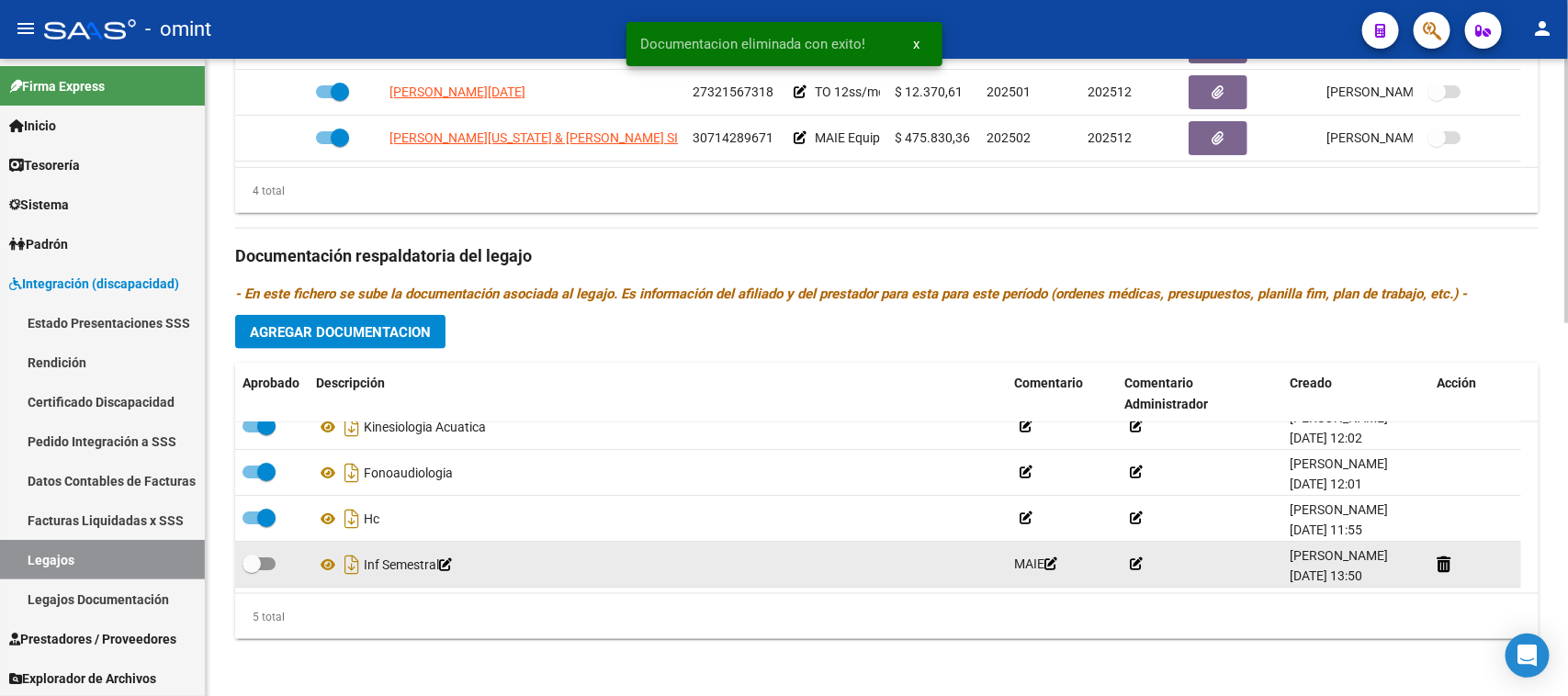
click at [1457, 560] on div at bounding box center [1475, 565] width 77 height 21
click at [1449, 560] on icon at bounding box center [1444, 564] width 14 height 17
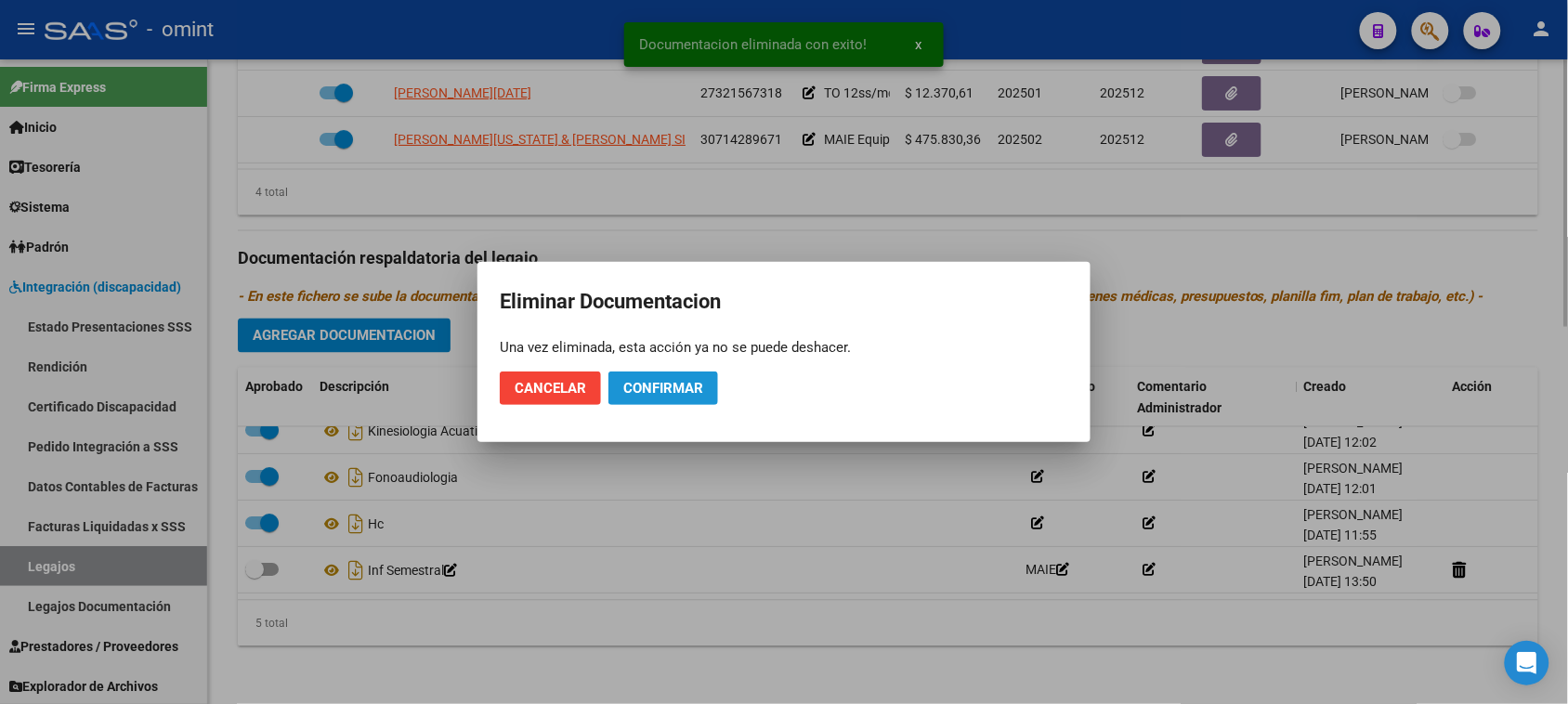
drag, startPoint x: 650, startPoint y: 381, endPoint x: 535, endPoint y: 368, distance: 115.7
click at [648, 381] on span "Confirmar" at bounding box center [663, 388] width 80 height 17
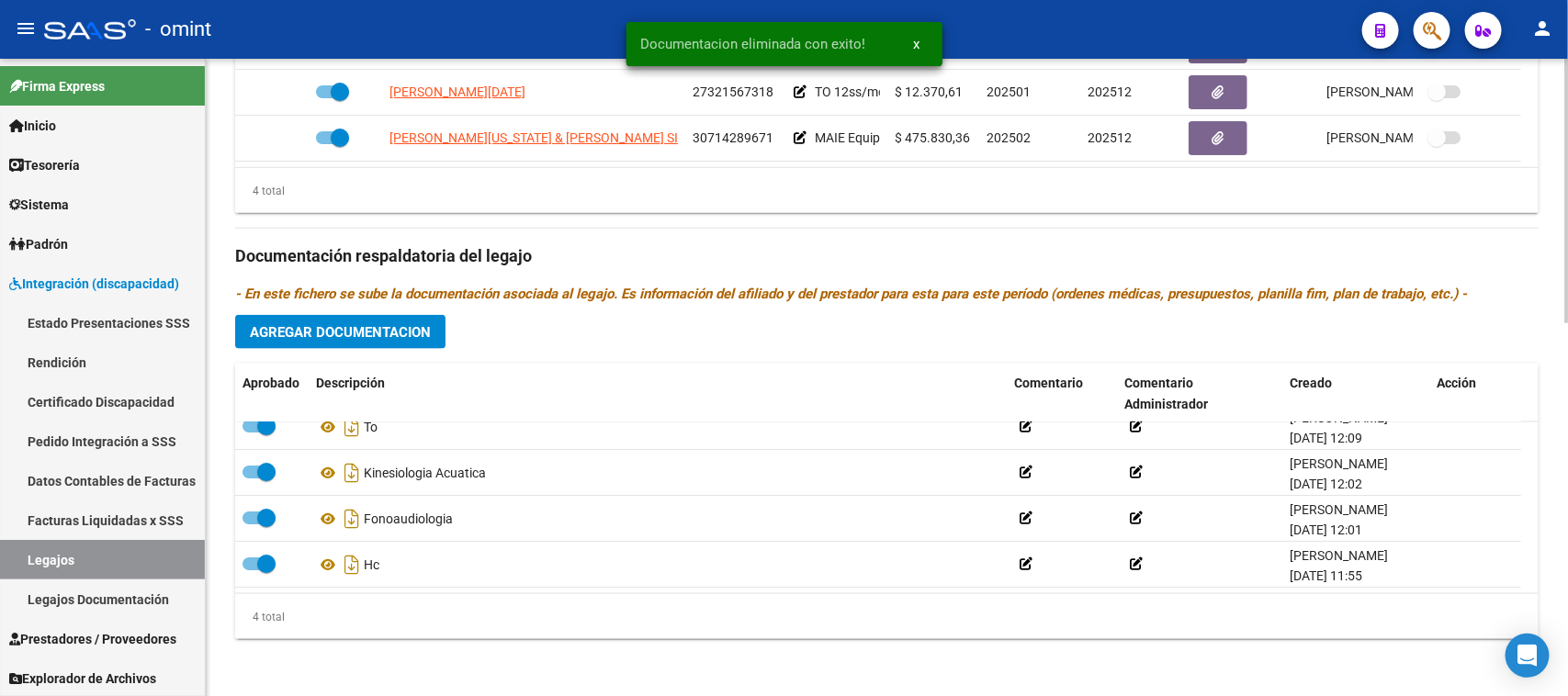
scroll to position [19, 0]
click at [393, 341] on button "Agregar Documentacion" at bounding box center [340, 332] width 211 height 34
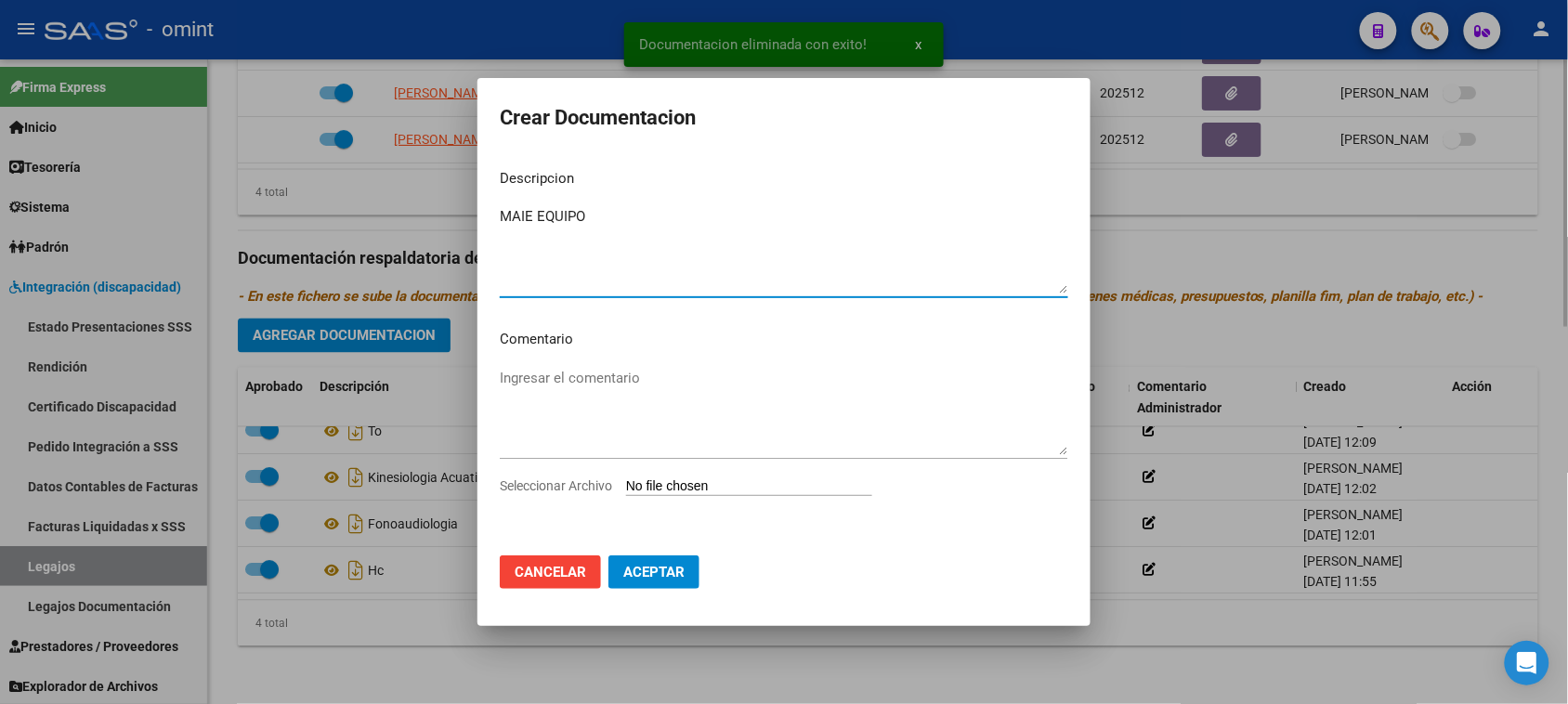
type textarea "MAIE EQUIPO"
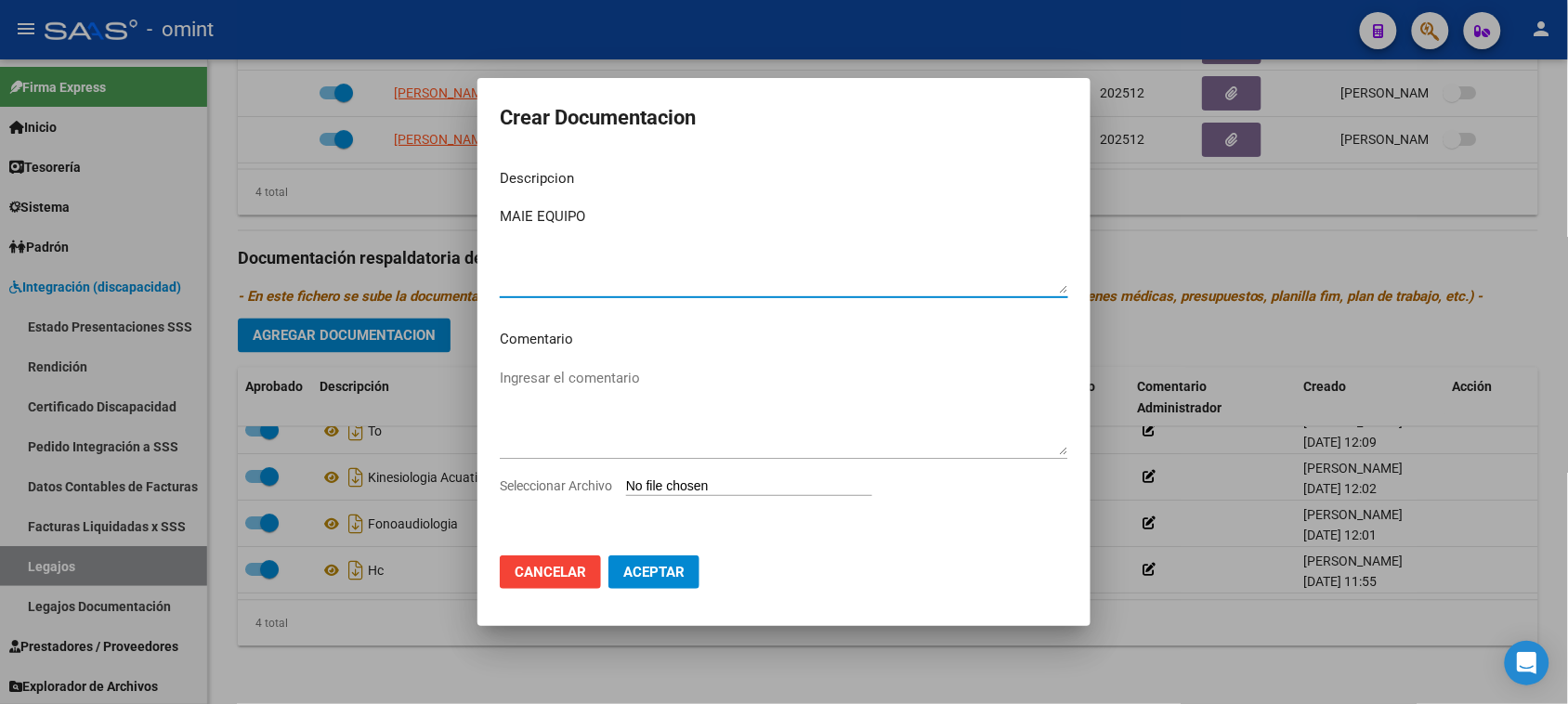
type input "C:\fakepath\MAIE PRESTACION.pdf"
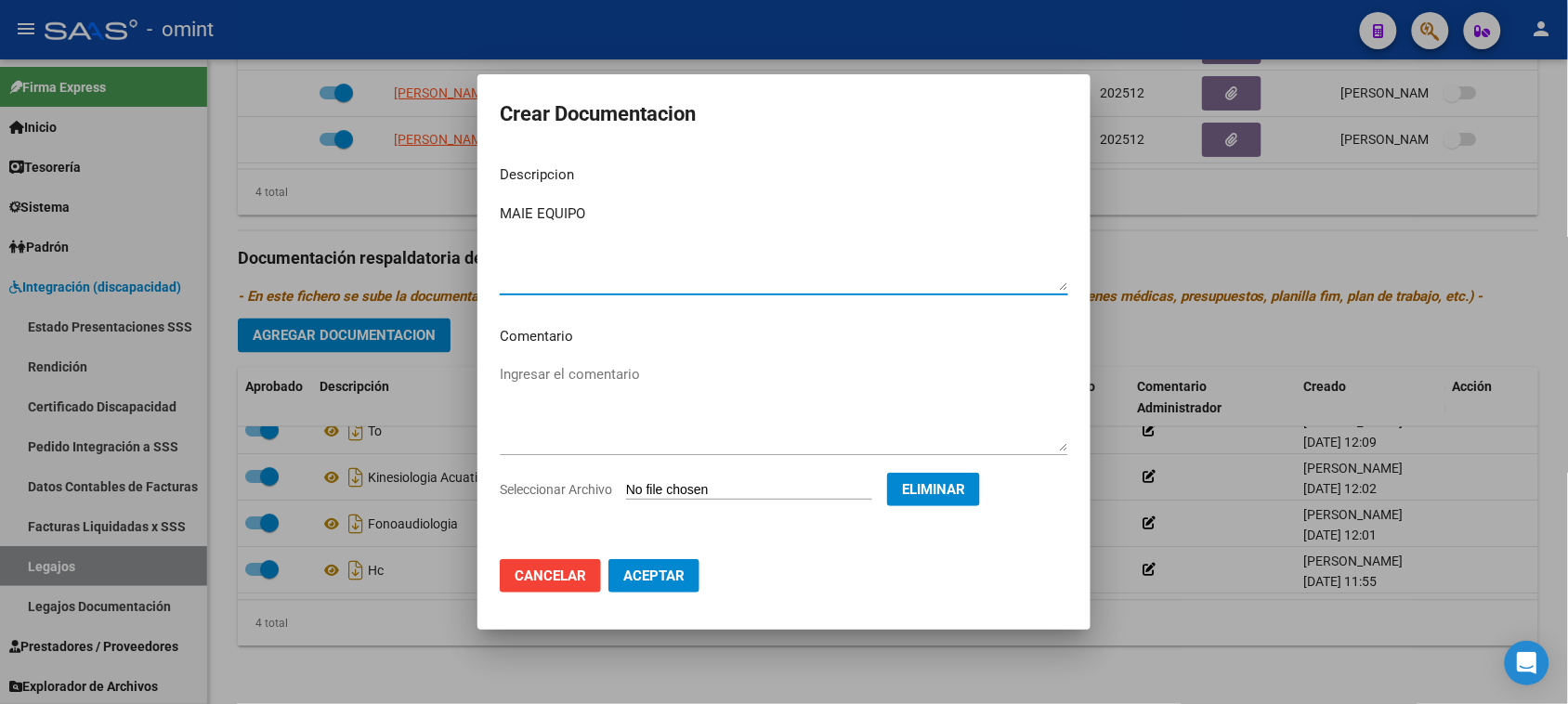
click at [663, 581] on span "Aceptar" at bounding box center [654, 575] width 61 height 17
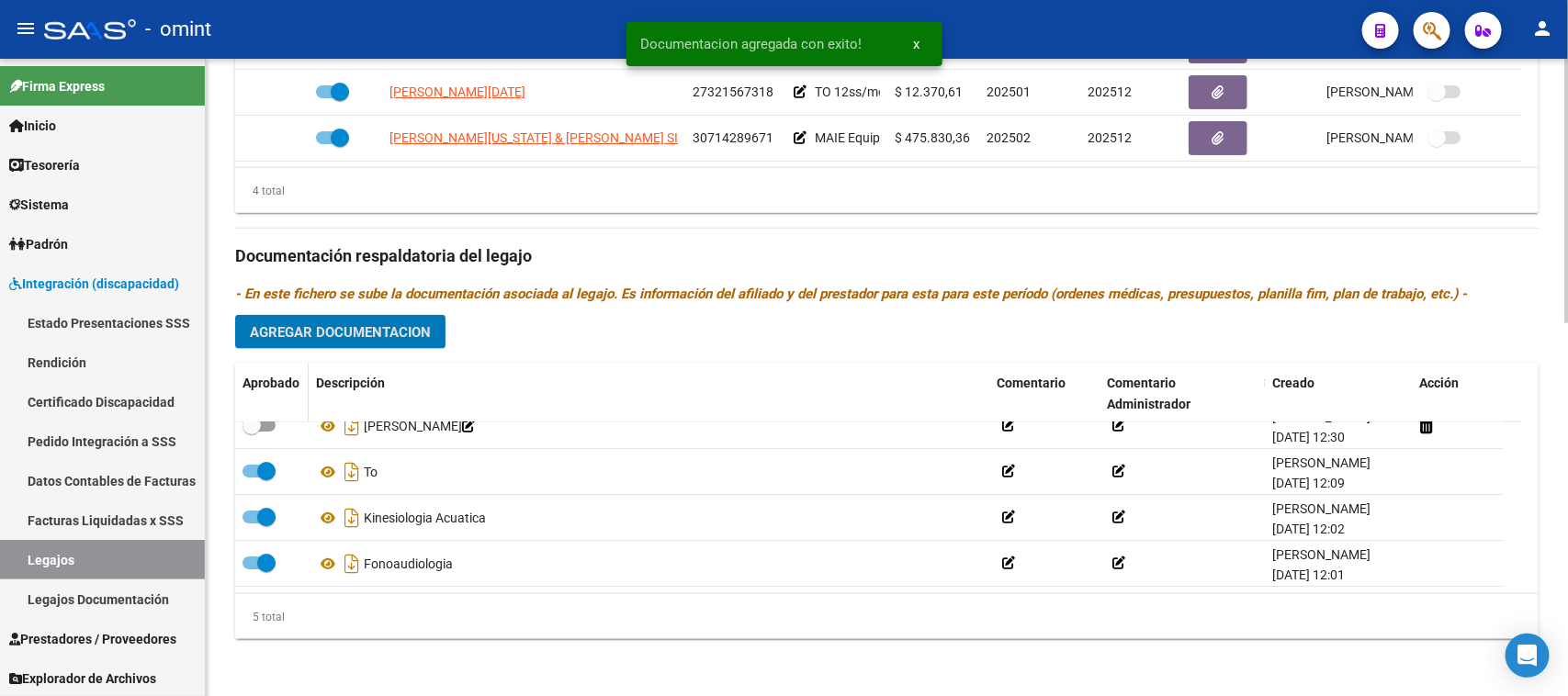
click at [263, 418] on datatable-header-cell "Aprobado" at bounding box center [272, 394] width 74 height 60
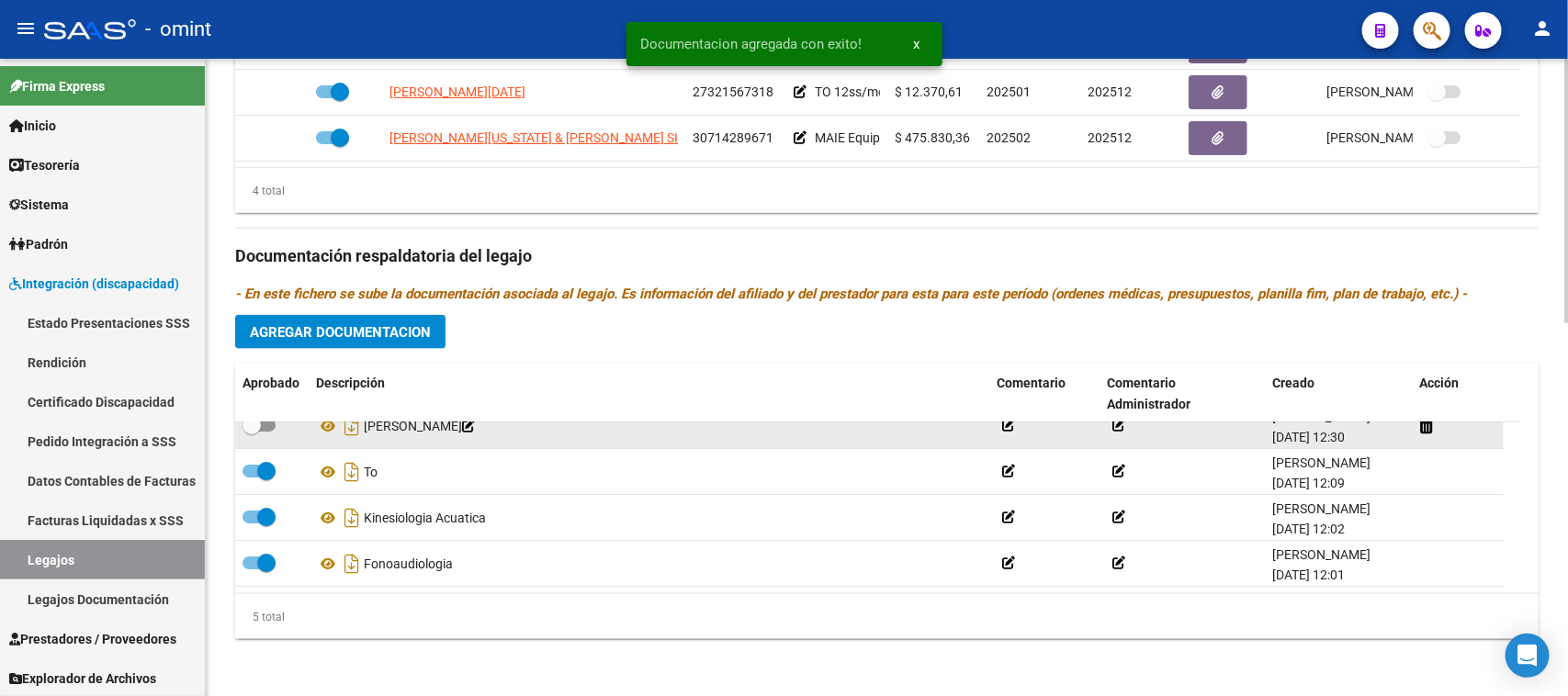
click at [264, 430] on label at bounding box center [259, 425] width 33 height 22
click at [251, 432] on input "checkbox" at bounding box center [250, 432] width 1 height 1
checkbox input "true"
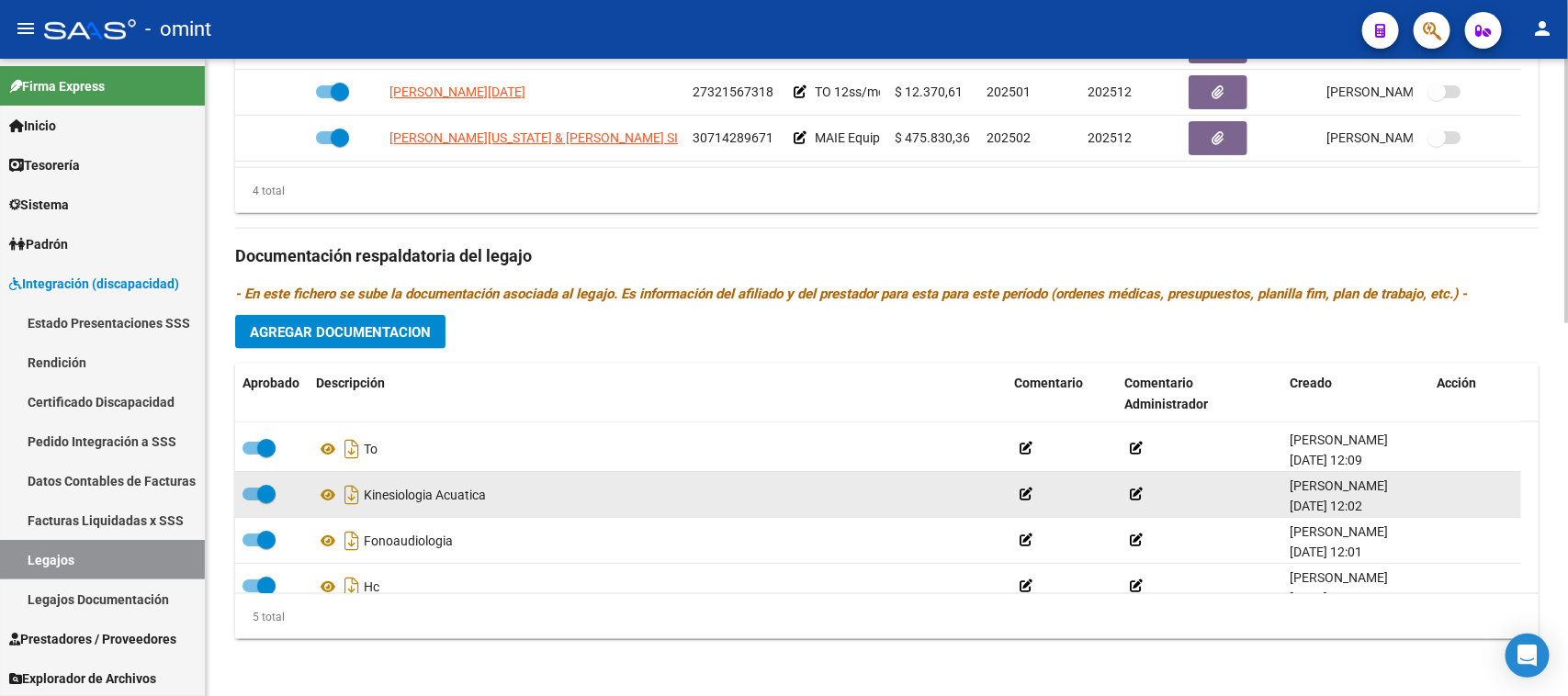
scroll to position [65, 0]
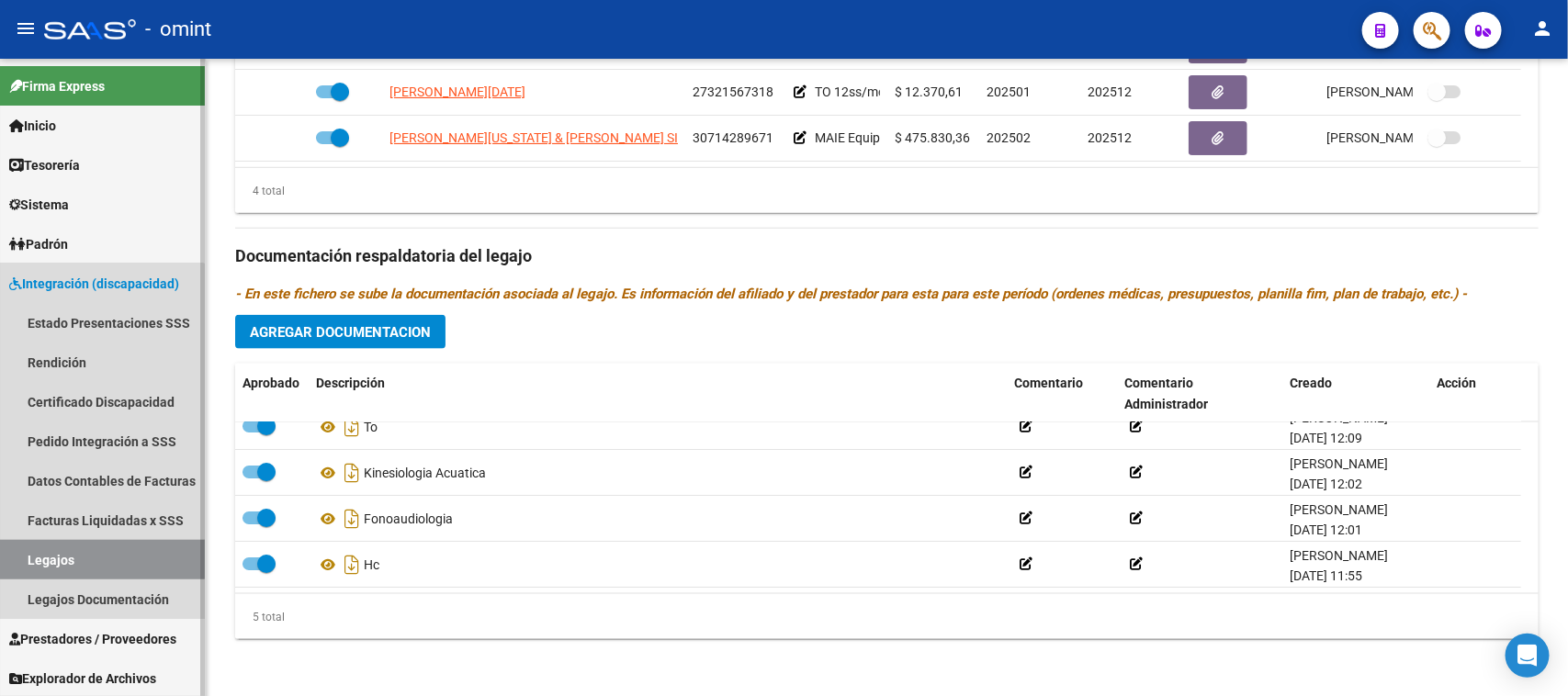
click at [62, 554] on link "Legajos" at bounding box center [102, 559] width 205 height 40
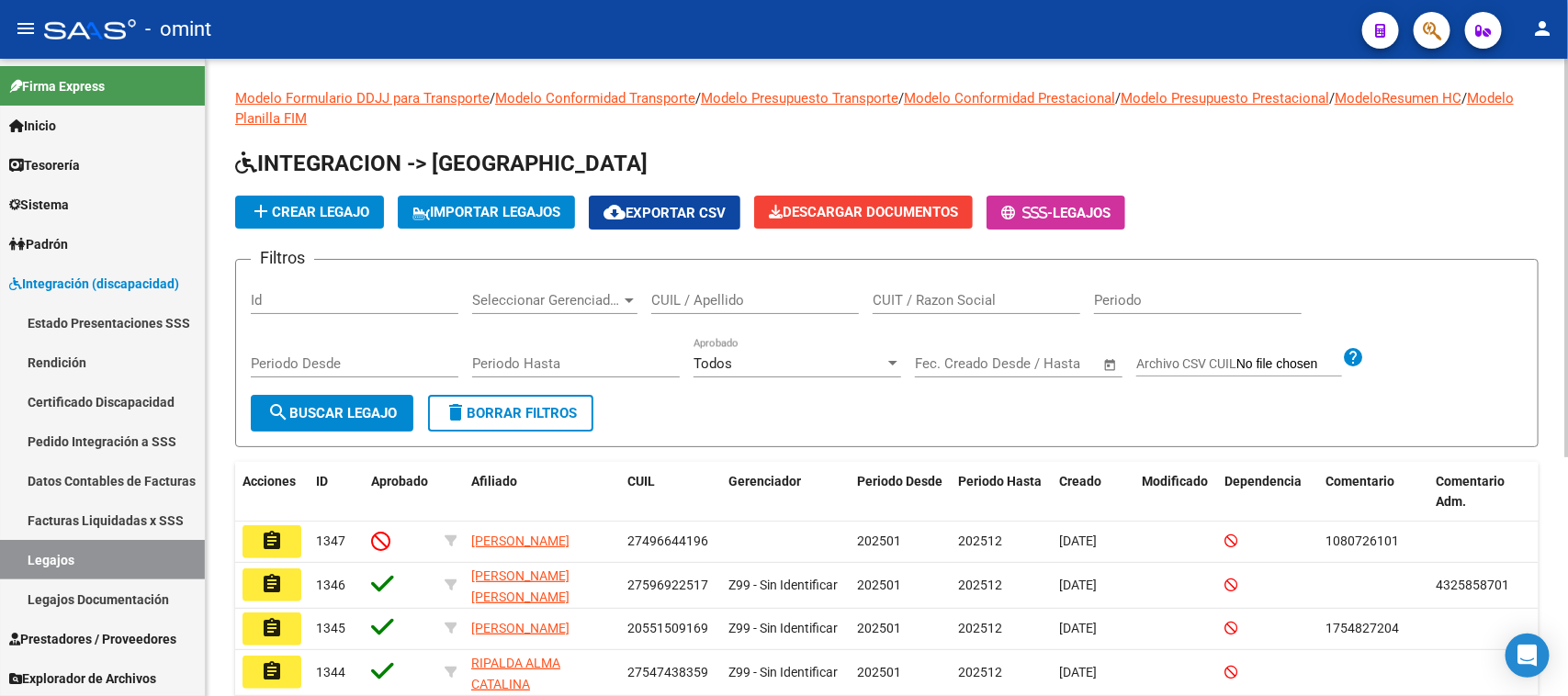
click at [717, 292] on input "CUIL / Apellido" at bounding box center [755, 300] width 208 height 17
type input "SEOAN"
click at [298, 414] on span "search Buscar Legajo" at bounding box center [331, 413] width 129 height 17
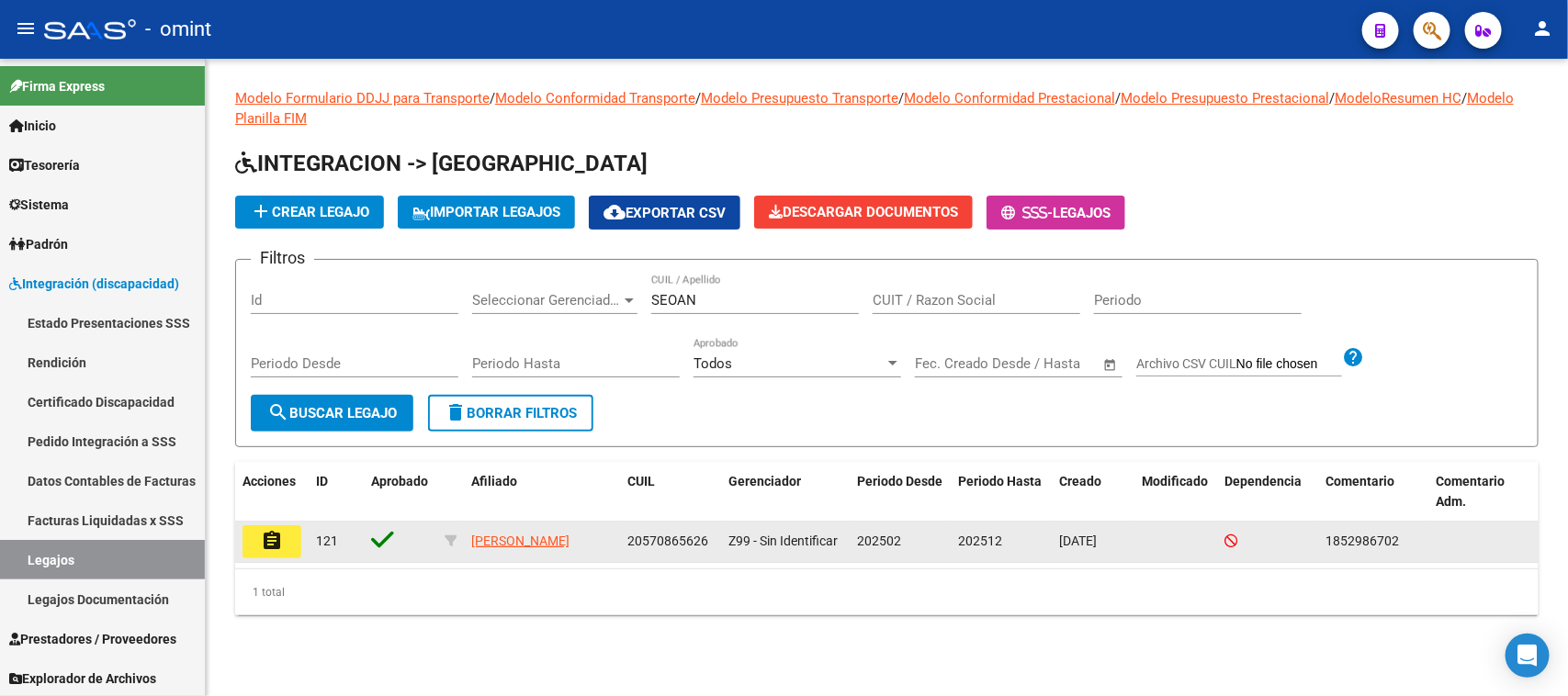
click at [294, 540] on button "assignment" at bounding box center [272, 542] width 59 height 33
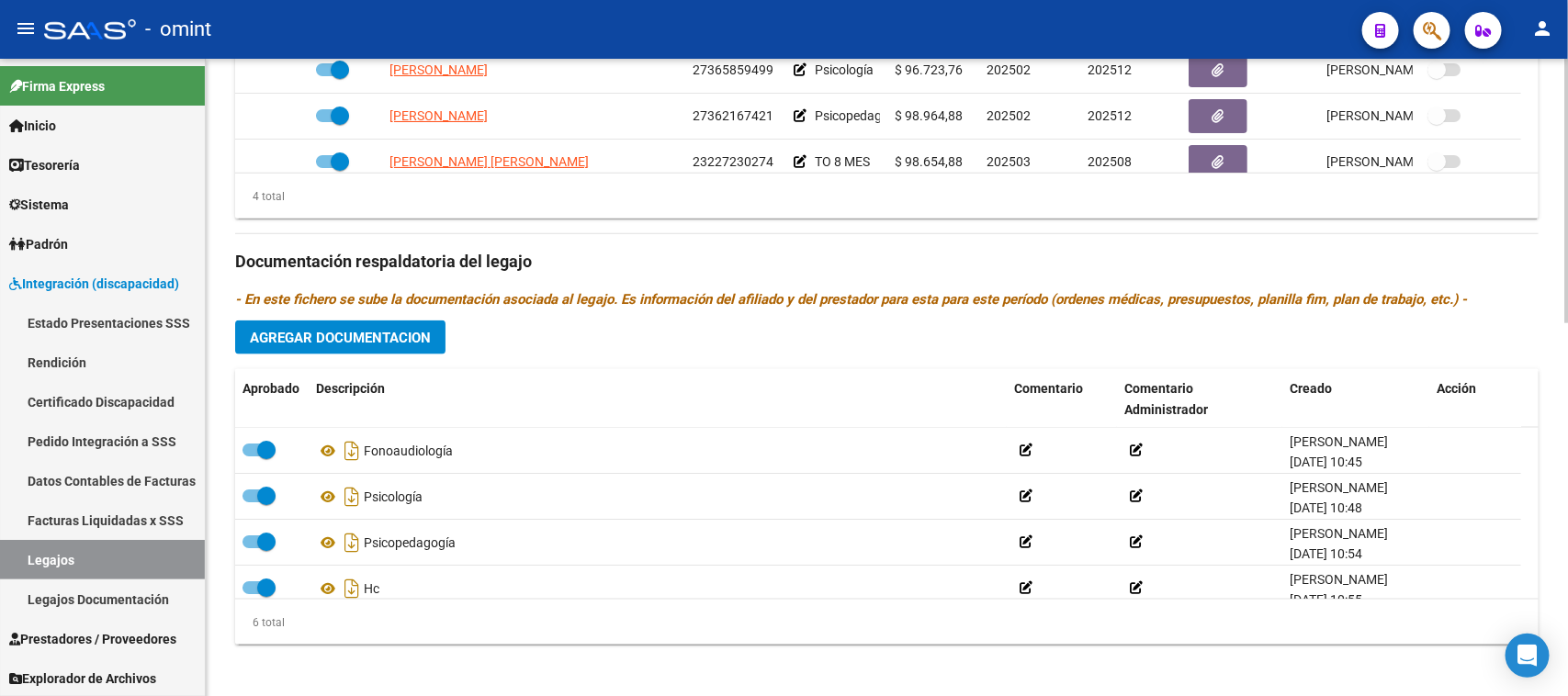
scroll to position [901, 0]
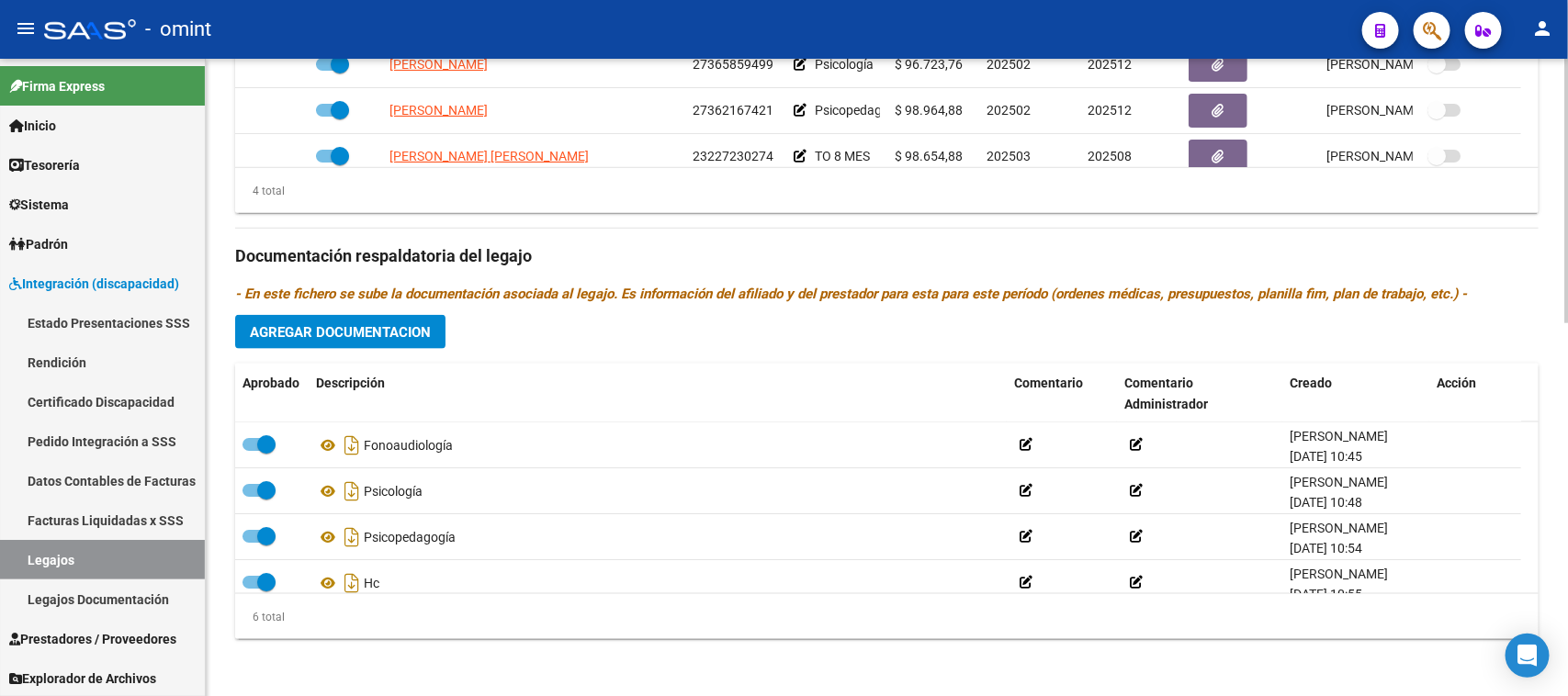
click at [1227, 167] on datatable-footer "4 total" at bounding box center [886, 190] width 1304 height 47
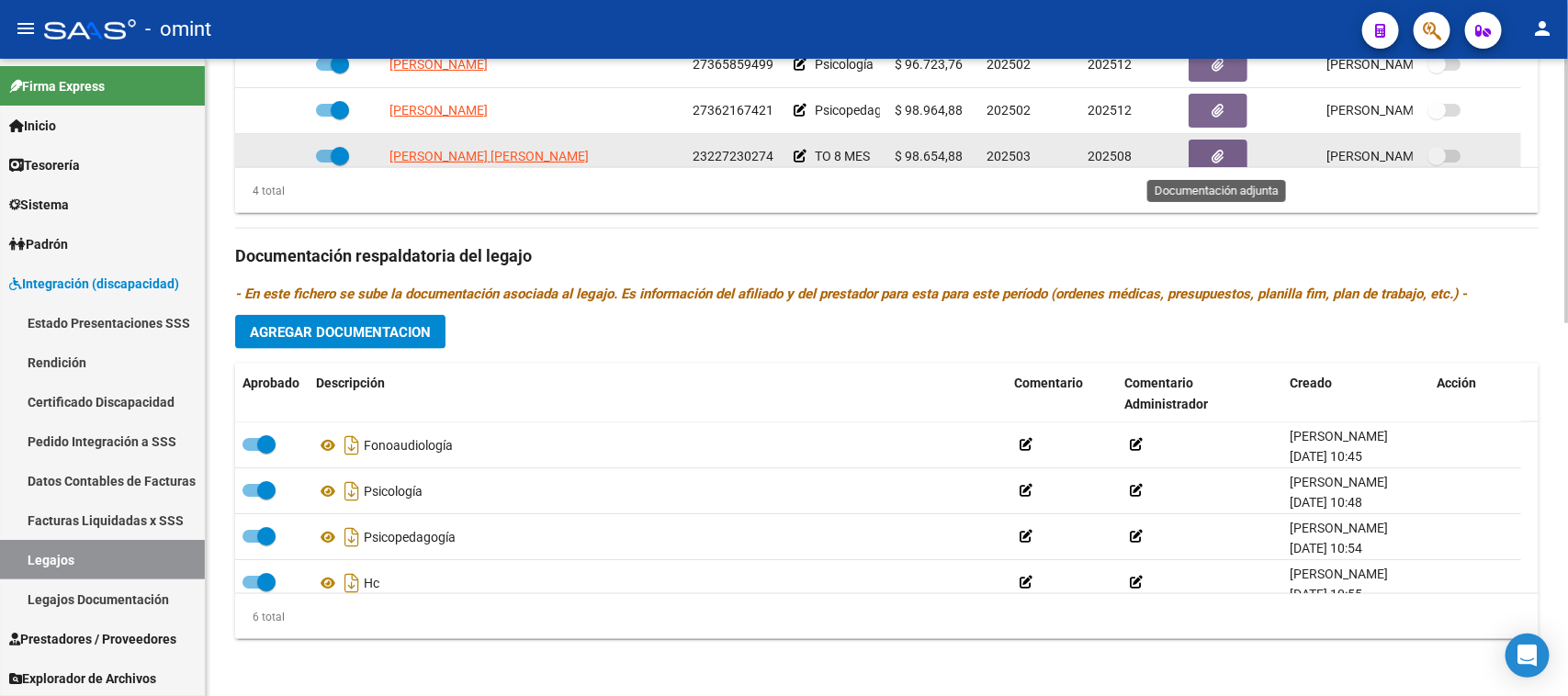
click at [1215, 151] on icon "button" at bounding box center [1218, 156] width 12 height 14
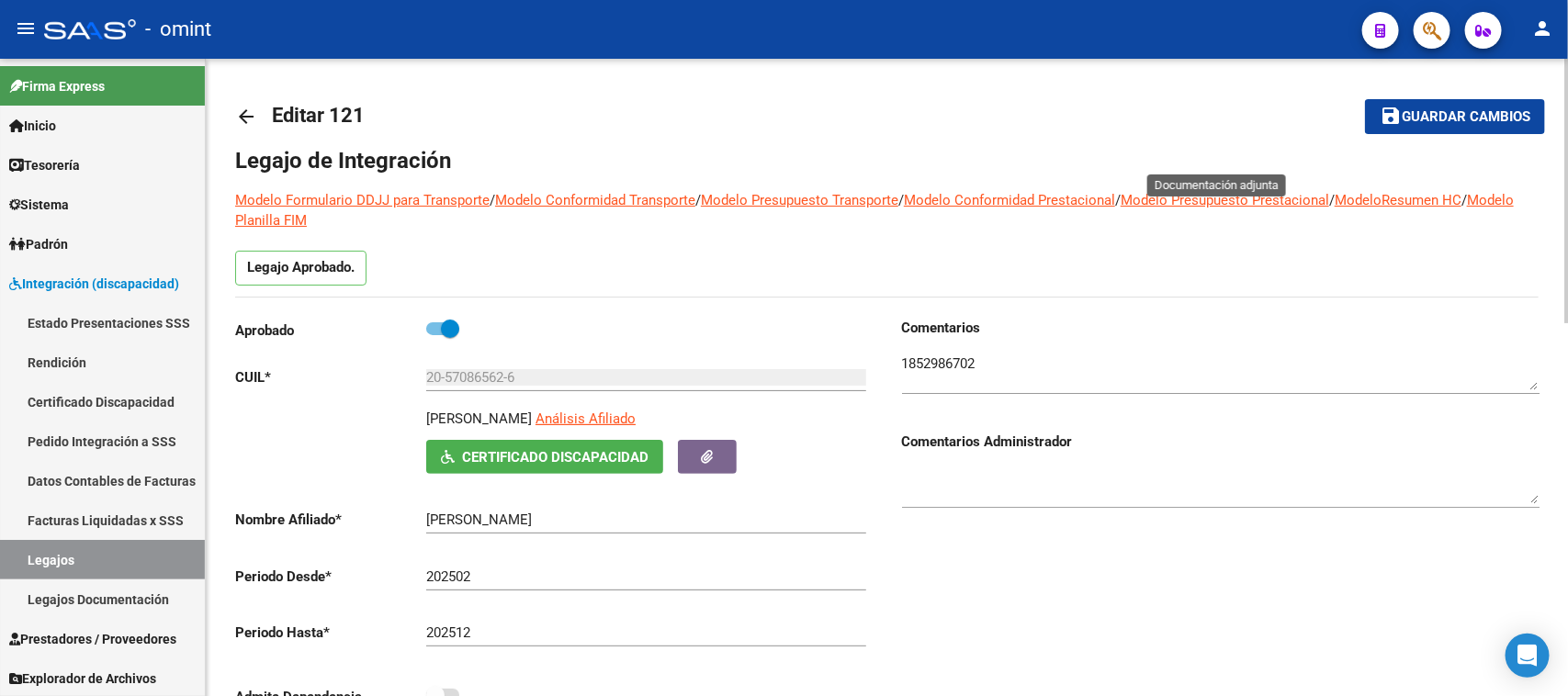
scroll to position [0, 0]
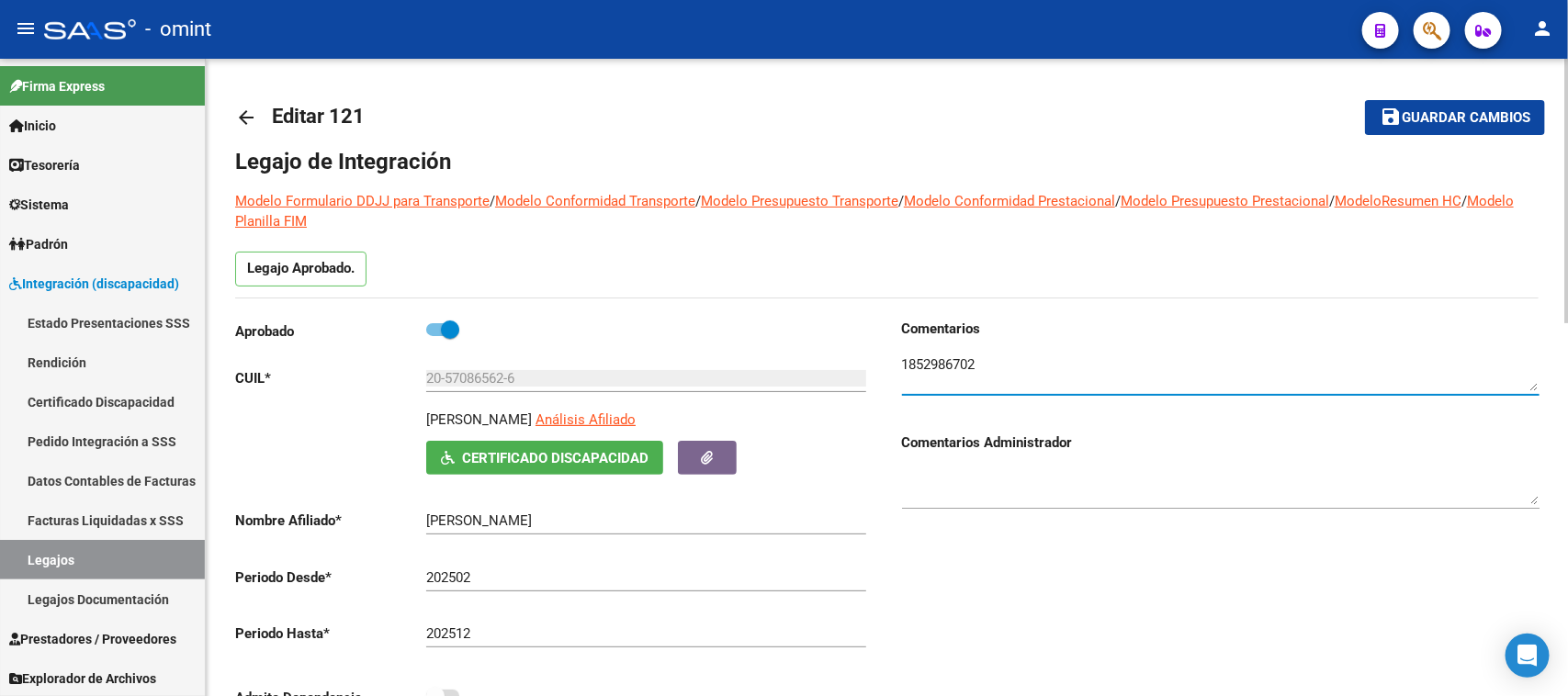
click at [965, 355] on textarea at bounding box center [1220, 373] width 638 height 37
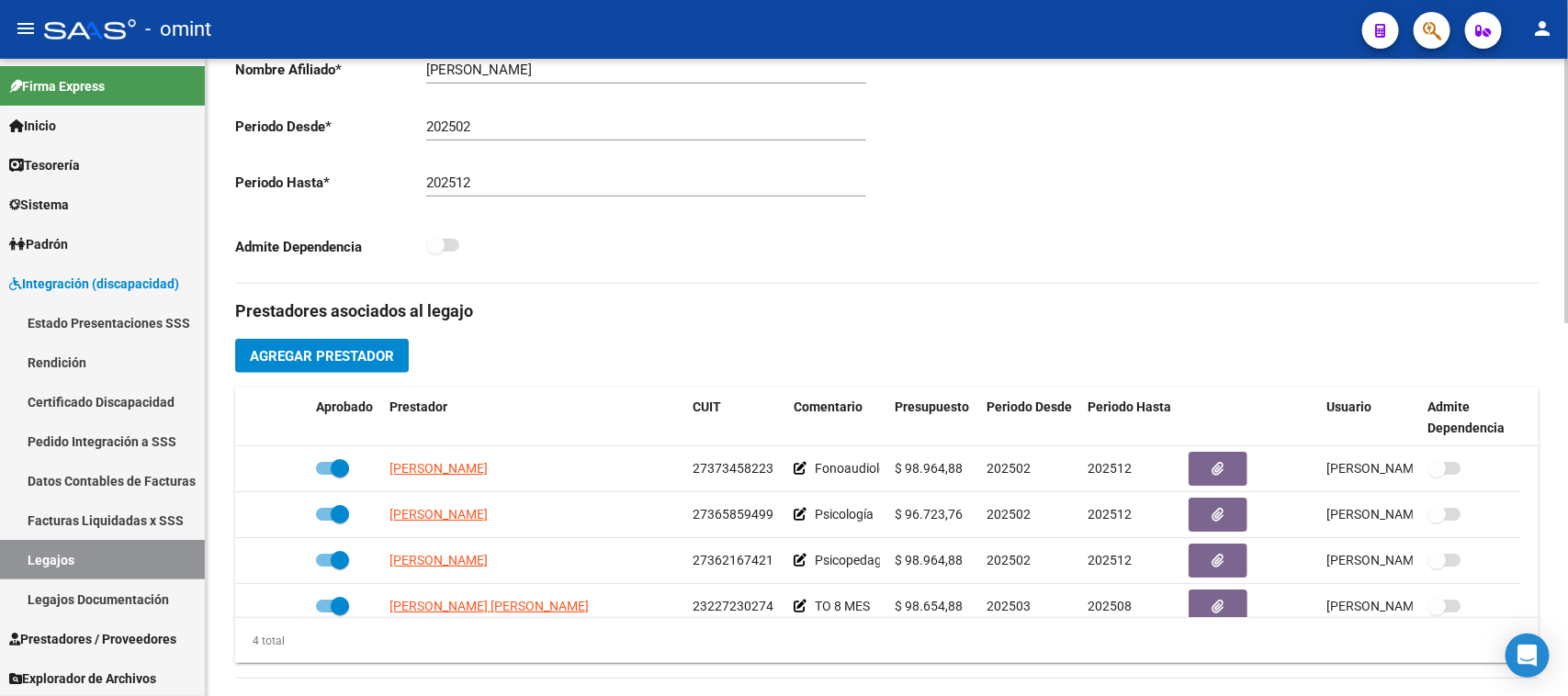
scroll to position [459, 0]
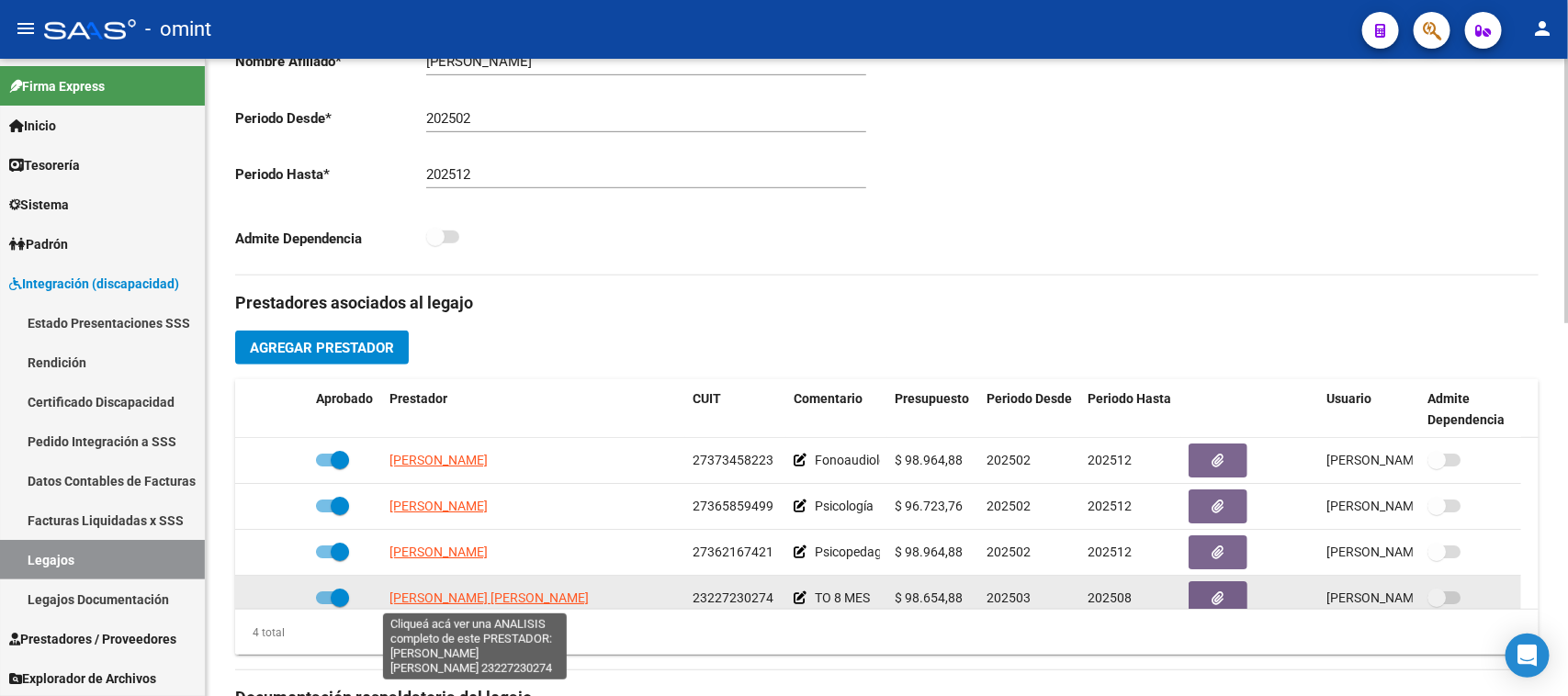
click at [469, 603] on span "MARSILI MARIA CONSTANZA" at bounding box center [488, 597] width 199 height 15
type textarea "23227230274"
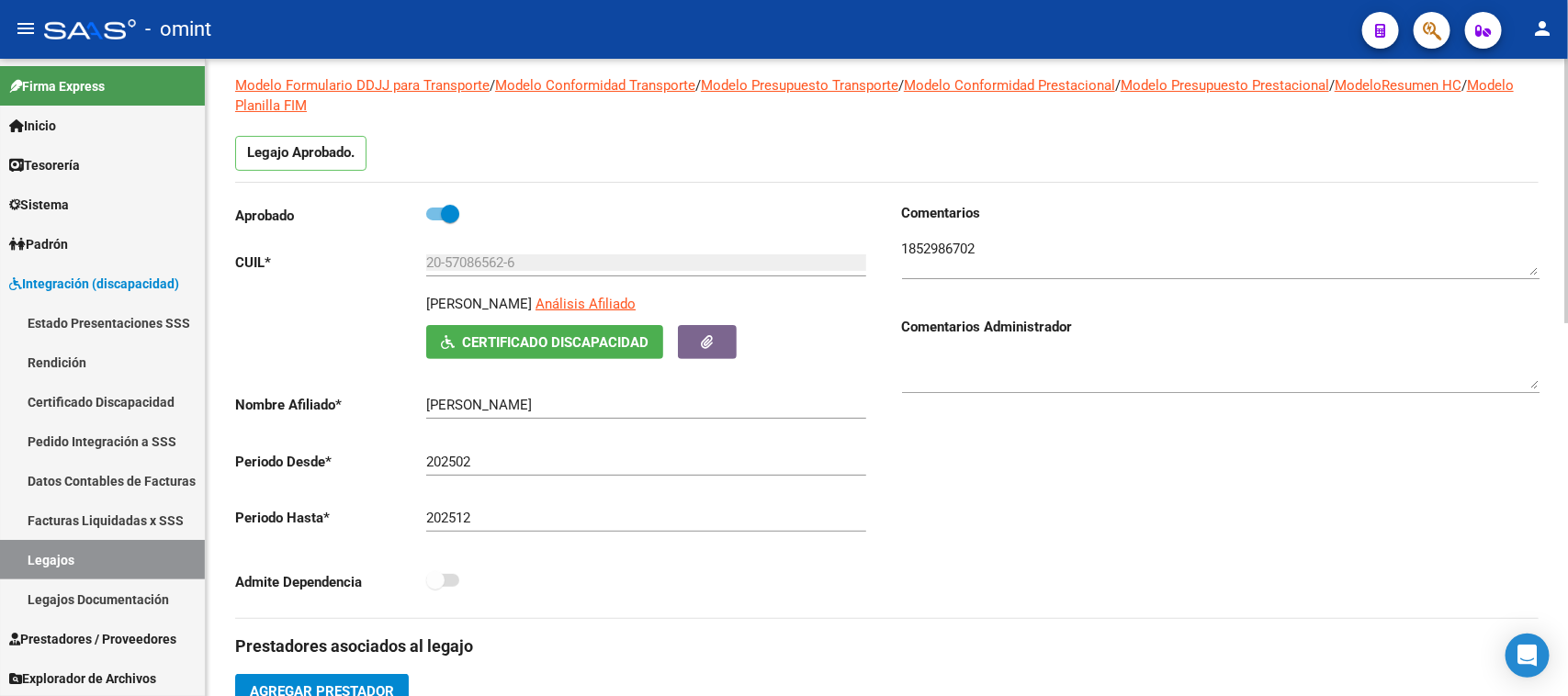
scroll to position [115, 0]
click at [926, 249] on textarea at bounding box center [1220, 258] width 638 height 37
click at [937, 257] on textarea at bounding box center [1220, 258] width 638 height 37
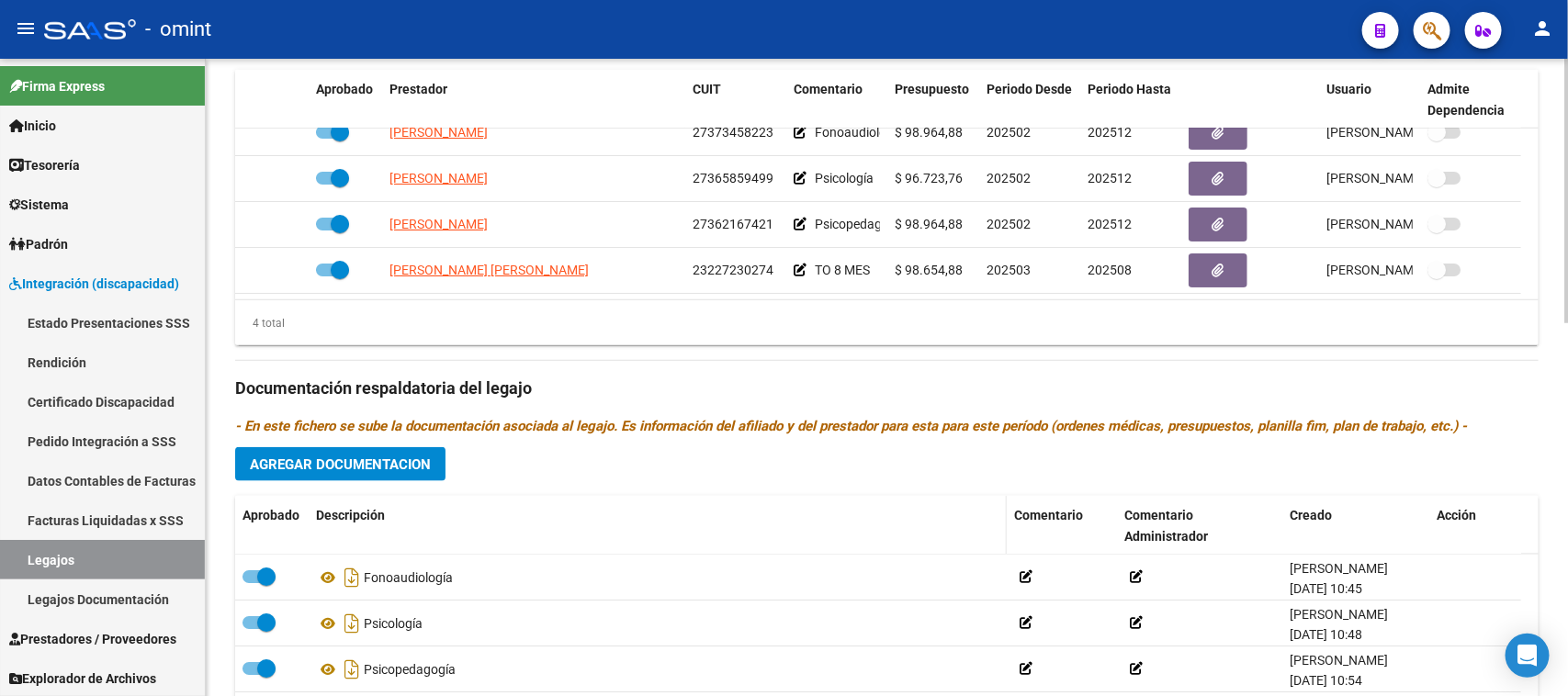
scroll to position [901, 0]
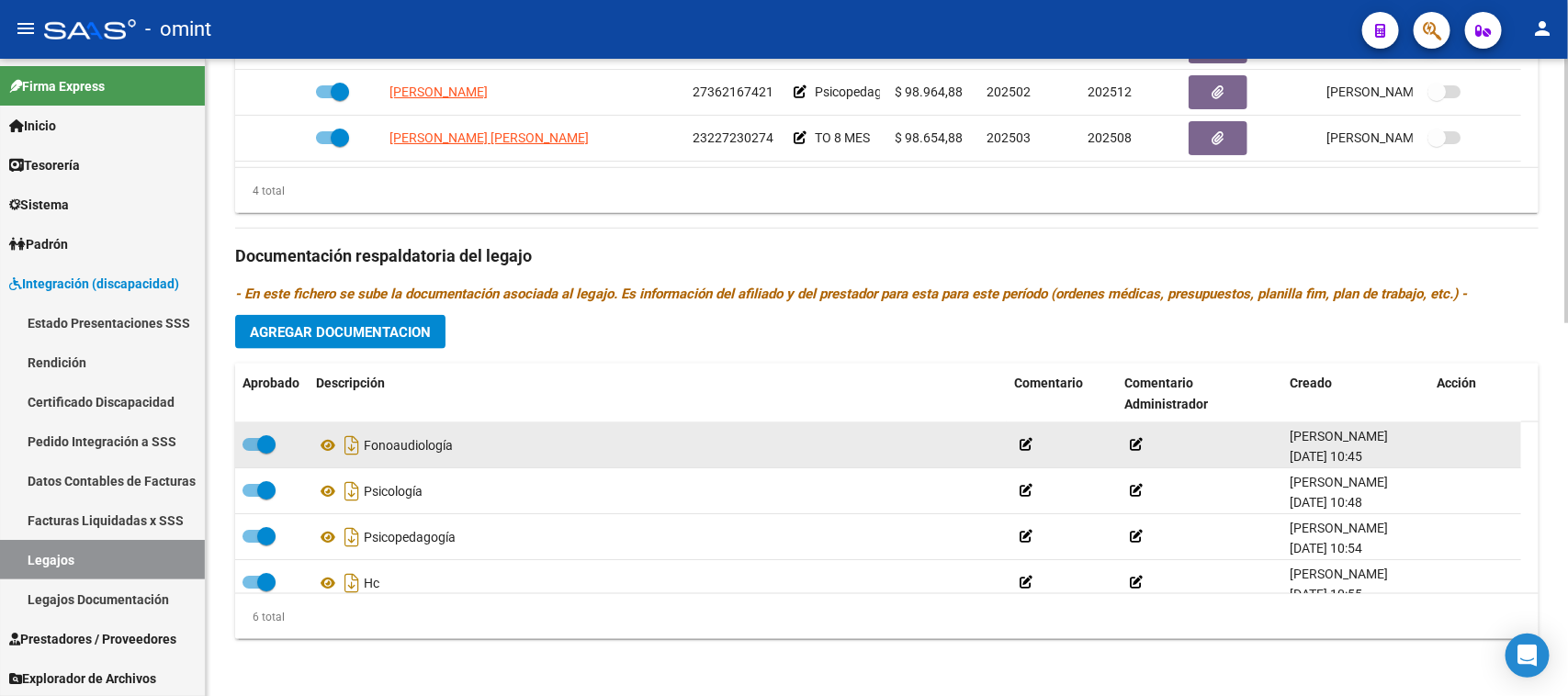
click at [257, 437] on span at bounding box center [266, 444] width 18 height 18
click at [251, 451] on input "checkbox" at bounding box center [250, 451] width 1 height 1
click at [1445, 442] on icon at bounding box center [1444, 445] width 14 height 17
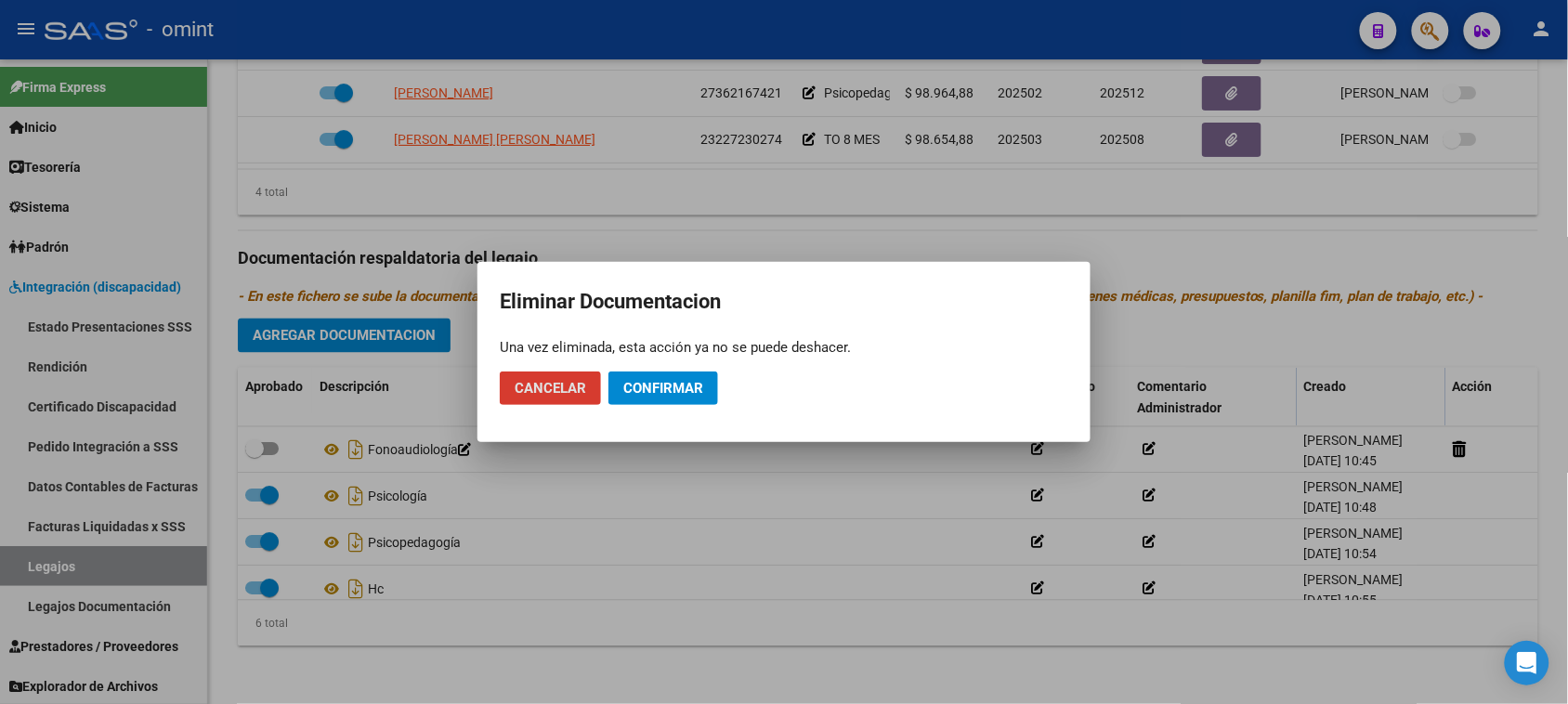
click at [670, 388] on span "Confirmar" at bounding box center [663, 388] width 80 height 17
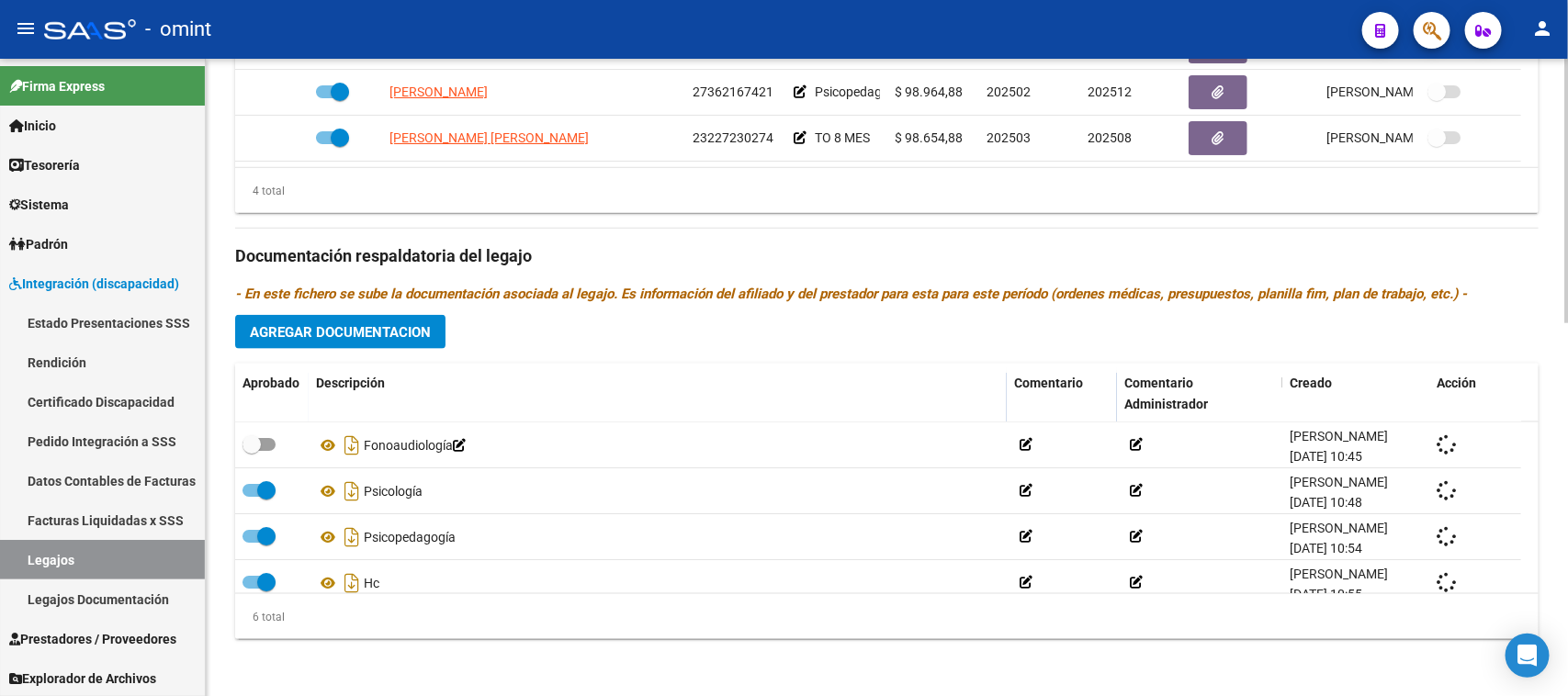
checkbox input "true"
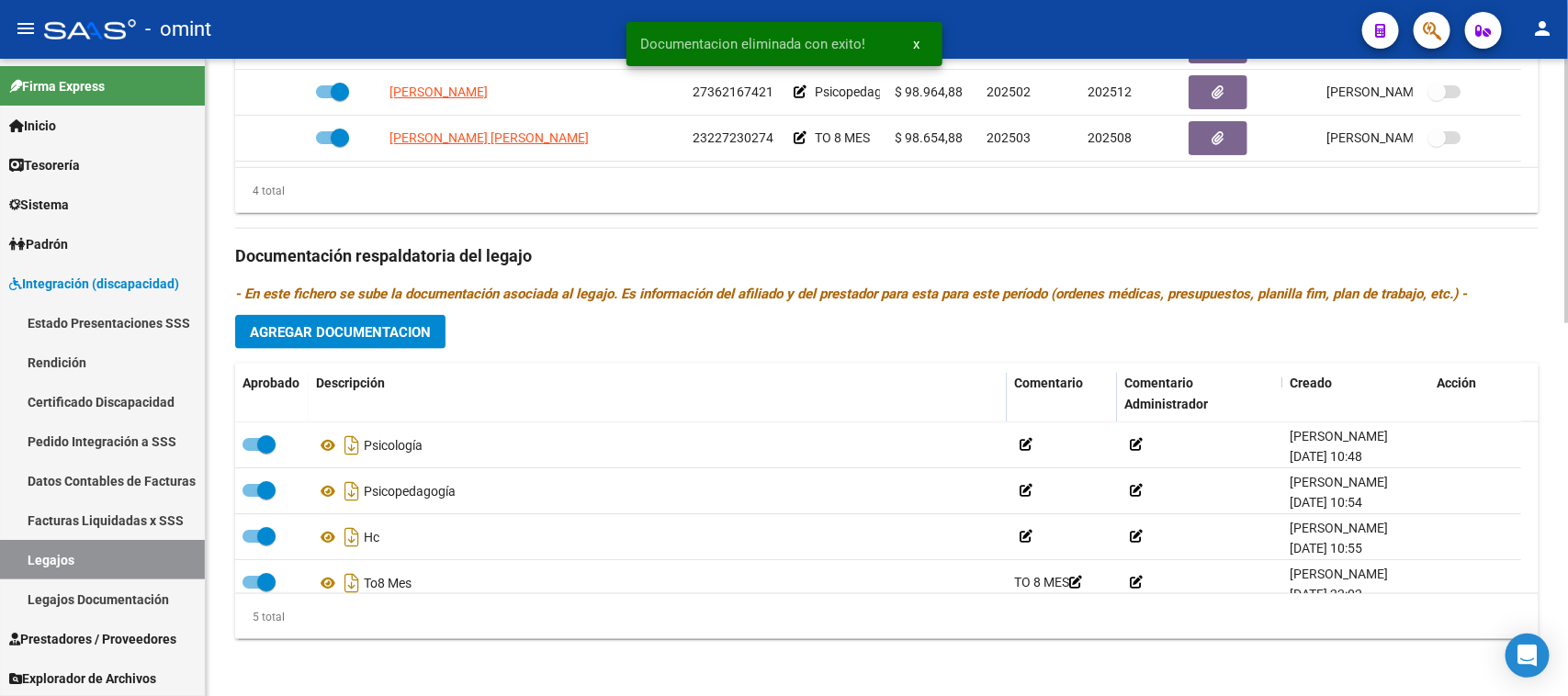
click at [377, 333] on span "Agregar Documentacion" at bounding box center [340, 332] width 181 height 17
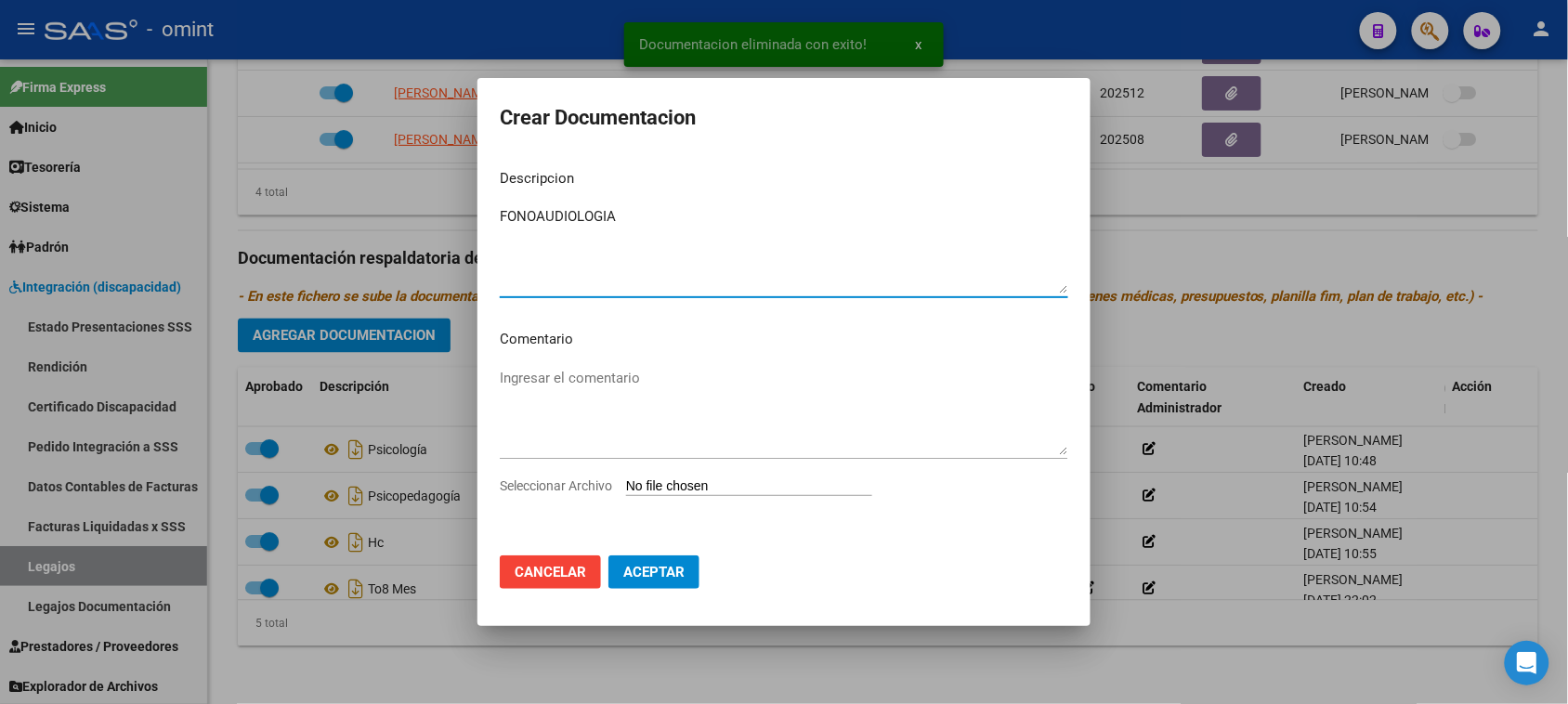
type textarea "FONOAUDIOLOGIA"
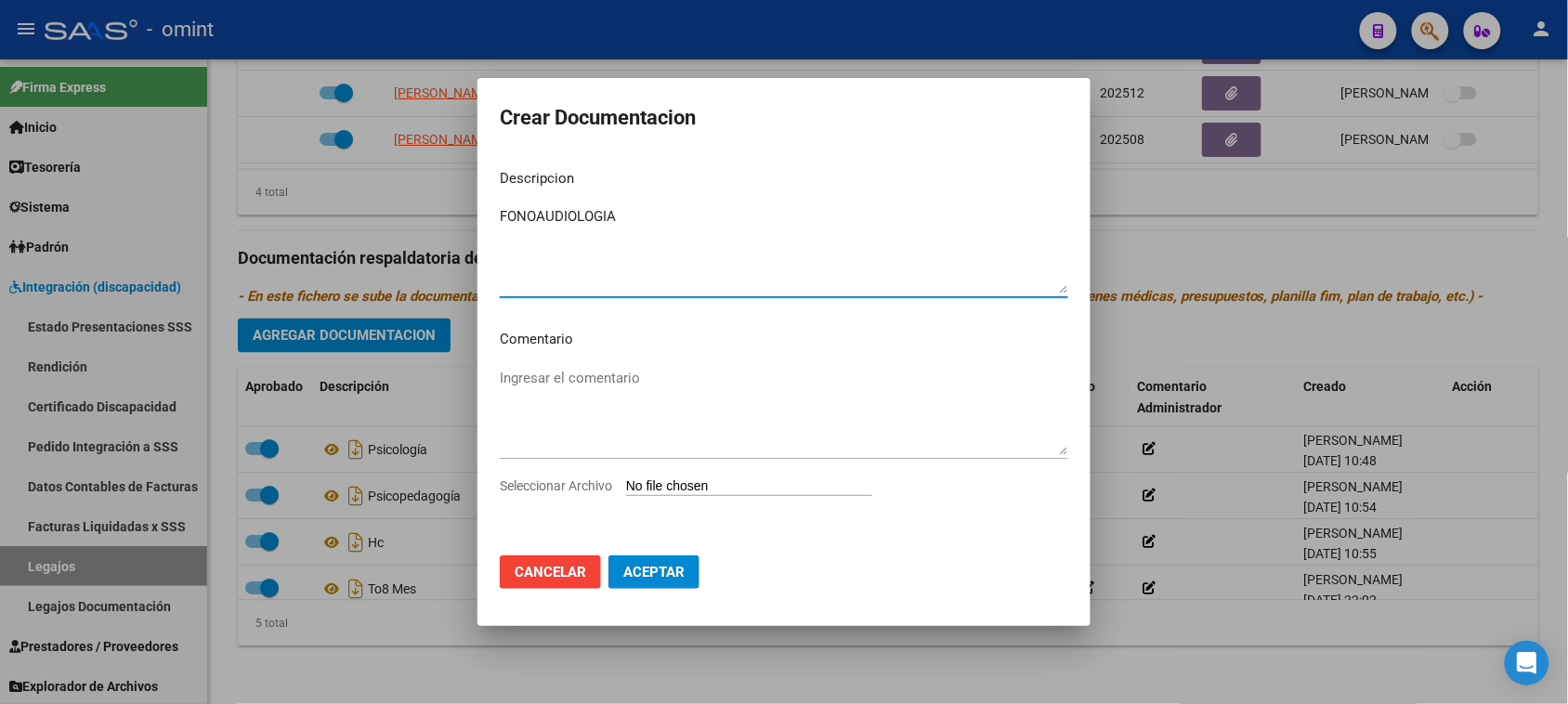
type input "C:\fakepath\FONO PRESTACION.pdf"
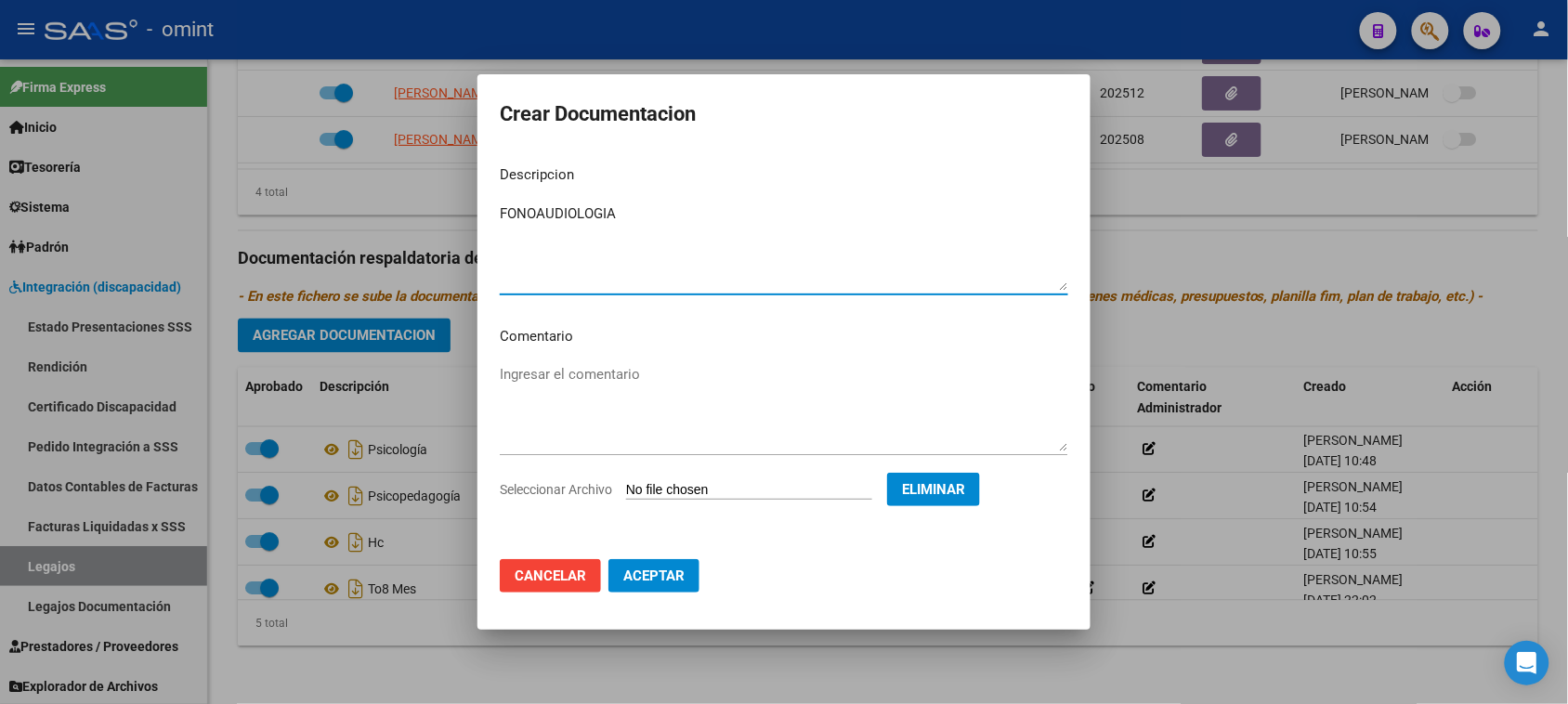
click at [662, 580] on span "Aceptar" at bounding box center [654, 575] width 61 height 17
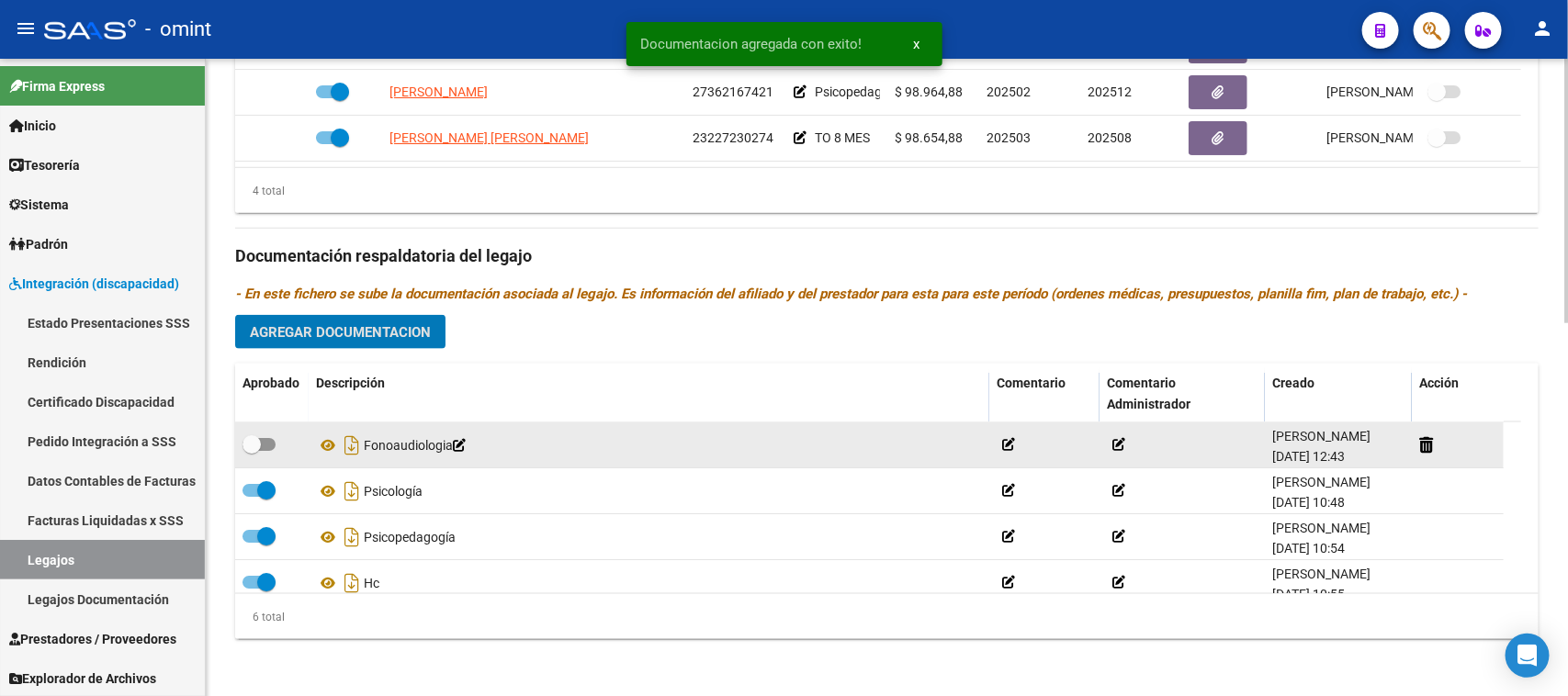
click at [236, 439] on datatable-body-cell at bounding box center [272, 445] width 74 height 45
click at [259, 441] on span at bounding box center [251, 444] width 18 height 18
click at [251, 451] on input "checkbox" at bounding box center [250, 451] width 1 height 1
checkbox input "true"
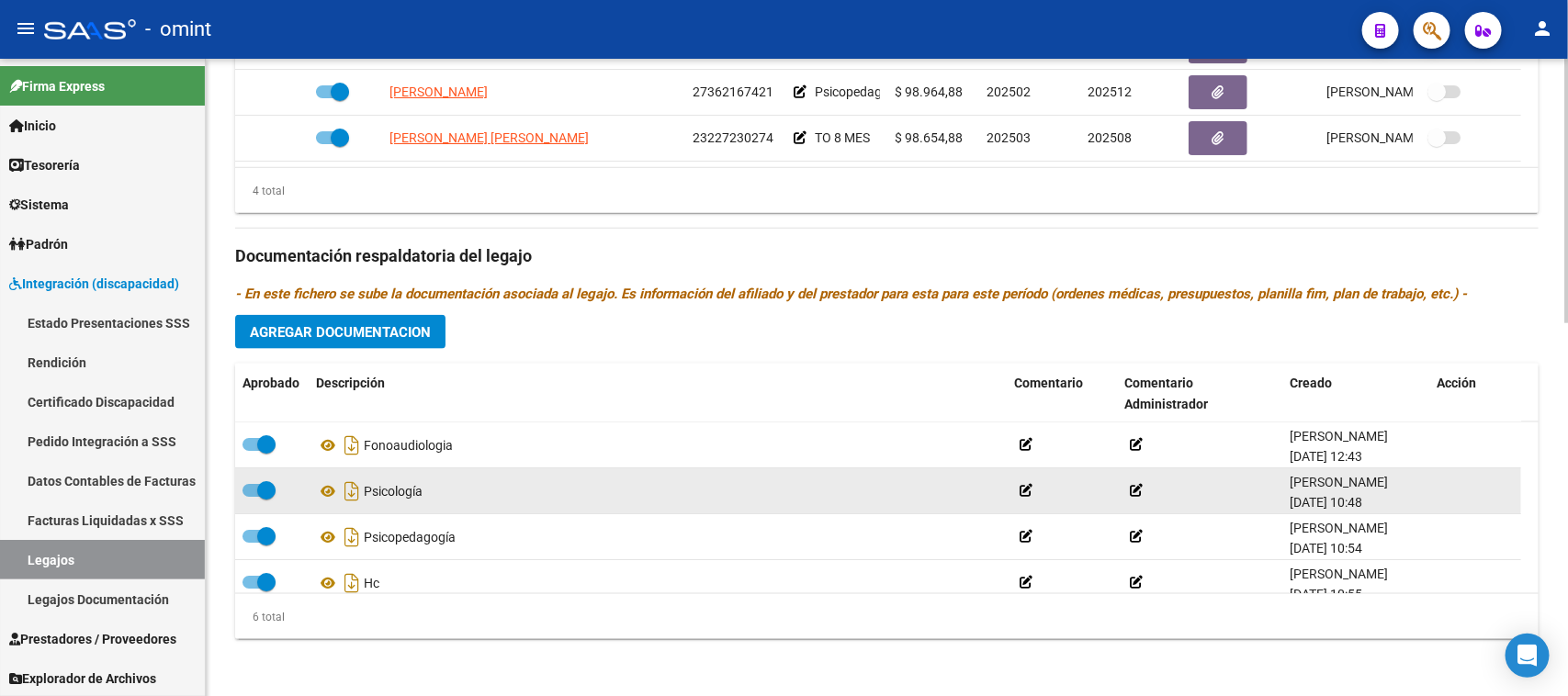
click at [252, 487] on span at bounding box center [259, 490] width 33 height 13
click at [251, 497] on input "checkbox" at bounding box center [250, 497] width 1 height 1
click at [1444, 491] on icon at bounding box center [1444, 491] width 14 height 17
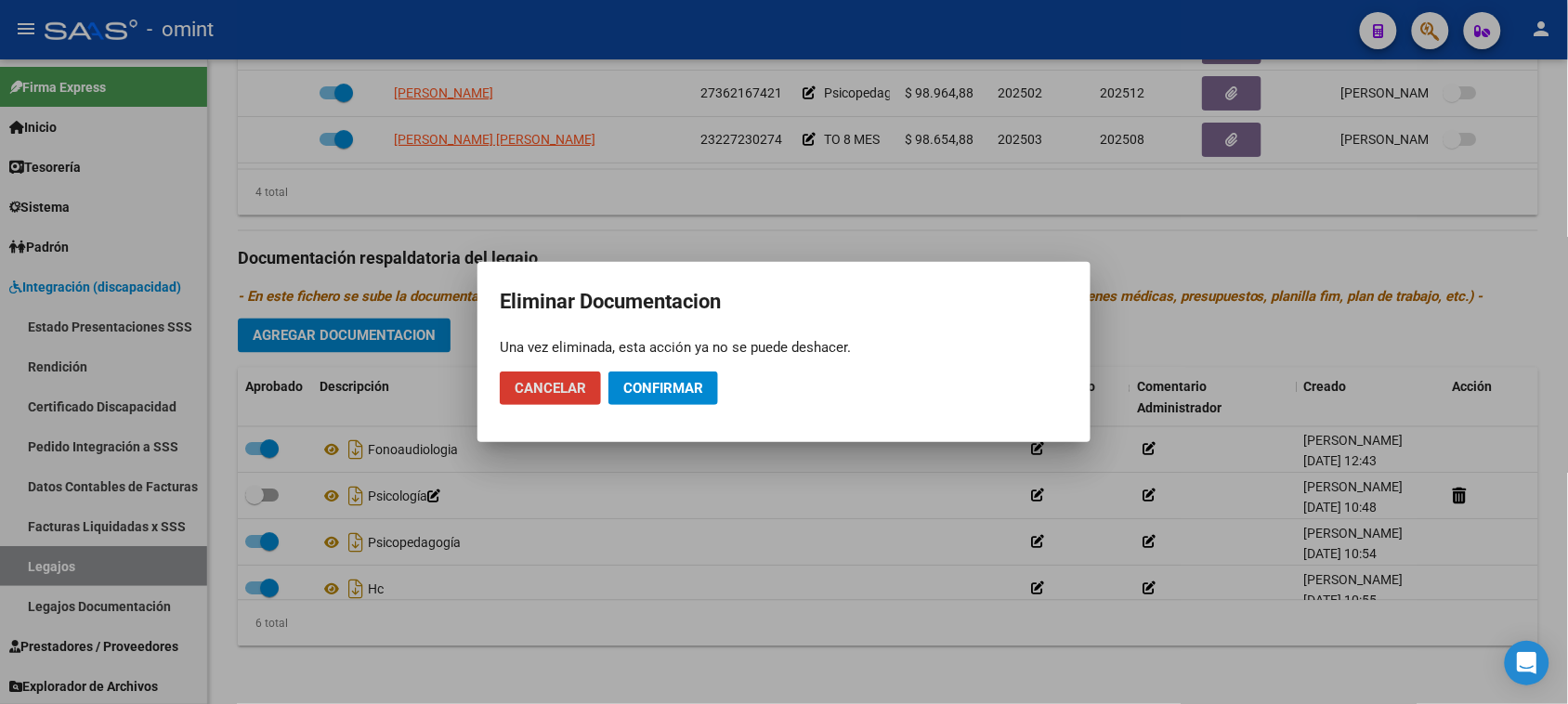
click at [671, 395] on span "Confirmar" at bounding box center [663, 388] width 80 height 17
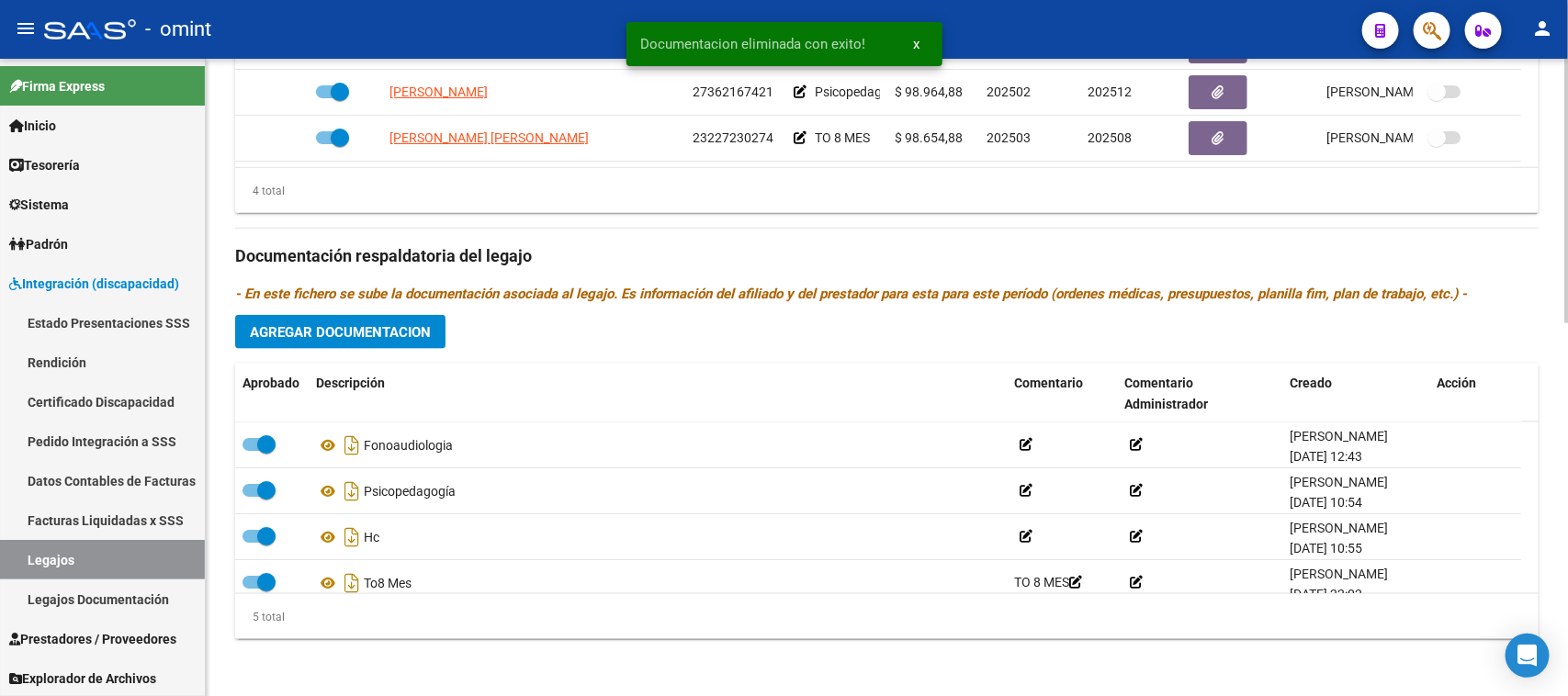
checkbox input "true"
click at [350, 332] on span "Agregar Documentacion" at bounding box center [340, 332] width 181 height 17
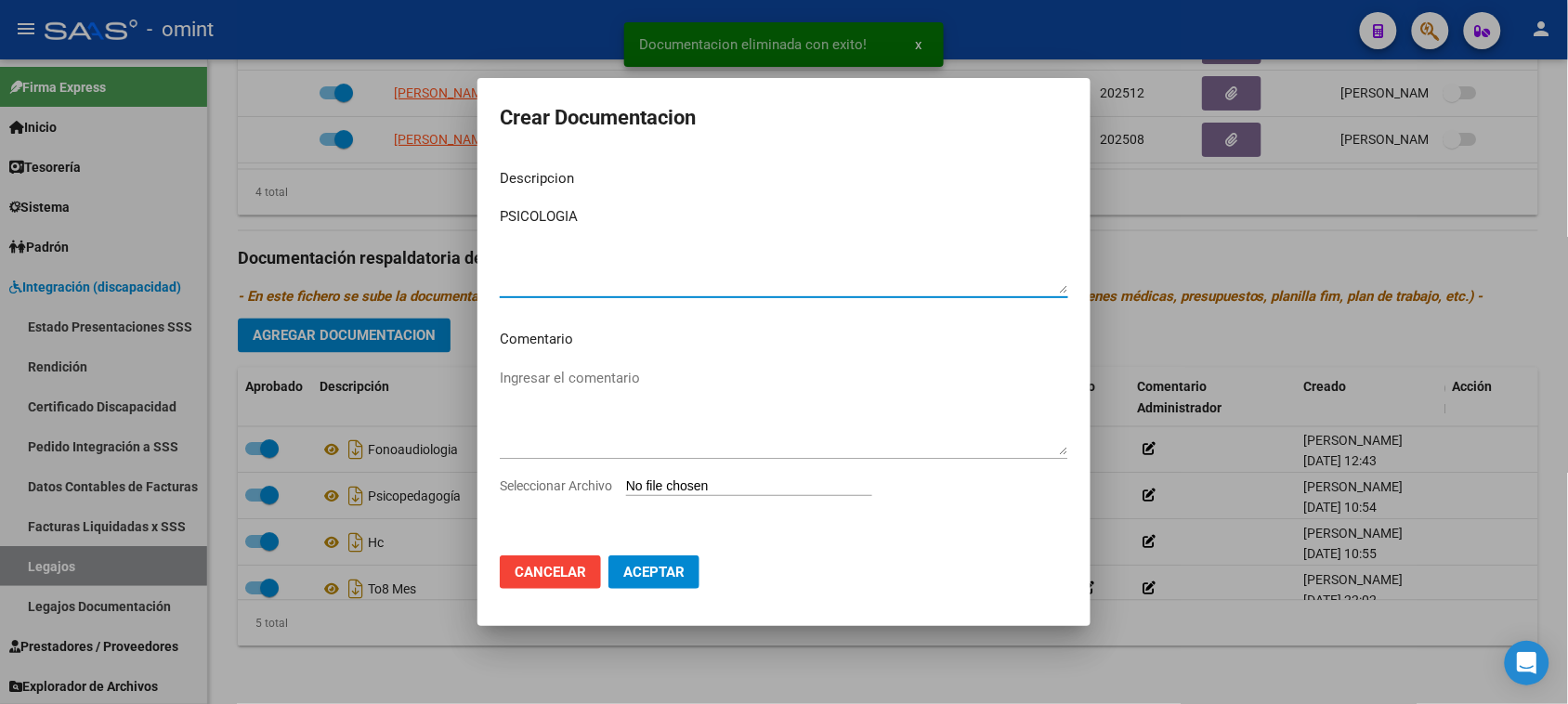
type textarea "PSICOLOGIA"
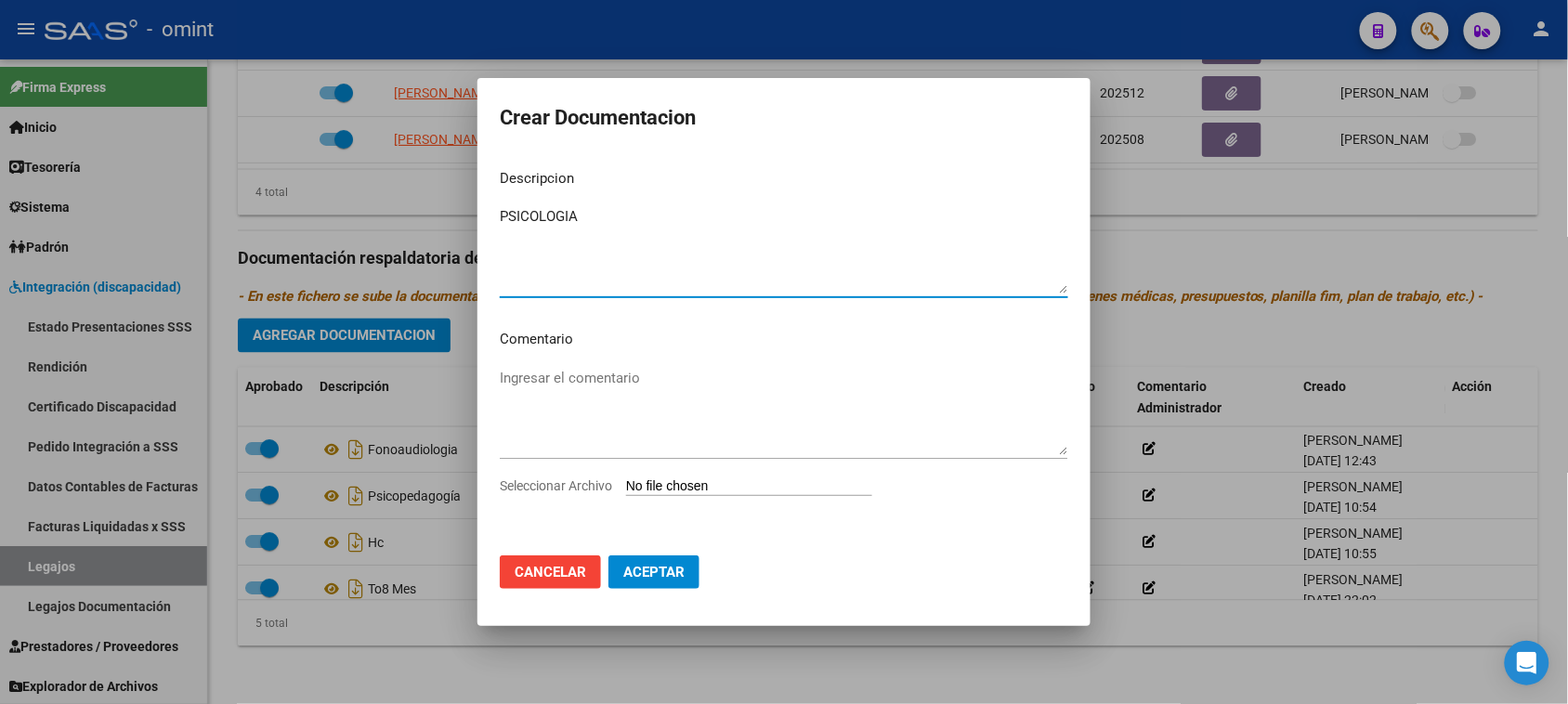
type input "C:\fakepath\PSICOLOGIA PRESTACION.pdf"
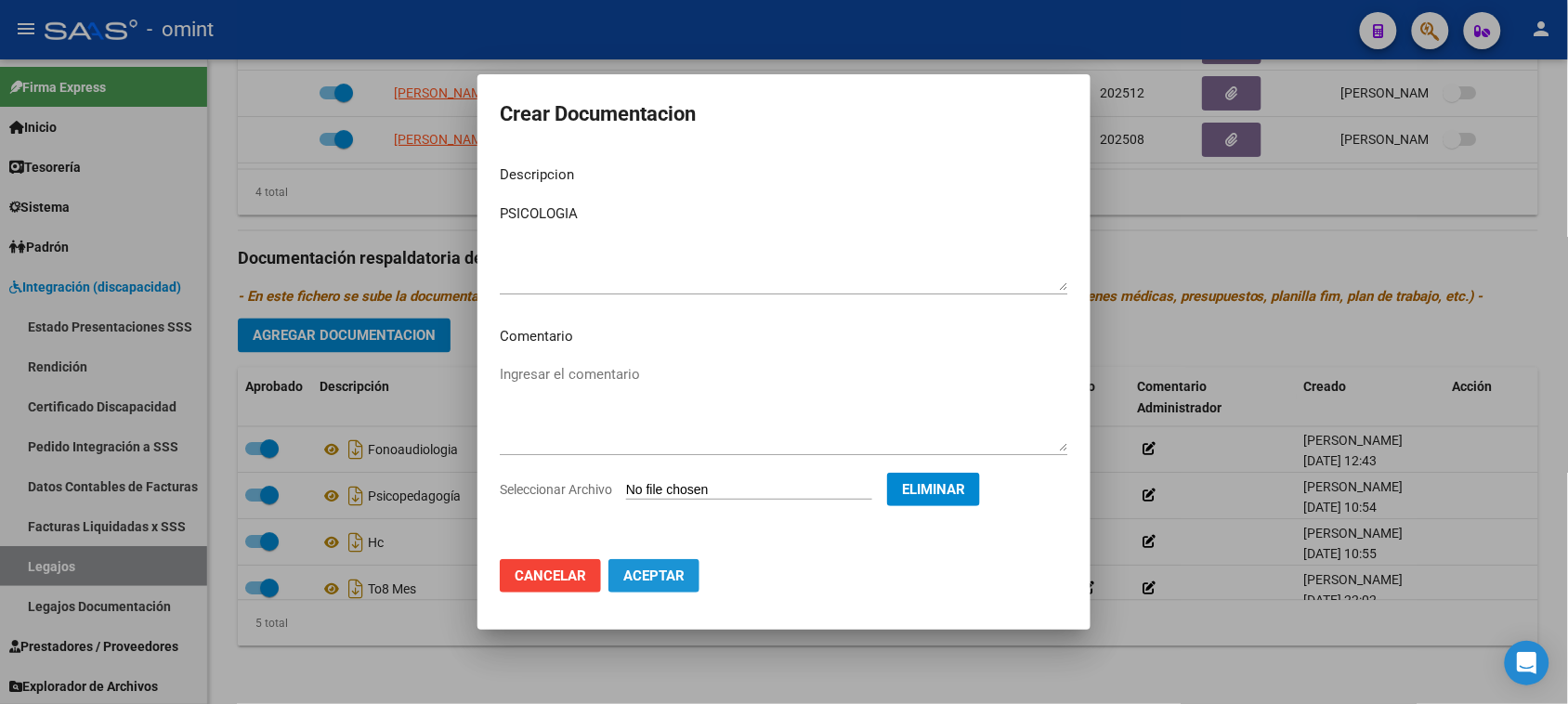
click at [665, 580] on span "Aceptar" at bounding box center [654, 575] width 61 height 17
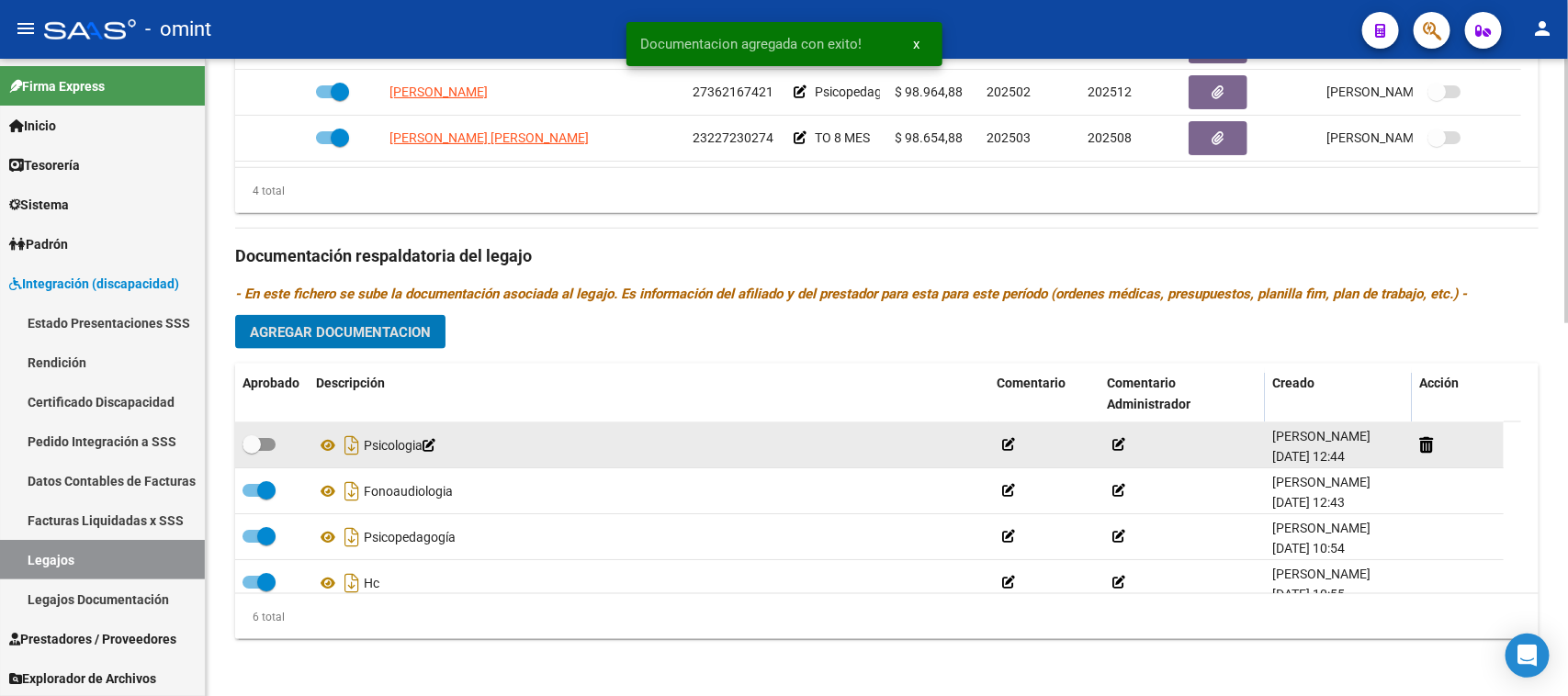
click at [264, 446] on span at bounding box center [259, 444] width 33 height 13
click at [251, 451] on input "checkbox" at bounding box center [250, 451] width 1 height 1
checkbox input "true"
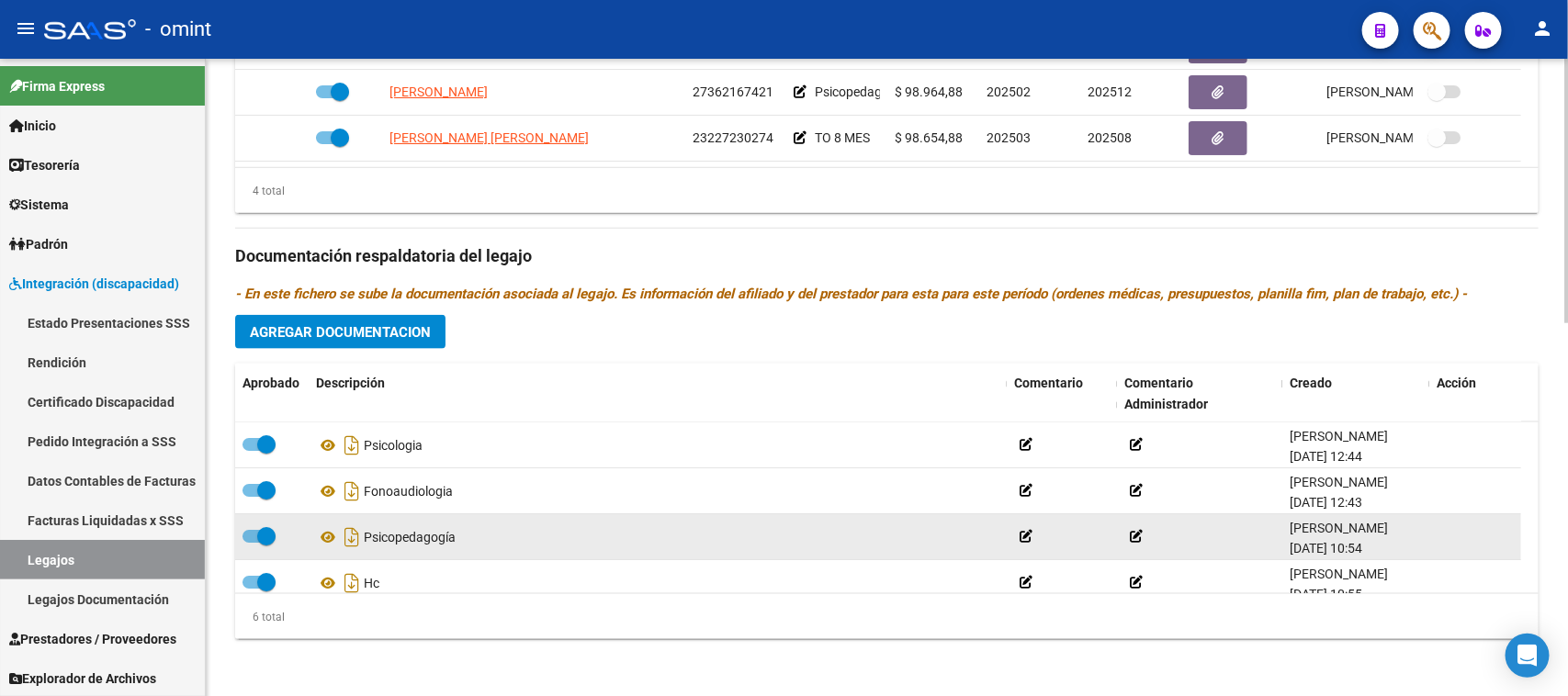
click at [259, 531] on span at bounding box center [266, 536] width 18 height 18
click at [251, 543] on input "checkbox" at bounding box center [250, 543] width 1 height 1
click at [1445, 533] on icon at bounding box center [1444, 537] width 14 height 17
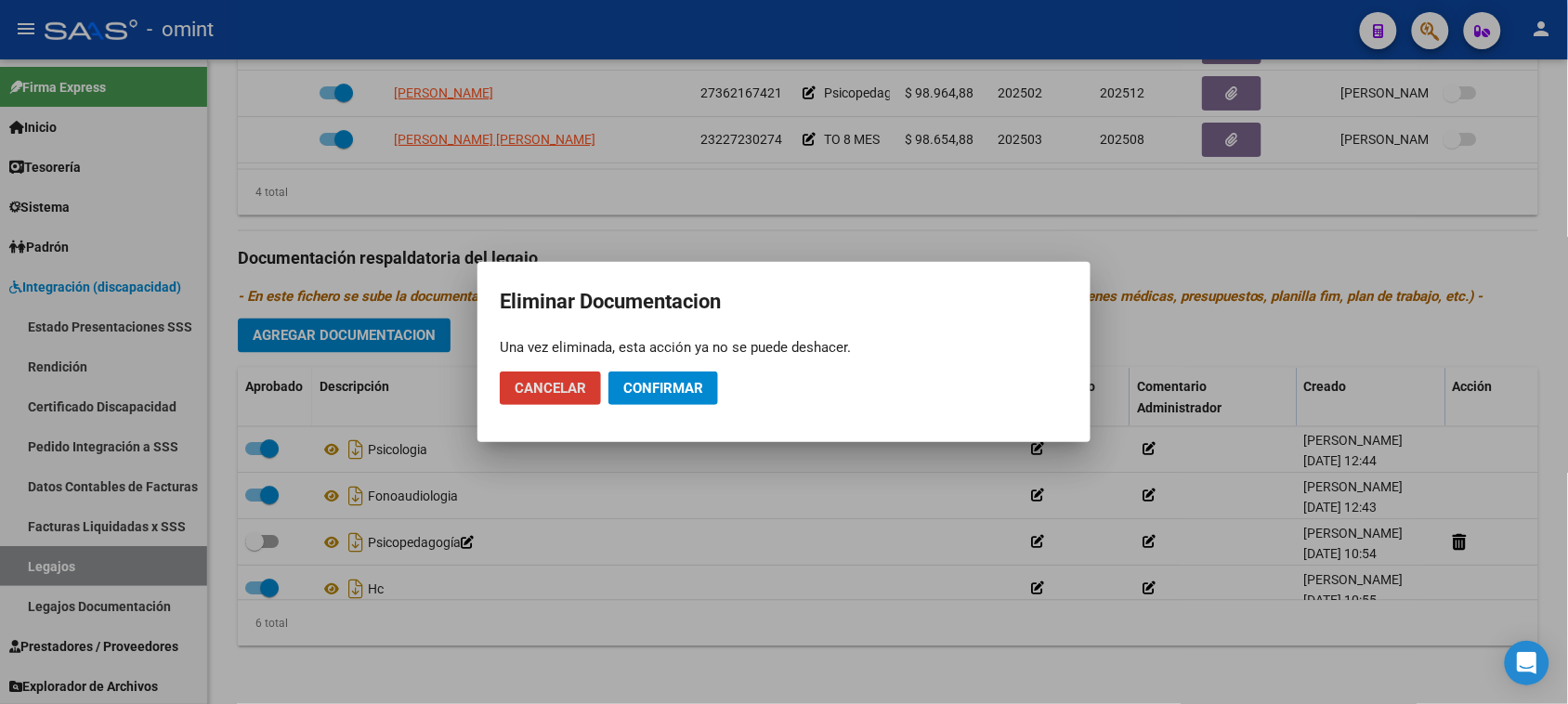
click at [670, 392] on span "Confirmar" at bounding box center [663, 388] width 80 height 17
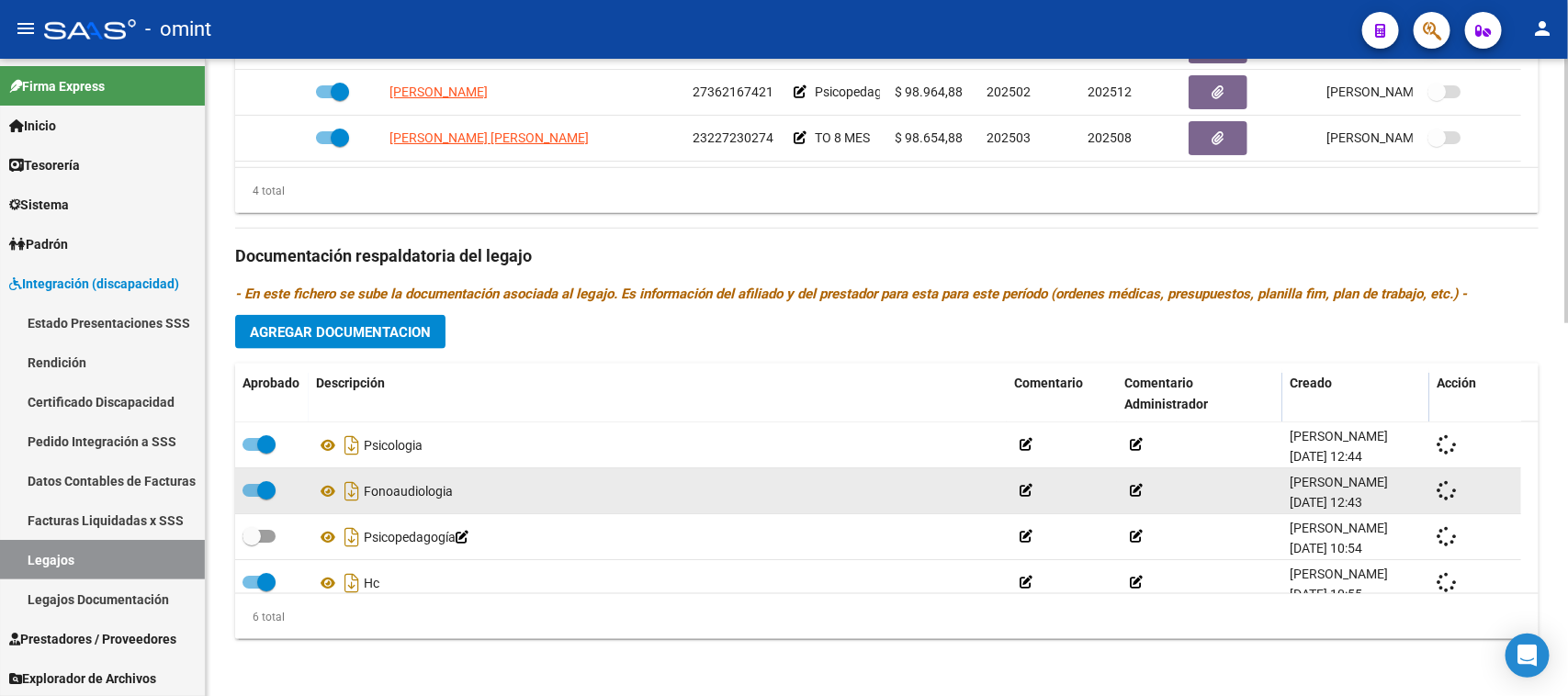
checkbox input "true"
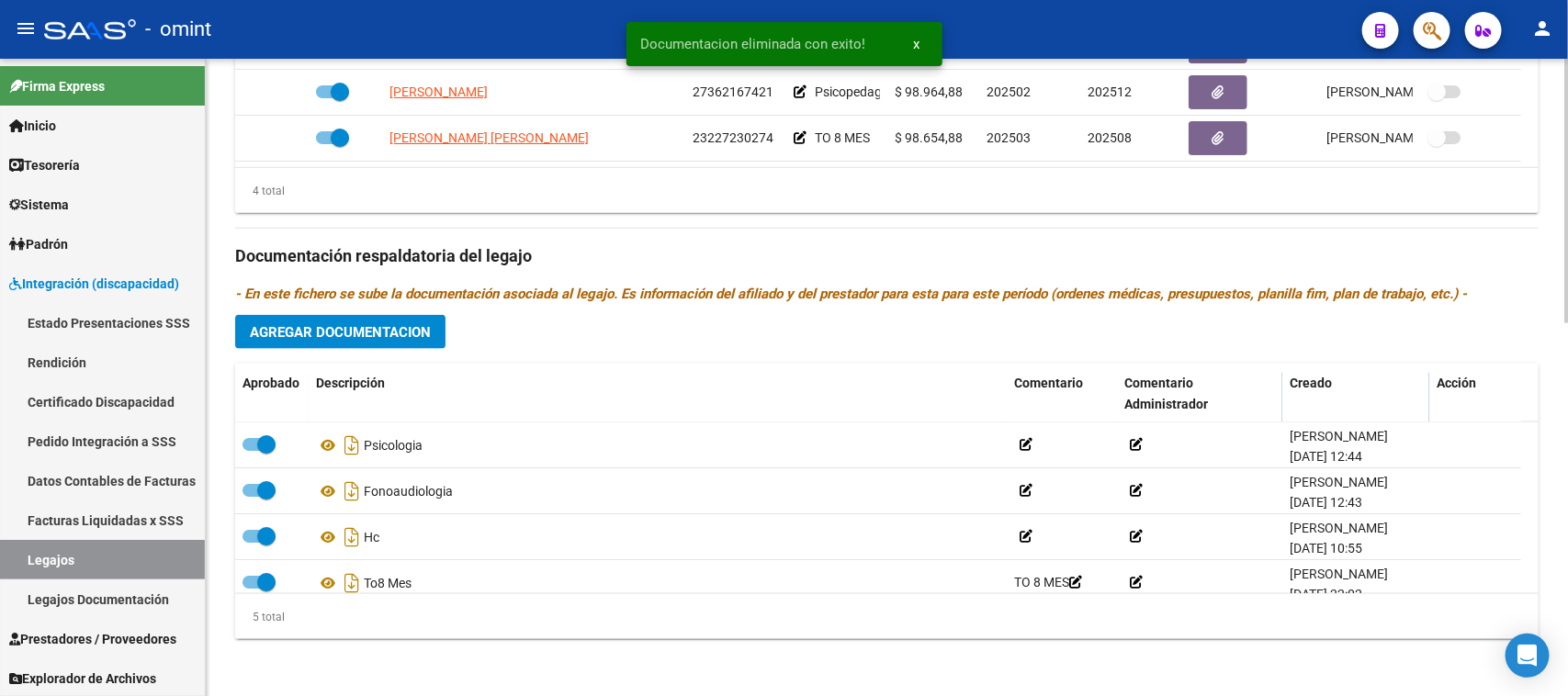
click at [405, 311] on div "Prestadores asociados al legajo Agregar Prestador Aprobado Prestador CUIT Comen…" at bounding box center [886, 244] width 1304 height 820
click at [417, 318] on button "Agregar Documentacion" at bounding box center [340, 332] width 211 height 34
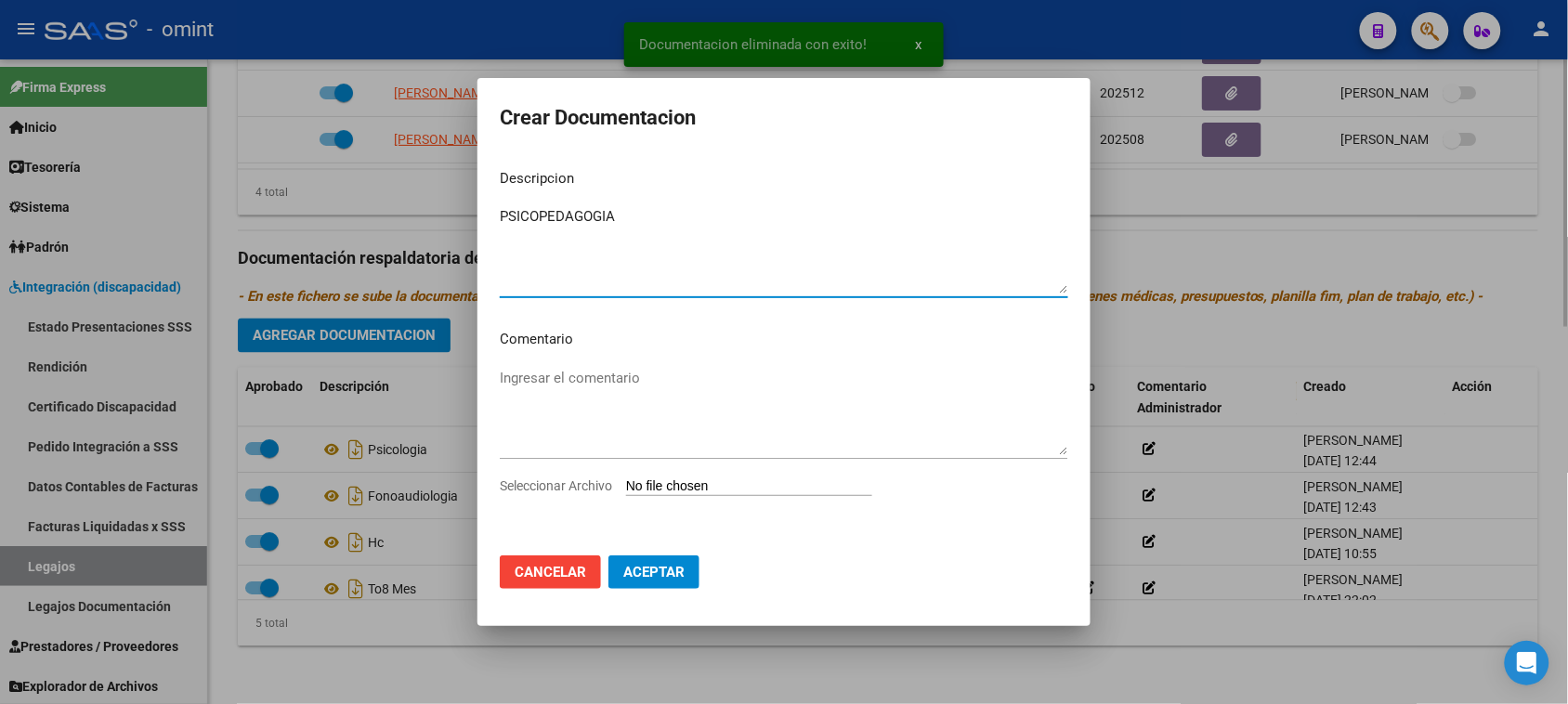
type textarea "PSICOPEDAGOGIA"
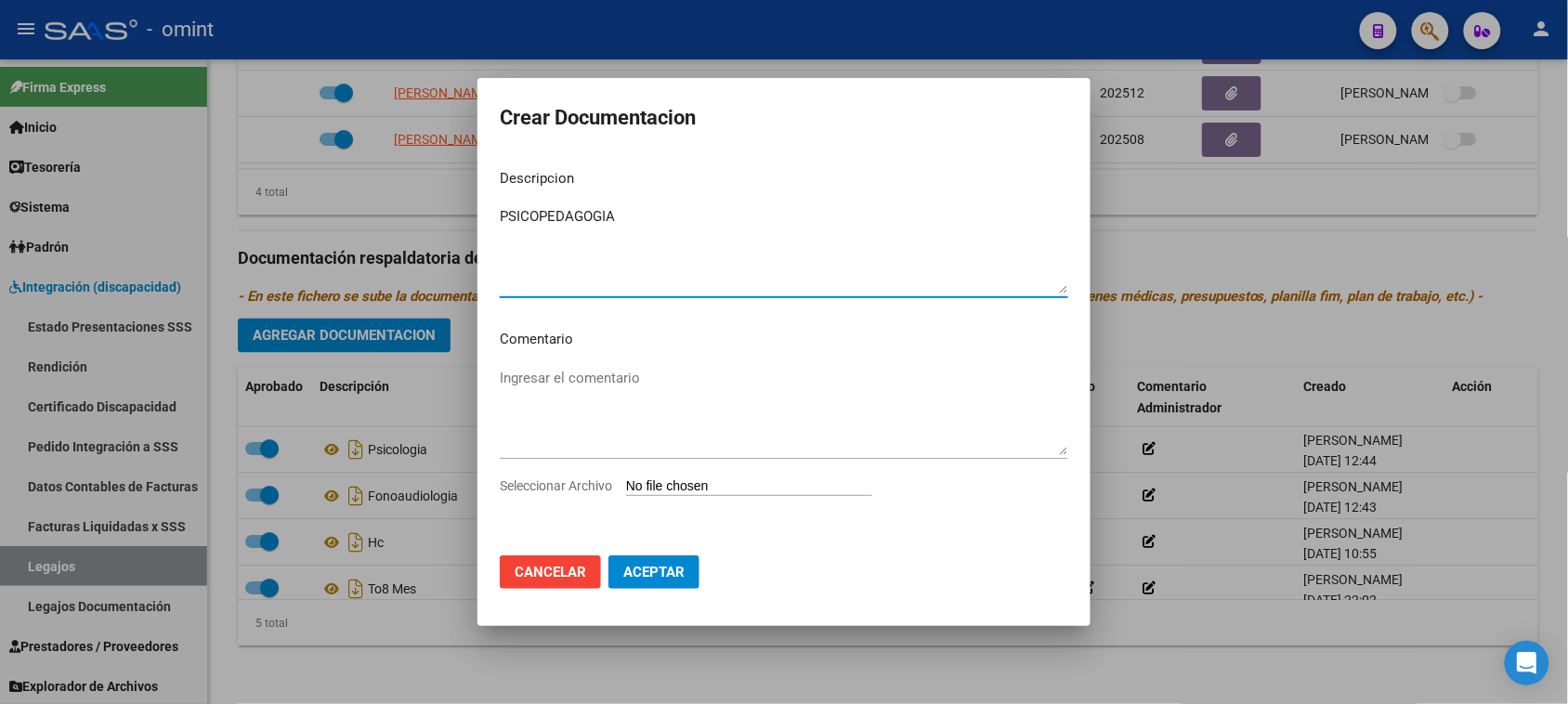
type input "C:\fakepath\PSP PRESTACION.pdf"
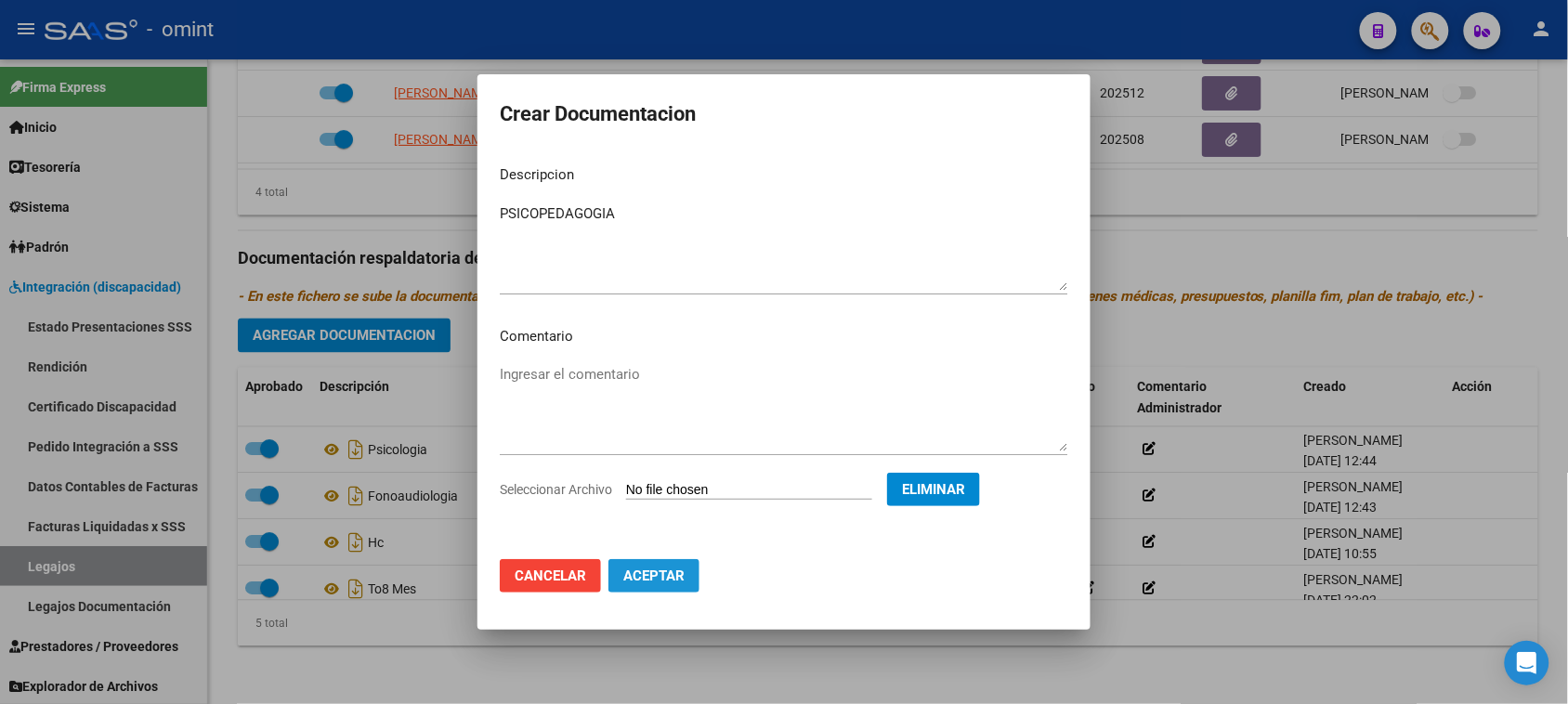
click at [684, 576] on button "Aceptar" at bounding box center [654, 576] width 91 height 33
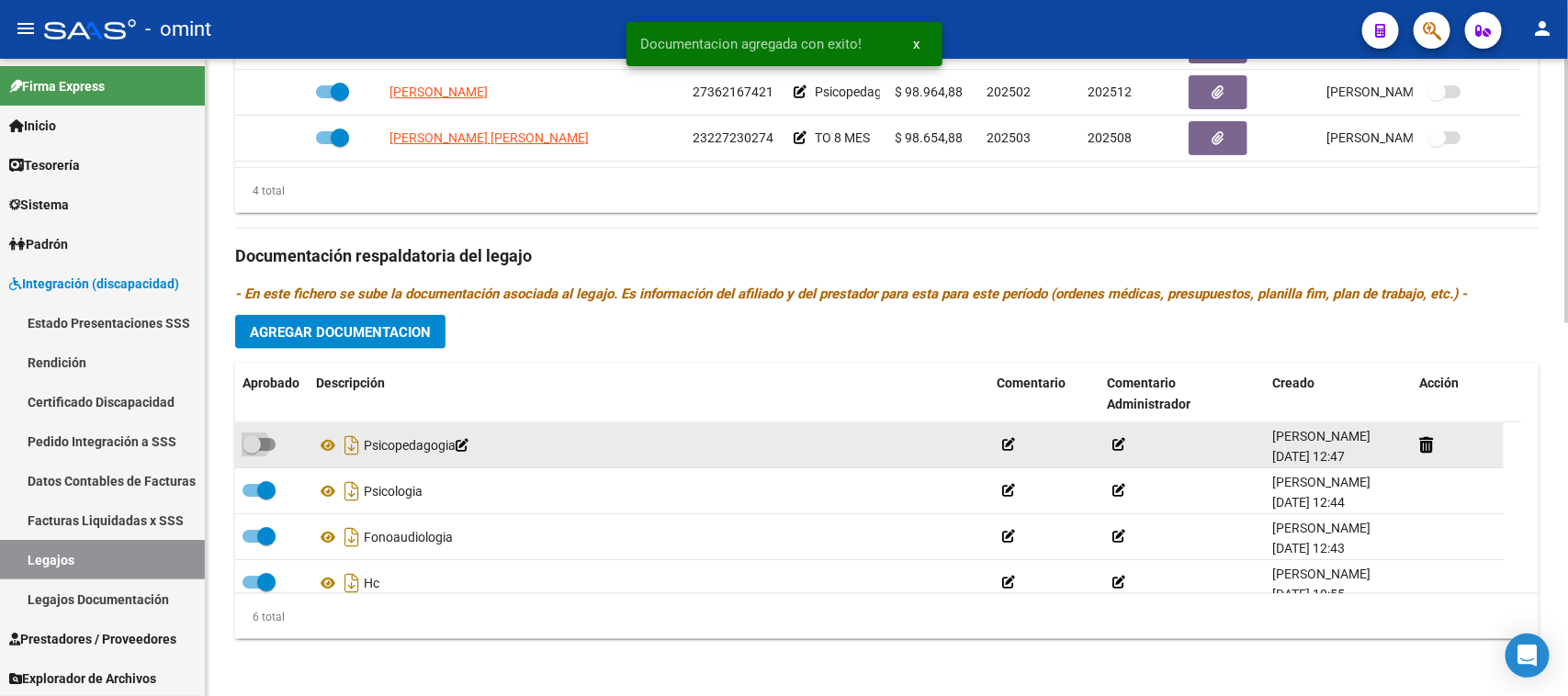
click at [267, 443] on span at bounding box center [259, 444] width 33 height 13
click at [251, 451] on input "checkbox" at bounding box center [250, 451] width 1 height 1
checkbox input "true"
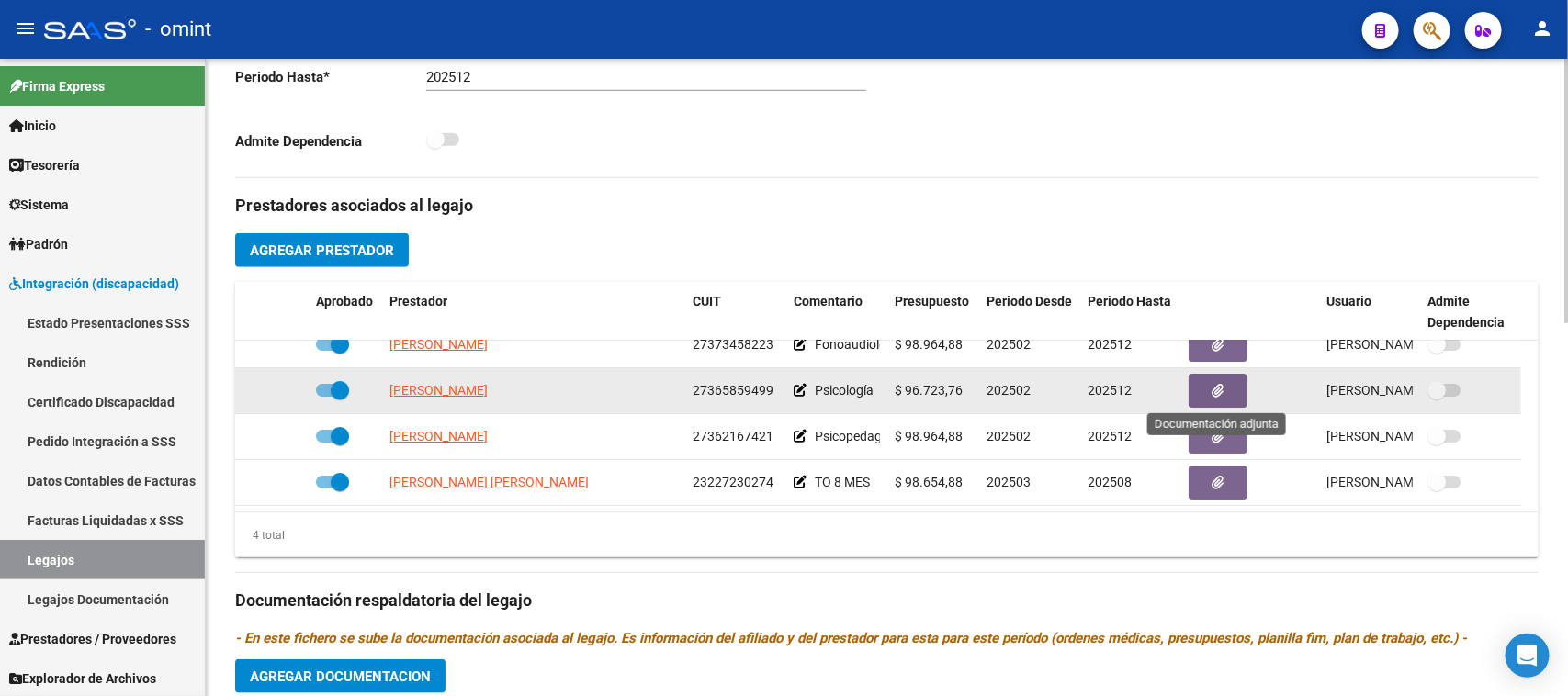
scroll to position [0, 0]
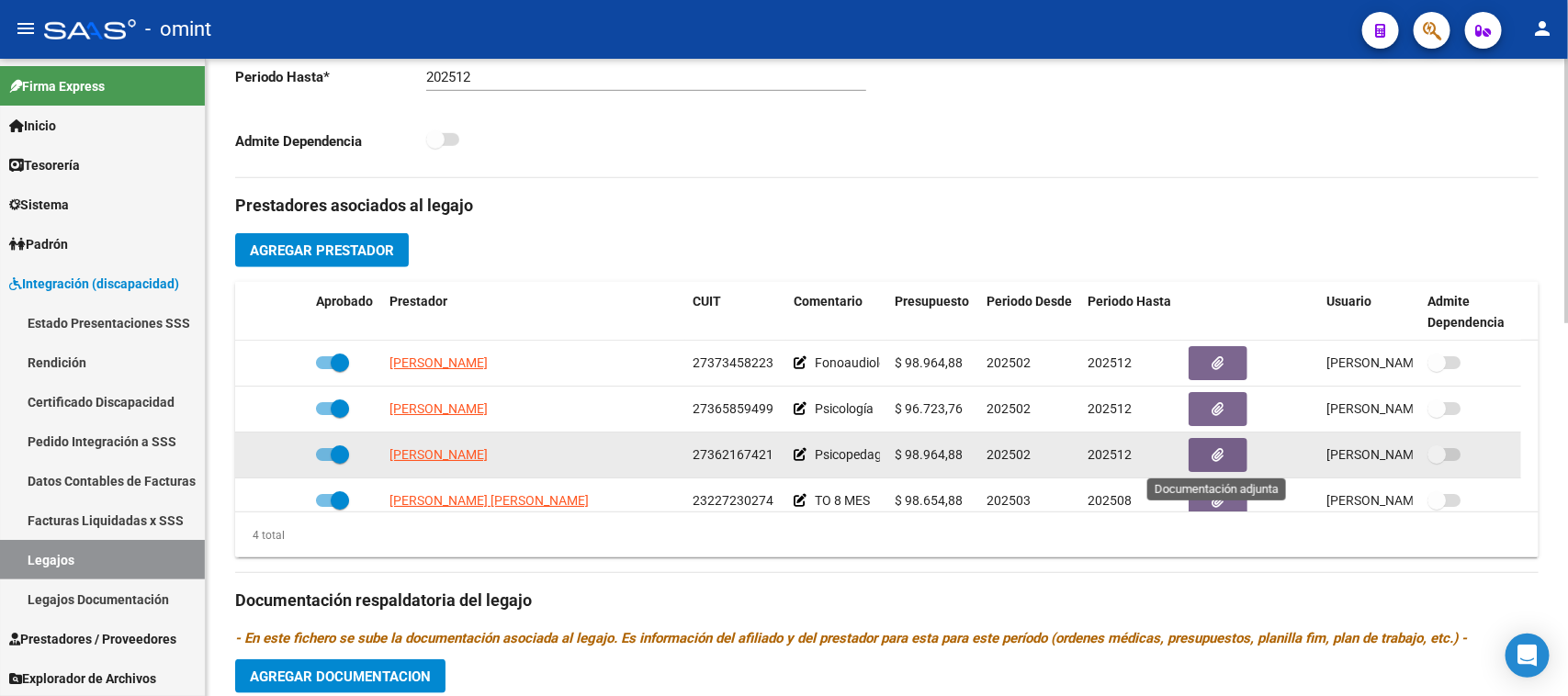
click at [1234, 452] on button "button" at bounding box center [1218, 454] width 59 height 34
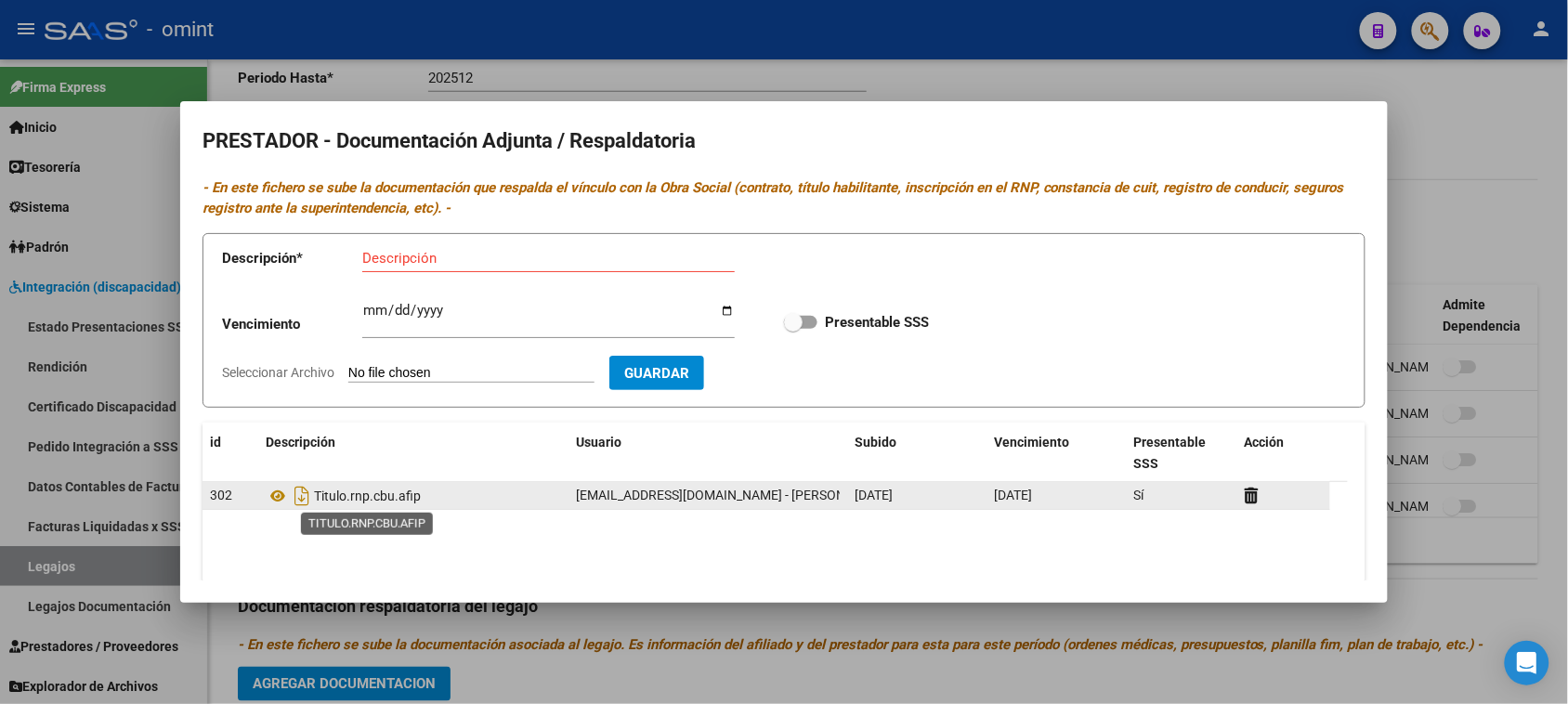
click at [402, 500] on span "Titulo.rnp.cbu.afip" at bounding box center [367, 496] width 107 height 15
copy span "Titulo.rnp.cbu.afip"
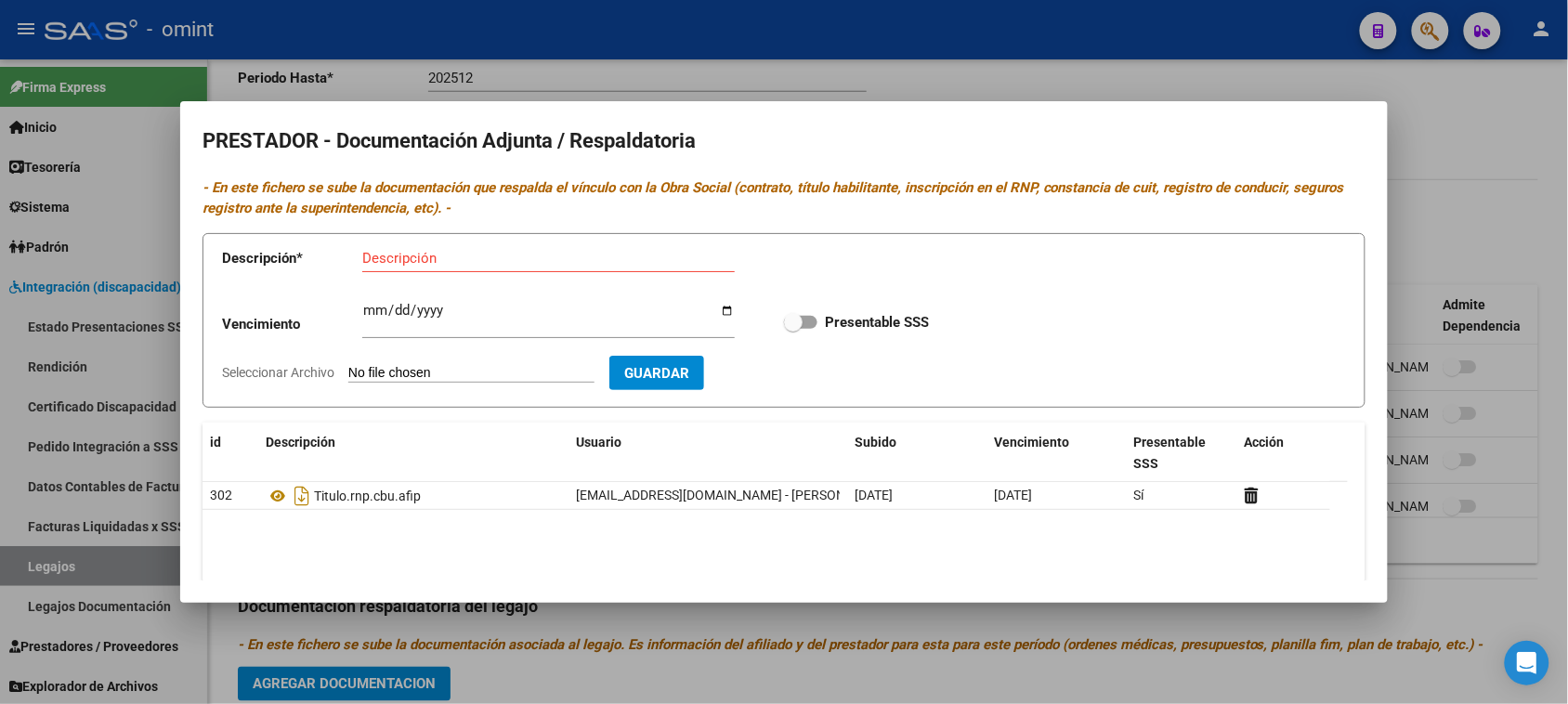
click at [471, 265] on input "Descripción" at bounding box center [548, 258] width 372 height 17
paste input "Titulo.rnp.cbu.afip"
type input "Titulo.rnp.cbu.afip"
type input "2029-11-25"
click at [792, 329] on input "Presentable SSS" at bounding box center [792, 329] width 1 height 1
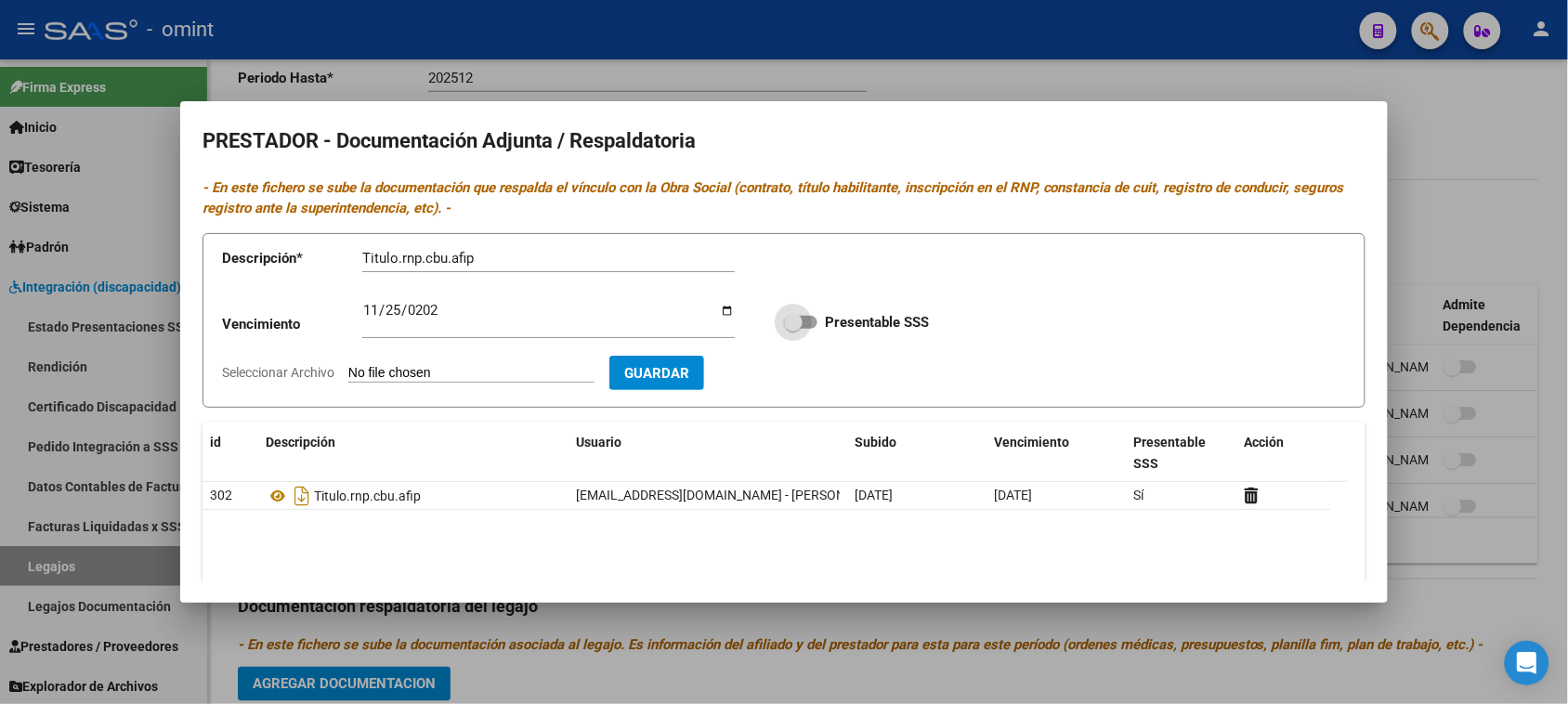
checkbox input "true"
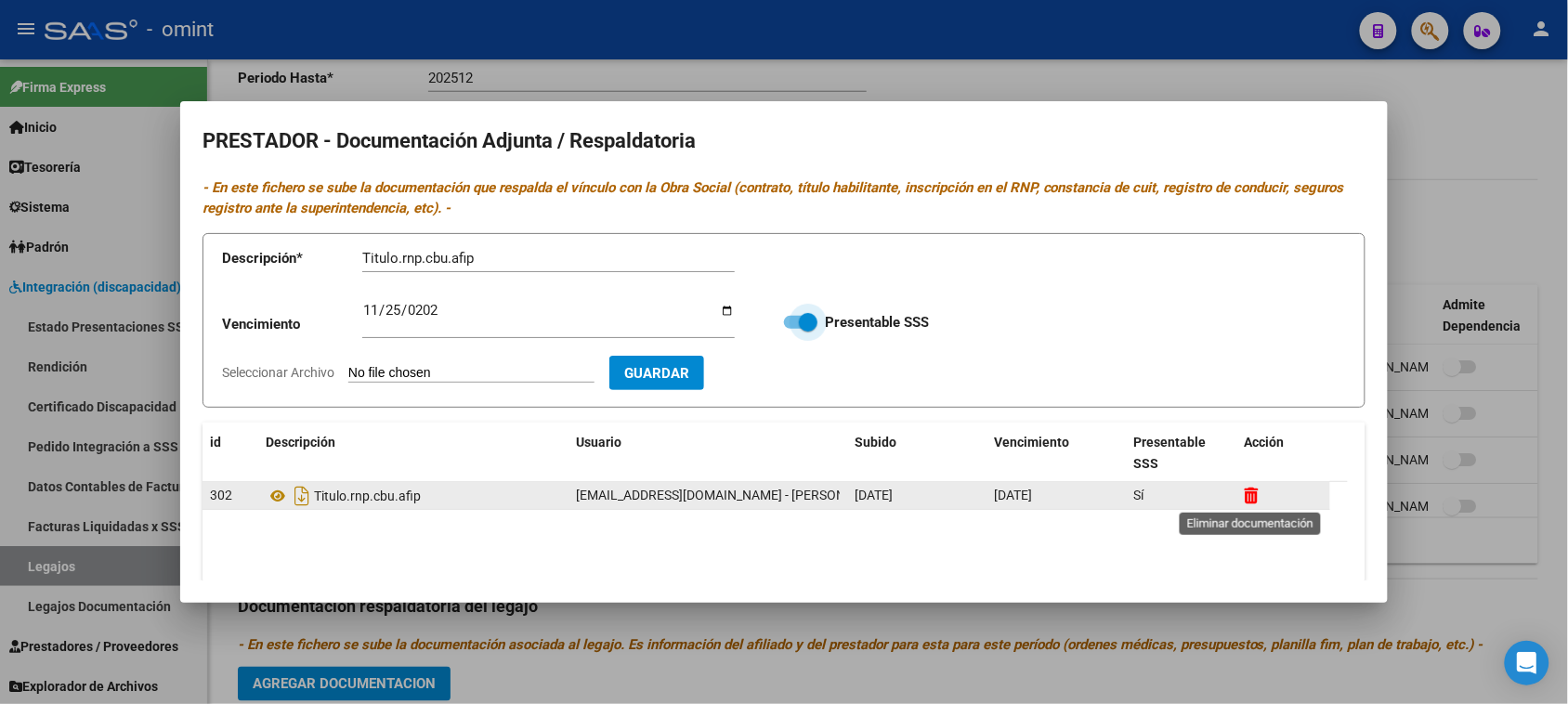
click at [1247, 492] on icon at bounding box center [1252, 496] width 14 height 18
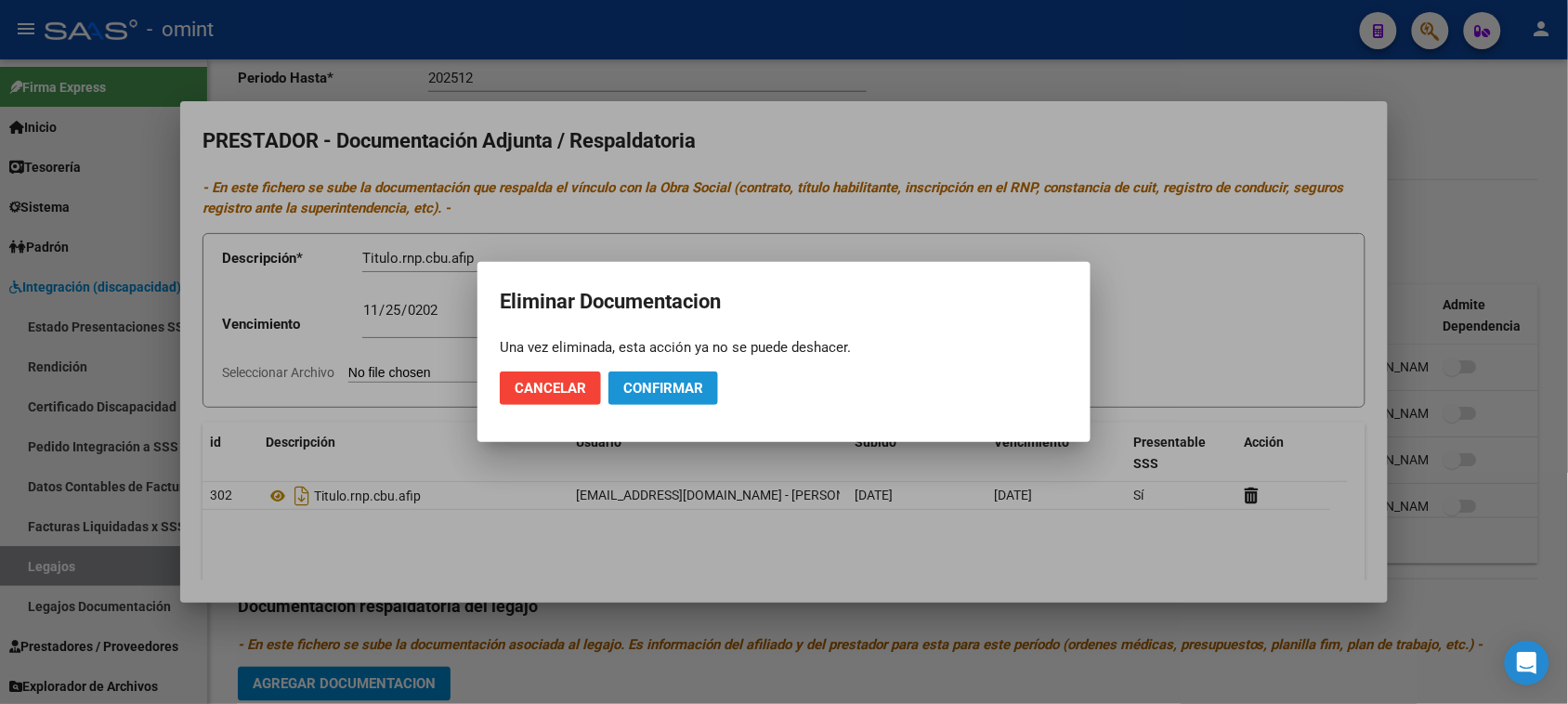
click at [699, 396] on button "Confirmar" at bounding box center [664, 388] width 110 height 33
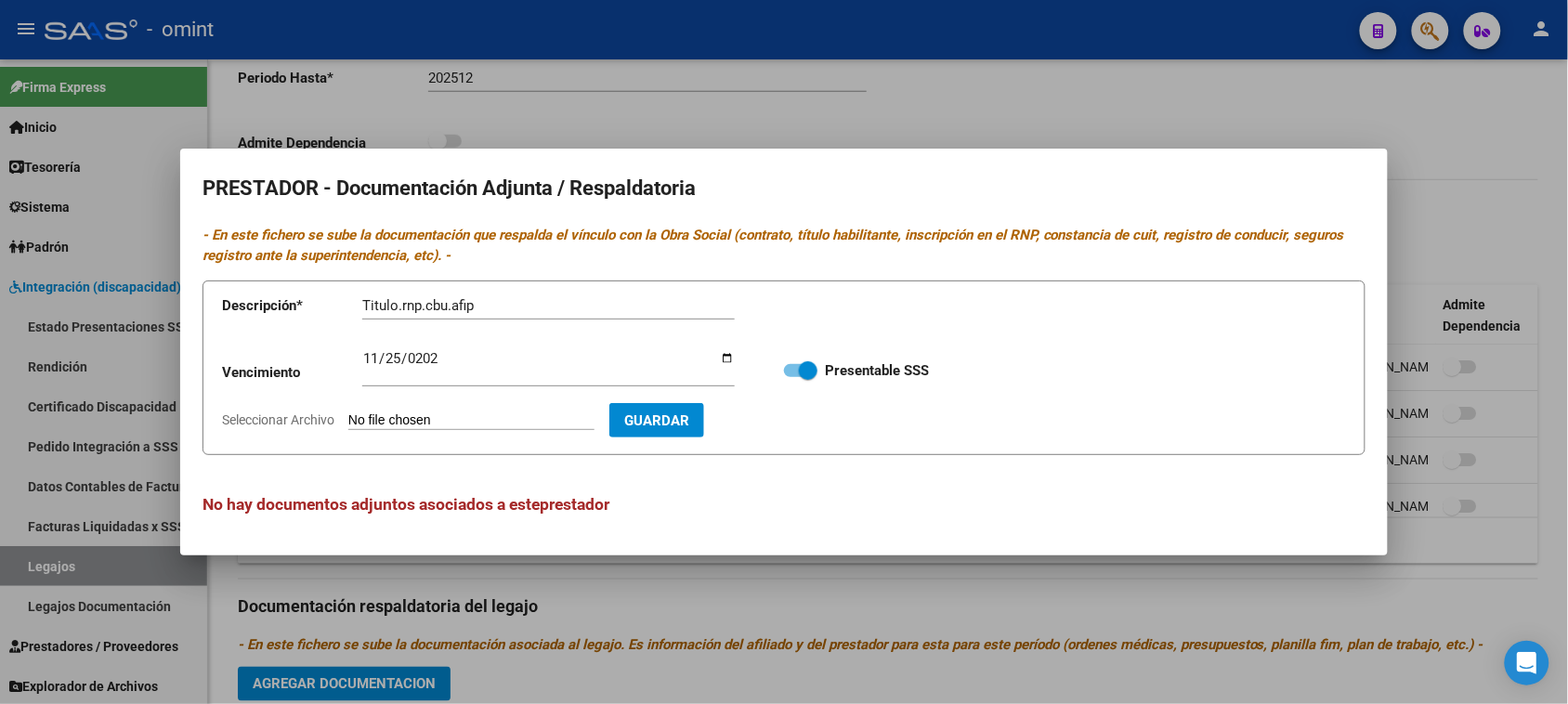
type input "C:\fakepath\PSP PRESTADOR.pdf"
click at [800, 440] on form "Descripción * Titulo.rnp.cbu.afip Descripción Vencimiento 2029-11-25 Ingresar v…" at bounding box center [784, 368] width 1163 height 176
click at [800, 429] on button "Guardar" at bounding box center [764, 420] width 95 height 34
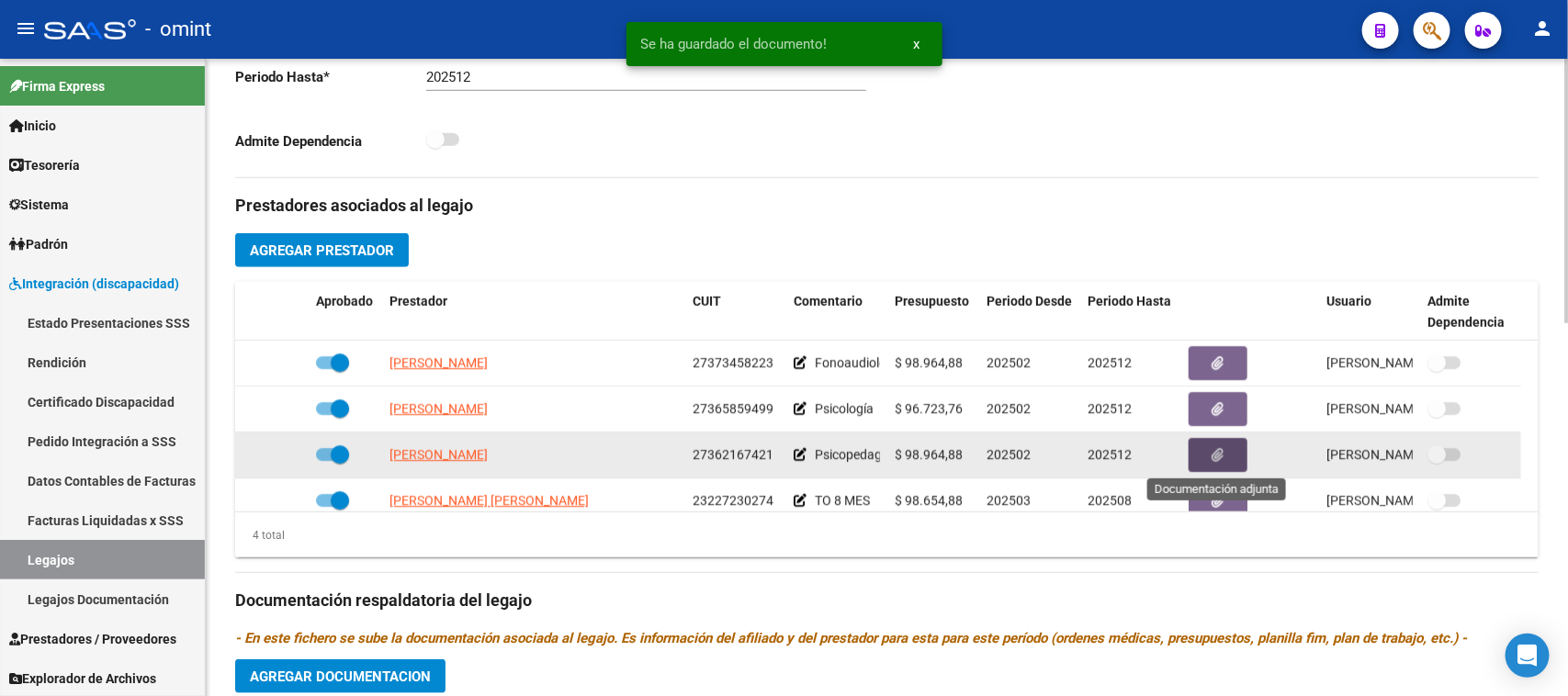
click at [1213, 460] on icon "button" at bounding box center [1218, 455] width 12 height 14
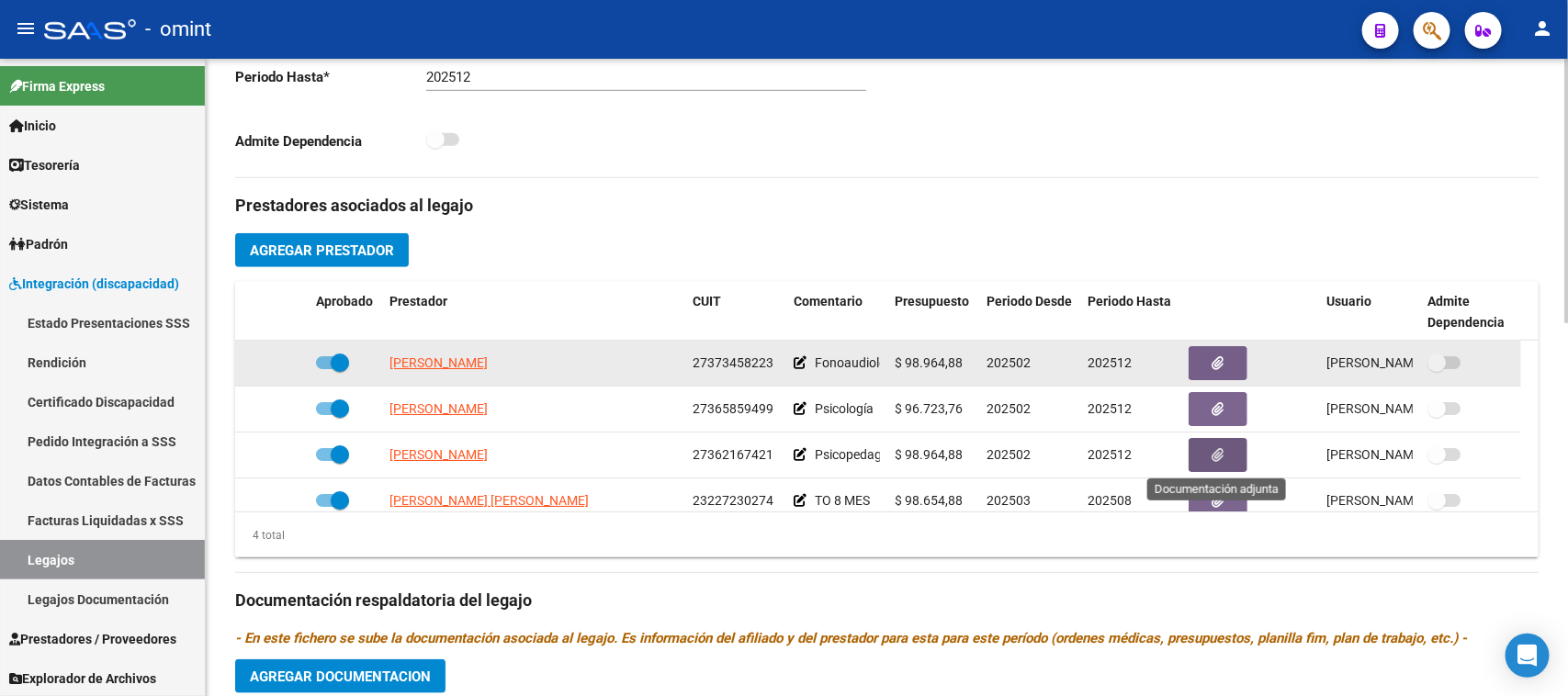
click at [1177, 356] on datatable-body-cell "202512" at bounding box center [1131, 363] width 101 height 45
click at [1199, 358] on button "button" at bounding box center [1218, 363] width 59 height 34
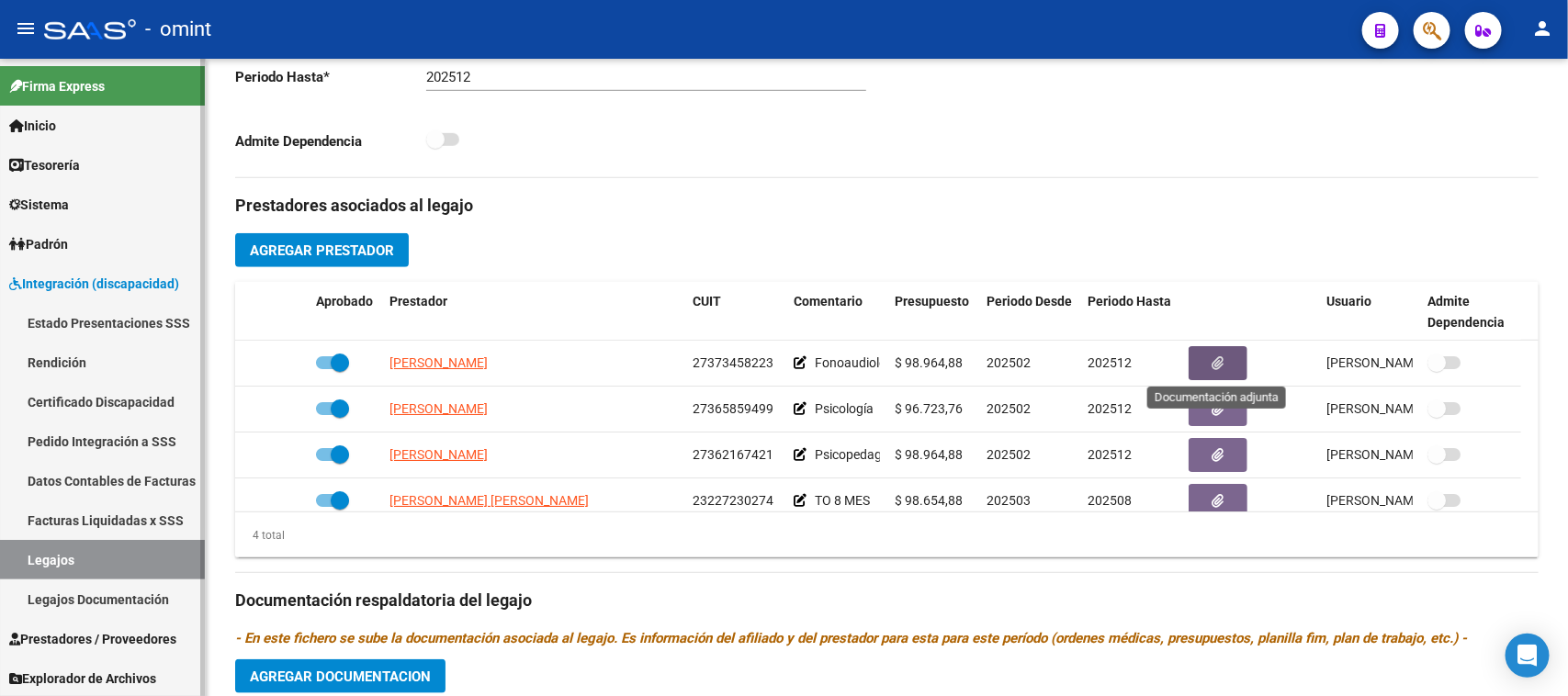
click at [109, 359] on link "Rendición" at bounding box center [102, 362] width 205 height 40
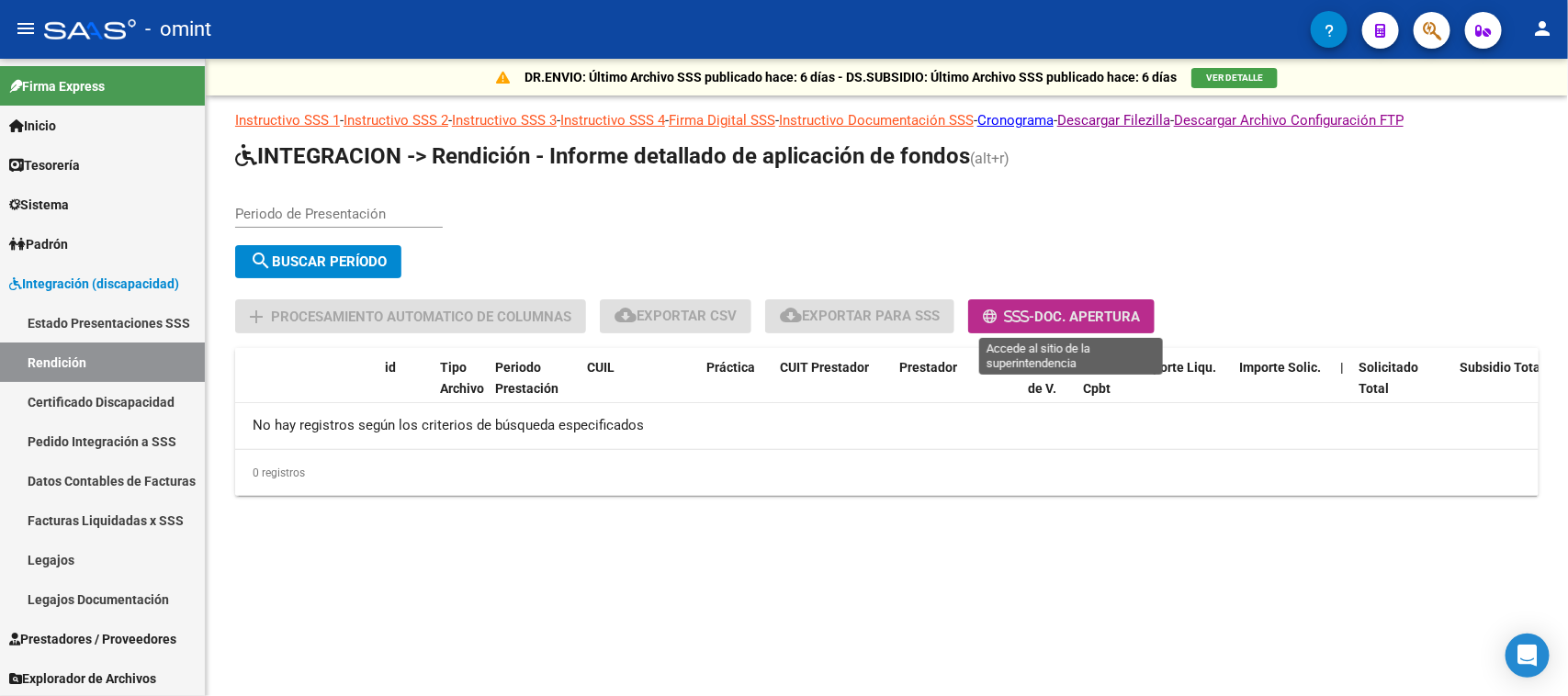
click at [1059, 323] on button "- Doc. Apertura" at bounding box center [1061, 315] width 186 height 34
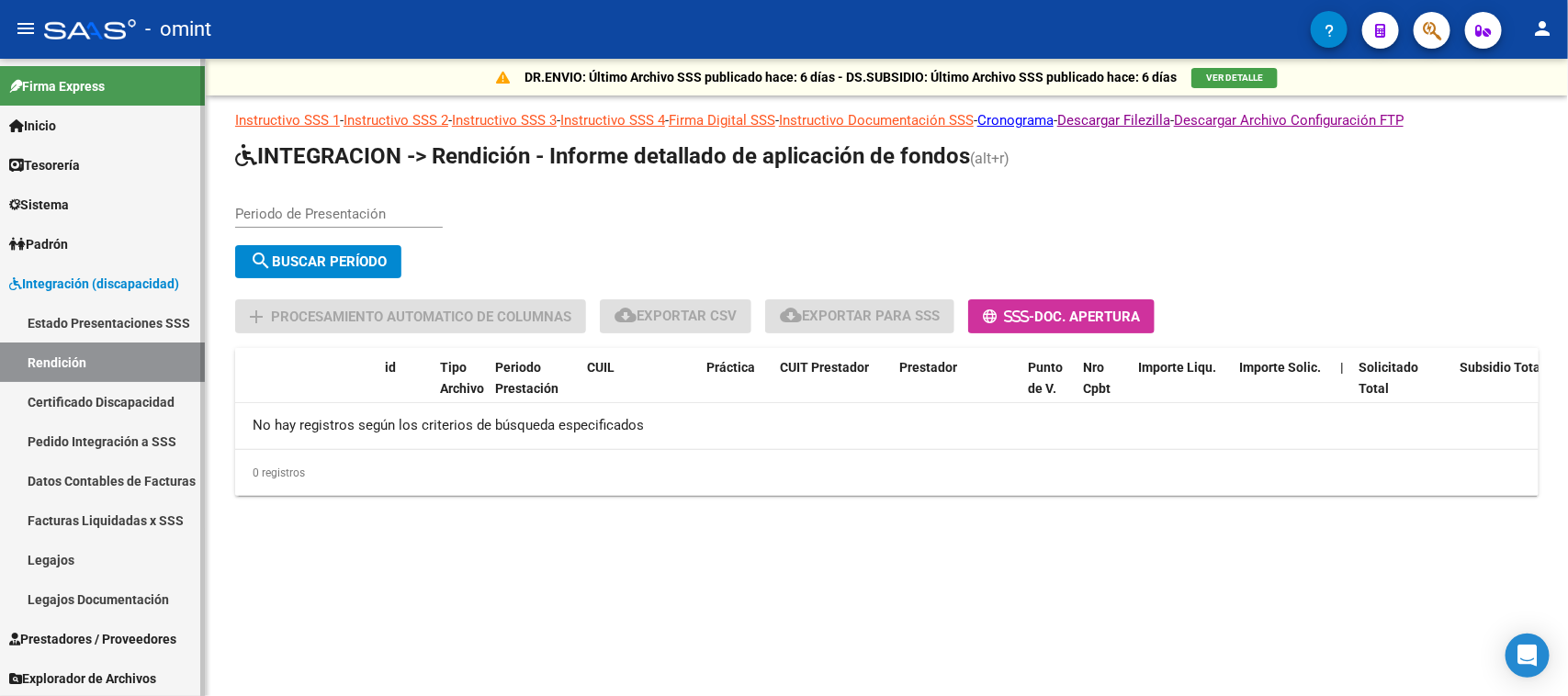
click at [112, 321] on link "Estado Presentaciones SSS" at bounding box center [102, 322] width 205 height 40
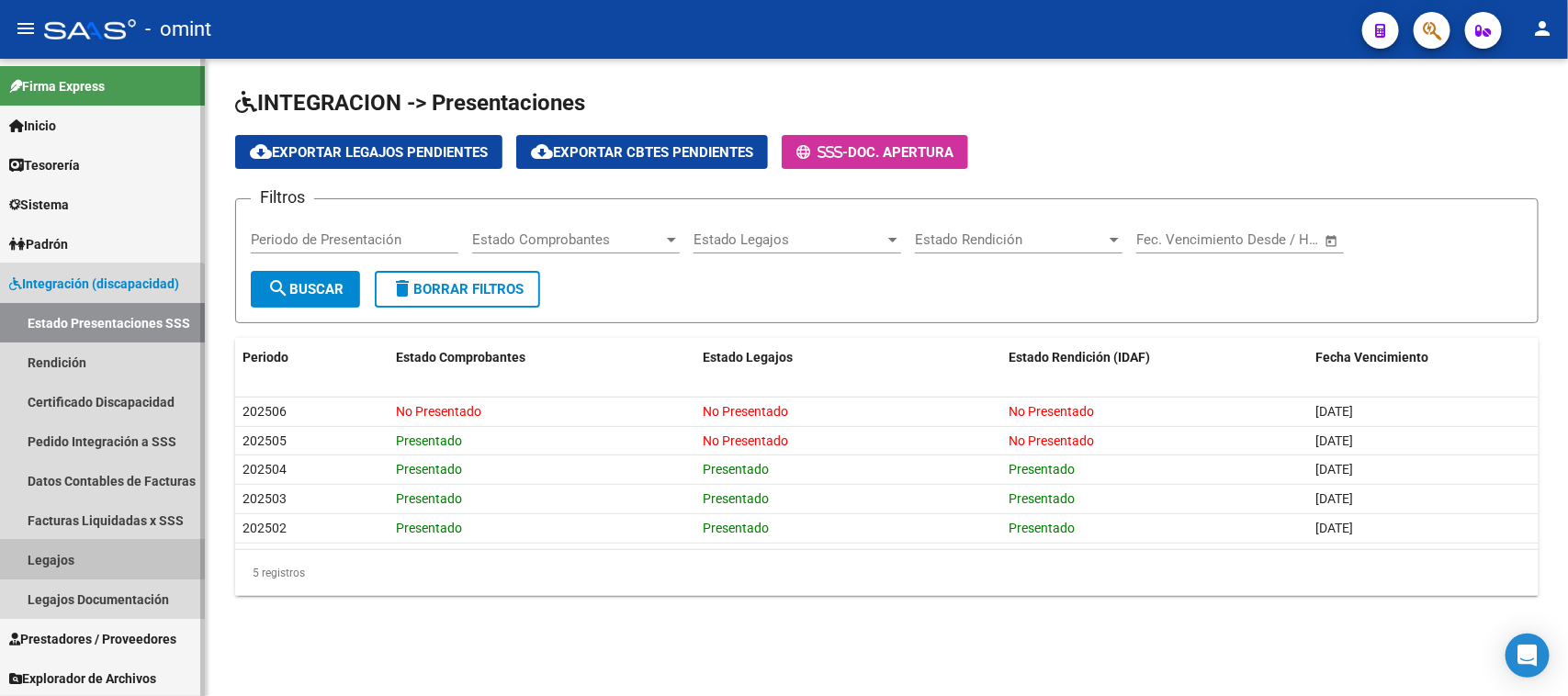
click at [80, 558] on link "Legajos" at bounding box center [102, 559] width 205 height 40
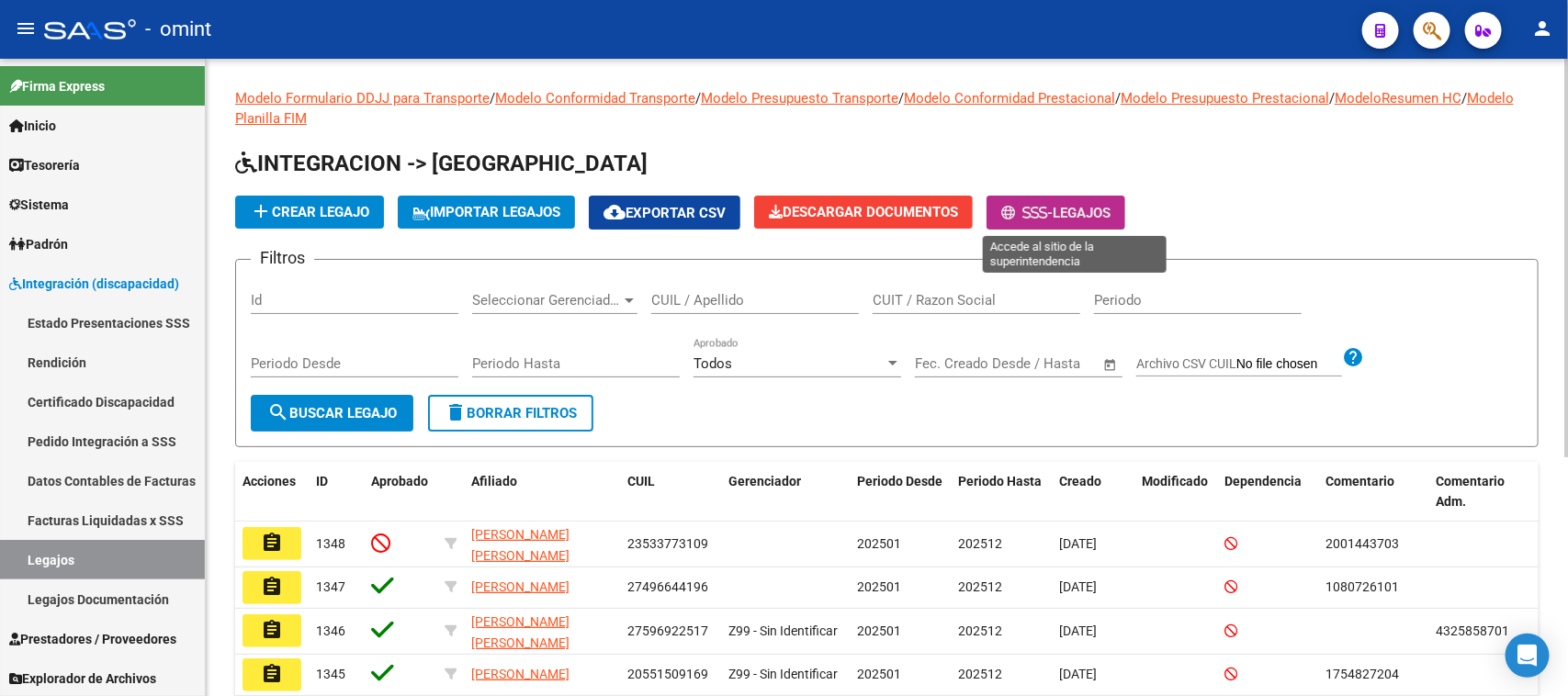
click at [1086, 214] on span "Legajos" at bounding box center [1082, 213] width 58 height 17
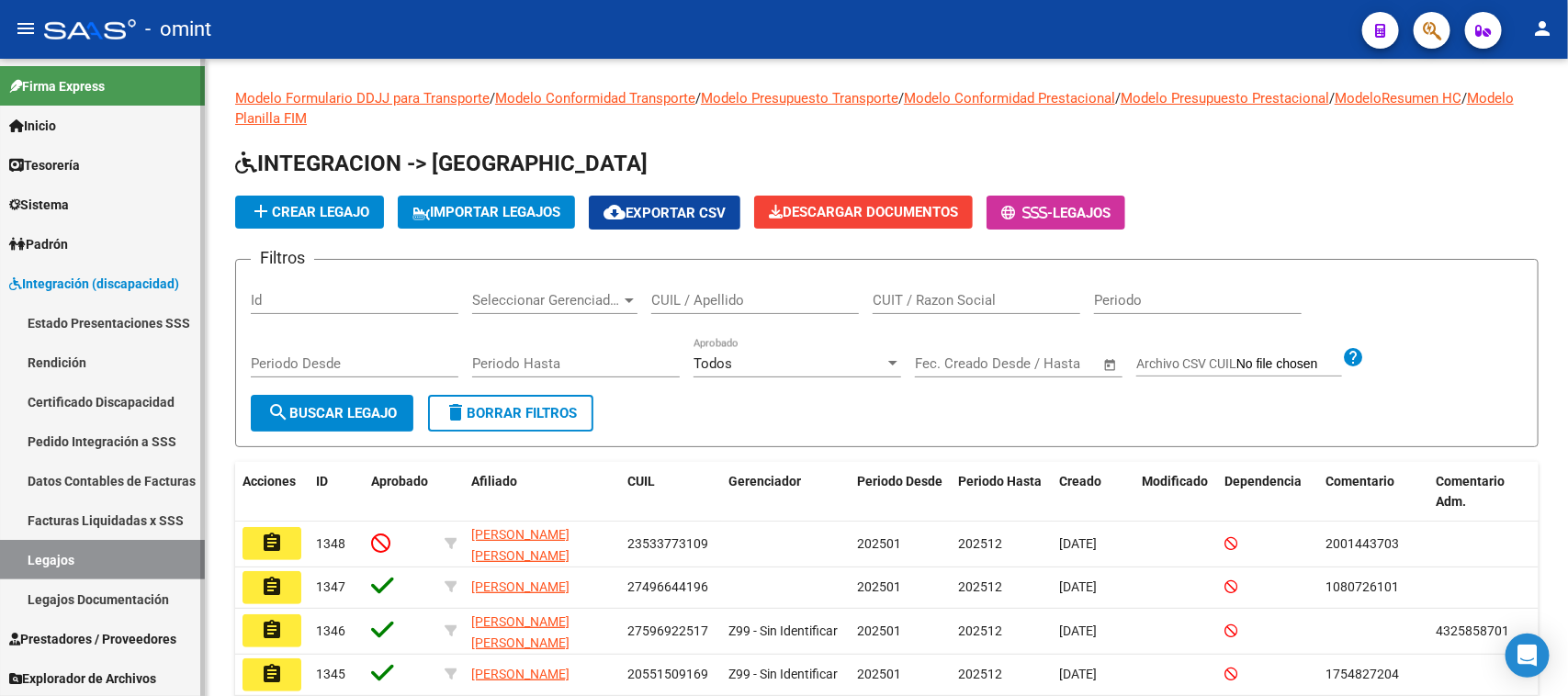
click at [111, 547] on link "Legajos" at bounding box center [102, 559] width 205 height 40
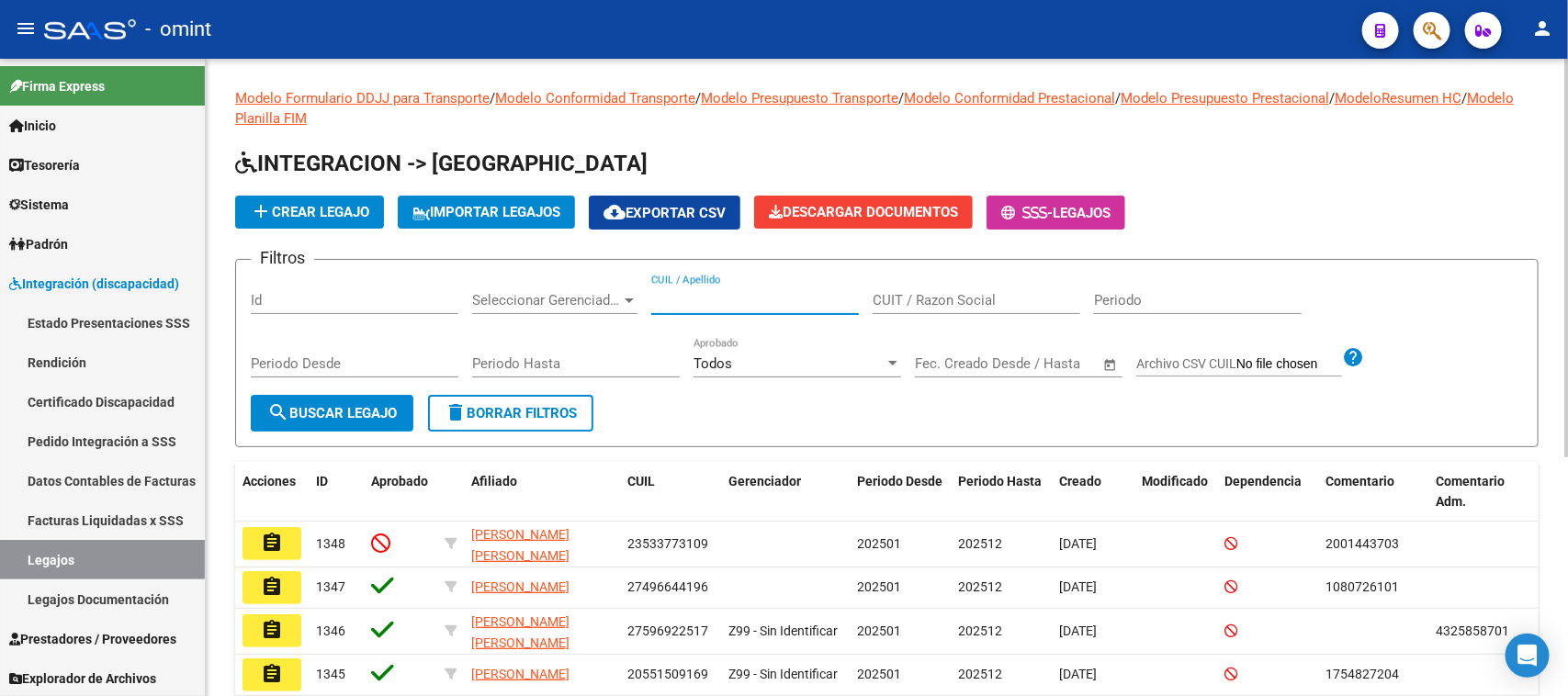
click at [694, 300] on input "CUIL / Apellido" at bounding box center [755, 300] width 208 height 17
type input "AGUIAR"
click at [392, 407] on span "search Buscar Legajo" at bounding box center [331, 413] width 129 height 17
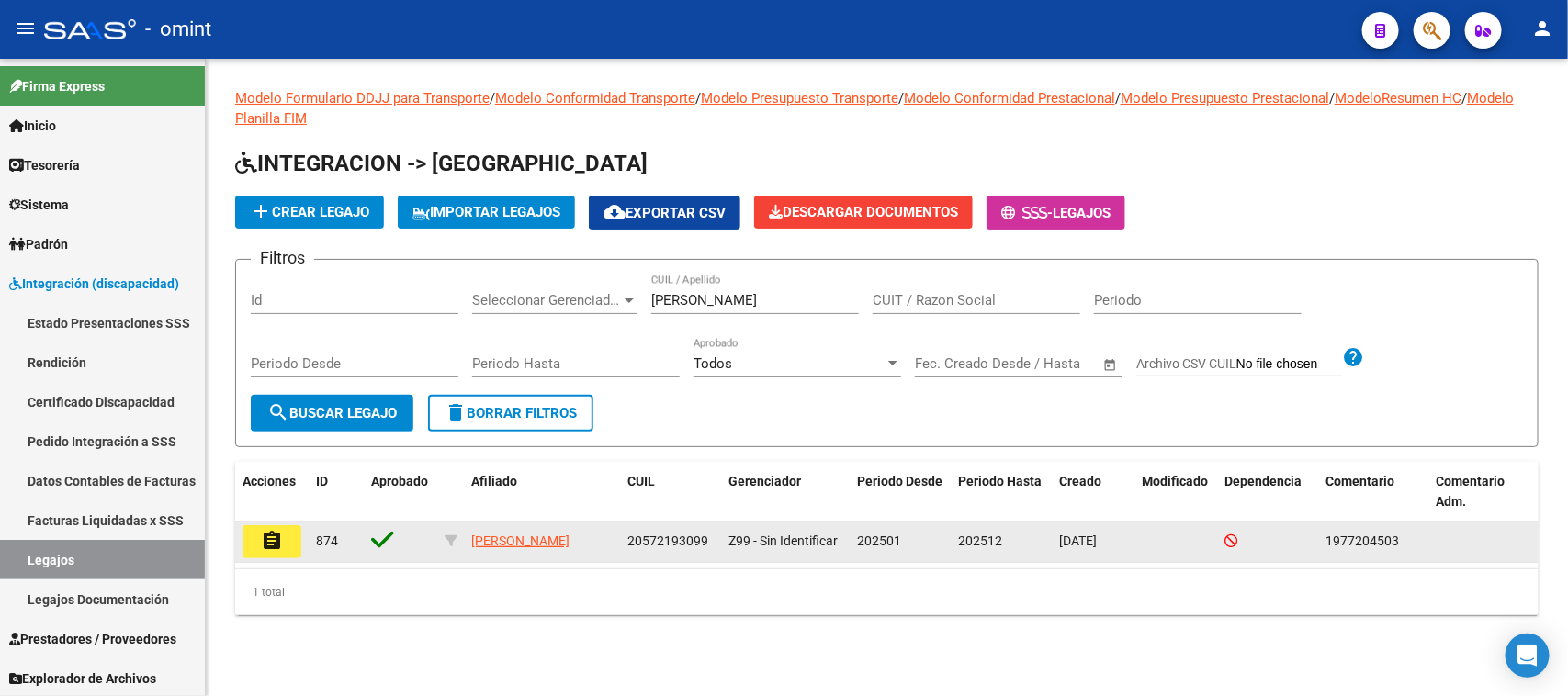
click at [264, 538] on mat-icon "assignment" at bounding box center [272, 541] width 22 height 22
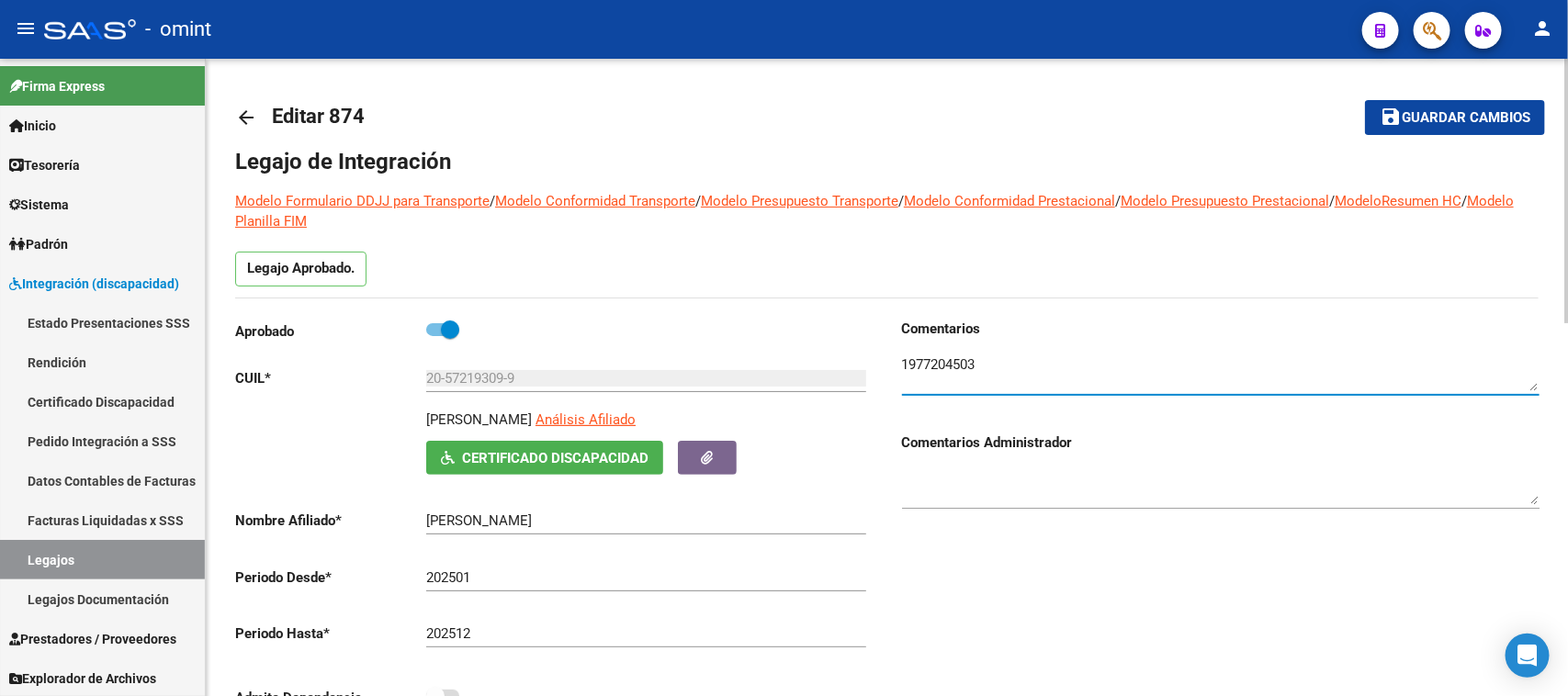
click at [951, 366] on textarea at bounding box center [1220, 373] width 638 height 37
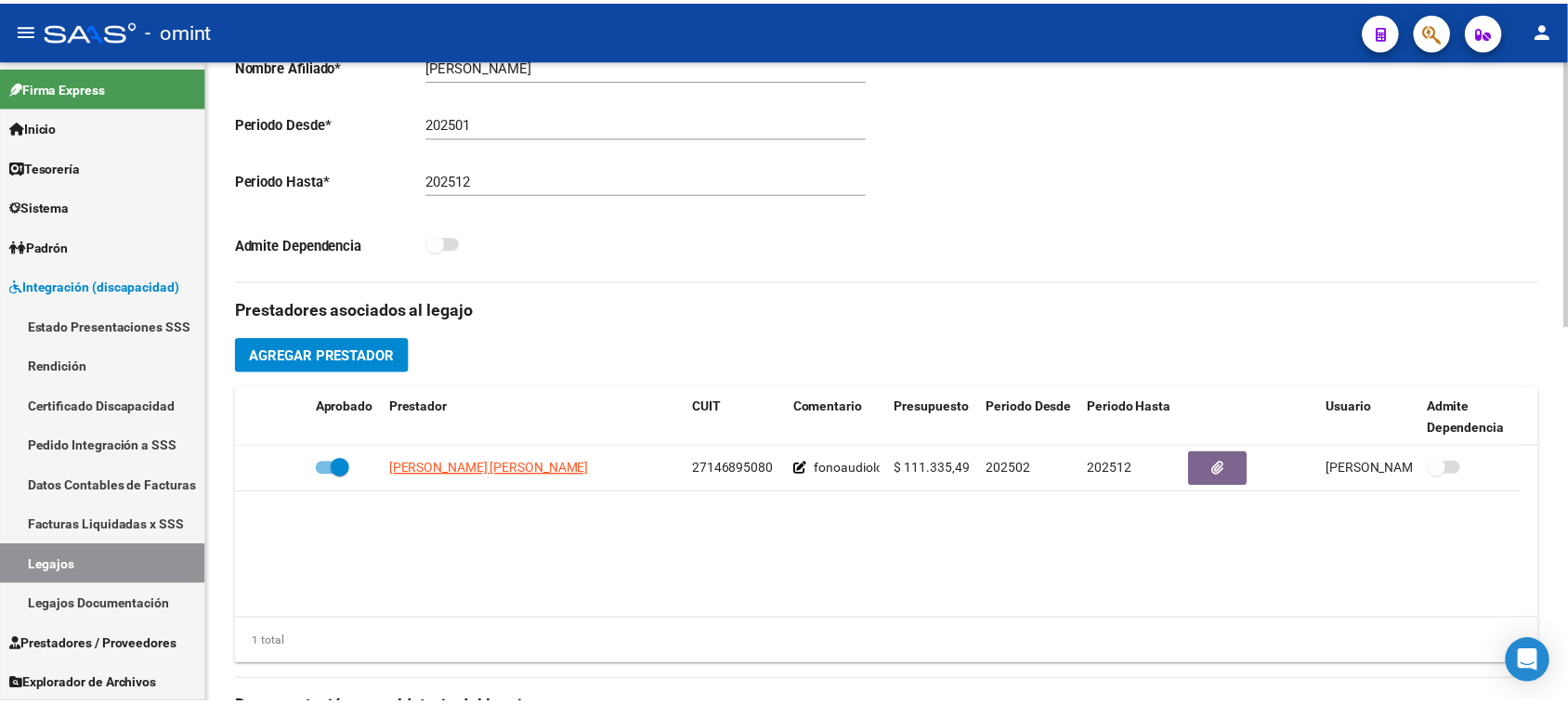
scroll to position [464, 0]
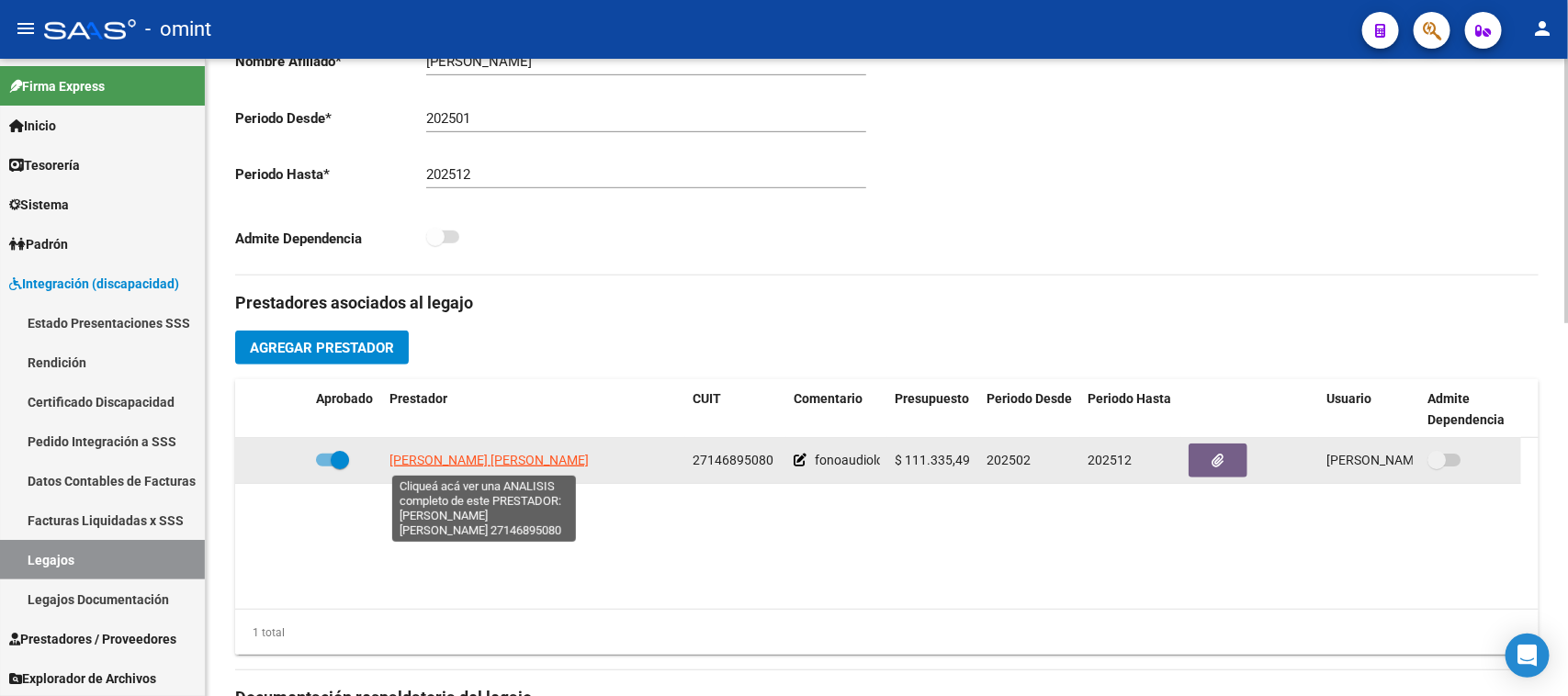
click at [473, 459] on span "BENITEZ MARIA ANGELICA AIDA" at bounding box center [488, 459] width 199 height 15
type textarea "27146895080"
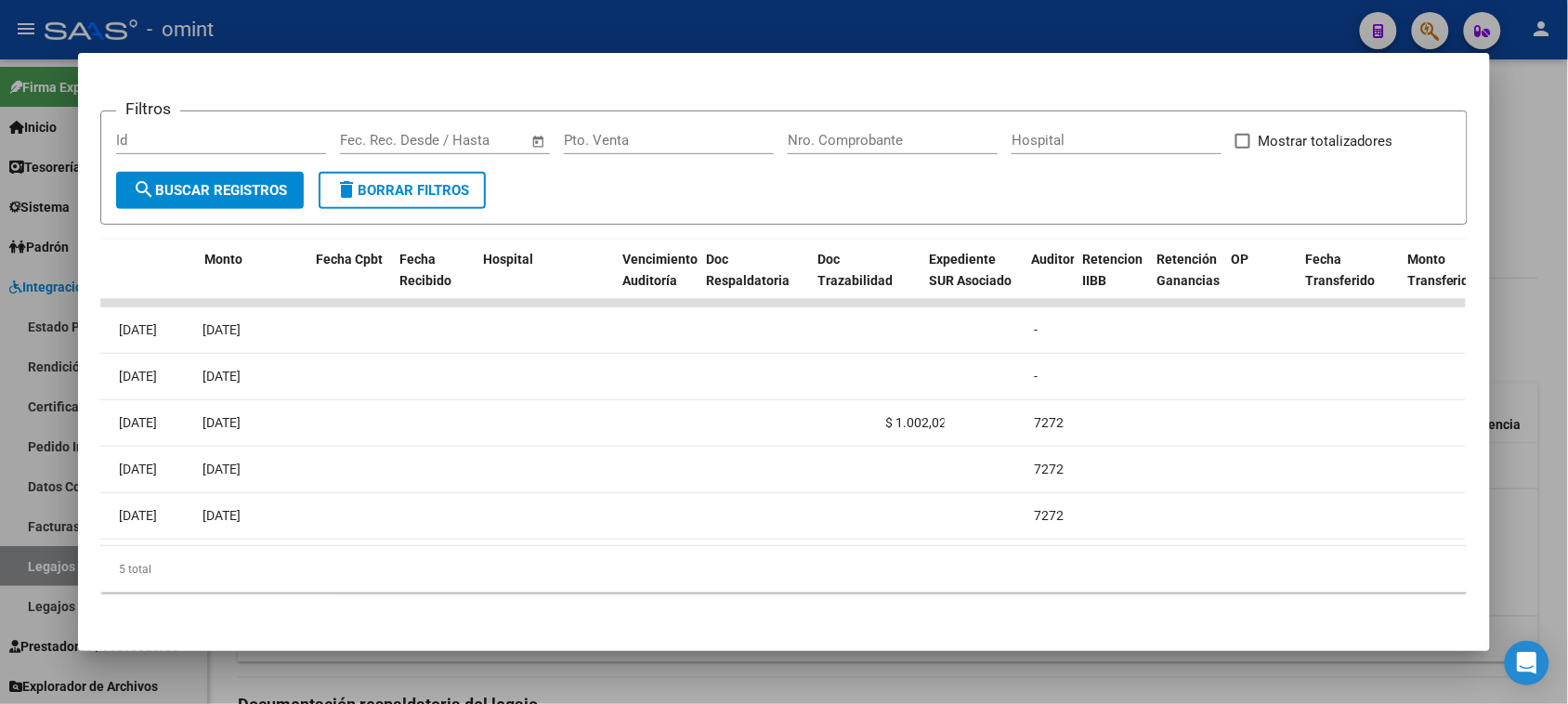
scroll to position [0, 0]
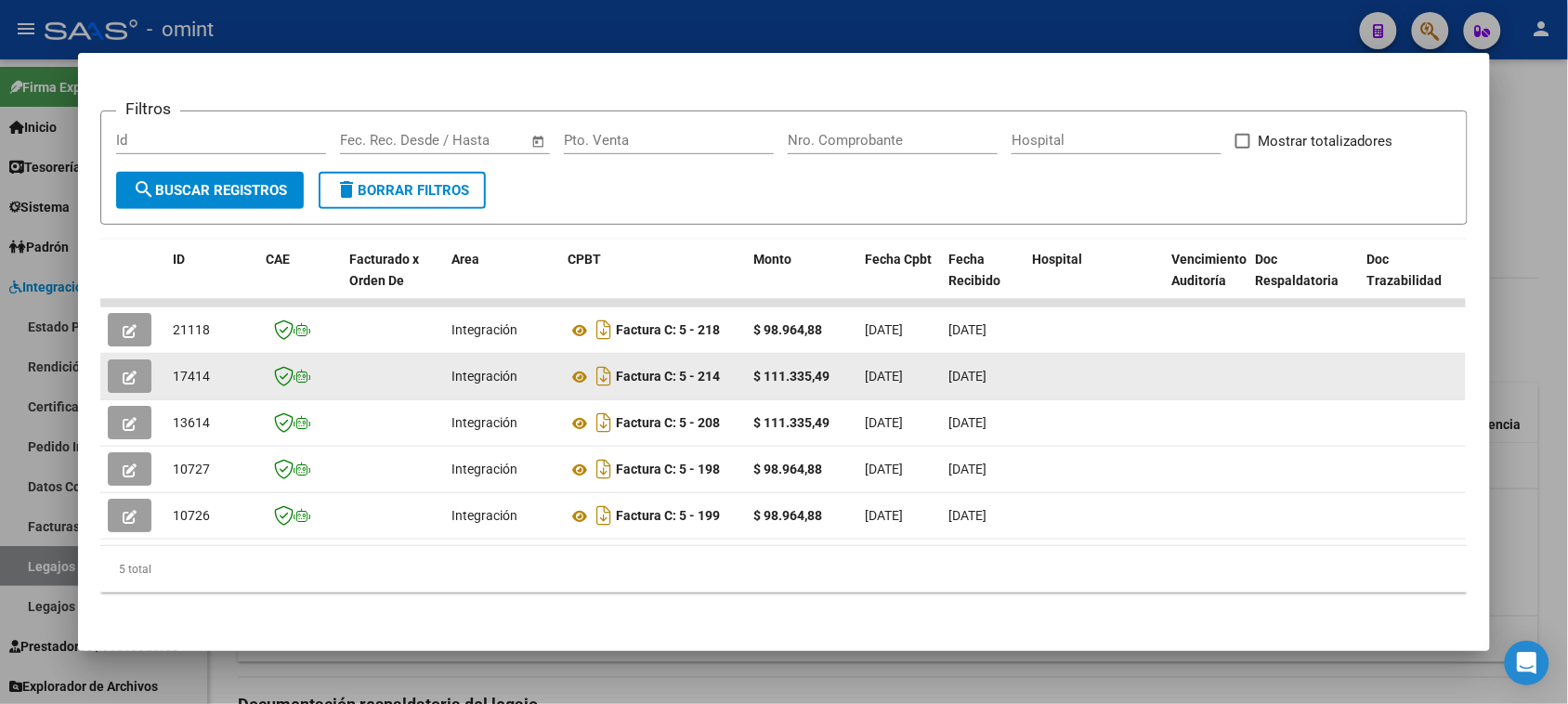
click at [123, 371] on icon "button" at bounding box center [130, 378] width 14 height 14
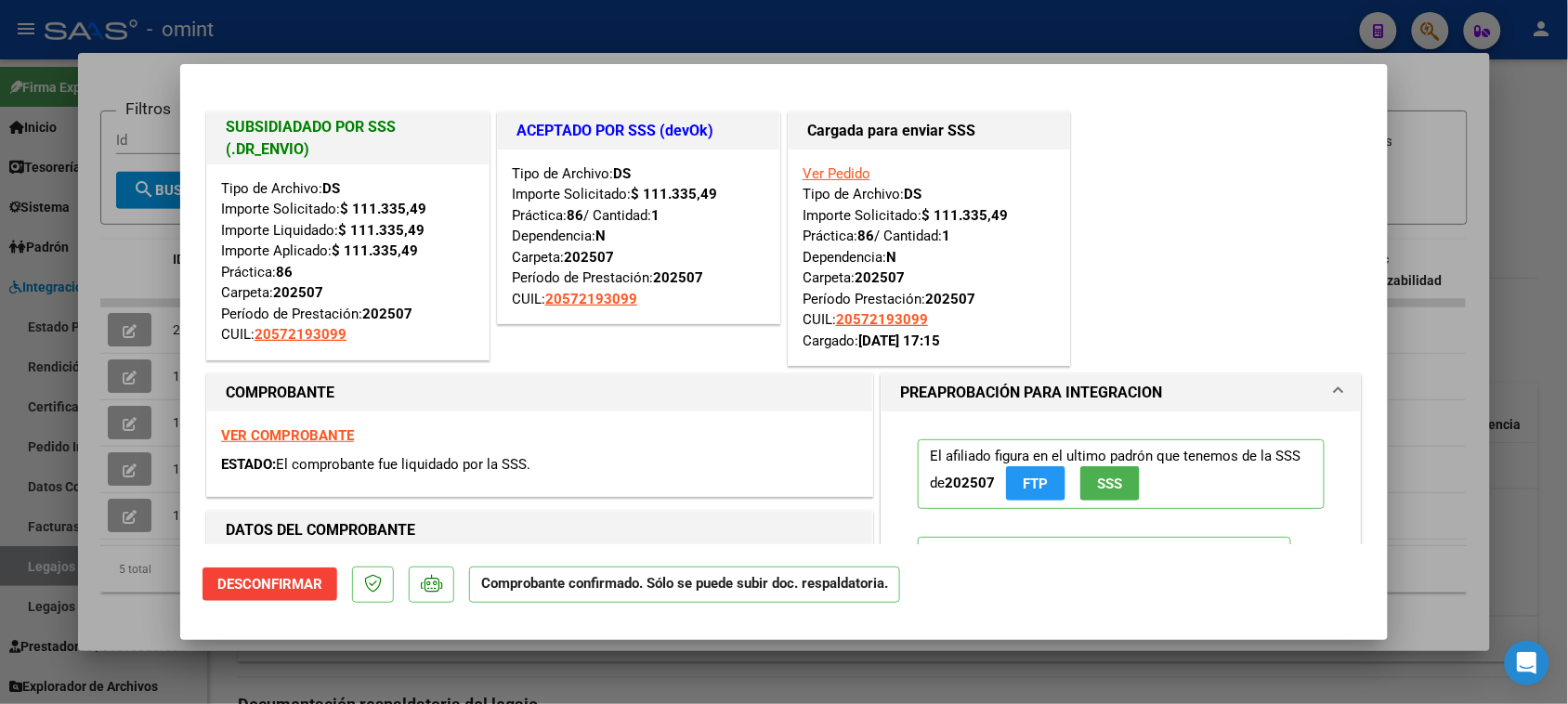
type input "$ 0,00"
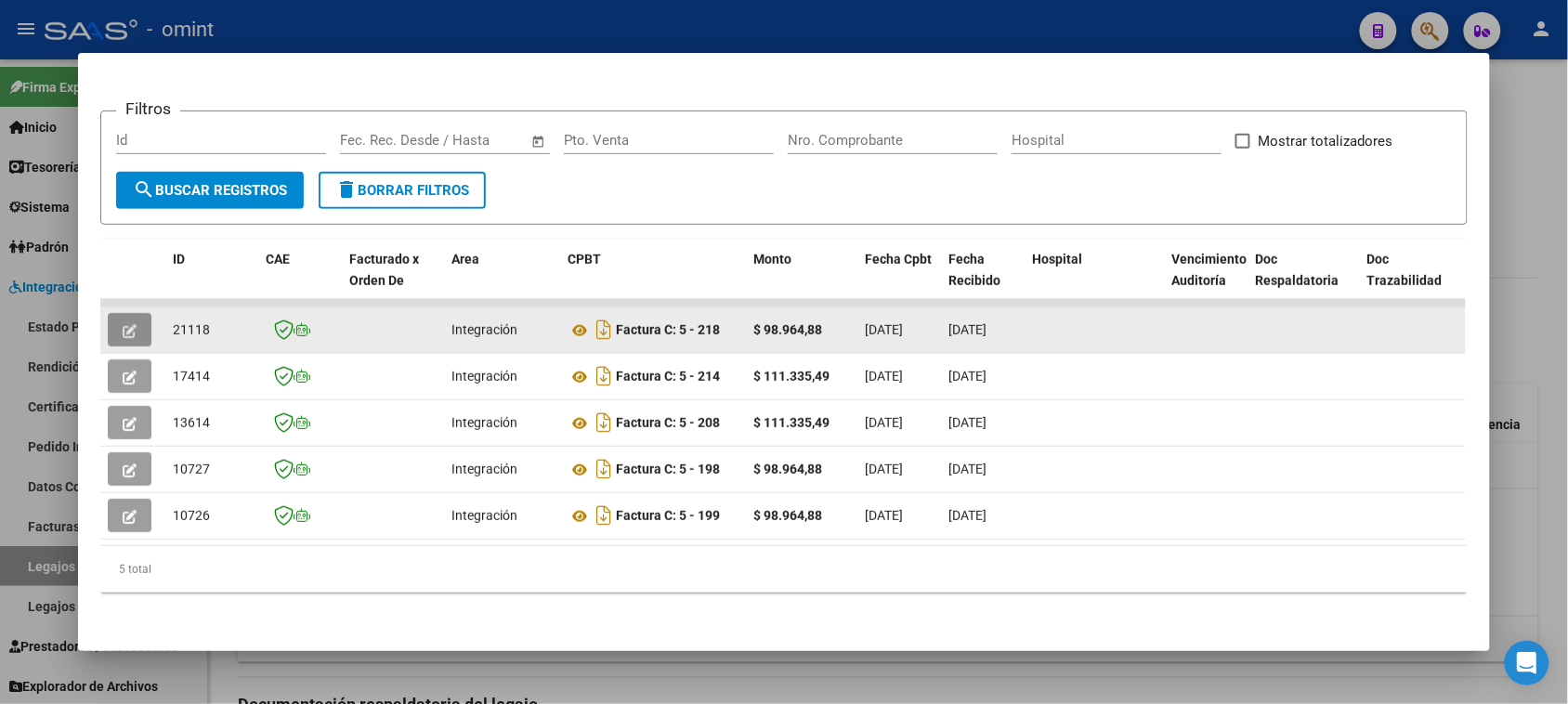
click at [129, 324] on icon "button" at bounding box center [130, 331] width 14 height 14
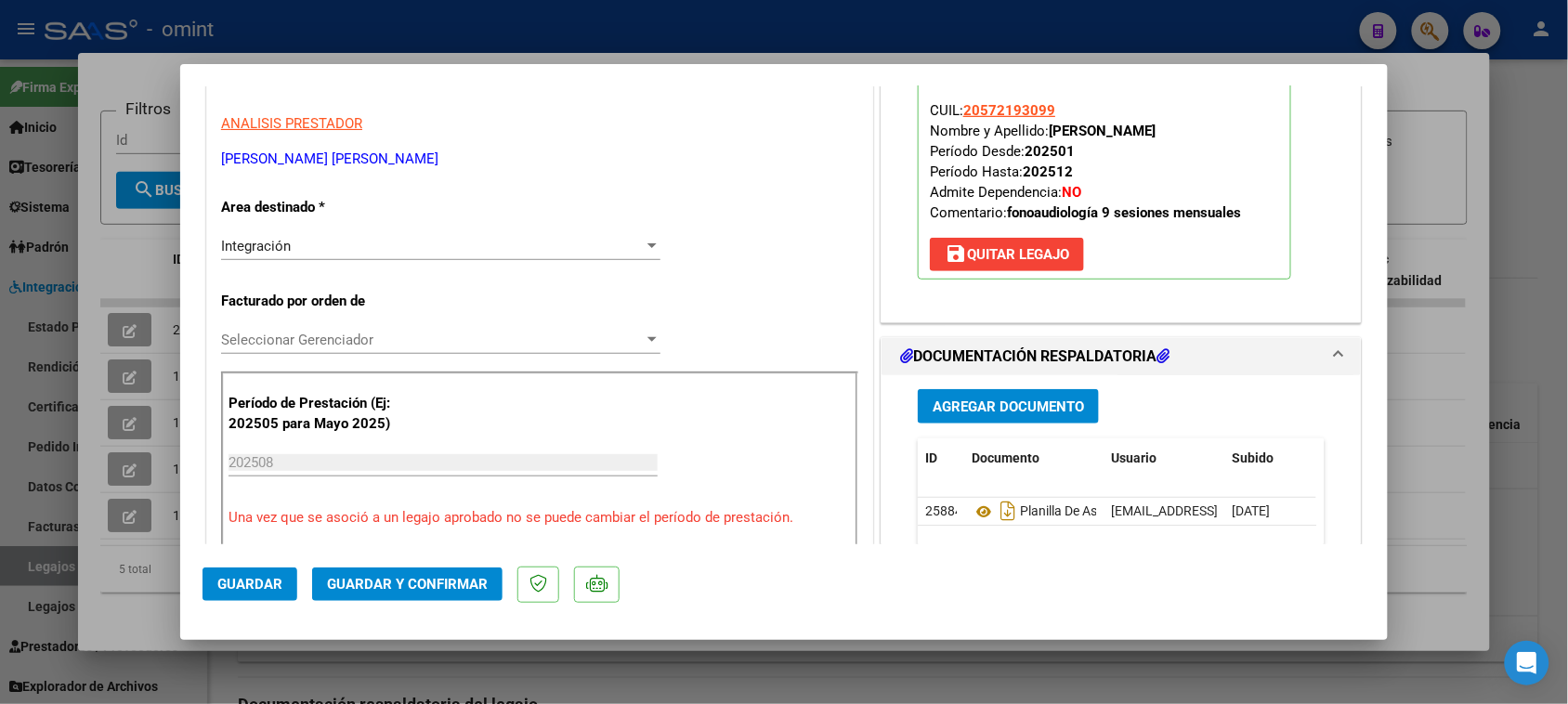
scroll to position [349, 0]
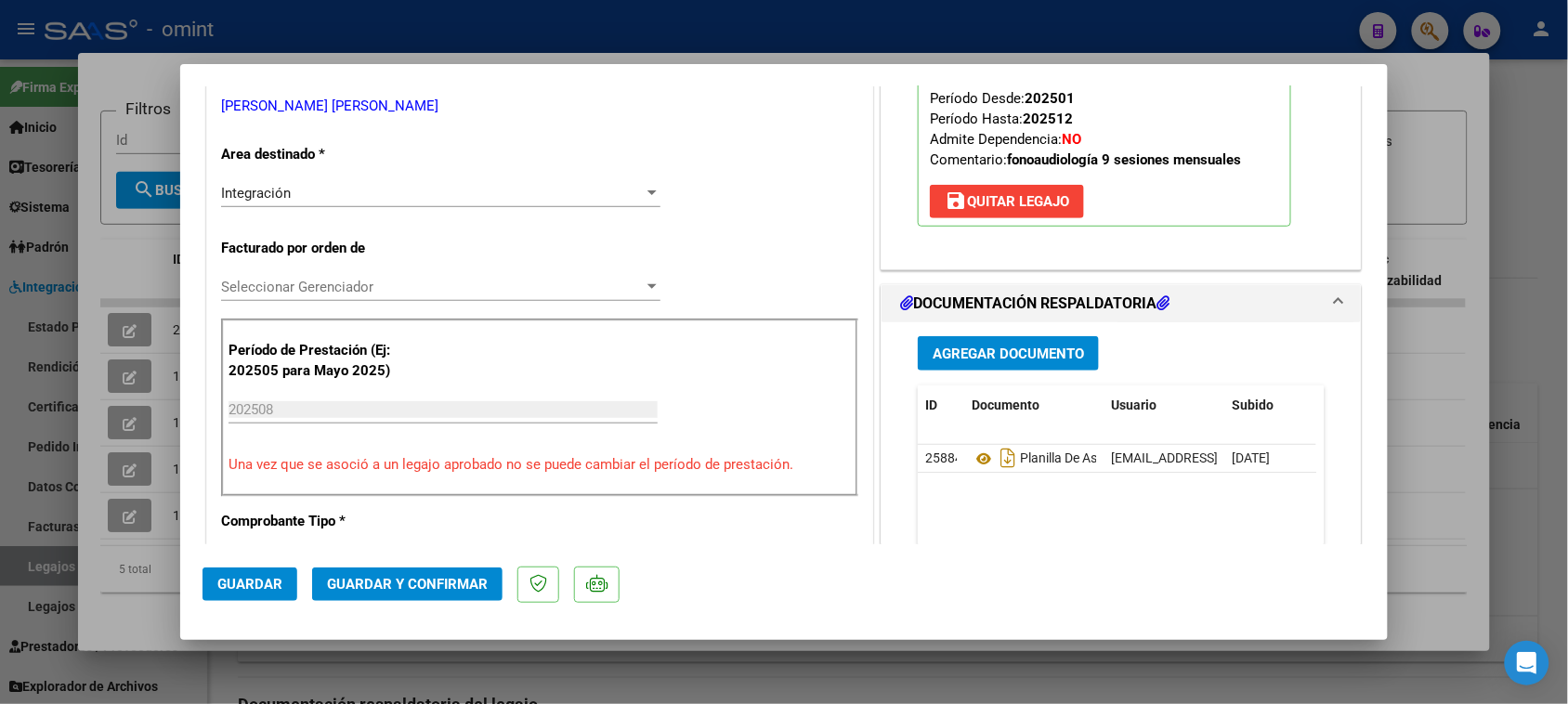
type input "$ 0,00"
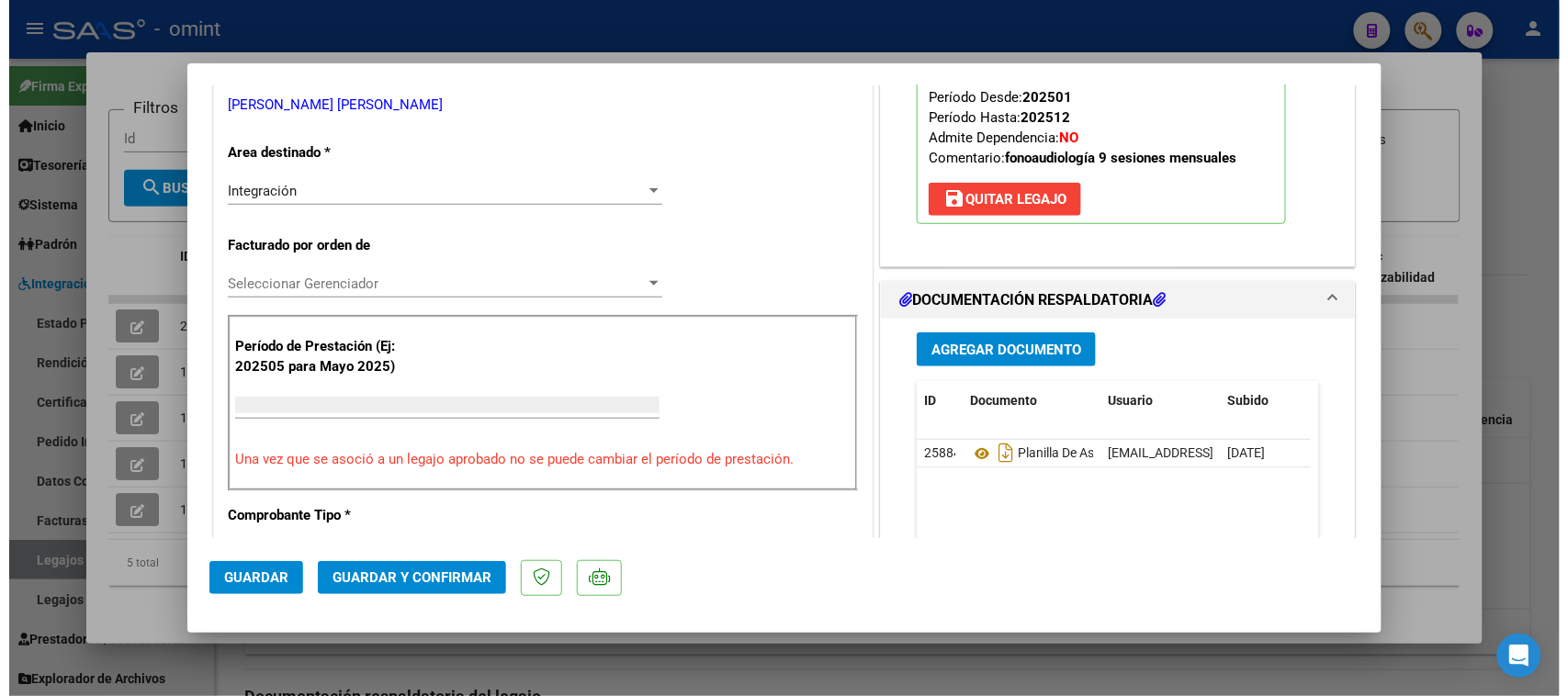
scroll to position [0, 0]
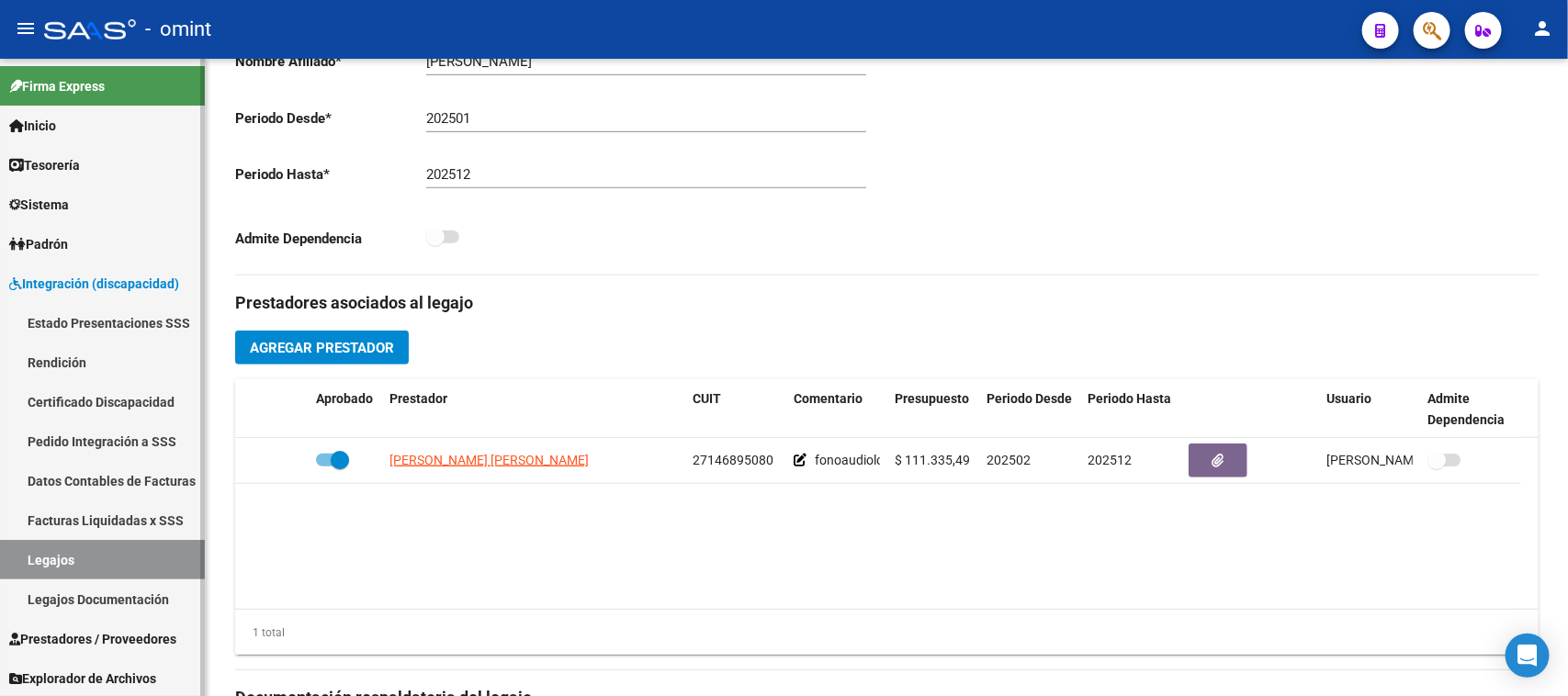
click at [94, 566] on link "Legajos" at bounding box center [102, 559] width 205 height 40
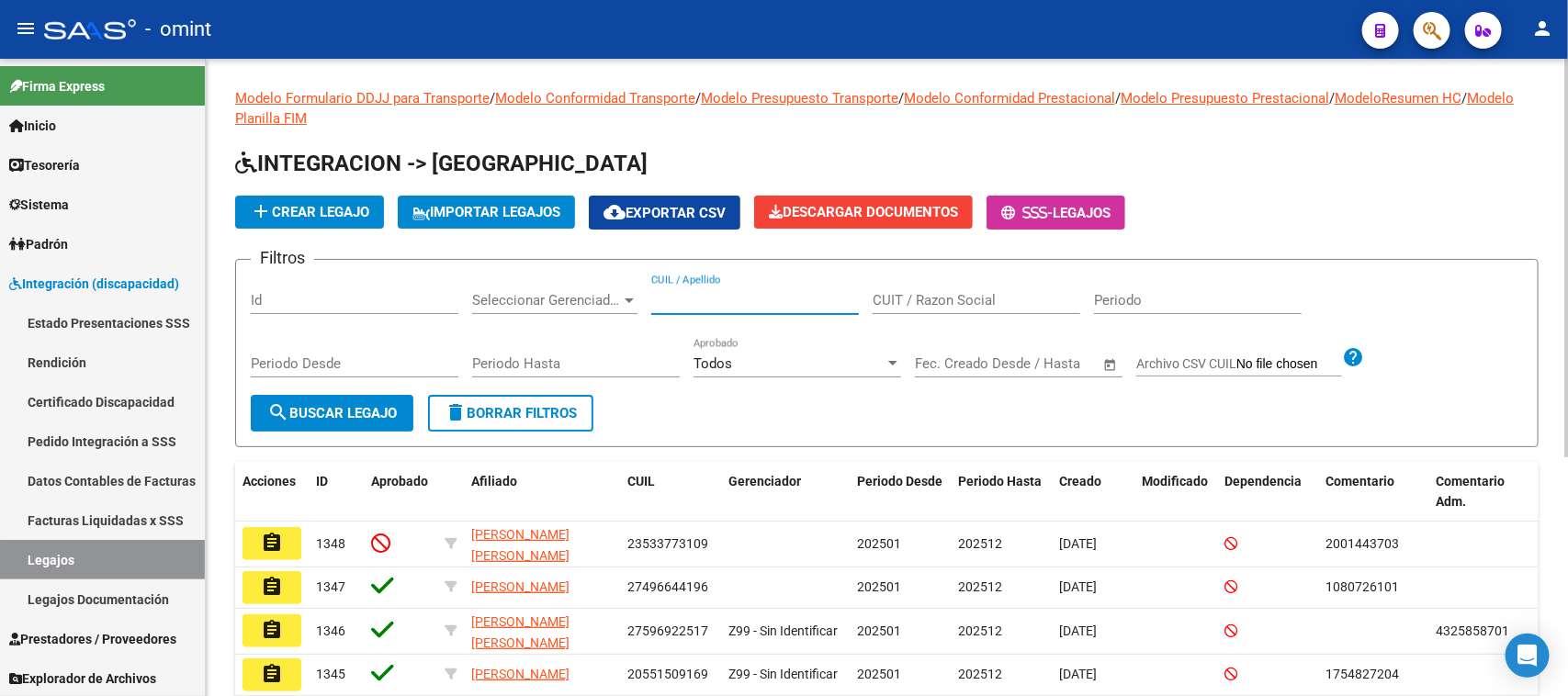
click at [709, 294] on input "CUIL / Apellido" at bounding box center [755, 300] width 208 height 17
type input "torino"
click at [314, 406] on span "search Buscar Legajo" at bounding box center [331, 413] width 129 height 17
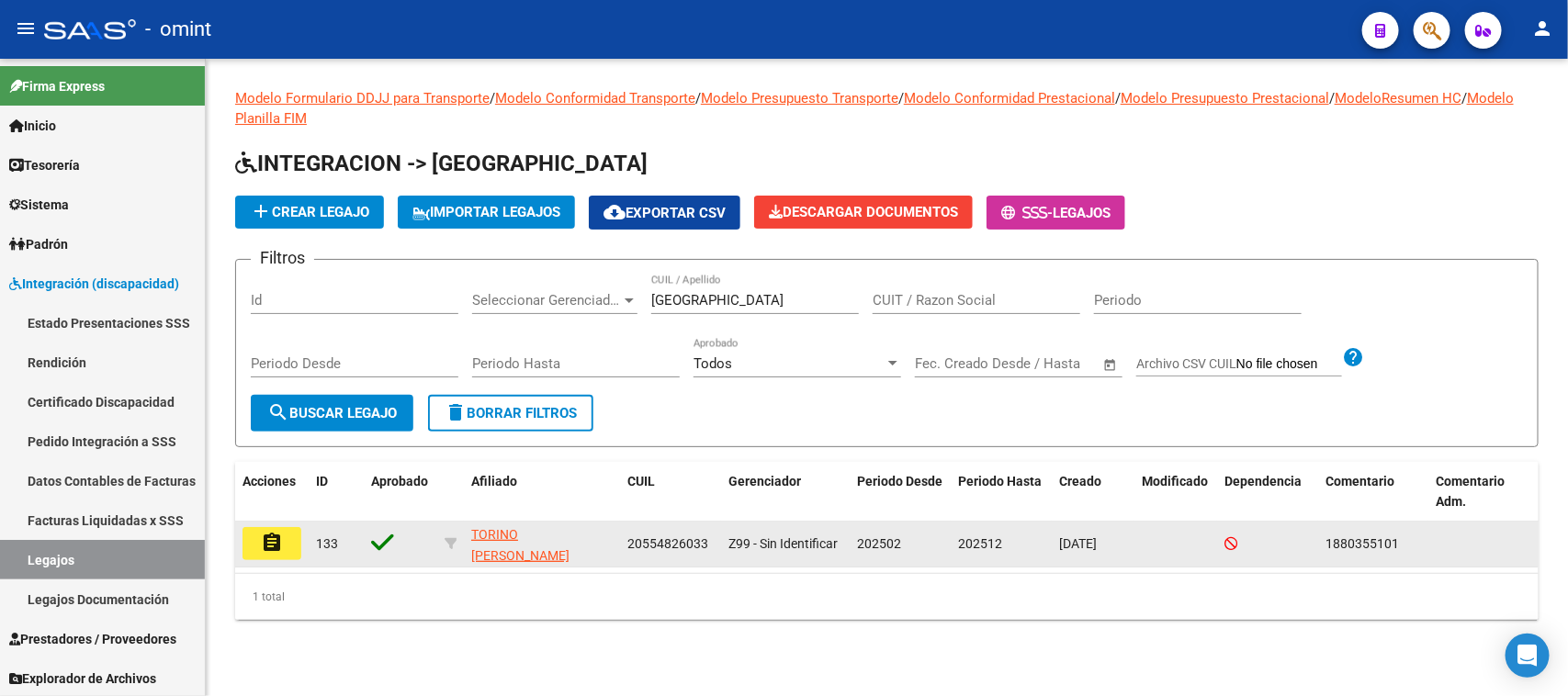
click at [269, 547] on mat-icon "assignment" at bounding box center [272, 543] width 22 height 22
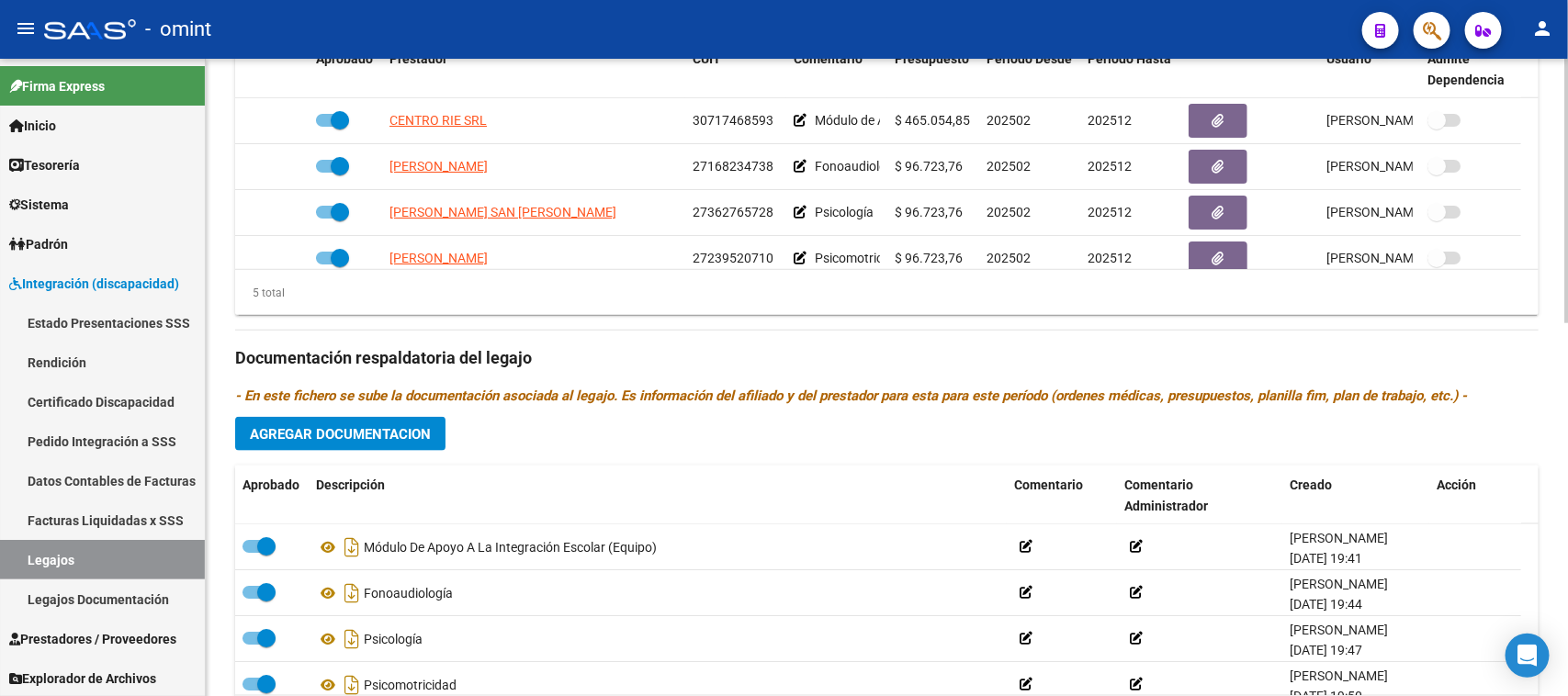
scroll to position [901, 0]
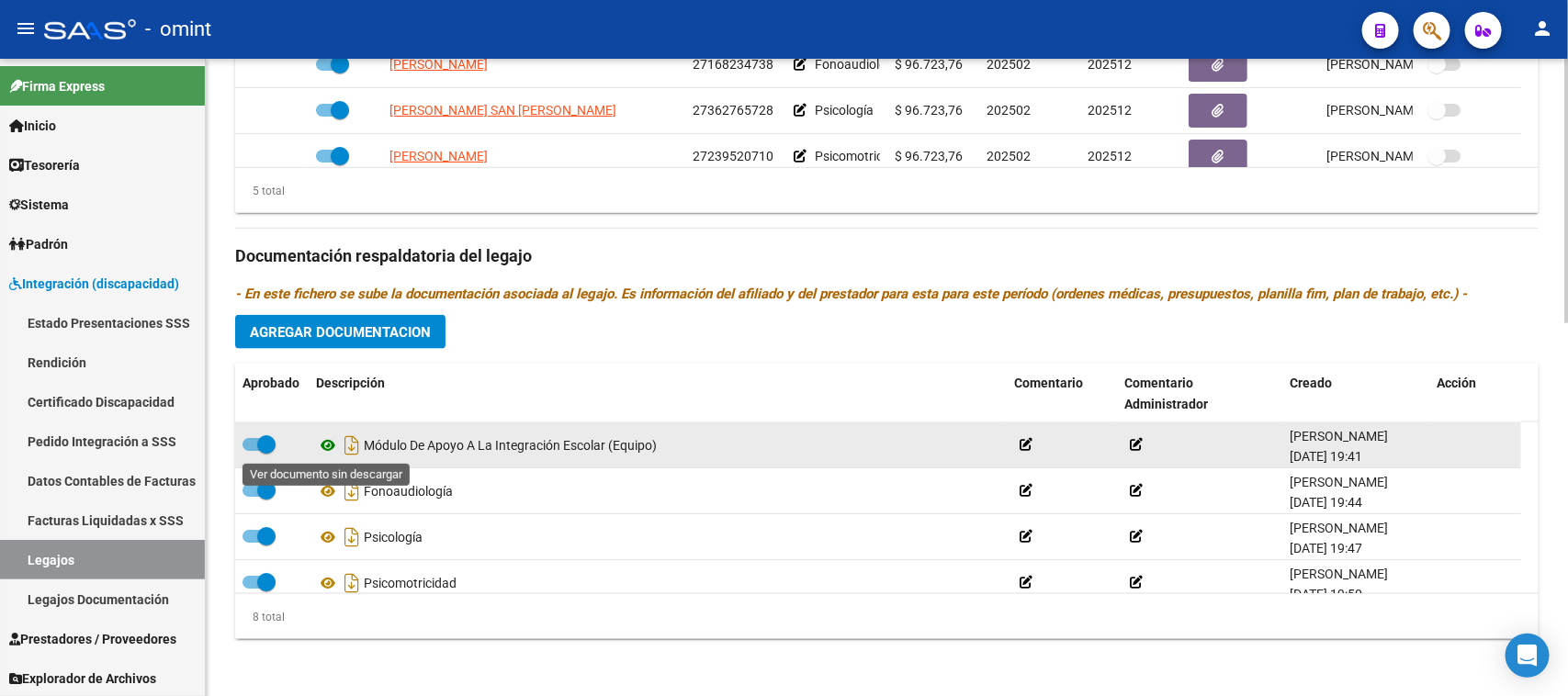
click at [323, 447] on icon at bounding box center [327, 446] width 24 height 22
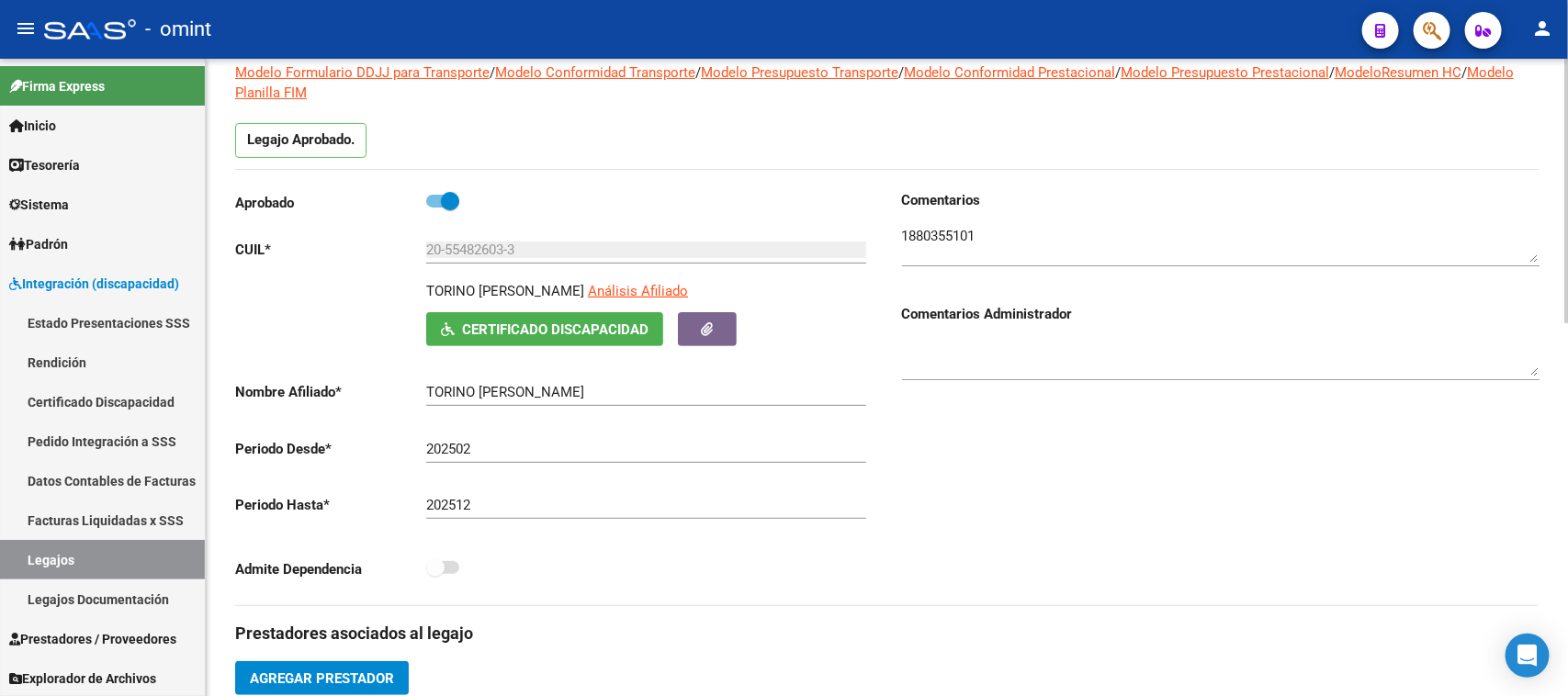
scroll to position [115, 0]
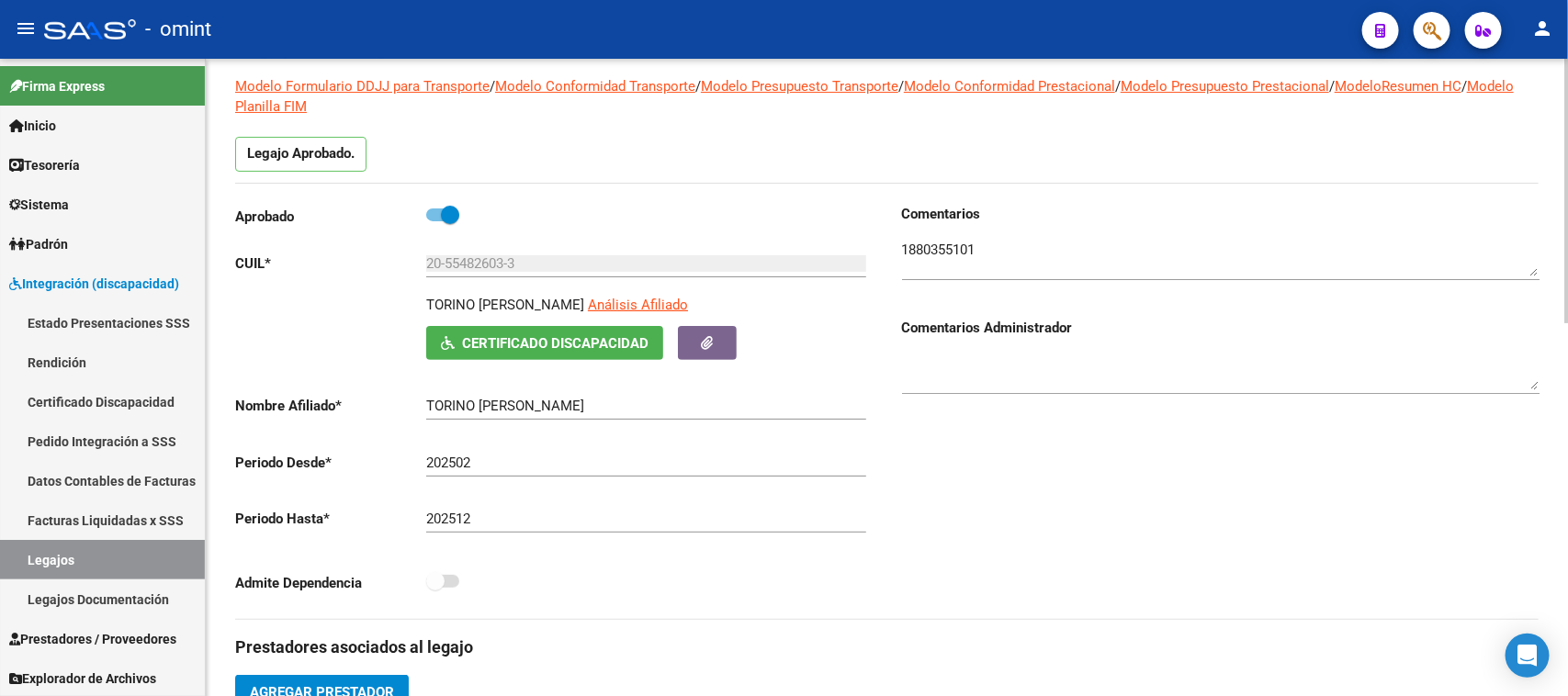
click at [919, 249] on textarea at bounding box center [1220, 258] width 638 height 37
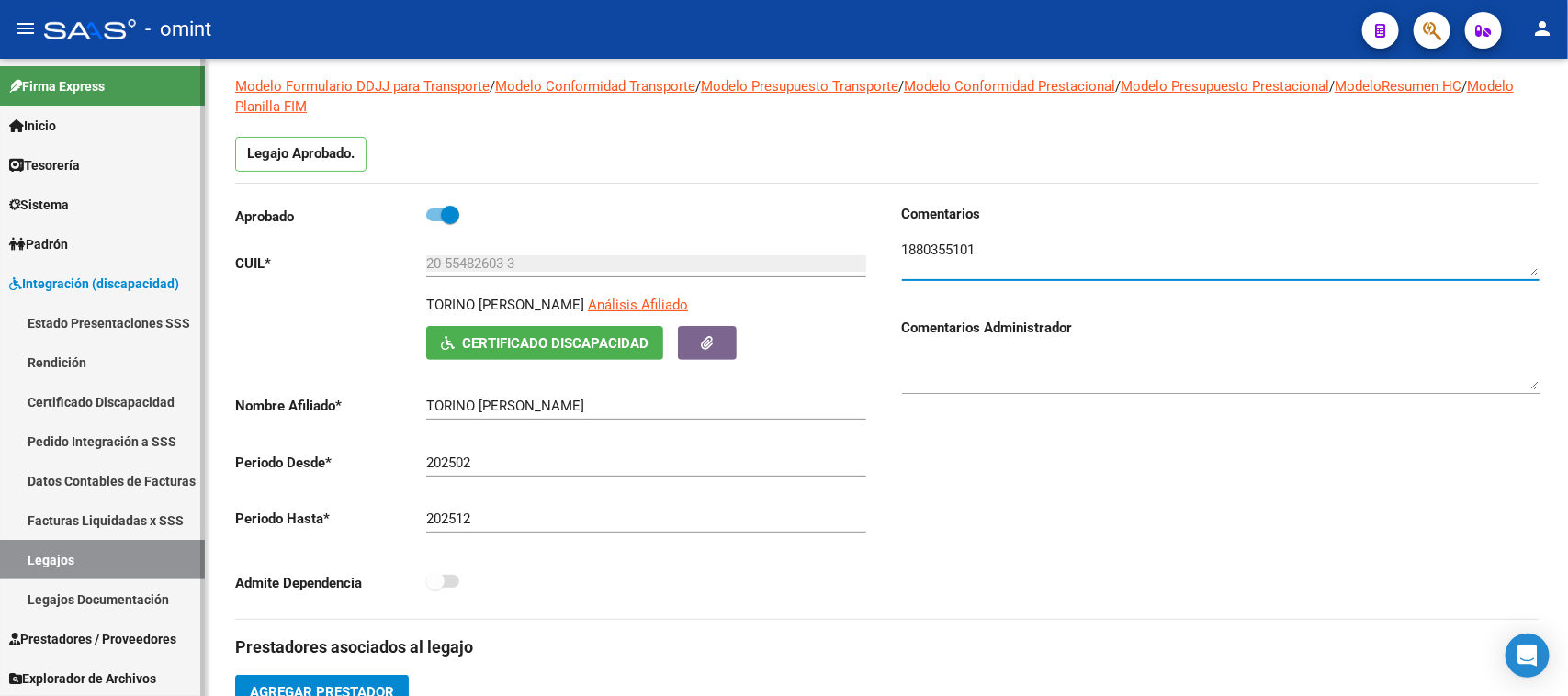
click at [120, 562] on link "Legajos" at bounding box center [102, 559] width 205 height 40
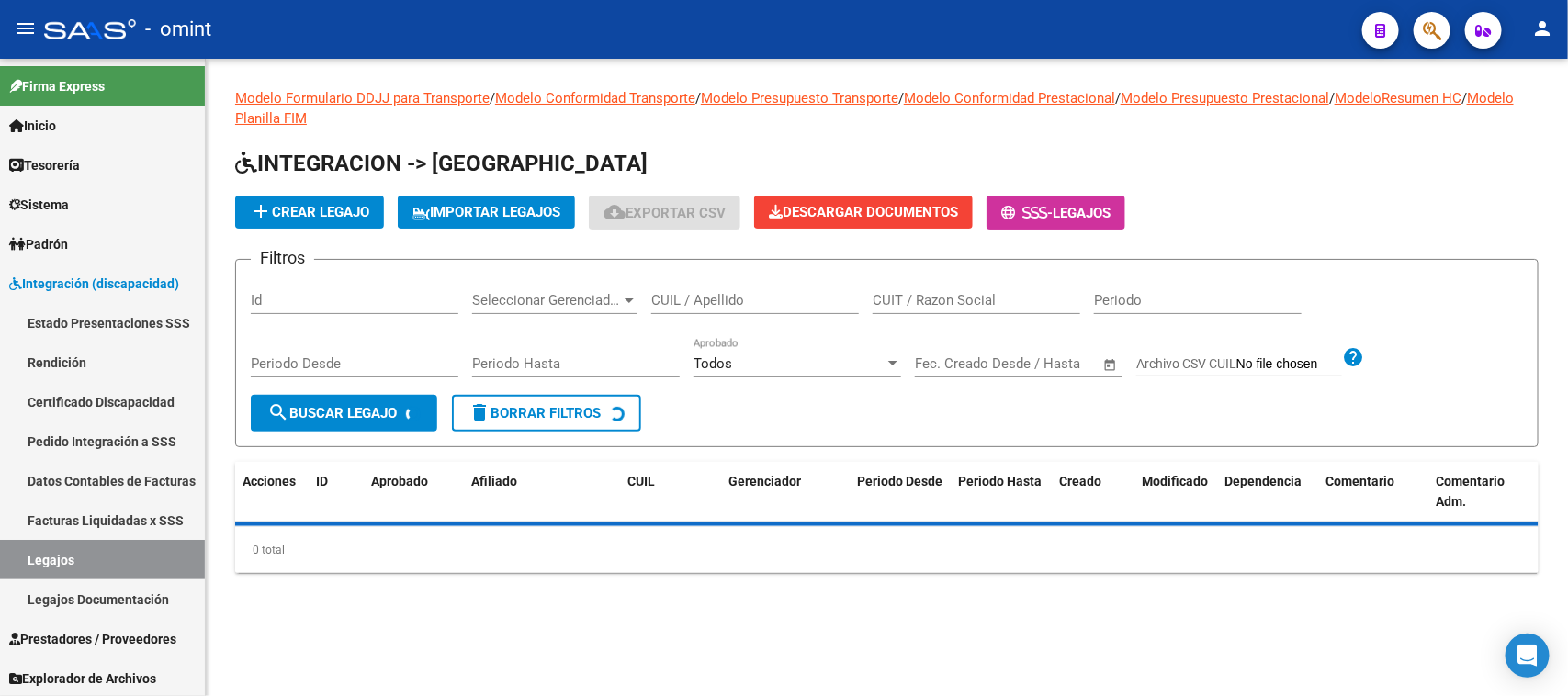
click at [677, 286] on div "CUIL / Apellido" at bounding box center [755, 294] width 208 height 40
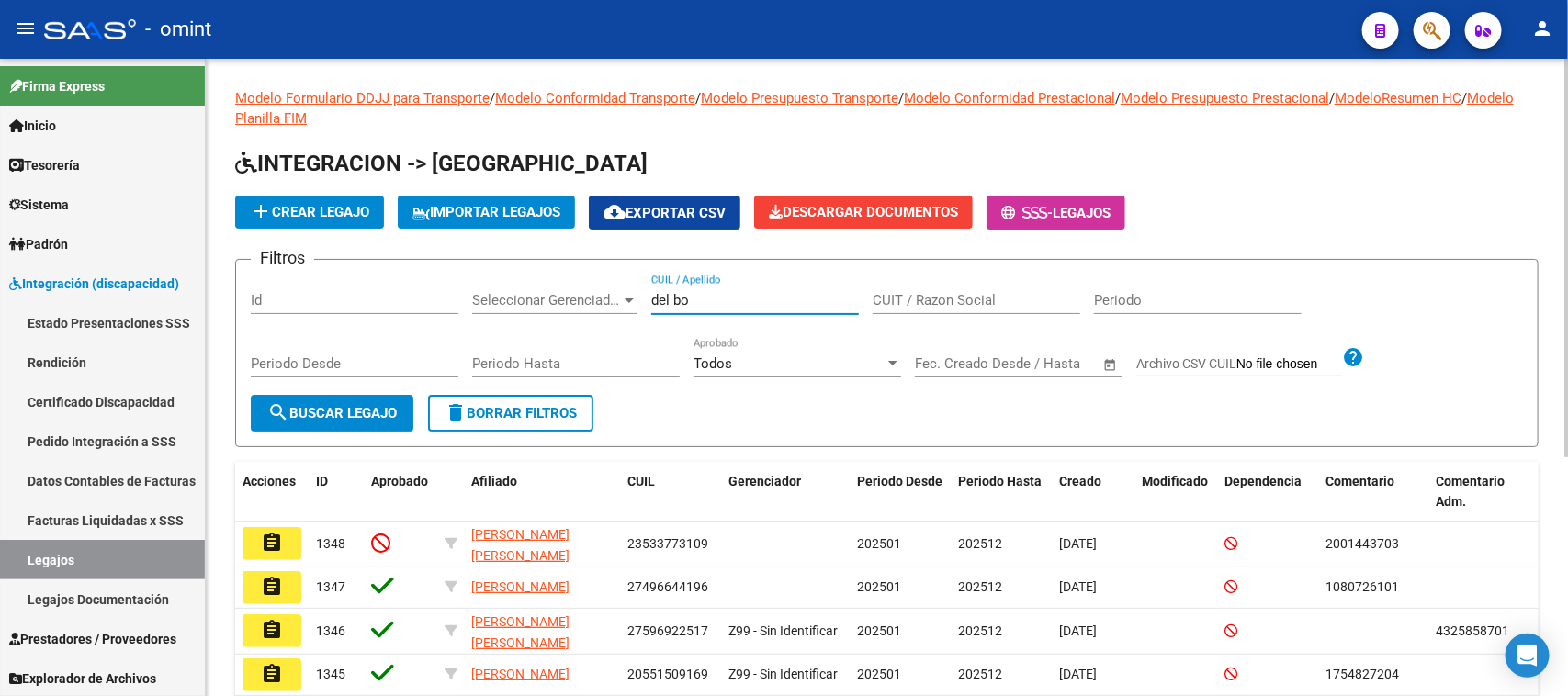
type input "del bo"
click at [361, 424] on button "search Buscar Legajo" at bounding box center [331, 414] width 162 height 37
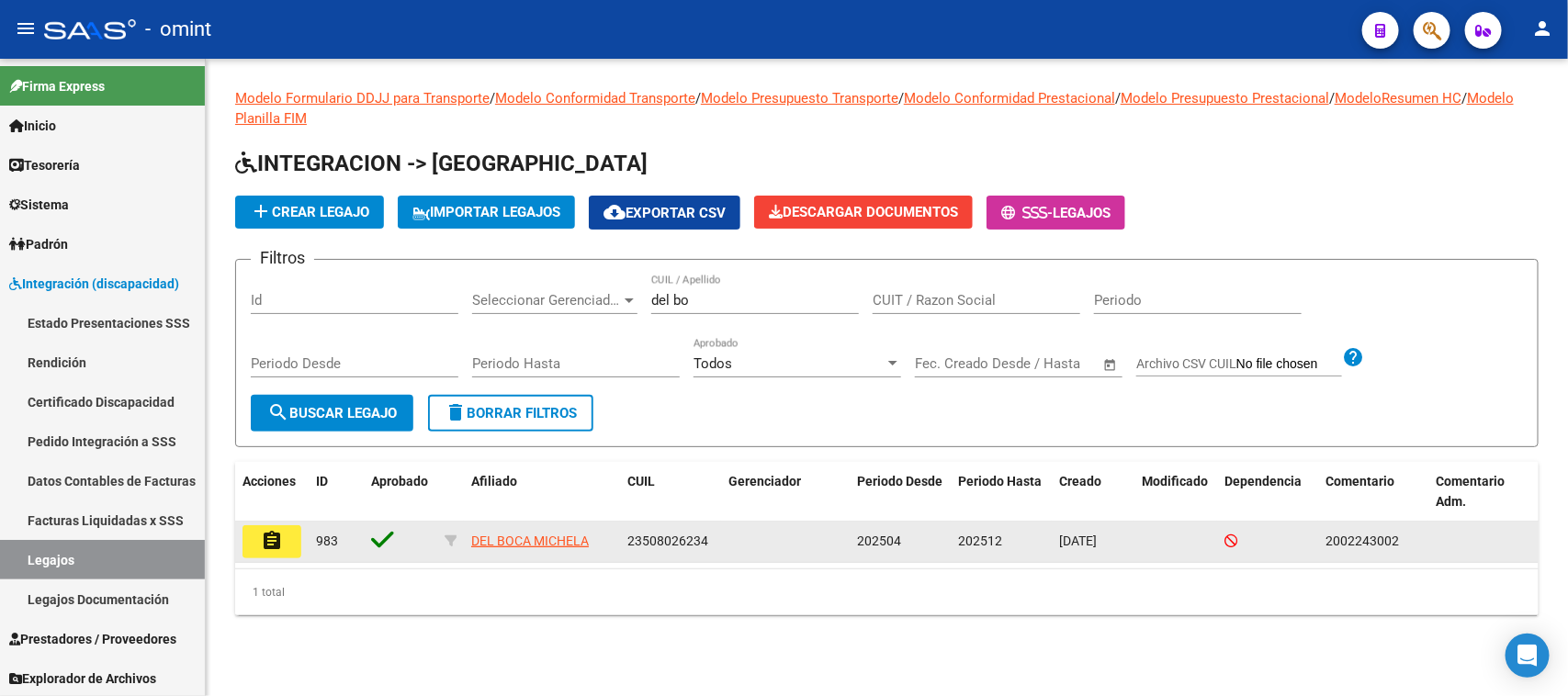
click at [294, 537] on button "assignment" at bounding box center [272, 542] width 59 height 33
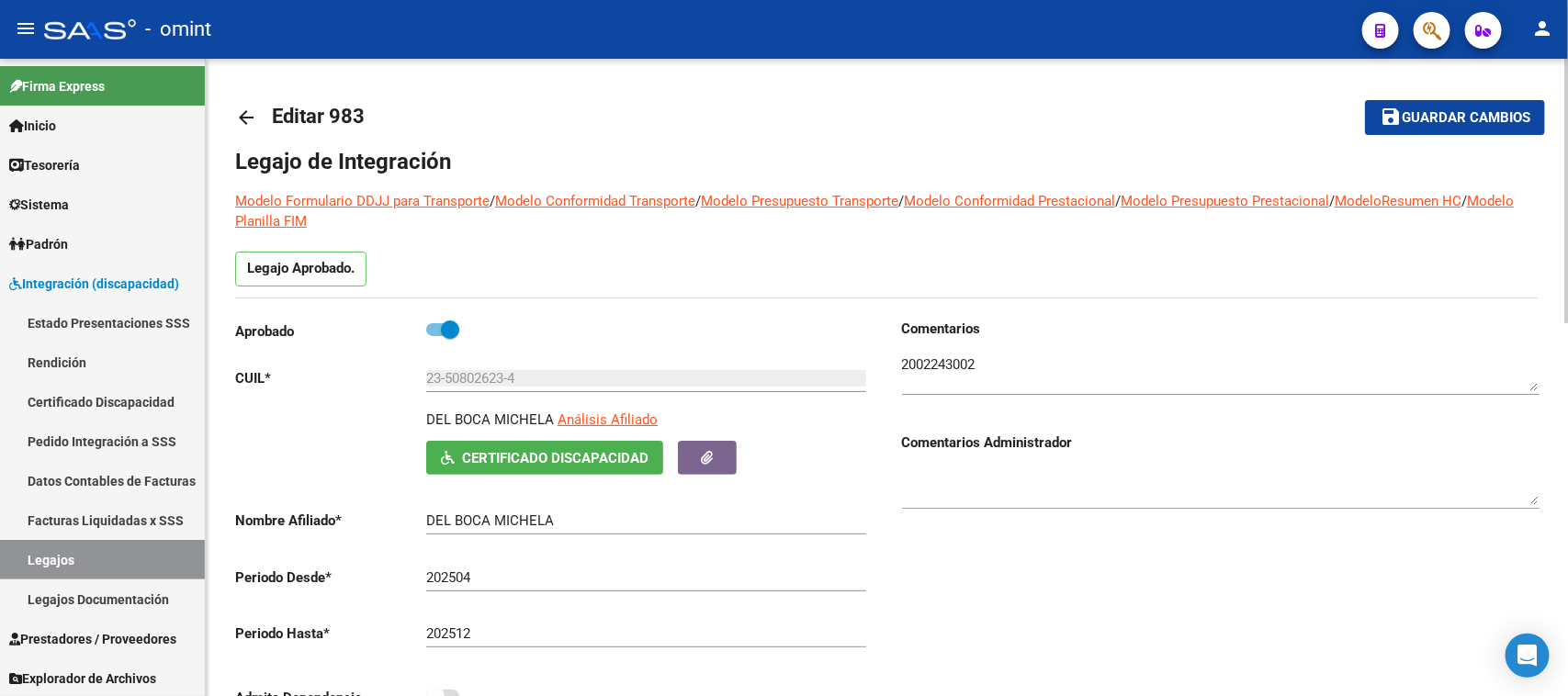
click at [924, 382] on textarea at bounding box center [1220, 373] width 638 height 37
click at [924, 368] on textarea at bounding box center [1220, 373] width 638 height 37
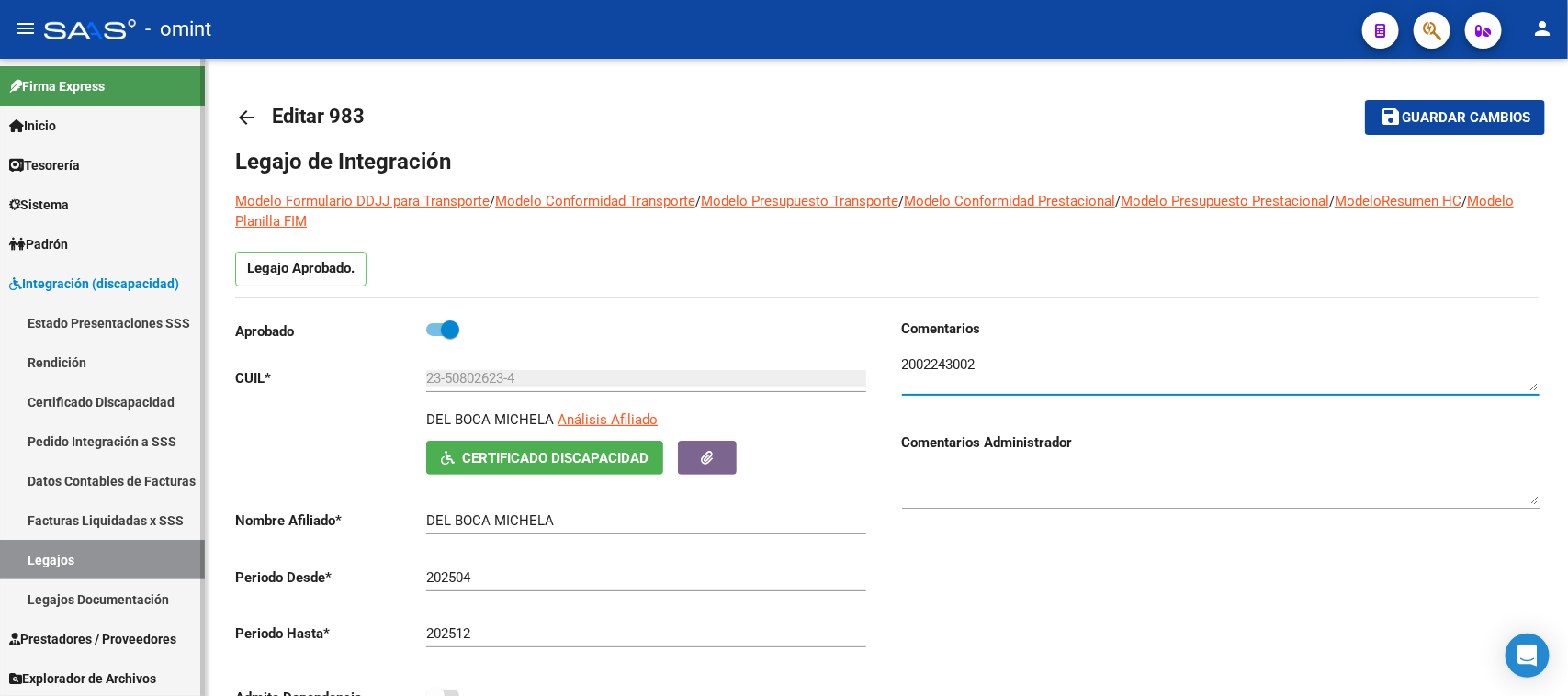
click at [116, 545] on link "Legajos" at bounding box center [102, 559] width 205 height 40
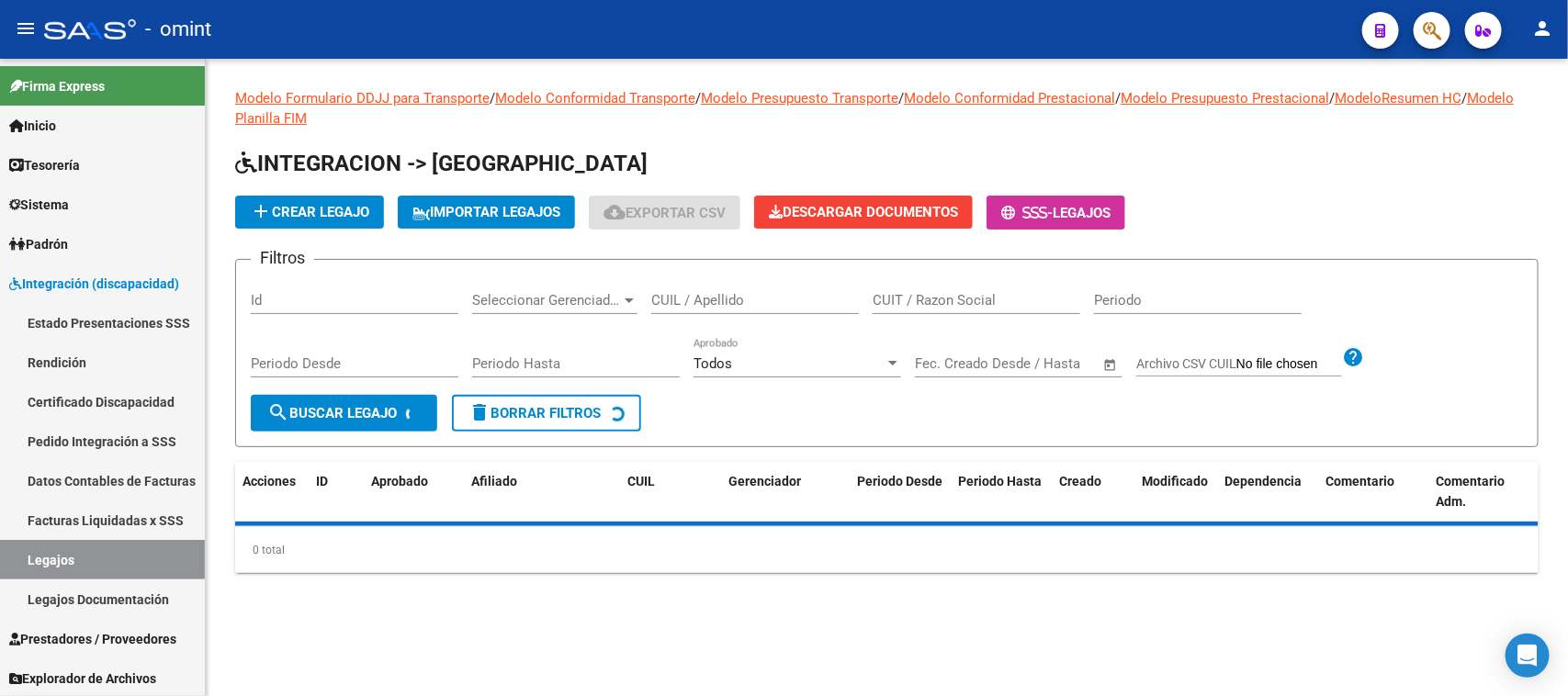
click at [680, 292] on input "CUIL / Apellido" at bounding box center [755, 300] width 208 height 17
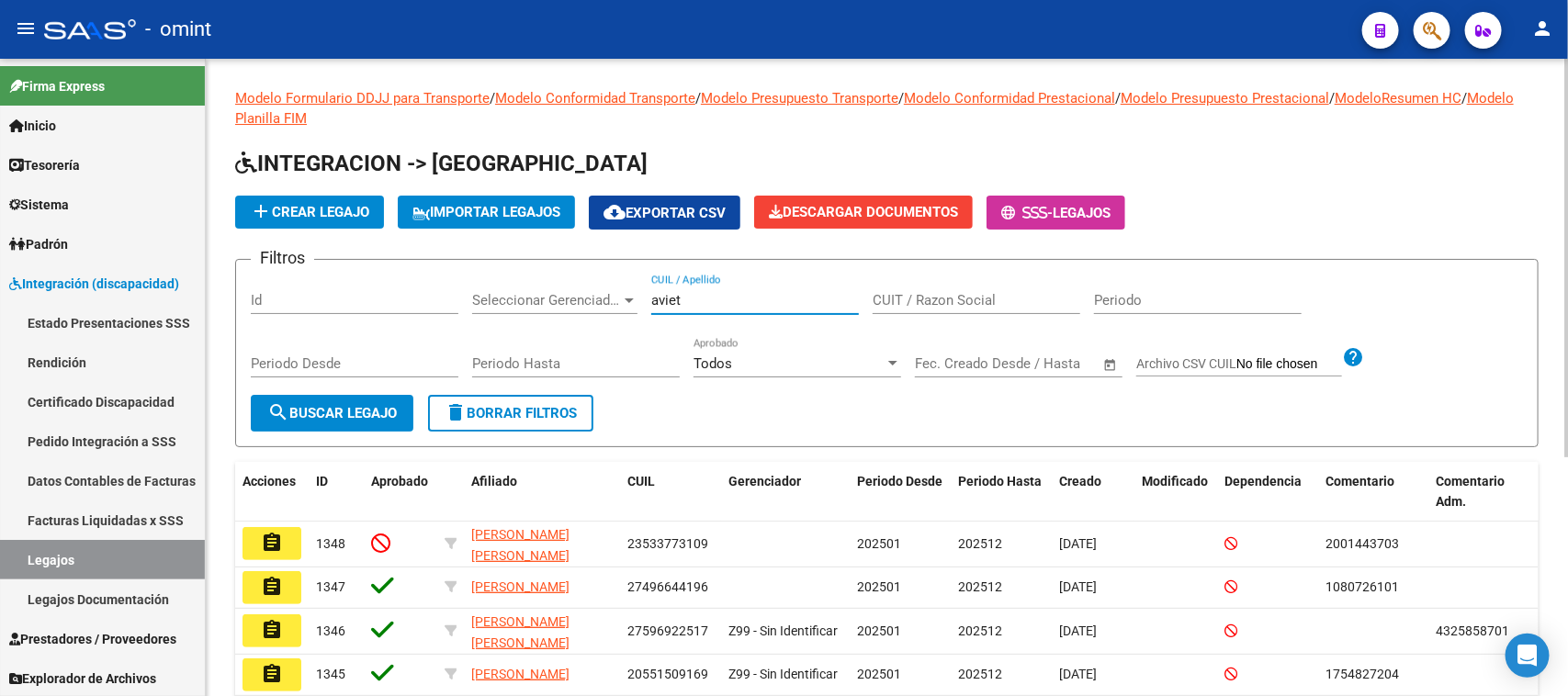
type input "aviet"
click at [397, 405] on span "search Buscar Legajo" at bounding box center [331, 413] width 129 height 17
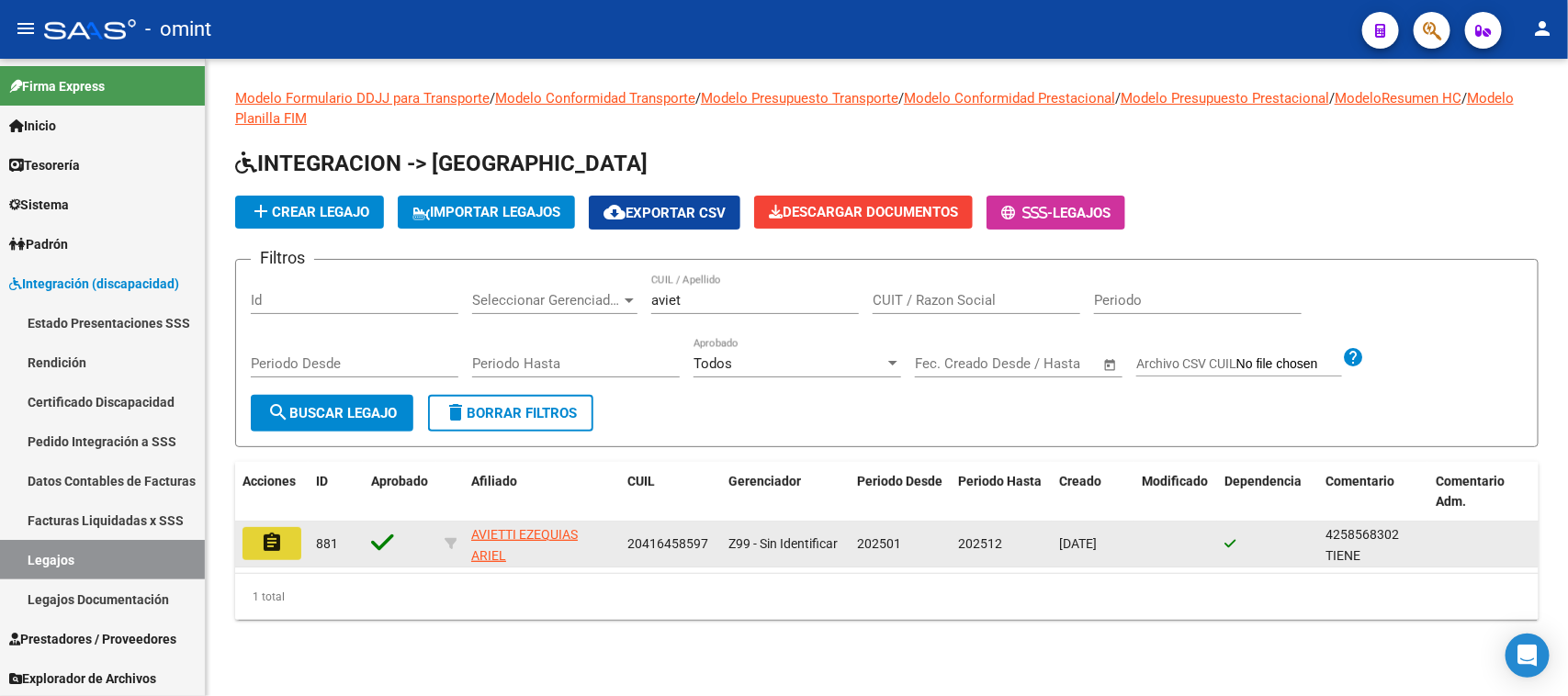
click at [250, 538] on button "assignment" at bounding box center [272, 544] width 59 height 33
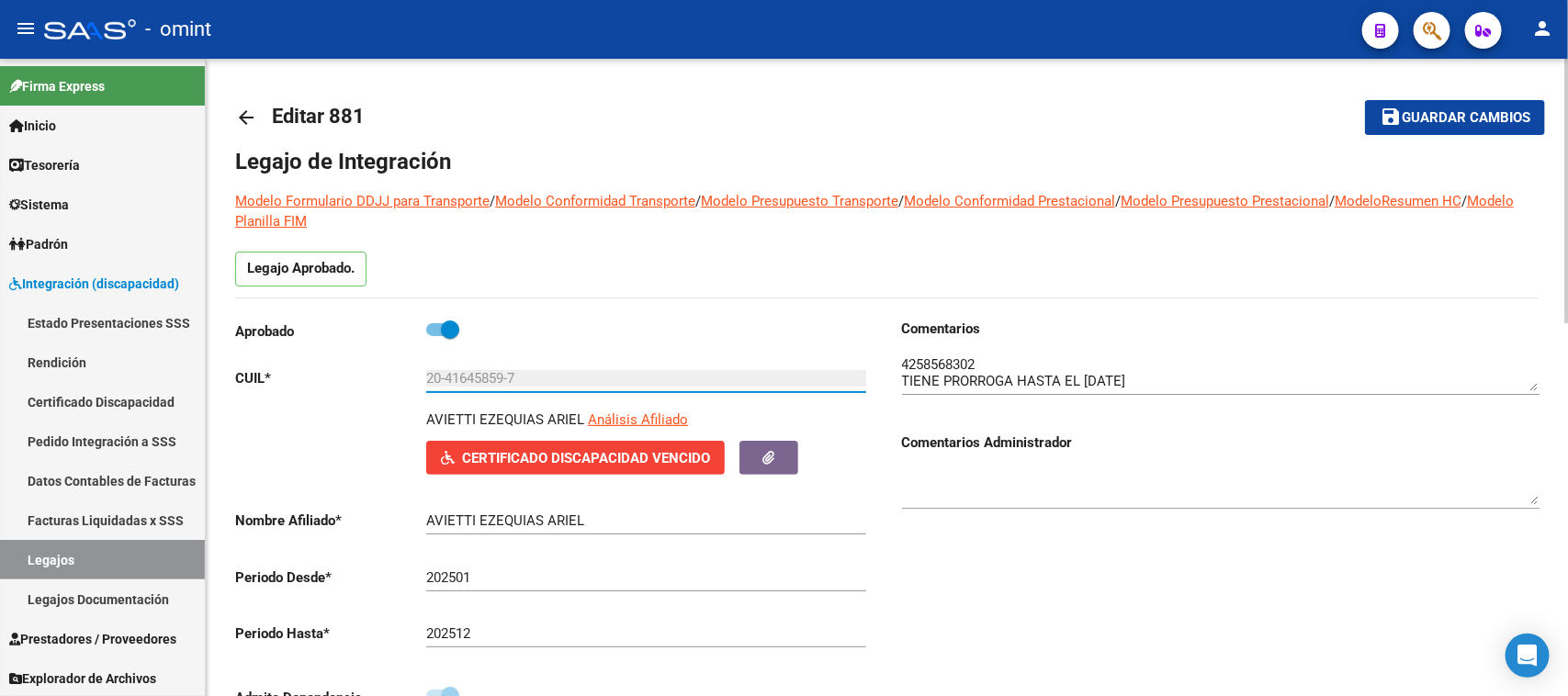
drag, startPoint x: 572, startPoint y: 385, endPoint x: 305, endPoint y: 387, distance: 267.0
click at [305, 386] on app-form-text-field "CUIL * 20-41645859-7 Ingresar CUIL" at bounding box center [550, 378] width 631 height 17
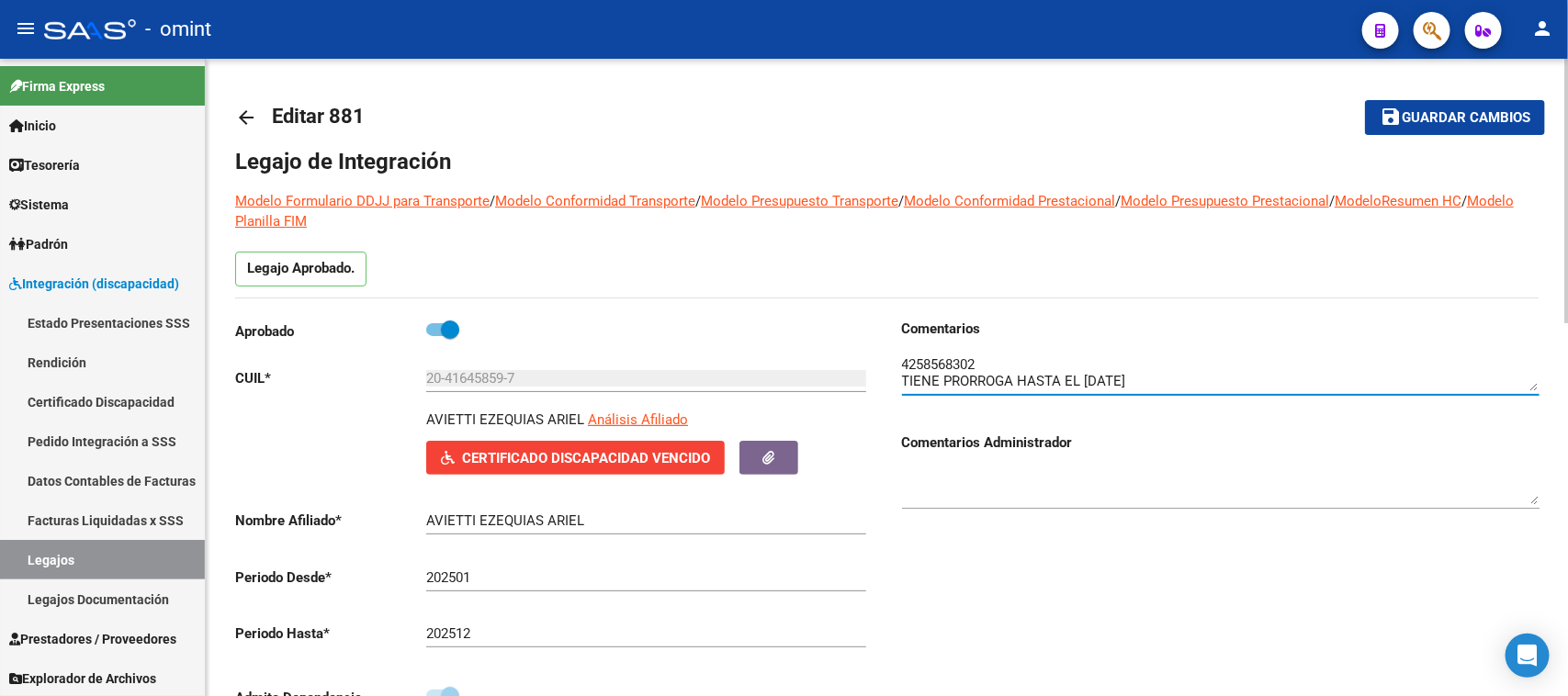
click at [938, 365] on textarea at bounding box center [1220, 373] width 638 height 37
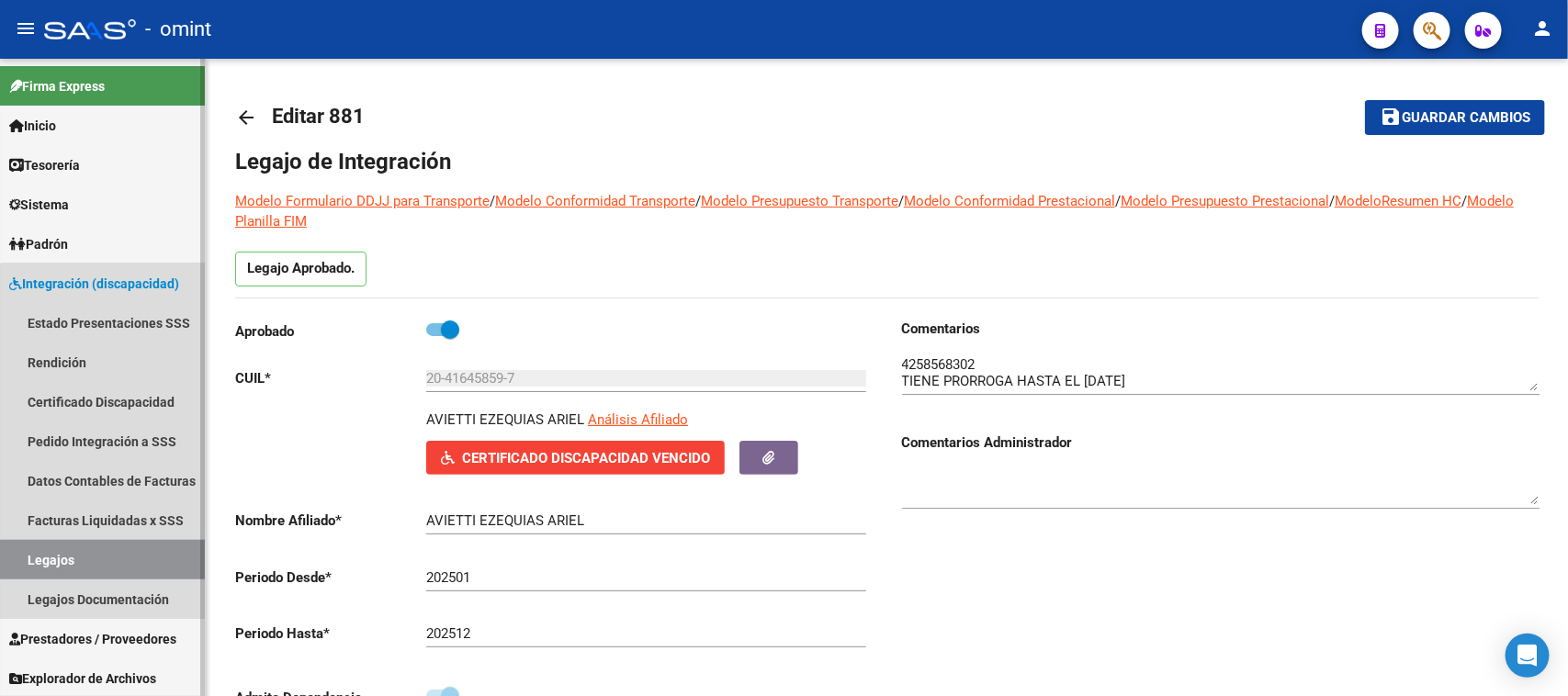
click at [116, 558] on link "Legajos" at bounding box center [102, 559] width 205 height 40
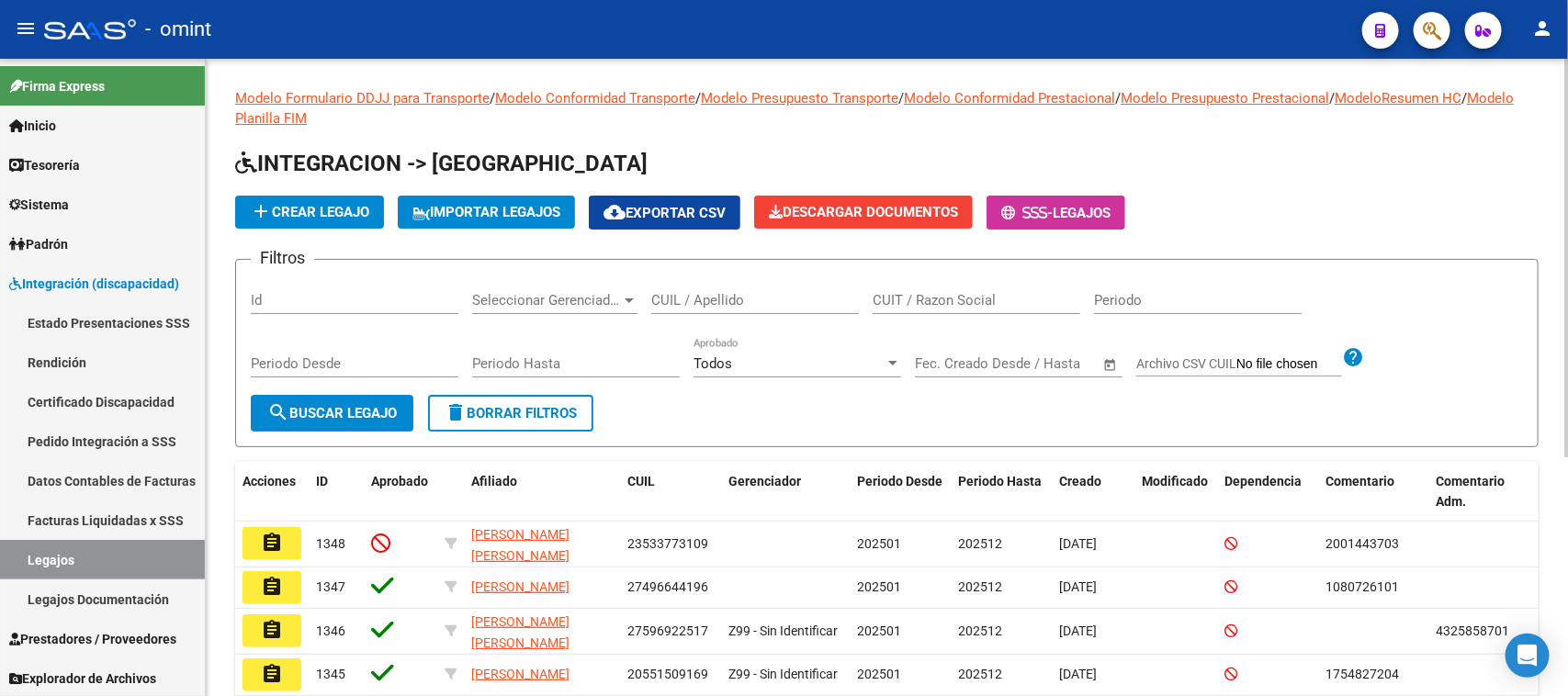
click at [708, 309] on div "CUIL / Apellido" at bounding box center [755, 294] width 208 height 40
type input "rodriguez b"
click at [294, 414] on span "search Buscar Legajo" at bounding box center [331, 413] width 129 height 17
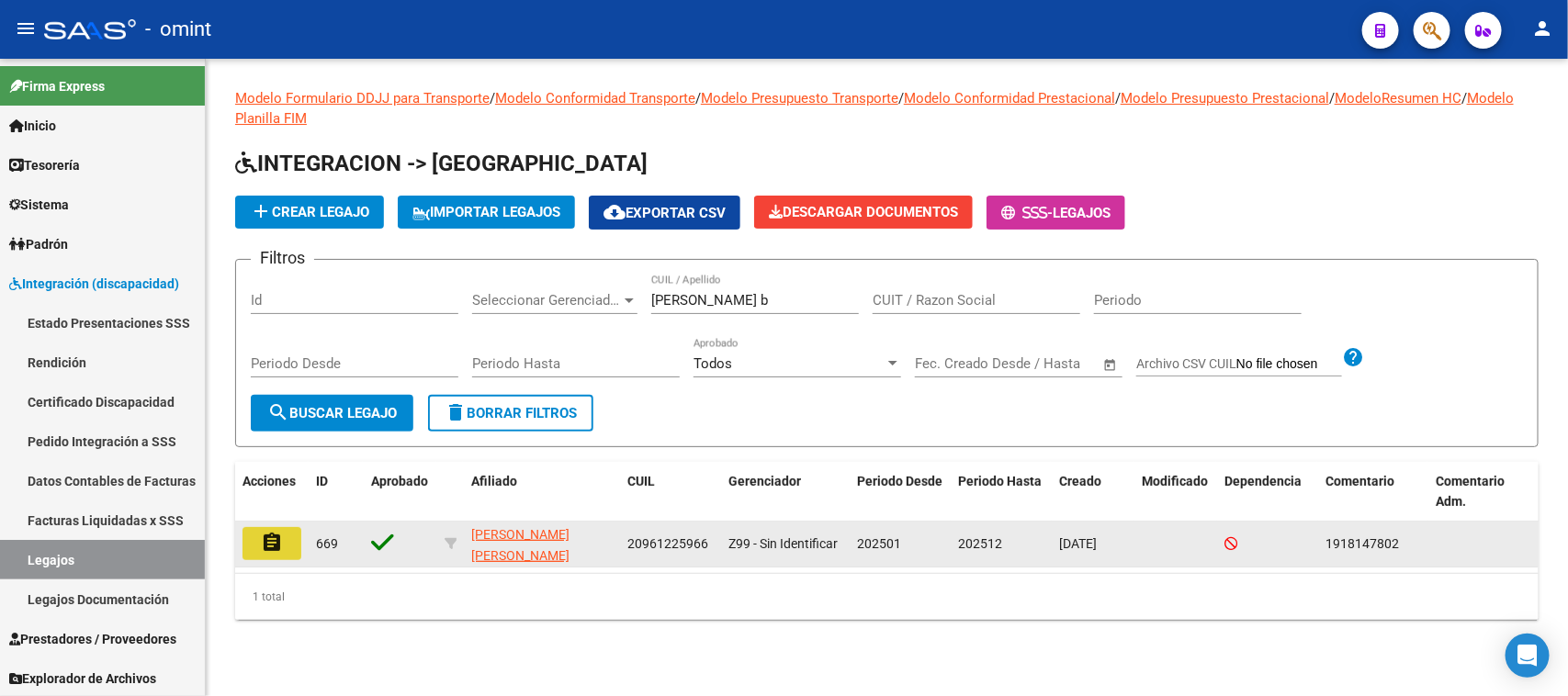
click at [271, 542] on mat-icon "assignment" at bounding box center [272, 543] width 22 height 22
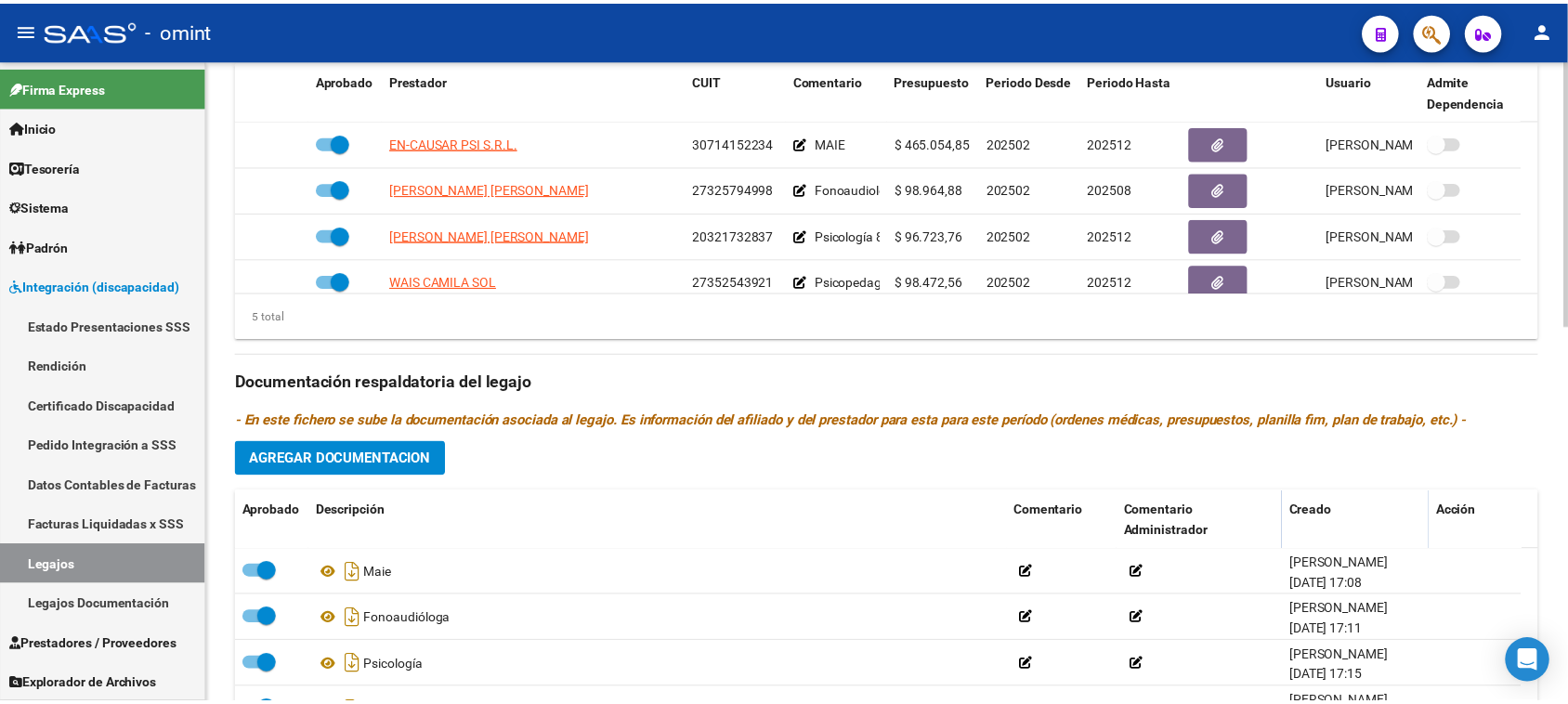
scroll to position [679, 0]
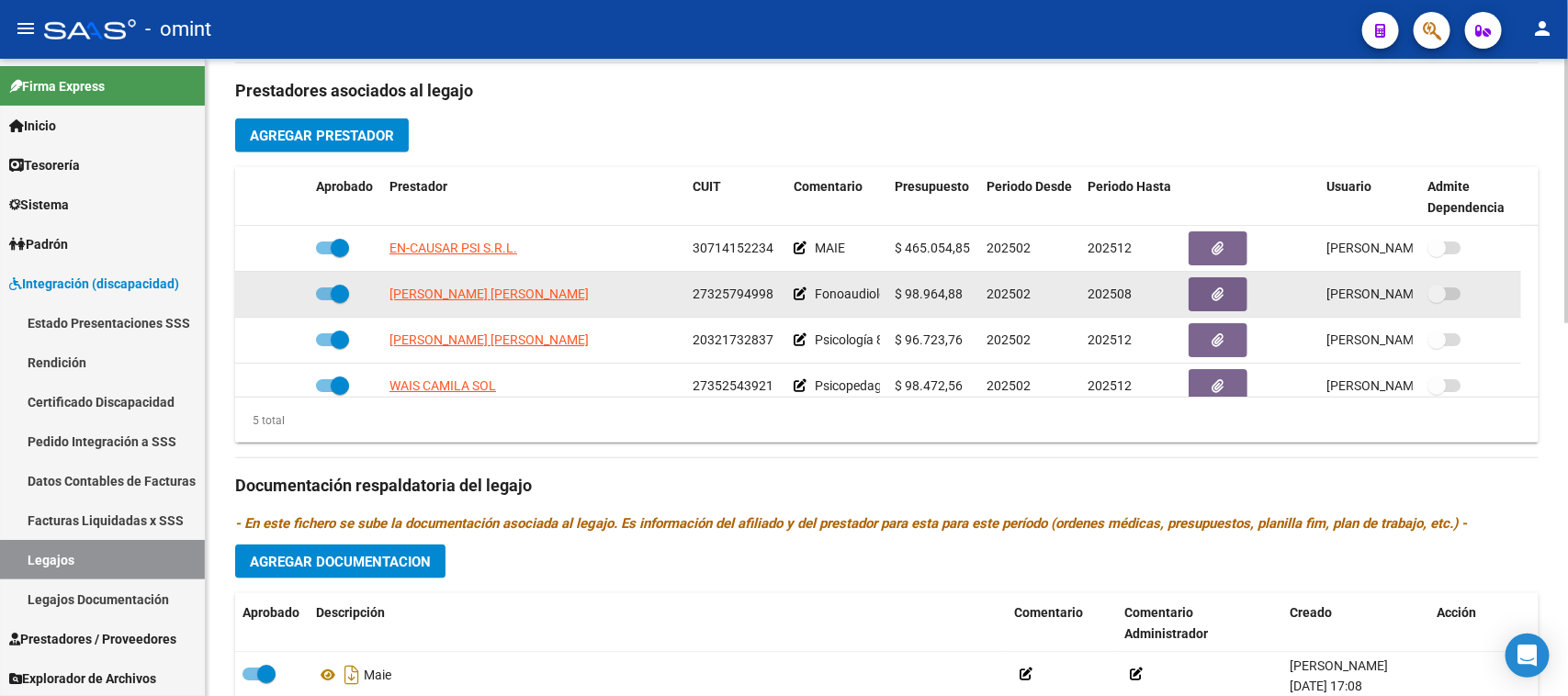
click at [513, 292] on span "TORRES MARIANA ANDREA" at bounding box center [488, 293] width 199 height 15
type textarea "27325794998"
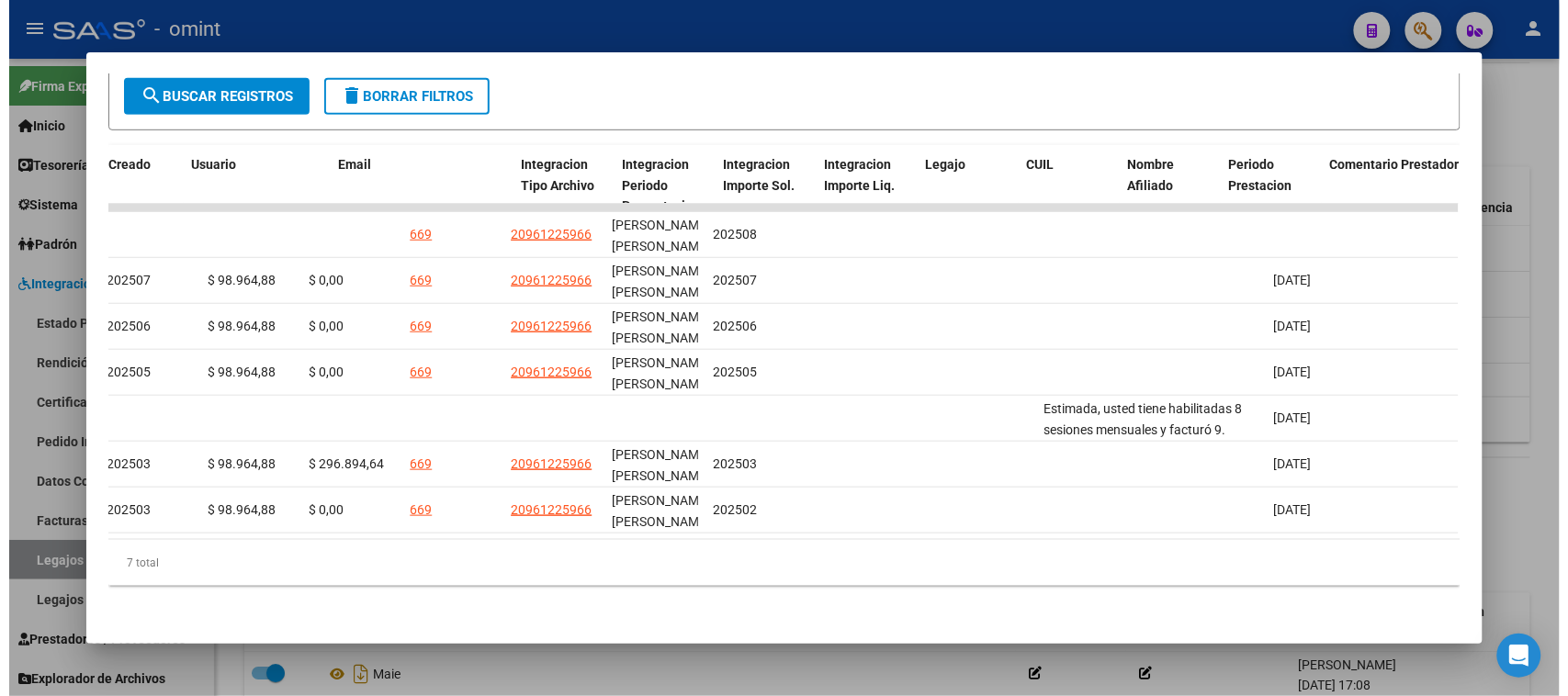
scroll to position [0, 0]
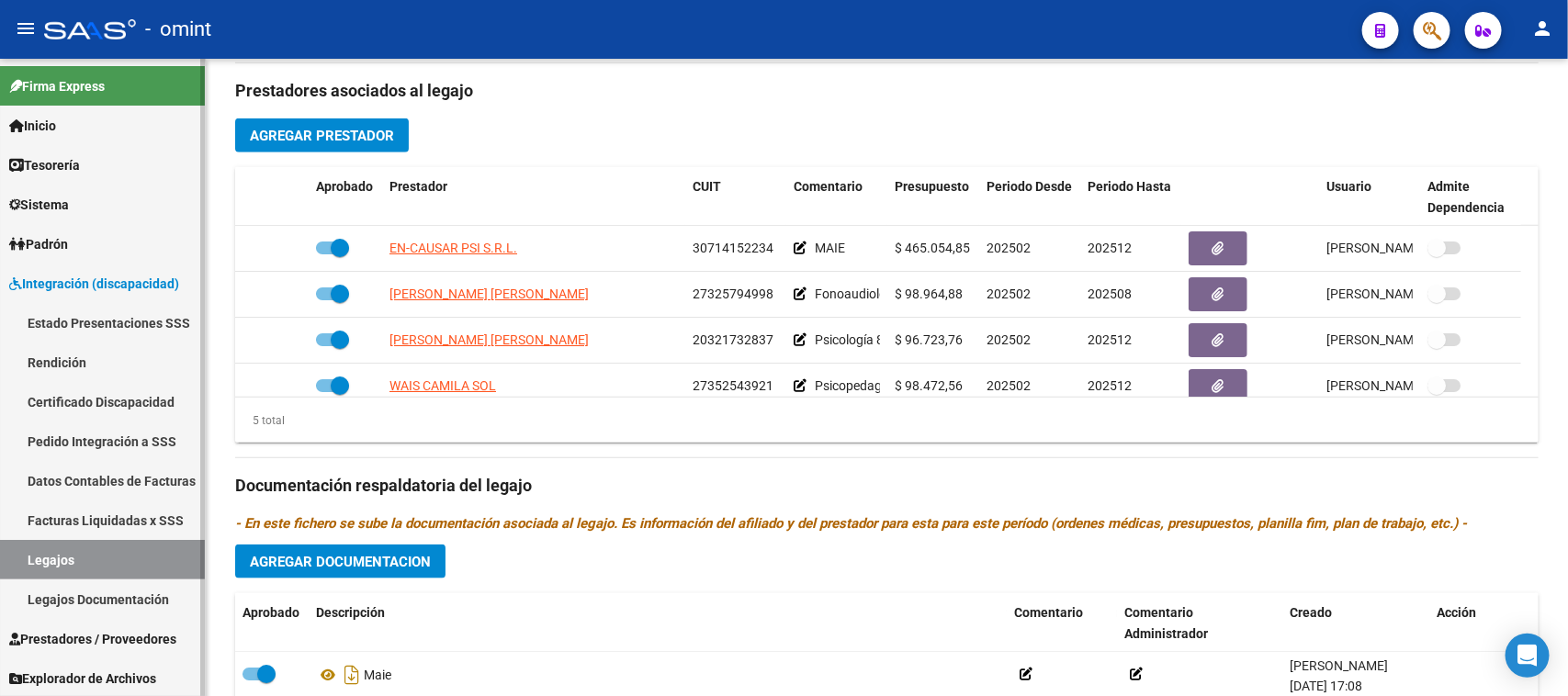
click at [112, 547] on link "Legajos" at bounding box center [102, 559] width 205 height 40
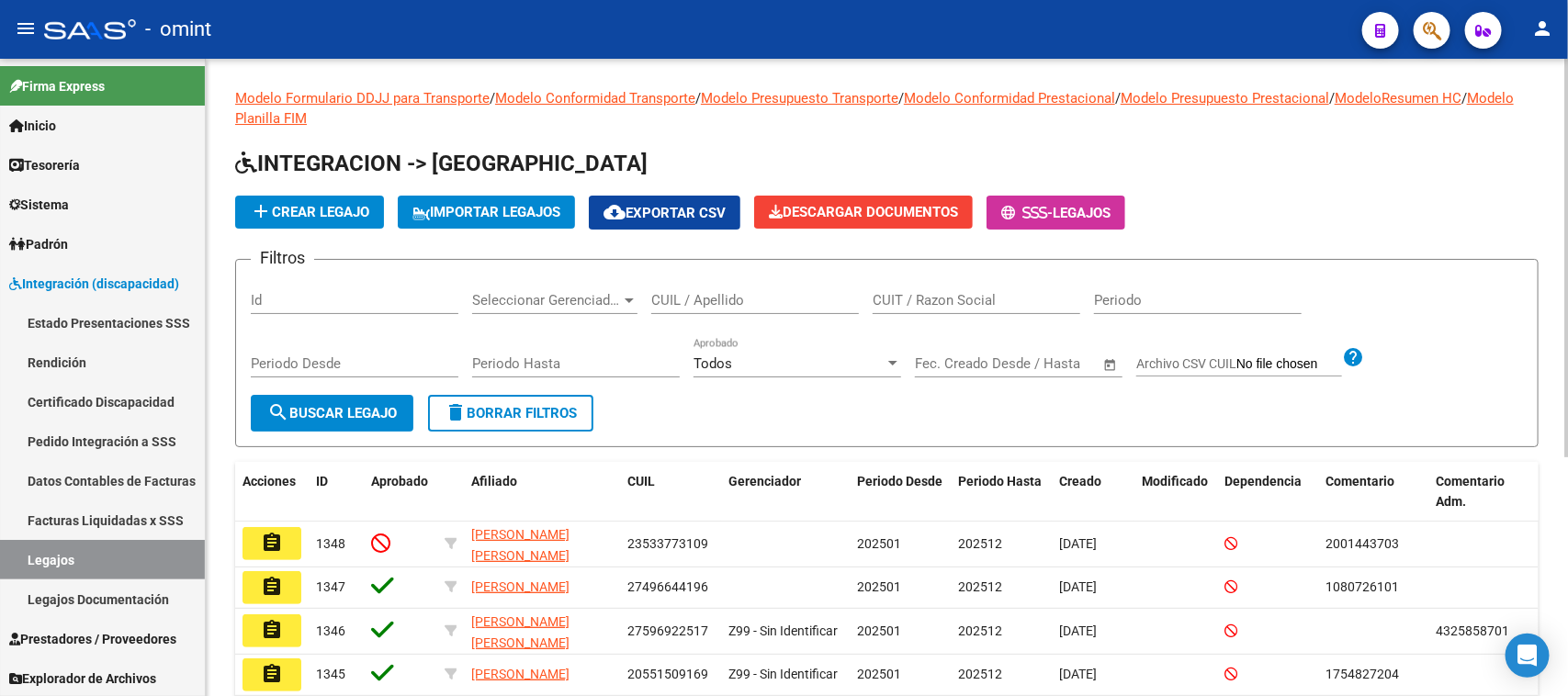
click at [832, 300] on input "CUIL / Apellido" at bounding box center [755, 300] width 208 height 17
type input "solal"
click at [299, 410] on span "search Buscar Legajo" at bounding box center [331, 413] width 129 height 17
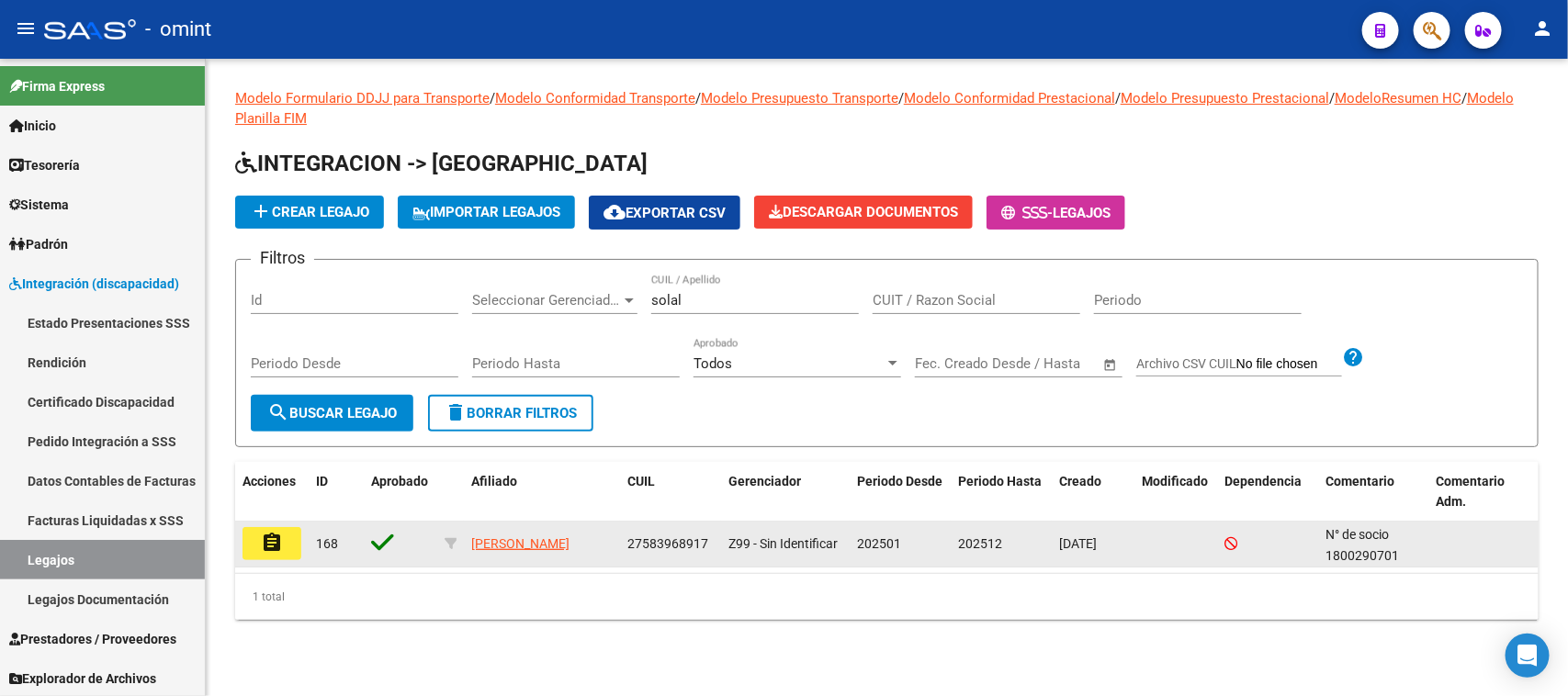
click at [273, 543] on mat-icon "assignment" at bounding box center [272, 543] width 22 height 22
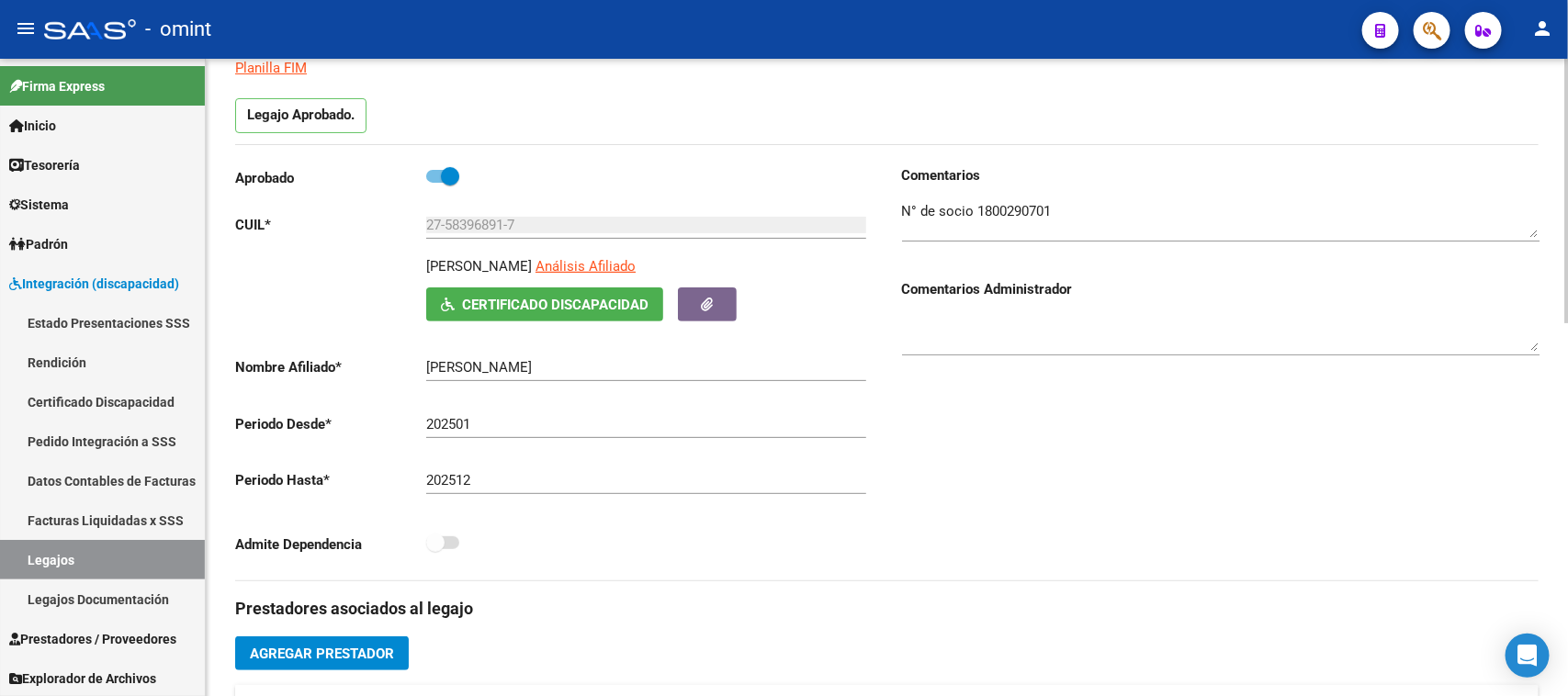
scroll to position [115, 0]
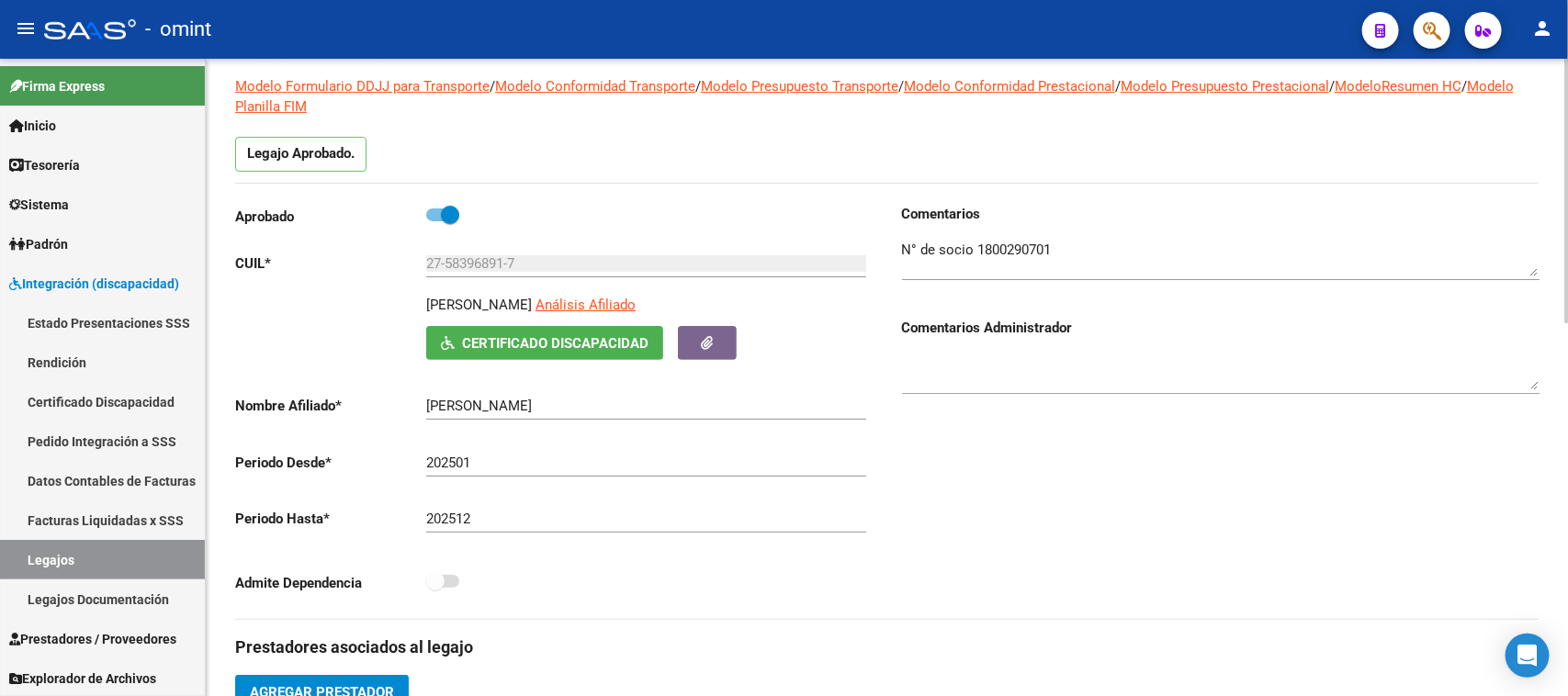
click at [1018, 240] on textarea at bounding box center [1220, 258] width 638 height 37
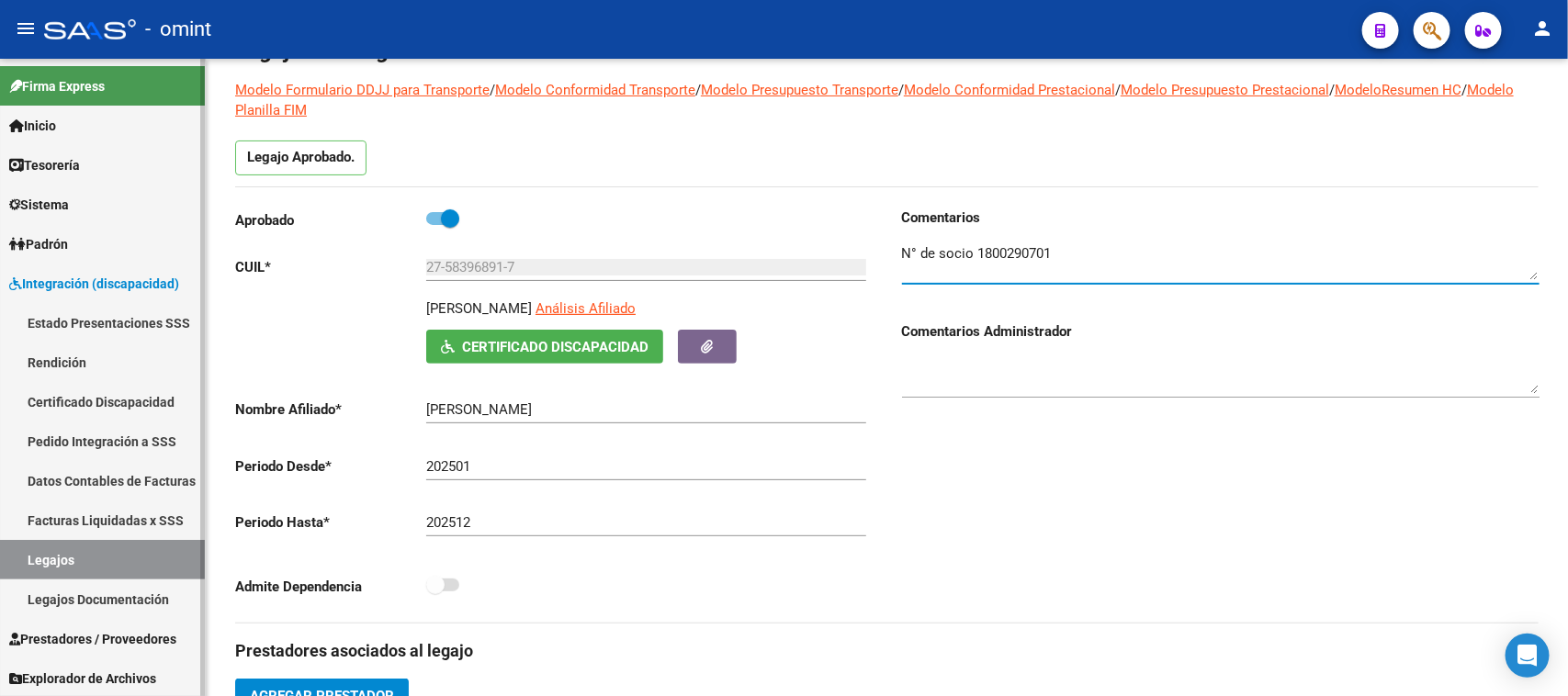
click at [152, 556] on link "Legajos" at bounding box center [102, 559] width 205 height 40
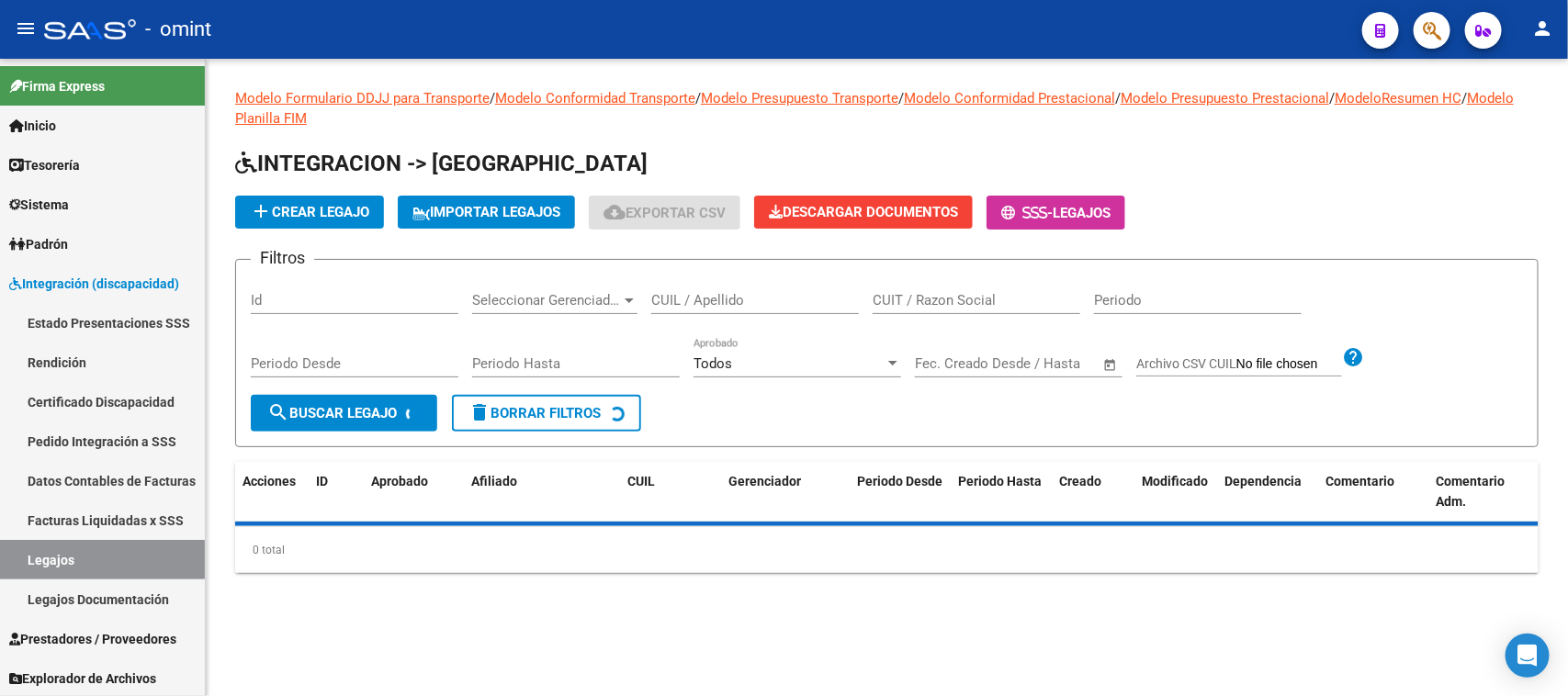
click at [708, 308] on div "CUIL / Apellido" at bounding box center [755, 294] width 208 height 40
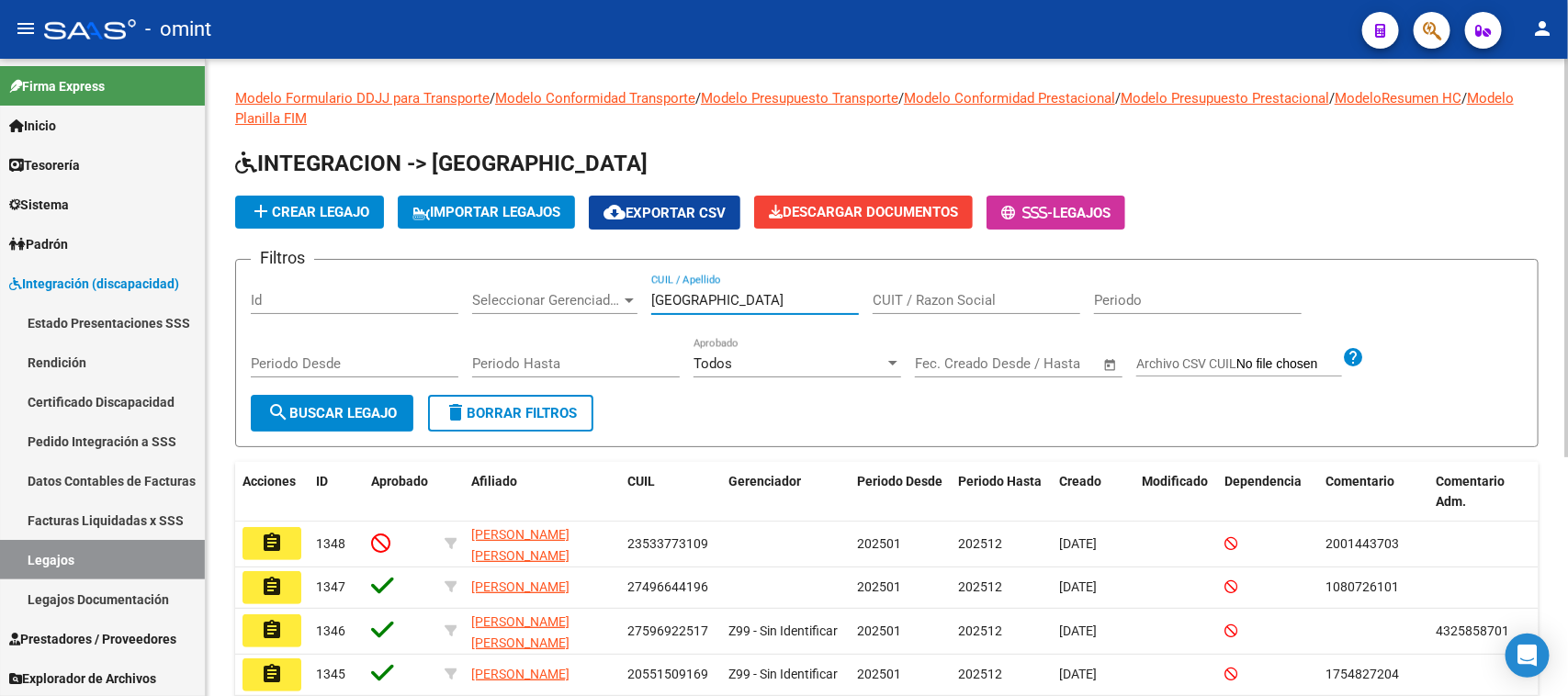
type input "torino"
click at [338, 433] on form "Filtros Id Seleccionar Gerenciador Seleccionar Gerenciador torino CUIL / Apelli…" at bounding box center [886, 353] width 1304 height 188
click at [396, 417] on span "search Buscar Legajo" at bounding box center [331, 413] width 129 height 17
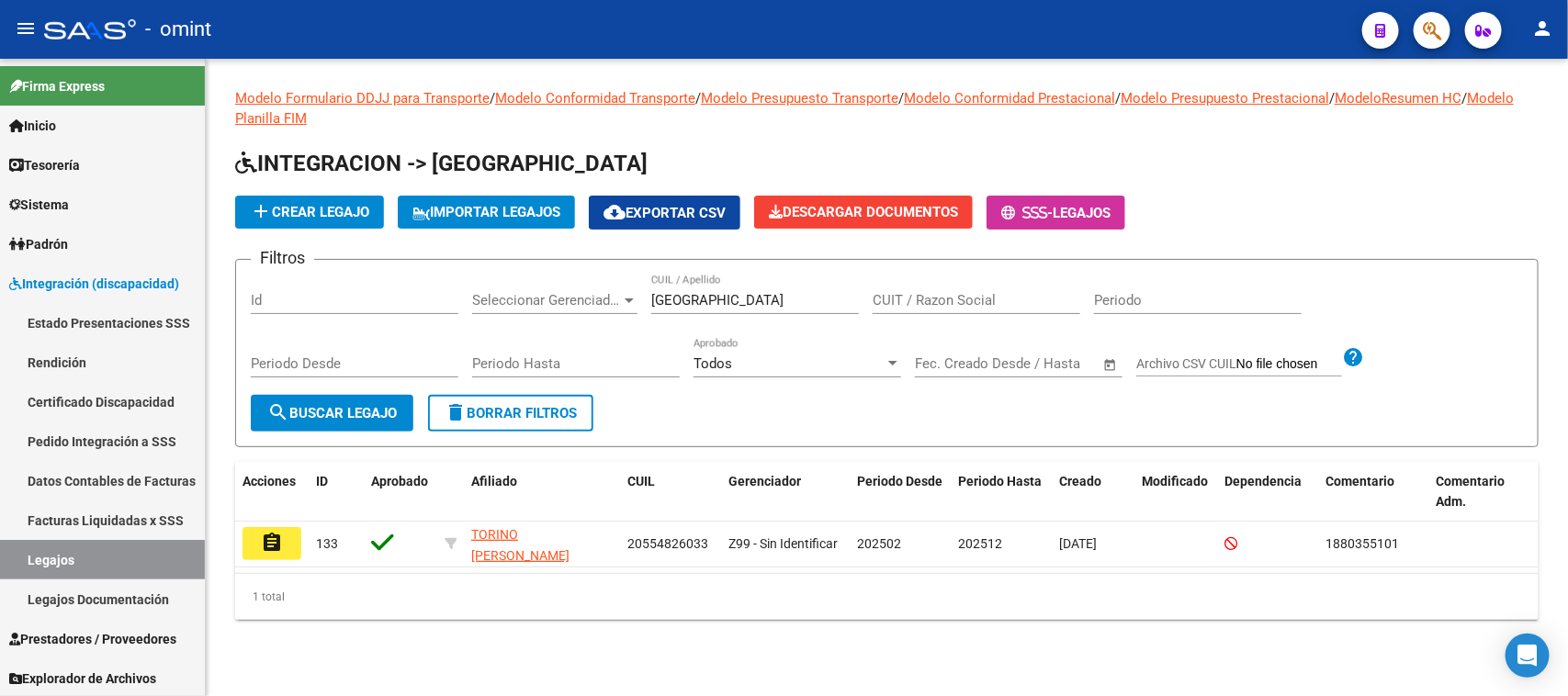
click at [274, 544] on mat-icon "assignment" at bounding box center [272, 543] width 22 height 22
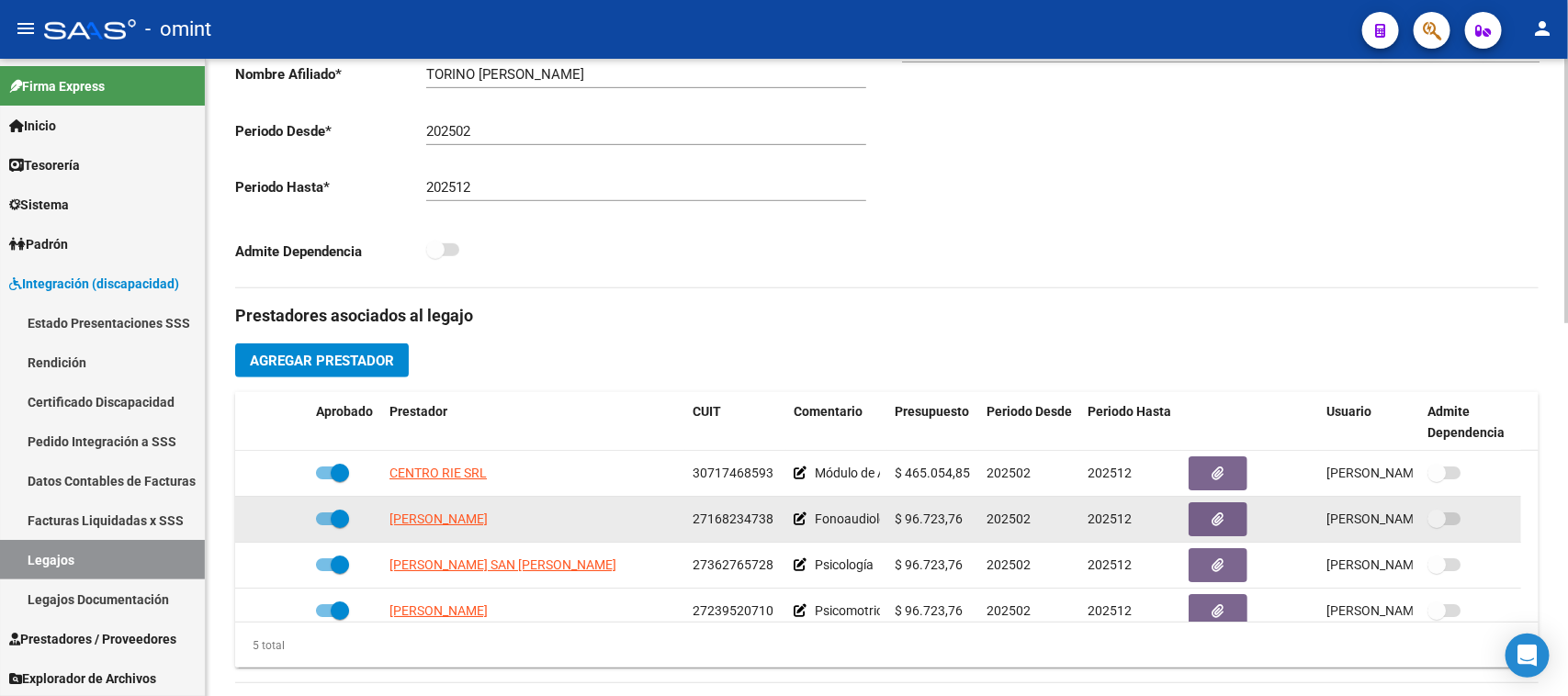
scroll to position [459, 0]
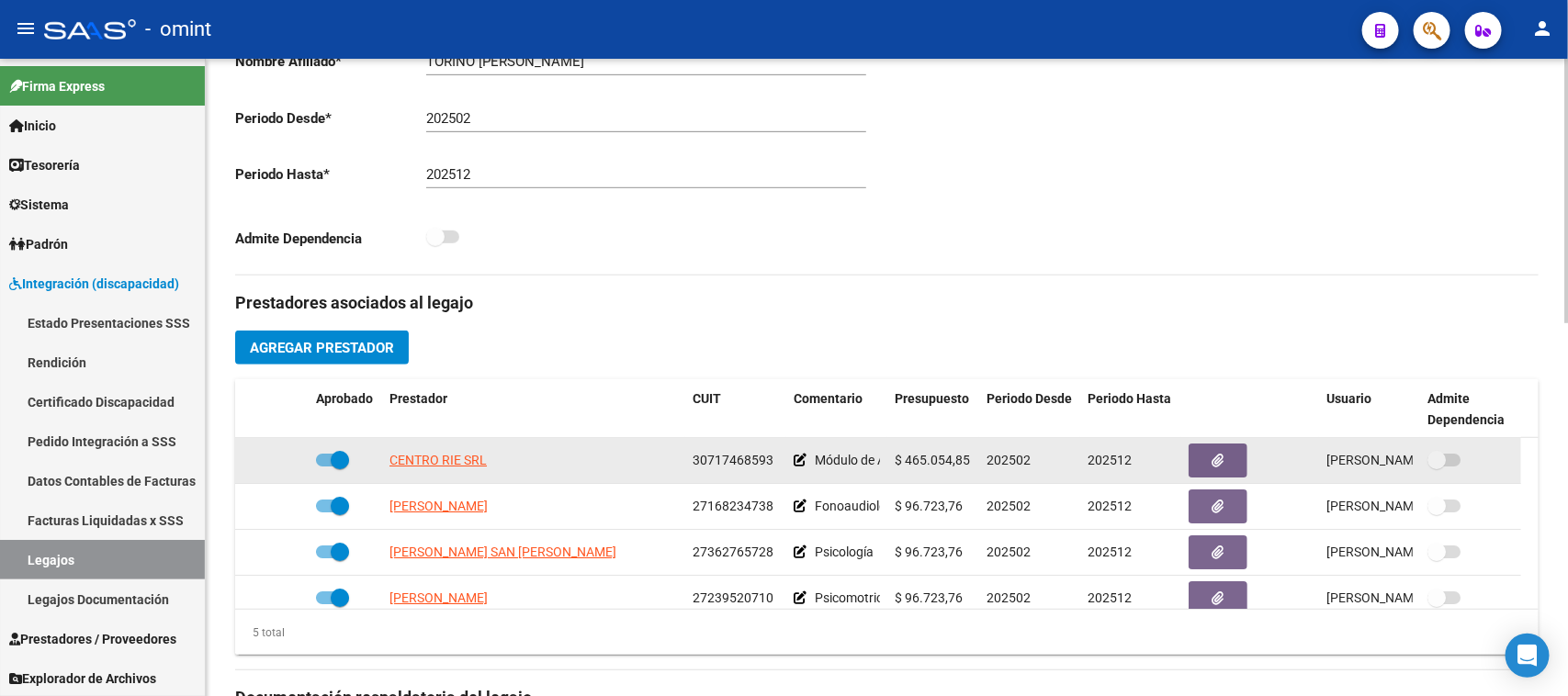
click at [309, 454] on datatable-body-cell at bounding box center [346, 460] width 74 height 45
click at [316, 454] on label at bounding box center [332, 460] width 33 height 22
click at [324, 467] on input "checkbox" at bounding box center [324, 467] width 1 height 1
checkbox input "false"
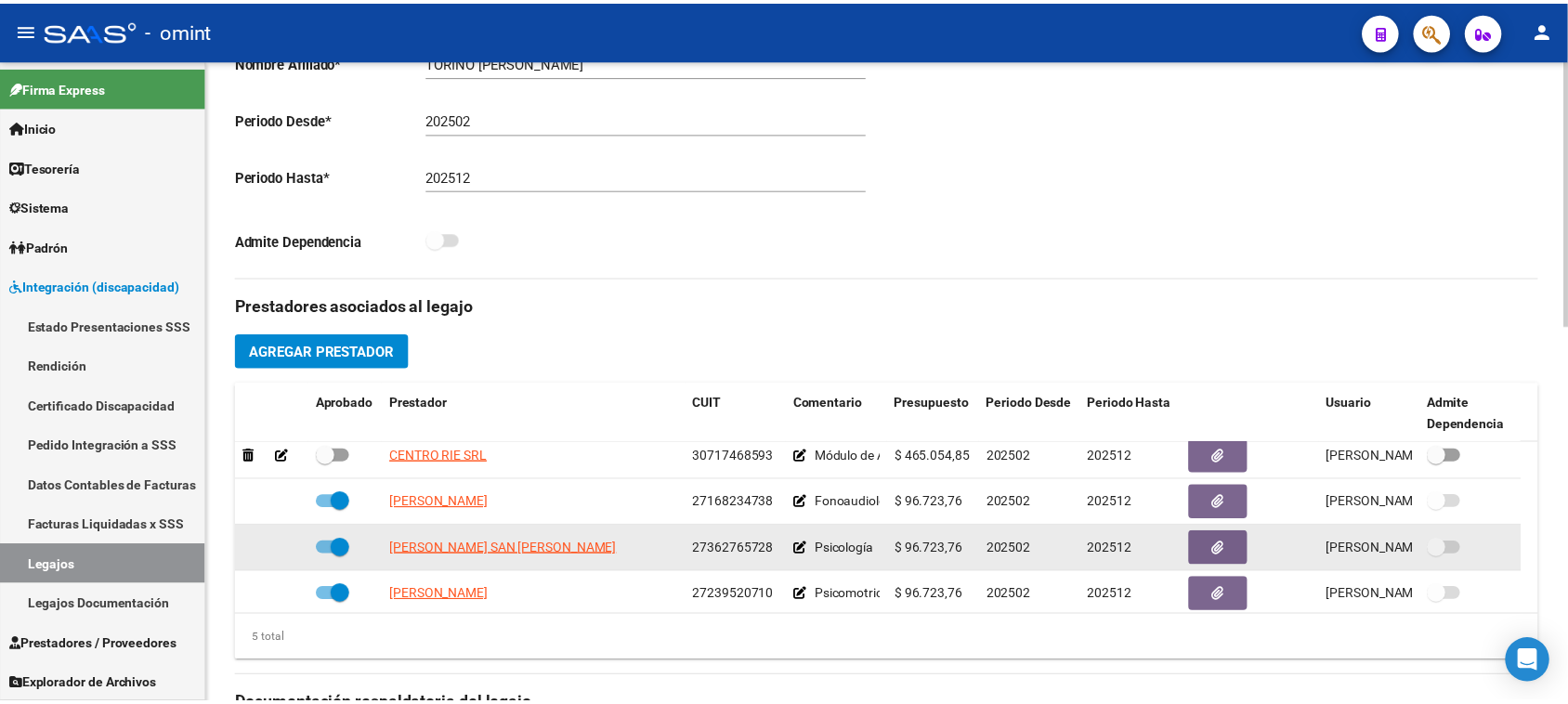
scroll to position [0, 0]
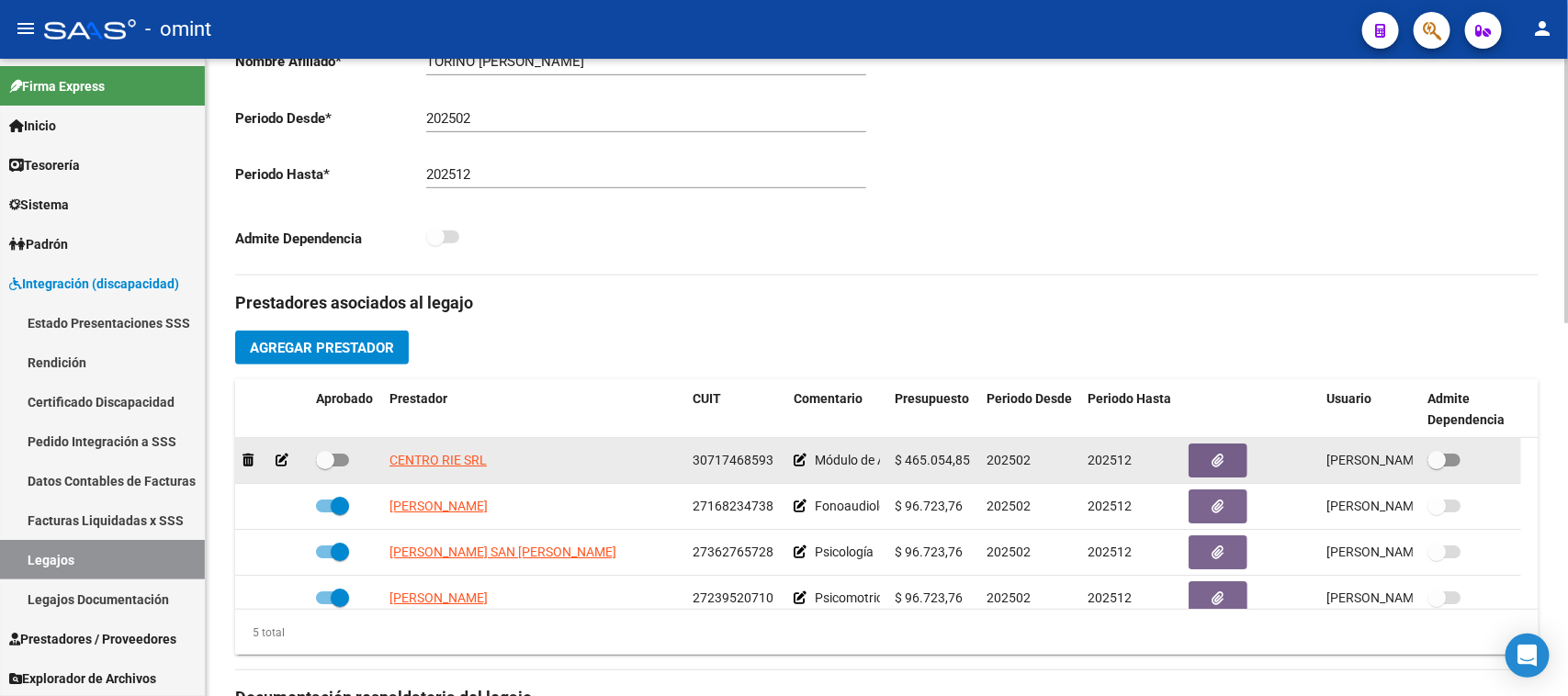
click at [282, 462] on icon at bounding box center [282, 459] width 13 height 13
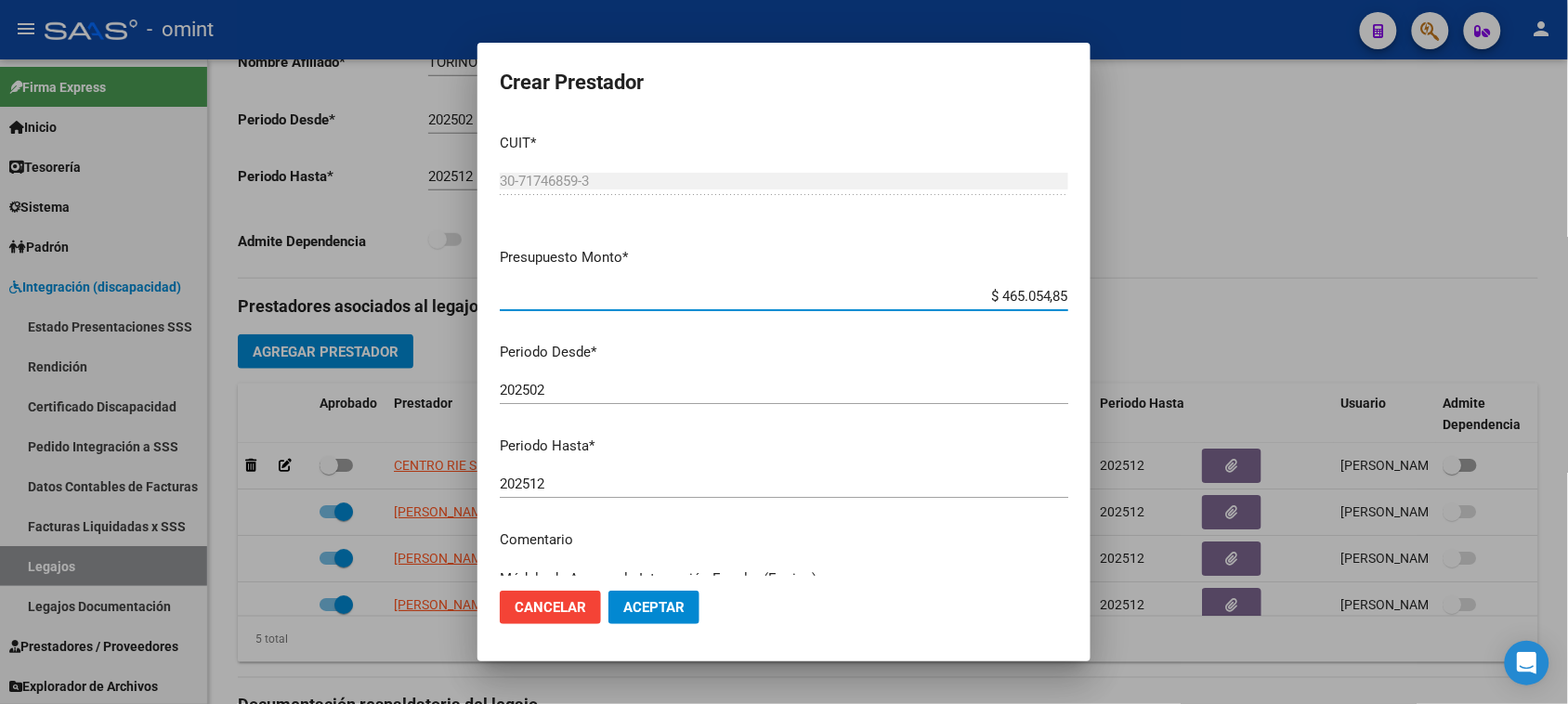
click at [703, 484] on input "202512" at bounding box center [784, 483] width 568 height 17
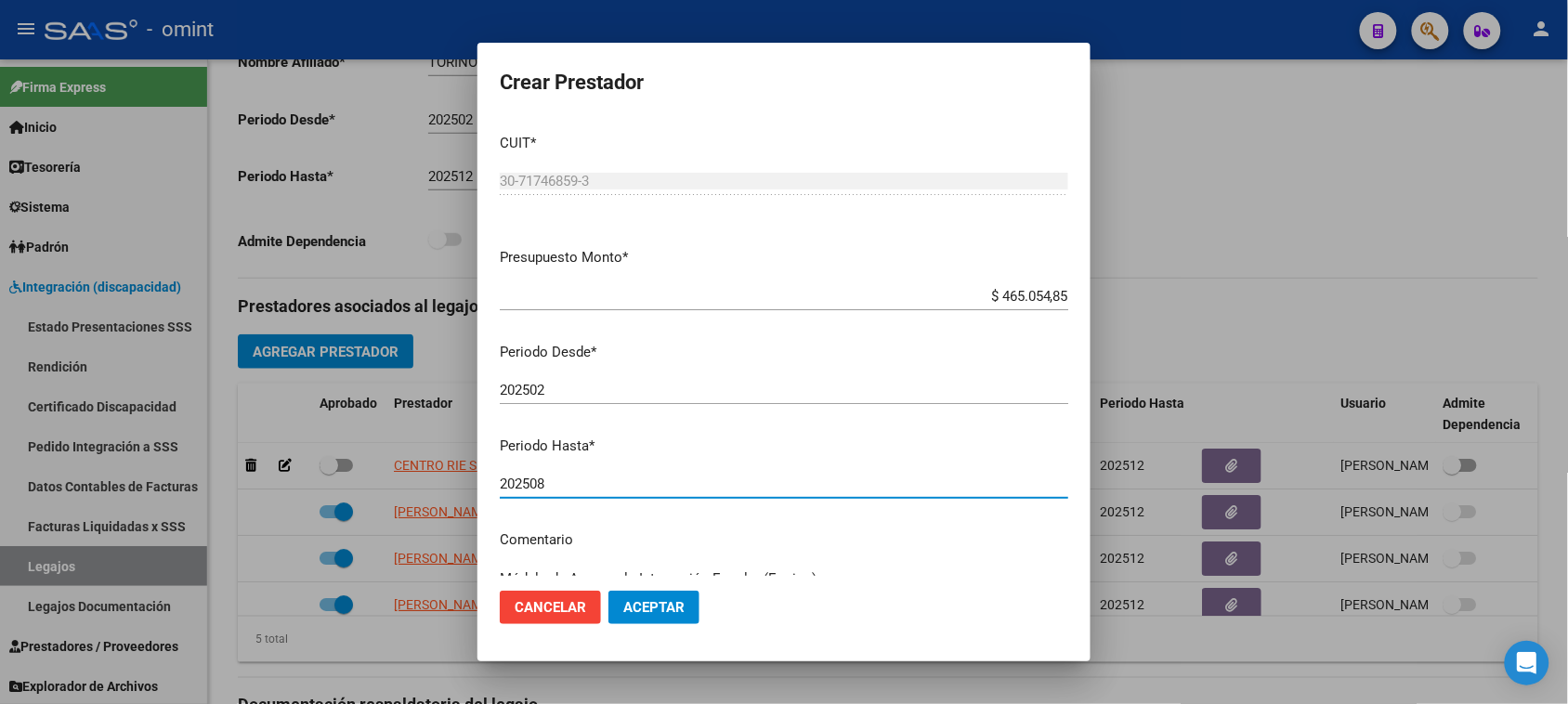
type input "202508"
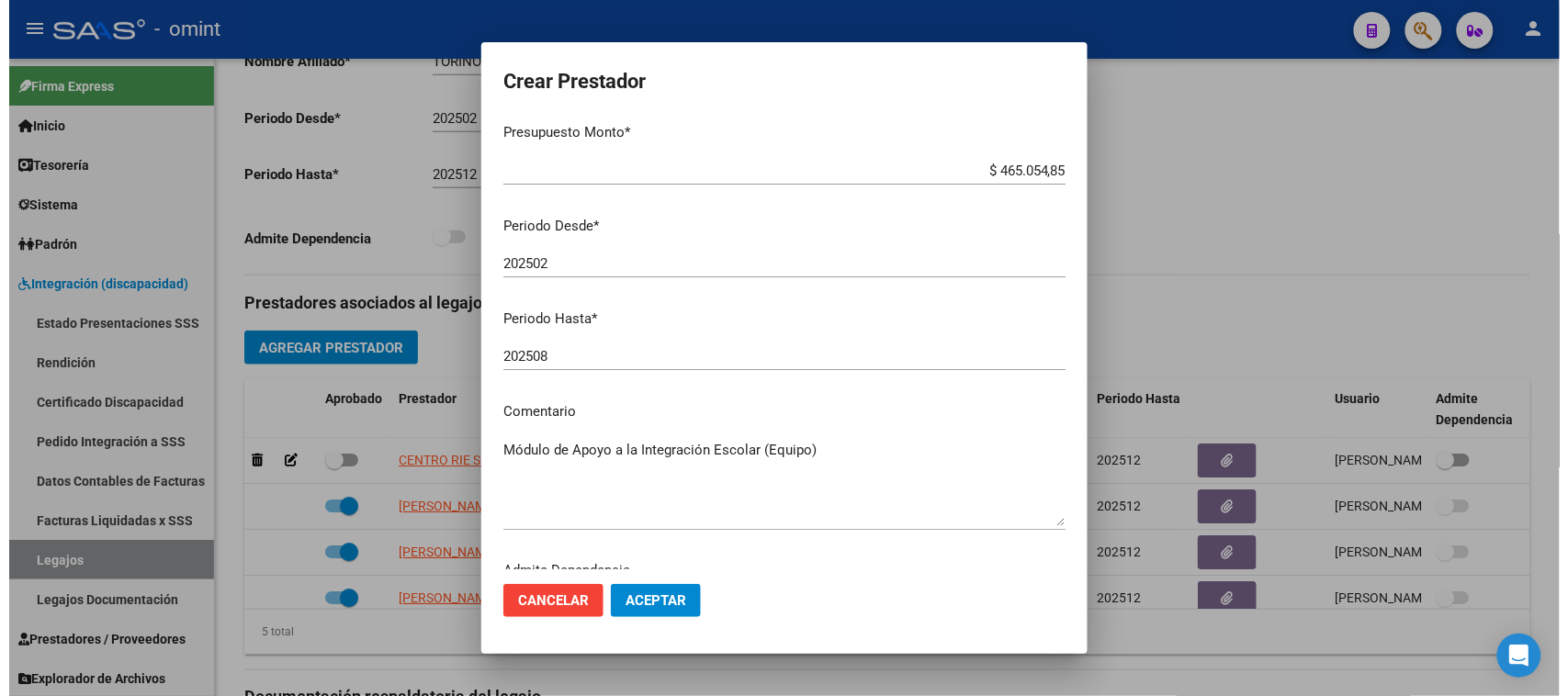
scroll to position [176, 0]
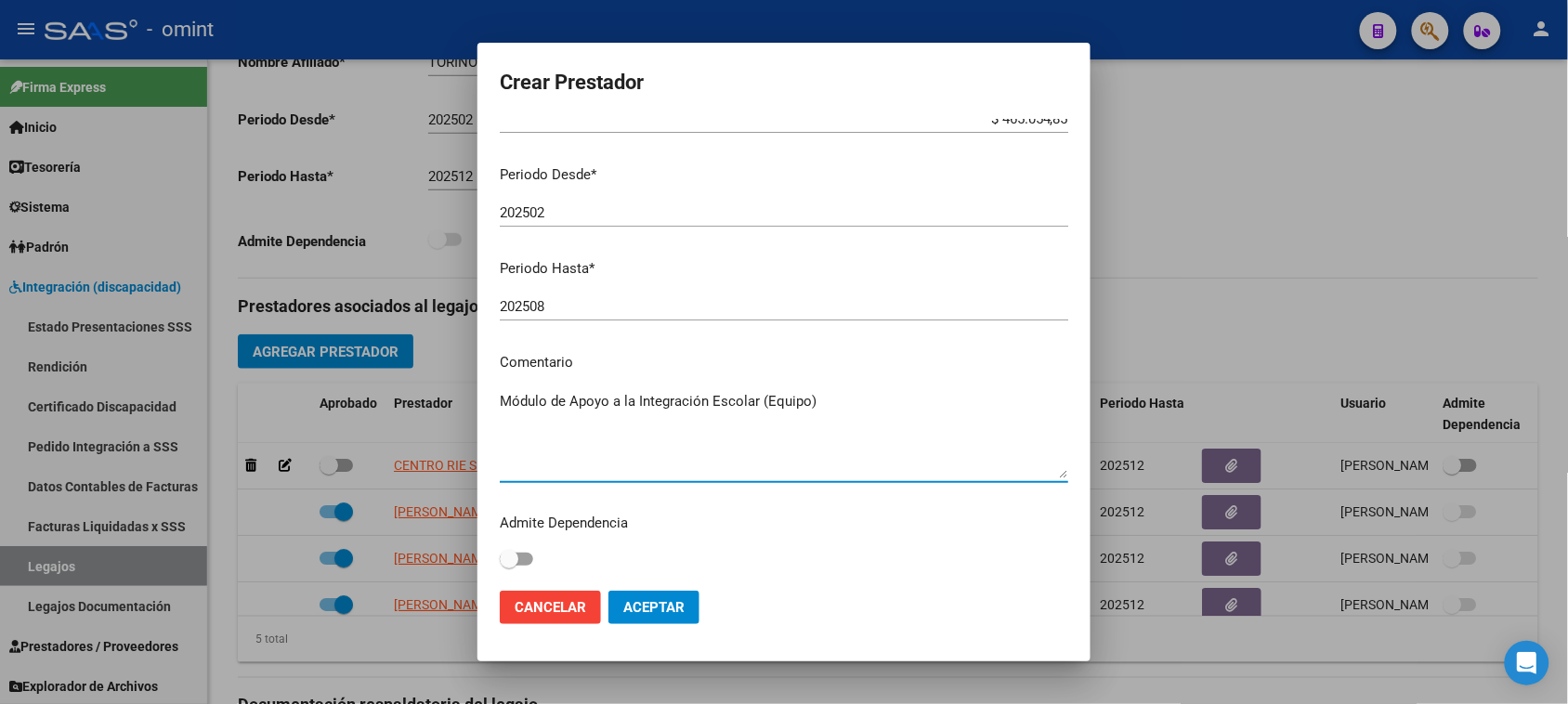
click at [845, 447] on textarea "Módulo de Apoyo a la Integración Escolar (Equipo)" at bounding box center [784, 434] width 568 height 87
drag, startPoint x: 823, startPoint y: 421, endPoint x: 221, endPoint y: 424, distance: 602.0
click at [221, 424] on div "Crear Prestador CUIT * 30-71746859-3 Ingresar CUIT ARCA Padrón Presupuesto Mont…" at bounding box center [784, 352] width 1568 height 704
type textarea "Módulo de Apoyo a la Integración Escolar (Equipo) Hasta agosto 2025. Socio pres…"
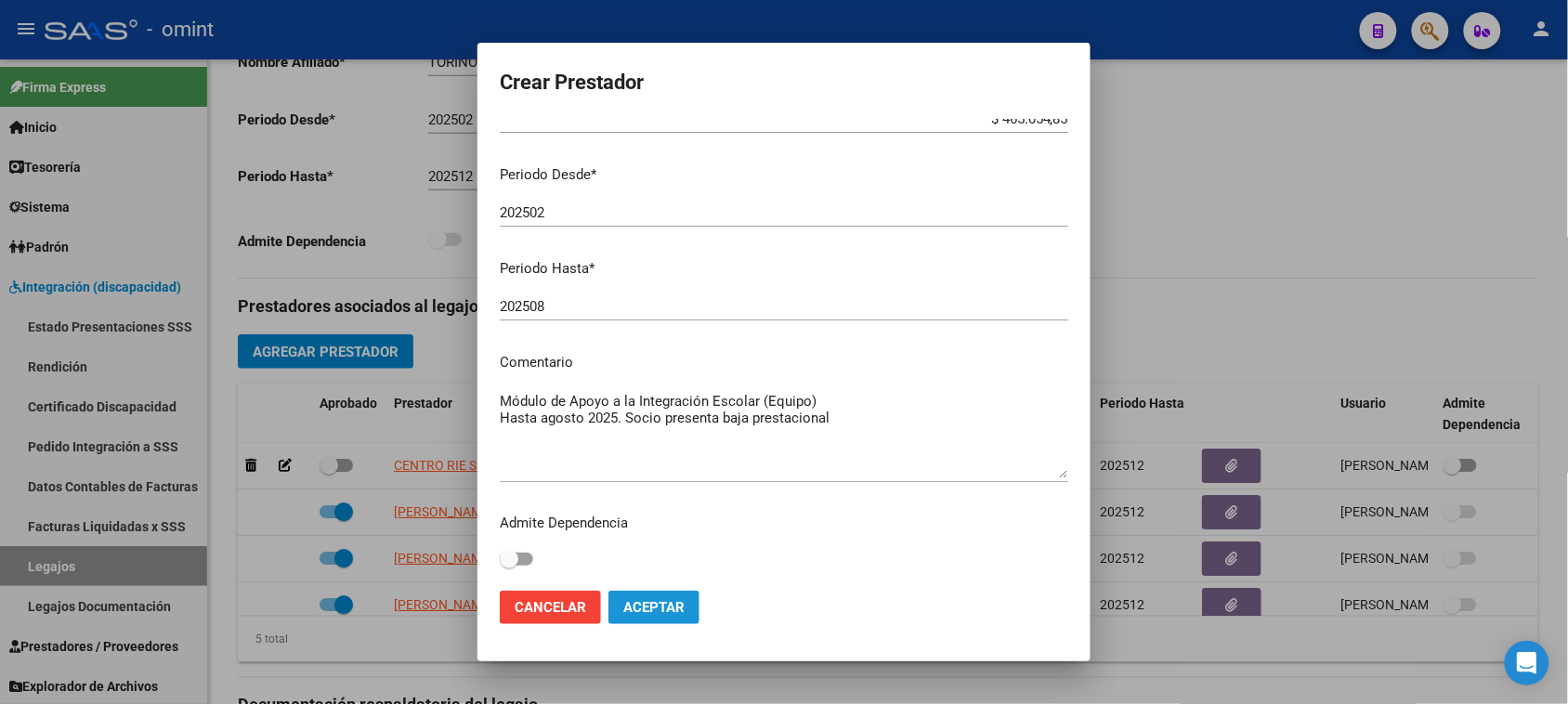
click at [637, 596] on button "Aceptar" at bounding box center [654, 608] width 91 height 33
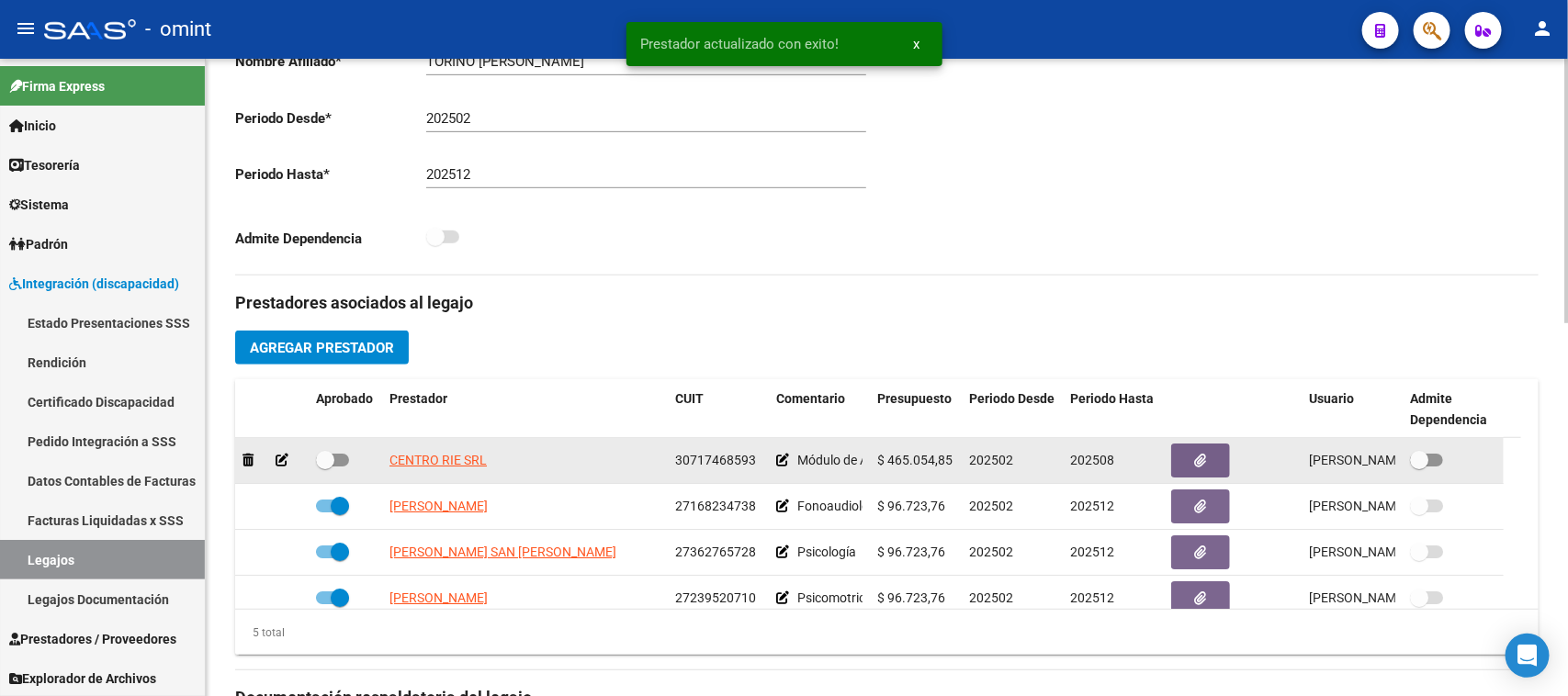
click at [328, 455] on span at bounding box center [324, 460] width 18 height 18
click at [325, 467] on input "checkbox" at bounding box center [324, 467] width 1 height 1
checkbox input "true"
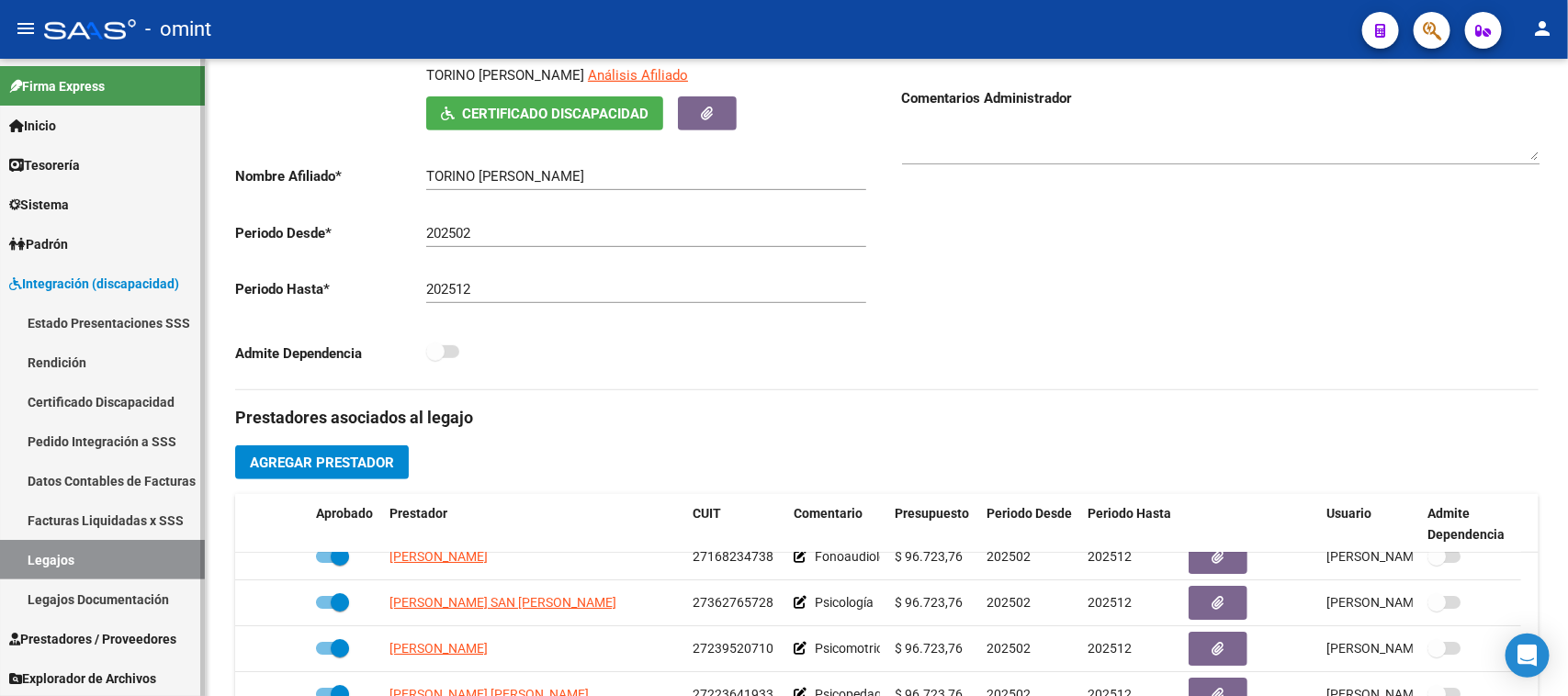
scroll to position [1, 0]
click at [84, 628] on span "Prestadores / Proveedores" at bounding box center [92, 638] width 167 height 20
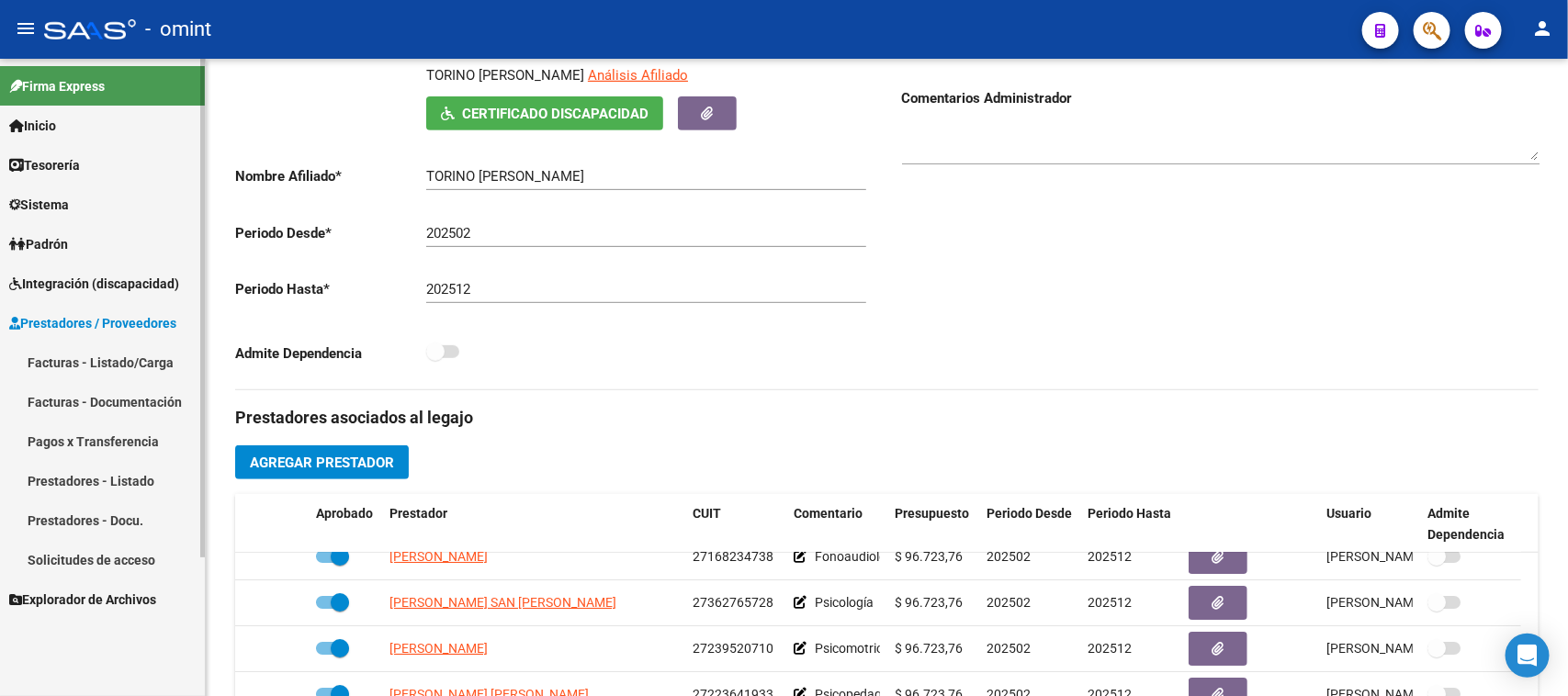
scroll to position [0, 0]
click at [96, 364] on link "Facturas - Listado/Carga" at bounding box center [102, 362] width 205 height 40
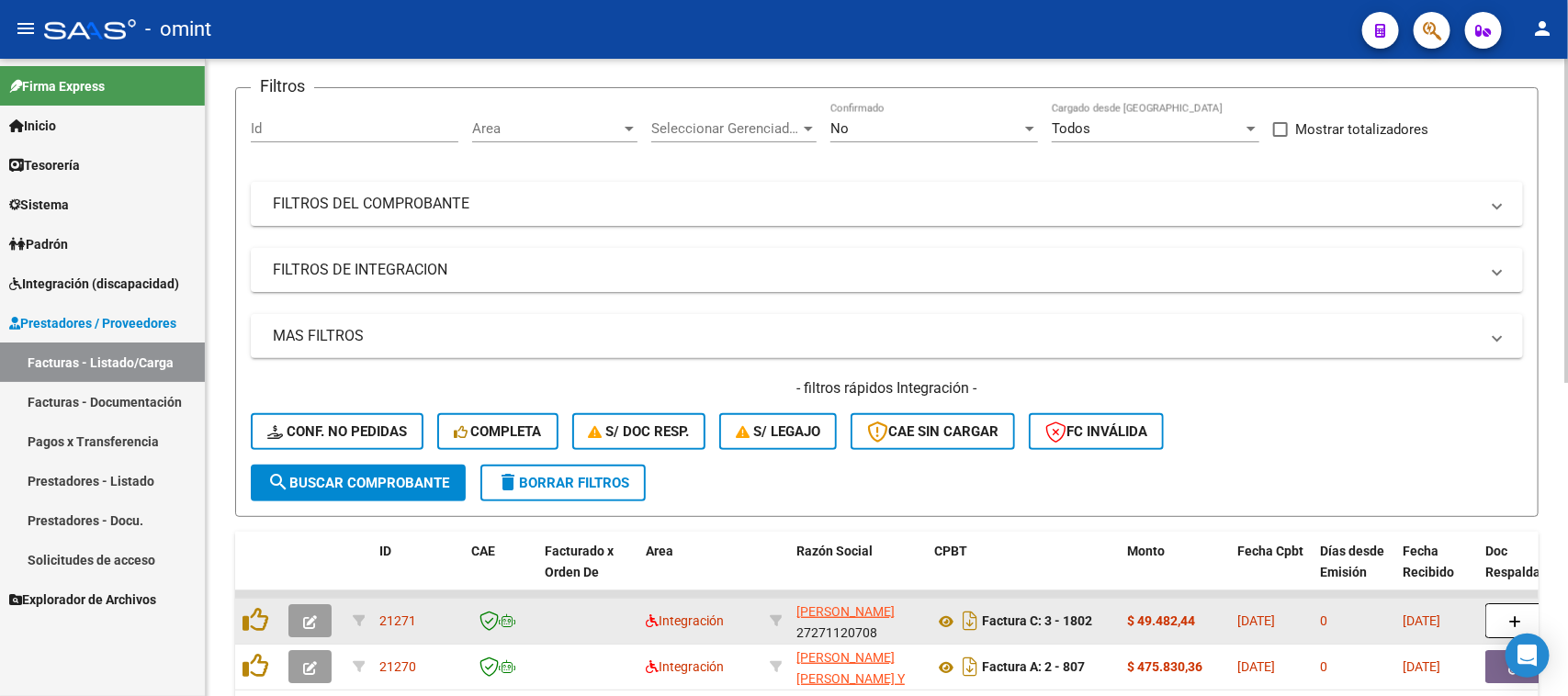
scroll to position [345, 0]
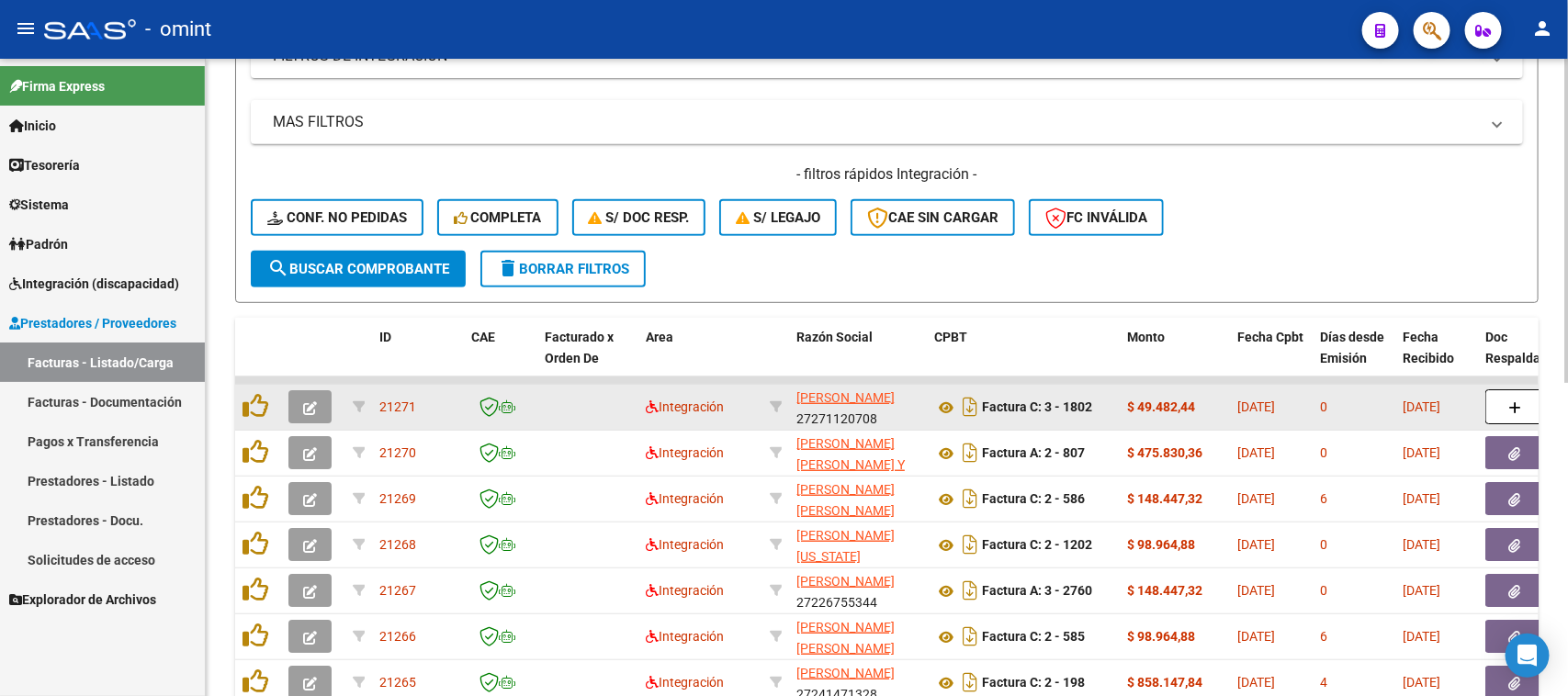
click at [510, 423] on datatable-body-cell at bounding box center [501, 407] width 74 height 45
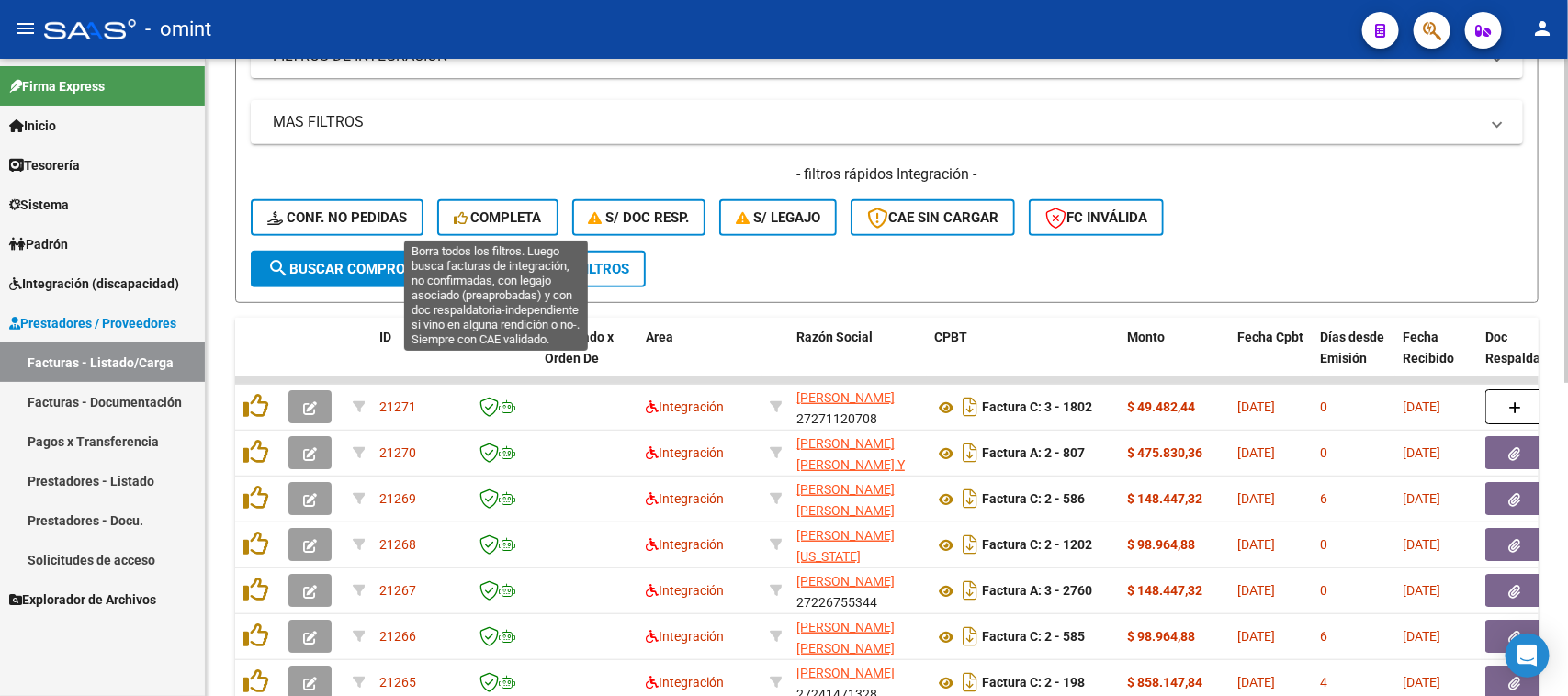
click at [471, 215] on span "Completa" at bounding box center [497, 217] width 88 height 17
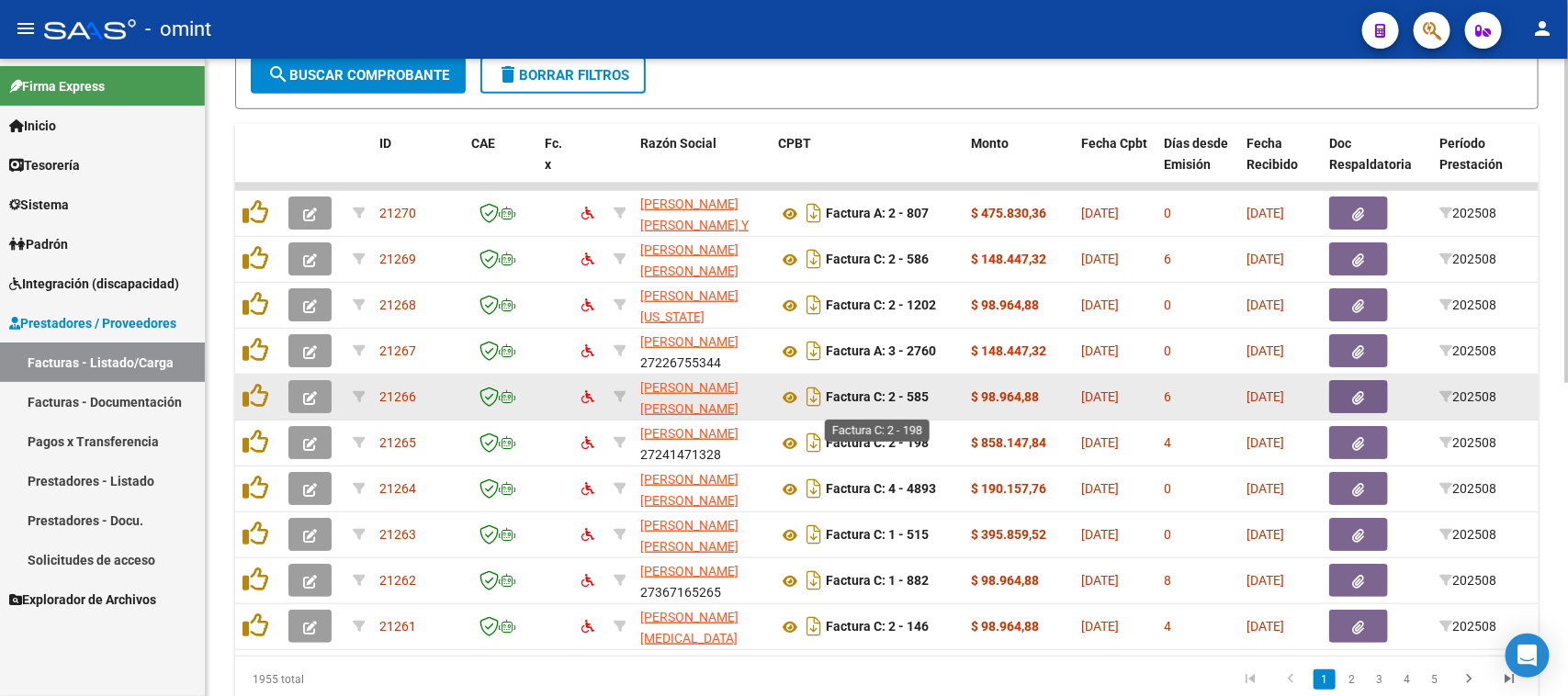
scroll to position [617, 0]
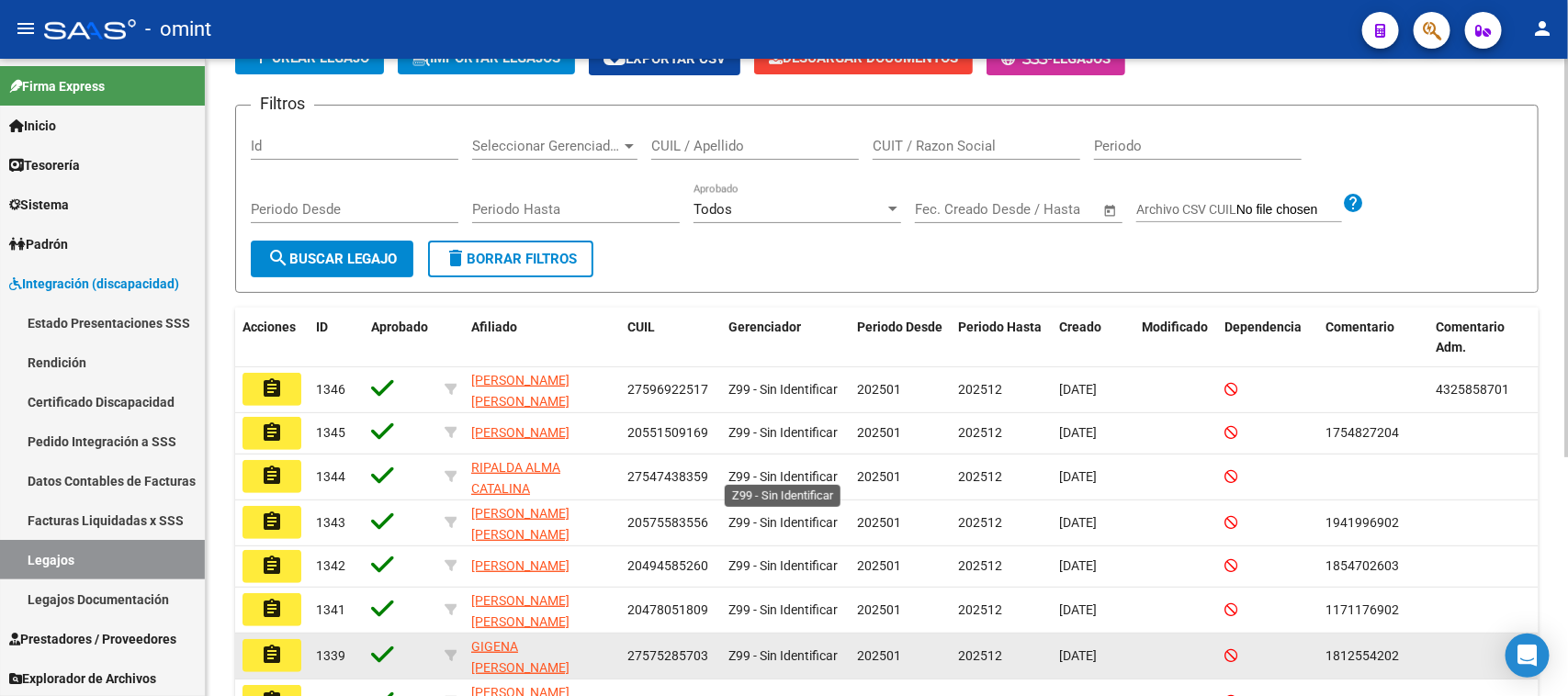
scroll to position [40, 0]
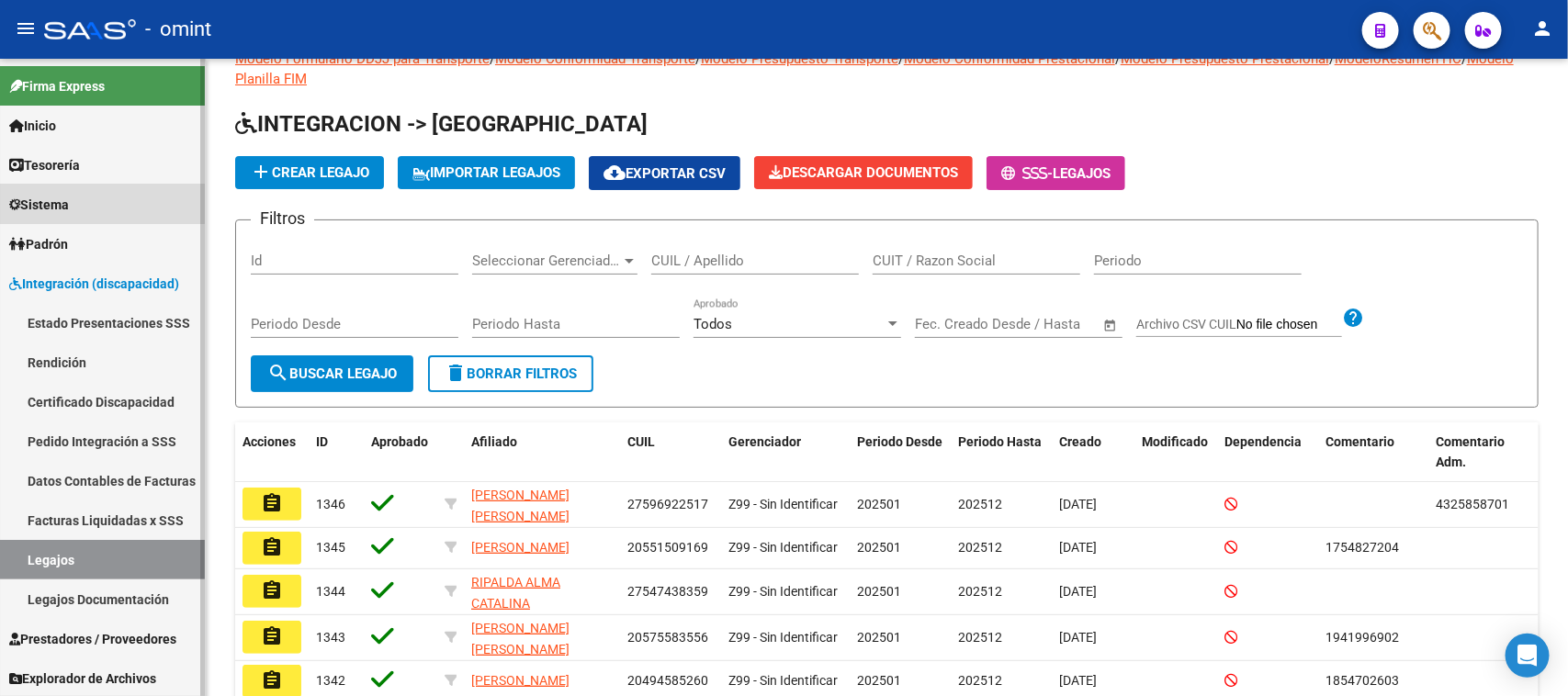
click at [47, 195] on span "Sistema" at bounding box center [38, 205] width 59 height 20
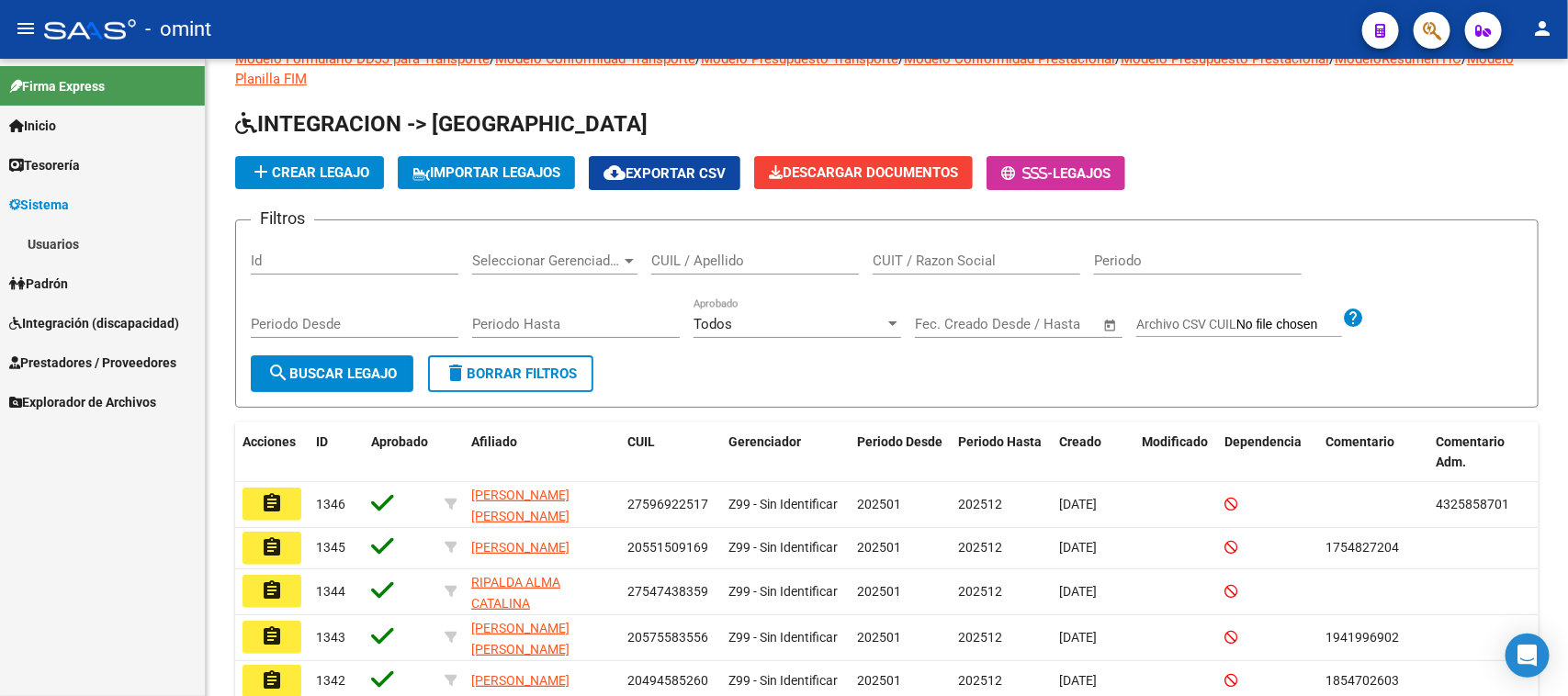
click at [65, 249] on link "Usuarios" at bounding box center [102, 244] width 205 height 40
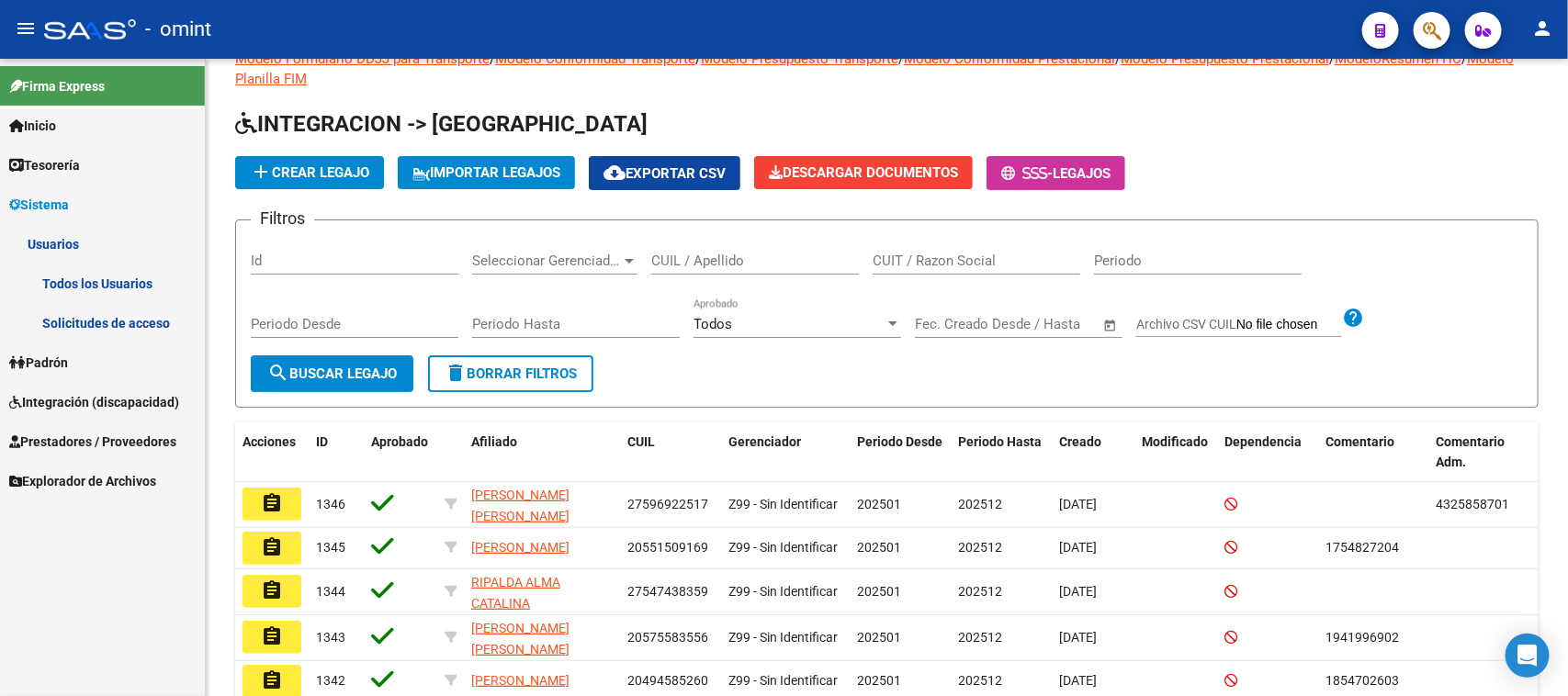
click at [76, 314] on link "Solicitudes de acceso" at bounding box center [102, 322] width 205 height 40
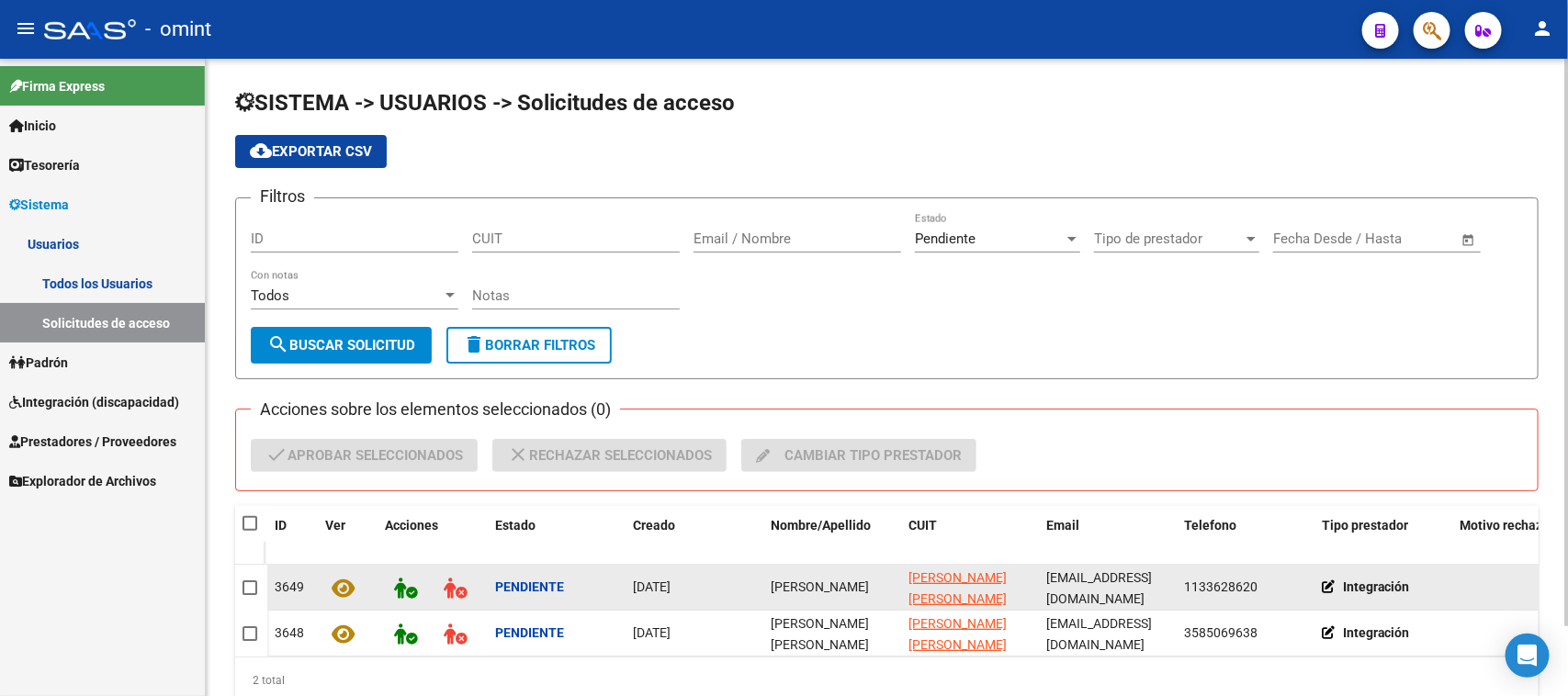
click at [779, 588] on span "[PERSON_NAME]" at bounding box center [819, 586] width 98 height 15
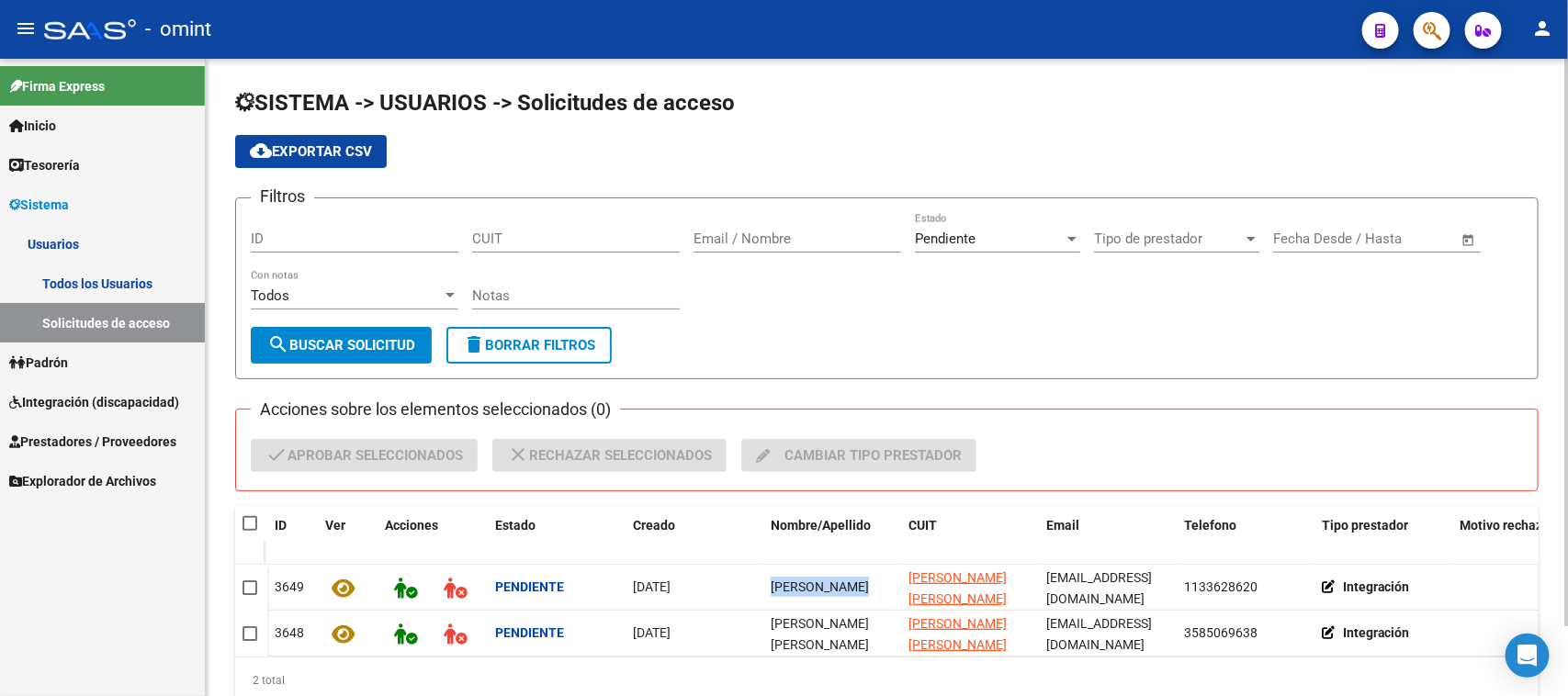
copy span "[PERSON_NAME]"
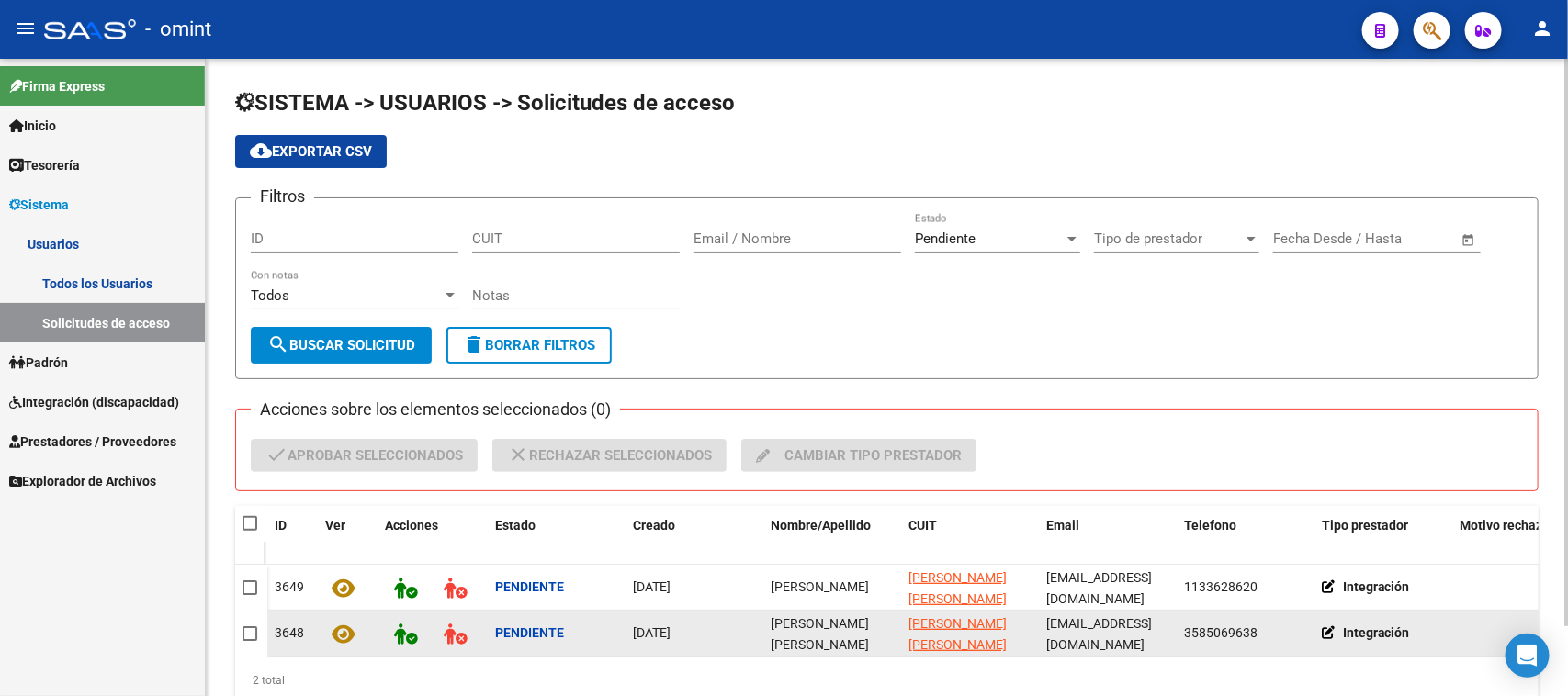
click at [861, 627] on span "[PERSON_NAME] [PERSON_NAME]" at bounding box center [819, 634] width 98 height 36
click at [860, 627] on span "[PERSON_NAME] [PERSON_NAME]" at bounding box center [819, 634] width 98 height 36
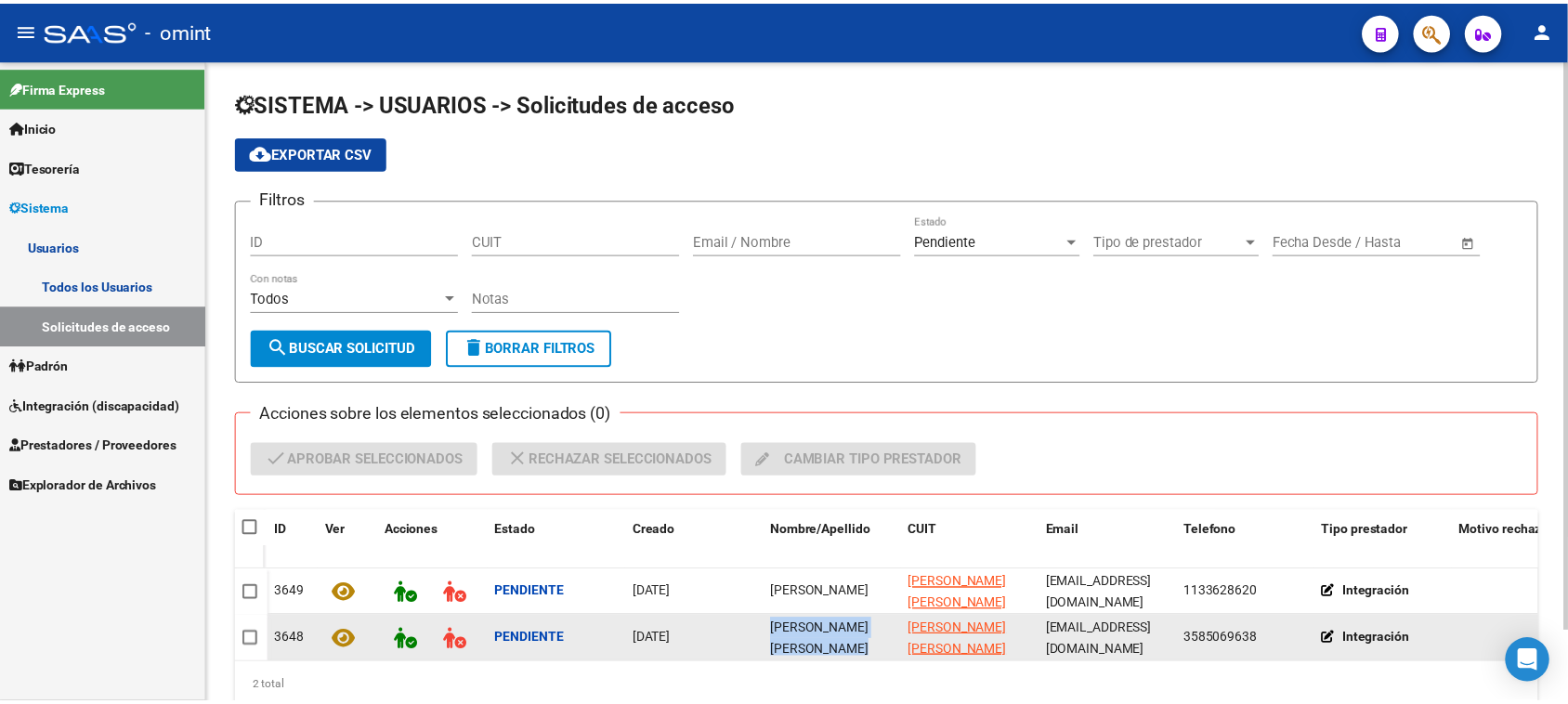
scroll to position [81, 0]
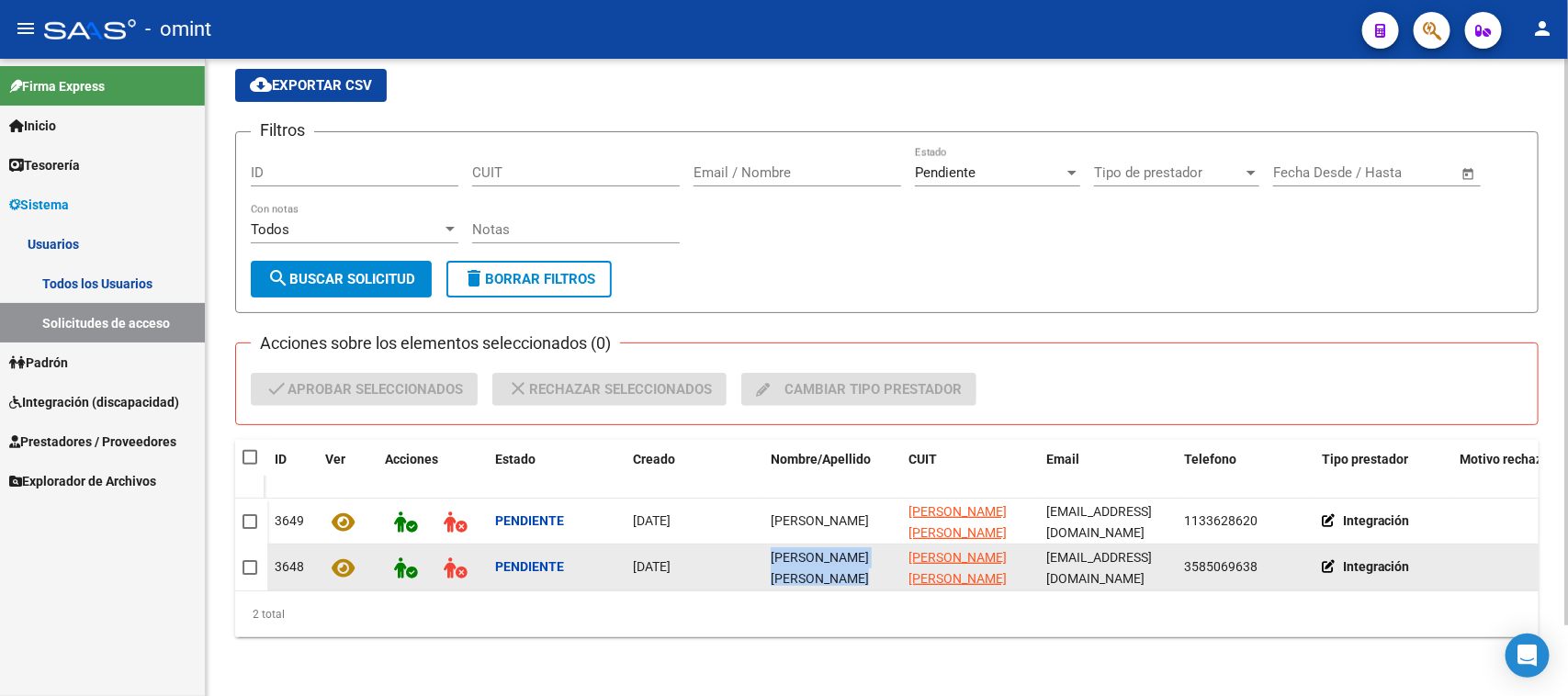
click at [846, 550] on span "[PERSON_NAME] [PERSON_NAME]" at bounding box center [819, 568] width 98 height 36
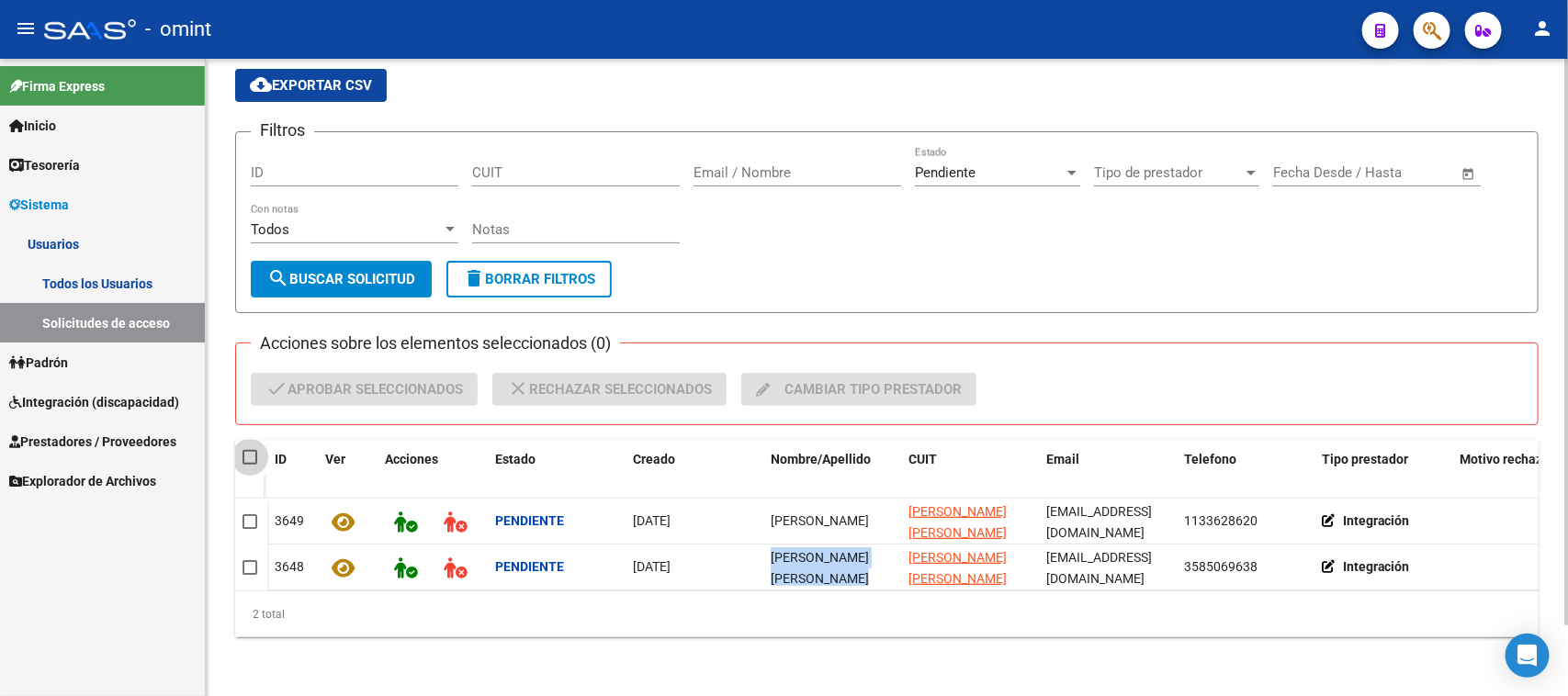
click at [243, 450] on span at bounding box center [250, 457] width 15 height 15
click at [249, 465] on input "checkbox" at bounding box center [249, 465] width 1 height 1
checkbox input "true"
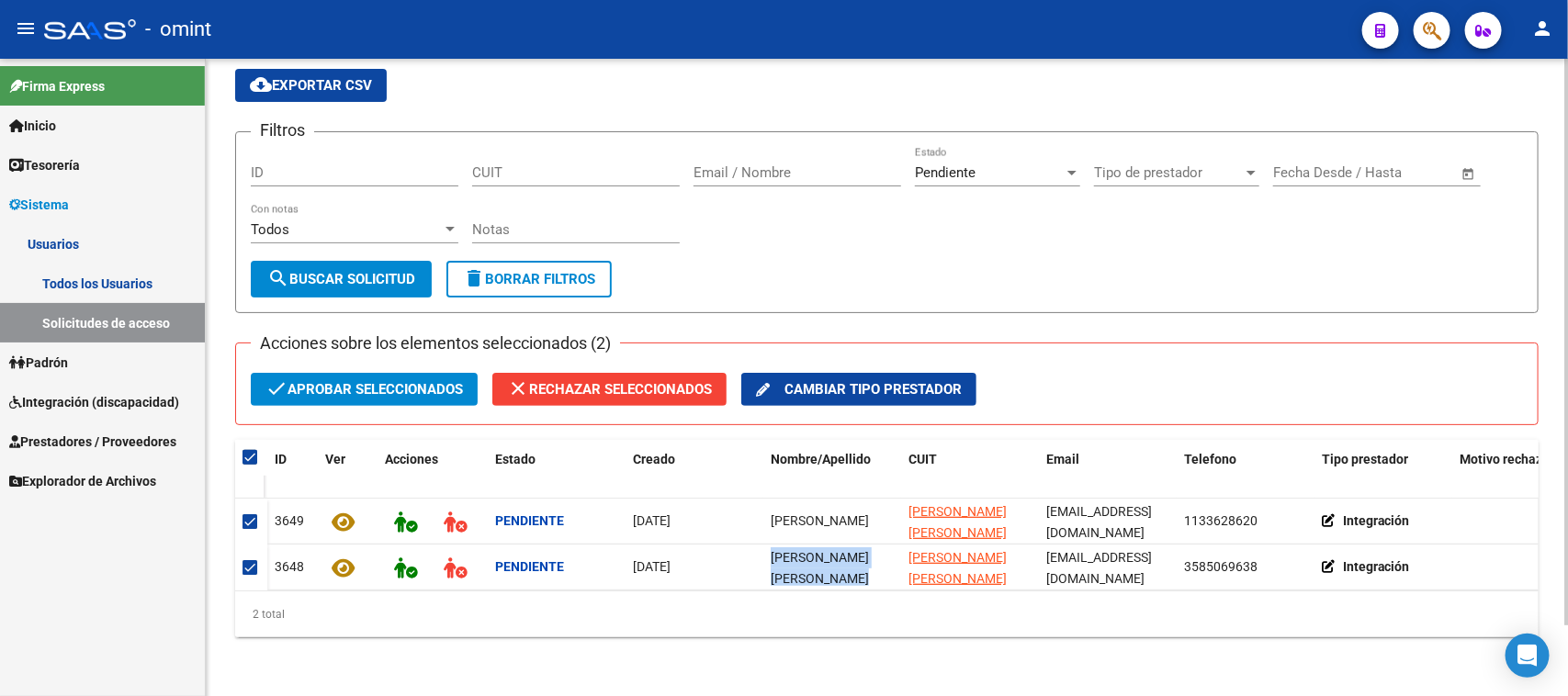
click at [327, 383] on span "check Aprobar seleccionados" at bounding box center [363, 389] width 197 height 33
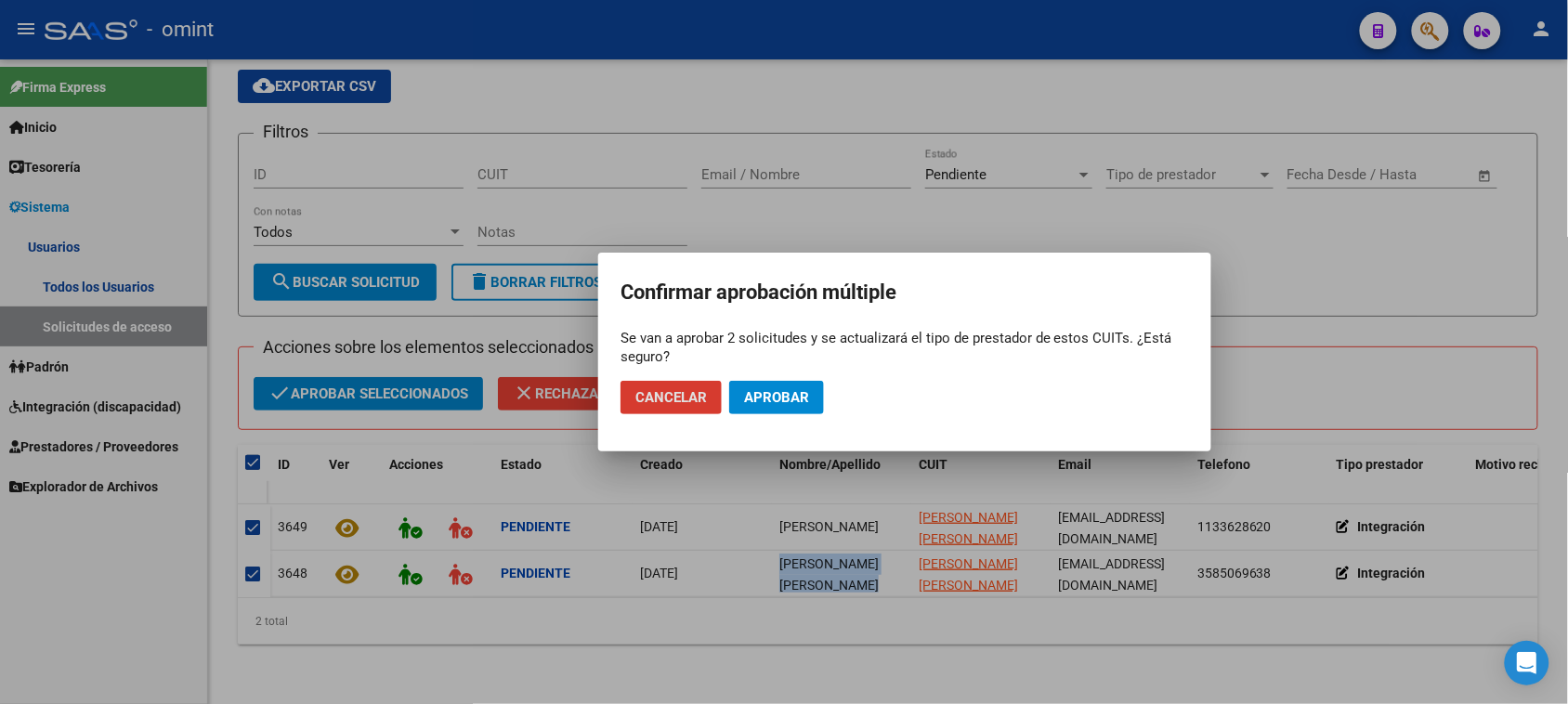
click at [804, 422] on mat-dialog-actions "Cancelar Aprobar" at bounding box center [904, 398] width 568 height 63
click at [796, 405] on span "Aprobar" at bounding box center [777, 397] width 65 height 17
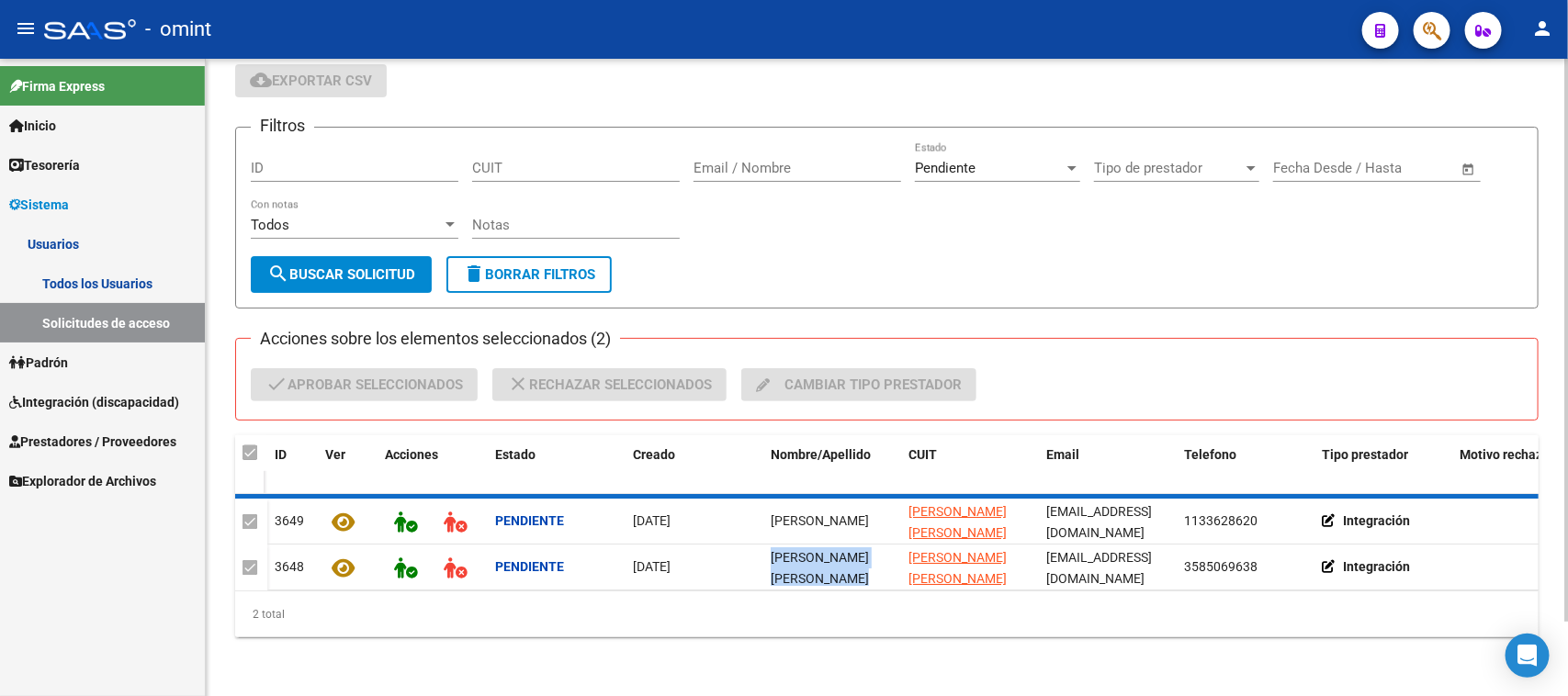
checkbox input "false"
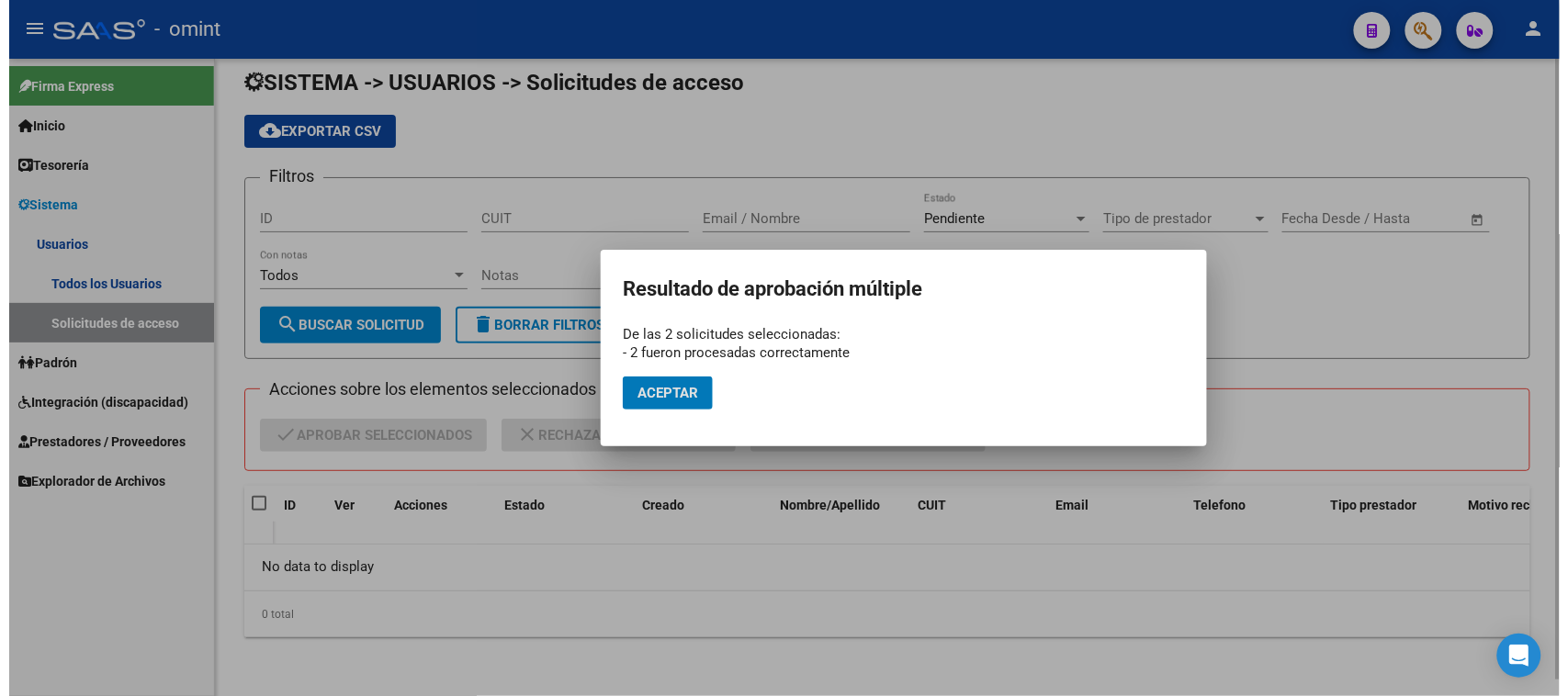
scroll to position [17, 0]
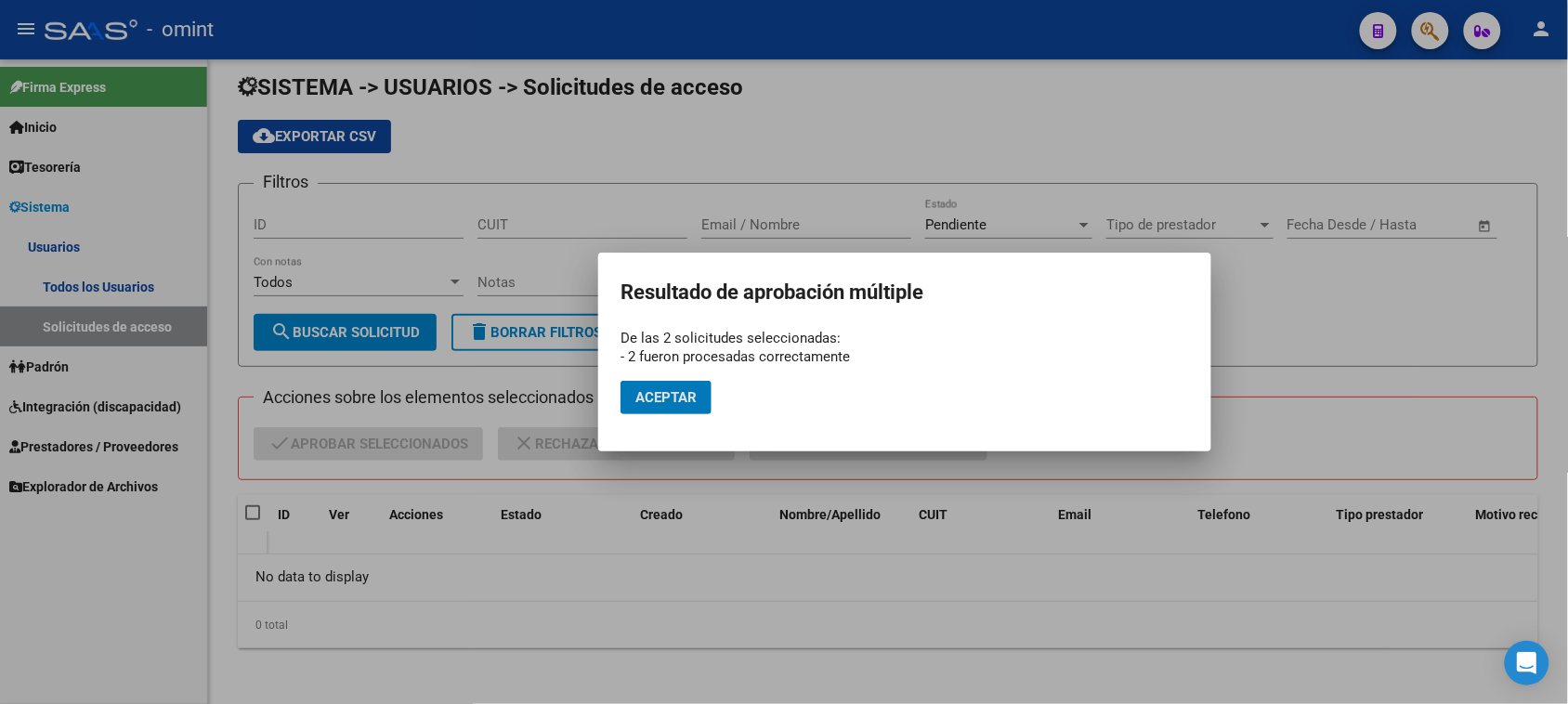
click at [679, 405] on span "Aceptar" at bounding box center [666, 397] width 61 height 17
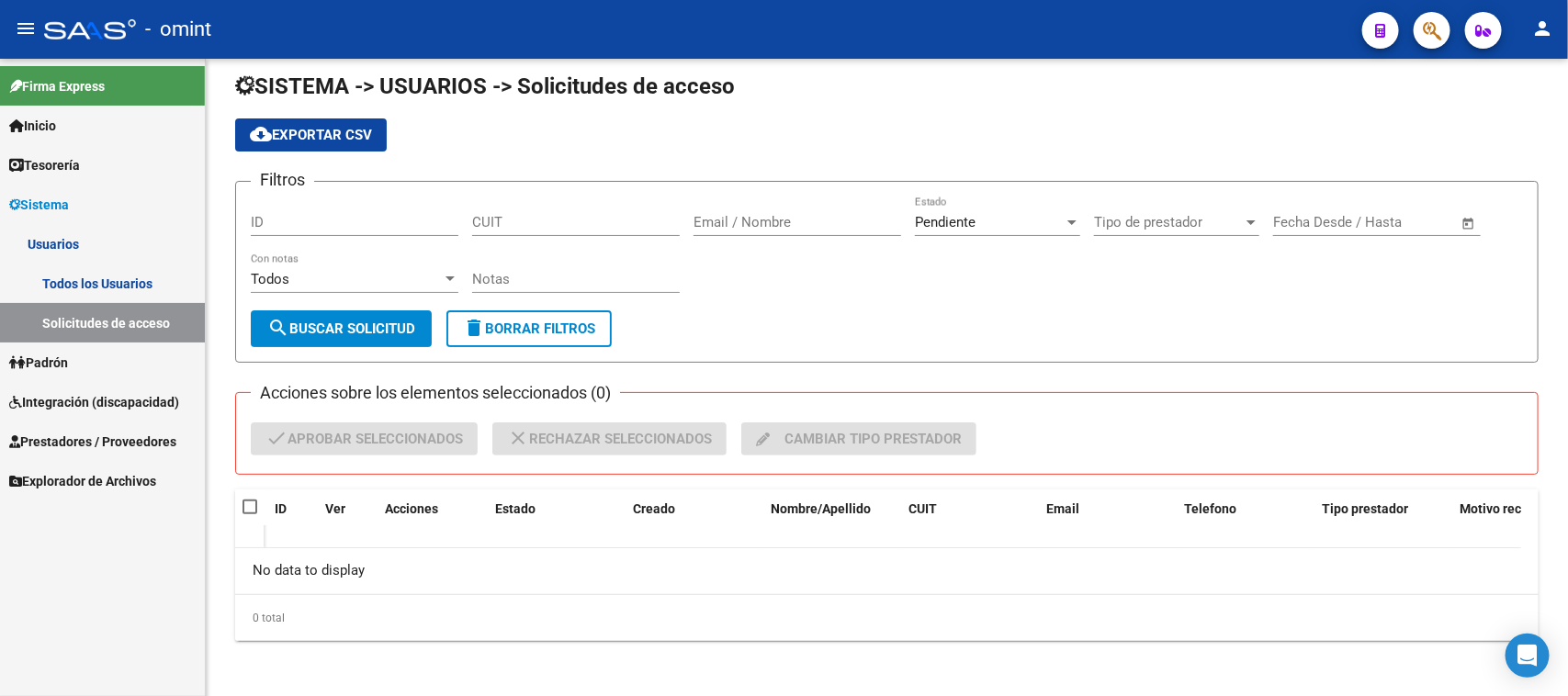
click at [148, 287] on link "Todos los Usuarios" at bounding box center [102, 283] width 205 height 40
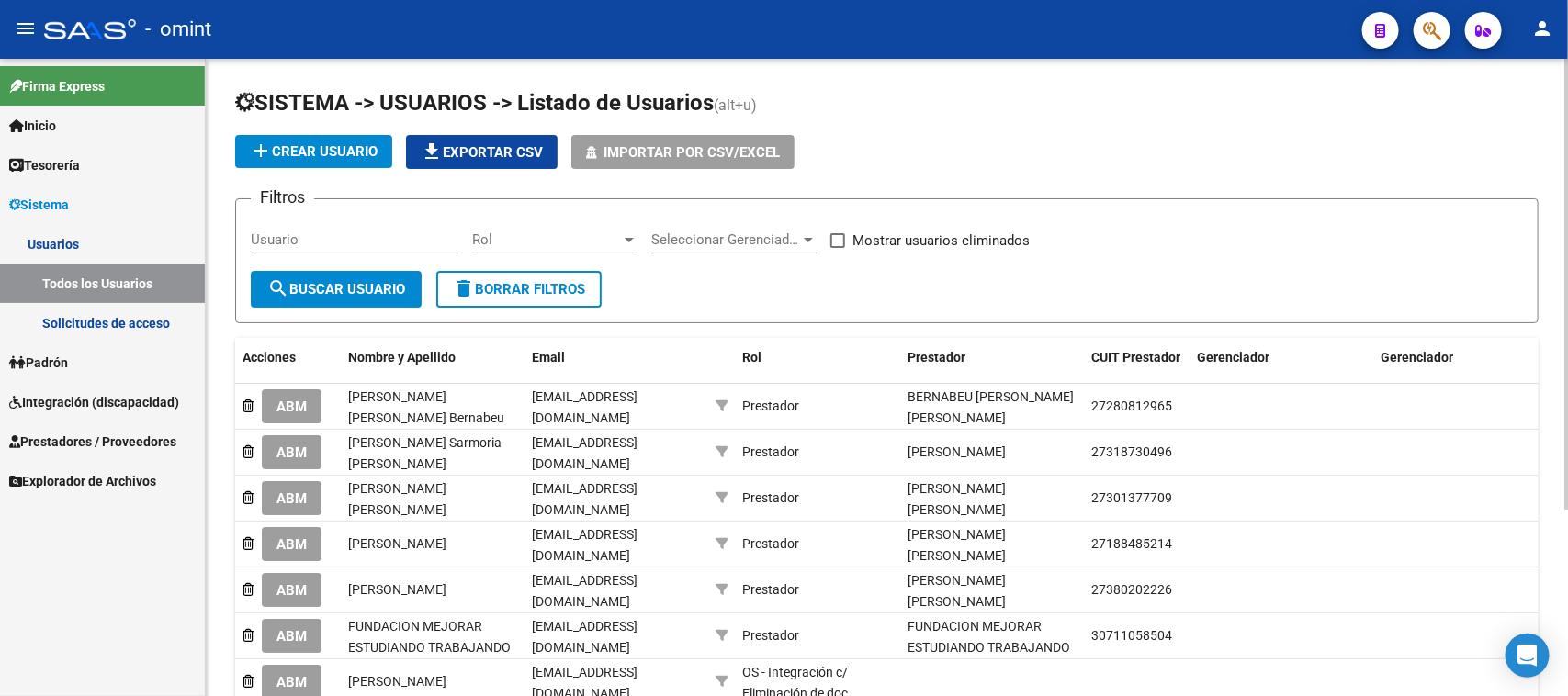
click at [347, 246] on input "Usuario" at bounding box center [354, 239] width 208 height 17
paste input "[PERSON_NAME] [PERSON_NAME]"
type input "[PERSON_NAME] [PERSON_NAME]"
click at [328, 282] on span "search Buscar Usuario" at bounding box center [336, 289] width 138 height 17
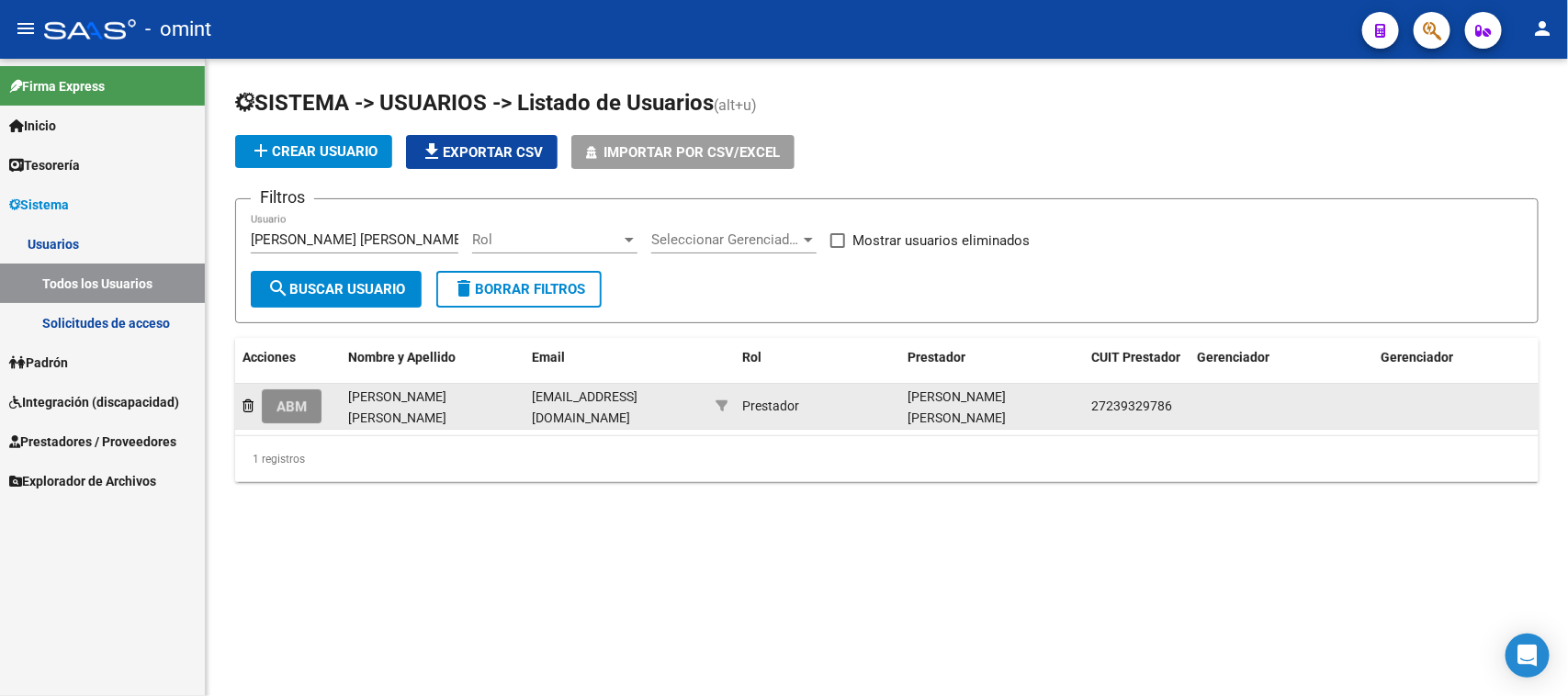
click at [291, 390] on button "ABM" at bounding box center [291, 406] width 59 height 34
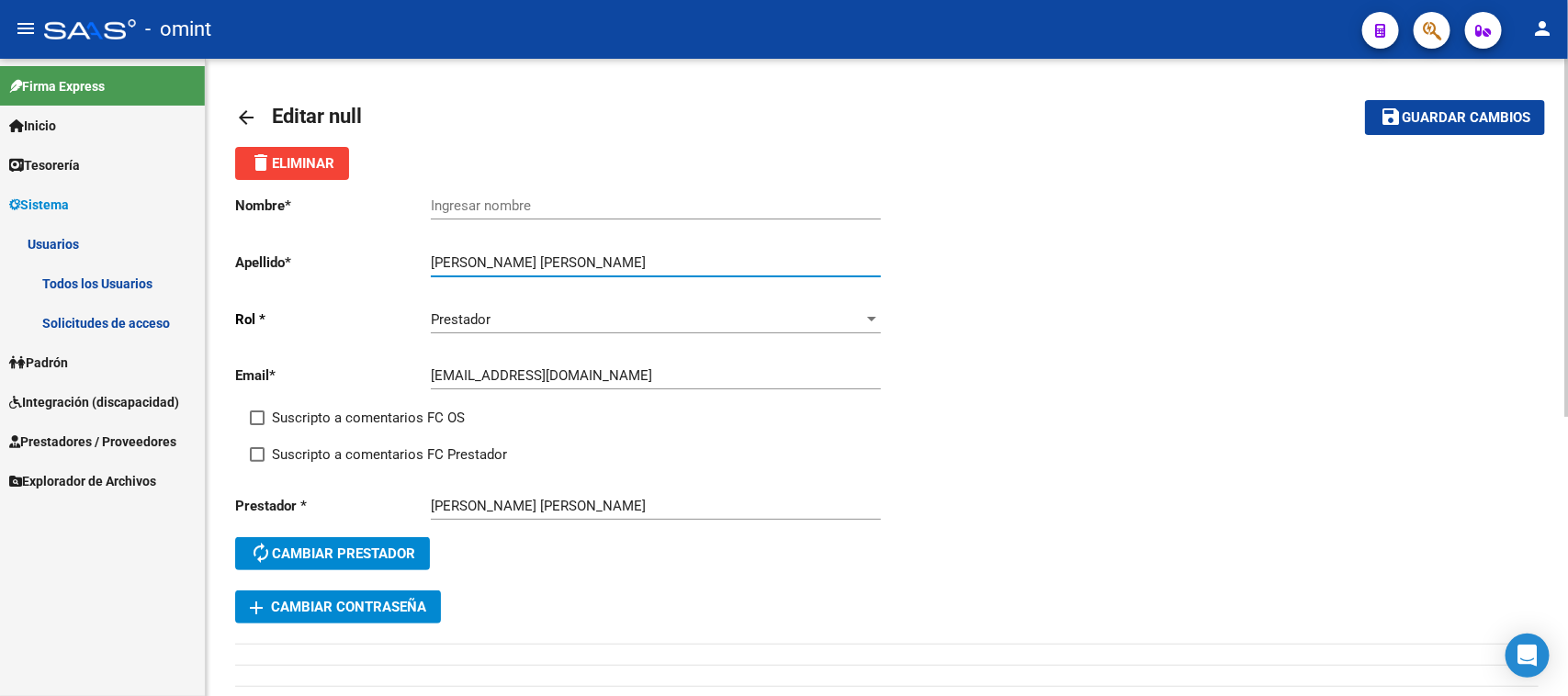
drag, startPoint x: 507, startPoint y: 257, endPoint x: 392, endPoint y: 266, distance: 115.4
click at [397, 264] on app-form-text-field "Apellido * [PERSON_NAME] [PERSON_NAME] Ingresar apellido" at bounding box center [557, 262] width 645 height 17
type input "Panero"
drag, startPoint x: 551, startPoint y: 218, endPoint x: 554, endPoint y: 209, distance: 9.5
click at [551, 217] on div "Ingresar nombre" at bounding box center [656, 208] width 450 height 57
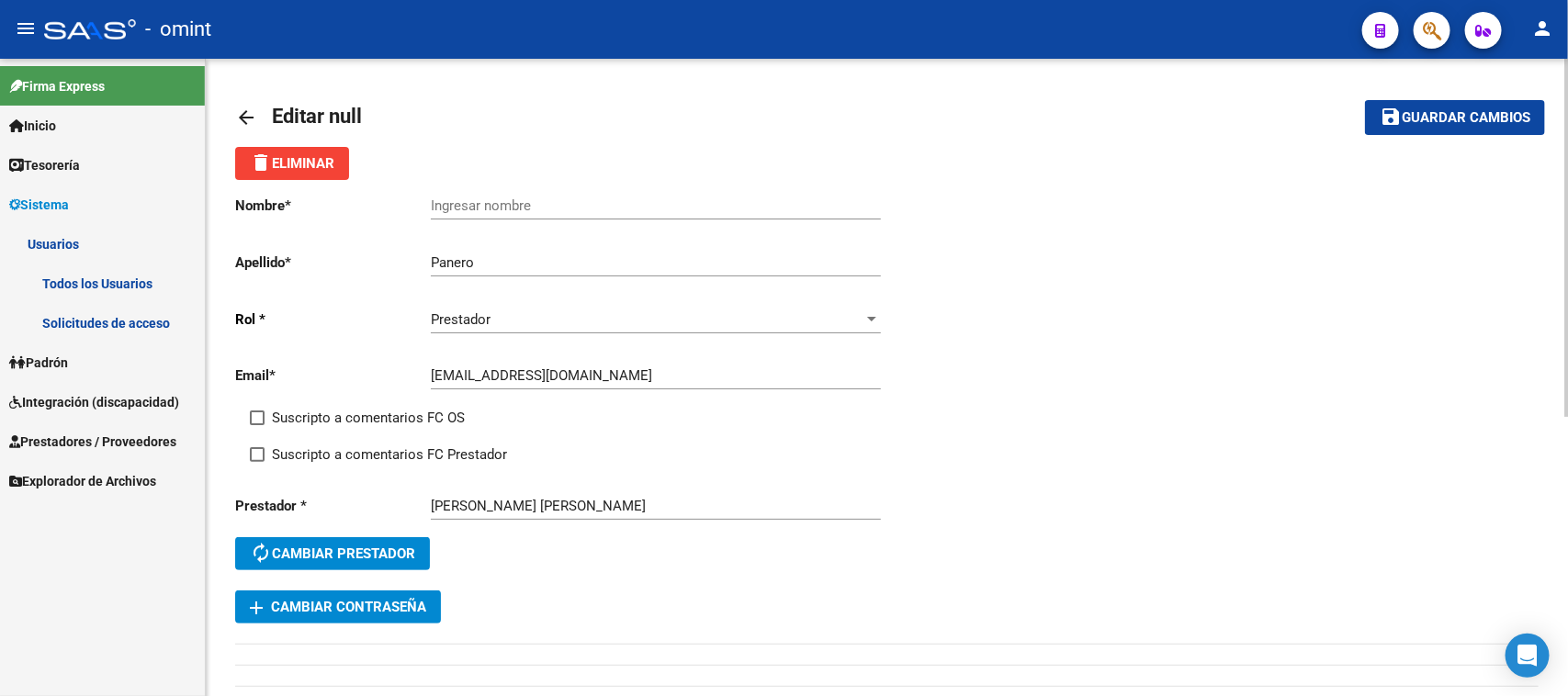
click at [554, 209] on input "Ingresar nombre" at bounding box center [656, 205] width 450 height 17
paste input "[PERSON_NAME] [PERSON_NAME]"
type input "[PERSON_NAME] [PERSON_NAME]"
click at [355, 411] on span "Suscripto a comentarios FC OS" at bounding box center [368, 417] width 193 height 22
click at [257, 425] on input "Suscripto a comentarios FC OS" at bounding box center [256, 425] width 1 height 1
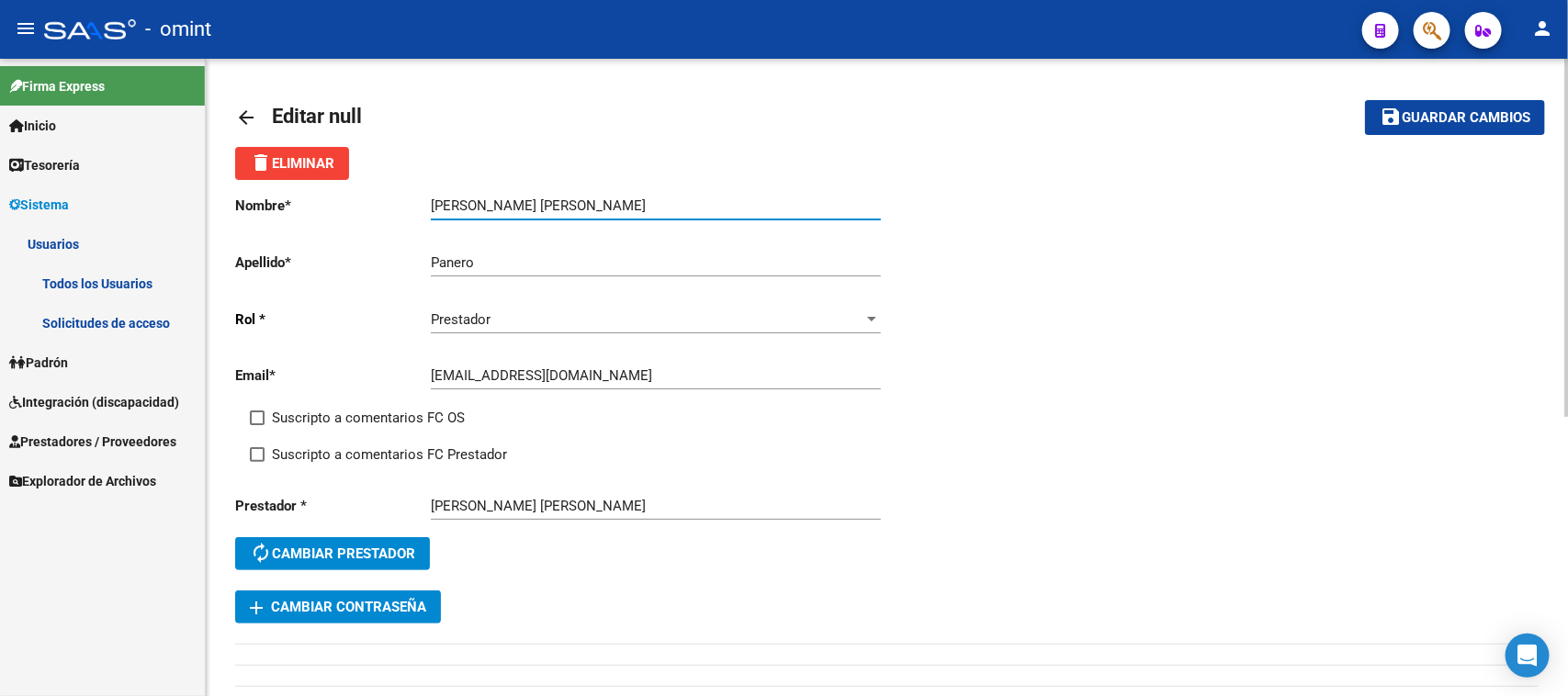
checkbox input "true"
click at [351, 436] on div "Suscripto a comentarios FC OS" at bounding box center [576, 425] width 652 height 37
click at [350, 447] on span "Suscripto a comentarios FC Prestador" at bounding box center [389, 454] width 235 height 22
click at [257, 462] on input "Suscripto a comentarios FC Prestador" at bounding box center [256, 462] width 1 height 1
checkbox input "true"
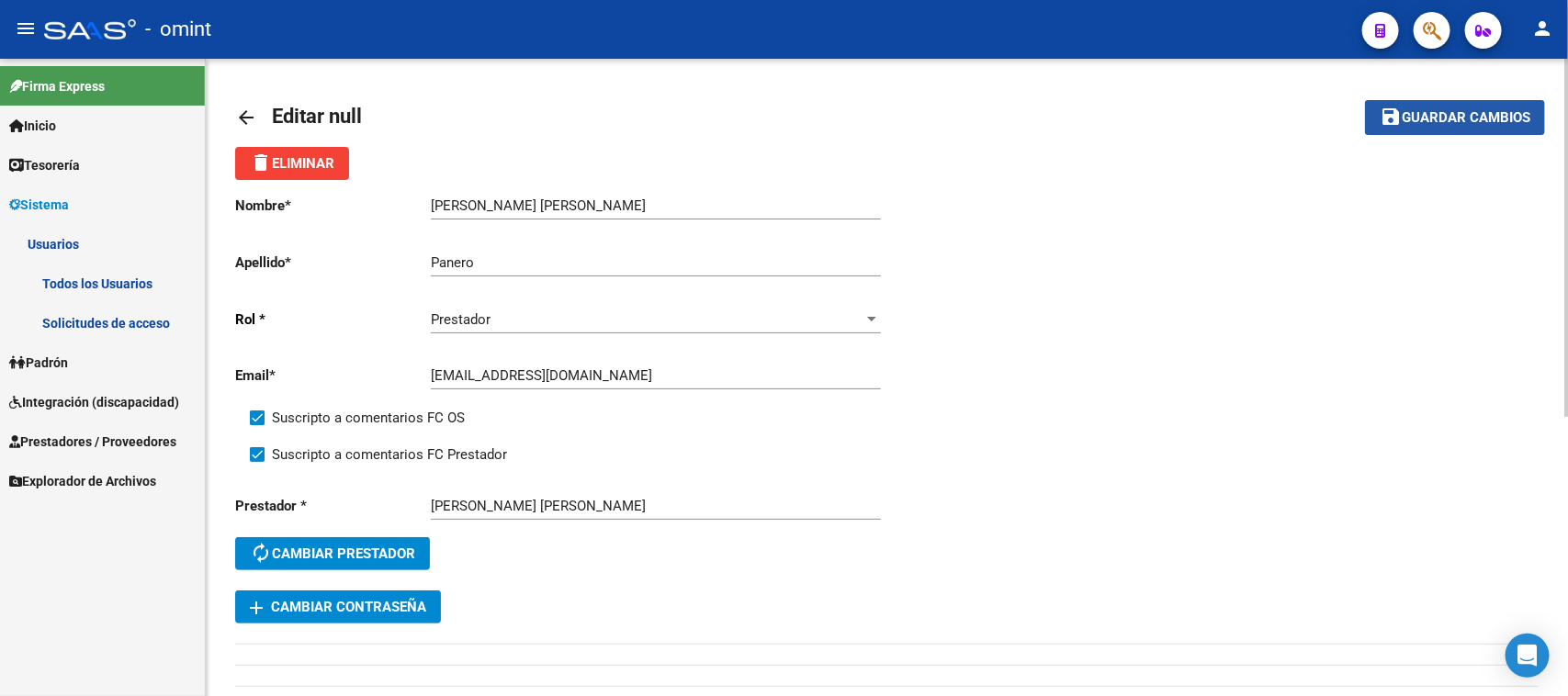
click at [1514, 124] on span "Guardar cambios" at bounding box center [1466, 118] width 128 height 17
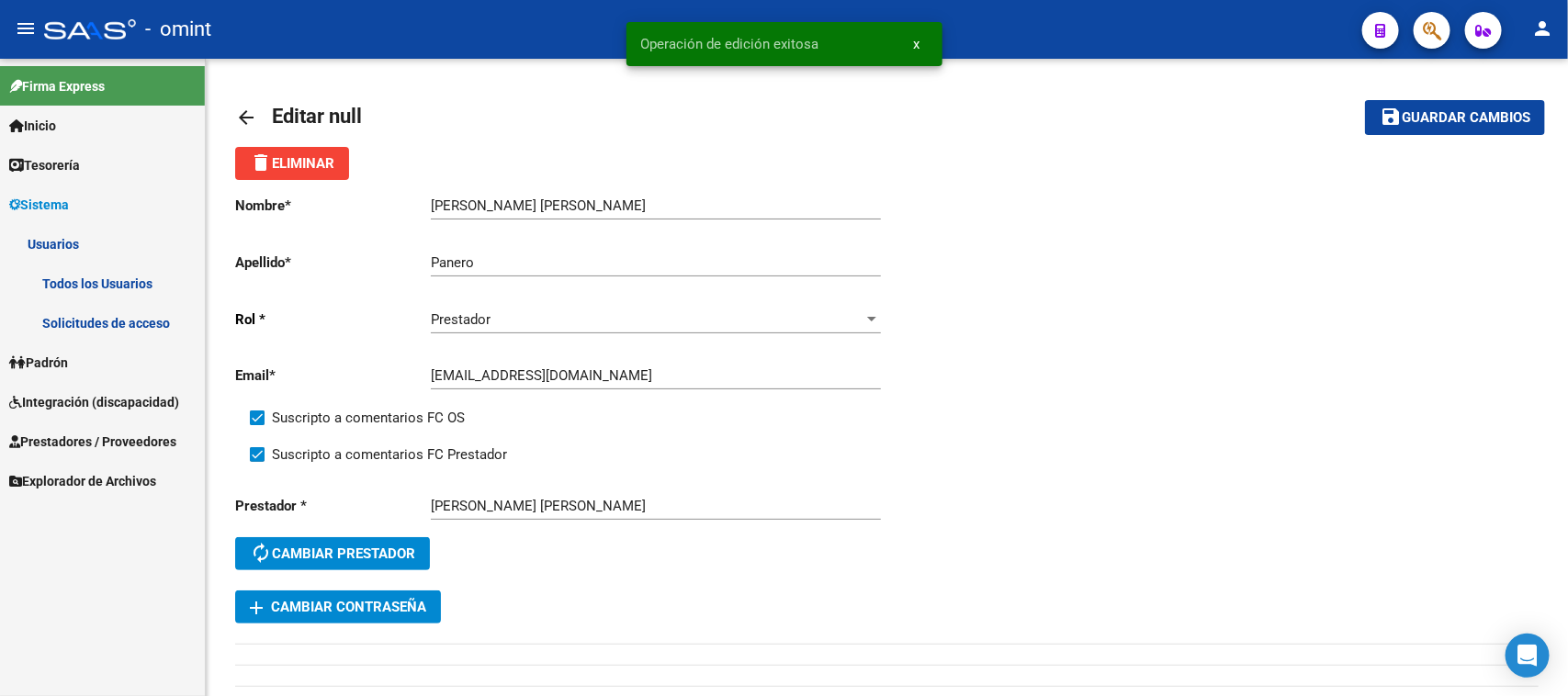
click at [128, 279] on link "Todos los Usuarios" at bounding box center [102, 283] width 205 height 40
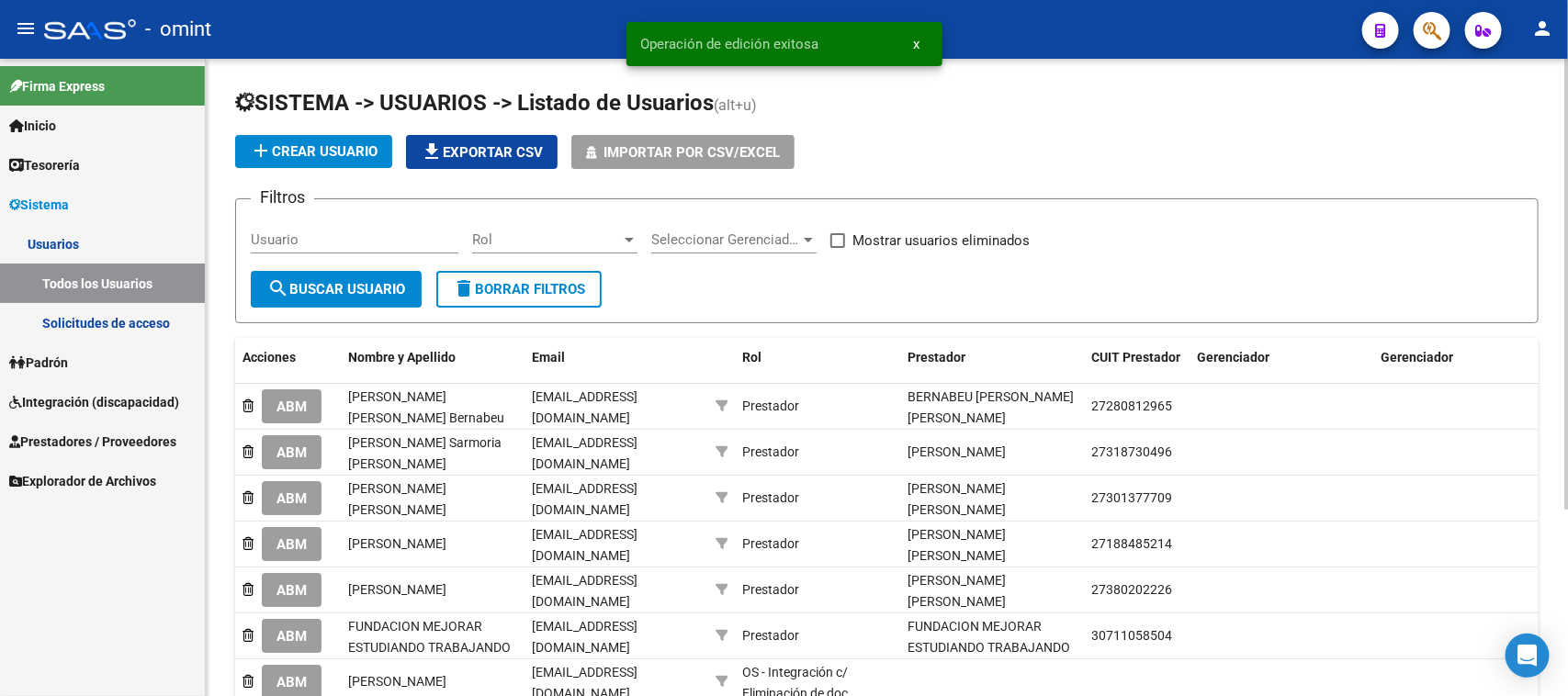
click at [347, 231] on input "Usuario" at bounding box center [354, 239] width 208 height 17
paste input "[PERSON_NAME]"
type input "[PERSON_NAME]"
click at [329, 277] on button "search Buscar Usuario" at bounding box center [336, 289] width 171 height 37
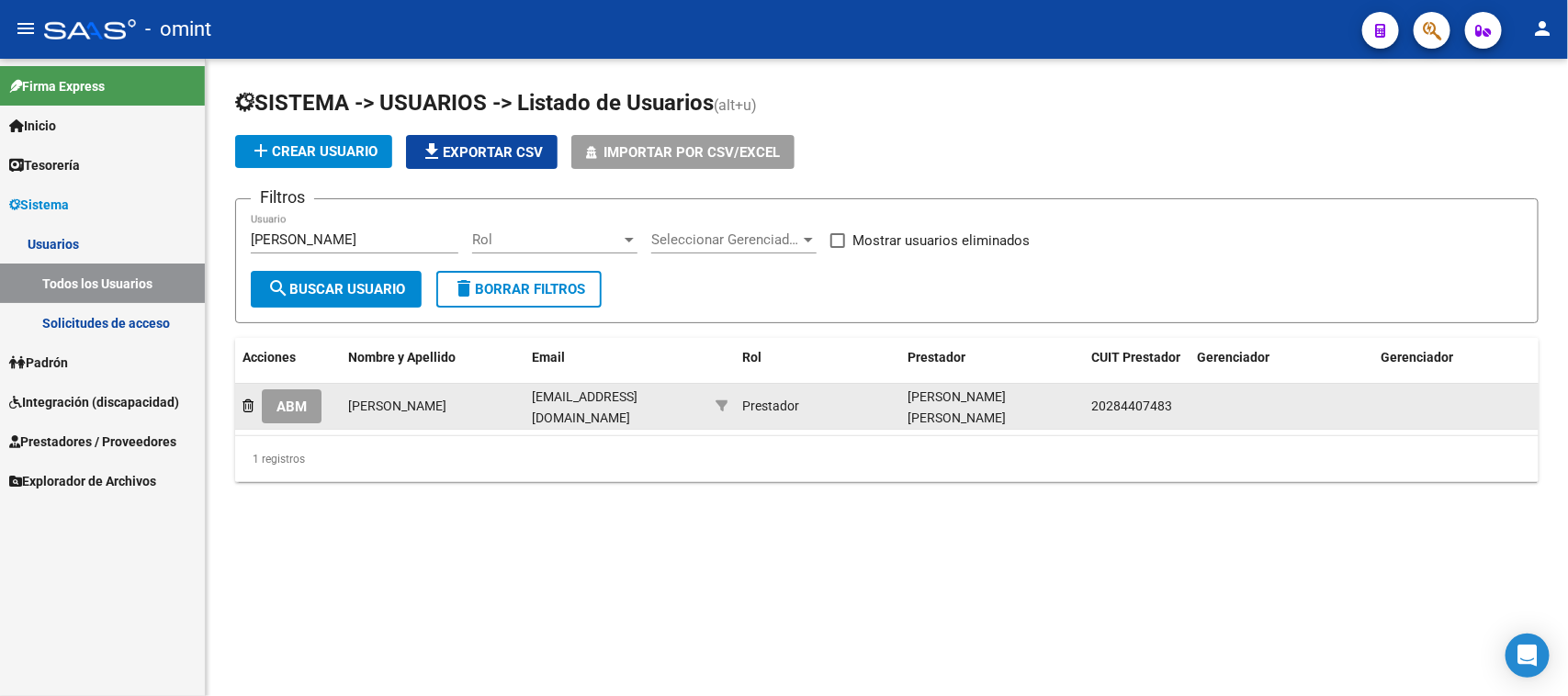
click at [305, 399] on span "ABM" at bounding box center [291, 407] width 30 height 17
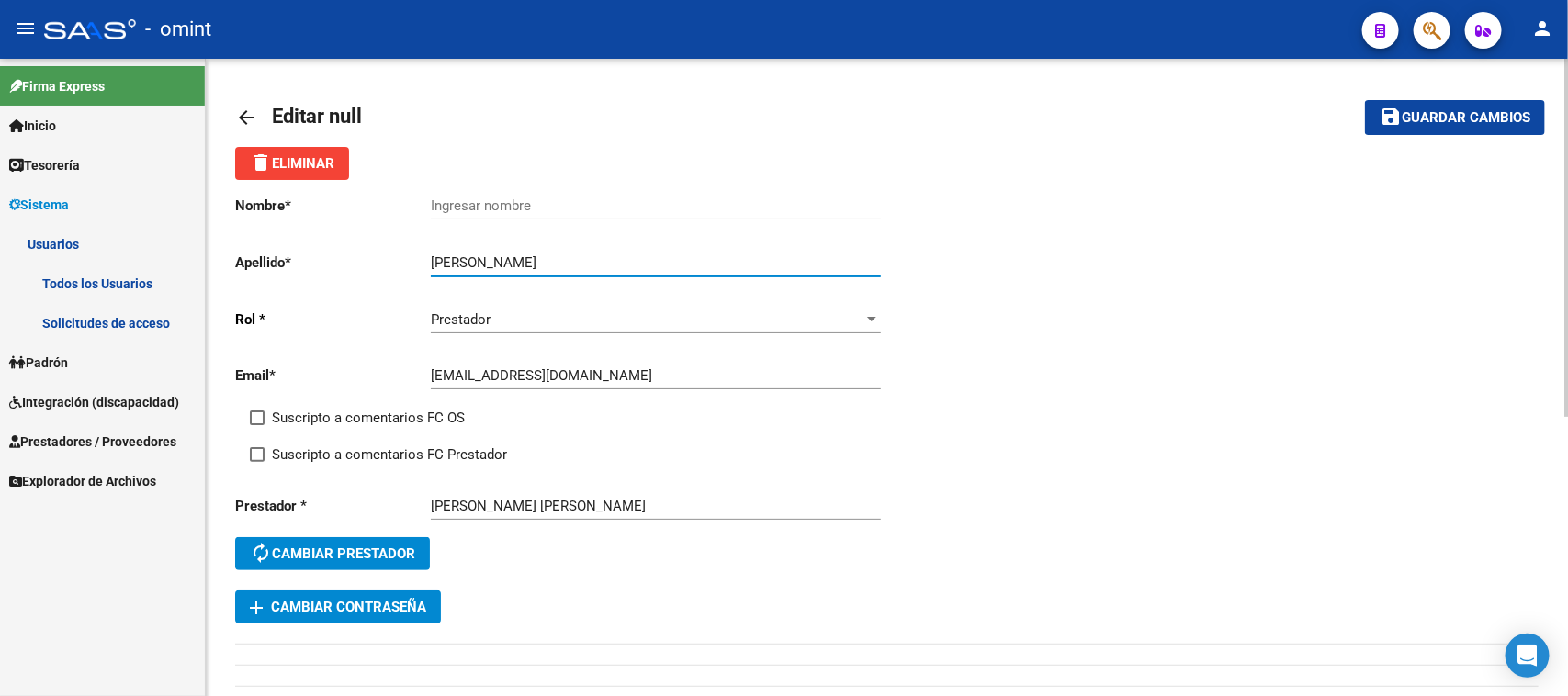
drag, startPoint x: 517, startPoint y: 263, endPoint x: 392, endPoint y: 263, distance: 125.0
click at [392, 263] on app-form-text-field "Apellido * [PERSON_NAME] Ingresar apellido" at bounding box center [557, 262] width 645 height 17
type input "[PERSON_NAME]"
click at [529, 203] on input "Ingresar nombre" at bounding box center [656, 205] width 450 height 17
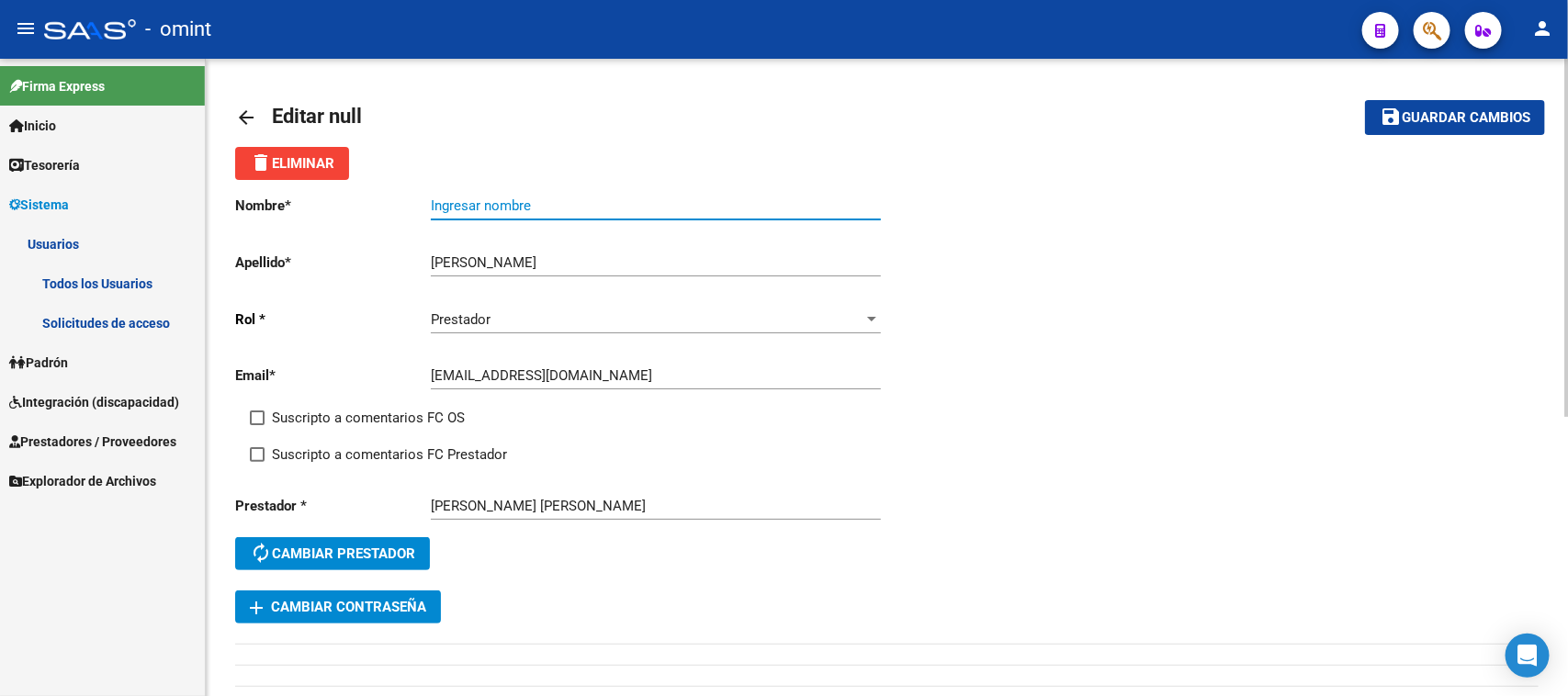
paste input "[PERSON_NAME]"
type input "[PERSON_NAME]"
click at [363, 423] on span "Suscripto a comentarios FC OS" at bounding box center [368, 417] width 193 height 22
click at [257, 425] on input "Suscripto a comentarios FC OS" at bounding box center [256, 425] width 1 height 1
checkbox input "true"
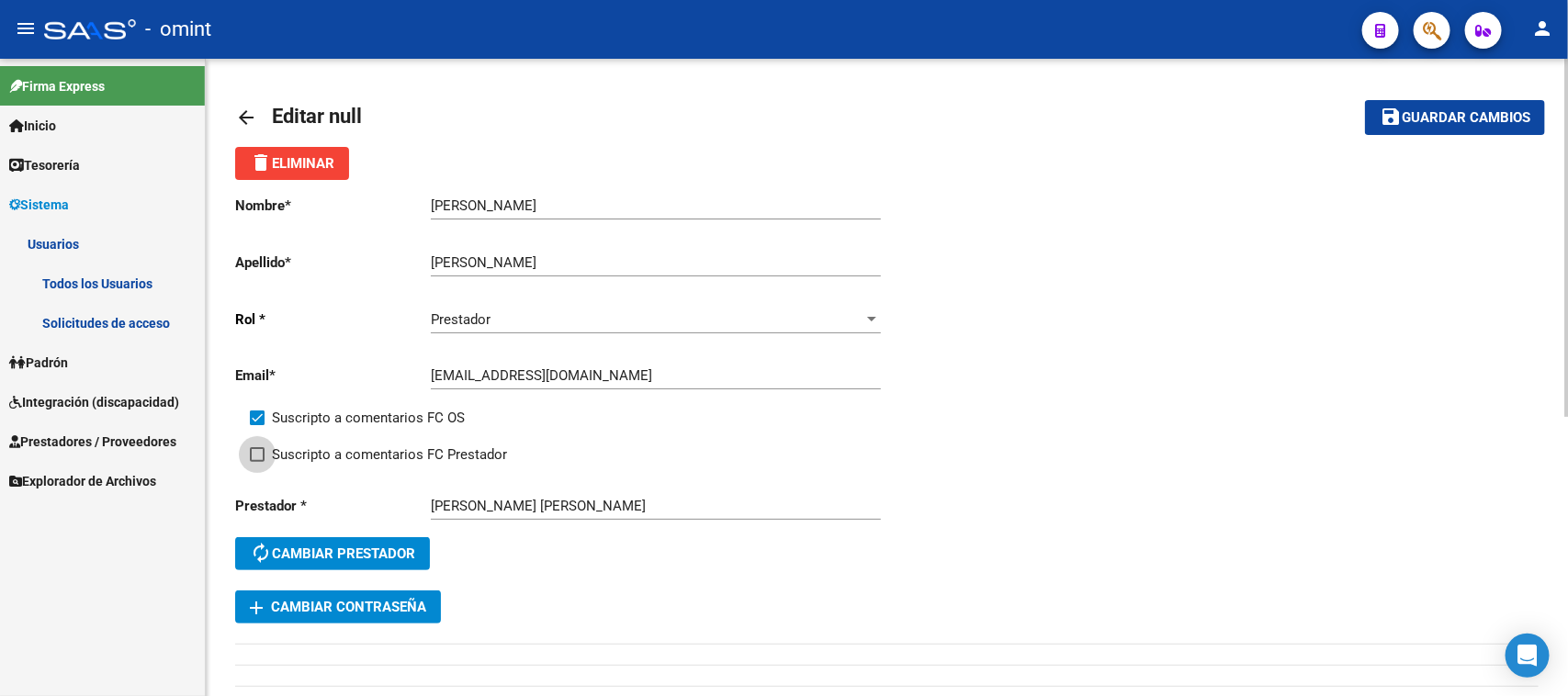
click at [360, 451] on span "Suscripto a comentarios FC Prestador" at bounding box center [389, 454] width 235 height 22
click at [257, 462] on input "Suscripto a comentarios FC Prestador" at bounding box center [256, 462] width 1 height 1
checkbox input "true"
click at [1402, 127] on button "save Guardar cambios" at bounding box center [1454, 116] width 180 height 34
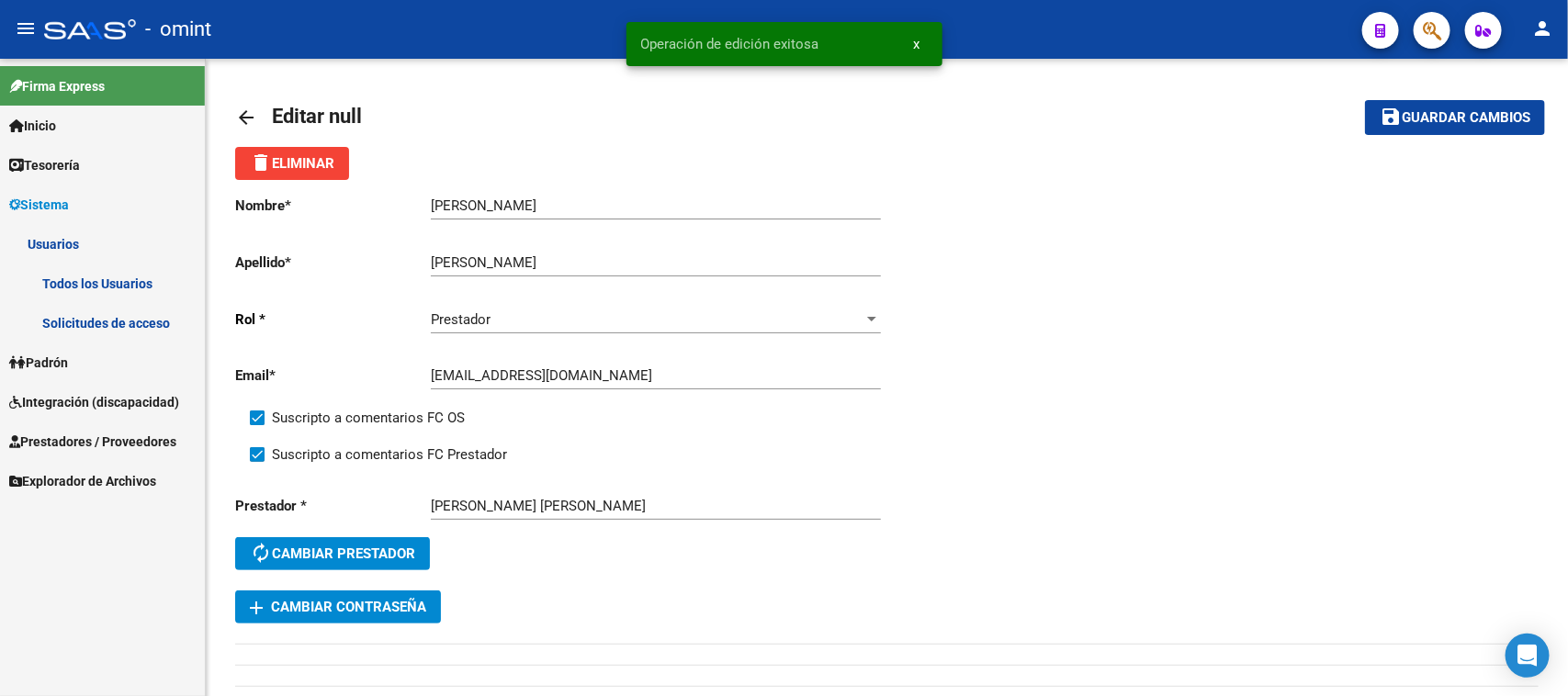
click at [77, 281] on link "Todos los Usuarios" at bounding box center [102, 283] width 205 height 40
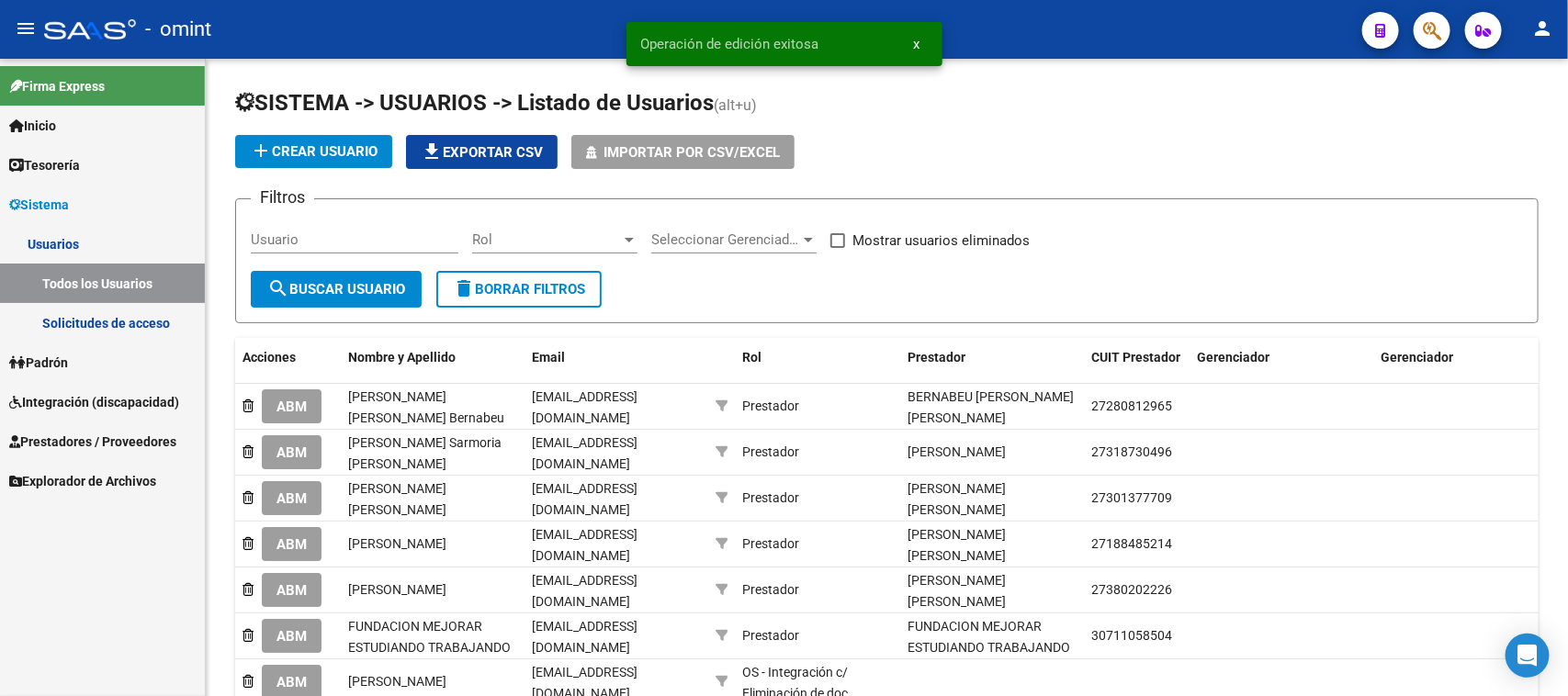
click at [299, 460] on button "ABM" at bounding box center [291, 451] width 59 height 34
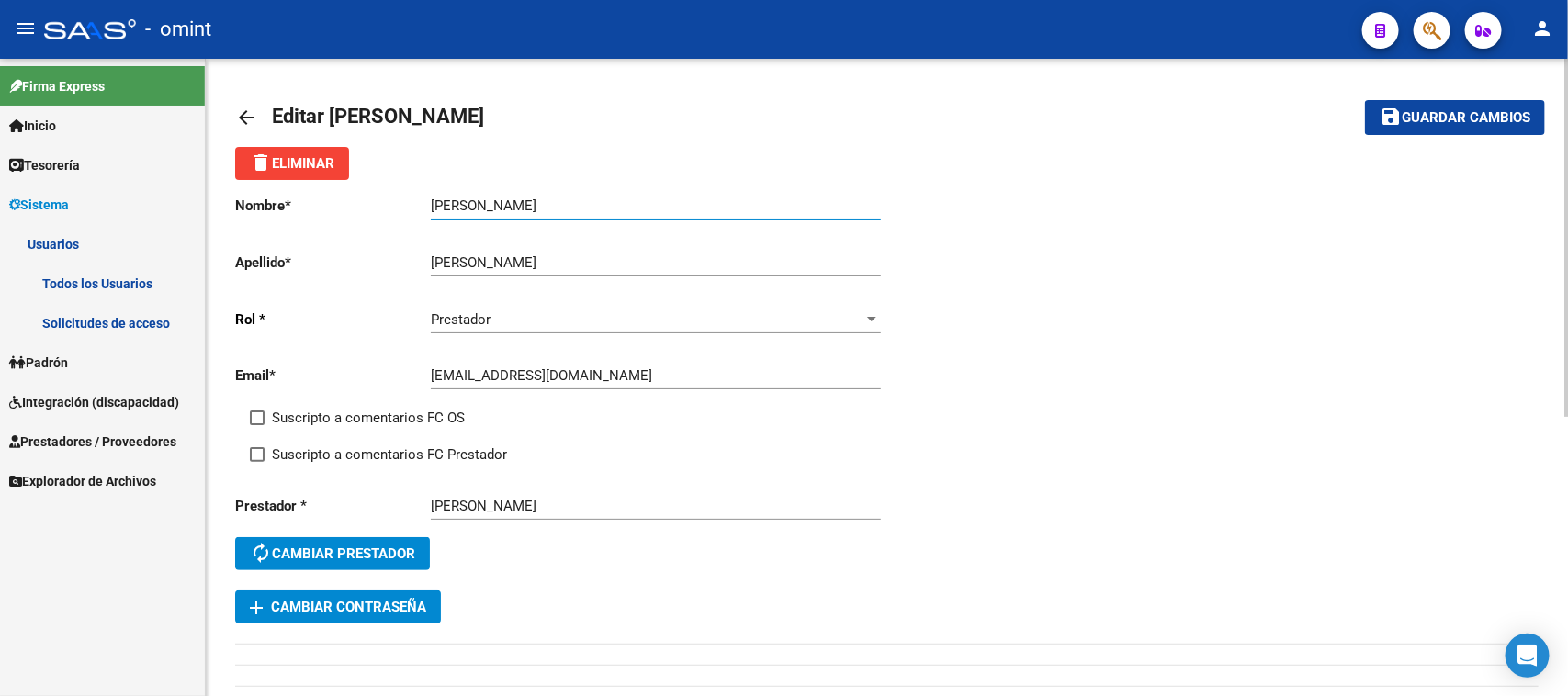
drag, startPoint x: 524, startPoint y: 207, endPoint x: 648, endPoint y: 207, distance: 124.0
click at [648, 207] on input "[PERSON_NAME]" at bounding box center [656, 205] width 450 height 17
type input "[PERSON_NAME]"
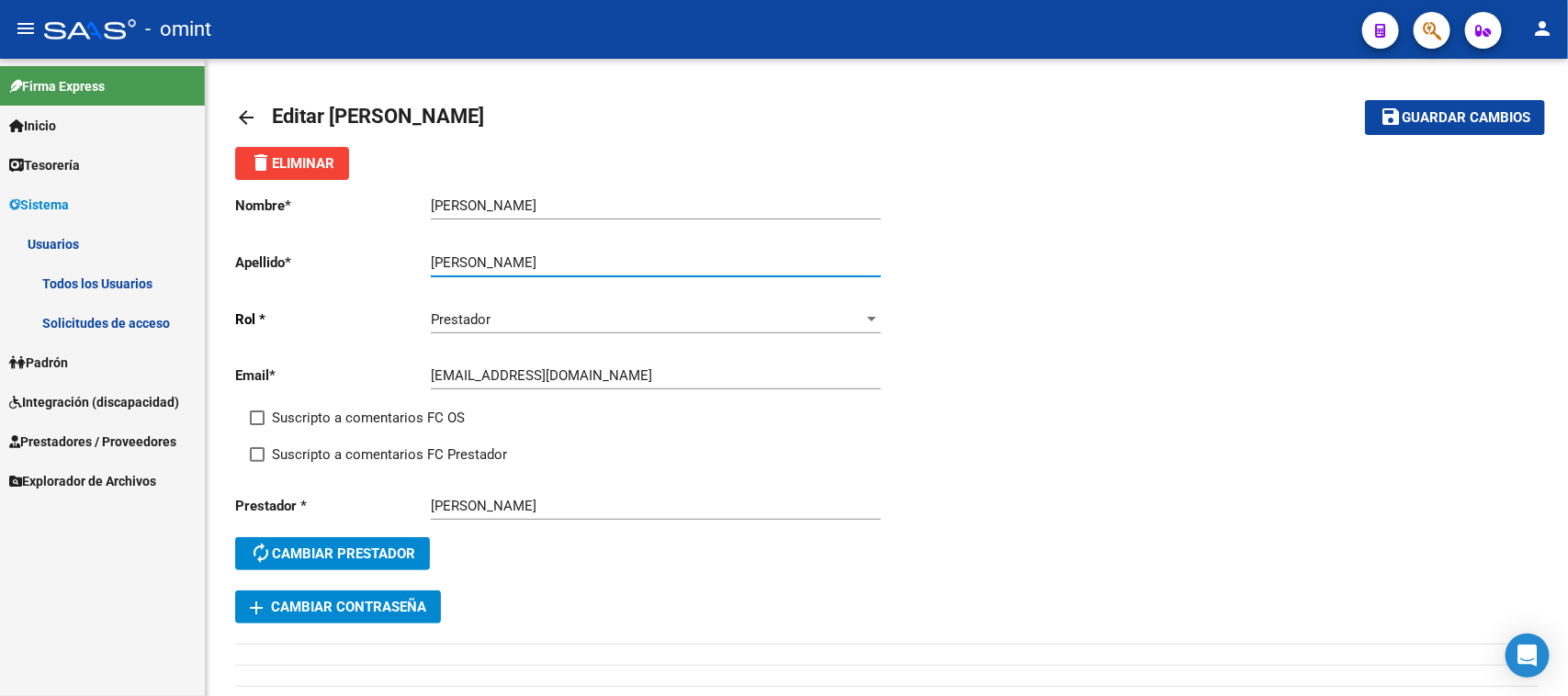
drag, startPoint x: 523, startPoint y: 263, endPoint x: 190, endPoint y: 266, distance: 333.0
click at [190, 264] on mat-sidenav-container "Firma Express Inicio Instructivos Contacto OS Tesorería Extractos Procesados (c…" at bounding box center [784, 378] width 1568 height 638
type input "Sarmoria"
click at [416, 407] on span "Suscripto a comentarios FC OS" at bounding box center [368, 417] width 193 height 22
click at [257, 425] on input "Suscripto a comentarios FC OS" at bounding box center [256, 425] width 1 height 1
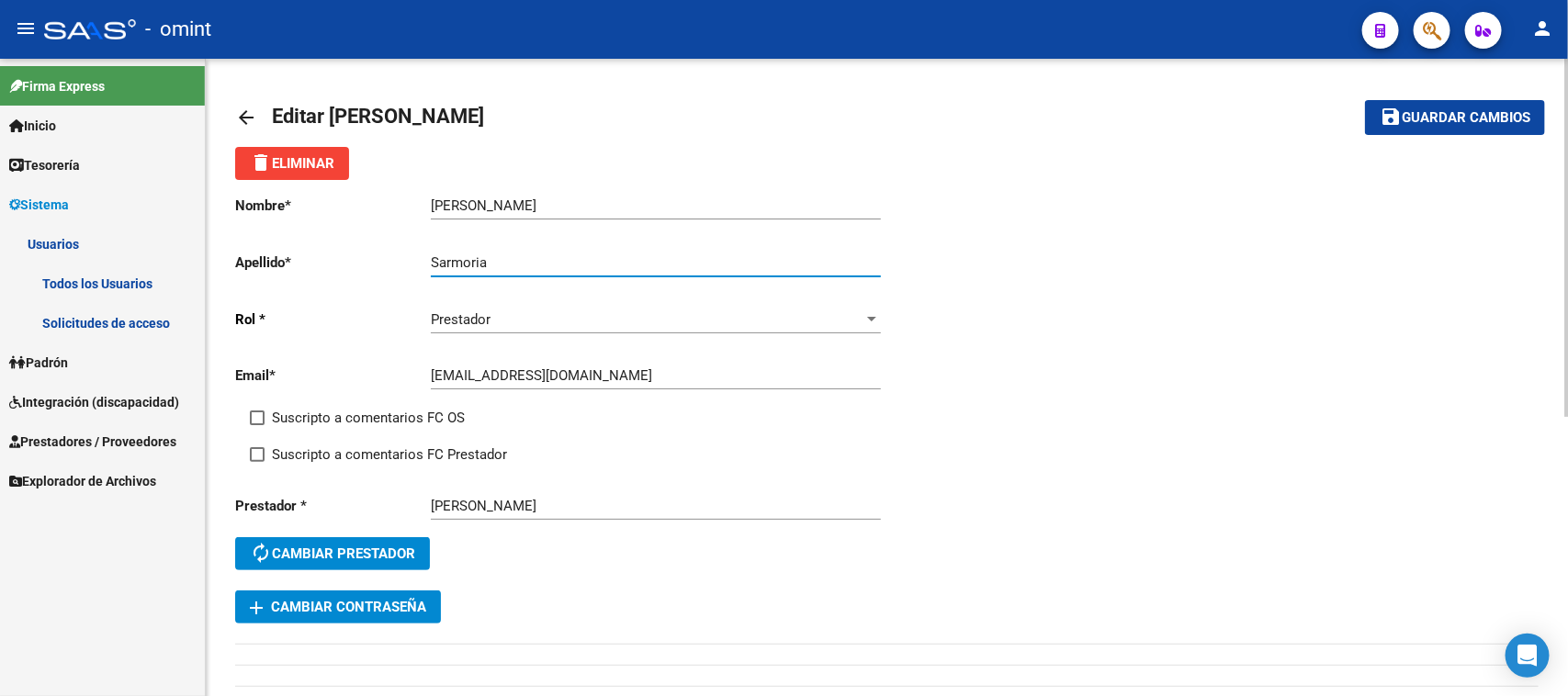
checkbox input "true"
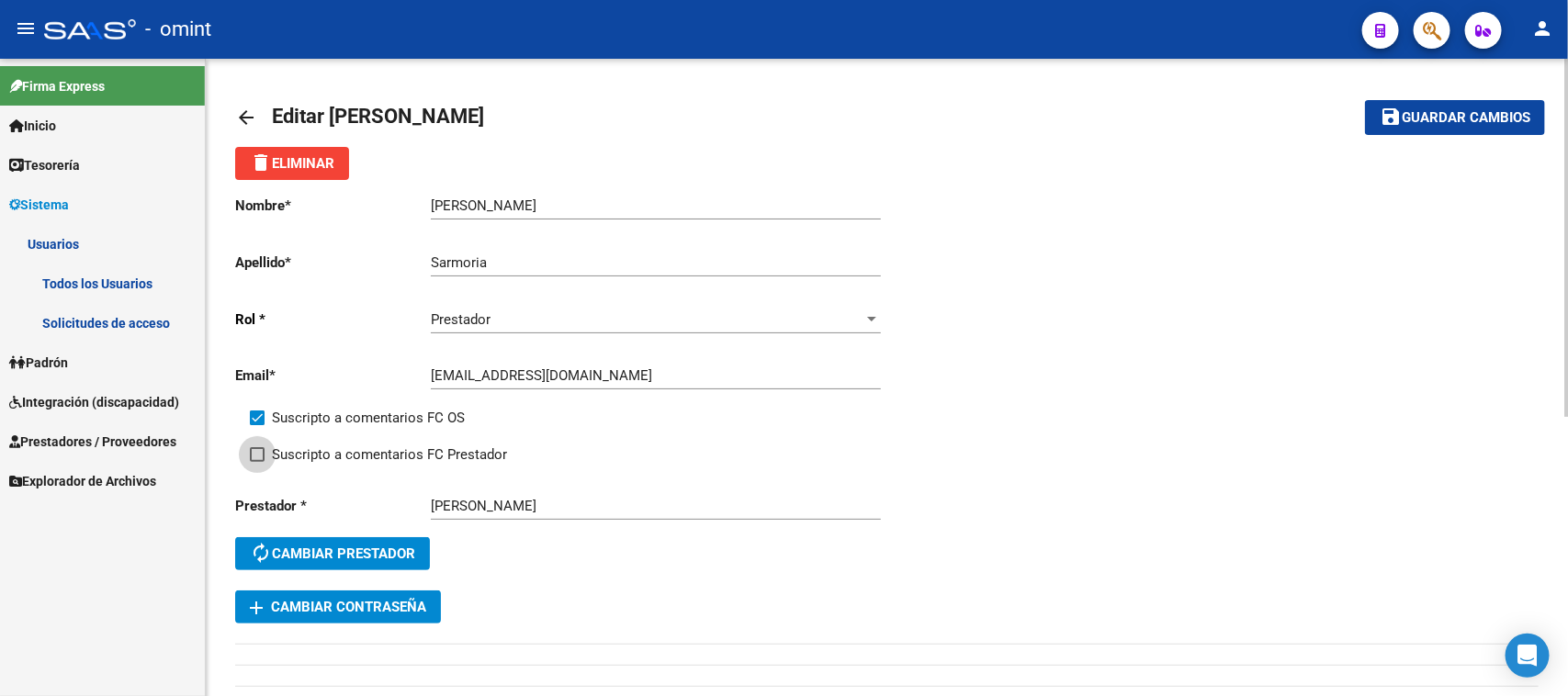
click at [401, 444] on span "Suscripto a comentarios FC Prestador" at bounding box center [389, 454] width 235 height 22
click at [257, 462] on input "Suscripto a comentarios FC Prestador" at bounding box center [256, 462] width 1 height 1
checkbox input "true"
drag, startPoint x: 1453, startPoint y: 122, endPoint x: 992, endPoint y: 234, distance: 474.4
click at [1452, 121] on span "Guardar cambios" at bounding box center [1466, 118] width 128 height 17
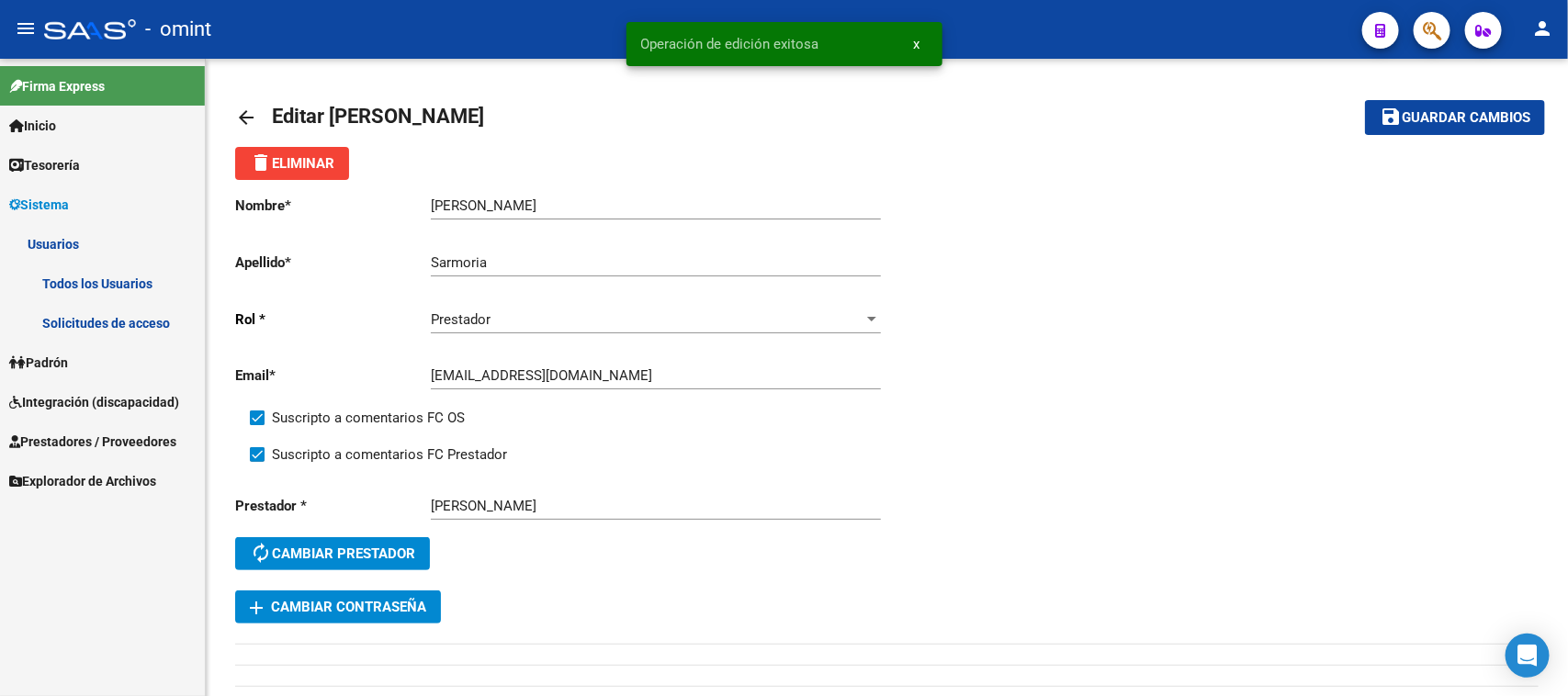
click at [99, 286] on link "Todos los Usuarios" at bounding box center [102, 283] width 205 height 40
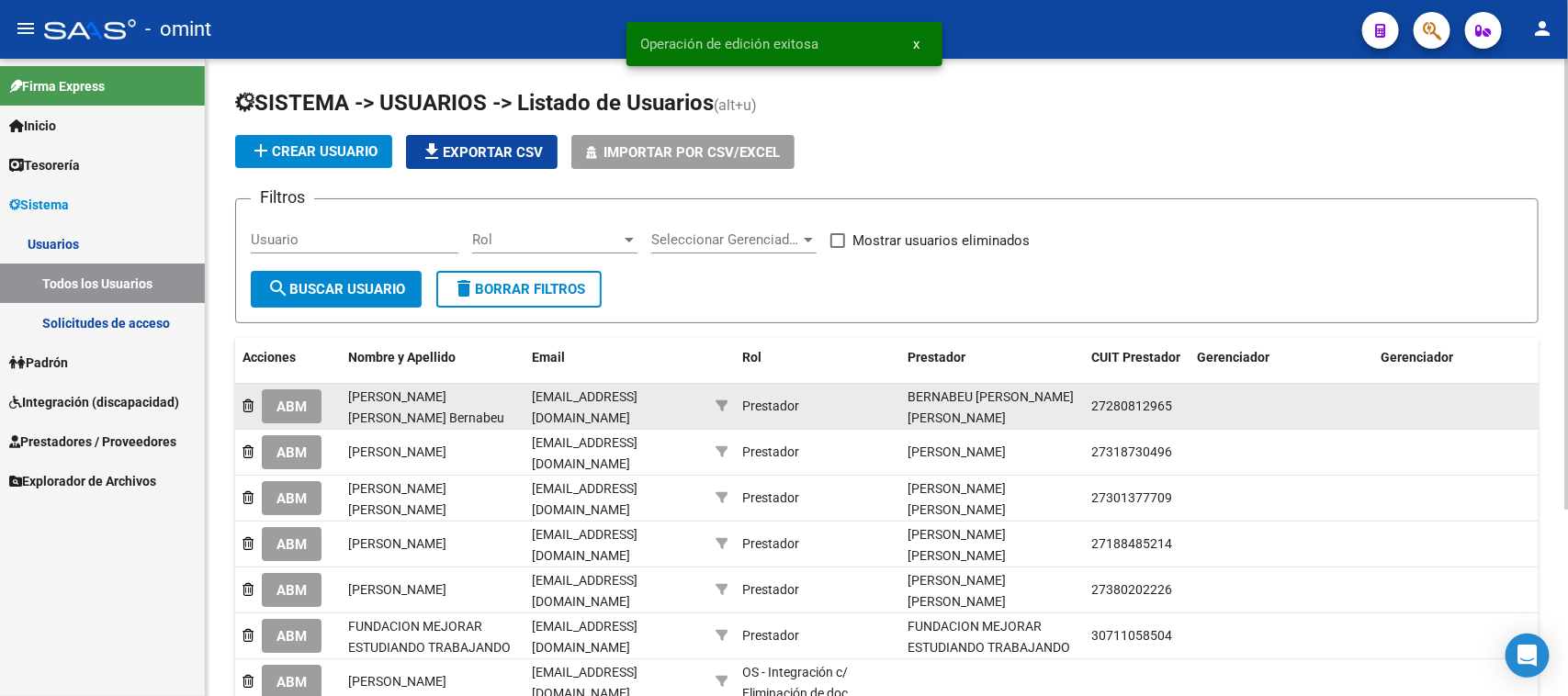
click at [272, 397] on button "ABM" at bounding box center [291, 406] width 59 height 34
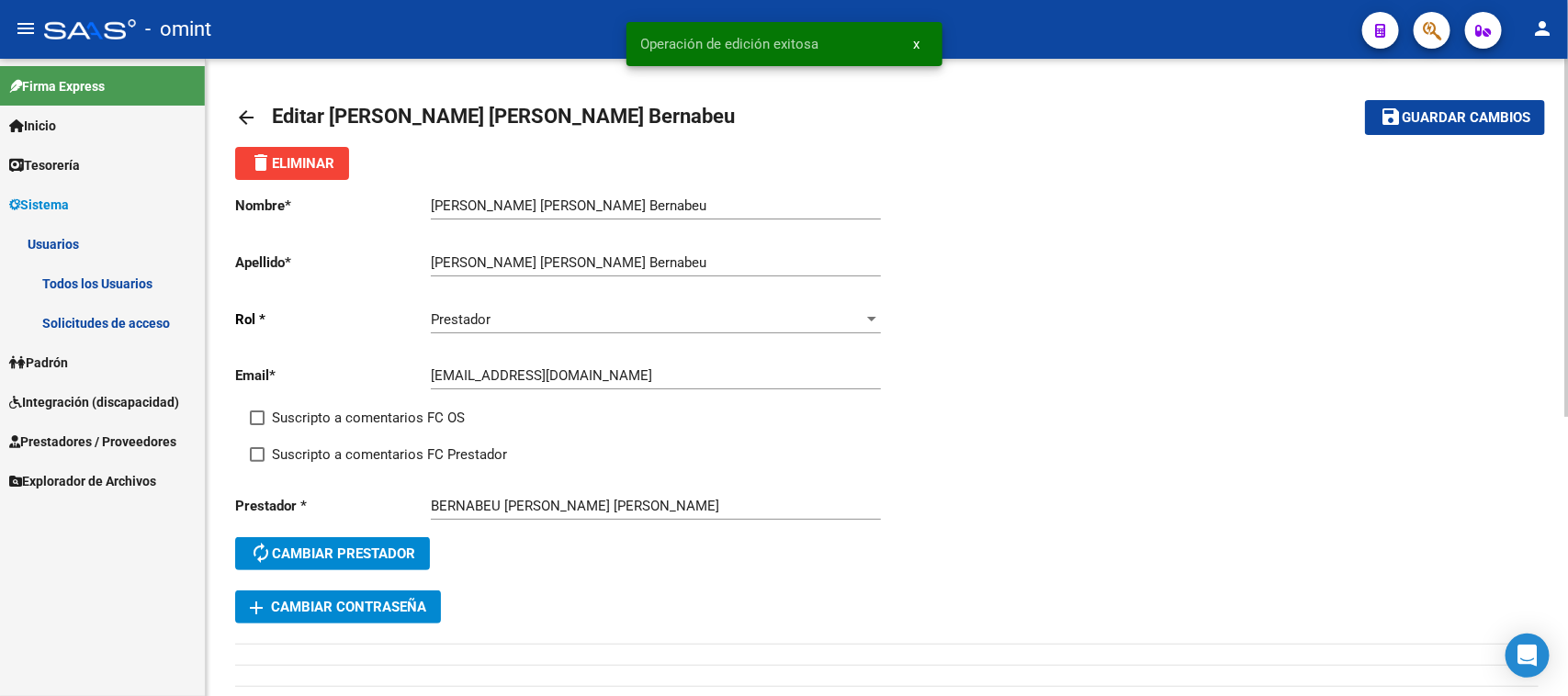
click at [319, 414] on span "Suscripto a comentarios FC OS" at bounding box center [368, 417] width 193 height 22
click at [257, 425] on input "Suscripto a comentarios FC OS" at bounding box center [256, 425] width 1 height 1
checkbox input "true"
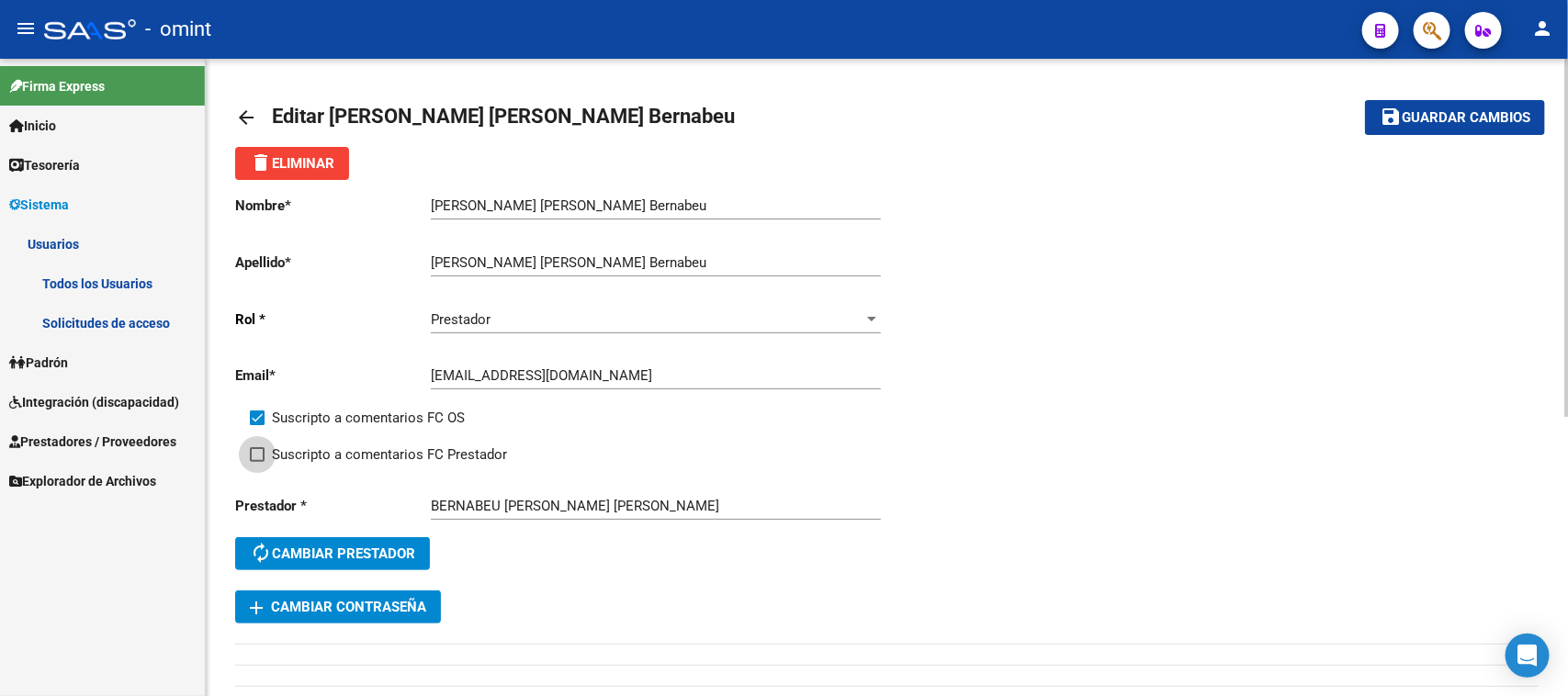
click at [322, 447] on span "Suscripto a comentarios FC Prestador" at bounding box center [389, 454] width 235 height 22
click at [257, 462] on input "Suscripto a comentarios FC Prestador" at bounding box center [256, 462] width 1 height 1
checkbox input "true"
drag, startPoint x: 517, startPoint y: 208, endPoint x: 634, endPoint y: 208, distance: 117.0
click at [639, 208] on input "[PERSON_NAME] [PERSON_NAME] Bernabeu" at bounding box center [656, 205] width 450 height 17
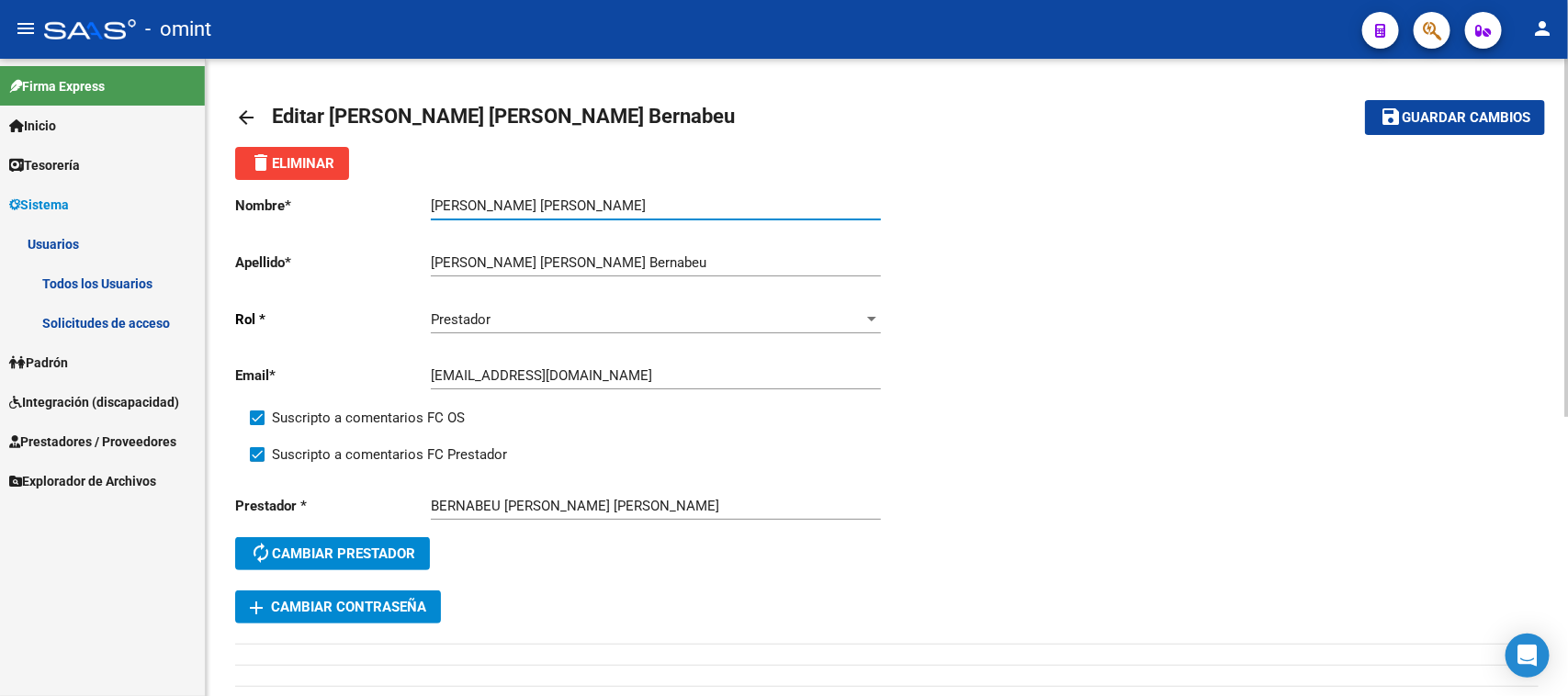
type input "[PERSON_NAME] [PERSON_NAME]"
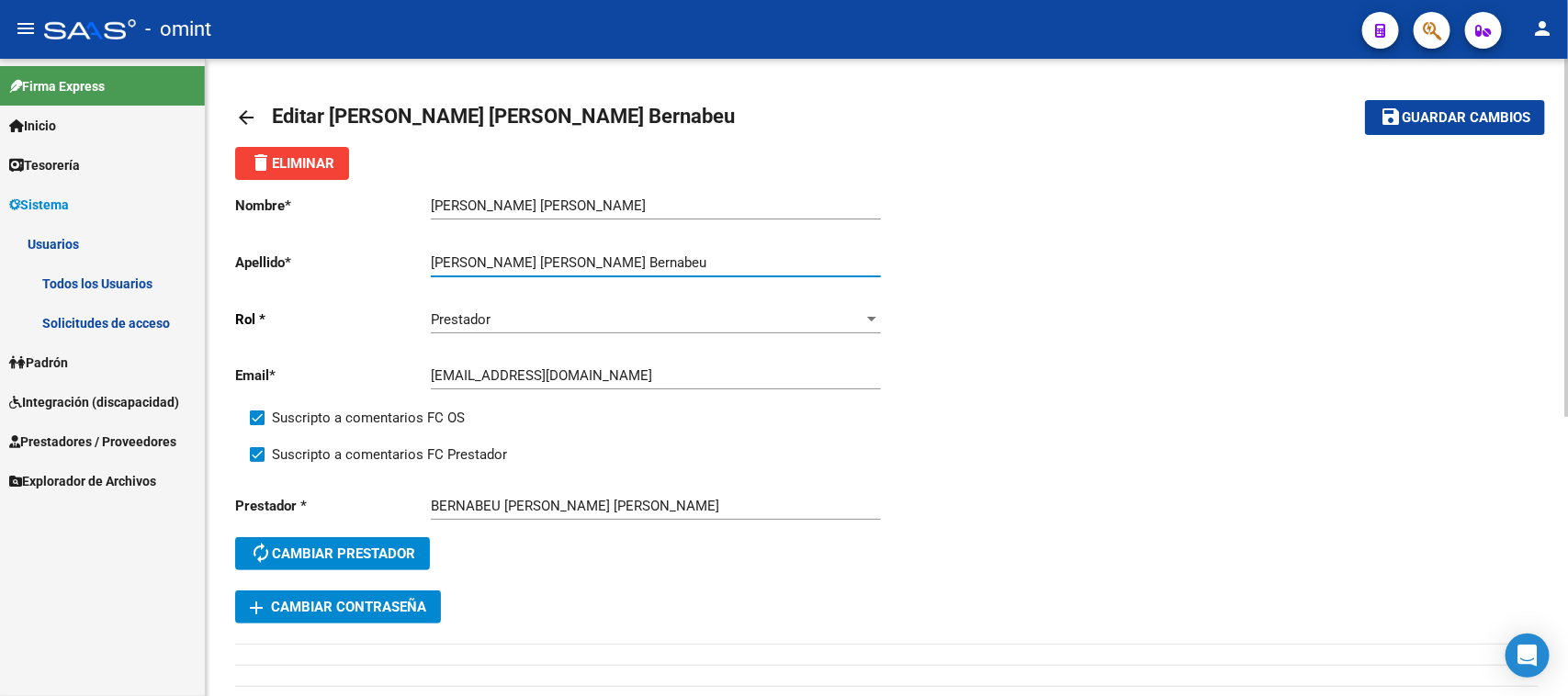
drag, startPoint x: 520, startPoint y: 259, endPoint x: 402, endPoint y: 260, distance: 118.0
click at [402, 260] on app-form-text-field "Apellido * [PERSON_NAME] [PERSON_NAME] Bernabeu Ingresar apellido" at bounding box center [557, 262] width 645 height 17
type input "[GEOGRAPHIC_DATA]"
click at [1419, 121] on span "Guardar cambios" at bounding box center [1466, 118] width 128 height 17
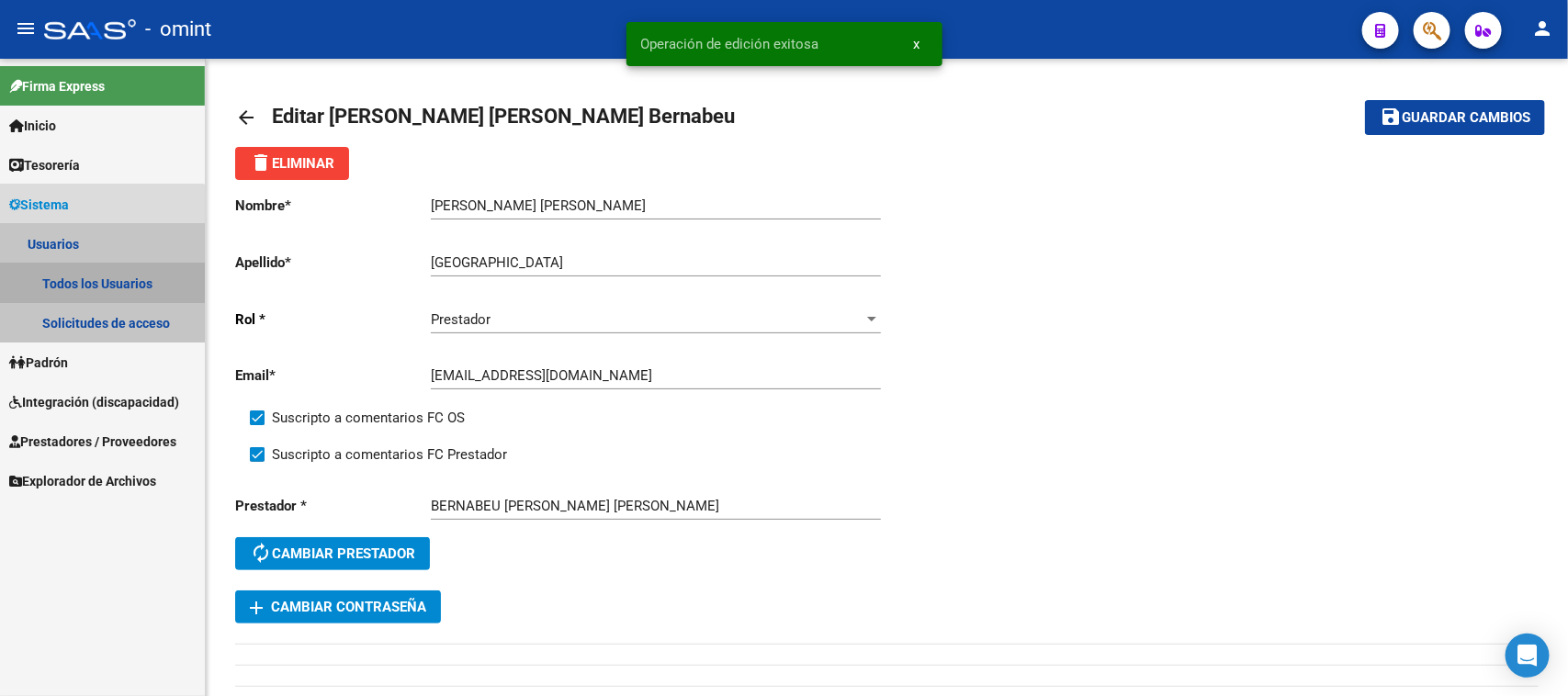
click at [90, 274] on link "Todos los Usuarios" at bounding box center [102, 283] width 205 height 40
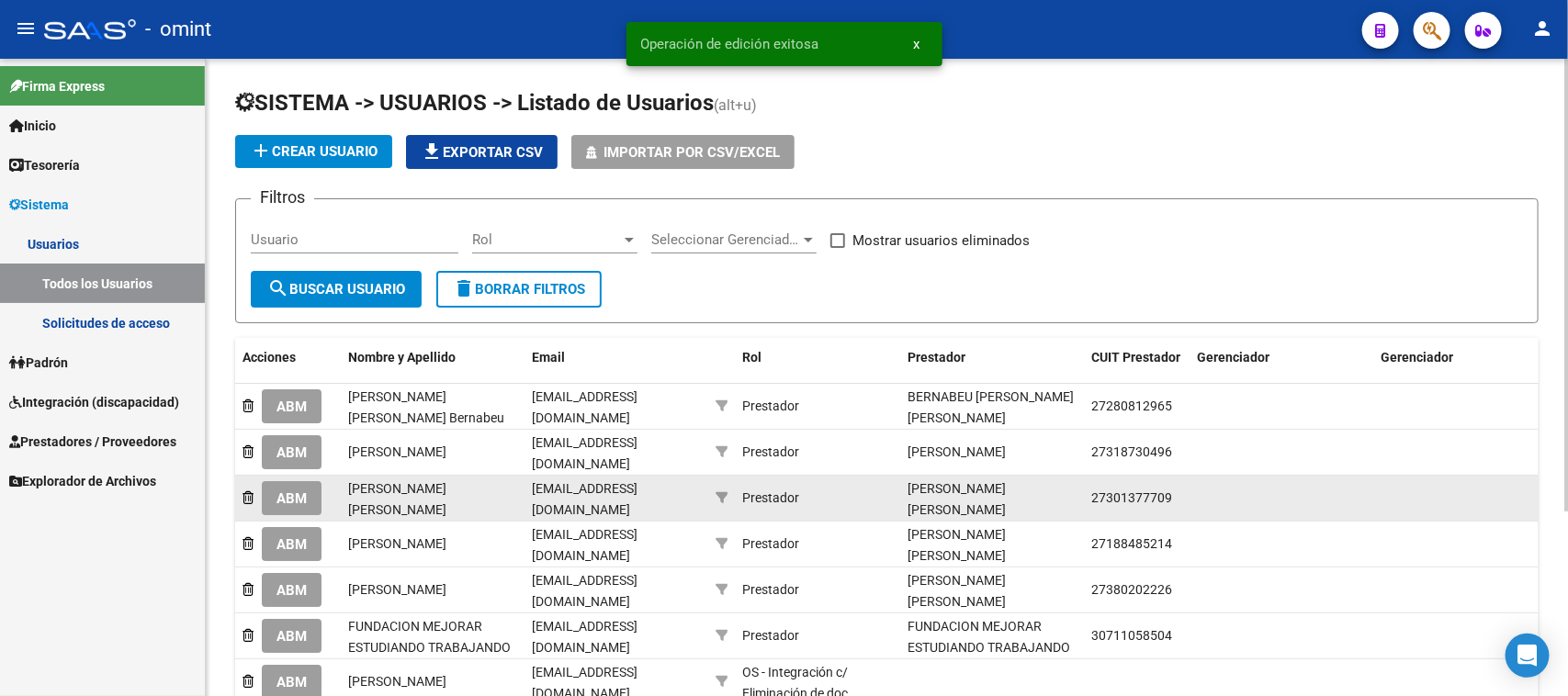
click at [292, 503] on button "ABM" at bounding box center [291, 498] width 59 height 34
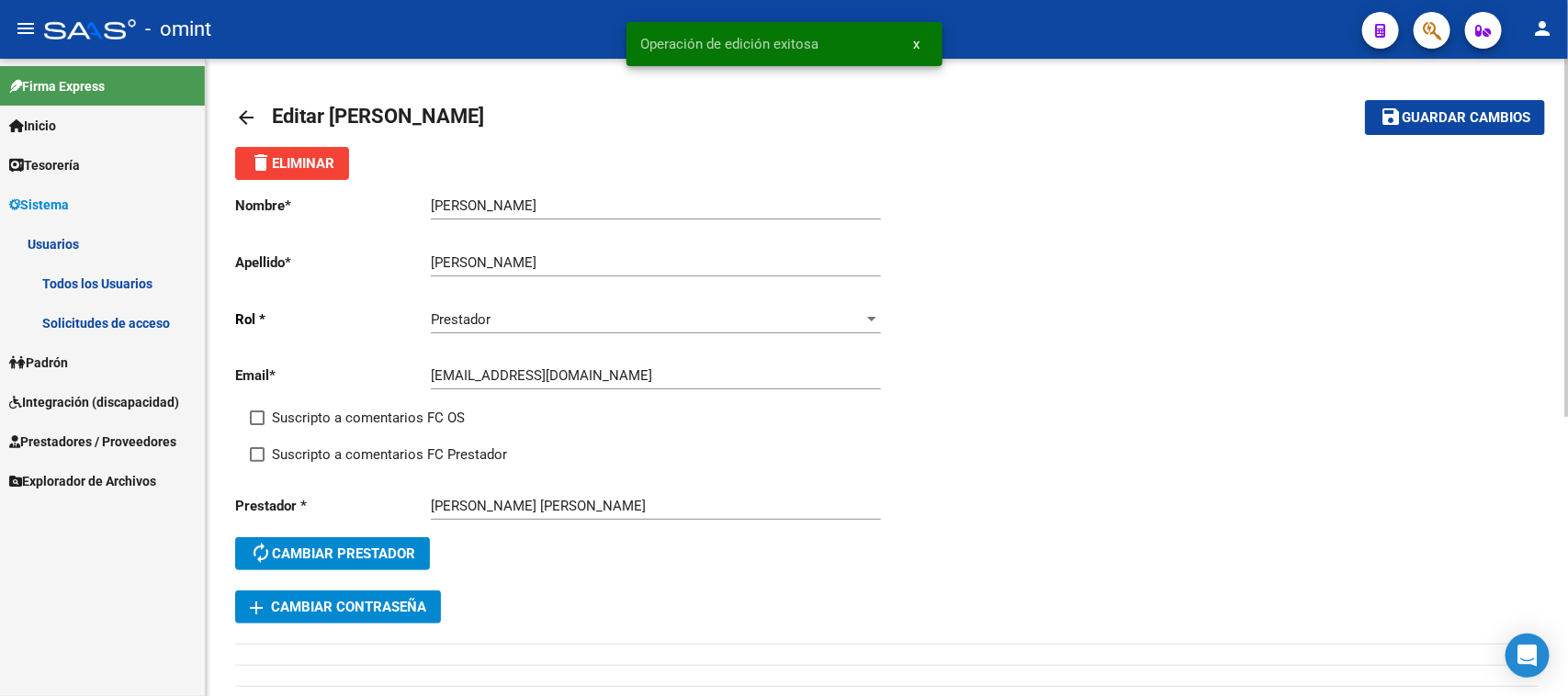
drag, startPoint x: 342, startPoint y: 412, endPoint x: 332, endPoint y: 434, distance: 24.2
click at [342, 411] on span "Suscripto a comentarios FC OS" at bounding box center [368, 417] width 193 height 22
click at [257, 425] on input "Suscripto a comentarios FC OS" at bounding box center [256, 425] width 1 height 1
checkbox input "true"
click at [331, 447] on span "Suscripto a comentarios FC Prestador" at bounding box center [389, 454] width 235 height 22
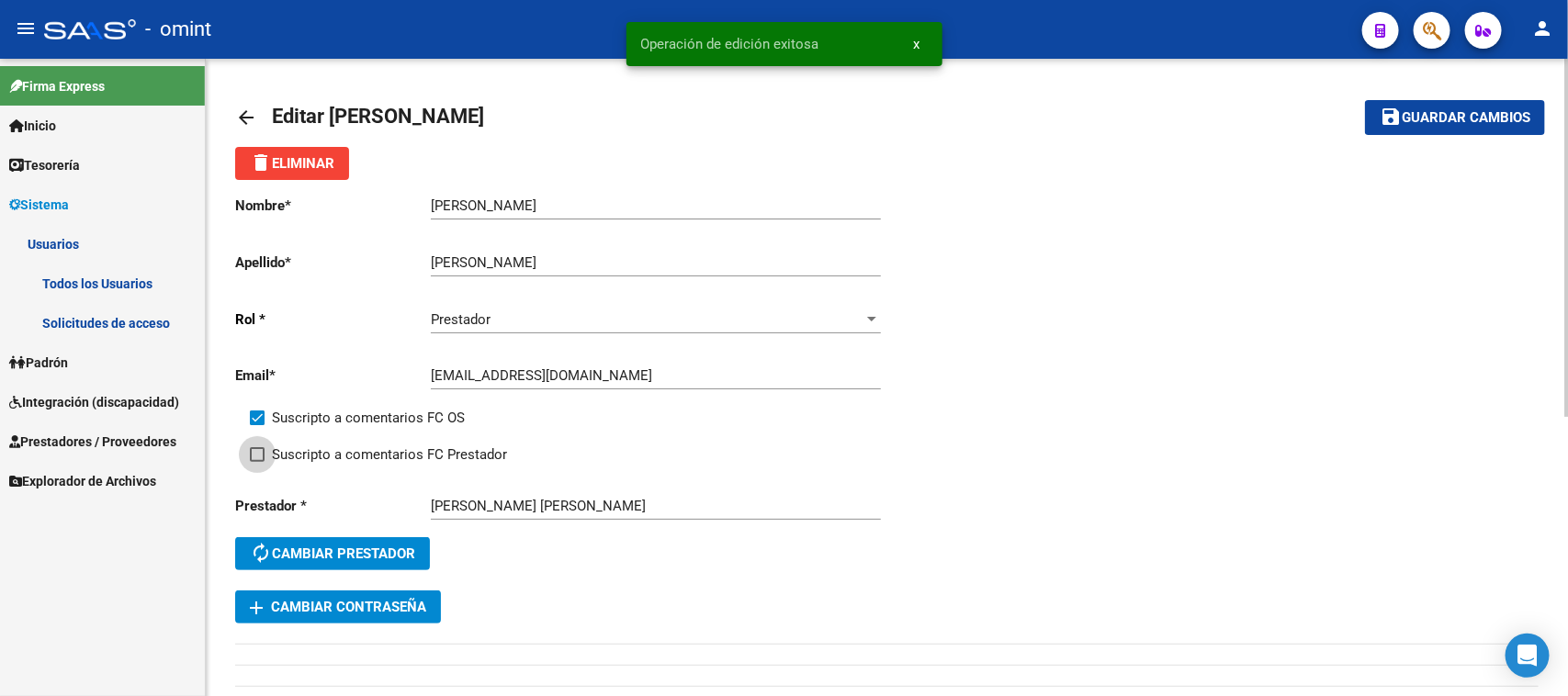
click at [257, 462] on input "Suscripto a comentarios FC Prestador" at bounding box center [256, 462] width 1 height 1
checkbox input "true"
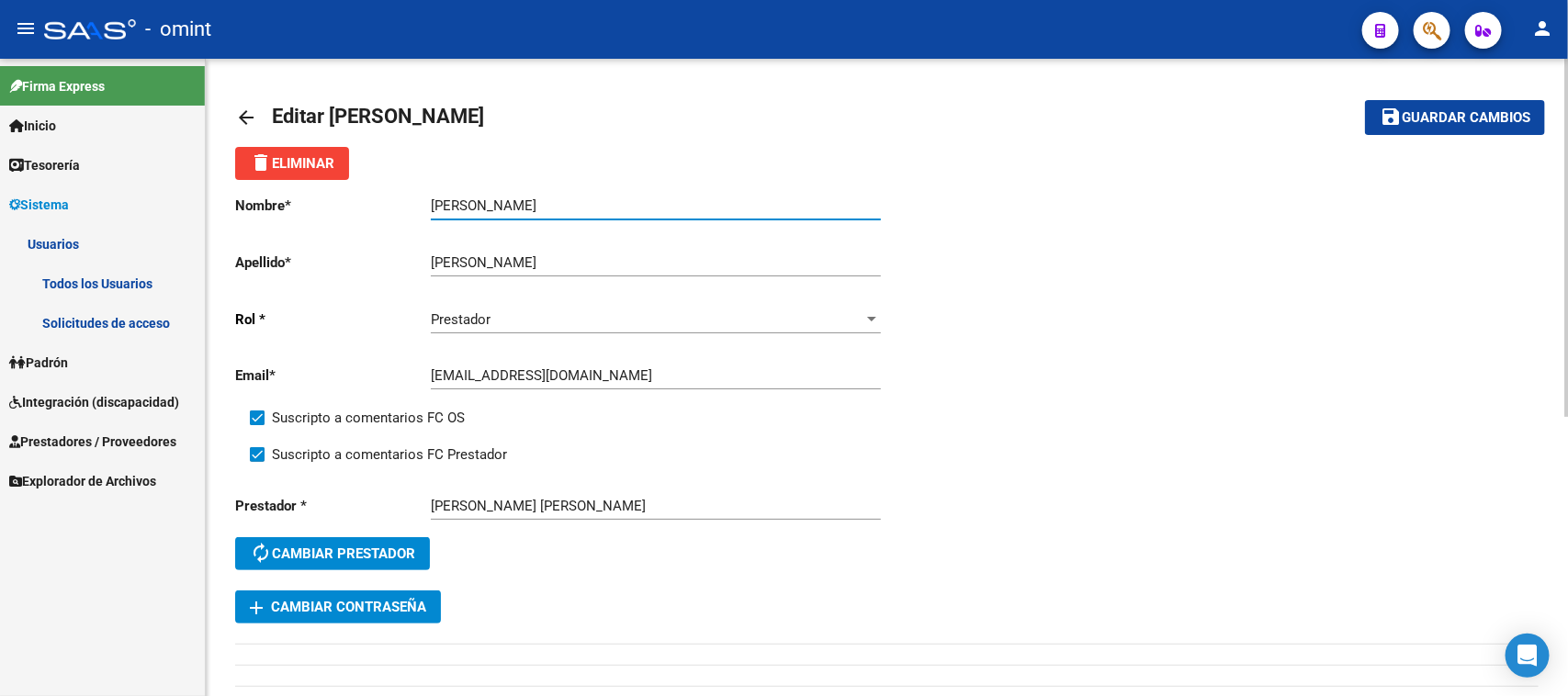
drag, startPoint x: 505, startPoint y: 207, endPoint x: 634, endPoint y: 204, distance: 129.0
click at [634, 205] on input "[PERSON_NAME]" at bounding box center [656, 205] width 450 height 17
type input "[PERSON_NAME] [PERSON_NAME]"
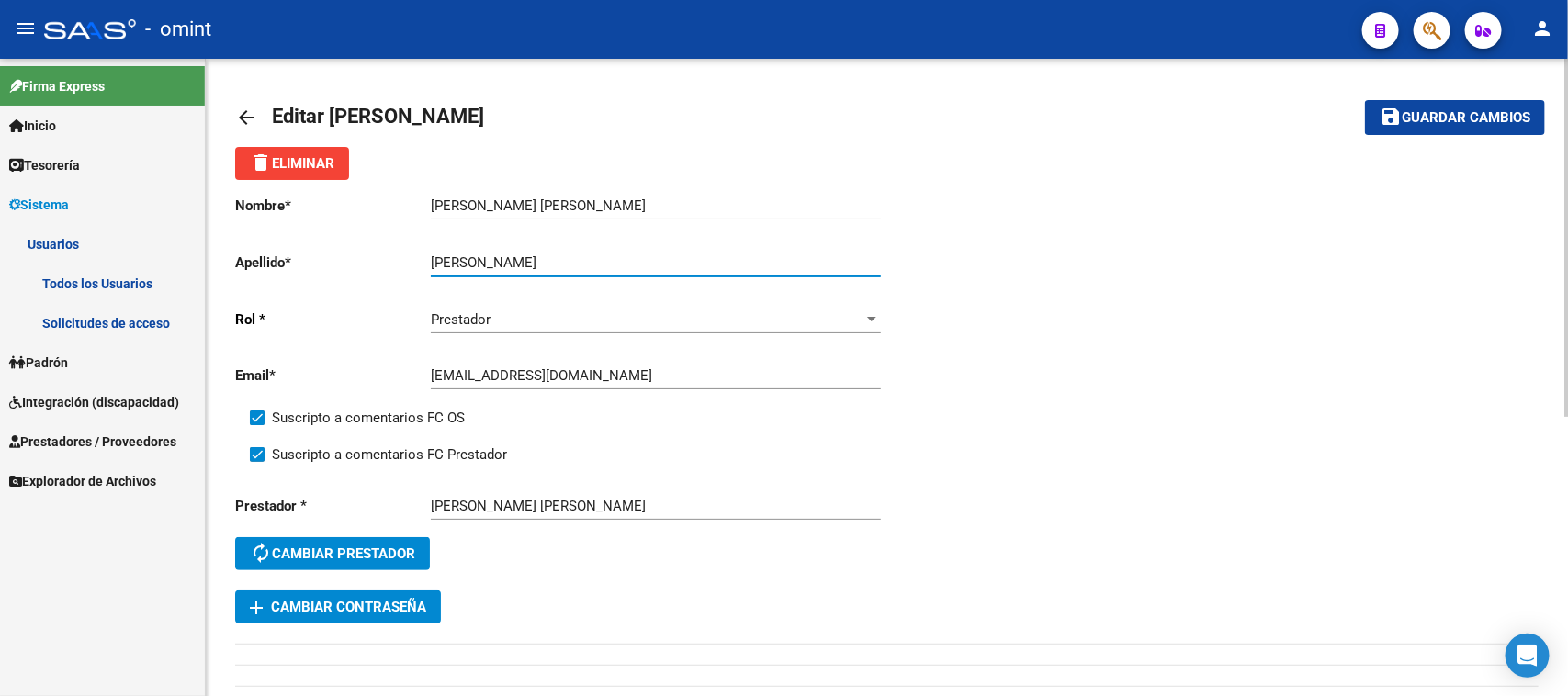
drag, startPoint x: 508, startPoint y: 255, endPoint x: 343, endPoint y: 262, distance: 165.1
click at [343, 262] on app-form-text-field "Apellido * [PERSON_NAME] Ingresar apellido" at bounding box center [557, 262] width 645 height 17
type input "[PERSON_NAME]"
drag, startPoint x: 1383, startPoint y: 126, endPoint x: 1325, endPoint y: 143, distance: 60.4
click at [1383, 125] on mat-icon "save" at bounding box center [1390, 116] width 22 height 22
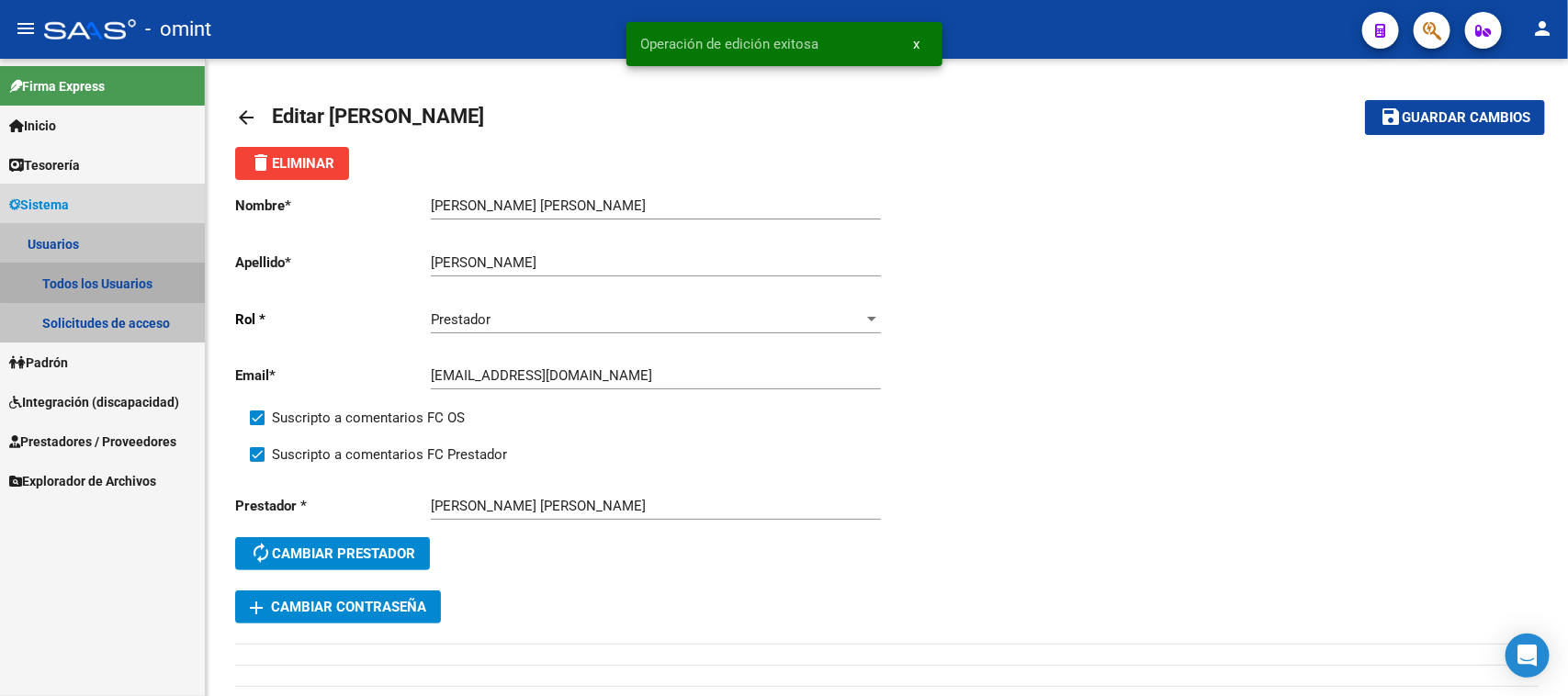
click at [120, 272] on link "Todos los Usuarios" at bounding box center [102, 283] width 205 height 40
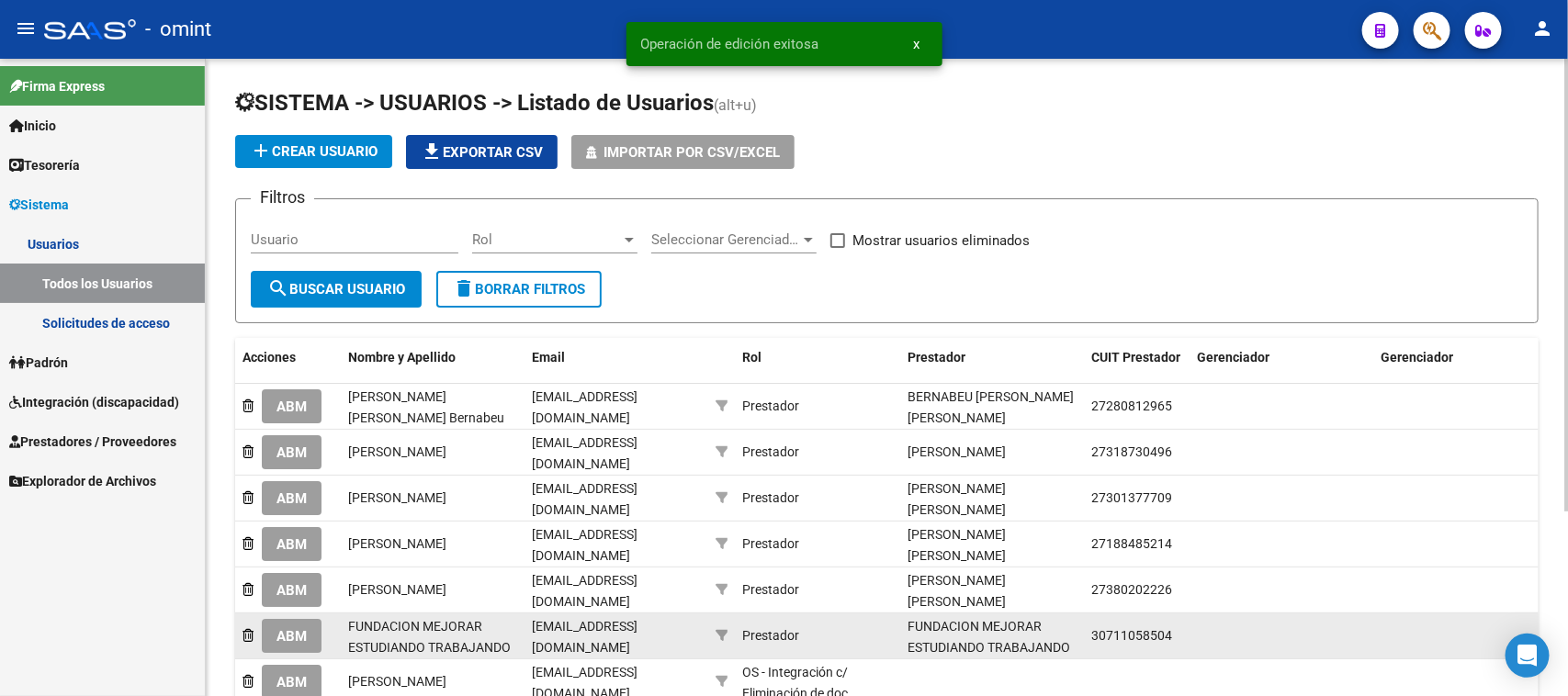
click at [286, 628] on span "ABM" at bounding box center [291, 636] width 30 height 17
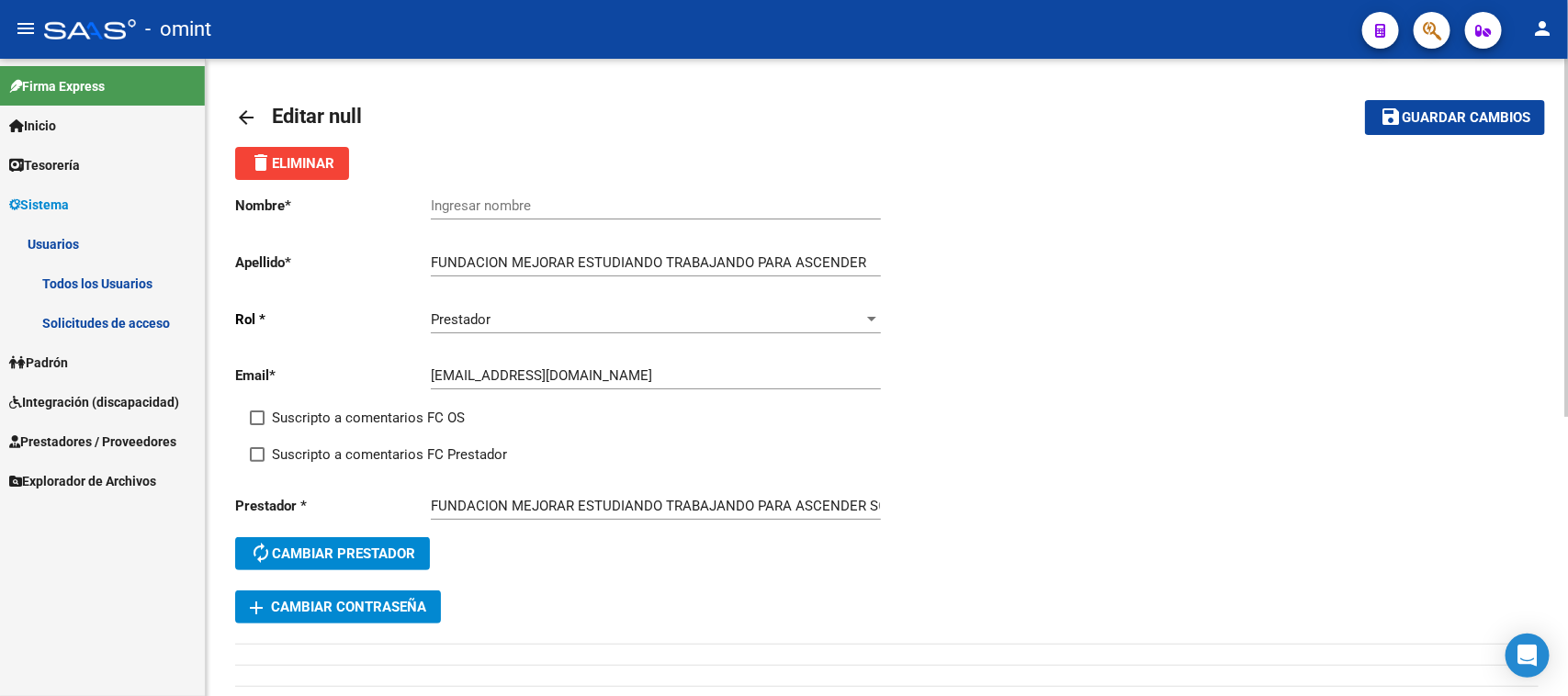
click at [370, 414] on span "Suscripto a comentarios FC OS" at bounding box center [368, 417] width 193 height 22
click at [257, 425] on input "Suscripto a comentarios FC OS" at bounding box center [256, 425] width 1 height 1
checkbox input "true"
click at [363, 447] on span "Suscripto a comentarios FC Prestador" at bounding box center [389, 454] width 235 height 22
click at [257, 462] on input "Suscripto a comentarios FC Prestador" at bounding box center [256, 462] width 1 height 1
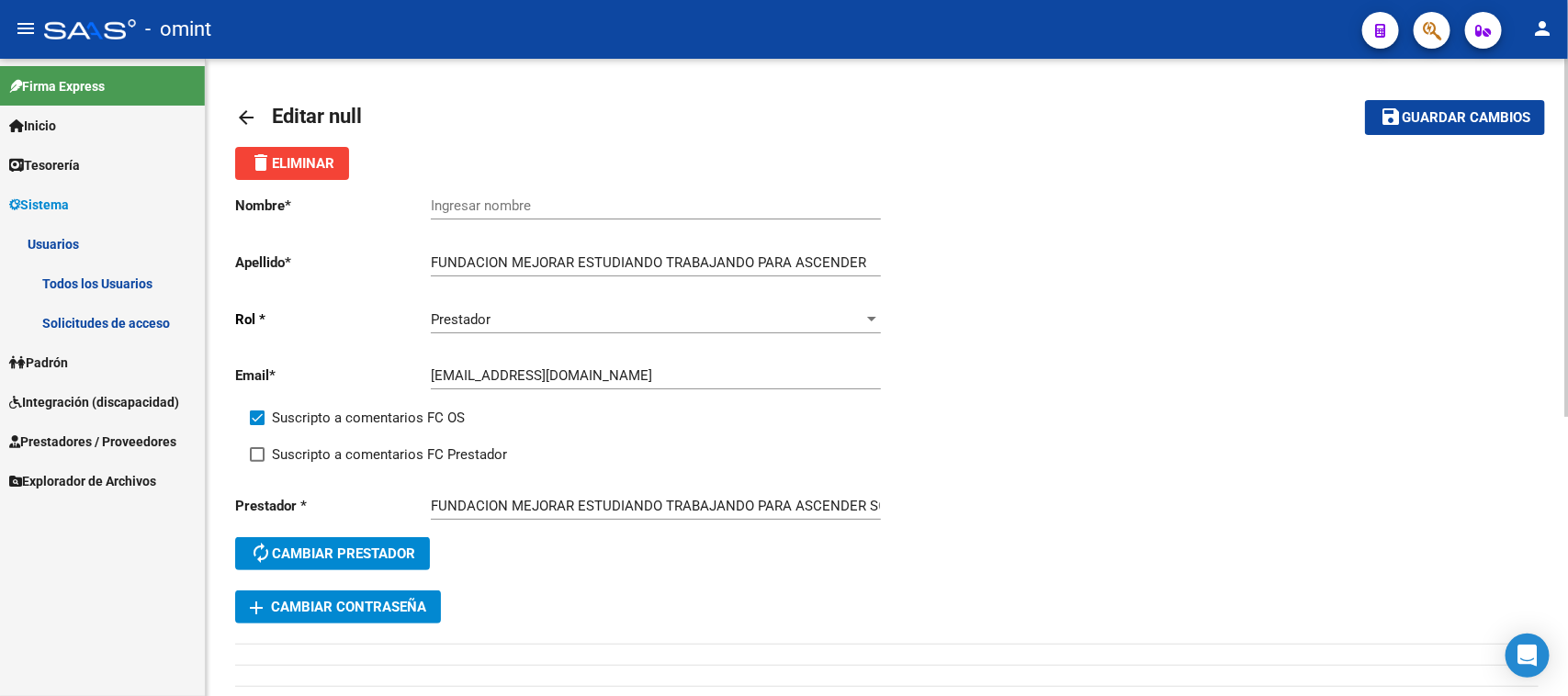
checkbox input "true"
click at [1393, 116] on mat-icon "save" at bounding box center [1390, 116] width 22 height 22
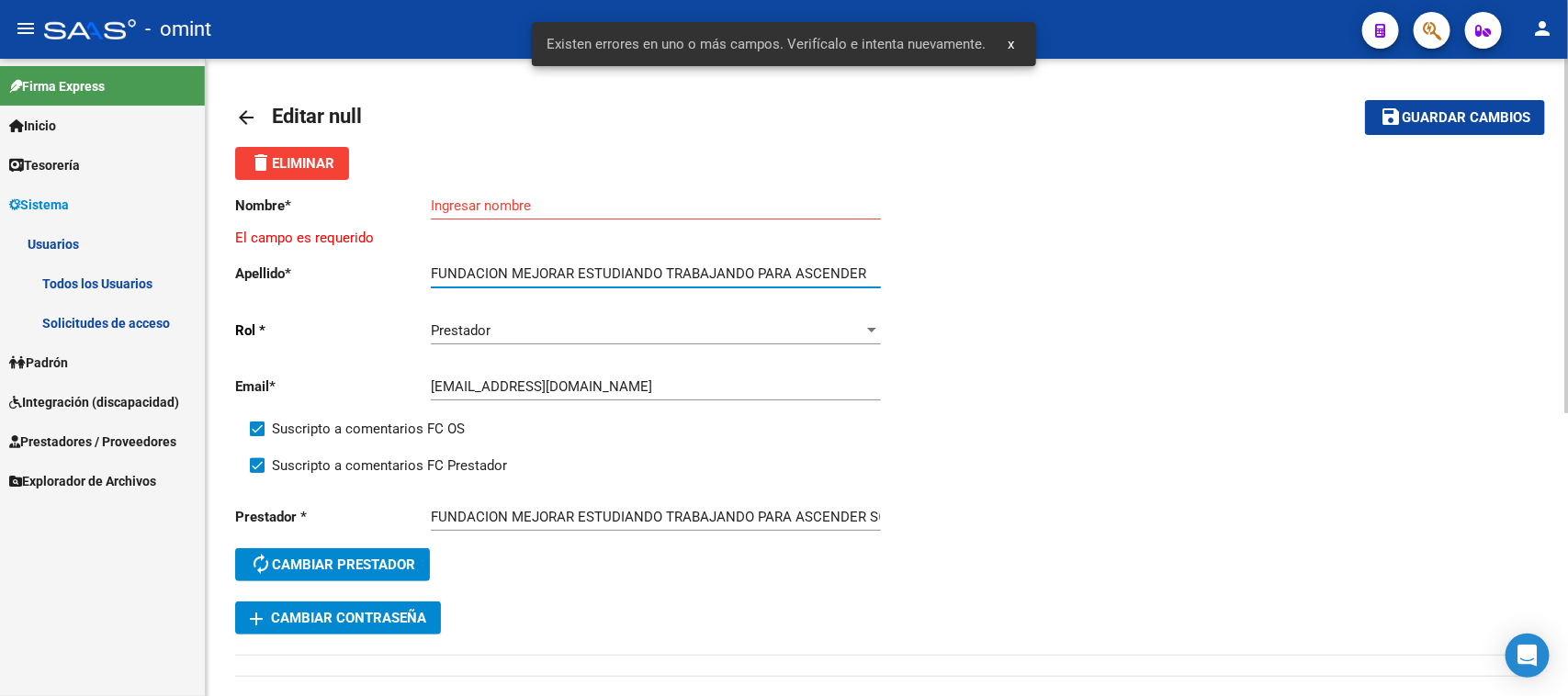
click at [536, 268] on input "FUNDACION MEJORAR ESTUDIANDO TRABAJANDO PARA ASCENDER" at bounding box center [656, 273] width 450 height 17
drag, startPoint x: 582, startPoint y: 269, endPoint x: 324, endPoint y: 271, distance: 258.0
click at [324, 271] on app-form-text-field "Apellido * FUNDACION MEJORAR ESTUDIANDO TRABAJANDO PARA ASCENDER Ingresar apell…" at bounding box center [557, 273] width 645 height 17
type input "STUDIANDO TRABAJANDO PARA ASCENDER"
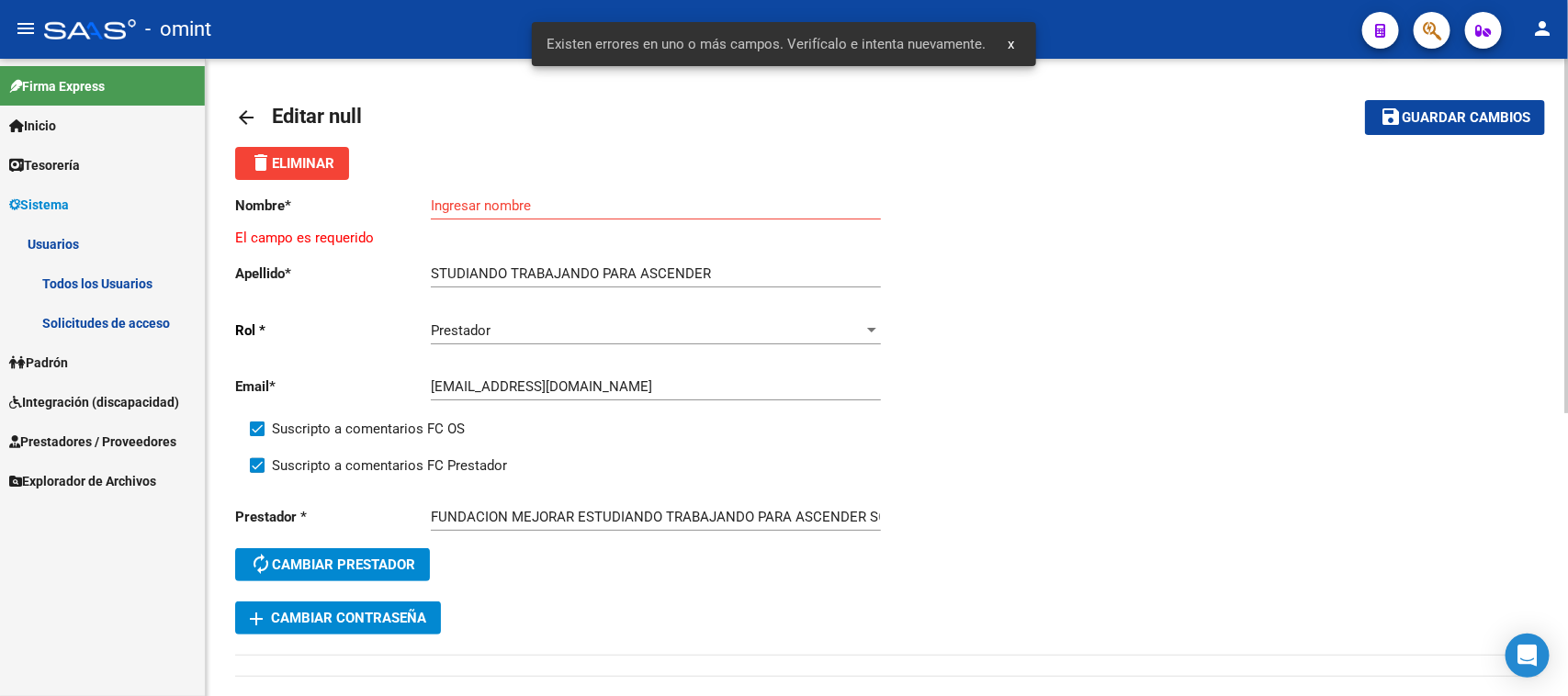
click at [478, 217] on div "Ingresar nombre" at bounding box center [656, 199] width 450 height 40
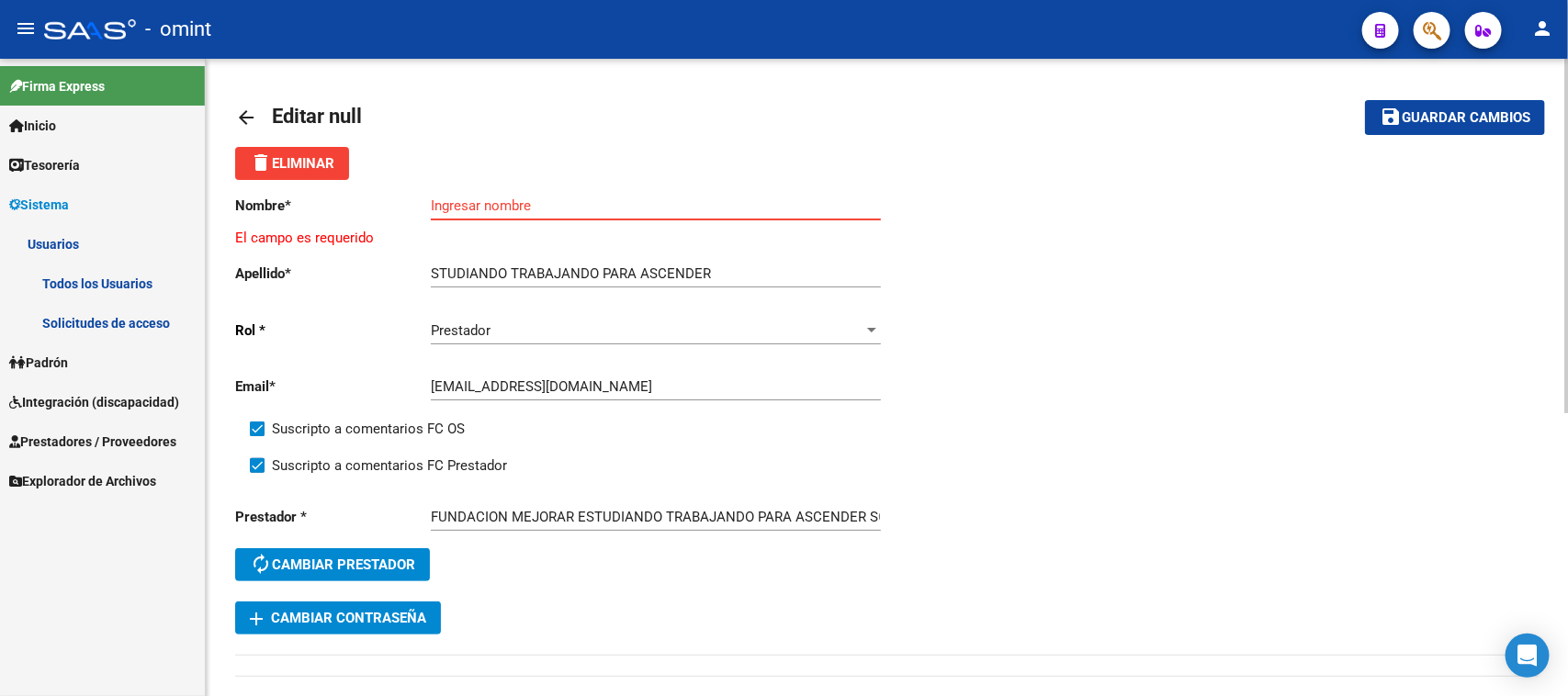
paste input "FUNDACION MEJORAR E"
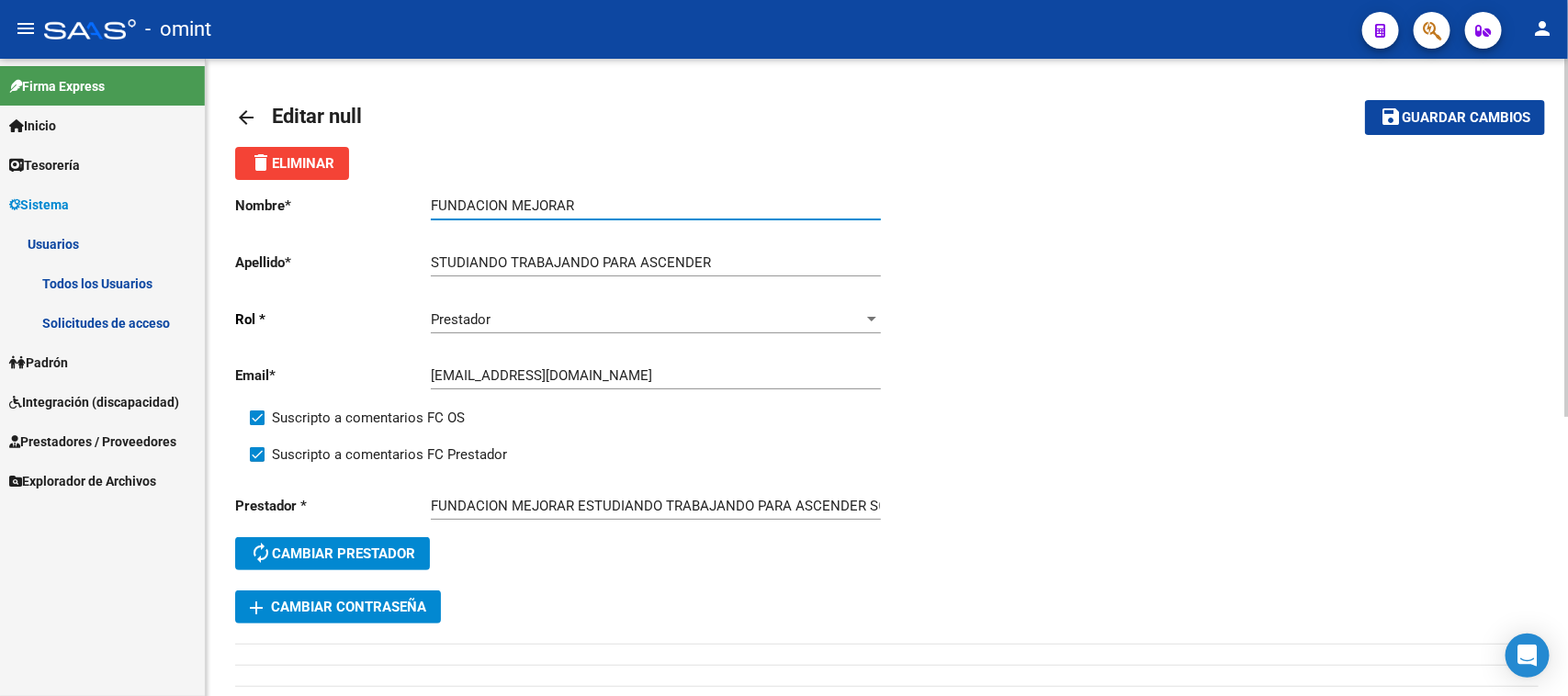
type input "FUNDACION MEJORAR"
click at [434, 240] on div "STUDIANDO TRABAJANDO PARA ASCENDER Ingresar apellido" at bounding box center [656, 256] width 450 height 40
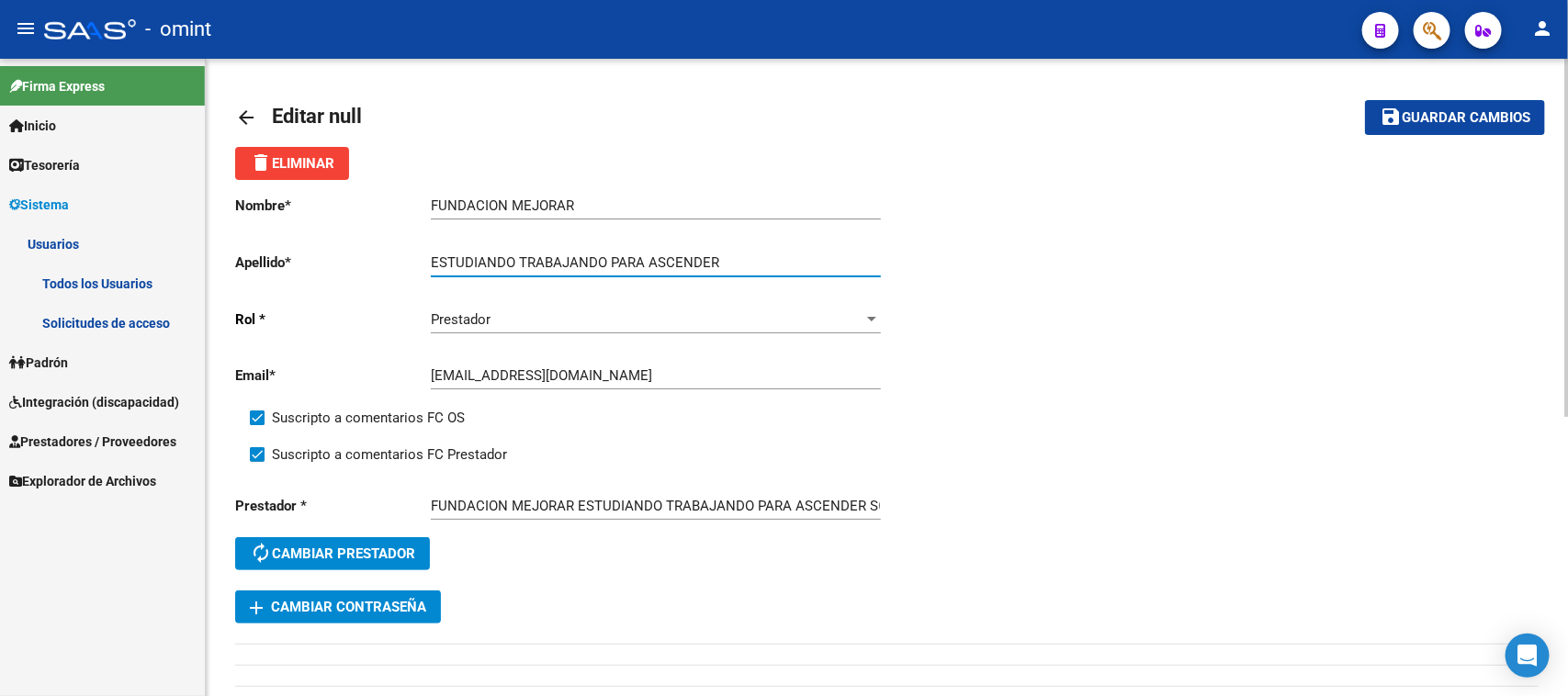
type input "ESTUDIANDO TRABAJANDO PARA ASCENDER"
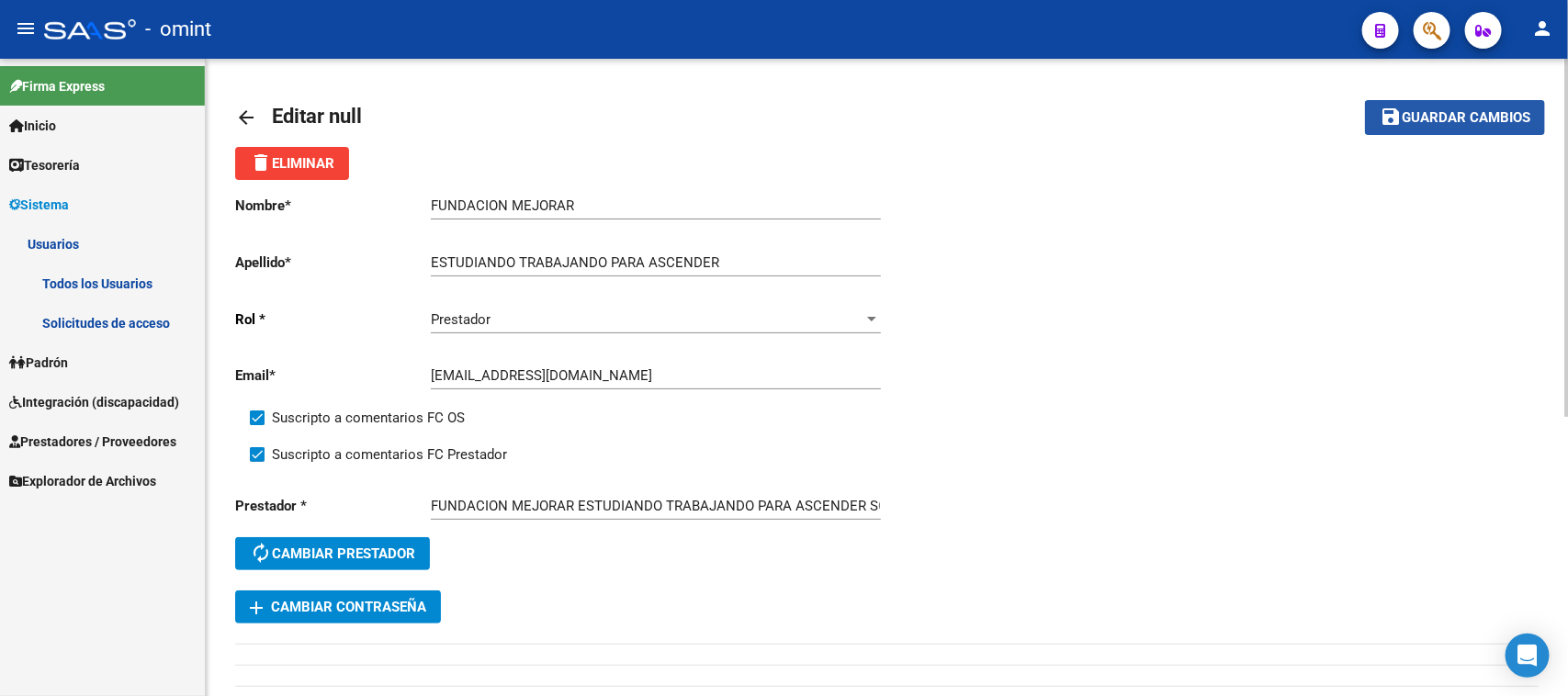
click at [1514, 117] on span "Guardar cambios" at bounding box center [1466, 118] width 128 height 17
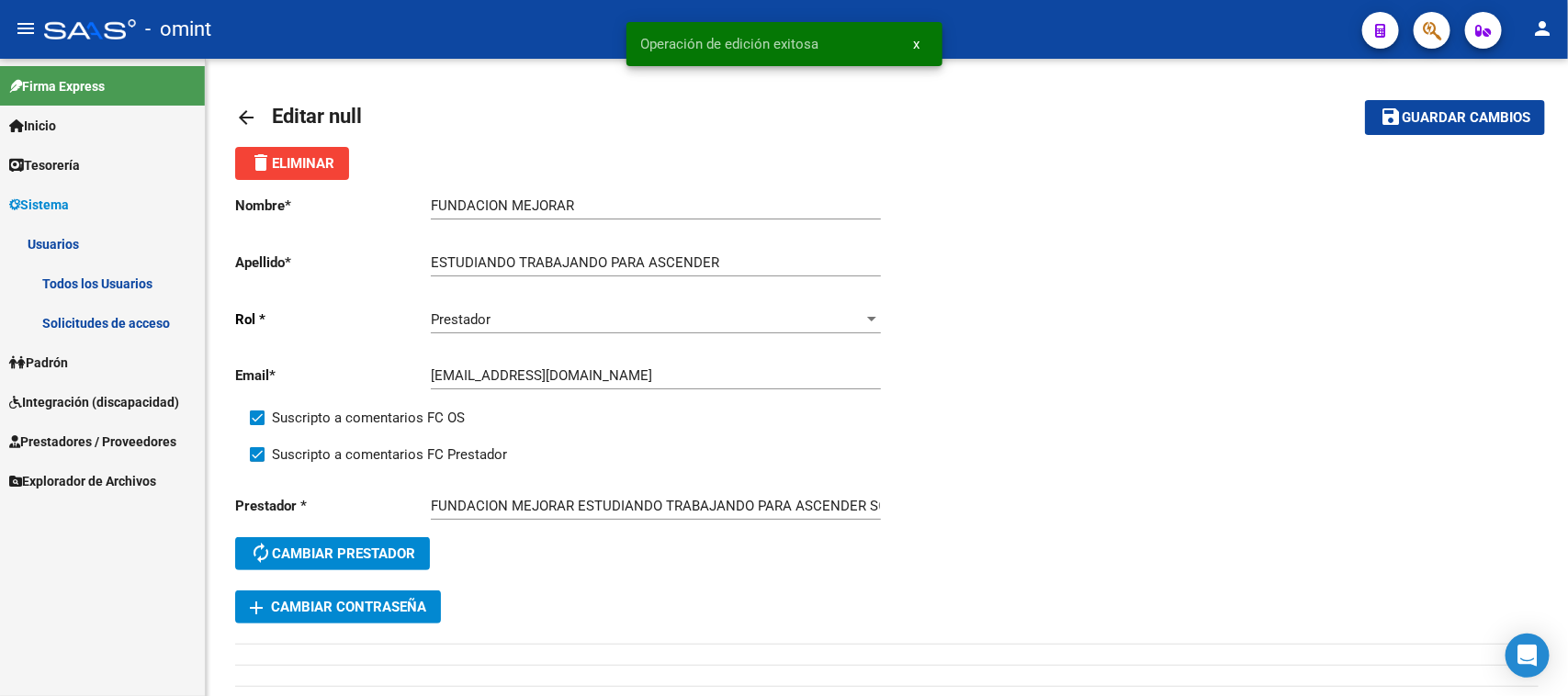
drag, startPoint x: 161, startPoint y: 281, endPoint x: 195, endPoint y: 278, distance: 34.1
click at [161, 279] on link "Todos los Usuarios" at bounding box center [102, 283] width 205 height 40
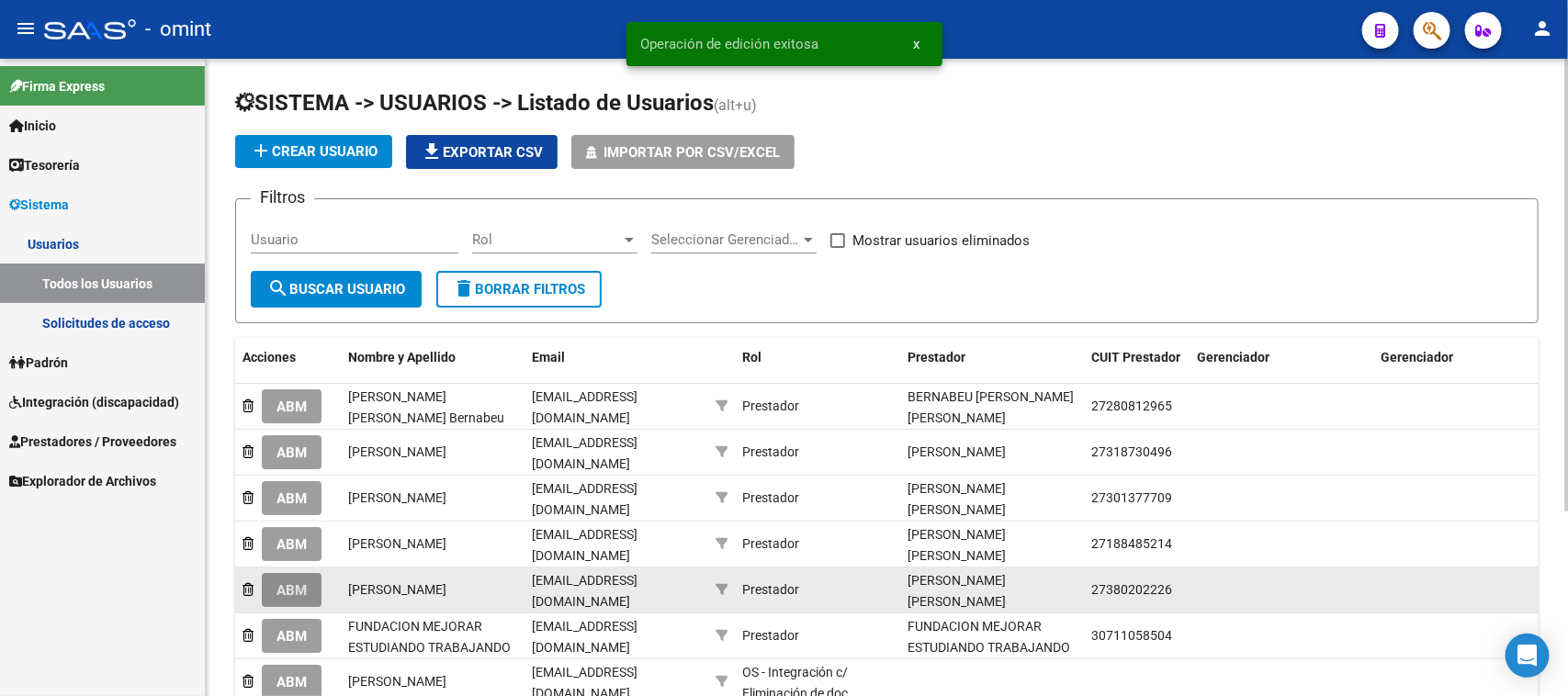
click at [286, 582] on span "ABM" at bounding box center [291, 590] width 30 height 17
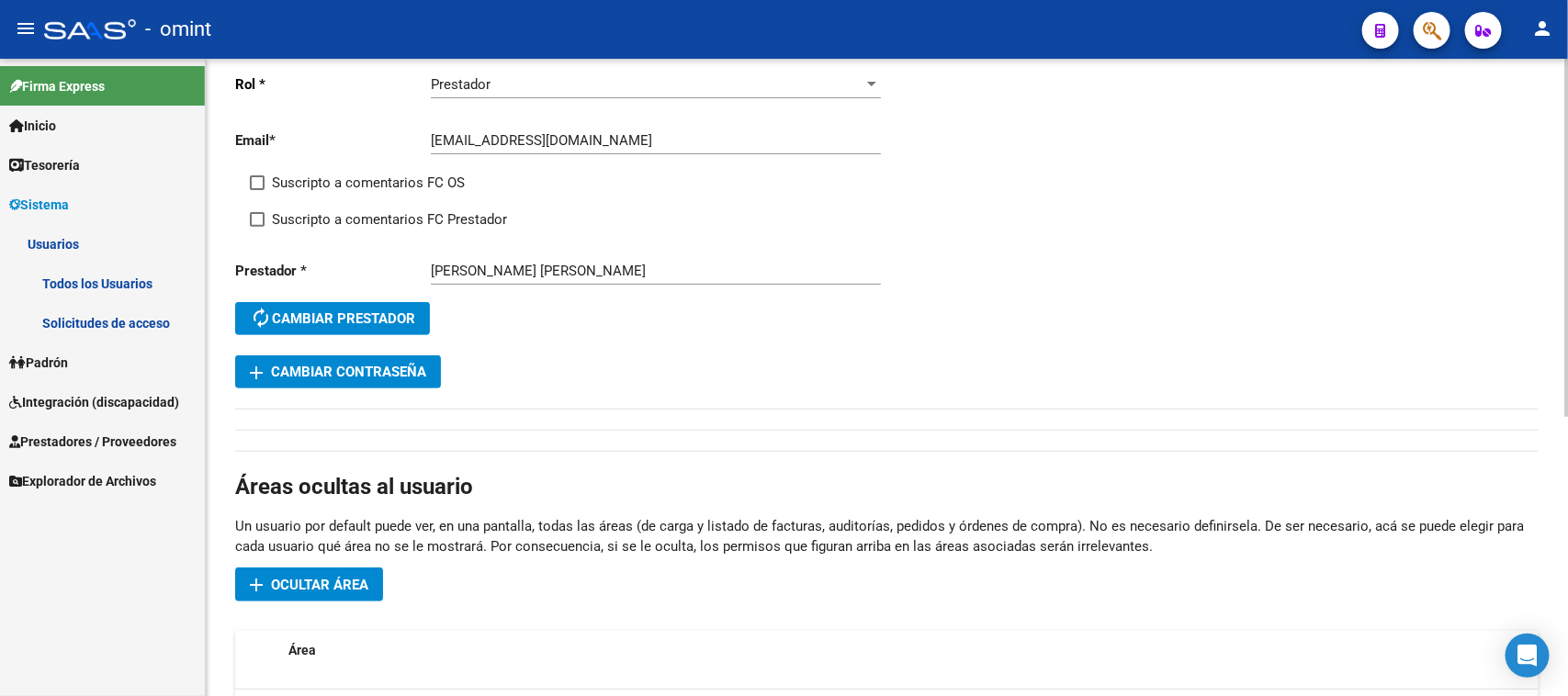
scroll to position [230, 0]
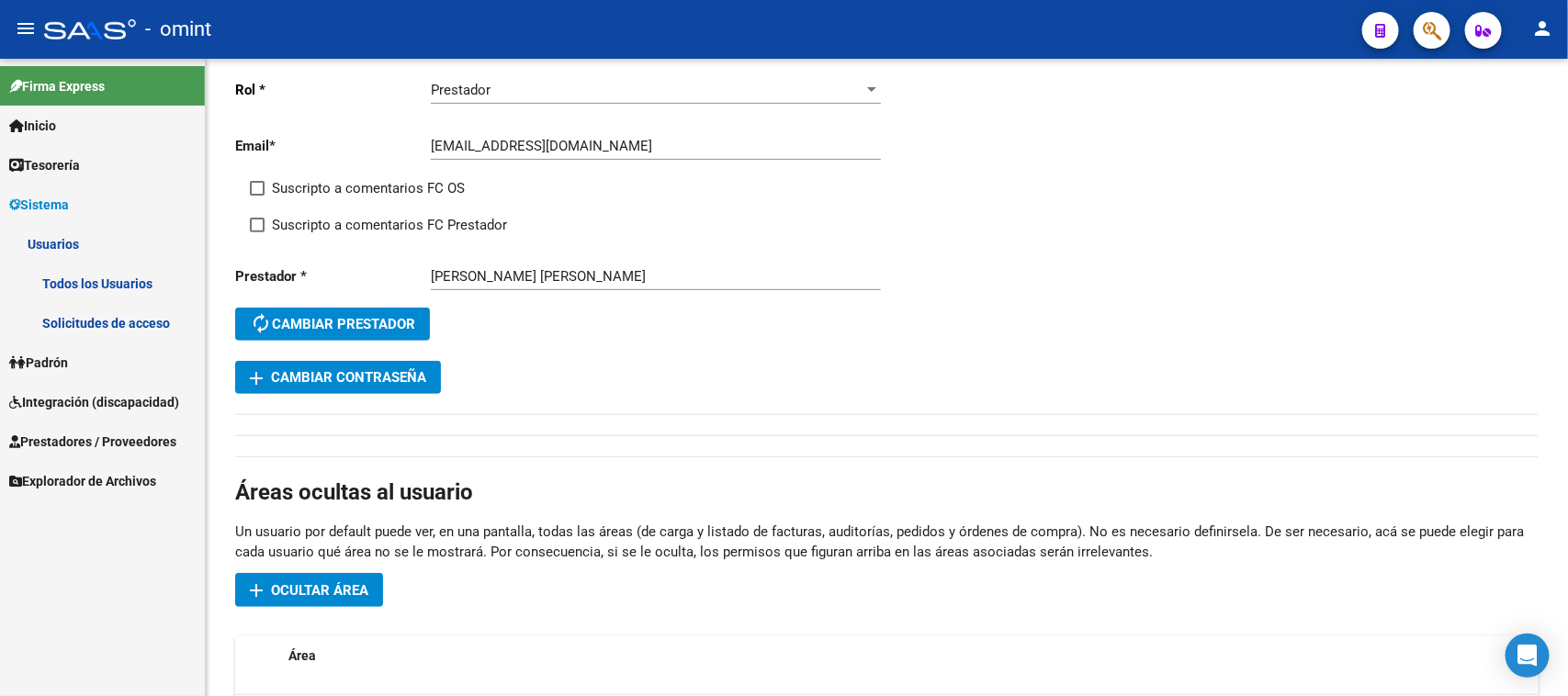
click at [124, 294] on link "Todos los Usuarios" at bounding box center [102, 283] width 205 height 40
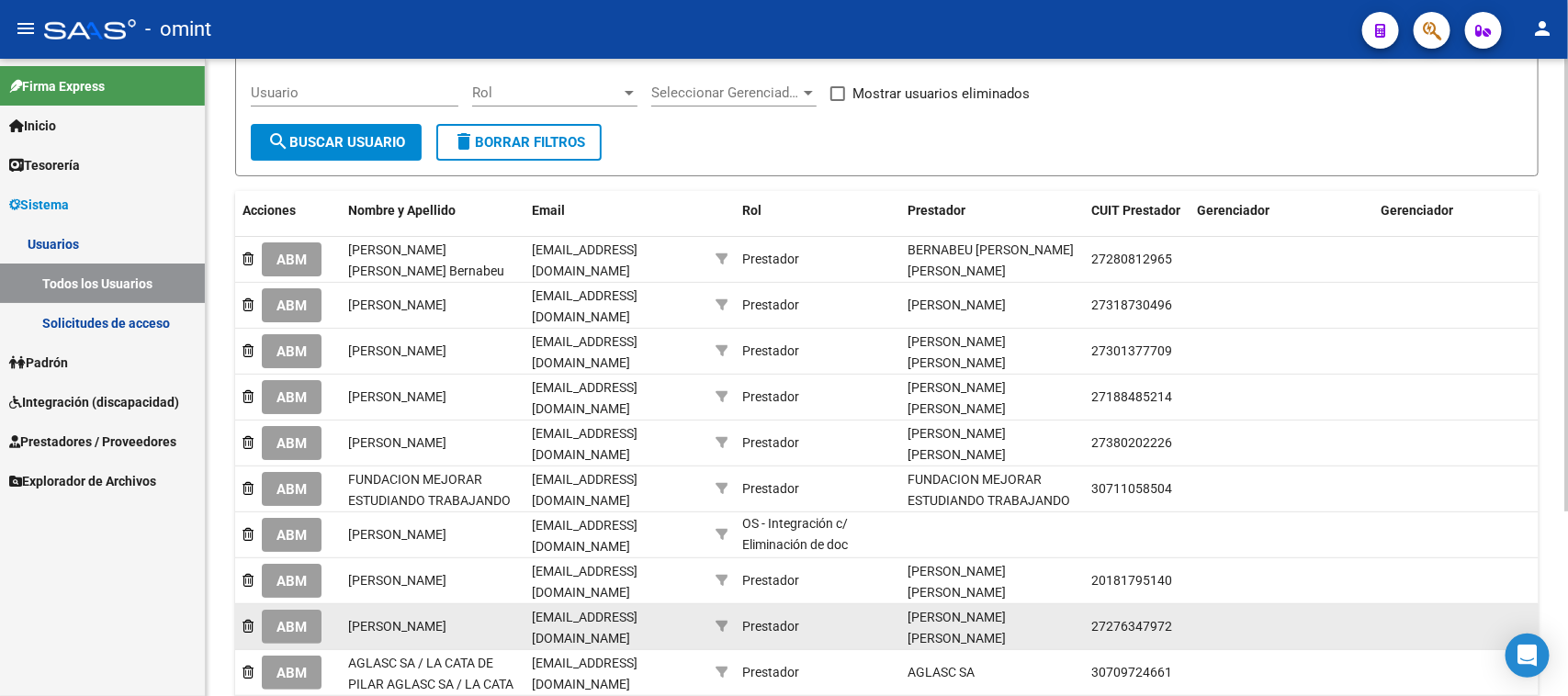
scroll to position [262, 0]
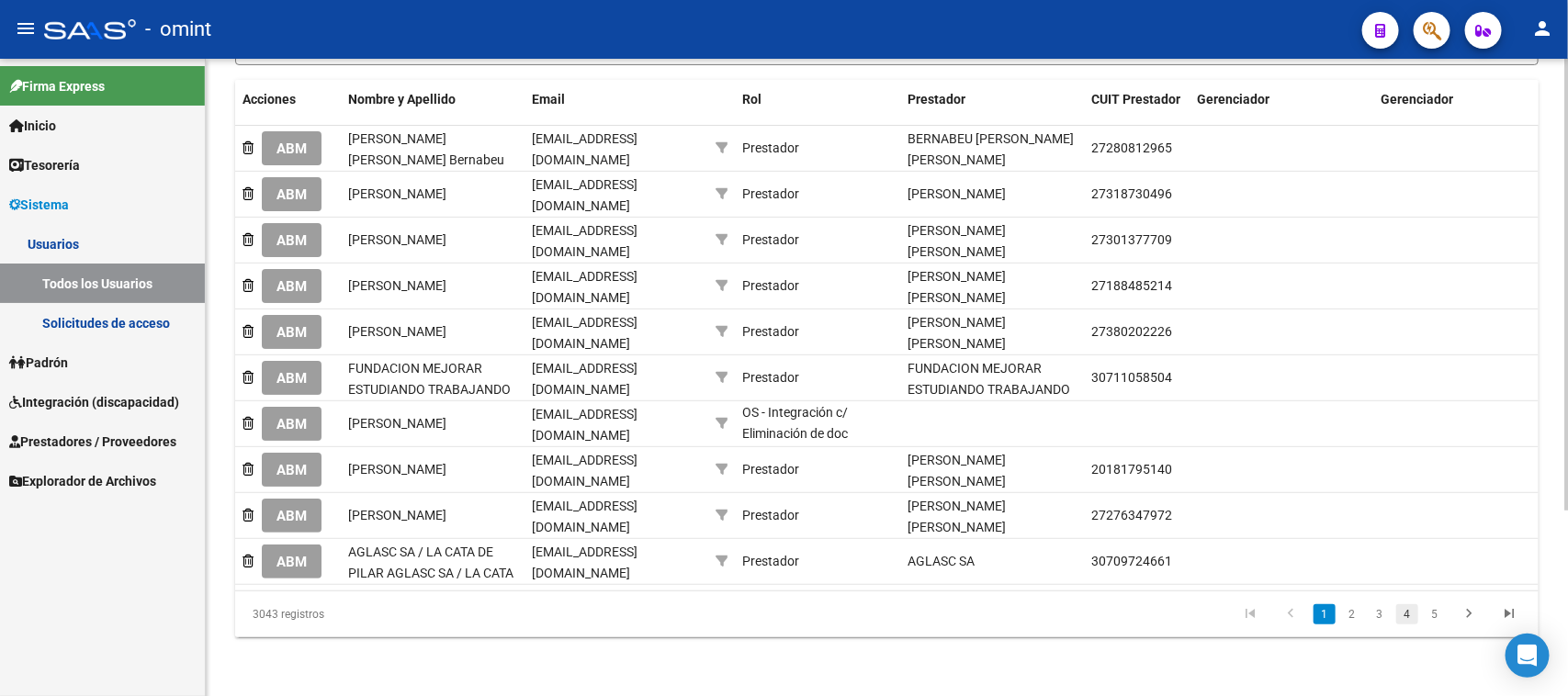
click at [1398, 605] on link "4" at bounding box center [1407, 614] width 22 height 20
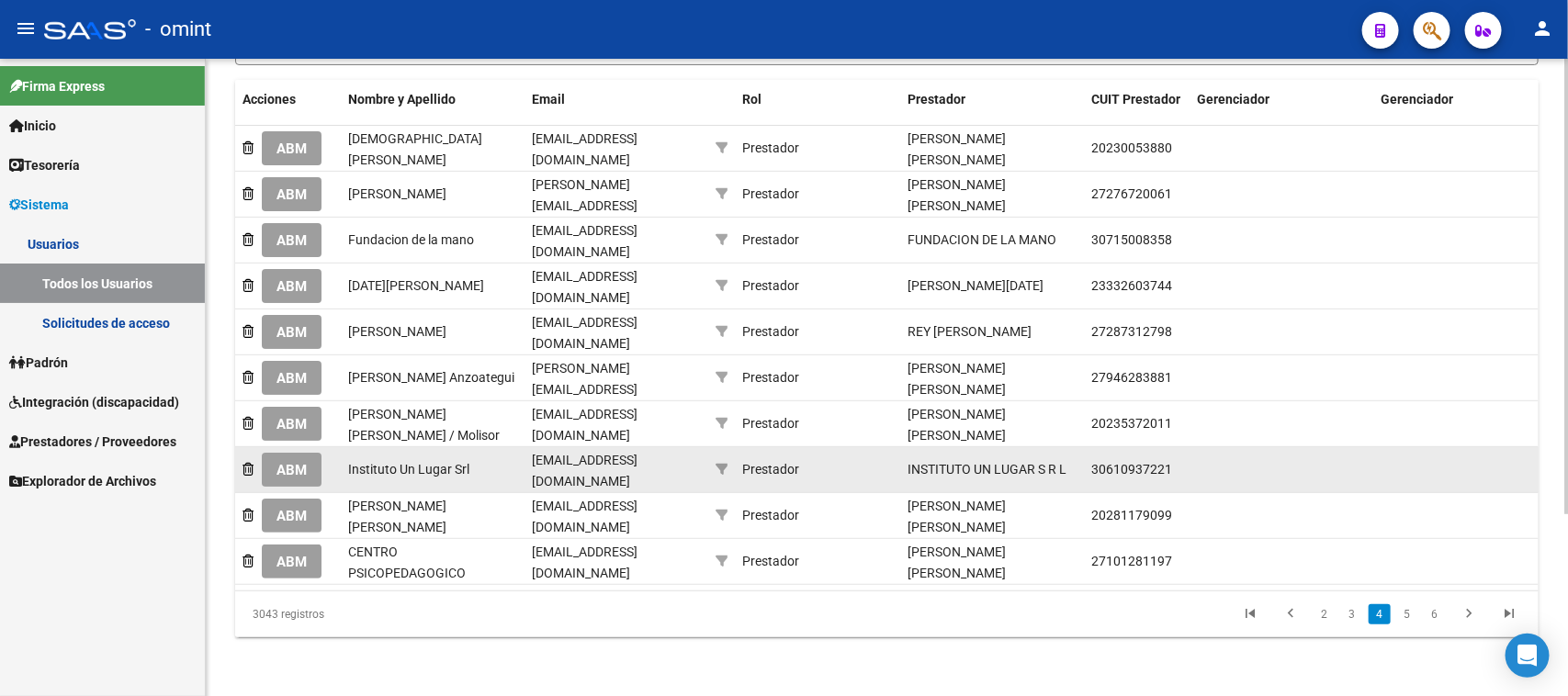
scroll to position [253, 0]
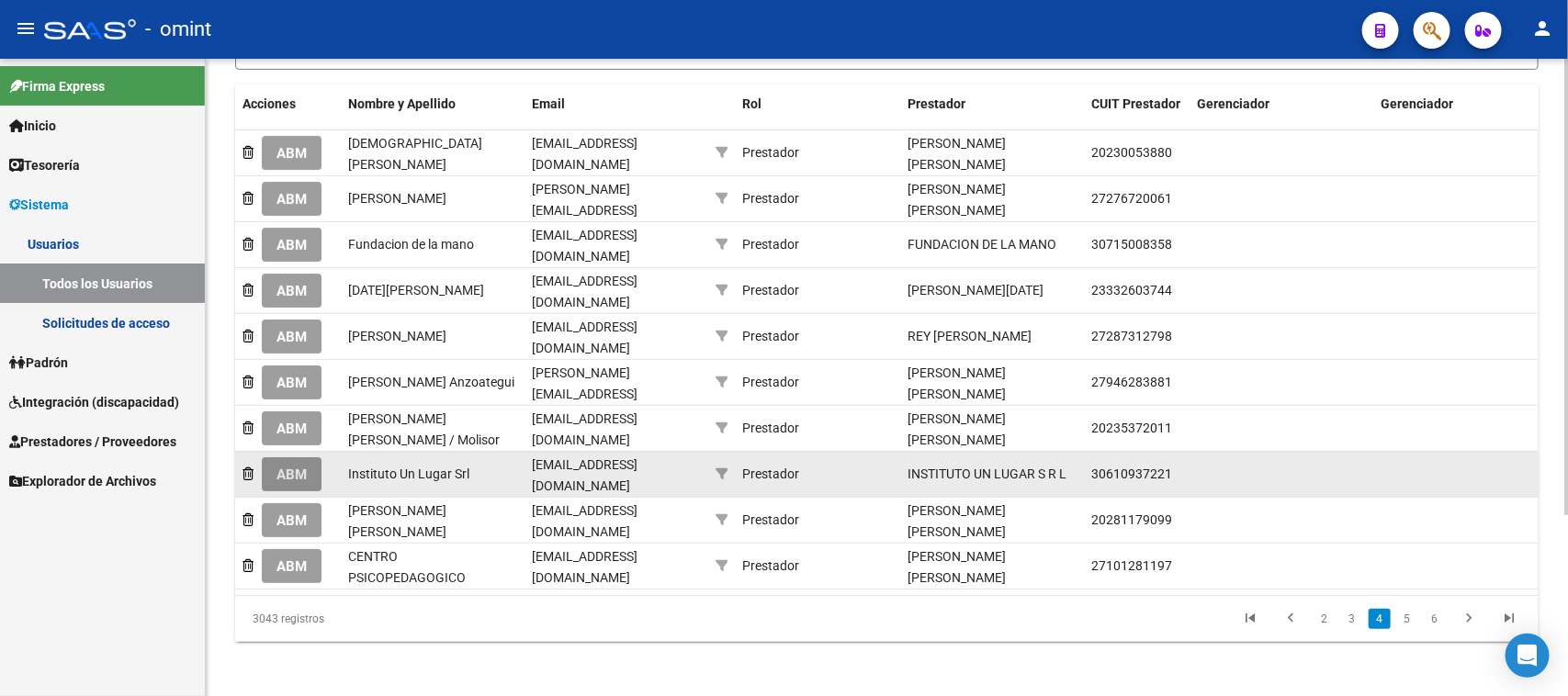
click at [295, 465] on button "ABM" at bounding box center [291, 474] width 59 height 34
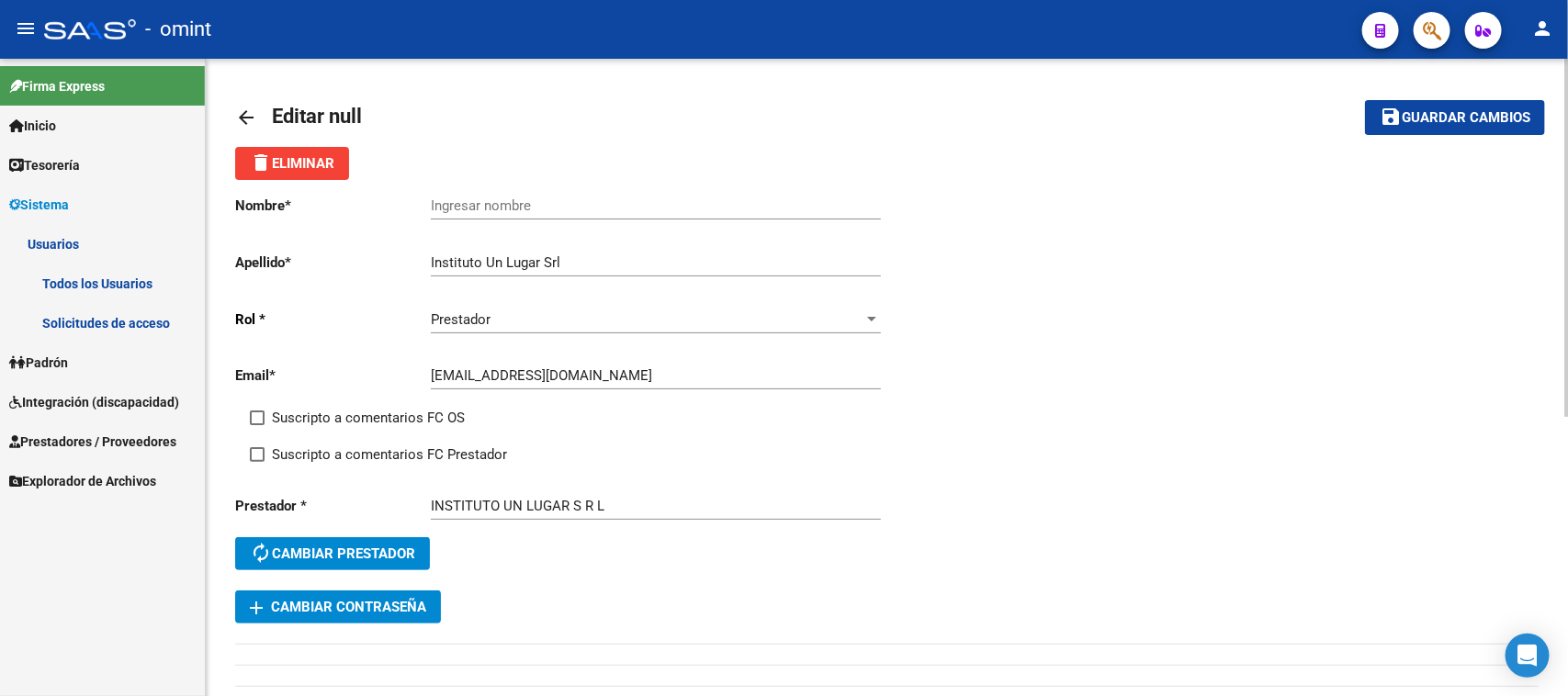
scroll to position [230, 0]
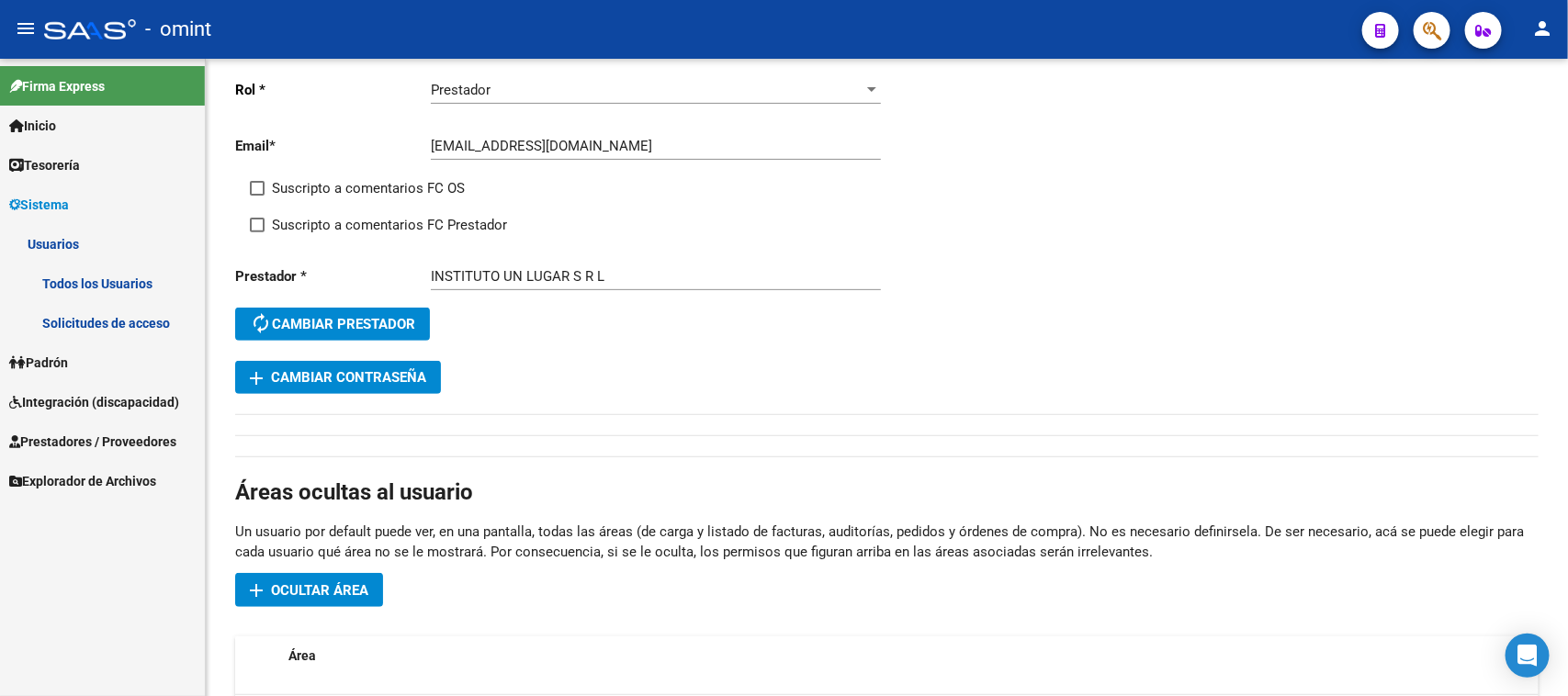
click at [71, 388] on link "Integración (discapacidad)" at bounding box center [102, 402] width 205 height 40
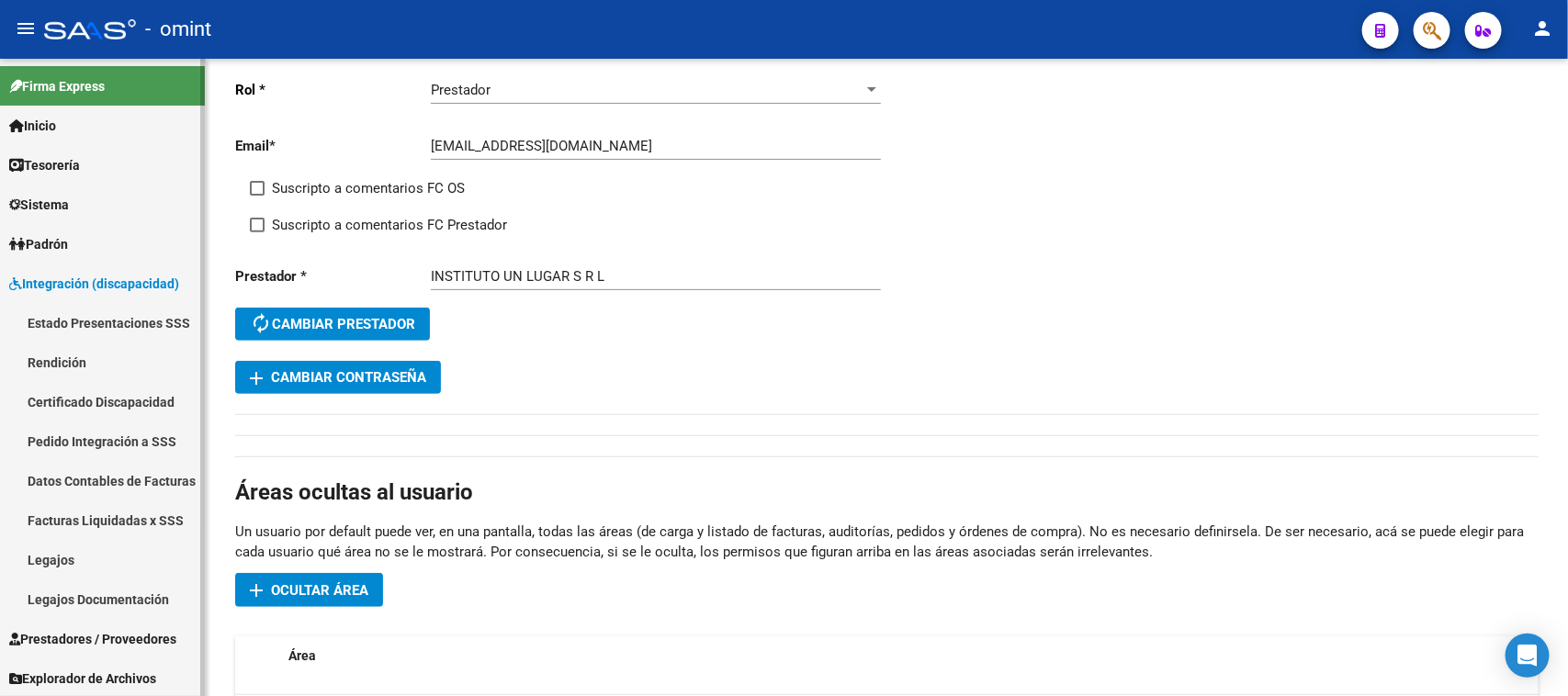
click at [84, 195] on link "Sistema" at bounding box center [102, 204] width 205 height 40
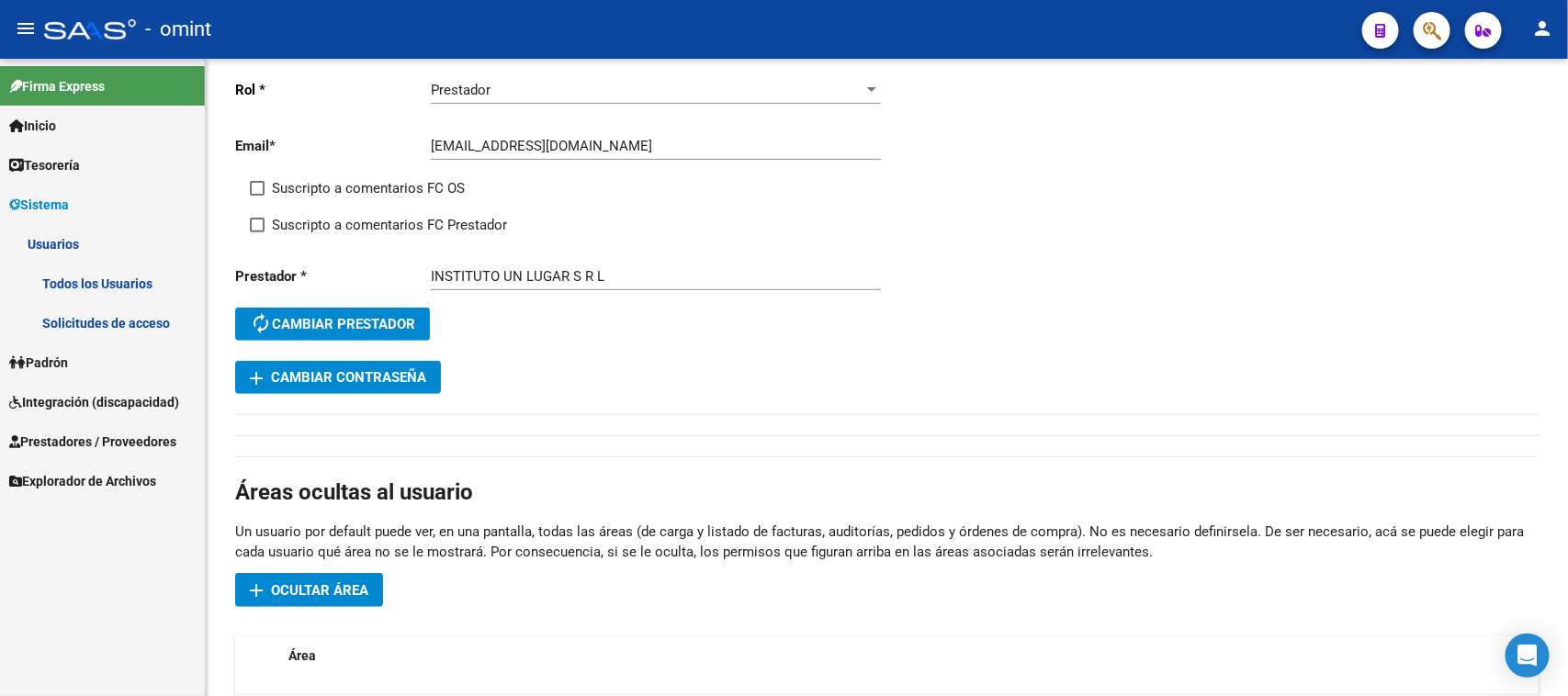
click at [71, 273] on link "Todos los Usuarios" at bounding box center [102, 283] width 205 height 40
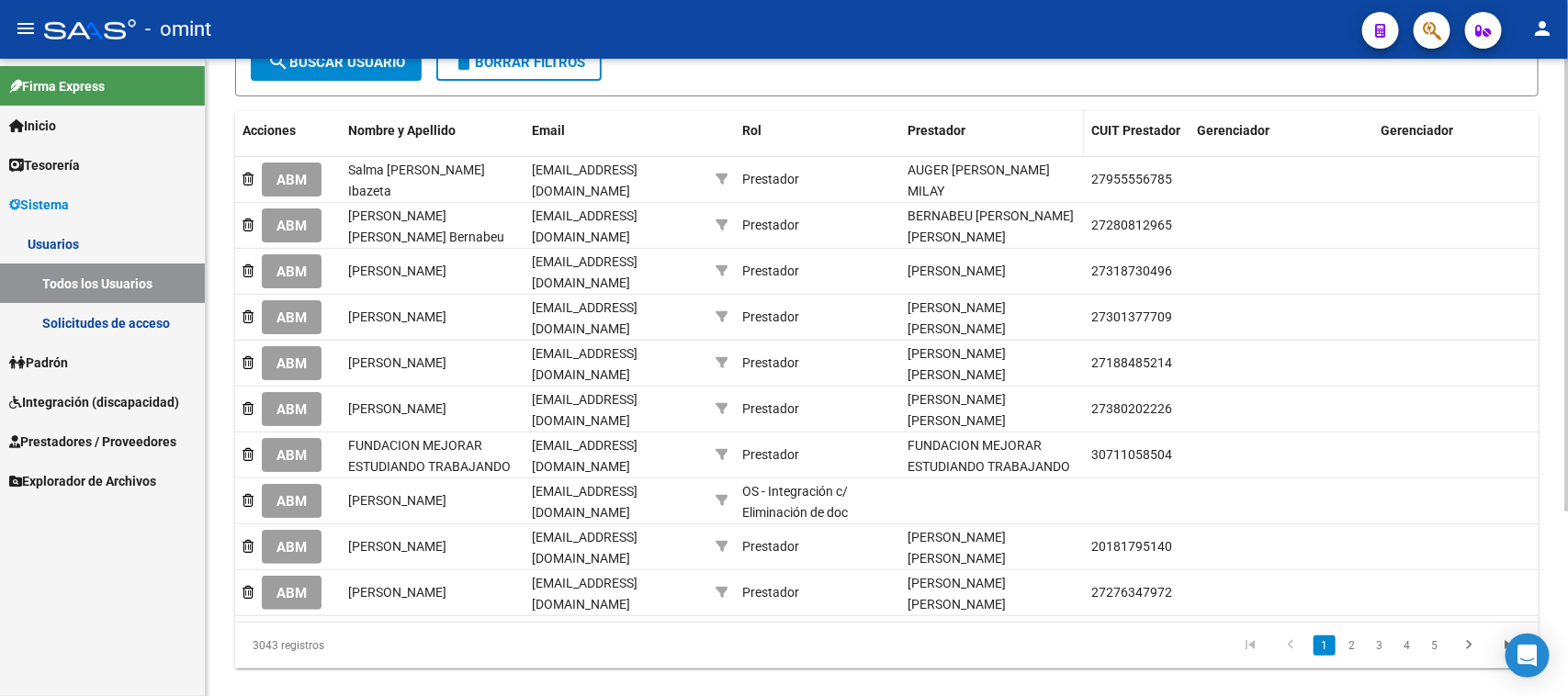
scroll to position [262, 0]
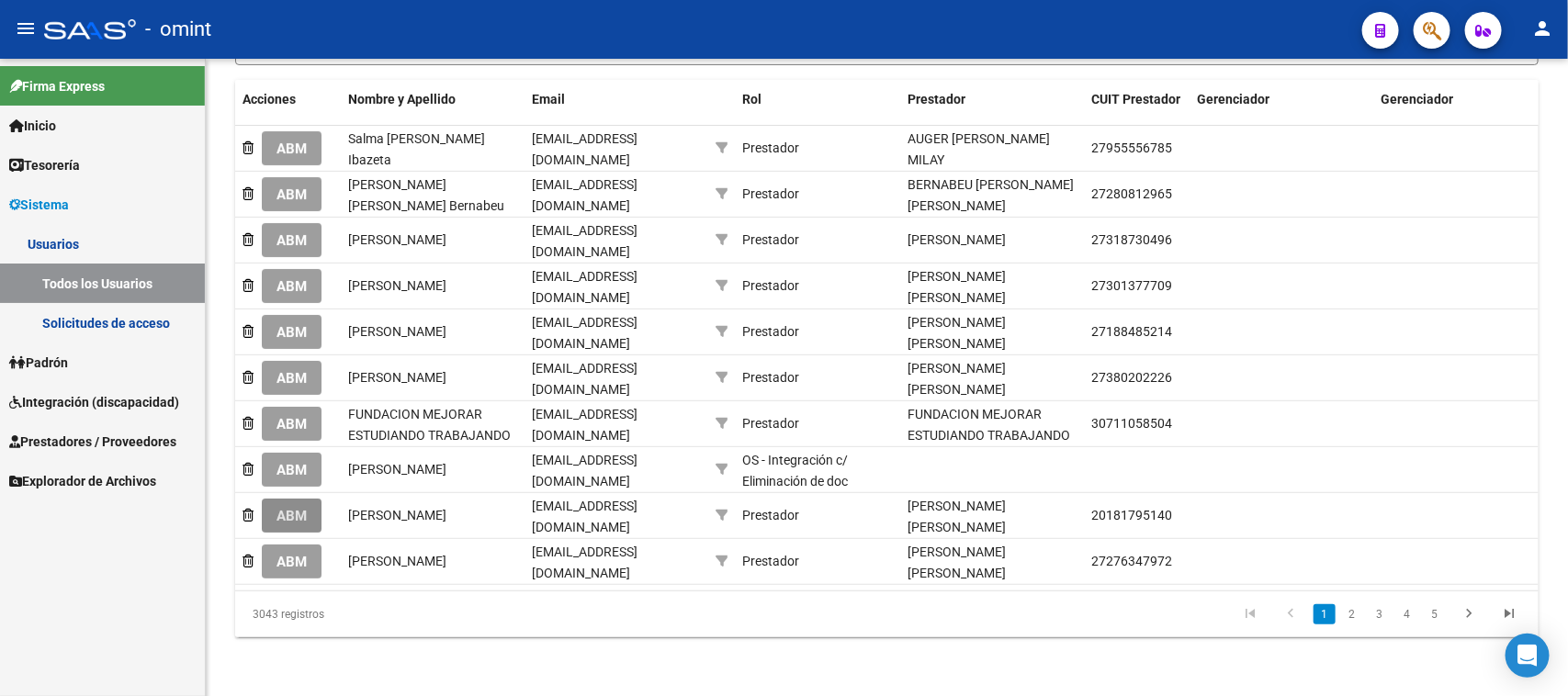
drag, startPoint x: 291, startPoint y: 508, endPoint x: 425, endPoint y: 508, distance: 134.0
click at [290, 508] on button "ABM" at bounding box center [291, 515] width 59 height 34
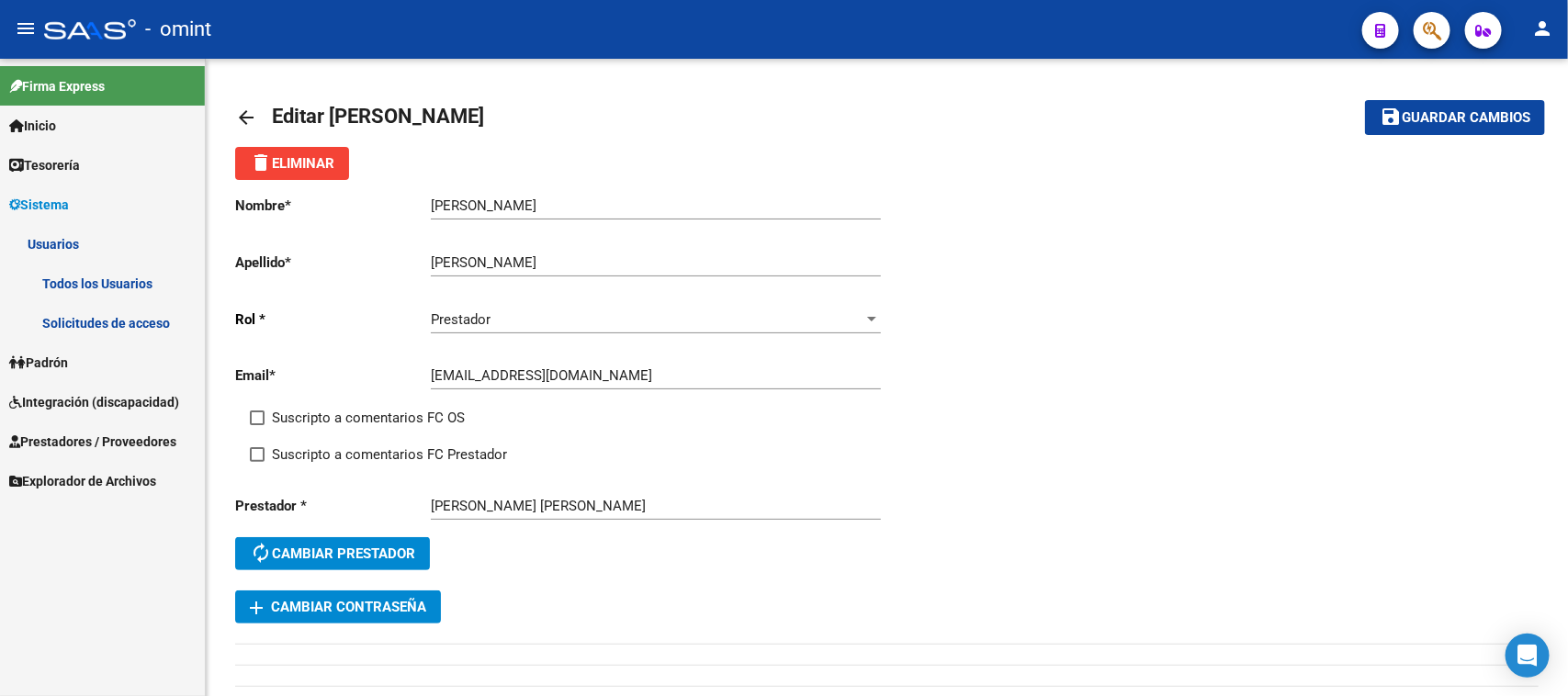
click at [138, 285] on link "Todos los Usuarios" at bounding box center [102, 283] width 205 height 40
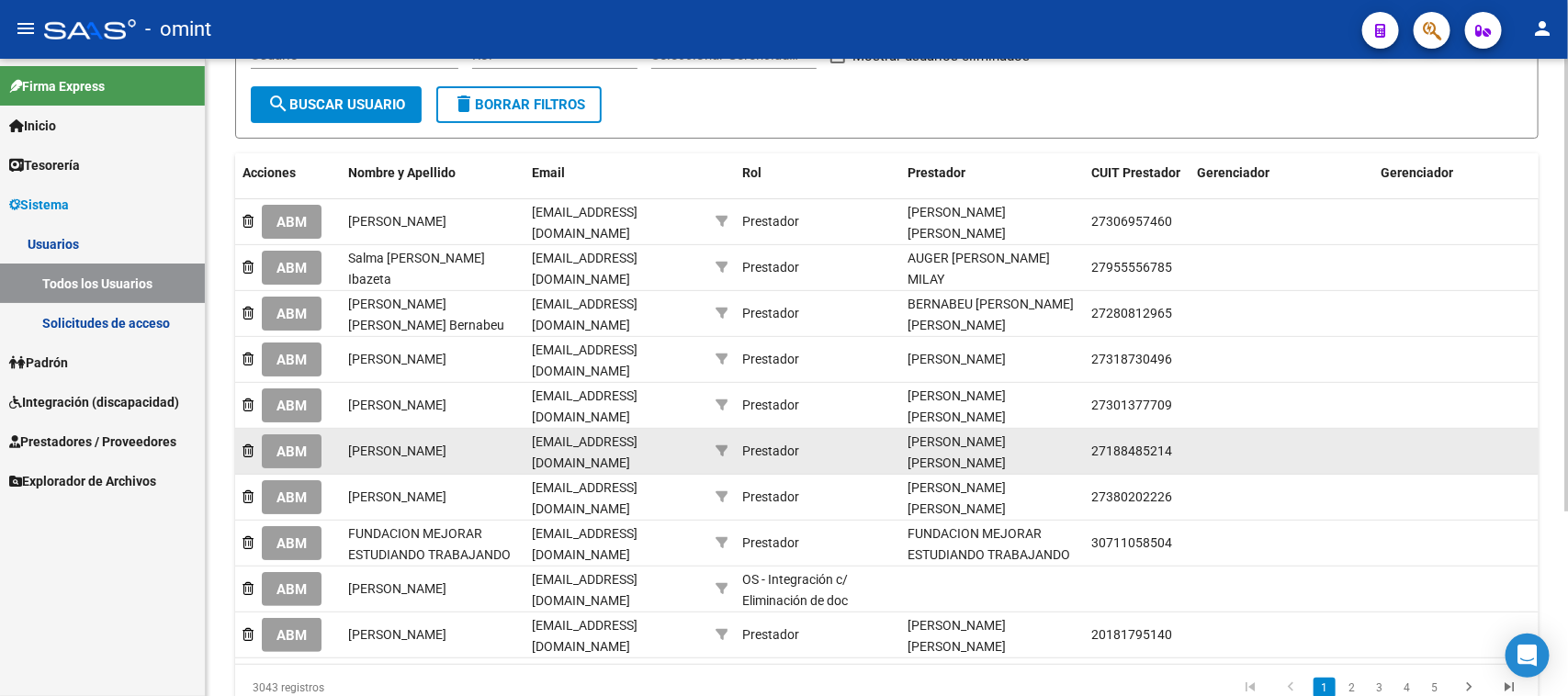
scroll to position [262, 0]
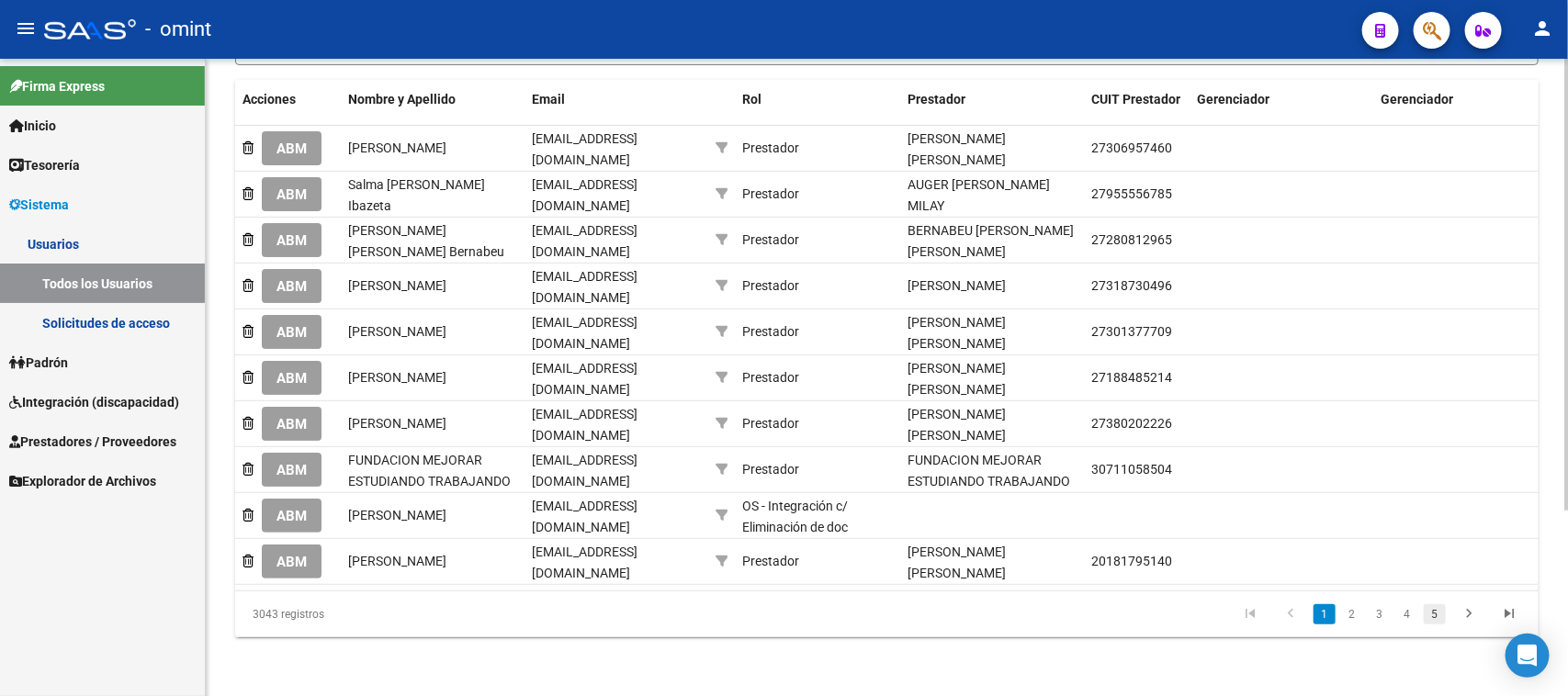
click at [1431, 622] on link "5" at bounding box center [1434, 614] width 22 height 20
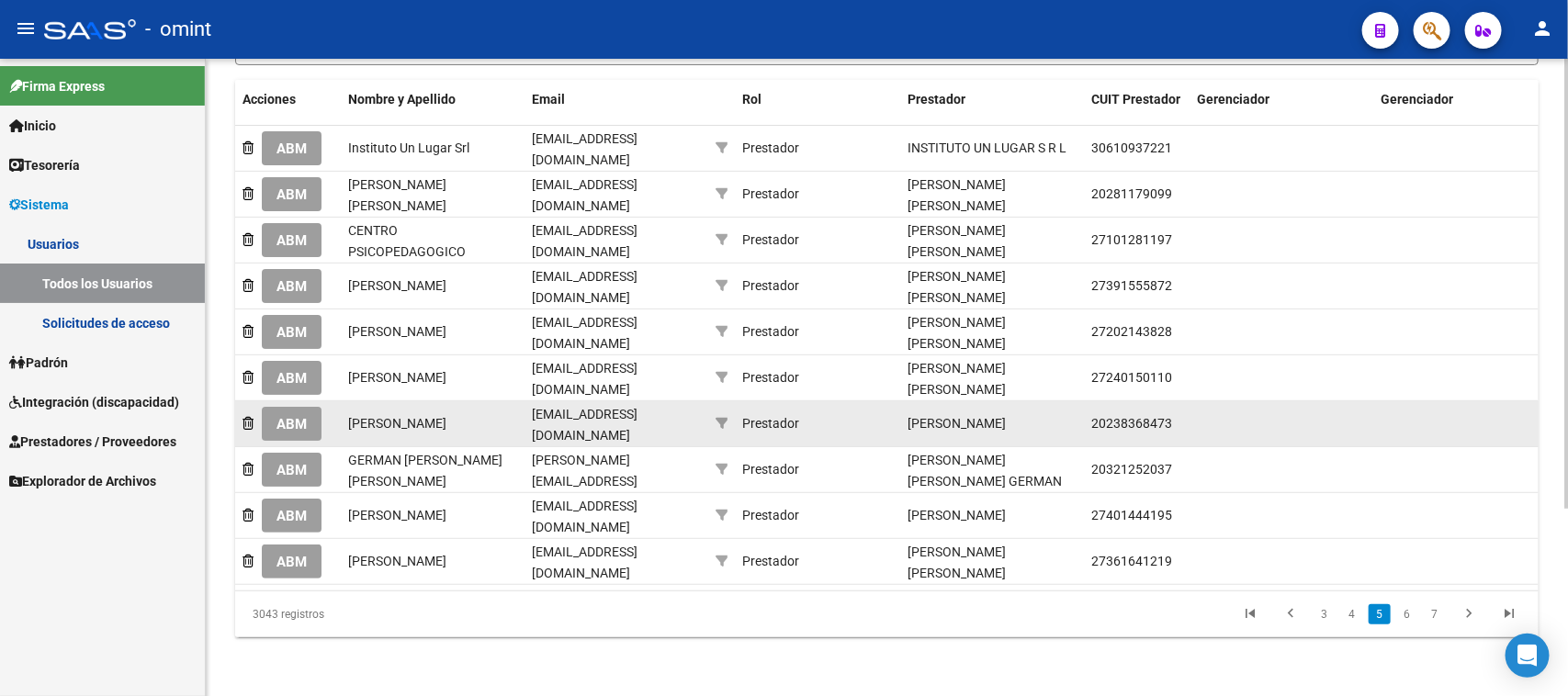
click at [279, 416] on span "ABM" at bounding box center [291, 424] width 30 height 17
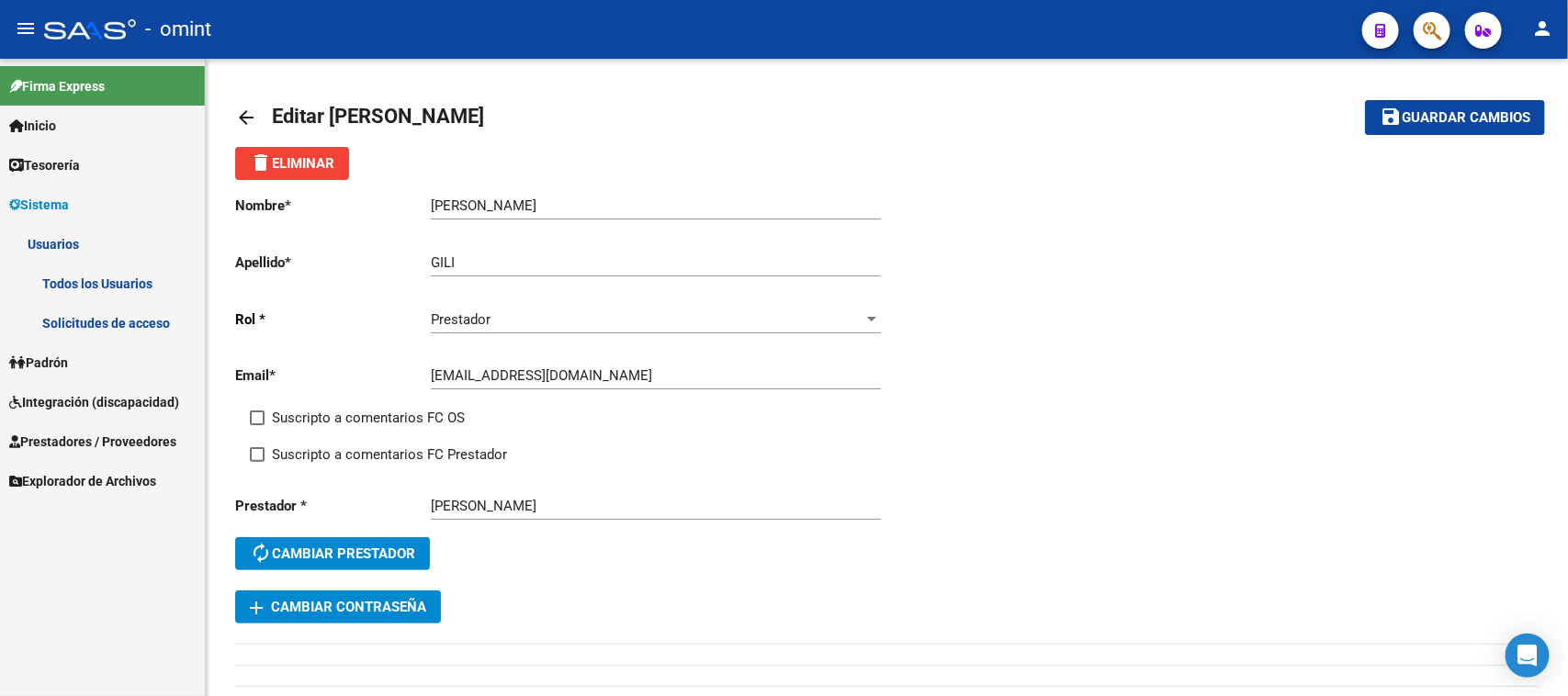
click at [111, 324] on link "Solicitudes de acceso" at bounding box center [102, 322] width 205 height 40
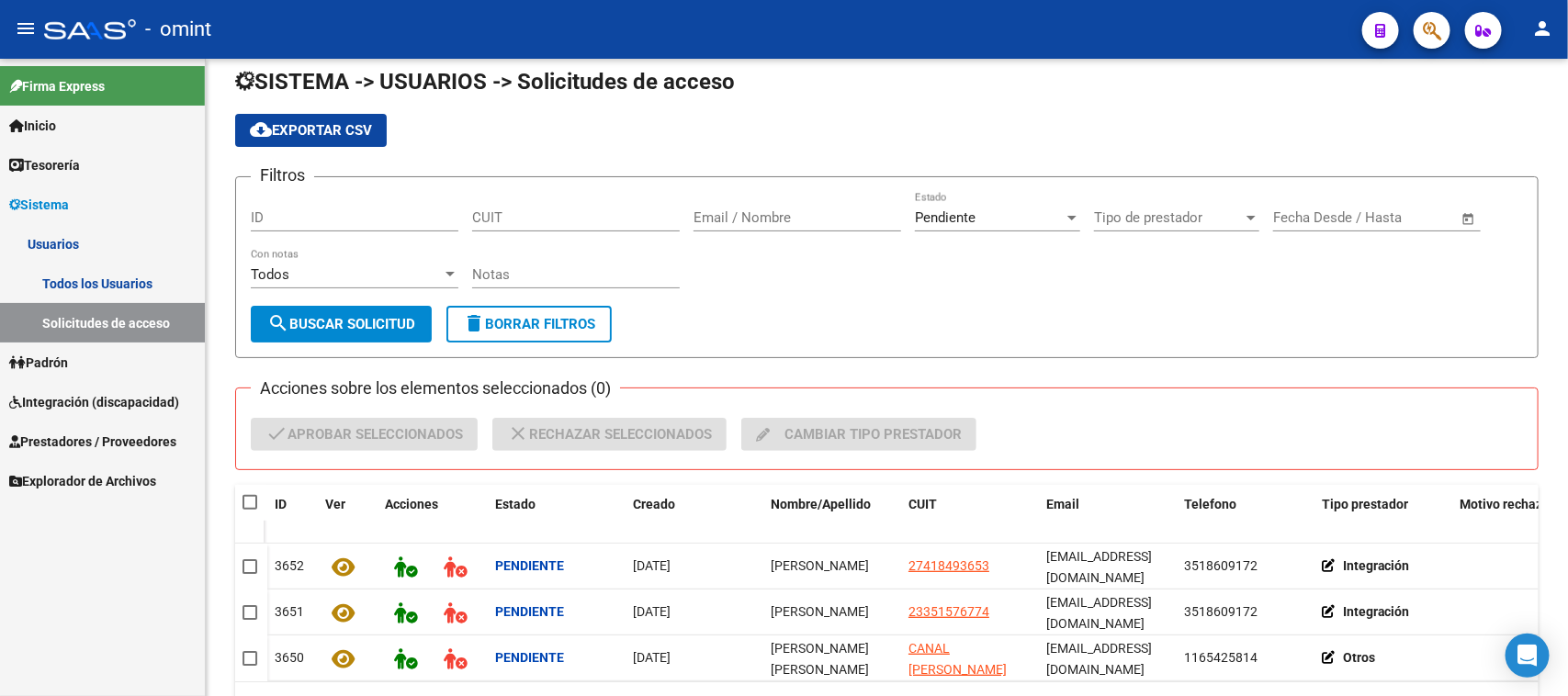
scroll to position [11, 0]
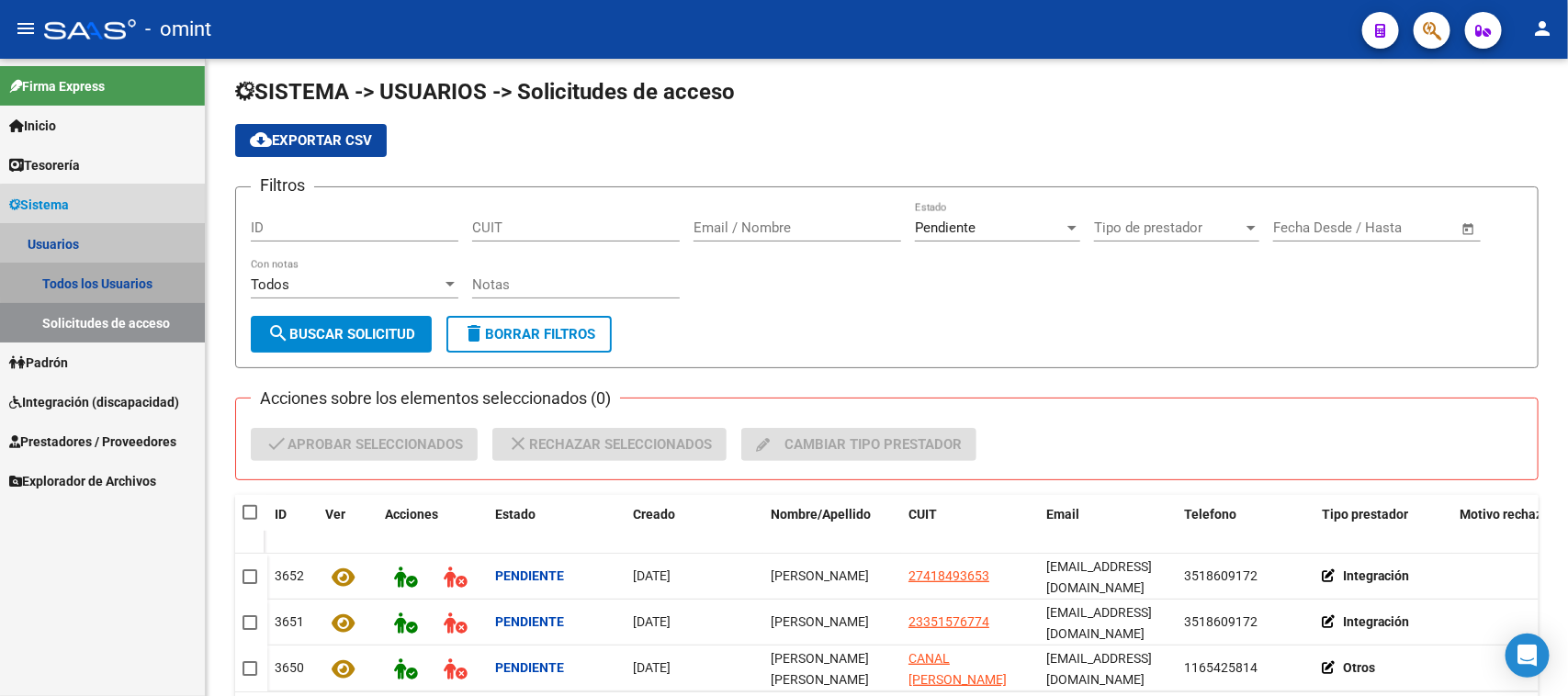
click at [157, 282] on link "Todos los Usuarios" at bounding box center [102, 283] width 205 height 40
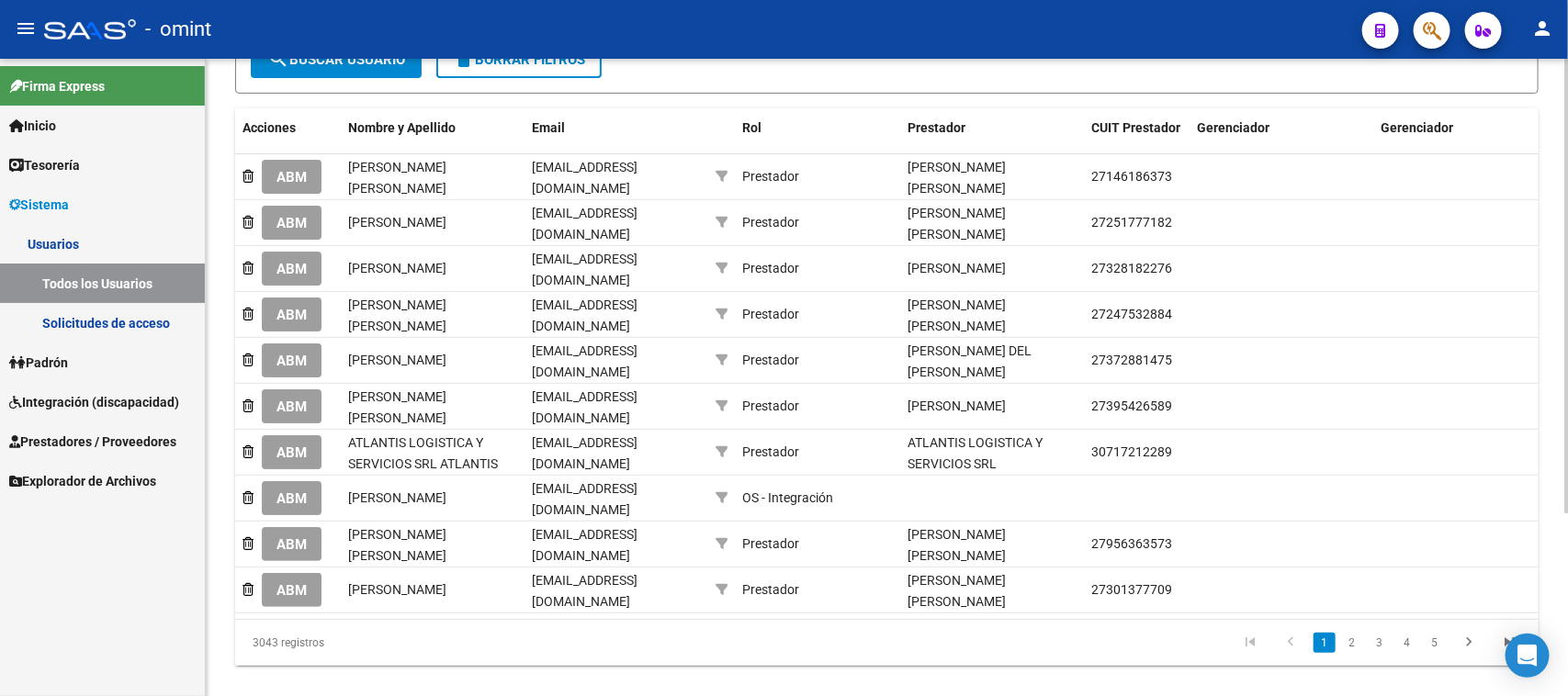
scroll to position [257, 0]
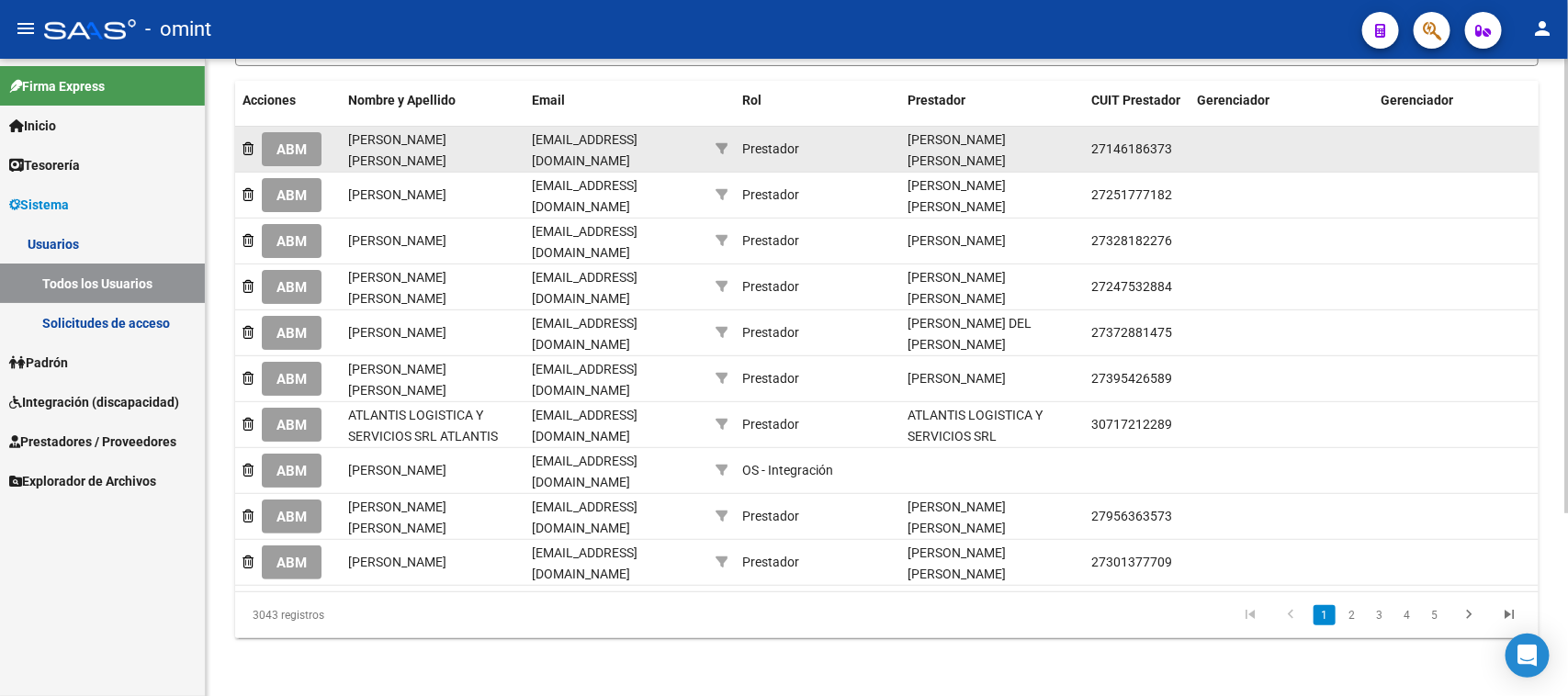
click at [285, 142] on span "ABM" at bounding box center [291, 149] width 30 height 17
